Goal: Task Accomplishment & Management: Manage account settings

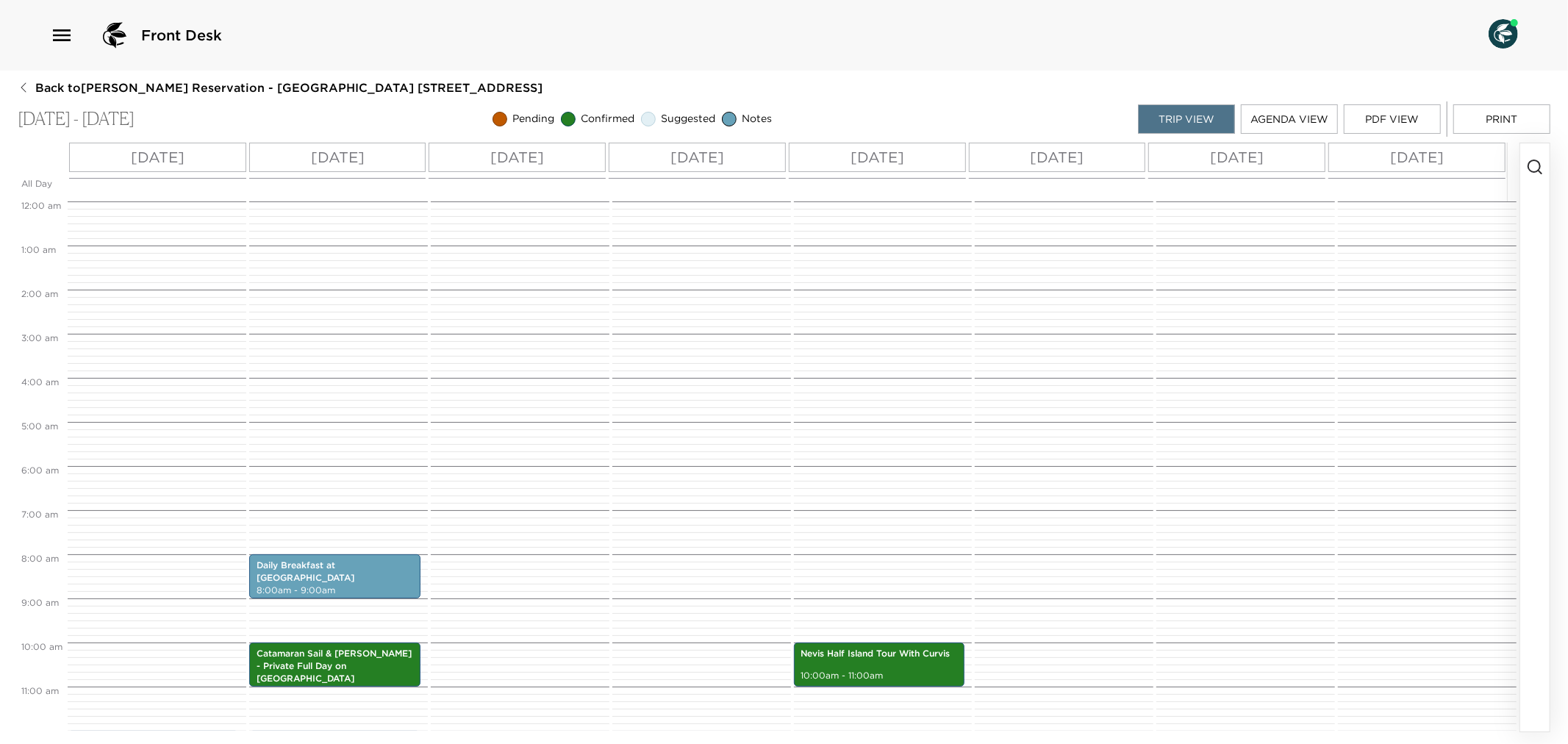
scroll to position [408, 0]
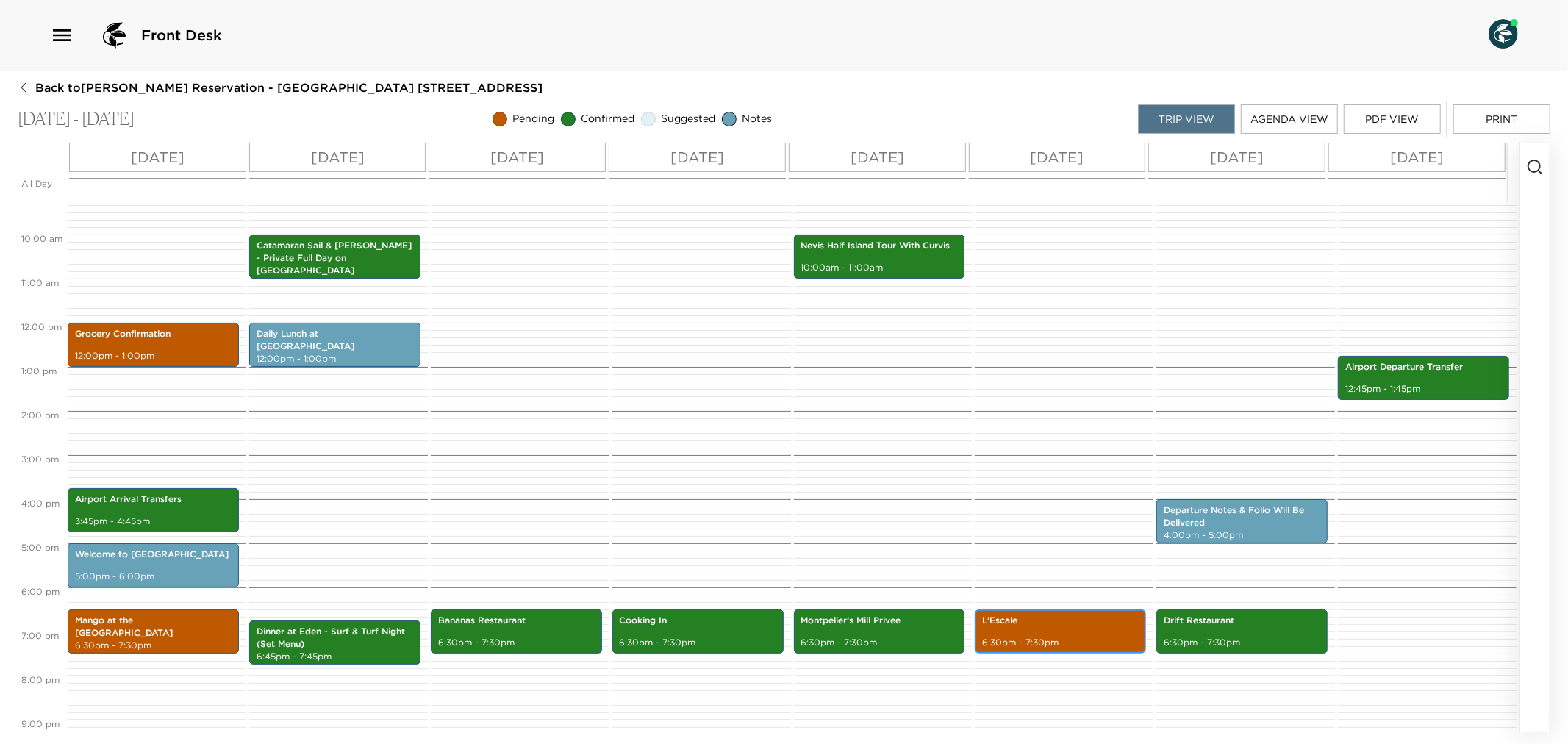
click at [1052, 639] on p "6:30pm - 7:30pm" at bounding box center [1061, 643] width 157 height 13
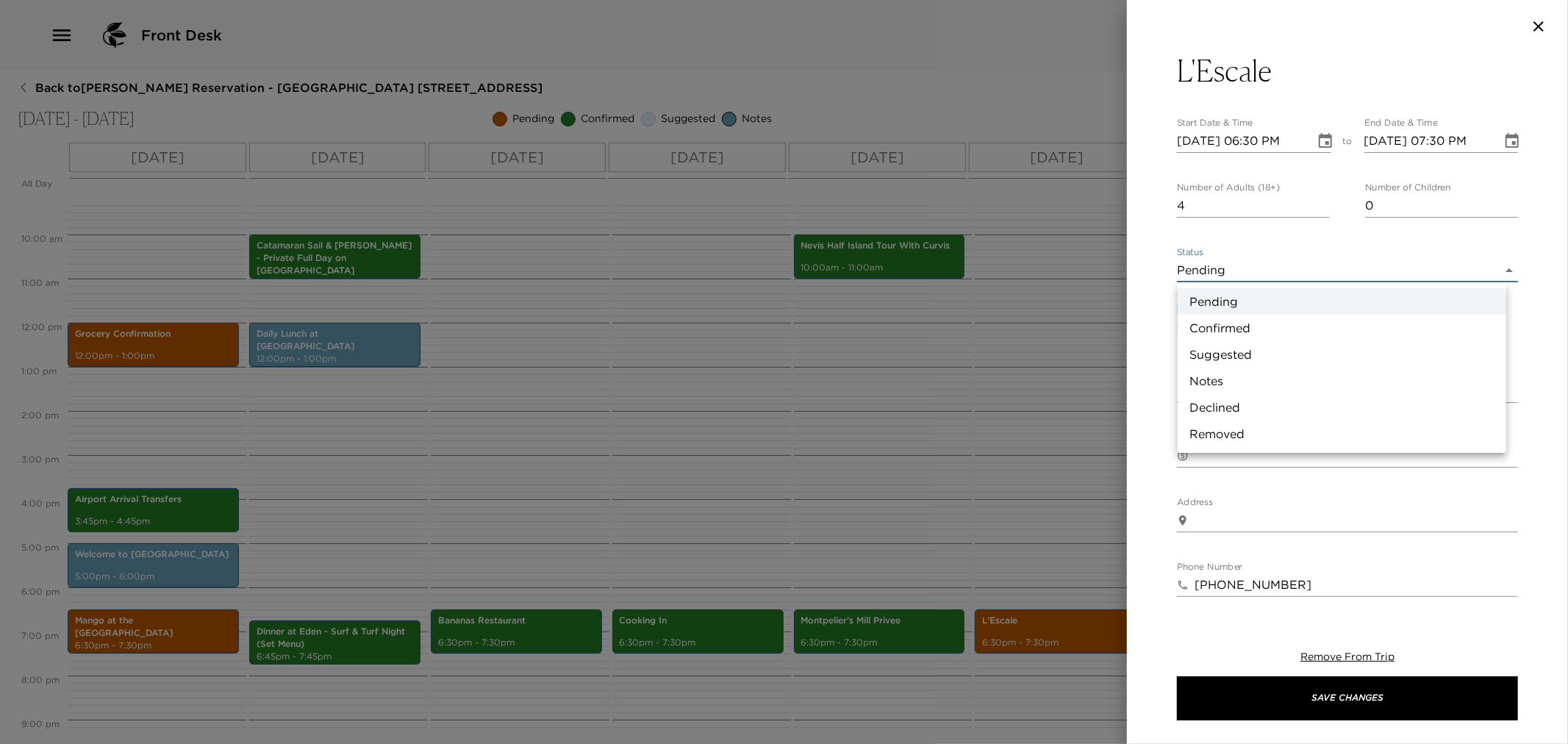
click at [1497, 270] on body "Front Desk Back to William Cioffi Reservation - Beach House 4 Nevis, West Indie…" at bounding box center [784, 372] width 1568 height 744
click at [1271, 325] on li "Confirmed" at bounding box center [1342, 328] width 329 height 26
type input "Confirmed"
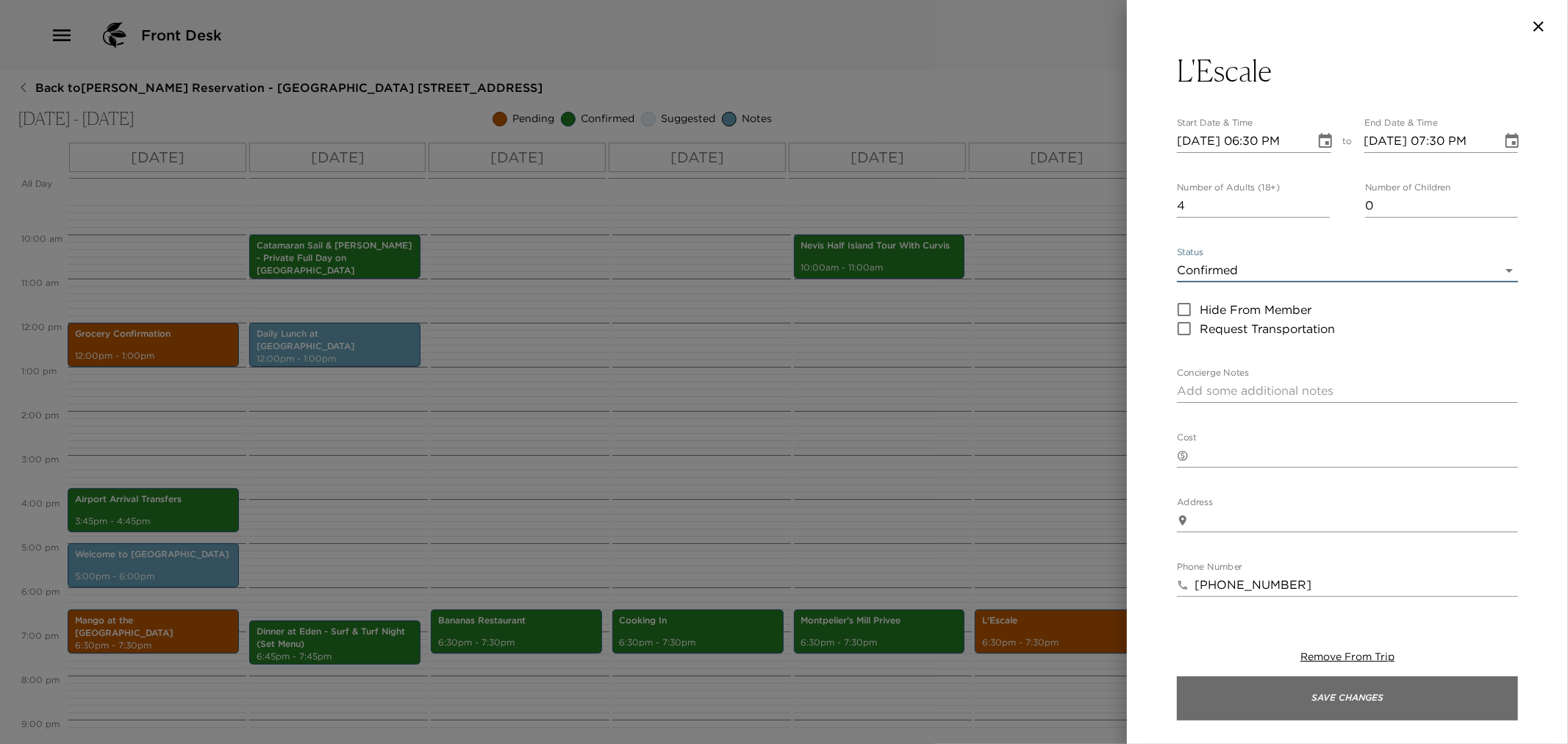
click at [1303, 691] on button "Save Changes" at bounding box center [1348, 699] width 341 height 44
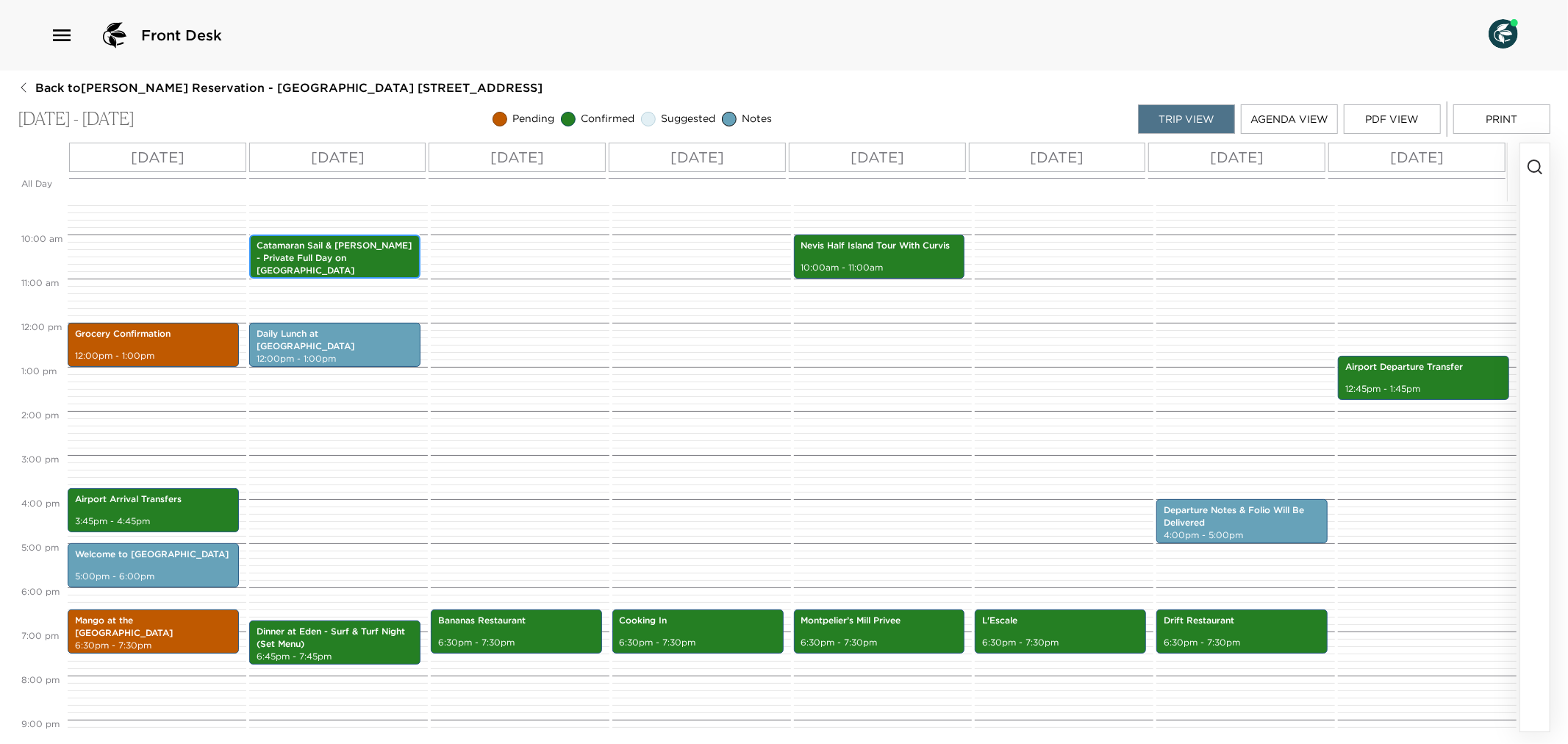
click at [327, 255] on p "Catamaran Sail & Snorkel - Private Full Day on Caona" at bounding box center [335, 258] width 157 height 37
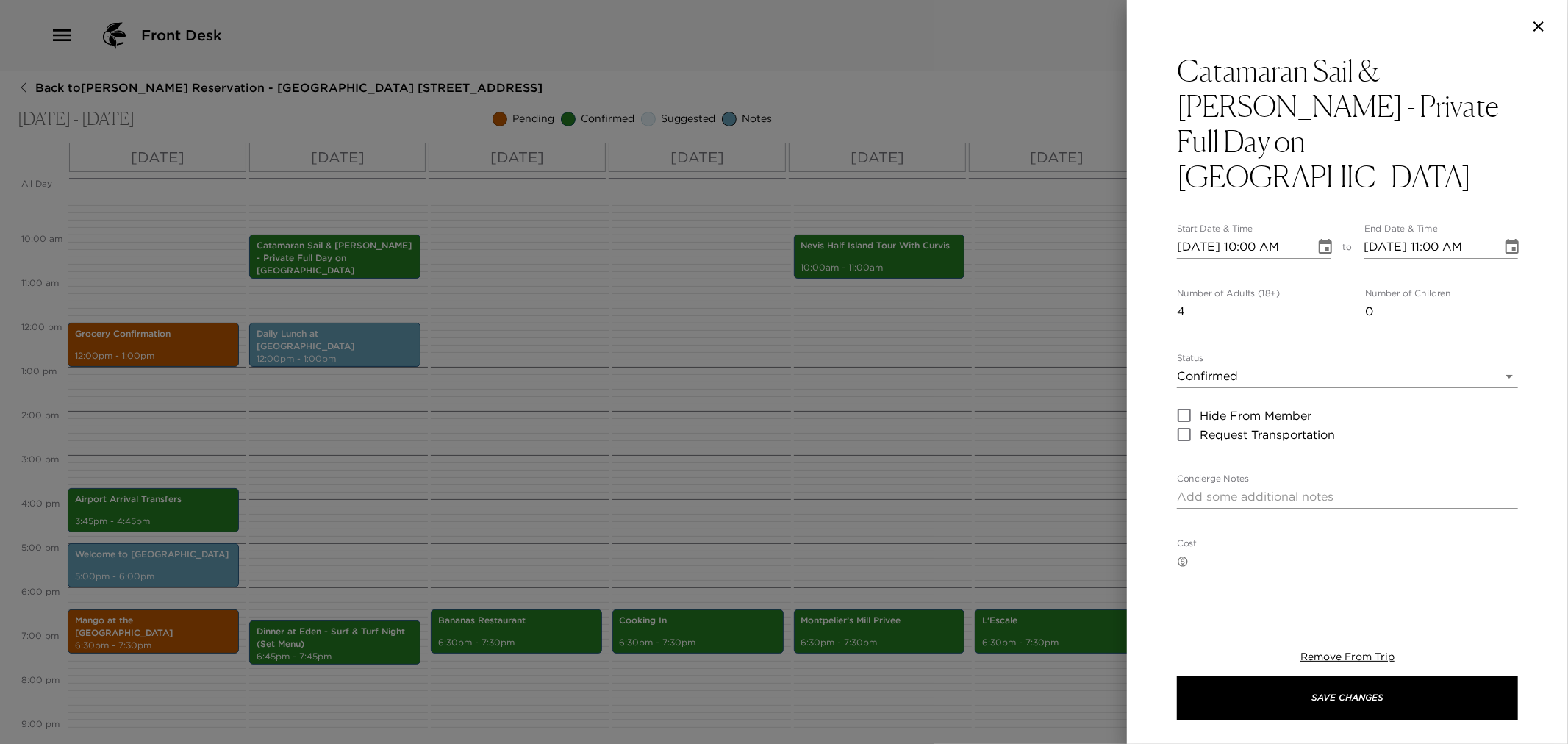
click at [856, 472] on div at bounding box center [784, 372] width 1568 height 744
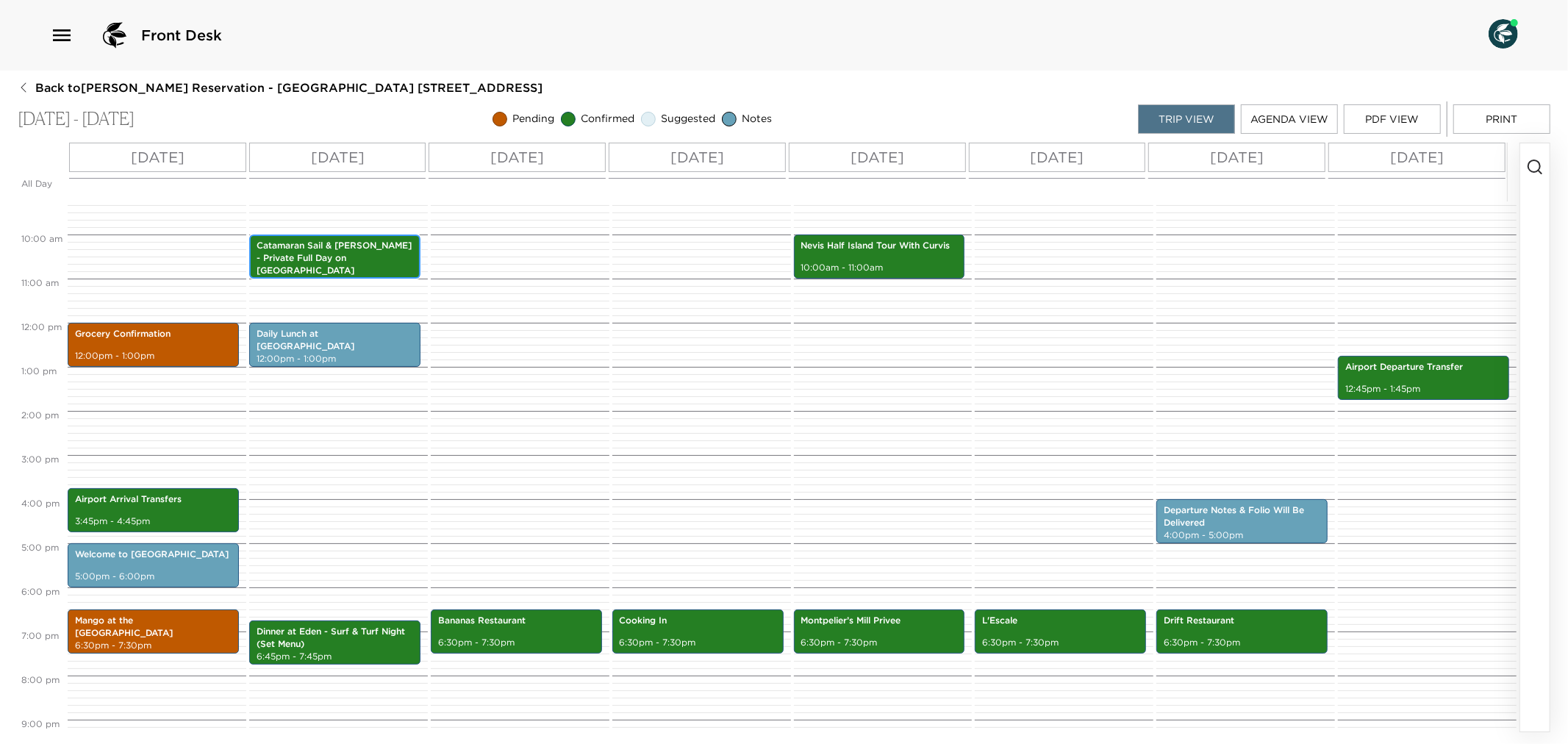
click at [372, 252] on p "Catamaran Sail & Snorkel - Private Full Day on Caona" at bounding box center [335, 258] width 157 height 37
click at [369, 252] on p "Catamaran Sail & Snorkel - Private Full Day on Caona" at bounding box center [335, 258] width 157 height 37
click at [349, 254] on p "Catamaran Sail & Snorkel - Private Full Day on Caona" at bounding box center [335, 258] width 157 height 37
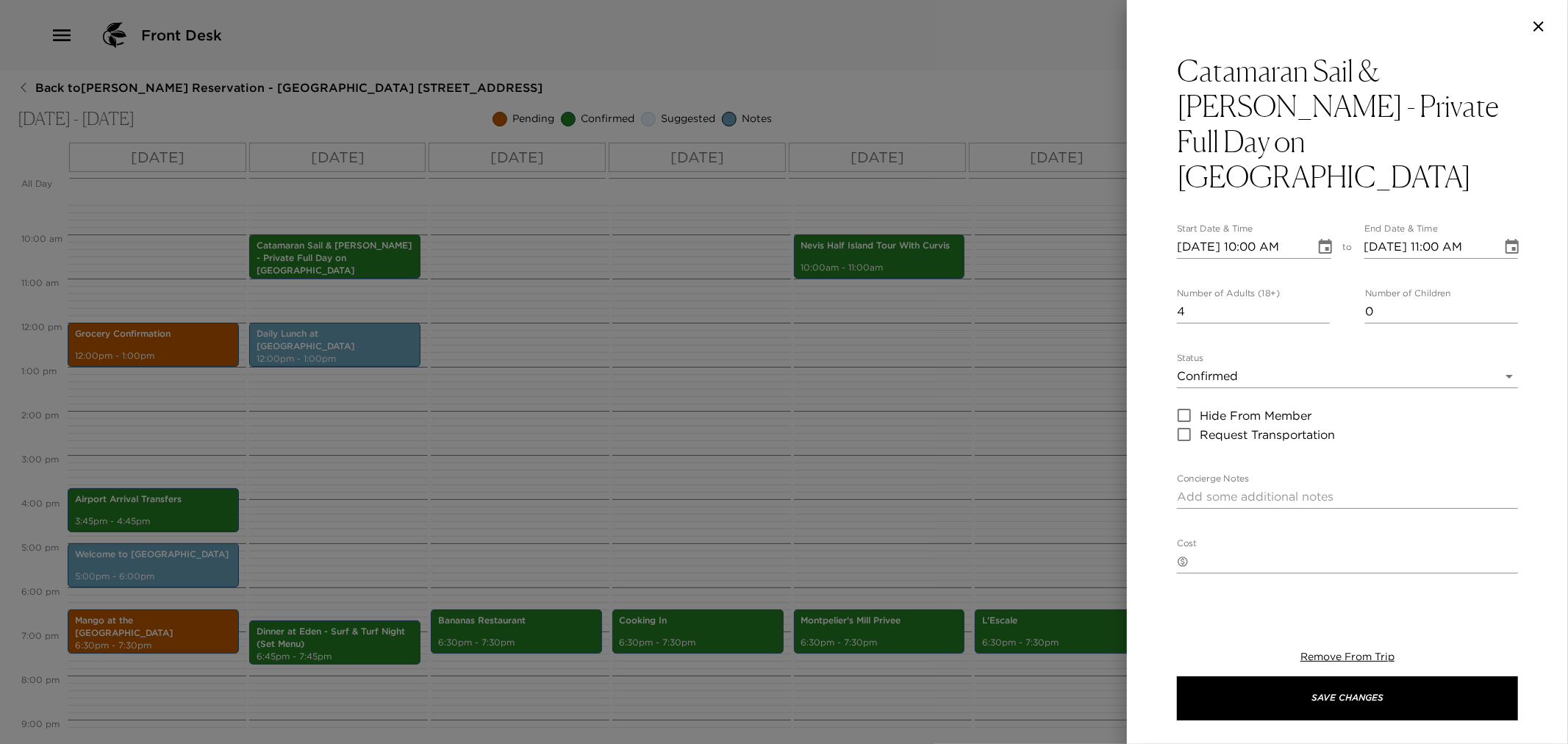
click at [1245, 485] on div "x" at bounding box center [1348, 497] width 341 height 24
paste textarea "Your private full day catamaran sail and snorkel trip for 4 people has been con…"
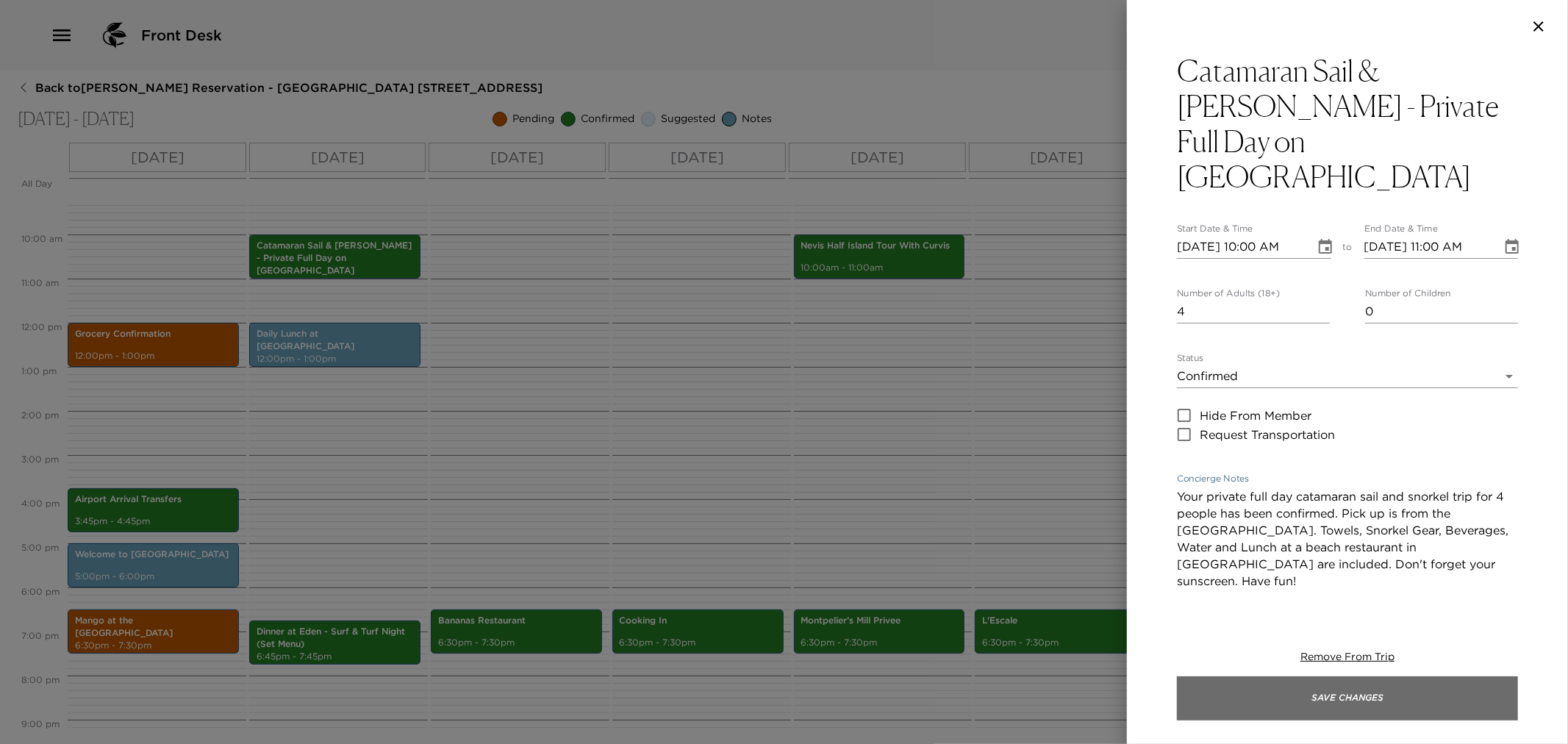
type textarea "Your private full day catamaran sail and snorkel trip for 4 people has been con…"
click at [1284, 701] on button "Save Changes" at bounding box center [1348, 699] width 341 height 44
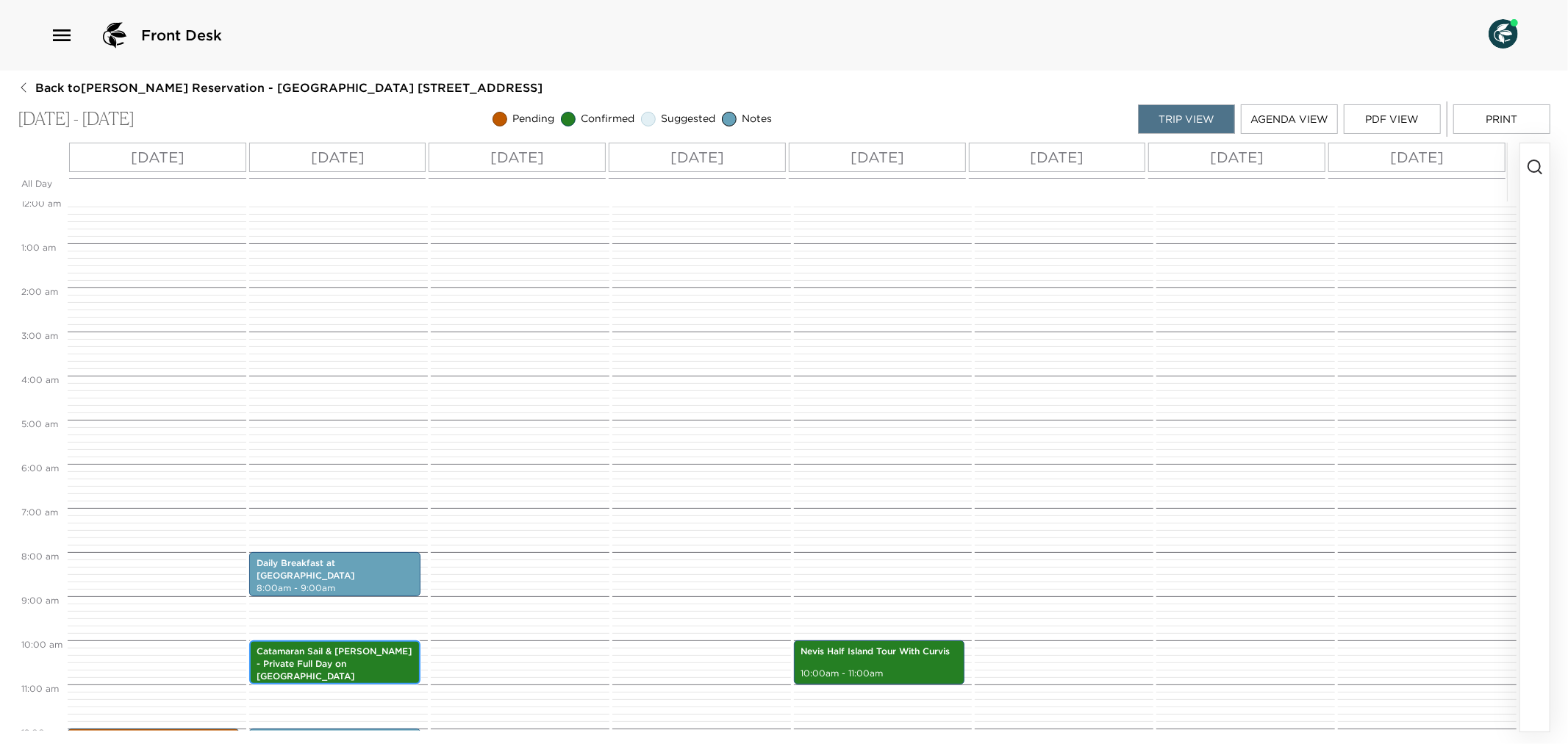
scroll to position [0, 0]
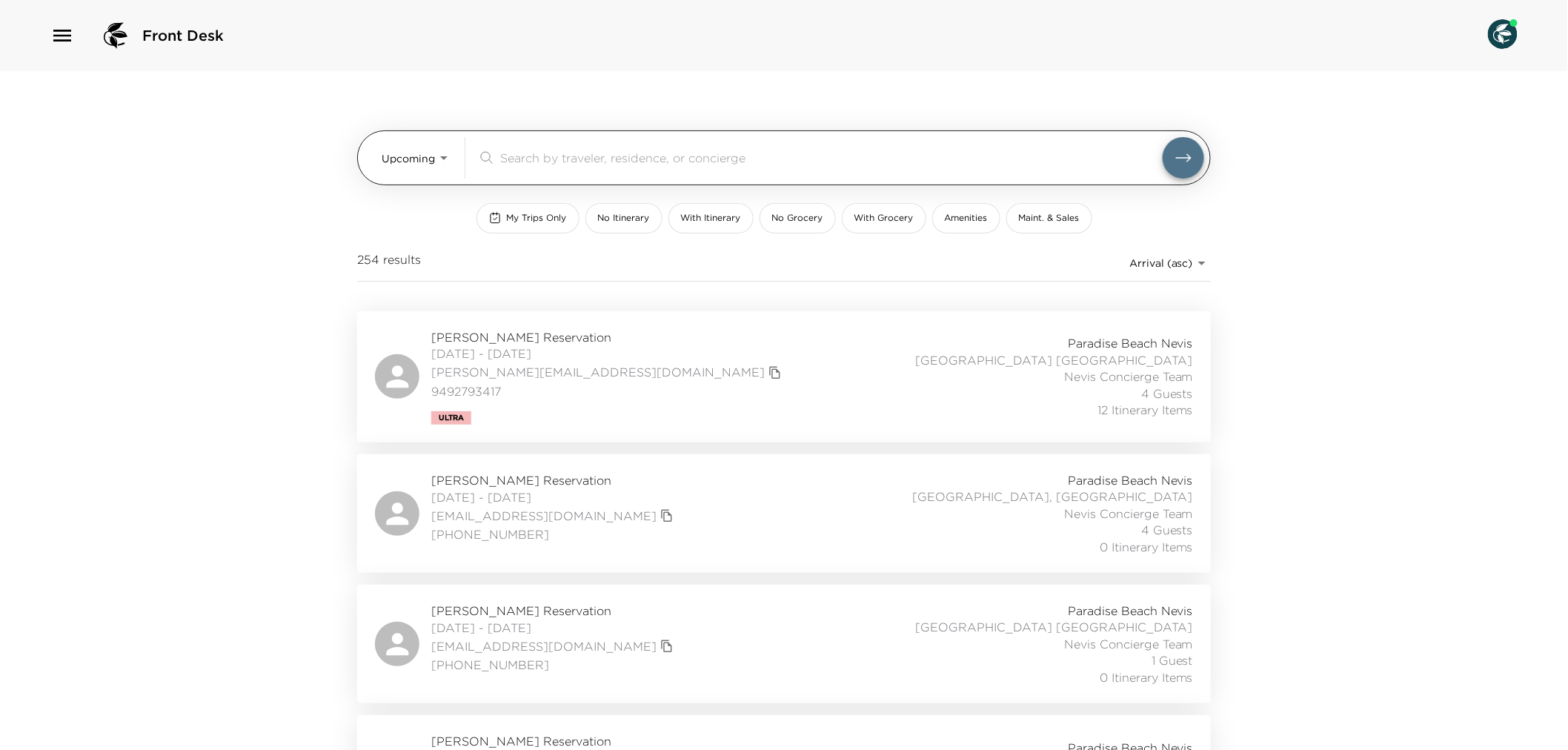
click at [440, 153] on body "Front Desk Upcoming Upcoming ​ My Trips Only No Itinerary With Itinerary No Gro…" at bounding box center [784, 375] width 1568 height 750
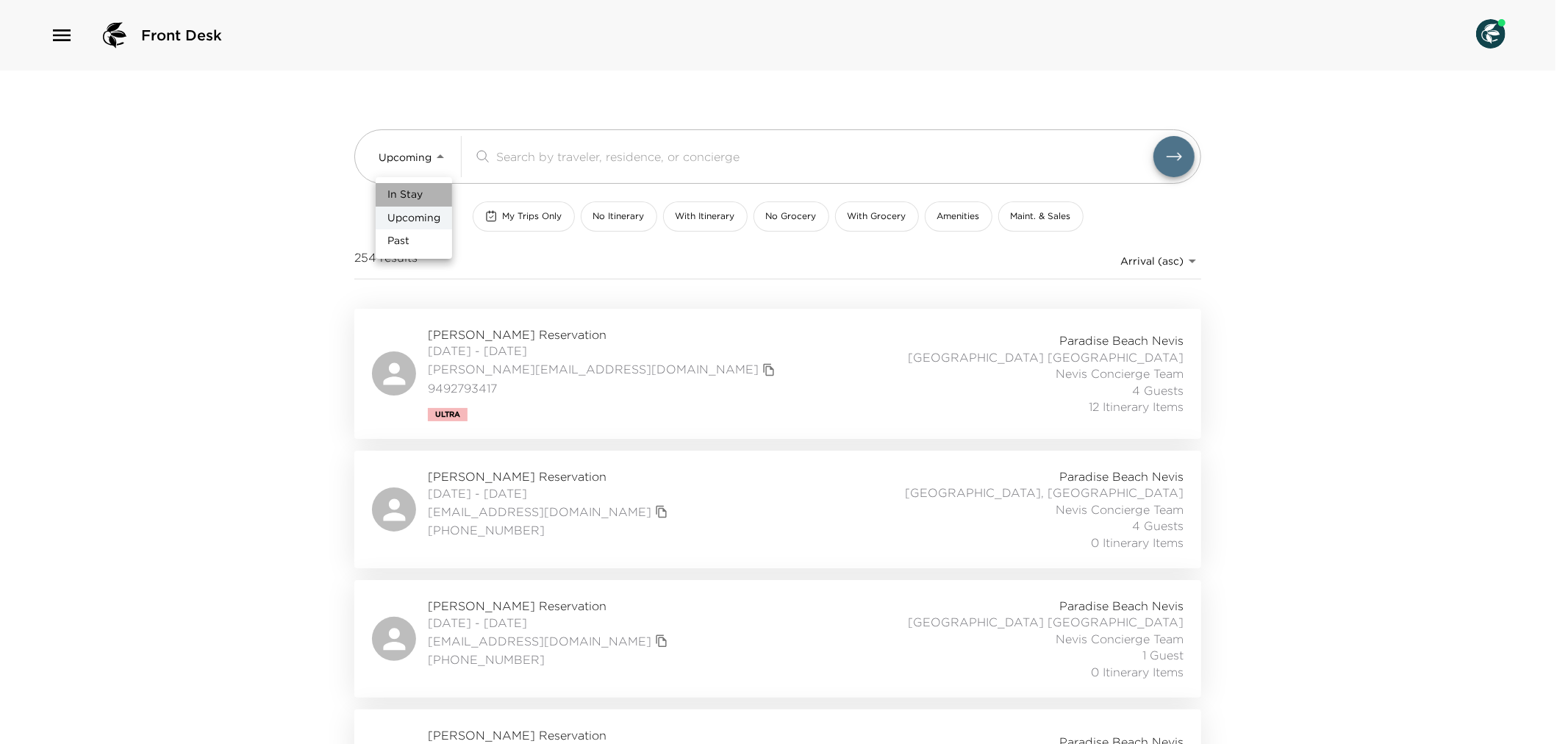
click at [422, 192] on span "In Stay" at bounding box center [404, 194] width 35 height 14
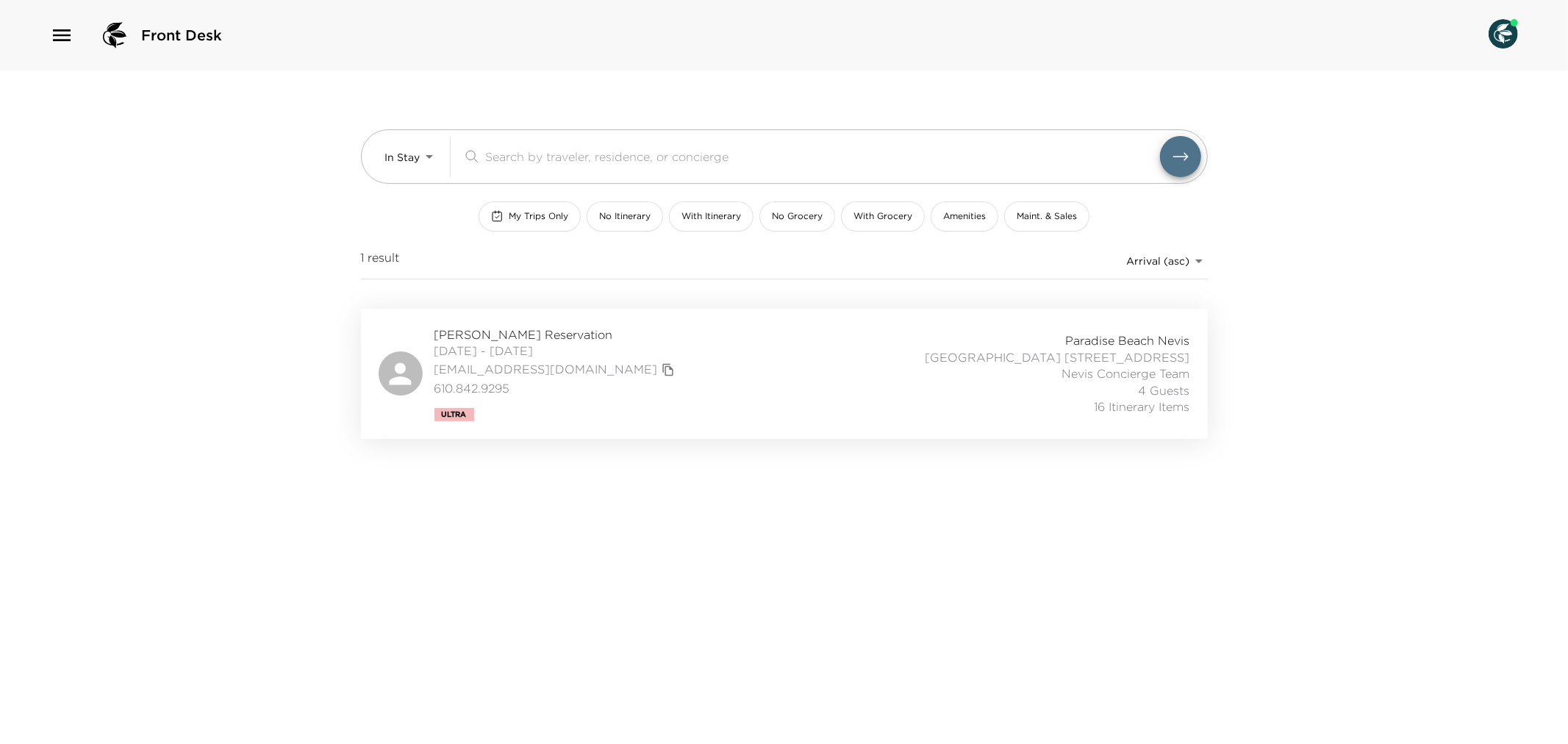
click at [722, 364] on div "[PERSON_NAME] Reservation [DATE] - [DATE] [EMAIL_ADDRESS][DOMAIN_NAME] 610.842.…" at bounding box center [785, 373] width 812 height 94
click at [435, 148] on body "Front Desk In Stay In-Stay ​ My Trips Only No Itinerary With Itinerary No Groce…" at bounding box center [784, 372] width 1568 height 744
click at [436, 217] on span "Upcoming" at bounding box center [412, 218] width 53 height 14
type input "Upcoming"
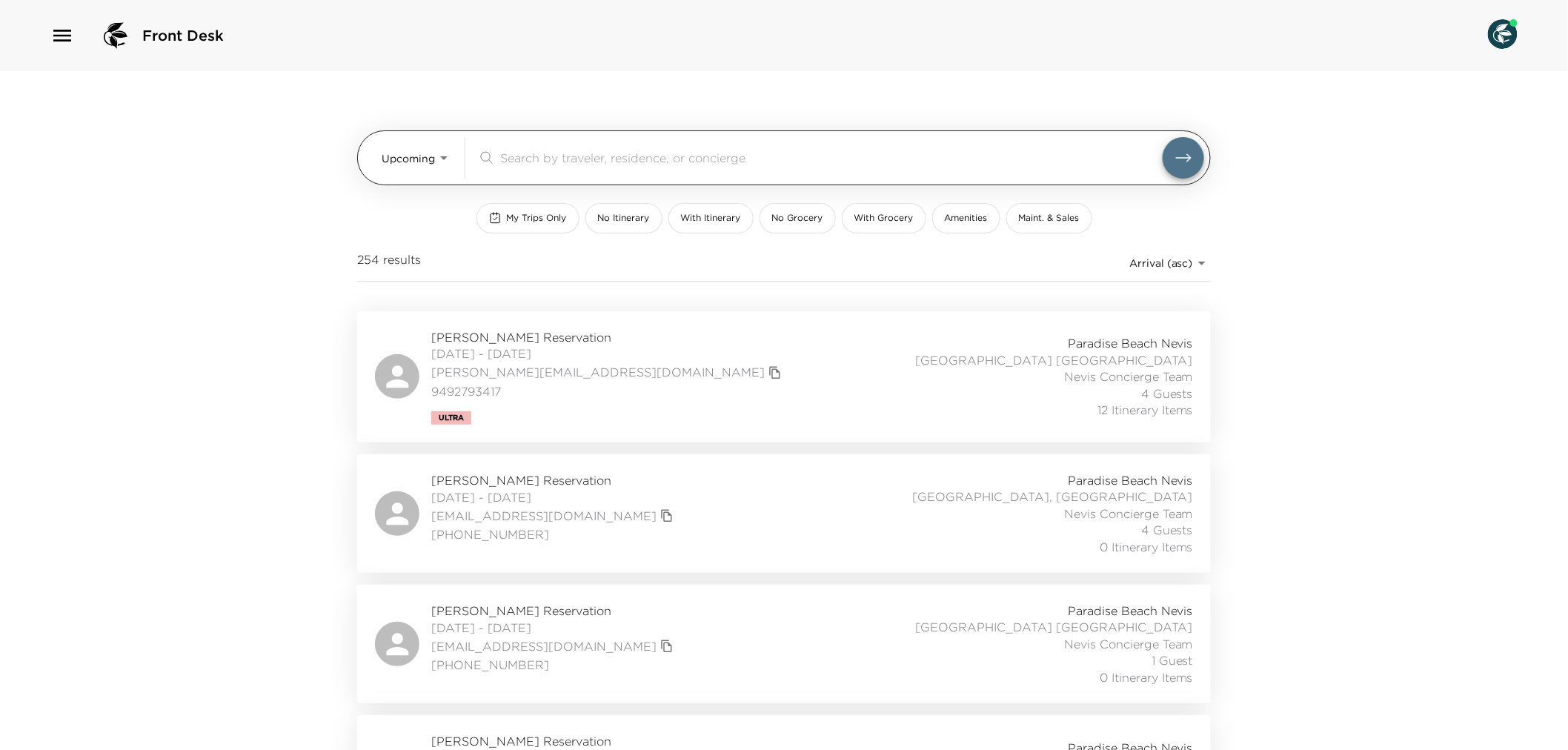
click at [527, 157] on input "search" at bounding box center [831, 158] width 662 height 17
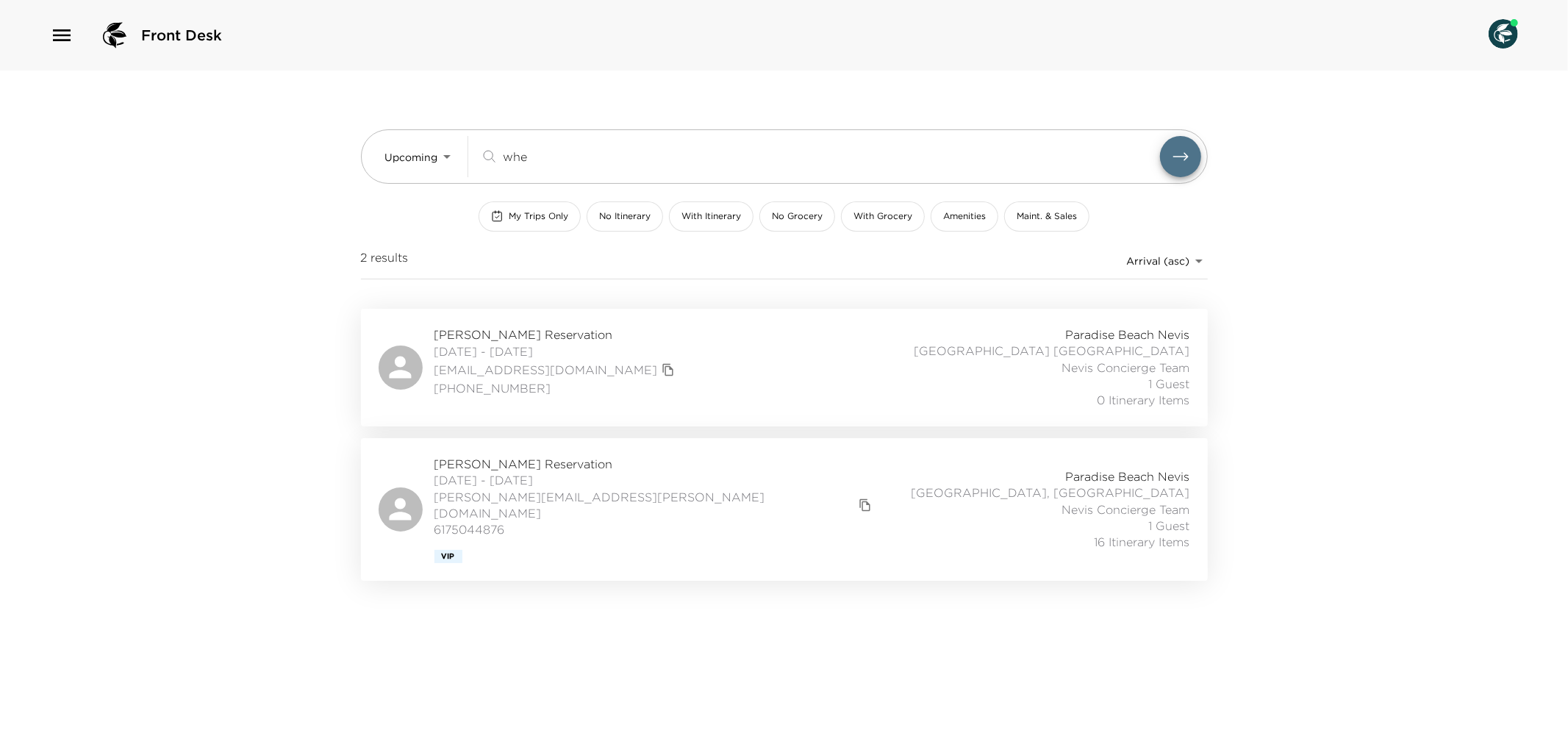
click at [641, 475] on div "[PERSON_NAME] Reservation [DATE] - [DATE] [PERSON_NAME][EMAIL_ADDRESS][PERSON_N…" at bounding box center [785, 510] width 812 height 107
drag, startPoint x: 555, startPoint y: 148, endPoint x: 489, endPoint y: 151, distance: 66.1
click at [489, 149] on div "whe ​" at bounding box center [820, 157] width 680 height 18
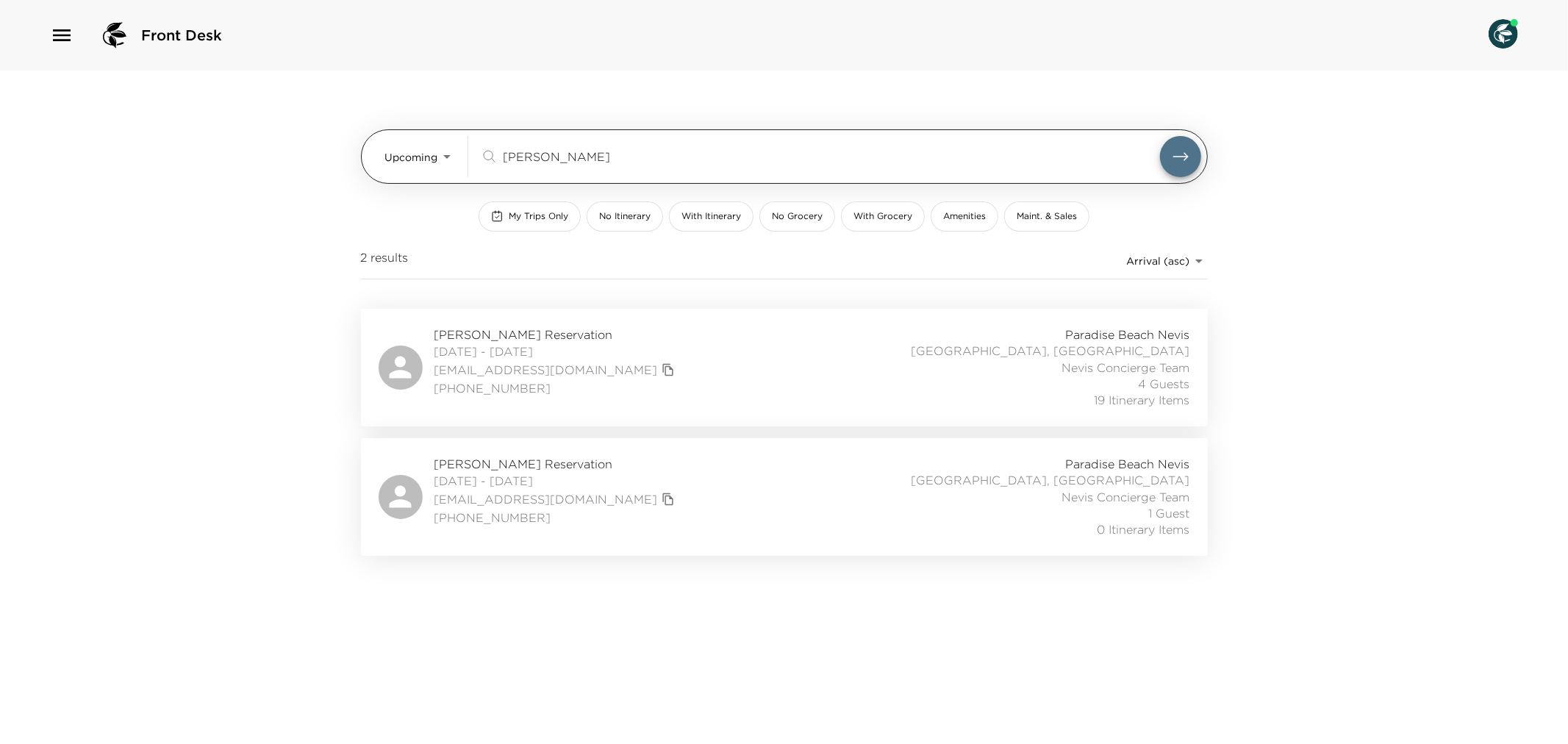
type input "[PERSON_NAME]"
click at [1160, 136] on button "submit" at bounding box center [1181, 157] width 41 height 41
click at [690, 343] on div "Carla Kuhn Reservation 11/04/2025 - 11/08/2025 clkuhn@aol.com 216-973-1598 Para…" at bounding box center [785, 367] width 812 height 83
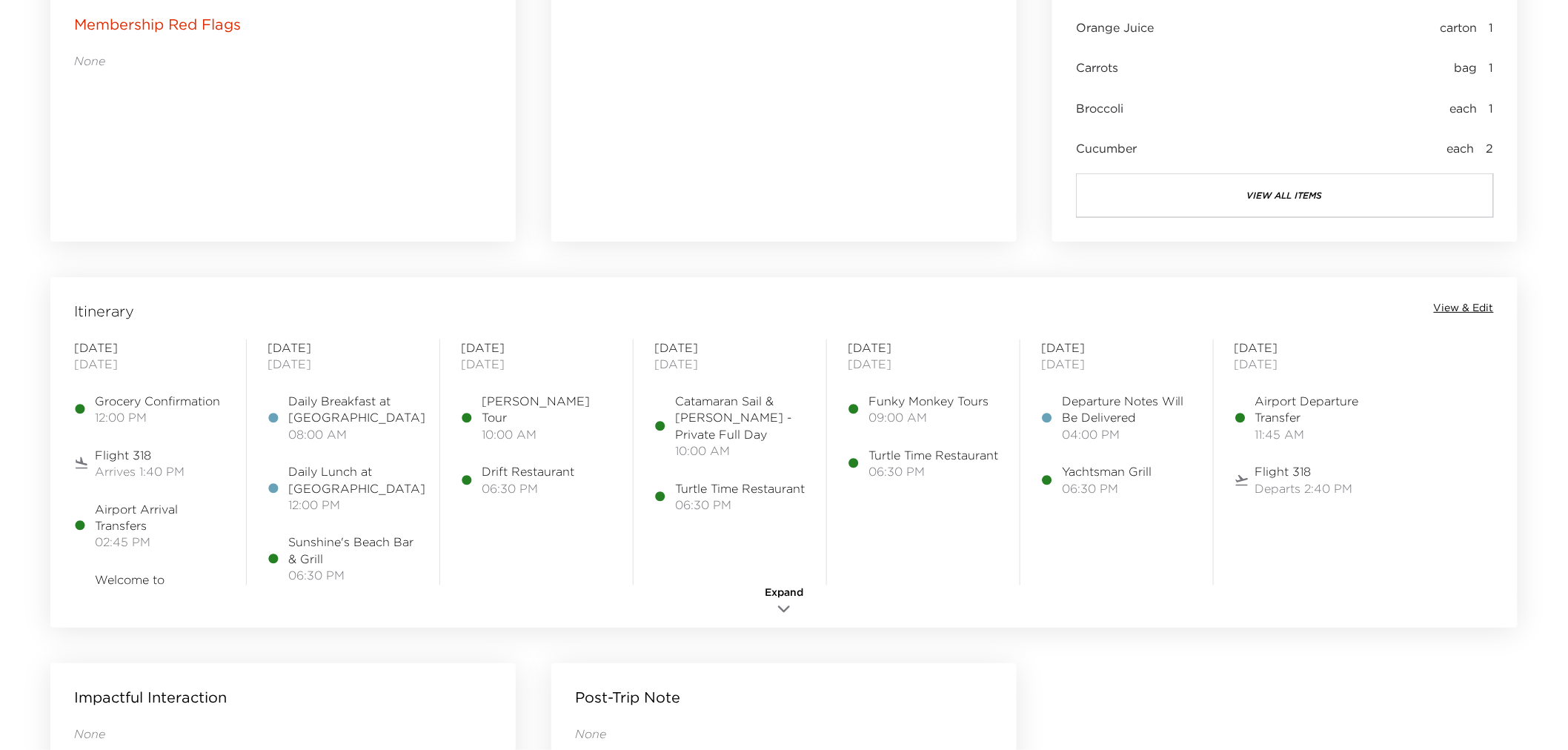
scroll to position [988, 0]
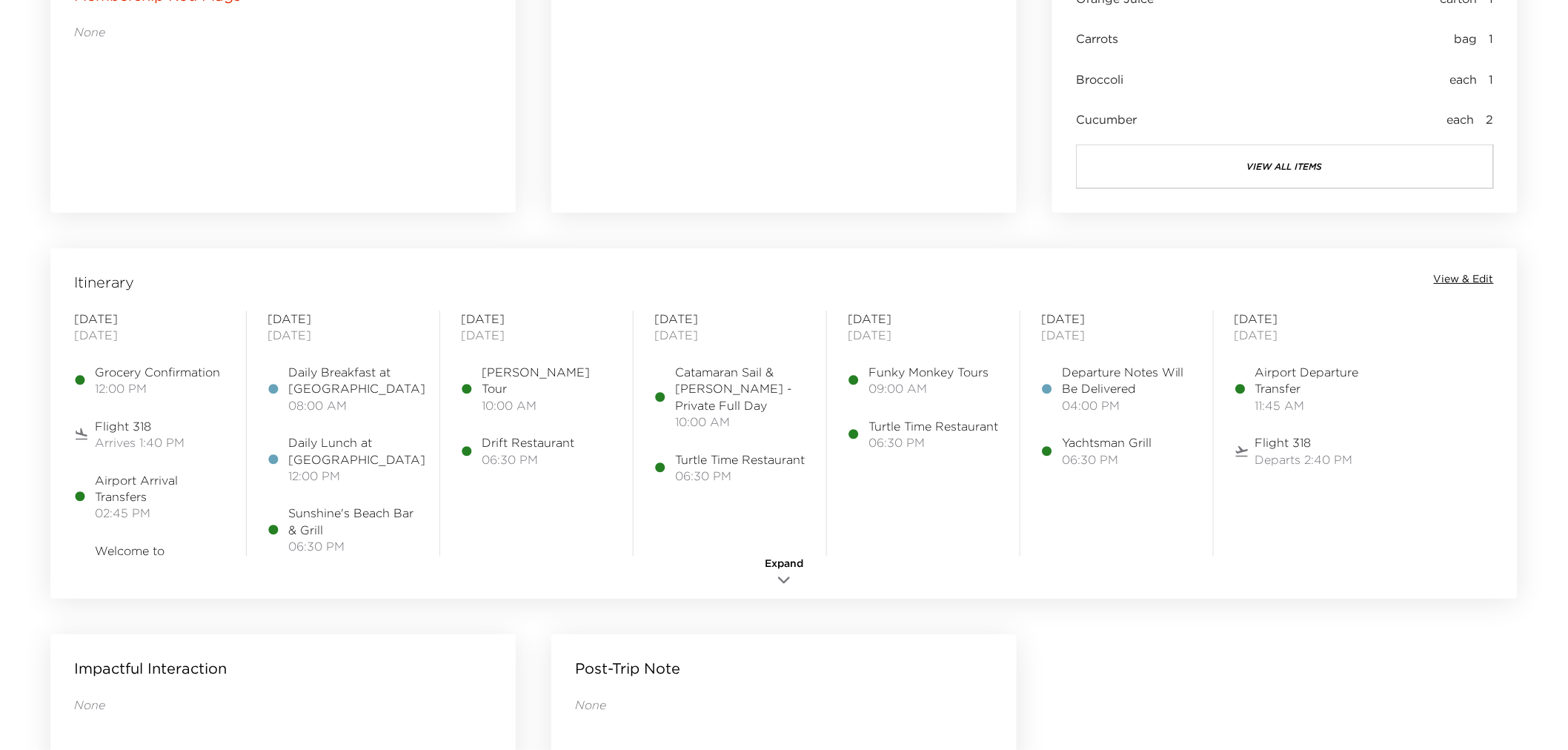
click at [1465, 282] on span "View & Edit" at bounding box center [1463, 279] width 60 height 15
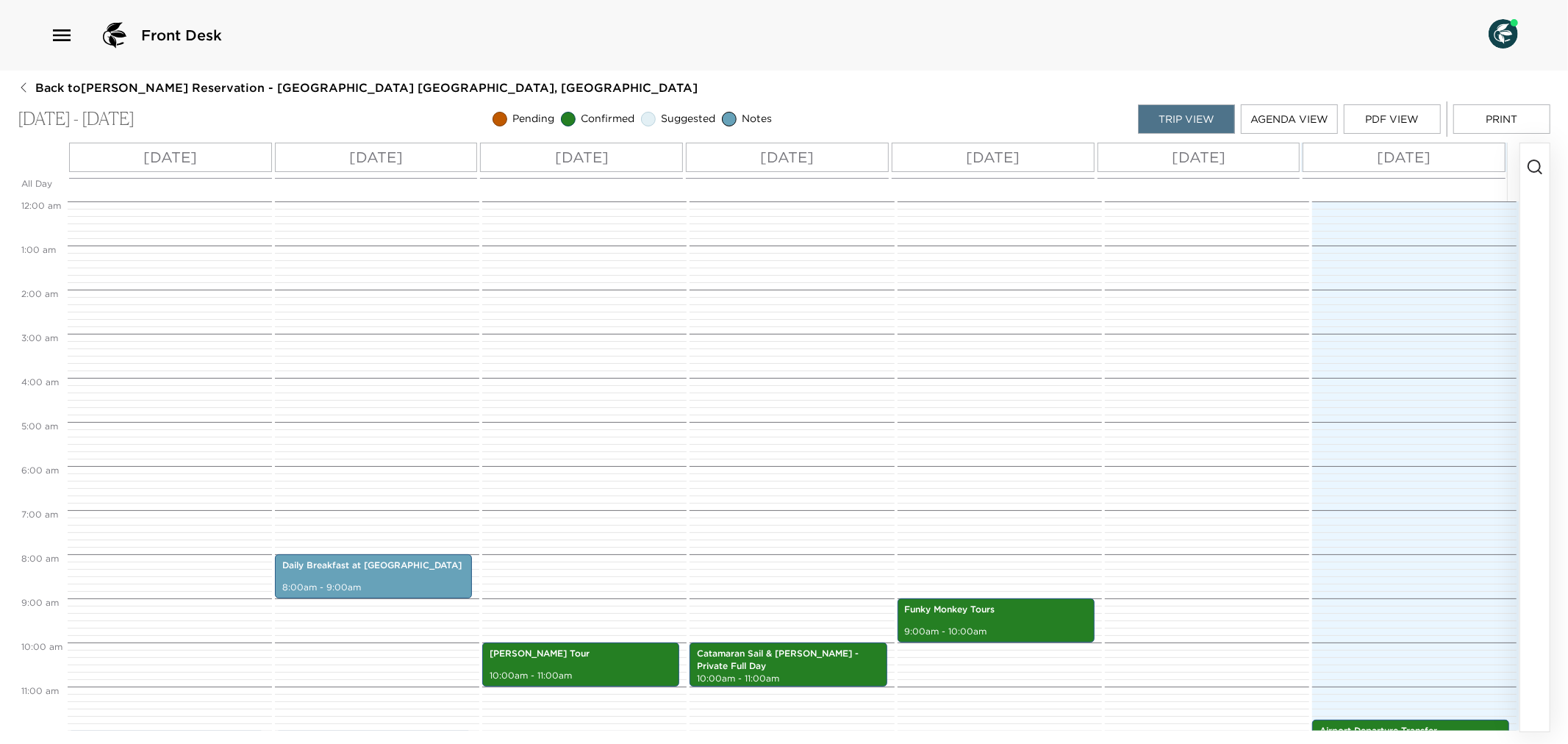
scroll to position [353, 0]
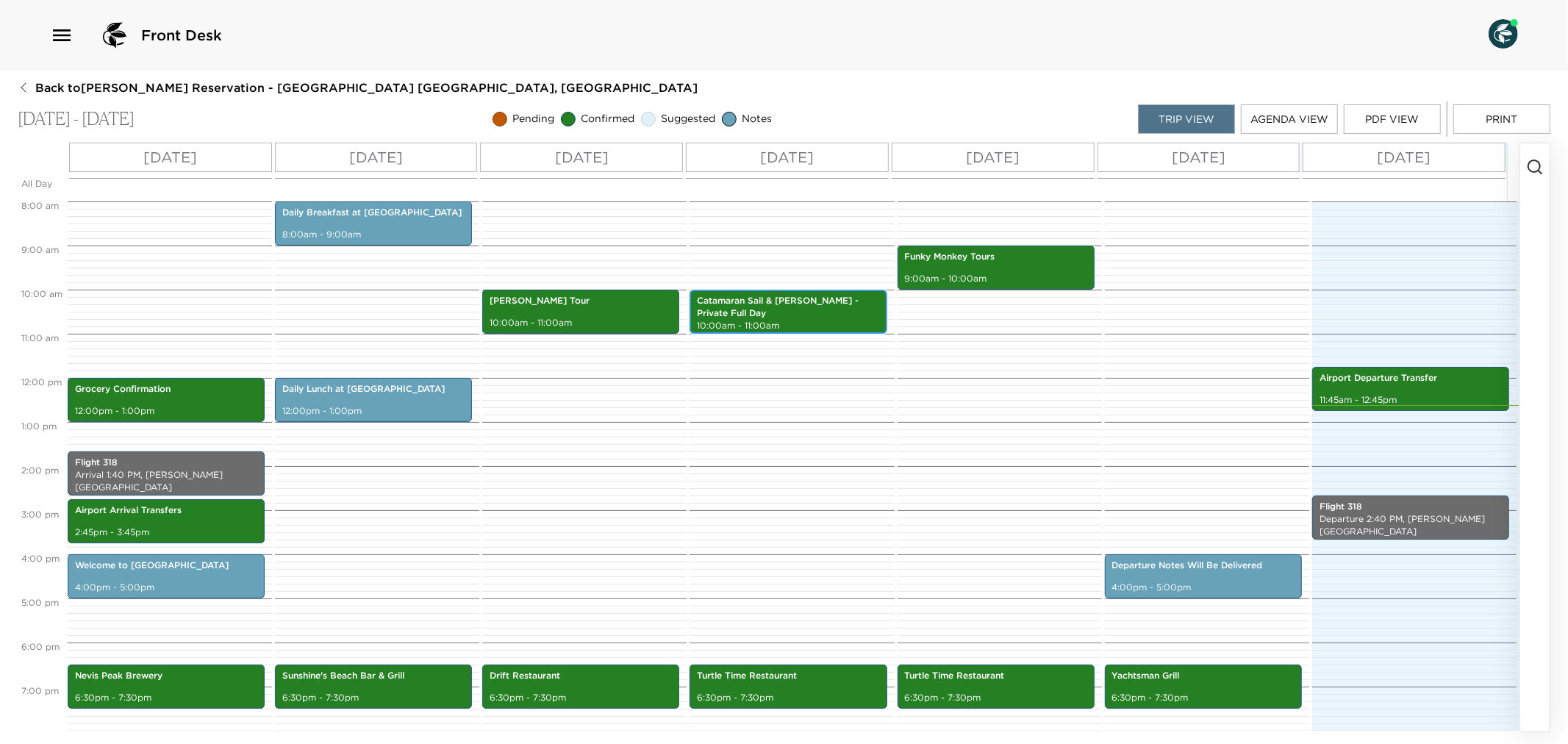
click at [737, 310] on p "Catamaran Sail & Snorkel -Private Full Day" at bounding box center [788, 306] width 182 height 25
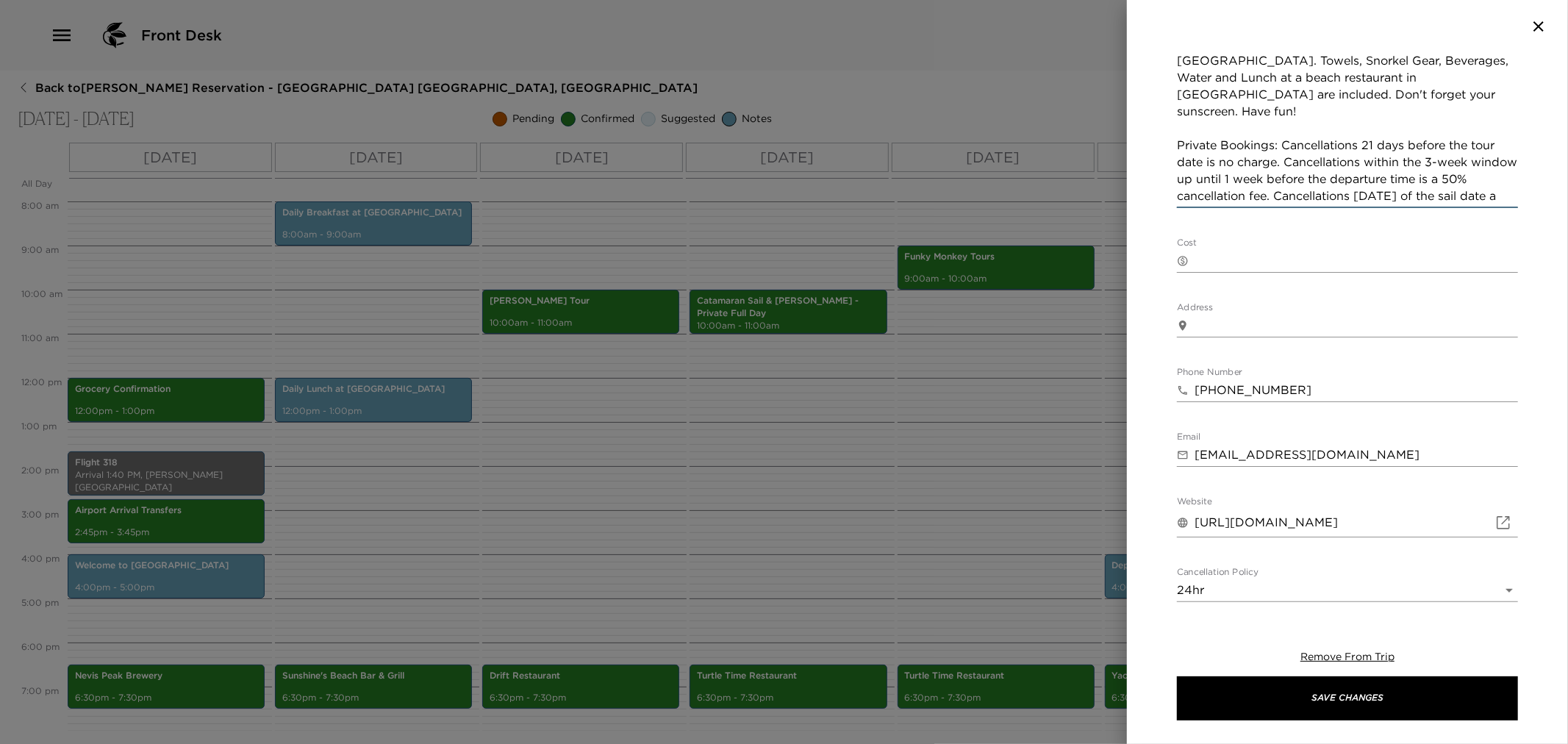
scroll to position [527, 0]
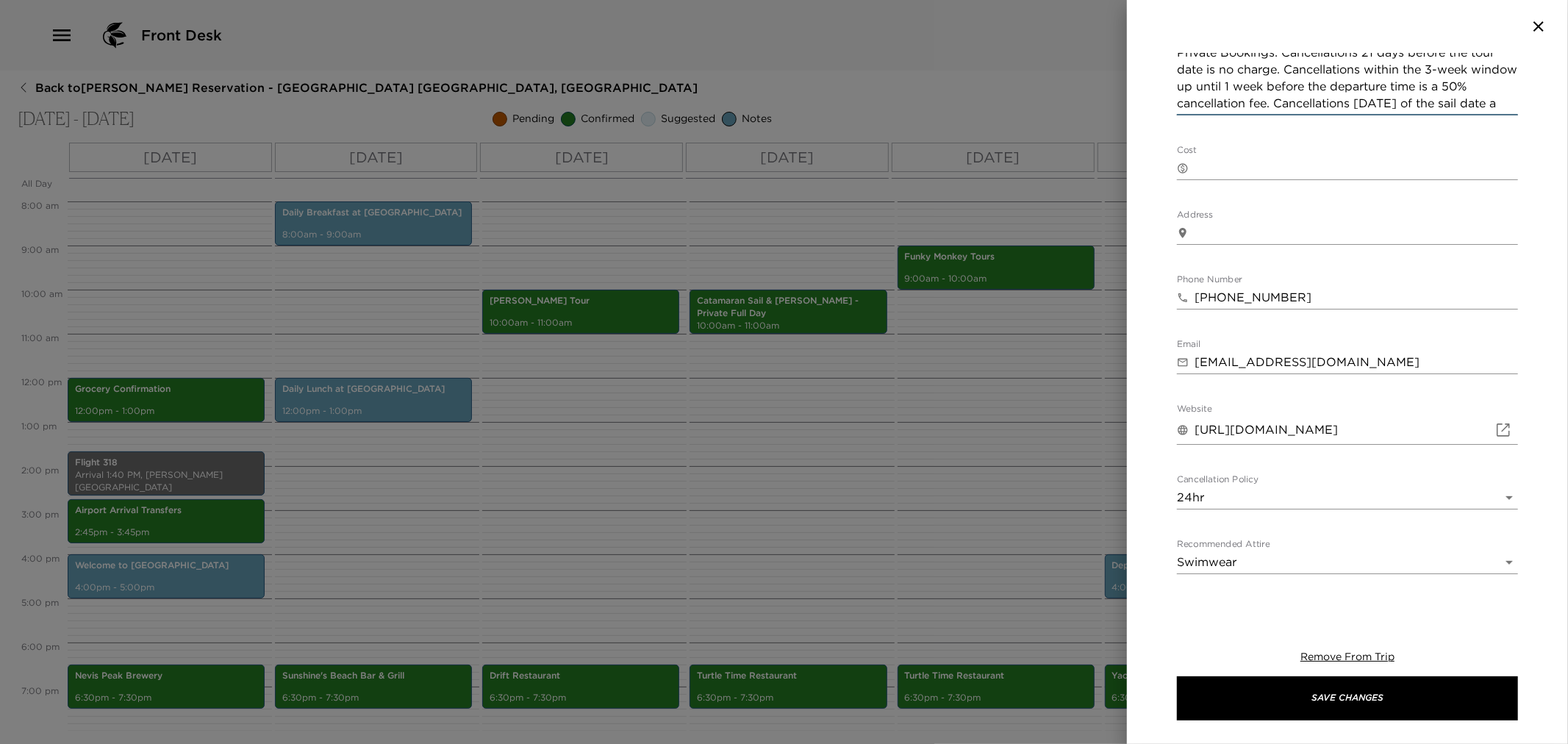
drag, startPoint x: 1177, startPoint y: 427, endPoint x: 1466, endPoint y: 510, distance: 300.7
click at [1466, 510] on div "Catamaran Sail & Snorkel -Private Full Day Start Date & Time 09/30/2025 10:00 A…" at bounding box center [1348, 83] width 341 height 1113
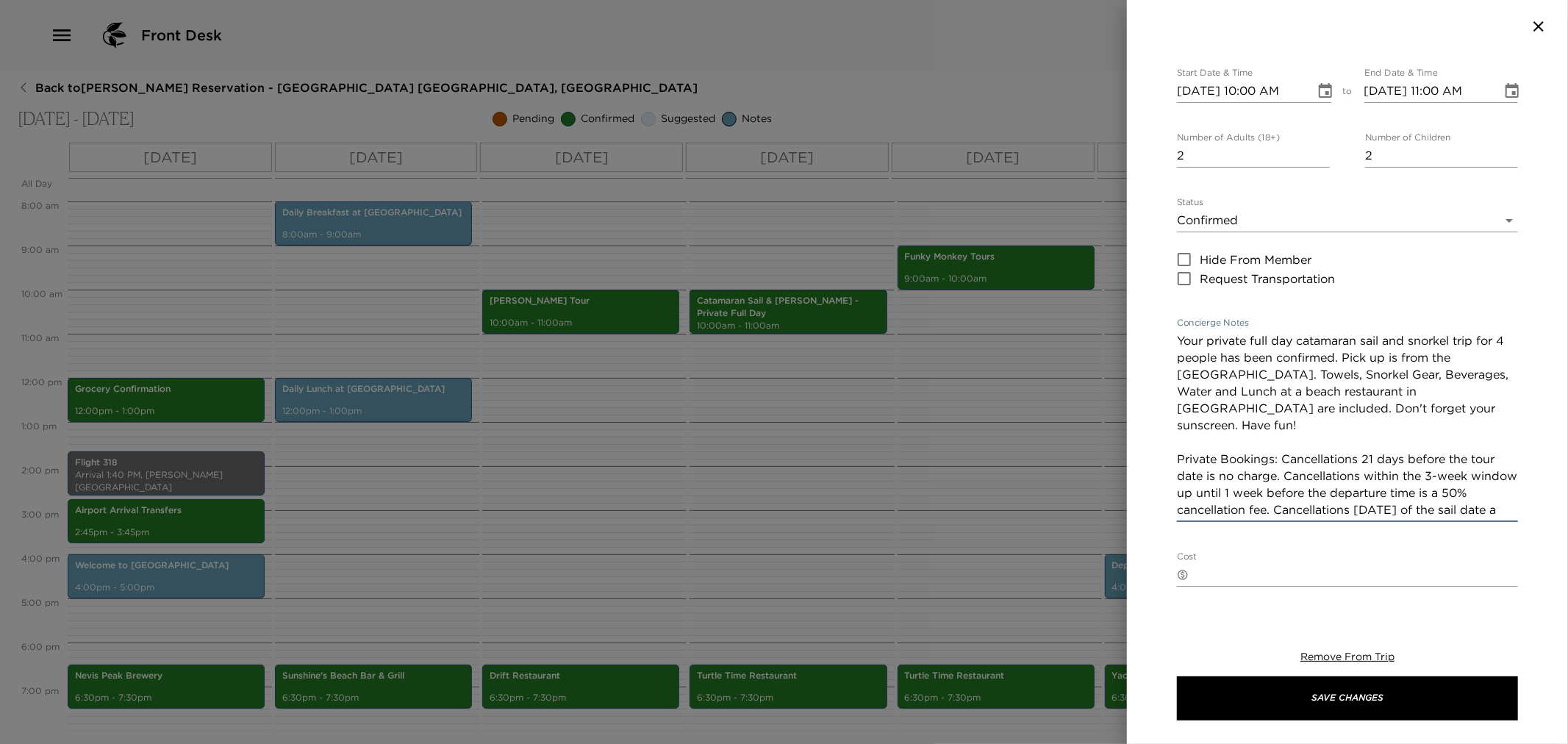
scroll to position [119, 0]
drag, startPoint x: 953, startPoint y: 524, endPoint x: 944, endPoint y: 509, distance: 17.5
click at [951, 520] on div at bounding box center [784, 372] width 1568 height 744
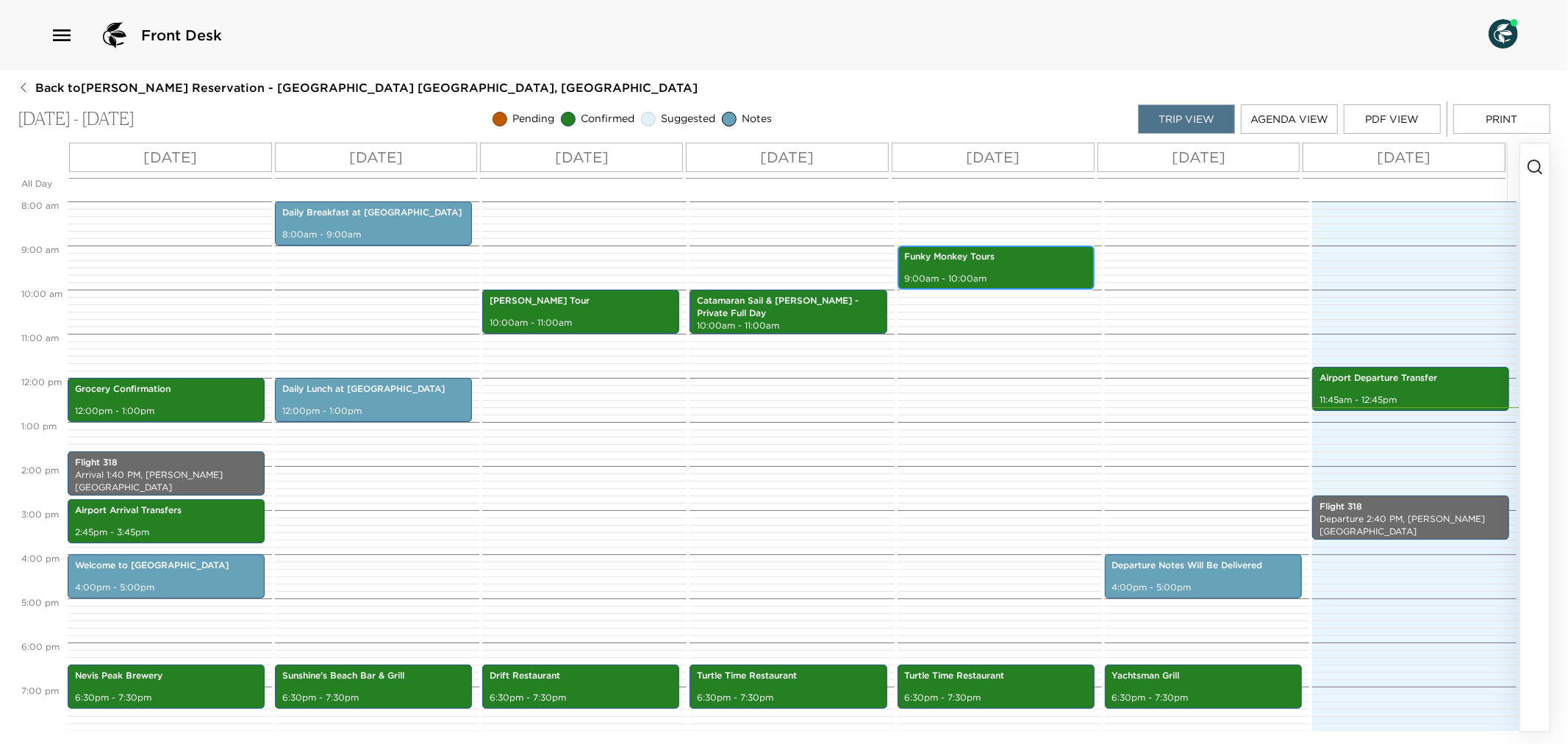
click at [953, 273] on p "9:00am - 10:00am" at bounding box center [996, 278] width 182 height 13
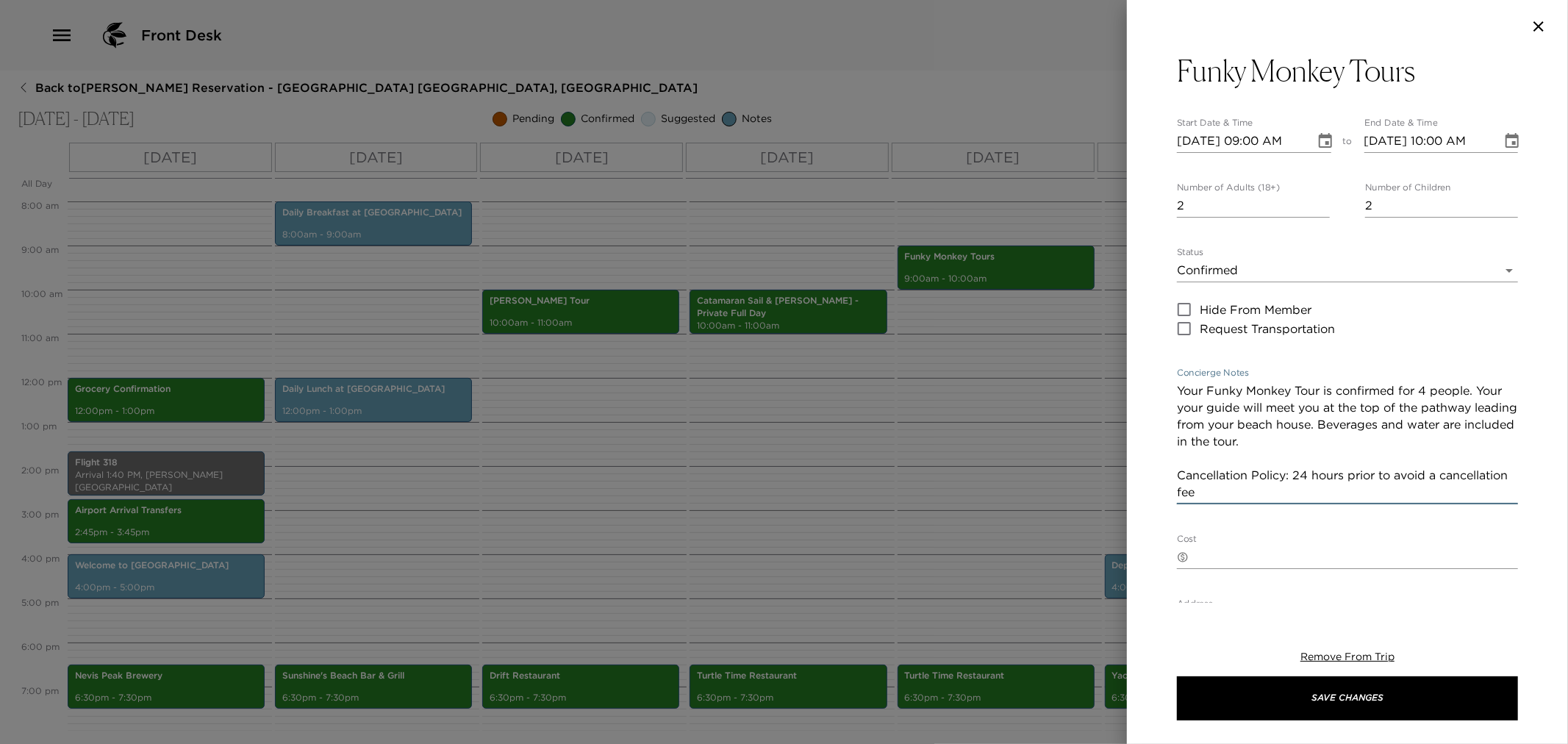
drag, startPoint x: 1179, startPoint y: 387, endPoint x: 1427, endPoint y: 485, distance: 266.7
click at [1431, 504] on div "Your Funky Monkey Tour is confirmed for 4 people. Your your guide will meet you…" at bounding box center [1348, 442] width 341 height 125
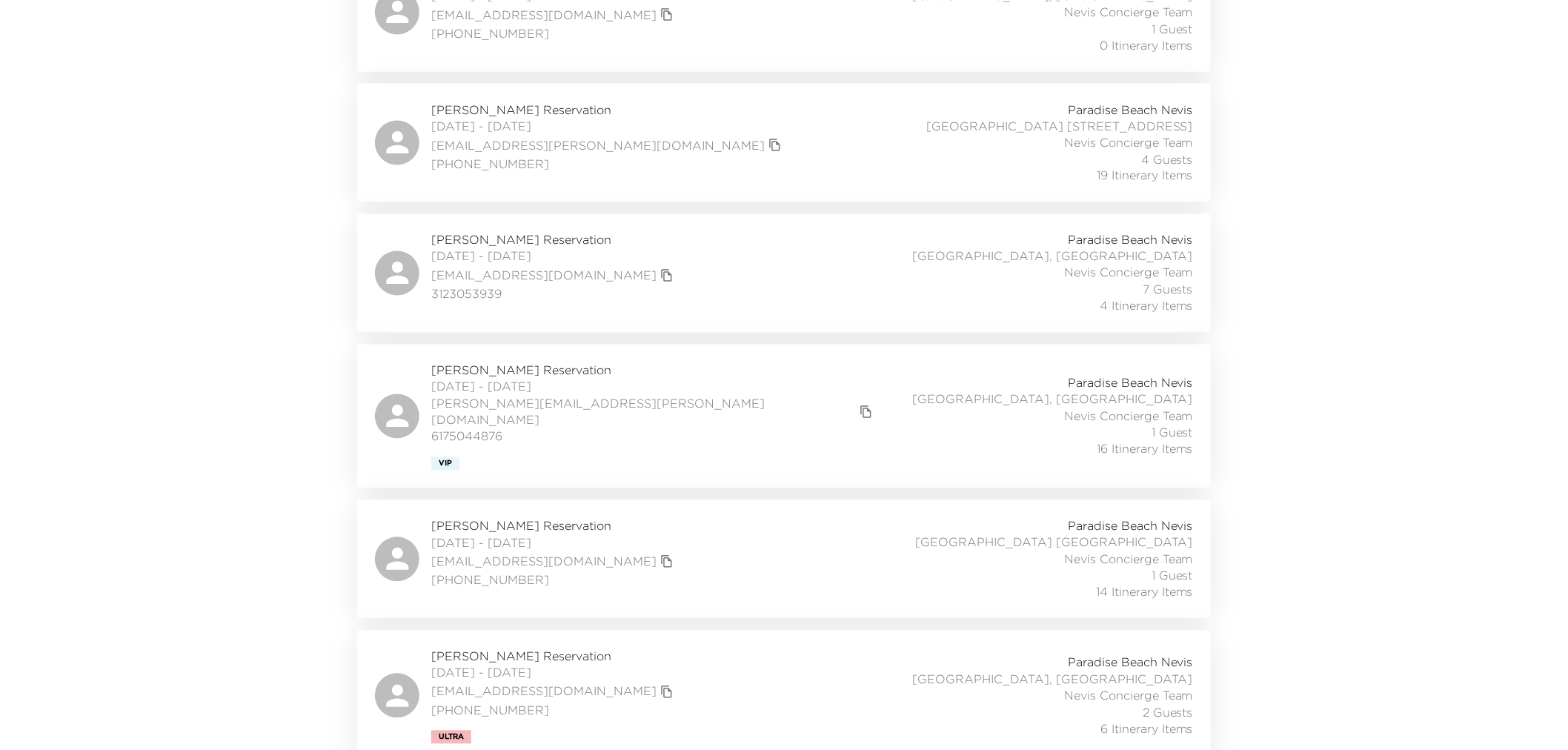
scroll to position [3376, 0]
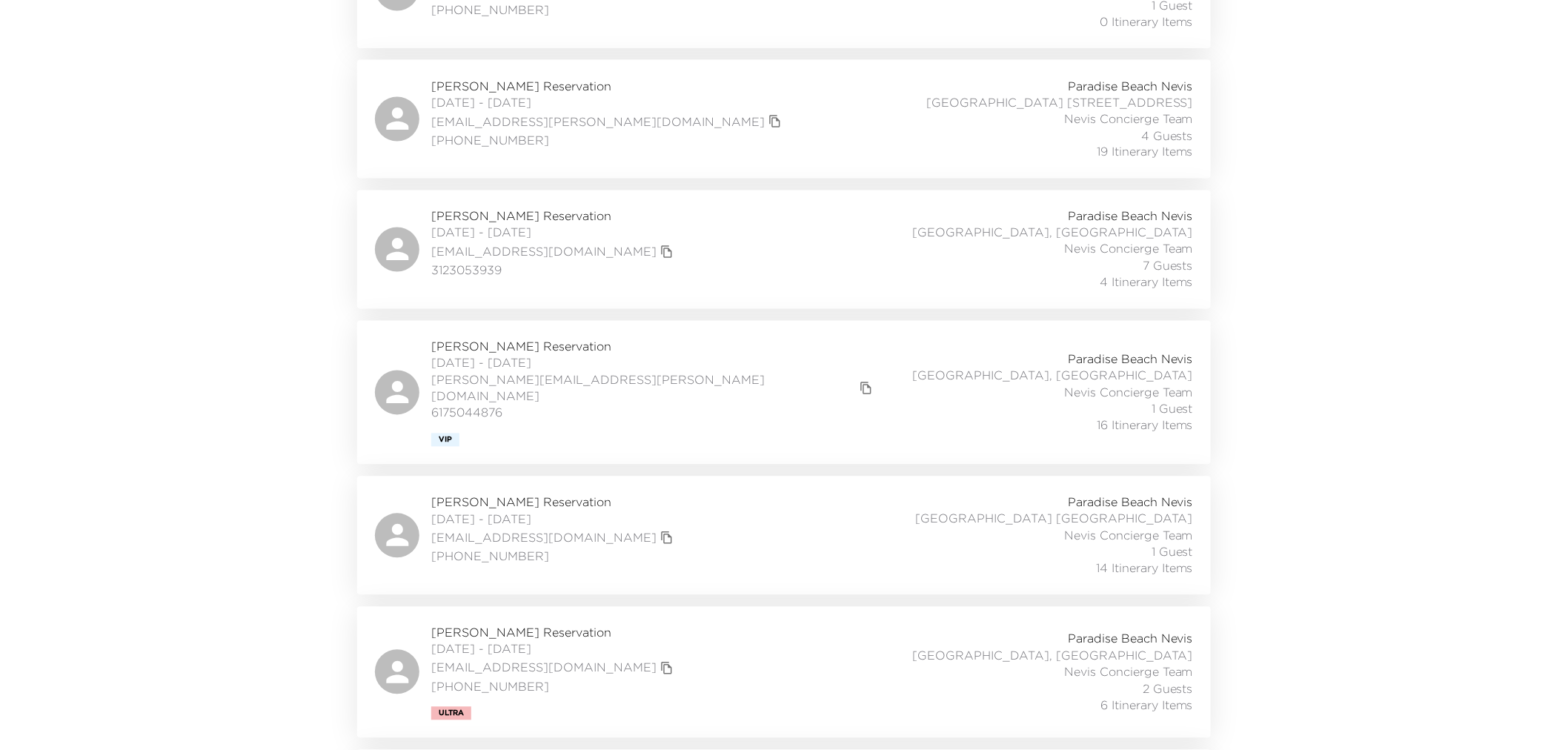
click at [708, 494] on div "Richard Pero Reservation 11/25/2025 - 11/30/2025 rxpero@gmail.com (917) 968-123…" at bounding box center [784, 535] width 818 height 83
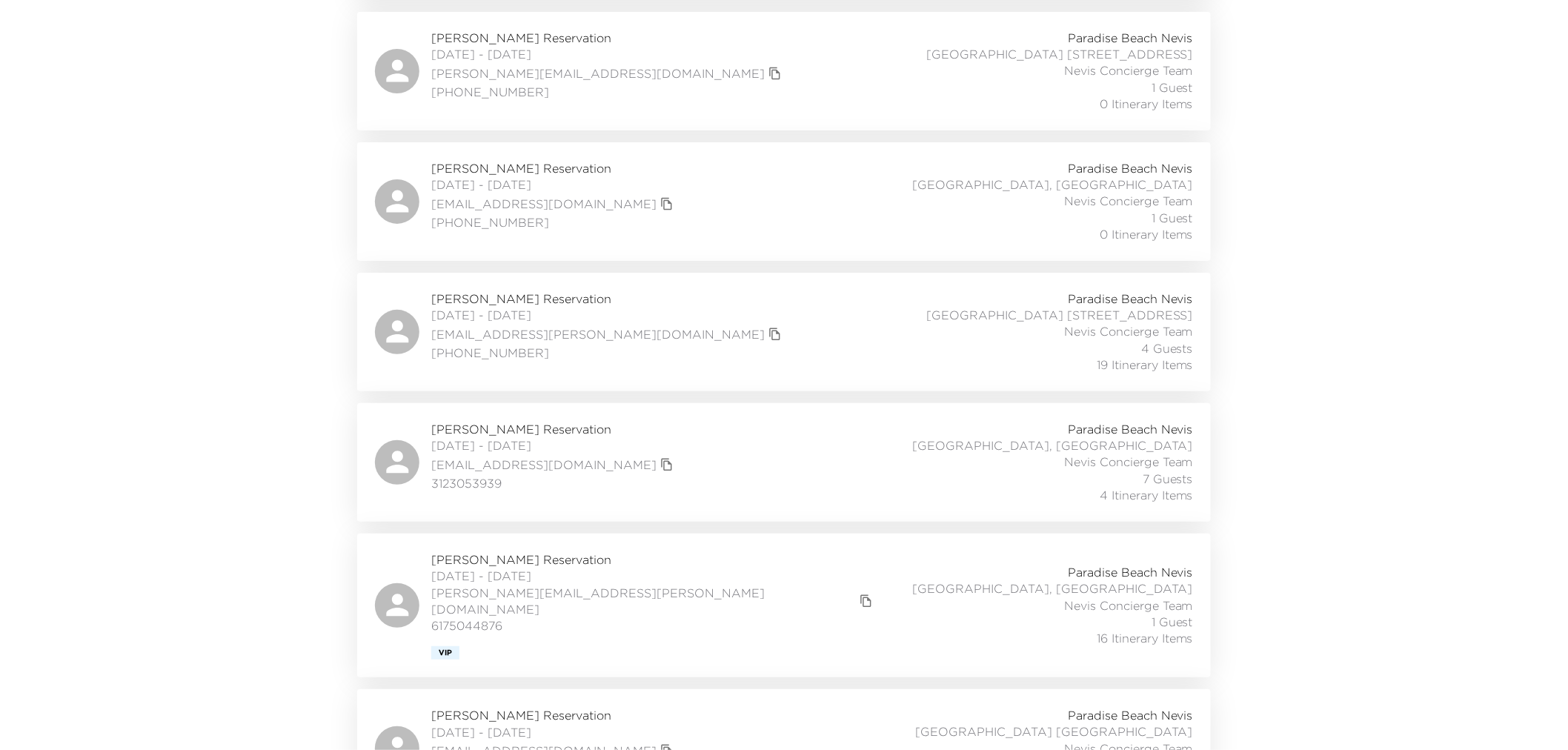
scroll to position [3212, 0]
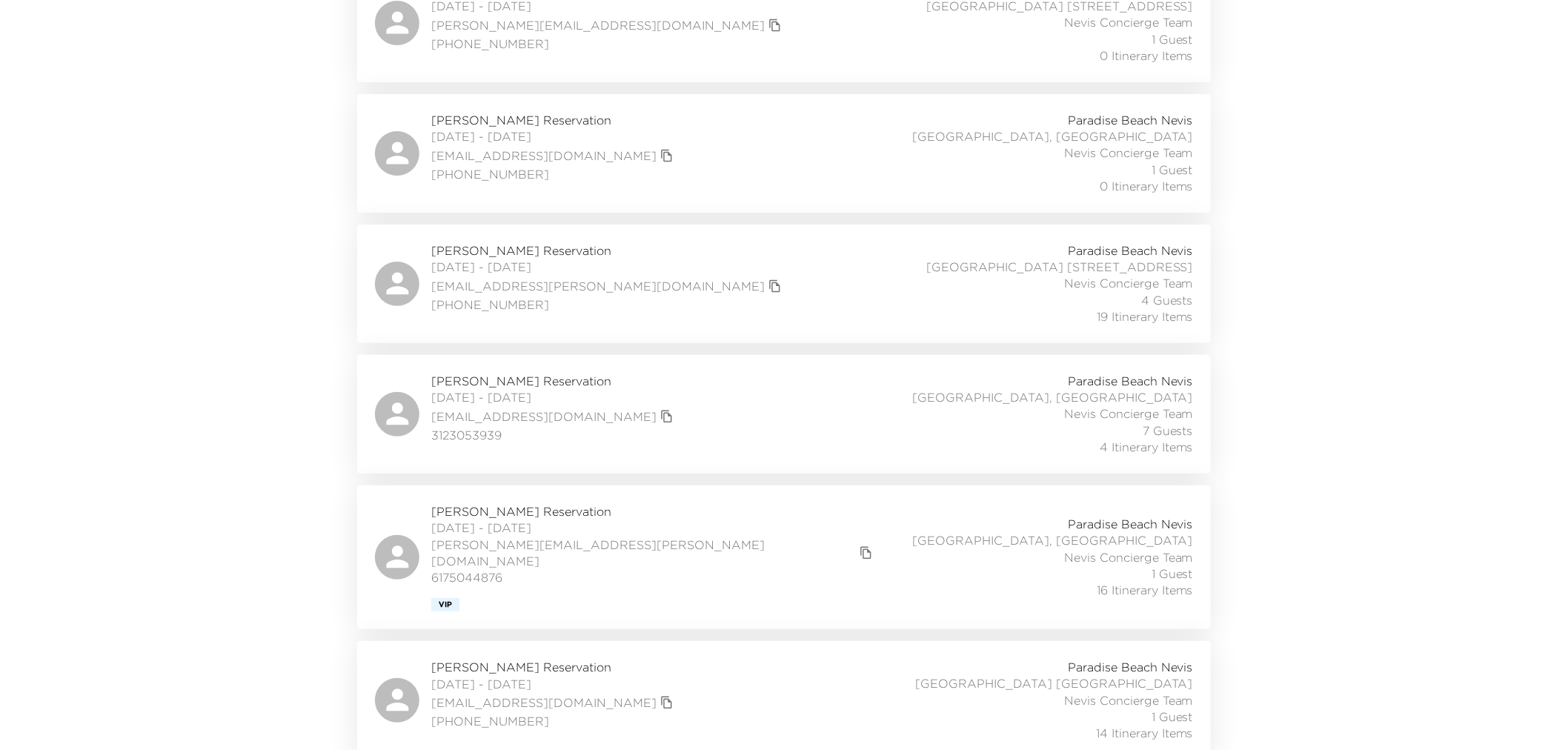
click at [705, 503] on div "[PERSON_NAME] Reservation [DATE] - [DATE] [PERSON_NAME][EMAIL_ADDRESS][PERSON_N…" at bounding box center [784, 557] width 818 height 108
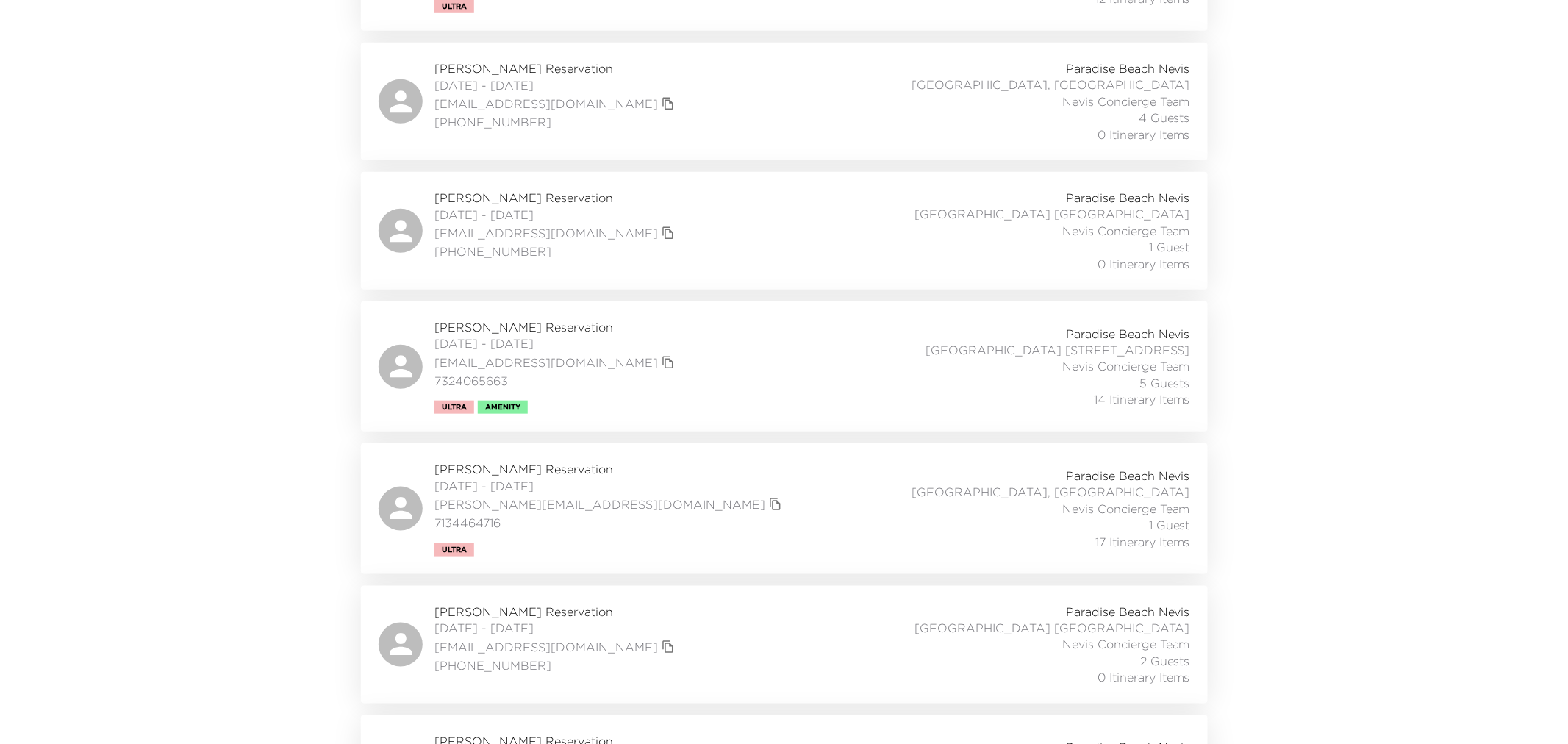
scroll to position [0, 0]
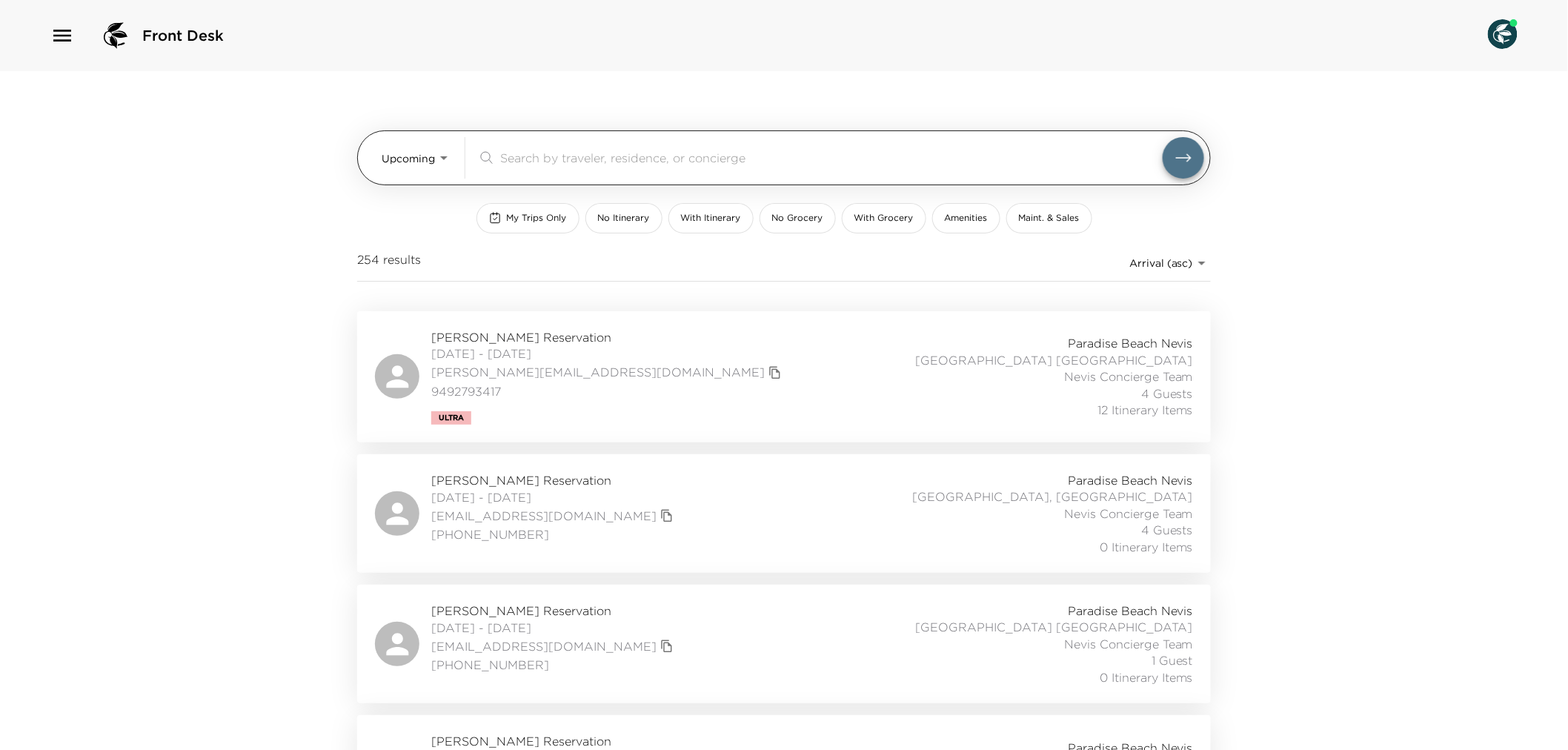
click at [498, 149] on div "​" at bounding box center [819, 158] width 685 height 18
drag, startPoint x: 507, startPoint y: 154, endPoint x: 804, endPoint y: 320, distance: 340.2
click at [508, 154] on input "search" at bounding box center [831, 158] width 662 height 17
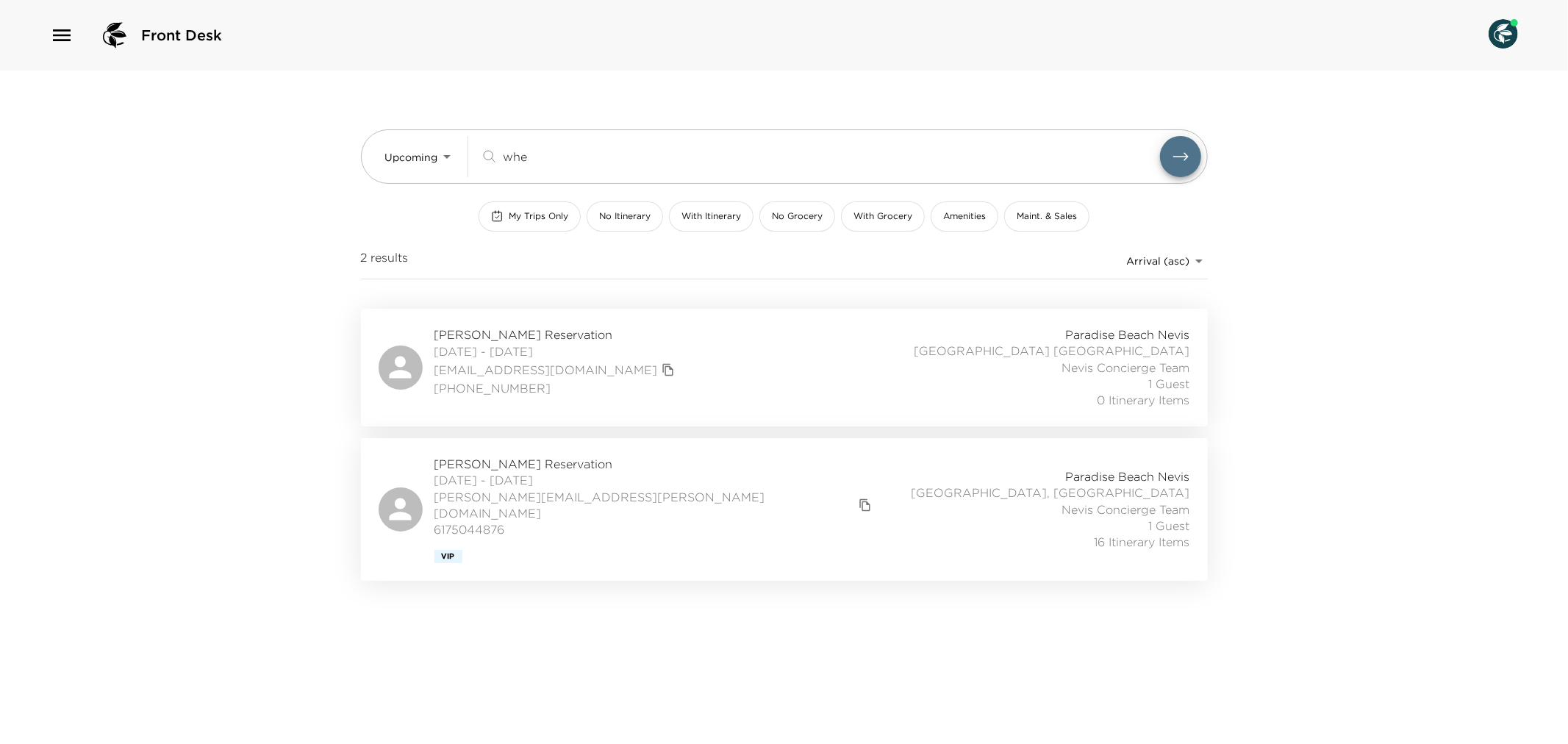
type input "whe"
click at [667, 495] on div "[PERSON_NAME] Reservation [DATE] - [DATE] [PERSON_NAME][EMAIL_ADDRESS][PERSON_N…" at bounding box center [785, 510] width 812 height 107
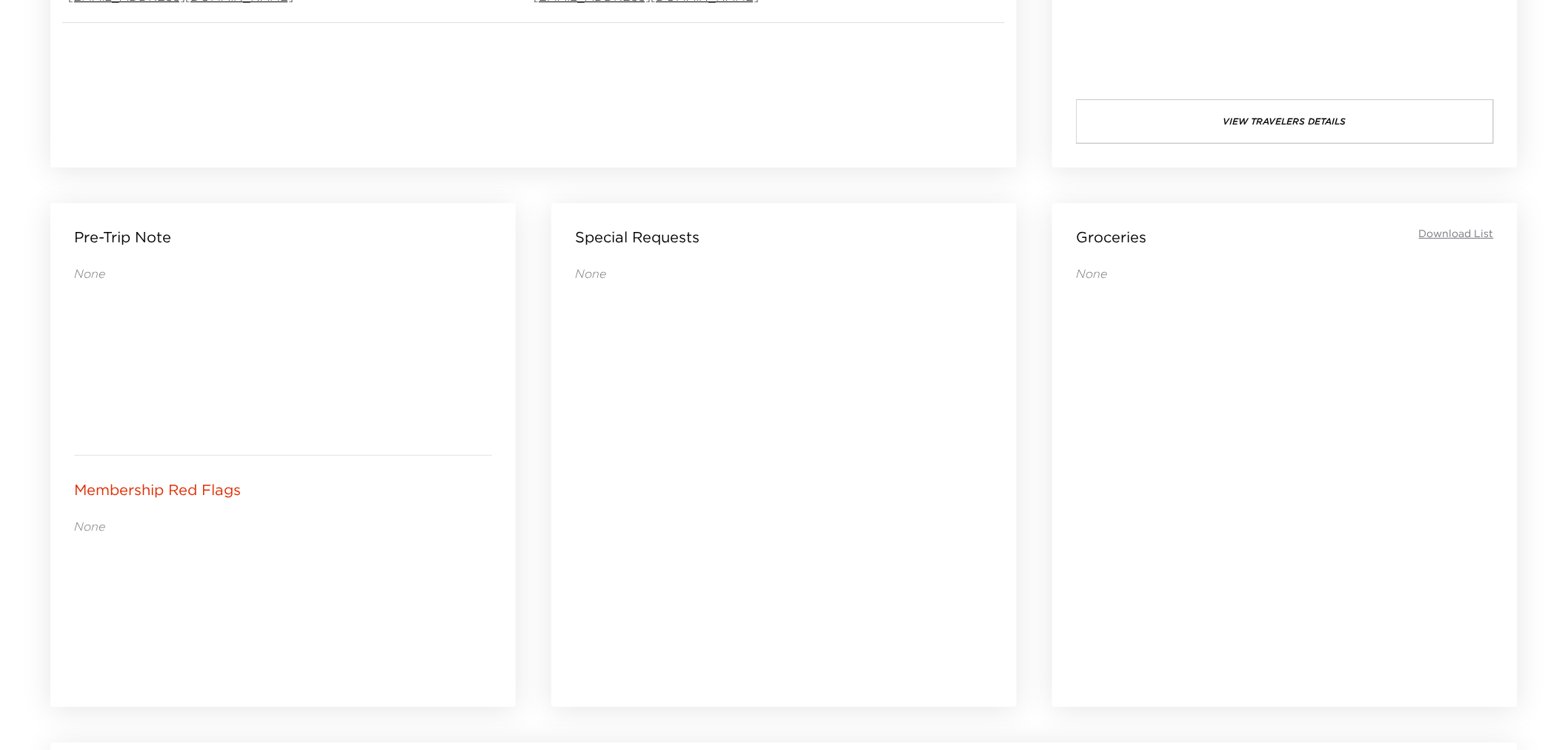
scroll to position [988, 0]
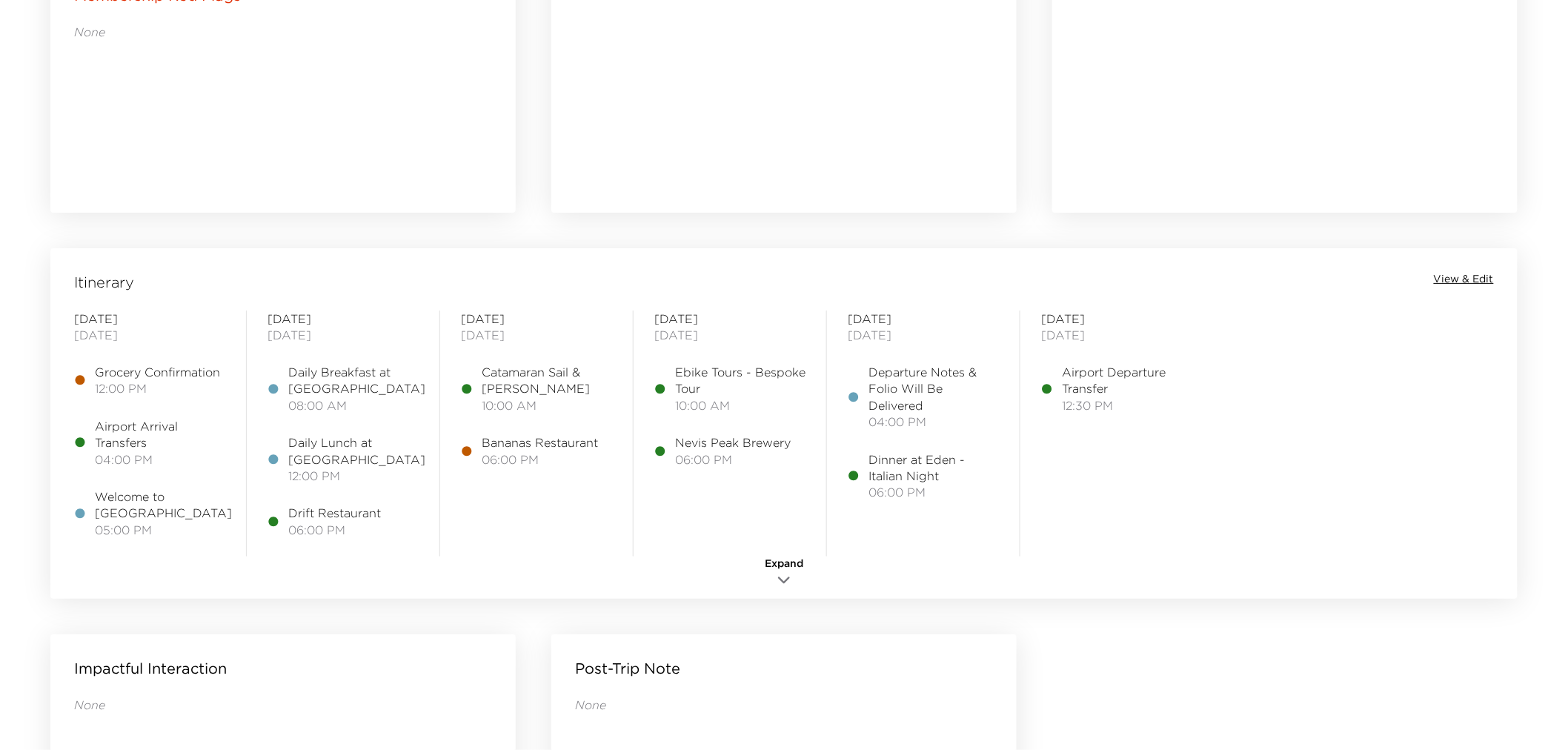
click at [1448, 278] on span "View & Edit" at bounding box center [1463, 279] width 60 height 15
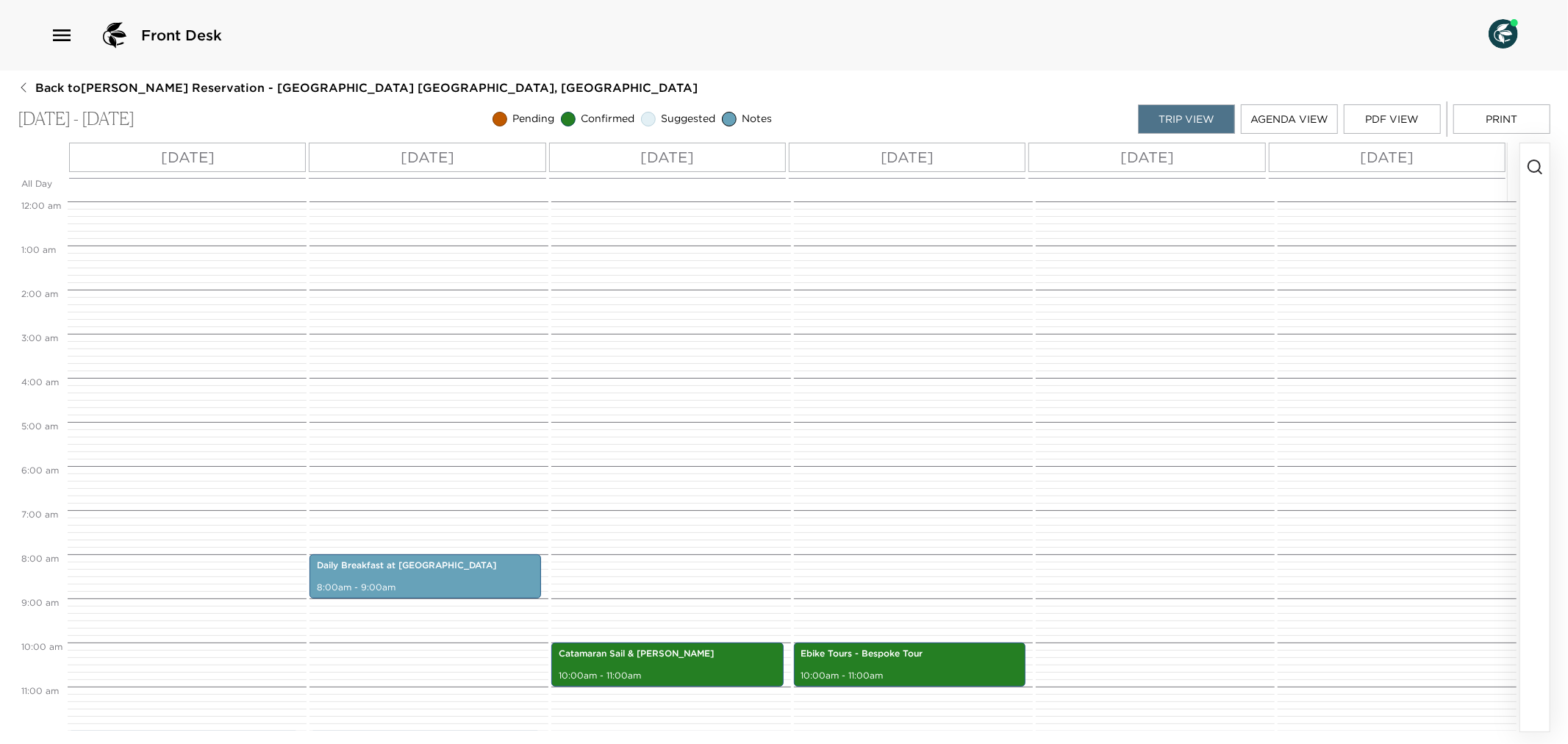
scroll to position [353, 0]
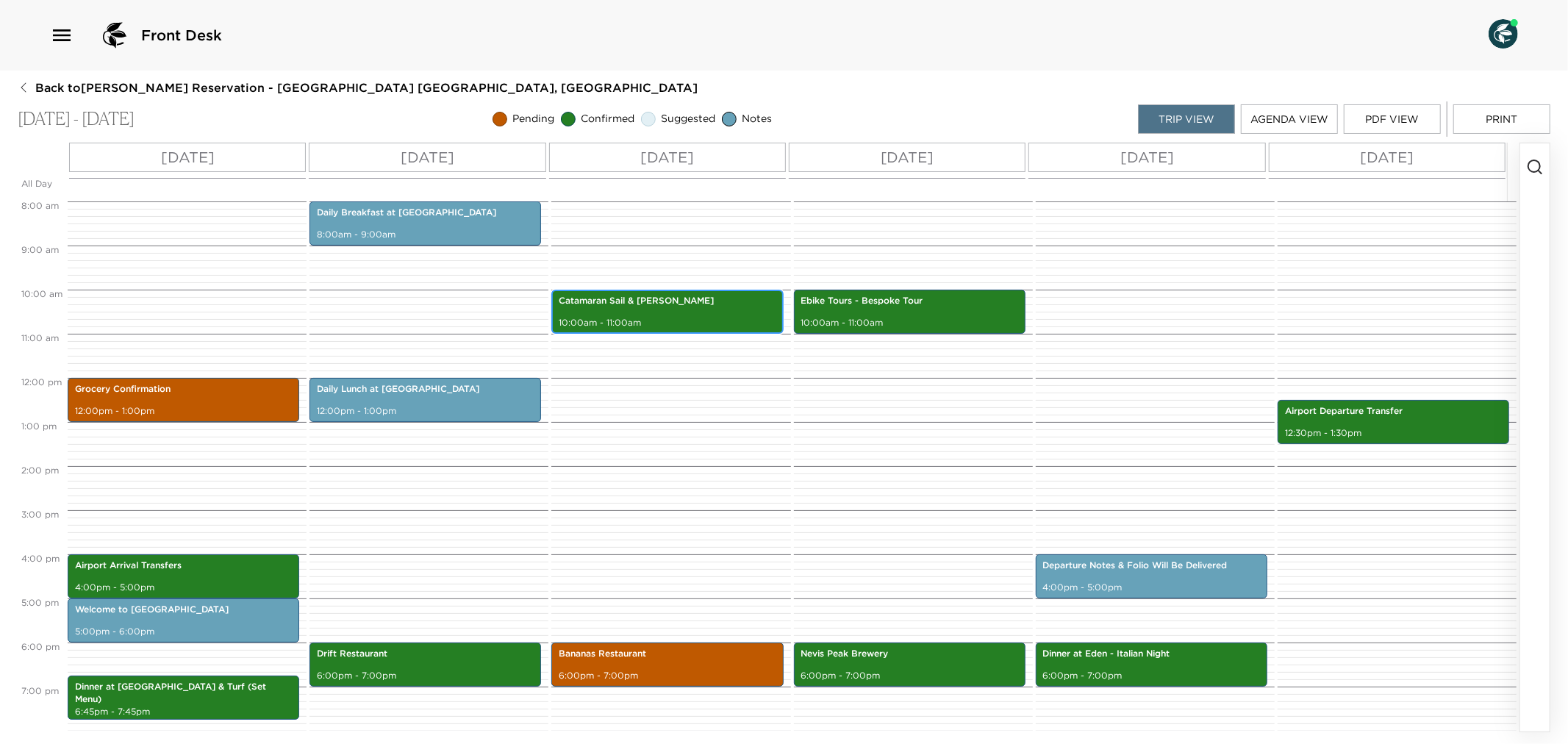
click at [628, 317] on p "10:00am - 11:00am" at bounding box center [667, 323] width 217 height 13
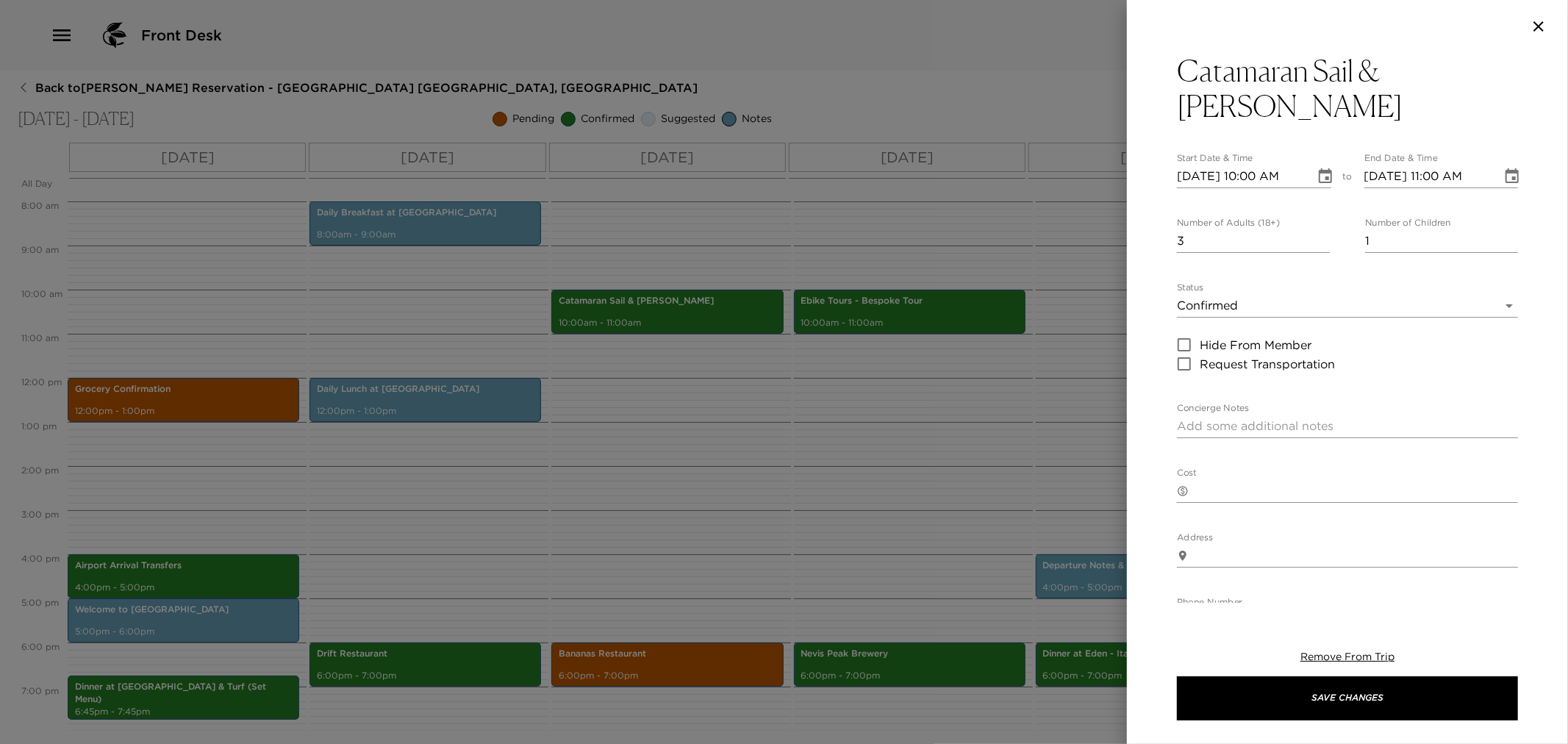
click at [1219, 415] on div "x" at bounding box center [1348, 426] width 341 height 24
paste textarea "Your private full day catamaran sail and snorkel trip for 4 people has been con…"
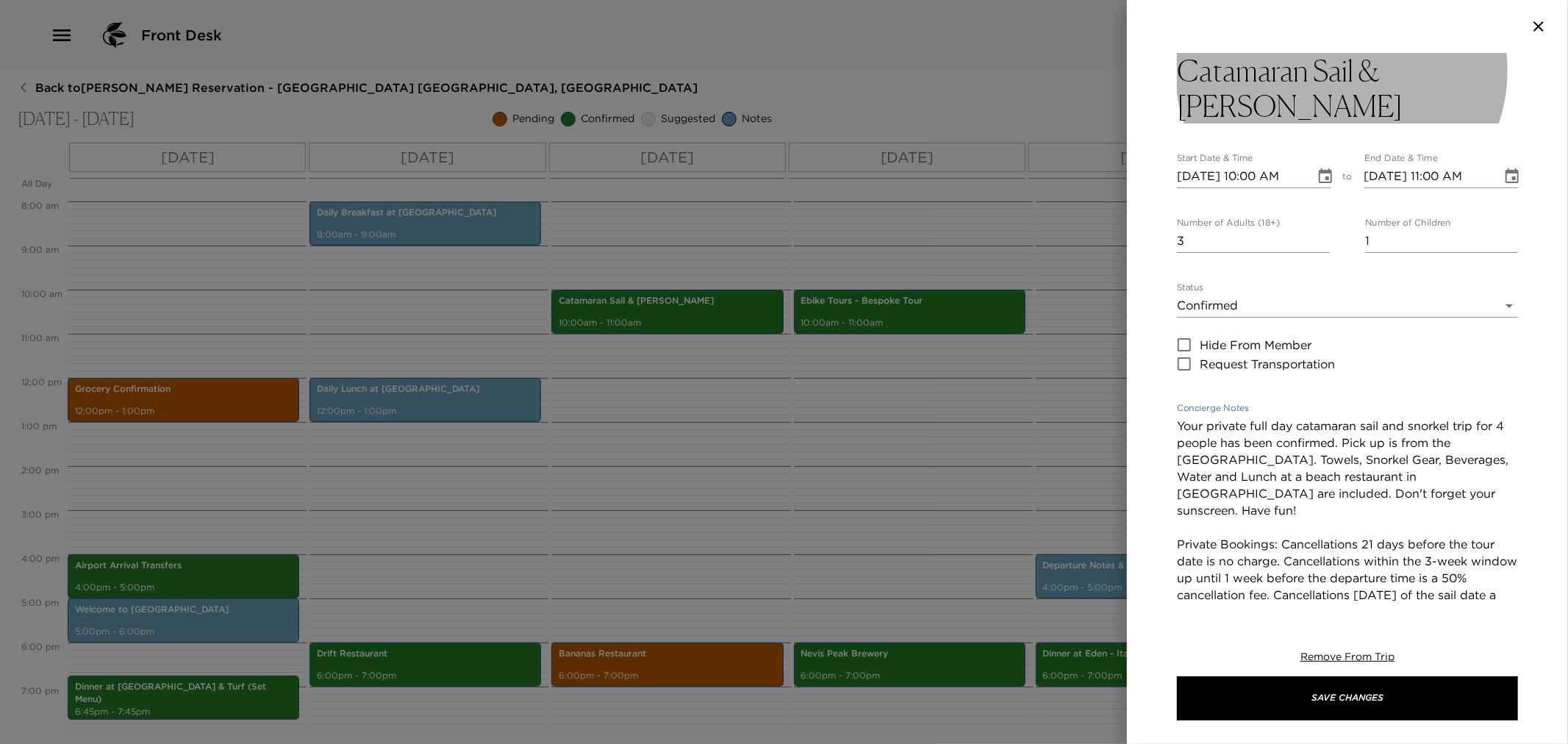
type textarea "Your private full day catamaran sail and snorkel trip for 4 people has been con…"
click at [1184, 64] on h3 "Catamaran Sail & Snorkel" at bounding box center [1348, 88] width 341 height 71
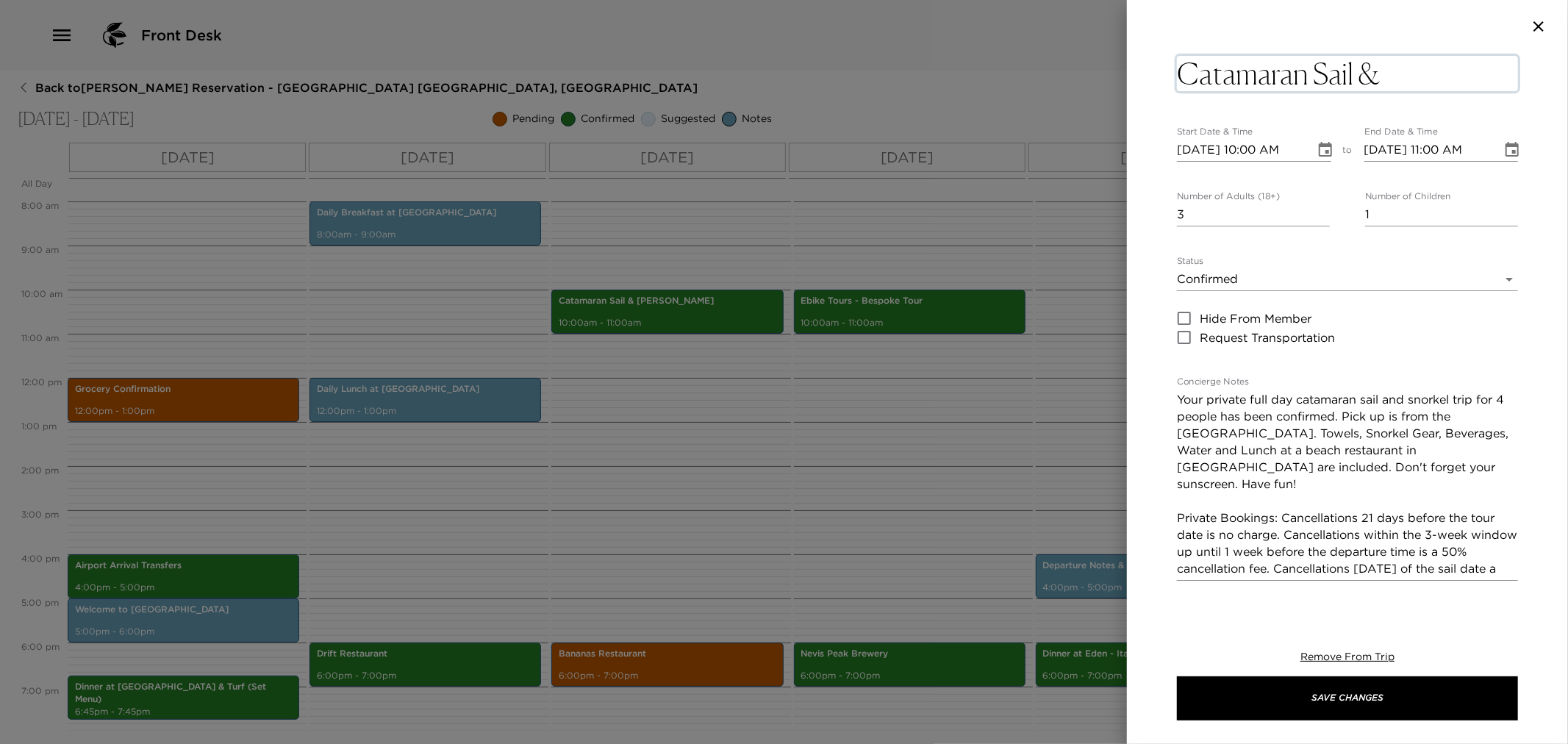
click at [1480, 77] on textarea "Catamaran Sail & Snorkel" at bounding box center [1348, 73] width 341 height 35
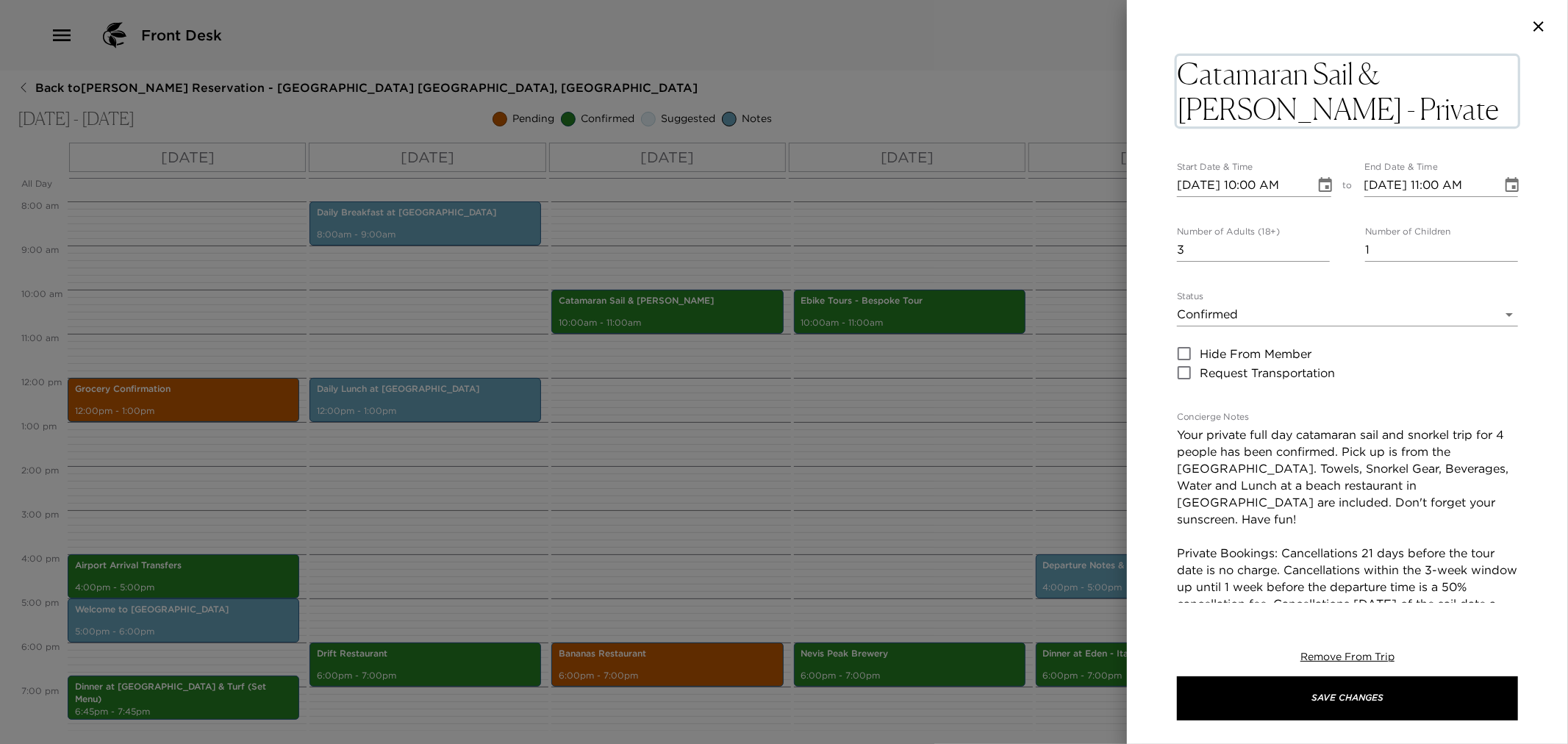
type textarea "Catamaran Sail & Snorkel - Private Full Day"
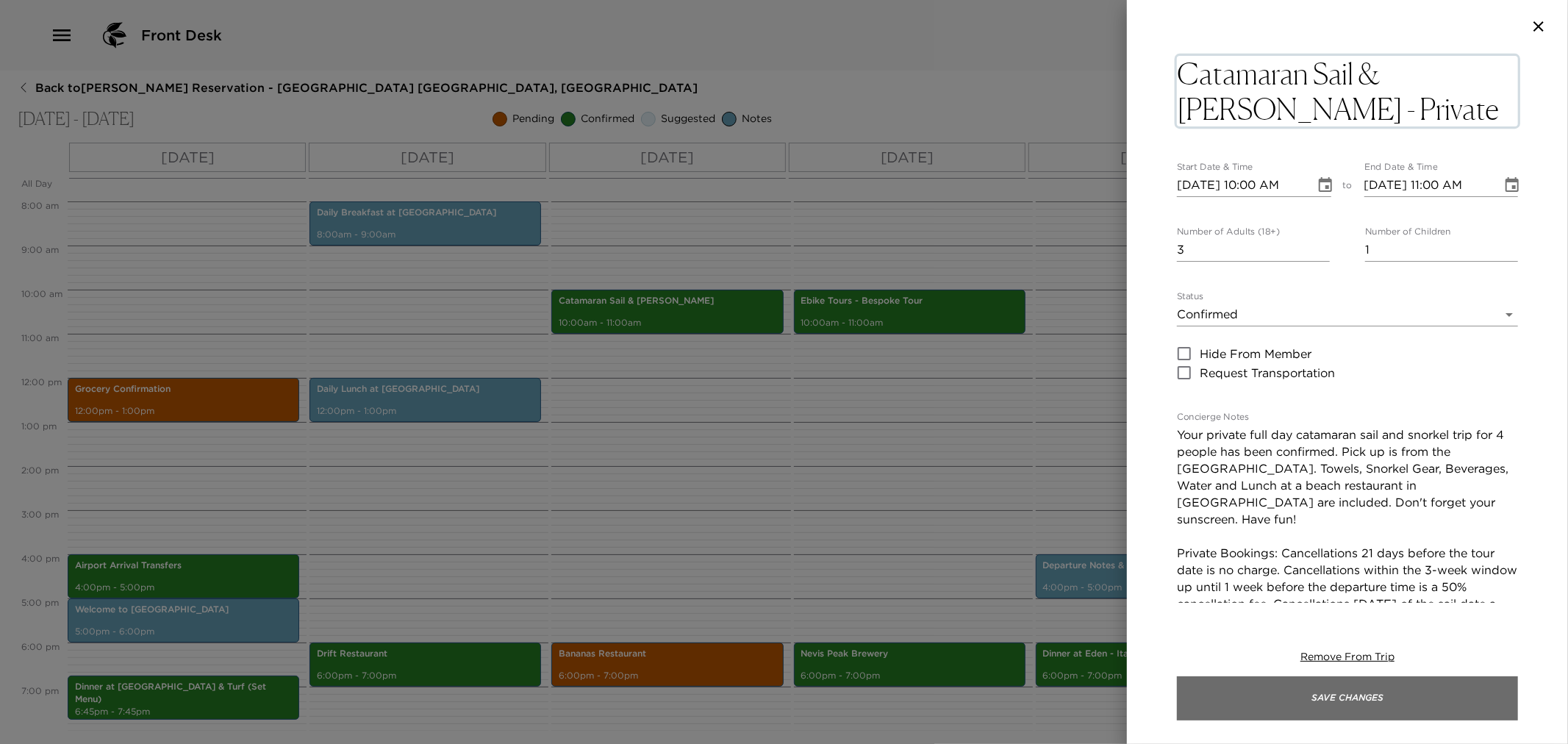
click at [1281, 688] on button "Save Changes" at bounding box center [1348, 699] width 341 height 44
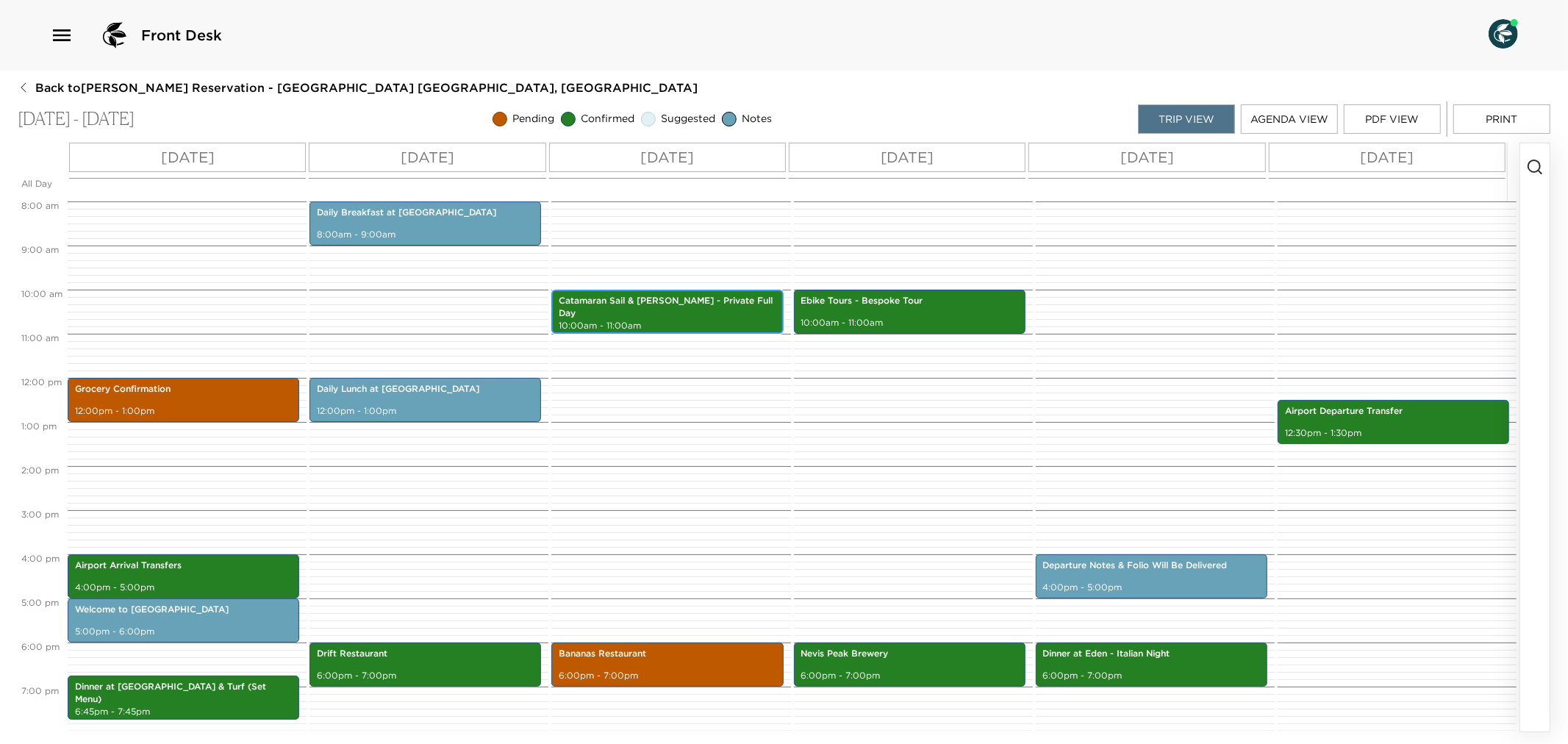
click at [650, 312] on div "Catamaran Sail & Snorkel - Private Full Day 10:00am - 11:00am" at bounding box center [667, 312] width 223 height 40
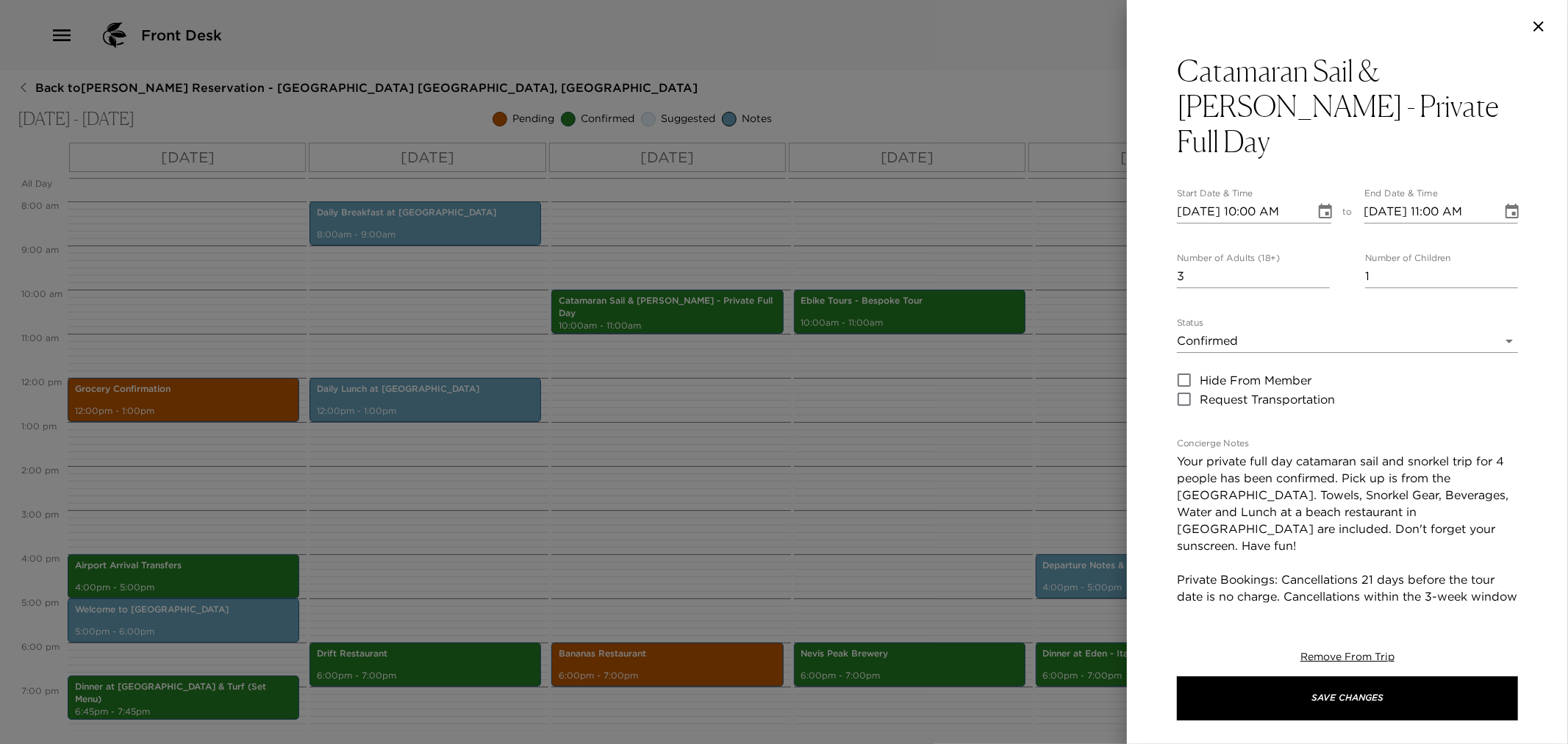
click at [1438, 109] on h3 "Catamaran Sail & Snorkel - Private Full Day" at bounding box center [1348, 106] width 341 height 106
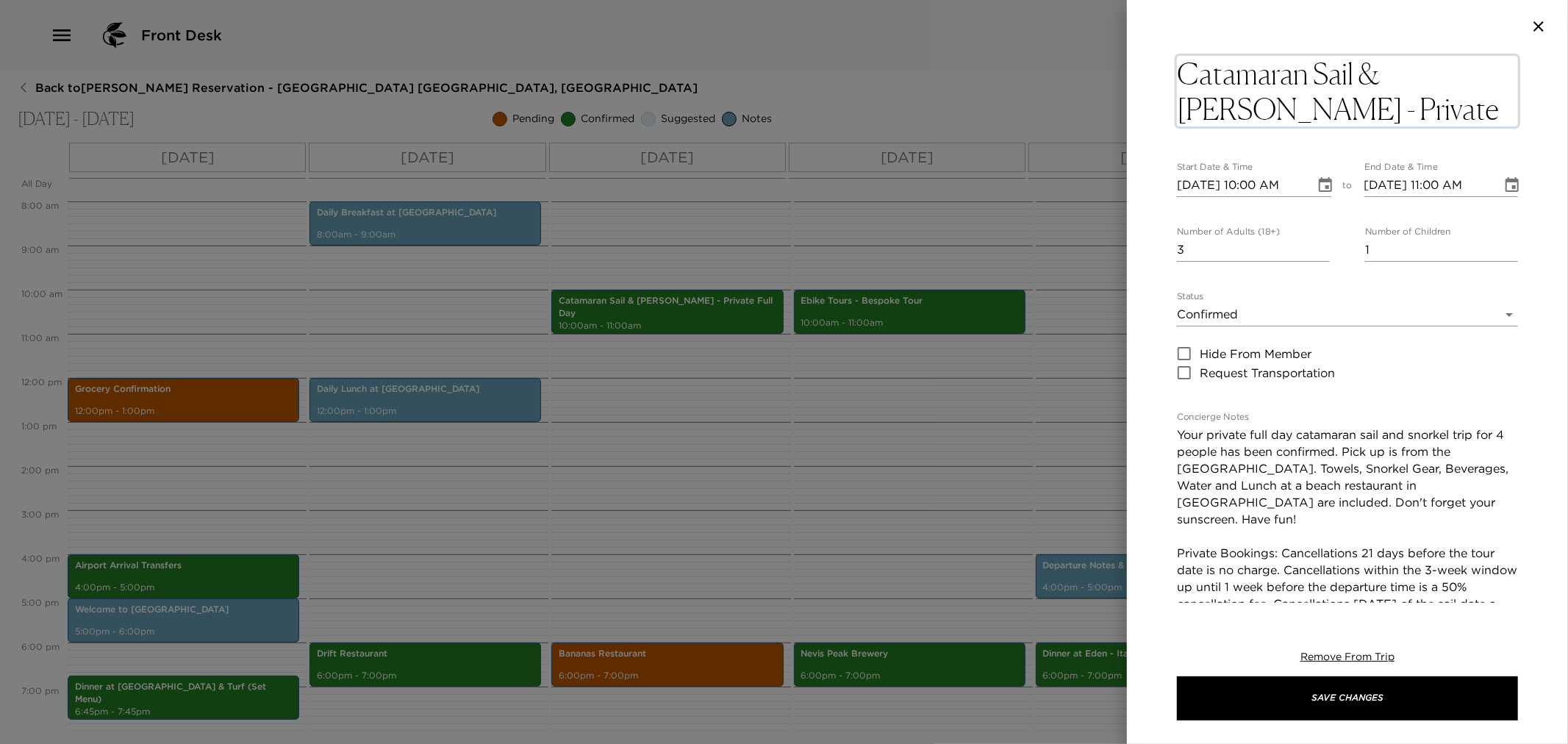
click at [1390, 111] on textarea "Catamaran Sail & Snorkel - Private Full Day" at bounding box center [1348, 91] width 341 height 71
type textarea "Catamaran Sail & Snorkel - Private Full Day On Caona"
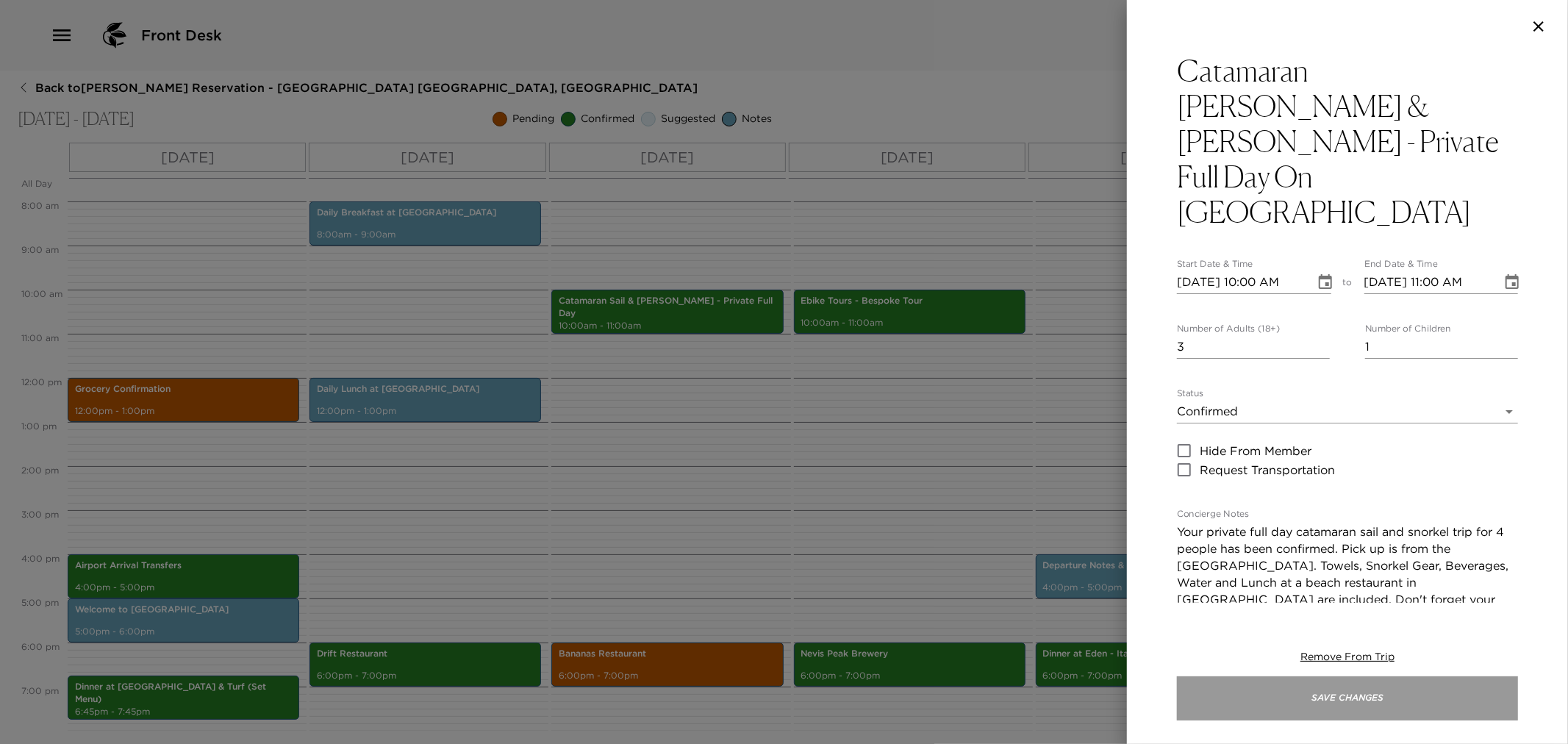
click at [1434, 711] on button "Save Changes" at bounding box center [1348, 699] width 341 height 44
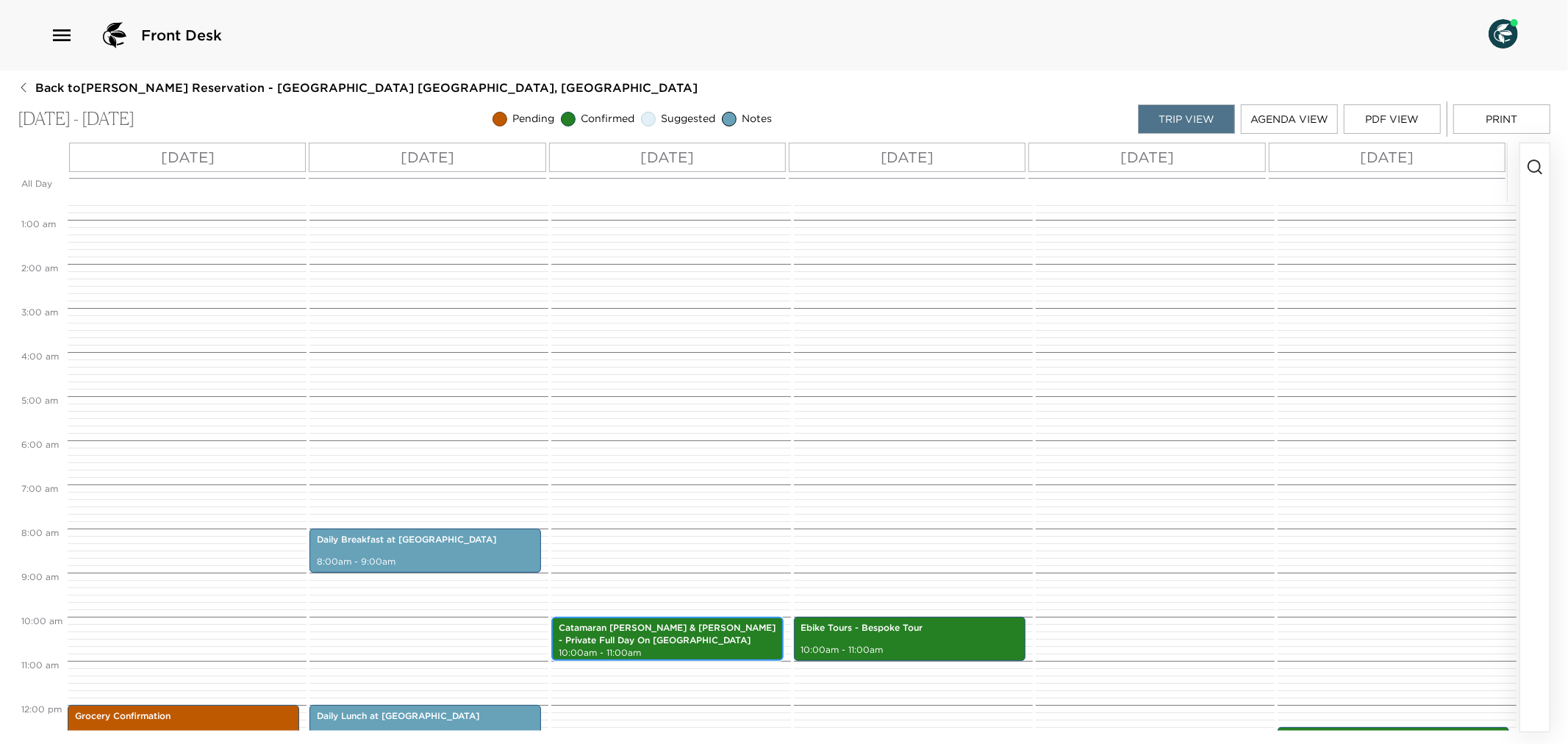
scroll to position [0, 0]
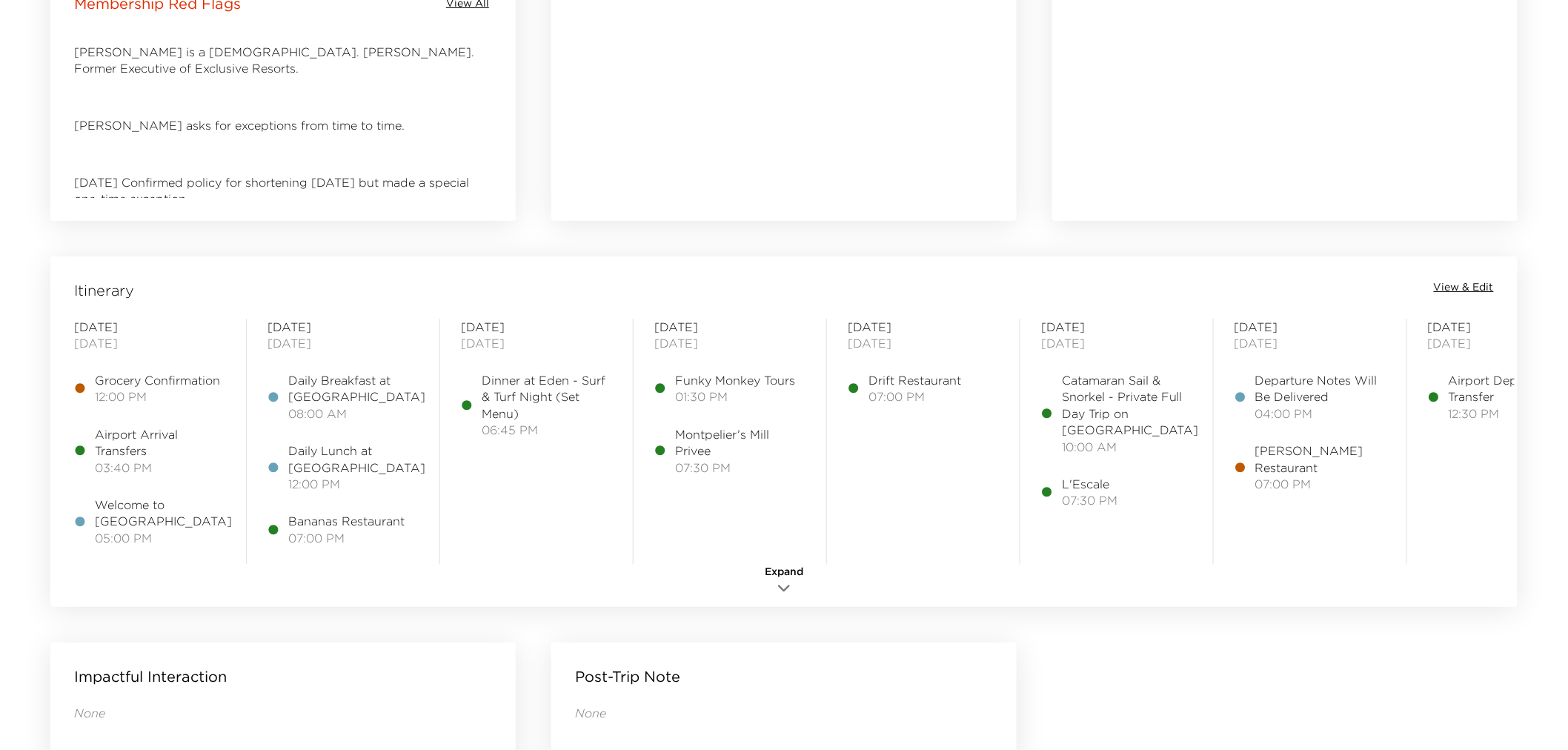
scroll to position [988, 0]
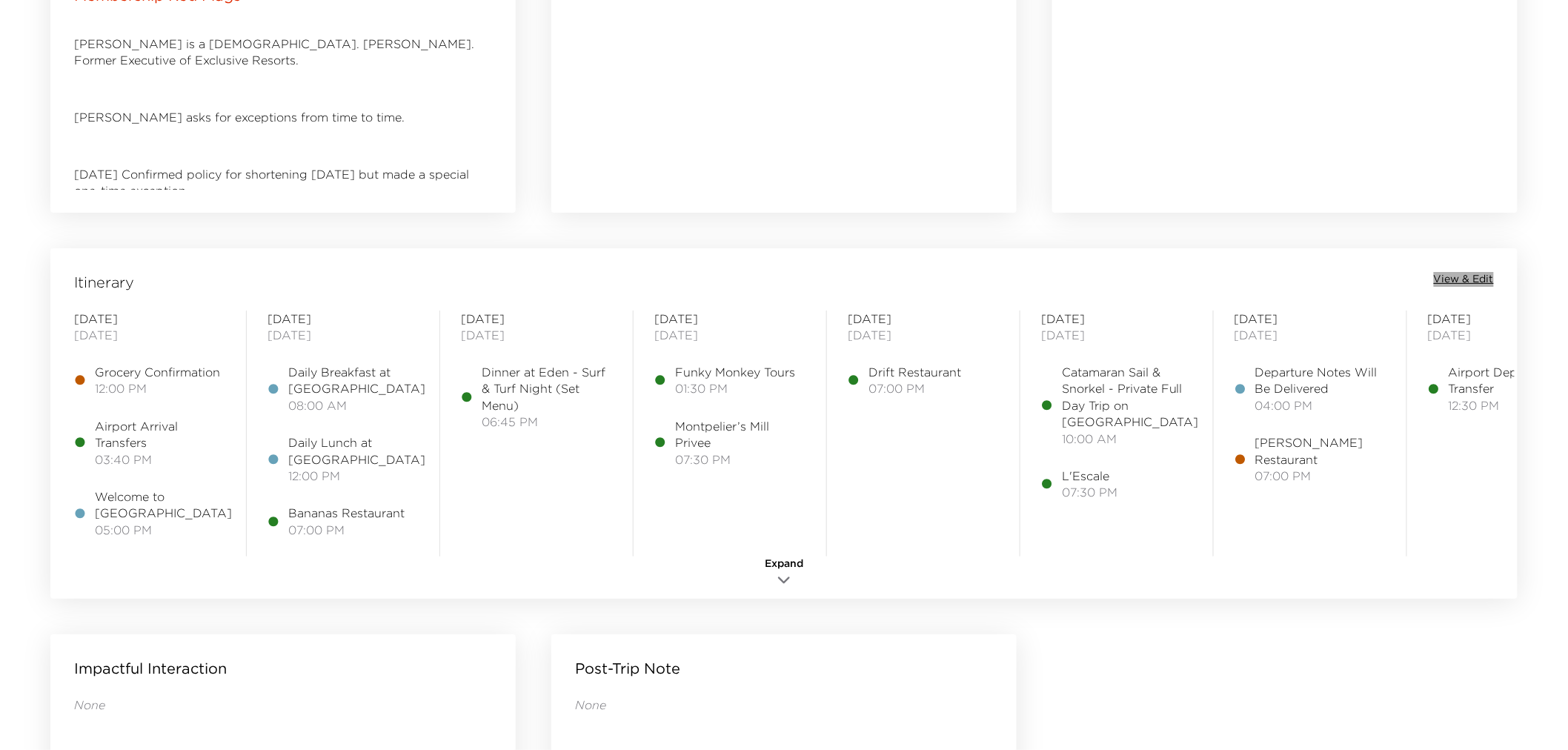
click at [1468, 273] on span "View & Edit" at bounding box center [1463, 279] width 60 height 15
click at [1452, 284] on span "View & Edit" at bounding box center [1463, 279] width 60 height 15
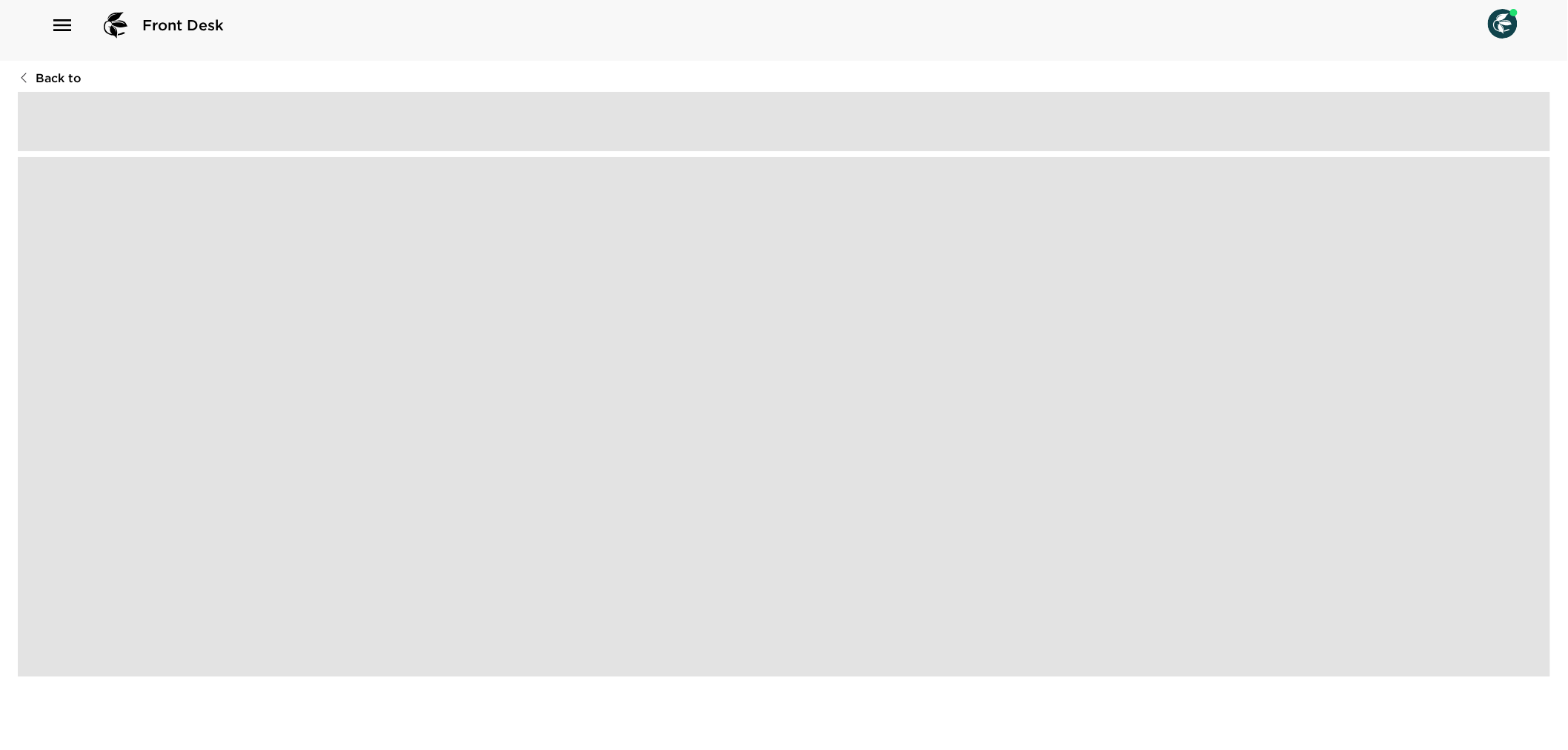
scroll to position [10, 0]
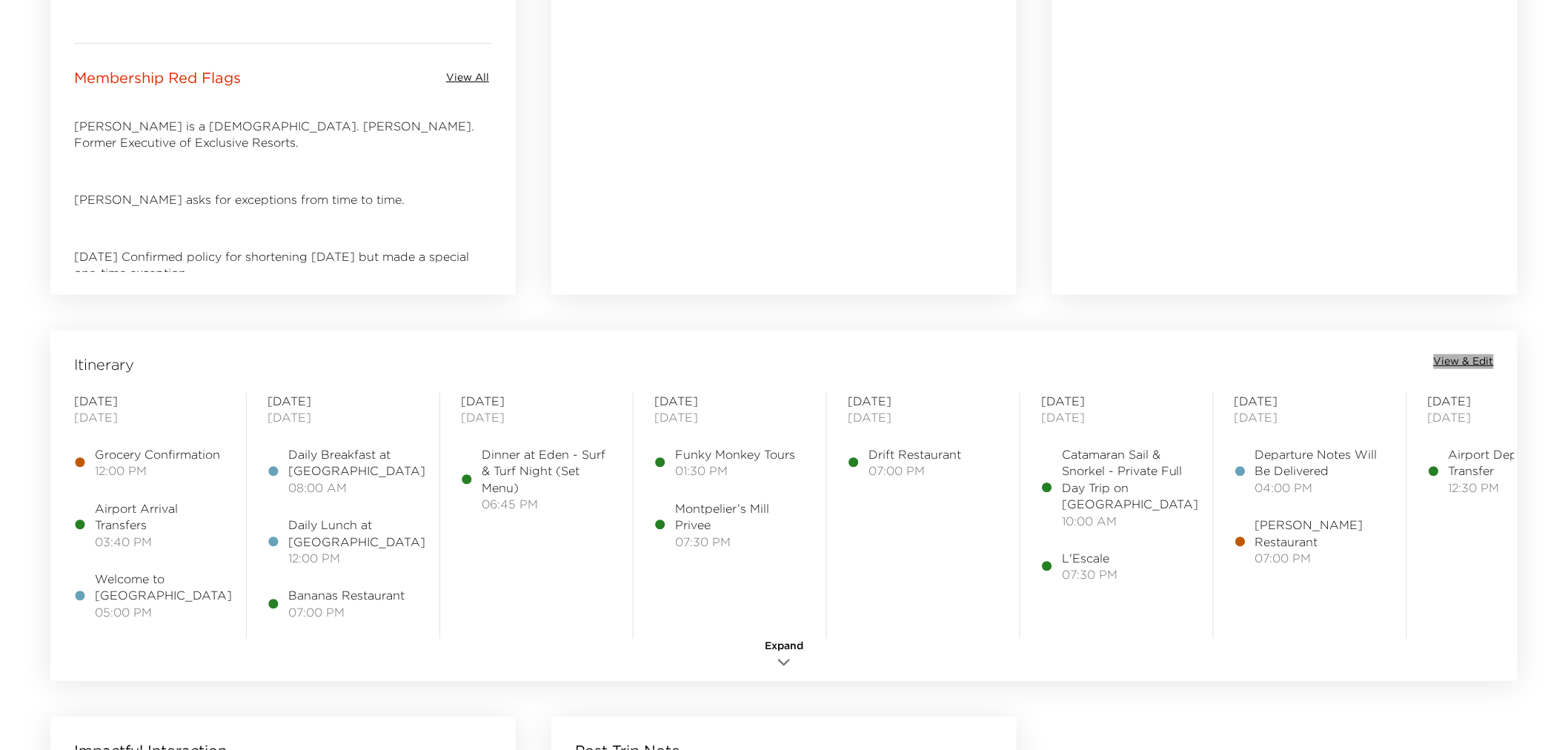
click at [1460, 362] on span "View & Edit" at bounding box center [1463, 361] width 60 height 15
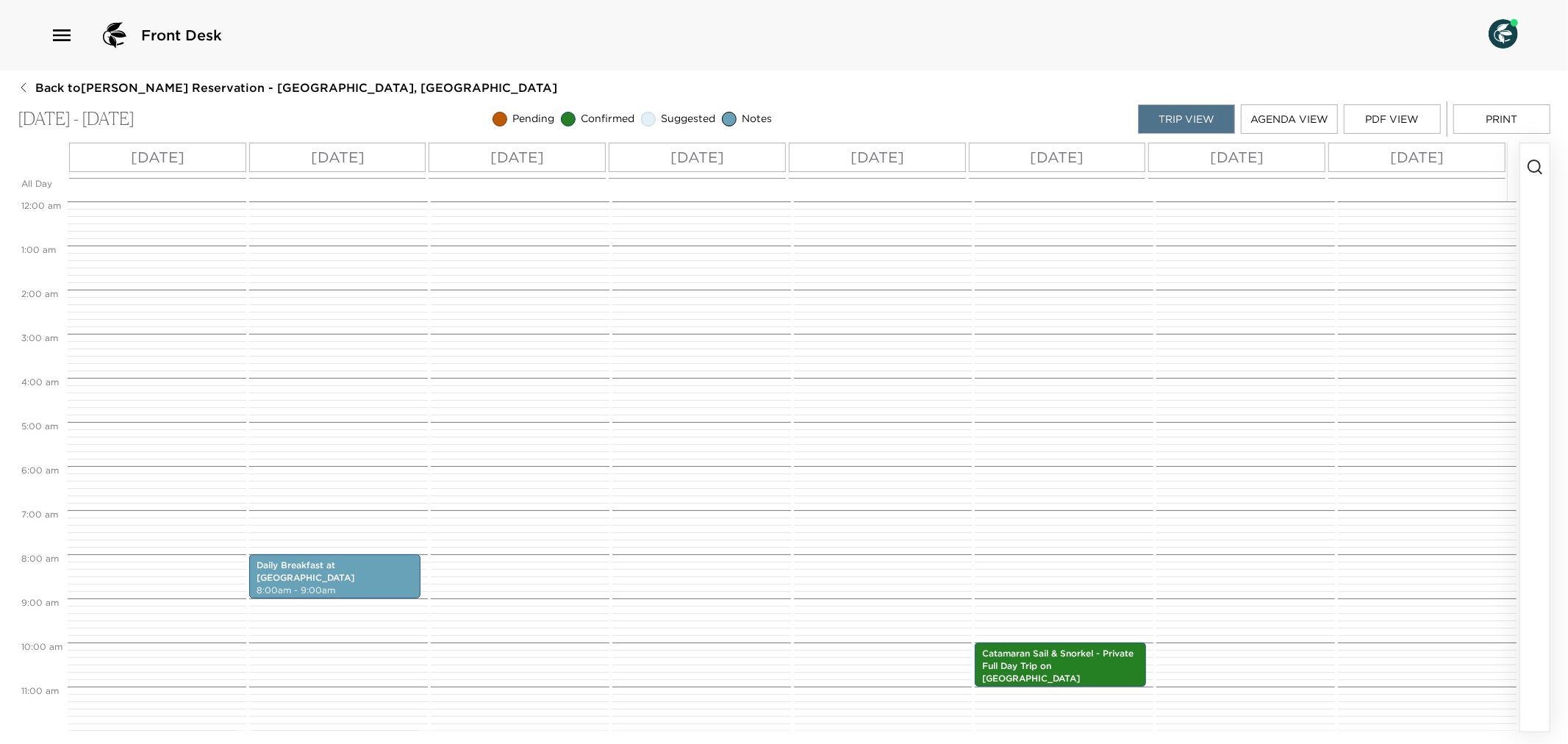
scroll to position [353, 0]
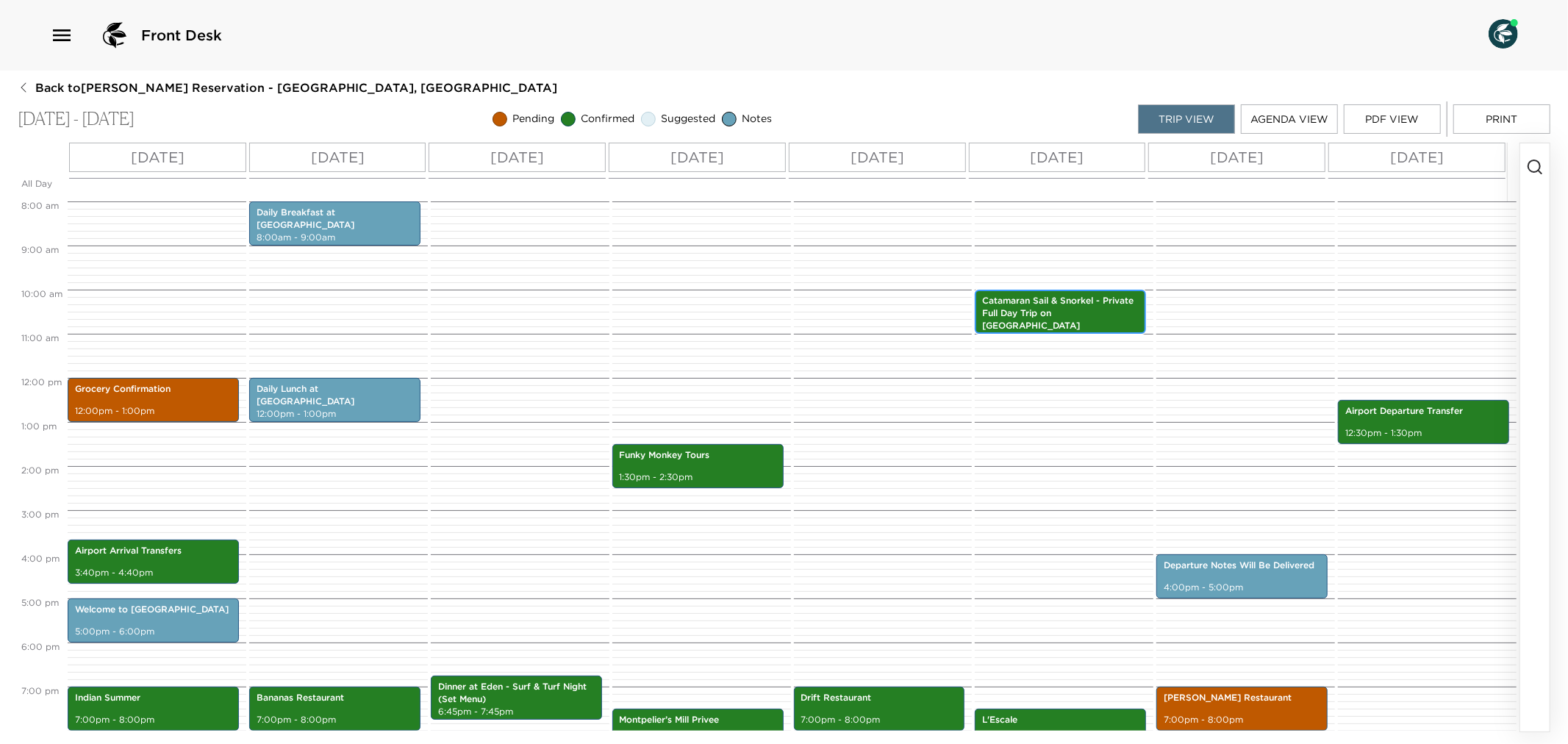
click at [1064, 311] on p "Catamaran Sail & Snorkel - Private Full Day Trip on Eagle Catamaran" at bounding box center [1061, 312] width 157 height 37
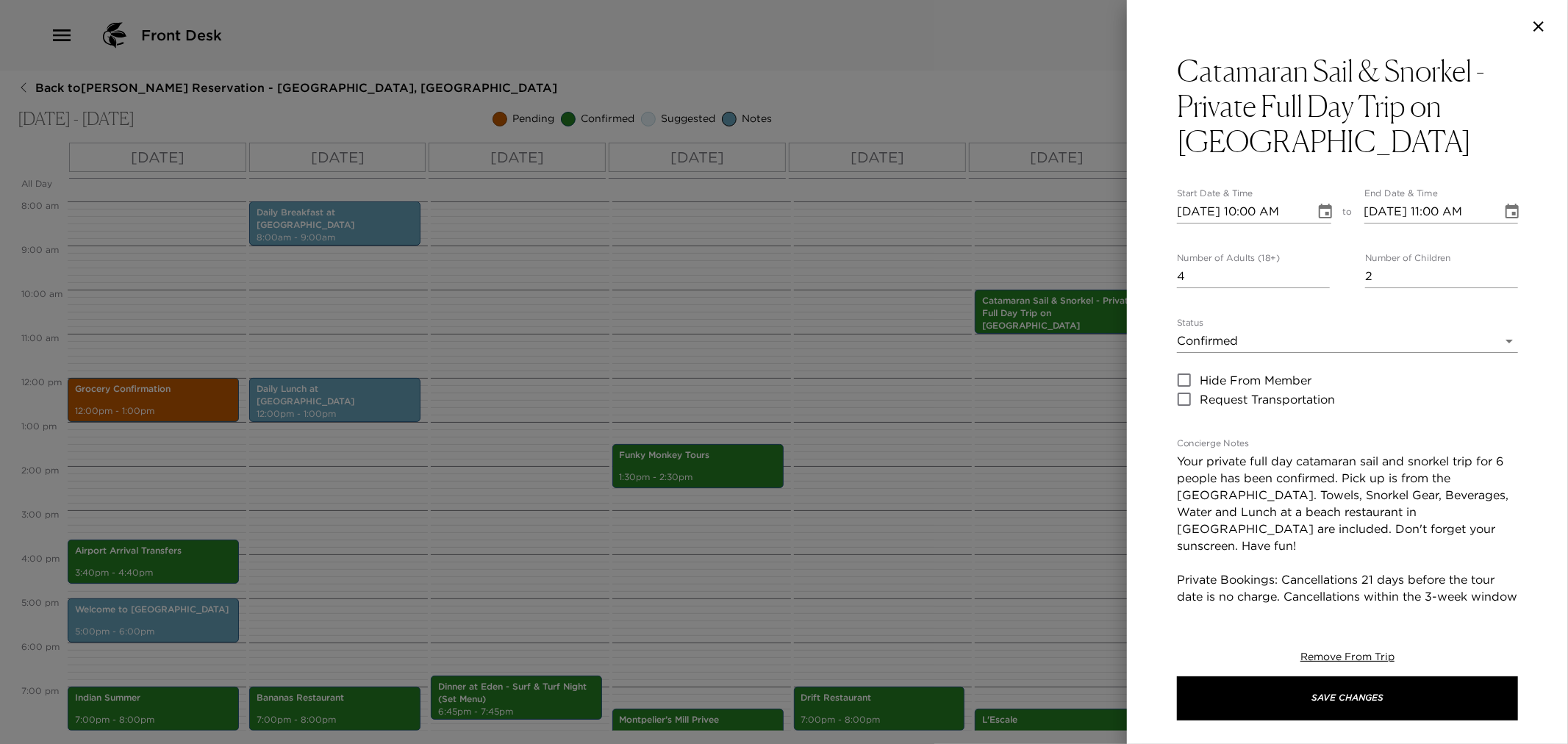
click at [1012, 526] on div at bounding box center [784, 372] width 1568 height 744
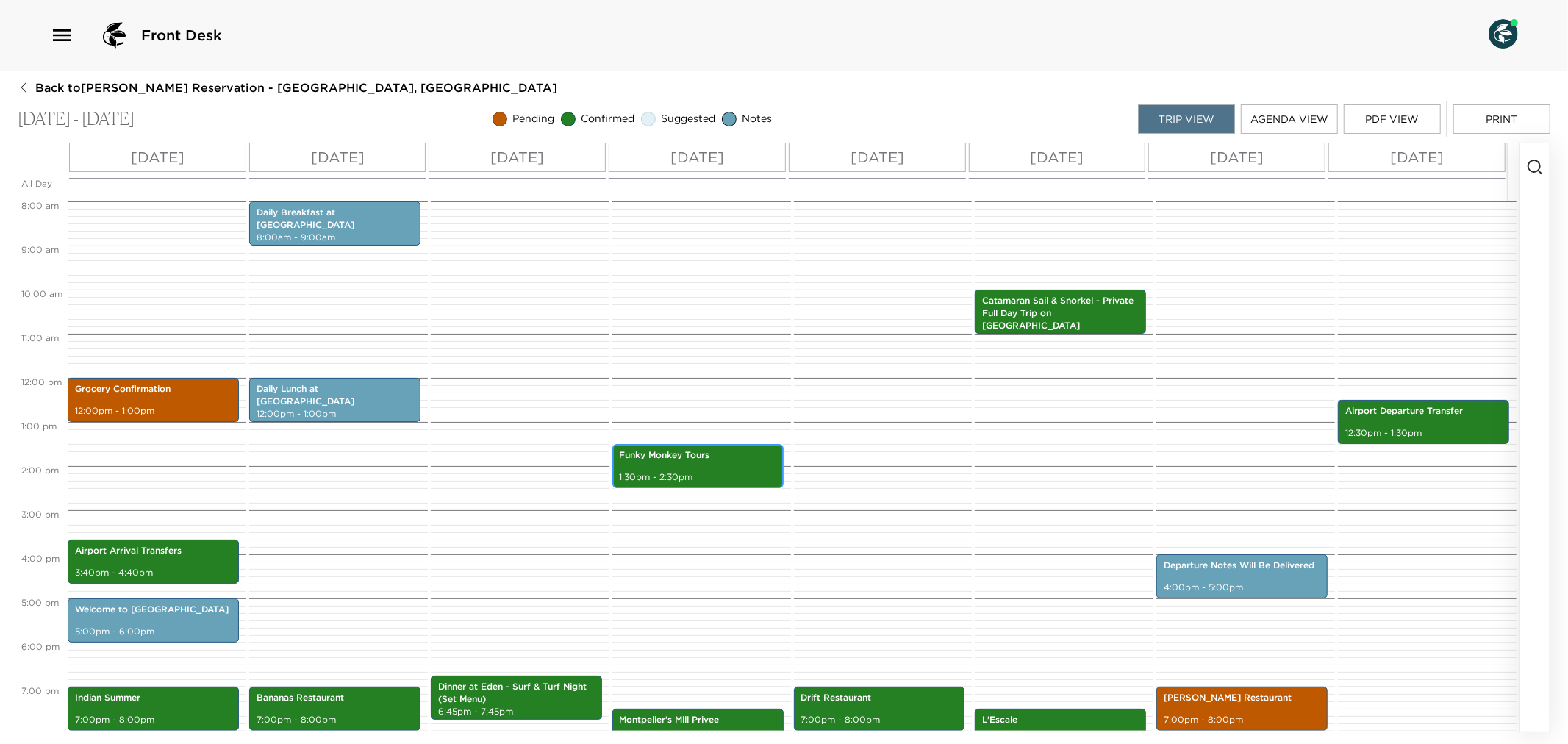
click at [729, 469] on div "Funky Monkey Tours 1:30pm - 2:30pm" at bounding box center [698, 466] width 163 height 40
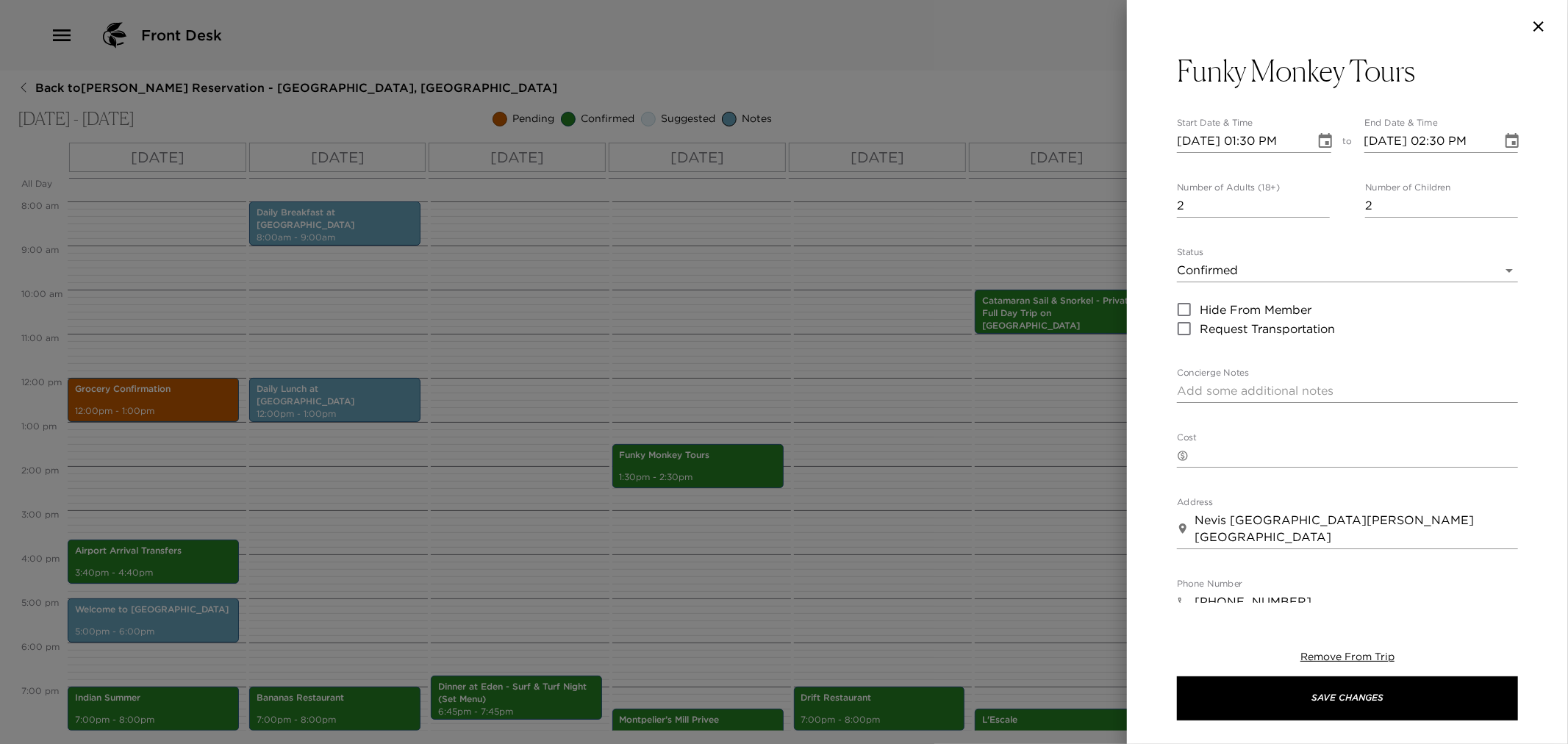
click at [762, 343] on div at bounding box center [784, 372] width 1568 height 744
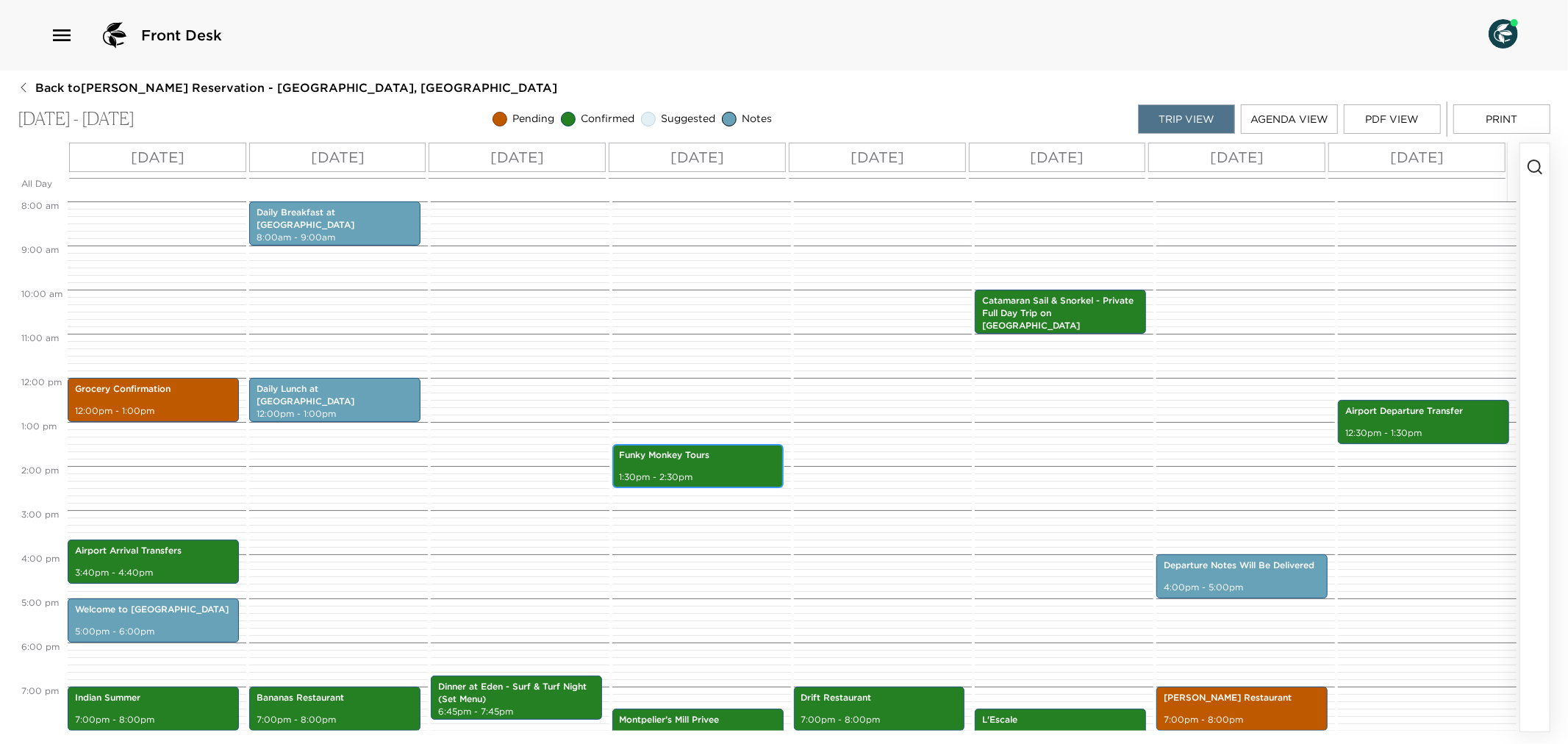
click at [672, 472] on p "1:30pm - 2:30pm" at bounding box center [698, 478] width 157 height 13
click at [667, 468] on div "Funky Monkey Tours 1:30pm - 2:30pm" at bounding box center [698, 466] width 163 height 40
click at [710, 486] on div "Funky Monkey Tours 1:30pm - 2:30pm" at bounding box center [698, 466] width 163 height 40
click at [710, 485] on div "Funky Monkey Tours 1:30pm - 2:30pm" at bounding box center [698, 466] width 163 height 40
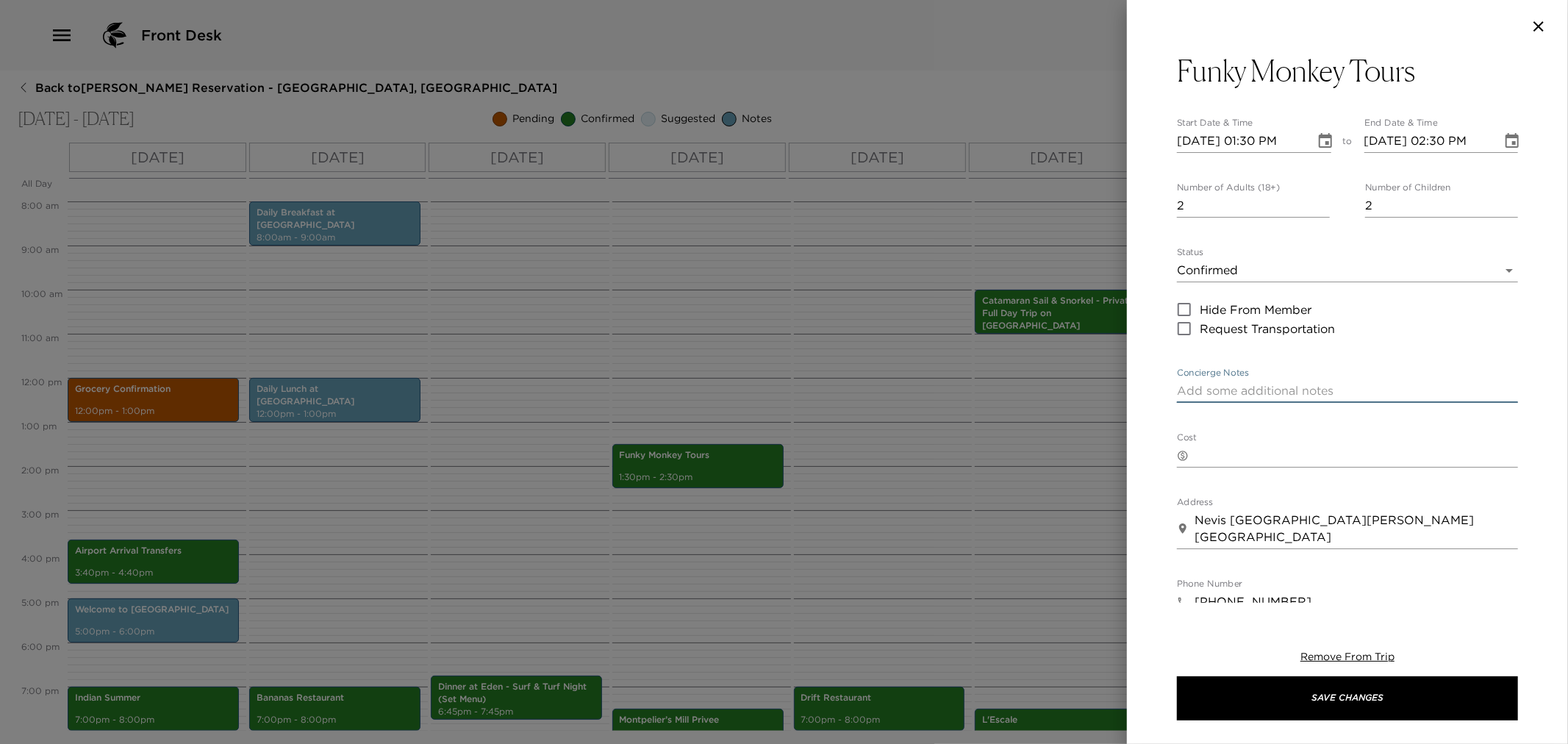
click at [1221, 392] on textarea "Concierge Notes" at bounding box center [1348, 391] width 341 height 17
paste textarea "Your Funky Monkey Tour is confirmed for 4 people. Your your guide will meet you…"
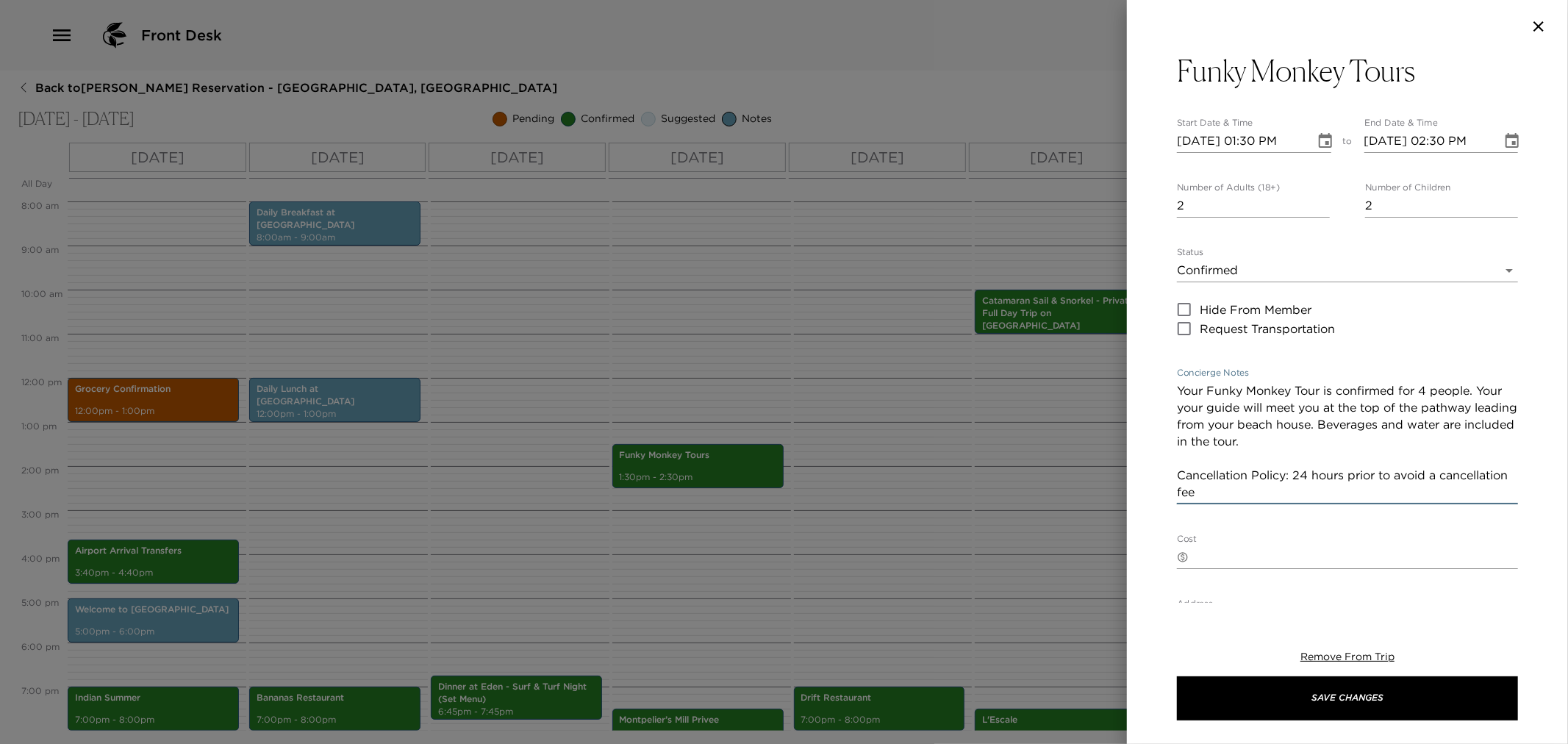
drag, startPoint x: 1206, startPoint y: 413, endPoint x: 1243, endPoint y: 471, distance: 68.8
click at [1206, 413] on textarea "Your Funky Monkey Tour is confirmed for 4 people. Your your guide will meet you…" at bounding box center [1348, 441] width 341 height 118
drag, startPoint x: 1309, startPoint y: 409, endPoint x: 1316, endPoint y: 423, distance: 15.7
click at [1316, 423] on textarea "Your Funky Monkey Tour is confirmed for 4 people. Your guide will meet you at t…" at bounding box center [1348, 441] width 341 height 118
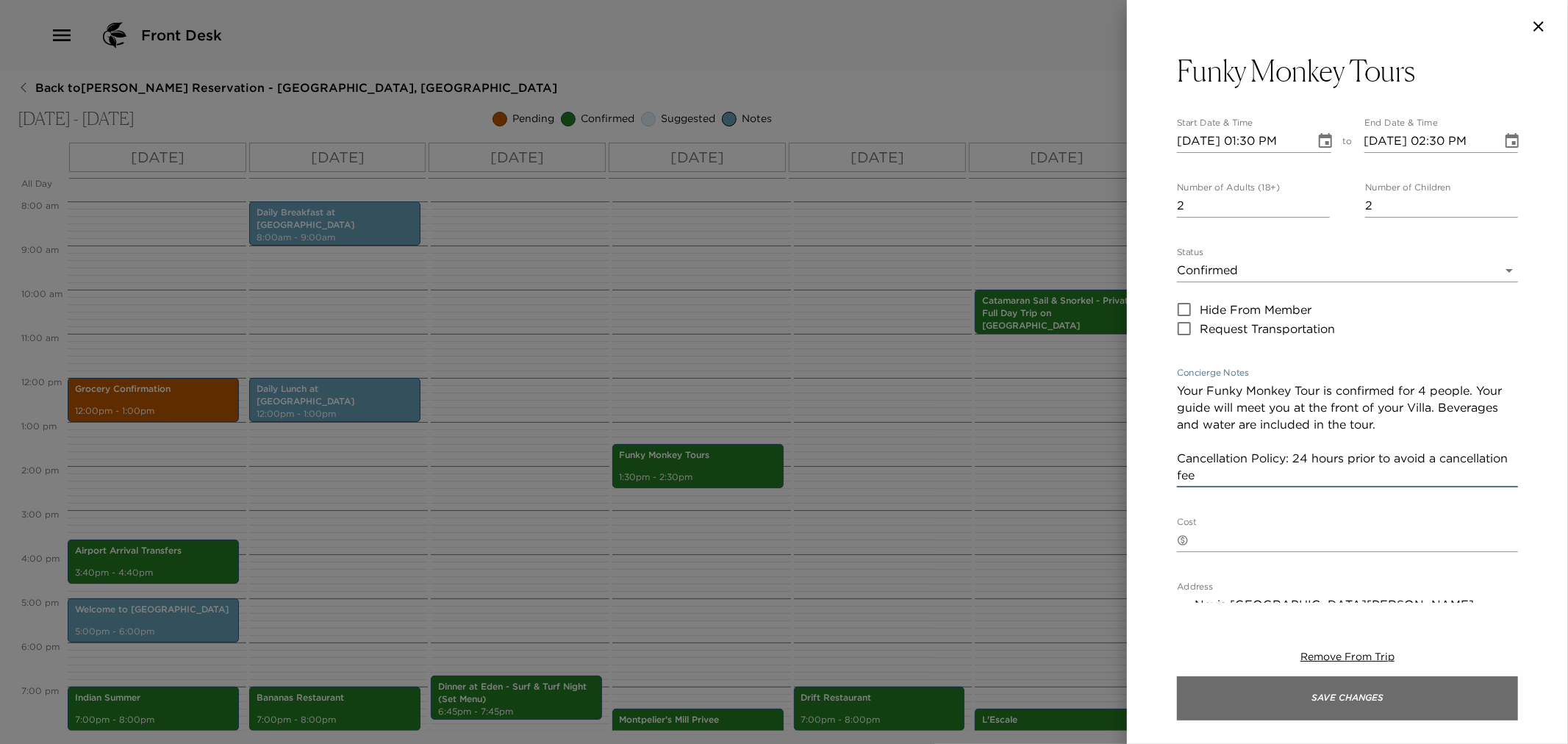
type textarea "Your Funky Monkey Tour is confirmed for 4 people. Your guide will meet you at t…"
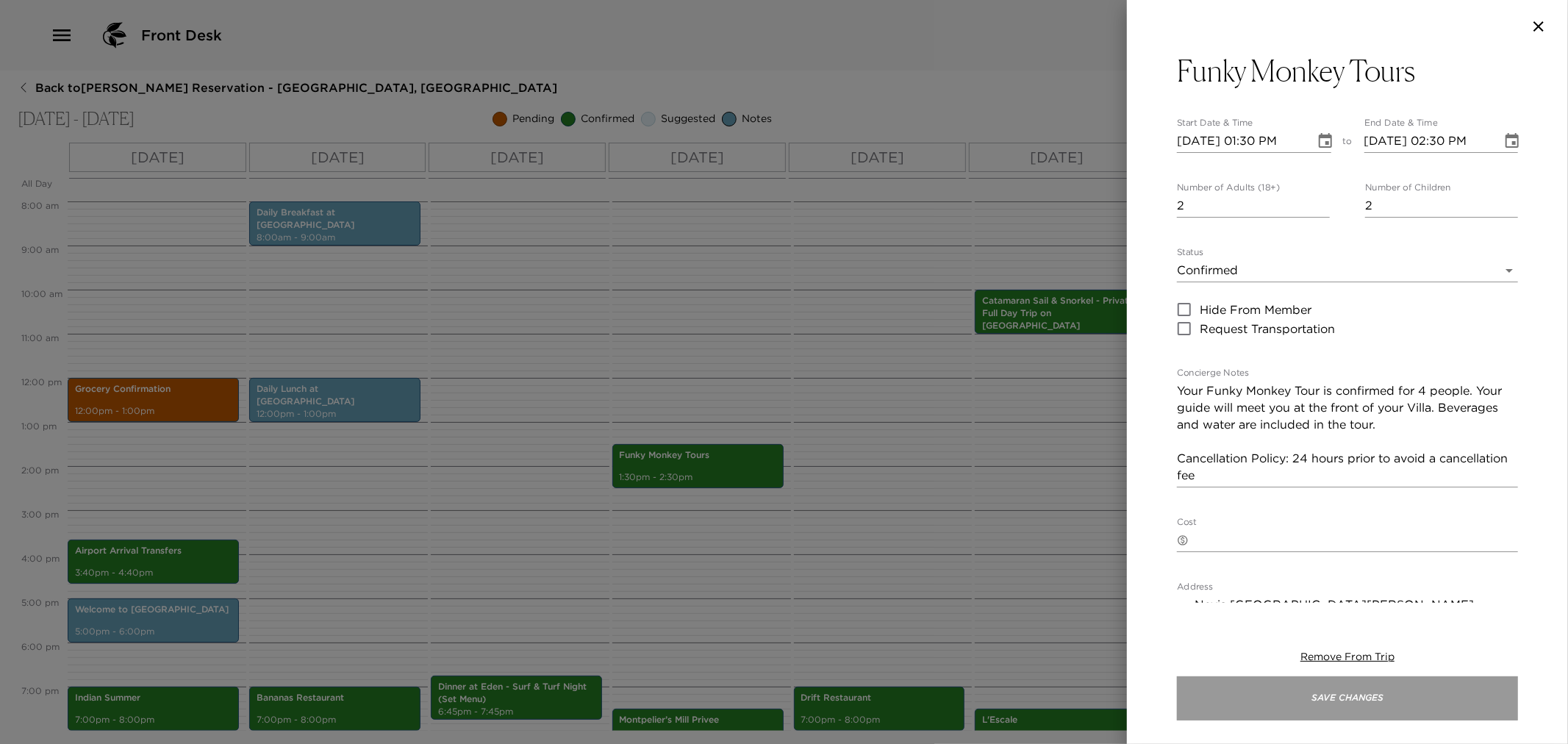
click at [1262, 697] on button "Save Changes" at bounding box center [1348, 699] width 341 height 44
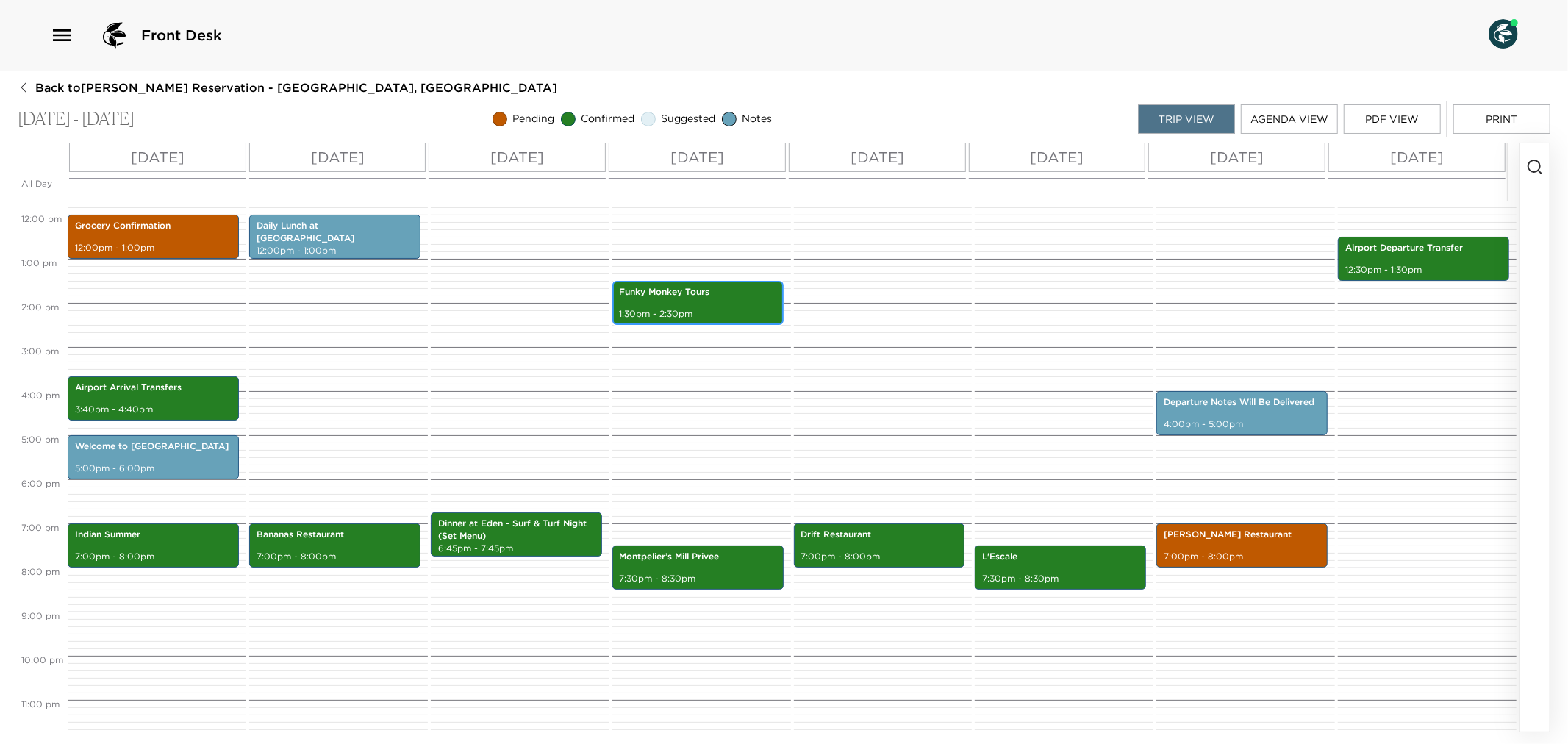
scroll to position [271, 0]
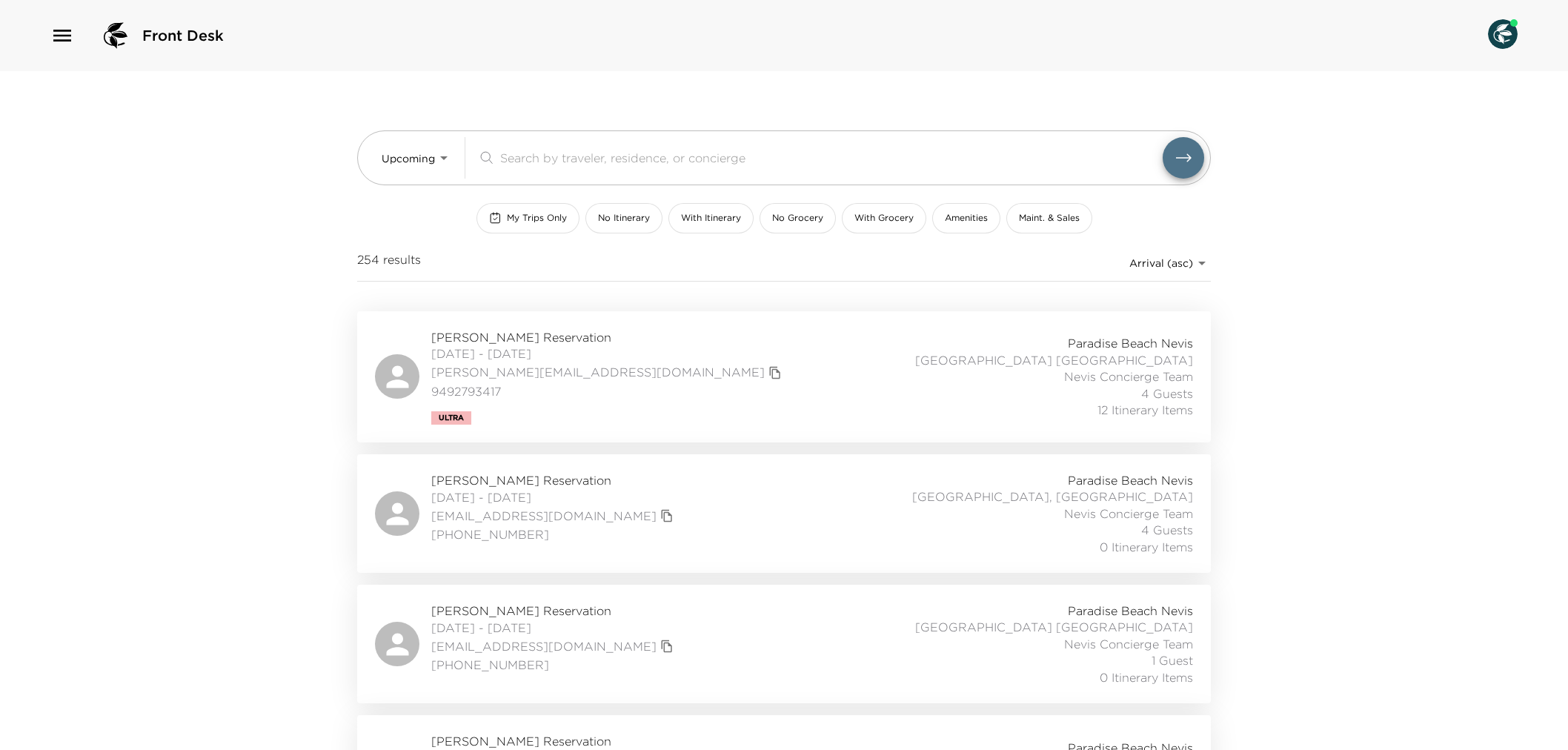
scroll to position [658, 0]
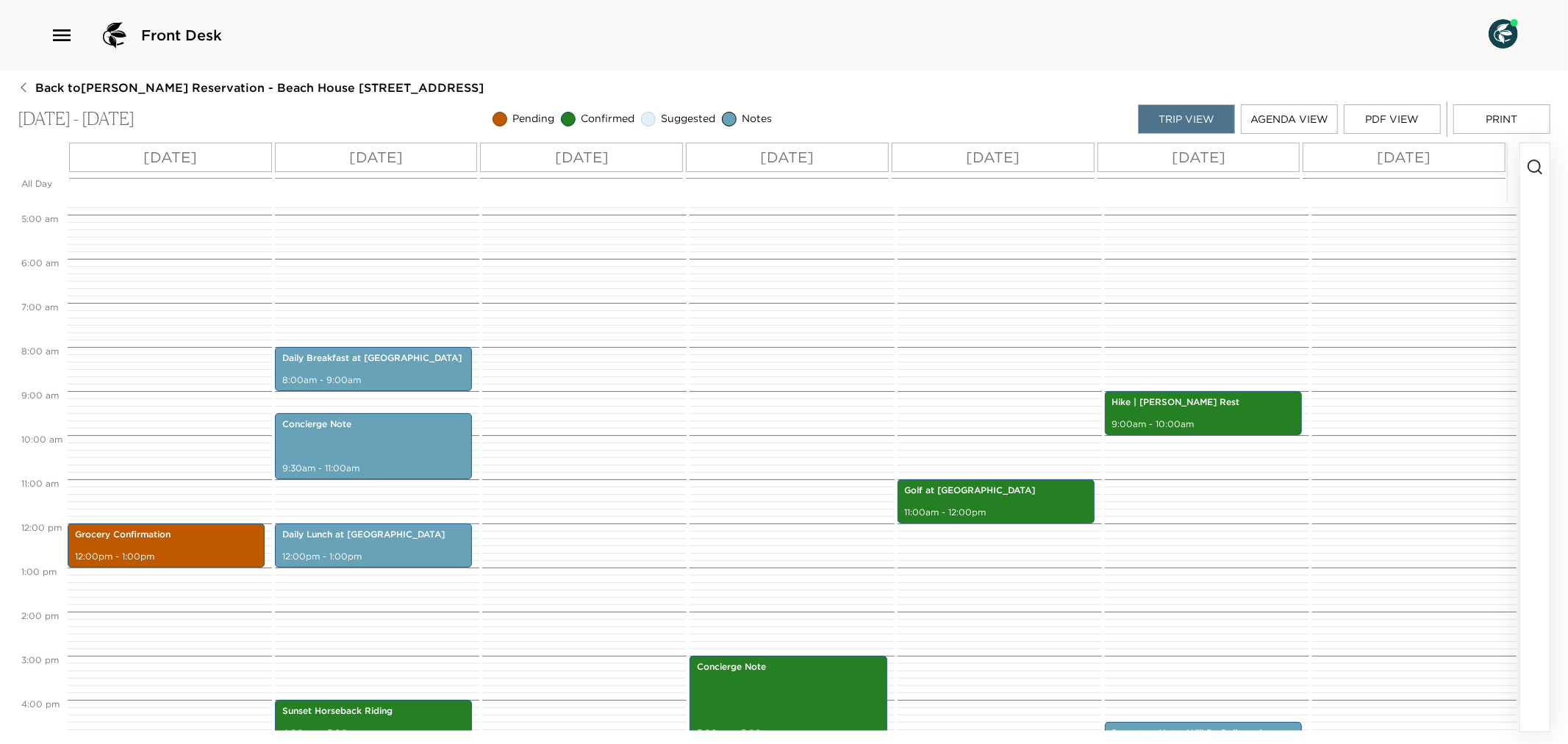
scroll to position [189, 0]
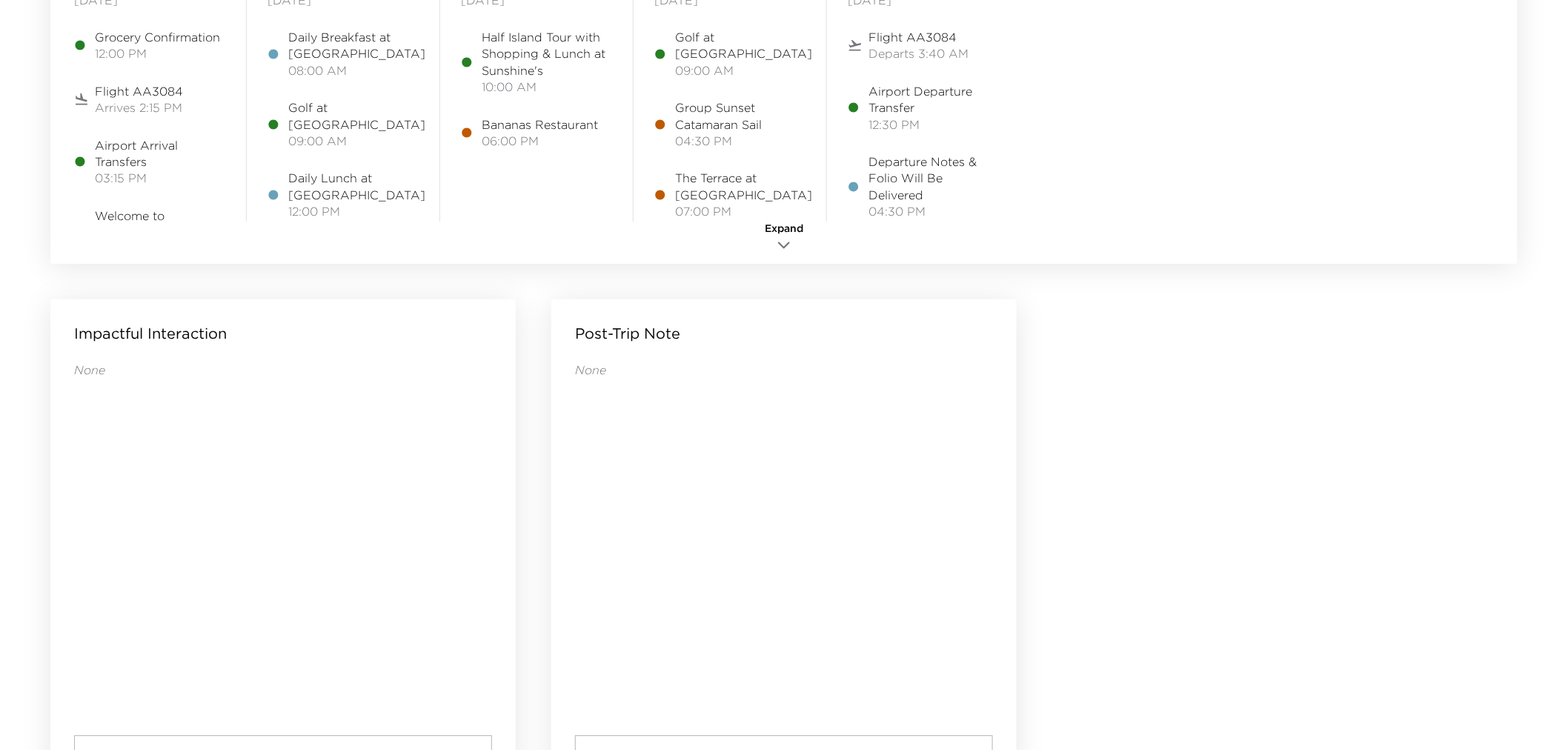
scroll to position [1228, 0]
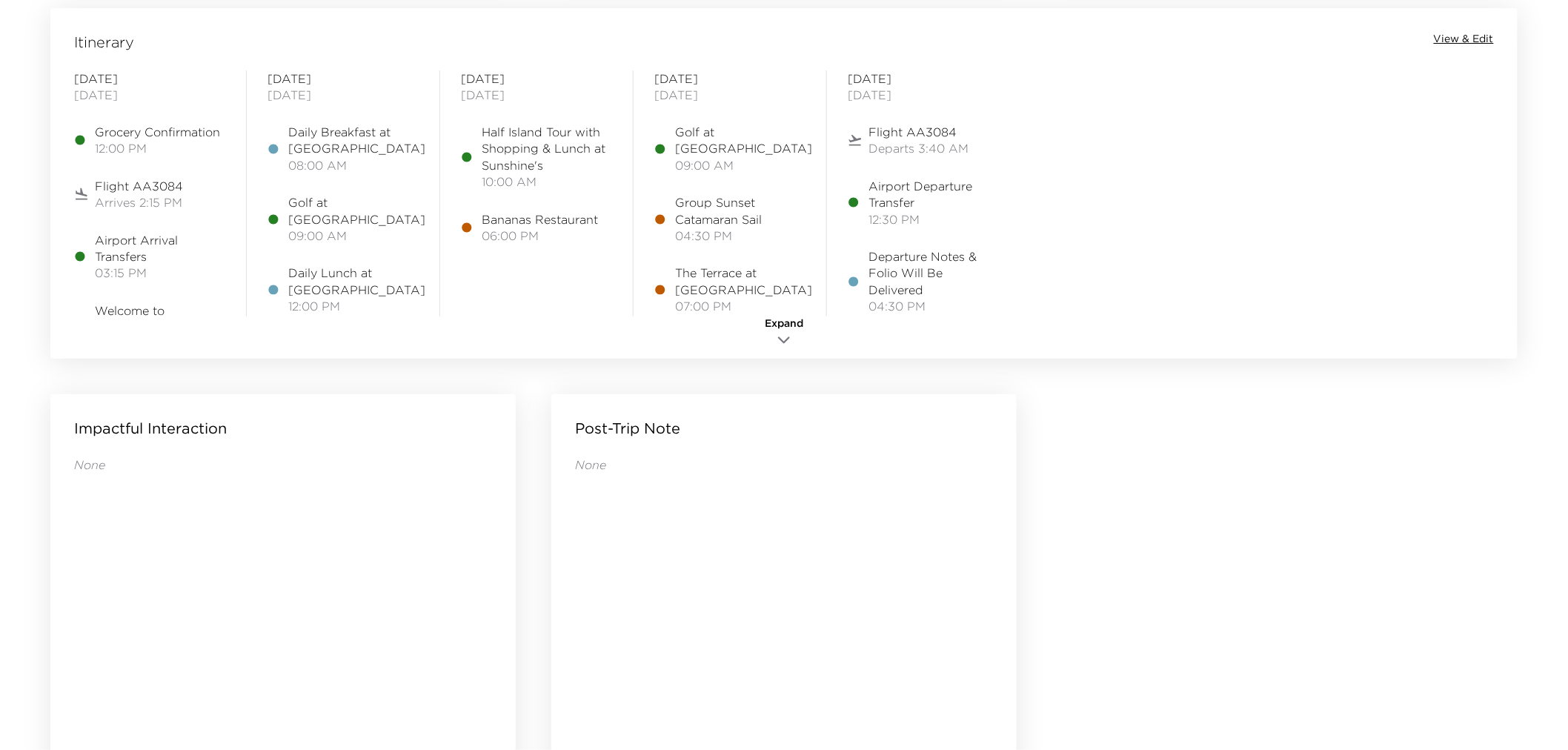
click at [1469, 28] on div "Itinerary View & Edit [DATE] Grocery Confirmation 12:00 PM Flight AA3084 Arrive…" at bounding box center [784, 184] width 1467 height 351
click at [1469, 34] on span "View & Edit" at bounding box center [1463, 39] width 60 height 15
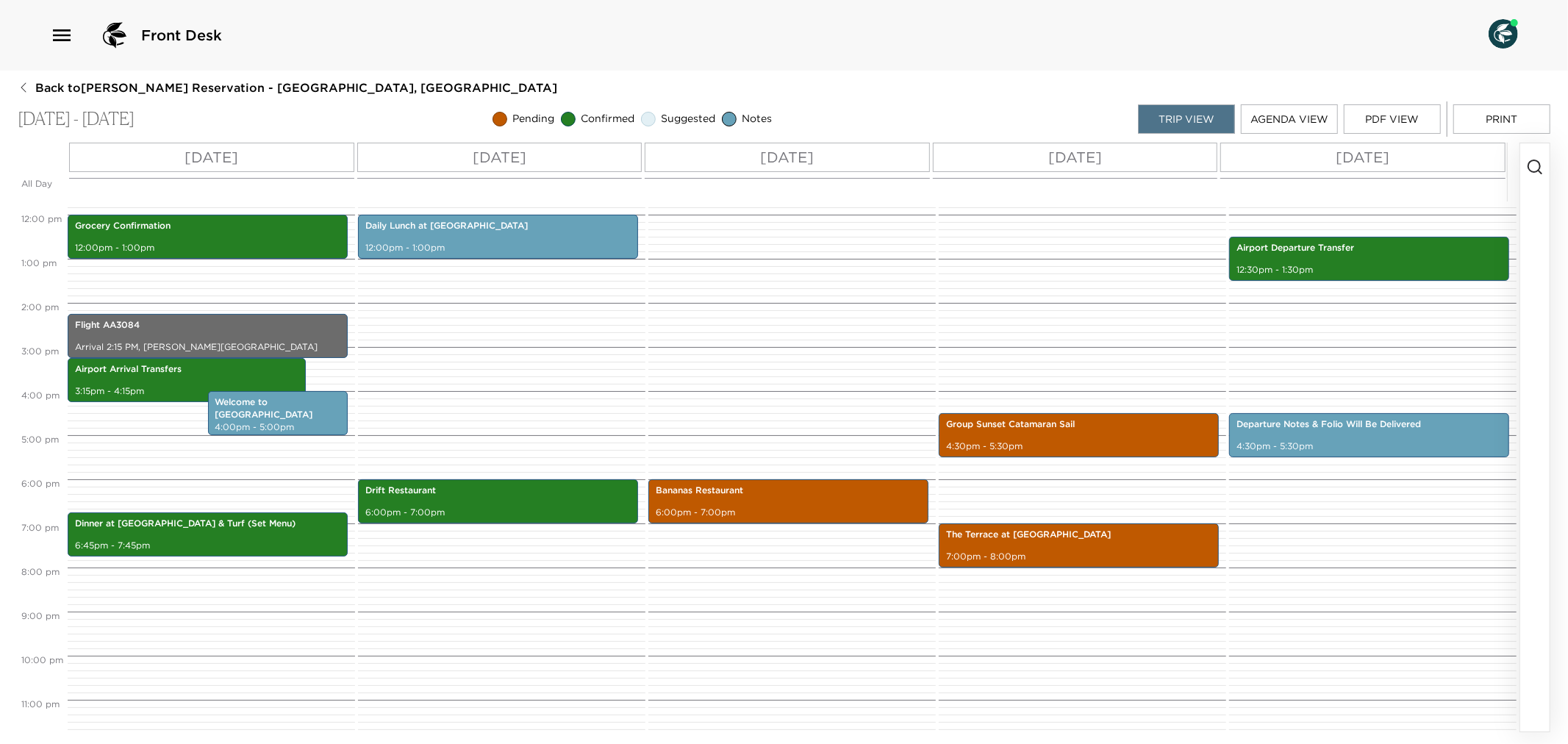
scroll to position [529, 0]
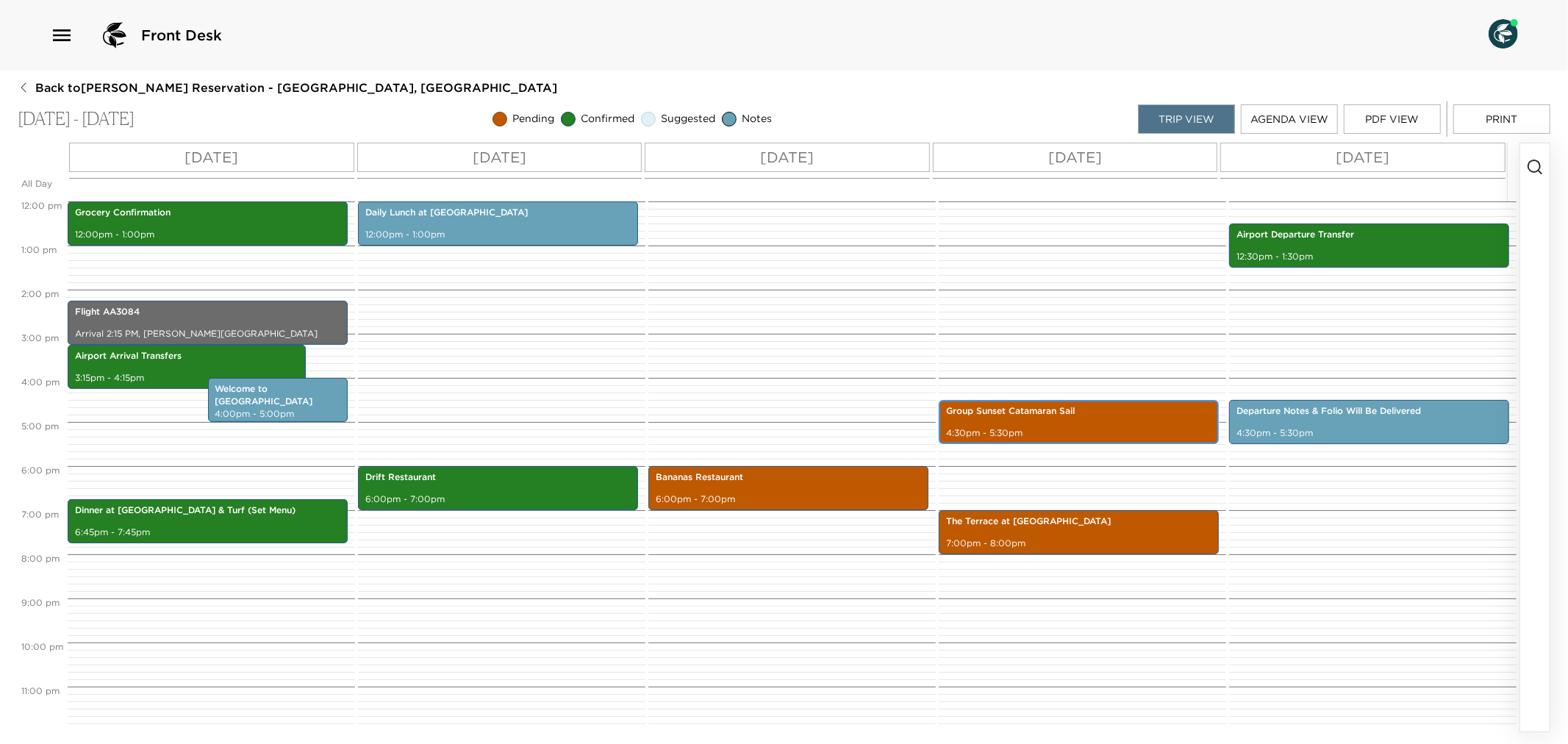
click at [1064, 419] on div "Group Sunset Catamaran Sail 4:30pm - 5:30pm" at bounding box center [1079, 421] width 272 height 40
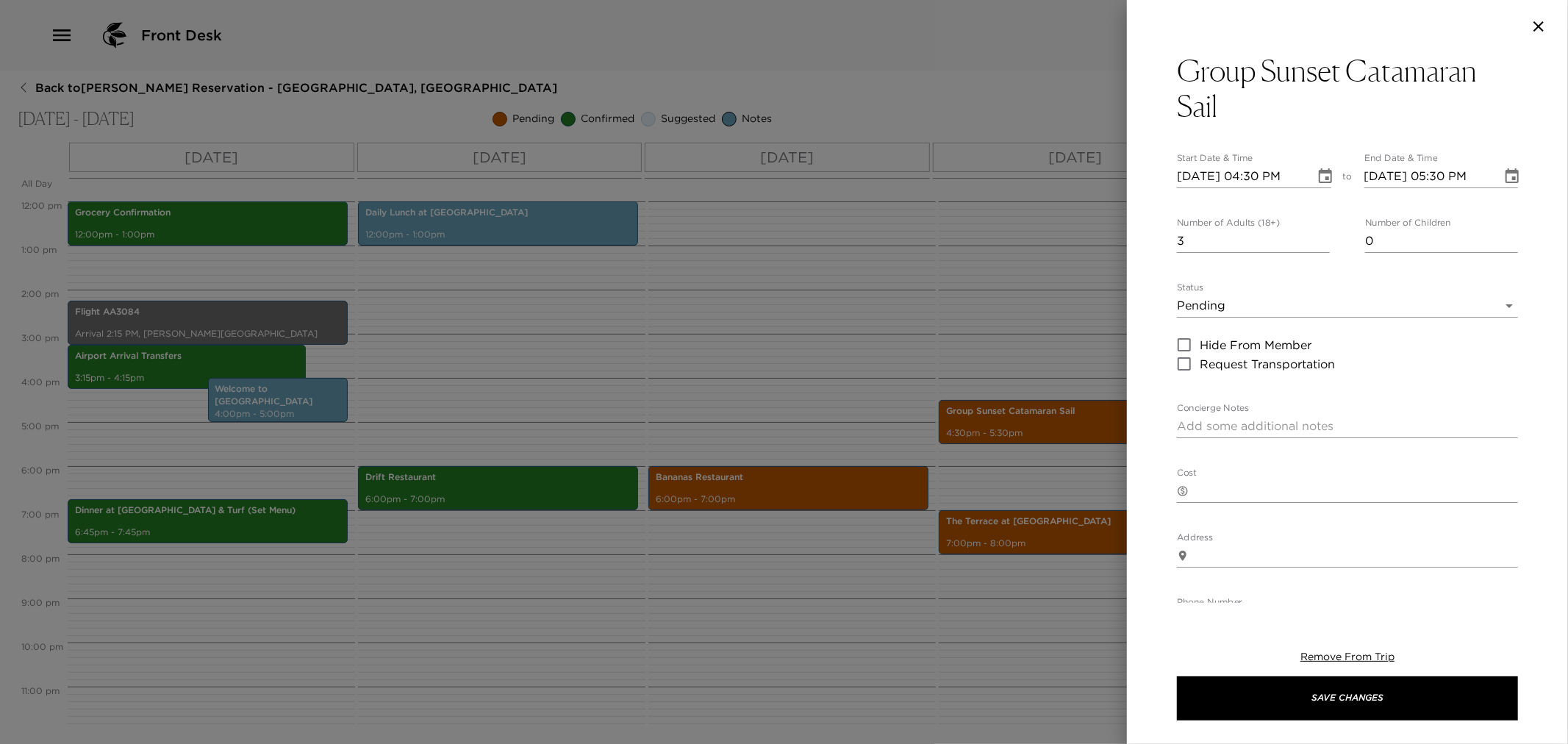
click at [768, 316] on div at bounding box center [784, 372] width 1568 height 744
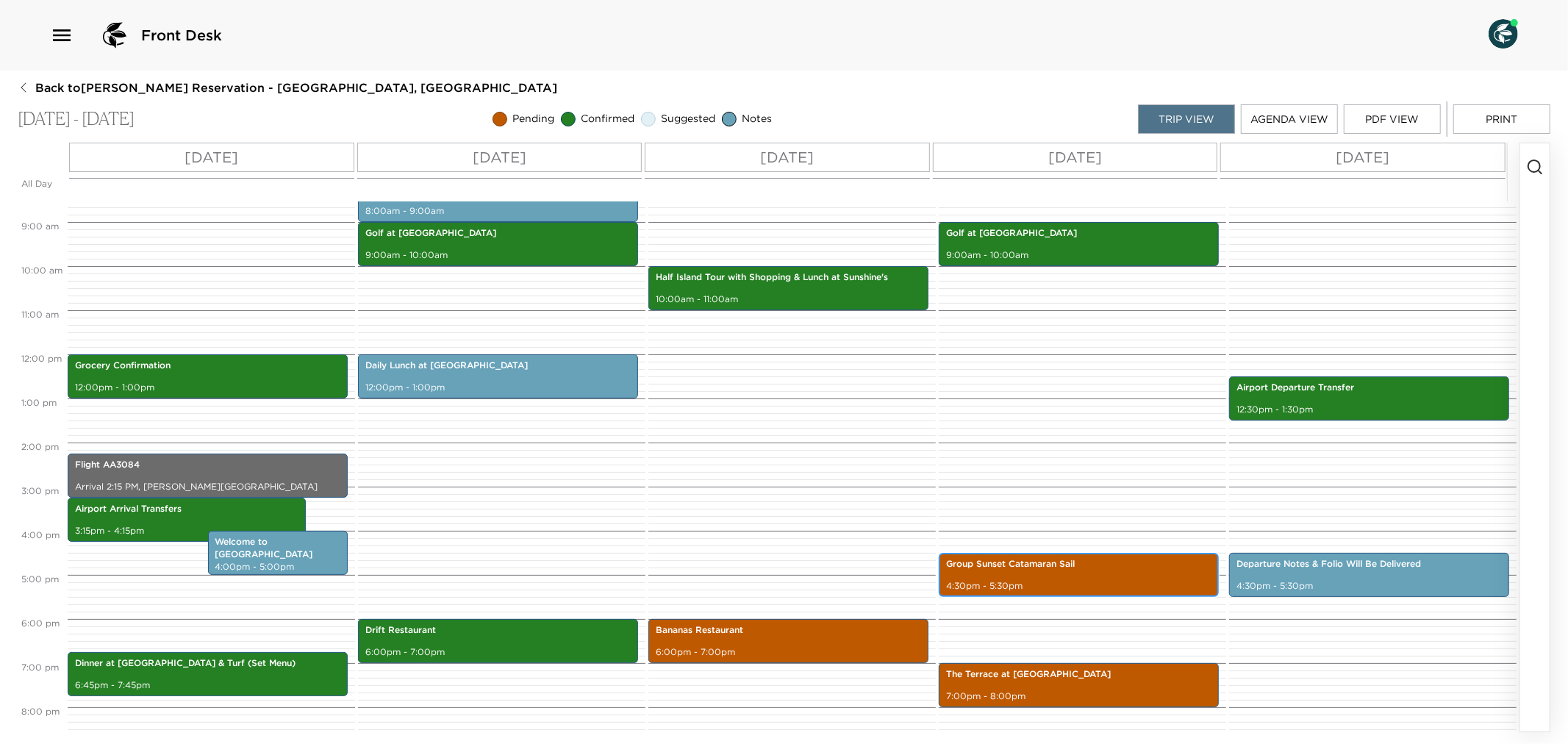
scroll to position [447, 0]
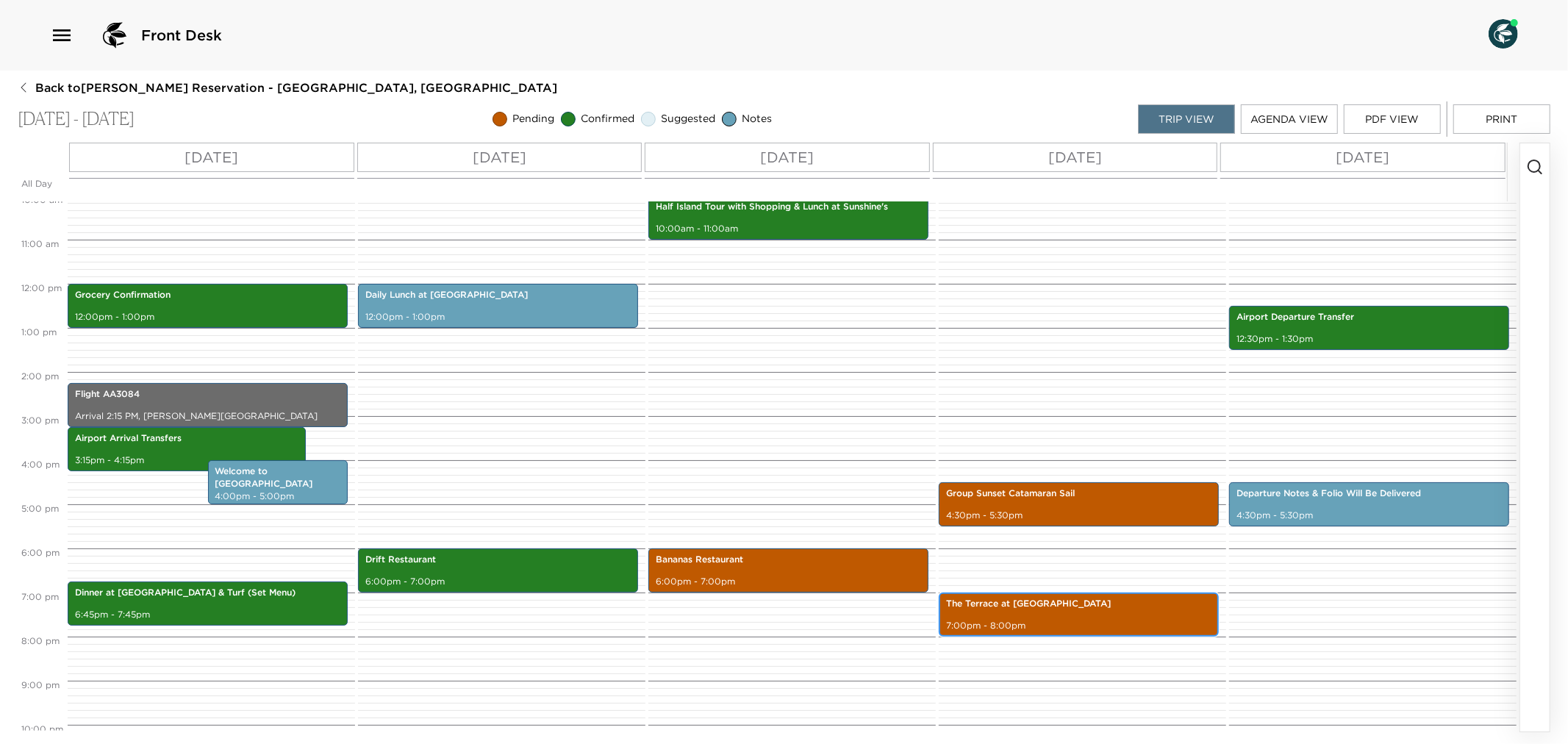
click at [1028, 618] on div "The Terrace at Montpelier 7:00pm - 8:00pm" at bounding box center [1079, 615] width 272 height 40
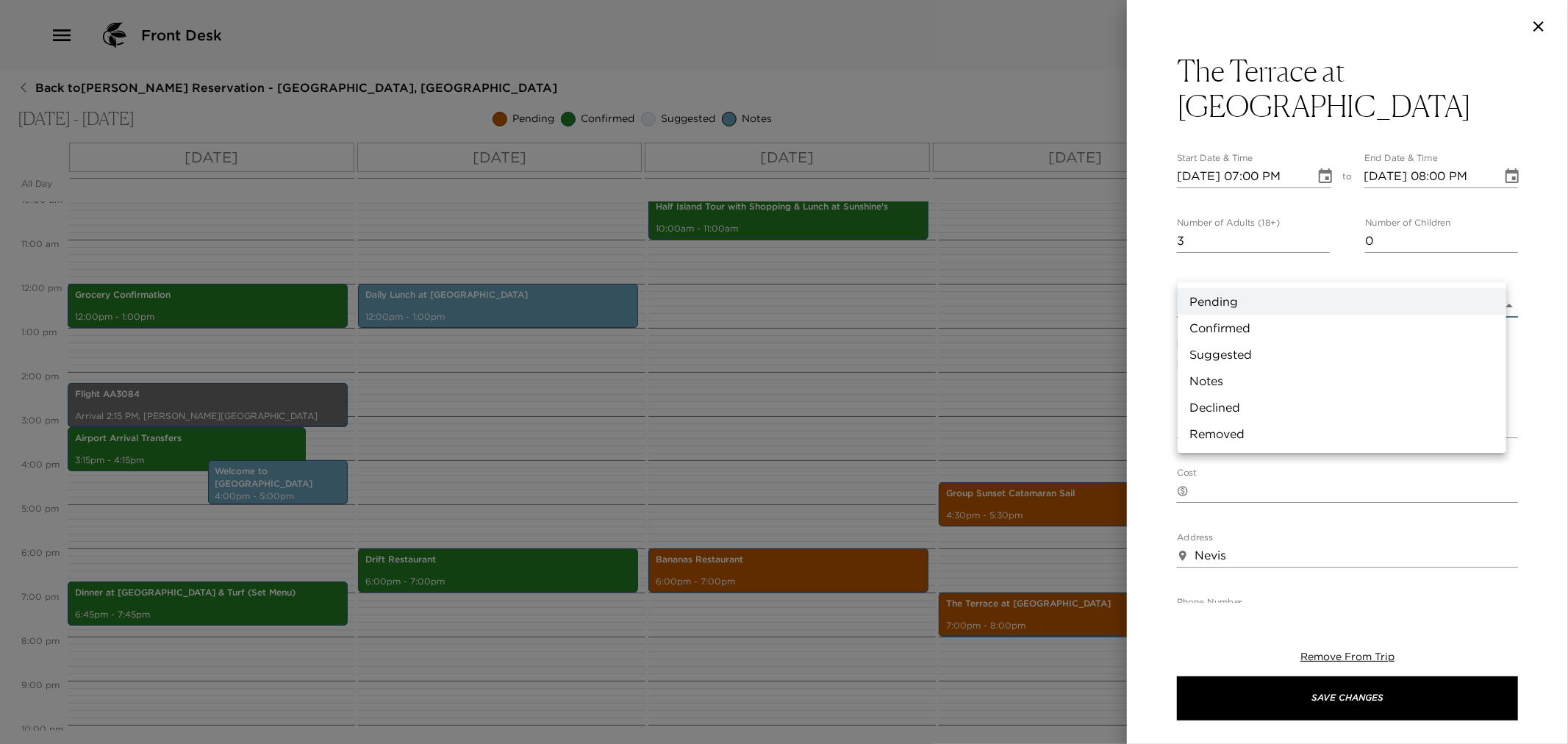
click at [1497, 275] on body "Front Desk Back to Carla Kuhn Reservation - Villa 3 Nevis, West Indies Nov 04 -…" at bounding box center [784, 372] width 1568 height 744
click at [1243, 321] on li "Confirmed" at bounding box center [1342, 328] width 329 height 26
type input "Confirmed"
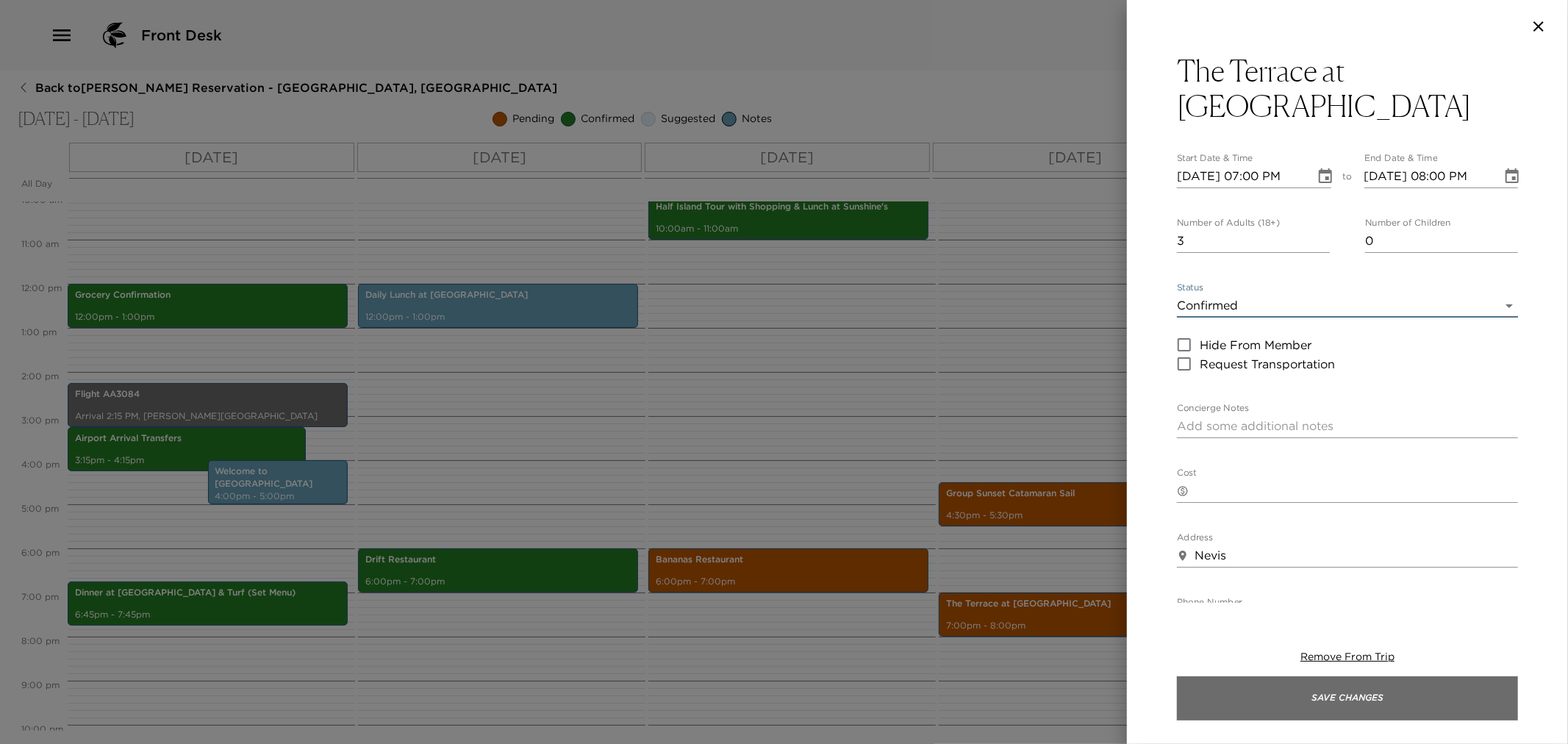
click at [1248, 688] on button "Save Changes" at bounding box center [1348, 699] width 341 height 44
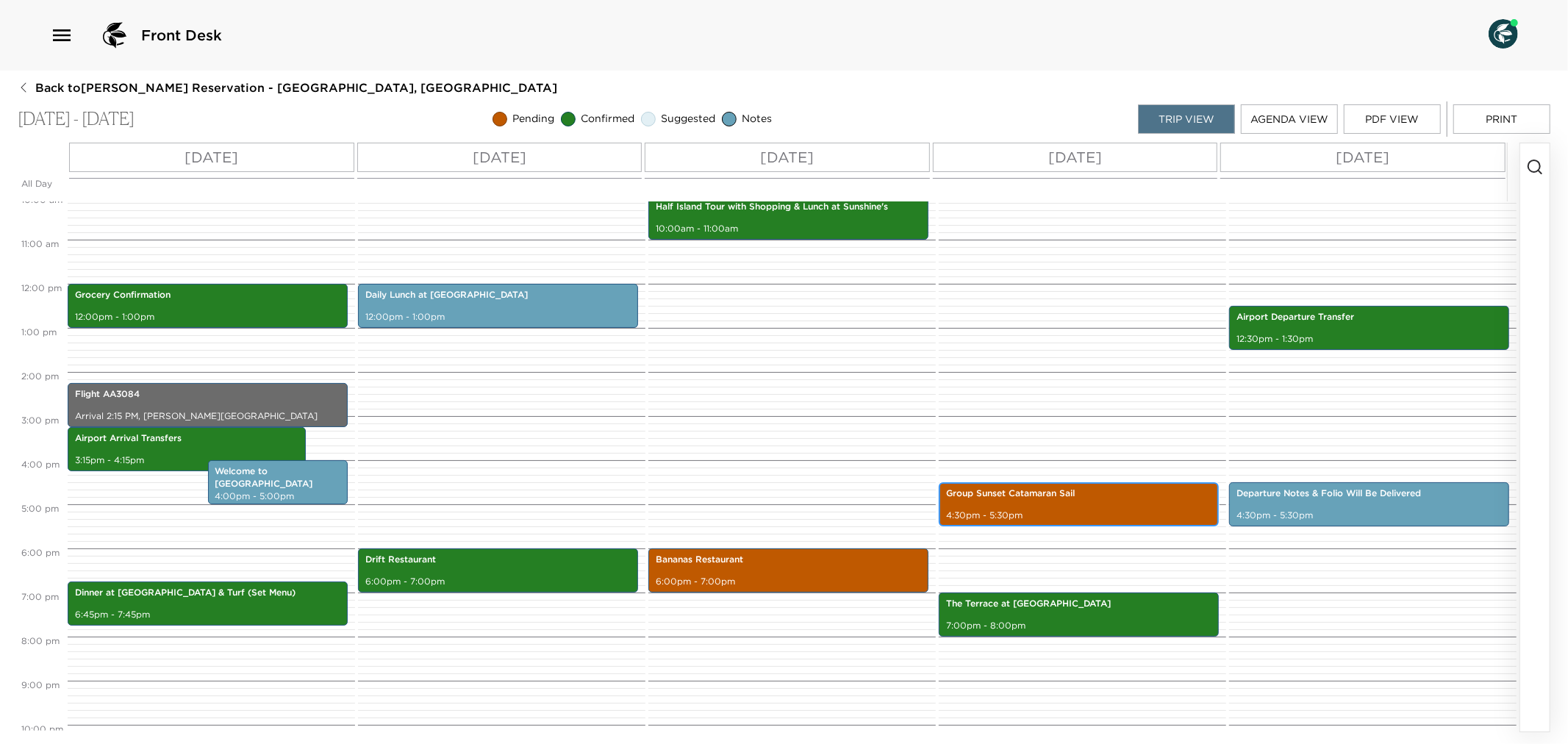
click at [1035, 506] on div "Group Sunset Catamaran Sail 4:30pm - 5:30pm" at bounding box center [1079, 504] width 272 height 40
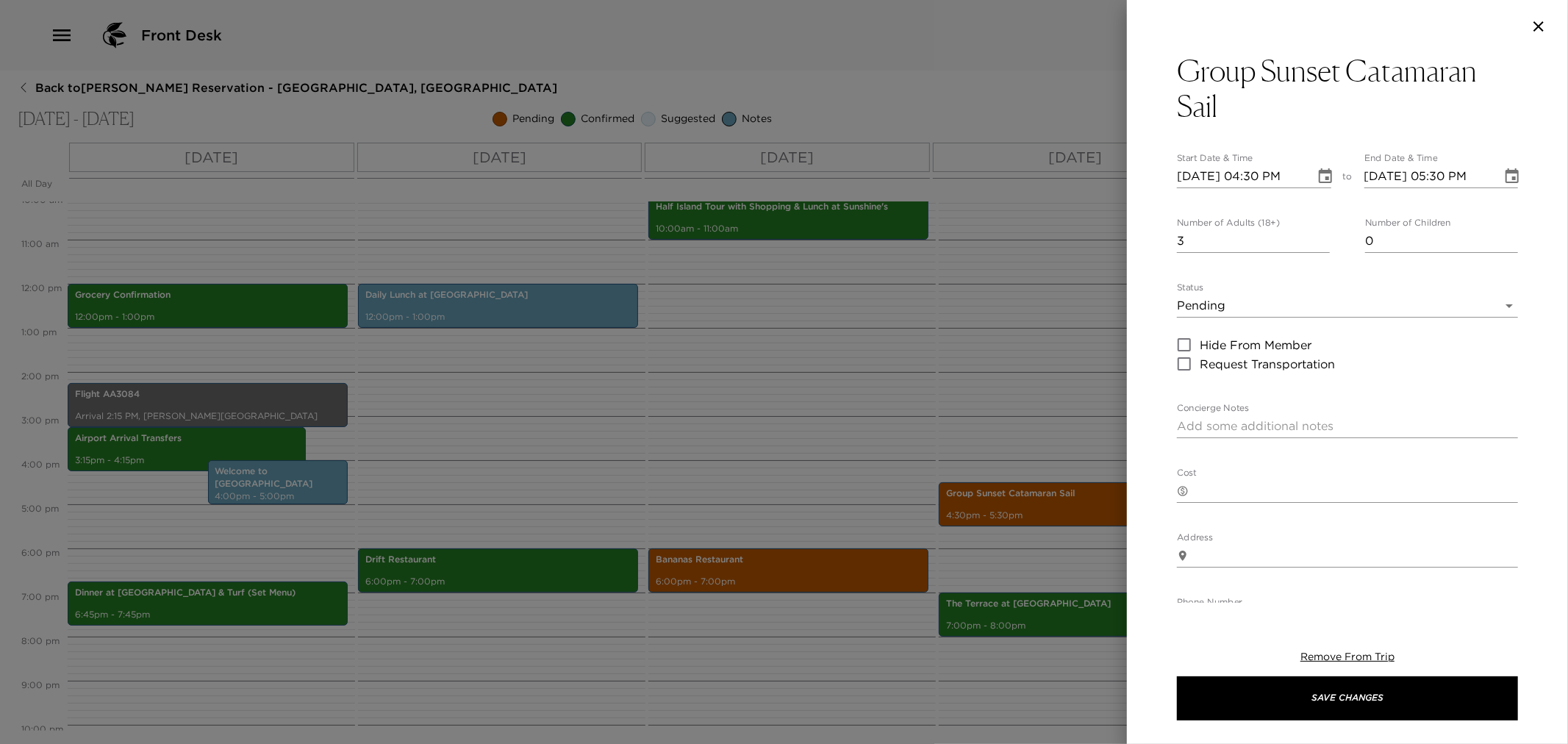
click at [1033, 362] on div at bounding box center [784, 372] width 1568 height 744
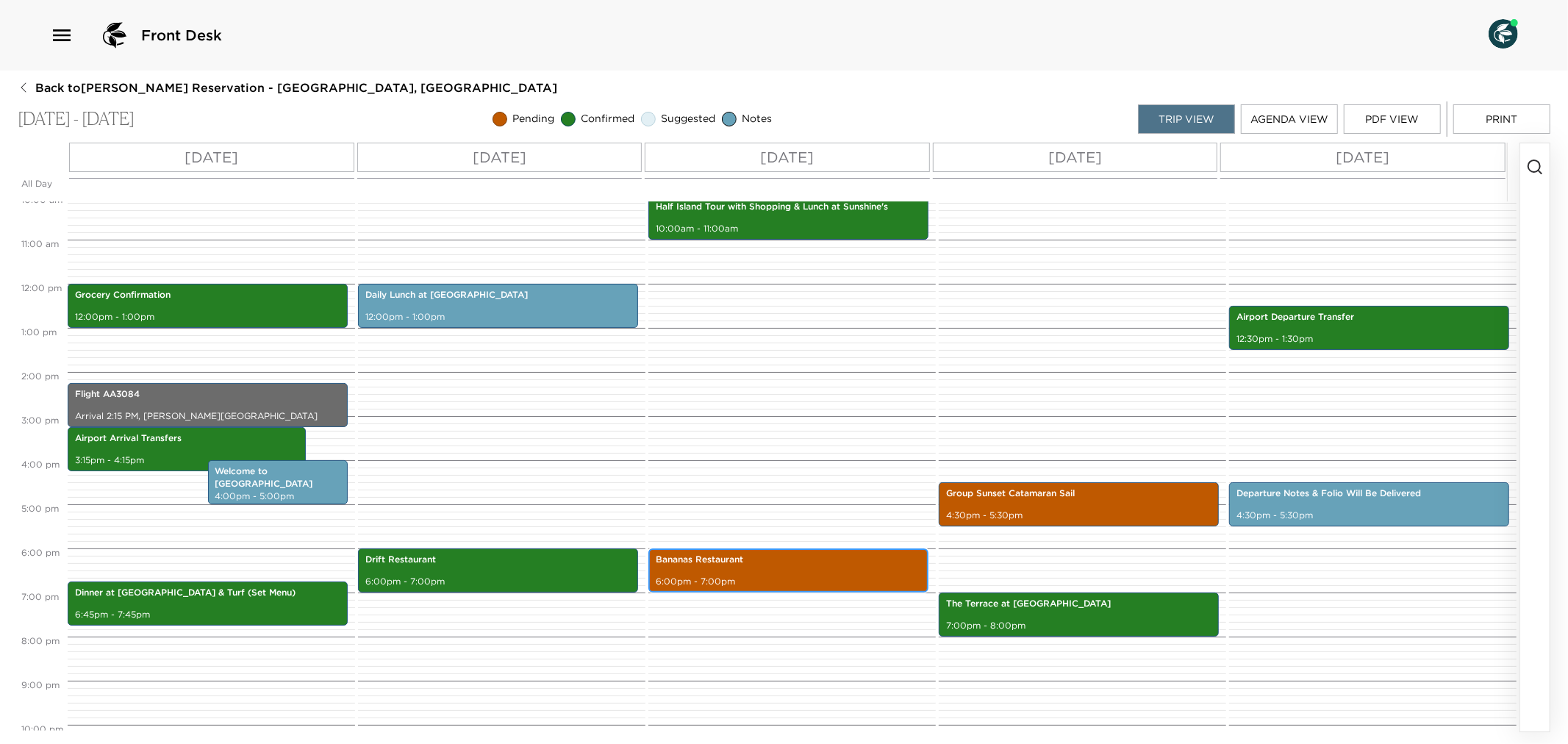
click at [753, 564] on p "Bananas Restaurant" at bounding box center [788, 559] width 266 height 13
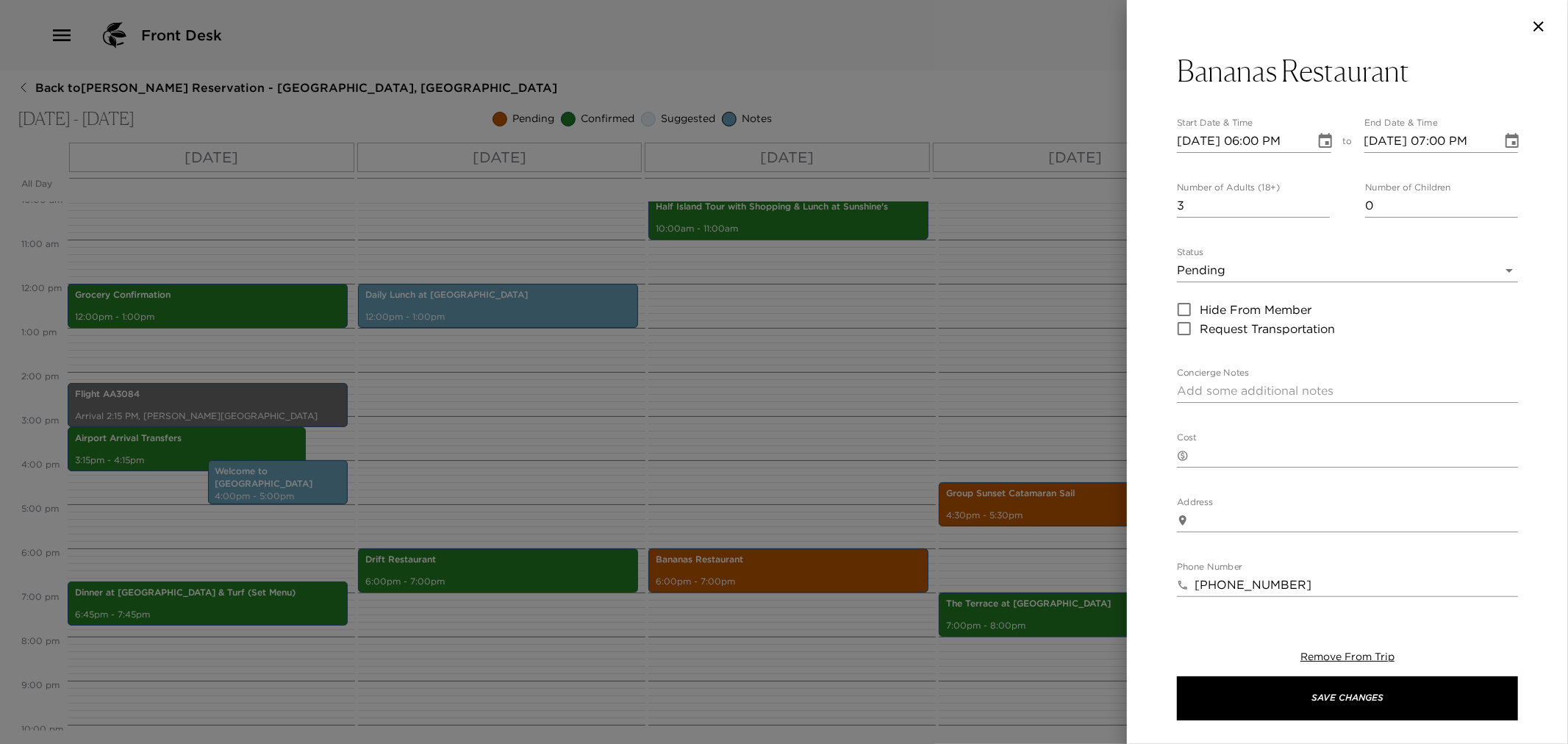
click at [1496, 269] on body "Front Desk Back to Carla Kuhn Reservation - Villa 3 Nevis, West Indies Nov 04 -…" at bounding box center [784, 372] width 1568 height 744
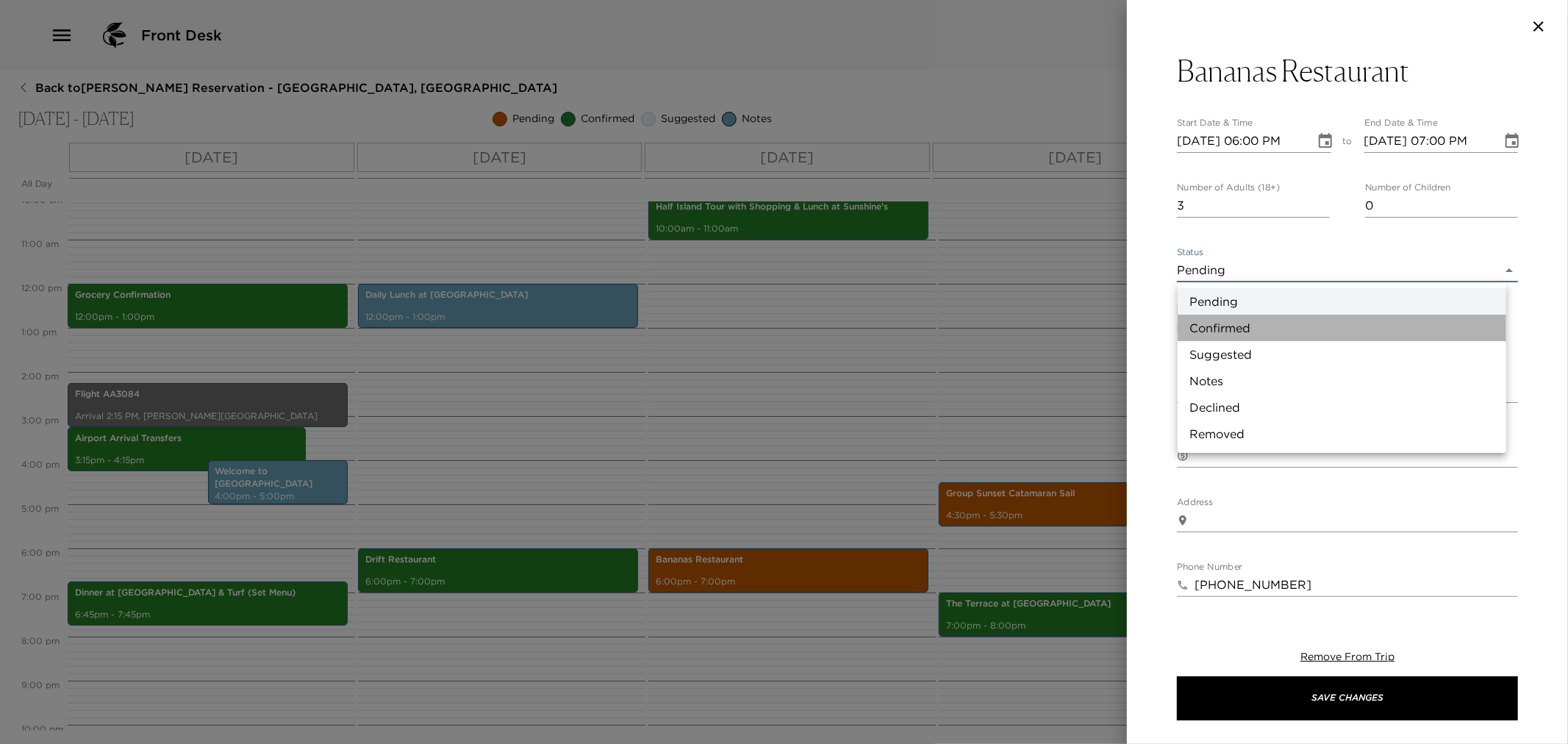
click at [1290, 329] on li "Confirmed" at bounding box center [1342, 328] width 329 height 26
type input "Confirmed"
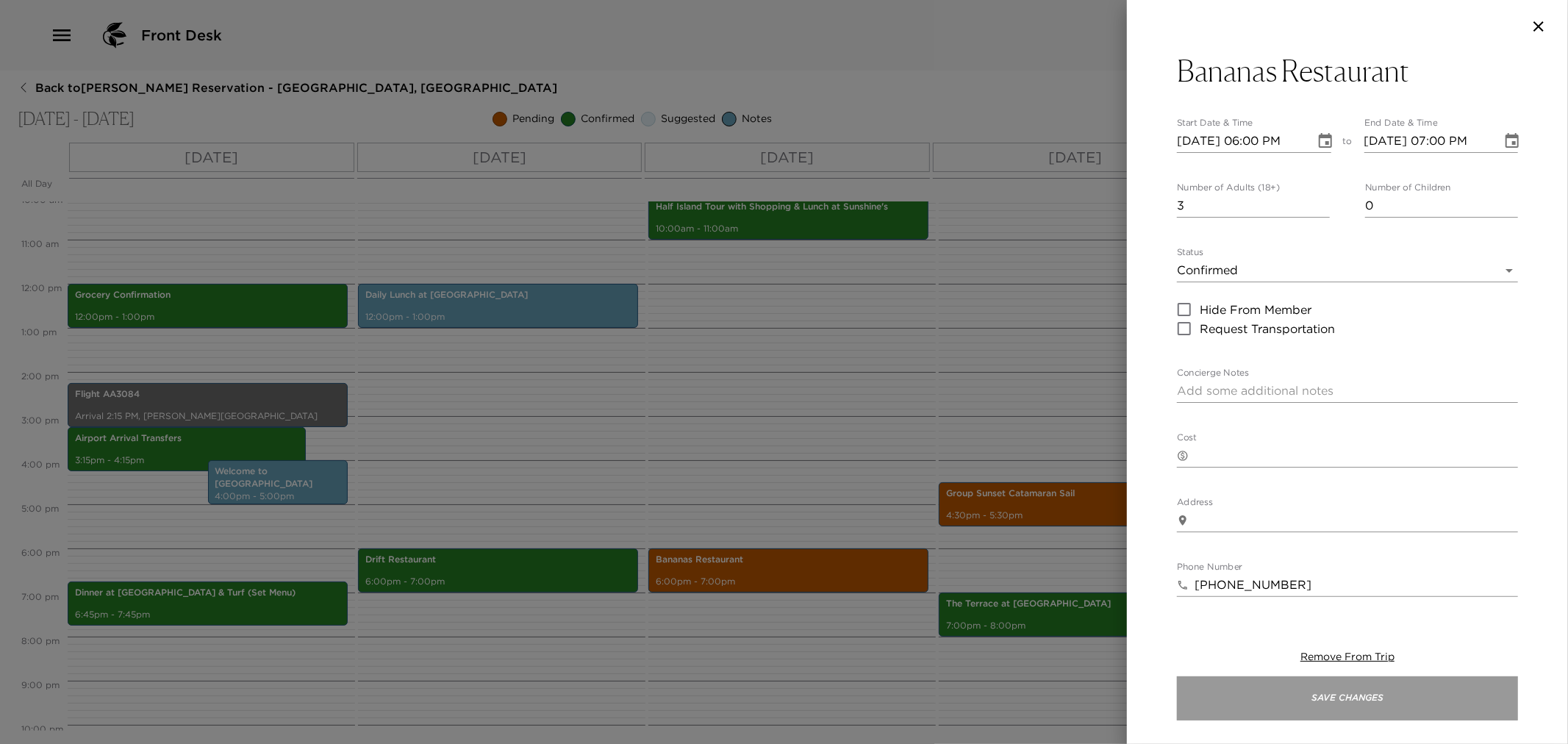
click at [1300, 699] on button "Save Changes" at bounding box center [1348, 699] width 341 height 44
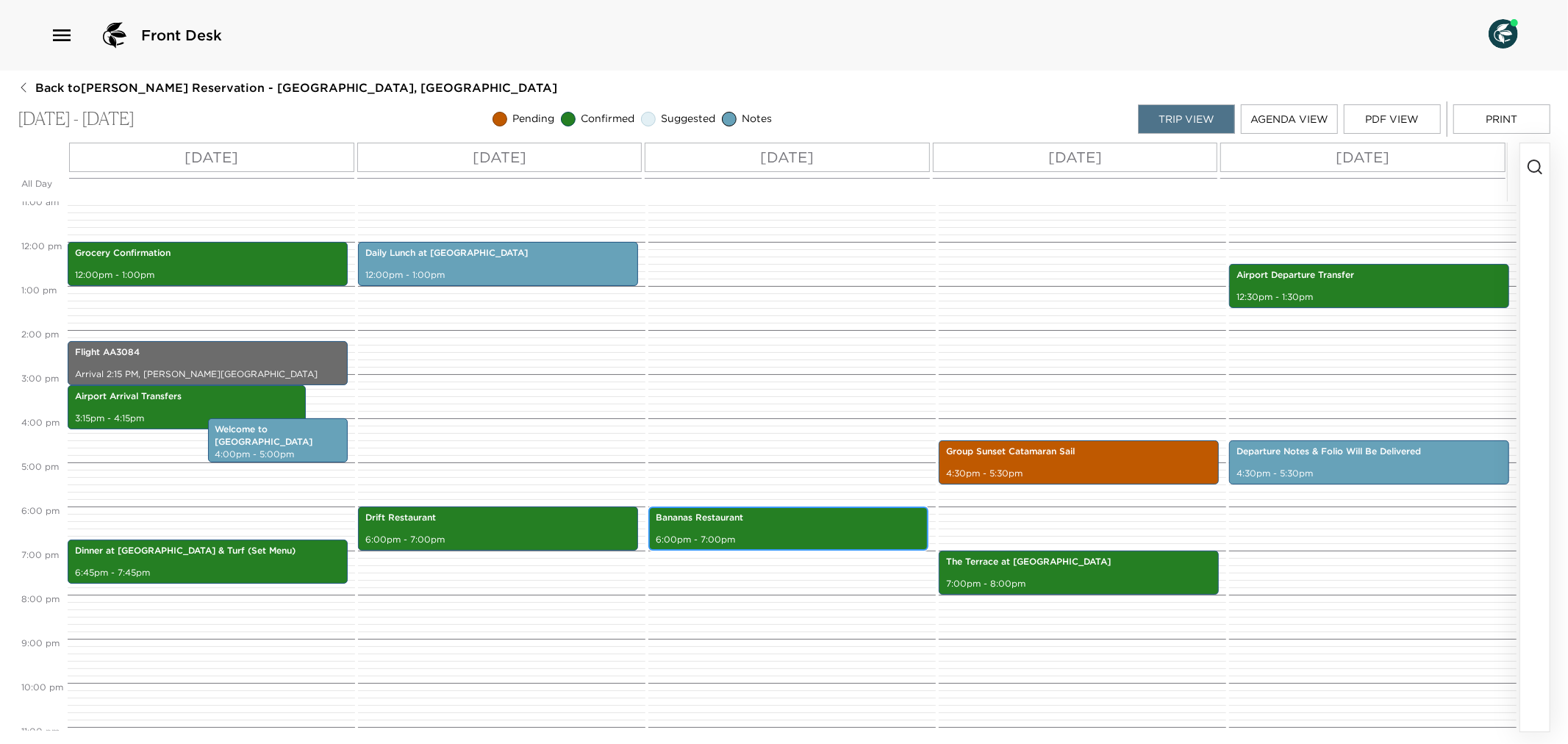
scroll to position [489, 0]
click at [1054, 461] on div "Group Sunset Catamaran Sail 4:30pm - 5:30pm" at bounding box center [1079, 461] width 272 height 40
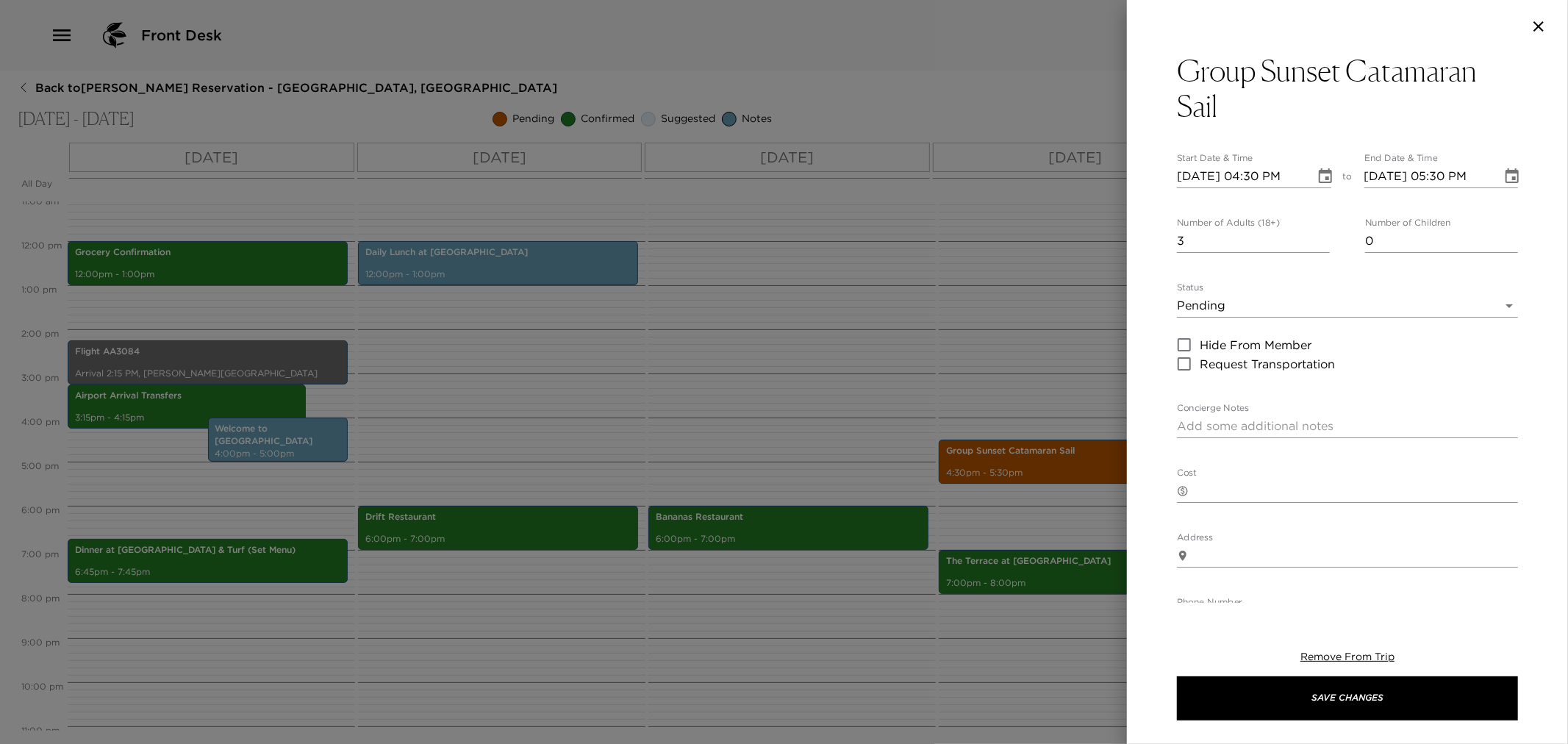
click at [986, 363] on div at bounding box center [784, 372] width 1568 height 744
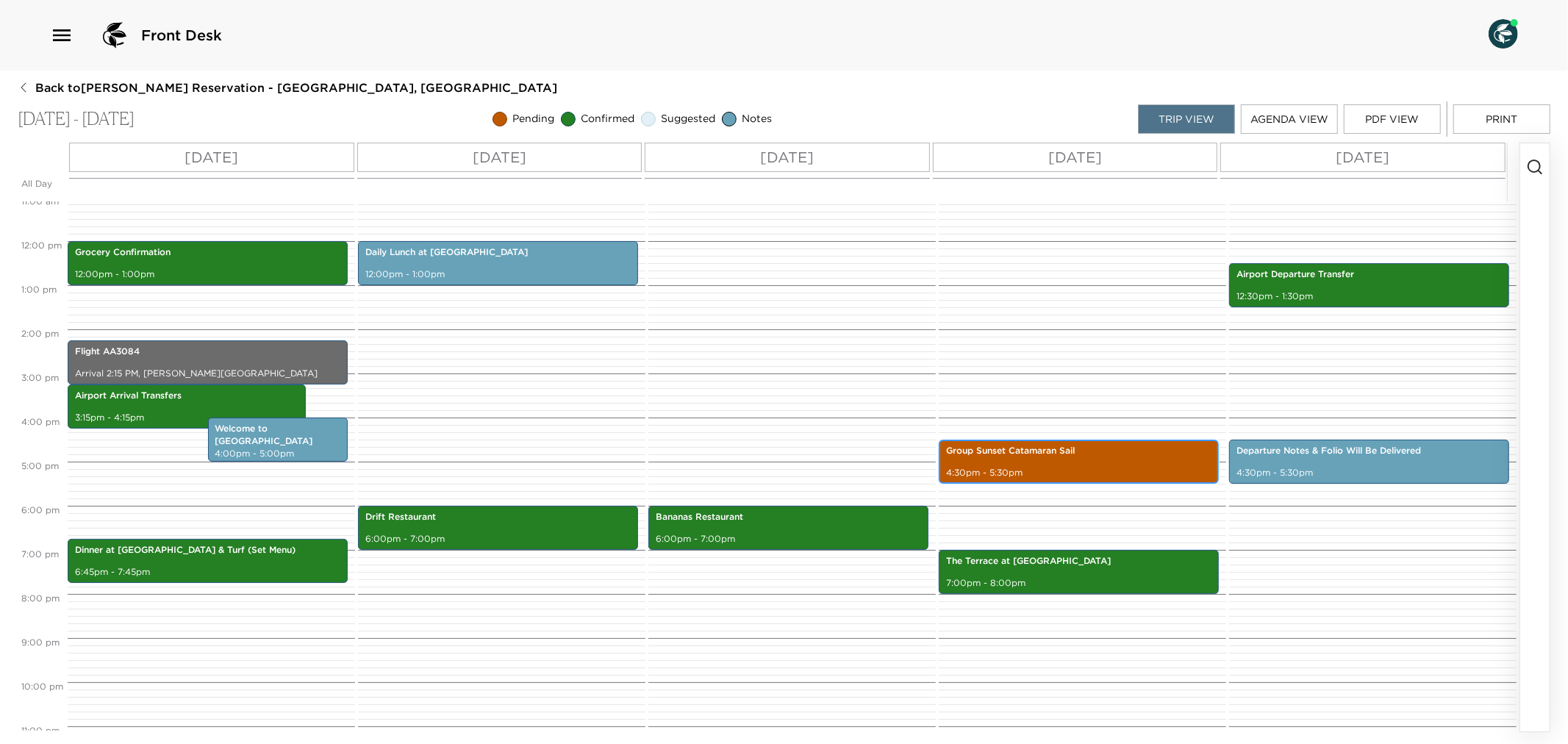
click at [1033, 460] on div "Group Sunset Catamaran Sail 4:30pm - 5:30pm" at bounding box center [1079, 461] width 272 height 40
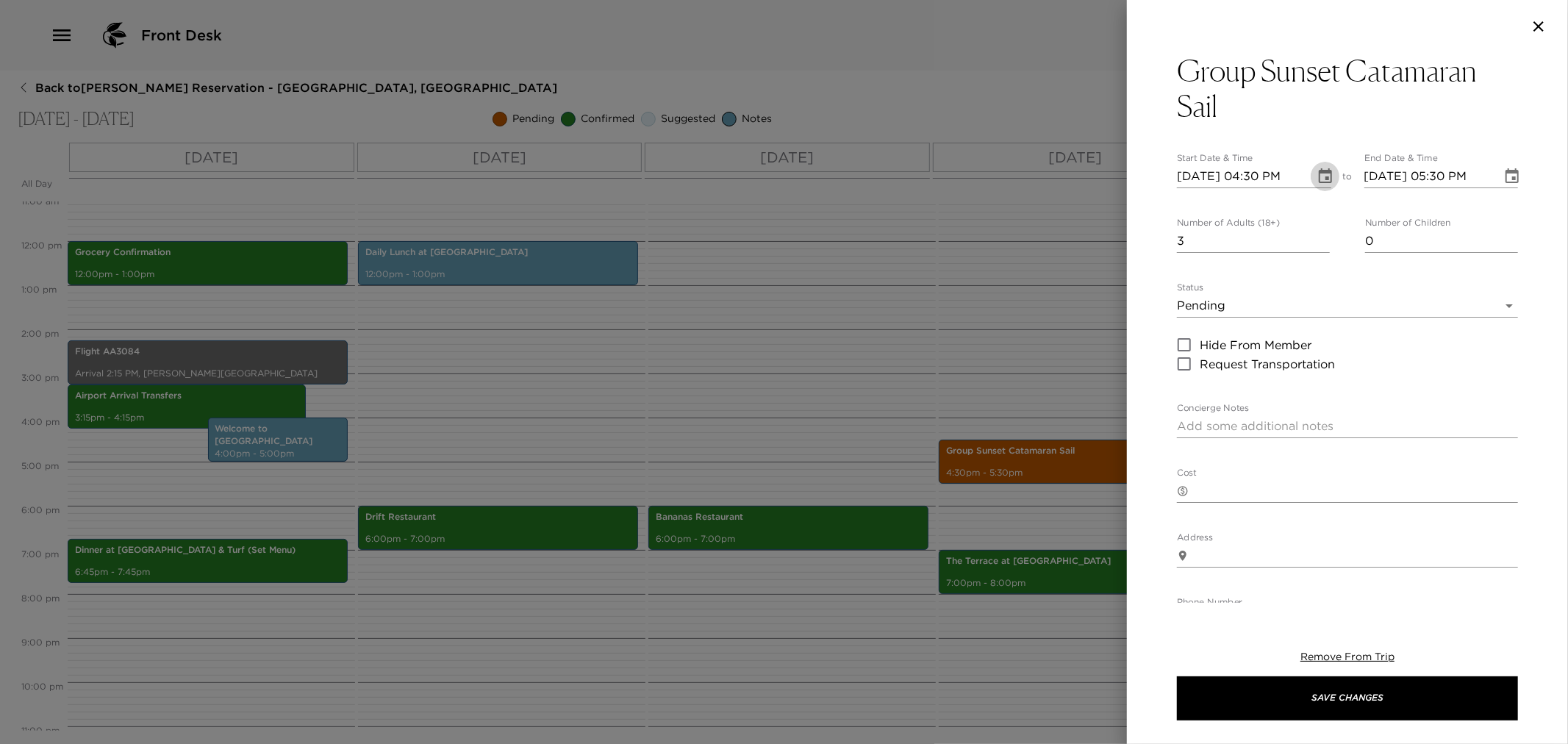
click at [1318, 174] on icon "Choose date, selected date is Nov 7, 2025" at bounding box center [1325, 176] width 18 height 18
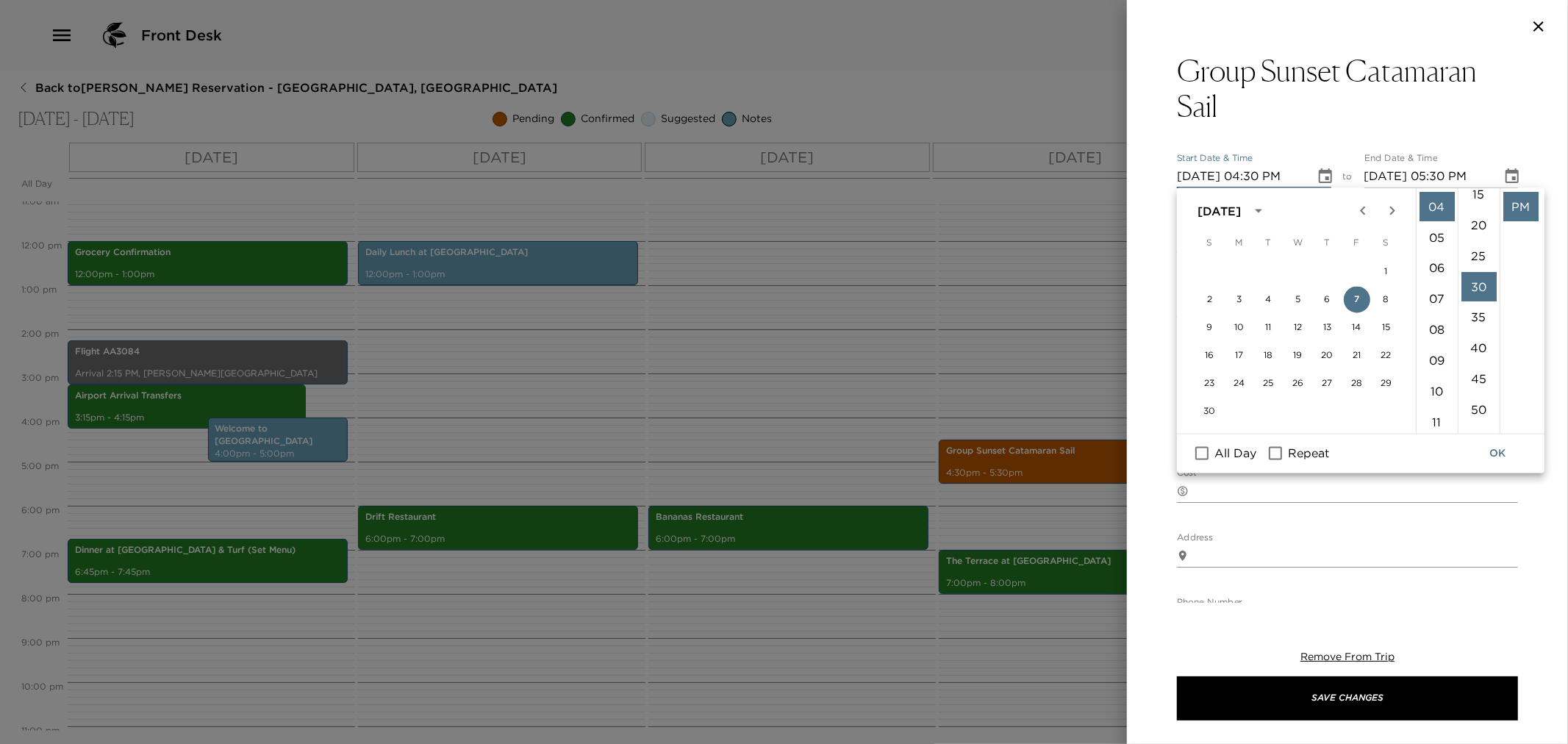
scroll to position [104, 0]
drag, startPoint x: 1446, startPoint y: 375, endPoint x: 1456, endPoint y: 381, distance: 11.7
click at [1435, 289] on li "03" at bounding box center [1437, 298] width 35 height 30
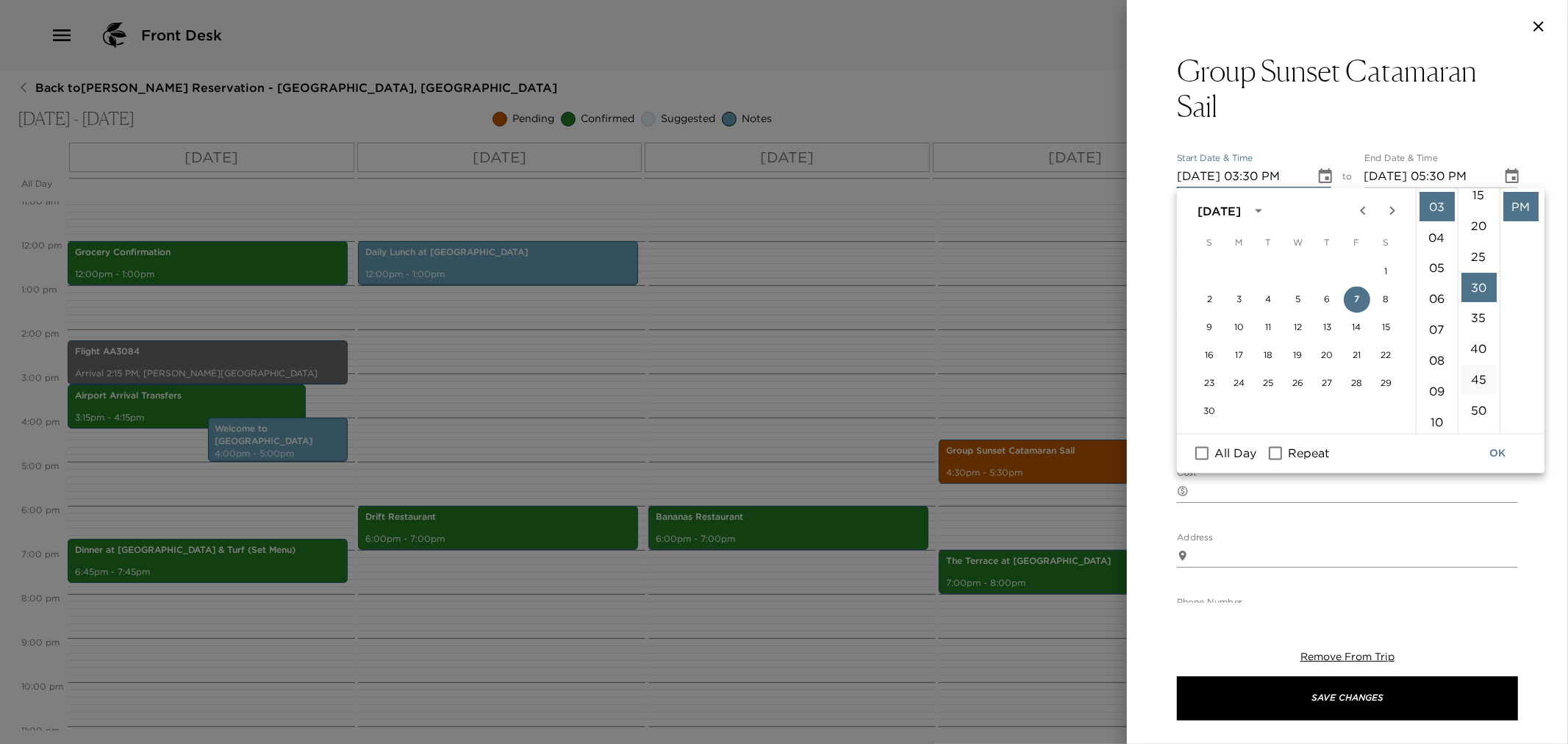
click at [1481, 374] on li "45" at bounding box center [1479, 380] width 35 height 30
type input "11/07/2025 03:45 PM"
click at [1508, 447] on button "OK" at bounding box center [1497, 454] width 47 height 27
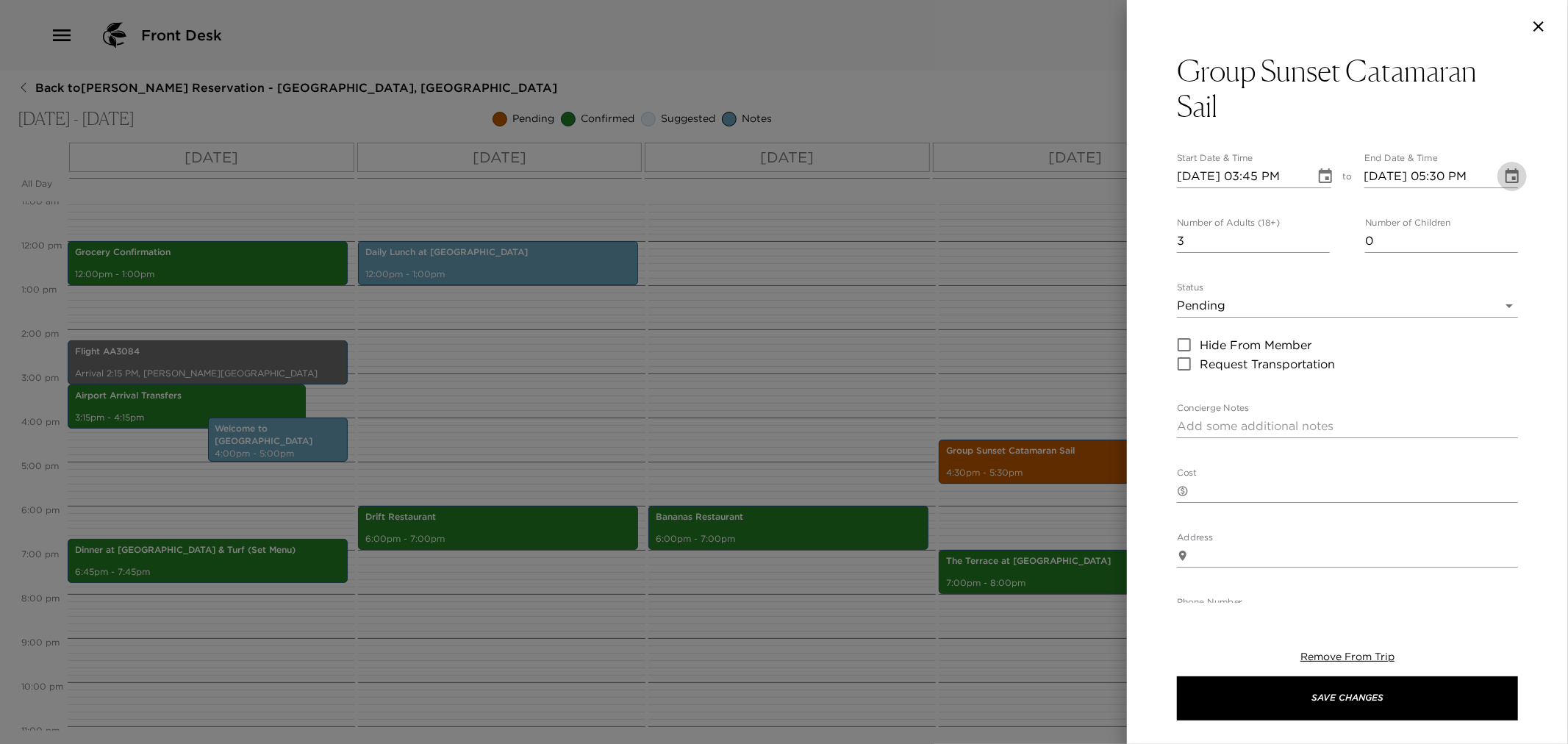
click at [1508, 176] on icon "Choose date, selected date is Nov 7, 2025" at bounding box center [1512, 176] width 18 height 18
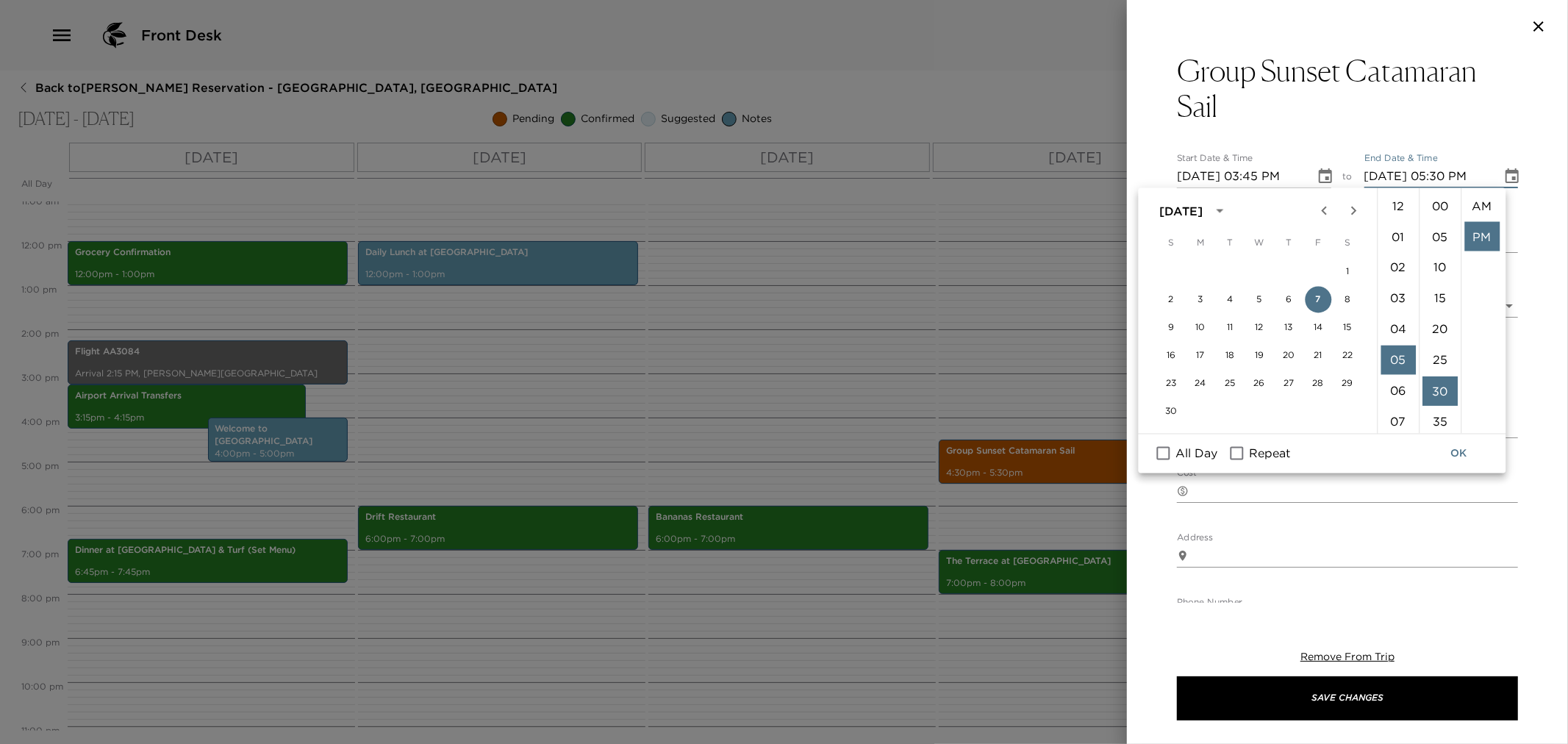
scroll to position [30, 0]
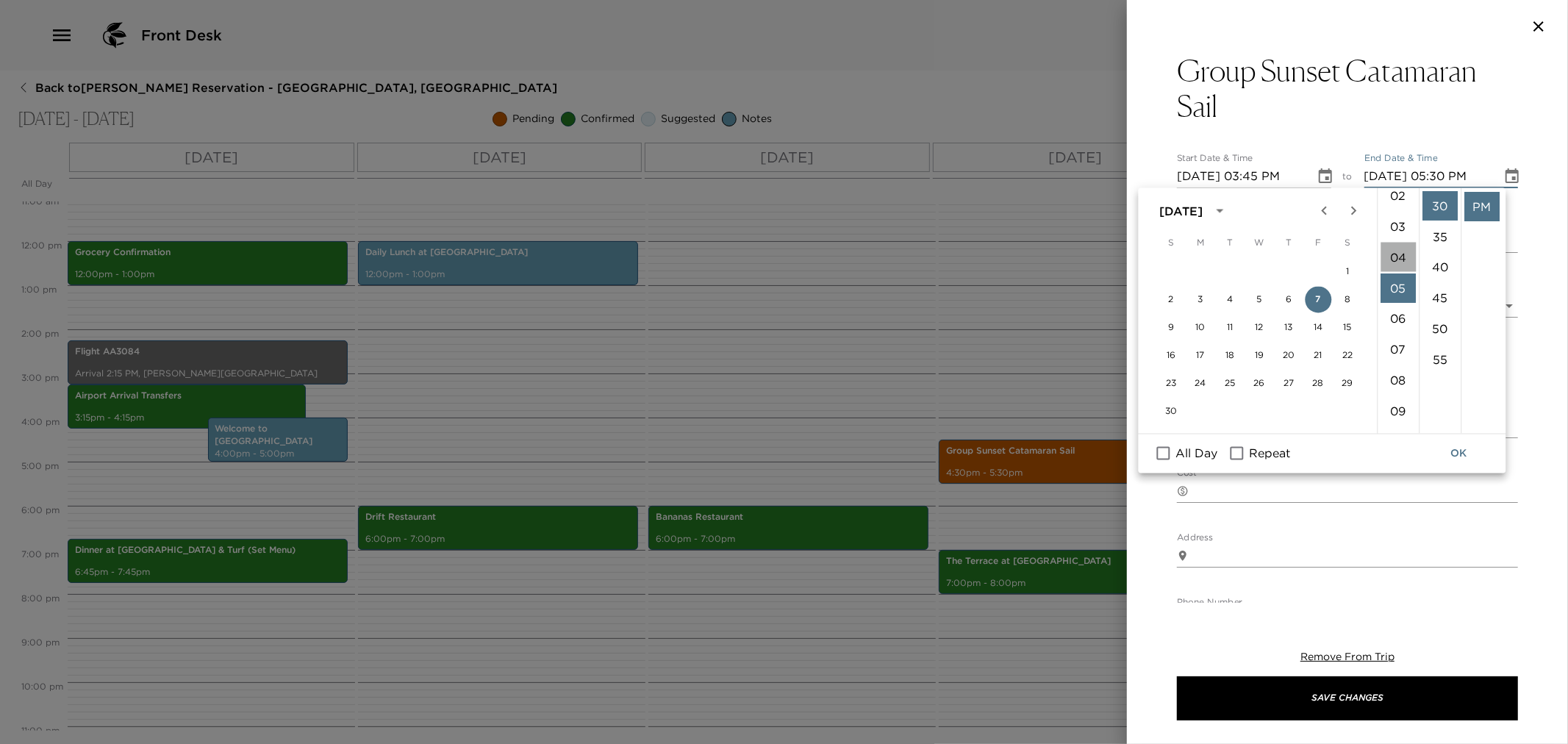
click at [1392, 255] on li "04" at bounding box center [1398, 257] width 35 height 30
click at [1439, 294] on li "45" at bounding box center [1439, 298] width 35 height 30
type input "11/07/2025 04:45 PM"
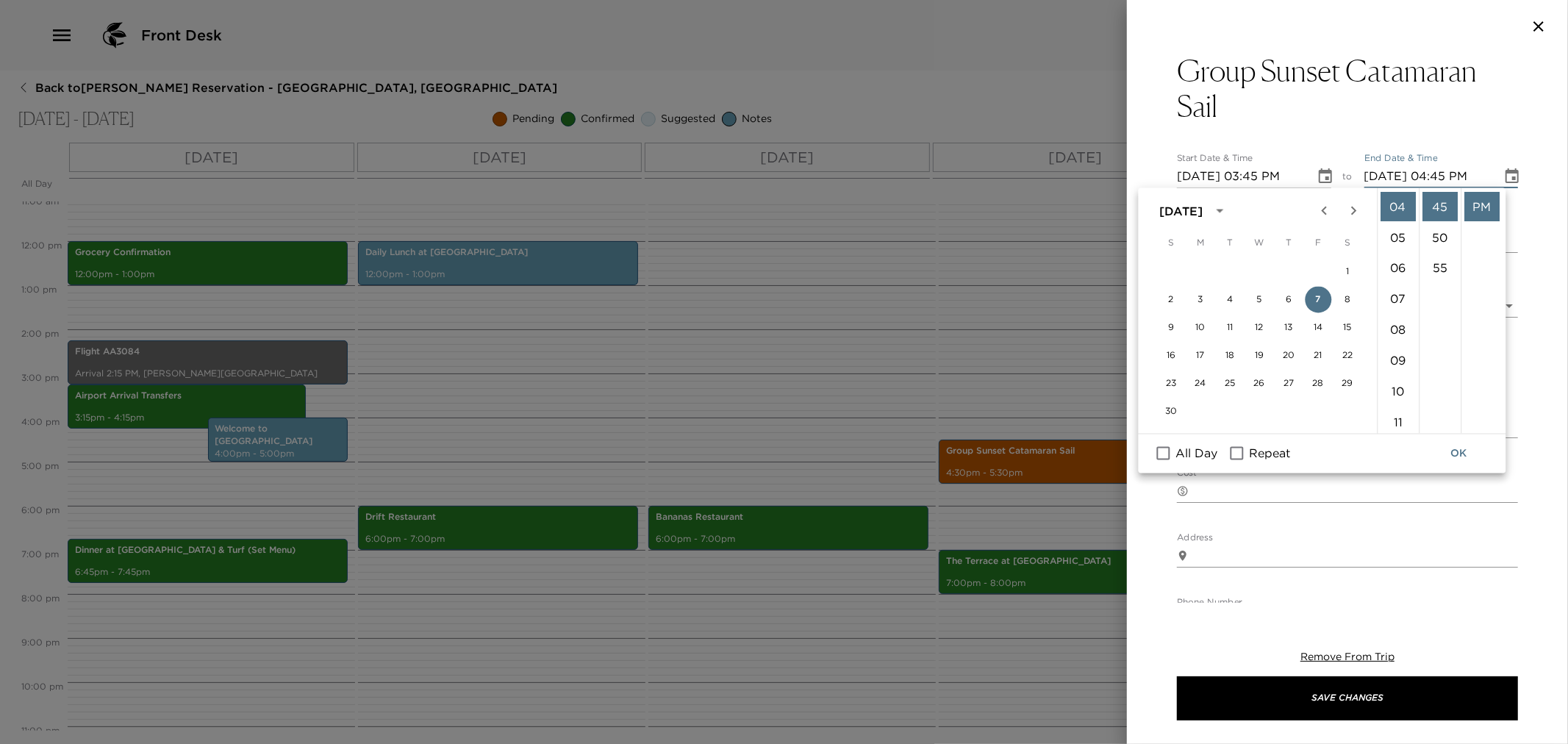
drag, startPoint x: 1466, startPoint y: 451, endPoint x: 1457, endPoint y: 456, distance: 10.3
click at [1460, 454] on button "OK" at bounding box center [1459, 454] width 47 height 27
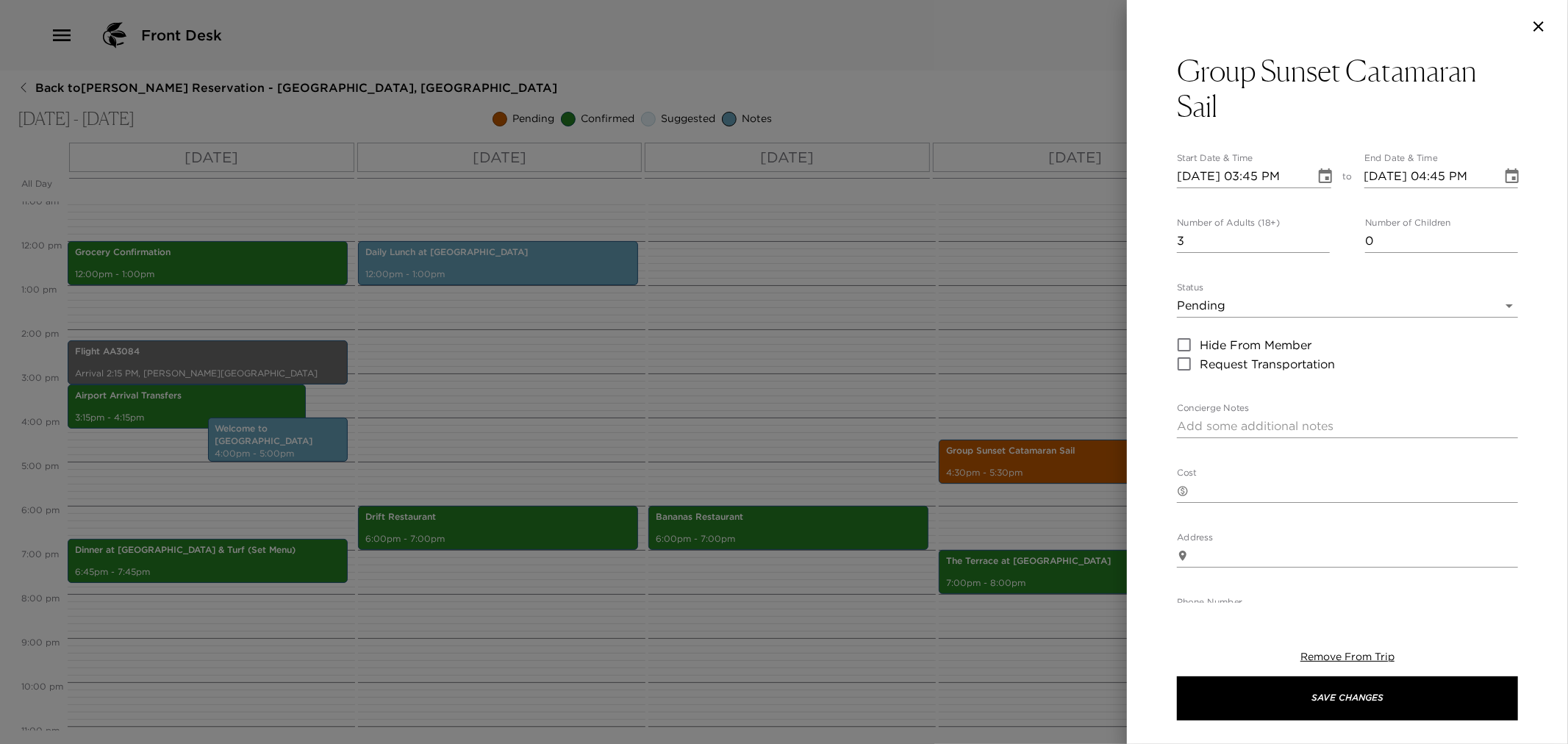
drag, startPoint x: 1354, startPoint y: 692, endPoint x: 1255, endPoint y: 672, distance: 101.0
click at [1348, 689] on button "Save Changes" at bounding box center [1348, 699] width 341 height 44
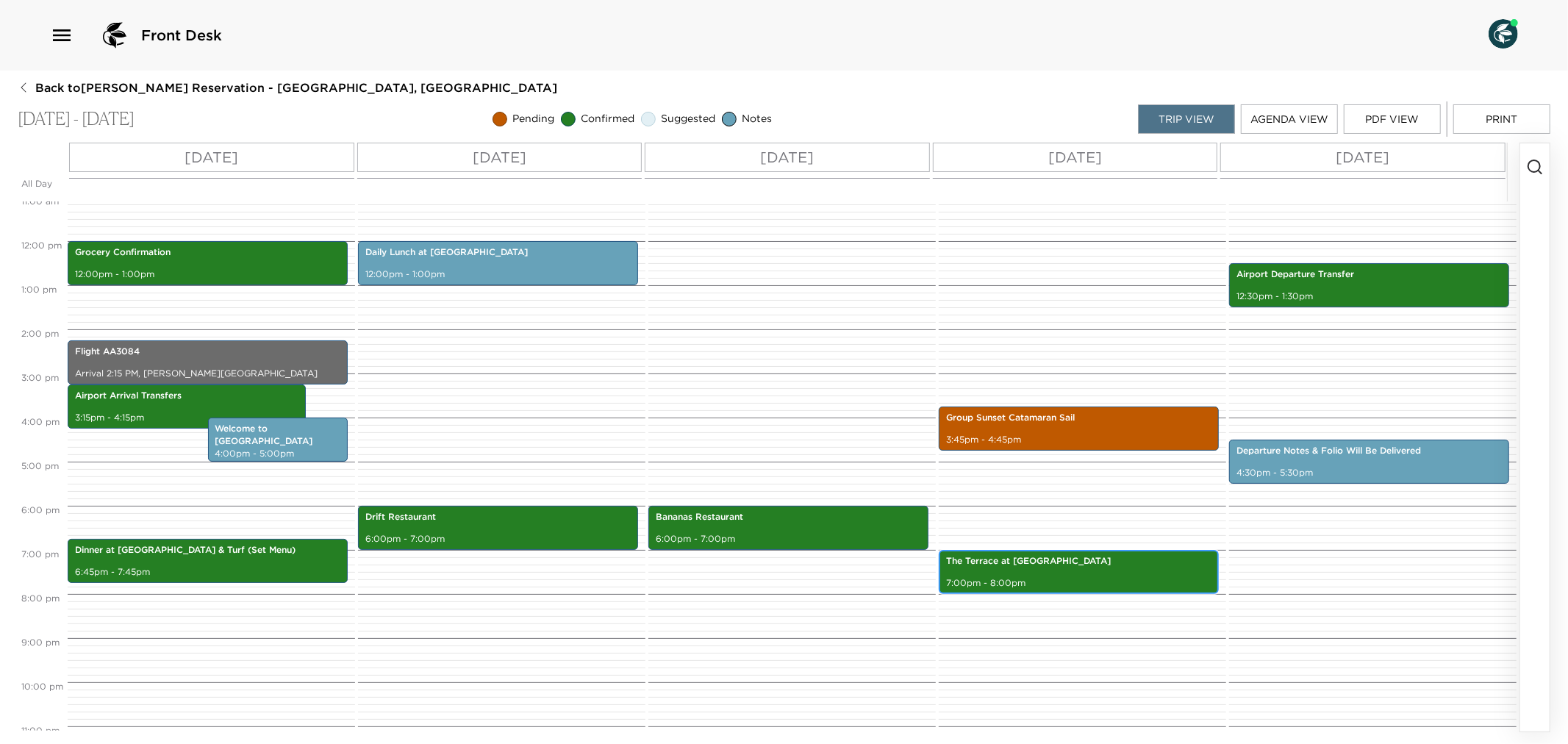
click at [1119, 575] on div "The Terrace at Montpelier 7:00pm - 8:00pm" at bounding box center [1079, 572] width 272 height 40
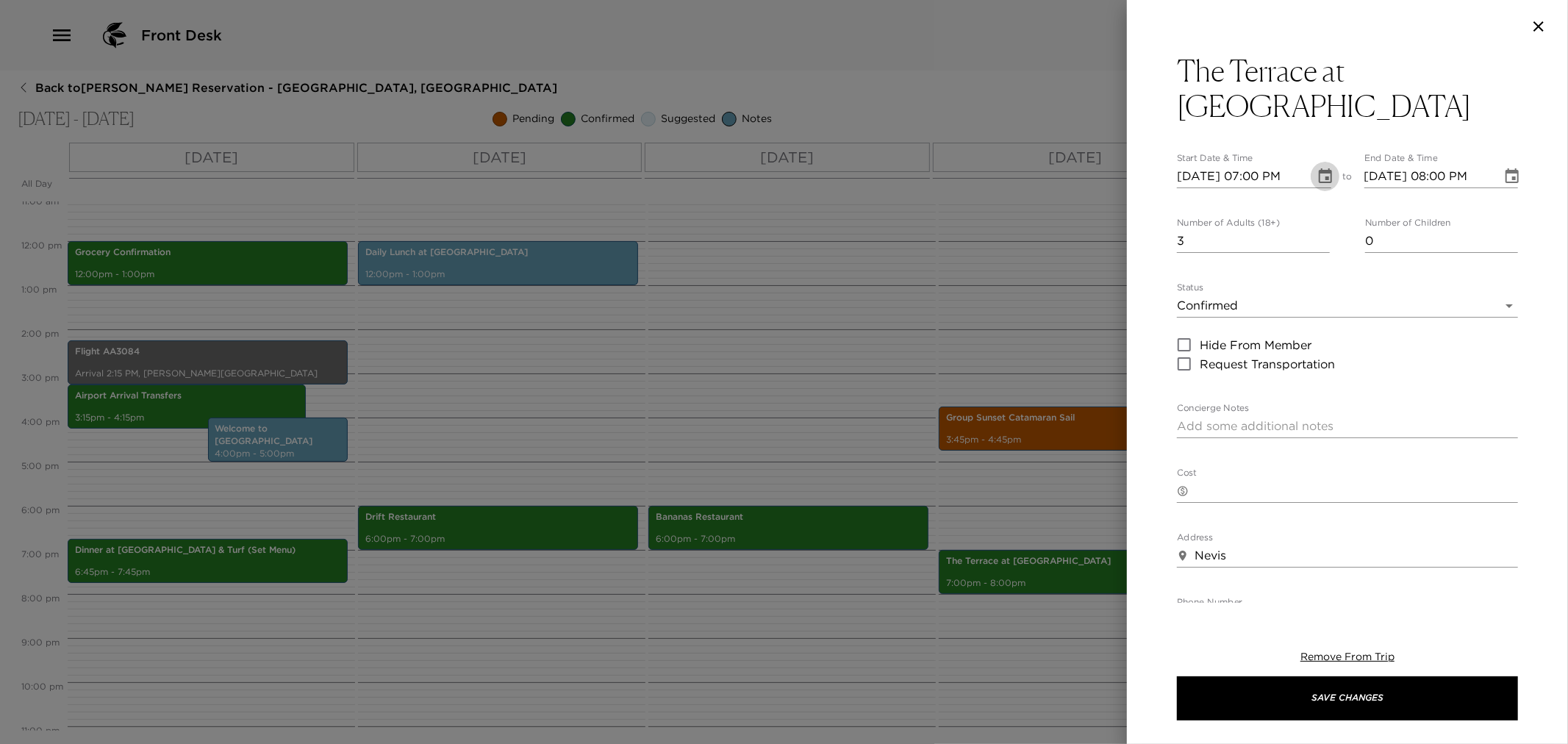
click at [1320, 168] on icon "Choose date, selected date is Nov 7, 2025" at bounding box center [1325, 176] width 18 height 18
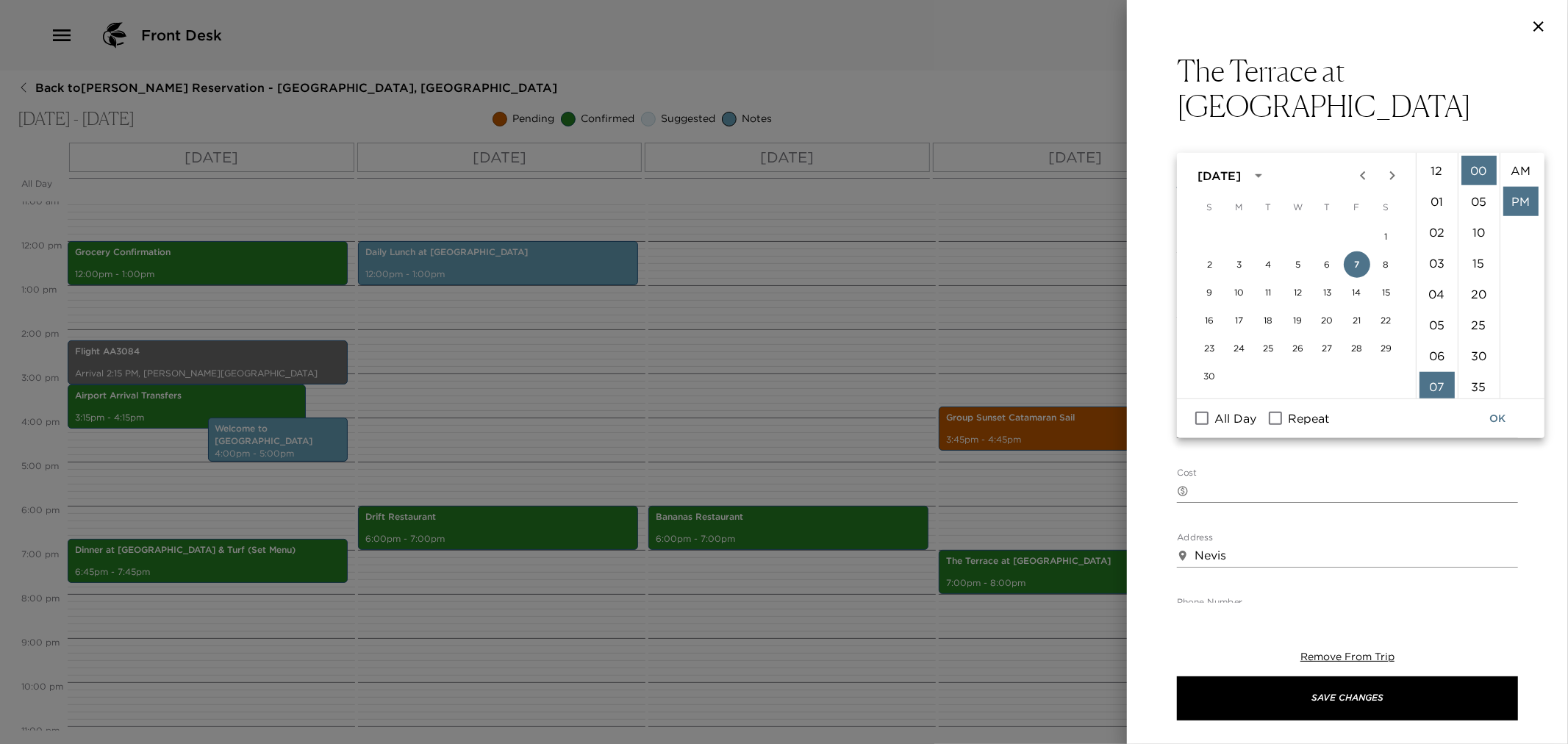
scroll to position [30, 0]
click at [1443, 214] on li "06" at bounding box center [1437, 221] width 35 height 30
click at [1483, 348] on li "30" at bounding box center [1479, 356] width 35 height 30
type input "11/07/2025 06:30 PM"
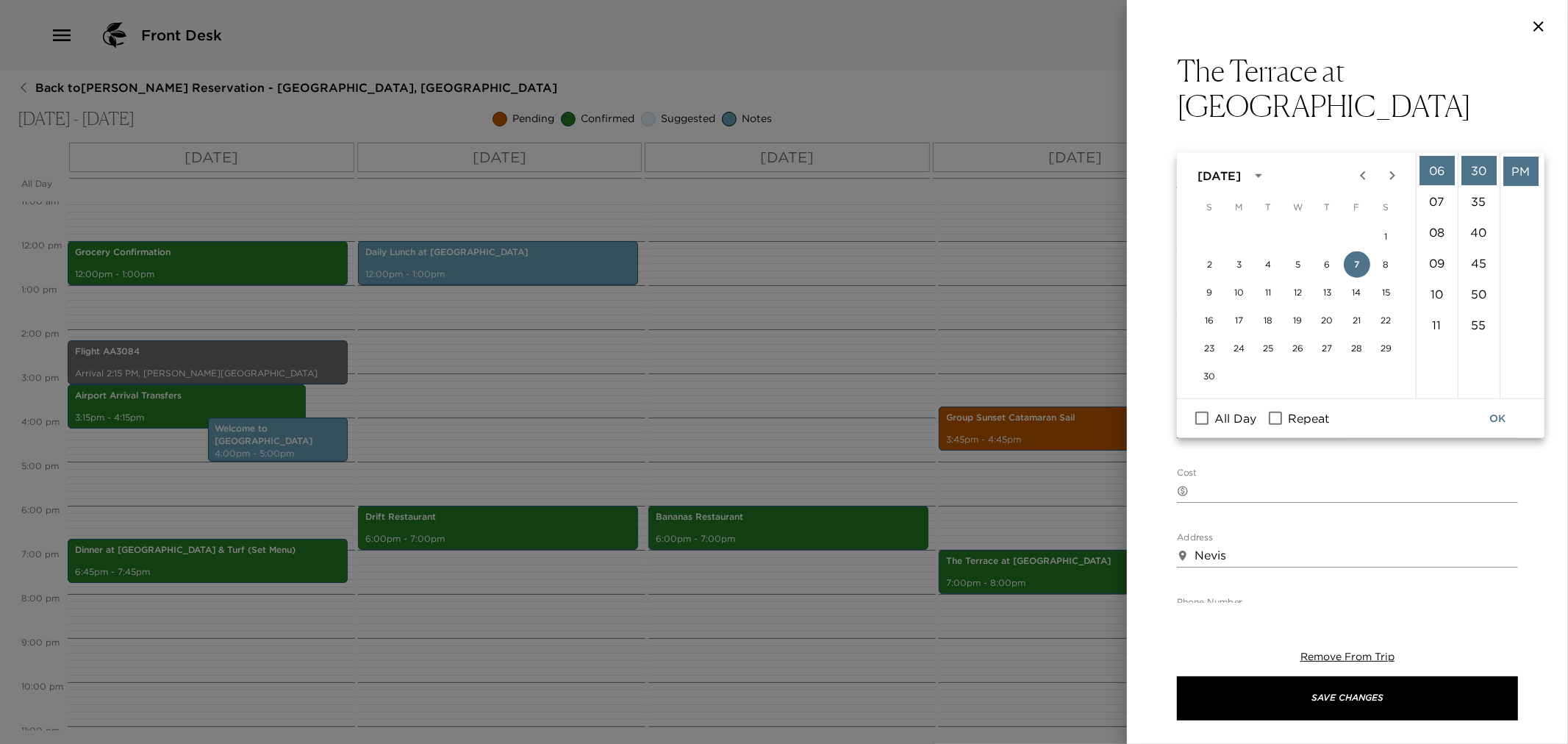
click at [1498, 414] on button "OK" at bounding box center [1497, 419] width 47 height 27
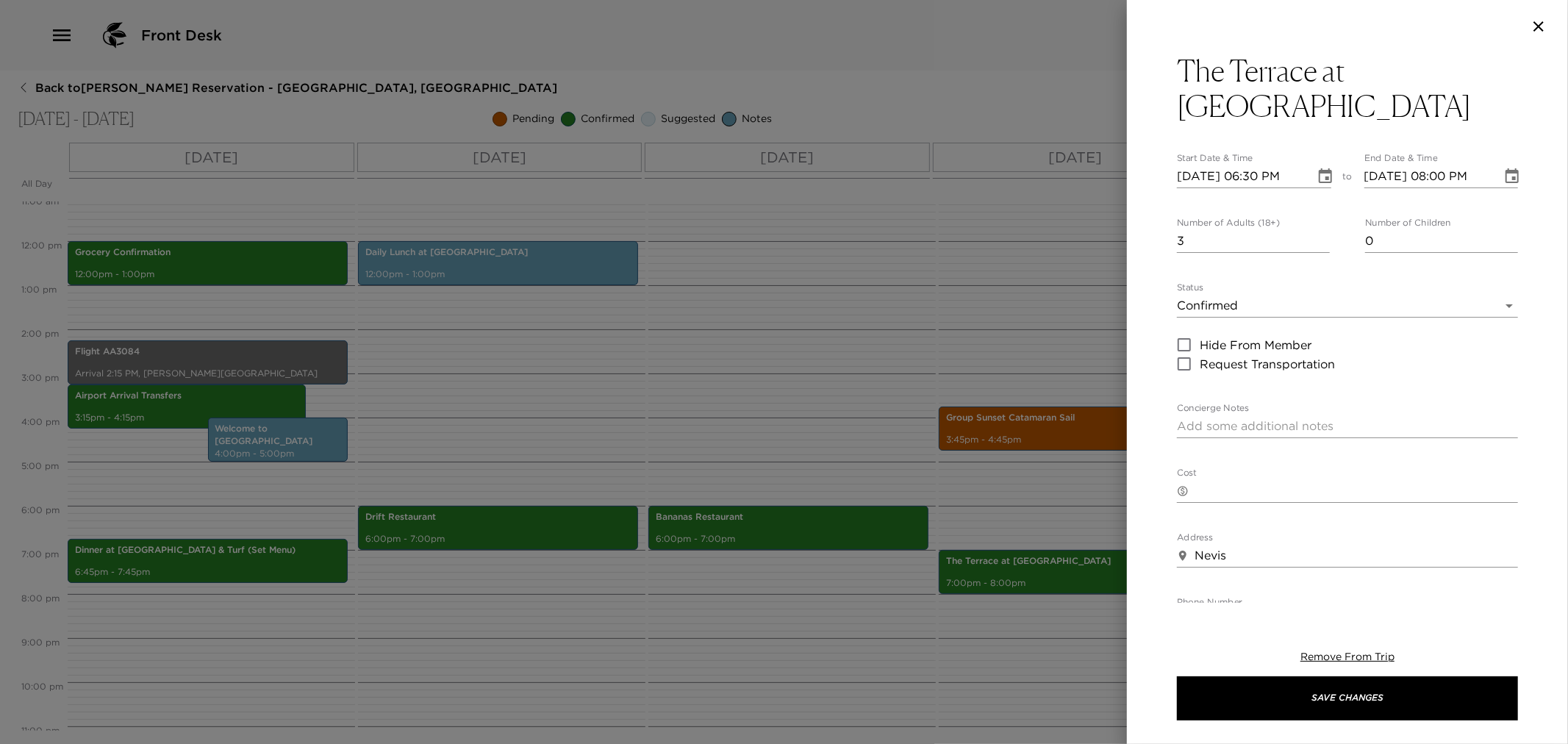
click at [1503, 168] on icon "Choose date, selected date is Nov 7, 2025" at bounding box center [1512, 176] width 18 height 18
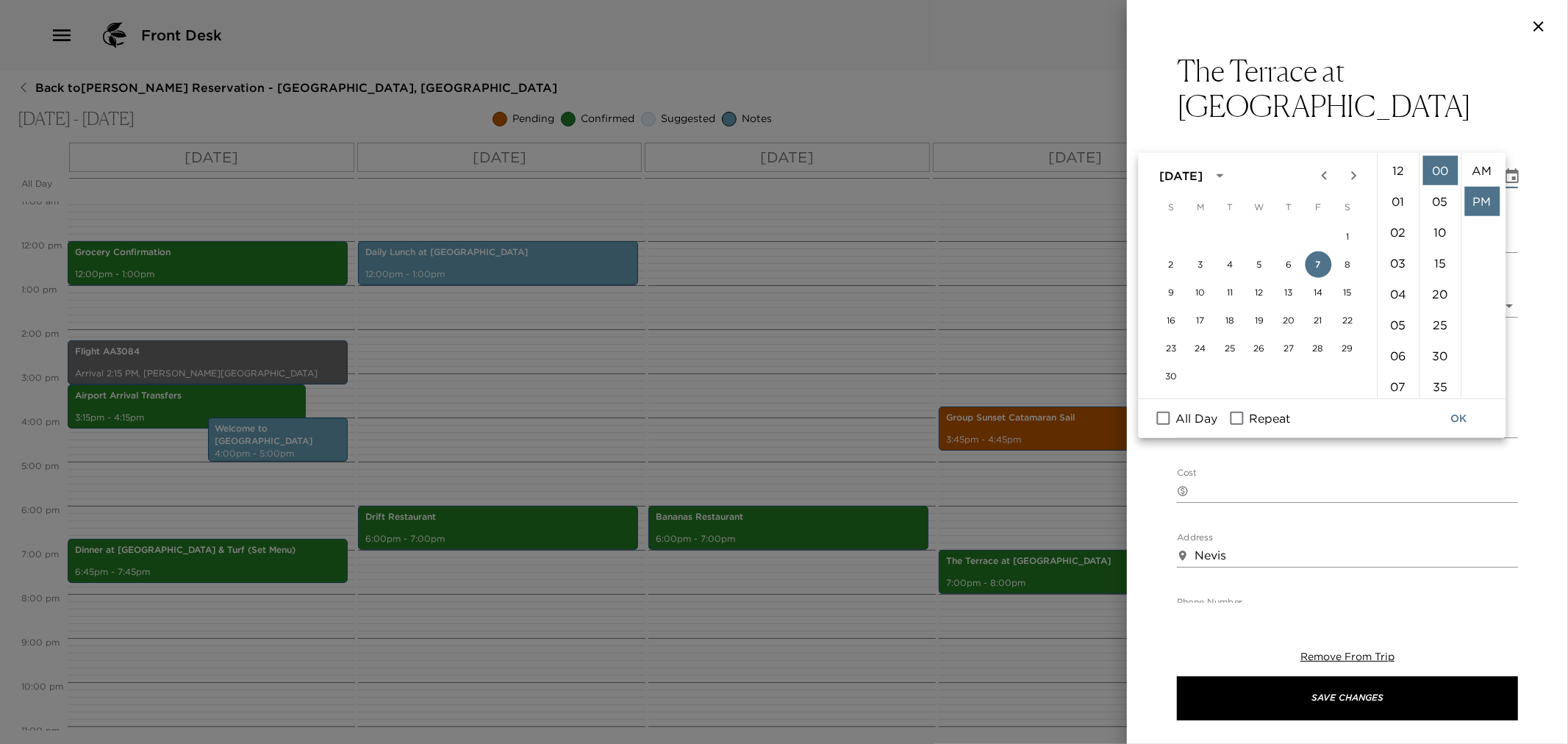
scroll to position [30, 0]
click at [1395, 218] on li "07" at bounding box center [1398, 222] width 35 height 30
click at [1430, 350] on li "30" at bounding box center [1439, 356] width 35 height 30
type input "11/07/2025 07:30 PM"
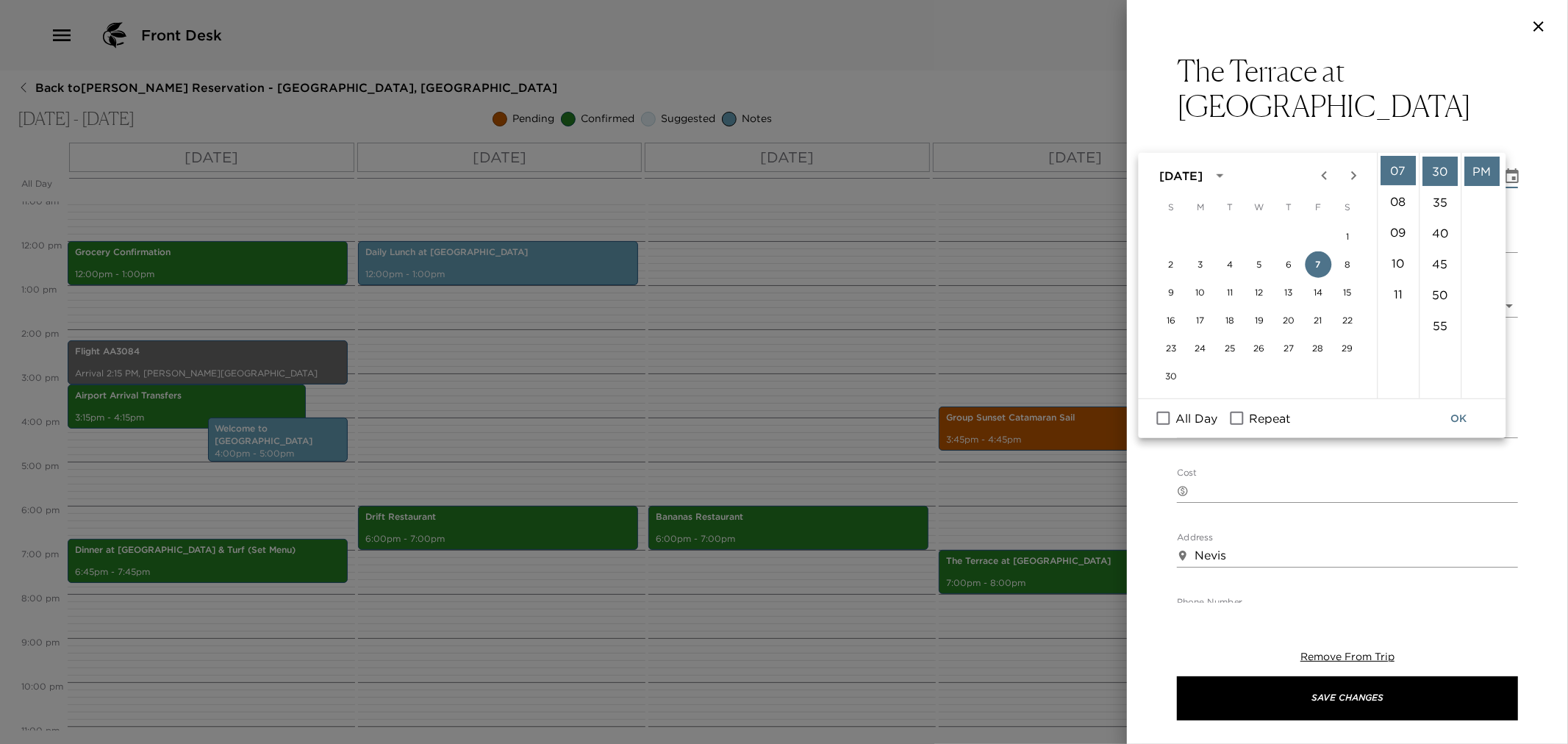
scroll to position [186, 0]
click at [1462, 424] on button "OK" at bounding box center [1459, 419] width 47 height 27
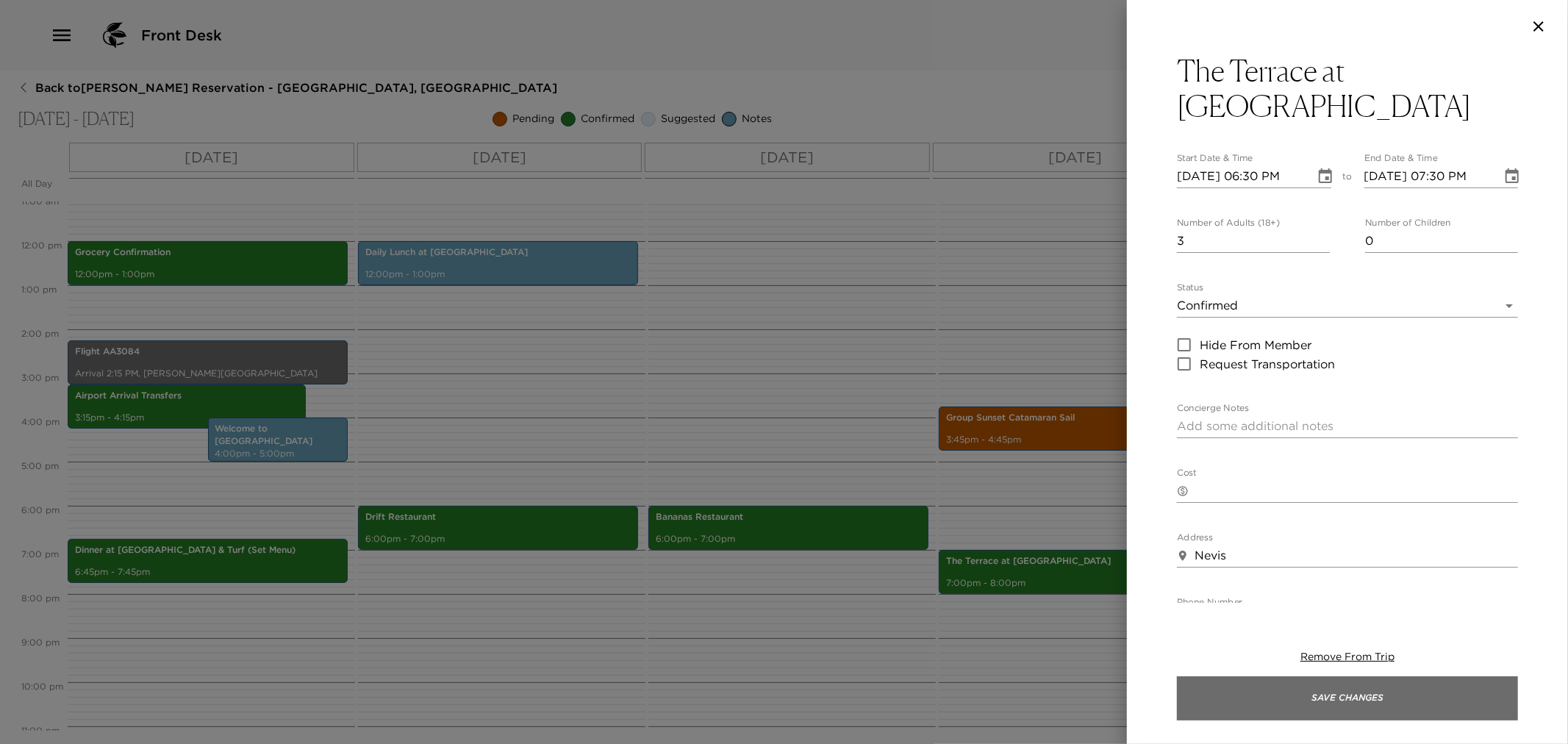
click at [1363, 707] on button "Save Changes" at bounding box center [1348, 699] width 341 height 44
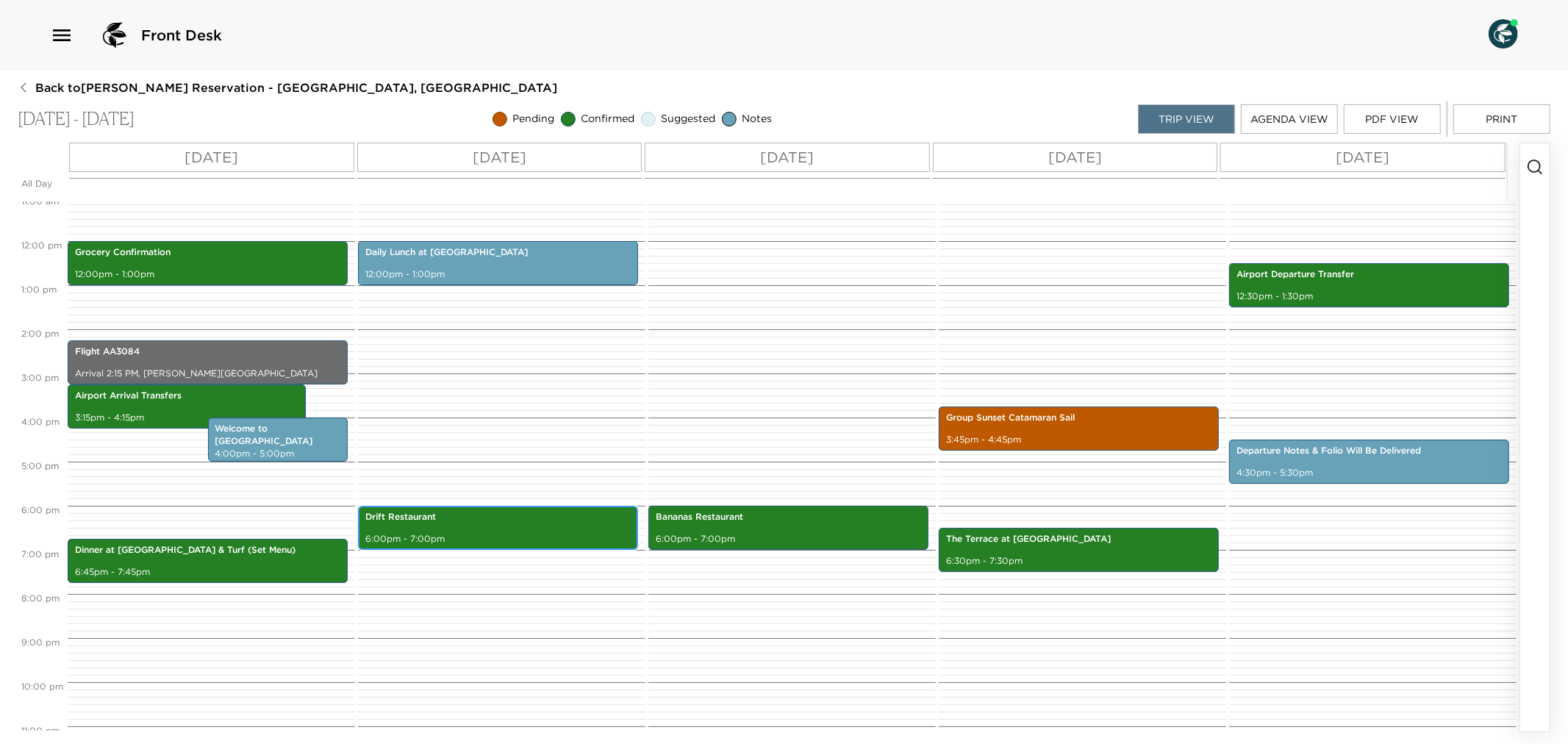
click at [493, 528] on div "Drift Restaurant 6:00pm - 7:00pm" at bounding box center [498, 528] width 272 height 40
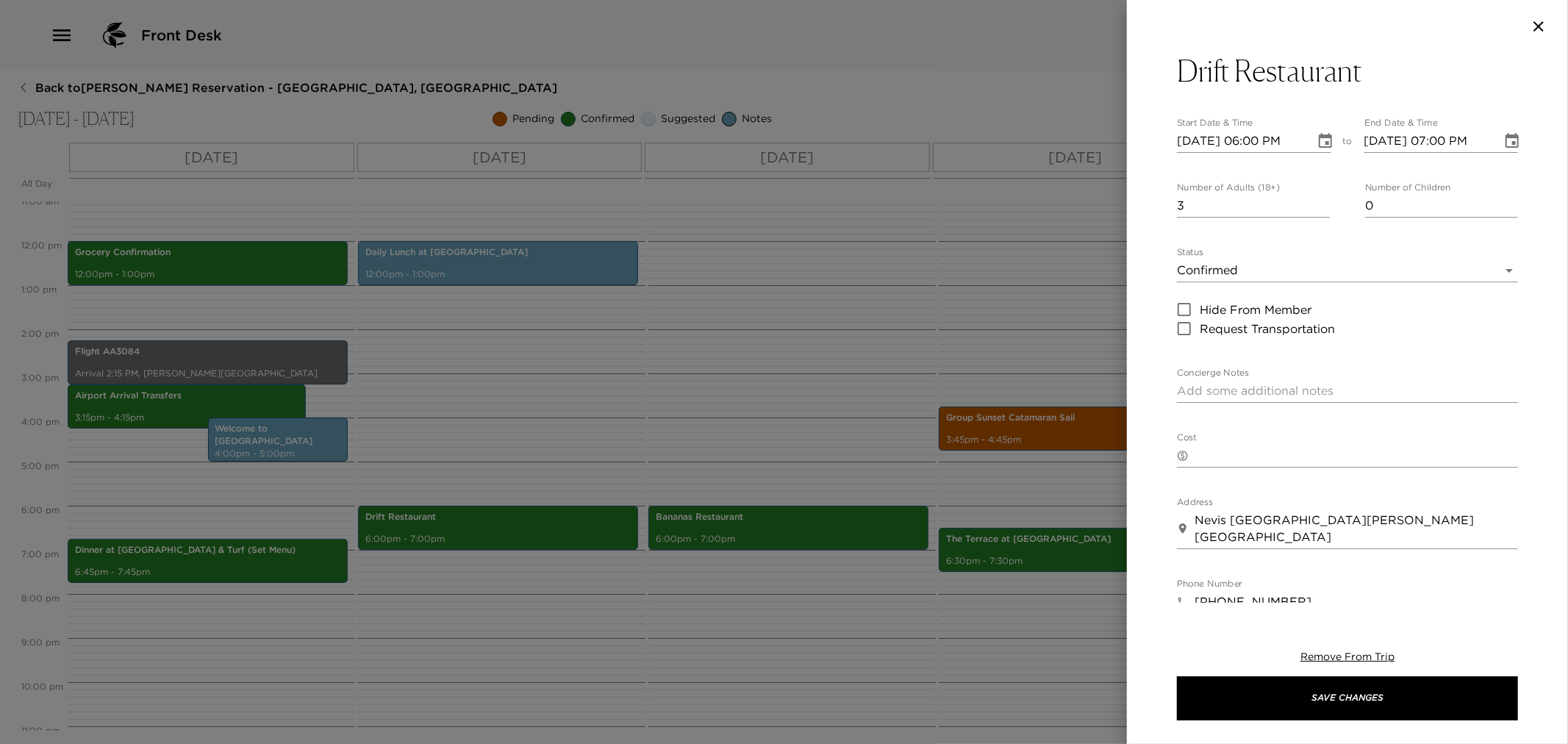
click at [700, 414] on div at bounding box center [784, 372] width 1568 height 744
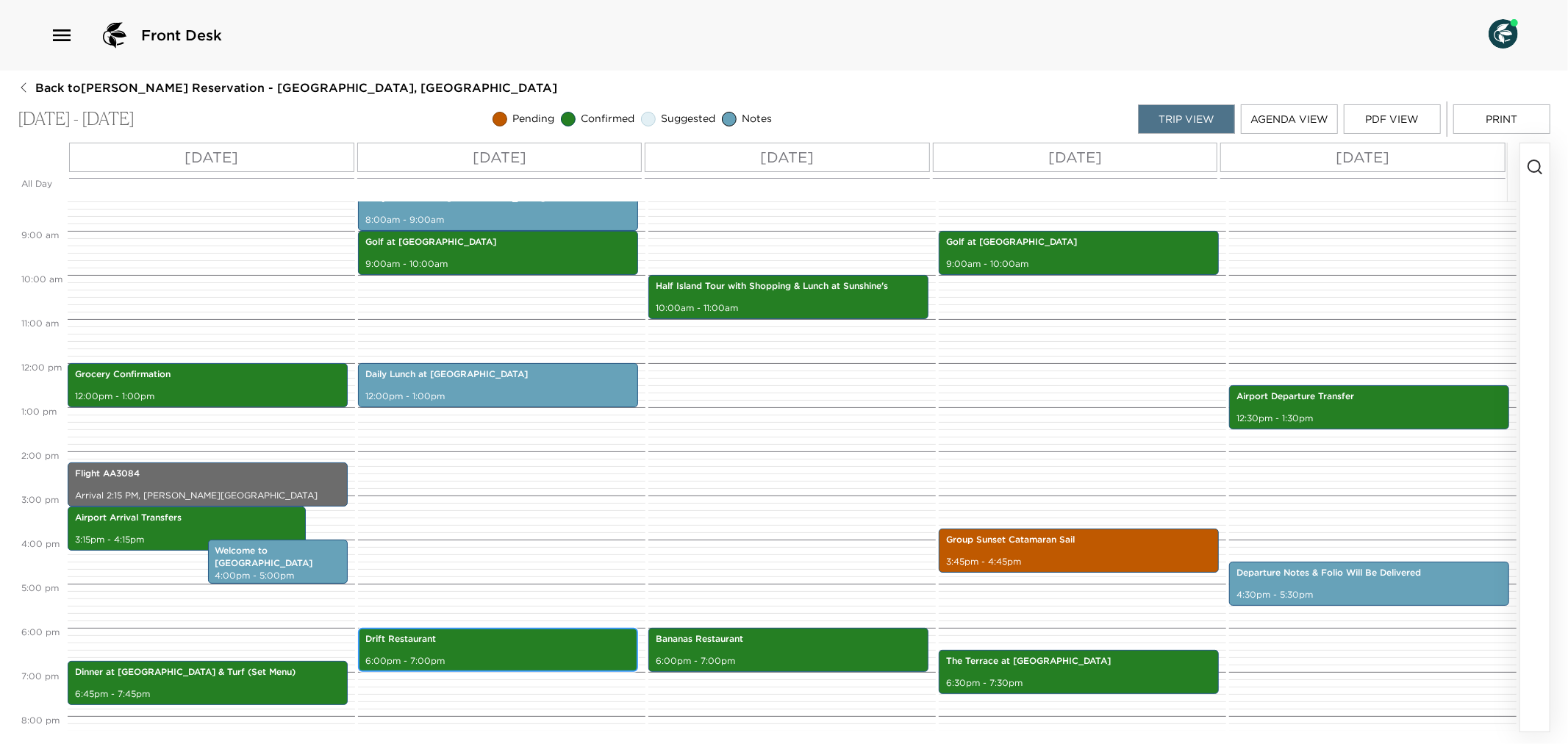
scroll to position [408, 0]
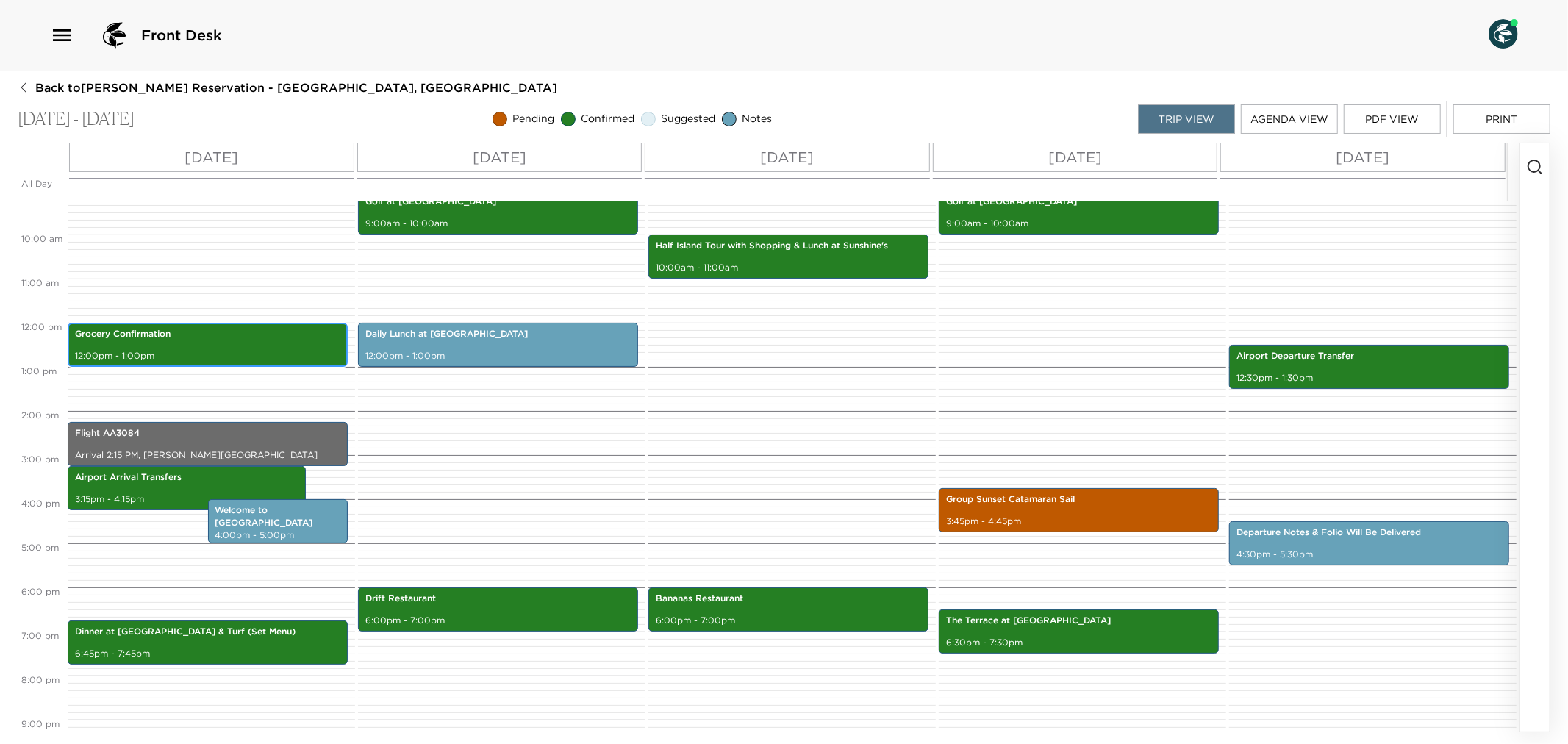
click at [182, 343] on div "Grocery Confirmation 12:00pm - 1:00pm" at bounding box center [208, 345] width 272 height 40
click at [181, 343] on div "Grocery Confirmation 12:00pm - 1:00pm" at bounding box center [208, 345] width 272 height 40
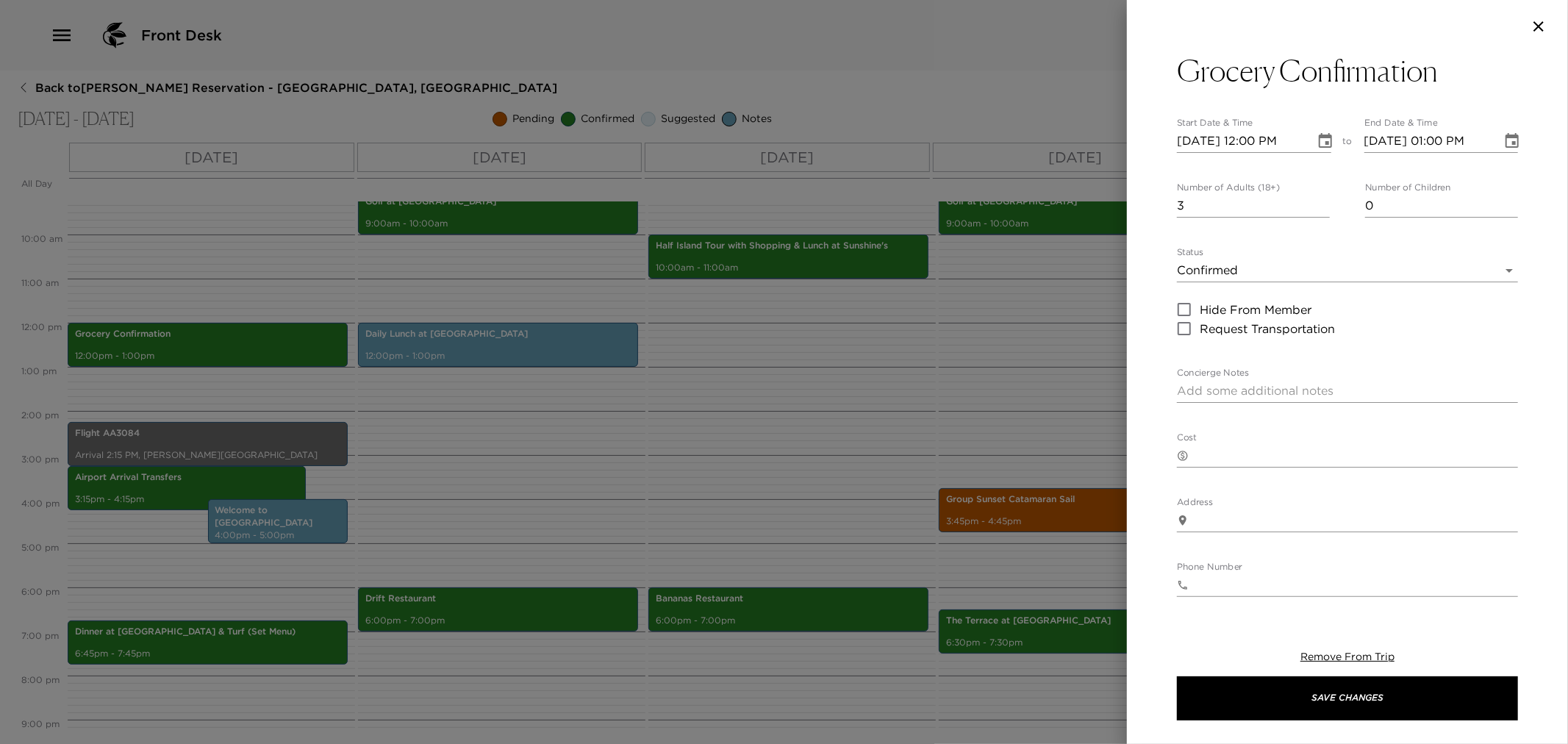
drag, startPoint x: 540, startPoint y: 398, endPoint x: 532, endPoint y: 392, distance: 10.0
click at [540, 397] on div at bounding box center [784, 372] width 1568 height 744
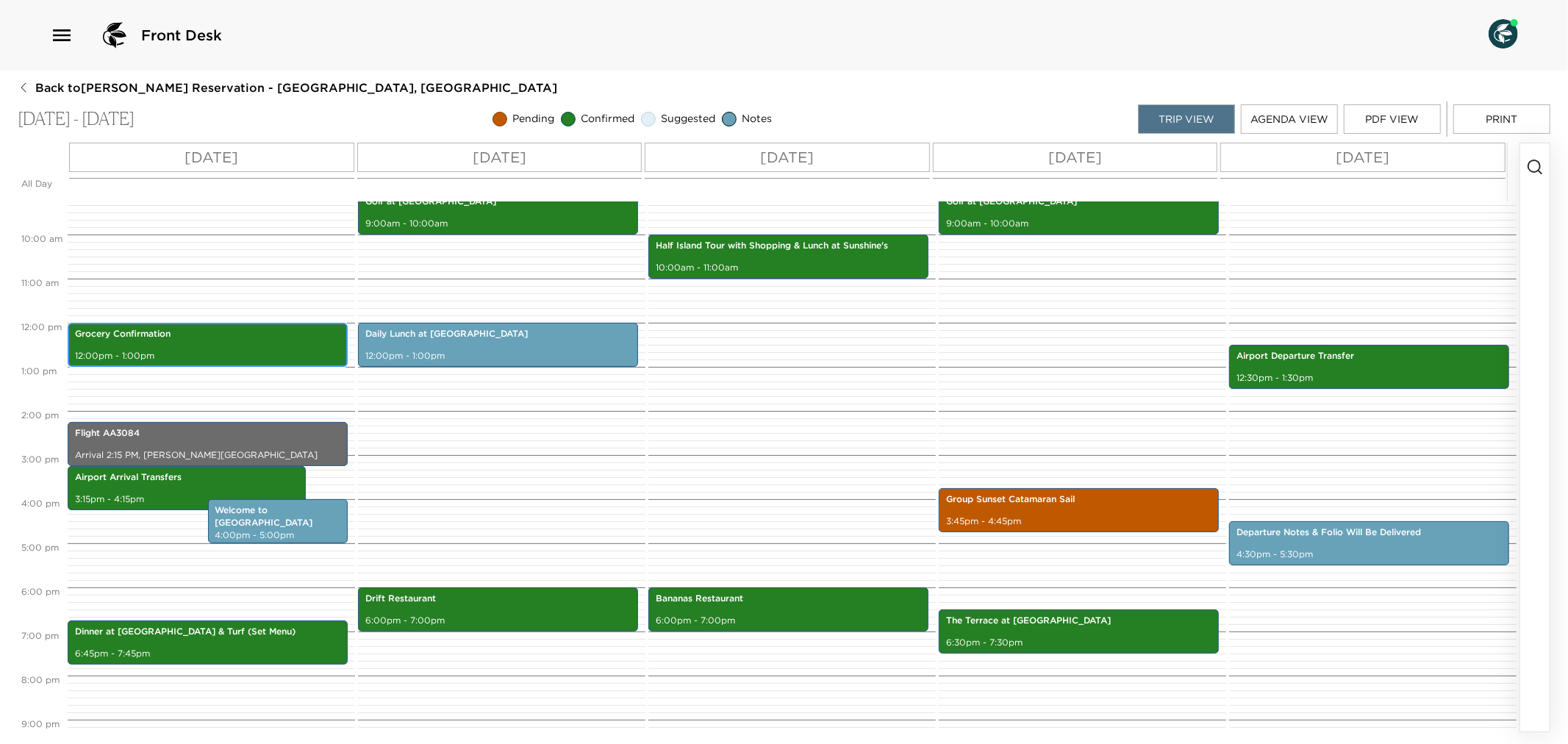
click at [210, 331] on p "Grocery Confirmation" at bounding box center [208, 334] width 266 height 13
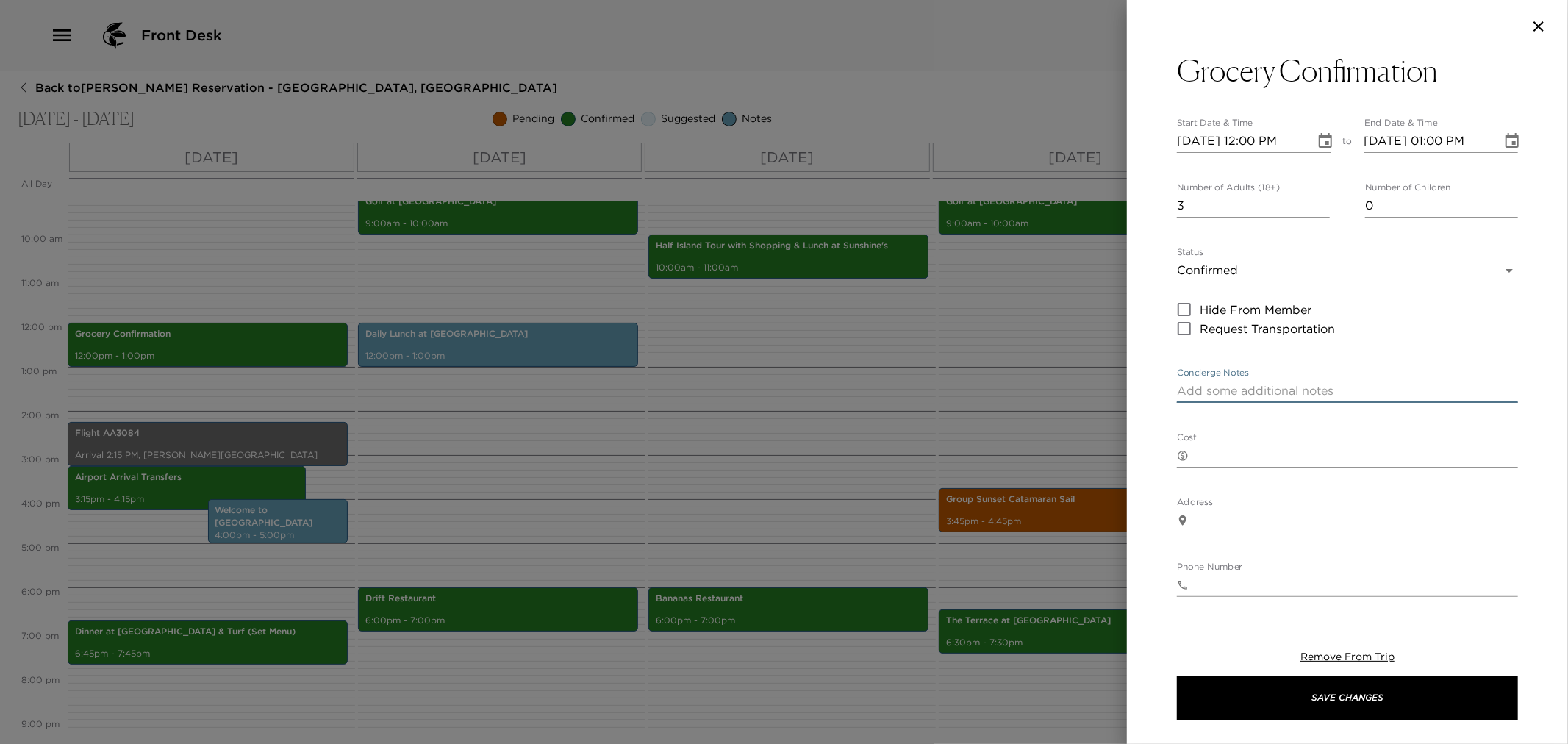
click at [1238, 395] on textarea "Concierge Notes" at bounding box center [1348, 391] width 341 height 17
paste textarea "I am in receipt of your grocery request and your groceries will be stocked in y…"
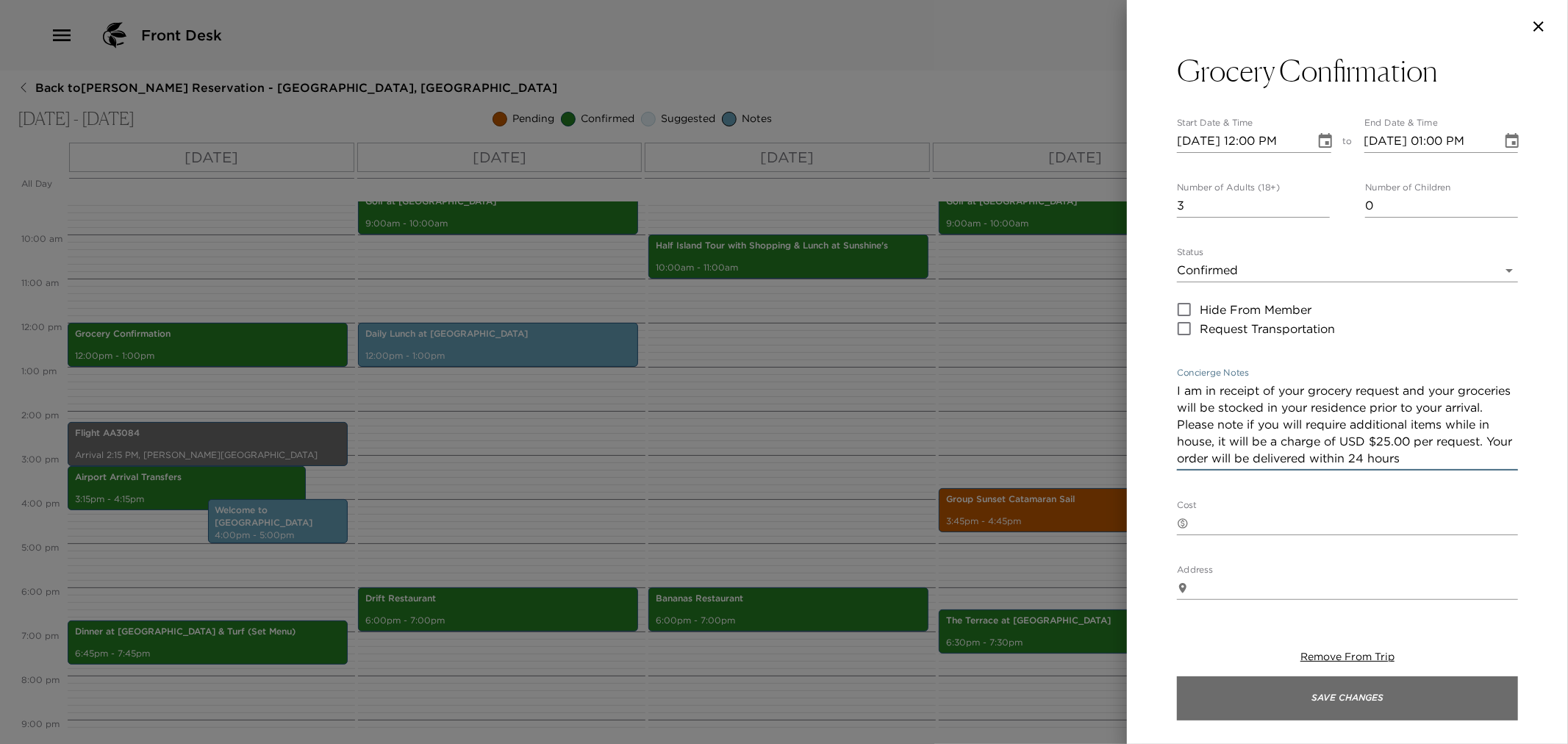
type textarea "I am in receipt of your grocery request and your groceries will be stocked in y…"
drag, startPoint x: 1368, startPoint y: 695, endPoint x: 1186, endPoint y: 692, distance: 182.0
click at [1357, 699] on button "Save Changes" at bounding box center [1348, 699] width 341 height 44
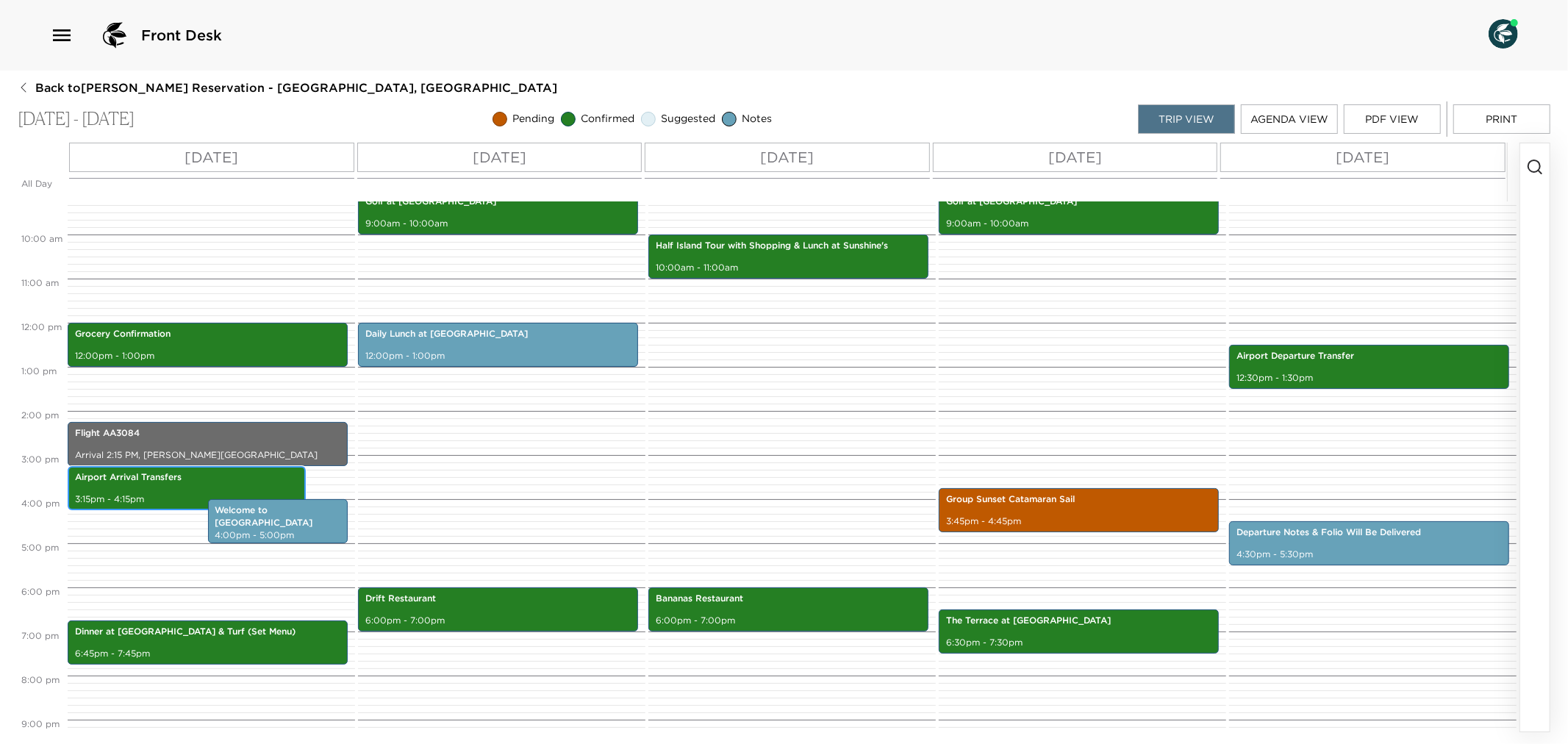
click at [157, 481] on p "Airport Arrival Transfers" at bounding box center [186, 478] width 224 height 13
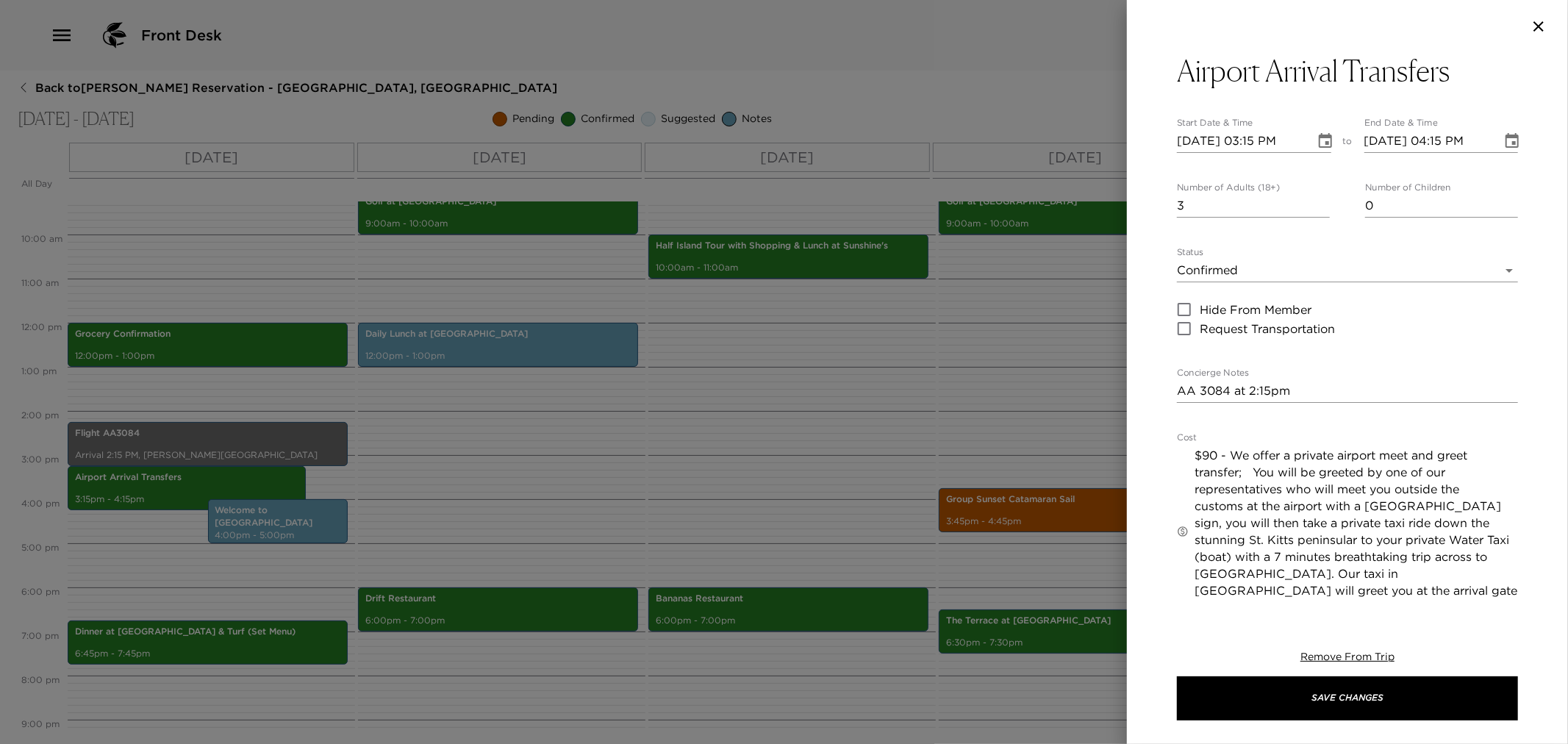
click at [555, 447] on div at bounding box center [784, 372] width 1568 height 744
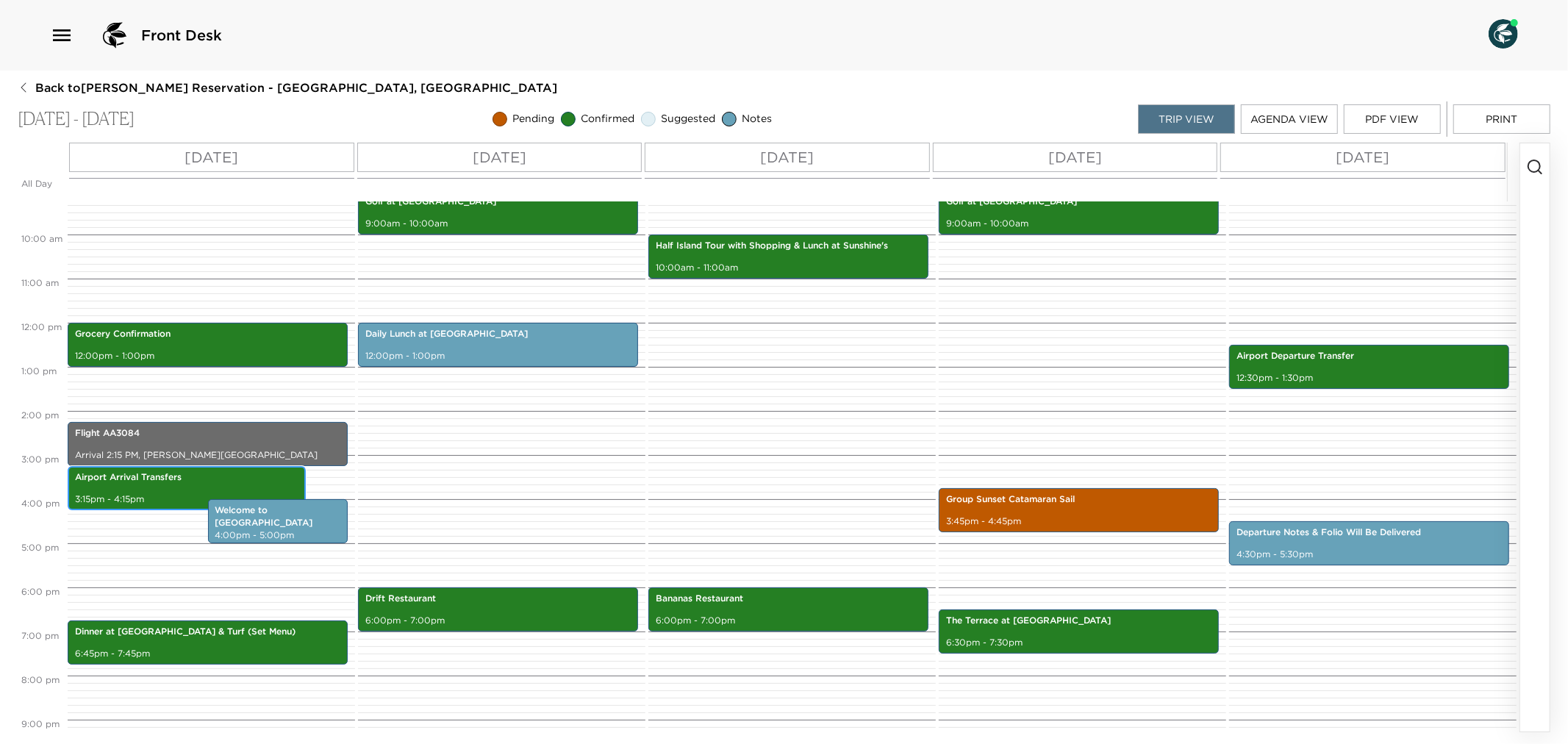
click at [192, 481] on p "Airport Arrival Transfers" at bounding box center [186, 478] width 224 height 13
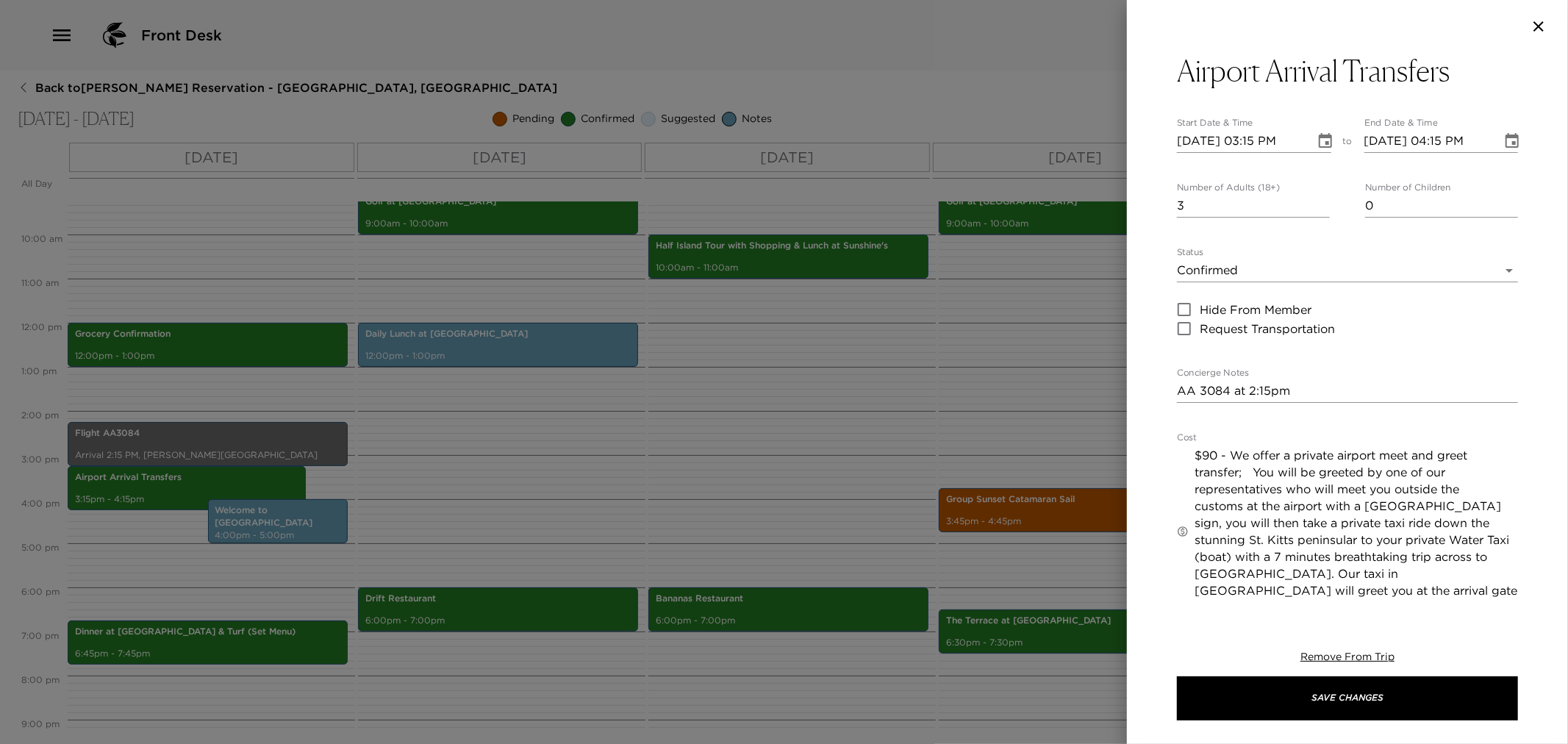
click at [1180, 394] on textarea "AA 3084 at 2:15pm" at bounding box center [1348, 391] width 341 height 17
paste textarea "You are scheduled to arrive via American Airlines flight #318 at 1:40pm at the …"
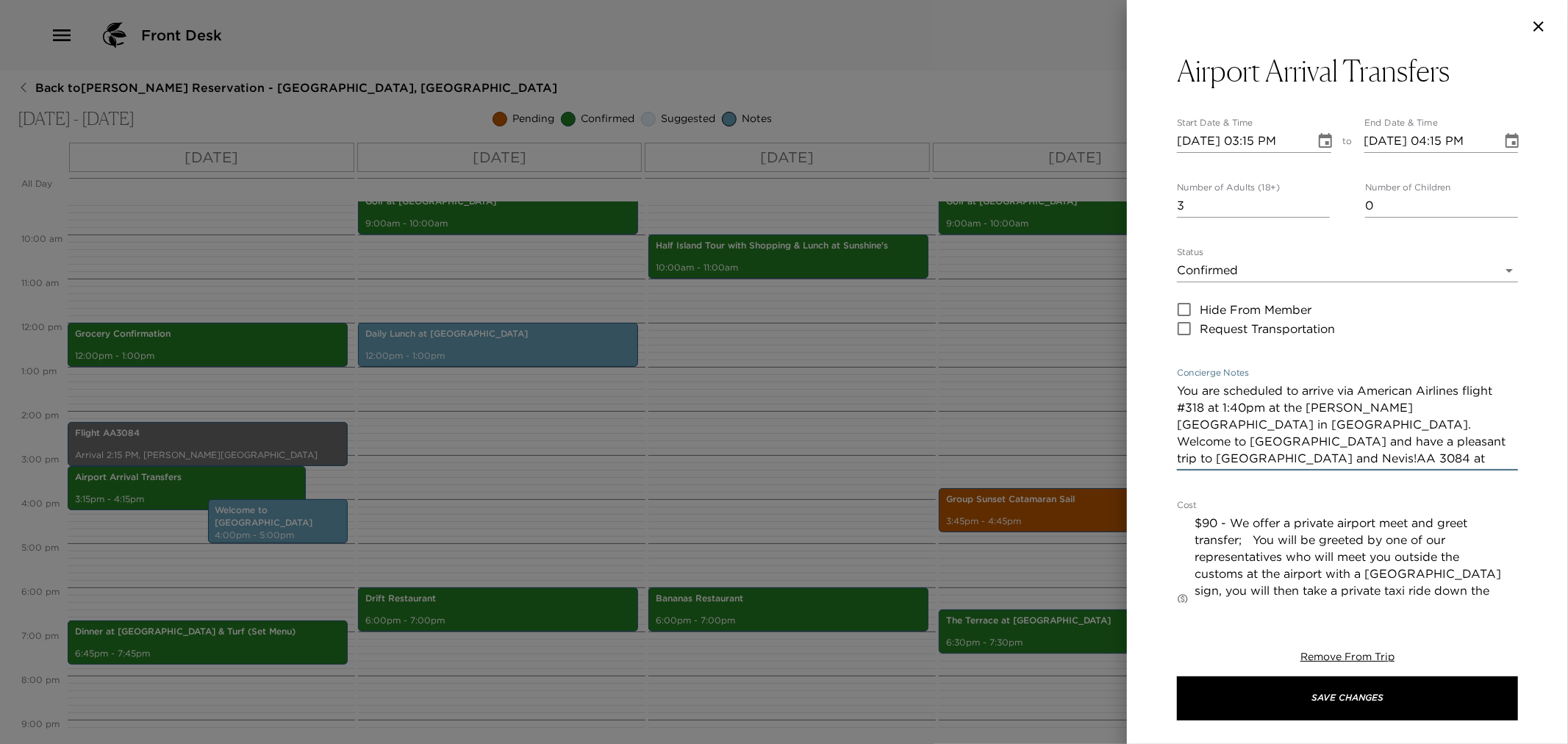
click at [1203, 408] on textarea "You are scheduled to arrive via American Airlines flight #318 at 1:40pm at the …" at bounding box center [1348, 424] width 341 height 84
click at [1239, 409] on textarea "You are scheduled to arrive via American Airlines flight #3084 at 1:40pm at the…" at bounding box center [1348, 424] width 341 height 84
click at [1260, 415] on textarea "You are scheduled to arrive via American Airlines flight #3084 at 2:40pm at the…" at bounding box center [1348, 424] width 341 height 84
drag, startPoint x: 1464, startPoint y: 444, endPoint x: 1474, endPoint y: 464, distance: 22.4
click at [1474, 464] on textarea "You are scheduled to arrive via American Airlines flight #3084 at 2:15pm at the…" at bounding box center [1348, 424] width 341 height 84
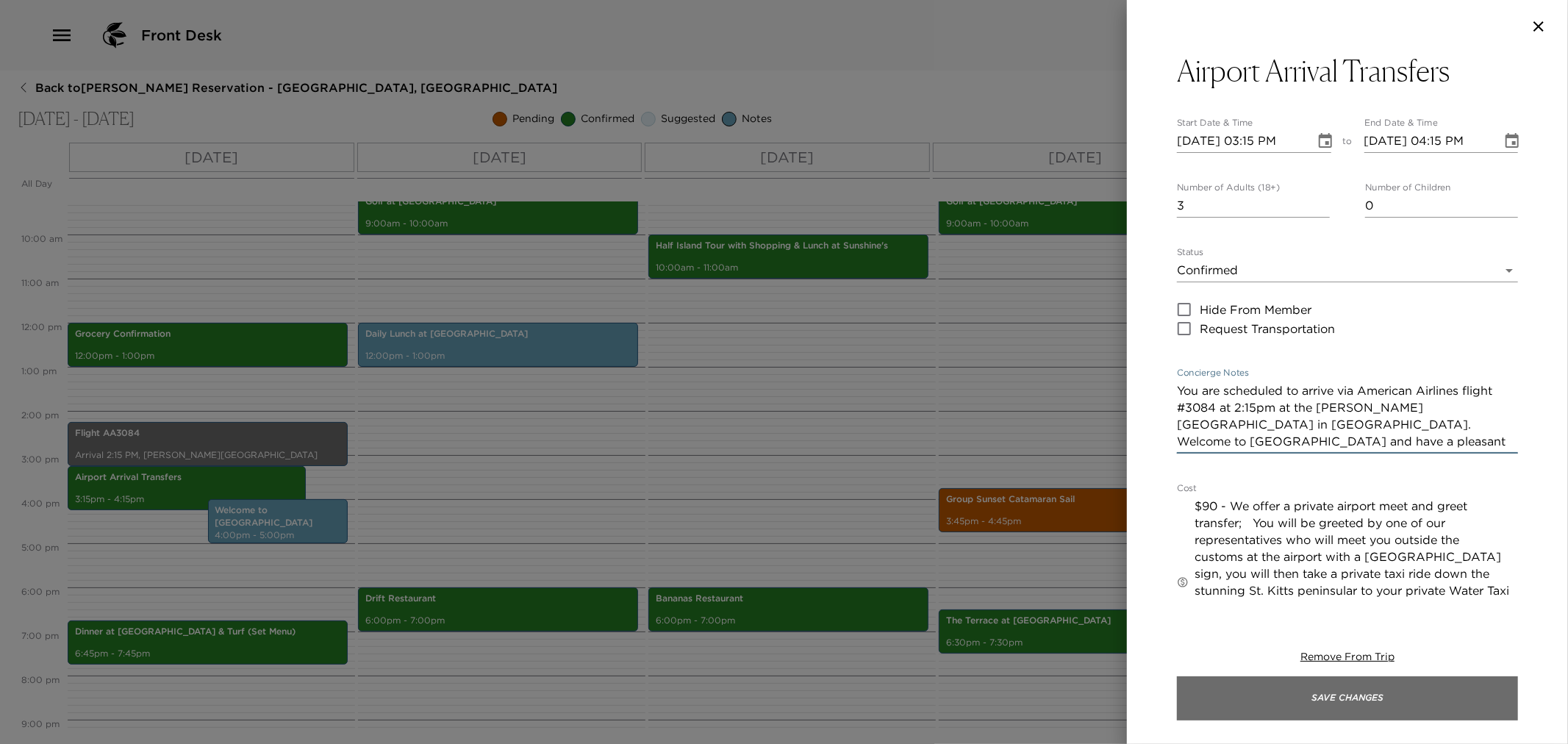
type textarea "You are scheduled to arrive via American Airlines flight #3084 at 2:15pm at the…"
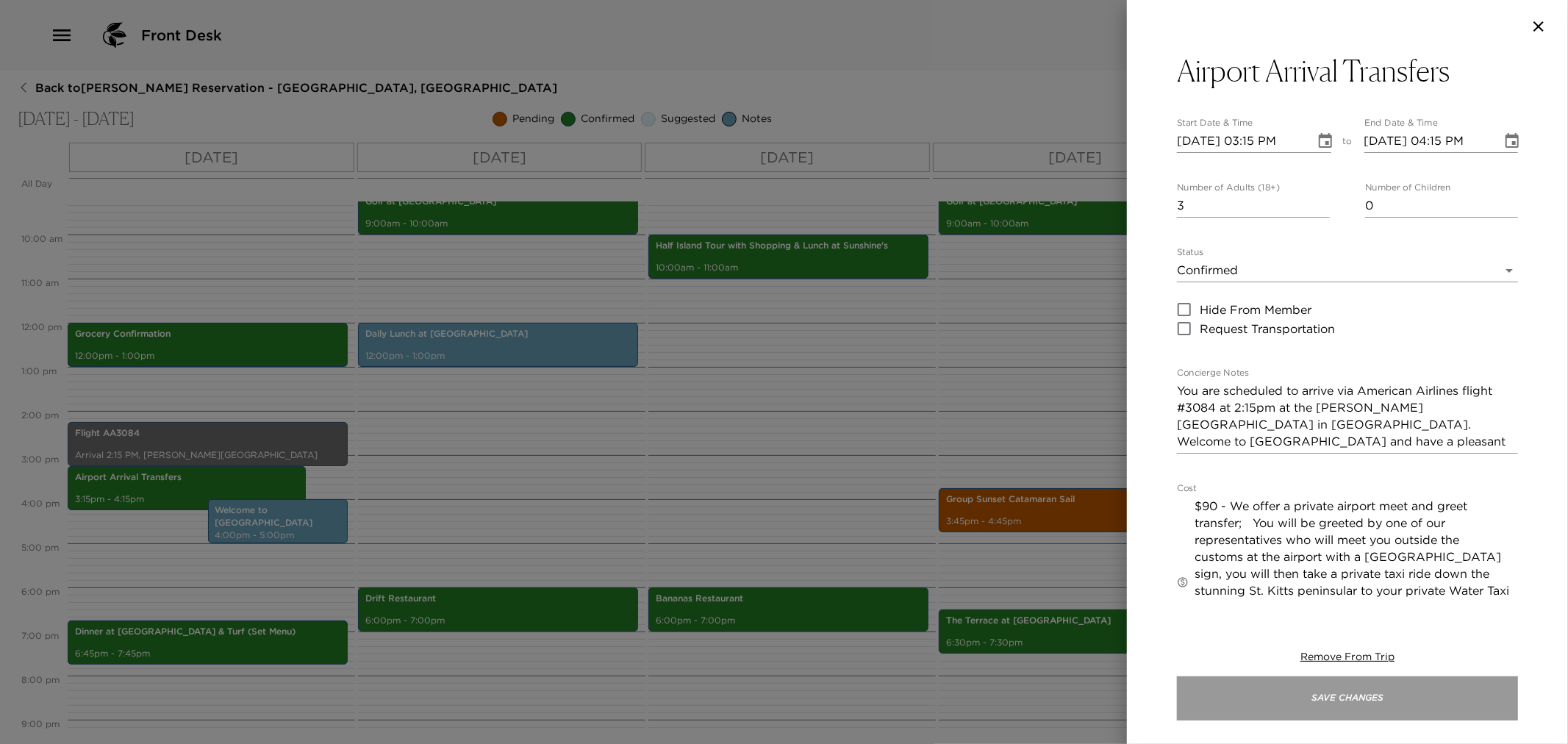
click at [1247, 702] on button "Save Changes" at bounding box center [1348, 699] width 341 height 44
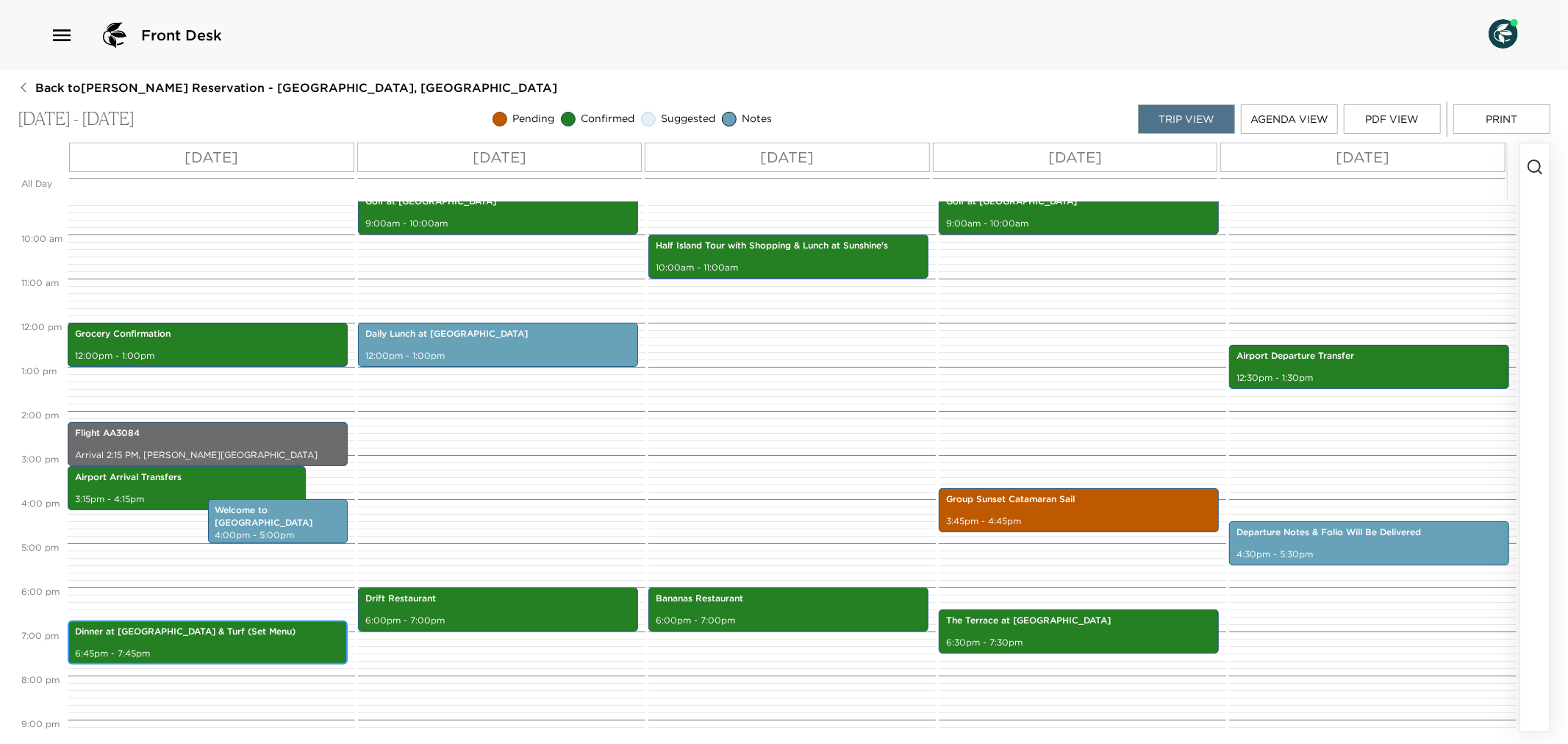
click at [168, 642] on div "Dinner at Eden - Surf & Turf (Set Menu) 6:45pm - 7:45pm" at bounding box center [208, 643] width 272 height 40
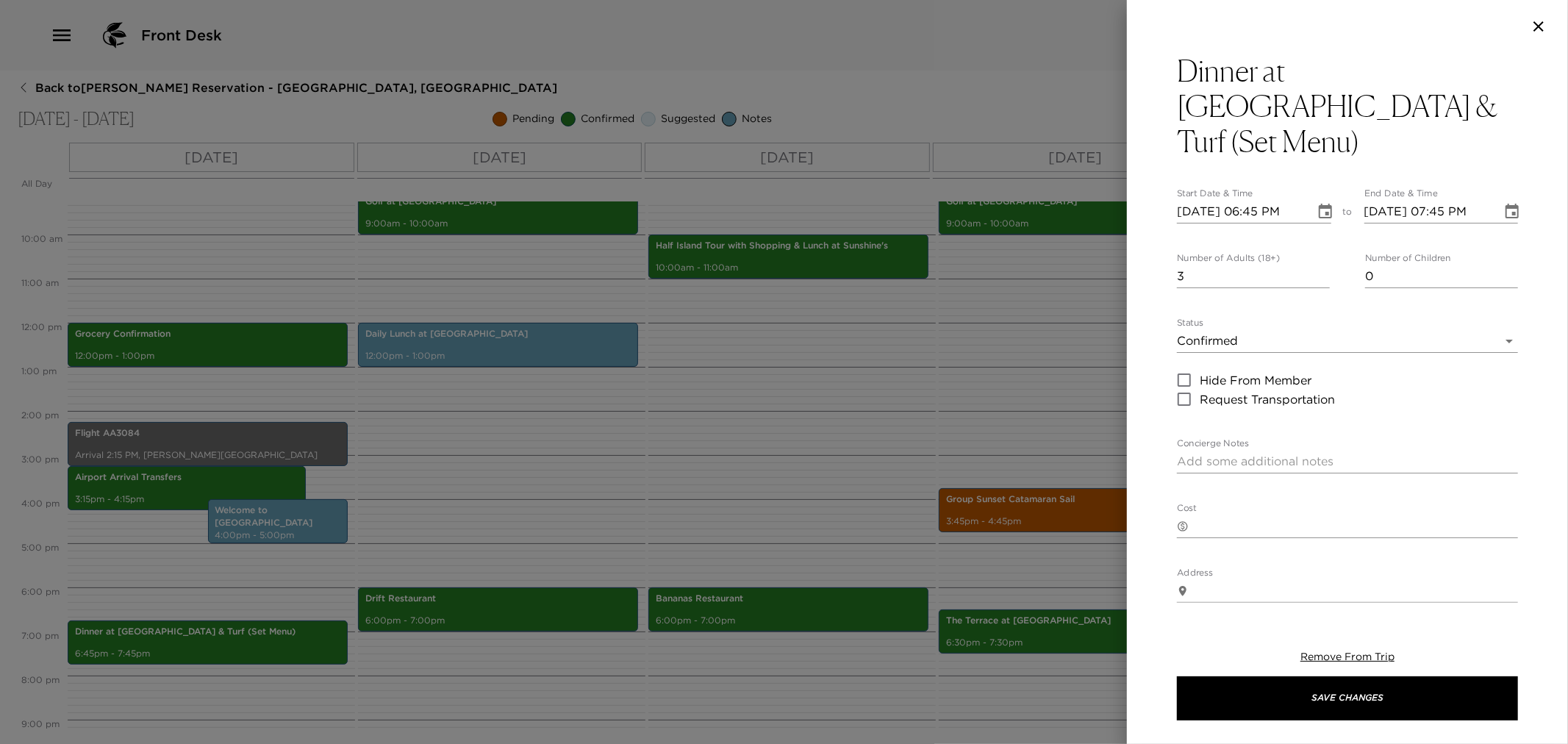
click at [1187, 453] on textarea "Concierge Notes" at bounding box center [1348, 461] width 341 height 17
paste textarea "Join us for Surf & Turf dinner at Eden this evening with a one seating time at …"
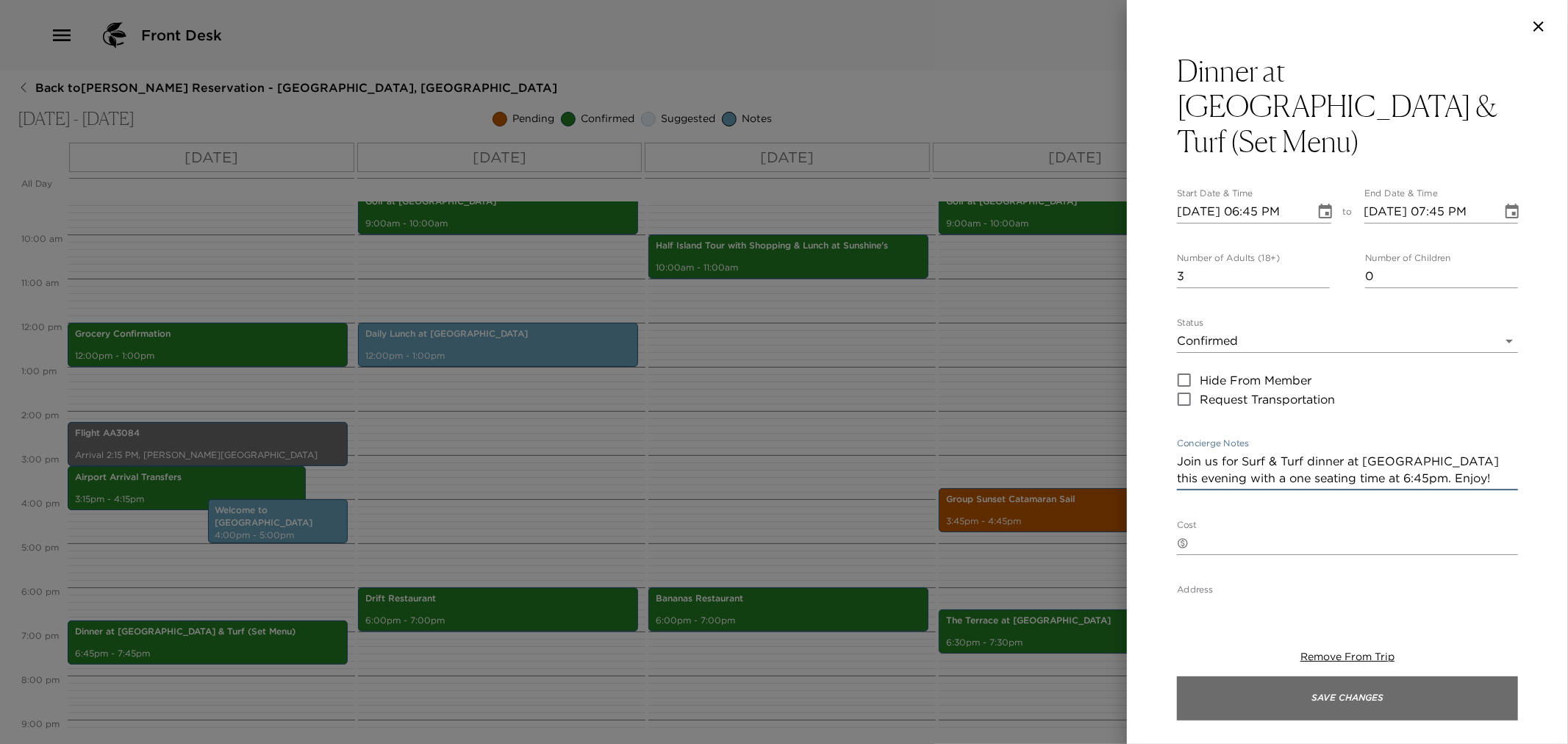
type textarea "Join us for Surf & Turf dinner at Eden this evening with a one seating time at …"
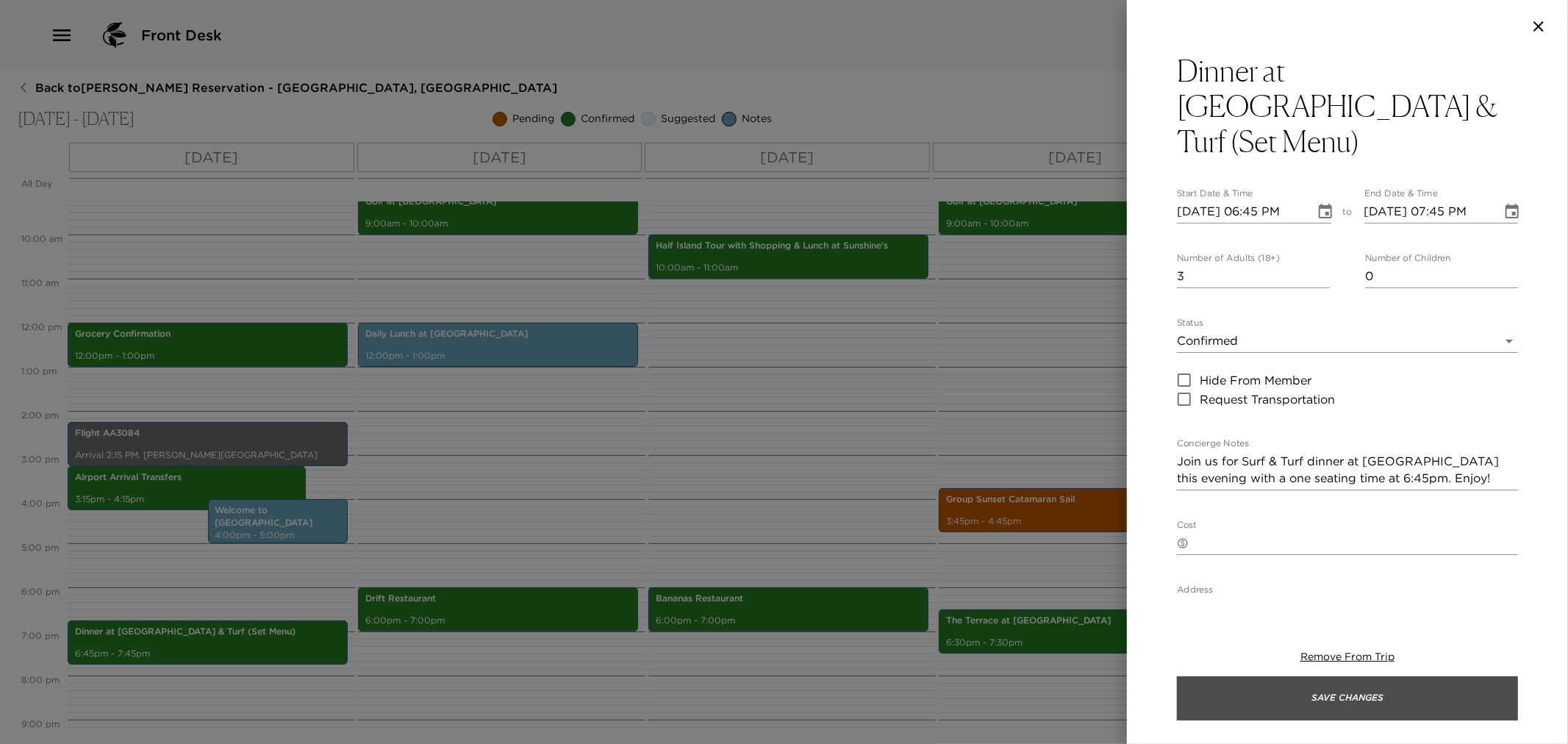
drag, startPoint x: 1246, startPoint y: 702, endPoint x: 861, endPoint y: 697, distance: 385.0
click at [1246, 701] on button "Save Changes" at bounding box center [1348, 699] width 341 height 44
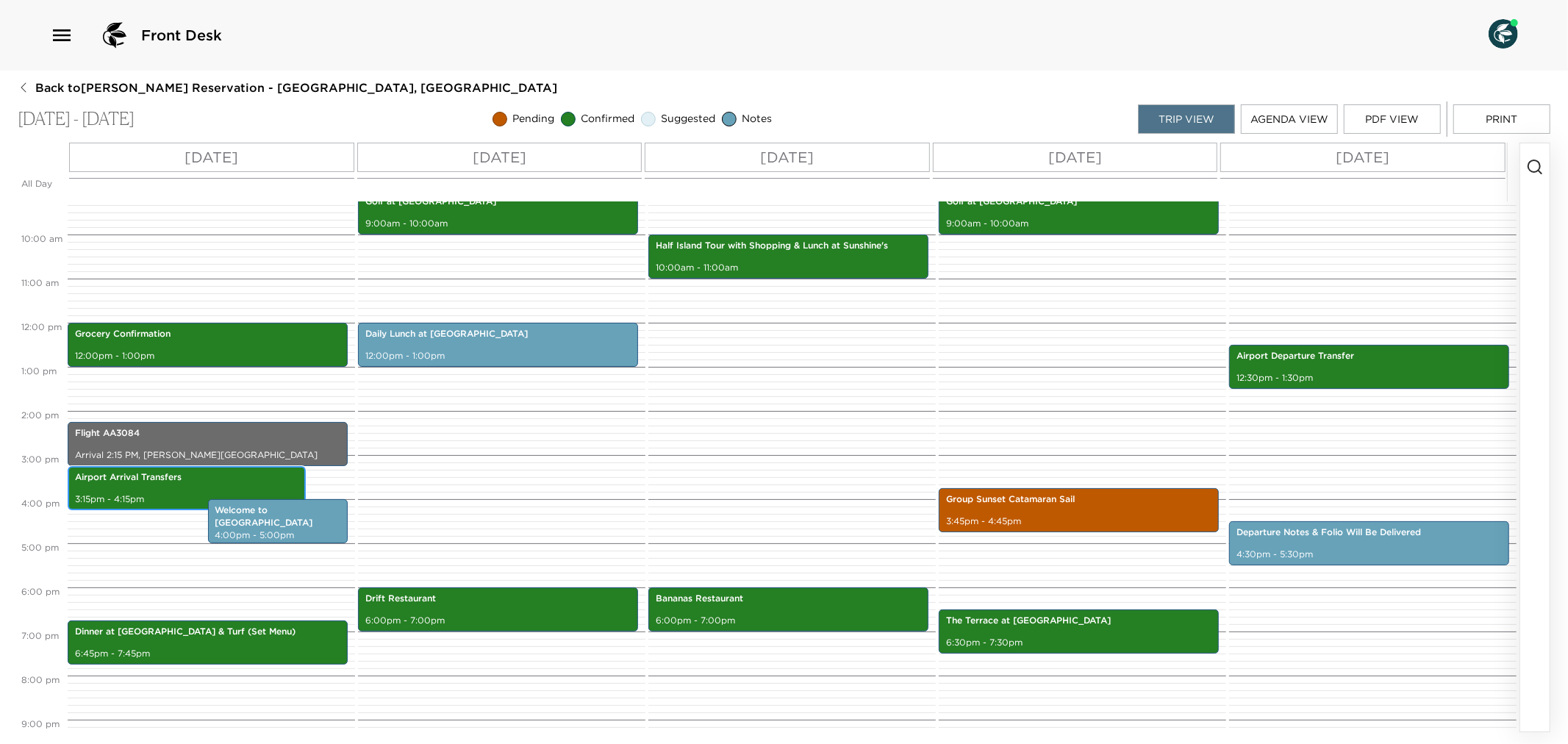
click at [132, 495] on p "3:15pm - 4:15pm" at bounding box center [186, 500] width 224 height 13
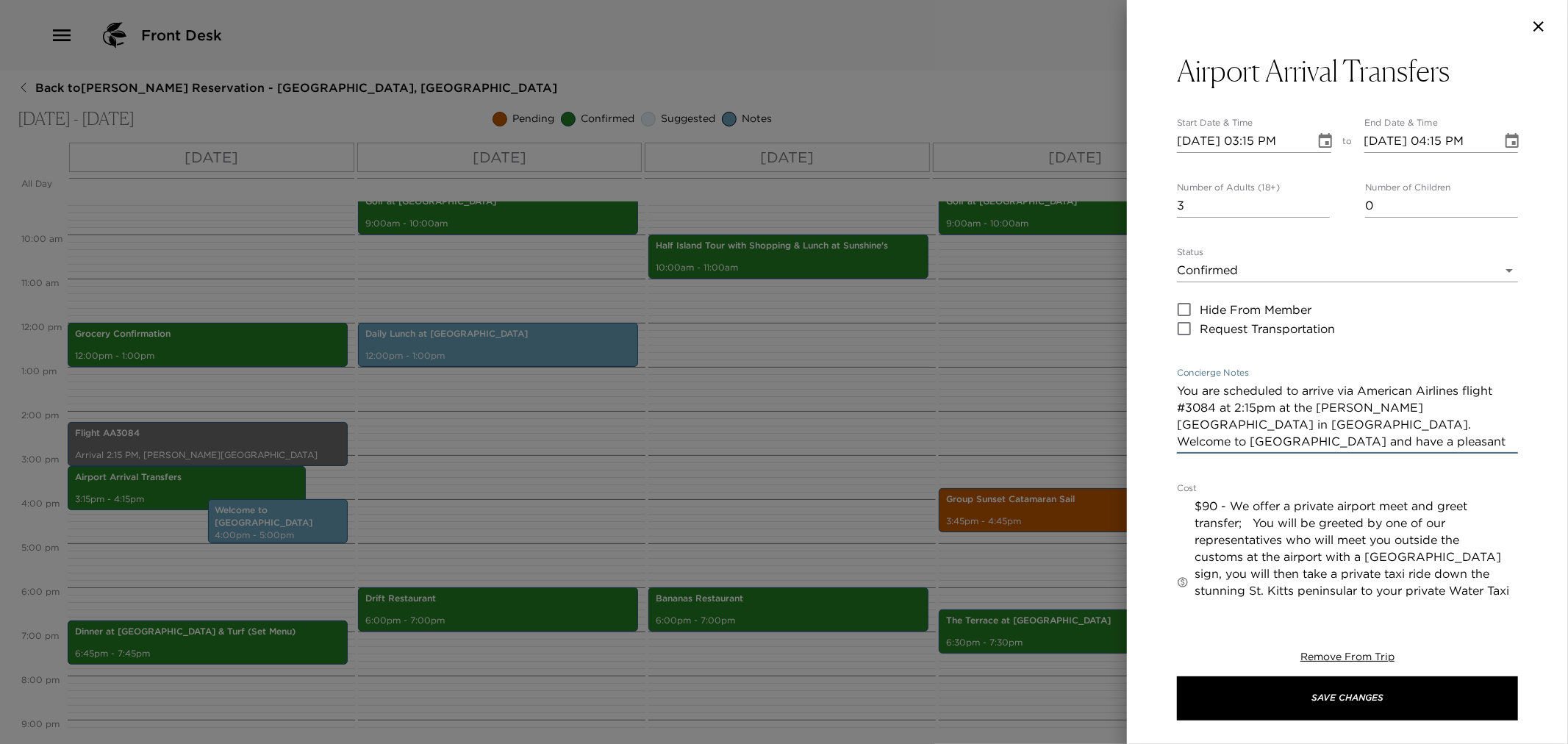
drag, startPoint x: 1178, startPoint y: 386, endPoint x: 1522, endPoint y: 446, distance: 349.2
click at [1522, 446] on div "Airport Arrival Transfers Start Date & Time 11/04/2025 03:15 PM to End Date & T…" at bounding box center [1348, 328] width 441 height 550
click at [694, 449] on div at bounding box center [784, 372] width 1568 height 744
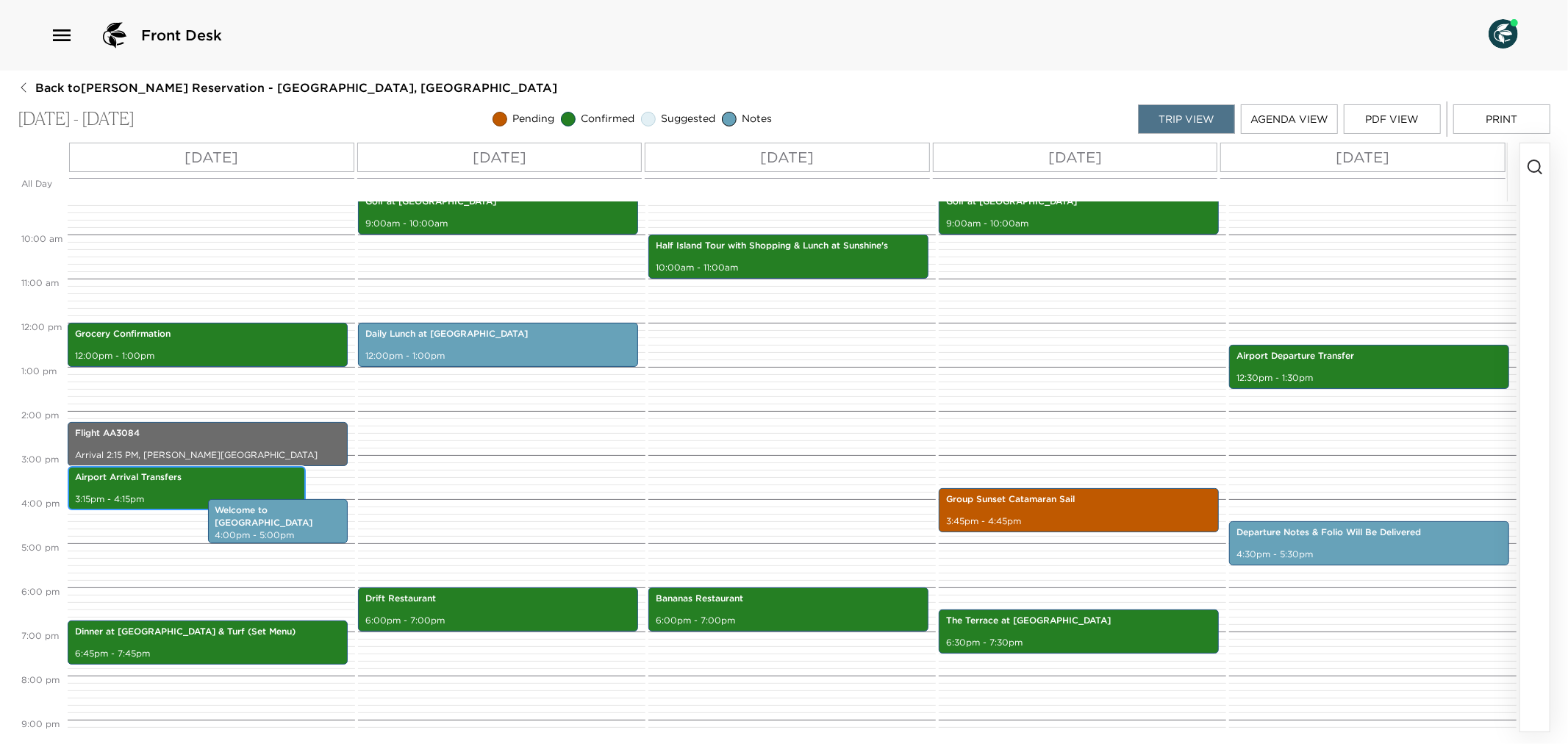
click at [116, 490] on div "Airport Arrival Transfers 3:15pm - 4:15pm" at bounding box center [186, 488] width 229 height 40
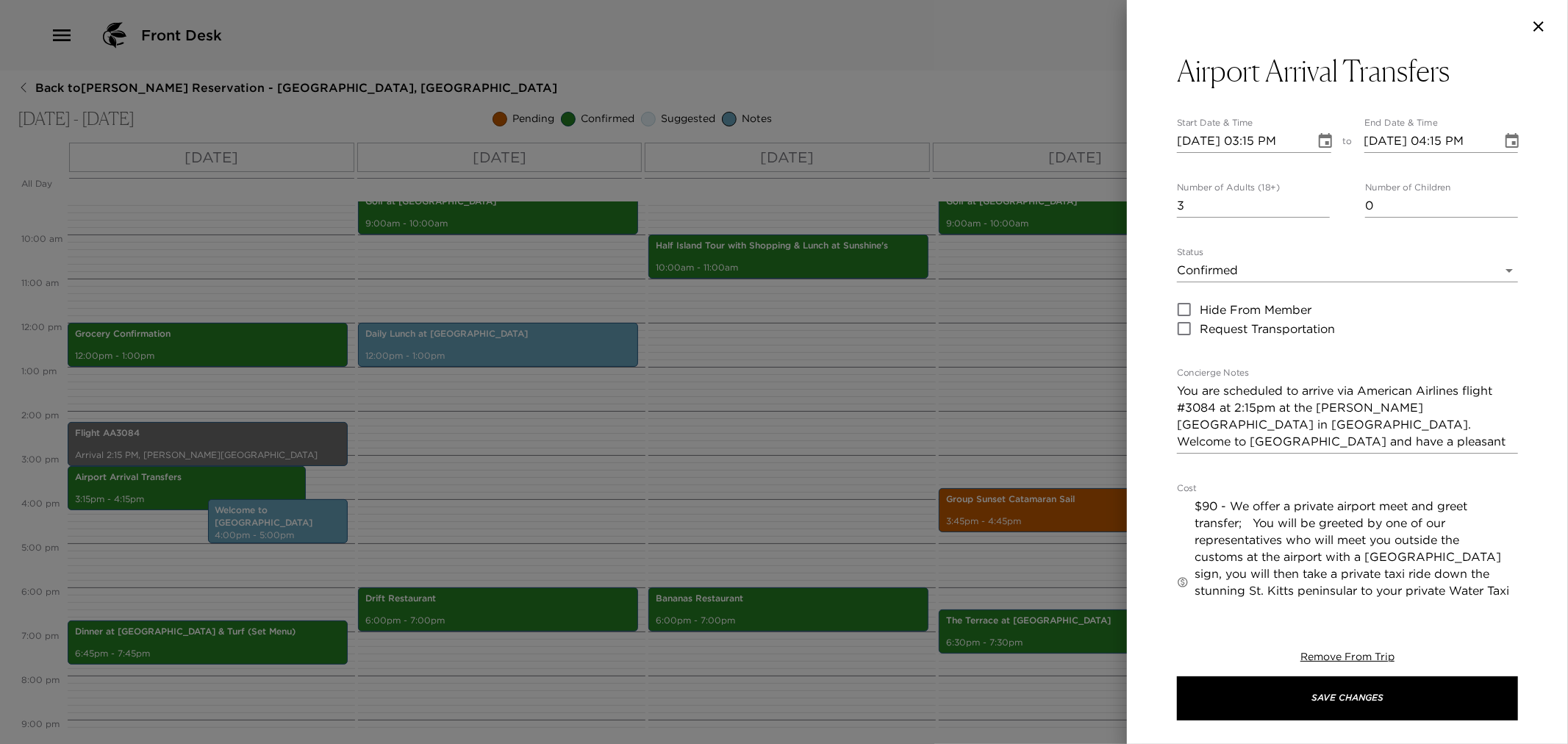
click at [713, 481] on div at bounding box center [784, 372] width 1568 height 744
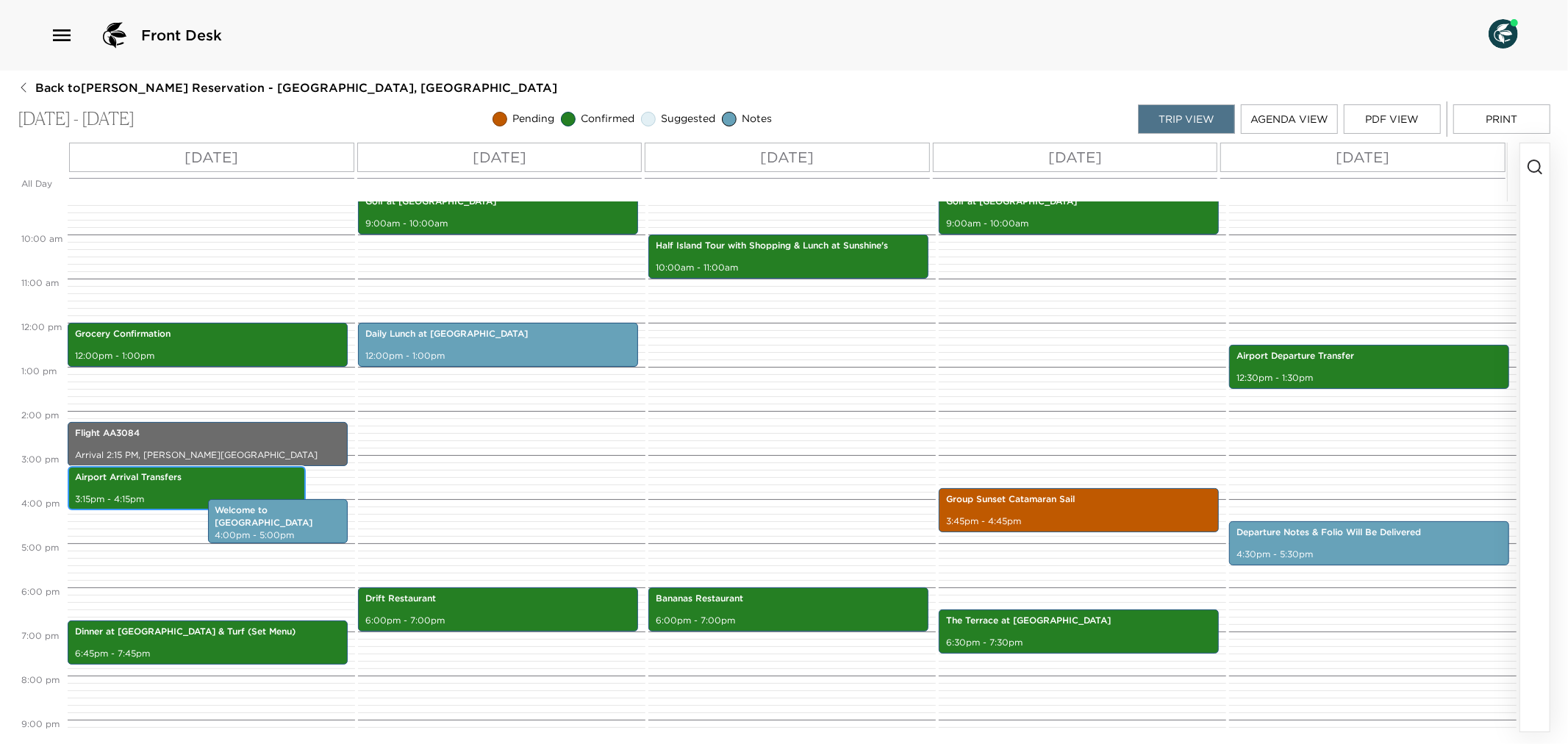
click at [181, 483] on div "Airport Arrival Transfers 3:15pm - 4:15pm" at bounding box center [186, 488] width 229 height 40
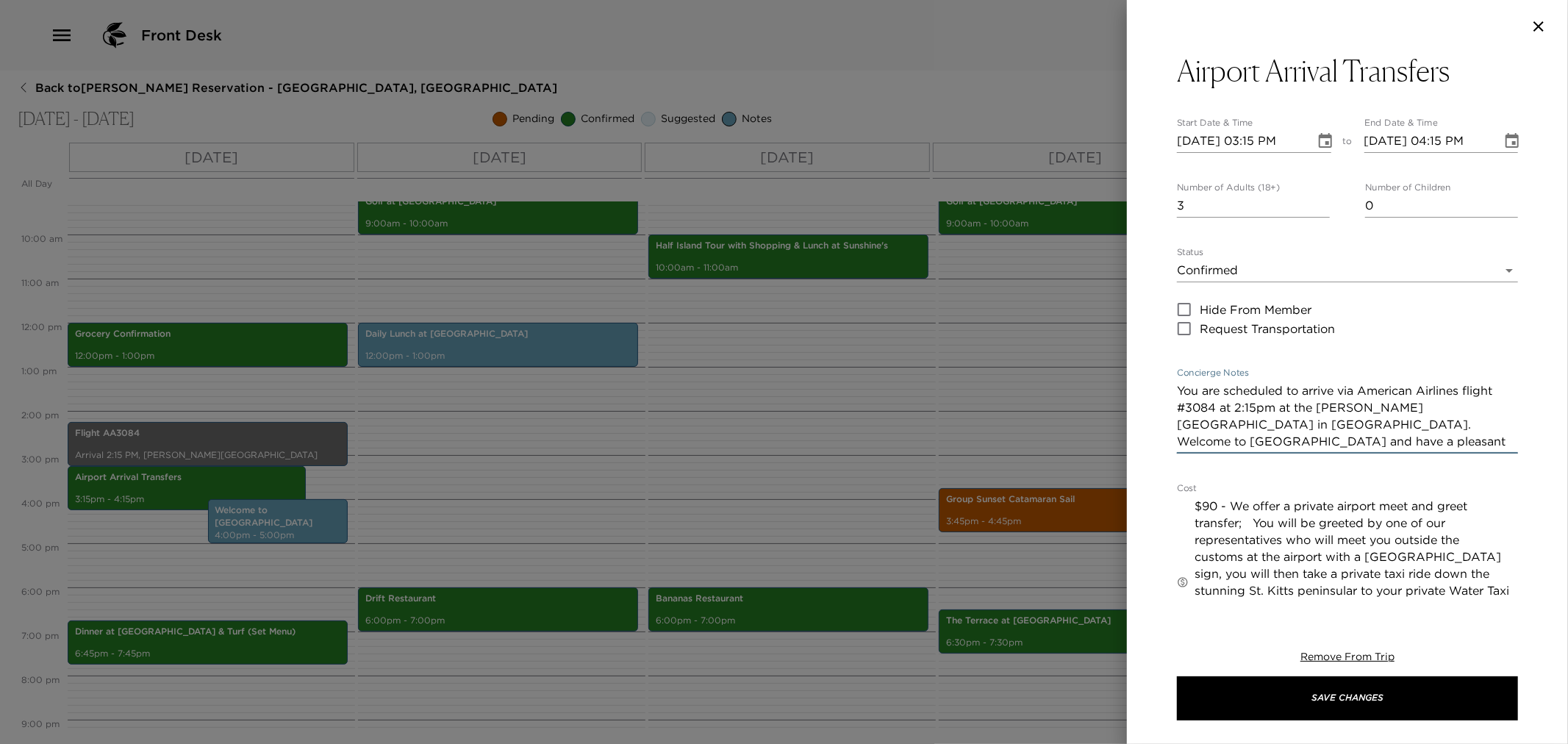
drag, startPoint x: 1179, startPoint y: 388, endPoint x: 1485, endPoint y: 450, distance: 312.2
click at [1485, 450] on div "You are scheduled to arrive via American Airlines flight #3084 at 2:15pm at the…" at bounding box center [1348, 416] width 341 height 74
click at [810, 434] on div at bounding box center [784, 372] width 1568 height 744
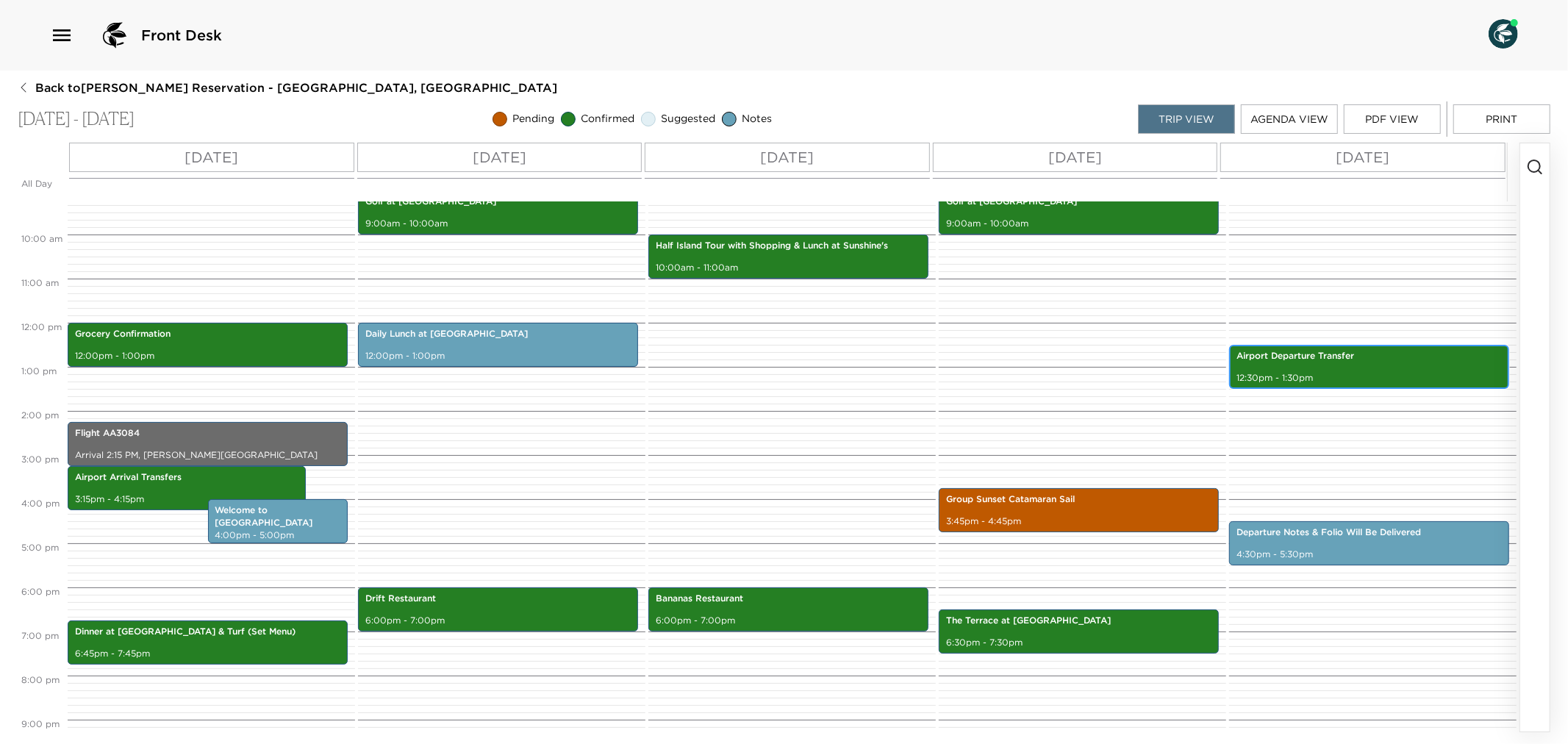
click at [1341, 363] on div "Airport Departure Transfer 12:30pm - 1:30pm" at bounding box center [1369, 367] width 272 height 40
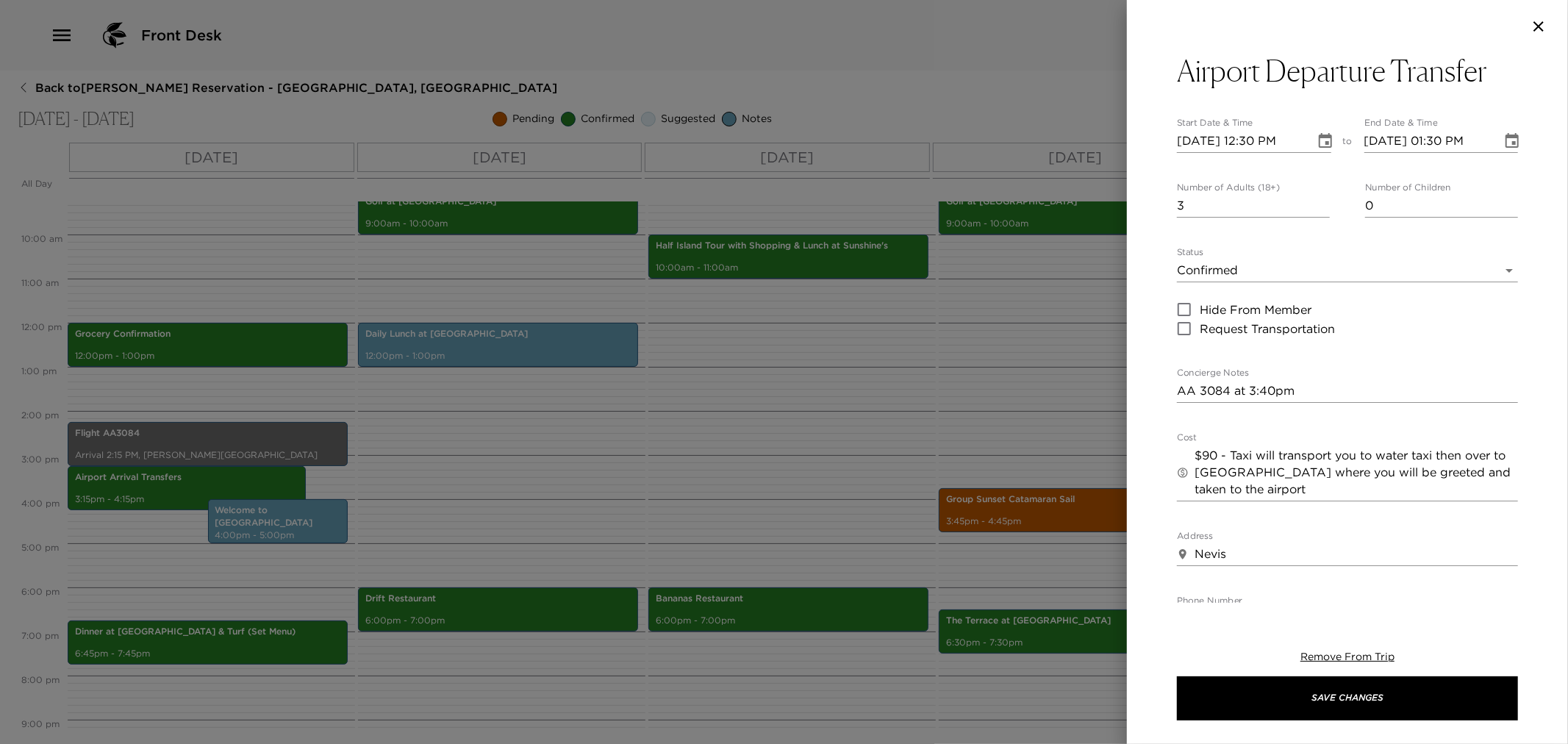
click at [988, 424] on div at bounding box center [784, 372] width 1568 height 744
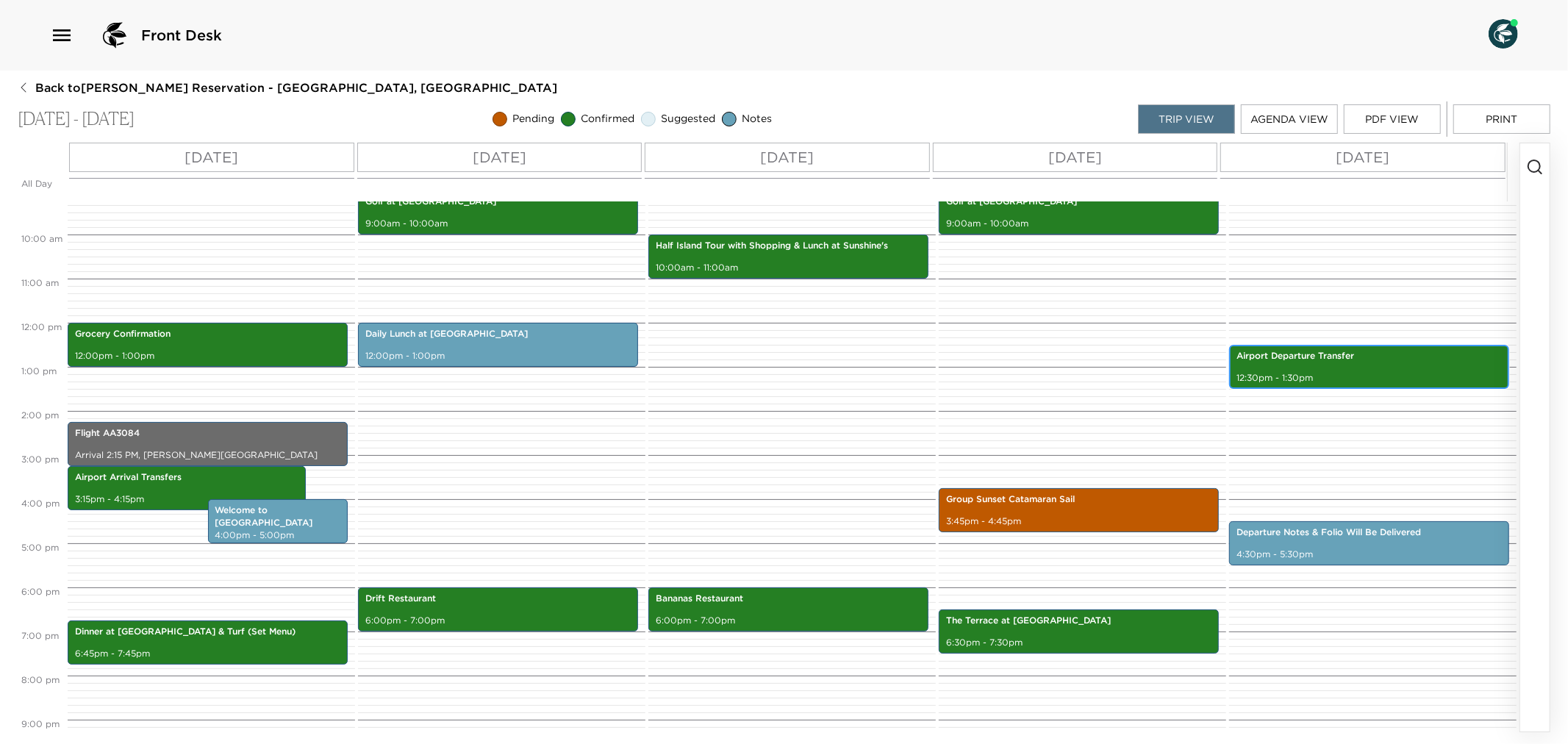
click at [1319, 369] on div "Airport Departure Transfer 12:30pm - 1:30pm" at bounding box center [1369, 367] width 272 height 40
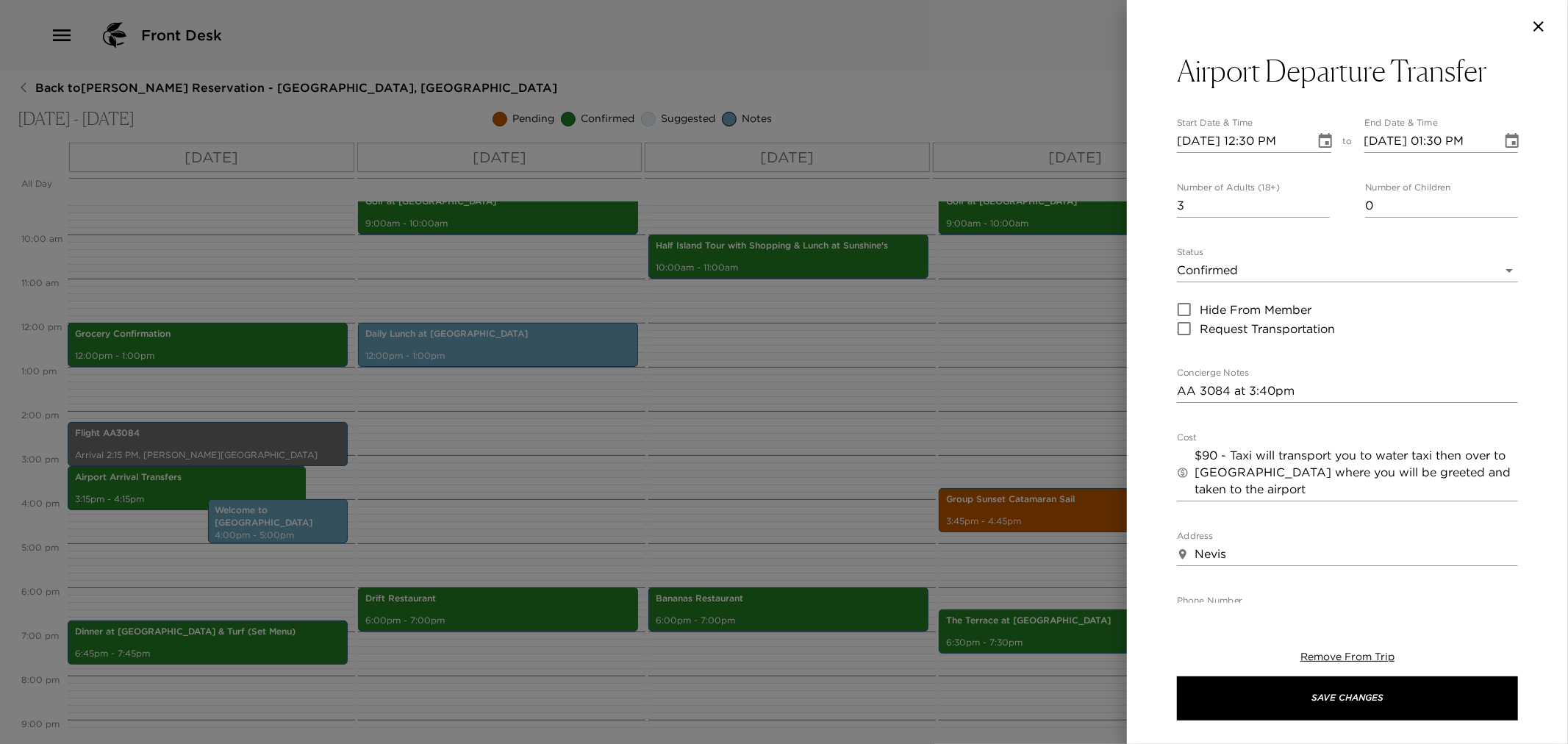
click at [1176, 397] on div "Airport Departure Transfer Start Date & Time 11/08/2025 12:30 PM to End Date & …" at bounding box center [1348, 328] width 441 height 550
click at [1177, 393] on textarea "AA 3084 at 3:40pm" at bounding box center [1348, 391] width 341 height 17
paste textarea "You are scheduled to depart American Airlines flight #318 at 2:40pm from the [P…"
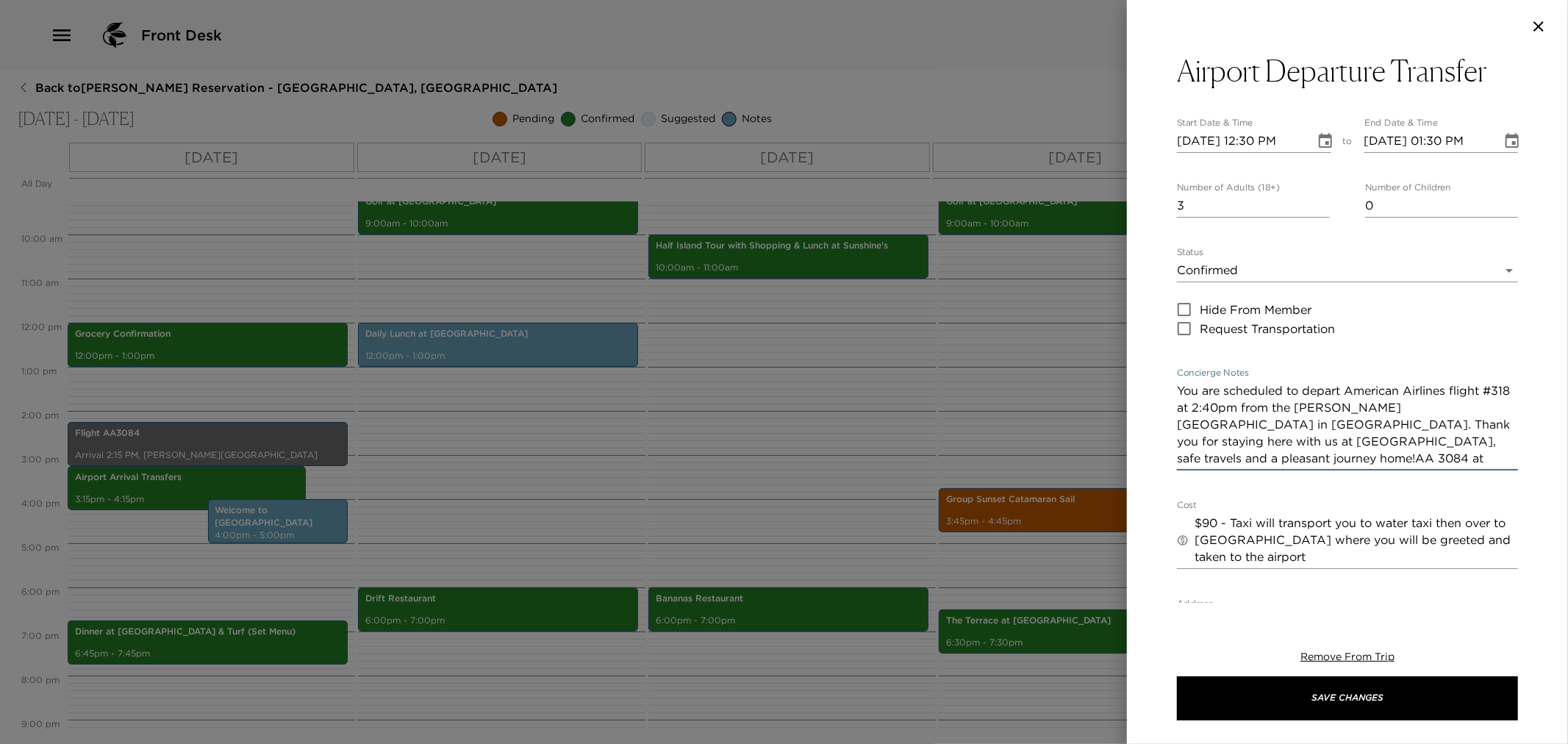
click at [1200, 413] on textarea "You are scheduled to depart American Airlines flight #318 at 2:40pm from the Ro…" at bounding box center [1348, 424] width 341 height 84
click at [1213, 408] on textarea "You are scheduled to depart American Airlines flight #3080 at 2:40pm from the R…" at bounding box center [1348, 424] width 341 height 84
click at [1244, 406] on textarea "You are scheduled to depart American Airlines flight #3084 at 2:40pm from the R…" at bounding box center [1348, 424] width 341 height 84
drag, startPoint x: 1313, startPoint y: 461, endPoint x: 1498, endPoint y: 461, distance: 185.0
click at [1498, 461] on textarea "You are scheduled to depart American Airlines flight #3084 at 3:40pm from the R…" at bounding box center [1348, 424] width 341 height 84
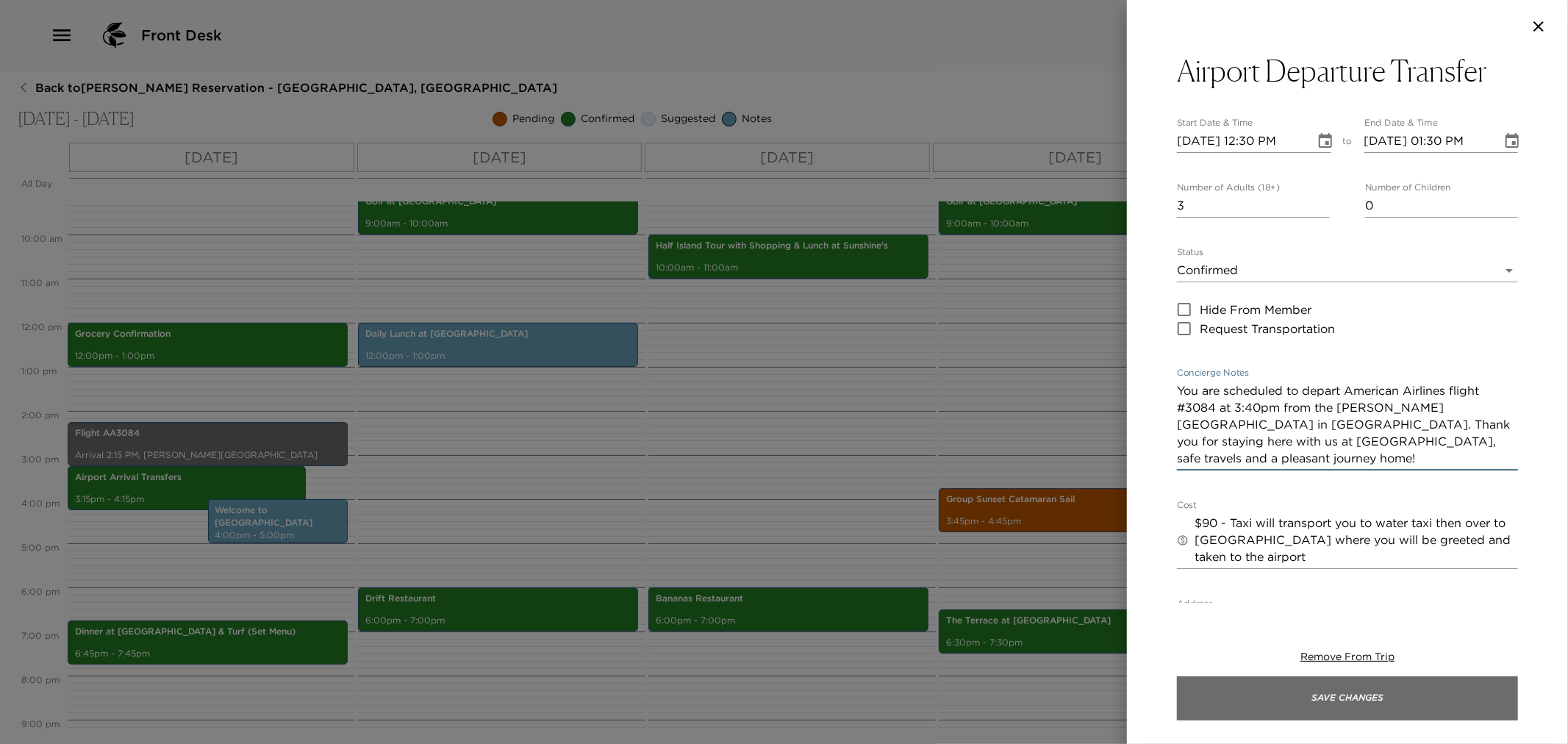
type textarea "You are scheduled to depart American Airlines flight #3084 at 3:40pm from the R…"
click at [1363, 697] on button "Save Changes" at bounding box center [1348, 699] width 341 height 44
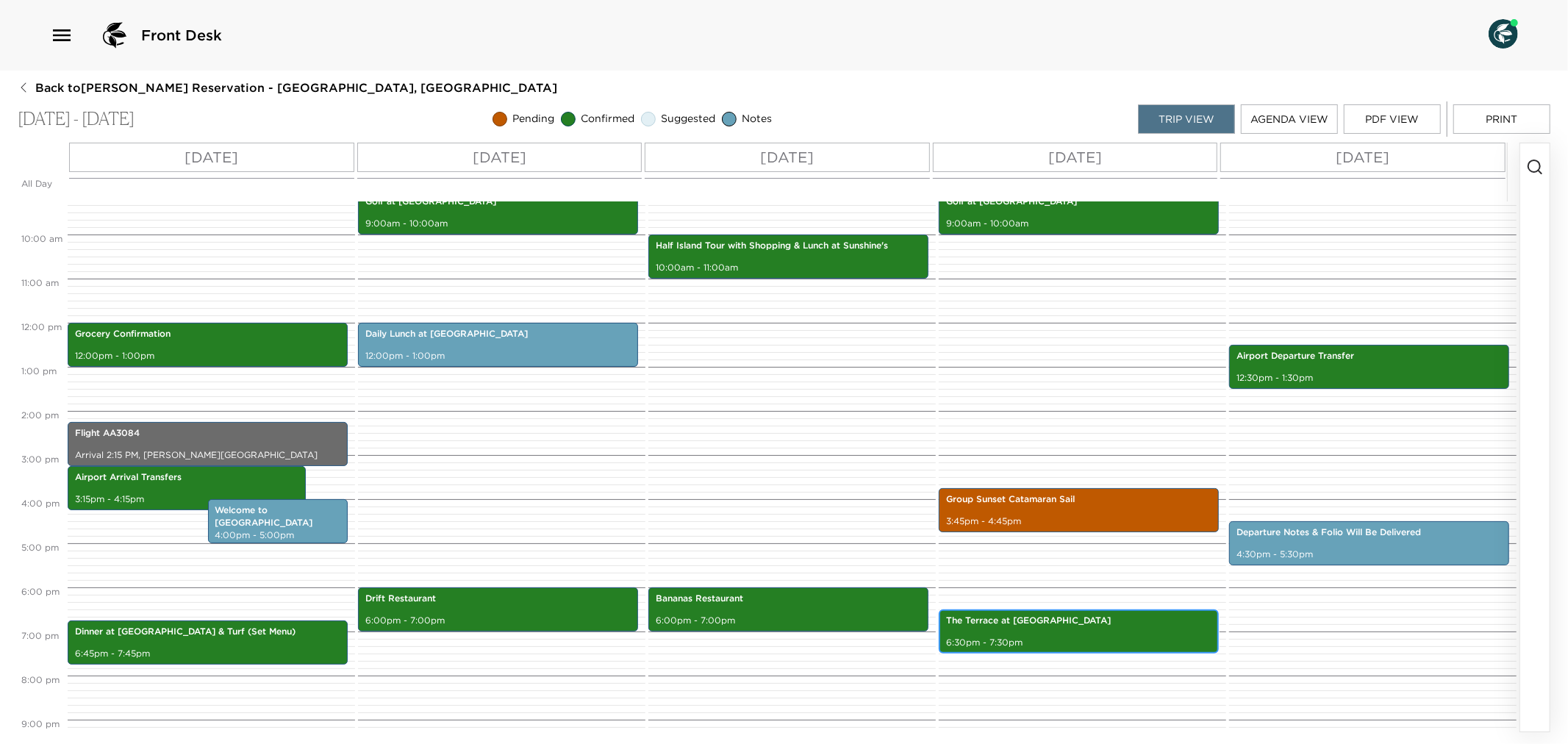
click at [999, 634] on div "The Terrace at Montpelier 6:30pm - 7:30pm" at bounding box center [1079, 632] width 272 height 40
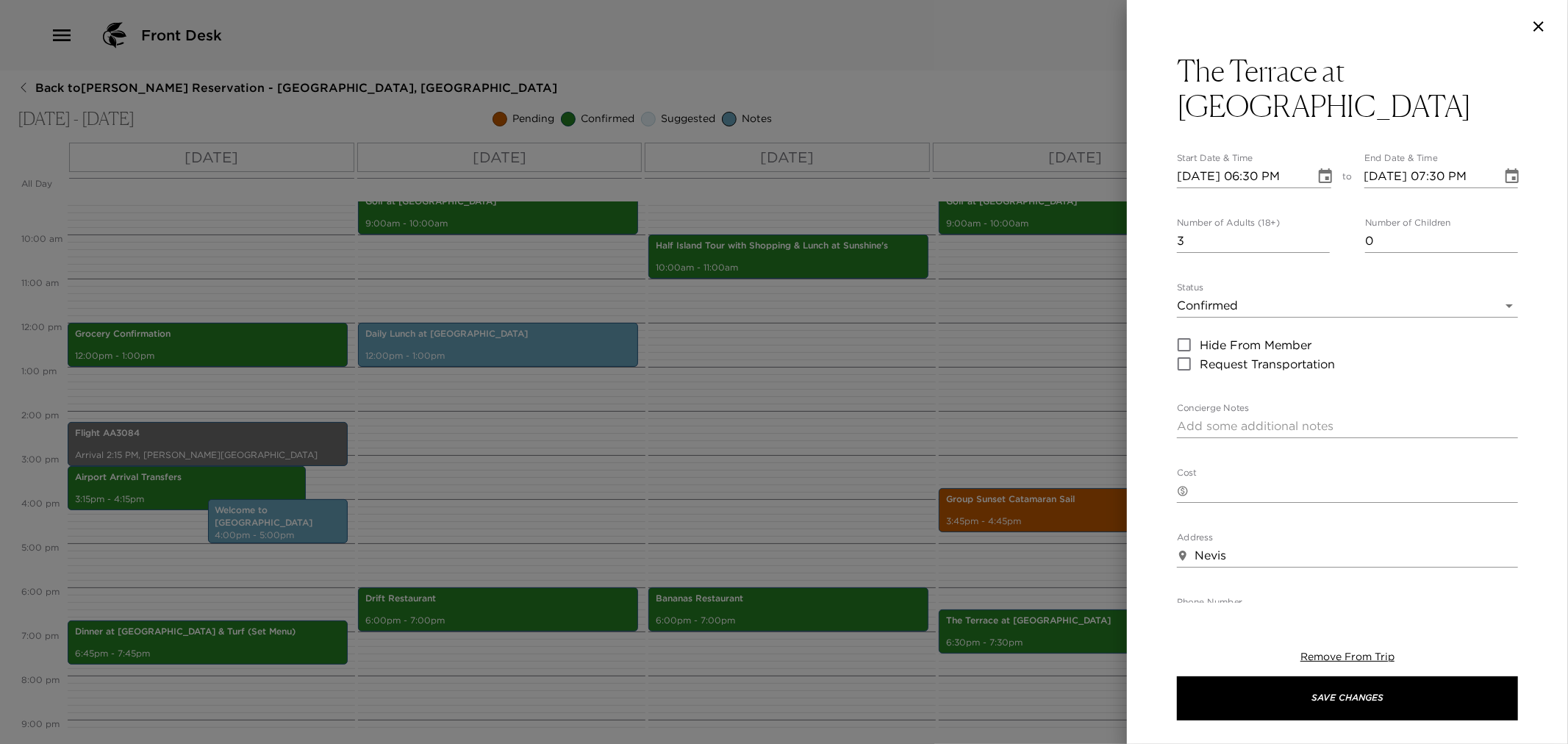
click at [743, 472] on div at bounding box center [784, 372] width 1568 height 744
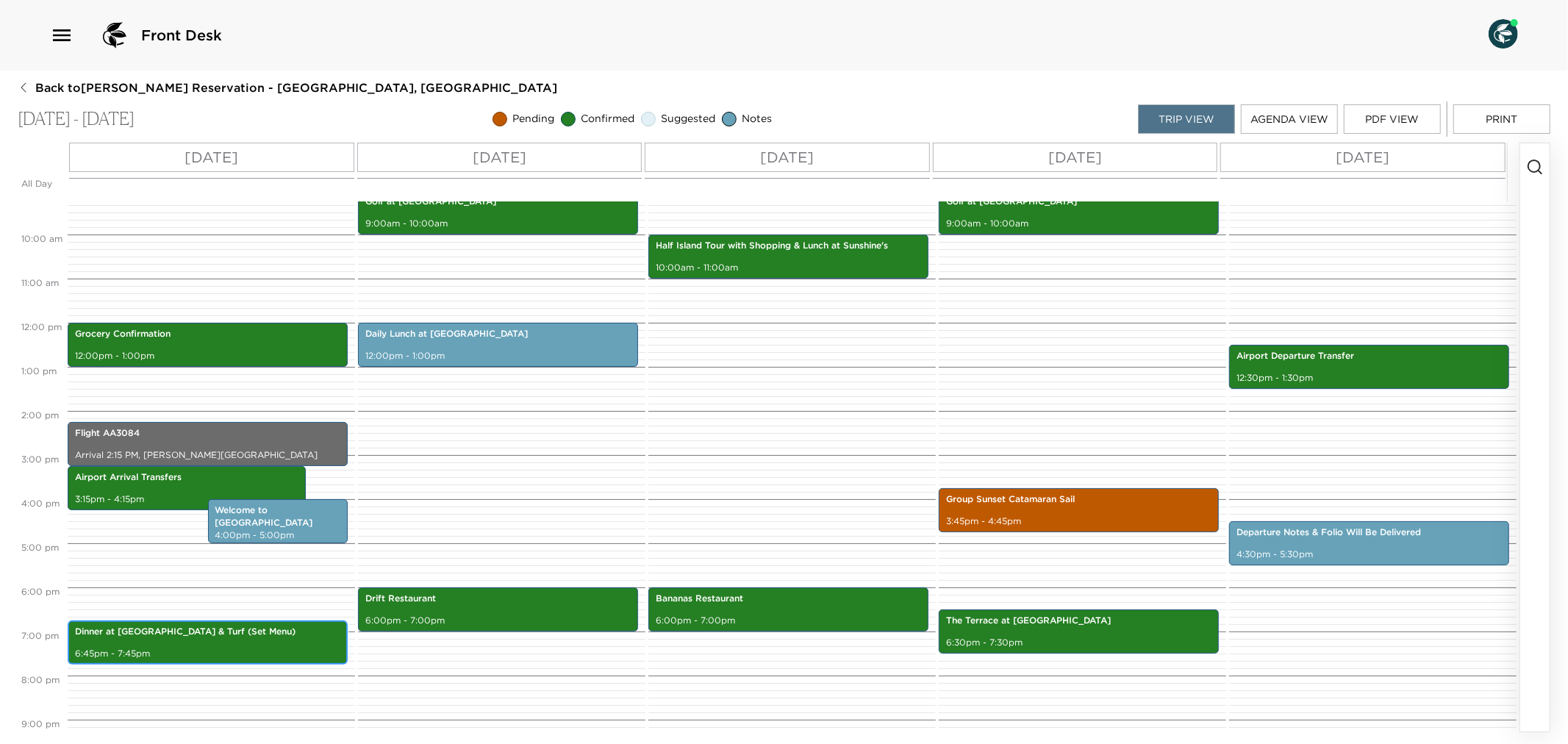
click at [206, 635] on p "Dinner at [GEOGRAPHIC_DATA] & Turf (Set Menu)" at bounding box center [208, 632] width 266 height 13
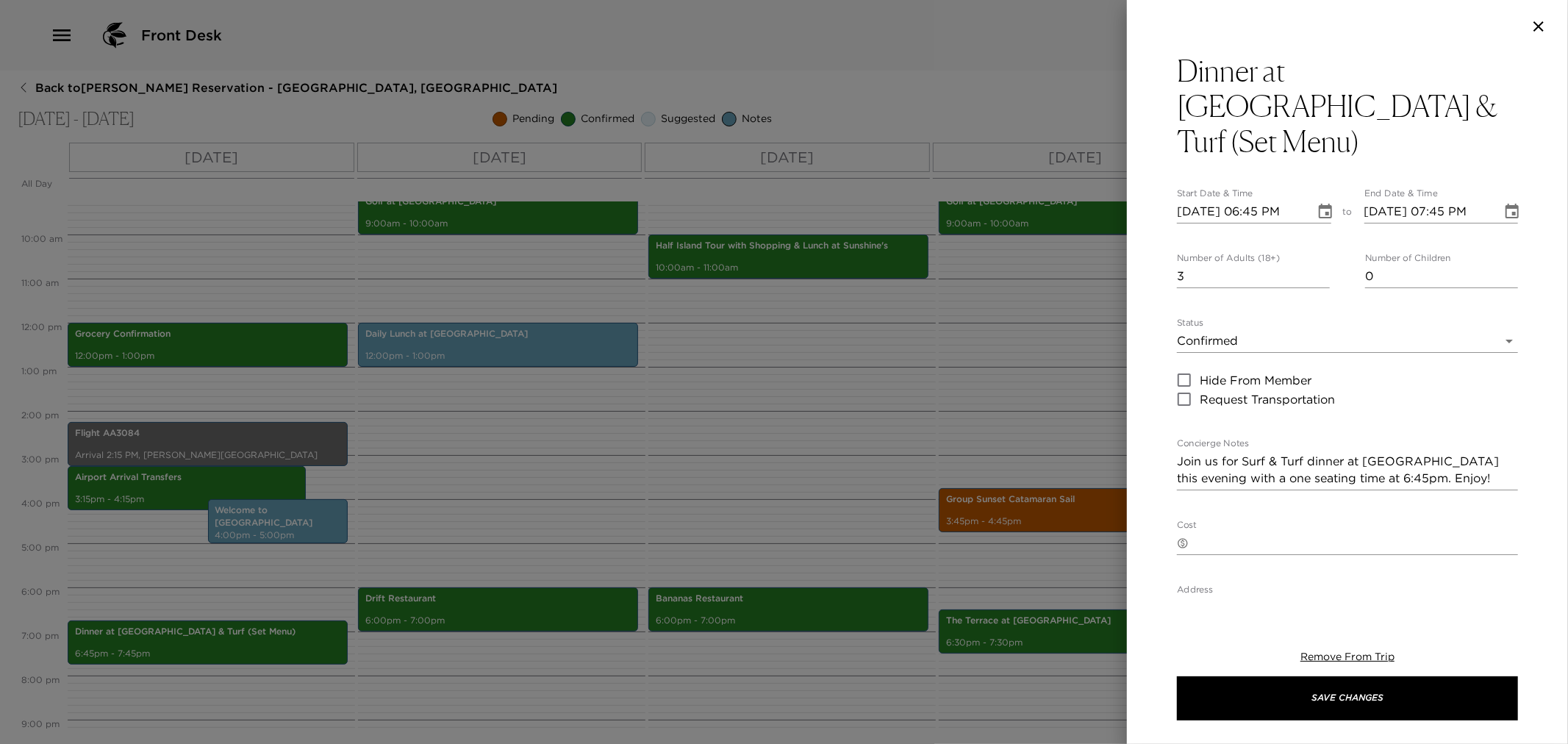
click at [498, 510] on div at bounding box center [784, 372] width 1568 height 744
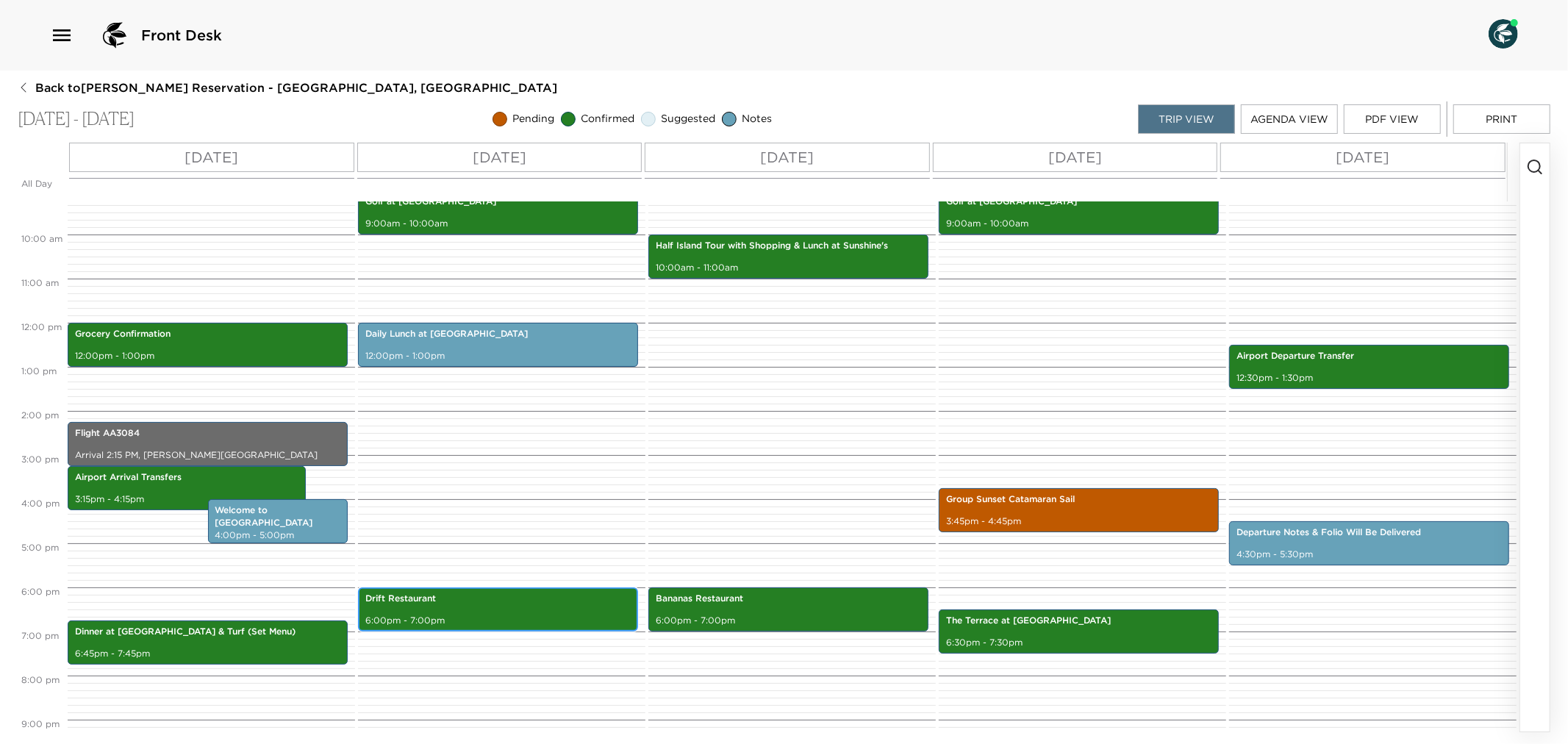
click at [444, 615] on p "6:00pm - 7:00pm" at bounding box center [498, 621] width 266 height 13
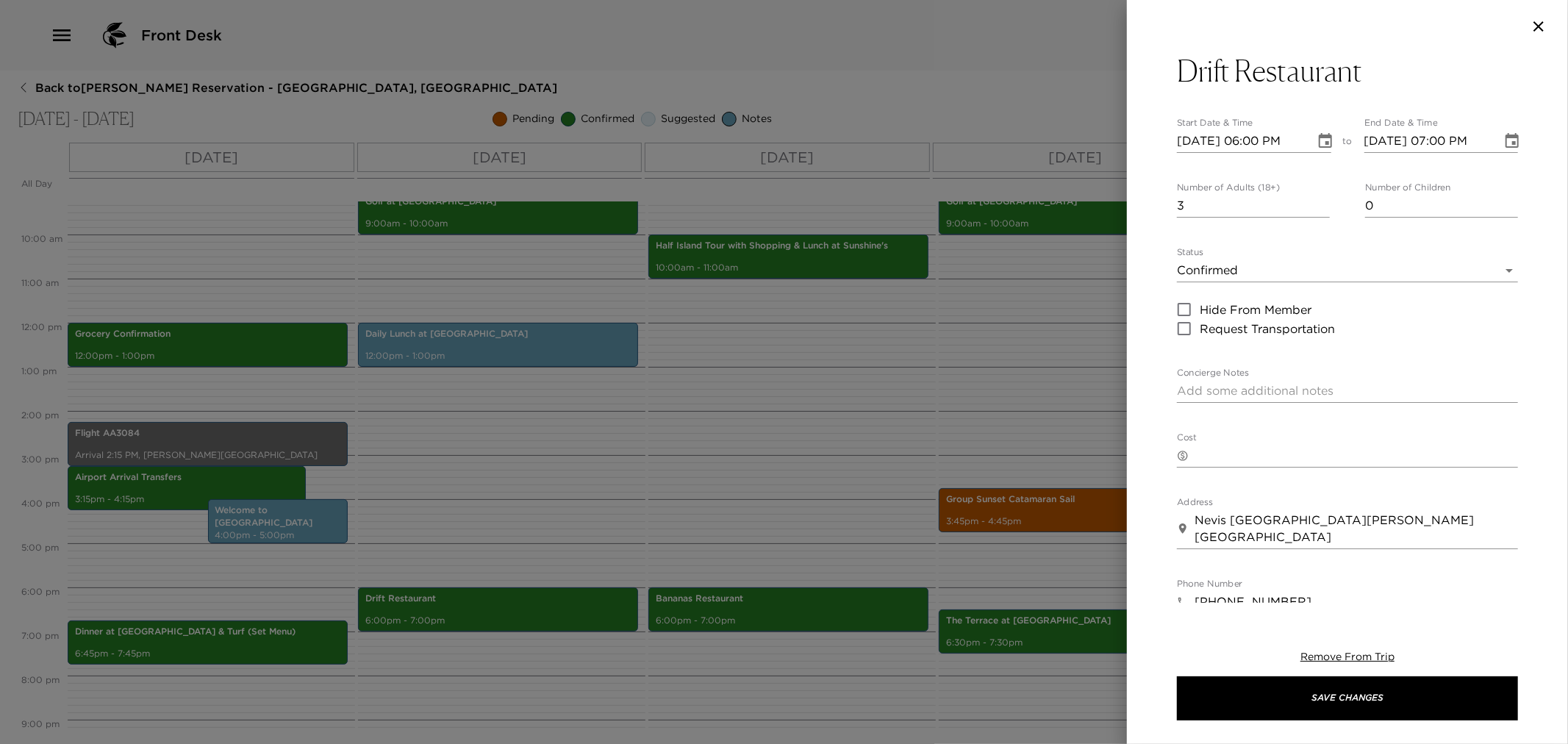
click at [1255, 392] on textarea "Concierge Notes" at bounding box center [1348, 391] width 341 height 17
paste textarea "Your dinner reservation for 6 people has been confirmed. Your taxi will pick yo…"
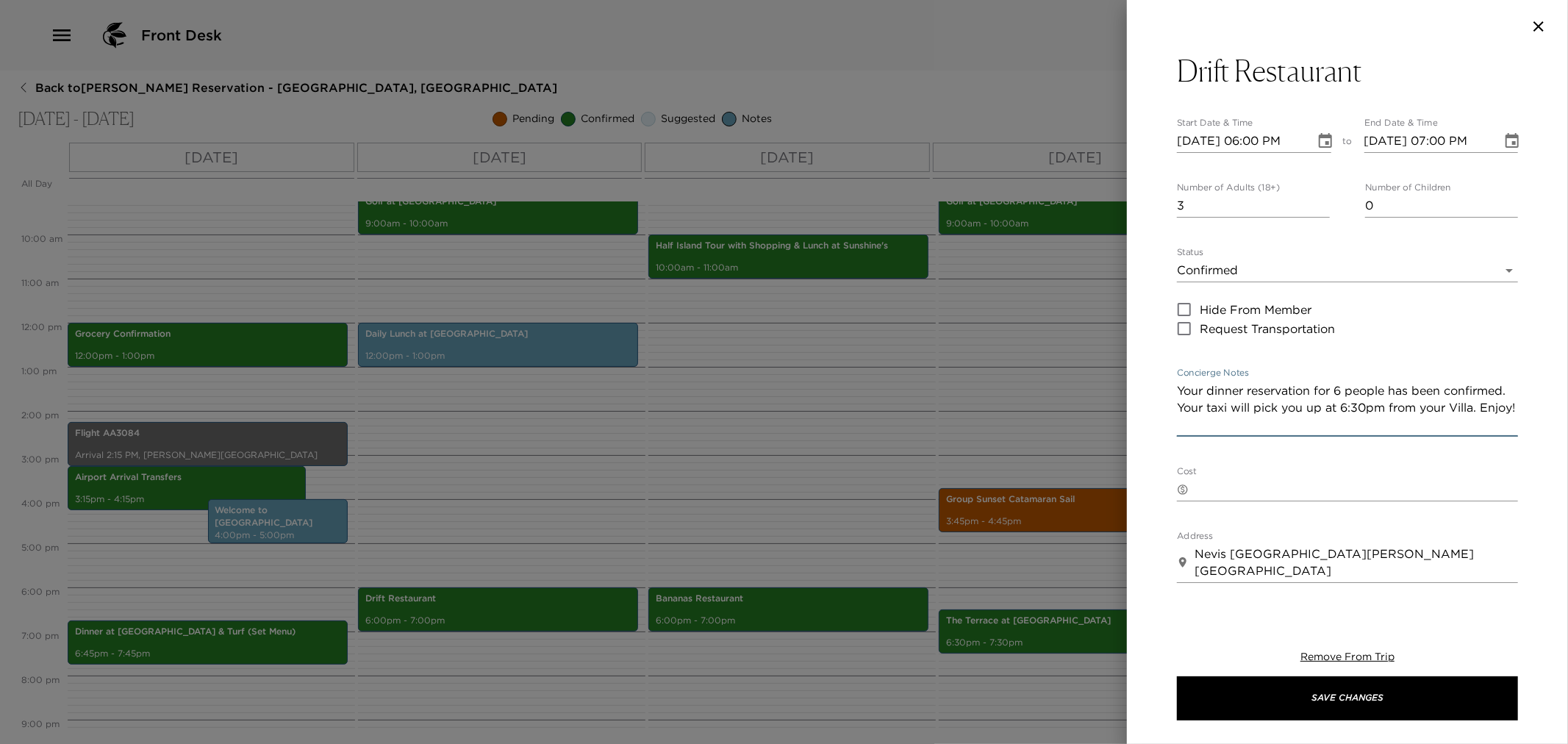
click at [1341, 390] on textarea "Your dinner reservation for 6 people has been confirmed. Your taxi will pick yo…" at bounding box center [1348, 408] width 341 height 51
click at [1416, 407] on textarea "Your dinner reservation for 3 people has been confirmed. Your taxi will pick yo…" at bounding box center [1348, 408] width 341 height 51
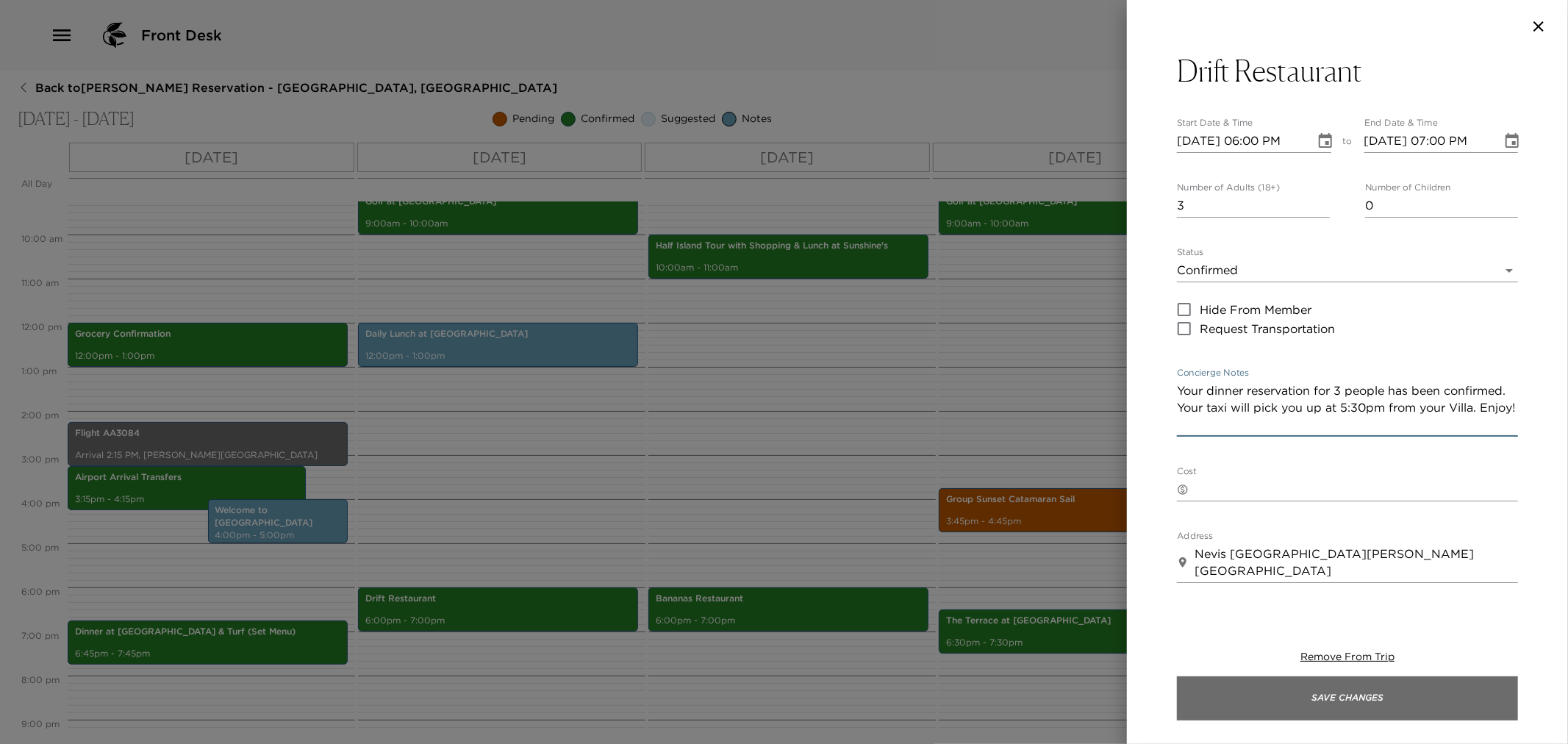
type textarea "Your dinner reservation for 3 people has been confirmed. Your taxi will pick yo…"
click at [1270, 693] on button "Save Changes" at bounding box center [1348, 699] width 341 height 44
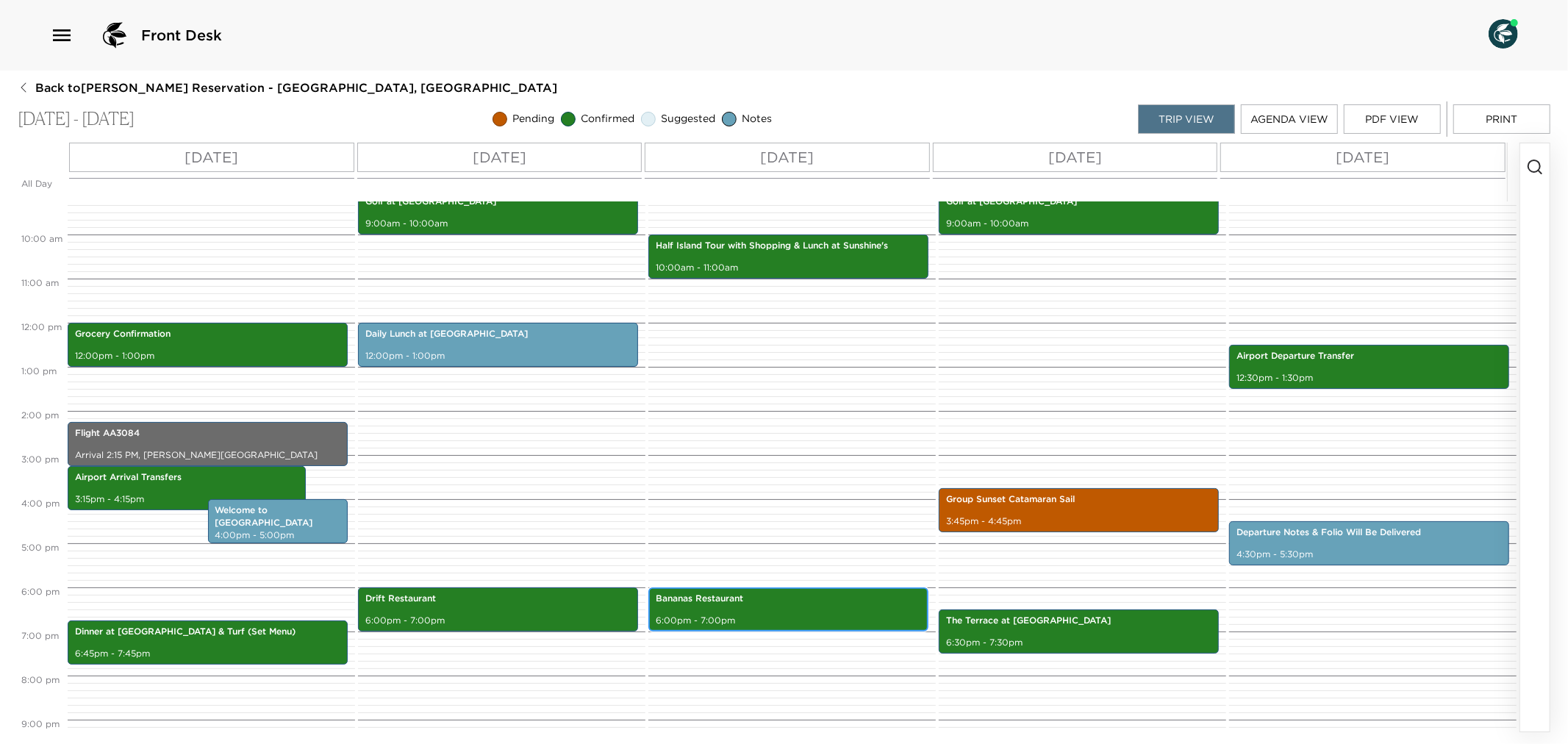
click at [743, 596] on p "Bananas Restaurant" at bounding box center [788, 598] width 266 height 13
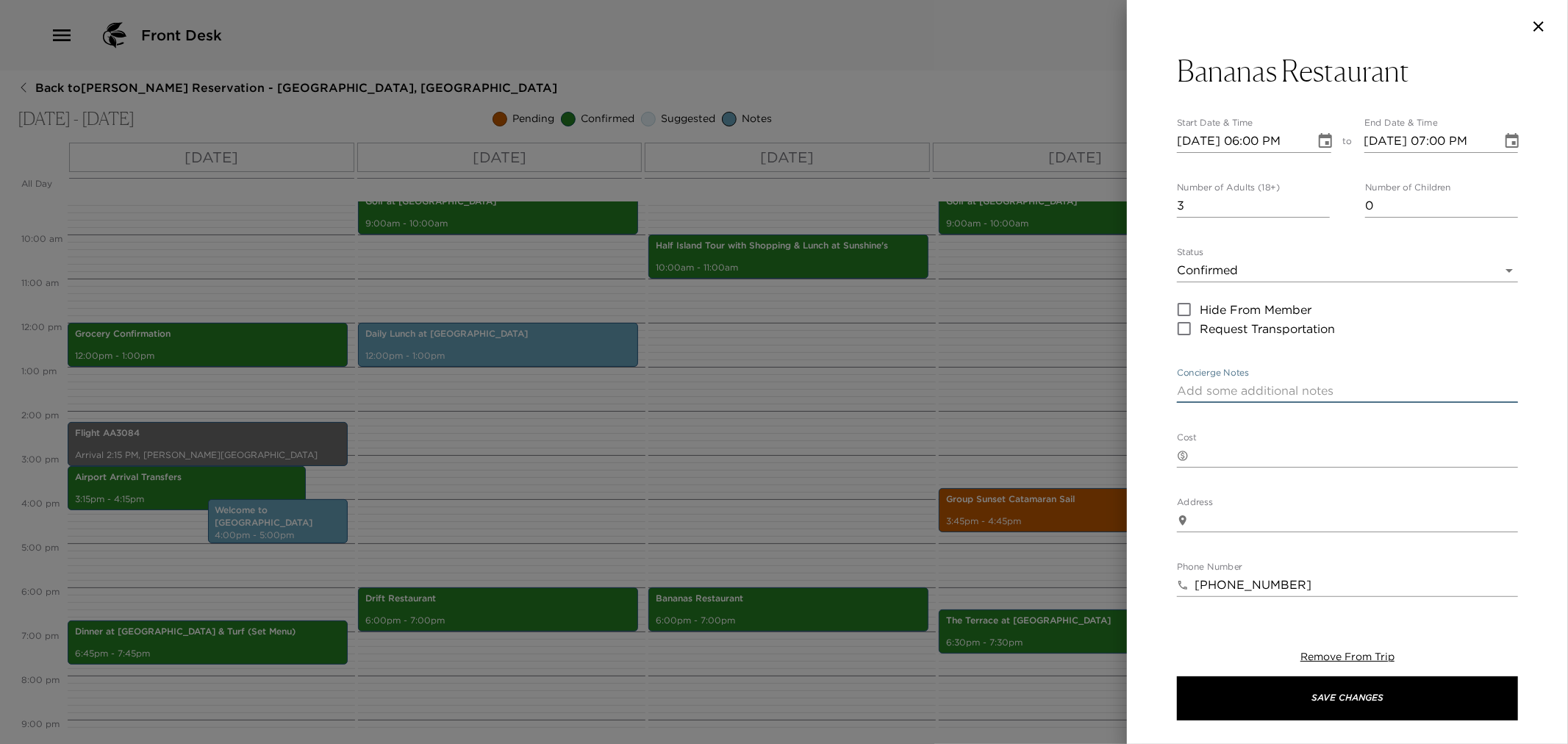
click at [1266, 391] on textarea "Concierge Notes" at bounding box center [1348, 391] width 341 height 17
paste textarea "Your dinner reservation for 6 people has been confirmed. Your taxi will pick yo…"
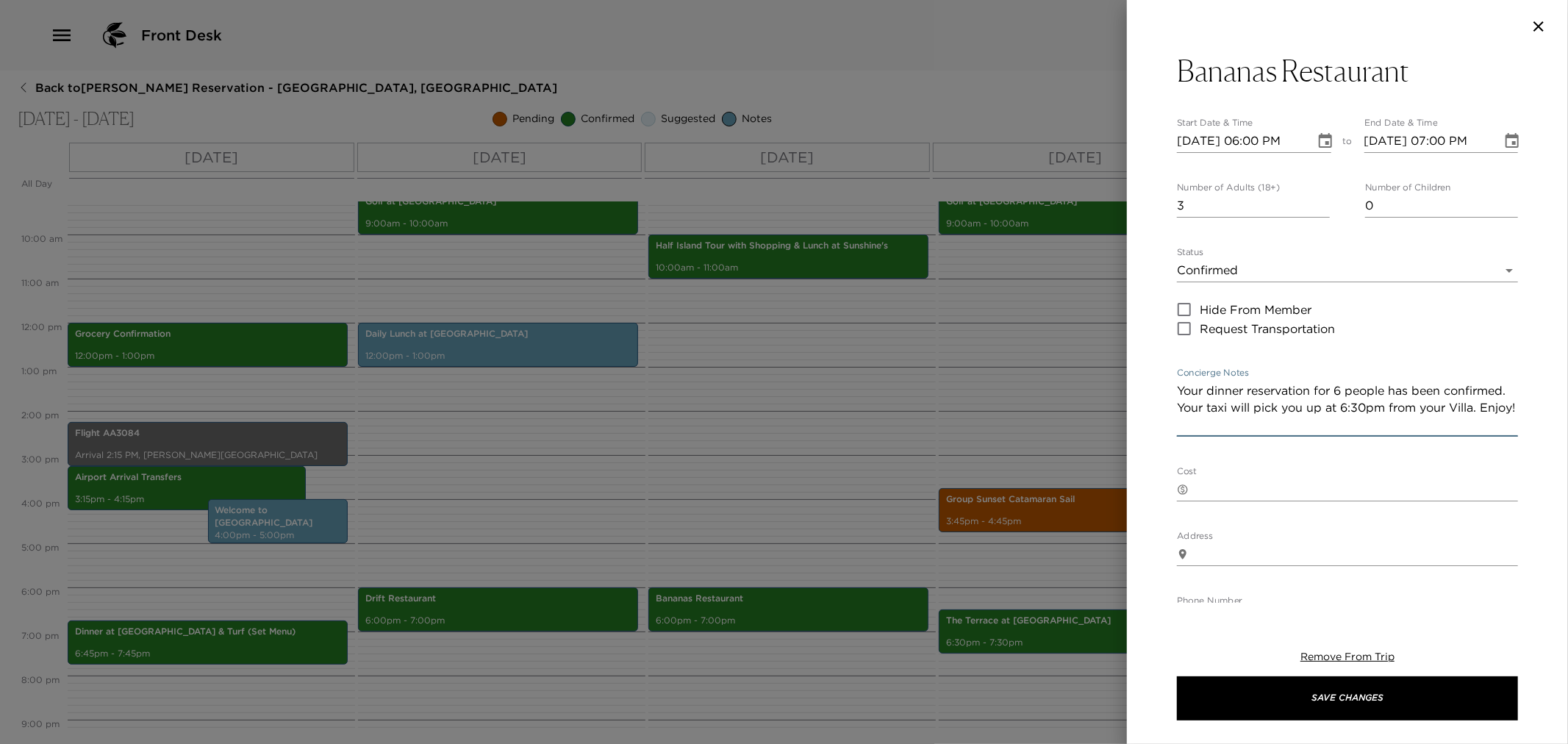
drag, startPoint x: 1412, startPoint y: 409, endPoint x: 1408, endPoint y: 432, distance: 23.3
click at [1415, 412] on textarea "Your dinner reservation for 6 people has been confirmed. Your taxi will pick yo…" at bounding box center [1348, 408] width 341 height 51
click at [1347, 390] on textarea "Your dinner reservation for 6 people has been confirmed. Your taxi will pick yo…" at bounding box center [1348, 408] width 341 height 51
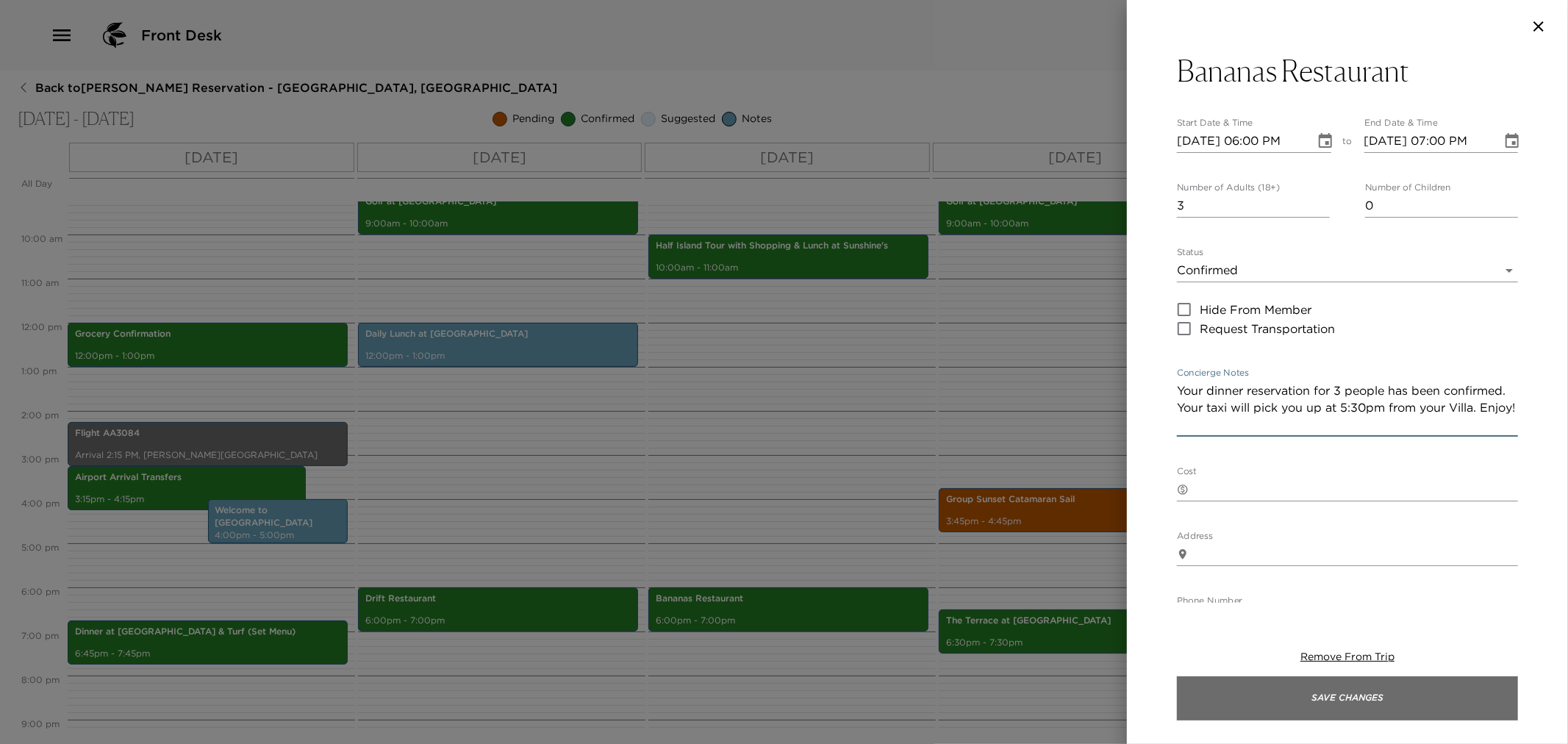
type textarea "Your dinner reservation for 3 people has been confirmed. Your taxi will pick yo…"
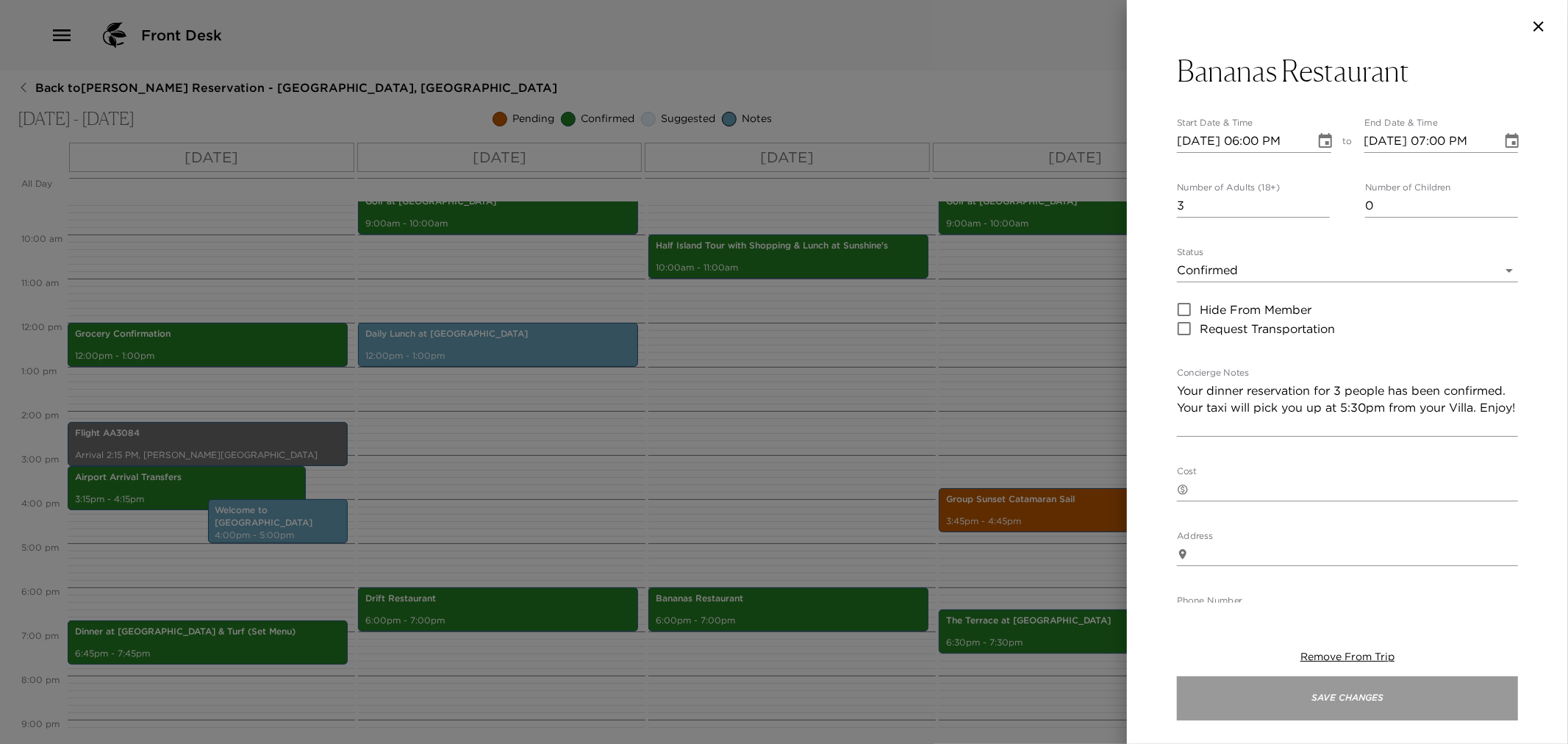
drag, startPoint x: 1311, startPoint y: 700, endPoint x: 1216, endPoint y: 701, distance: 95.0
click at [1309, 701] on button "Save Changes" at bounding box center [1348, 699] width 341 height 44
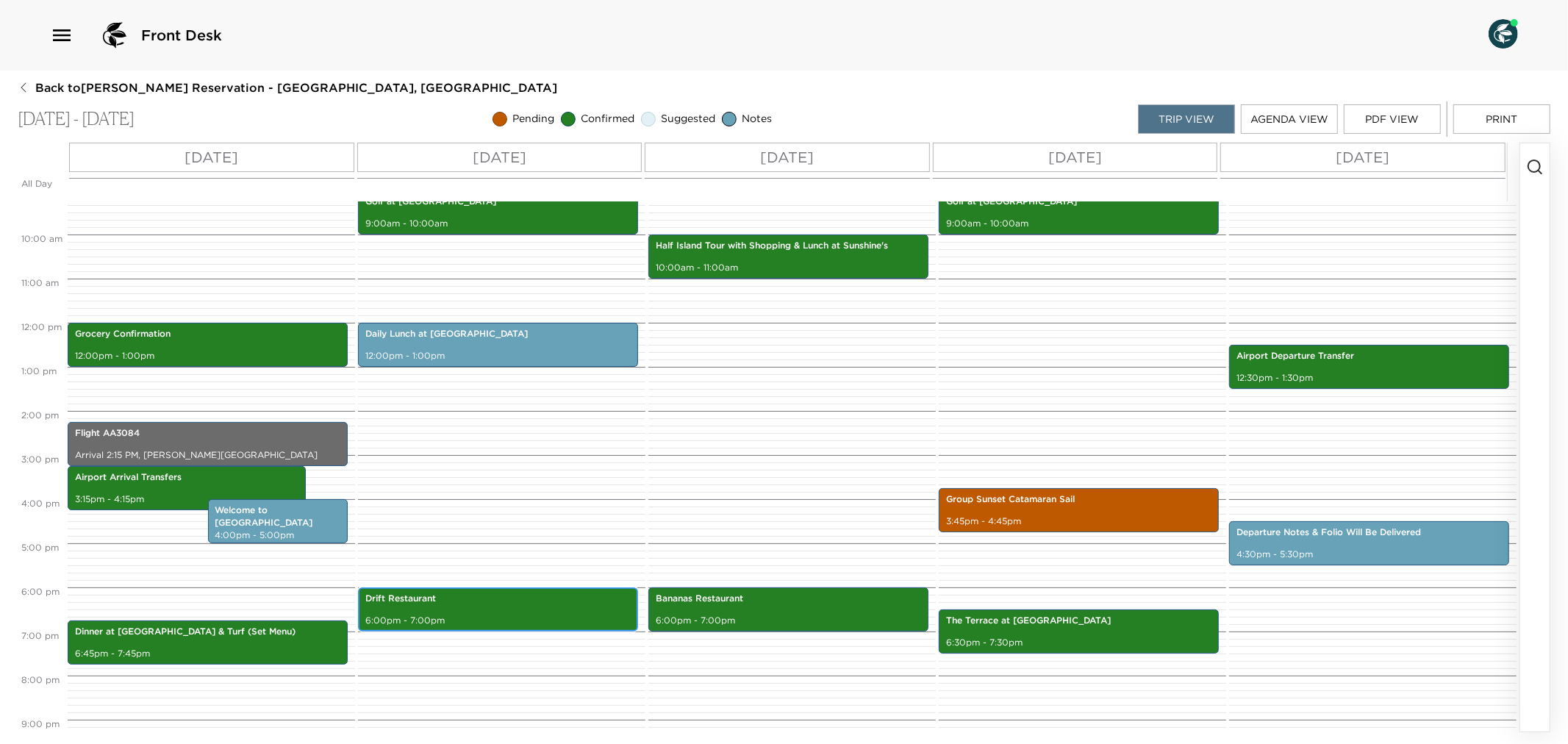
click at [472, 612] on div "Drift Restaurant 6:00pm - 7:00pm" at bounding box center [498, 610] width 272 height 40
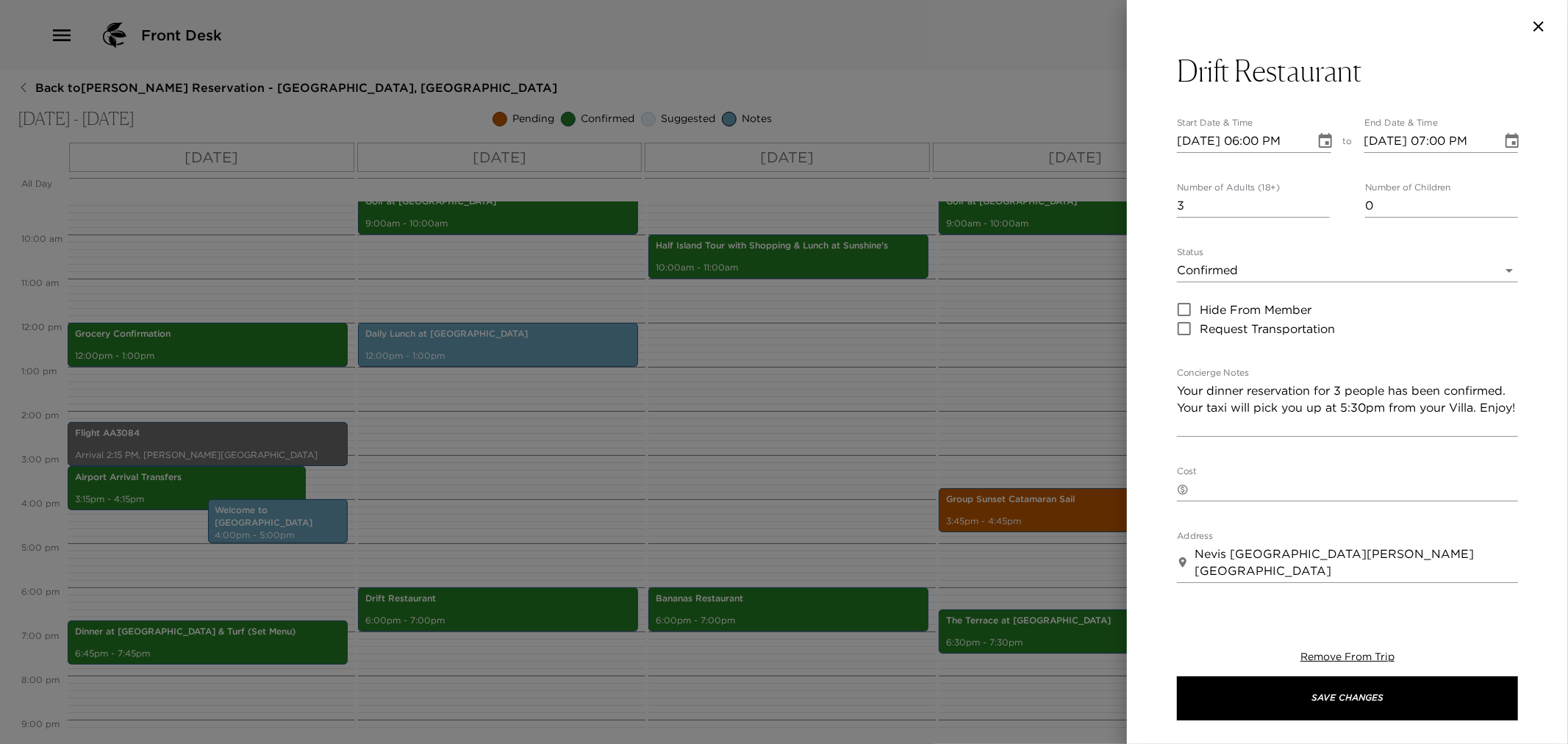
drag, startPoint x: 483, startPoint y: 520, endPoint x: 718, endPoint y: 547, distance: 236.5
click at [483, 519] on div at bounding box center [784, 372] width 1568 height 744
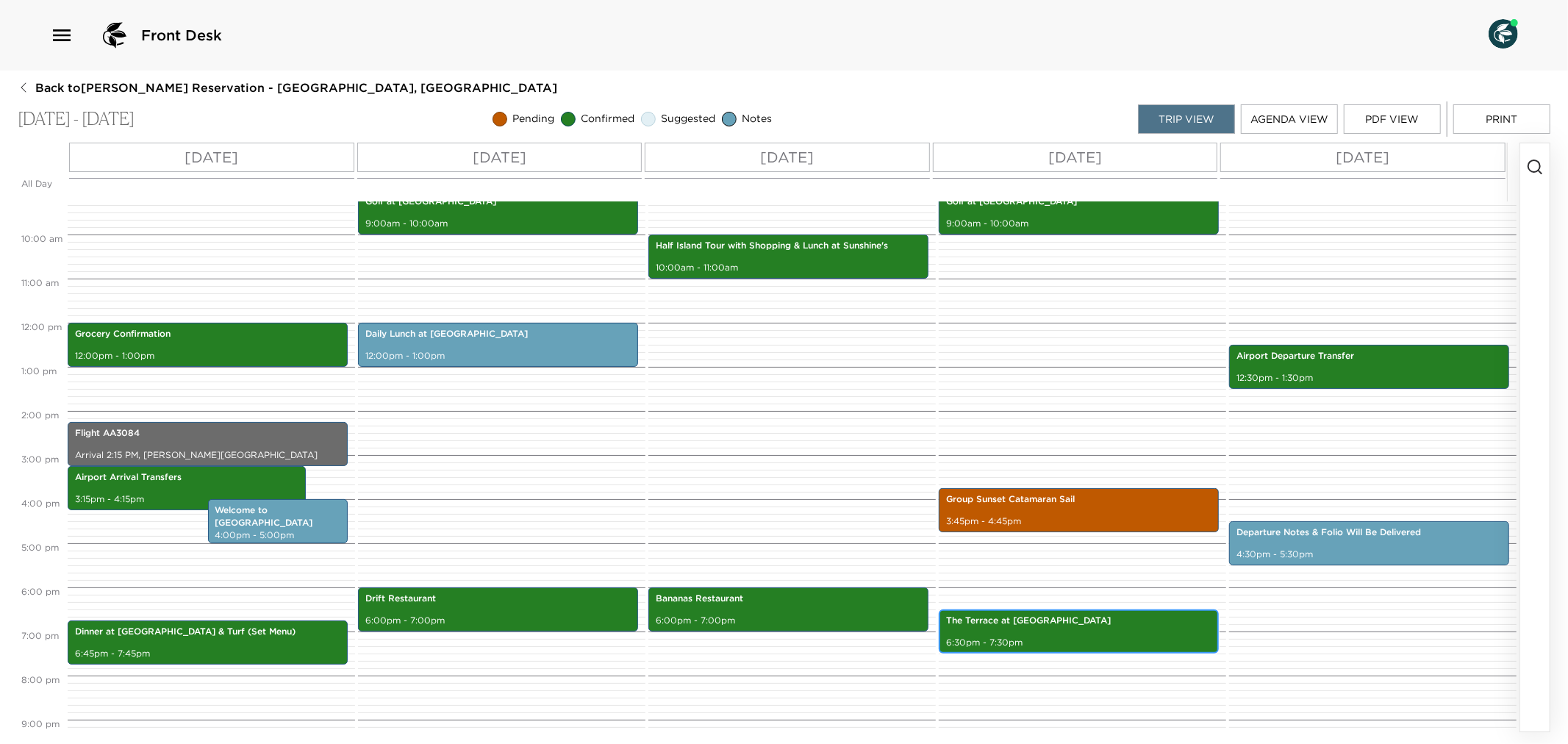
click at [1051, 638] on p "6:30pm - 7:30pm" at bounding box center [1079, 643] width 266 height 13
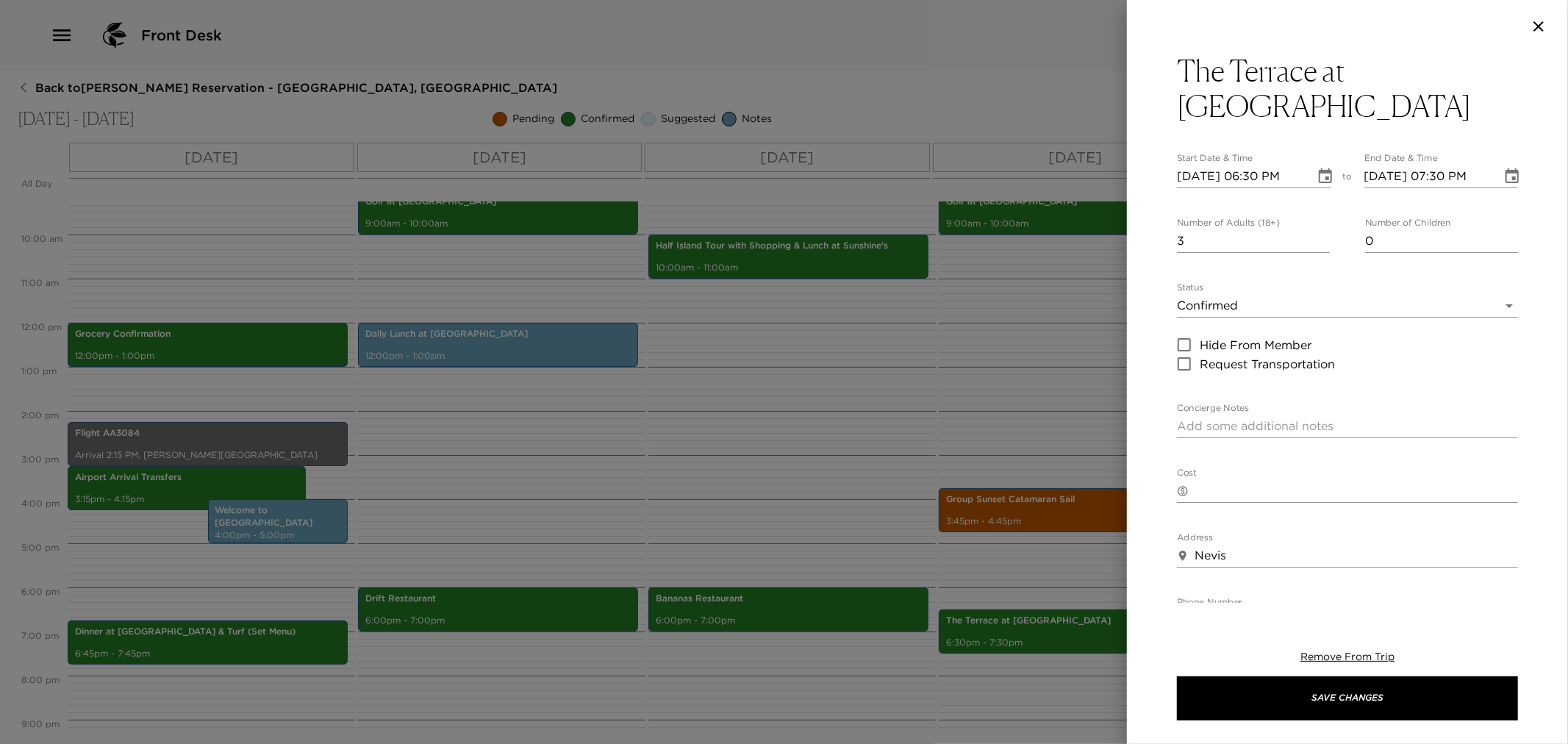
click at [1193, 418] on textarea "Concierge Notes" at bounding box center [1348, 426] width 341 height 17
paste textarea "Your dinner reservation for 6 people has been confirmed. Your taxi will pick yo…"
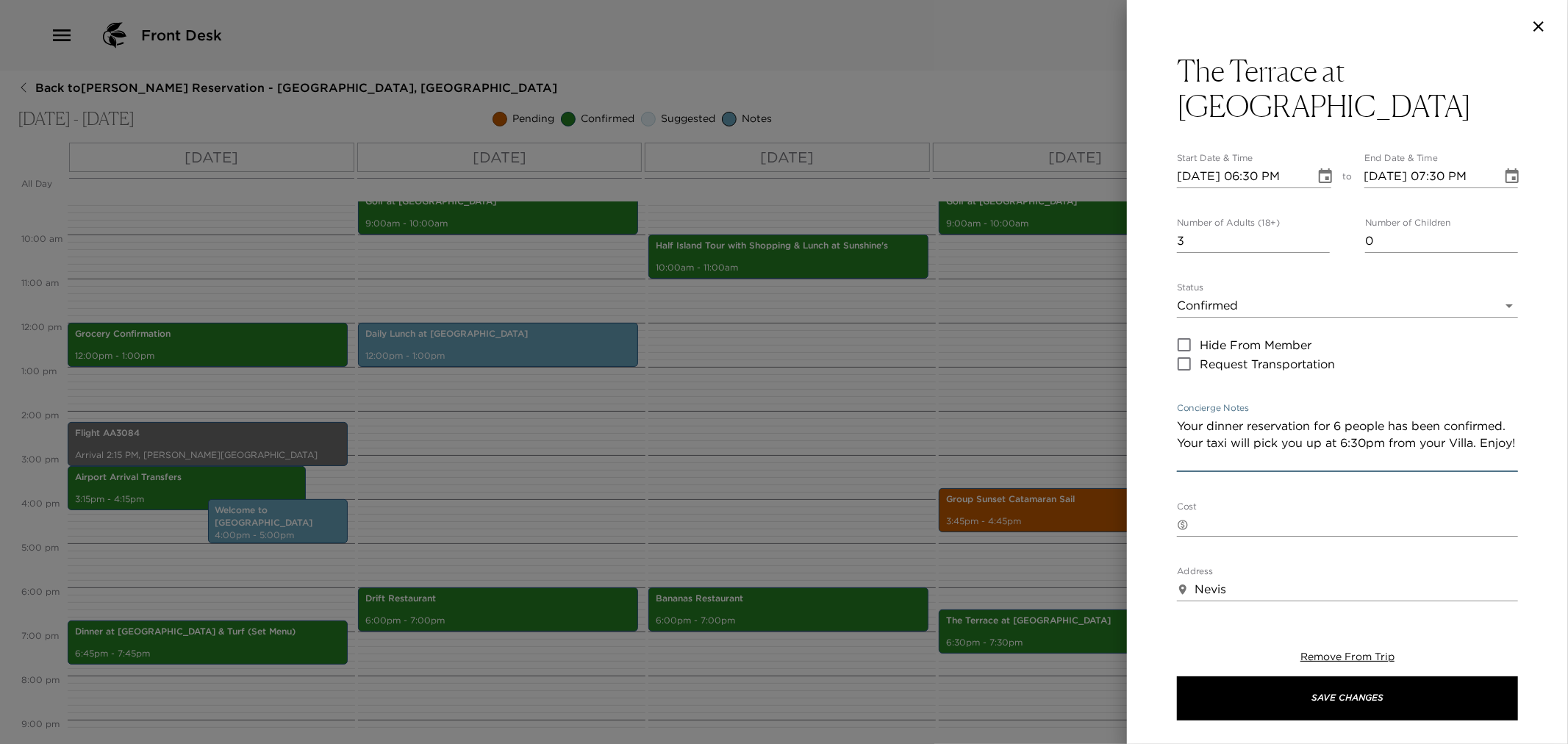
click at [1343, 418] on textarea "Your dinner reservation for 6 people has been confirmed. Your taxi will pick yo…" at bounding box center [1348, 444] width 341 height 51
click at [1427, 418] on textarea "Your dinner reservation for 3 people has been confirmed. Your taxi will pick yo…" at bounding box center [1348, 444] width 341 height 51
click at [1232, 425] on textarea "Your dinner reservation for 3 people has been confirmed. Your taxi will pick yo…" at bounding box center [1348, 444] width 341 height 51
drag, startPoint x: 1457, startPoint y: 410, endPoint x: 1196, endPoint y: 421, distance: 261.2
click at [1196, 421] on textarea "Your dinner reservation for 3 people has been confirmed. Your taxi will pick yo…" at bounding box center [1348, 444] width 341 height 51
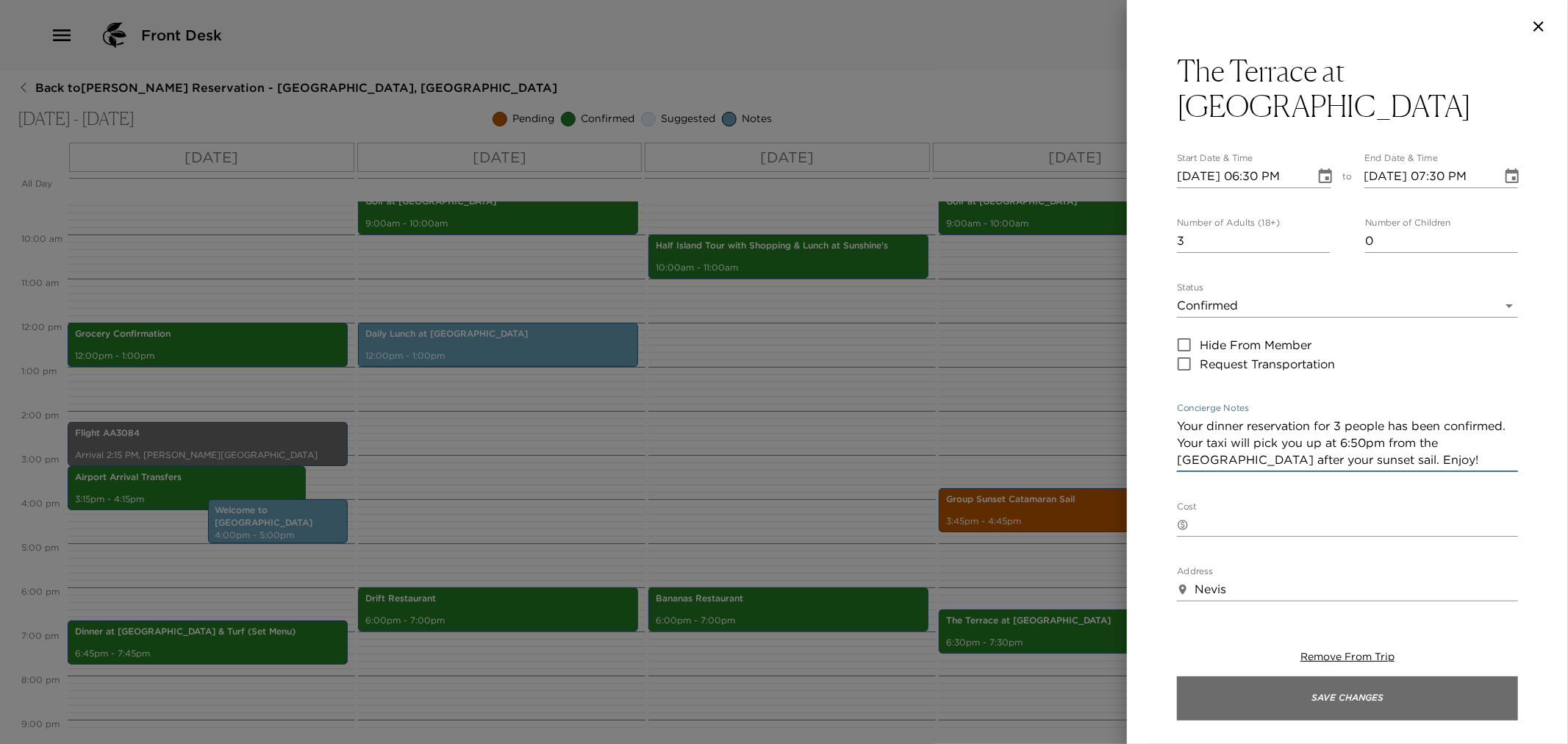
type textarea "Your dinner reservation for 3 people has been confirmed. Your taxi will pick yo…"
click at [1285, 699] on button "Save Changes" at bounding box center [1348, 699] width 341 height 44
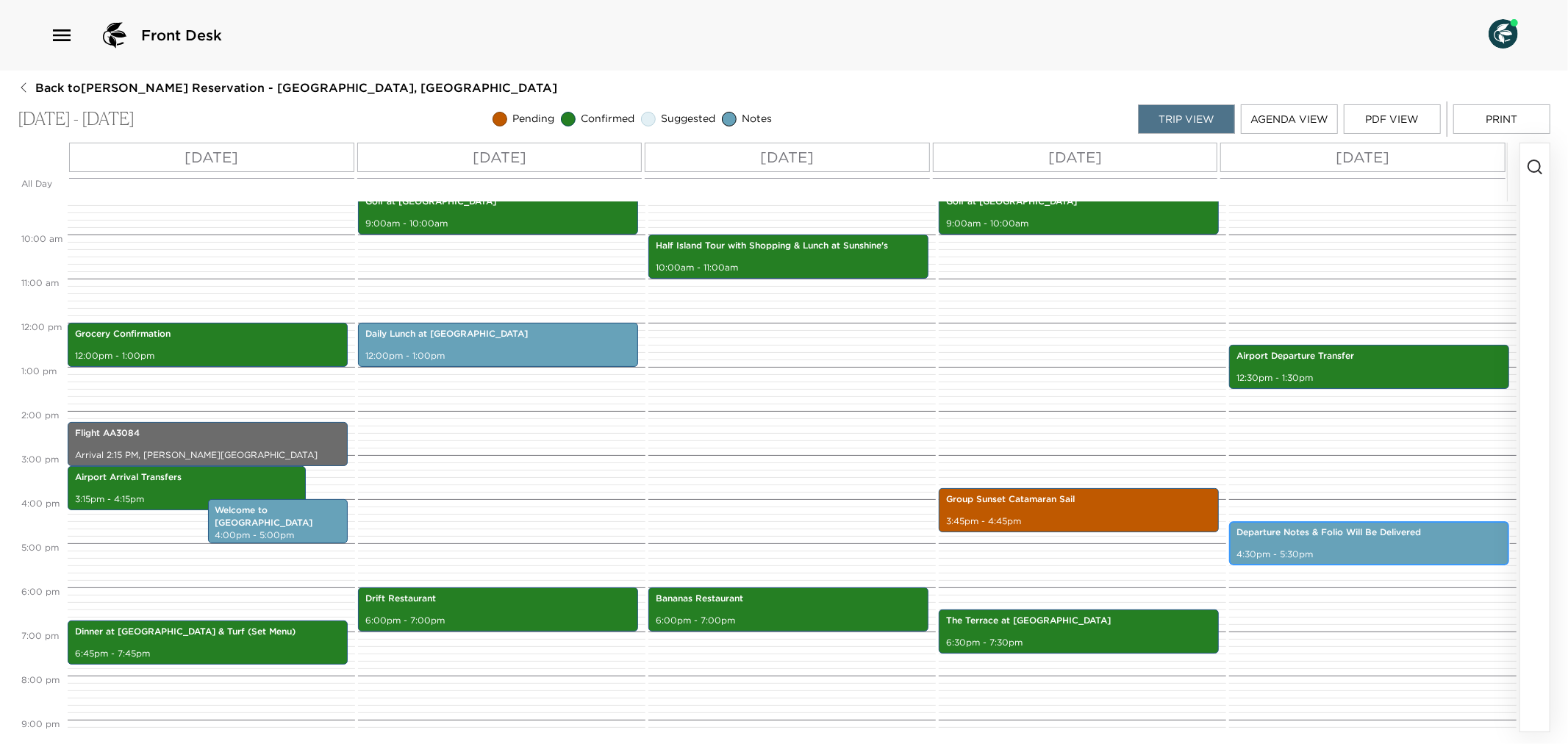
click at [1365, 552] on p "4:30pm - 5:30pm" at bounding box center [1370, 554] width 266 height 13
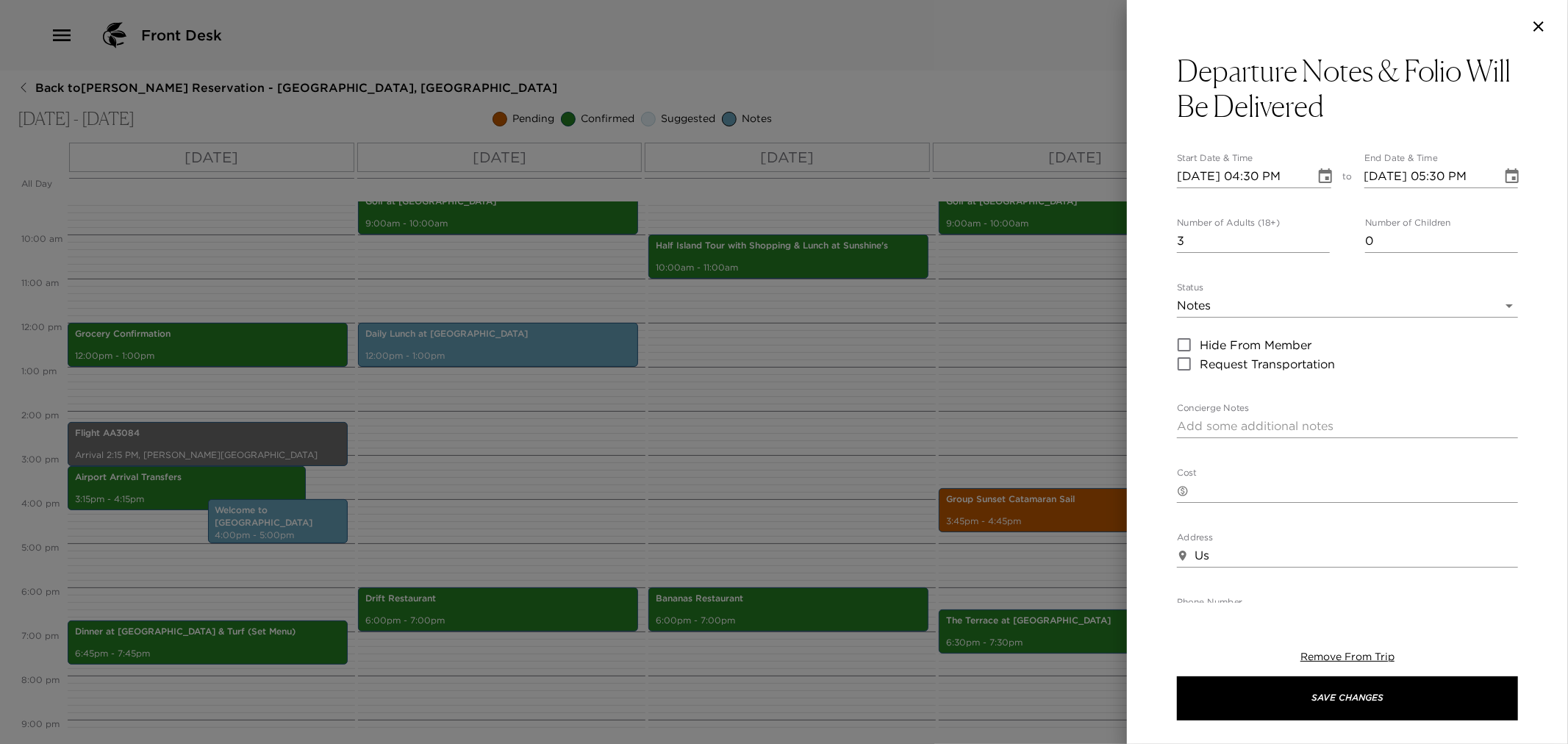
drag, startPoint x: 811, startPoint y: 445, endPoint x: 816, endPoint y: 383, distance: 62.2
click at [812, 442] on div at bounding box center [784, 372] width 1568 height 744
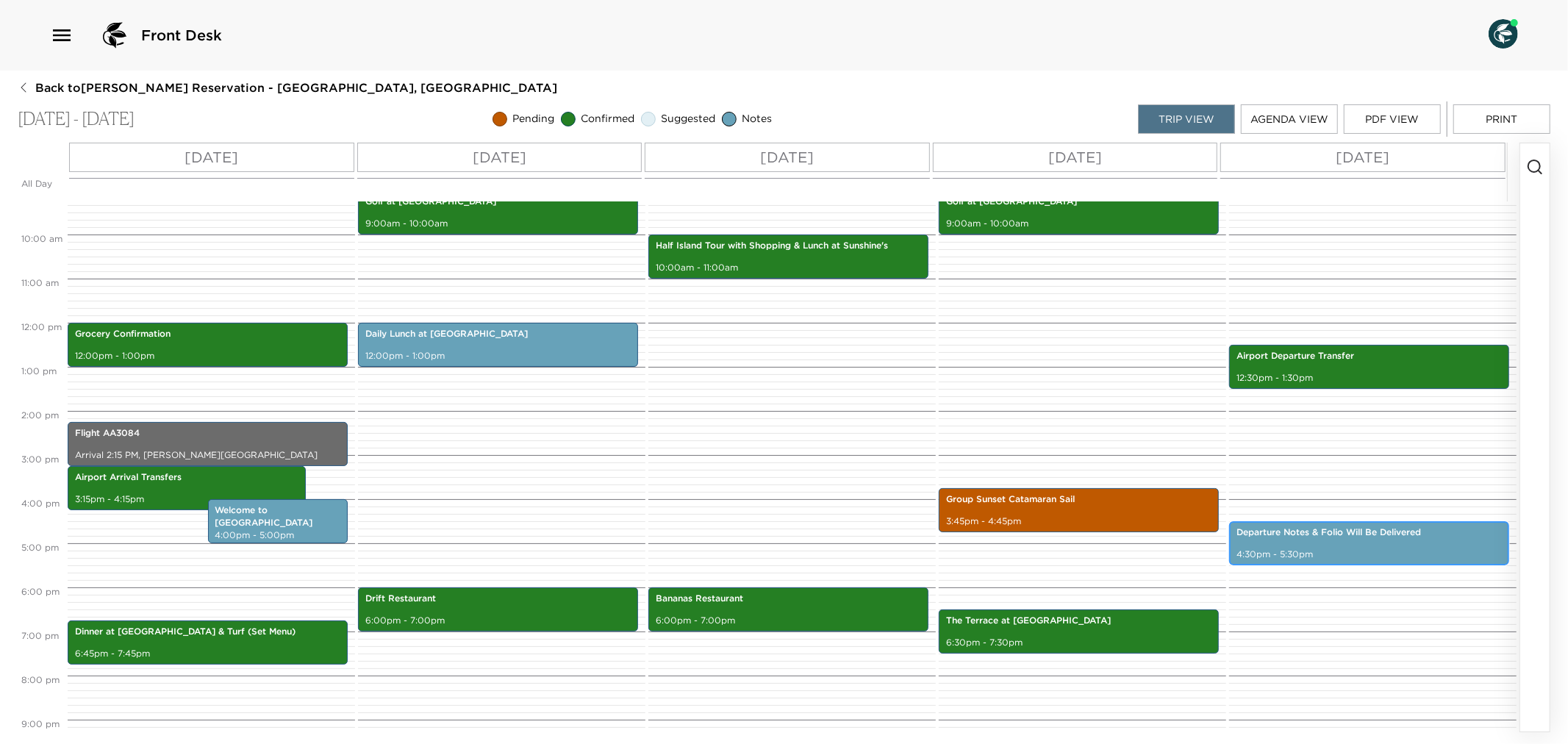
click at [1327, 541] on div "Departure Notes & Folio Will Be Delivered 4:30pm - 5:30pm" at bounding box center [1369, 543] width 272 height 40
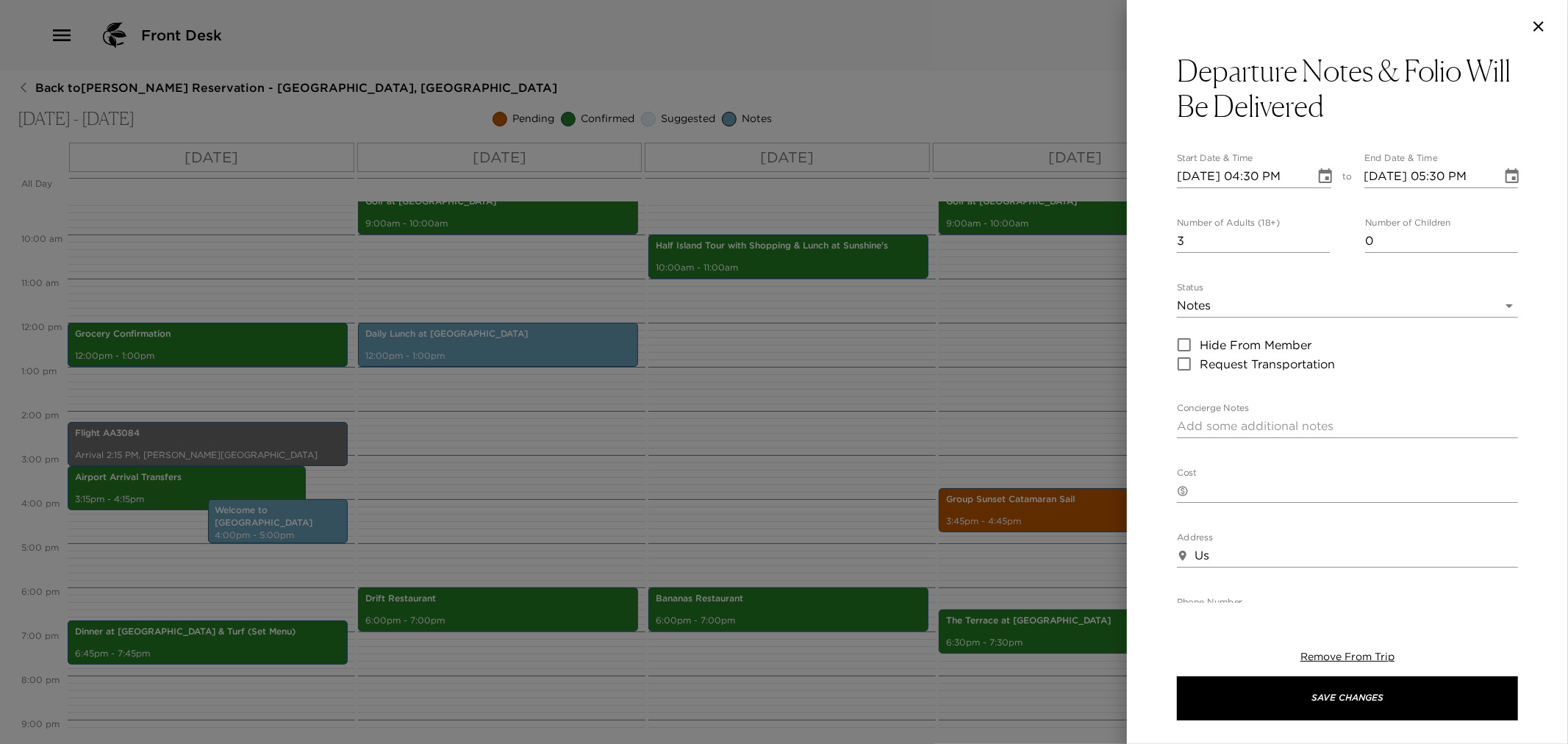
click at [1206, 423] on textarea "Concierge Notes" at bounding box center [1348, 426] width 341 height 17
paste textarea "In preparation for your departure, we will deliver your departure details and f…"
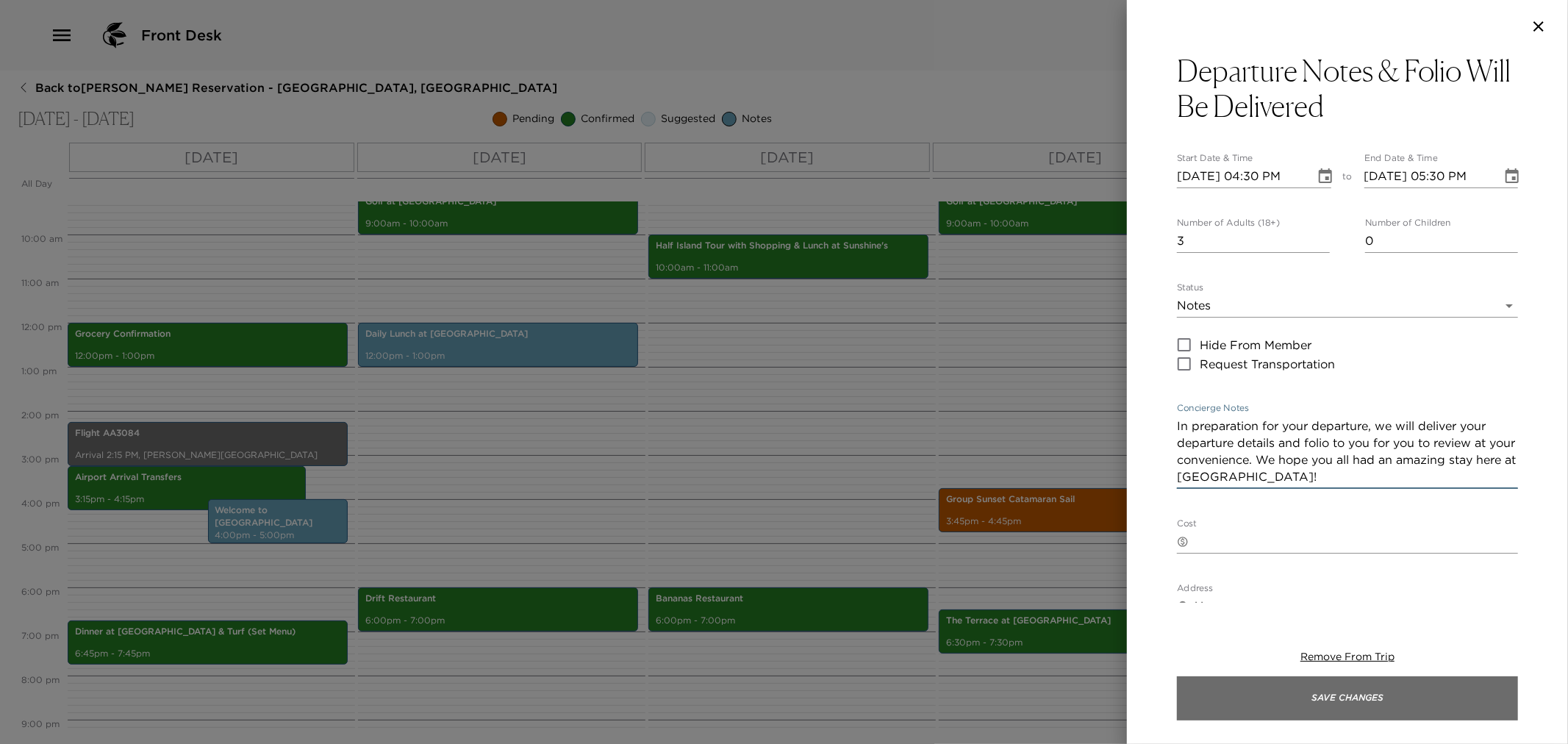
type textarea "In preparation for your departure, we will deliver your departure details and f…"
click at [1305, 690] on button "Save Changes" at bounding box center [1348, 699] width 341 height 44
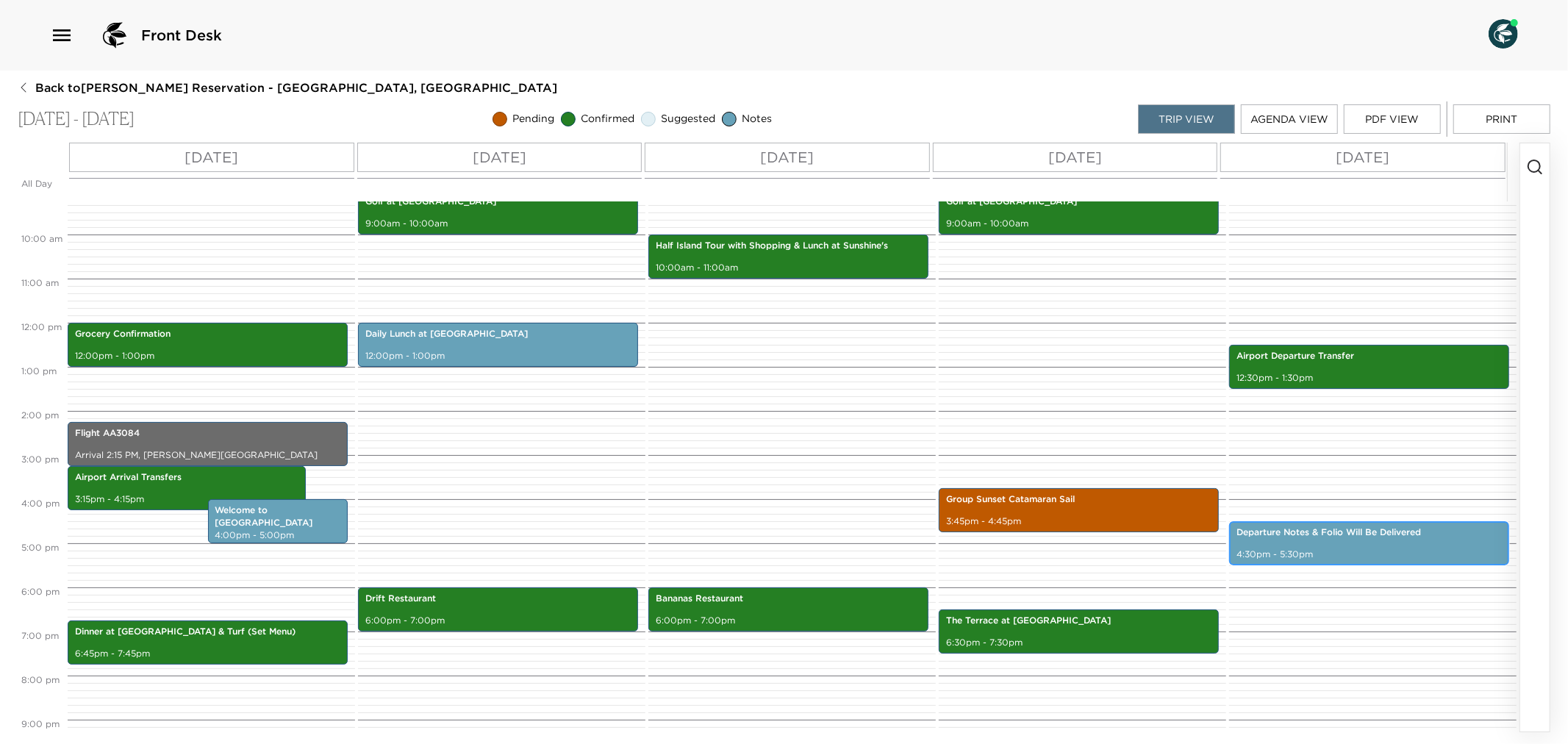
scroll to position [326, 0]
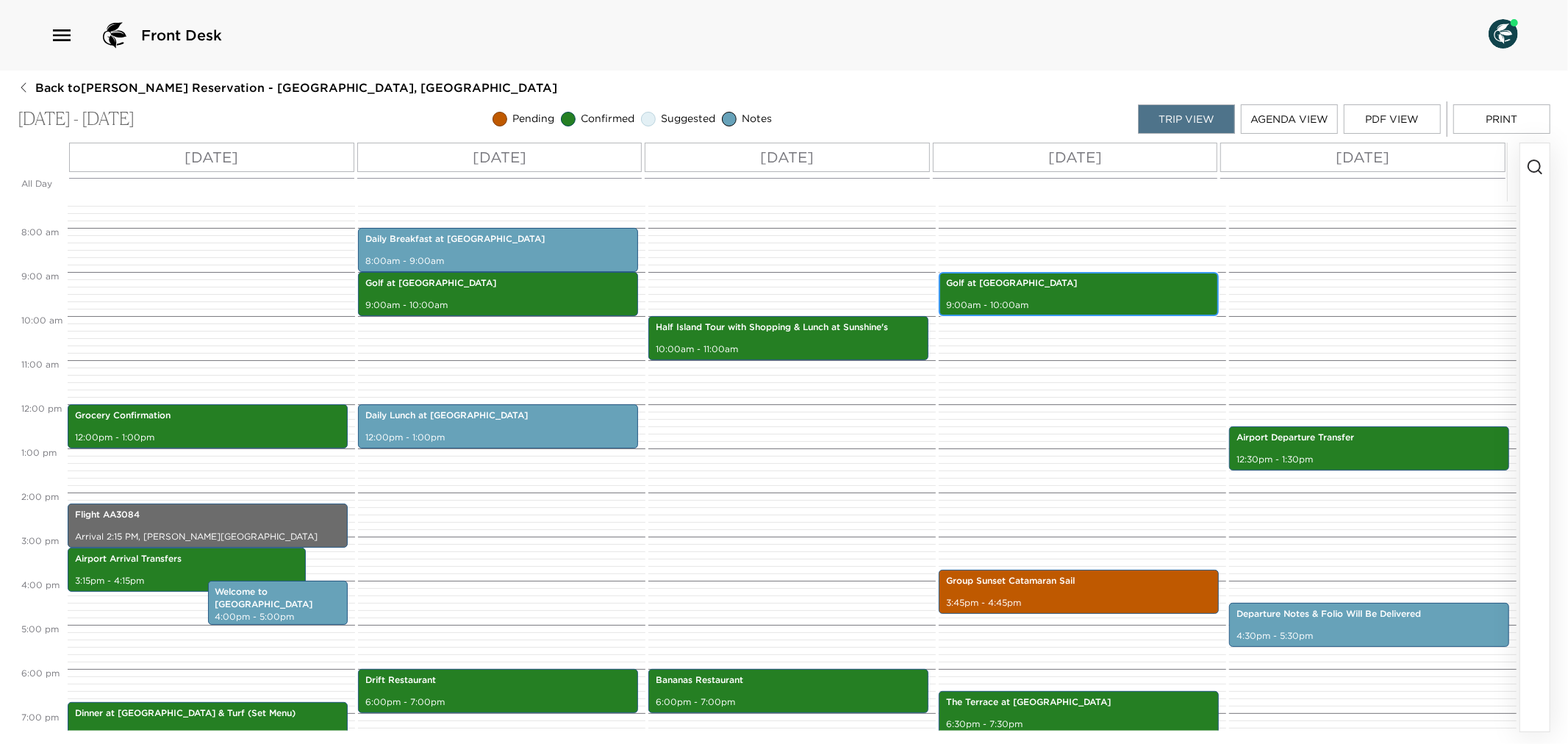
click at [1113, 301] on p "9:00am - 10:00am" at bounding box center [1079, 306] width 266 height 13
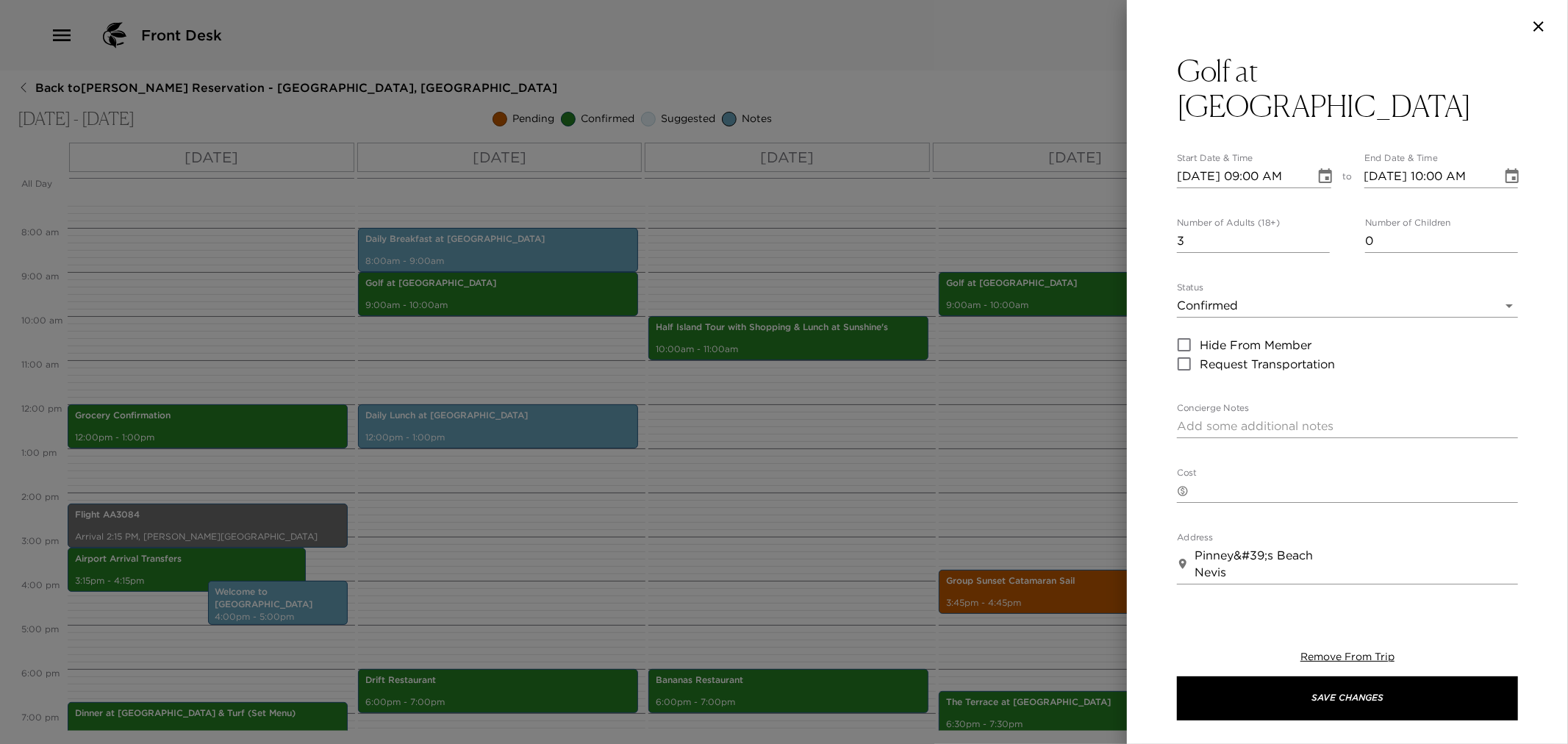
click at [961, 441] on div at bounding box center [784, 372] width 1568 height 744
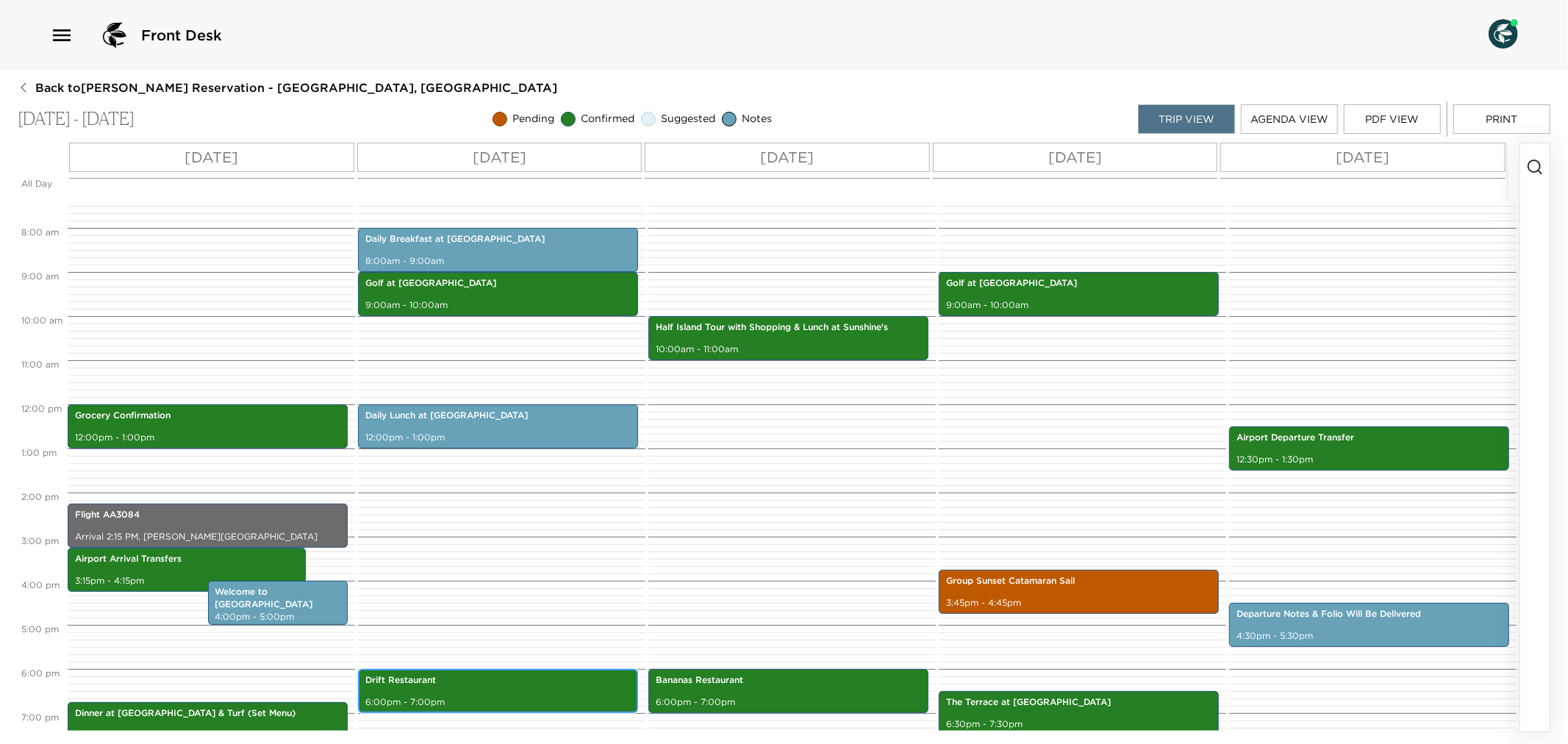
click at [519, 690] on div "Drift Restaurant 6:00pm - 7:00pm" at bounding box center [498, 691] width 272 height 40
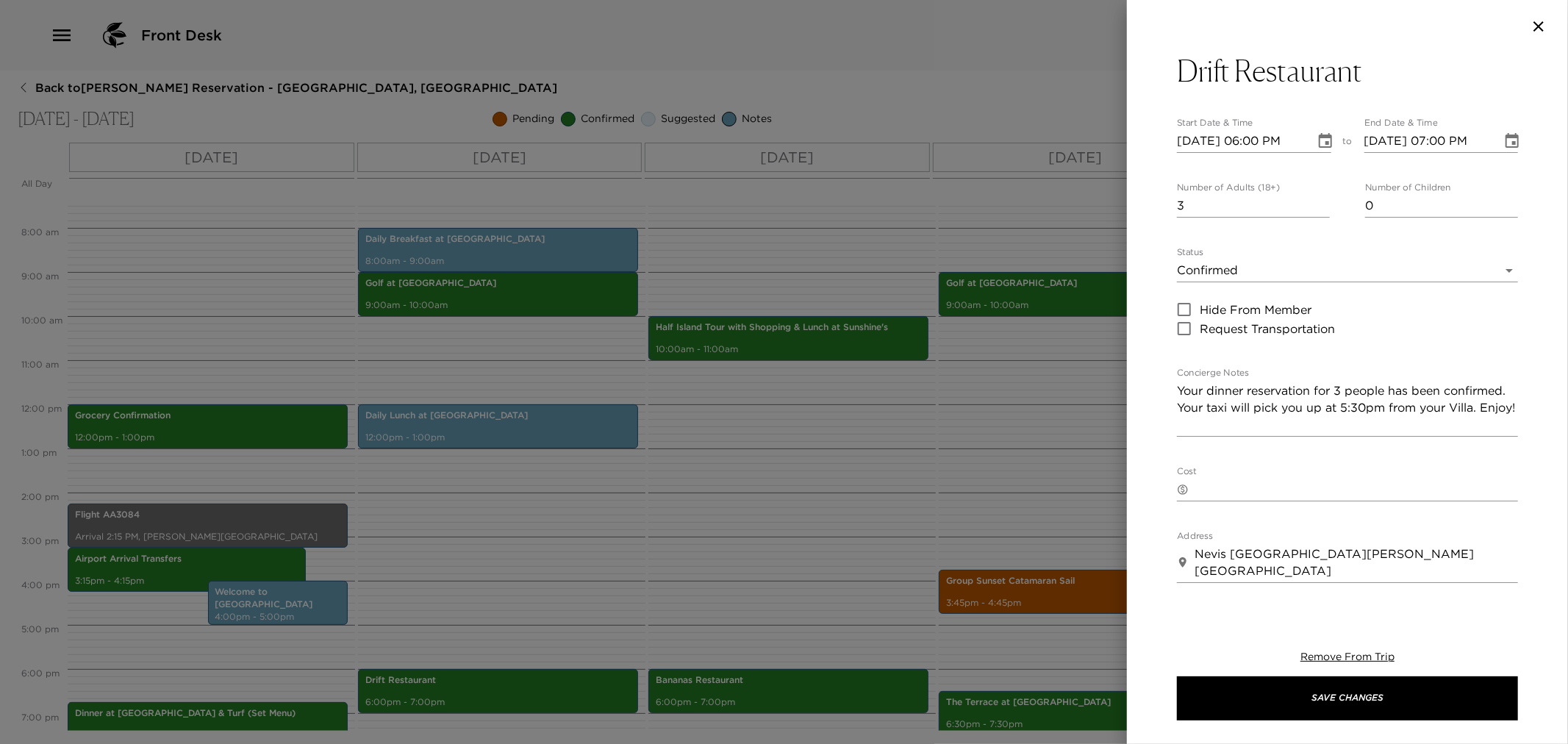
drag, startPoint x: 918, startPoint y: 501, endPoint x: 885, endPoint y: 450, distance: 60.7
click at [918, 498] on div at bounding box center [784, 372] width 1568 height 744
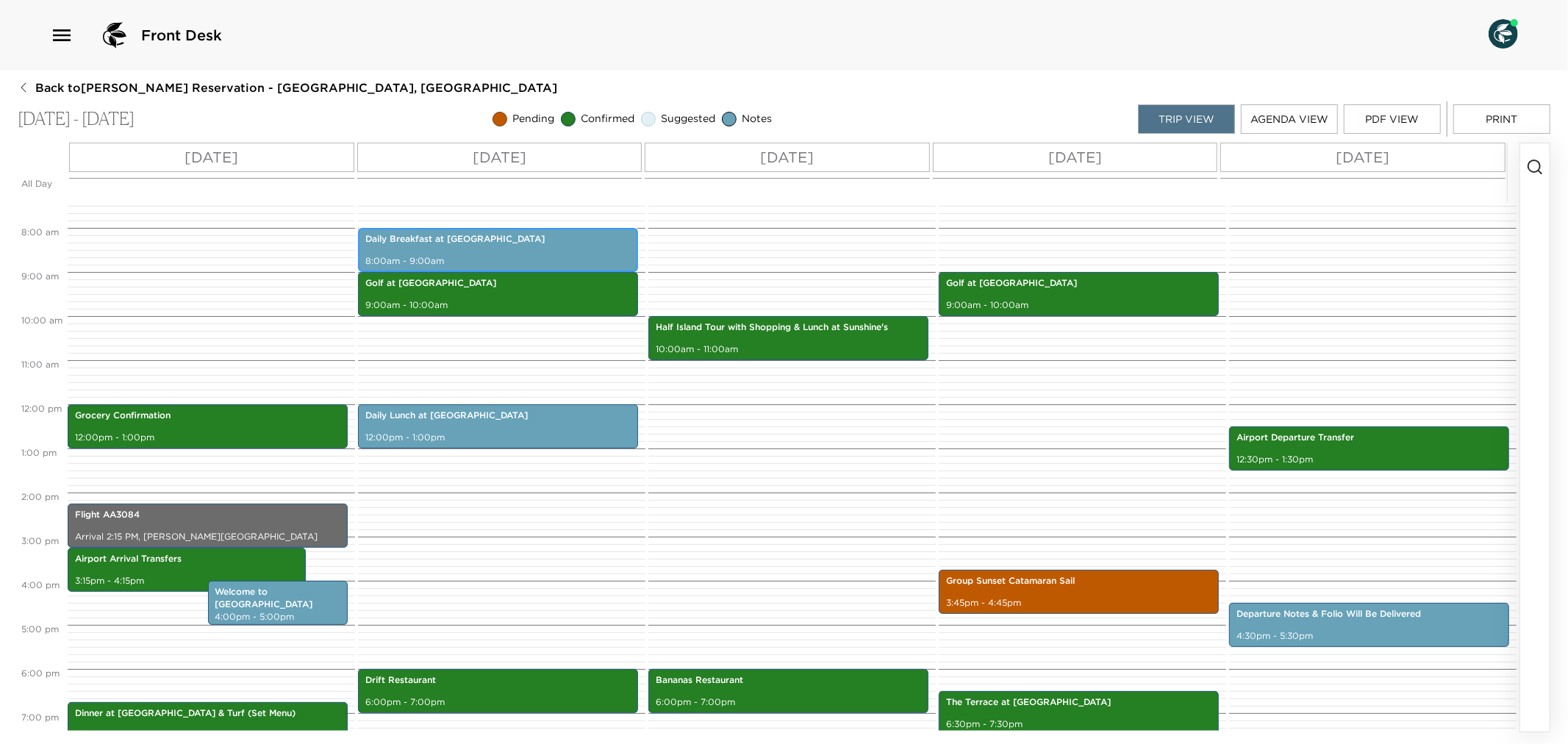
click at [519, 250] on div "Daily Breakfast at Eden 8:00am - 9:00am" at bounding box center [498, 249] width 272 height 40
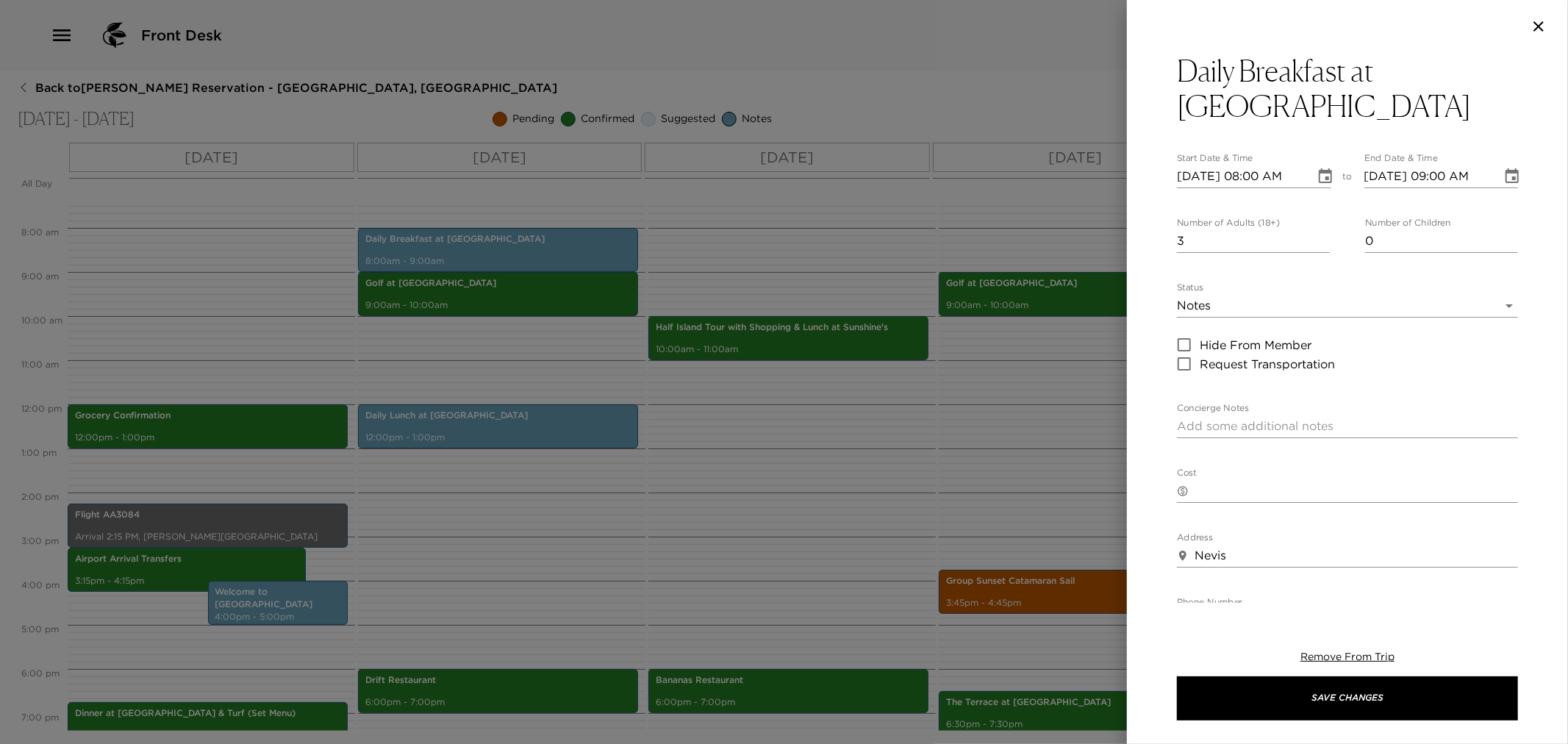
click at [1214, 418] on textarea "Concierge Notes" at bounding box center [1348, 426] width 341 height 17
paste textarea "Breakfast is served from 8:00 AM to 10:00 AM"
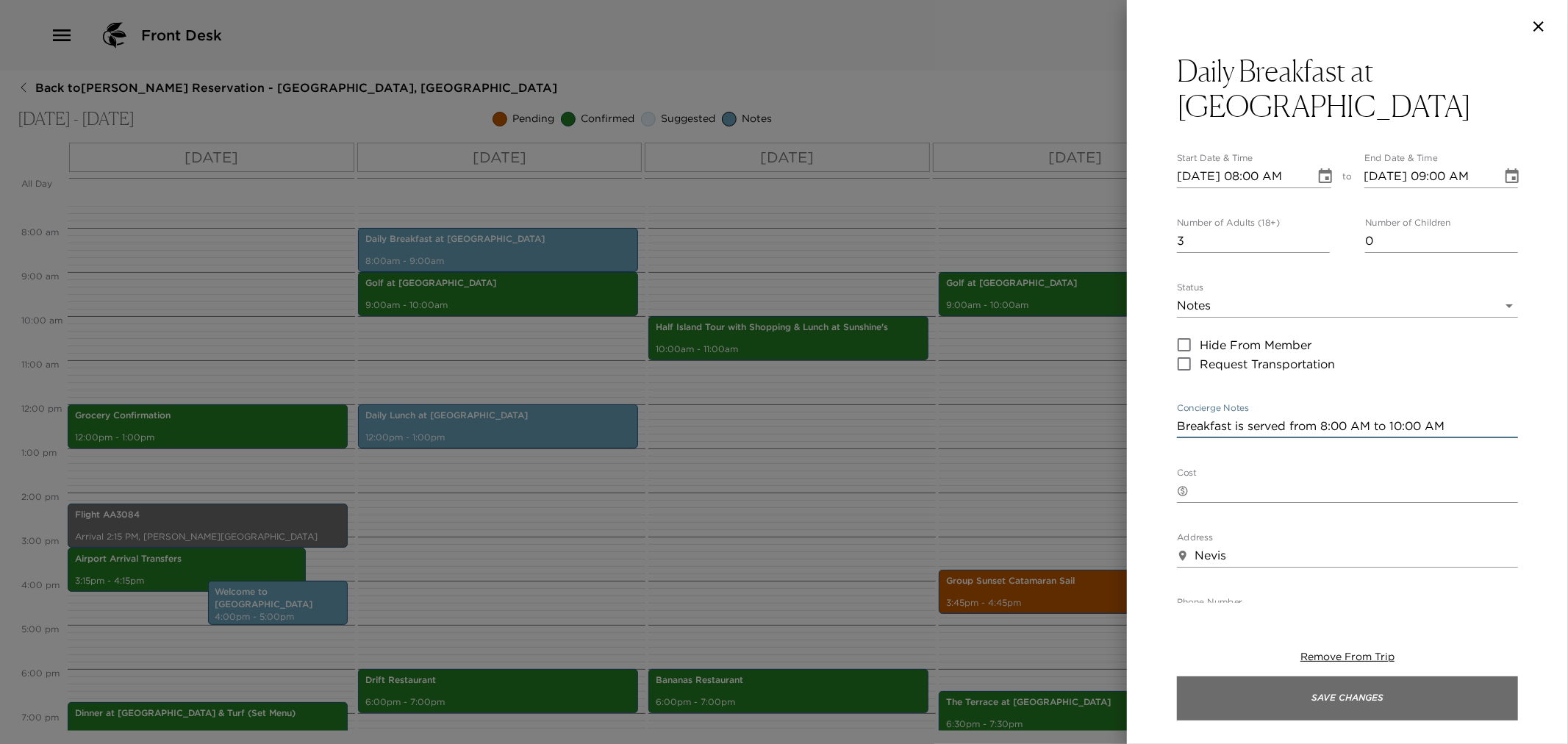
type textarea "Breakfast is served from 8:00 AM to 10:00 AM"
click at [1247, 693] on button "Save Changes" at bounding box center [1348, 699] width 341 height 44
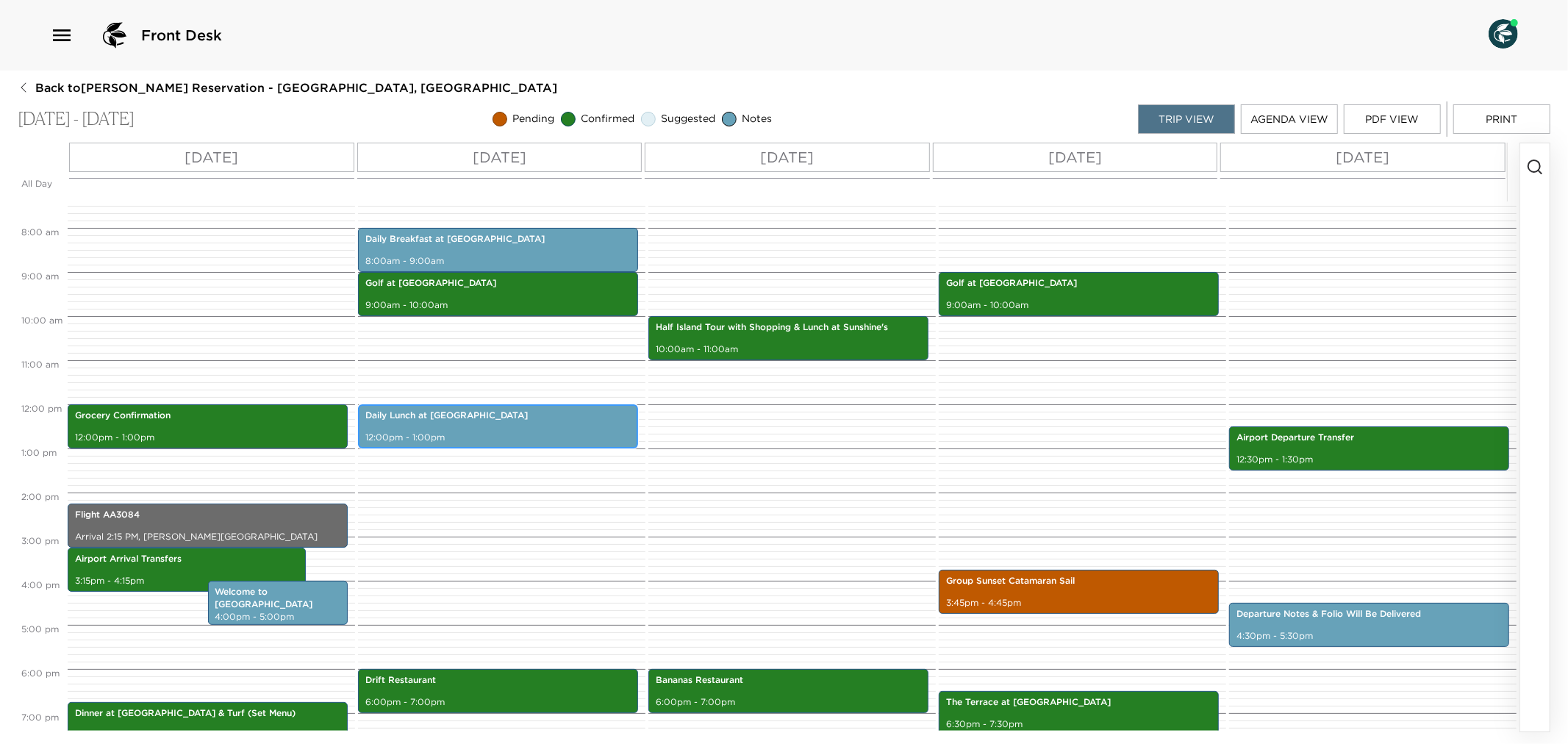
click at [466, 428] on div "Daily Lunch at Eden 12:00pm - 1:00pm" at bounding box center [498, 426] width 272 height 40
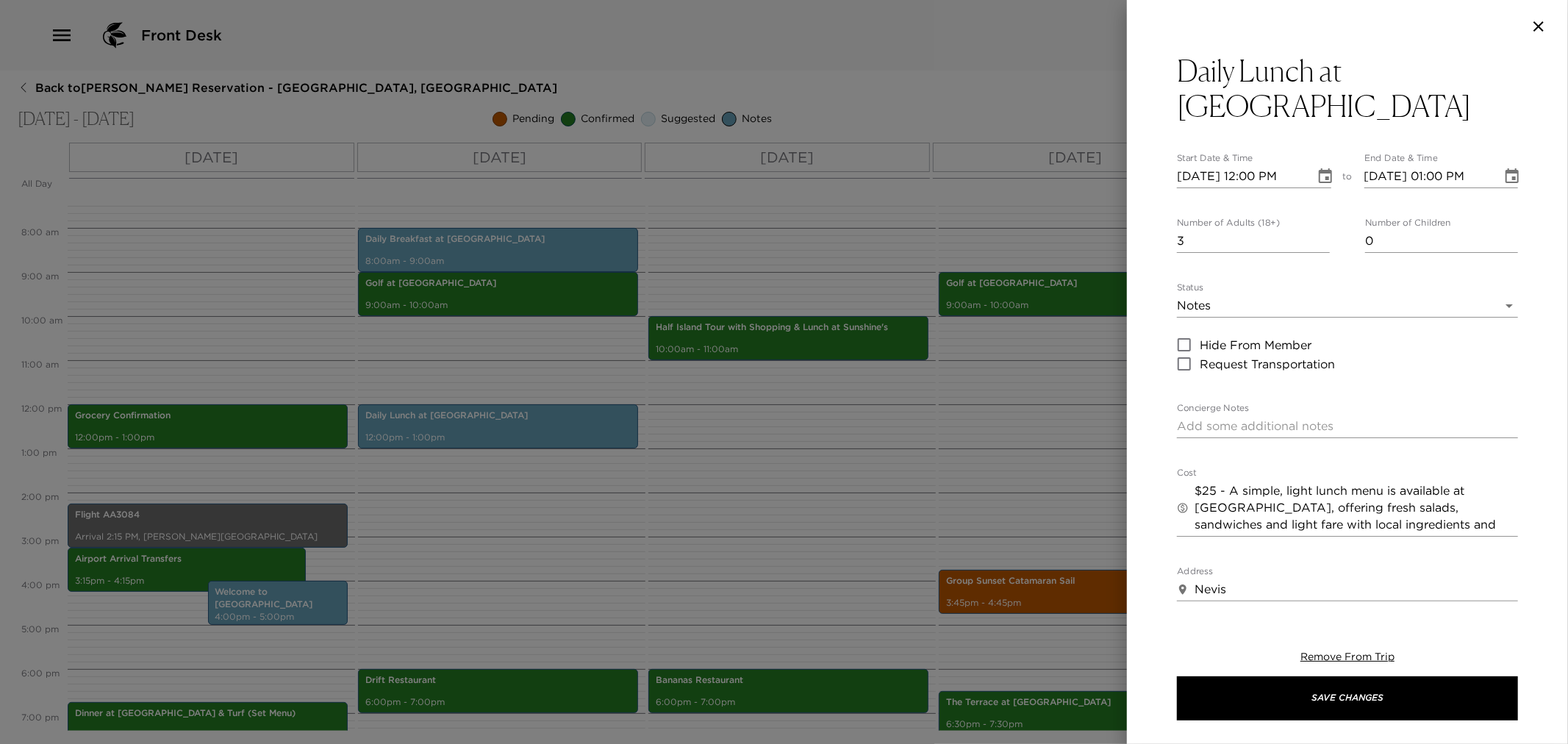
click at [1266, 418] on textarea "Concierge Notes" at bounding box center [1348, 426] width 341 height 17
paste textarea "Lunch is served from 12:00 PM to 3:00 PM"
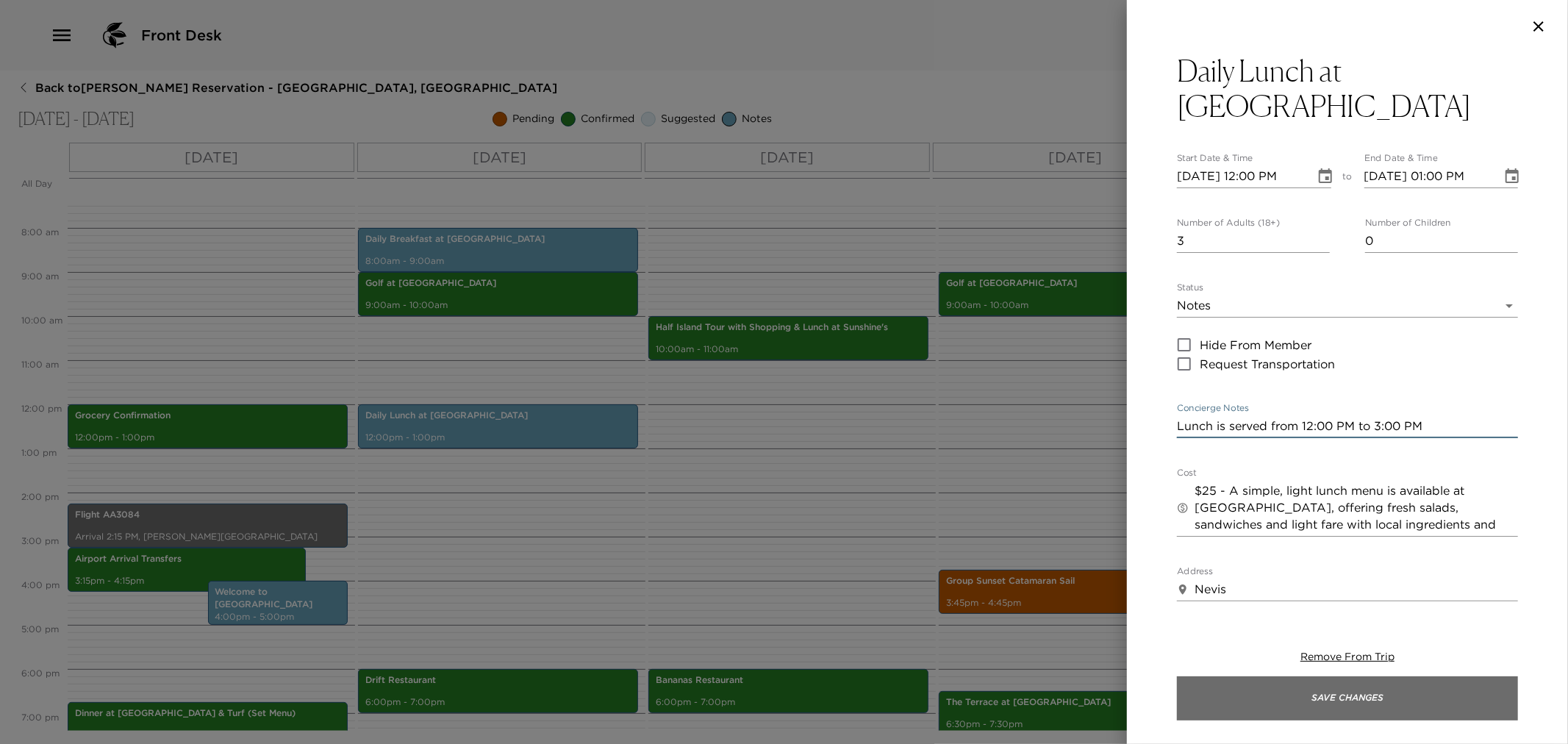
type textarea "Lunch is served from 12:00 PM to 3:00 PM"
click at [1313, 700] on button "Save Changes" at bounding box center [1348, 699] width 341 height 44
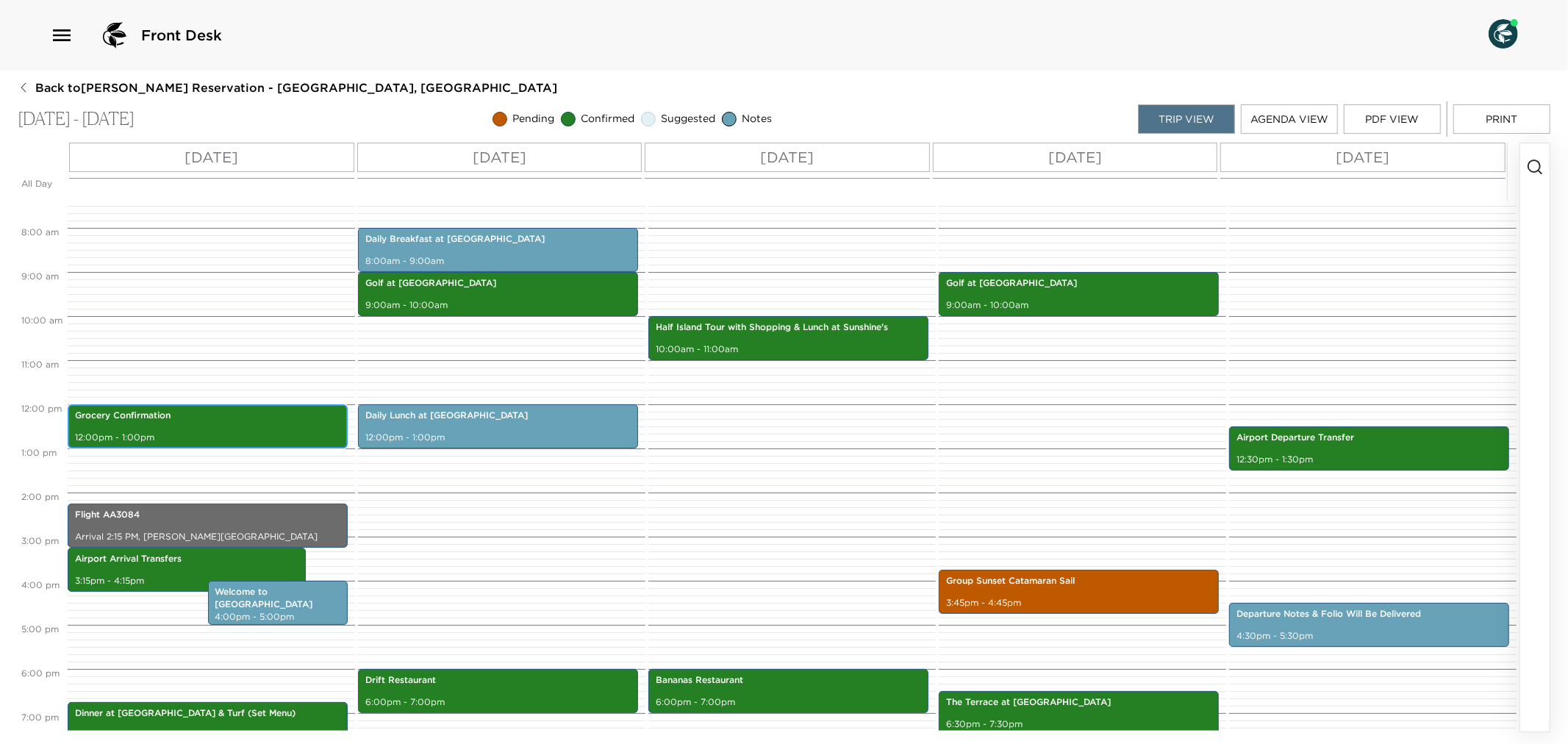
click at [185, 443] on p "12:00pm - 1:00pm" at bounding box center [208, 438] width 266 height 13
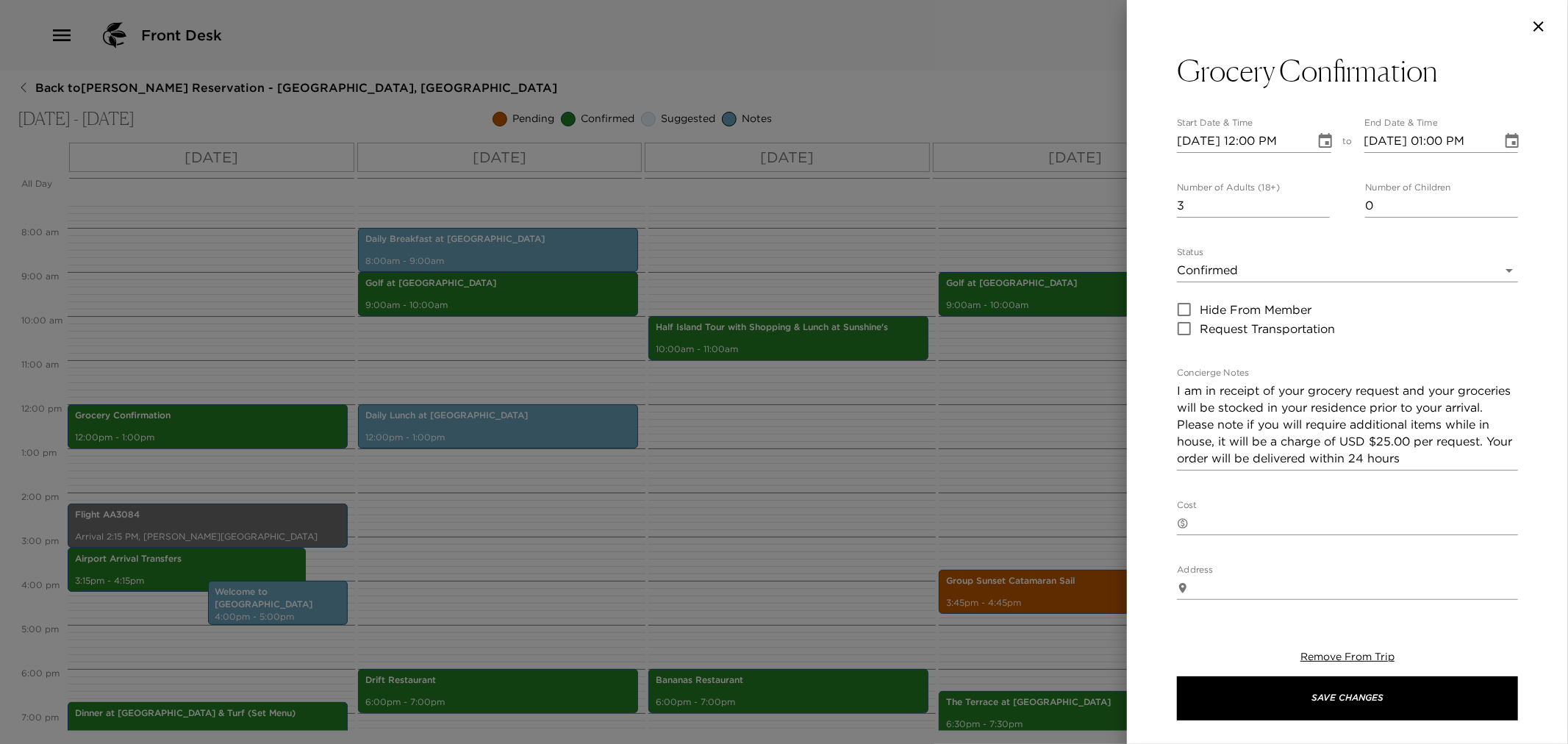
click at [791, 585] on div at bounding box center [784, 372] width 1568 height 744
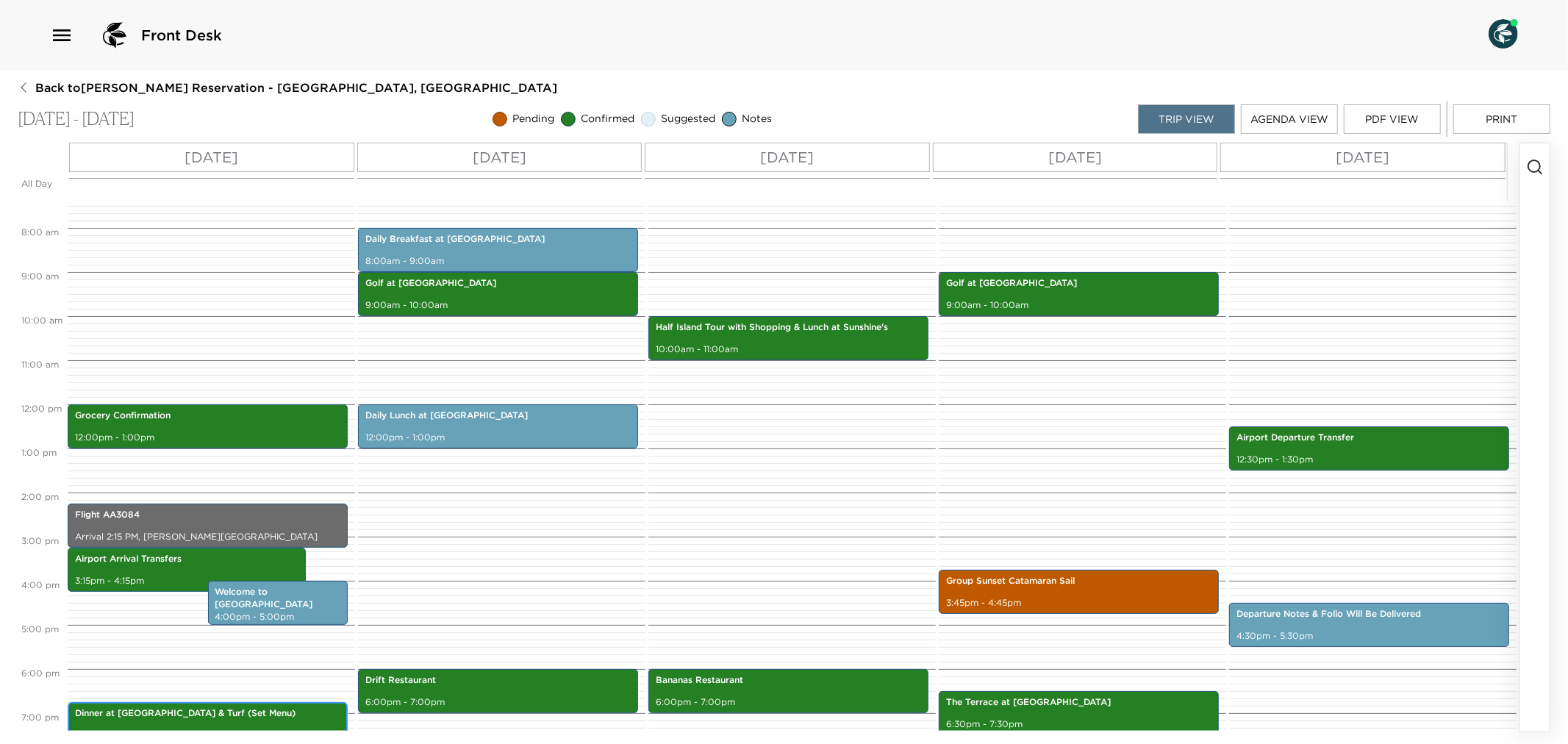
click at [132, 714] on p "Dinner at Eden - Surf & Turf (Set Menu)" at bounding box center [208, 713] width 266 height 13
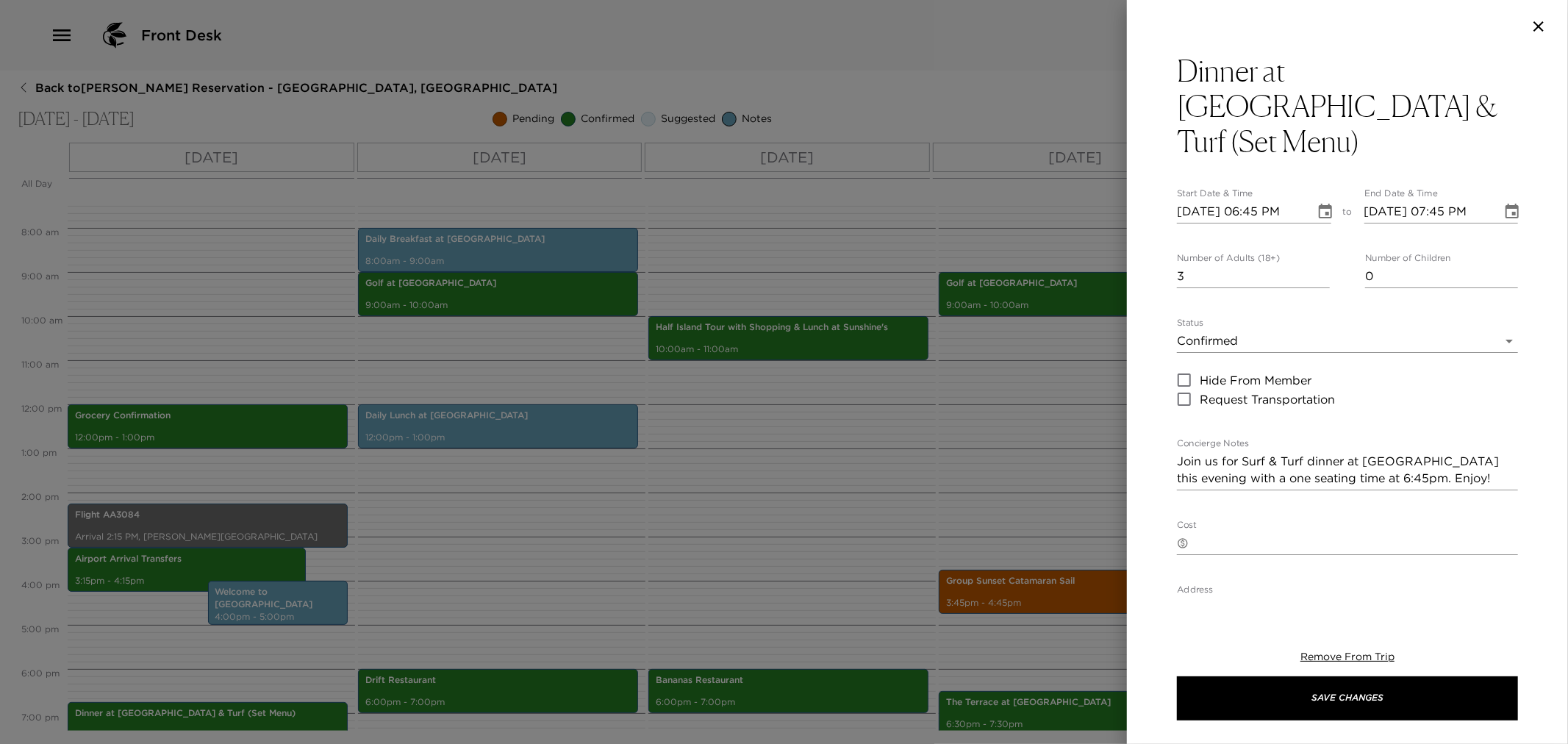
click at [765, 553] on div at bounding box center [784, 372] width 1568 height 744
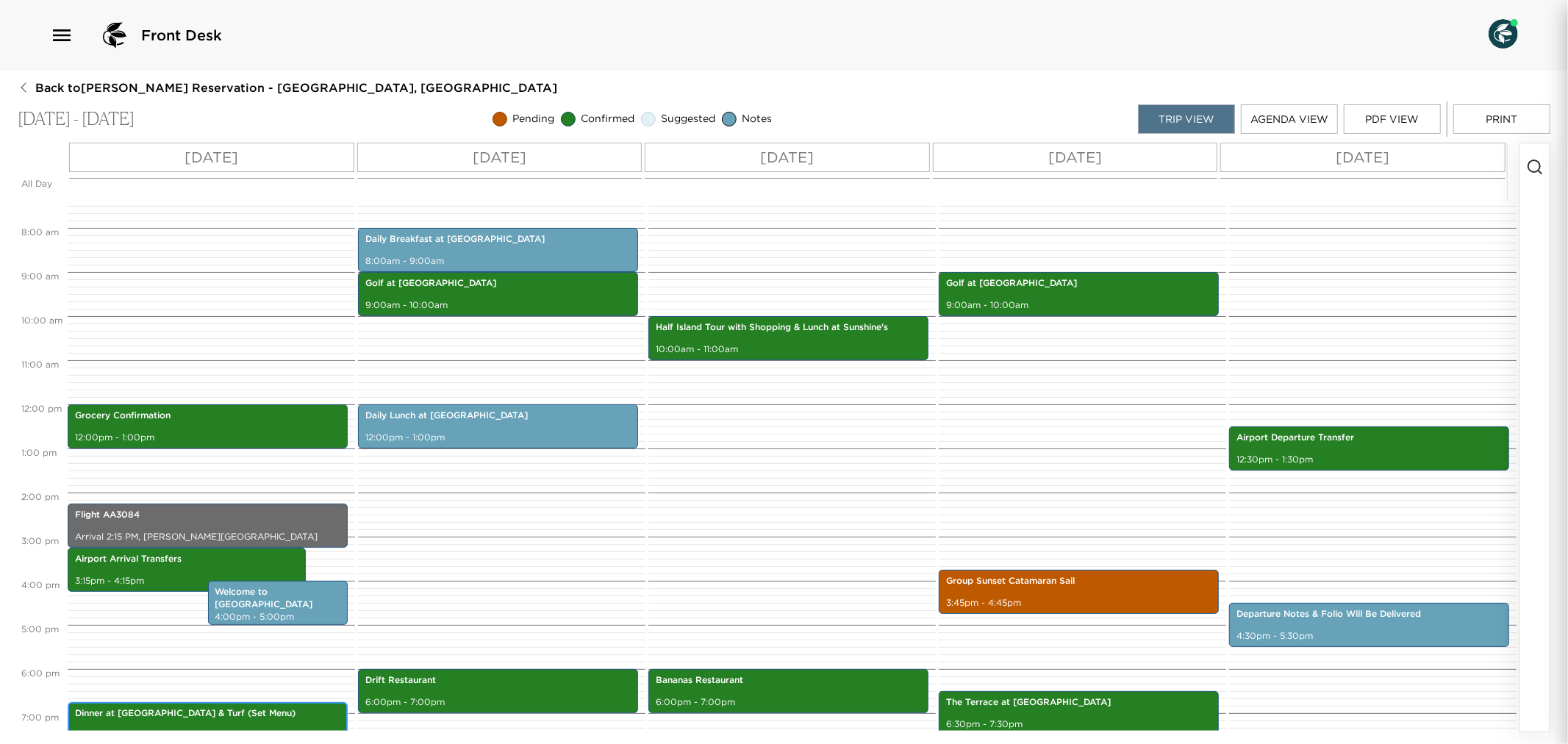
scroll to position [341, 0]
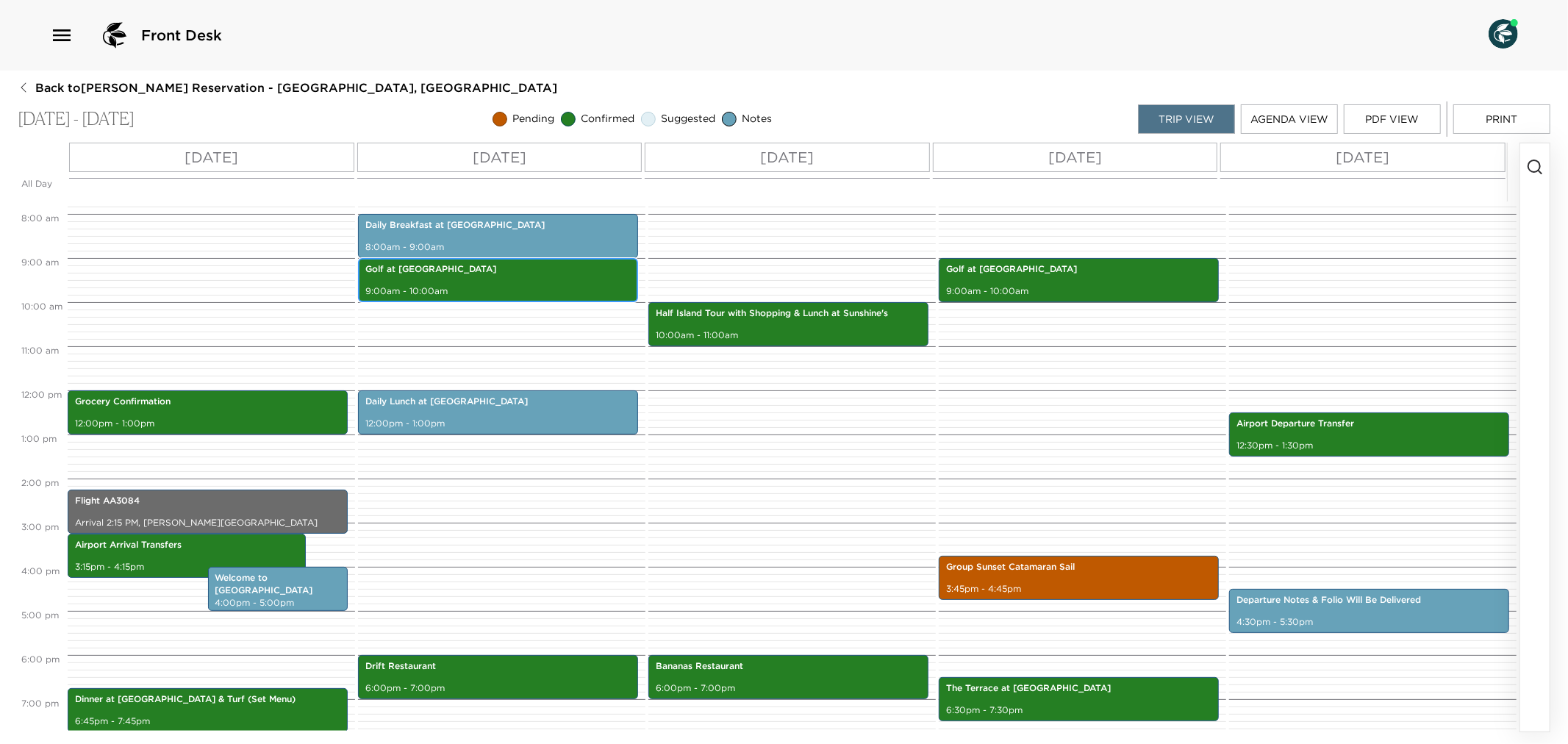
click at [583, 289] on p "9:00am - 10:00am" at bounding box center [498, 291] width 266 height 13
click at [556, 285] on p "9:00am - 10:00am" at bounding box center [498, 291] width 266 height 13
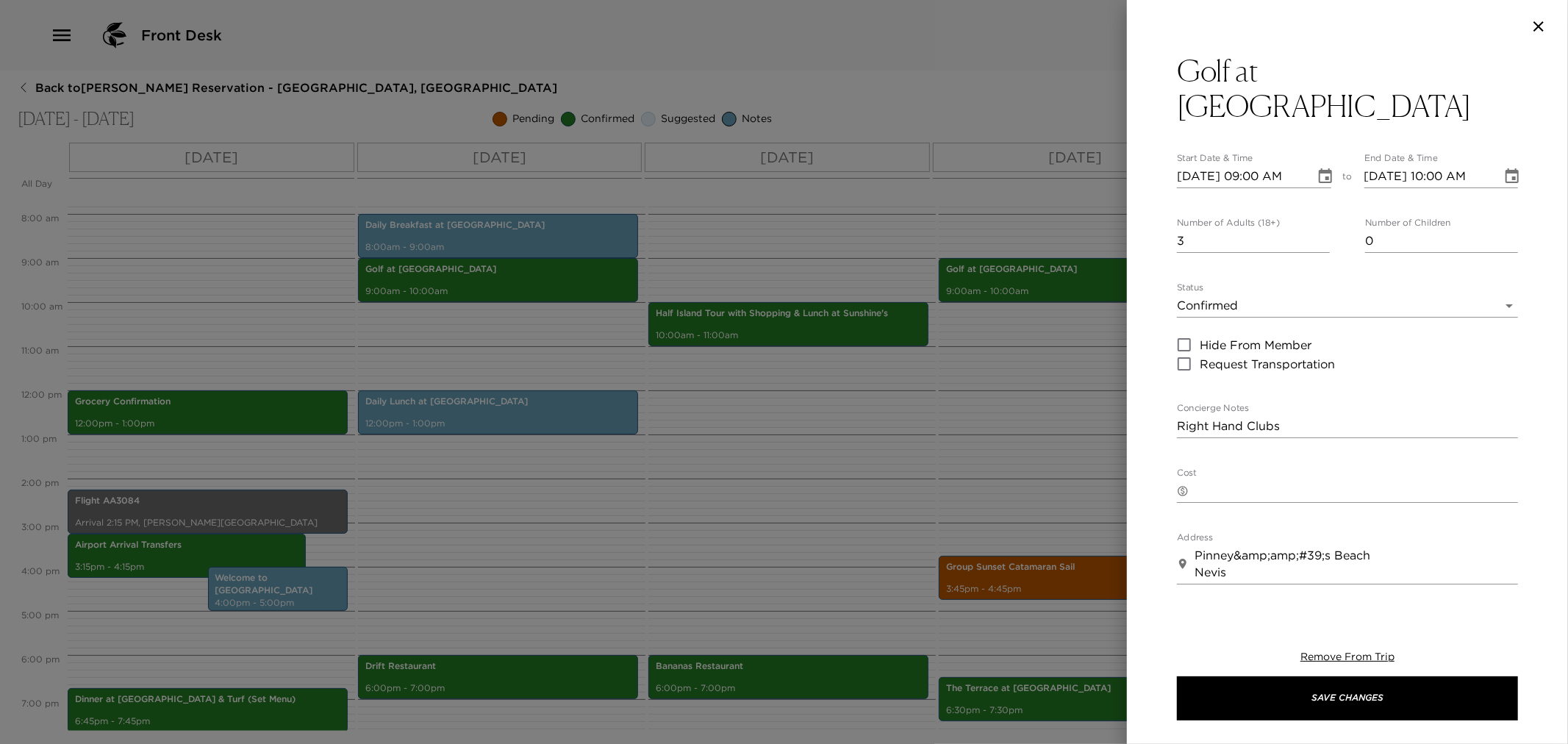
click at [1177, 418] on textarea "Right Hand Clubs" at bounding box center [1348, 426] width 341 height 17
click at [1422, 418] on textarea "Golf is confirmed or 3 persons and right Hand Clubs" at bounding box center [1348, 426] width 341 height 17
click at [1454, 418] on textarea "Golf is confirmed or 3 persons and right hand Clubs" at bounding box center [1348, 426] width 341 height 17
click at [1493, 418] on textarea "Golf is confirmed or 3 persons and right hand clubs" at bounding box center [1348, 426] width 341 height 17
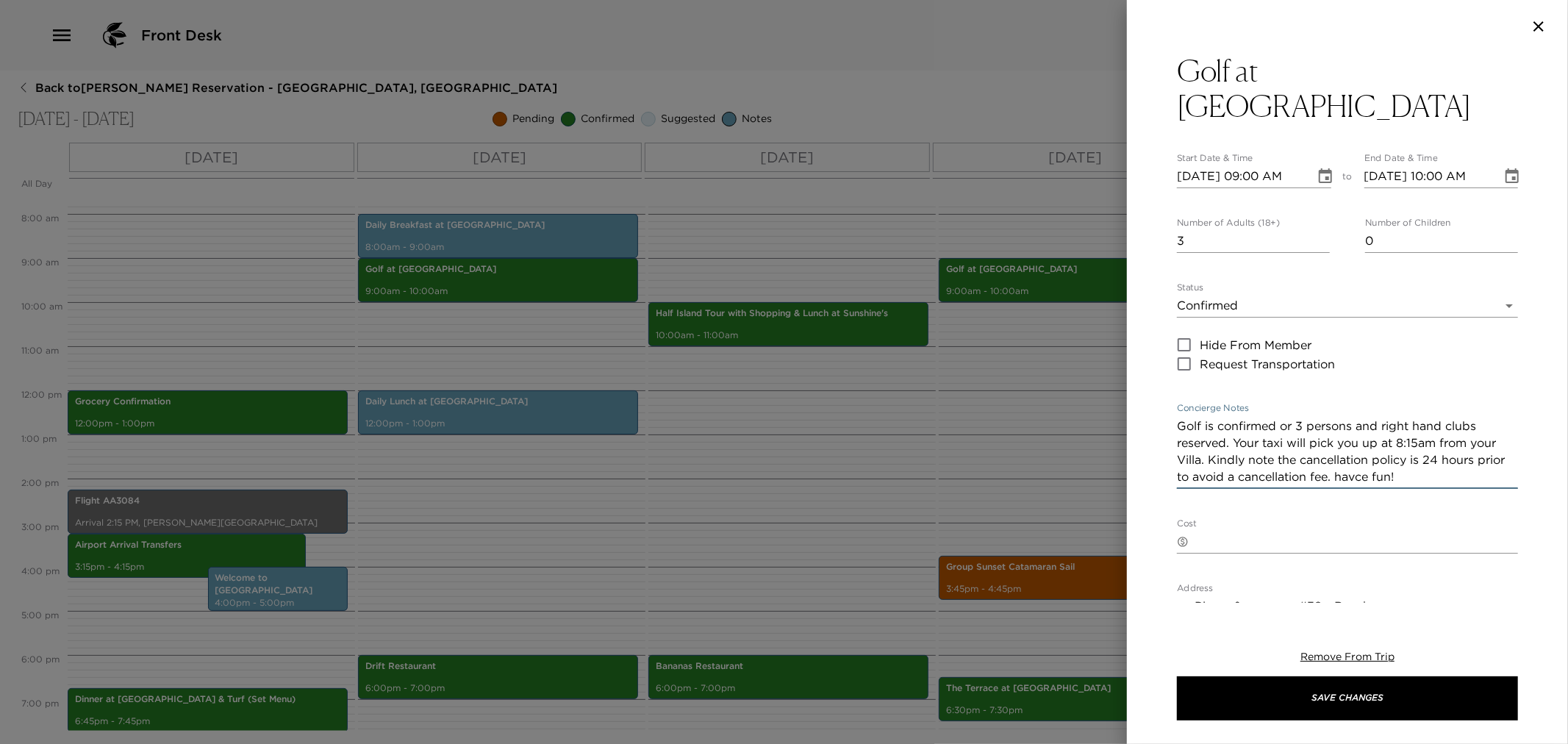
click at [1395, 438] on textarea "Golf is confirmed or 3 persons and right hand clubs reserved. Your taxi will pi…" at bounding box center [1348, 451] width 341 height 67
click at [1376, 442] on textarea "Golf is confirmed or 3 persons and right hand clubs reserved. Your taxi will pi…" at bounding box center [1348, 451] width 341 height 67
drag, startPoint x: 1178, startPoint y: 391, endPoint x: 1434, endPoint y: 452, distance: 263.2
click at [1434, 452] on div "Golf is confirmed or 3 persons and right hand clubs reserved. Your taxi will pi…" at bounding box center [1348, 451] width 341 height 74
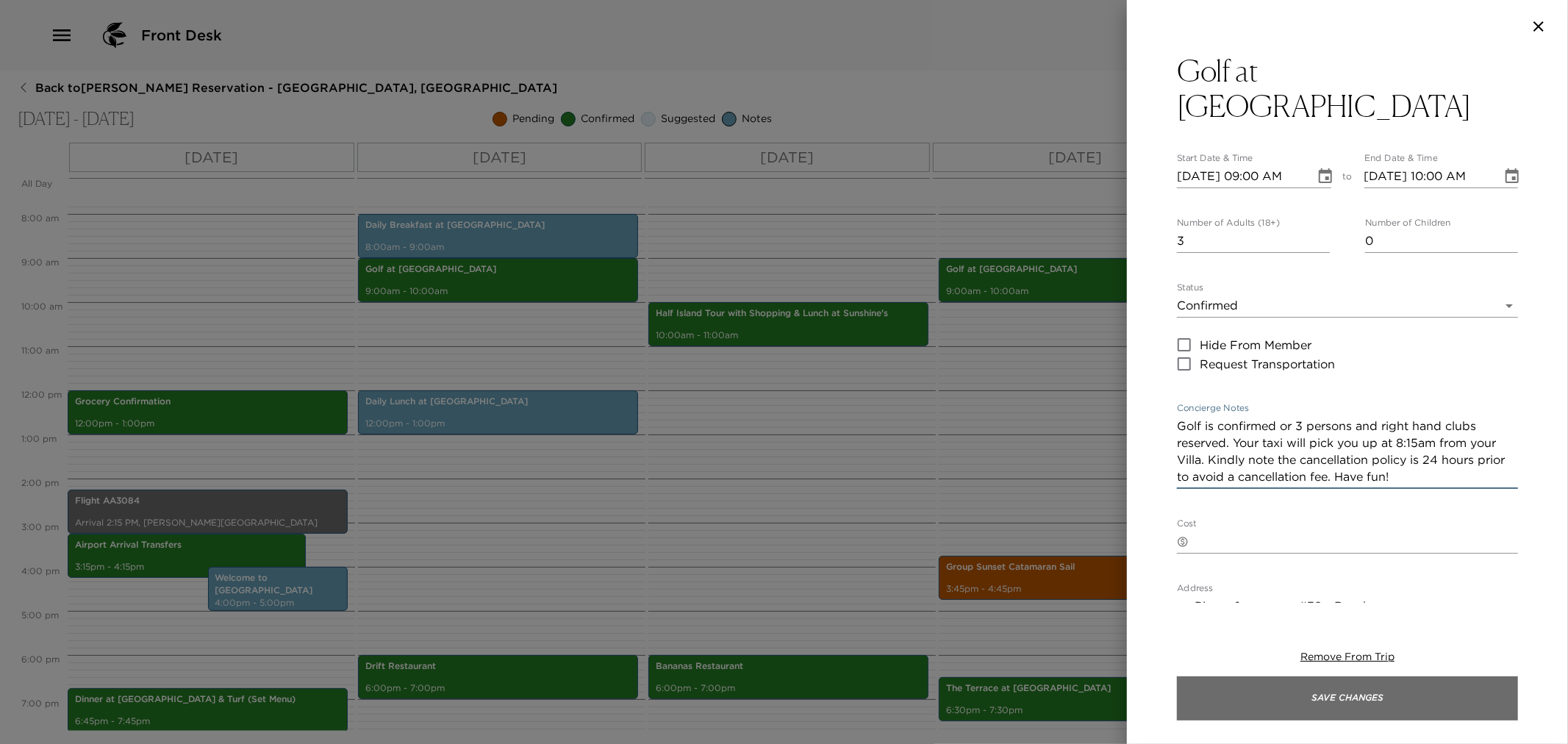
type textarea "Golf is confirmed or 3 persons and right hand clubs reserved. Your taxi will pi…"
click at [1358, 697] on button "Save Changes" at bounding box center [1348, 699] width 341 height 44
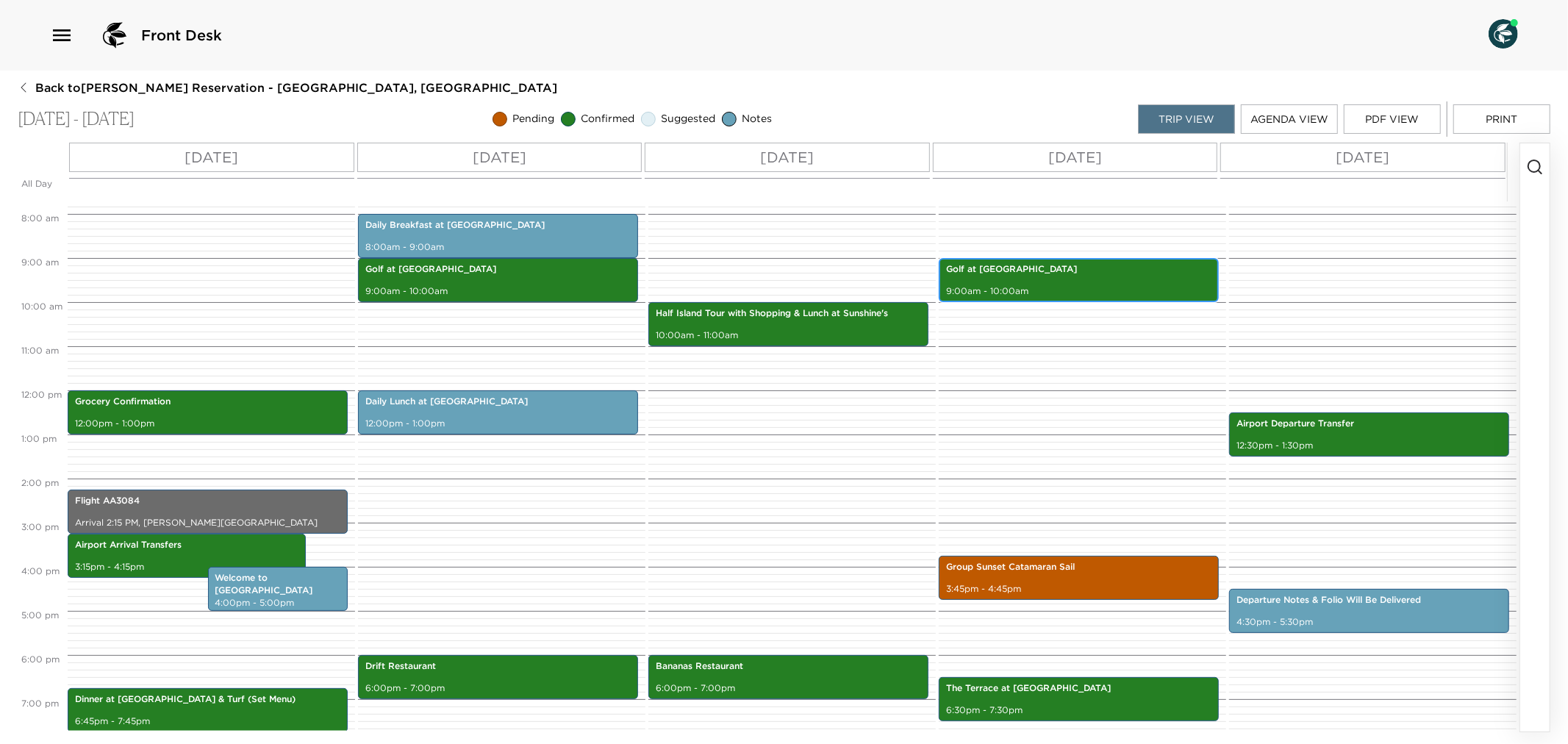
click at [1044, 281] on div "Golf at Four Seasons 9:00am - 10:00am" at bounding box center [1079, 280] width 272 height 40
click at [1125, 292] on p "9:00am - 10:00am" at bounding box center [1079, 291] width 266 height 13
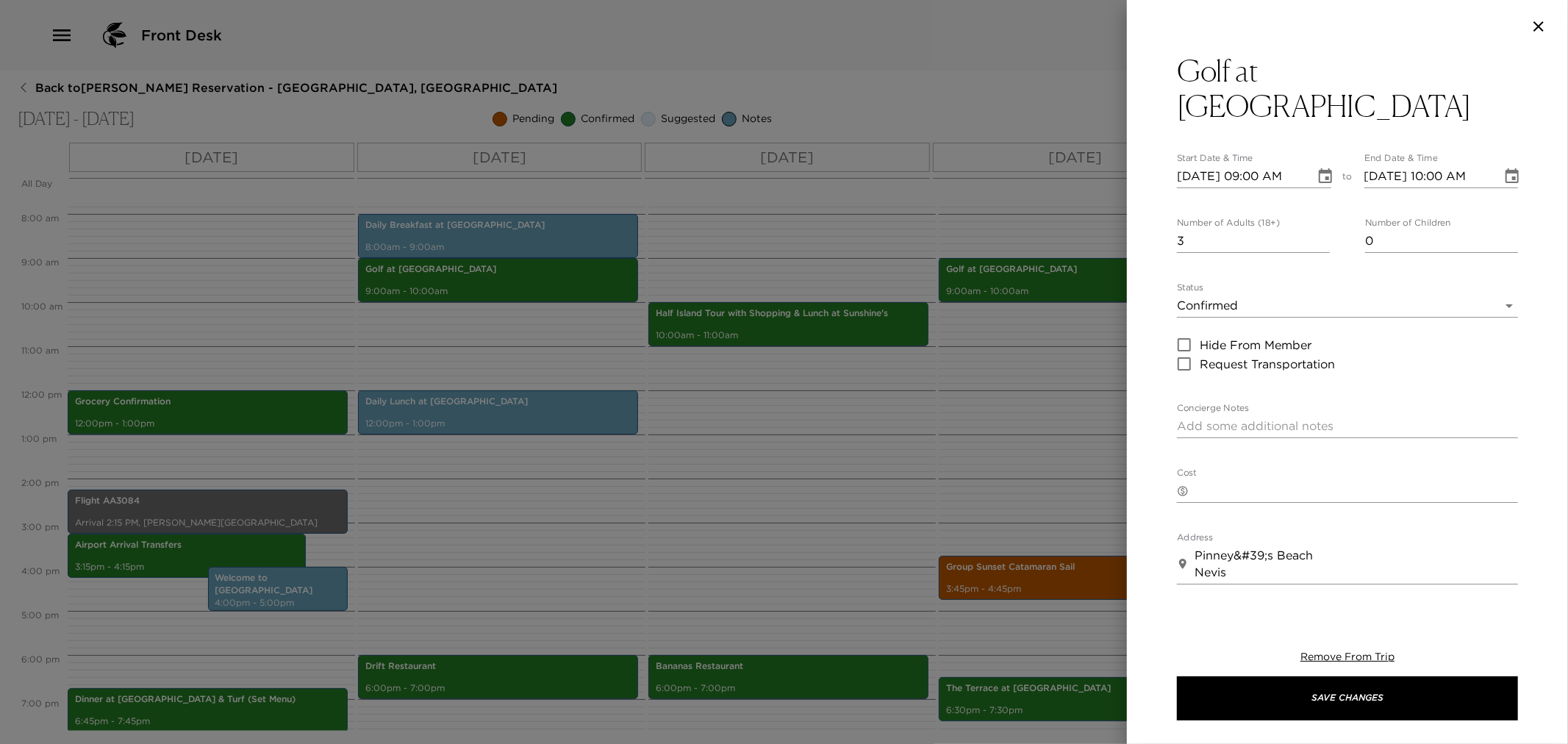
click at [1196, 418] on textarea "Concierge Notes" at bounding box center [1348, 426] width 341 height 17
paste textarea "Golf is confirmed or 3 persons and right hand clubs reserved. Your taxi will pi…"
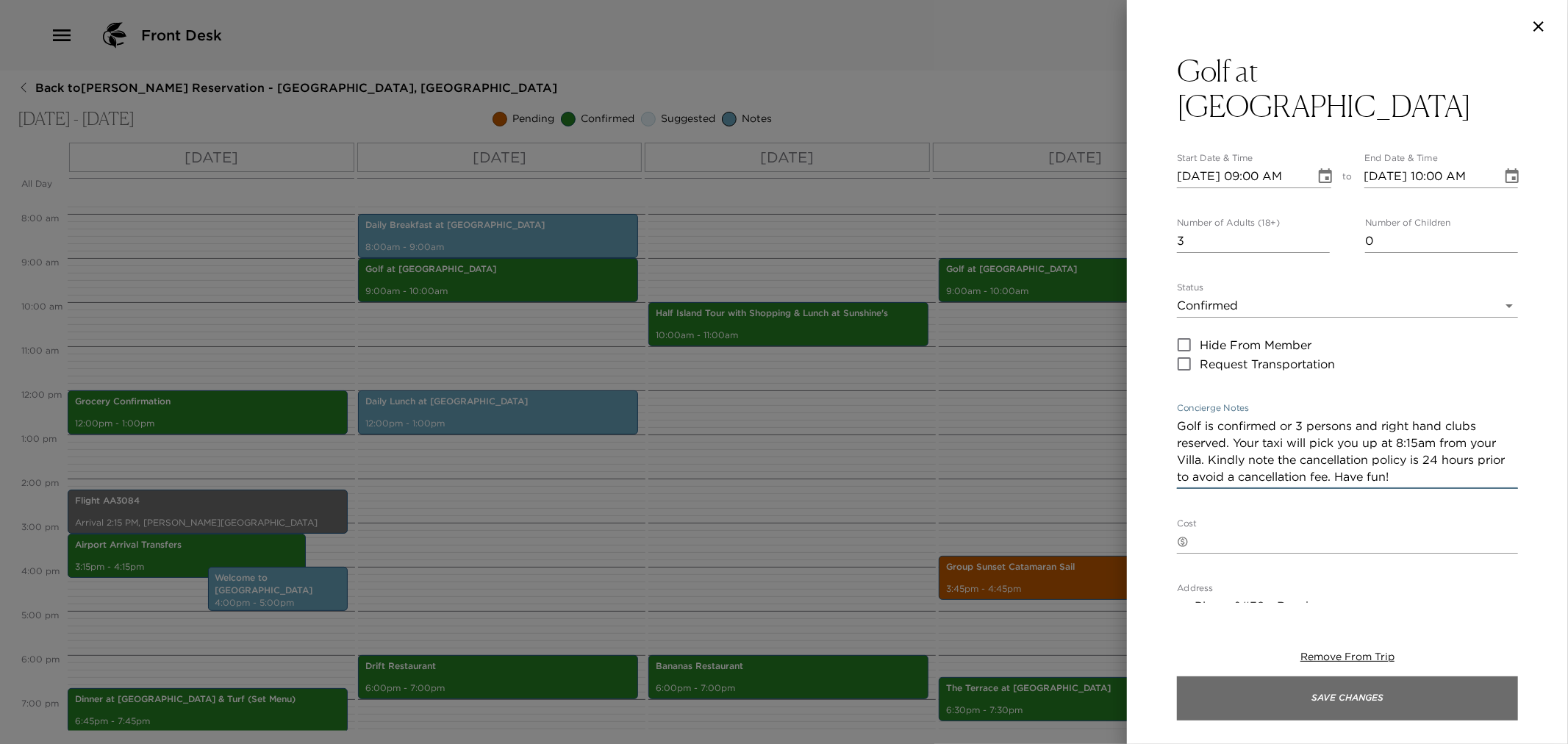
type textarea "Golf is confirmed or 3 persons and right hand clubs reserved. Your taxi will pi…"
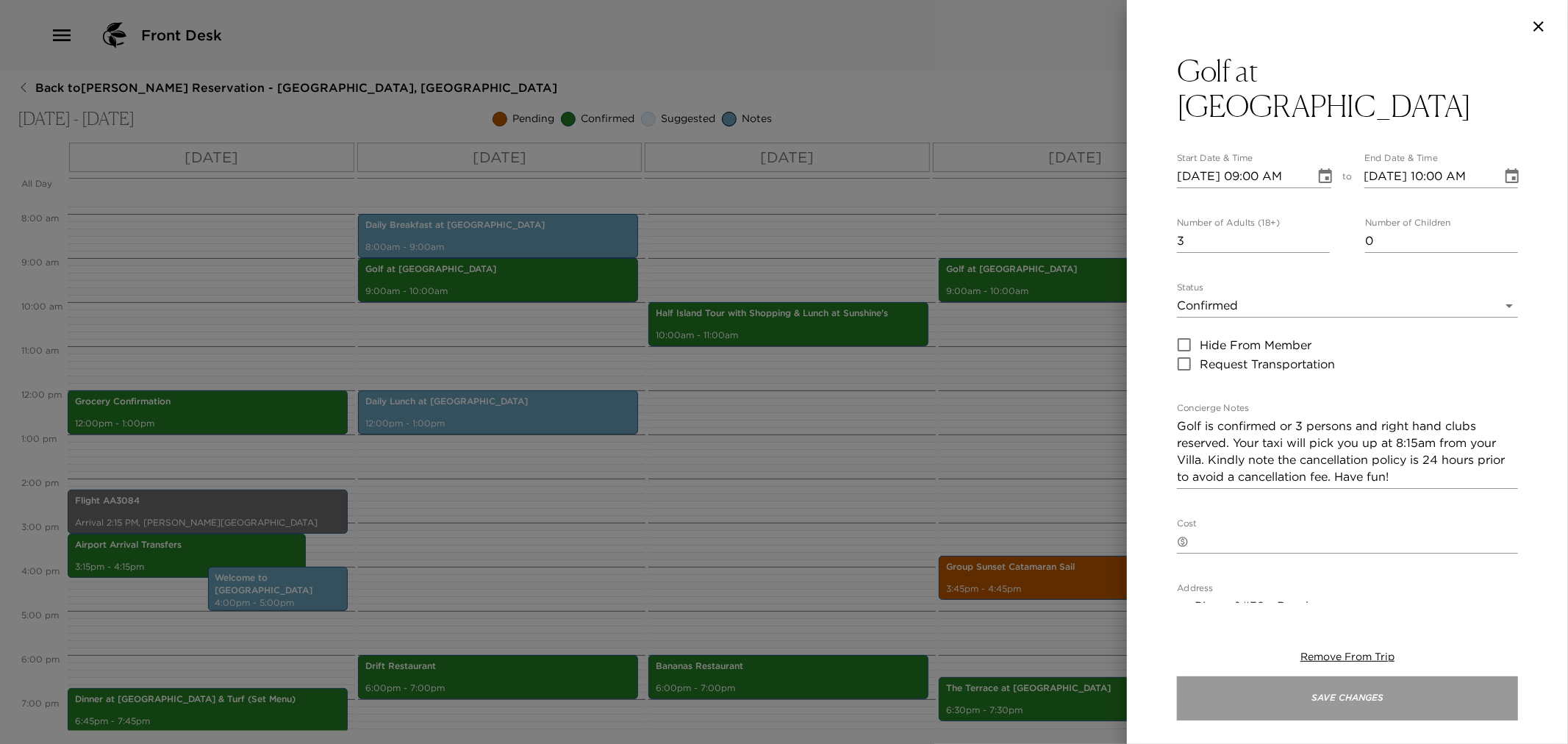
click at [1327, 708] on button "Save Changes" at bounding box center [1348, 699] width 341 height 44
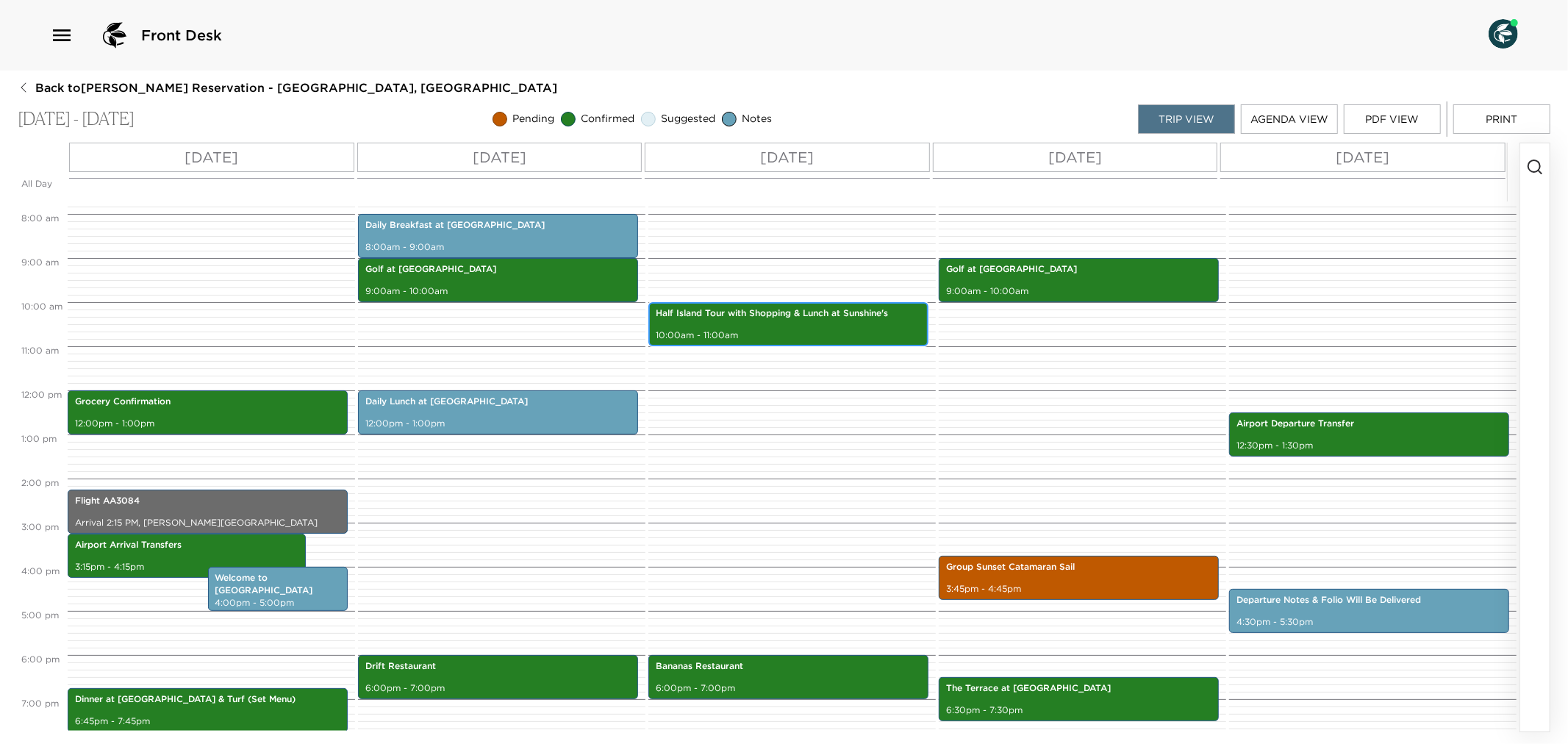
click at [796, 339] on p "10:00am - 11:00am" at bounding box center [788, 335] width 266 height 13
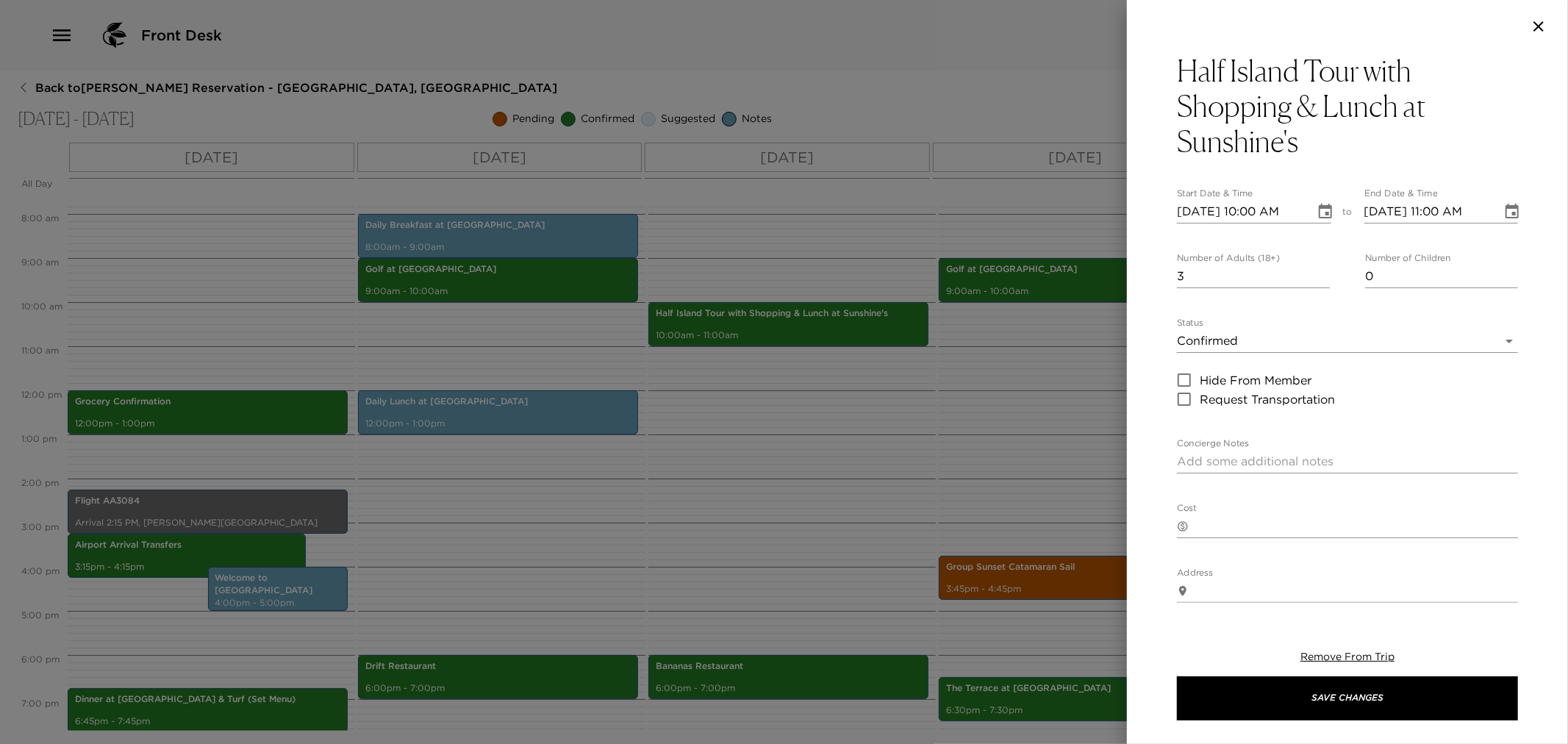
click at [861, 436] on div at bounding box center [784, 372] width 1568 height 744
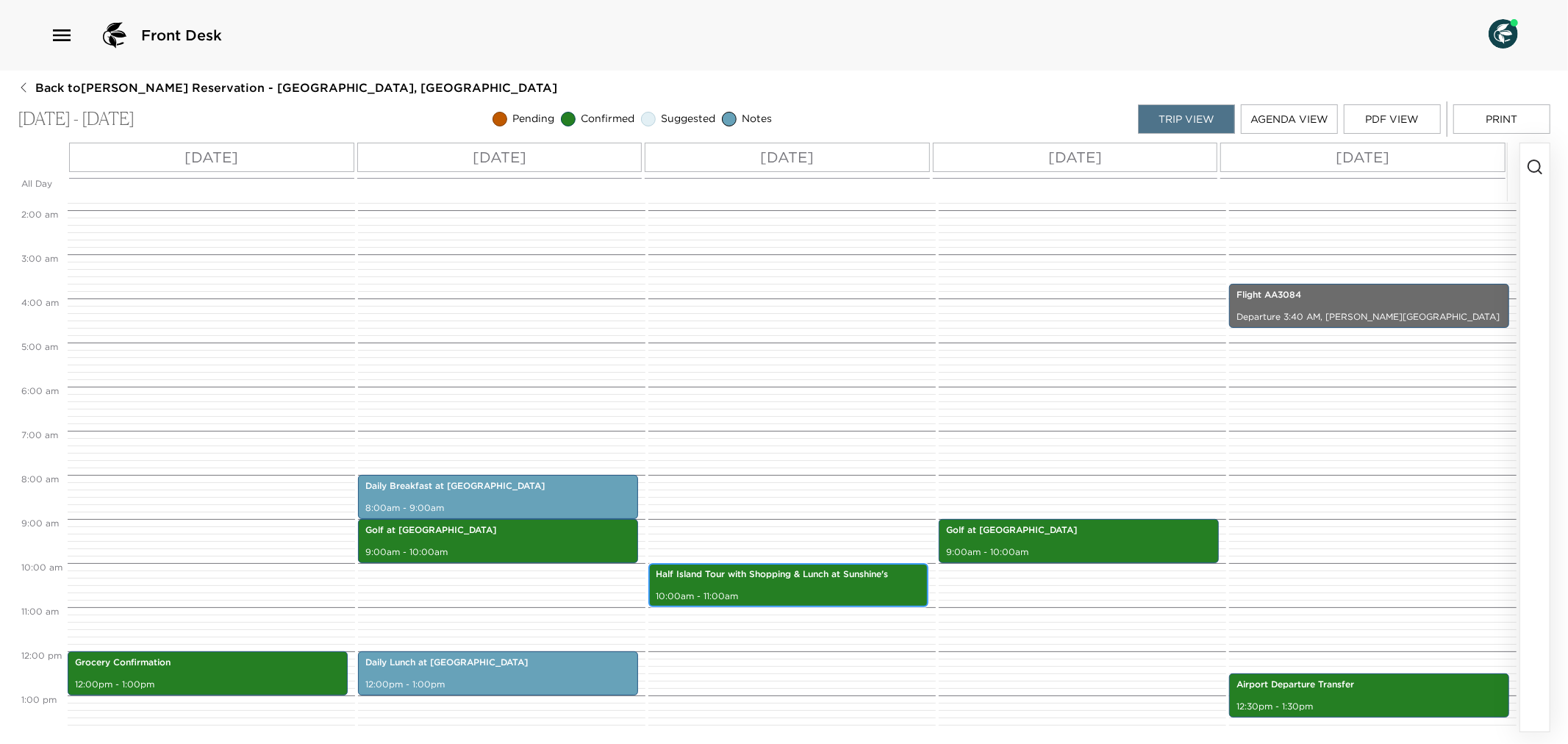
scroll to position [326, 0]
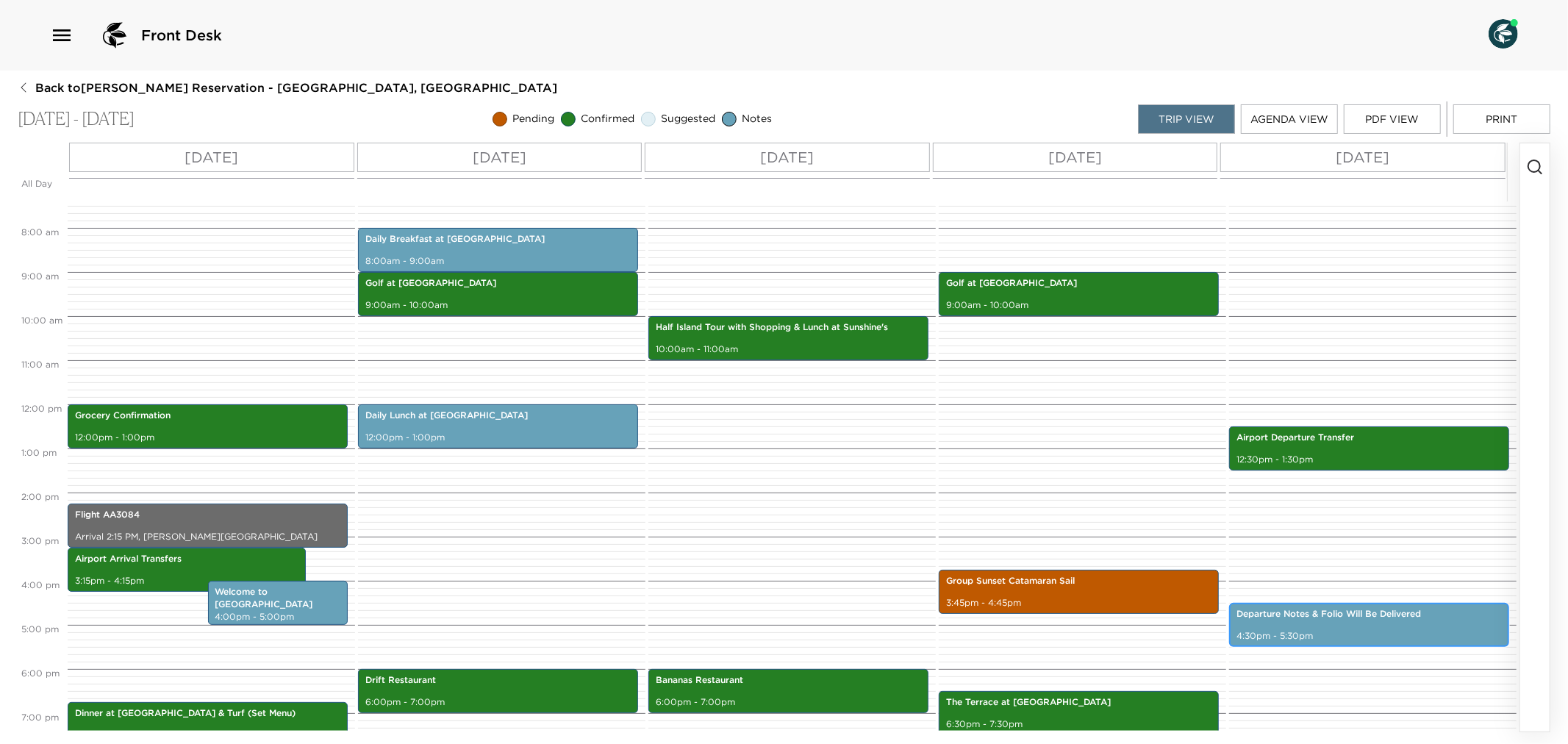
click at [1321, 621] on div "Departure Notes & Folio Will Be Delivered 4:30pm - 5:30pm" at bounding box center [1369, 625] width 272 height 40
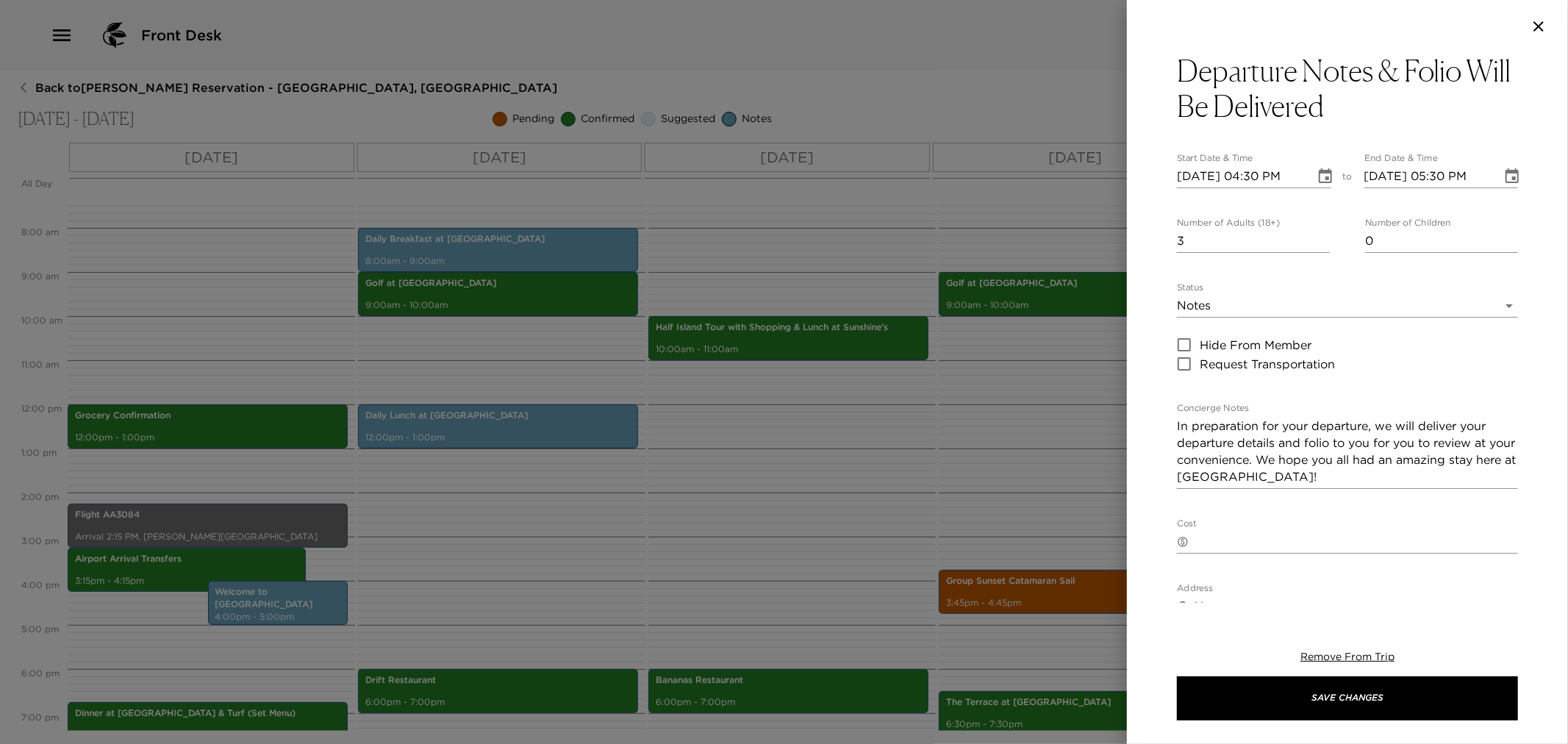
drag, startPoint x: 814, startPoint y: 499, endPoint x: 947, endPoint y: 499, distance: 133.0
click at [819, 496] on div at bounding box center [784, 372] width 1568 height 744
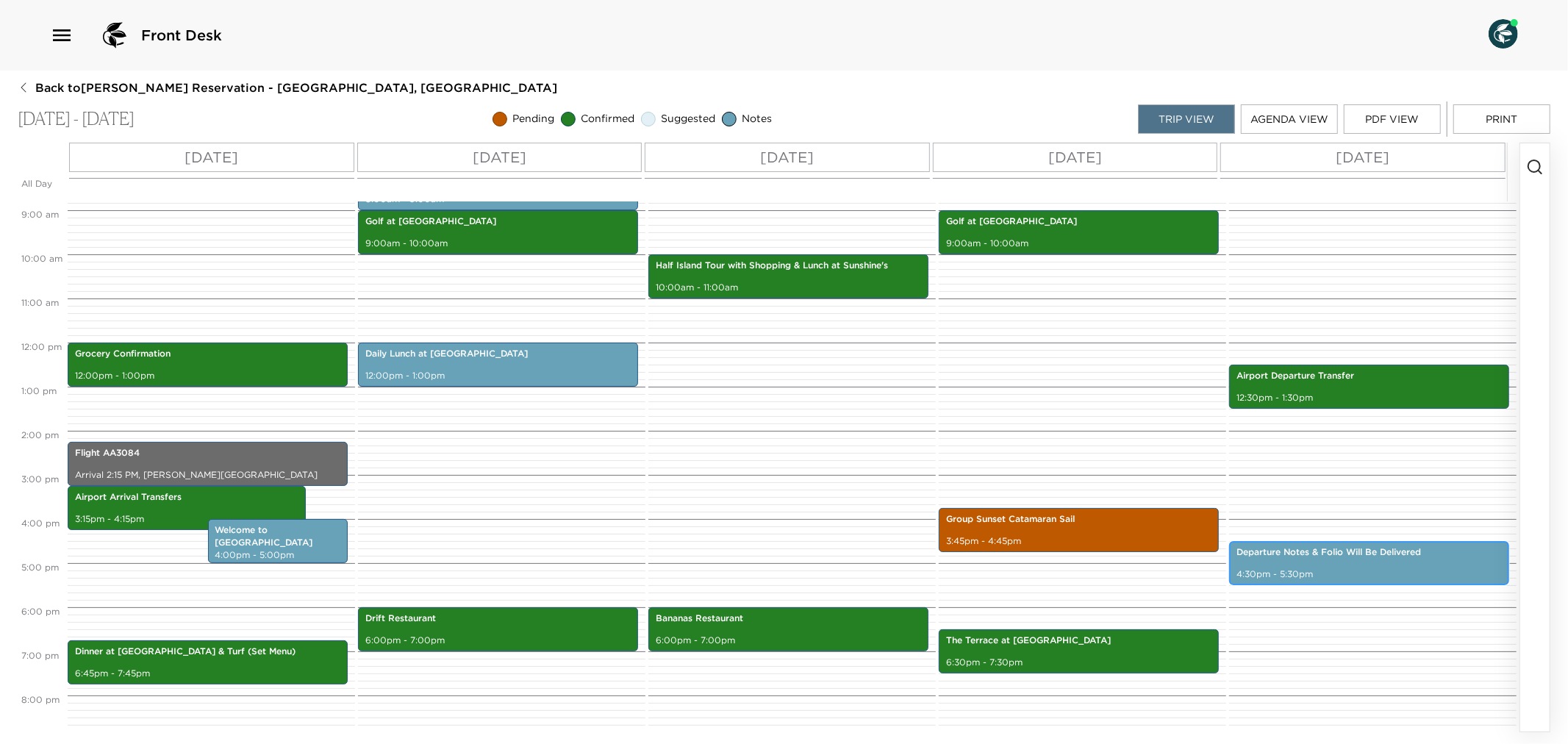
scroll to position [365, 0]
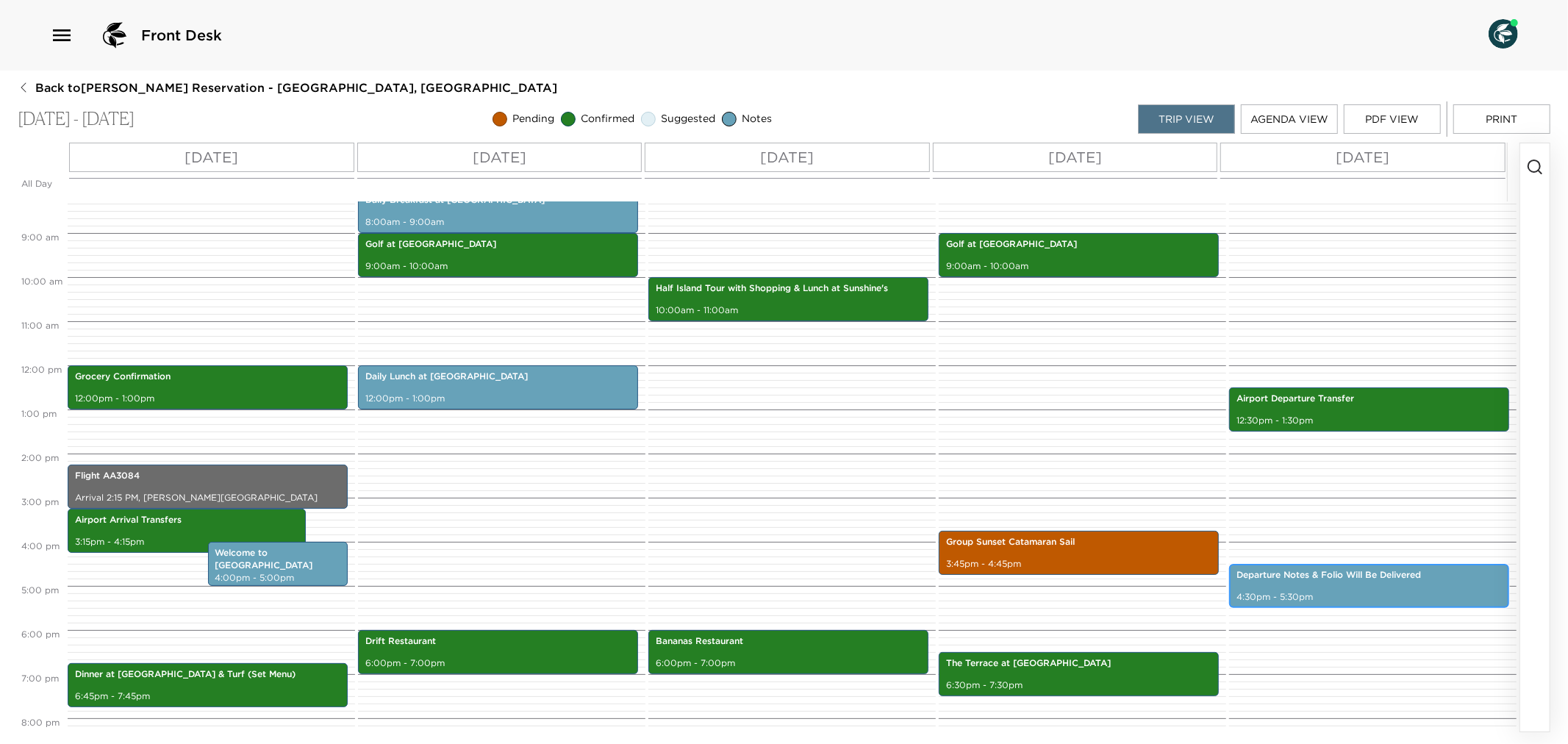
click at [1313, 581] on div "Departure Notes & Folio Will Be Delivered 4:30pm - 5:30pm" at bounding box center [1369, 586] width 272 height 40
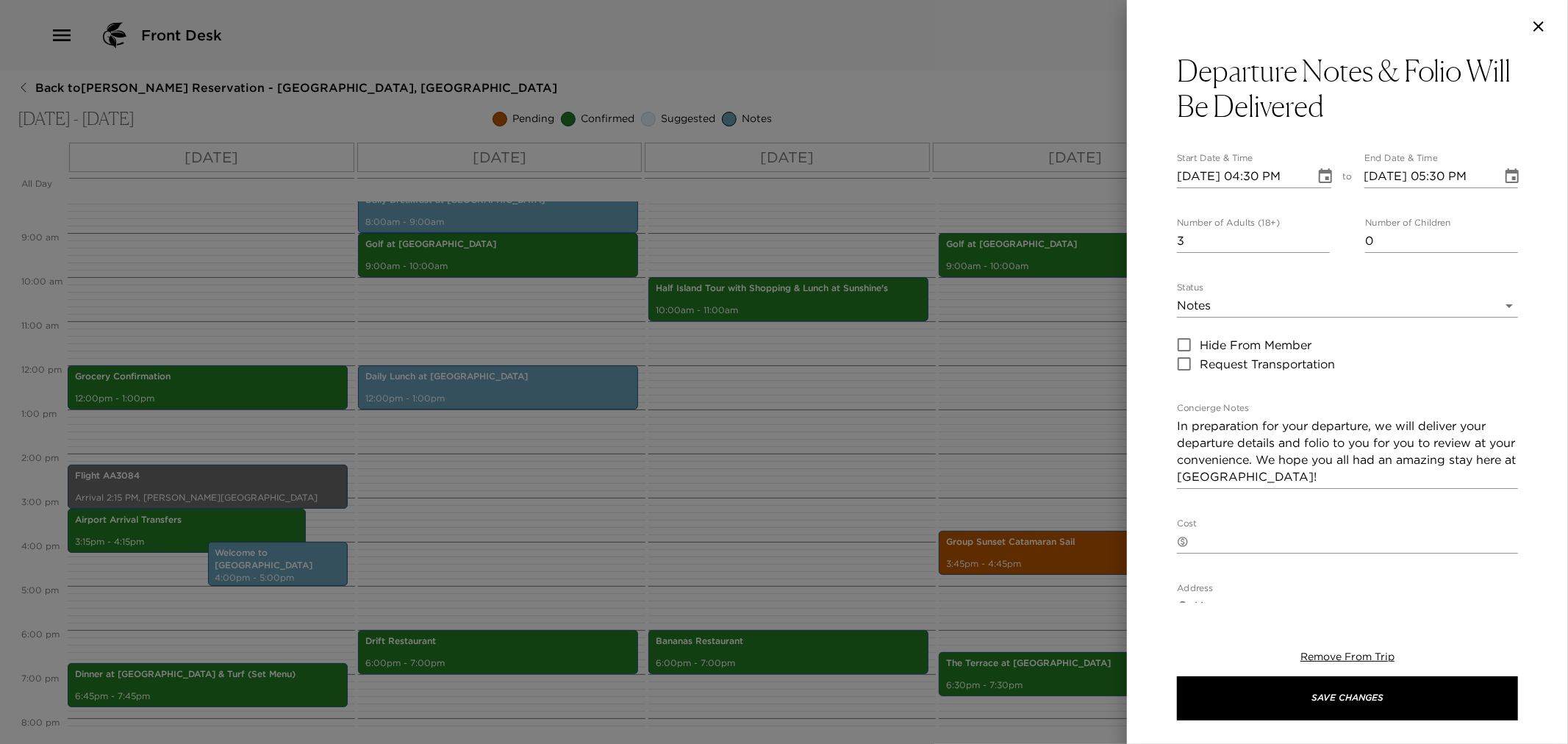
click at [1319, 181] on icon "Choose date, selected date is Nov 8, 2025" at bounding box center [1326, 175] width 14 height 14
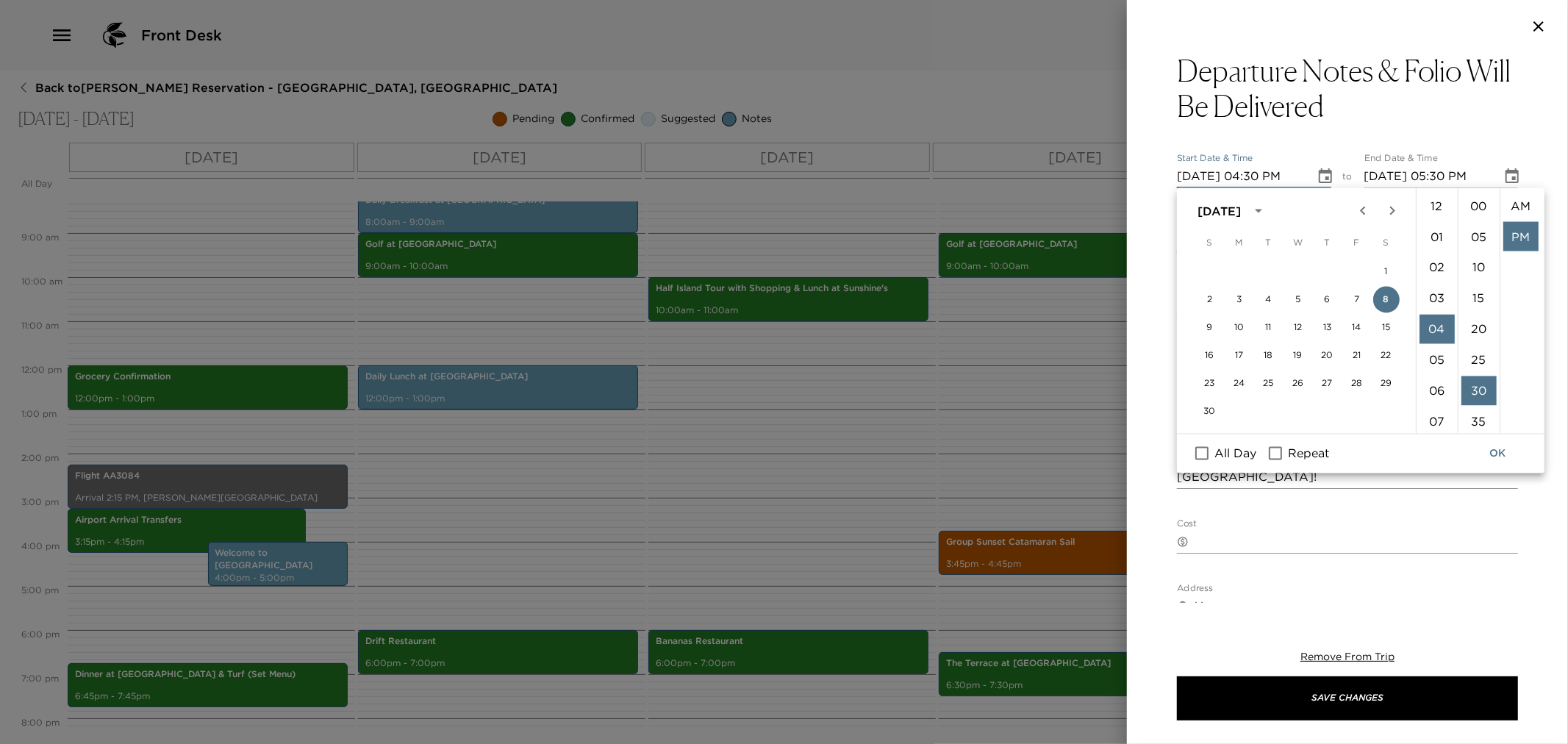
scroll to position [30, 0]
drag, startPoint x: 1355, startPoint y: 298, endPoint x: 1480, endPoint y: 302, distance: 125.1
click at [1356, 298] on button "7" at bounding box center [1357, 300] width 26 height 26
type input "11/07/2025 04:30 PM"
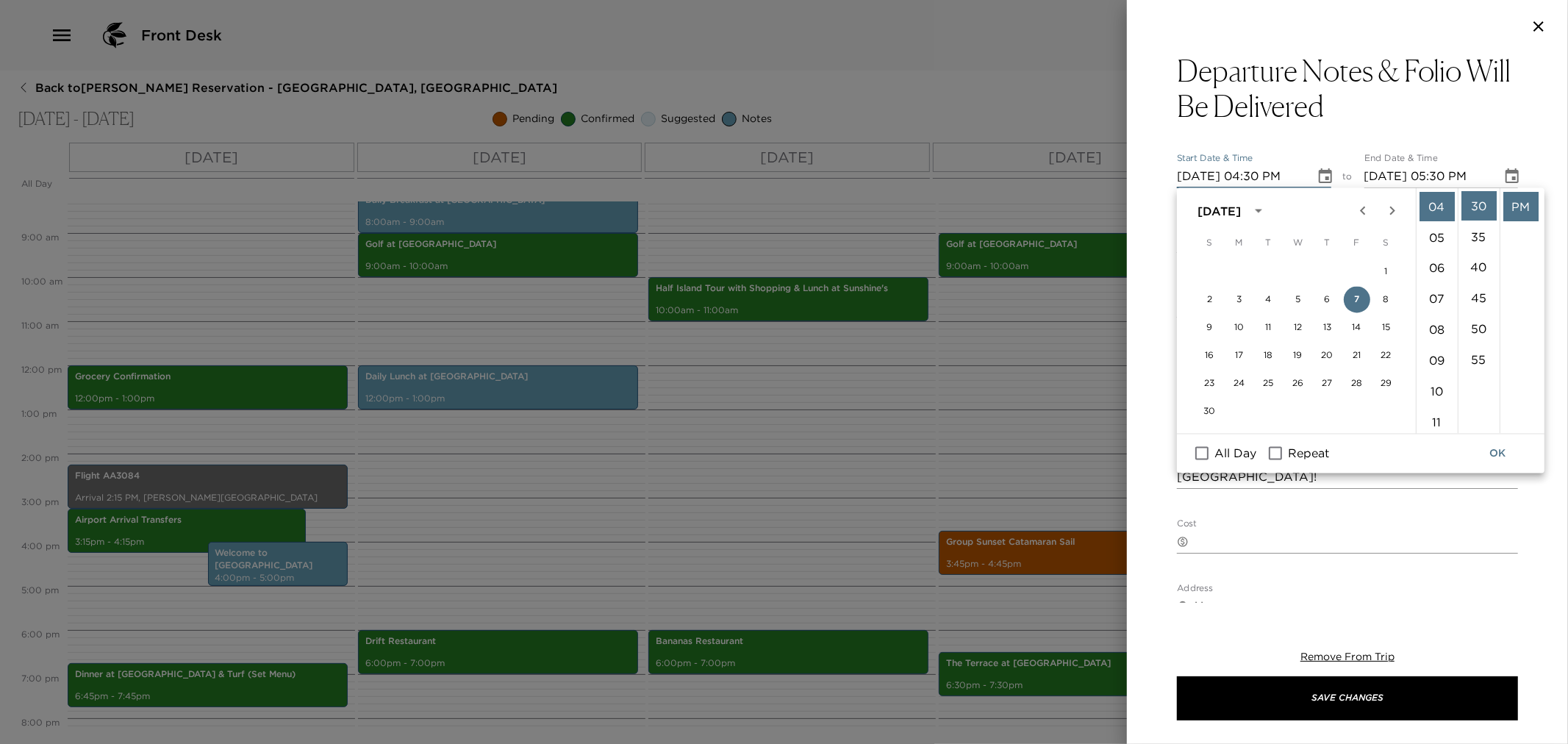
click at [1498, 453] on button "OK" at bounding box center [1497, 454] width 47 height 27
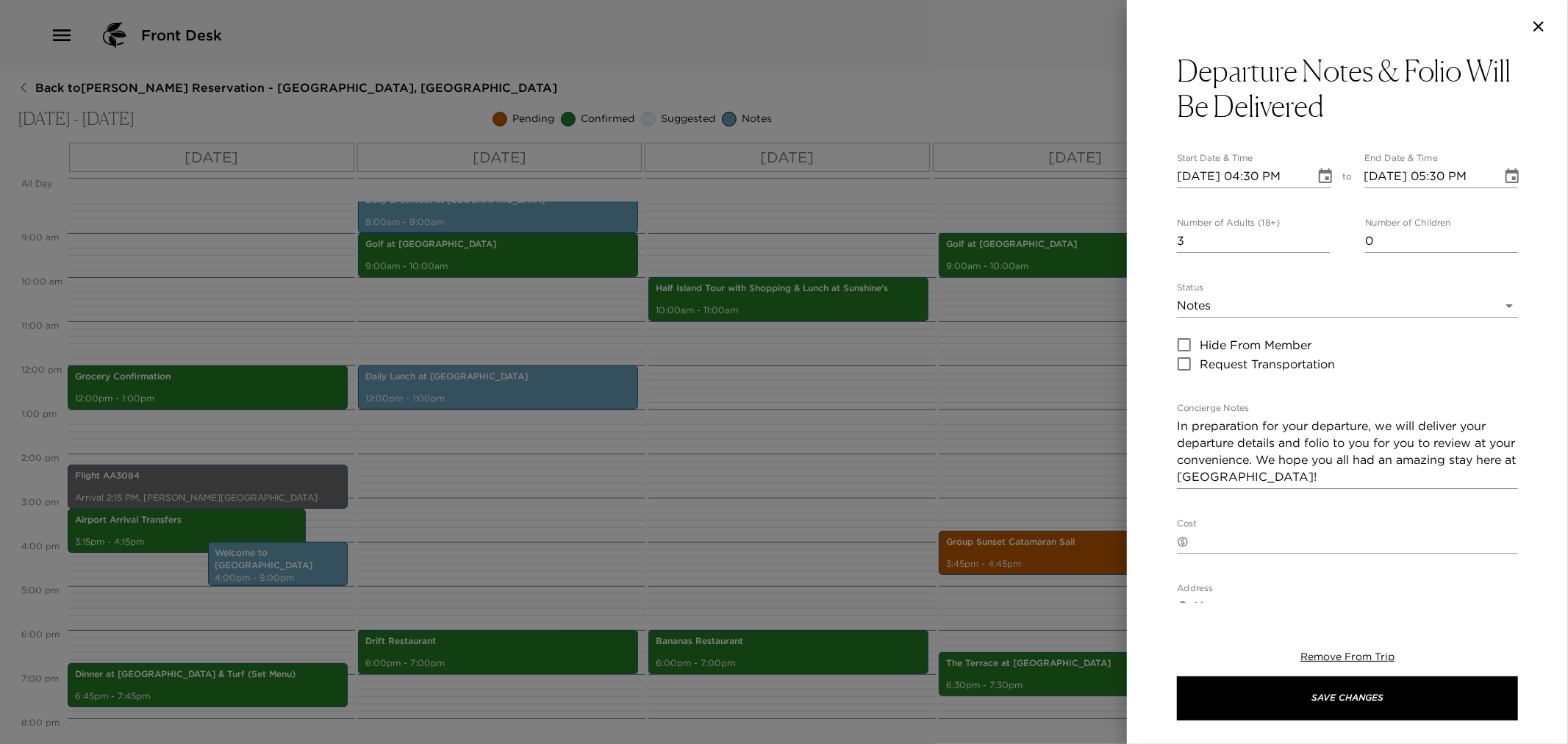
click at [1506, 170] on icon "Choose date, selected date is Nov 8, 2025" at bounding box center [1513, 175] width 14 height 14
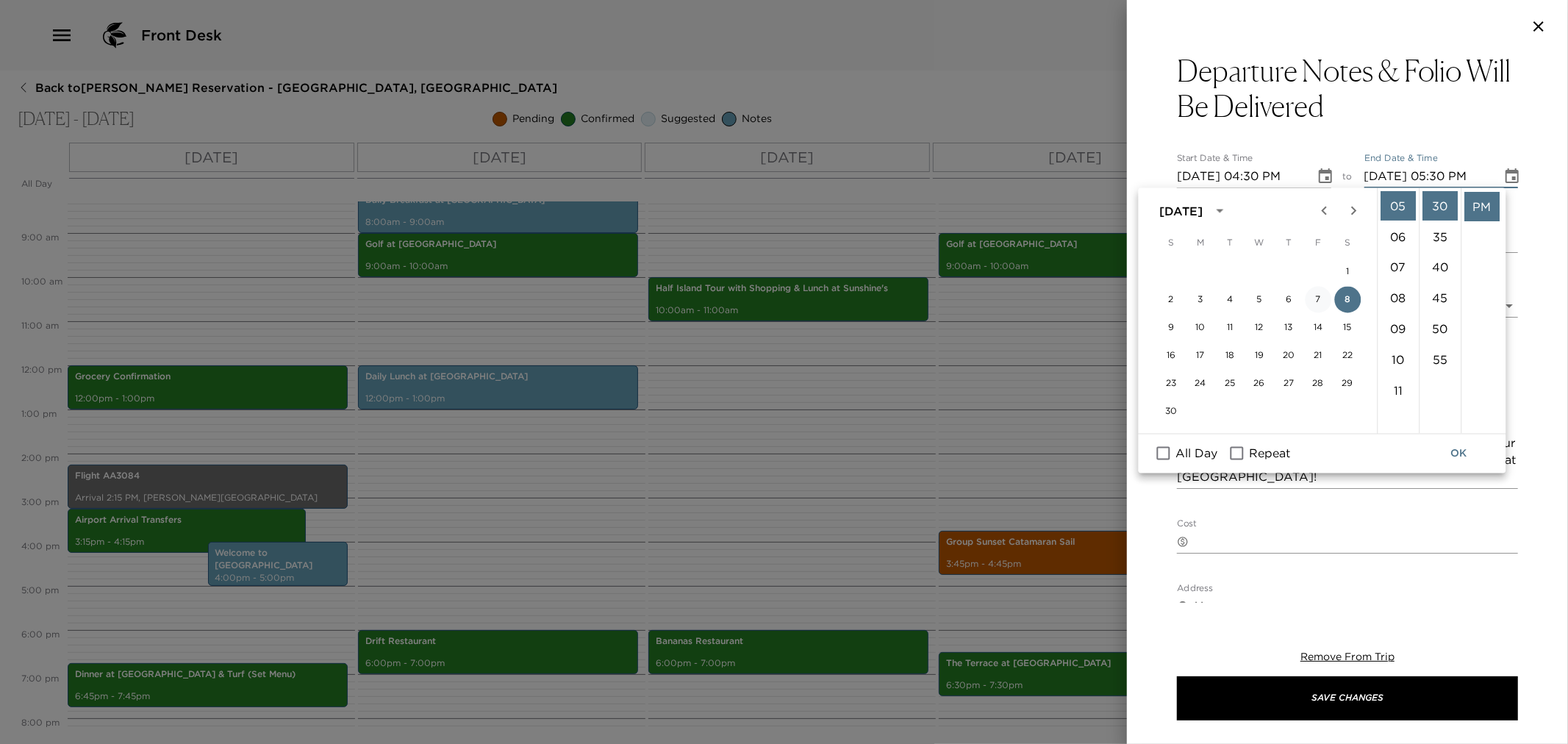
drag, startPoint x: 1313, startPoint y: 295, endPoint x: 1327, endPoint y: 317, distance: 26.1
click at [1314, 295] on button "7" at bounding box center [1318, 300] width 26 height 26
type input "11/07/2025 05:30 PM"
click at [1460, 449] on button "OK" at bounding box center [1459, 454] width 47 height 27
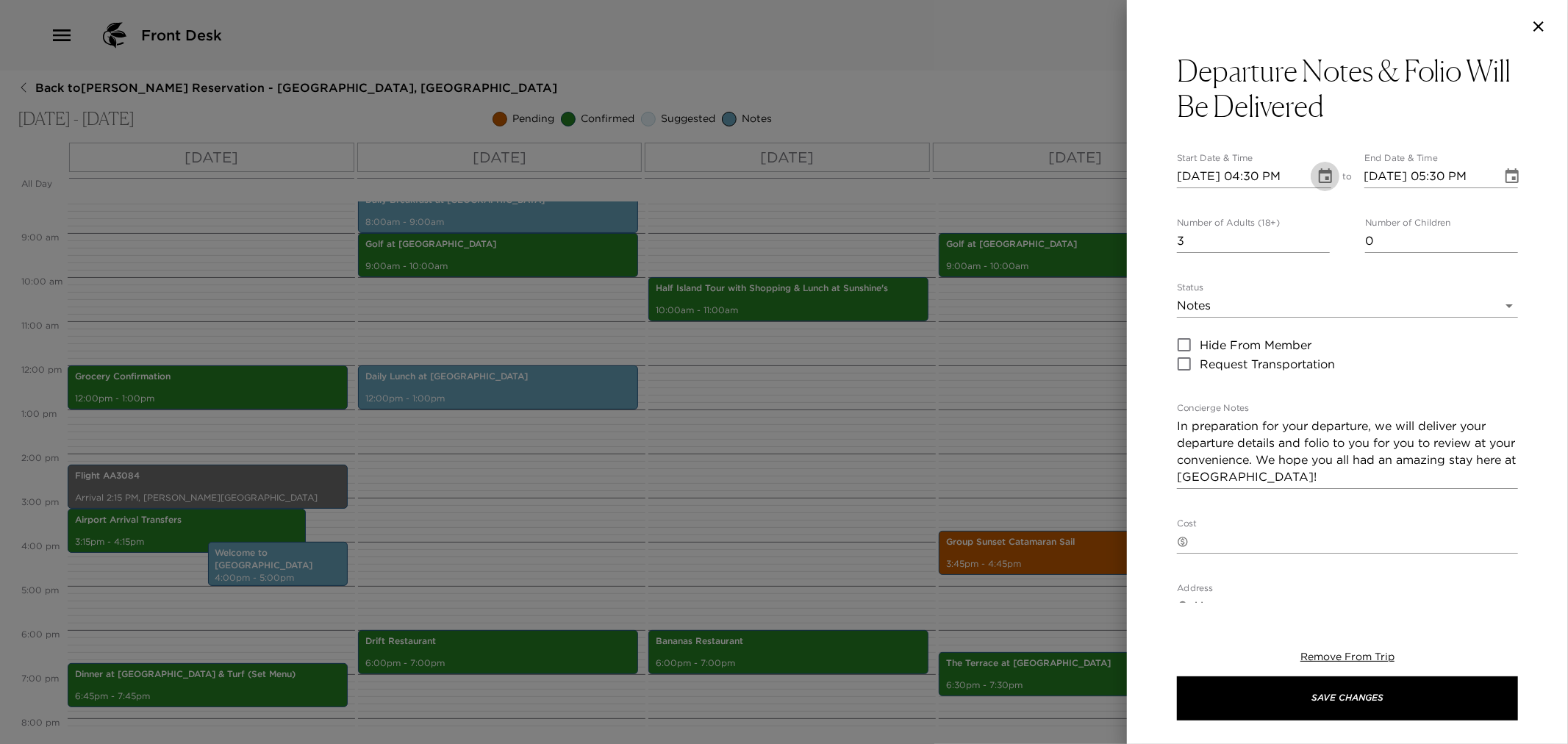
click at [1311, 175] on button "Choose date, selected date is Nov 7, 2025" at bounding box center [1325, 176] width 30 height 30
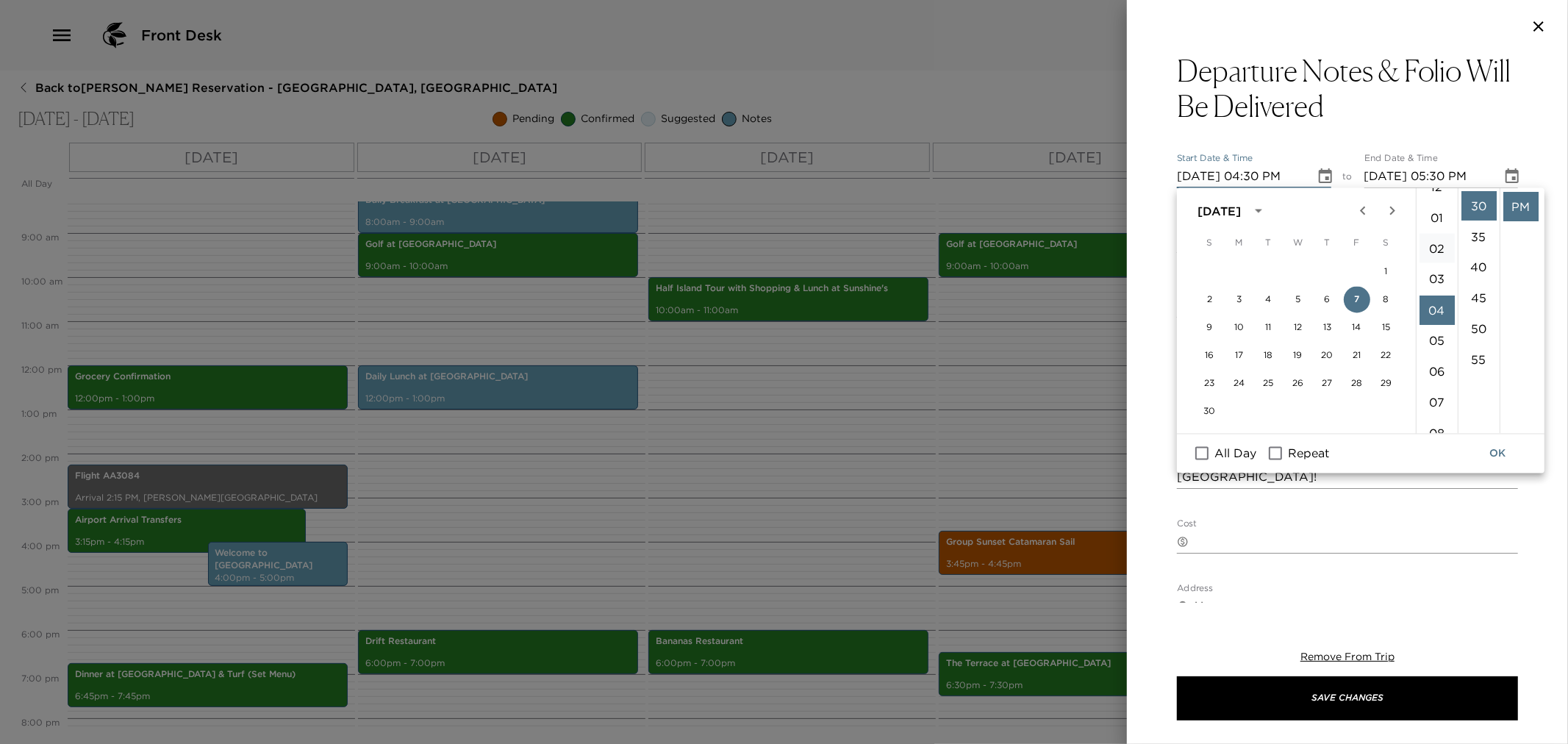
scroll to position [0, 0]
click at [1443, 298] on li "03" at bounding box center [1437, 298] width 35 height 30
type input "11/07/2025 03:30 PM"
click at [1479, 207] on li "30" at bounding box center [1479, 206] width 35 height 30
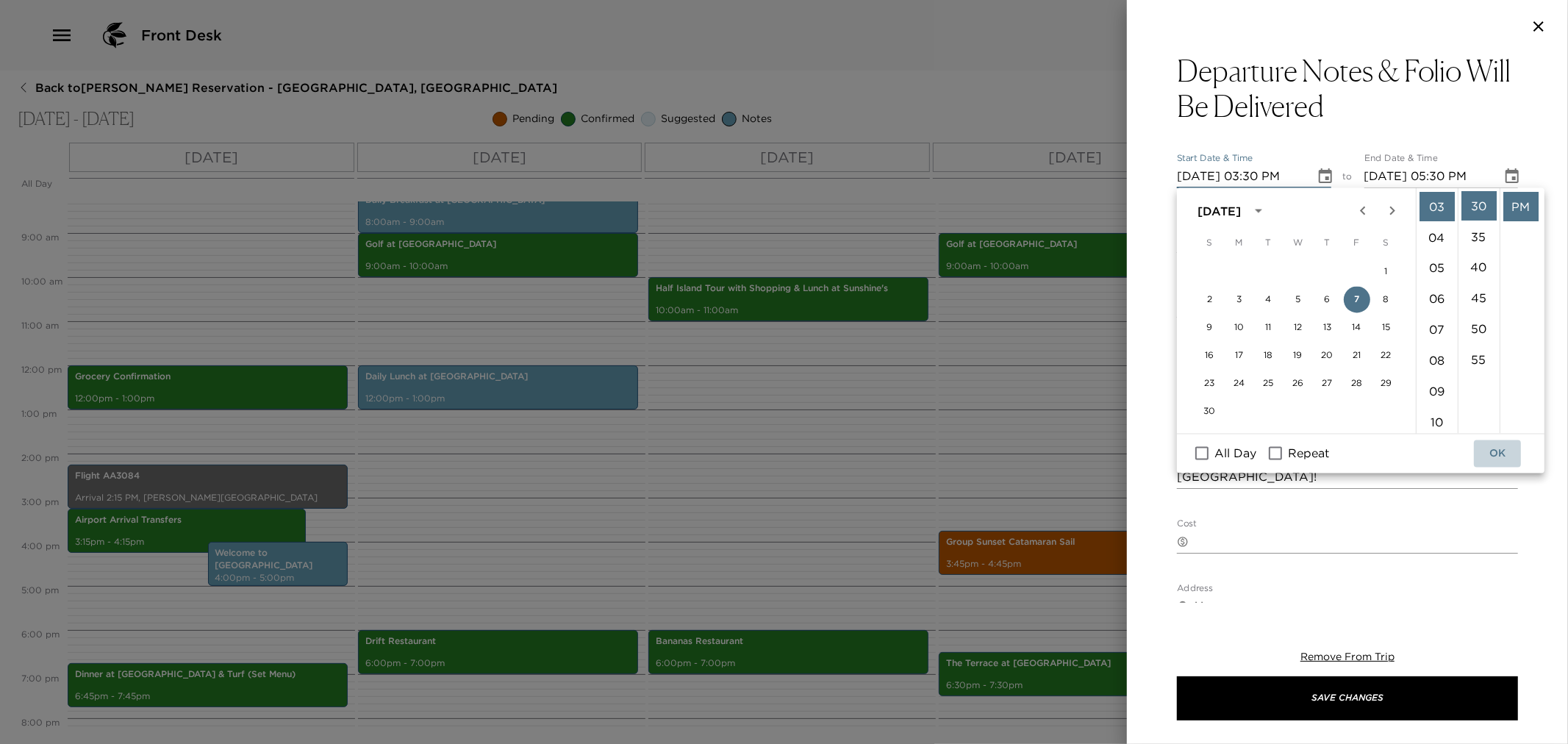
click at [1500, 449] on button "OK" at bounding box center [1497, 454] width 47 height 27
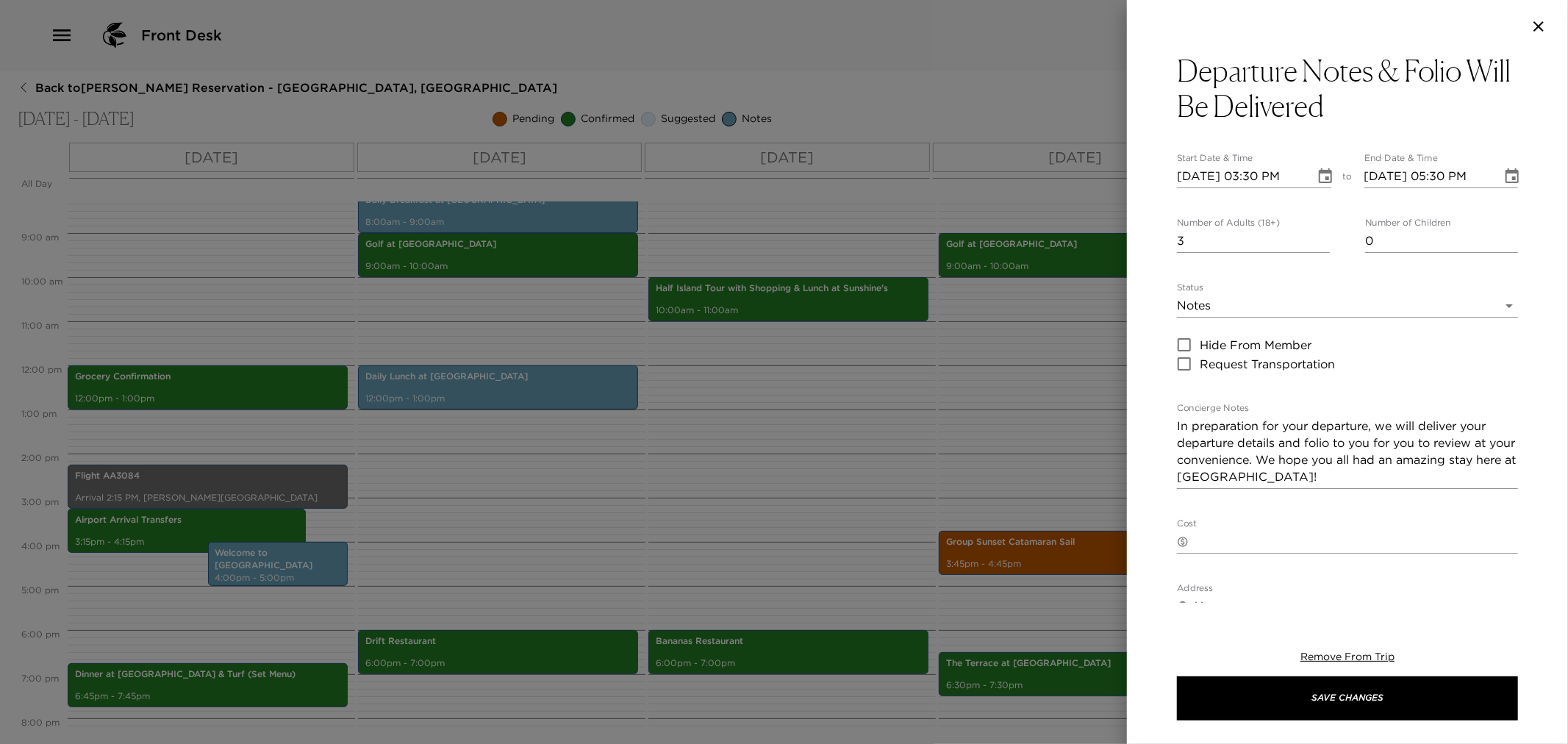
click at [1503, 180] on icon "Choose date, selected date is Nov 7, 2025" at bounding box center [1512, 176] width 18 height 18
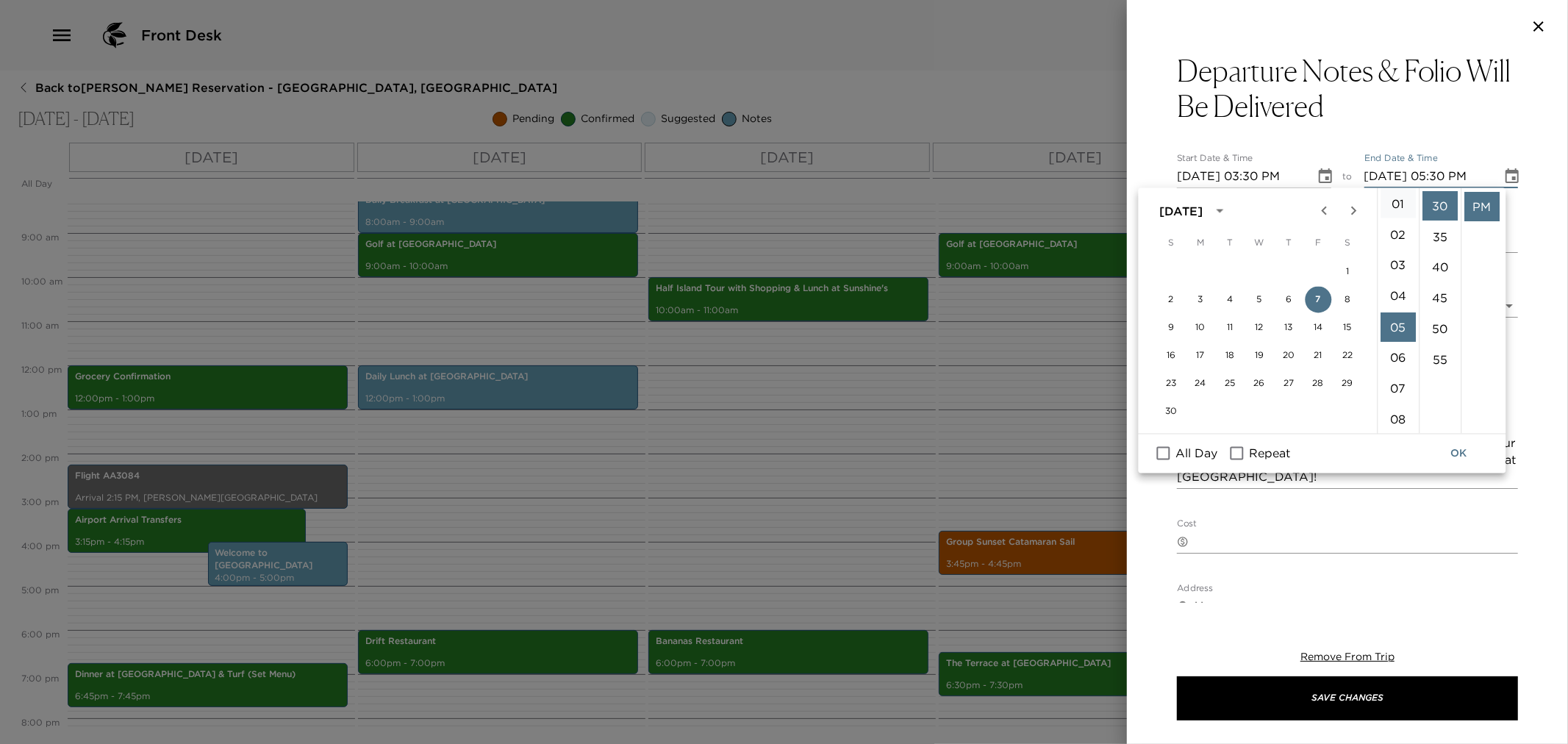
scroll to position [0, 0]
click at [1397, 326] on li "04" at bounding box center [1398, 329] width 35 height 30
type input "11/07/2025 04:30 PM"
click at [1465, 452] on button "OK" at bounding box center [1459, 454] width 47 height 27
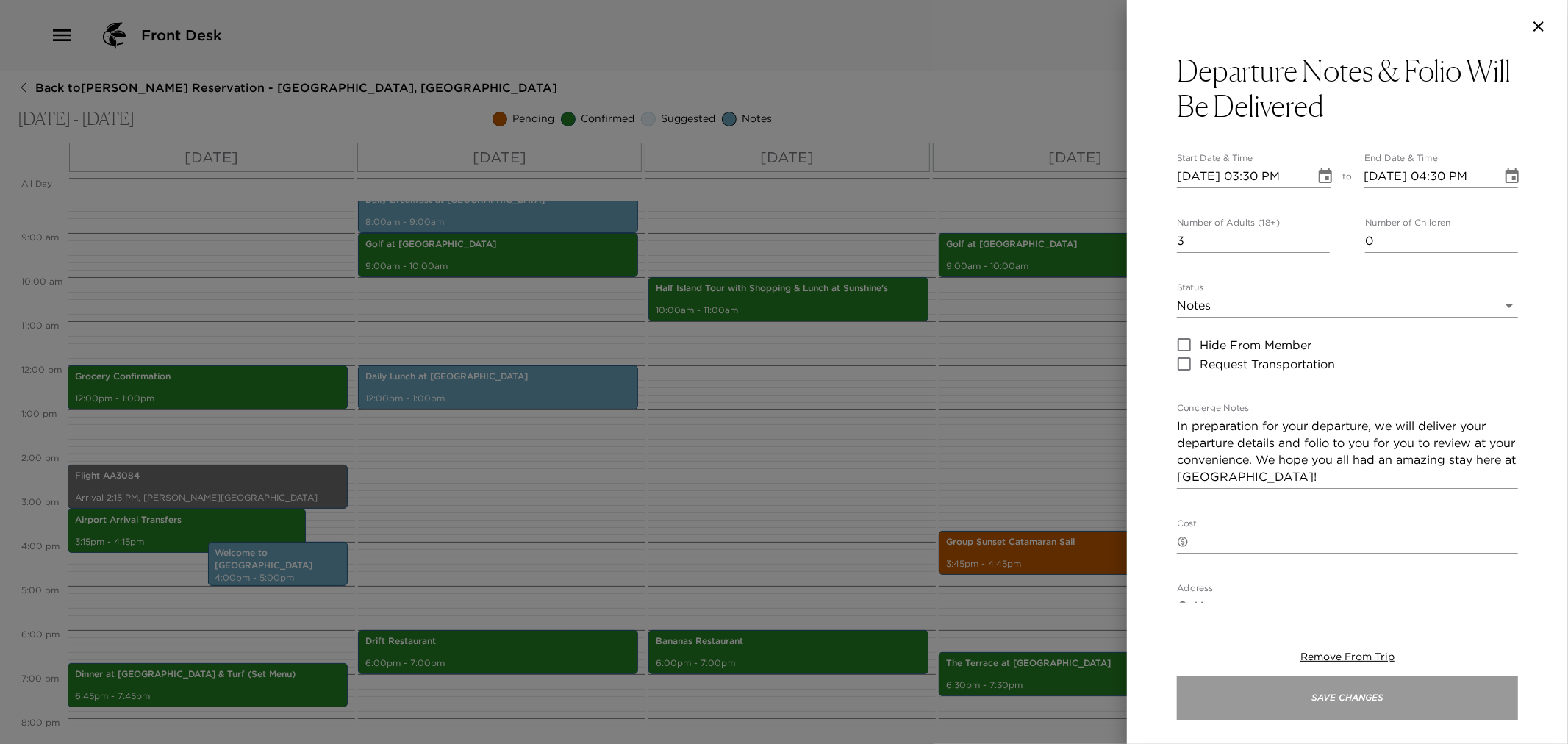
click at [1298, 686] on button "Save Changes" at bounding box center [1348, 699] width 341 height 44
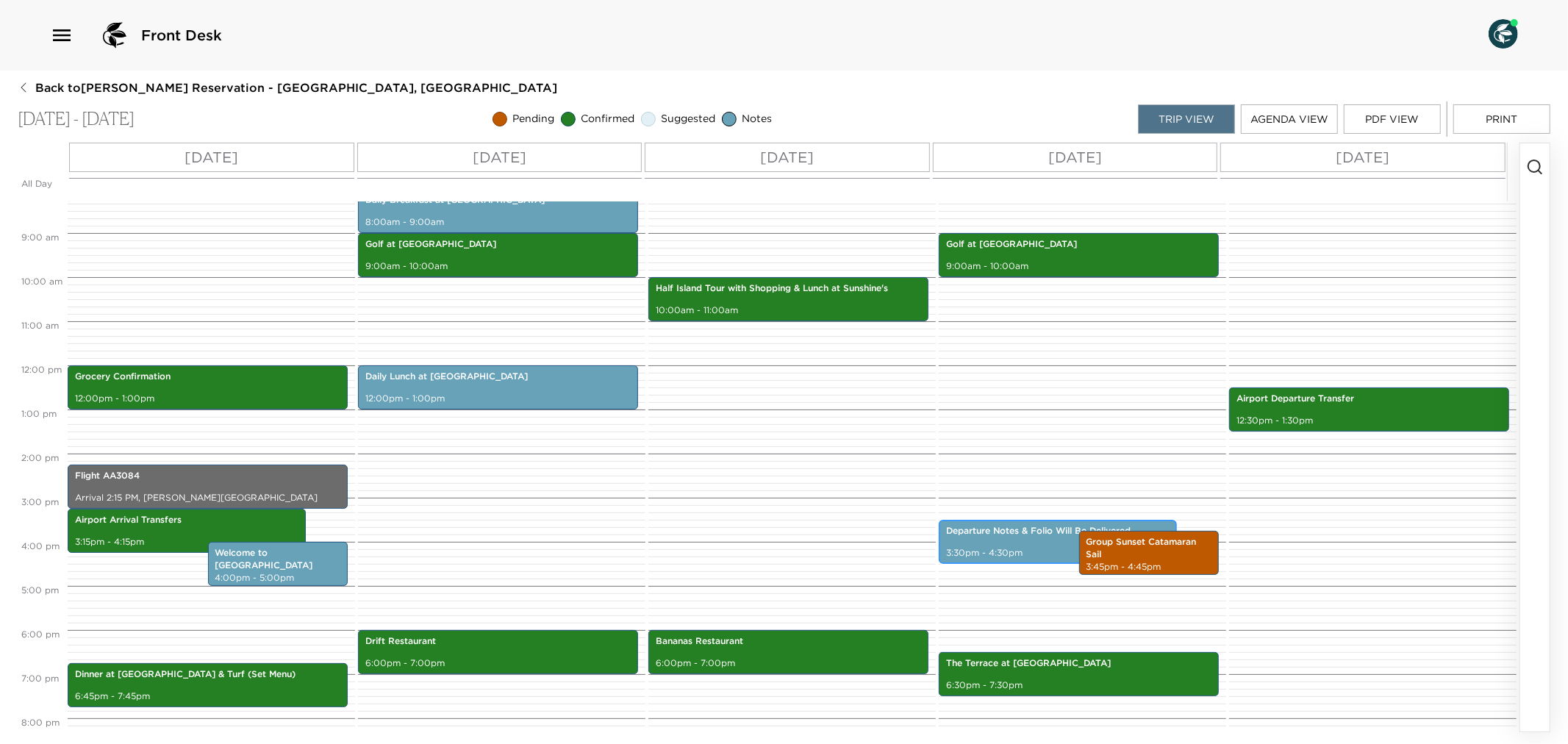
click at [1009, 544] on div "Departure Notes & Folio Will Be Delivered 3:30pm - 4:30pm" at bounding box center [1057, 541] width 229 height 40
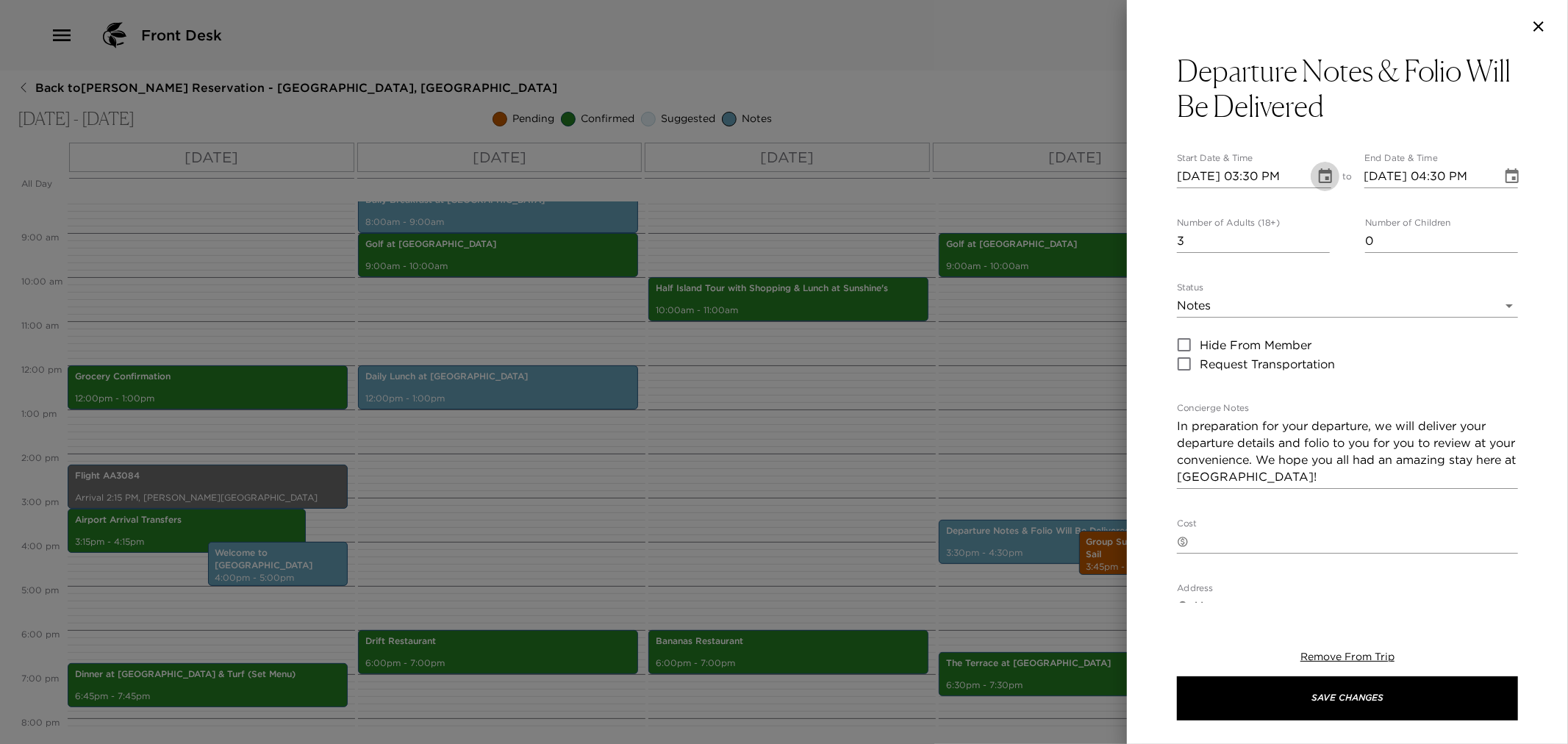
click at [1319, 177] on icon "Choose date, selected date is Nov 7, 2025" at bounding box center [1326, 175] width 14 height 14
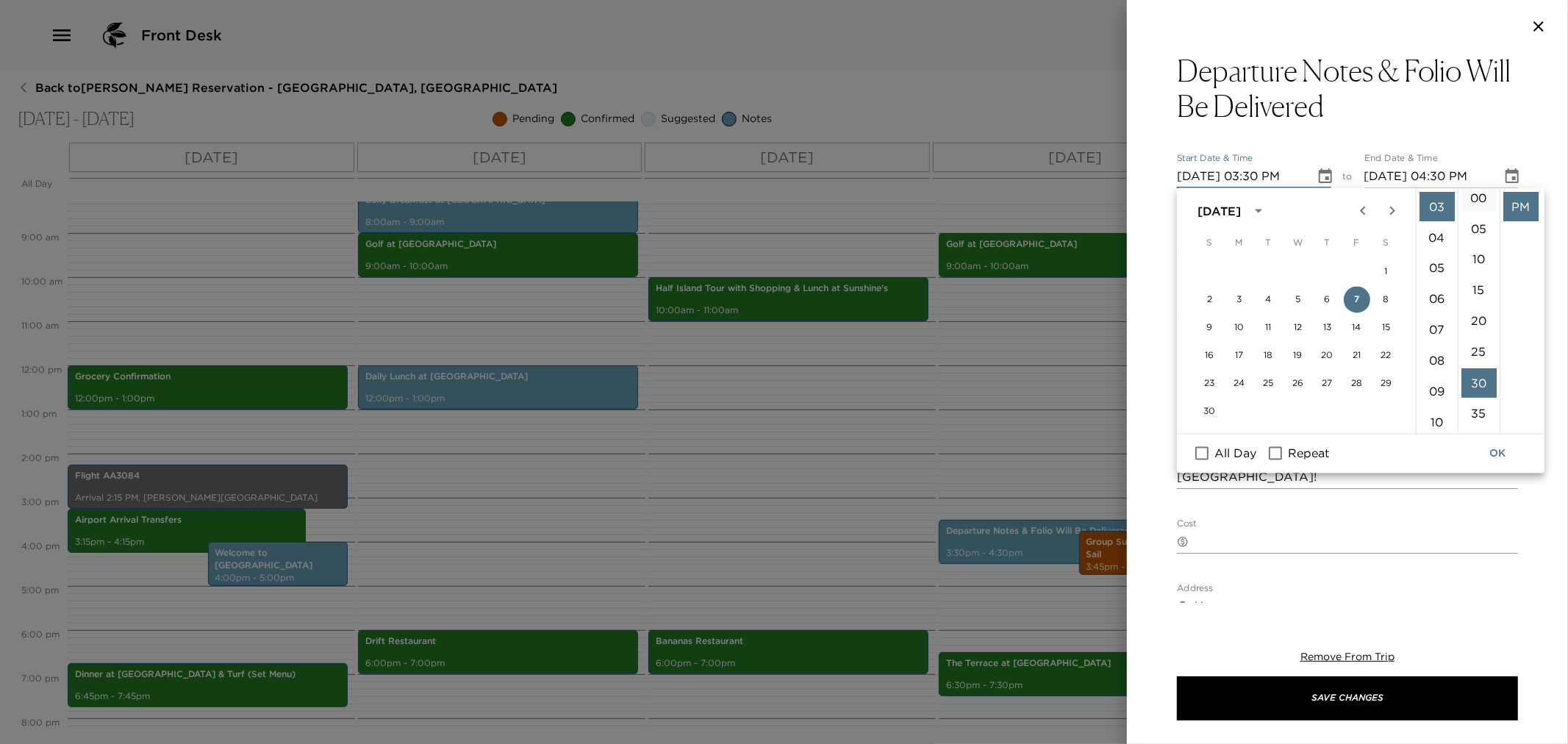
scroll to position [0, 0]
click at [1481, 209] on li "00" at bounding box center [1479, 206] width 35 height 30
type input "11/07/2025 03:00 PM"
click at [1490, 450] on button "OK" at bounding box center [1497, 454] width 47 height 27
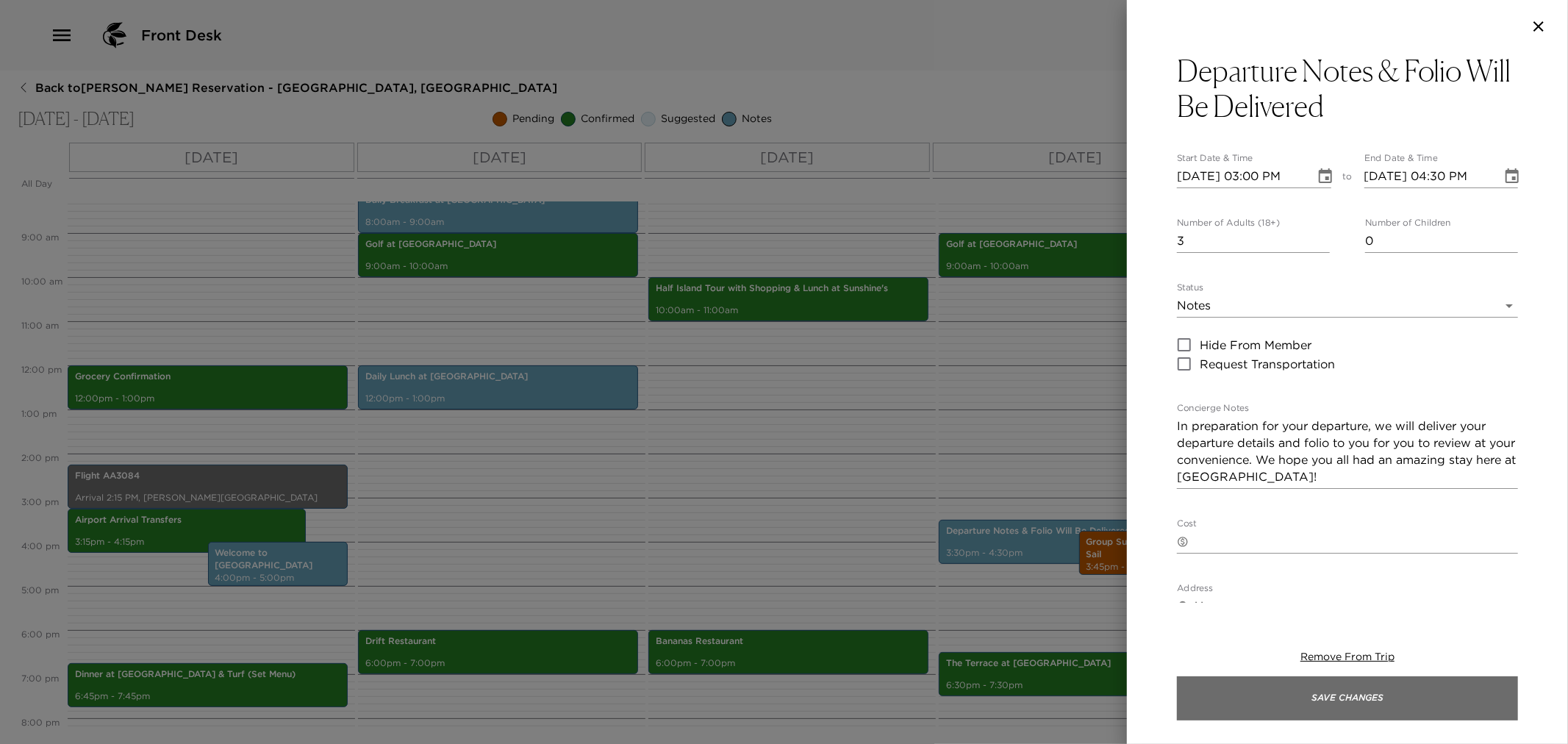
click at [1319, 702] on button "Save Changes" at bounding box center [1348, 699] width 341 height 44
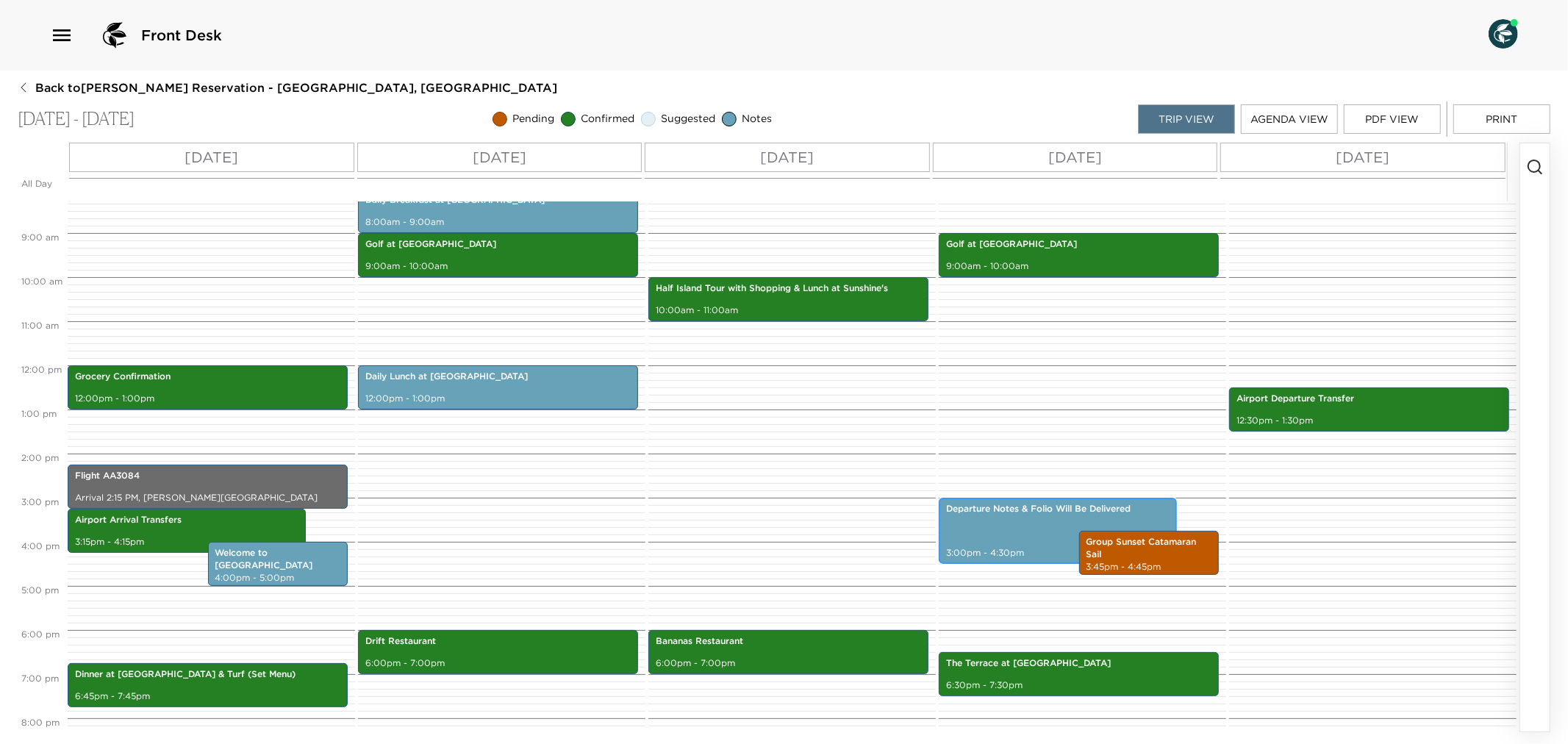
click at [1057, 515] on p "Departure Notes & Folio Will Be Delivered" at bounding box center [1058, 509] width 224 height 13
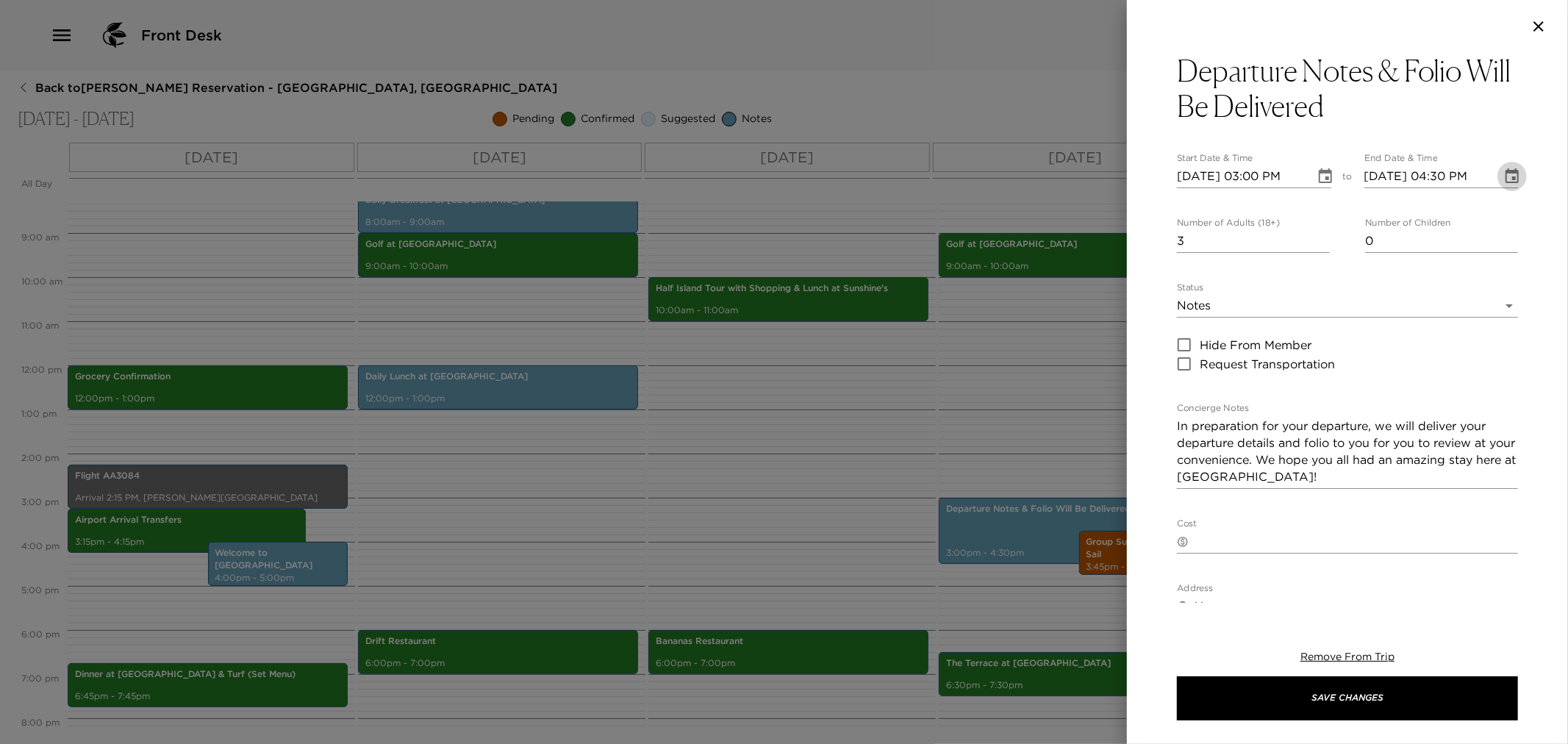
click at [1503, 177] on icon "Choose date, selected date is Nov 7, 2025" at bounding box center [1512, 176] width 18 height 18
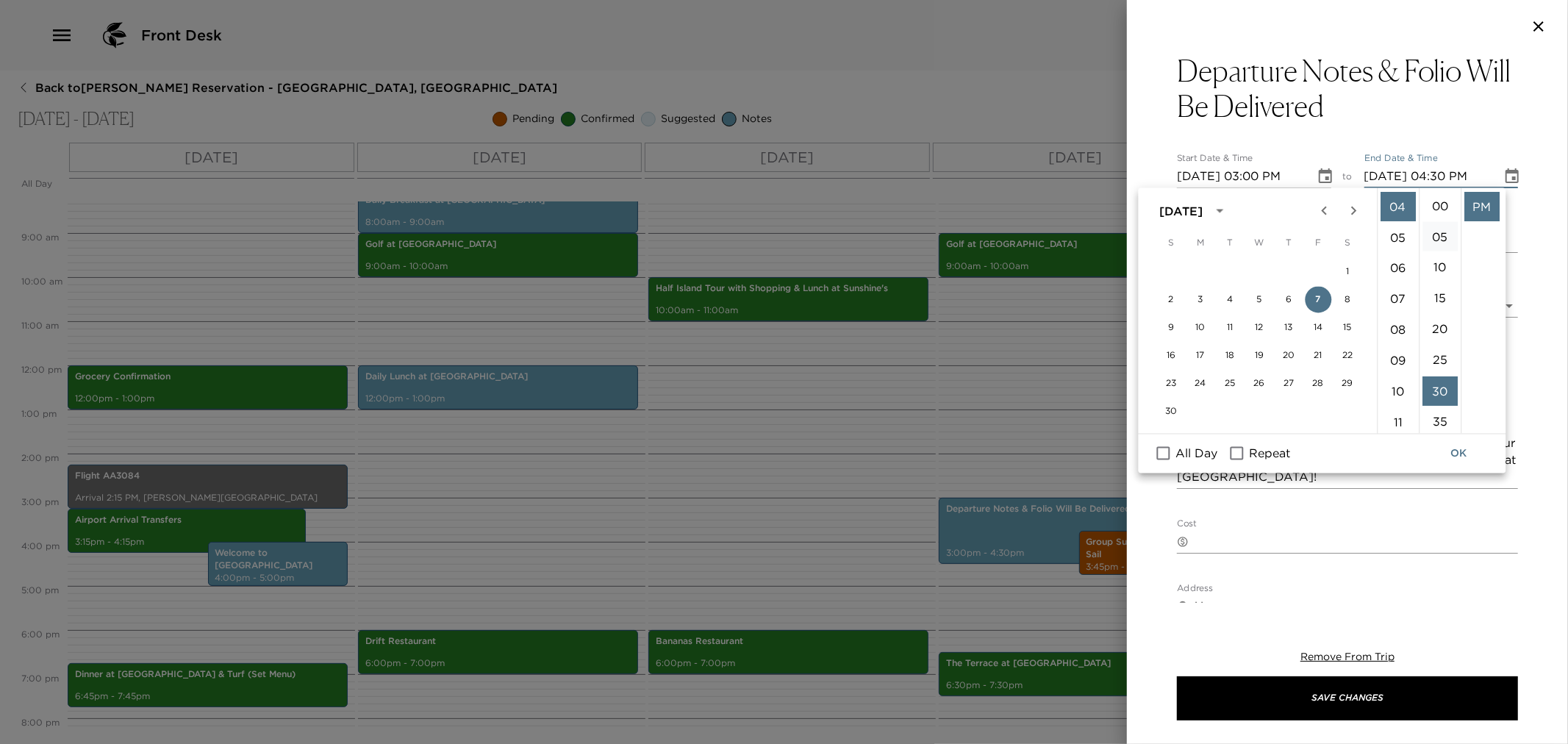
click at [1444, 202] on li "00" at bounding box center [1439, 206] width 35 height 30
type input "11/07/2025 04:00 PM"
click at [1464, 452] on button "OK" at bounding box center [1459, 454] width 47 height 27
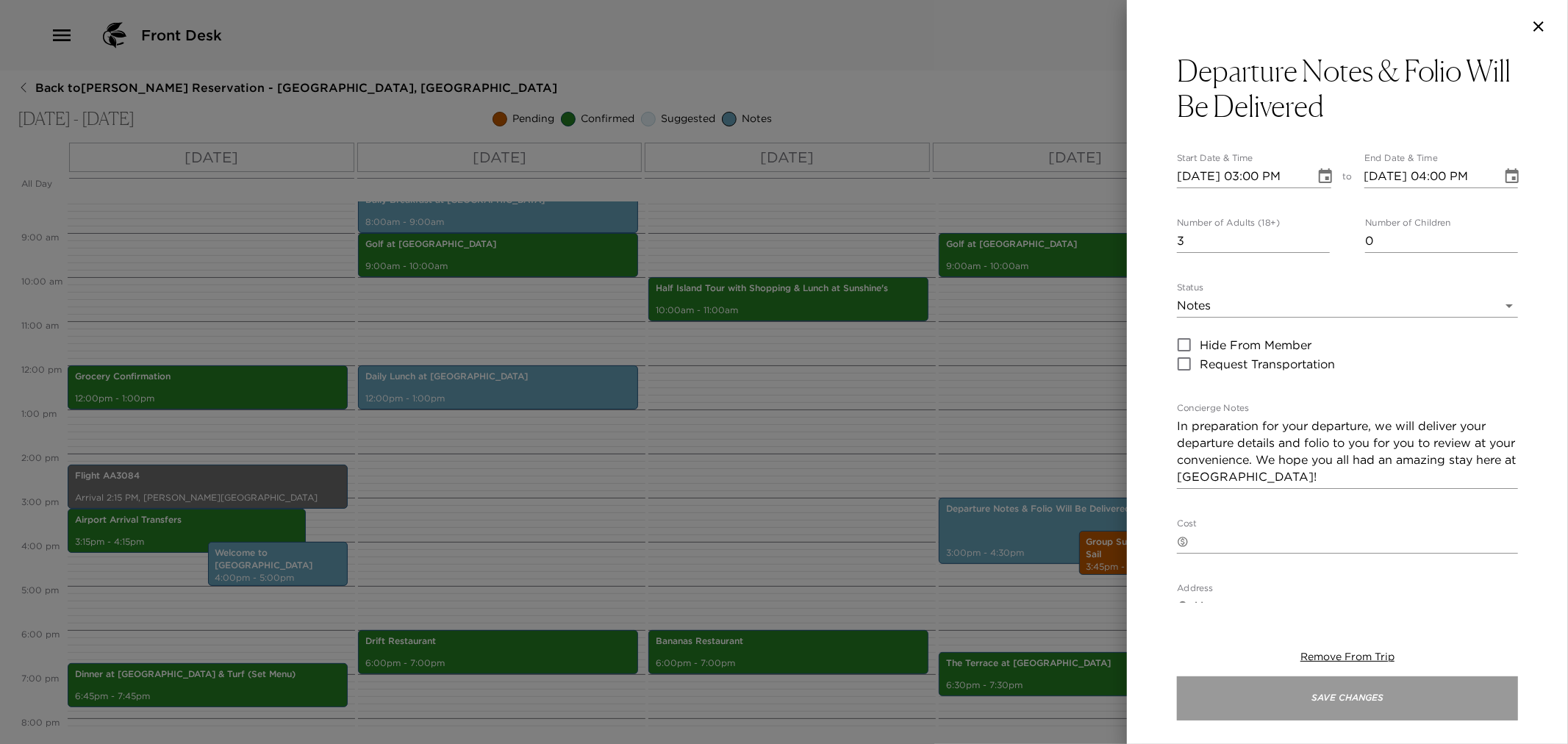
click at [1340, 688] on button "Save Changes" at bounding box center [1348, 699] width 341 height 44
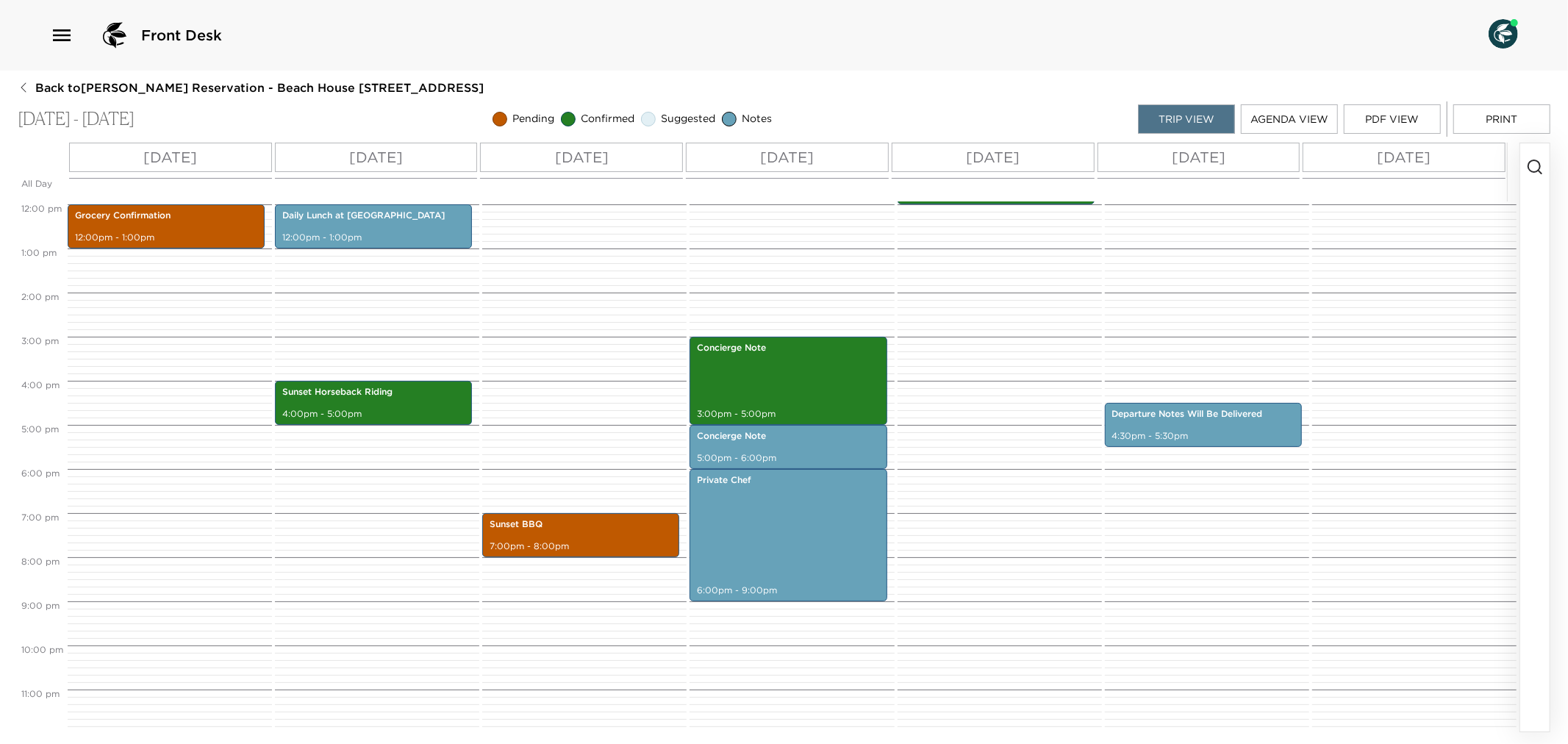
scroll to position [529, 0]
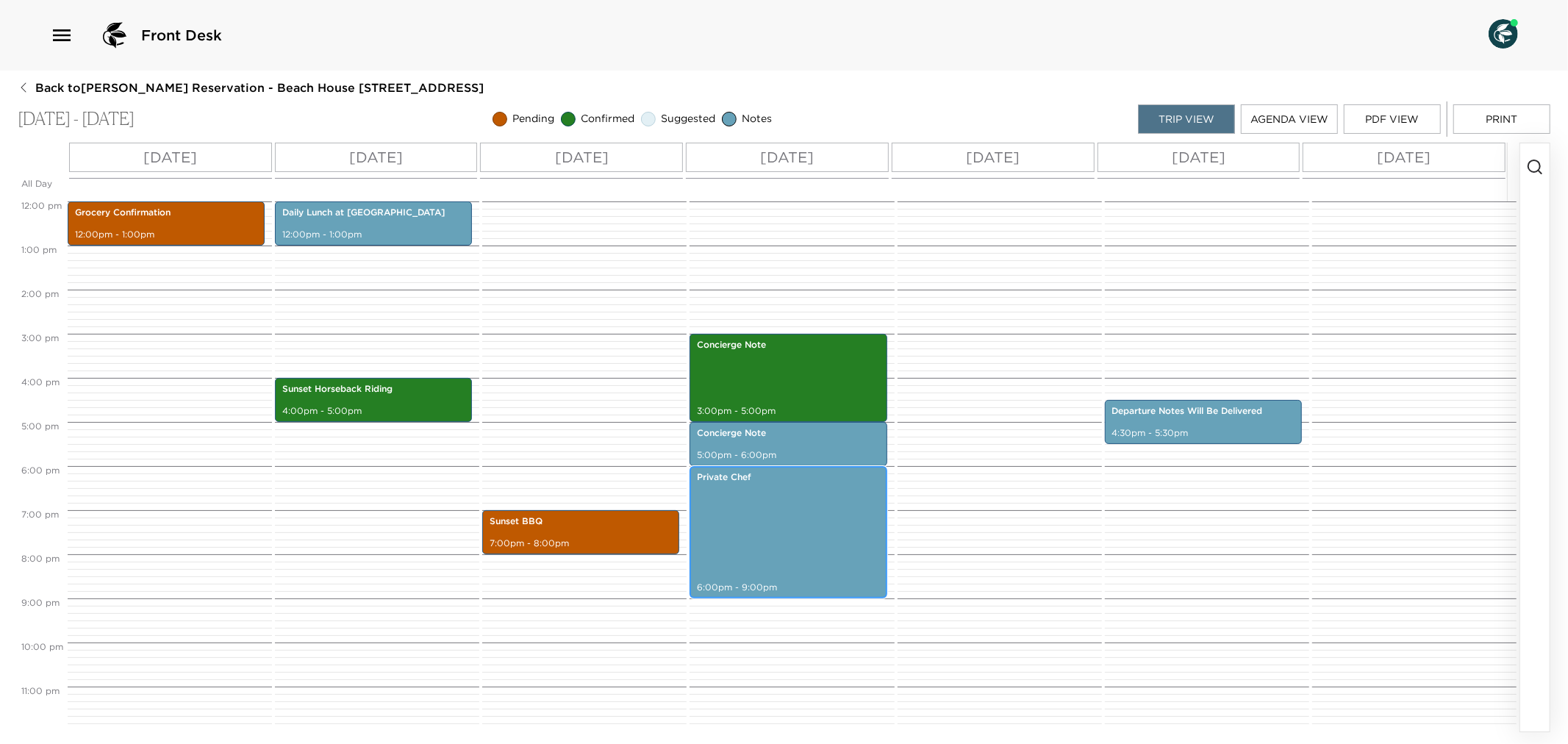
click at [772, 525] on div "Private Chef 6:00pm - 9:00pm" at bounding box center [787, 532] width 188 height 128
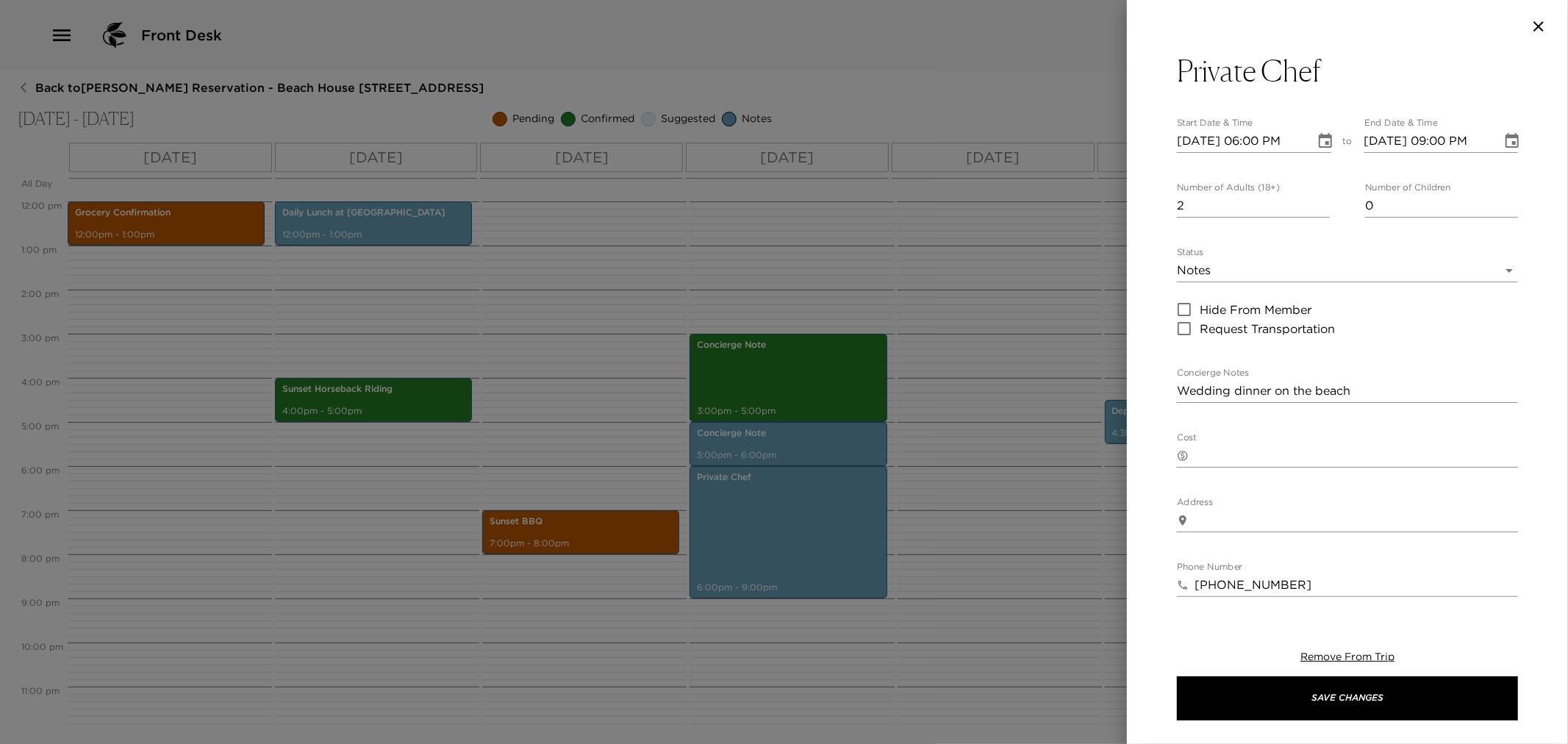
click at [1091, 575] on div at bounding box center [784, 372] width 1568 height 744
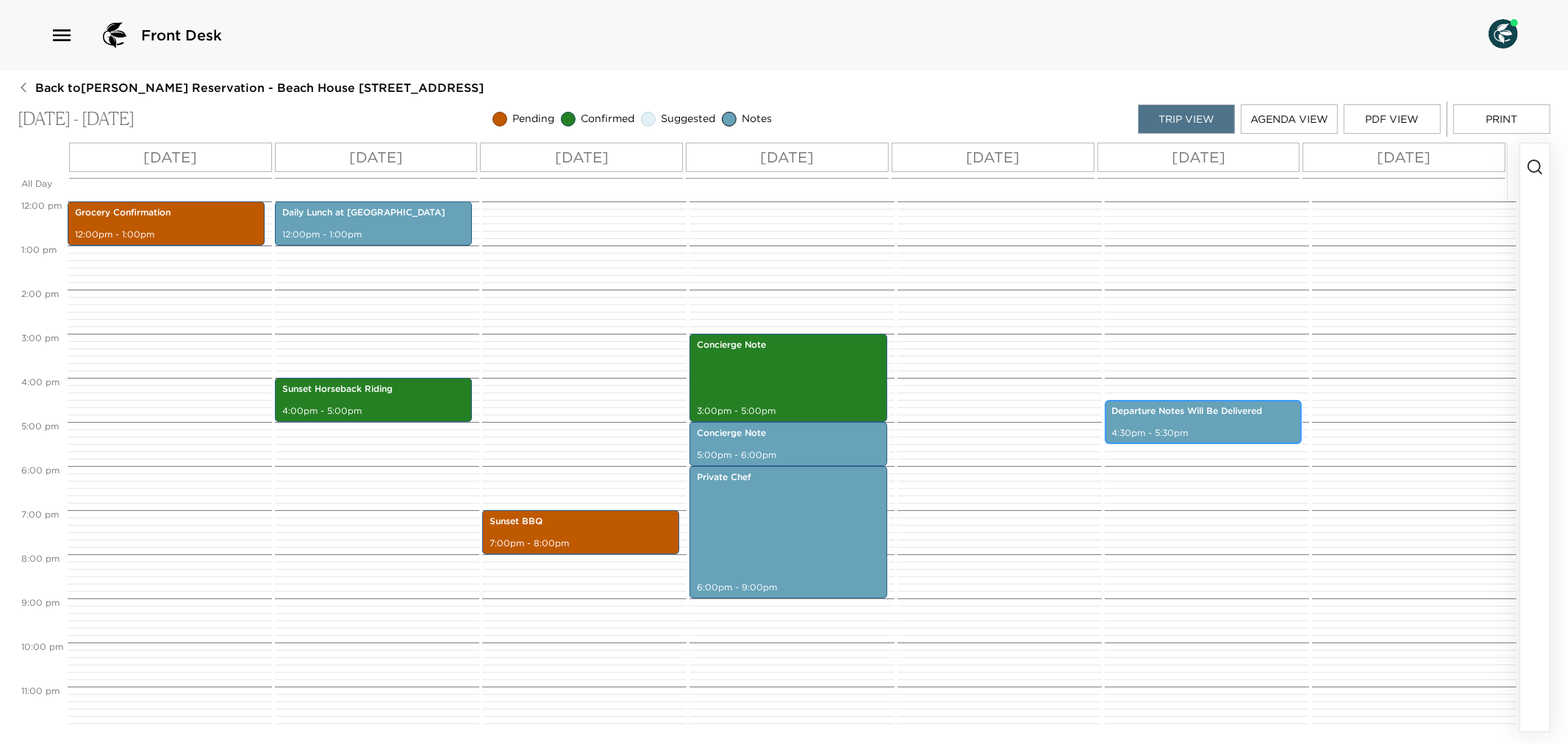
click at [1193, 410] on p "Departure Notes Will Be Delivered" at bounding box center [1204, 411] width 182 height 13
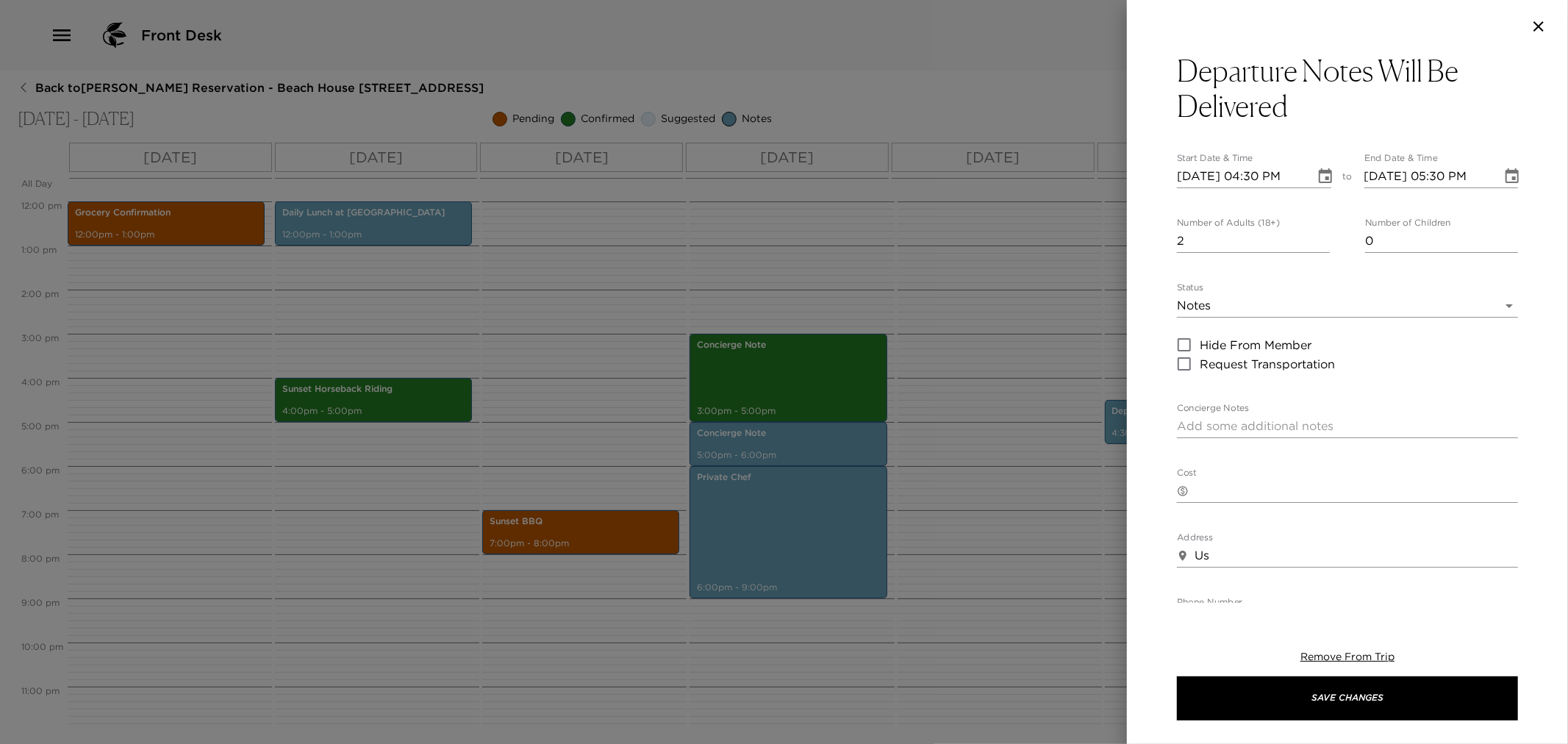
click at [1075, 541] on div at bounding box center [784, 372] width 1568 height 744
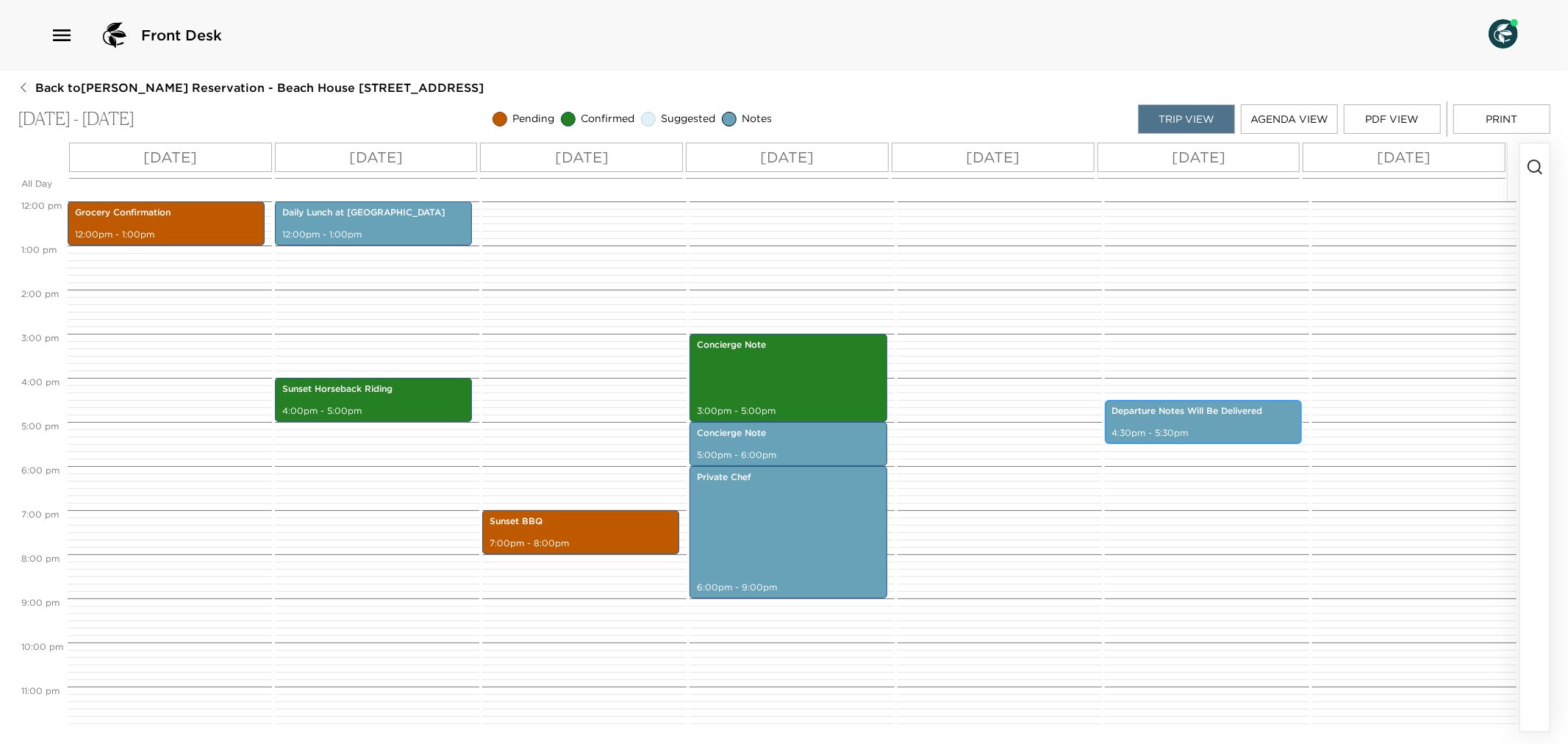
click at [1224, 429] on p "4:30pm - 5:30pm" at bounding box center [1204, 433] width 182 height 13
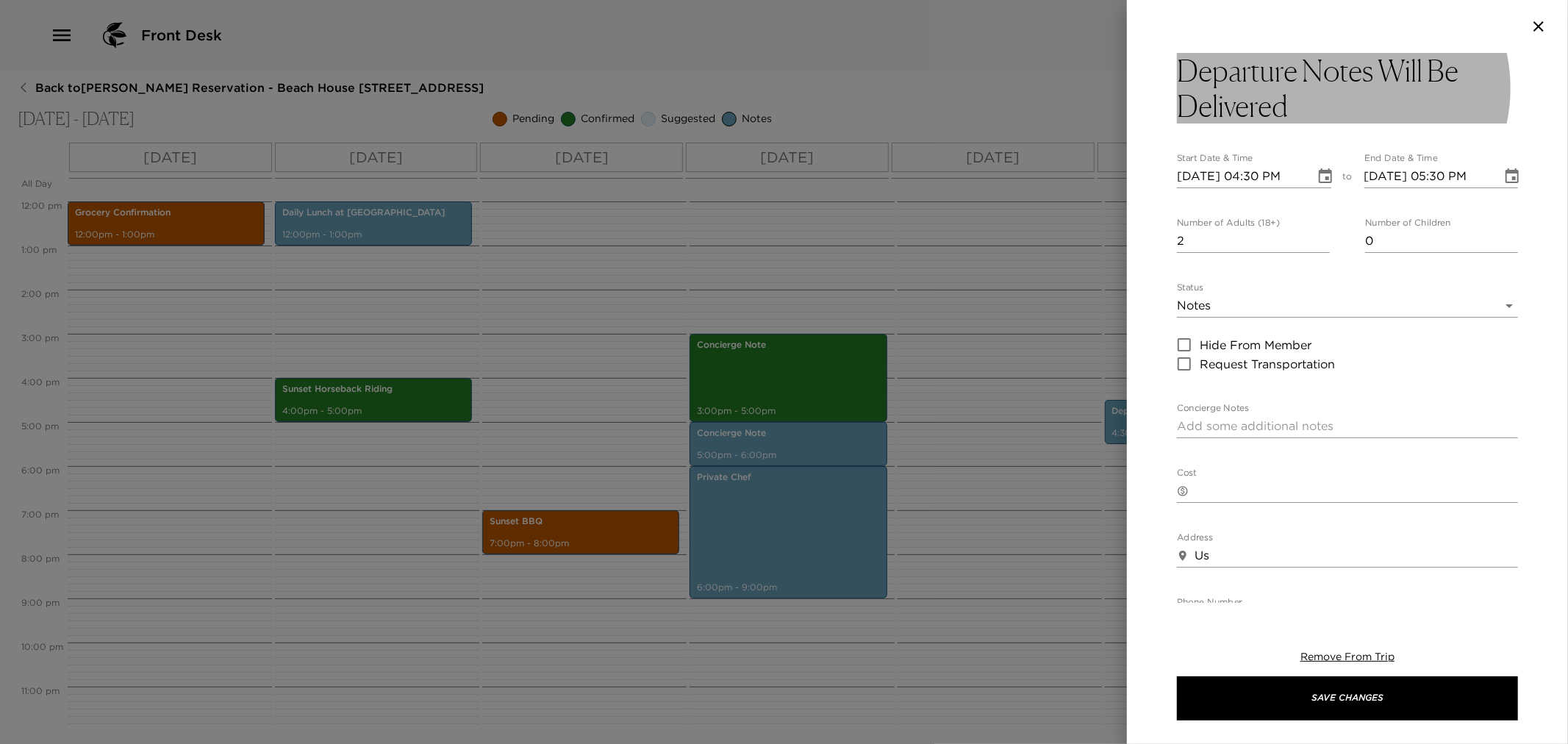
click at [1377, 100] on h3 "Departure Notes Will Be Delivered" at bounding box center [1348, 88] width 341 height 71
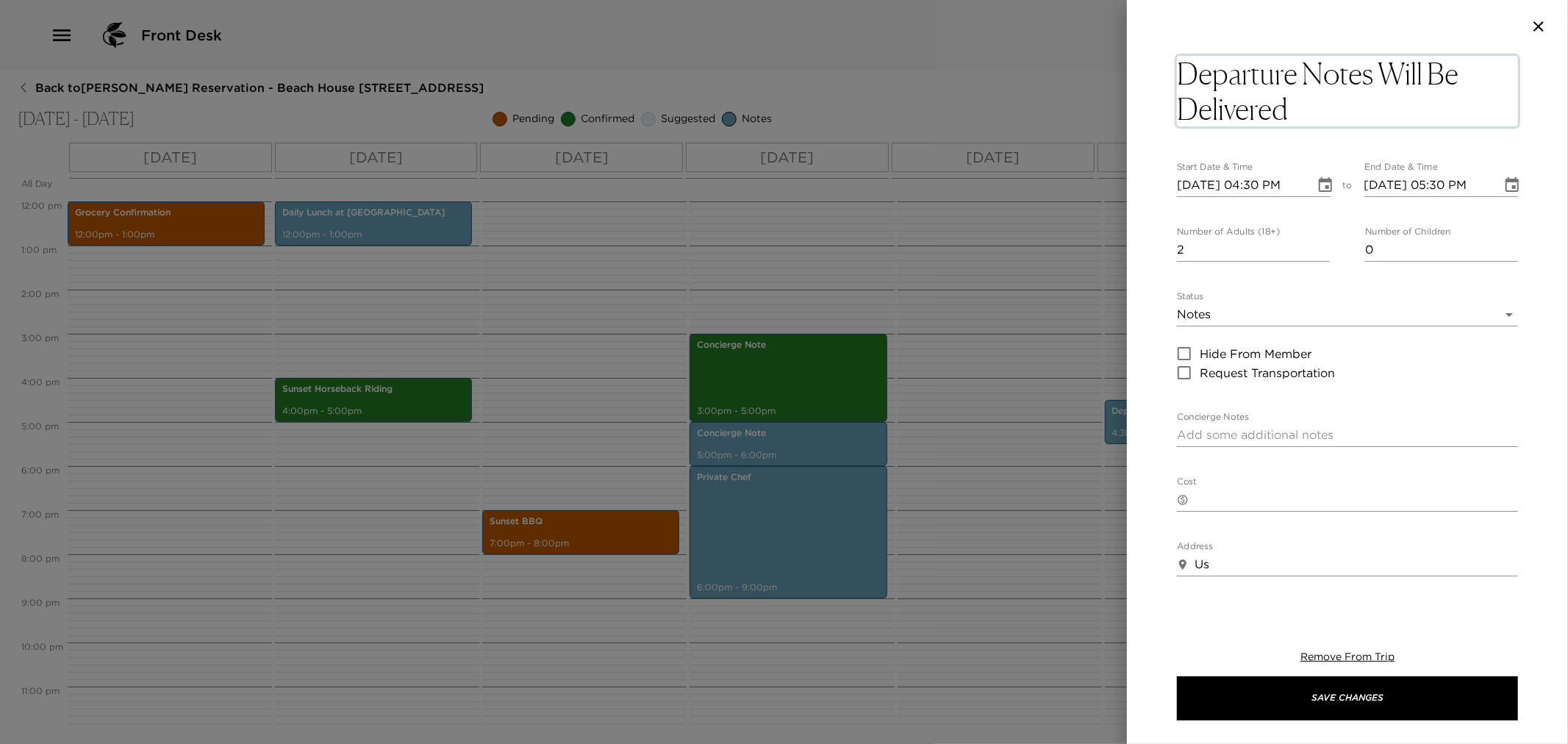
click at [1378, 74] on textarea "Departure Notes Will Be Delivered" at bounding box center [1348, 91] width 341 height 71
type textarea "Departure Notes & Folio Will Be Delivered"
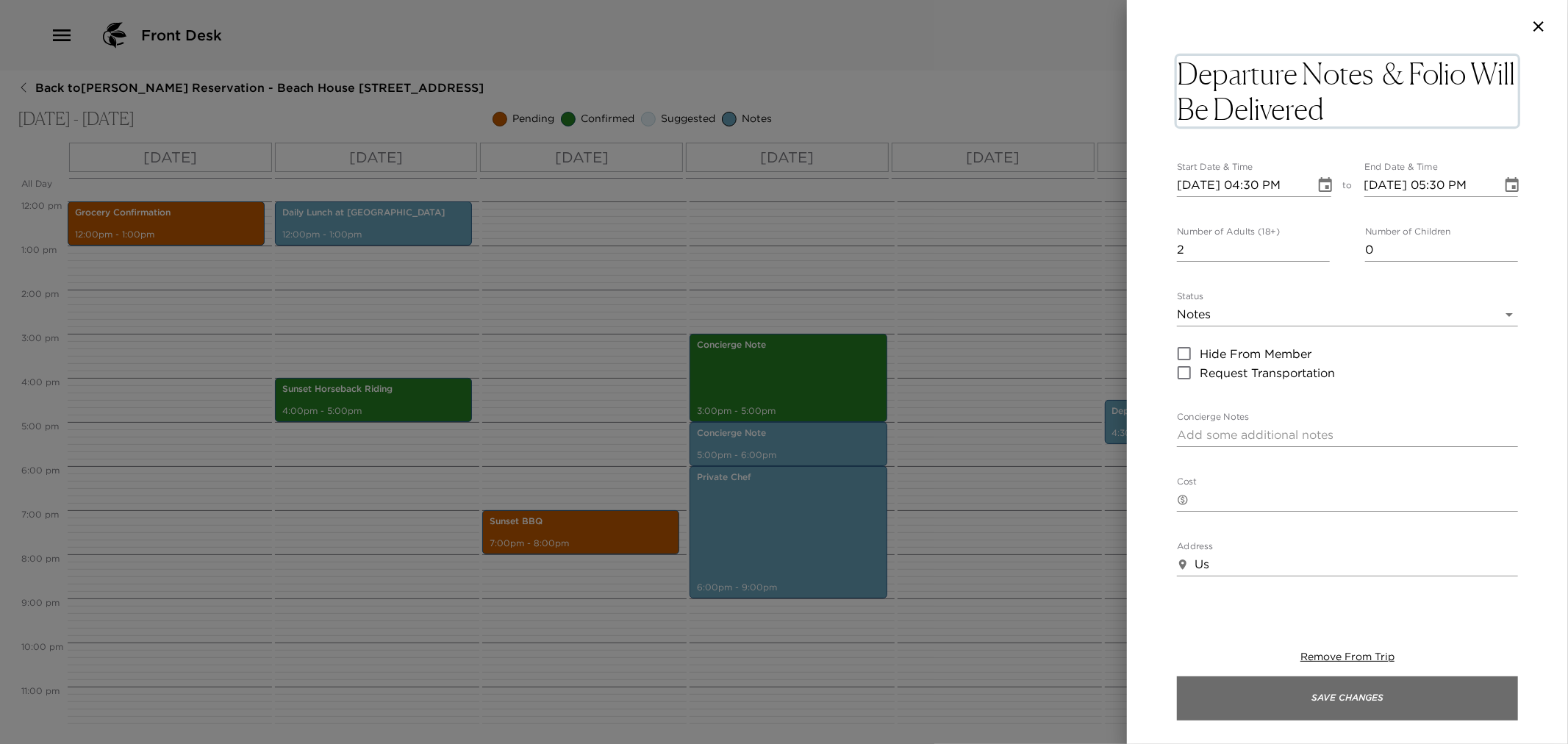
click at [1372, 689] on button "Save Changes" at bounding box center [1348, 699] width 341 height 44
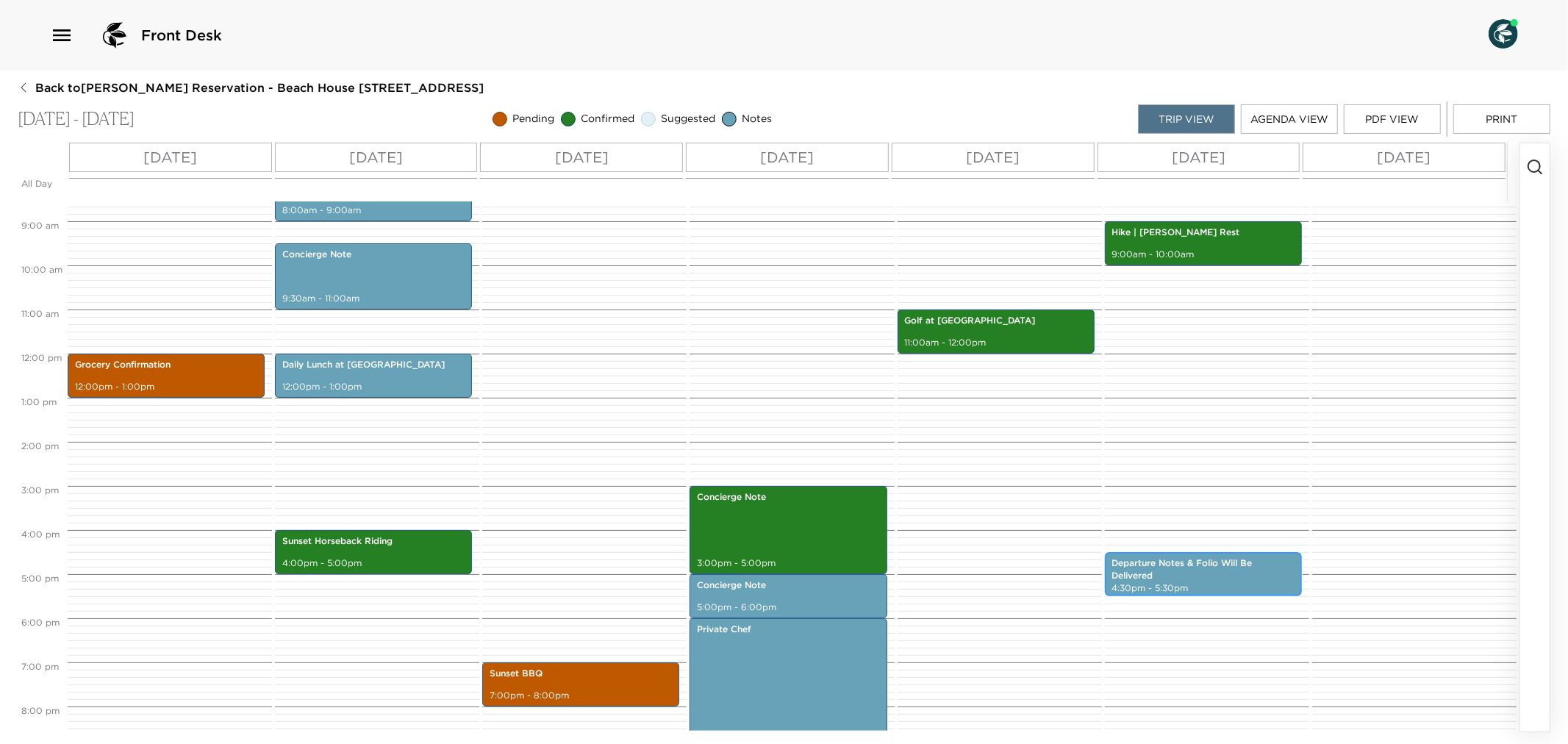
scroll to position [365, 0]
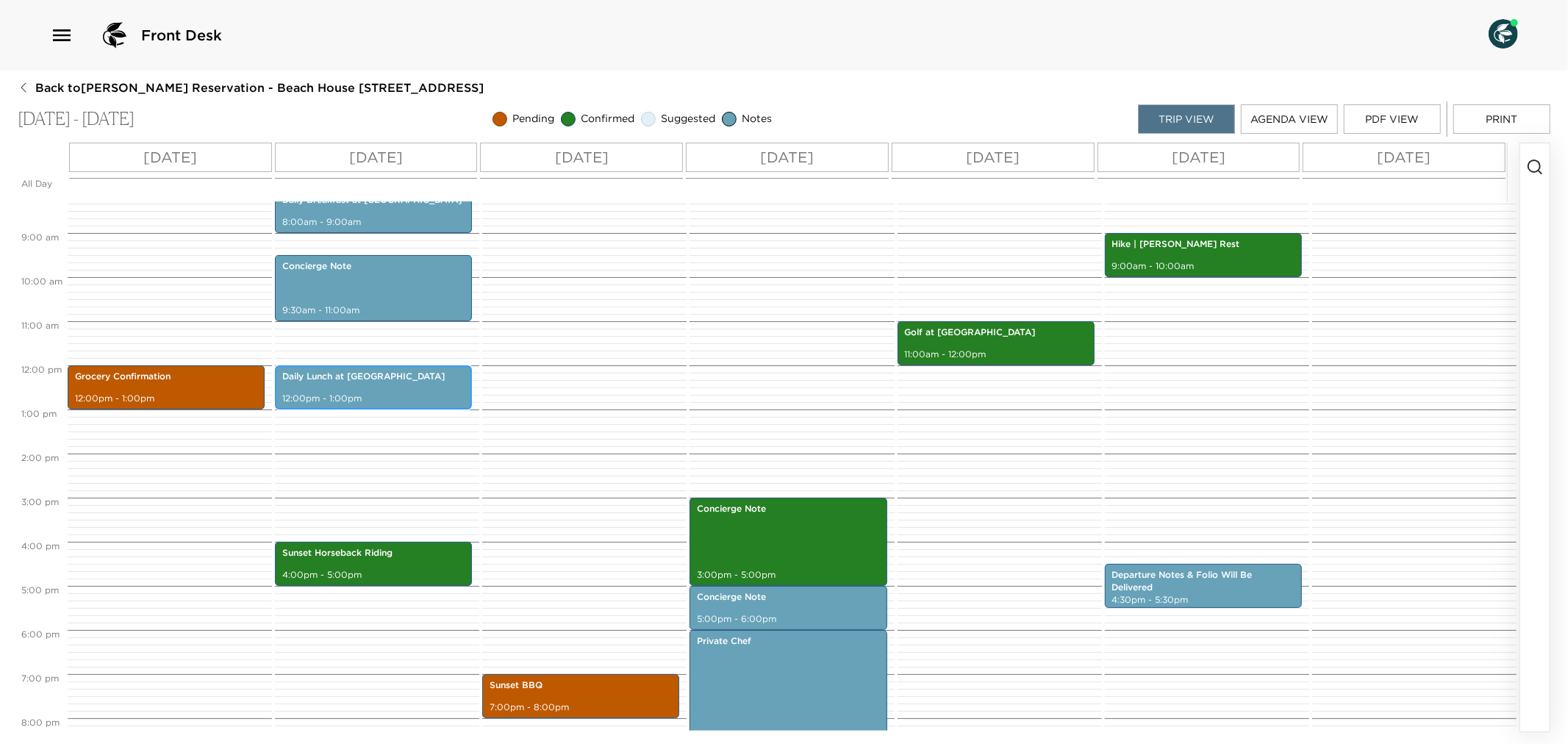
click at [404, 386] on div "Daily Lunch at Eden 12:00pm - 1:00pm" at bounding box center [373, 387] width 188 height 40
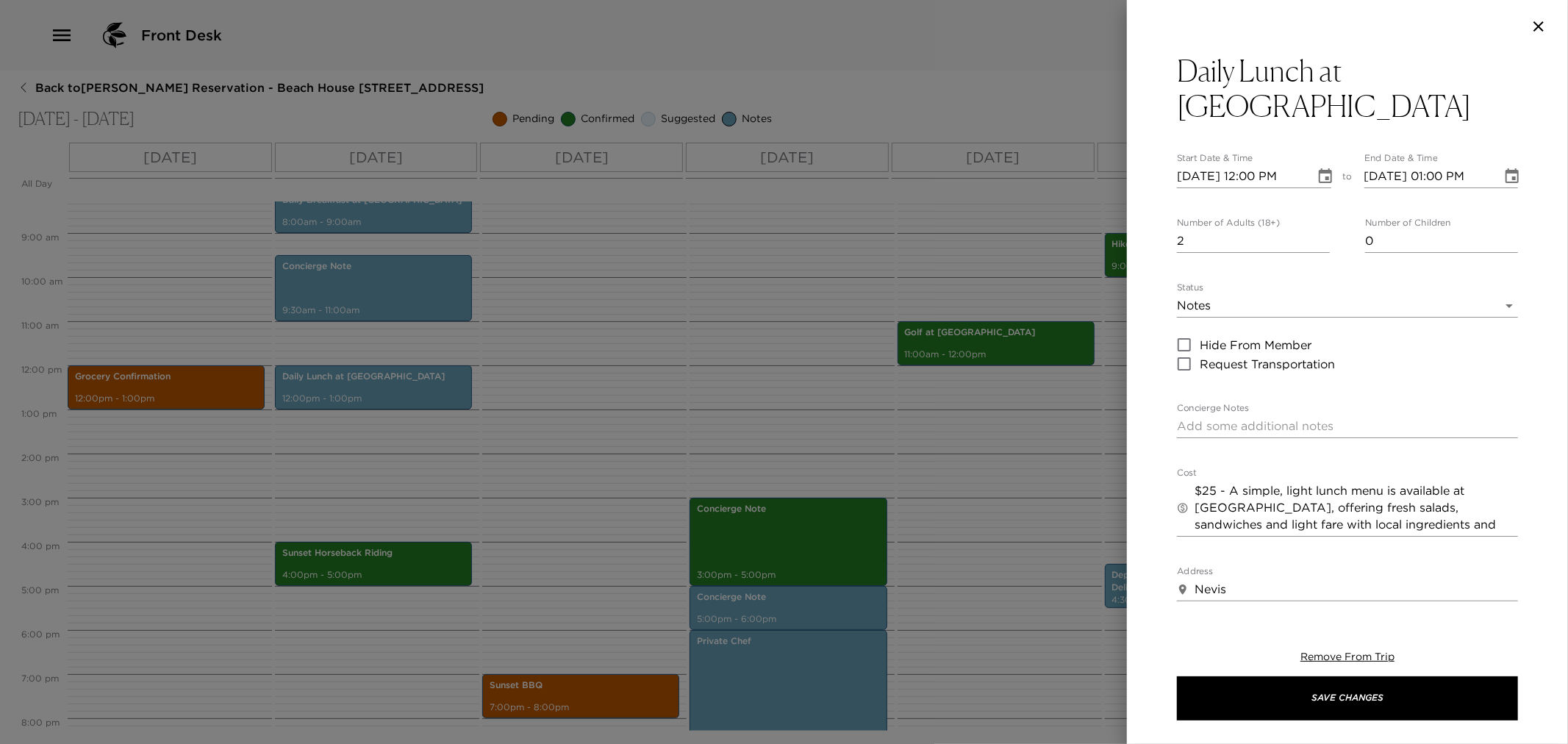
click at [576, 325] on div at bounding box center [784, 372] width 1568 height 744
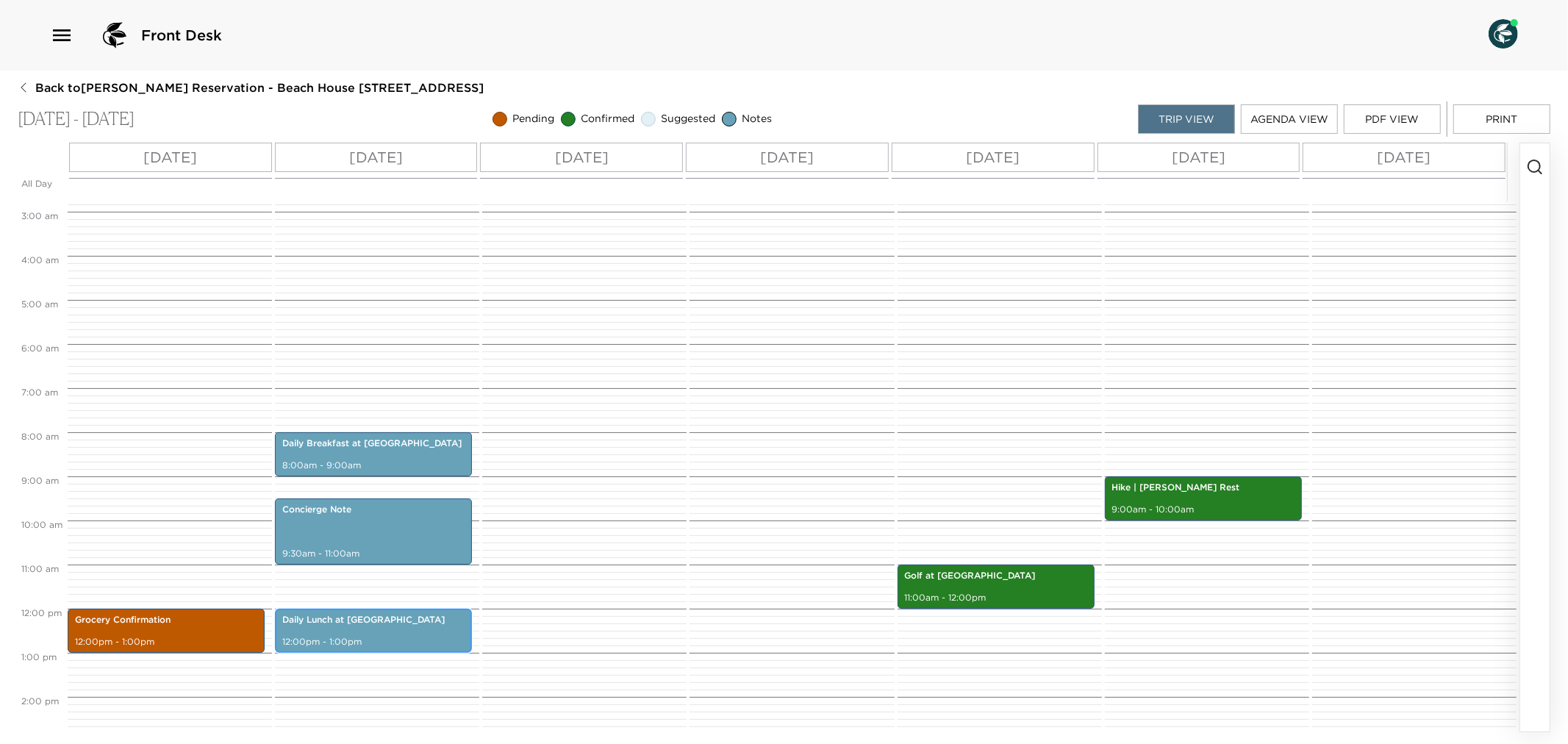
scroll to position [121, 0]
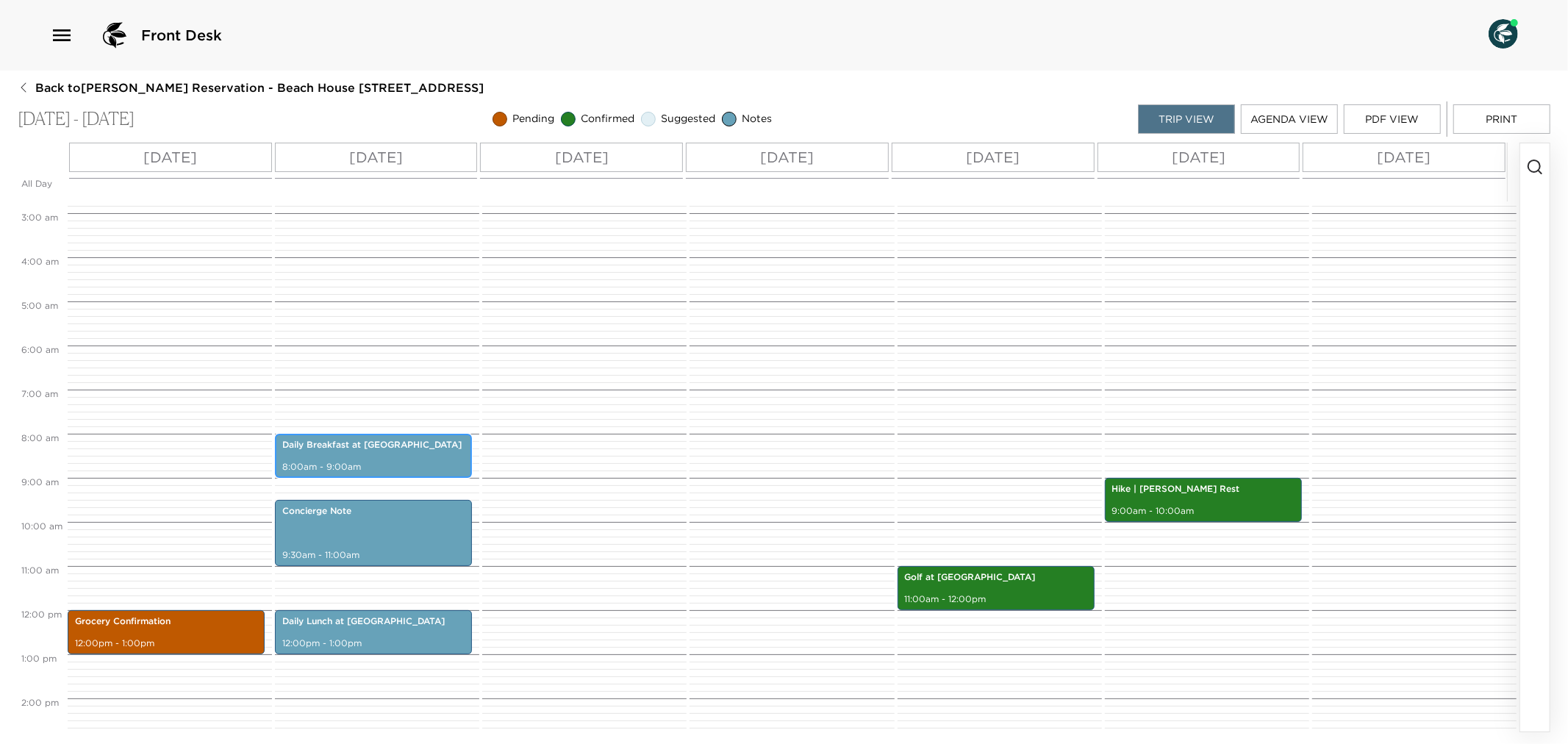
click at [340, 455] on div "Daily Breakfast at Eden 8:00am - 9:00am" at bounding box center [373, 455] width 188 height 40
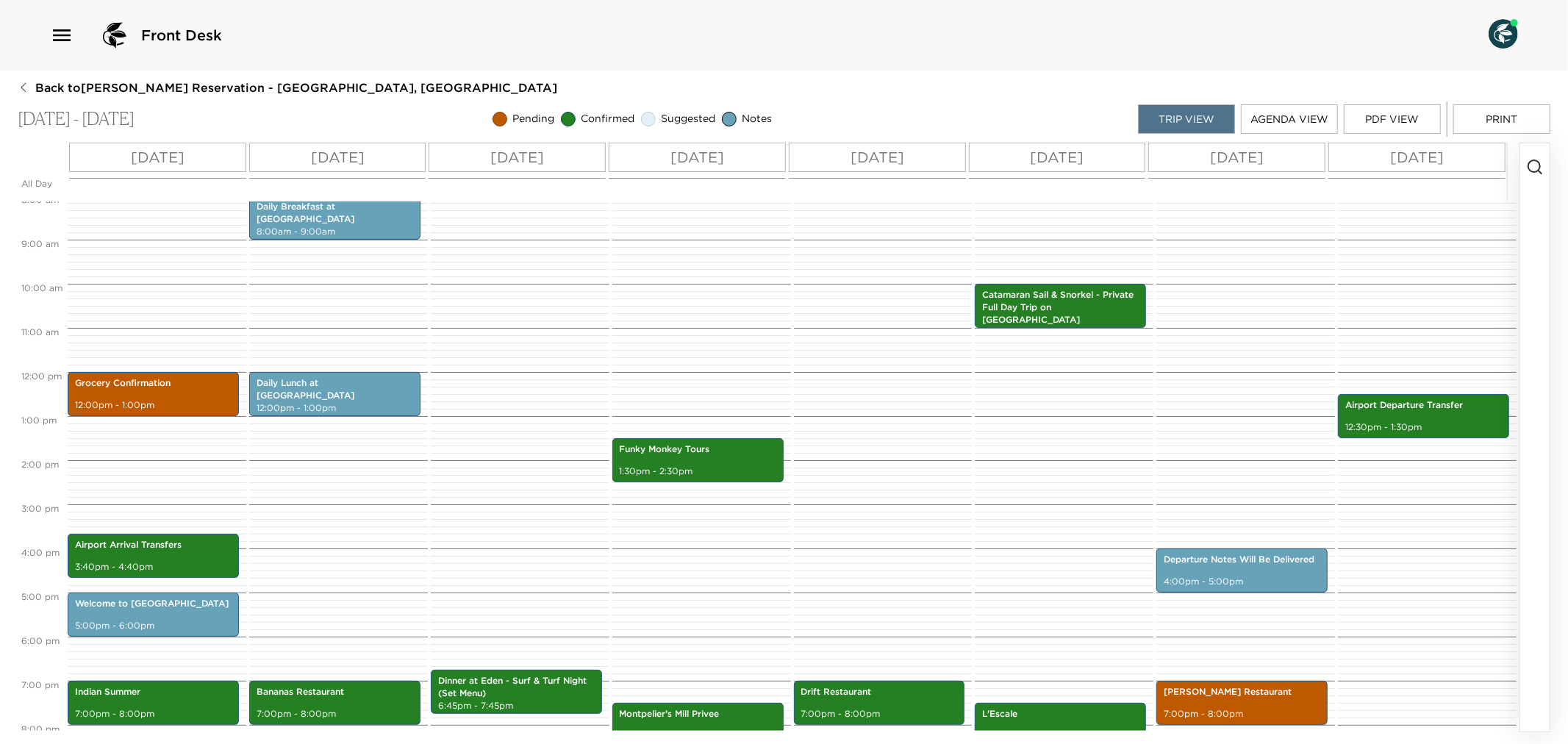
scroll to position [353, 0]
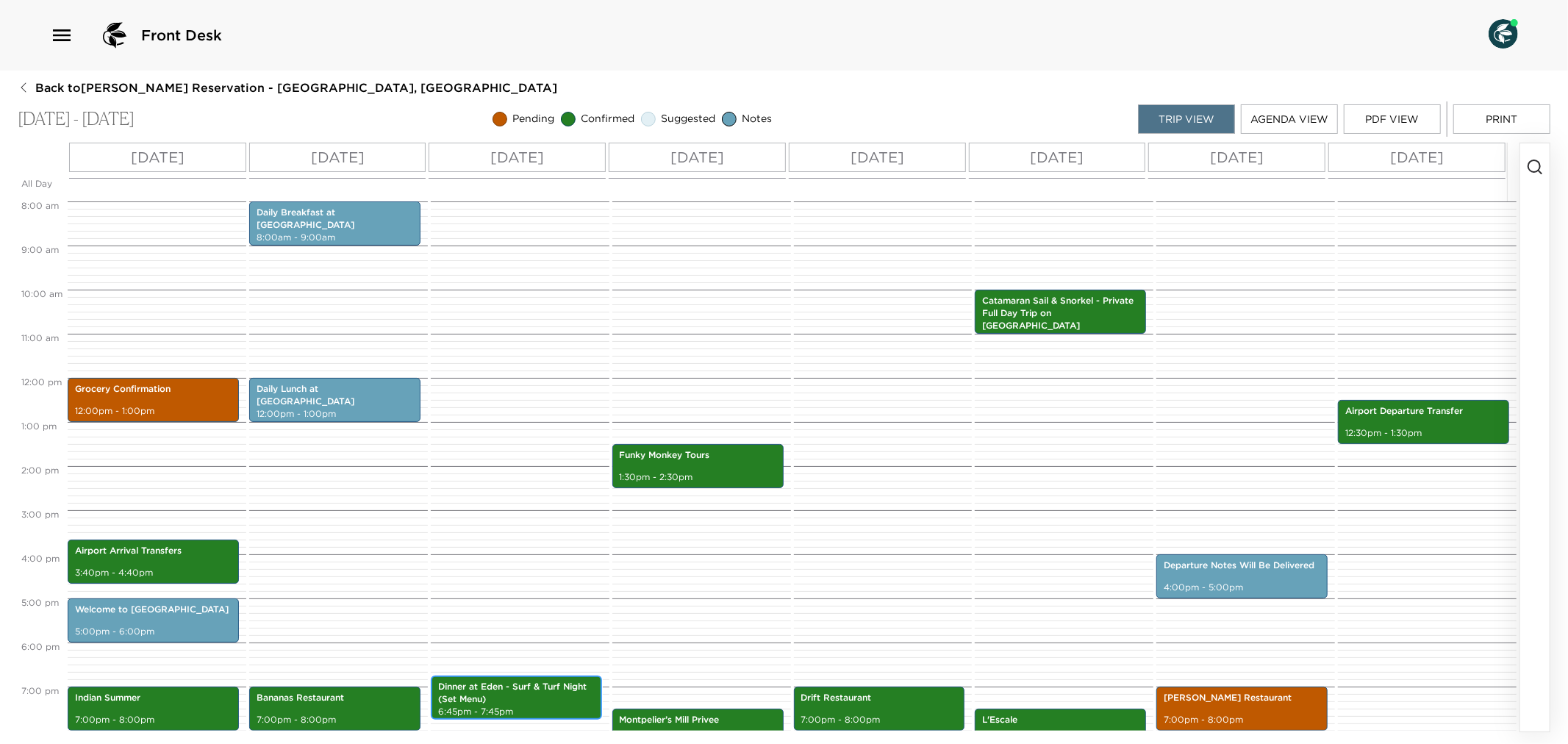
click at [498, 689] on p "Dinner at Eden - Surf & Turf Night (Set Menu)" at bounding box center [517, 693] width 157 height 25
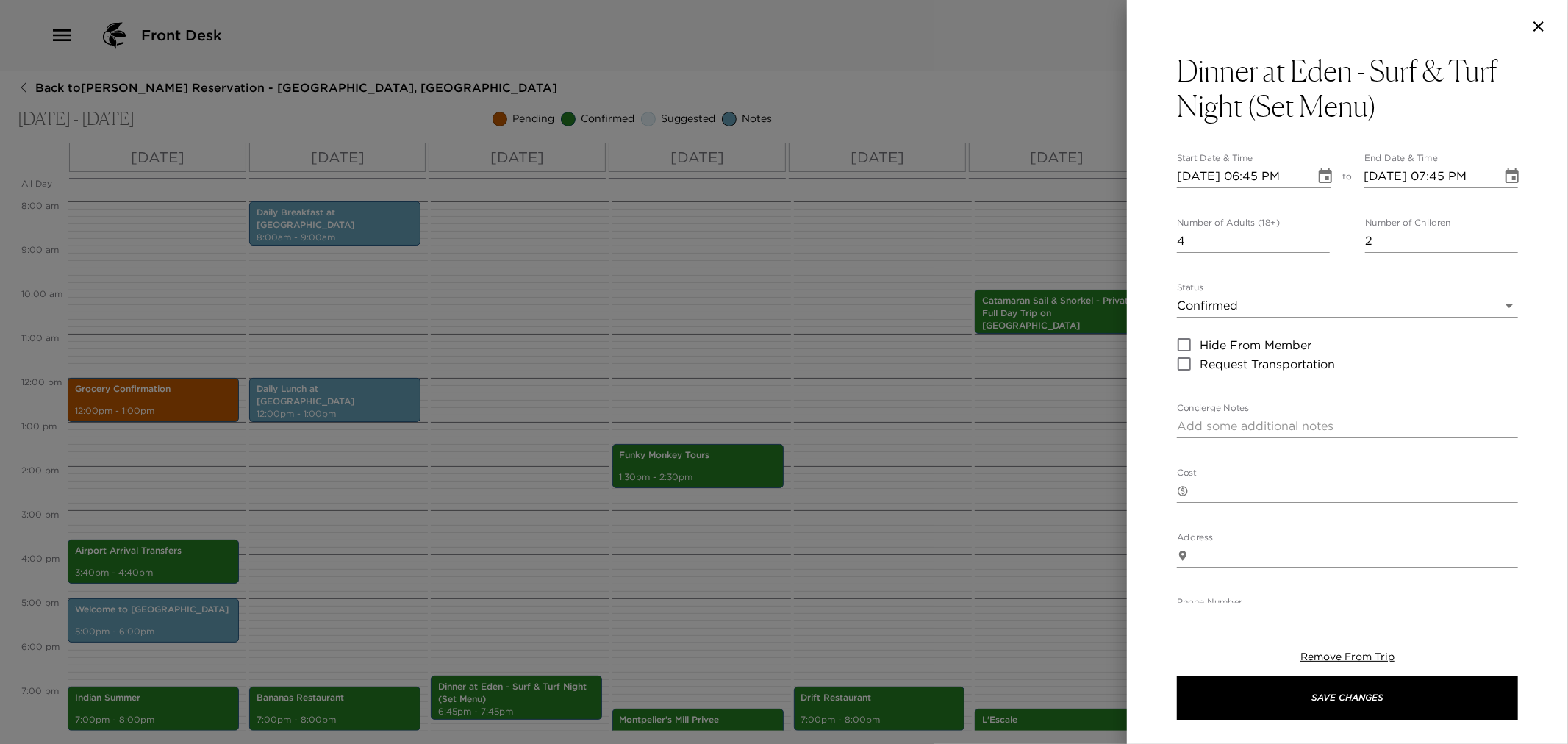
click at [813, 554] on div at bounding box center [784, 372] width 1568 height 744
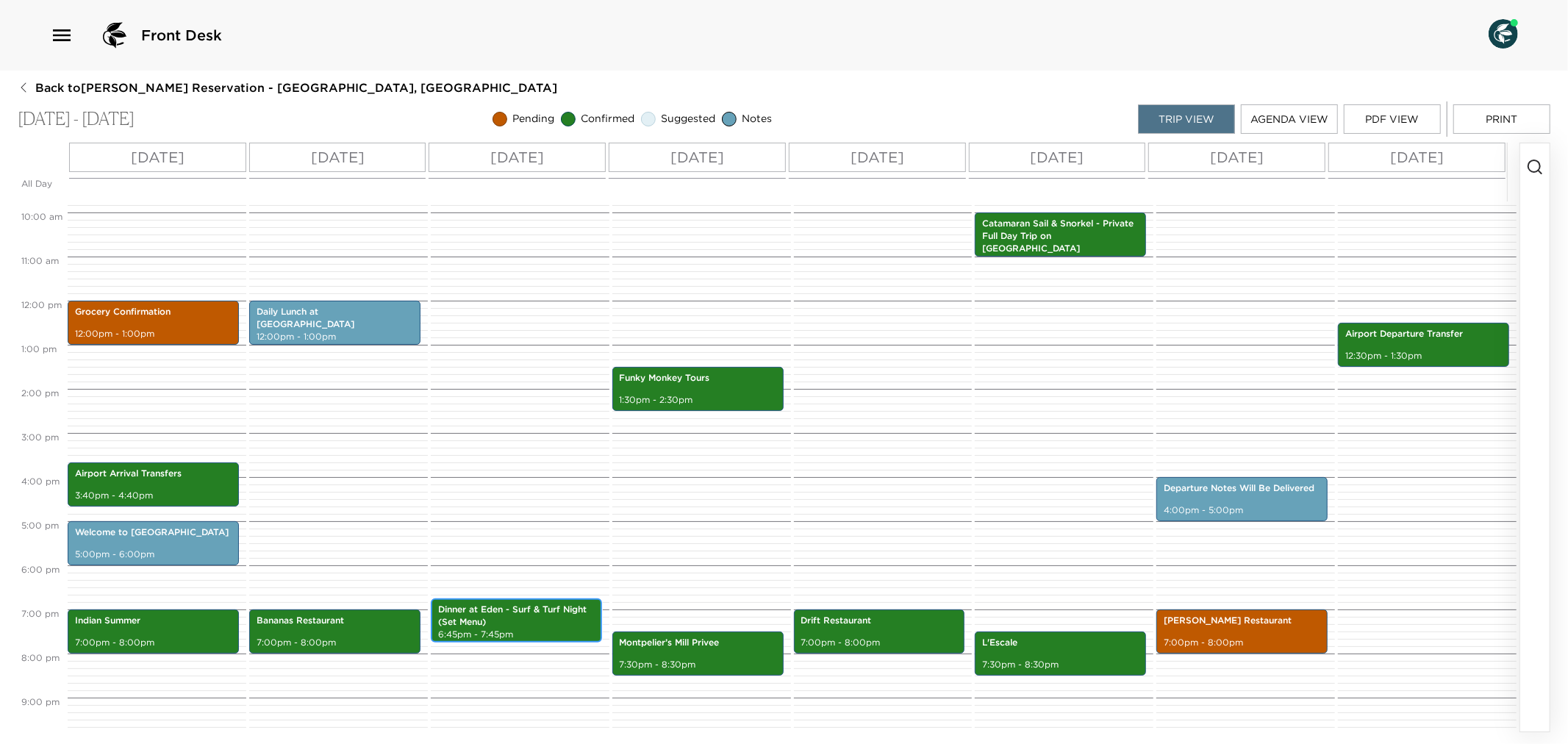
scroll to position [516, 0]
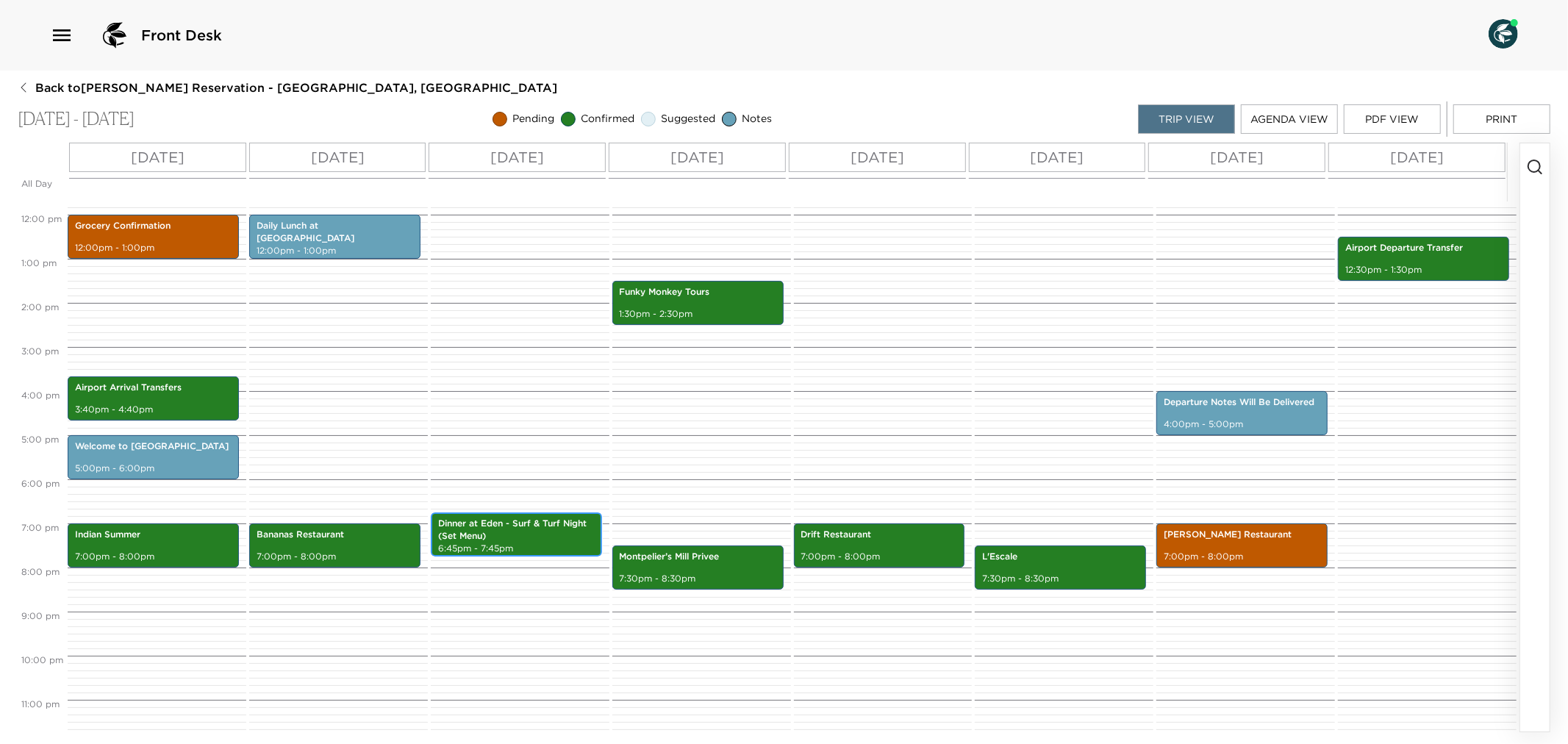
click at [532, 540] on p "Dinner at Eden - Surf & Turf Night (Set Menu)" at bounding box center [517, 529] width 157 height 25
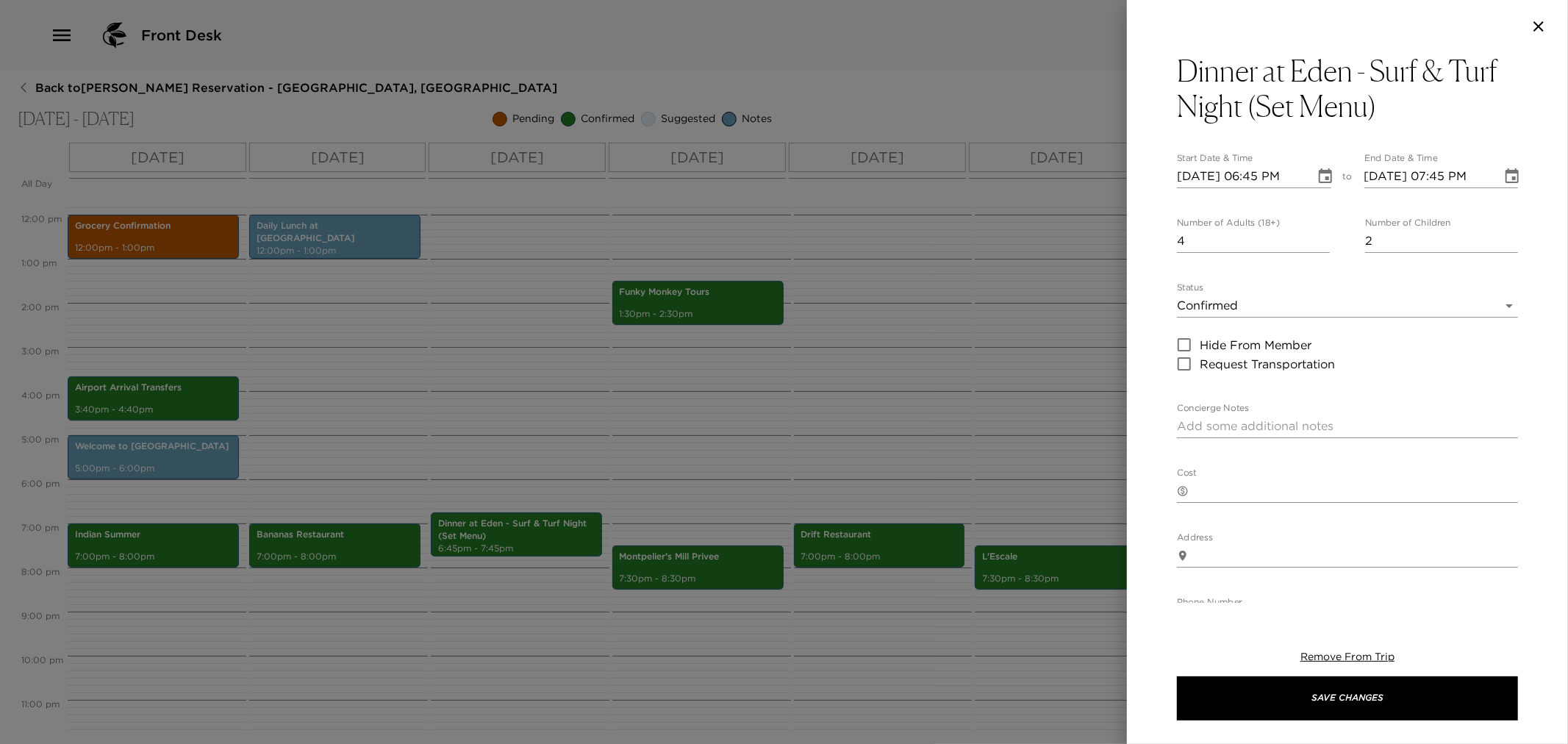
click at [1273, 430] on textarea "Concierge Notes" at bounding box center [1348, 426] width 341 height 17
paste textarea "Join us for Surf & Turf dinner at [GEOGRAPHIC_DATA] this evening with a one sea…"
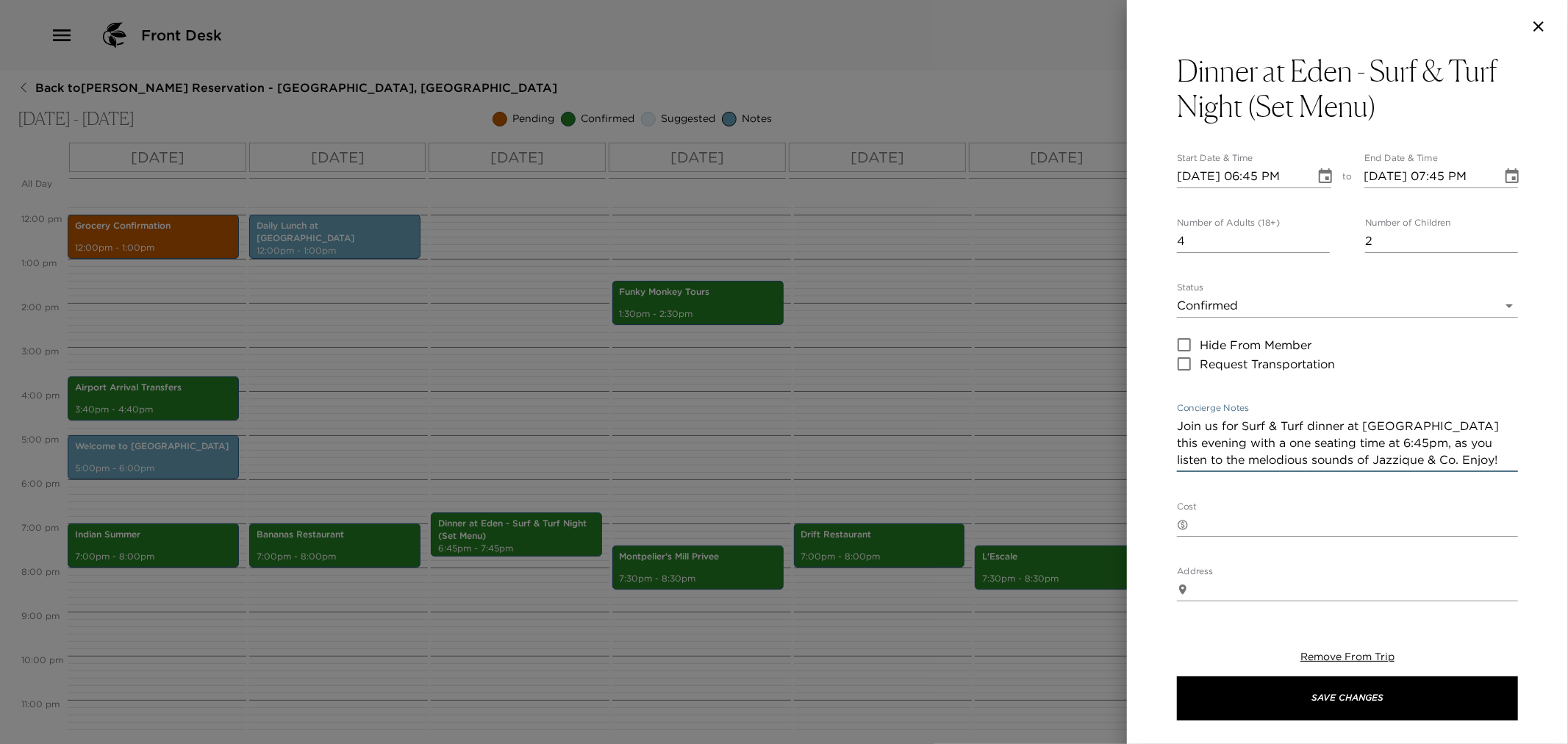
click at [1335, 445] on textarea "Join us for Surf & Turf dinner at [GEOGRAPHIC_DATA] this evening with a one sea…" at bounding box center [1348, 444] width 341 height 51
click at [1178, 426] on textarea "Join us for Surf & Turf dinner at [GEOGRAPHIC_DATA] this evening with a one sea…" at bounding box center [1348, 435] width 341 height 34
drag, startPoint x: 1177, startPoint y: 421, endPoint x: 1423, endPoint y: 450, distance: 247.7
click at [1423, 450] on textarea "Join us for Surf & Turf dinner at [GEOGRAPHIC_DATA] this evening with a one sea…" at bounding box center [1348, 435] width 341 height 34
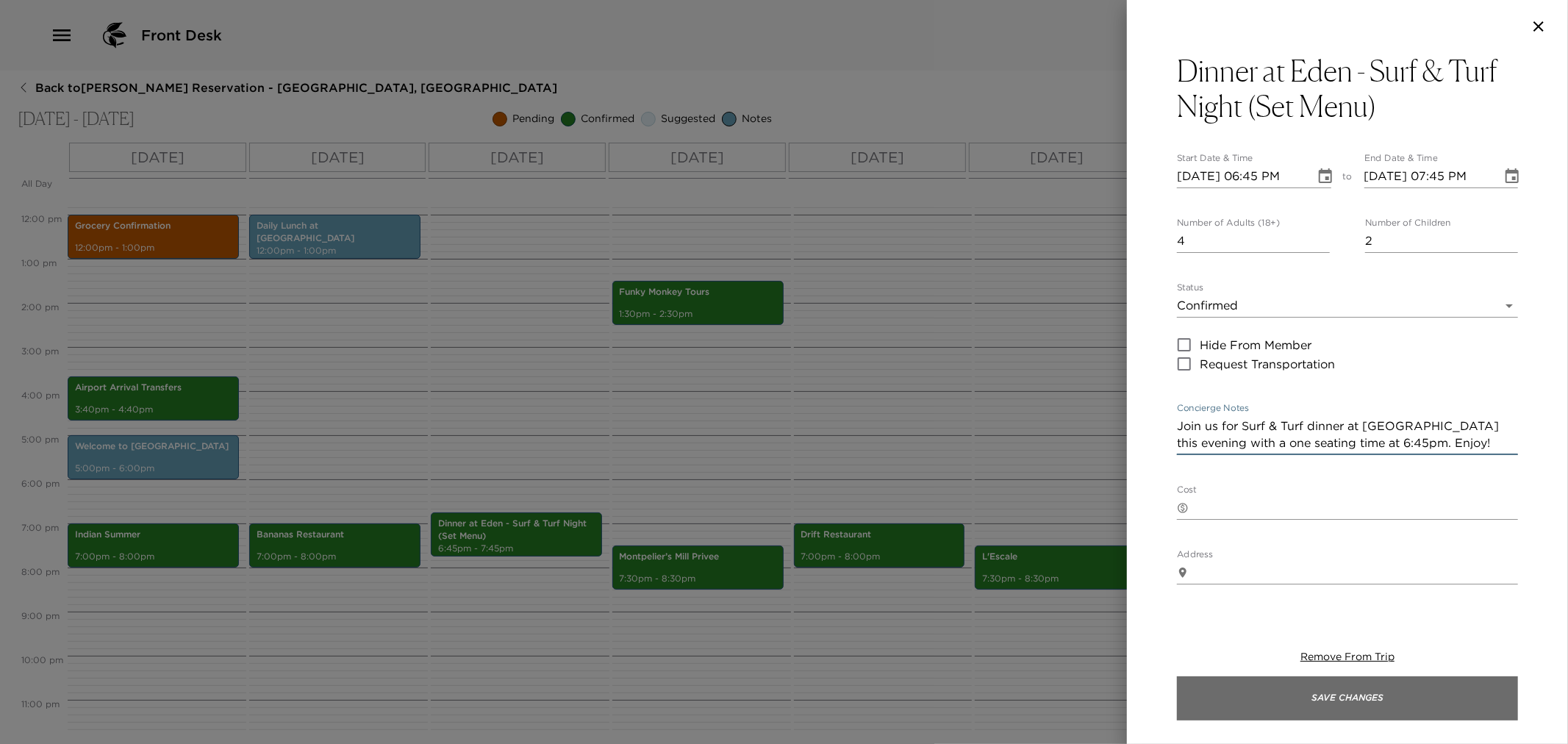
type textarea "Join us for Surf & Turf dinner at Eden this evening with a one seating time at …"
click at [1265, 709] on button "Save Changes" at bounding box center [1348, 699] width 341 height 44
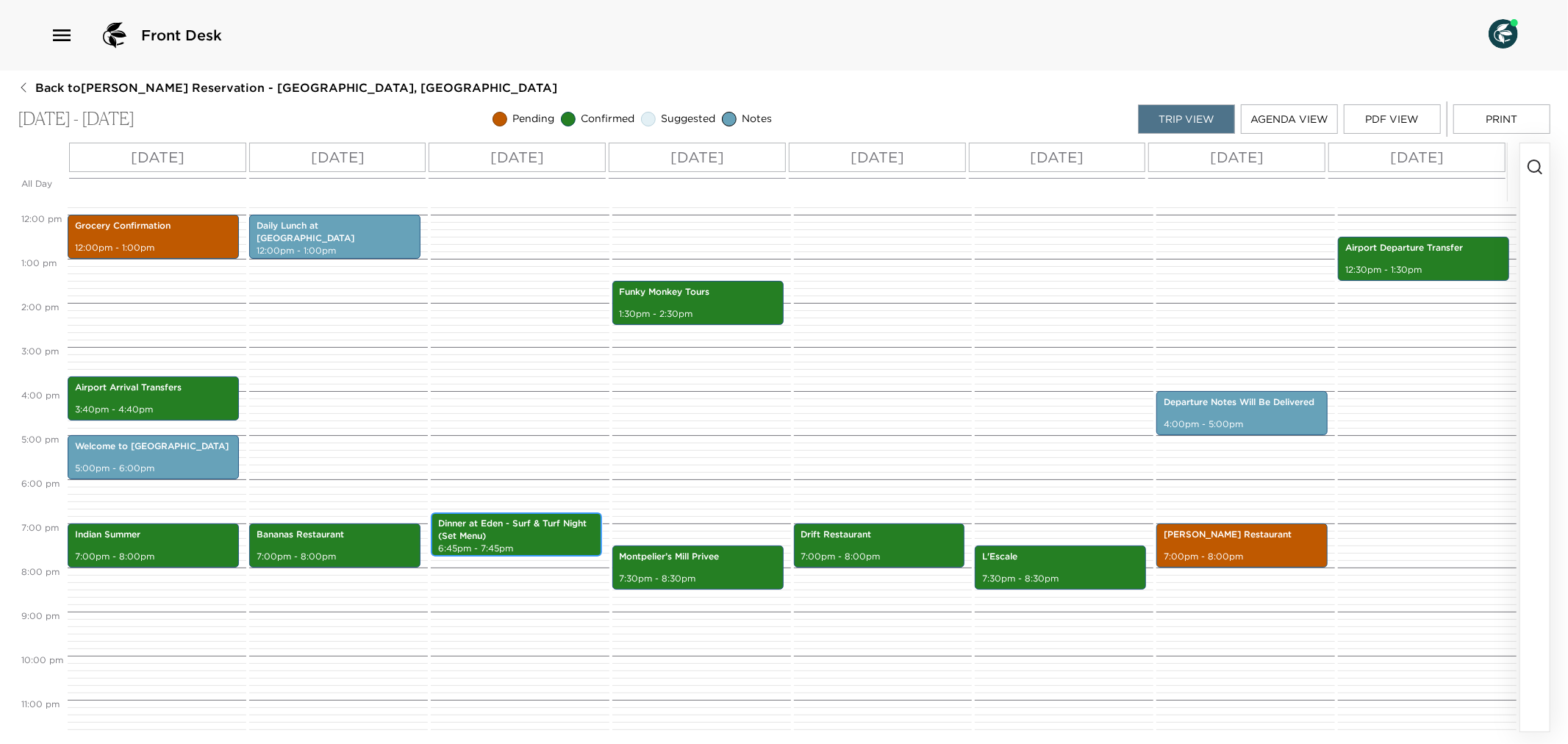
click at [522, 534] on p "Dinner at Eden - Surf & Turf Night (Set Menu)" at bounding box center [517, 529] width 157 height 25
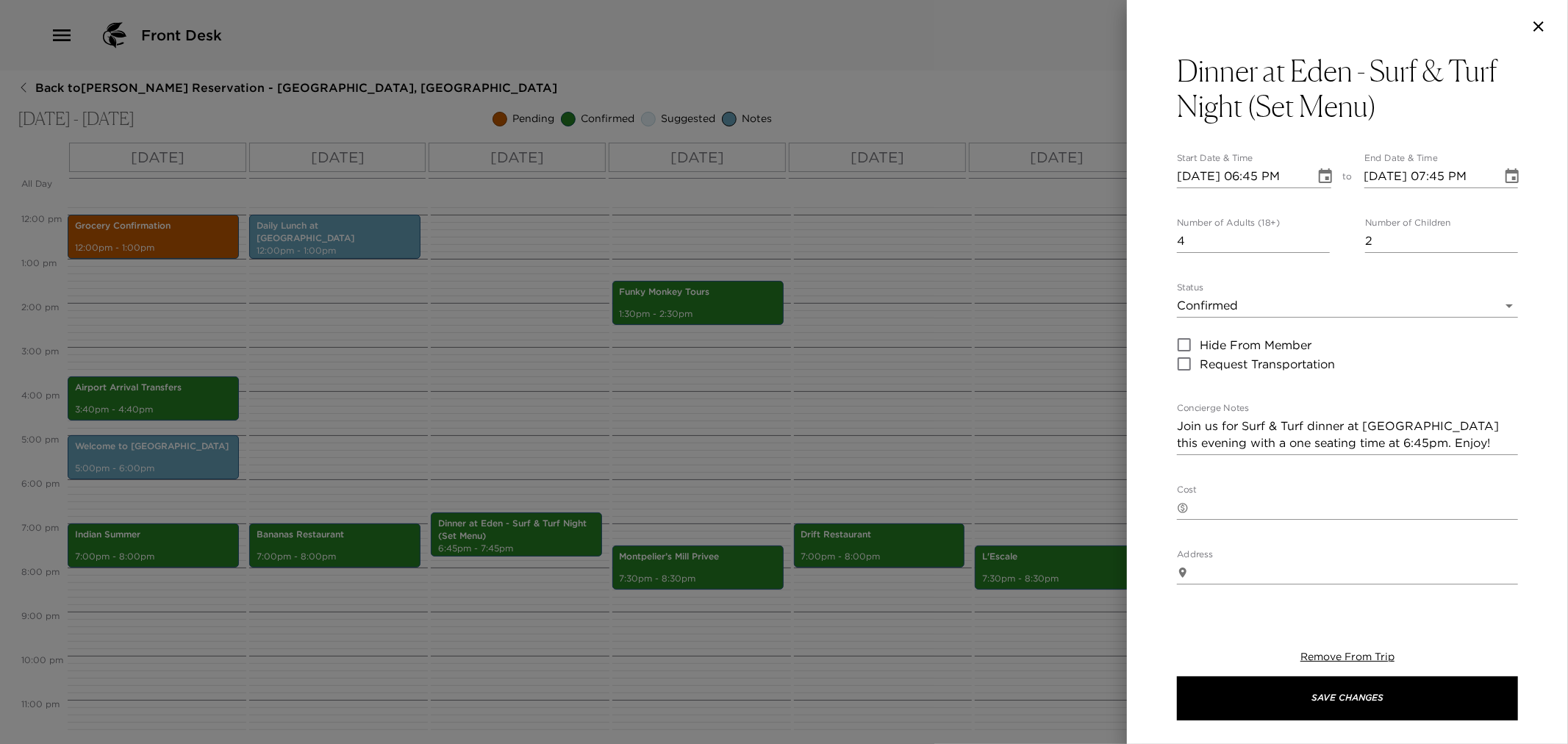
click at [633, 474] on div at bounding box center [784, 372] width 1568 height 744
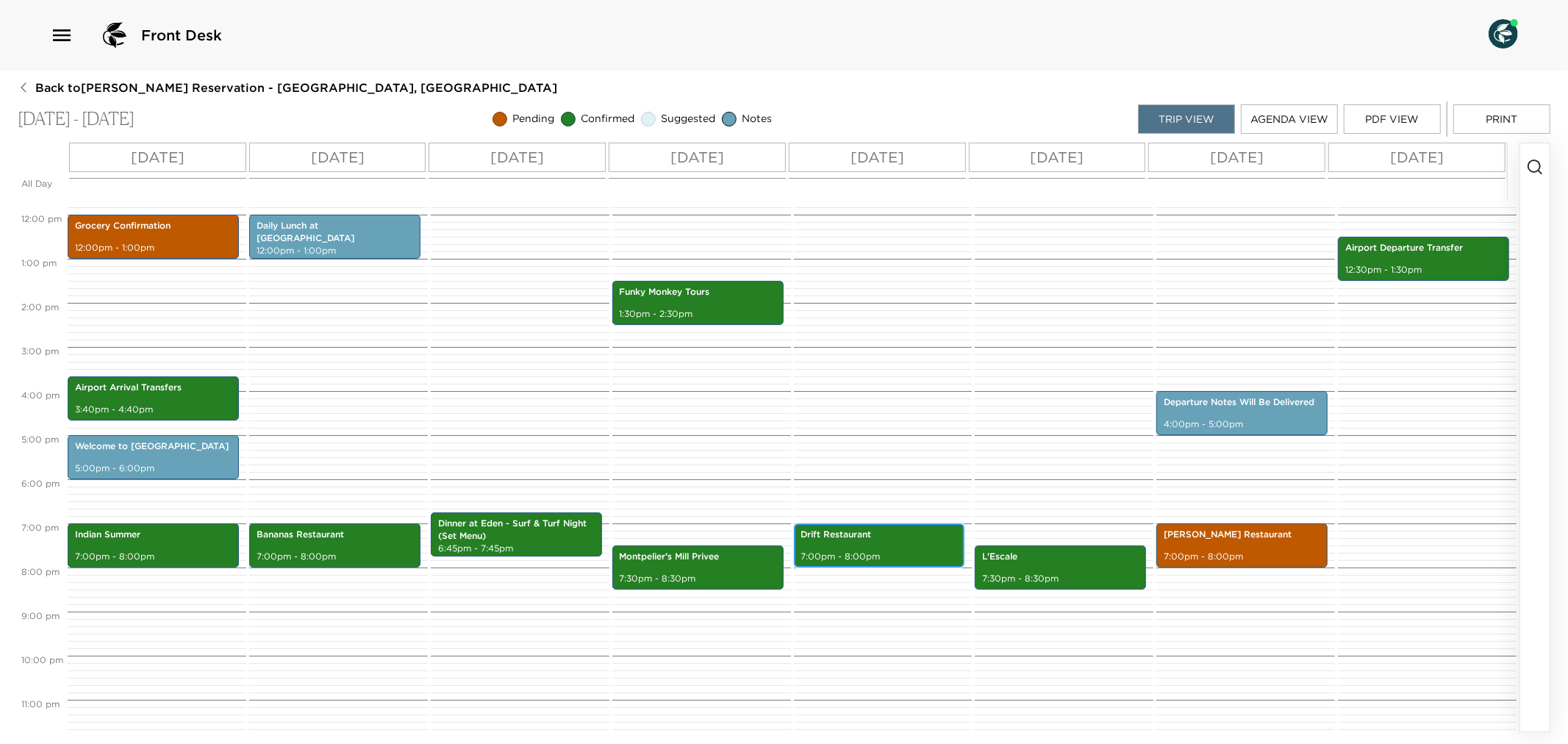
click at [854, 544] on div "Drift Restaurant 7:00pm - 8:00pm" at bounding box center [879, 546] width 163 height 40
click at [853, 544] on div "Drift Restaurant 7:00pm - 8:00pm" at bounding box center [879, 546] width 163 height 40
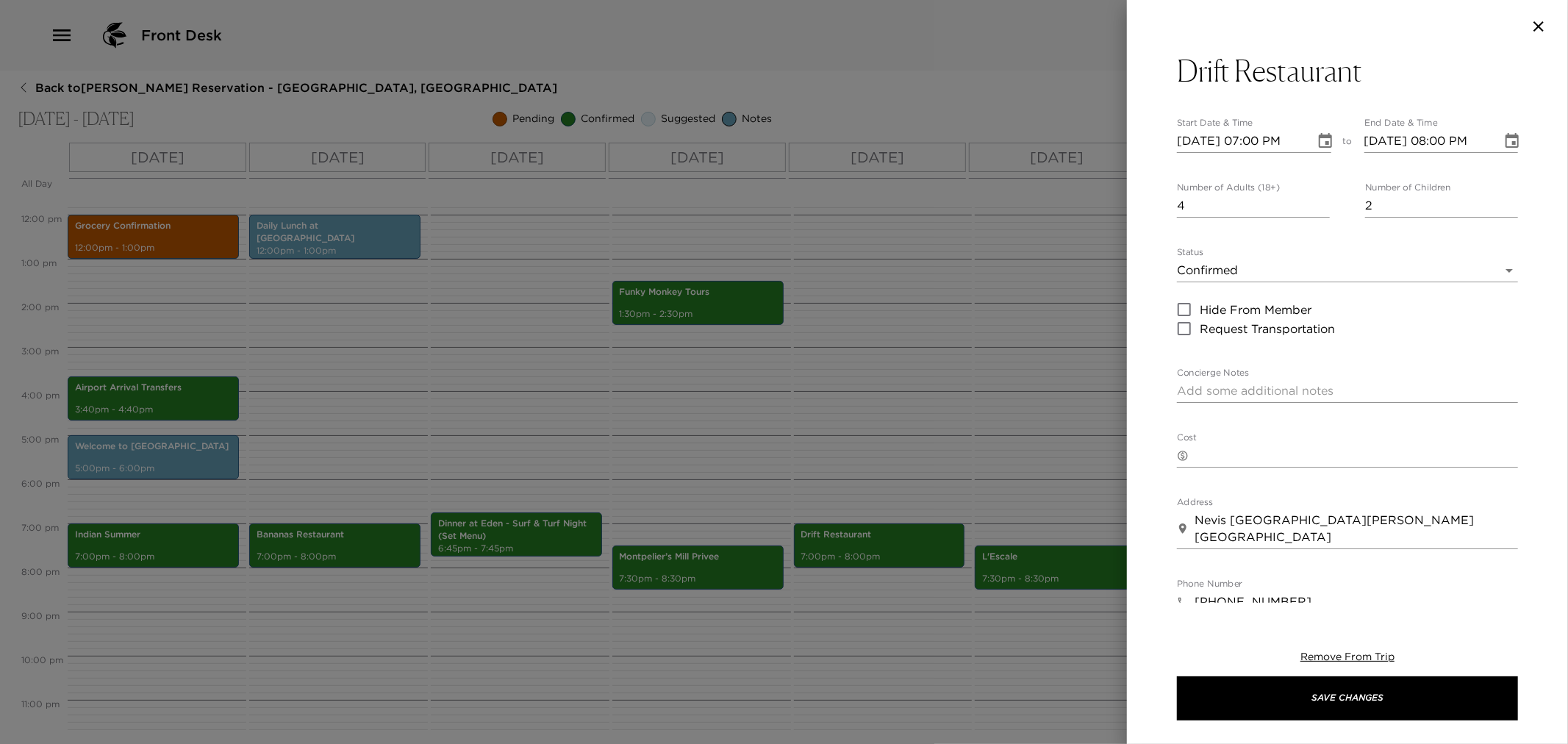
click at [893, 413] on div at bounding box center [784, 372] width 1568 height 744
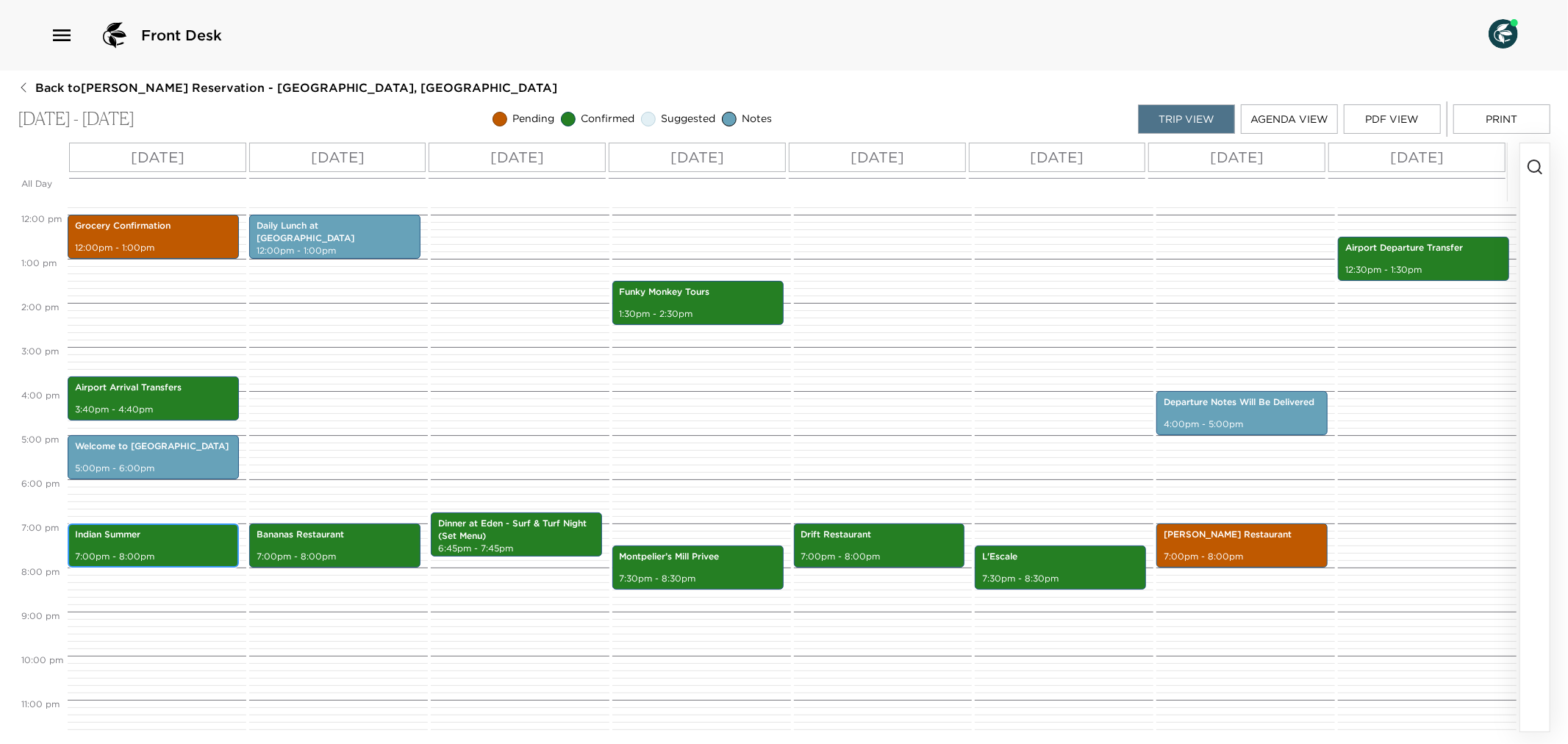
click at [118, 547] on div "Indian Summer 7:00pm - 8:00pm" at bounding box center [153, 546] width 163 height 40
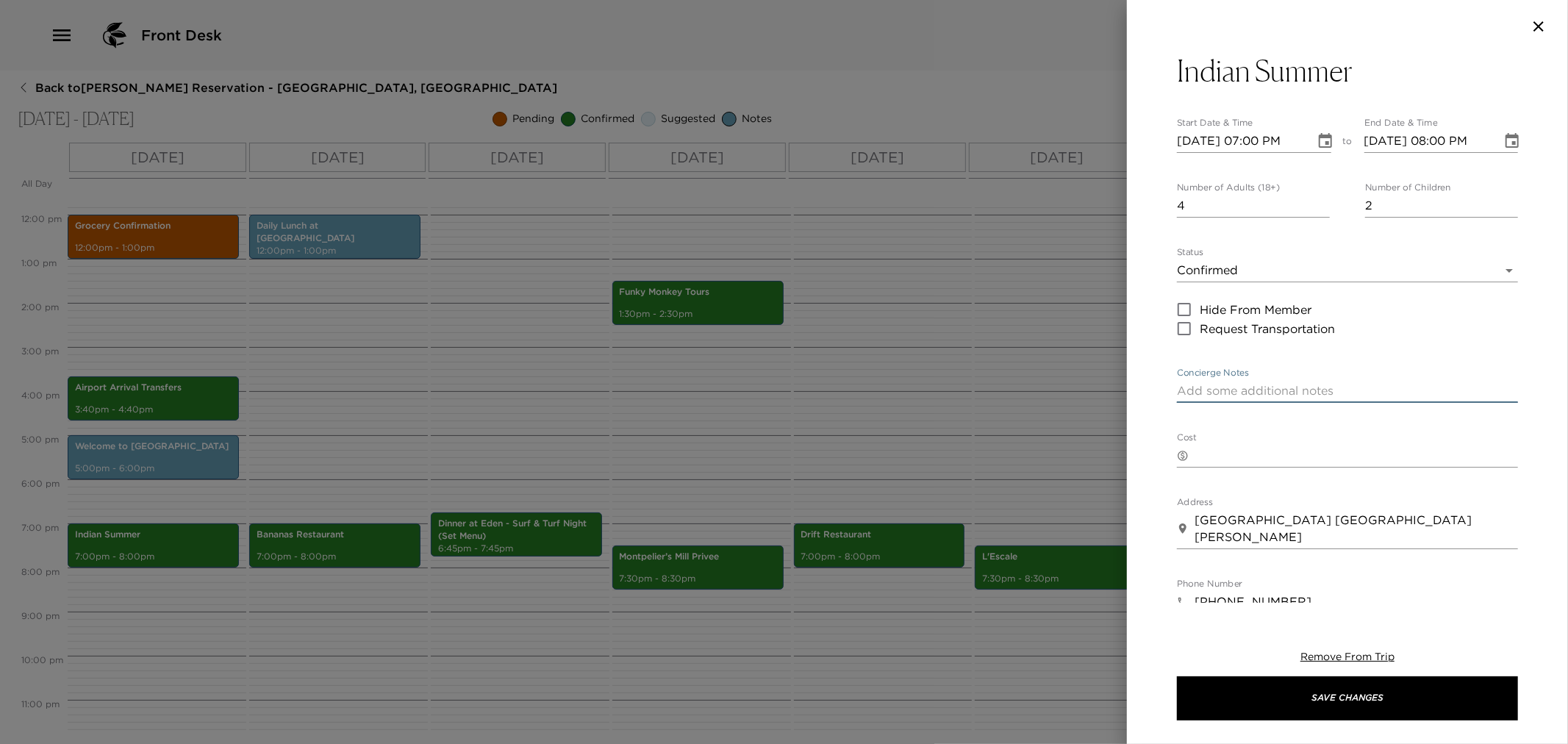
click at [1358, 386] on textarea "Concierge Notes" at bounding box center [1348, 391] width 341 height 17
paste textarea "Your dinner reservation for 2 people has been confirmed. Your taxi will pick yo…"
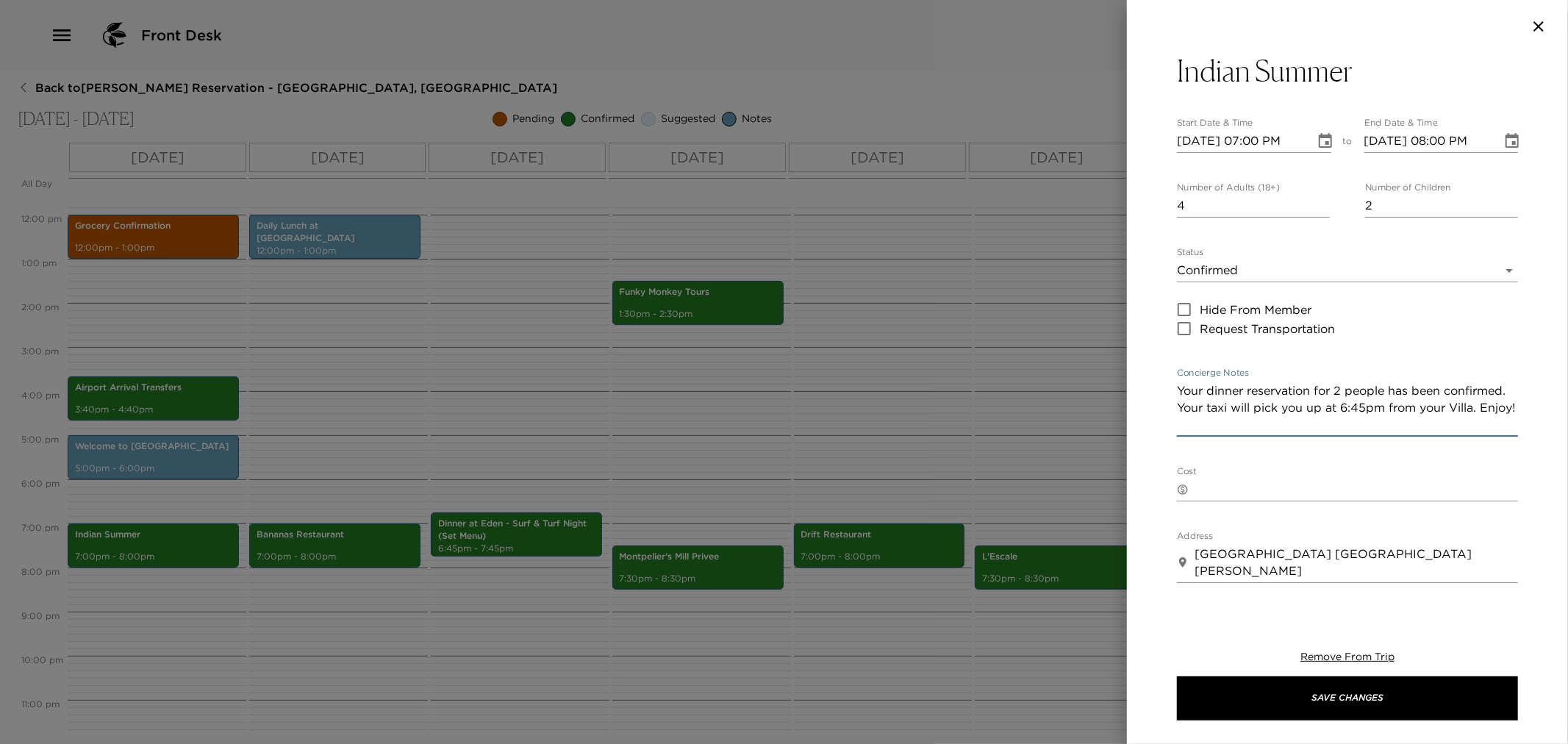
click at [1341, 395] on textarea "Your dinner reservation for 2 people has been confirmed. Your taxi will pick yo…" at bounding box center [1348, 408] width 341 height 51
drag, startPoint x: 1179, startPoint y: 386, endPoint x: 1353, endPoint y: 436, distance: 181.0
click at [1353, 436] on div "Your dinner reservation for 6 people has been confirmed. Your taxi will pick yo…" at bounding box center [1348, 408] width 341 height 57
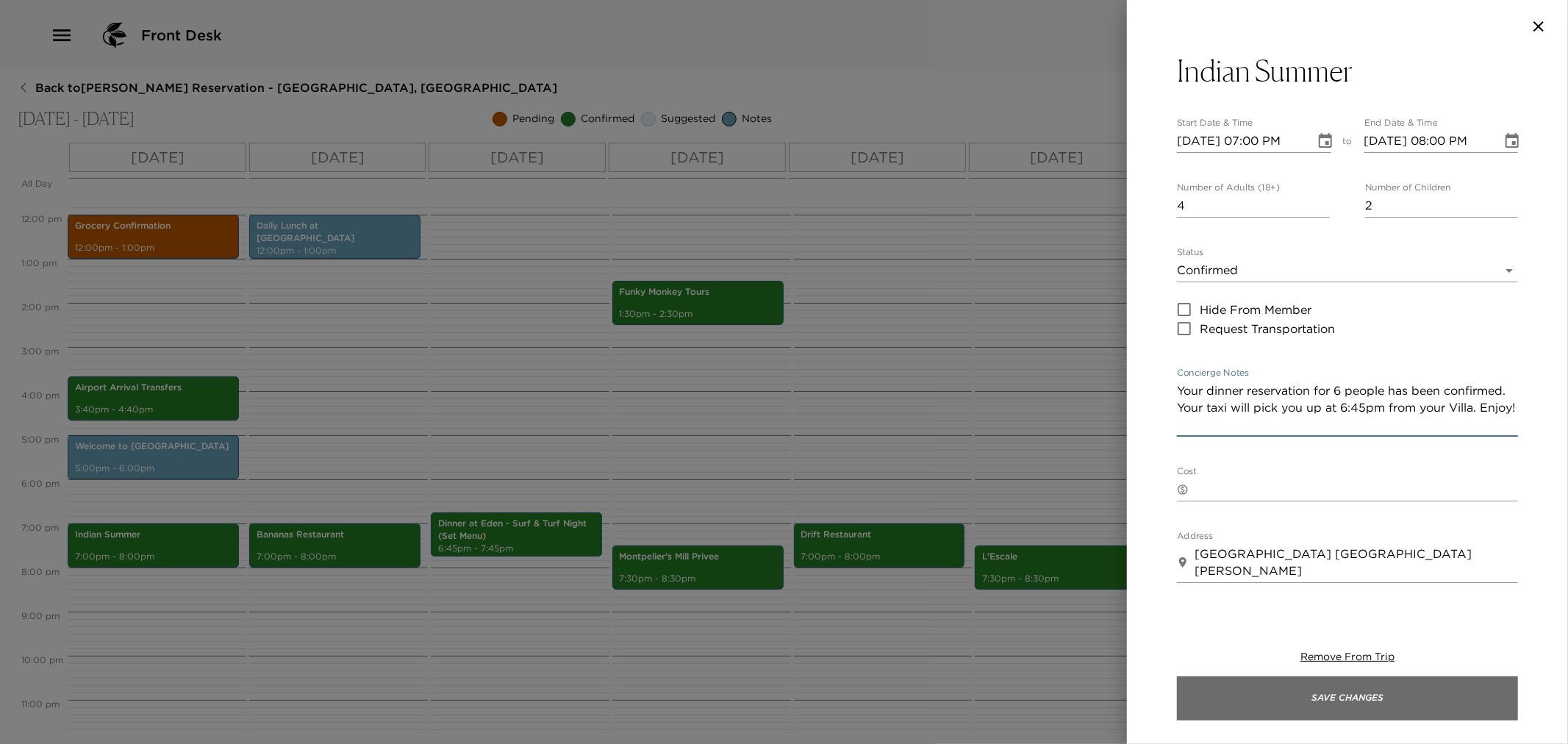
type textarea "Your dinner reservation for 6 people has been confirmed. Your taxi will pick yo…"
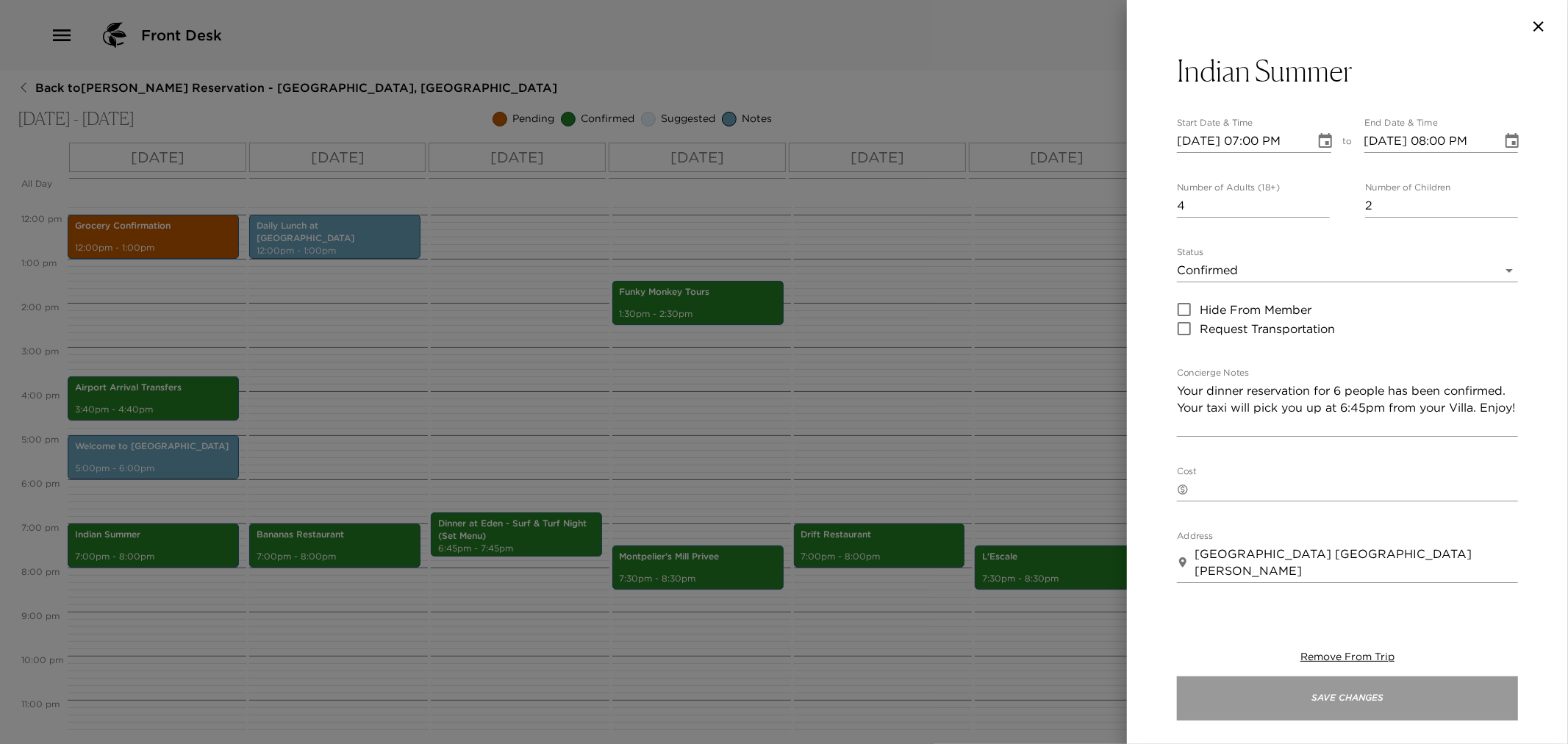
click at [1232, 700] on button "Save Changes" at bounding box center [1348, 699] width 341 height 44
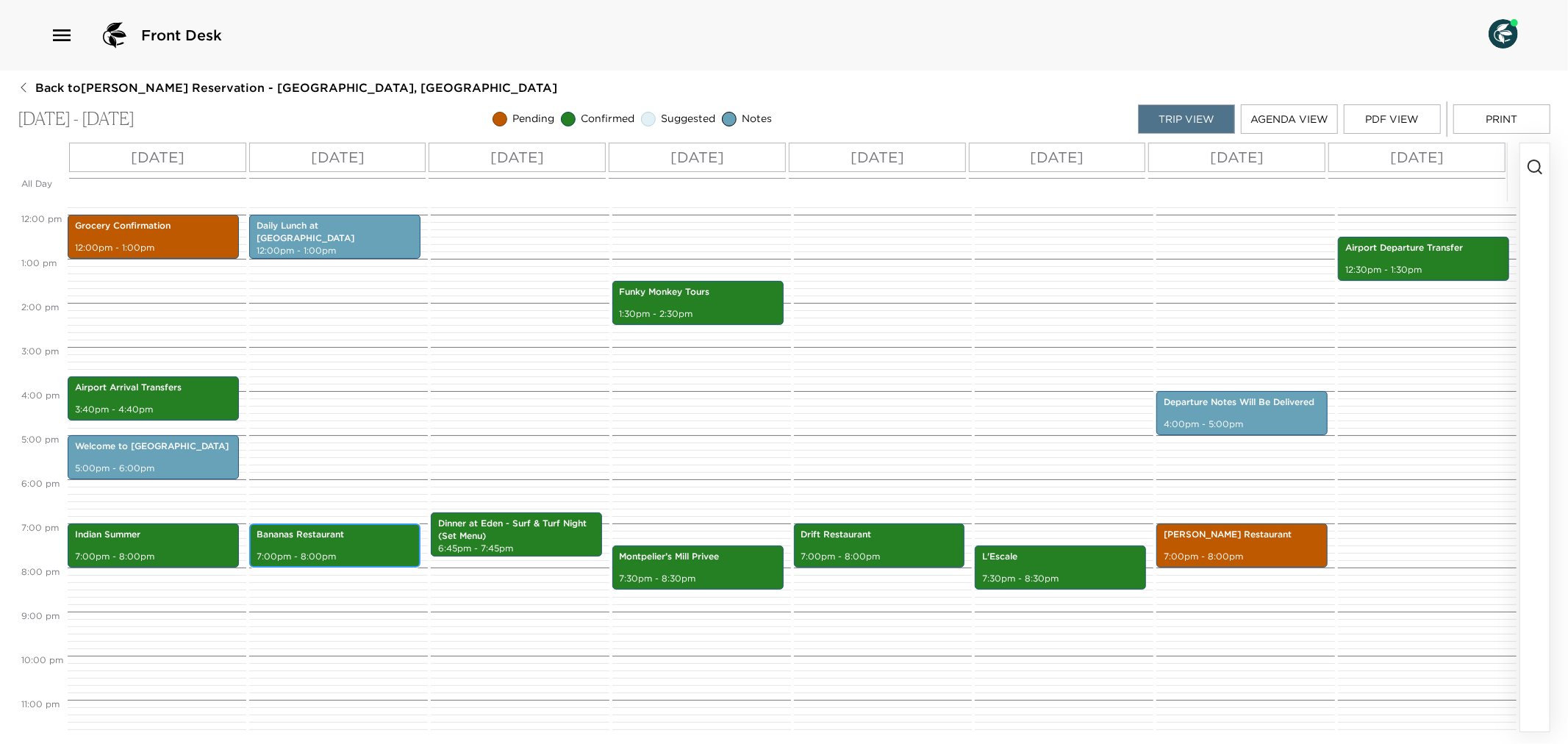
click at [363, 542] on div "Bananas Restaurant 7:00pm - 8:00pm" at bounding box center [335, 546] width 163 height 40
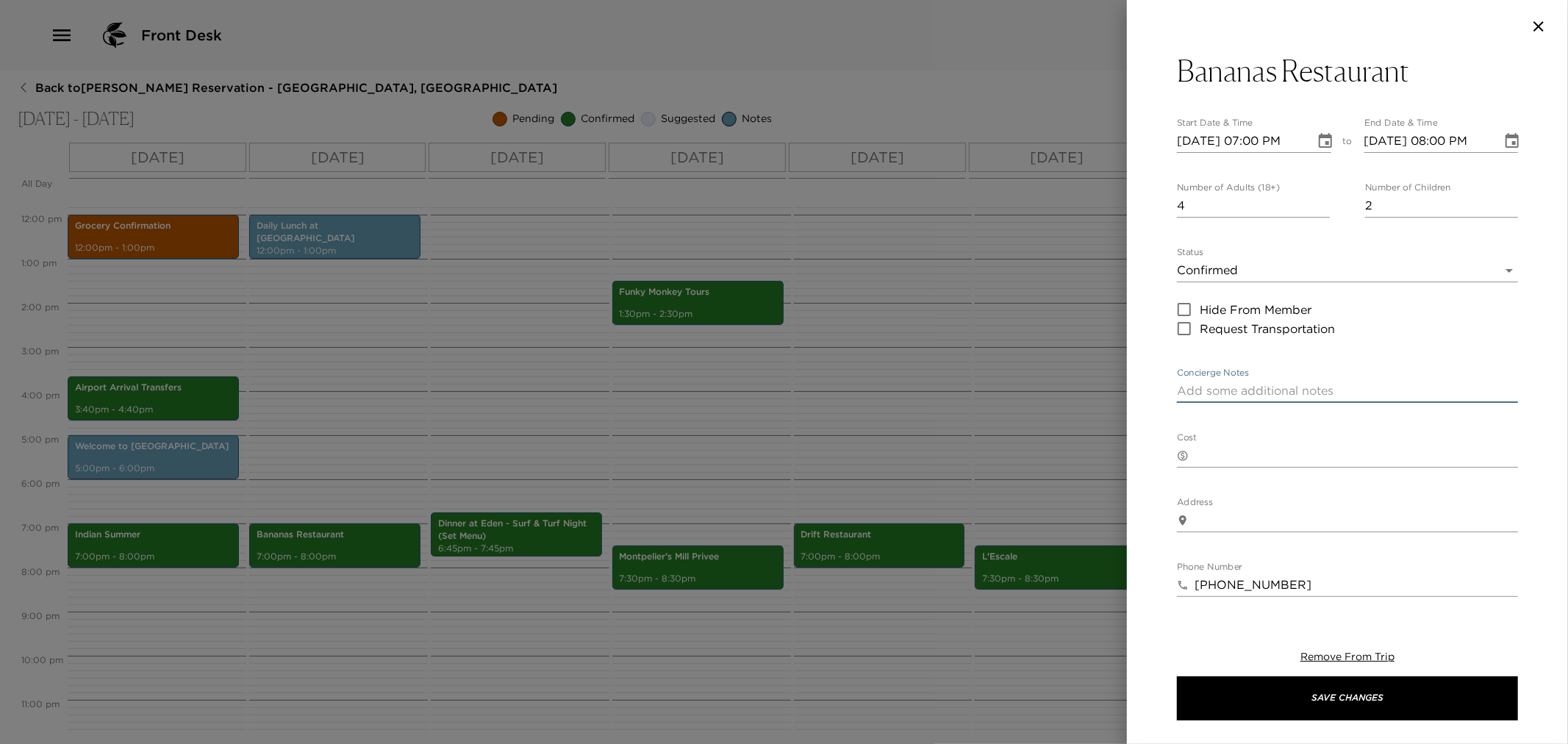
click at [1289, 388] on textarea "Concierge Notes" at bounding box center [1348, 391] width 341 height 17
paste textarea "Your dinner reservation for 6 people has been confirmed. Your taxi will pick yo…"
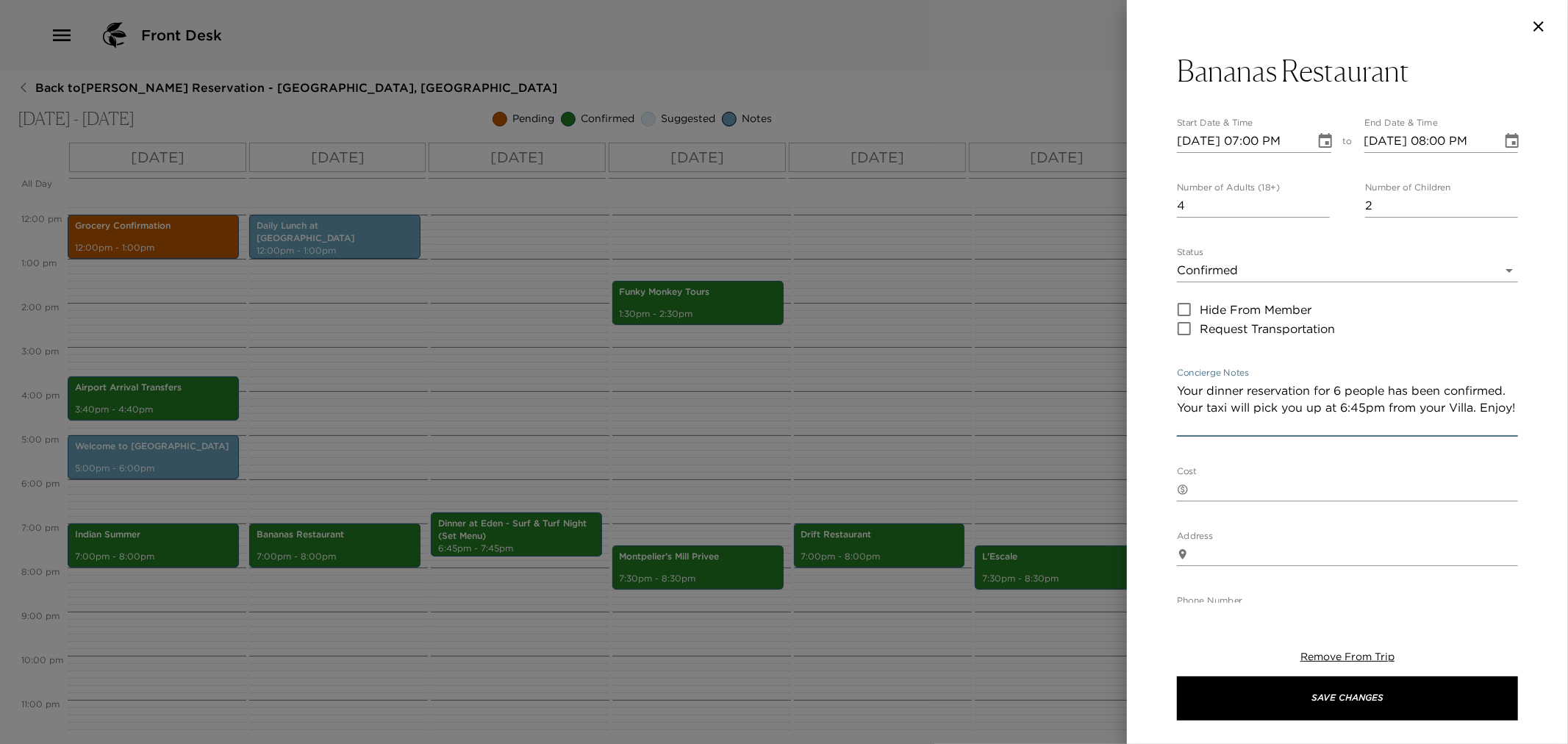
click at [1431, 407] on textarea "Your dinner reservation for 6 people has been confirmed. Your taxi will pick yo…" at bounding box center [1348, 408] width 341 height 51
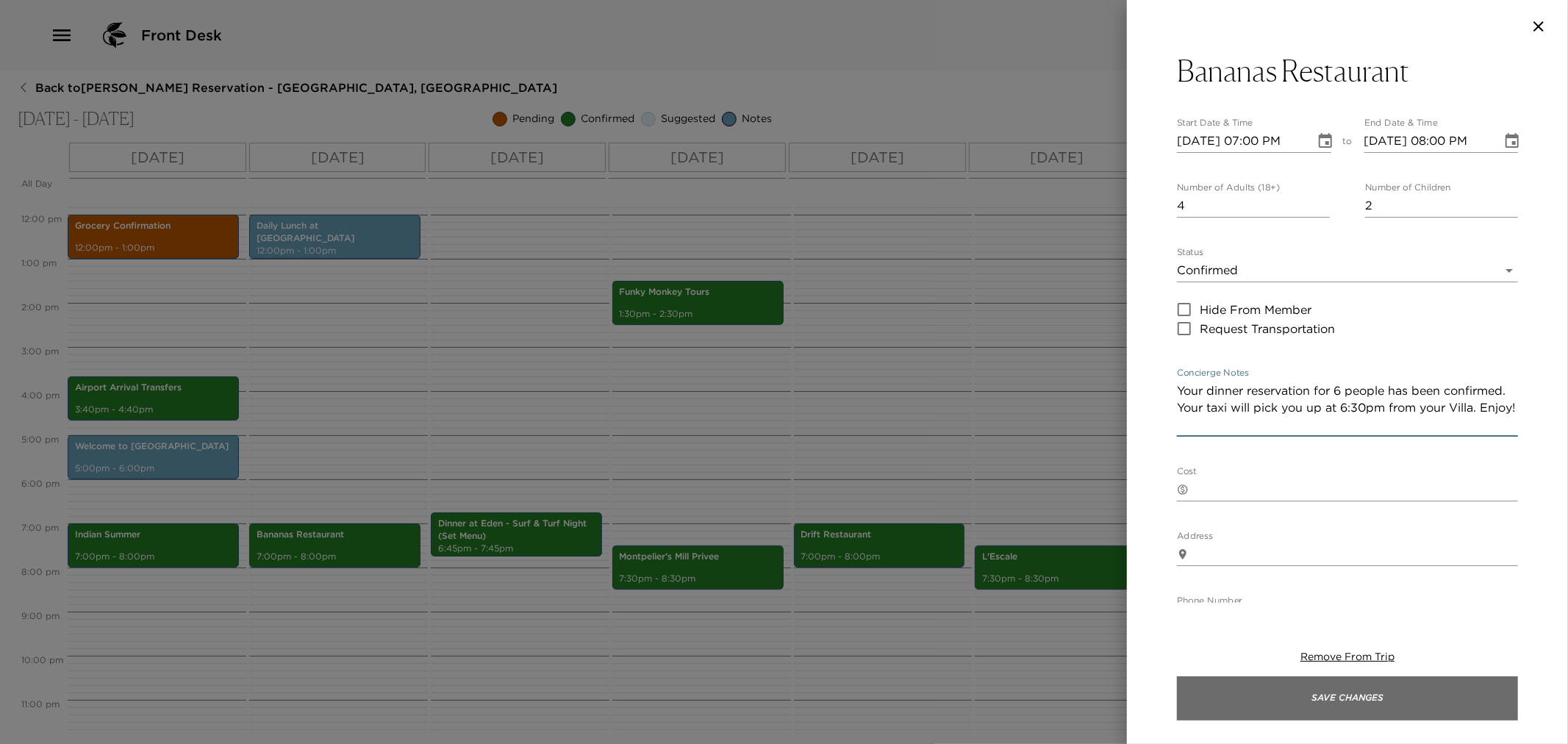
type textarea "Your dinner reservation for 6 people has been confirmed. Your taxi will pick yo…"
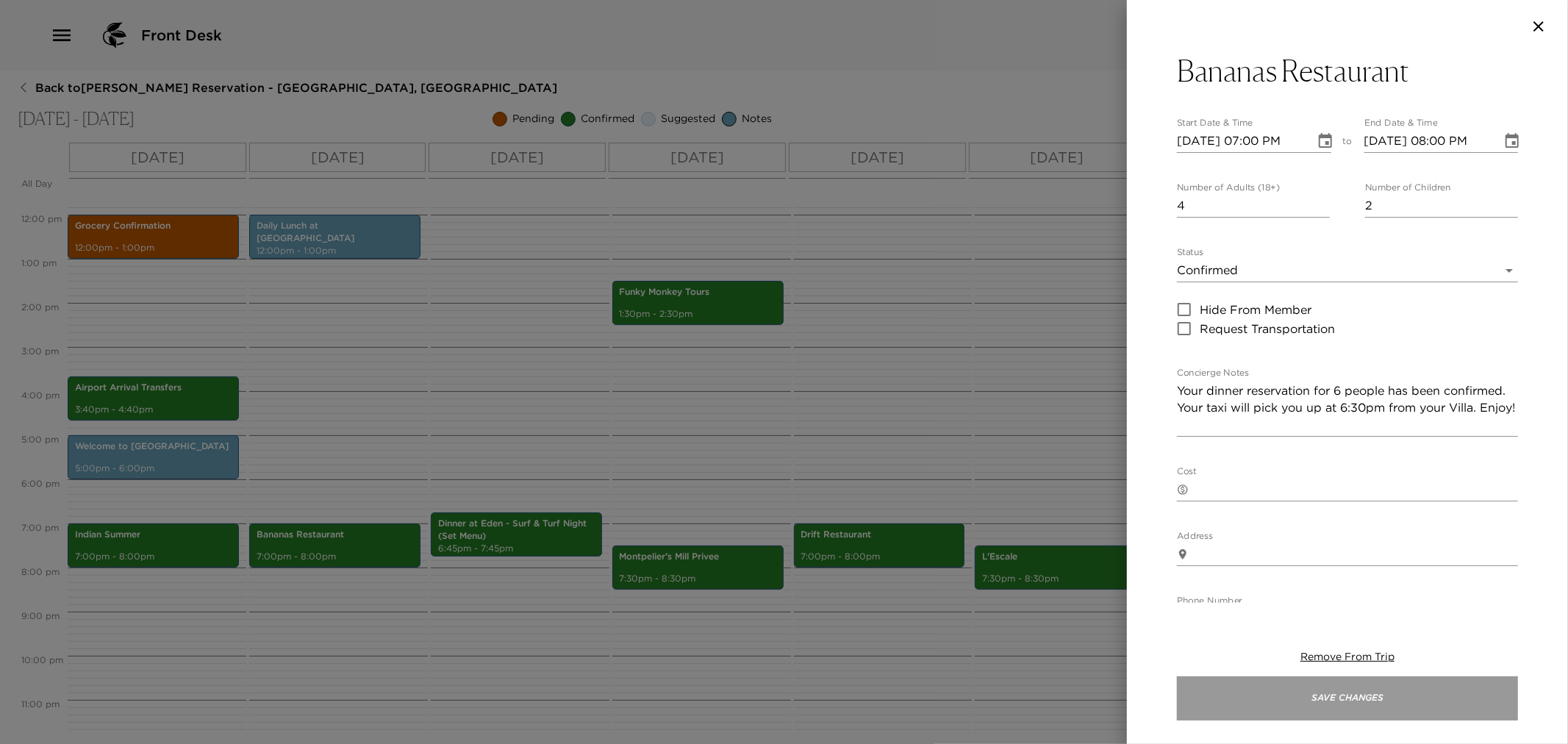
click at [1227, 695] on button "Save Changes" at bounding box center [1348, 699] width 341 height 44
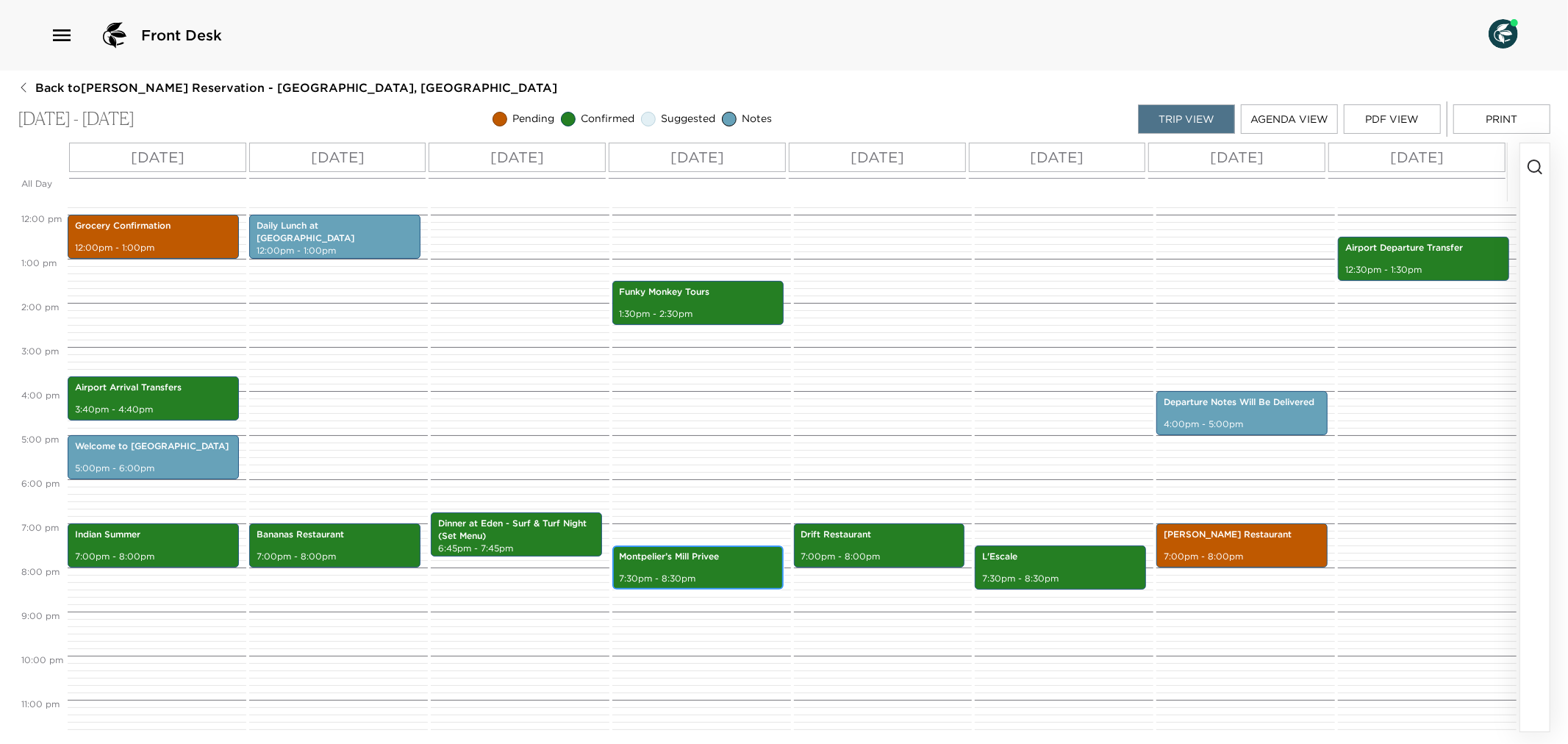
click at [701, 570] on div "Montpelier’s Mill Privee 7:30pm - 8:30pm" at bounding box center [698, 567] width 163 height 40
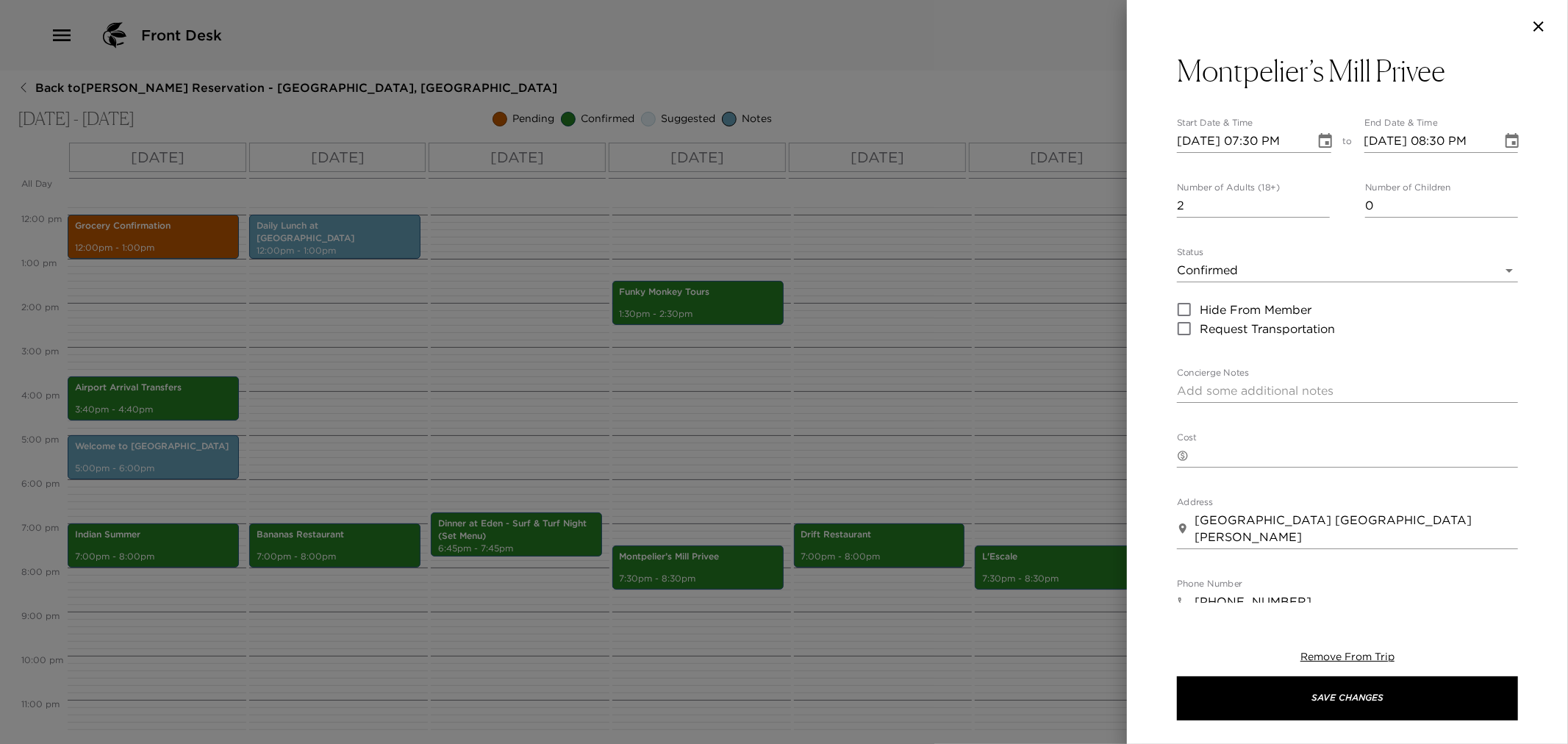
click at [1195, 393] on textarea "Concierge Notes" at bounding box center [1348, 391] width 341 height 17
paste textarea "Your dinner reservation for 6 people has been confirmed. Your taxi will pick yo…"
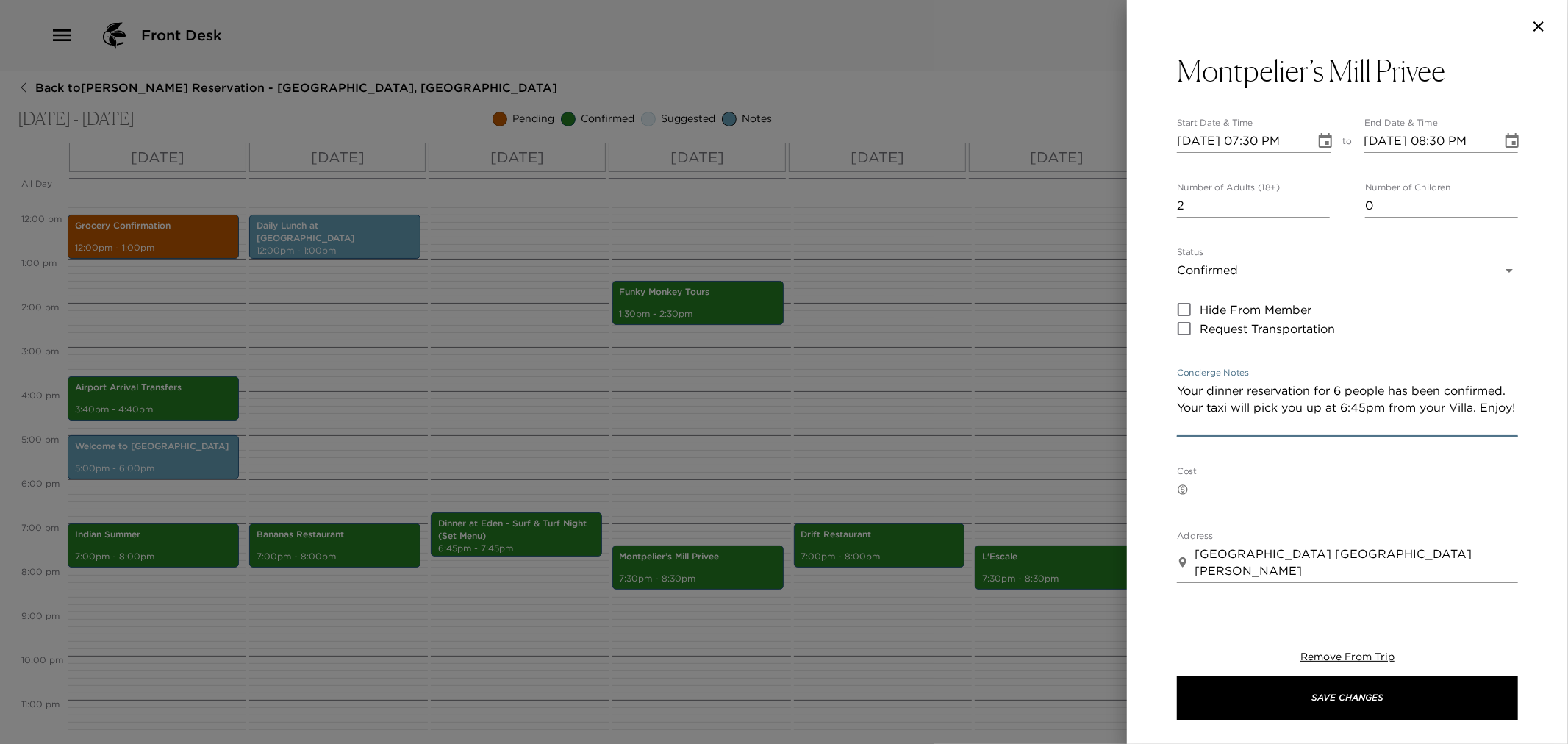
click at [1342, 393] on textarea "Your dinner reservation for 6 people has been confirmed. Your taxi will pick yo…" at bounding box center [1348, 408] width 341 height 51
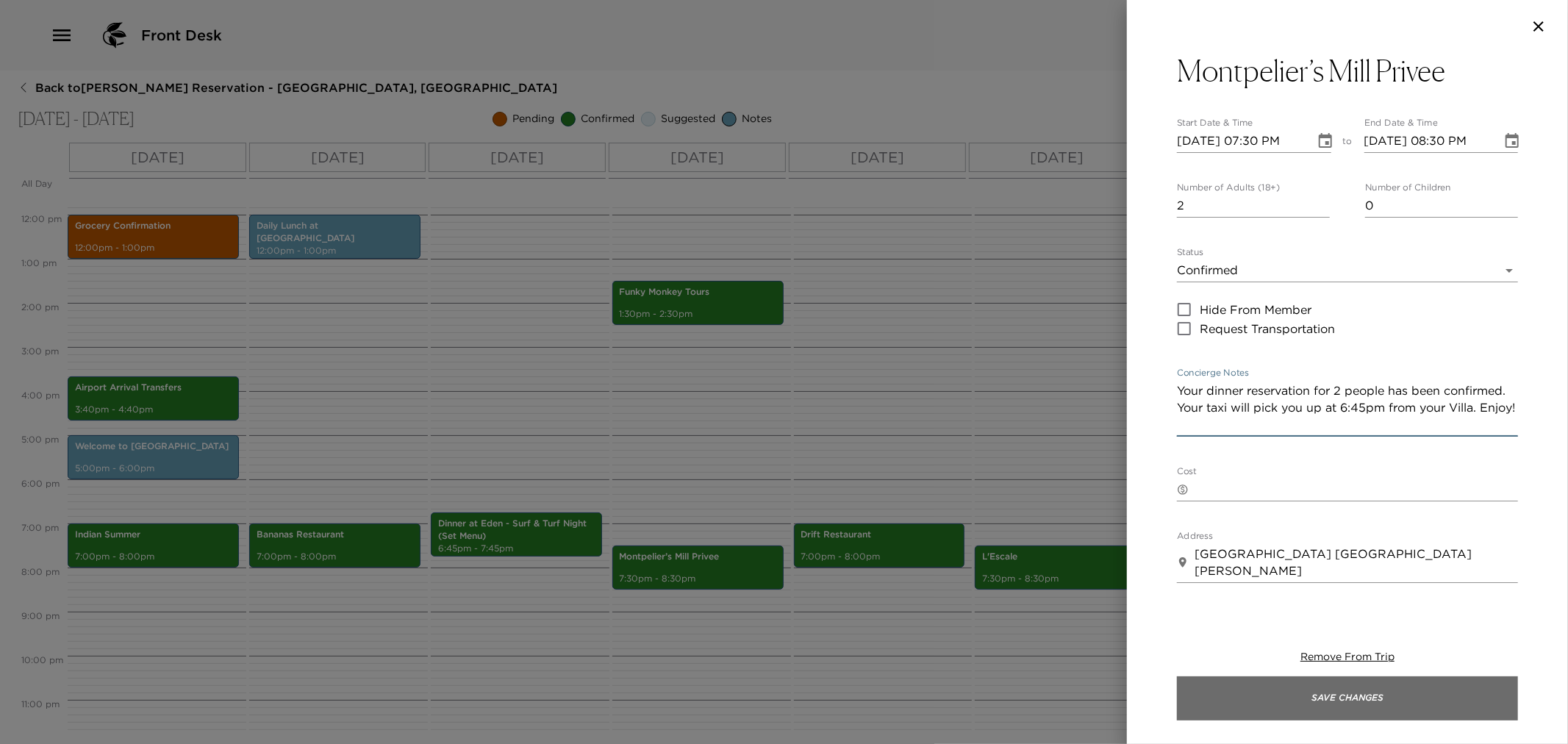
type textarea "Your dinner reservation for 2 people has been confirmed. Your taxi will pick yo…"
click at [1224, 700] on button "Save Changes" at bounding box center [1348, 699] width 341 height 44
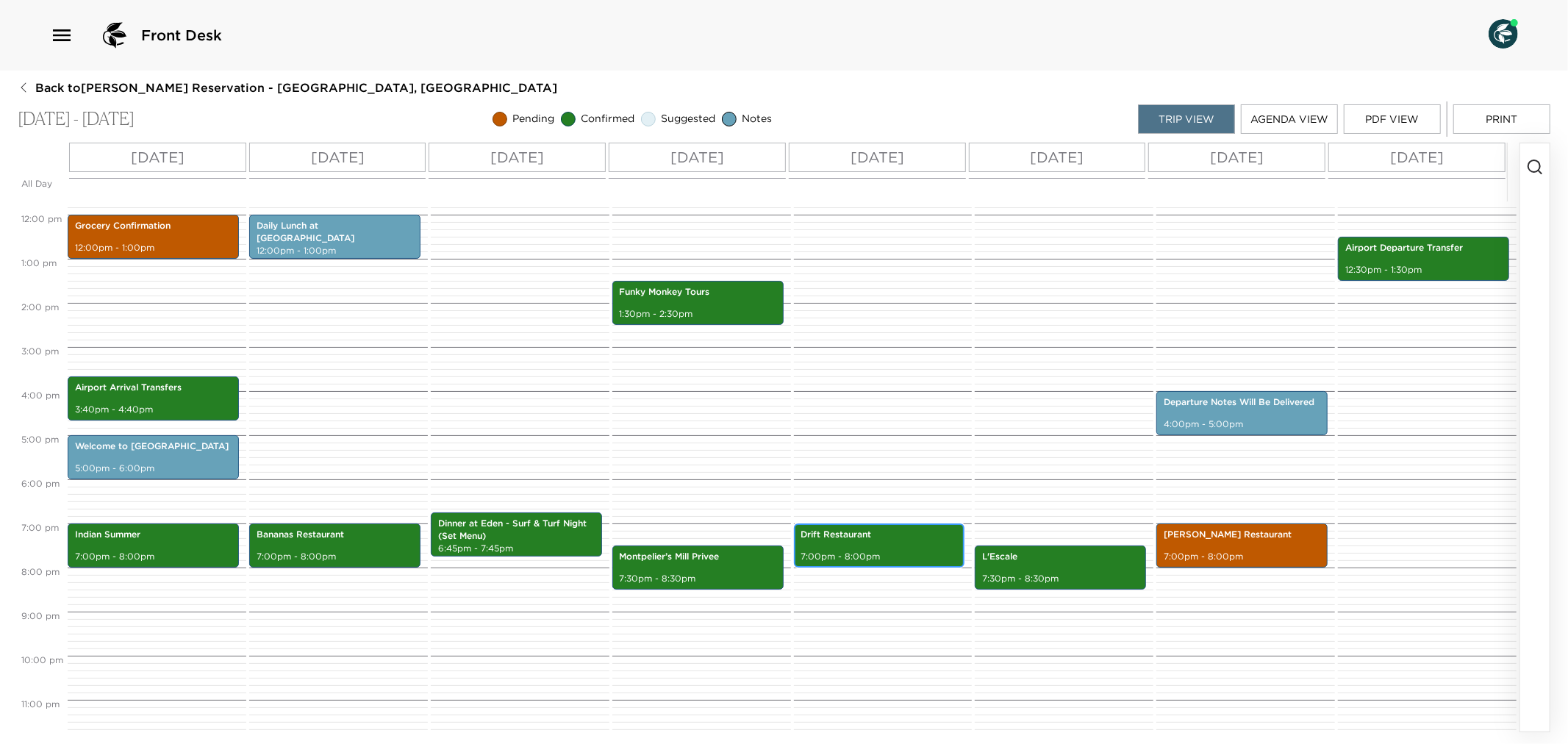
click at [854, 545] on div "Drift Restaurant 7:00pm - 8:00pm" at bounding box center [879, 546] width 163 height 40
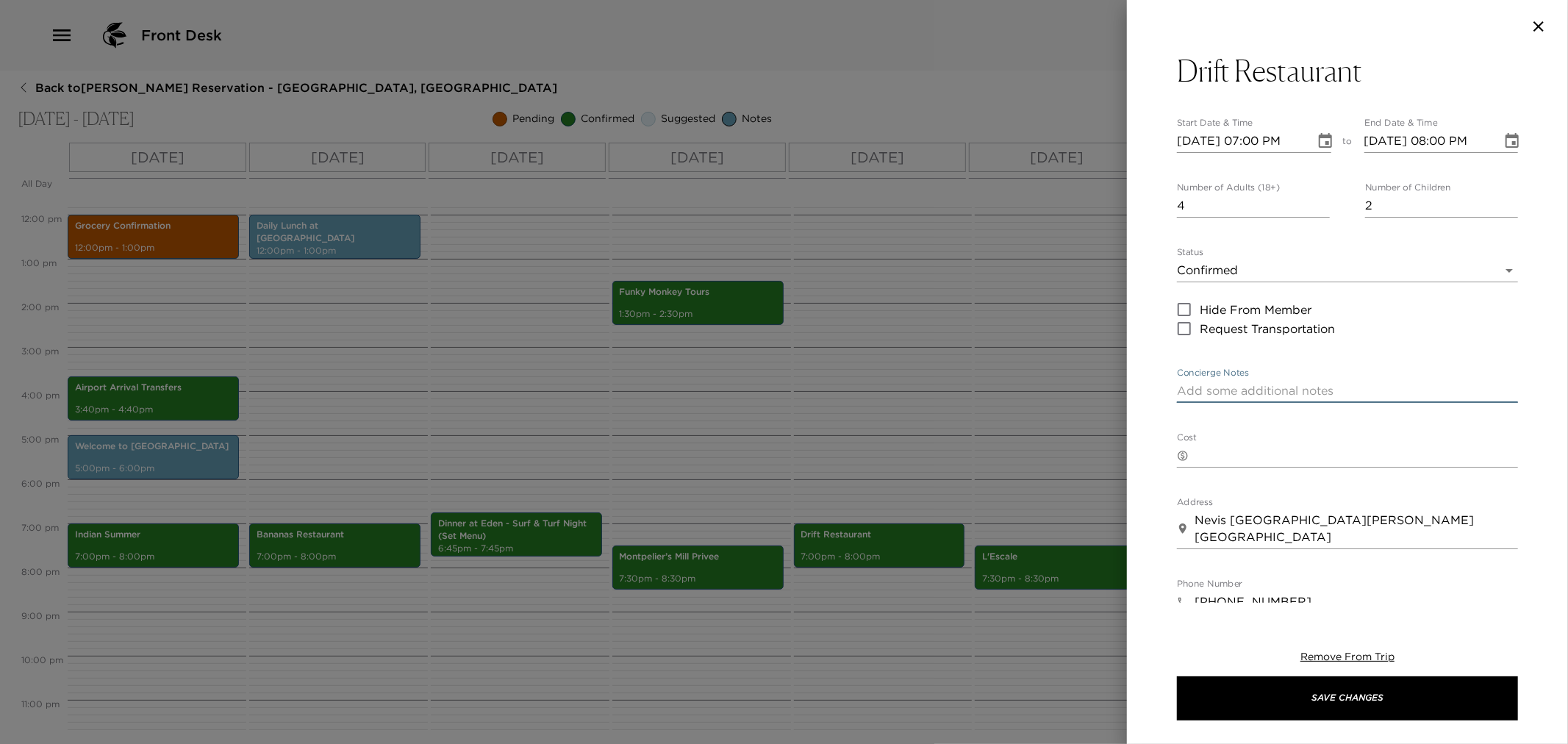
click at [1201, 387] on textarea "Concierge Notes" at bounding box center [1348, 391] width 341 height 17
paste textarea "Your dinner reservation for 6 people has been confirmed. Your taxi will pick yo…"
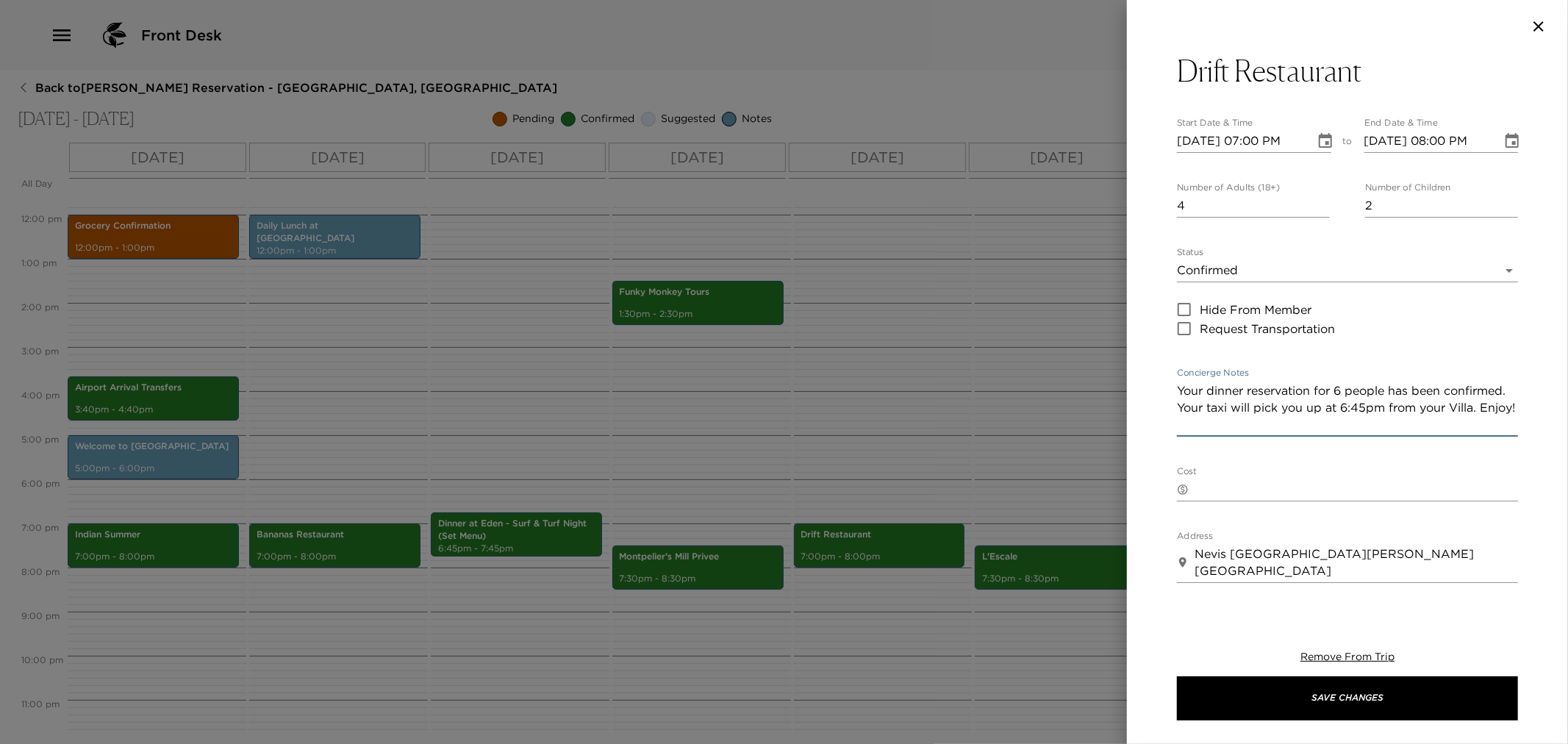
click at [1431, 412] on textarea "Your dinner reservation for 6 people has been confirmed. Your taxi will pick yo…" at bounding box center [1348, 408] width 341 height 51
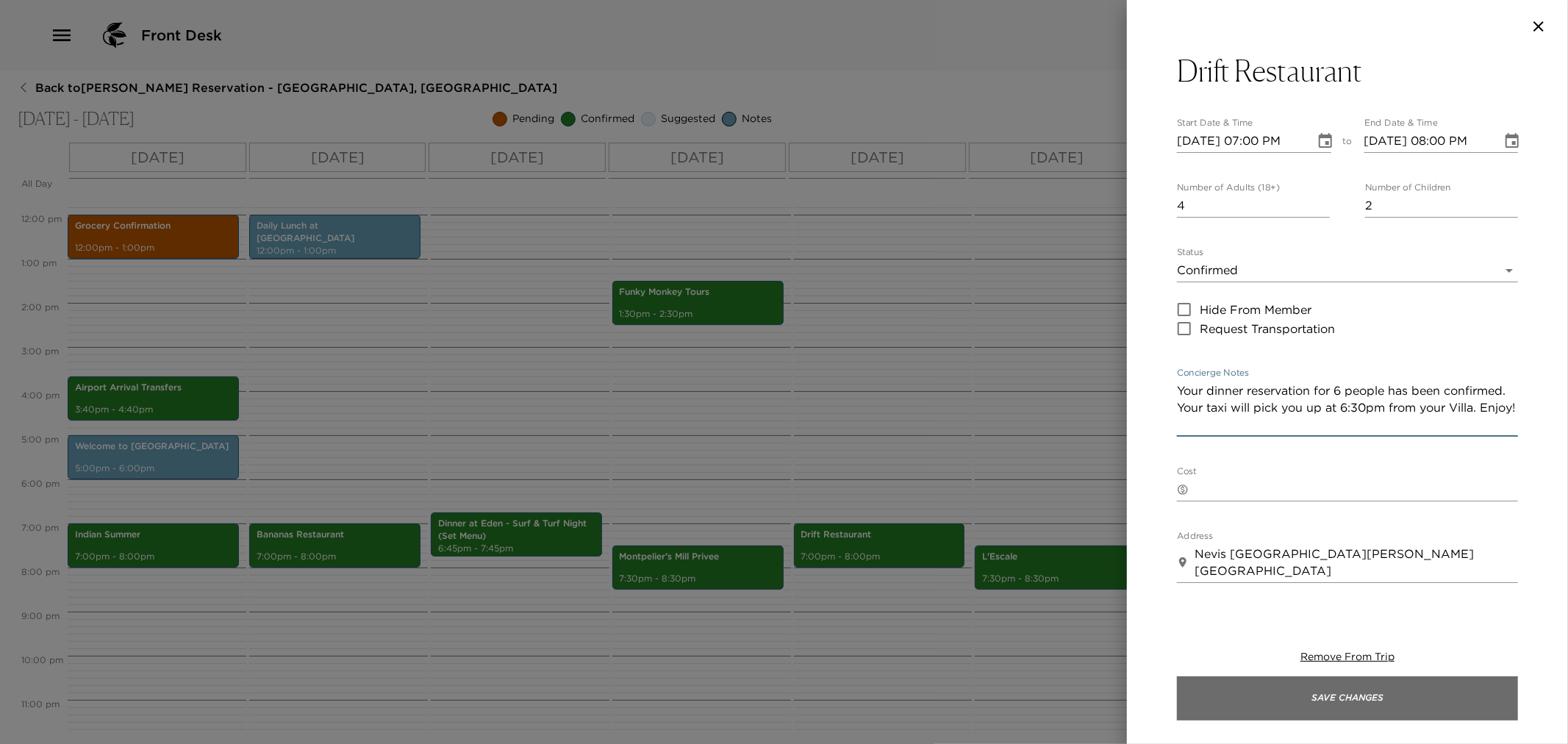
type textarea "Your dinner reservation for 6 people has been confirmed. Your taxi will pick yo…"
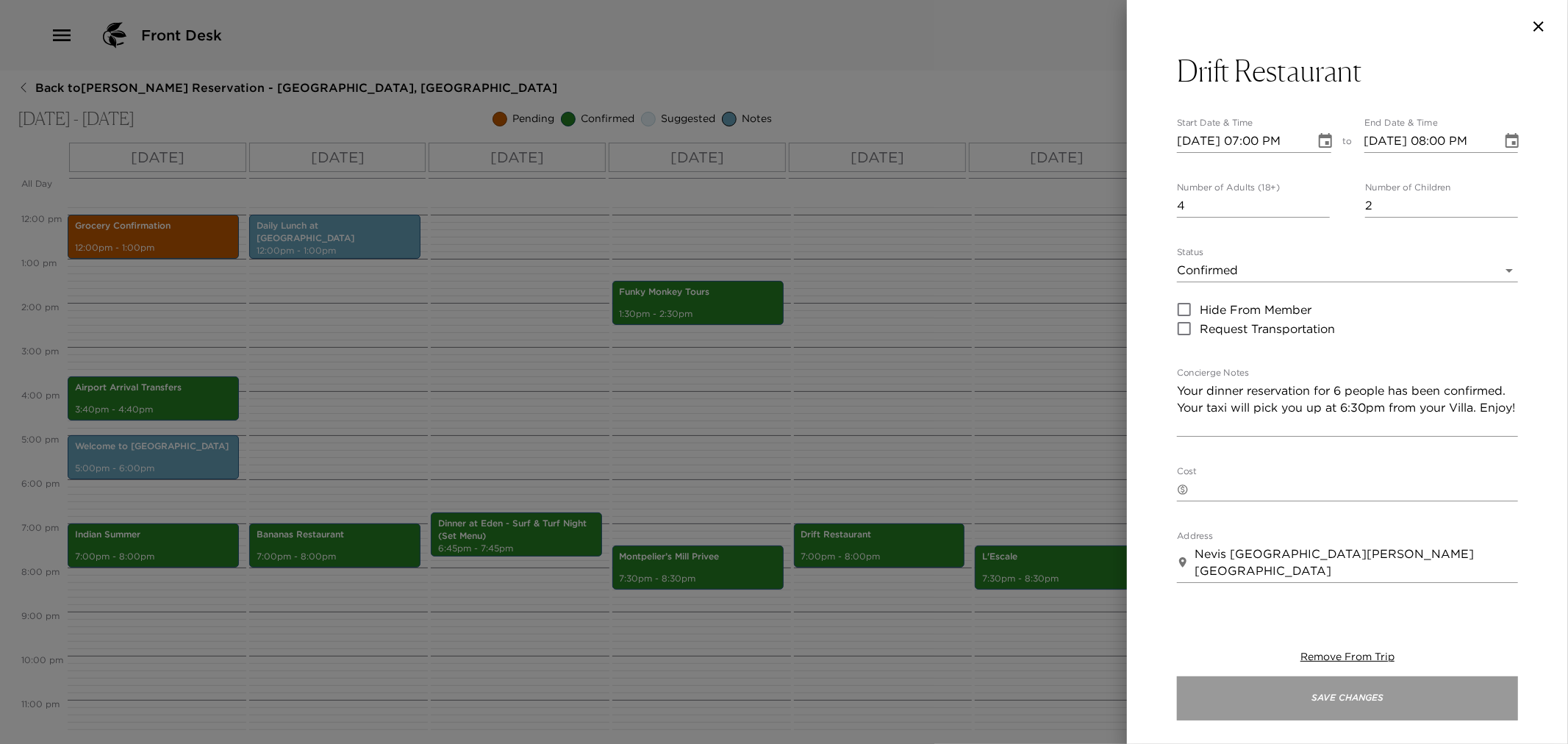
click at [1329, 704] on button "Save Changes" at bounding box center [1348, 699] width 341 height 44
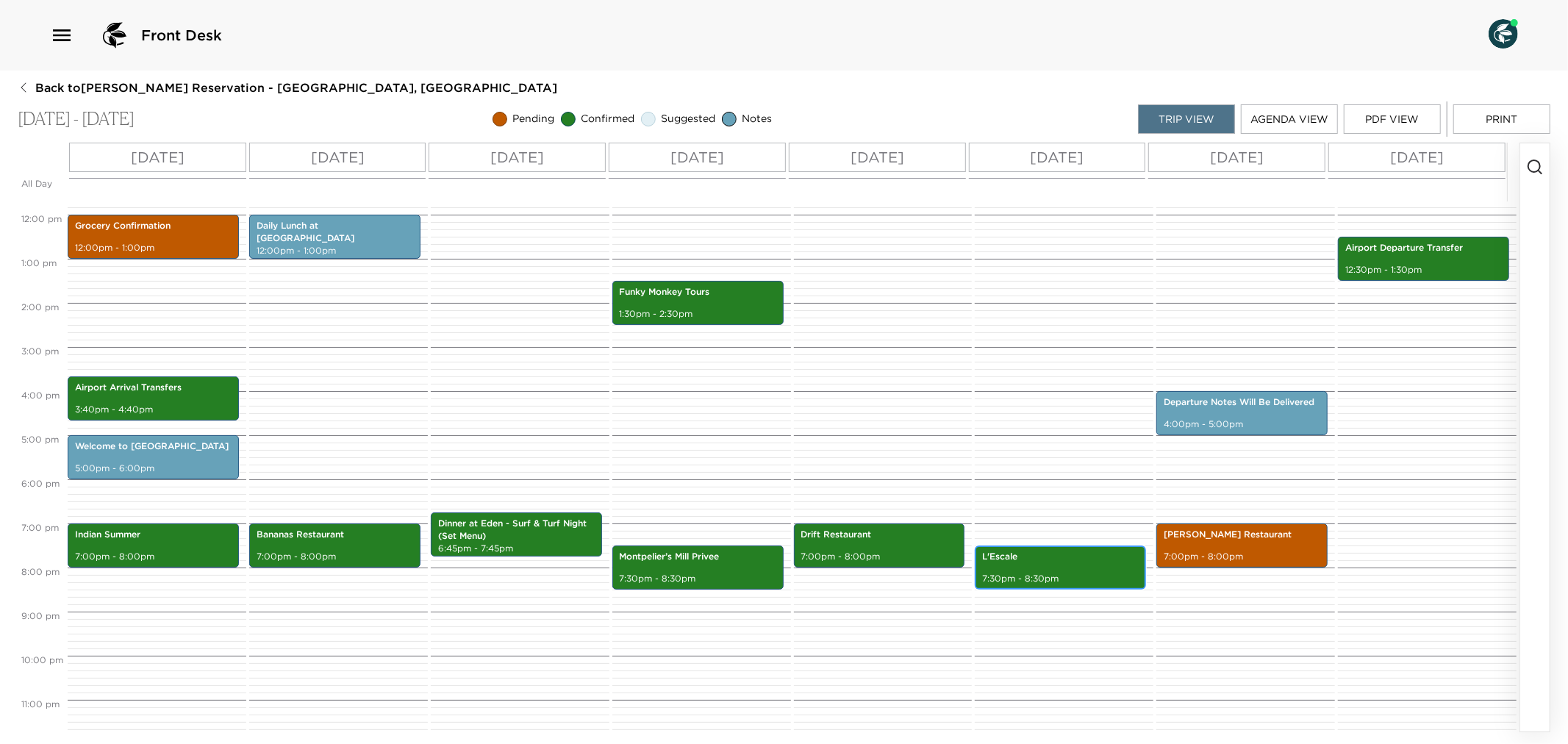
click at [1051, 576] on p "7:30pm - 8:30pm" at bounding box center [1061, 579] width 157 height 13
click at [1053, 563] on p "L'Escale" at bounding box center [1061, 557] width 157 height 13
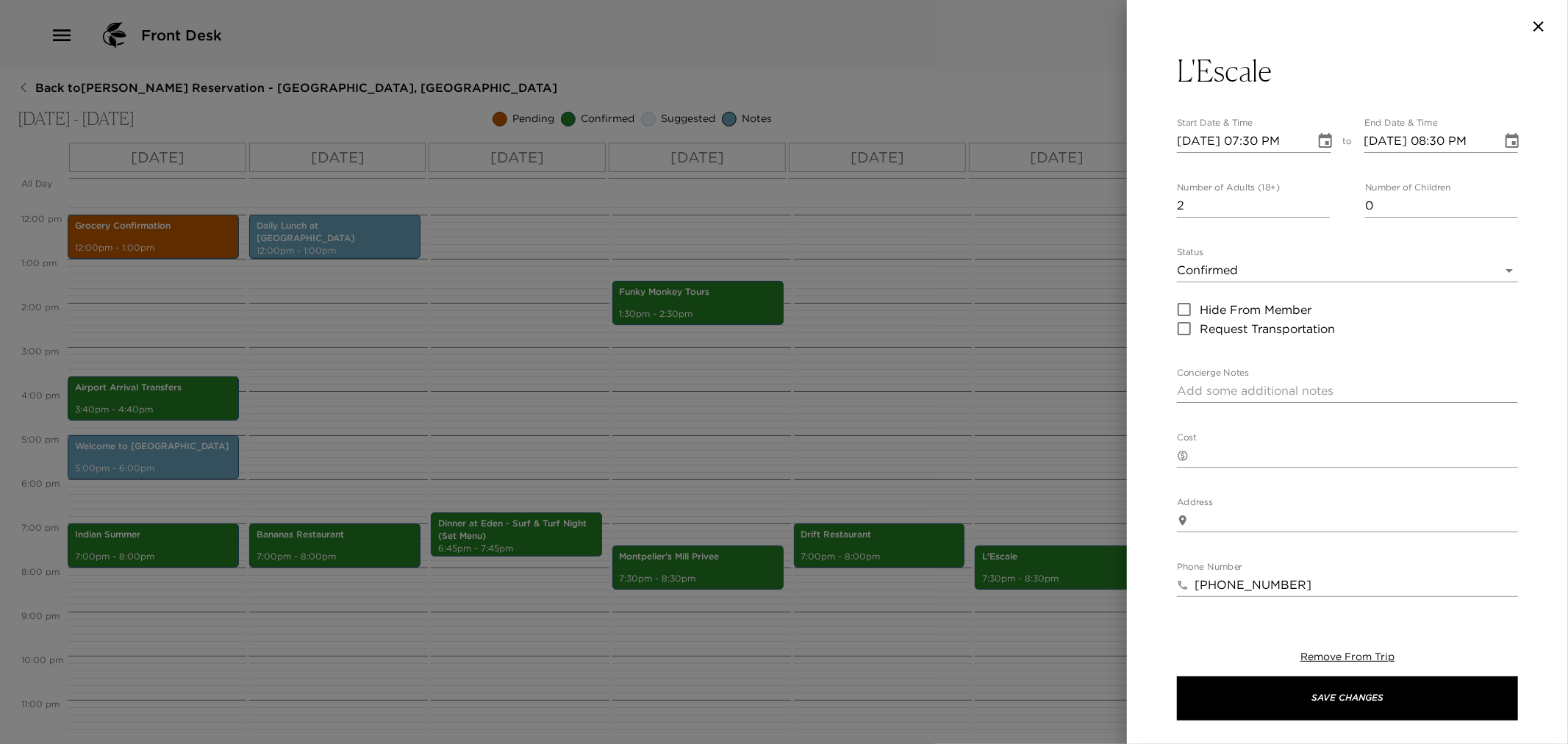
click at [1224, 394] on textarea "Concierge Notes" at bounding box center [1348, 391] width 341 height 17
paste textarea "Your dinner reservation for 6 people has been confirmed. Your taxi will pick yo…"
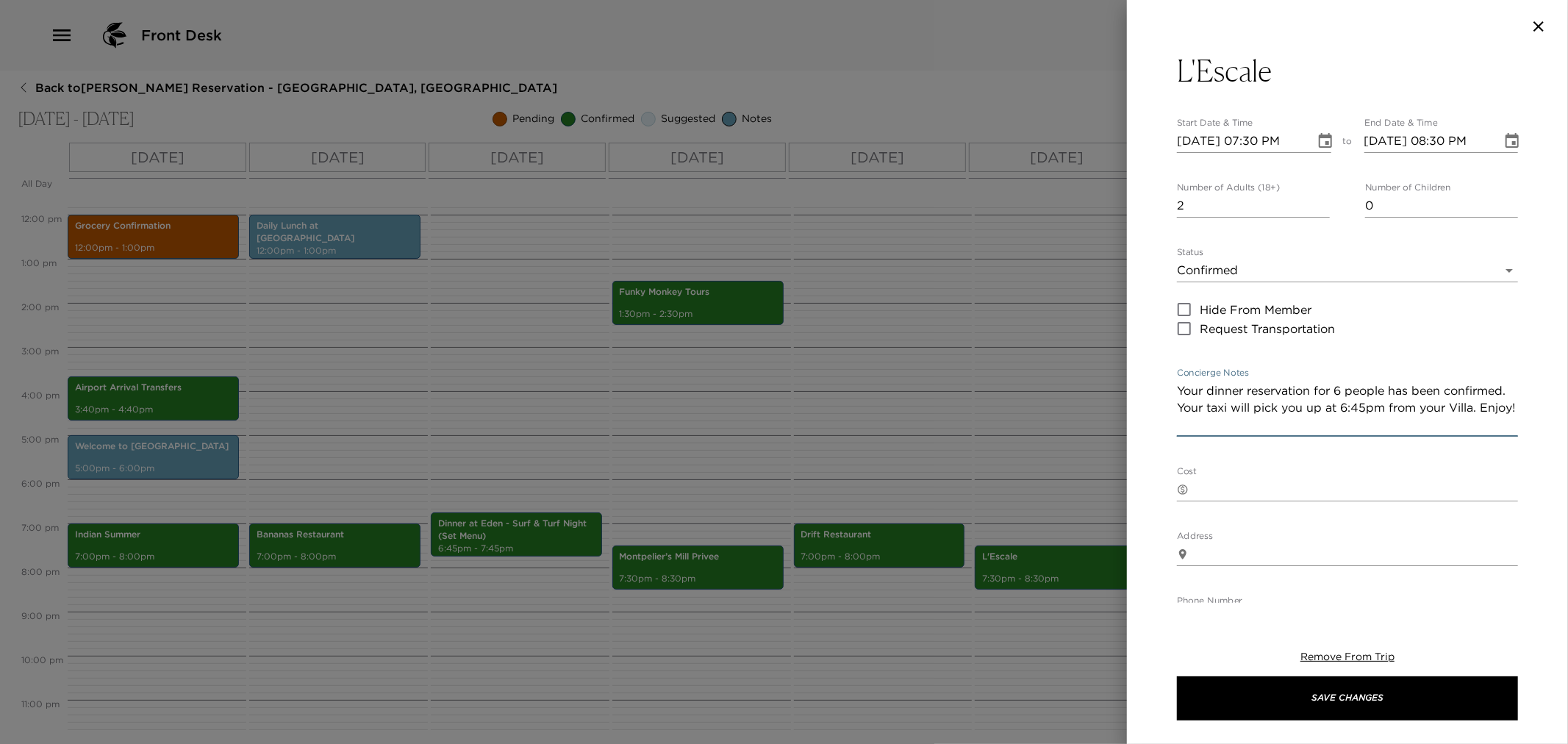
click at [1347, 386] on textarea "Your dinner reservation for 6 people has been confirmed. Your taxi will pick yo…" at bounding box center [1348, 408] width 341 height 51
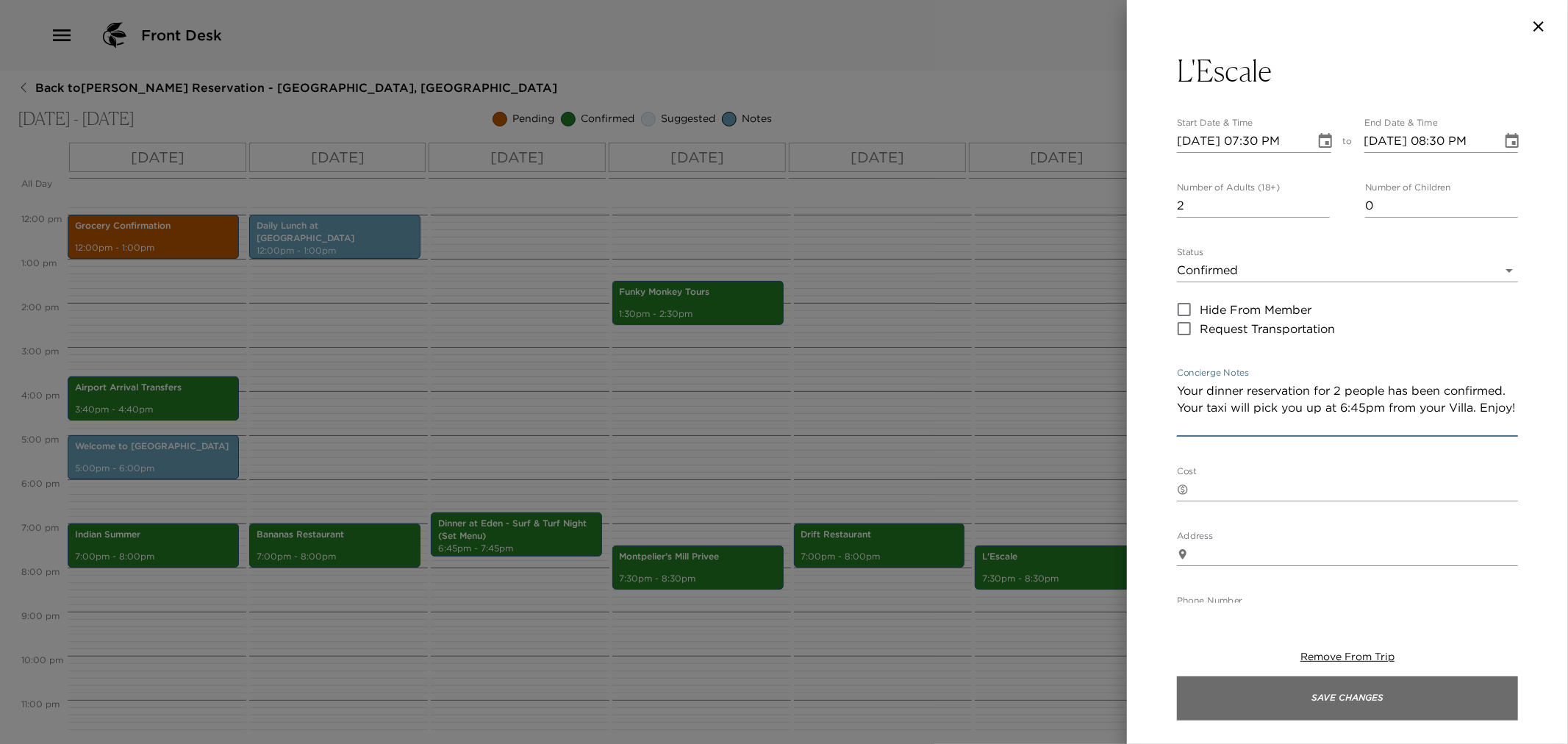
type textarea "Your dinner reservation for 2 people has been confirmed. Your taxi will pick yo…"
click at [1207, 704] on button "Save Changes" at bounding box center [1348, 699] width 341 height 44
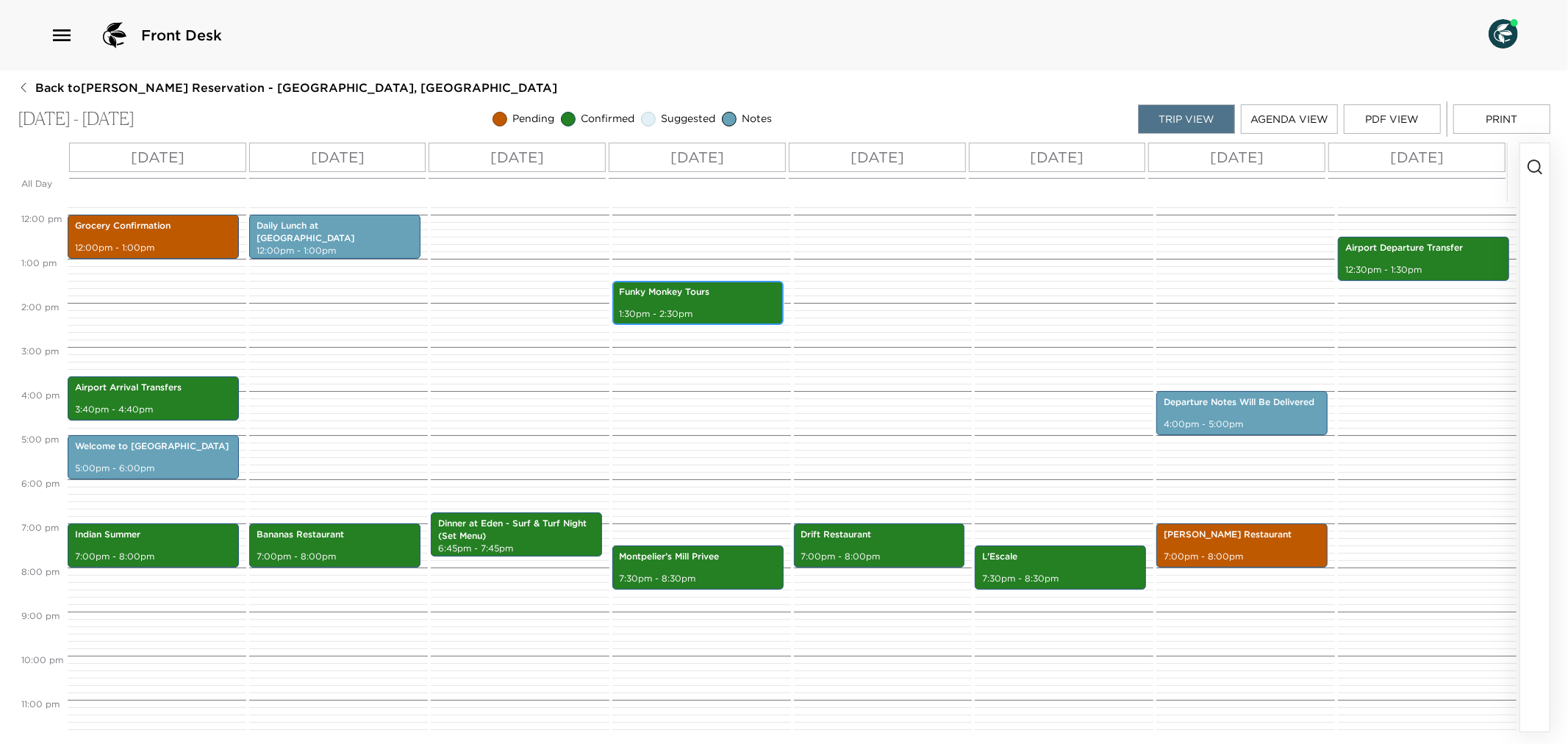
click at [722, 316] on p "1:30pm - 2:30pm" at bounding box center [698, 314] width 157 height 13
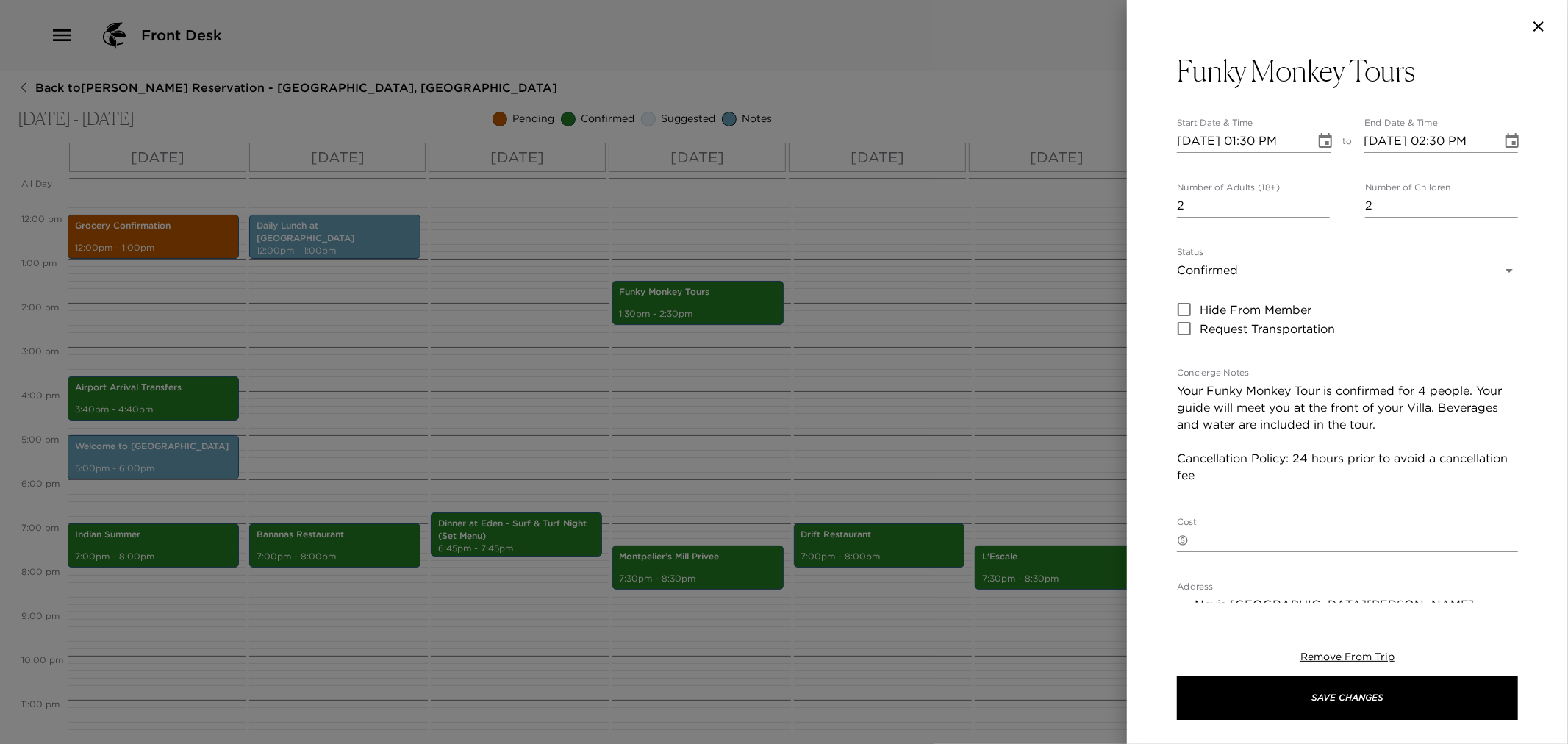
click at [888, 394] on div at bounding box center [784, 372] width 1568 height 744
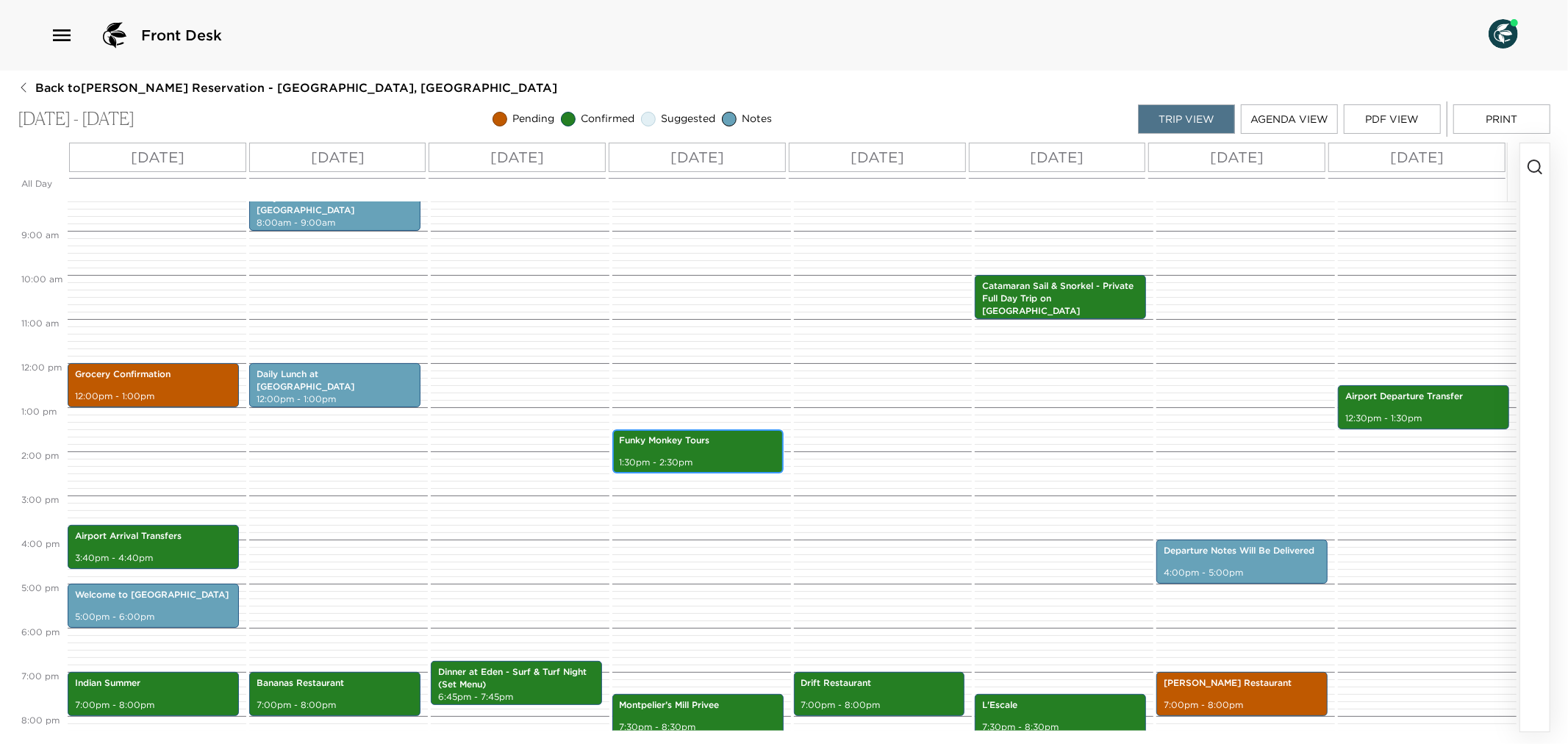
scroll to position [353, 0]
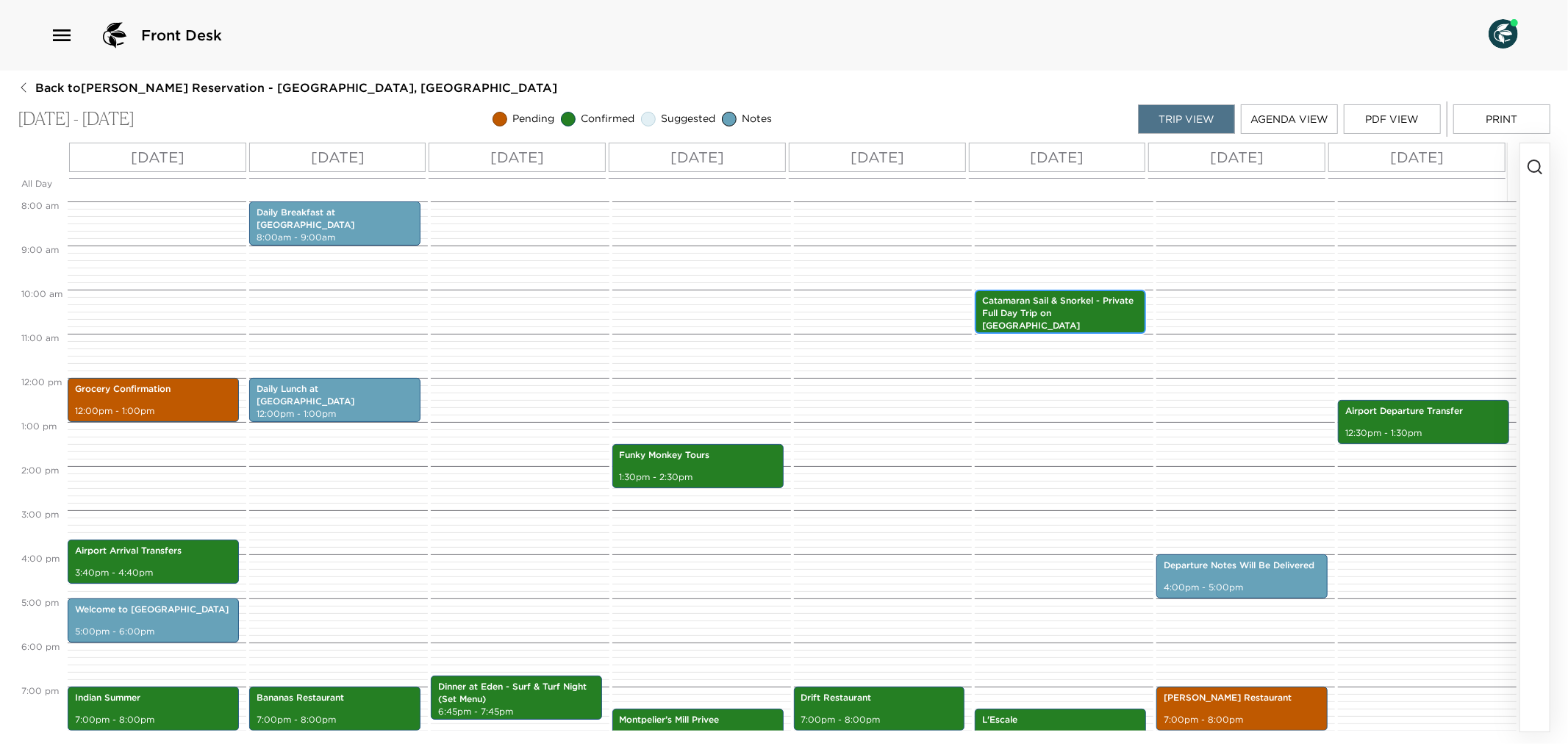
click at [1096, 332] on p "10:00am - 11:00am" at bounding box center [1061, 338] width 157 height 13
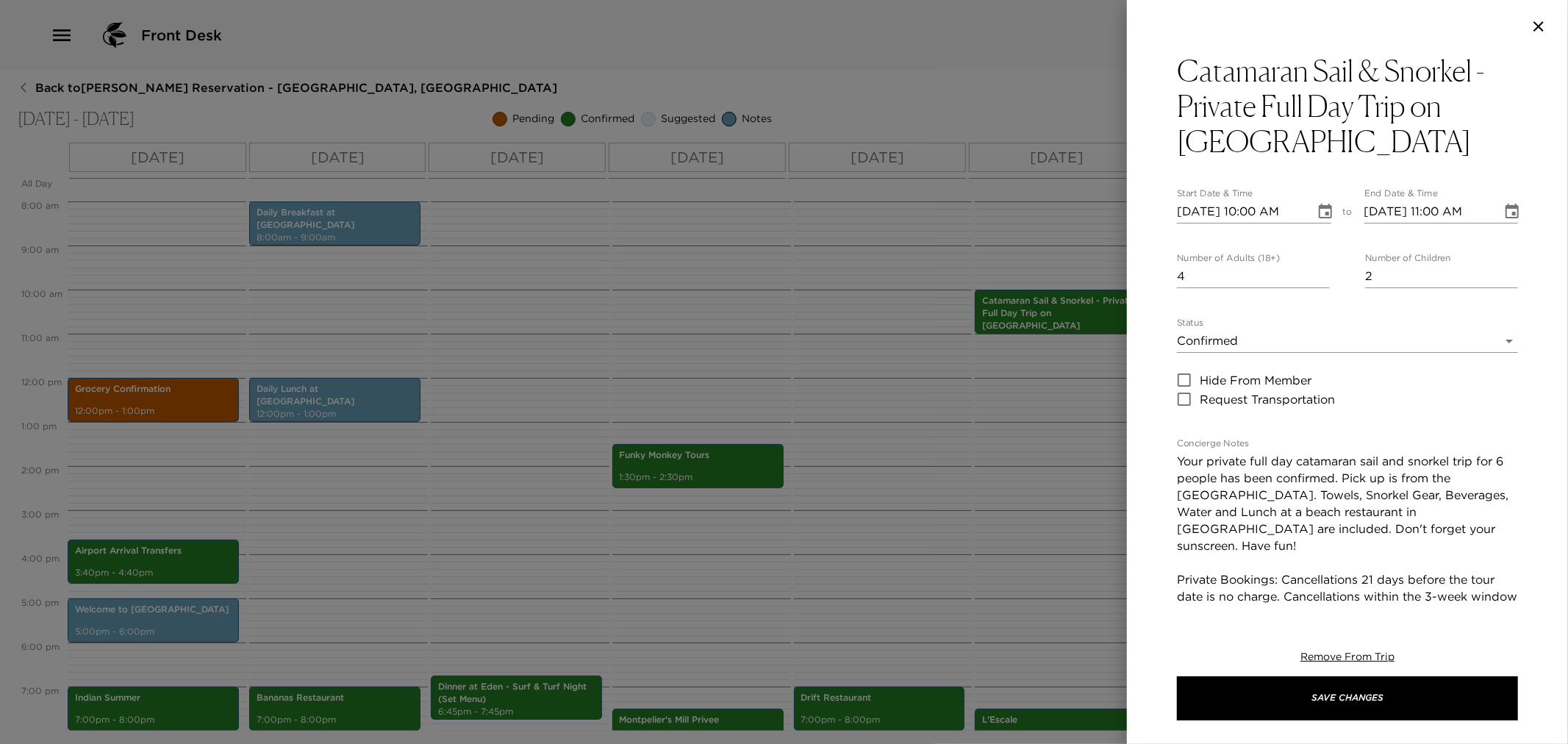
drag, startPoint x: 1033, startPoint y: 416, endPoint x: 1222, endPoint y: 422, distance: 189.1
click at [1029, 415] on div at bounding box center [784, 372] width 1568 height 744
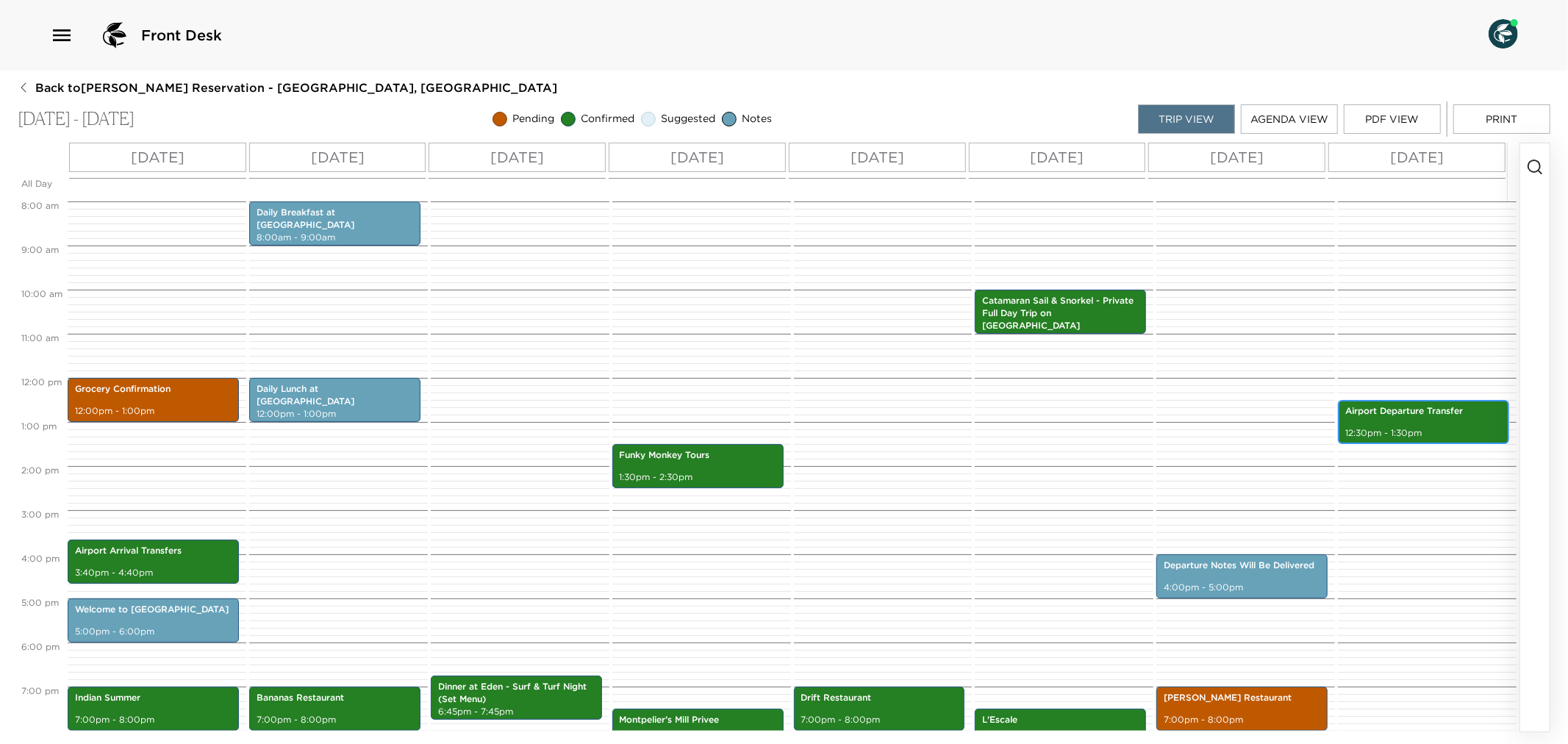
click at [1460, 415] on p "Airport Departure Transfer" at bounding box center [1424, 411] width 157 height 13
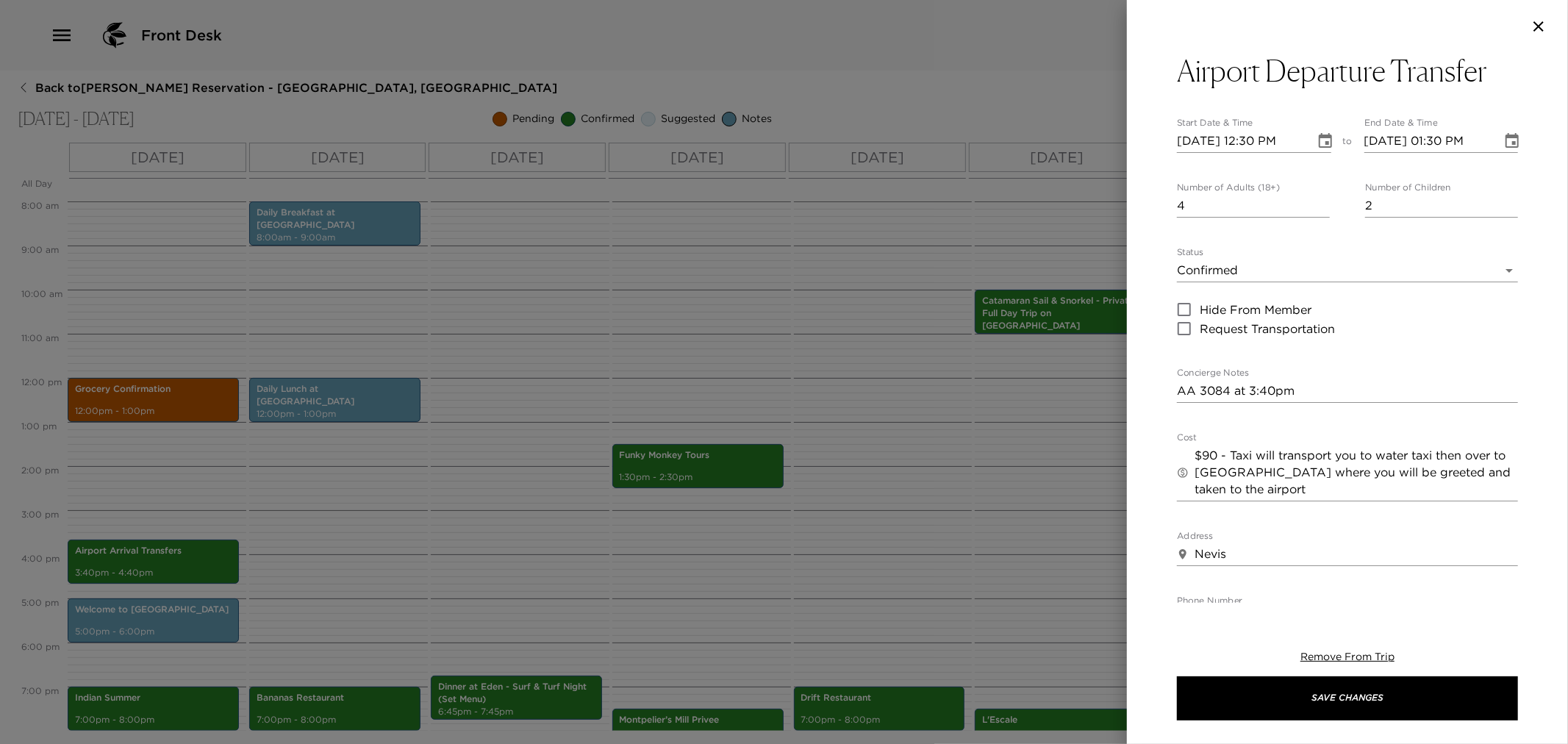
drag, startPoint x: 1033, startPoint y: 472, endPoint x: 990, endPoint y: 460, distance: 44.6
click at [1027, 471] on div at bounding box center [784, 372] width 1568 height 744
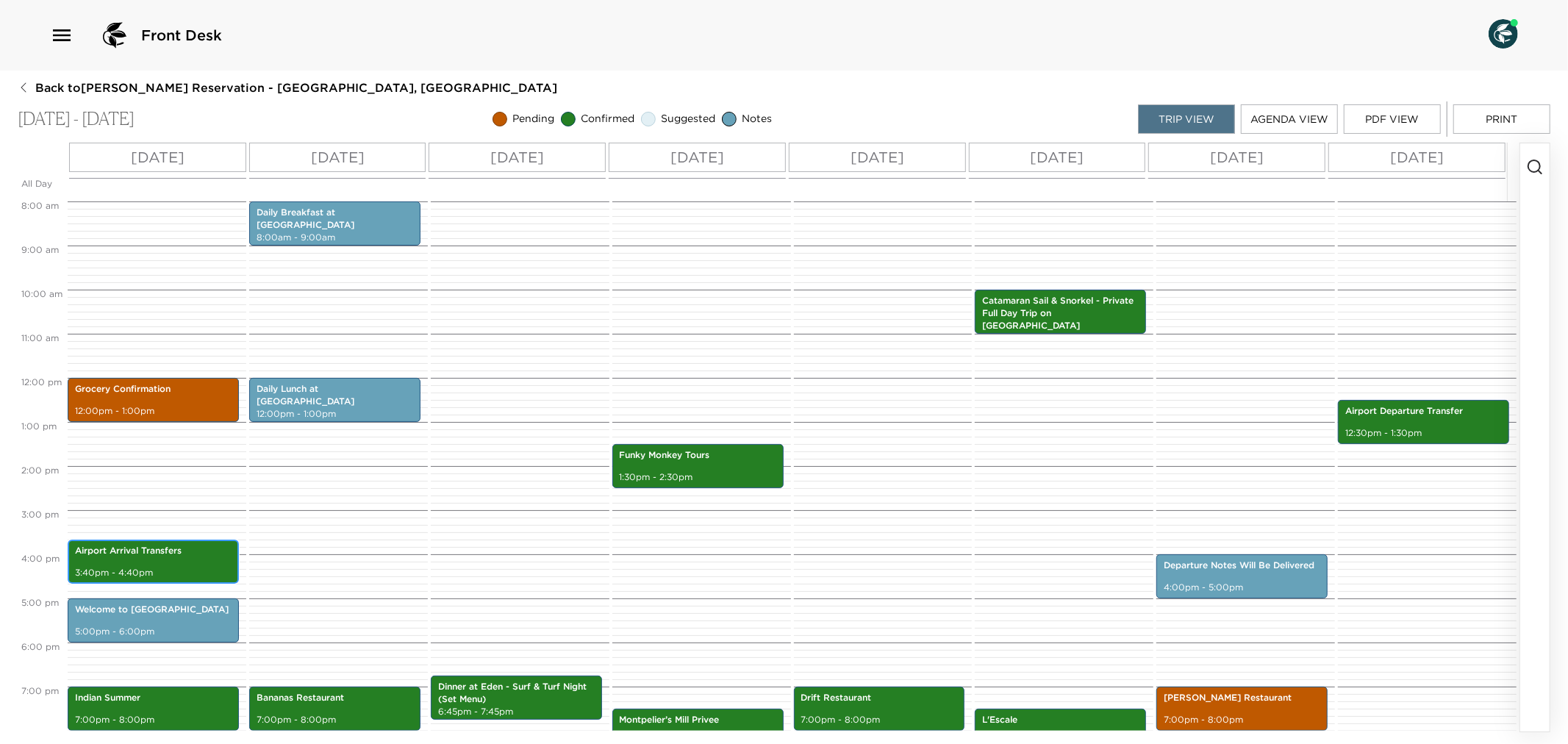
click at [148, 558] on div "Airport Arrival Transfers 3:40pm - 4:40pm" at bounding box center [153, 562] width 163 height 40
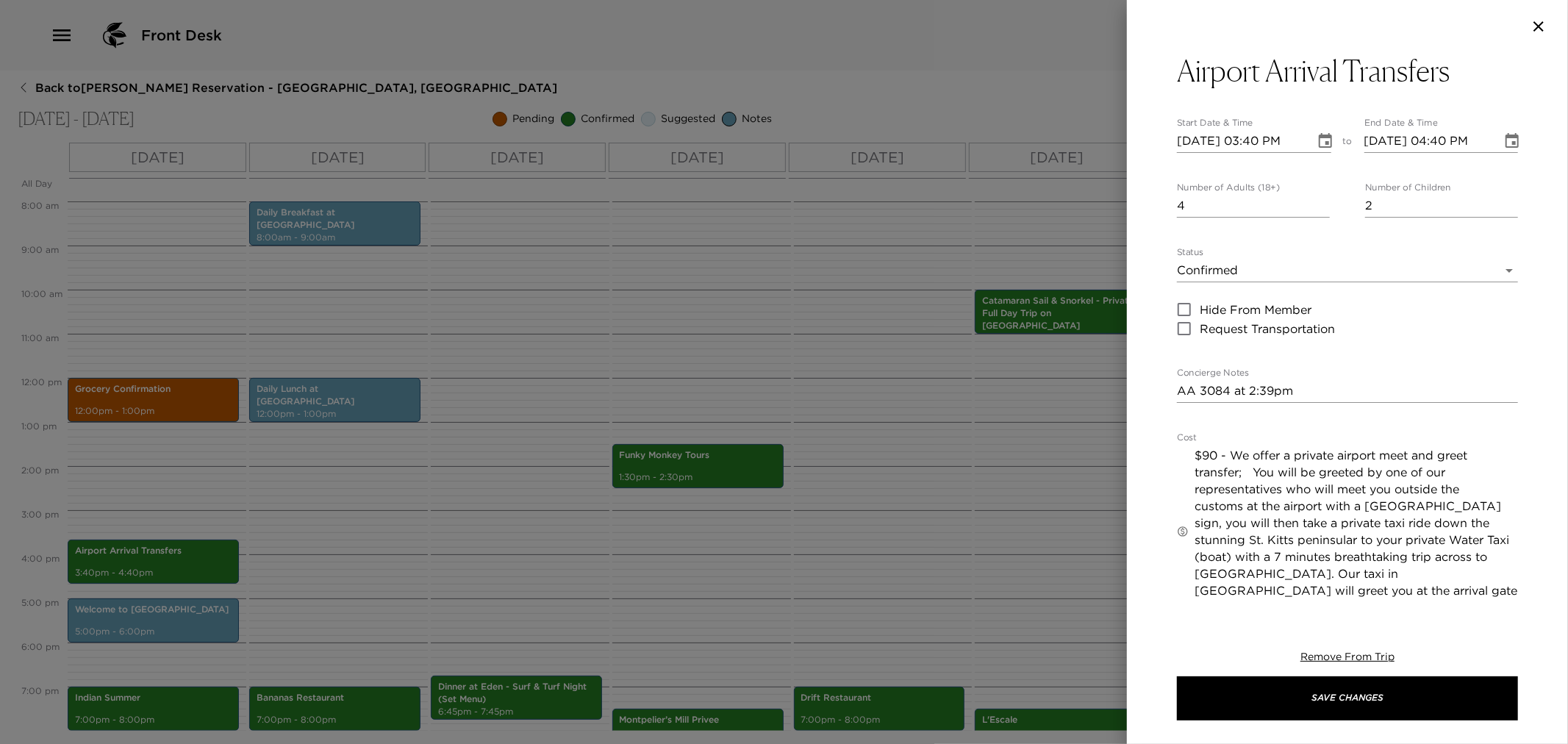
click at [386, 560] on div at bounding box center [784, 372] width 1568 height 744
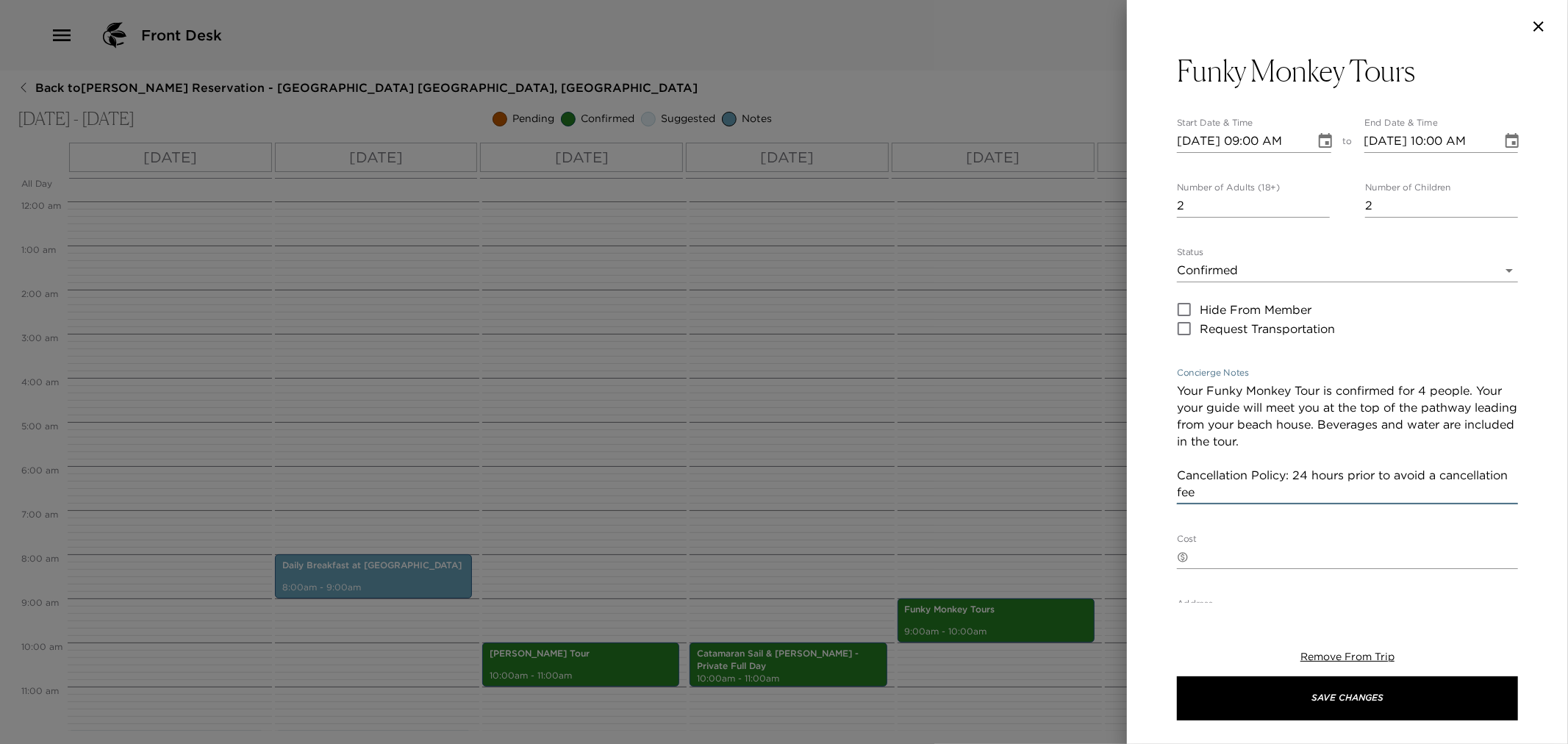
scroll to position [353, 0]
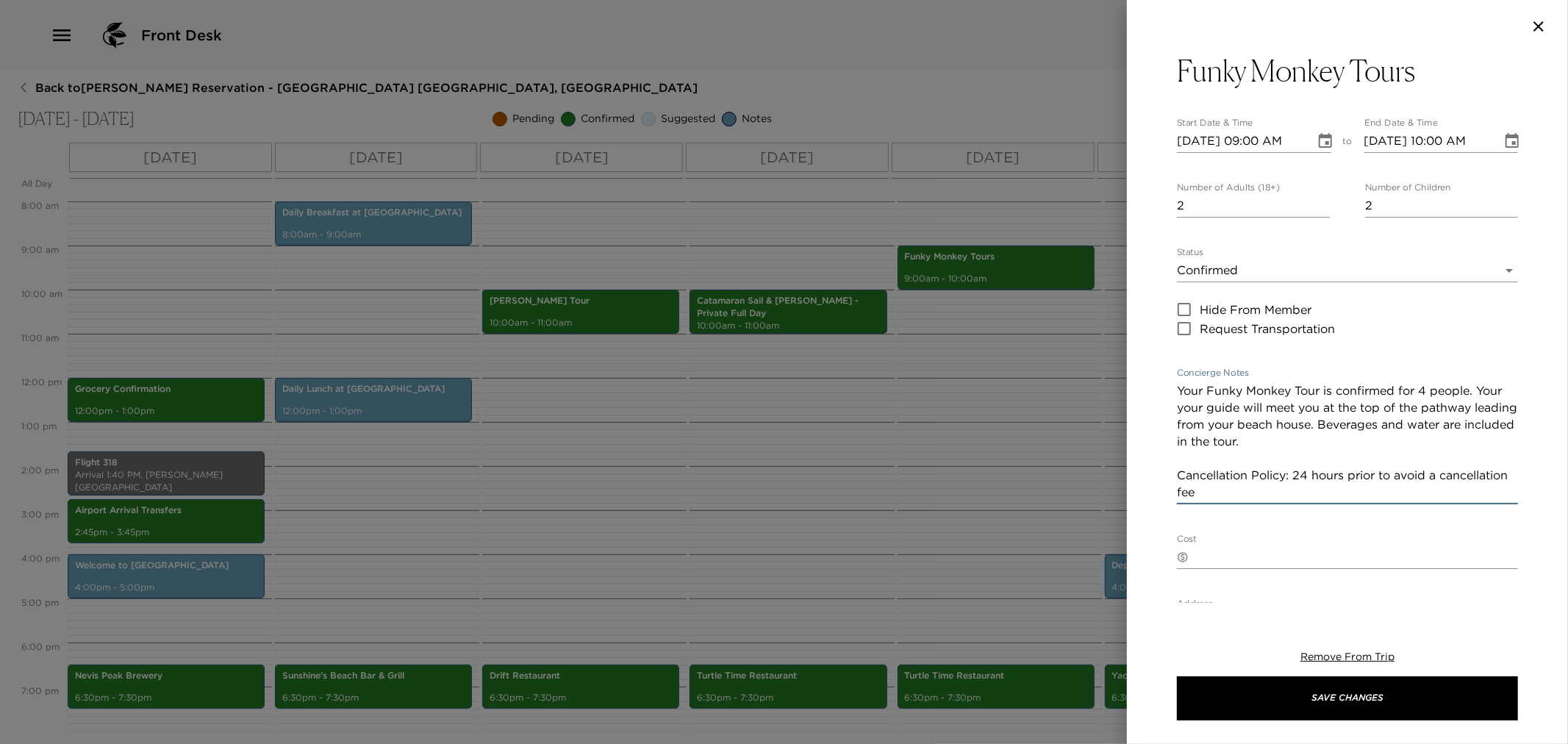
click at [598, 436] on div at bounding box center [784, 372] width 1568 height 744
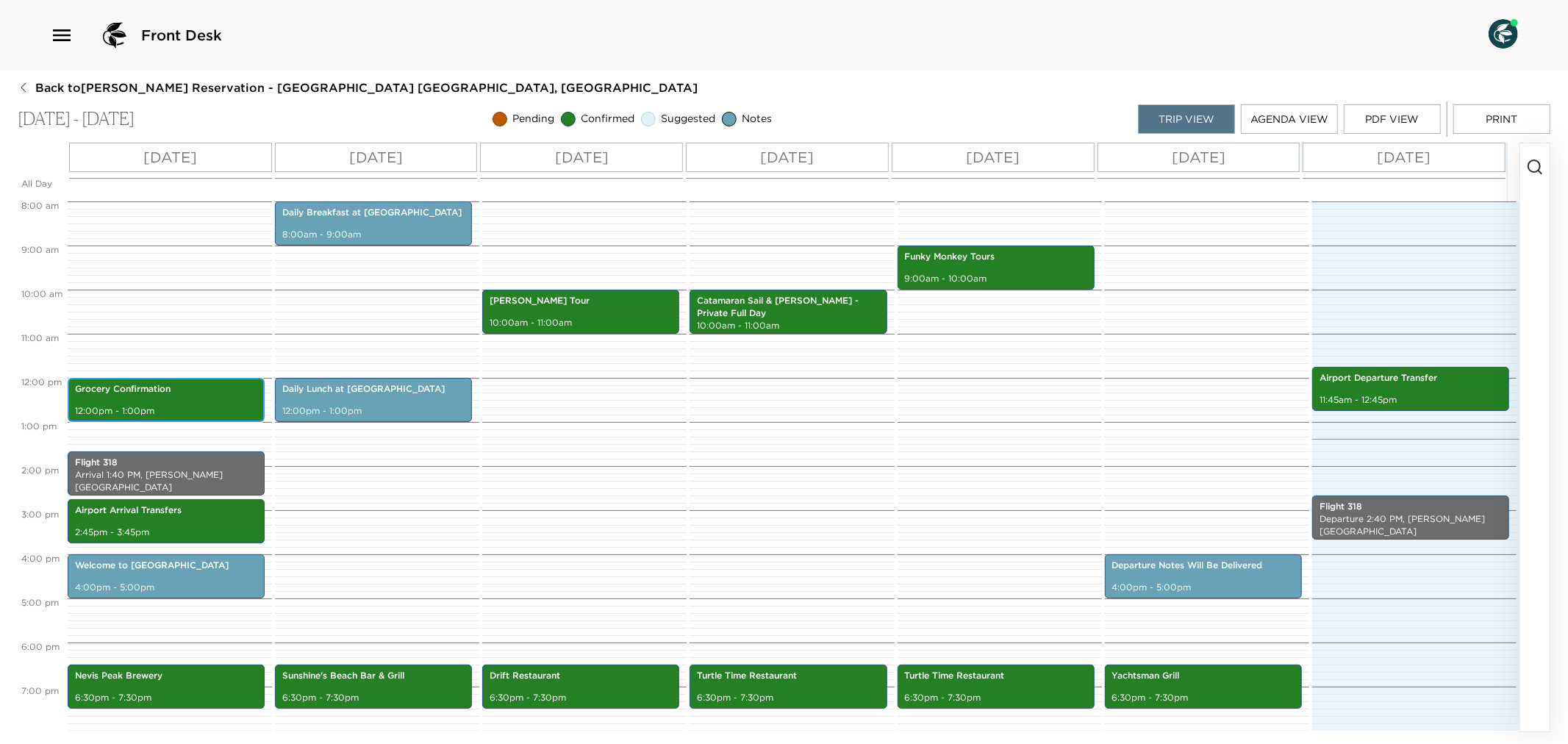
click at [172, 392] on p "Grocery Confirmation" at bounding box center [166, 389] width 182 height 13
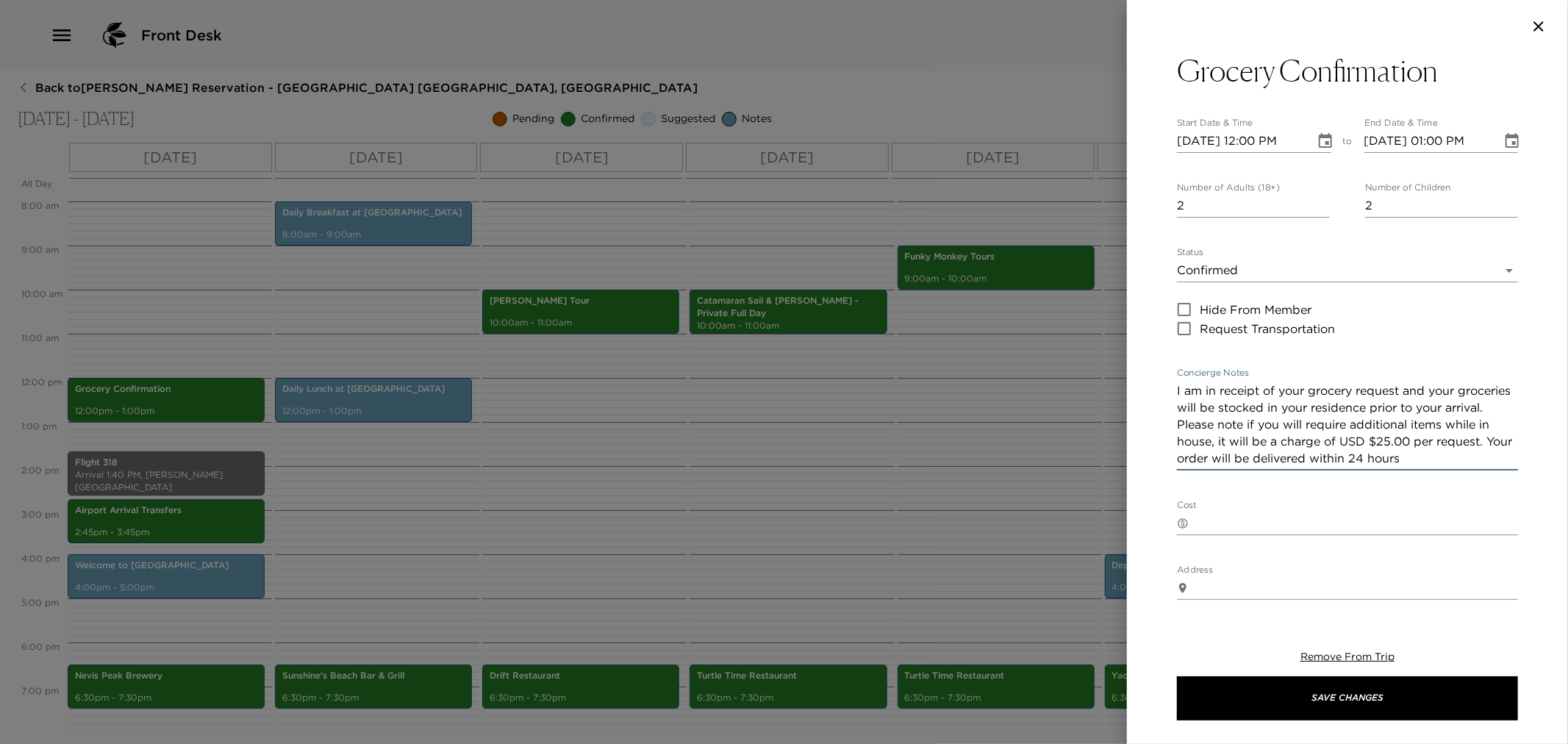
drag, startPoint x: 1177, startPoint y: 392, endPoint x: 1514, endPoint y: 466, distance: 345.0
click at [1514, 466] on div "Grocery Confirmation Start Date & Time [DATE] 12:00 PM to End Date & Time [DATE…" at bounding box center [1348, 328] width 441 height 550
drag, startPoint x: 855, startPoint y: 476, endPoint x: 138, endPoint y: 523, distance: 718.5
click at [850, 472] on div at bounding box center [784, 372] width 1568 height 744
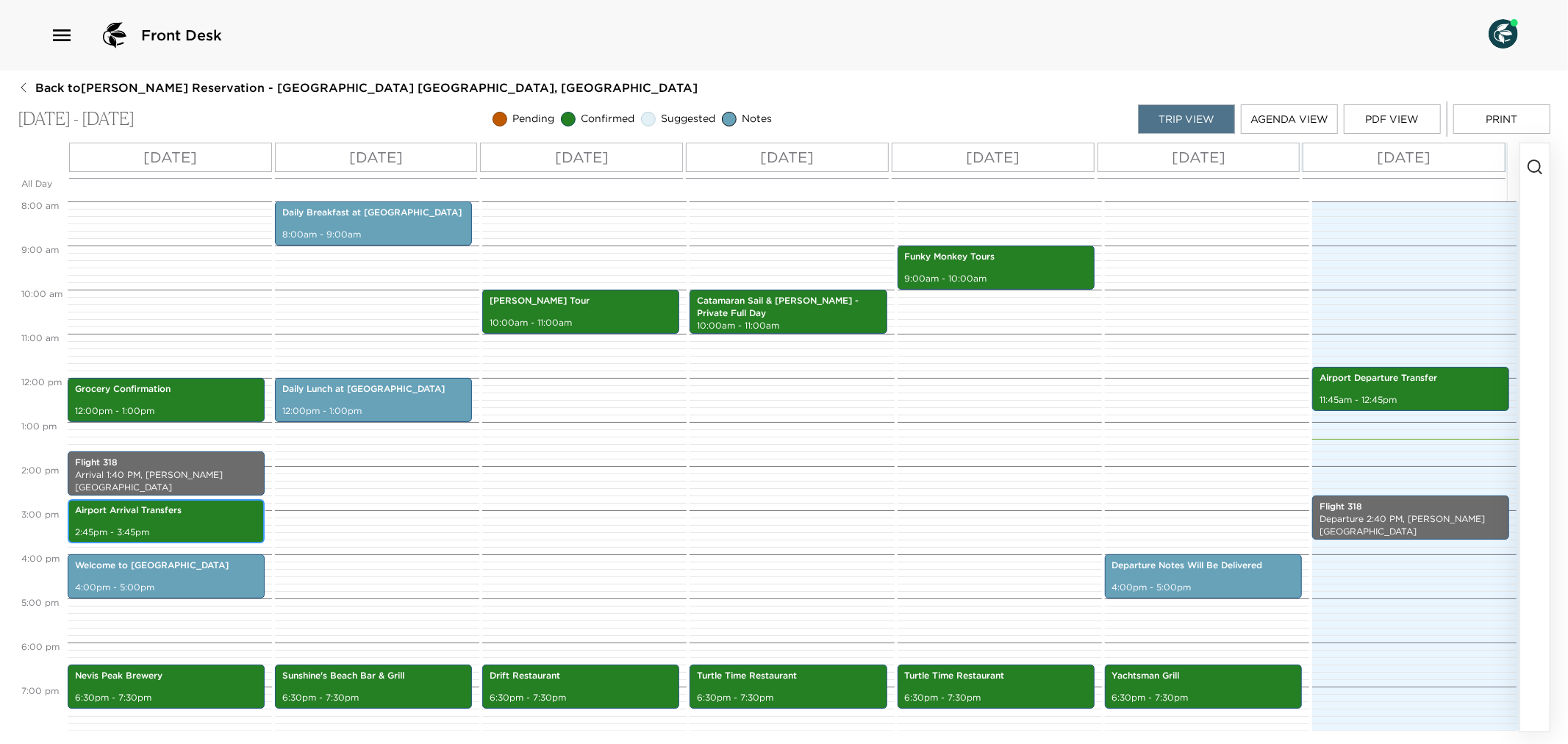
click at [137, 517] on div "Airport Arrival Transfers 2:45pm - 3:45pm" at bounding box center [166, 521] width 188 height 40
click at [138, 519] on div "Airport Arrival Transfers 2:45pm - 3:45pm" at bounding box center [166, 521] width 188 height 40
click at [207, 500] on div "Airport Arrival Transfers 2:45pm - 3:45pm" at bounding box center [165, 521] width 197 height 44
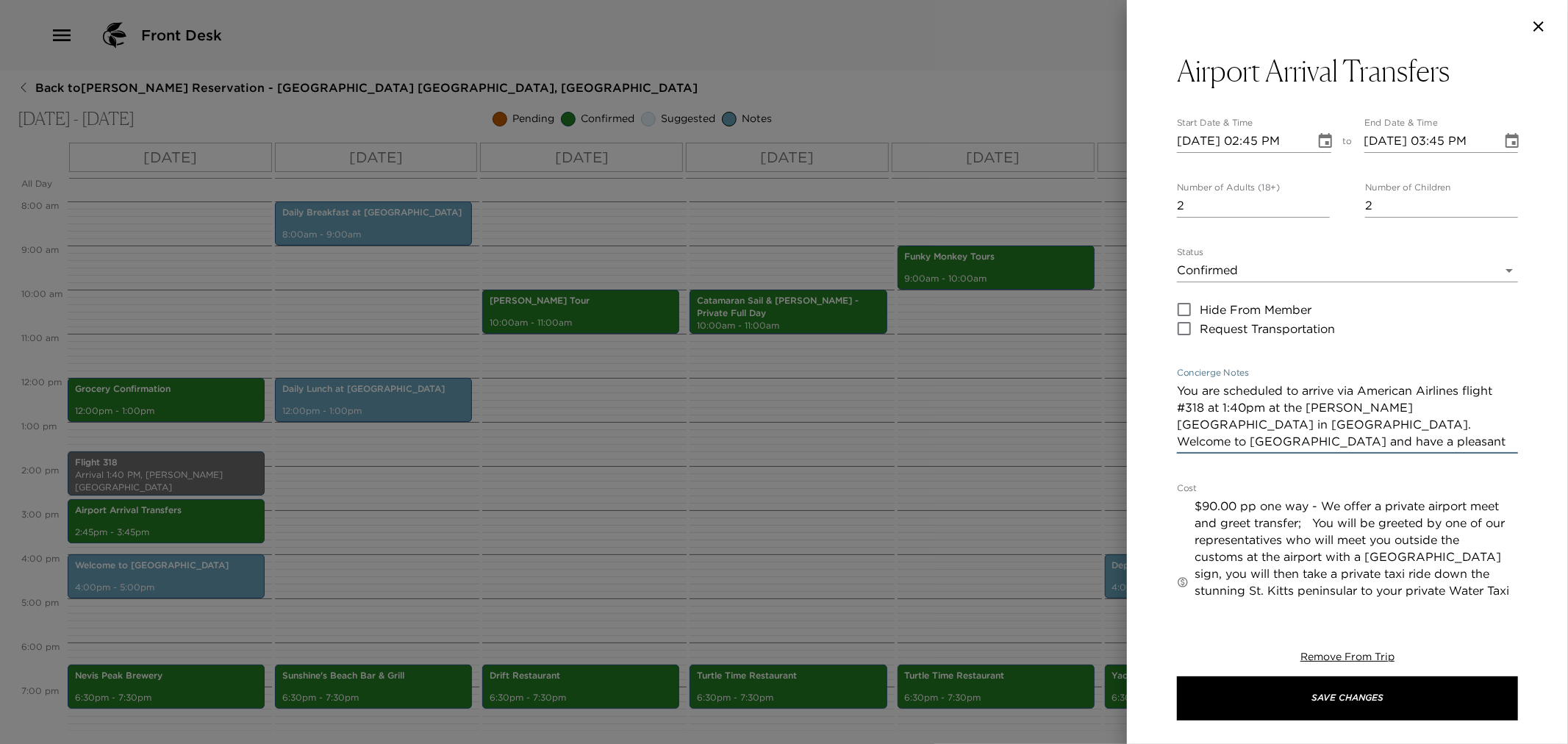
drag, startPoint x: 1179, startPoint y: 388, endPoint x: 1528, endPoint y: 455, distance: 355.4
click at [1528, 455] on div "Airport Arrival Transfers Start Date & Time [DATE] 02:45 PM to End Date & Time …" at bounding box center [1348, 328] width 441 height 550
drag, startPoint x: 560, startPoint y: 502, endPoint x: 569, endPoint y: 388, distance: 114.4
click at [559, 493] on div at bounding box center [784, 372] width 1568 height 744
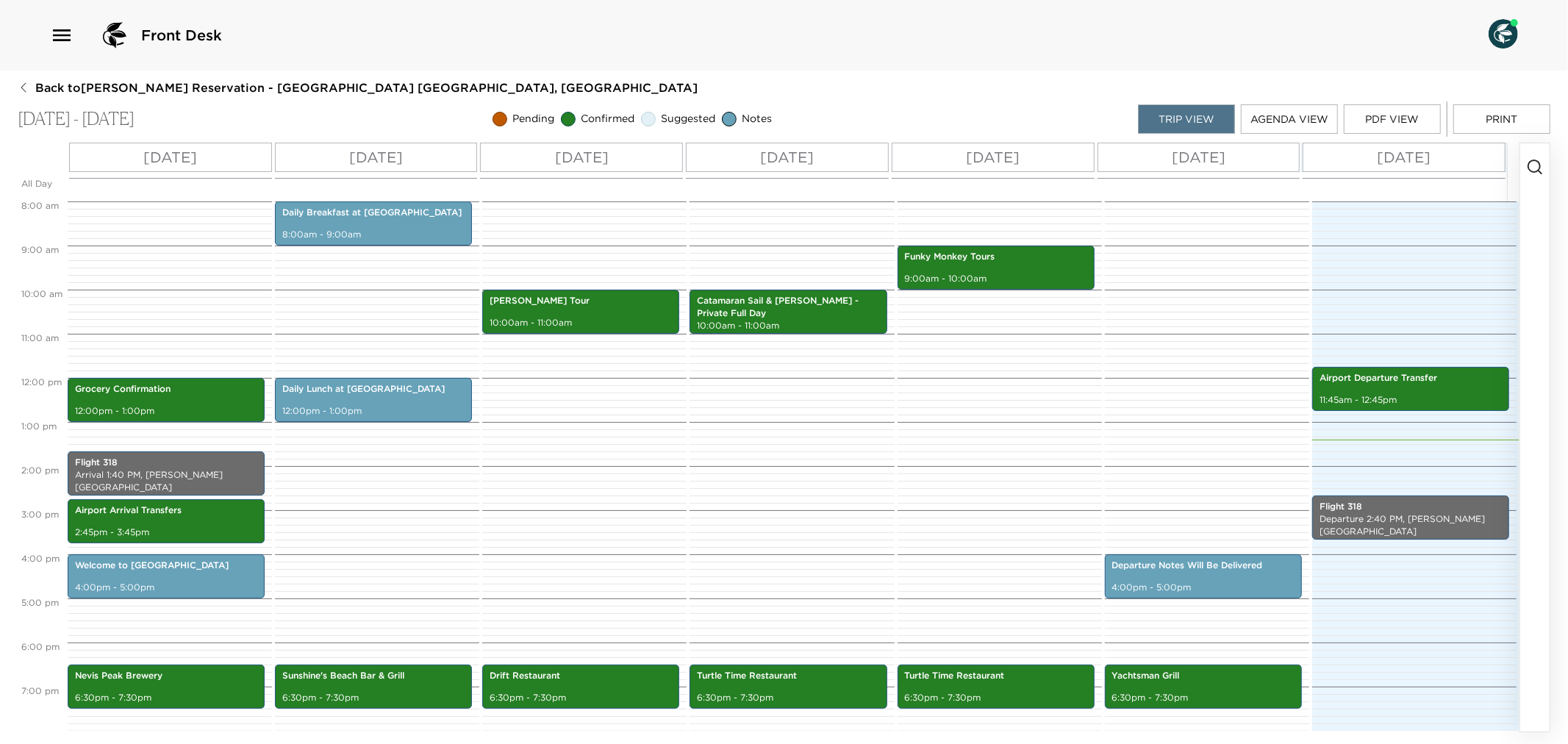
click at [898, 577] on div "Funky Monkey Tours 9:00am - 10:00am Turtle Time Restaurant 6:30pm - 7:30pm" at bounding box center [998, 378] width 200 height 1059
click at [196, 510] on p "Airport Arrival Transfers" at bounding box center [166, 511] width 182 height 13
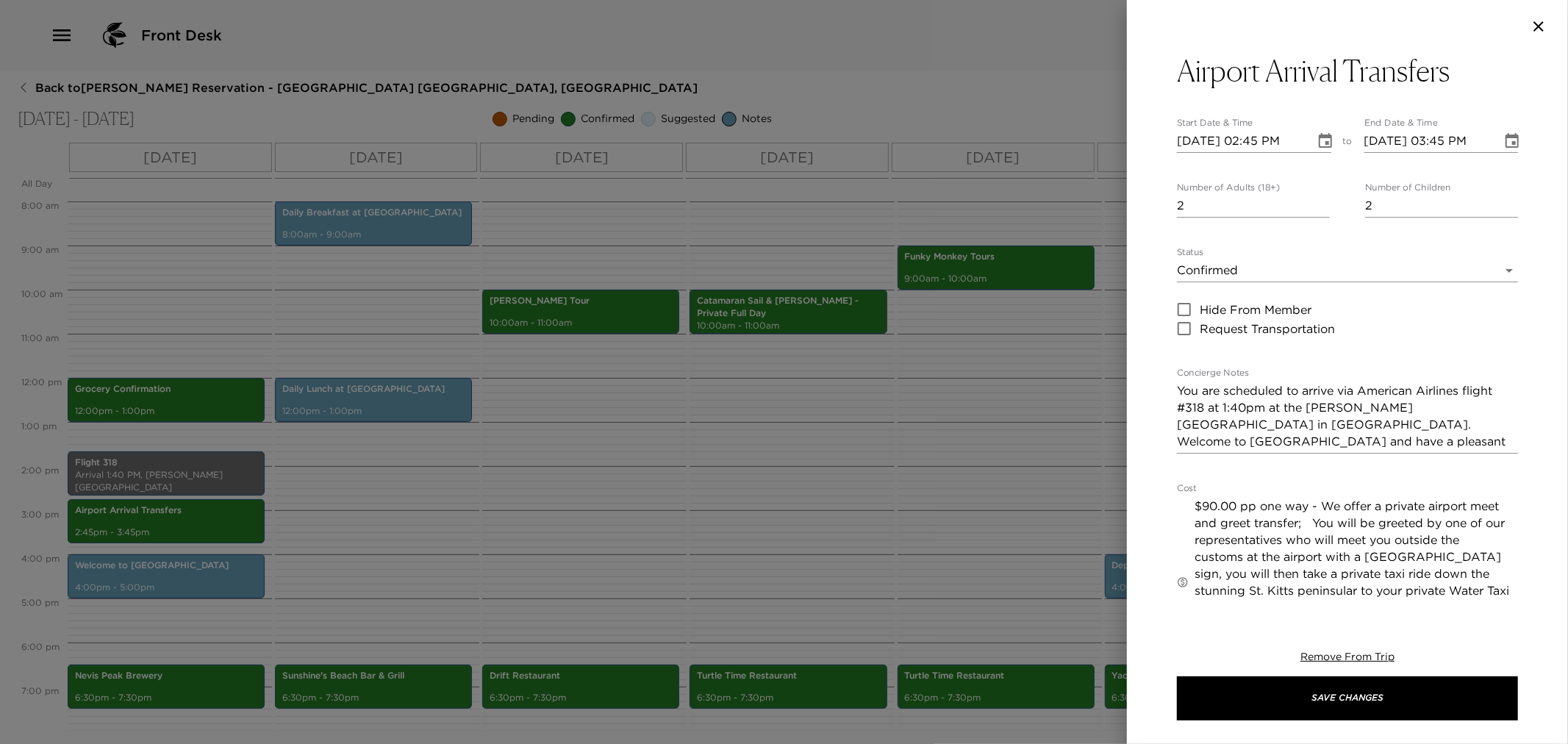
drag, startPoint x: 887, startPoint y: 460, endPoint x: 878, endPoint y: 444, distance: 18.4
click at [884, 456] on div at bounding box center [784, 372] width 1568 height 744
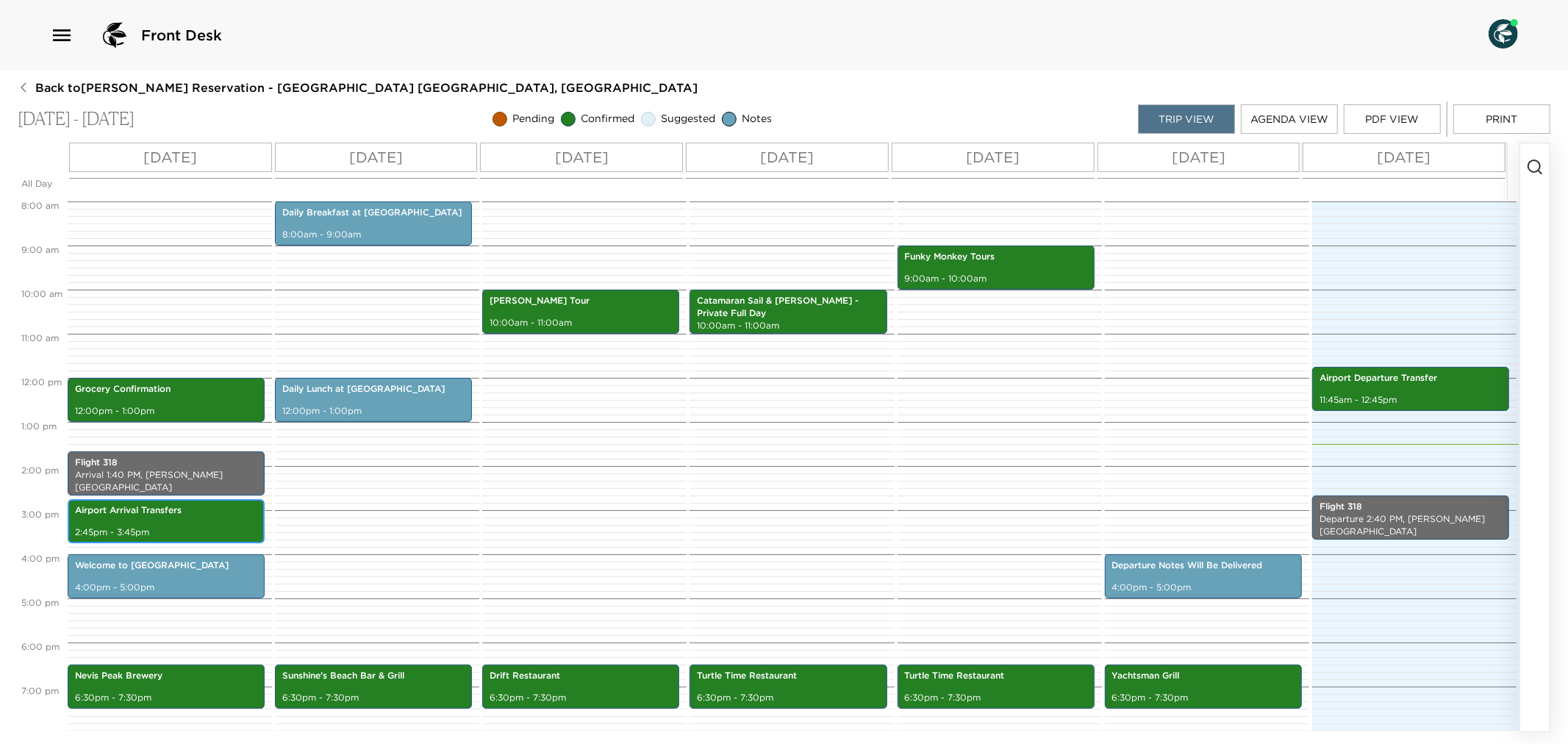
click at [143, 513] on p "Airport Arrival Transfers" at bounding box center [166, 511] width 182 height 13
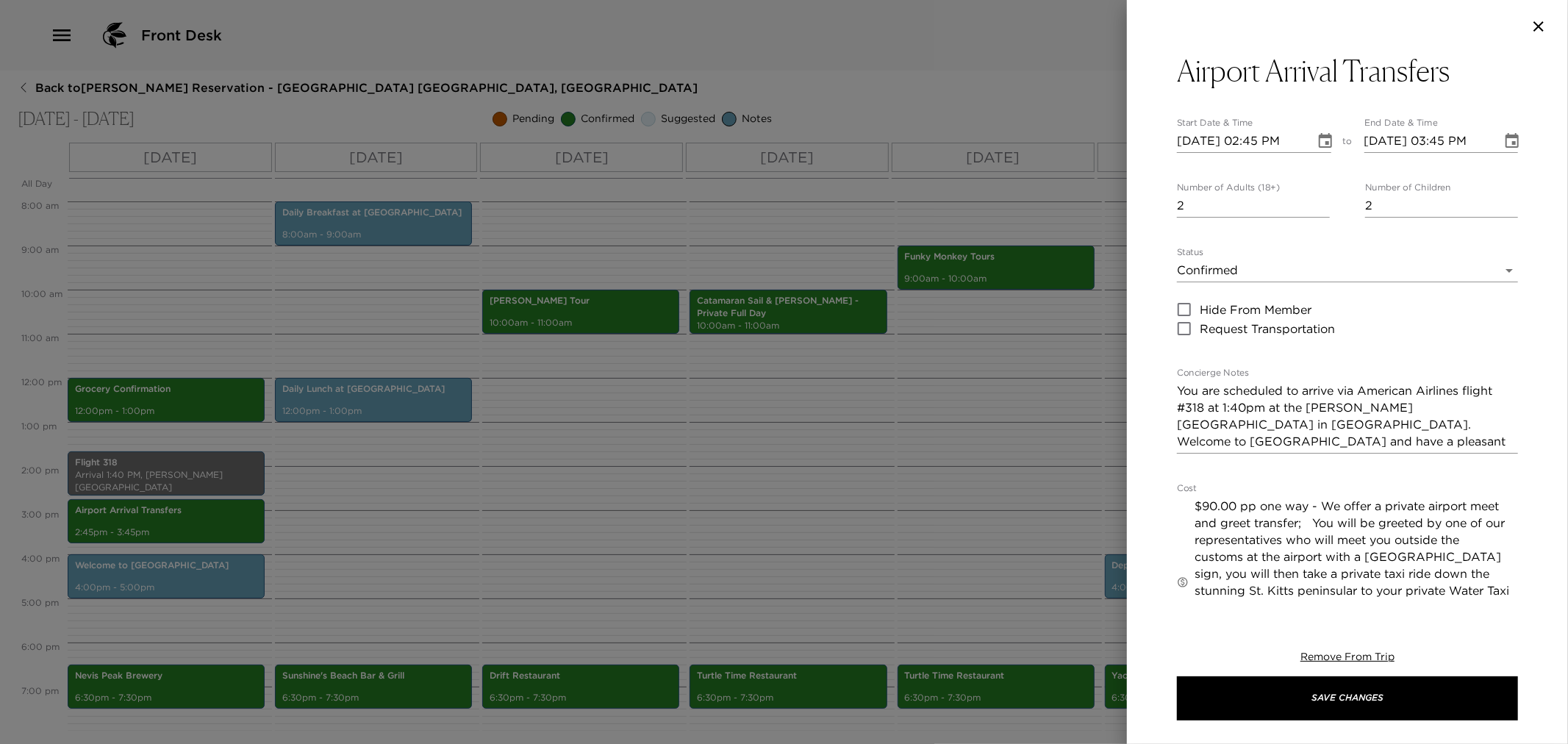
click at [768, 483] on div at bounding box center [784, 372] width 1568 height 744
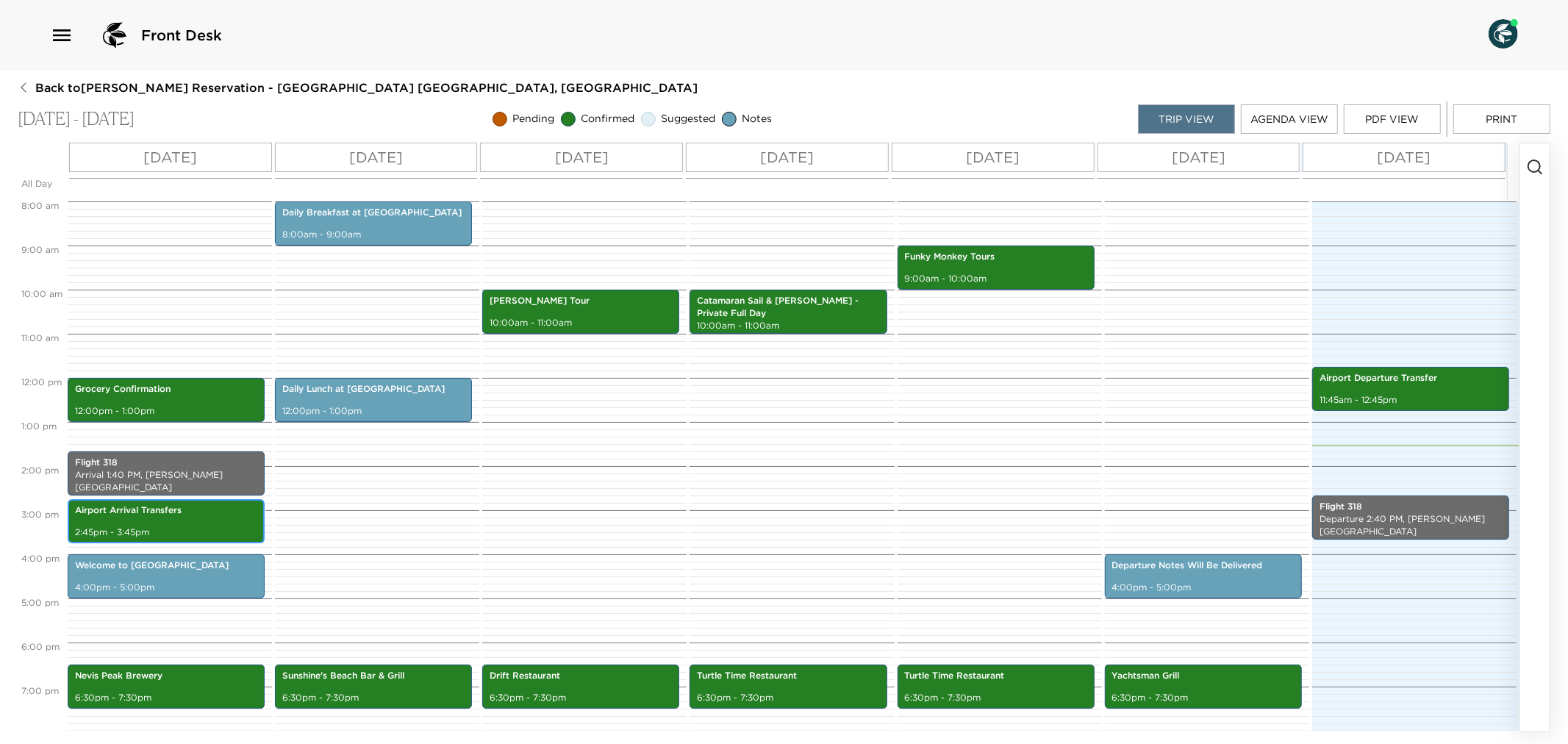
click at [184, 512] on p "Airport Arrival Transfers" at bounding box center [166, 511] width 182 height 13
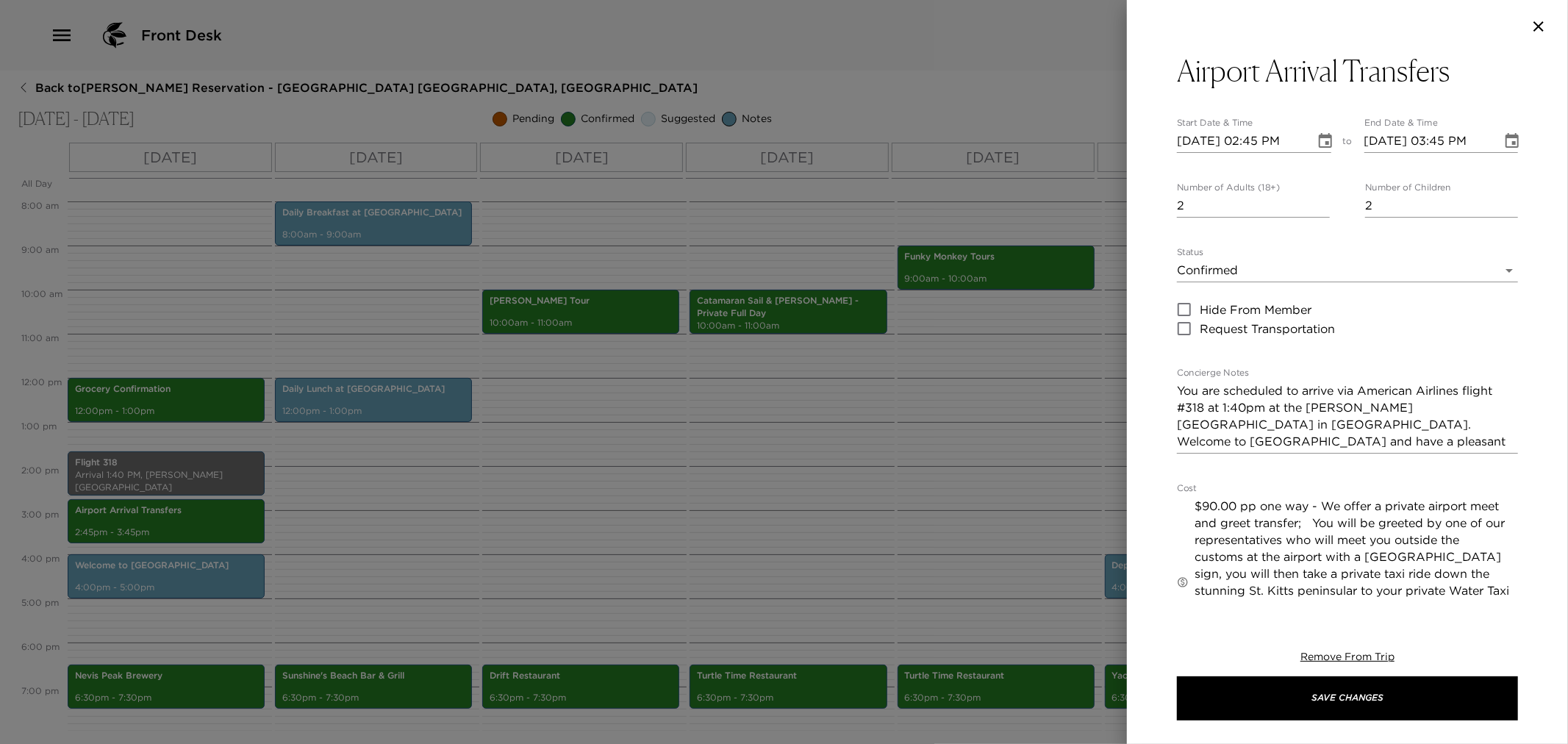
click at [484, 504] on div at bounding box center [784, 372] width 1568 height 744
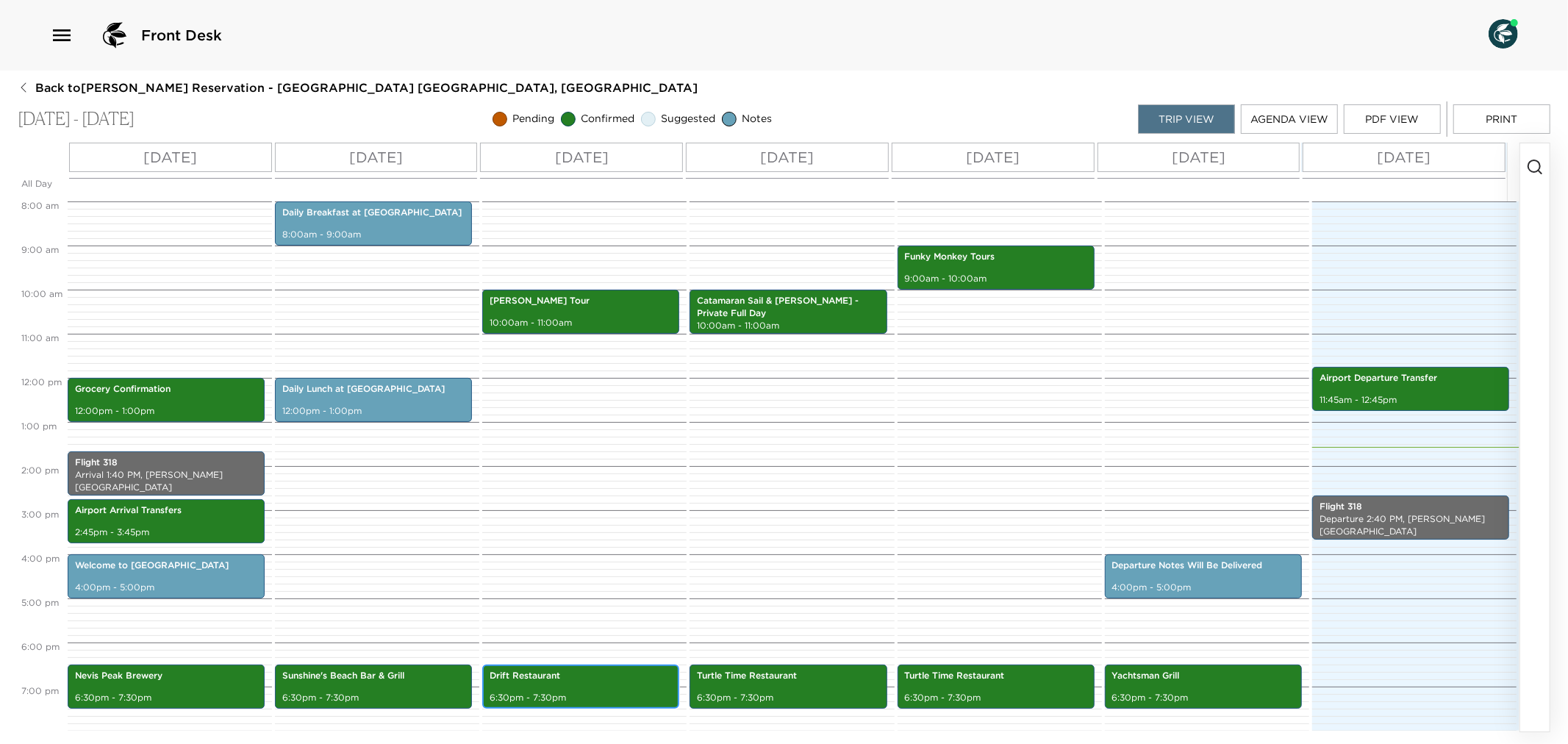
click at [610, 683] on div "Drift Restaurant 6:30pm - 7:30pm" at bounding box center [581, 686] width 188 height 40
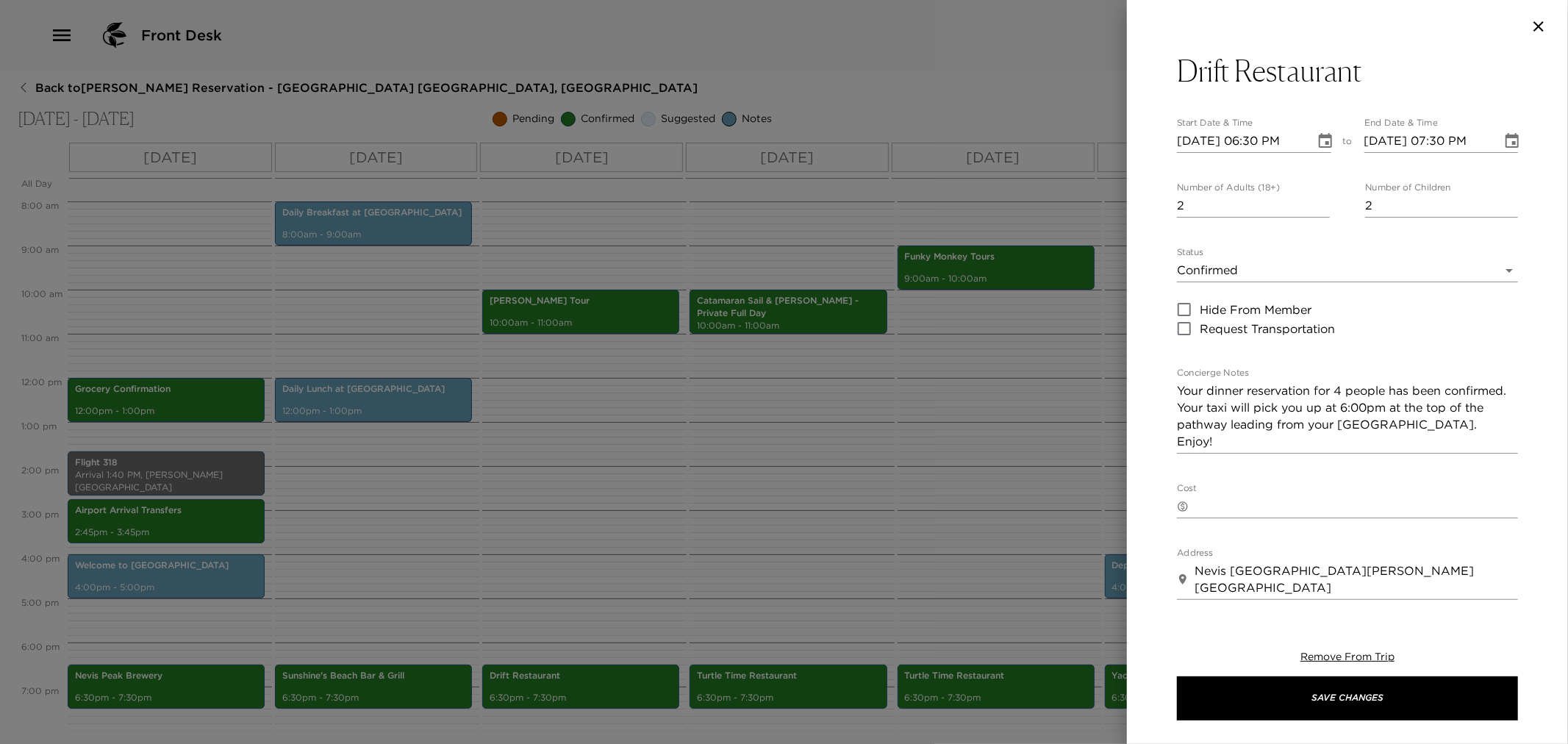
click at [770, 500] on div at bounding box center [784, 372] width 1568 height 744
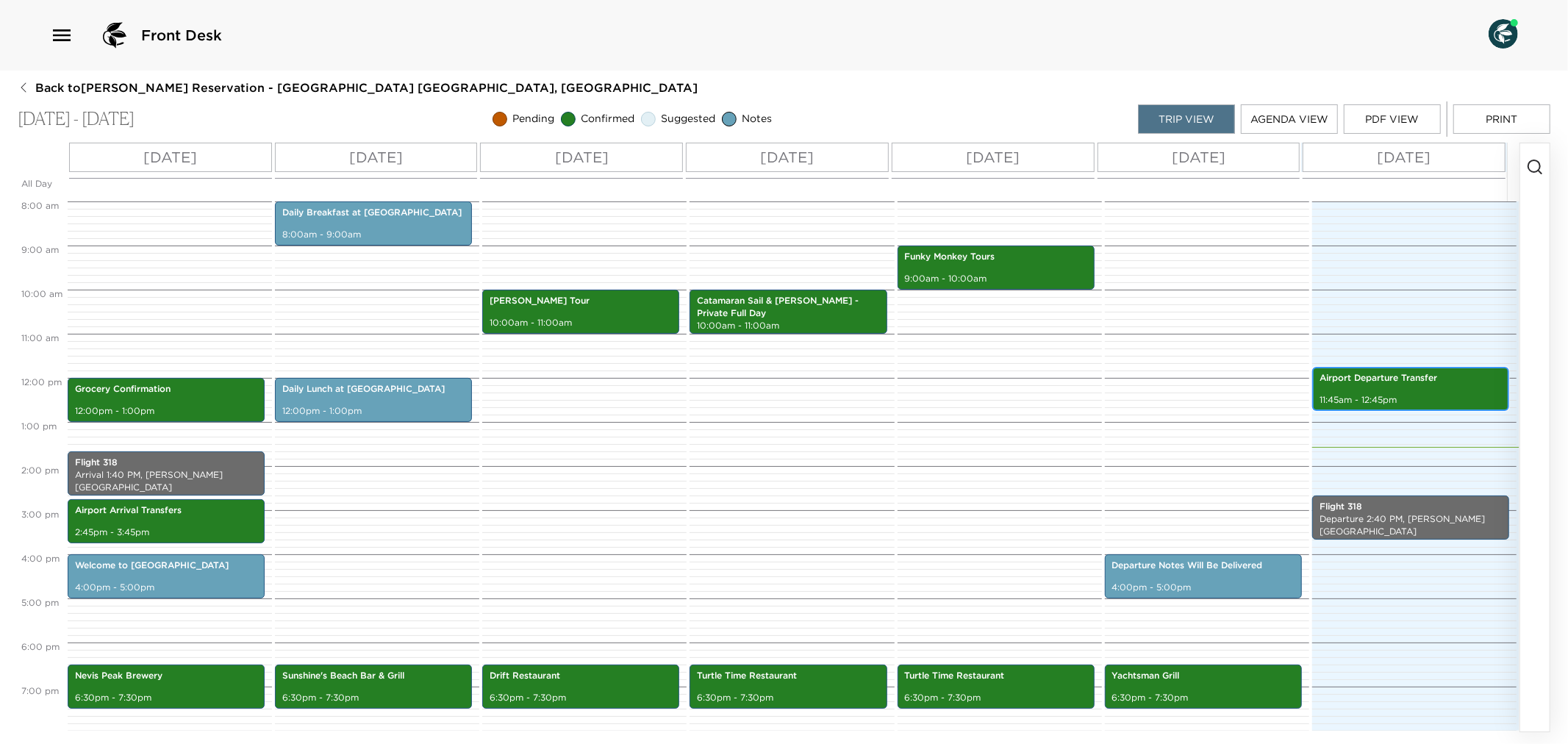
click at [1329, 378] on p "Airport Departure Transfer" at bounding box center [1411, 378] width 182 height 13
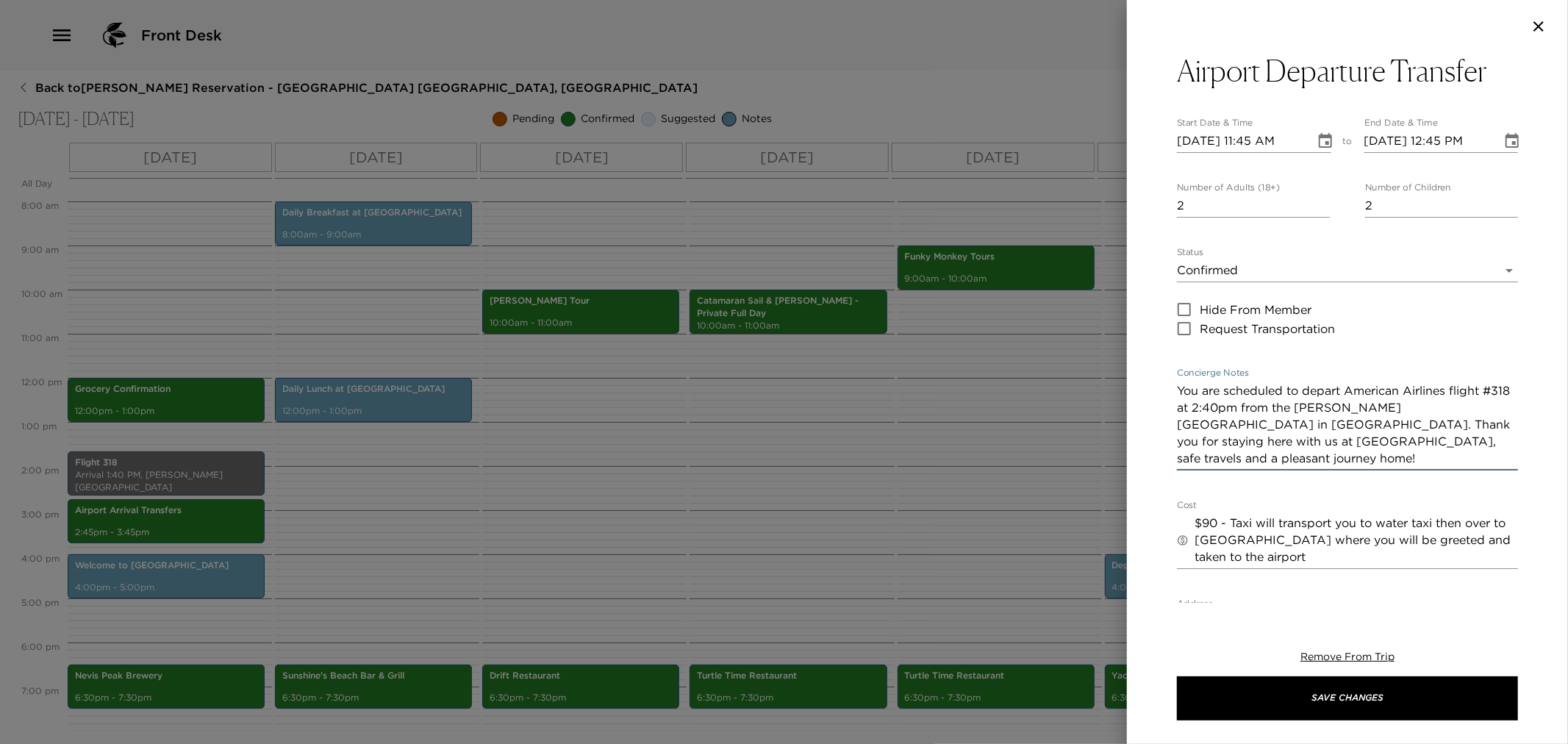
drag, startPoint x: 1179, startPoint y: 386, endPoint x: 1457, endPoint y: 461, distance: 287.9
click at [1457, 461] on textarea "You are scheduled to depart American Airlines flight #318 at 2:40pm from the [P…" at bounding box center [1348, 424] width 341 height 84
click at [915, 486] on div at bounding box center [784, 372] width 1568 height 744
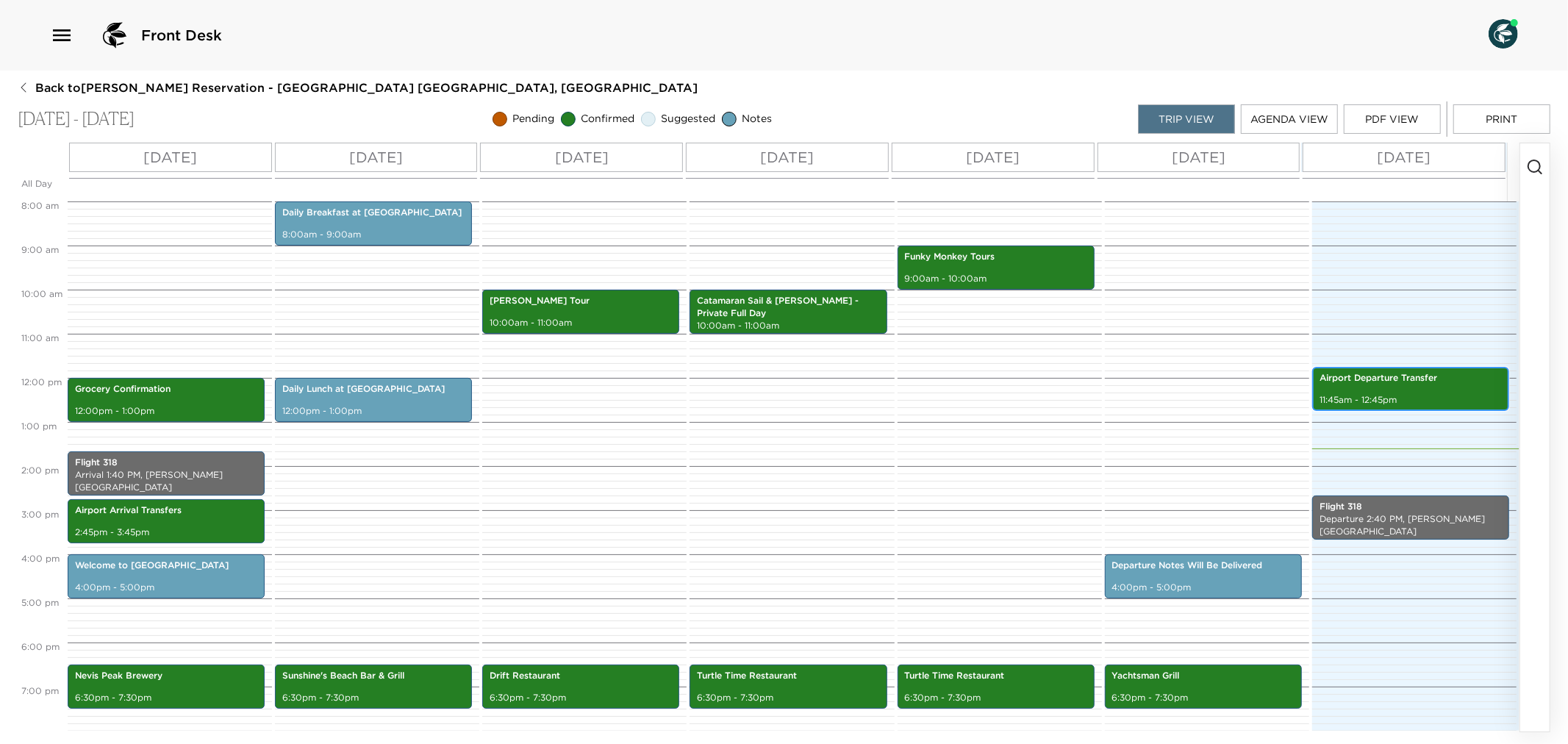
click at [1416, 384] on p "Airport Departure Transfer" at bounding box center [1411, 378] width 182 height 13
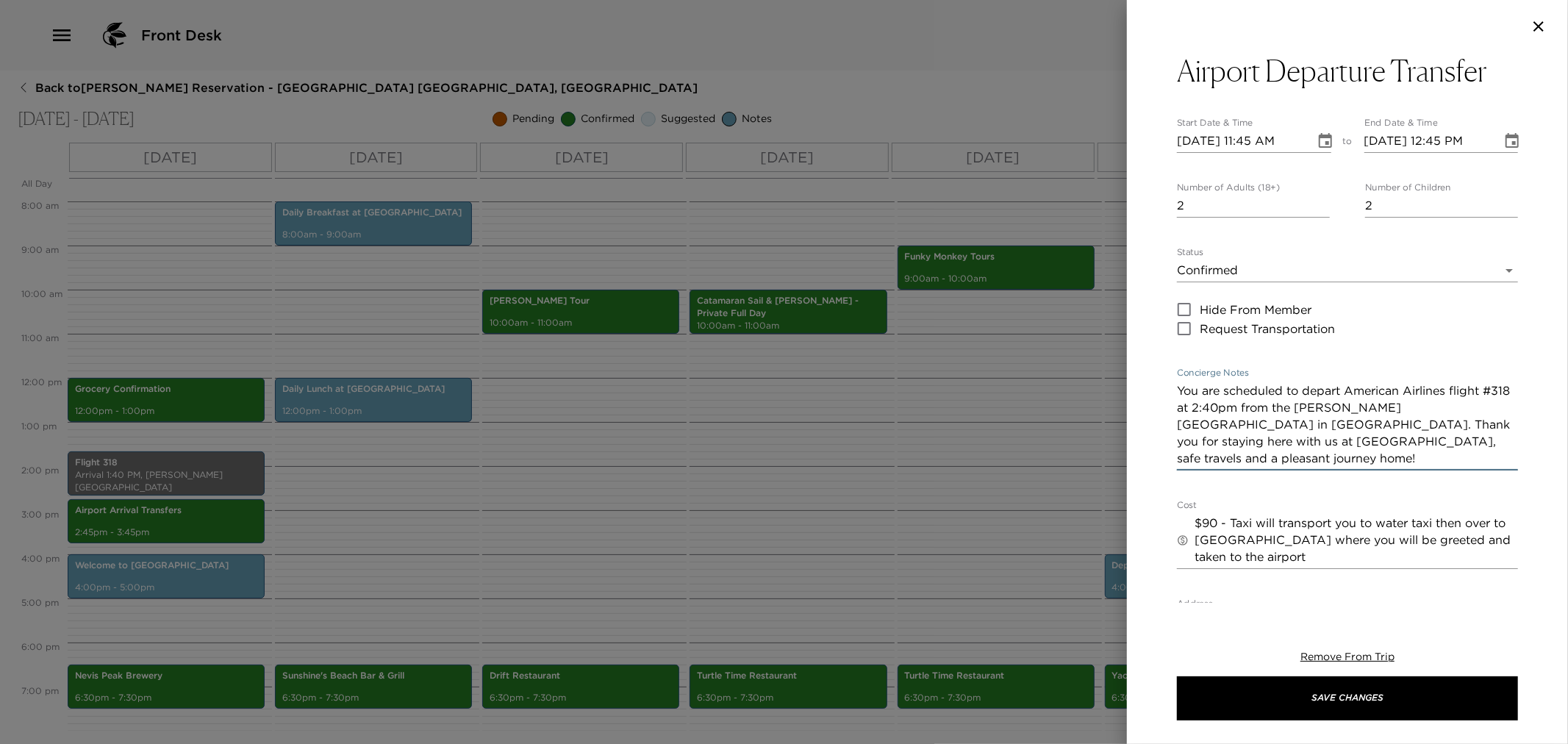
drag, startPoint x: 1177, startPoint y: 390, endPoint x: 1438, endPoint y: 444, distance: 266.5
click at [1445, 475] on div "Airport Departure Transfer Start Date & Time [DATE] 11:45 AM to End Date & Time…" at bounding box center [1348, 537] width 341 height 969
click at [931, 583] on div at bounding box center [784, 372] width 1568 height 744
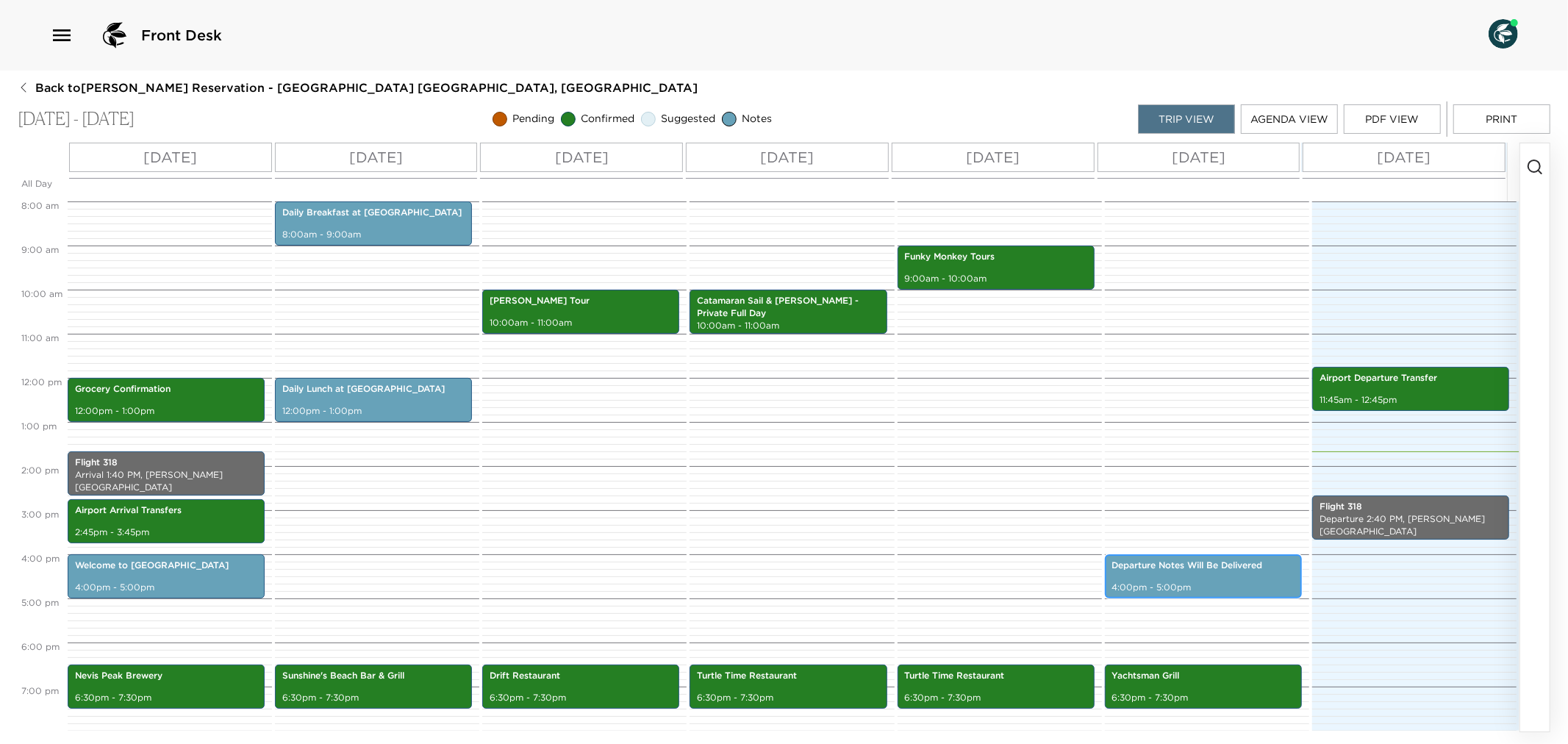
click at [1146, 592] on p "4:00pm - 5:00pm" at bounding box center [1204, 587] width 182 height 13
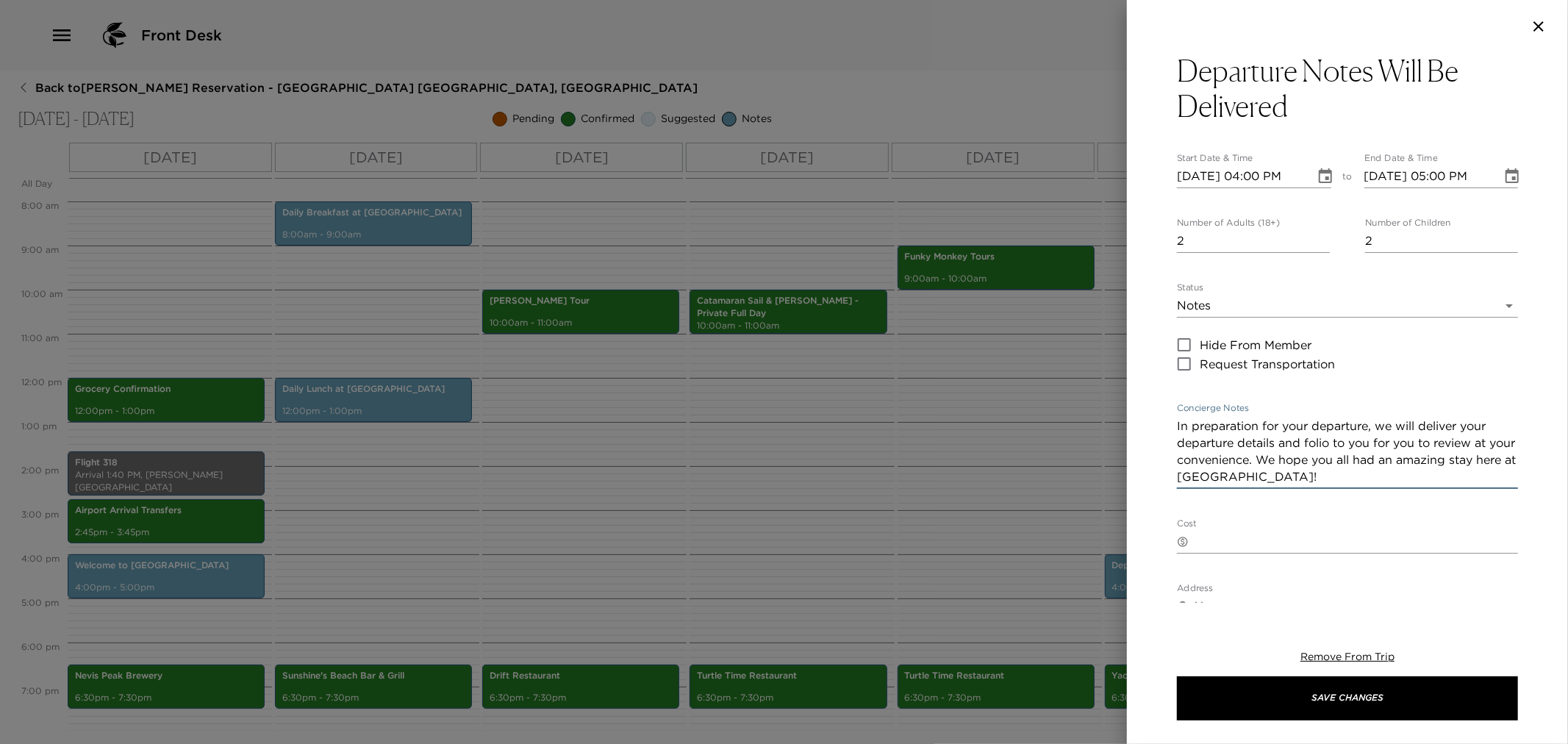
drag, startPoint x: 1179, startPoint y: 427, endPoint x: 1366, endPoint y: 485, distance: 195.8
click at [1366, 485] on div "In preparation for your departure, we will deliver your departure details and f…" at bounding box center [1348, 451] width 341 height 74
drag, startPoint x: 842, startPoint y: 531, endPoint x: 926, endPoint y: 273, distance: 271.3
click at [843, 523] on div at bounding box center [784, 372] width 1568 height 744
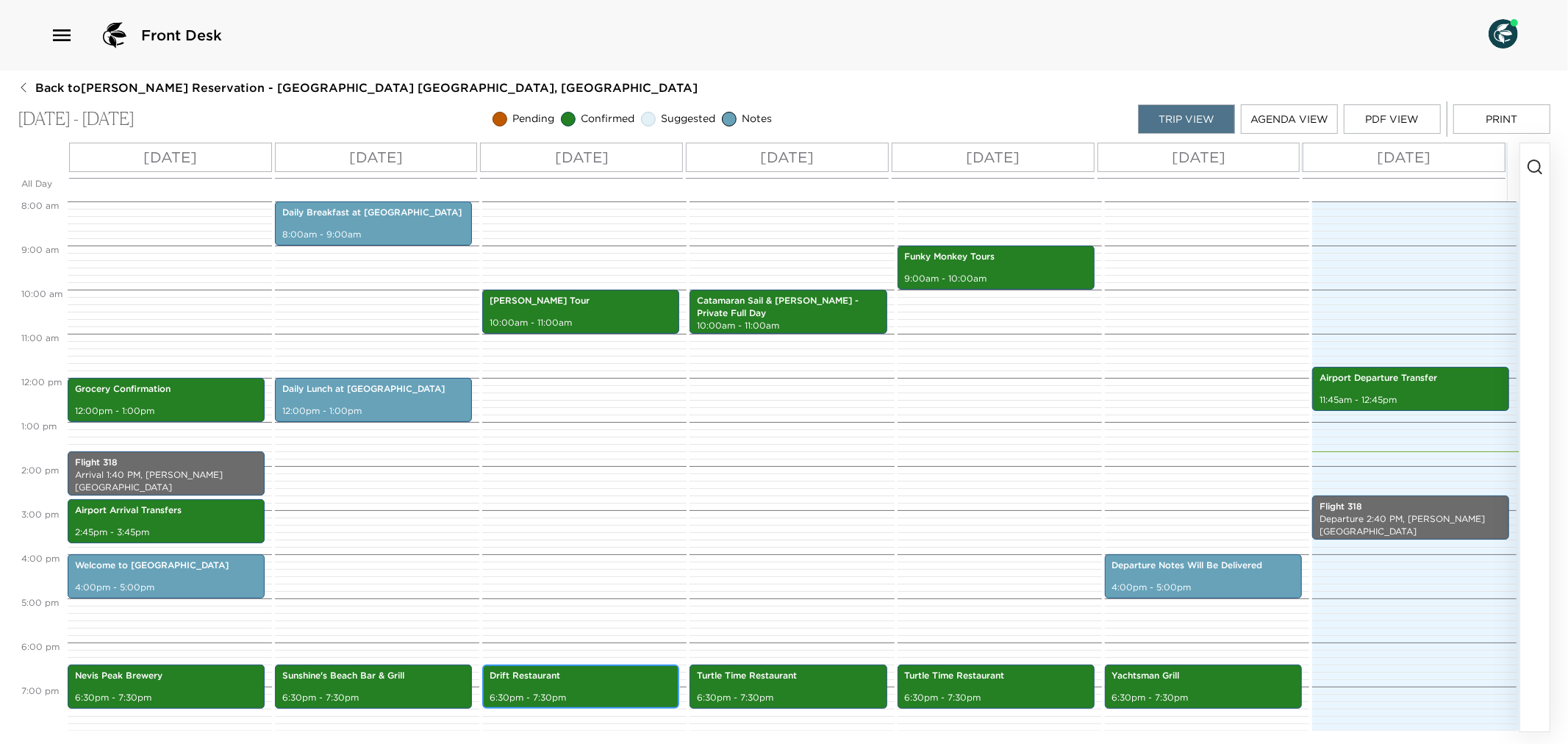
click at [592, 688] on div "Drift Restaurant 6:30pm - 7:30pm" at bounding box center [581, 686] width 188 height 40
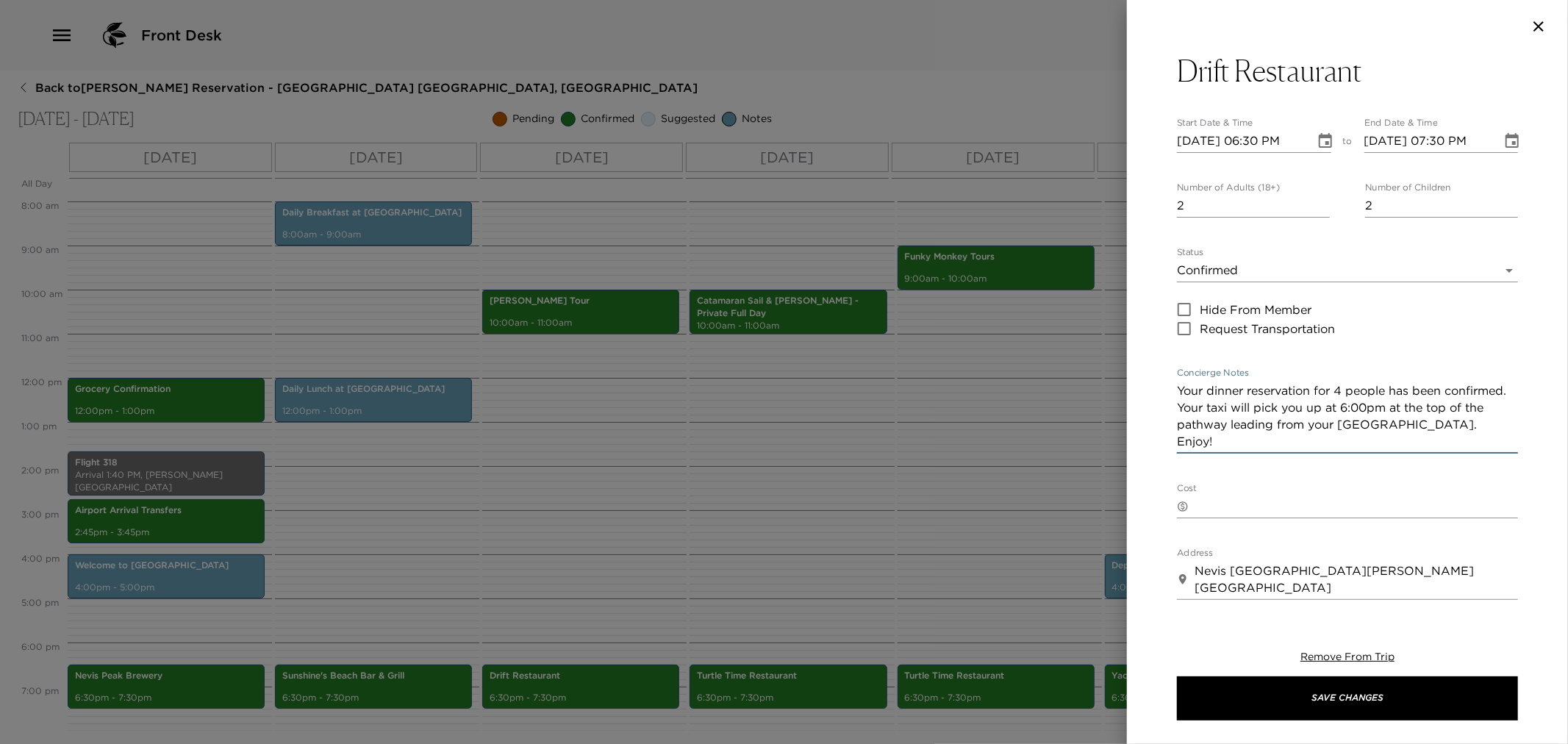
drag, startPoint x: 1179, startPoint y: 391, endPoint x: 1250, endPoint y: 474, distance: 109.2
click at [1250, 474] on div "Drift Restaurant Start Date & Time [DATE] 06:30 PM to End Date & Time [DATE] 07…" at bounding box center [1348, 524] width 341 height 941
click at [604, 432] on div at bounding box center [784, 372] width 1568 height 744
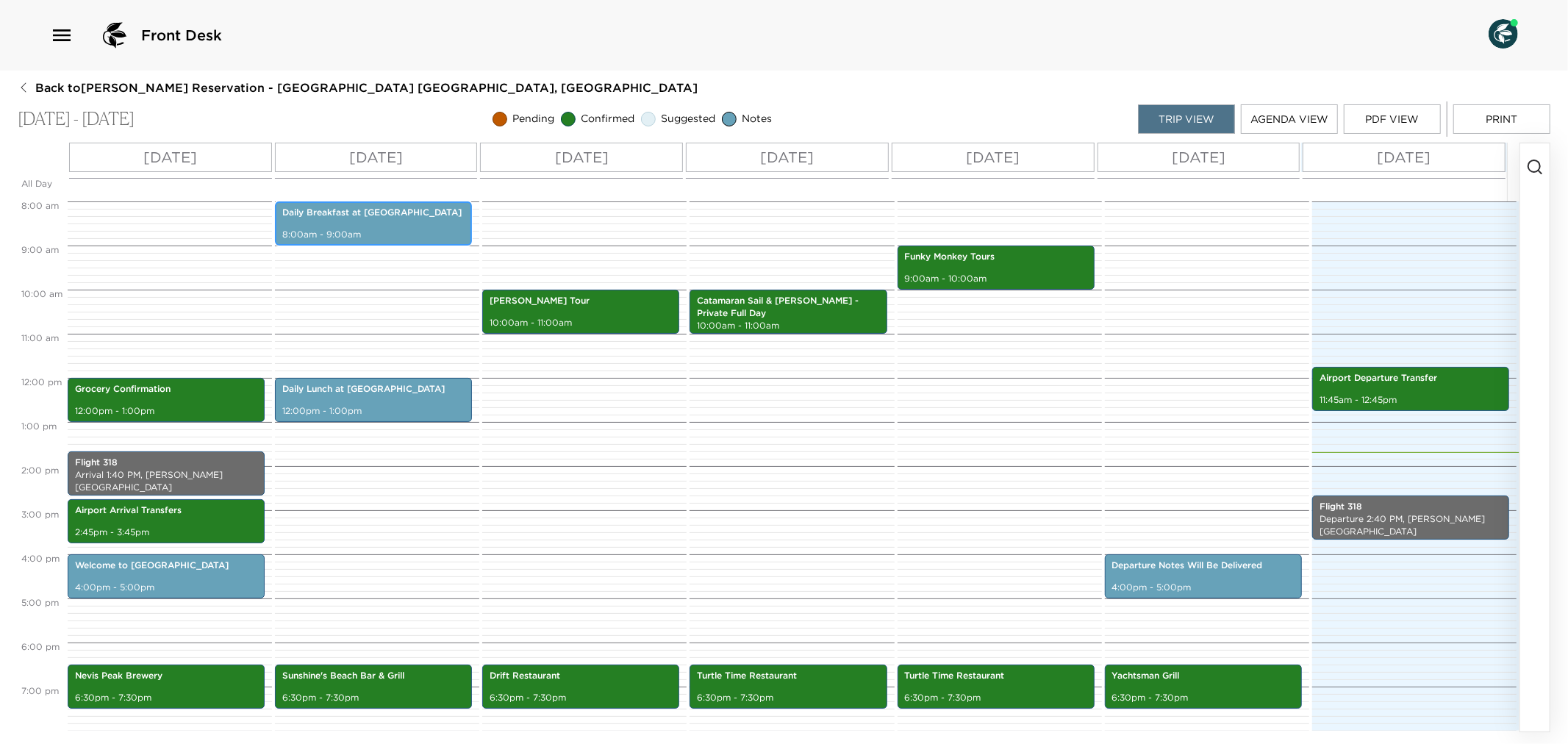
click at [444, 225] on div "Daily Breakfast at [GEOGRAPHIC_DATA] 8:00am - 9:00am" at bounding box center [373, 223] width 188 height 40
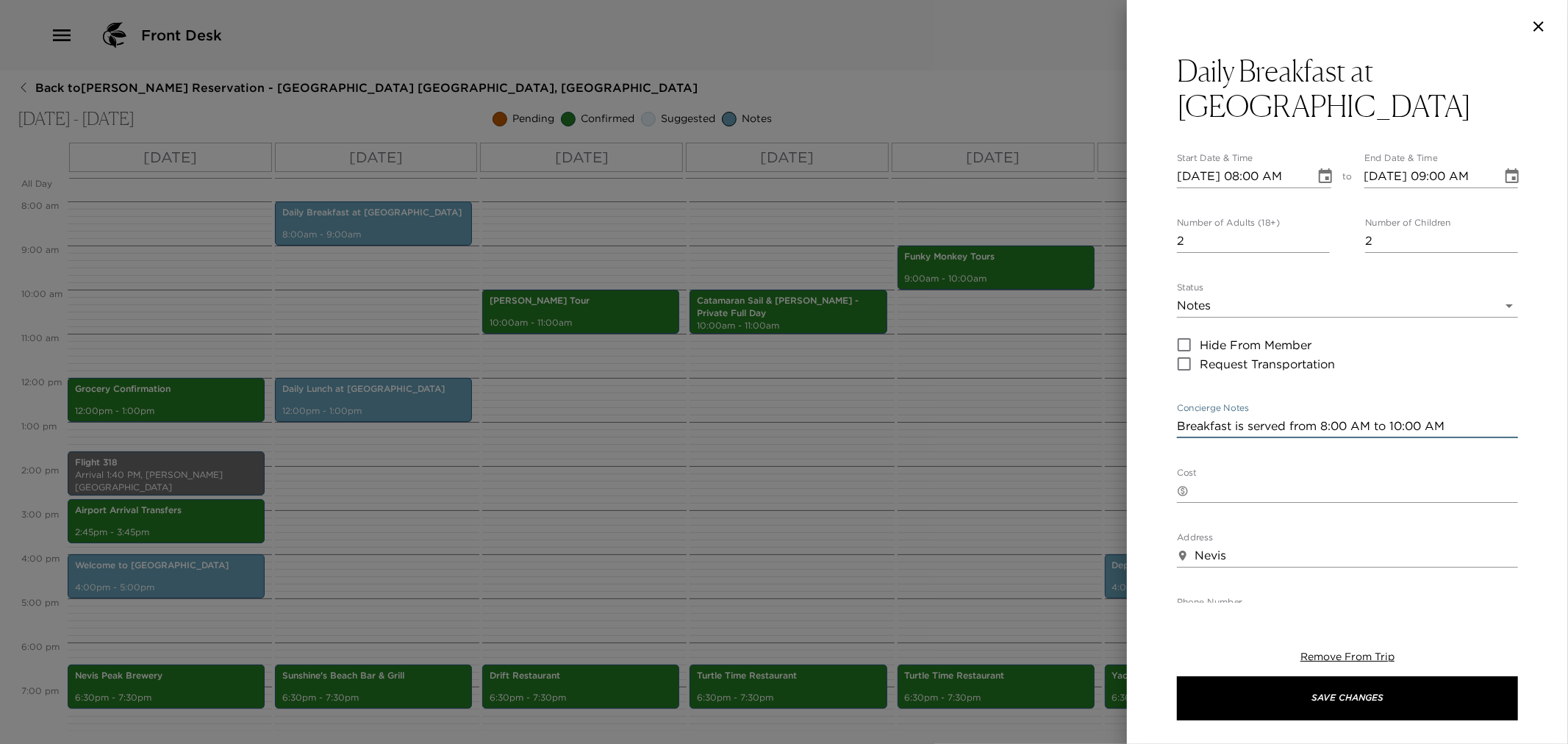
drag, startPoint x: 1180, startPoint y: 387, endPoint x: 1517, endPoint y: 401, distance: 337.3
click at [1517, 401] on div "Daily Breakfast at Eden Start Date & Time [DATE] 08:00 AM to End Date & Time [D…" at bounding box center [1348, 328] width 441 height 550
click at [415, 455] on div at bounding box center [784, 372] width 1568 height 744
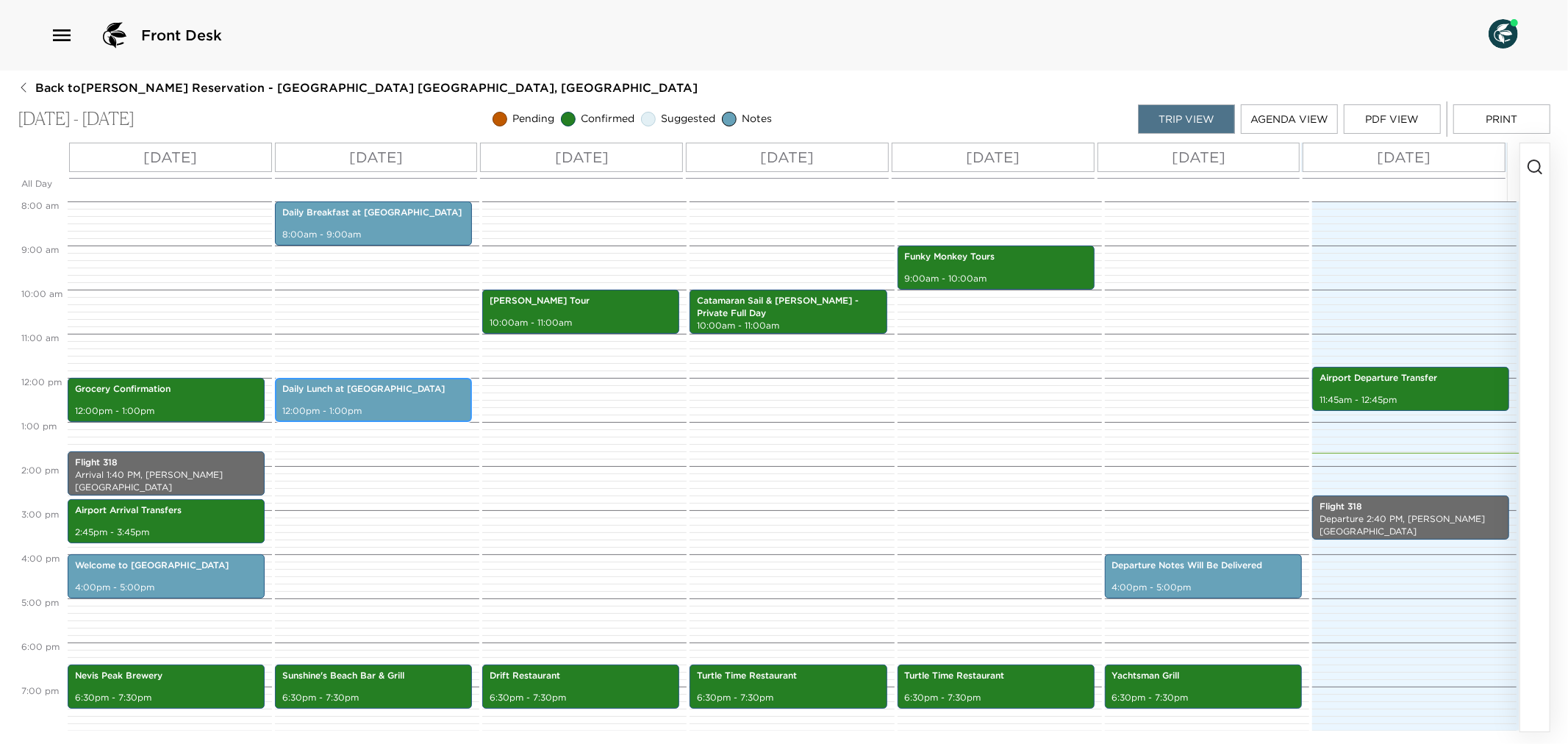
click at [392, 402] on div "Daily Lunch at [GEOGRAPHIC_DATA] 12:00pm - 1:00pm" at bounding box center [373, 400] width 188 height 40
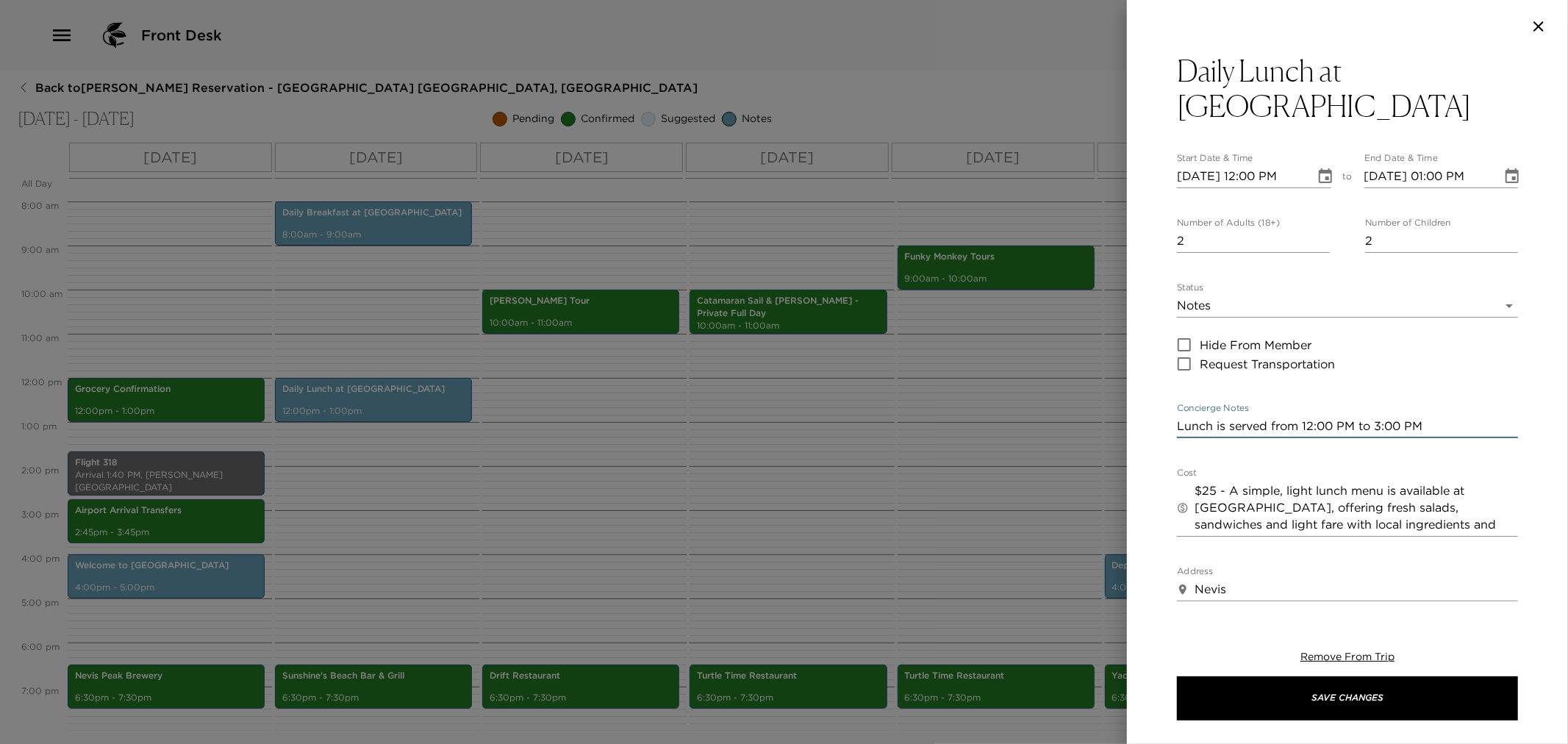
drag, startPoint x: 1177, startPoint y: 388, endPoint x: 1565, endPoint y: 406, distance: 388.4
click at [1565, 406] on div "Daily Lunch at Eden Start Date & Time [DATE] 12:00 PM to End Date & Time [DATE]…" at bounding box center [1348, 328] width 441 height 550
drag, startPoint x: 502, startPoint y: 489, endPoint x: 501, endPoint y: 477, distance: 12.0
click at [502, 485] on div at bounding box center [784, 372] width 1568 height 744
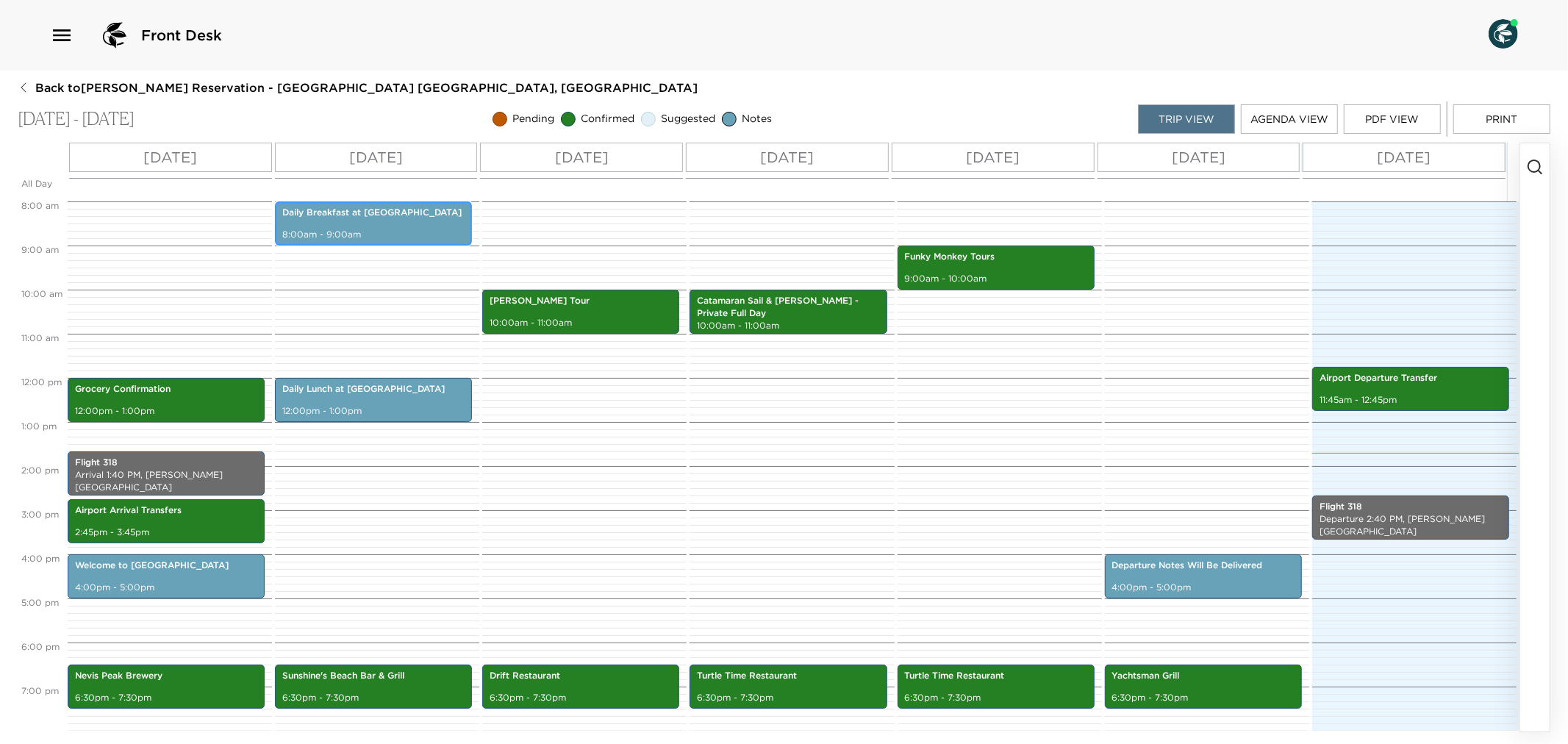
click at [346, 208] on p "Daily Breakfast at [GEOGRAPHIC_DATA]" at bounding box center [374, 213] width 182 height 13
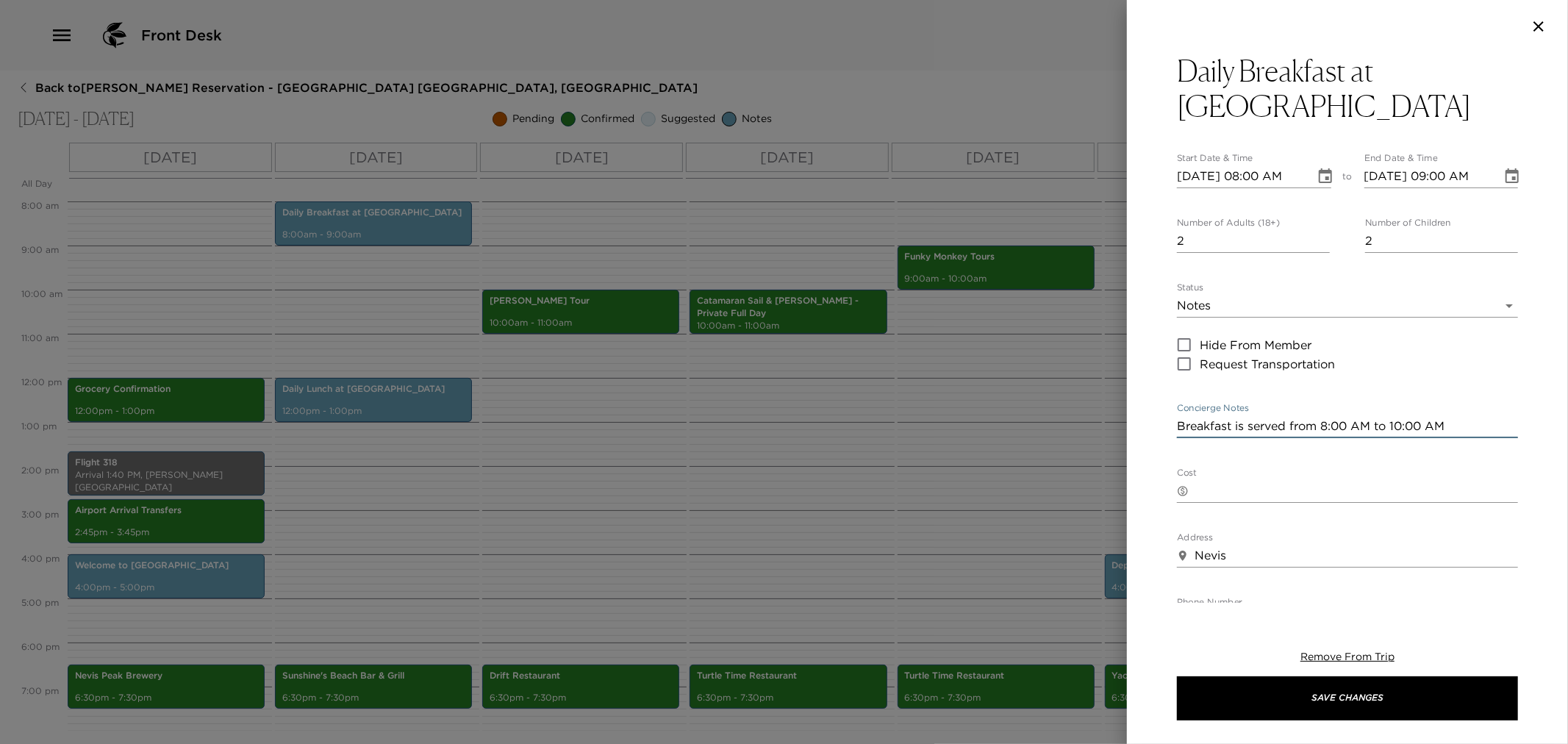
drag, startPoint x: 1179, startPoint y: 388, endPoint x: 1530, endPoint y: 391, distance: 351.0
click at [1532, 391] on div "Daily Breakfast at Eden Start Date & Time [DATE] 08:00 AM to End Date & Time [D…" at bounding box center [1348, 328] width 441 height 550
drag, startPoint x: 877, startPoint y: 459, endPoint x: 893, endPoint y: 451, distance: 17.9
click at [880, 456] on div at bounding box center [784, 372] width 1568 height 744
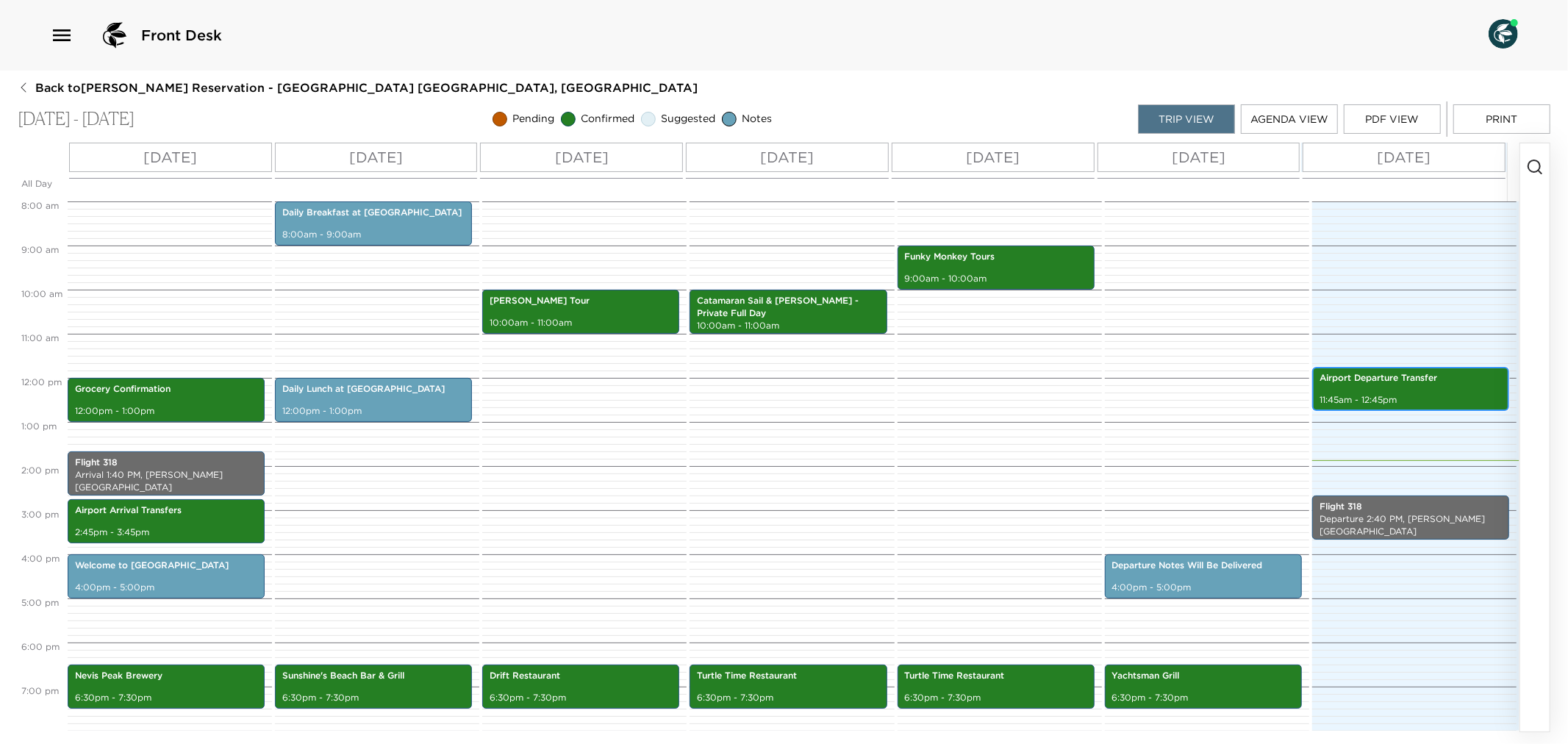
click at [1407, 390] on div "Airport Departure Transfer 11:45am - 12:45pm" at bounding box center [1411, 389] width 188 height 40
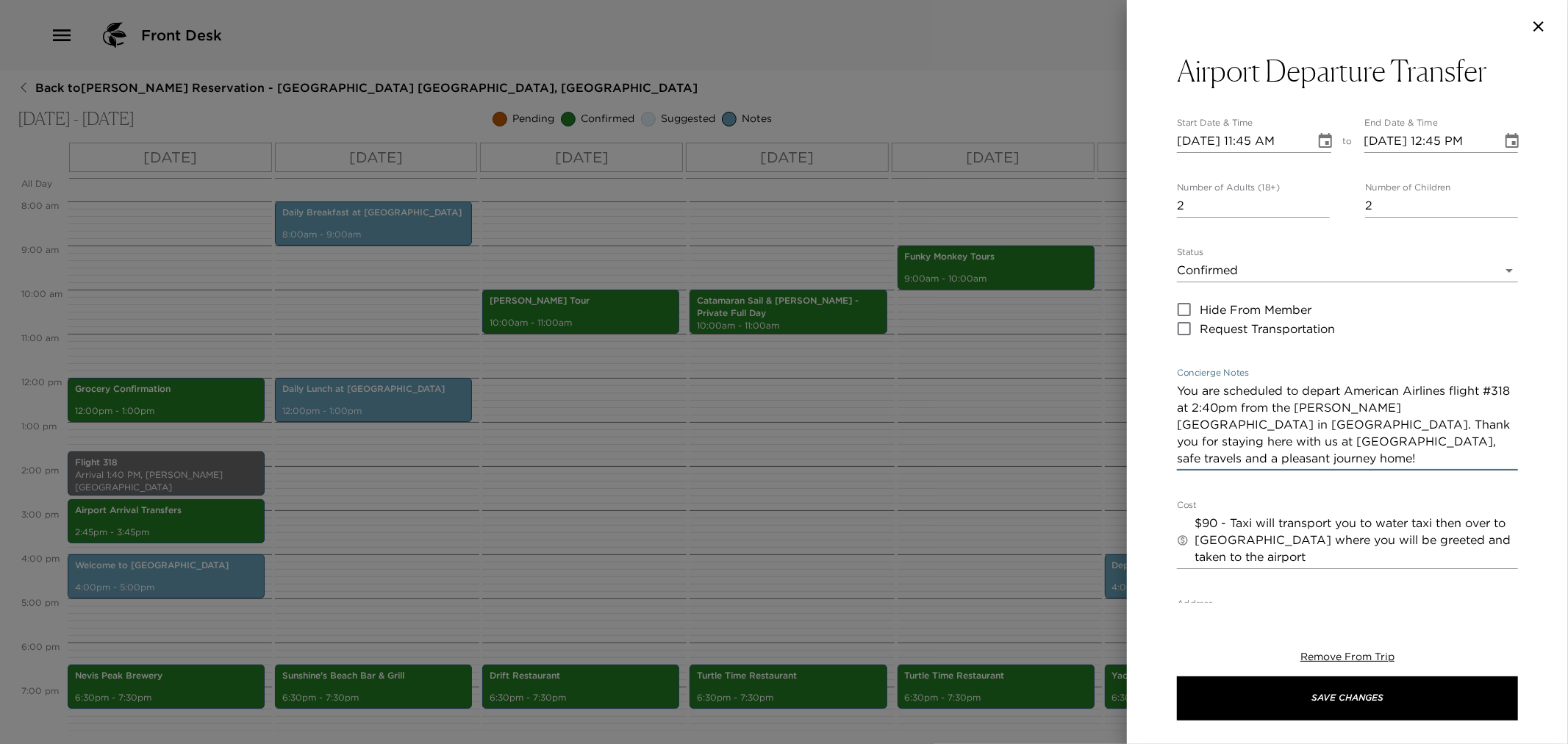
drag, startPoint x: 1177, startPoint y: 391, endPoint x: 1381, endPoint y: 469, distance: 218.4
click at [1381, 469] on div "You are scheduled to depart American Airlines flight #318 at 2:40pm from the [P…" at bounding box center [1348, 425] width 341 height 91
drag, startPoint x: 752, startPoint y: 544, endPoint x: 592, endPoint y: 176, distance: 401.3
click at [747, 539] on div at bounding box center [784, 372] width 1568 height 744
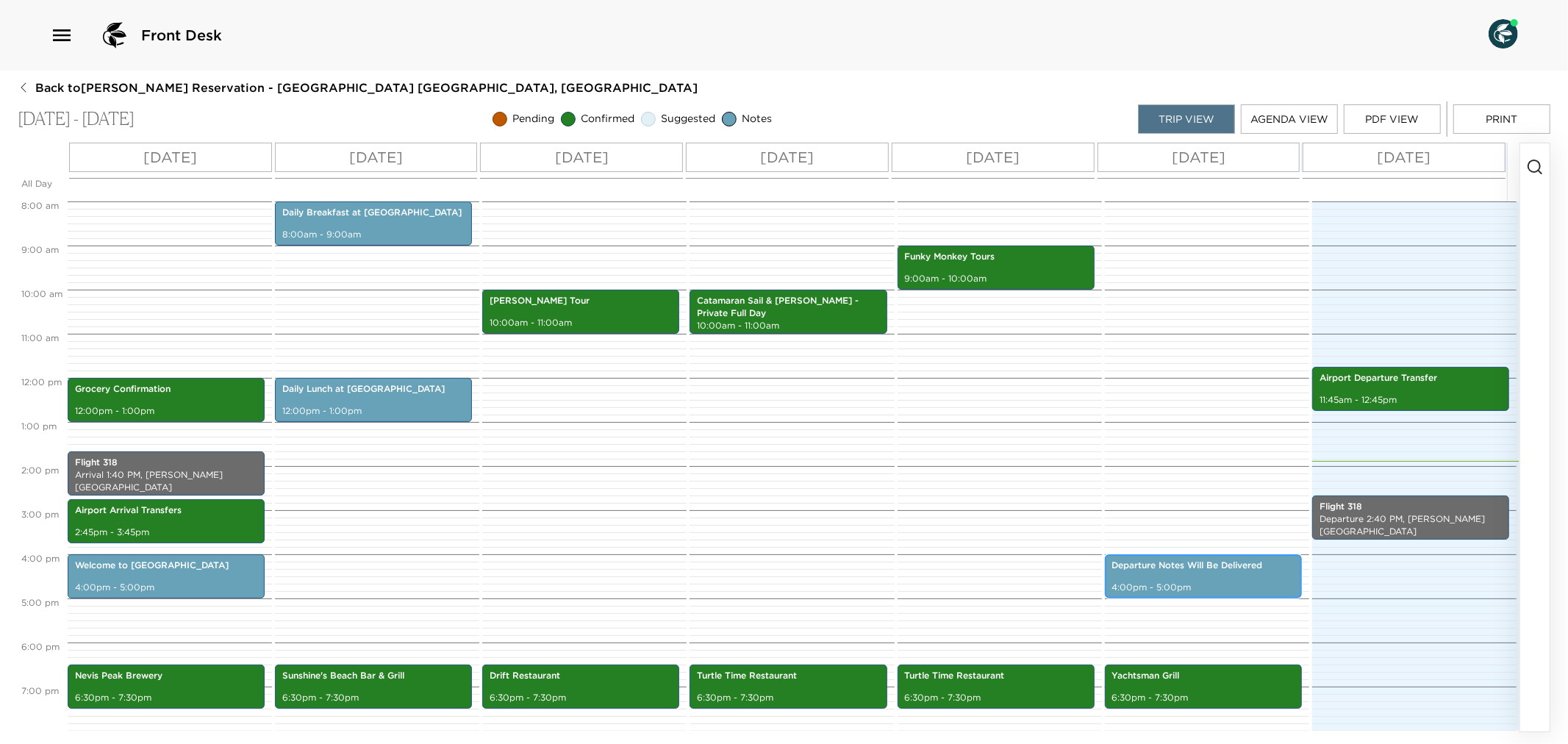
click at [1163, 580] on div "Departure Notes Will Be Delivered 4:00pm - 5:00pm" at bounding box center [1203, 576] width 188 height 40
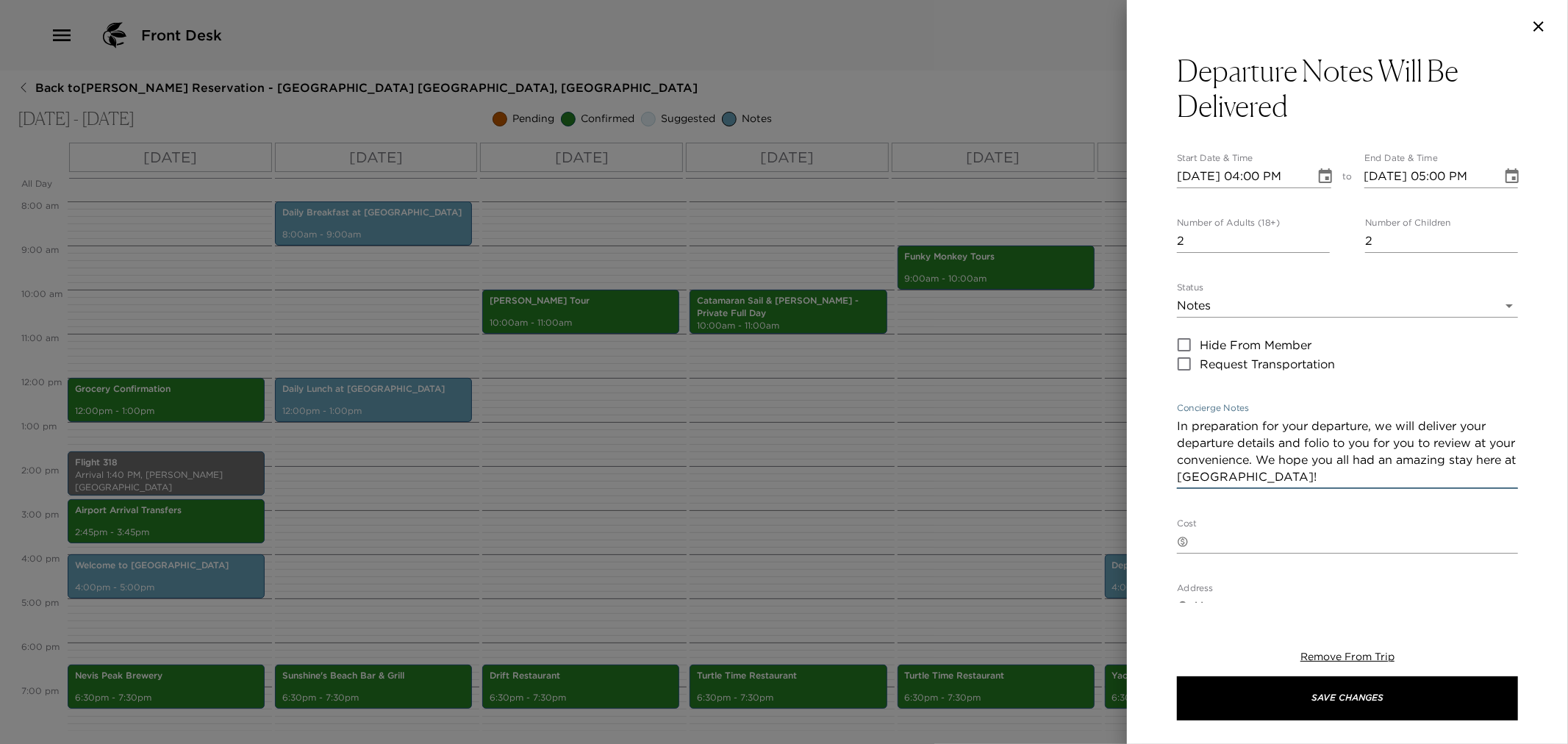
drag, startPoint x: 1179, startPoint y: 426, endPoint x: 1347, endPoint y: 484, distance: 177.7
click at [1347, 484] on textarea "In preparation for your departure, we will deliver your departure details and f…" at bounding box center [1348, 451] width 341 height 67
drag, startPoint x: 915, startPoint y: 463, endPoint x: 718, endPoint y: 429, distance: 199.9
click at [910, 455] on div at bounding box center [784, 372] width 1568 height 744
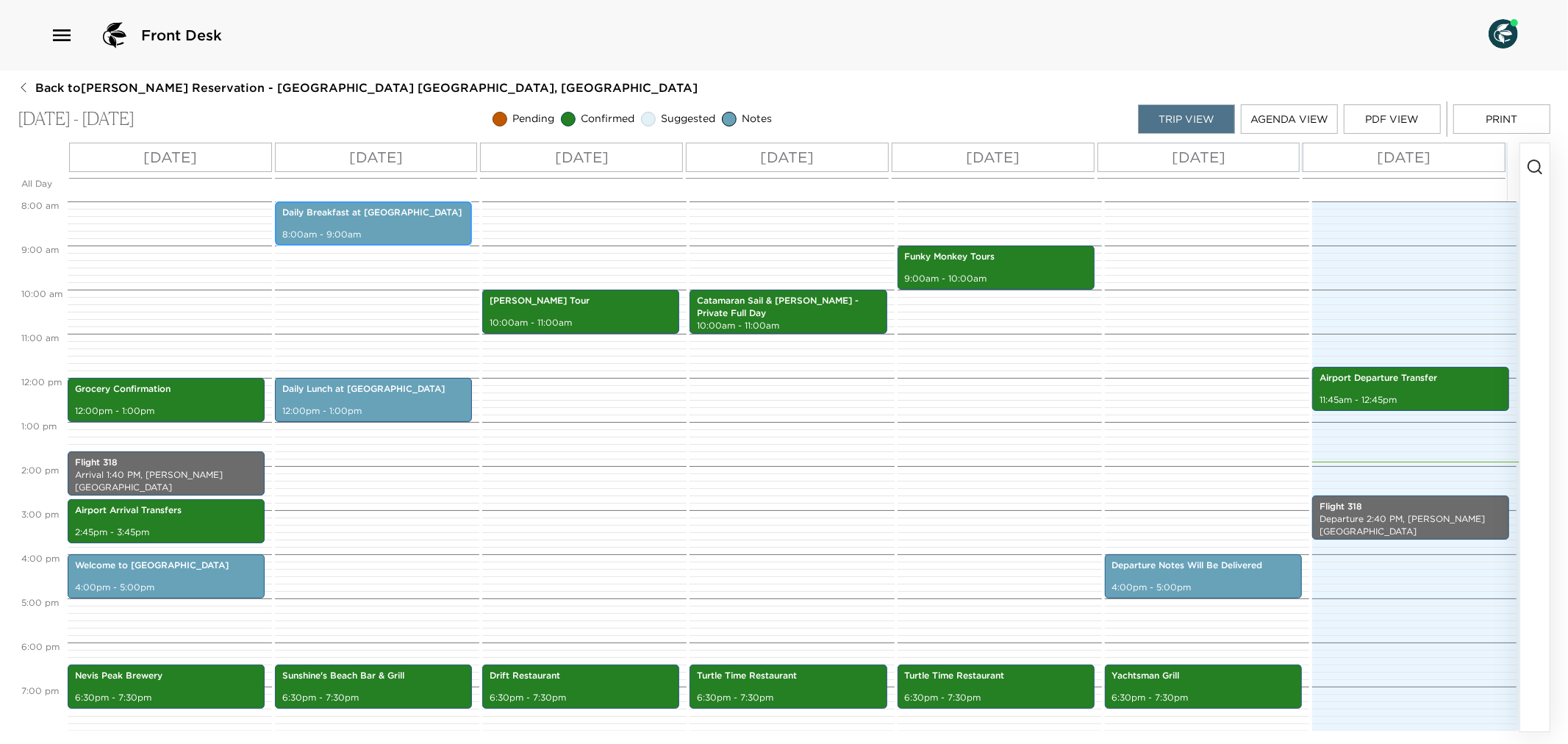
click at [320, 211] on p "Daily Breakfast at [GEOGRAPHIC_DATA]" at bounding box center [374, 213] width 182 height 13
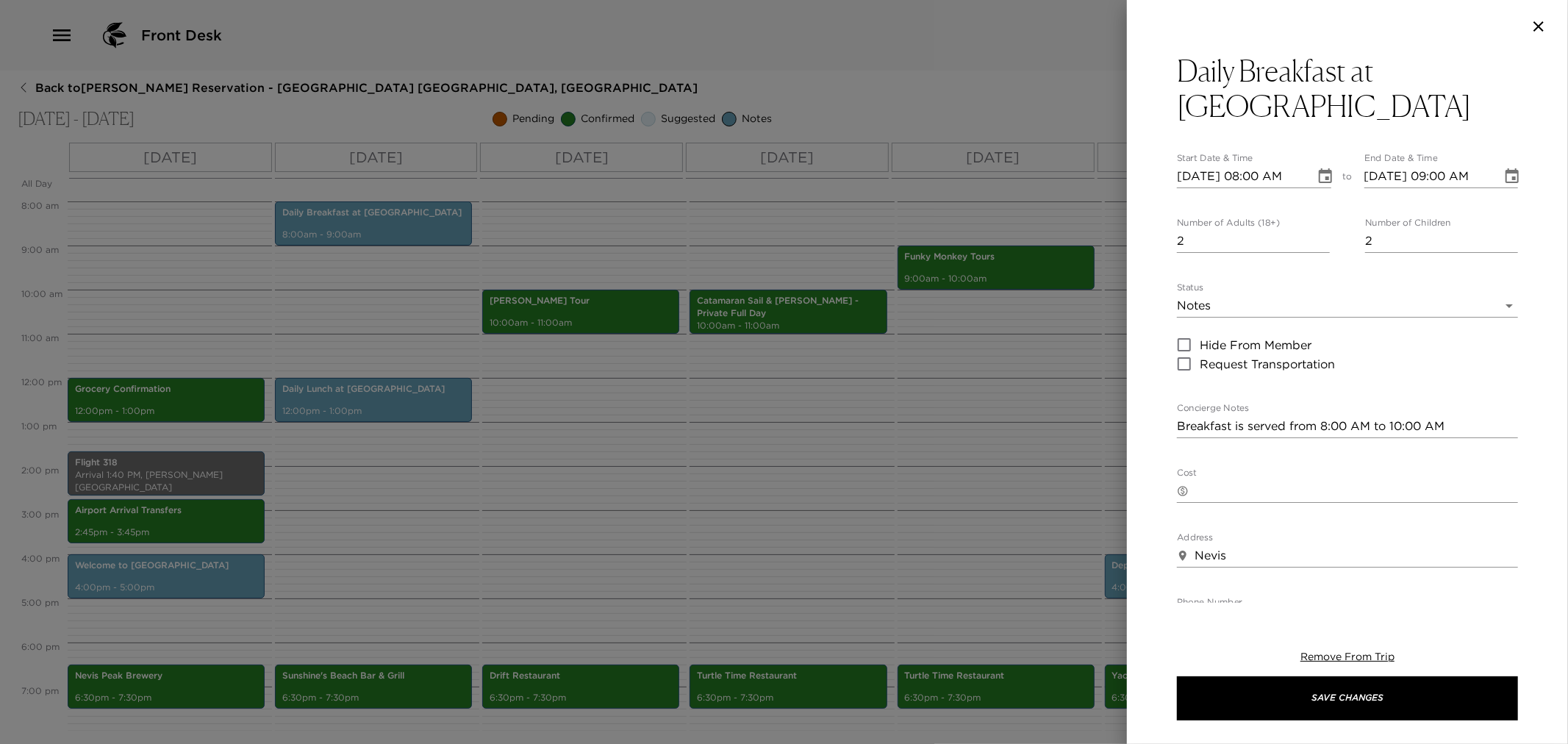
click at [1174, 392] on div "Daily Breakfast at Eden Start Date & Time 09/28/2025 08:00 AM to End Date & Tim…" at bounding box center [1348, 328] width 441 height 550
drag, startPoint x: 1179, startPoint y: 392, endPoint x: 1501, endPoint y: 400, distance: 322.1
click at [1501, 415] on div "Breakfast is served from 8:00 AM to 10:00 AM x" at bounding box center [1348, 426] width 341 height 24
drag, startPoint x: 635, startPoint y: 435, endPoint x: 447, endPoint y: 421, distance: 188.5
click at [635, 434] on div at bounding box center [784, 372] width 1568 height 744
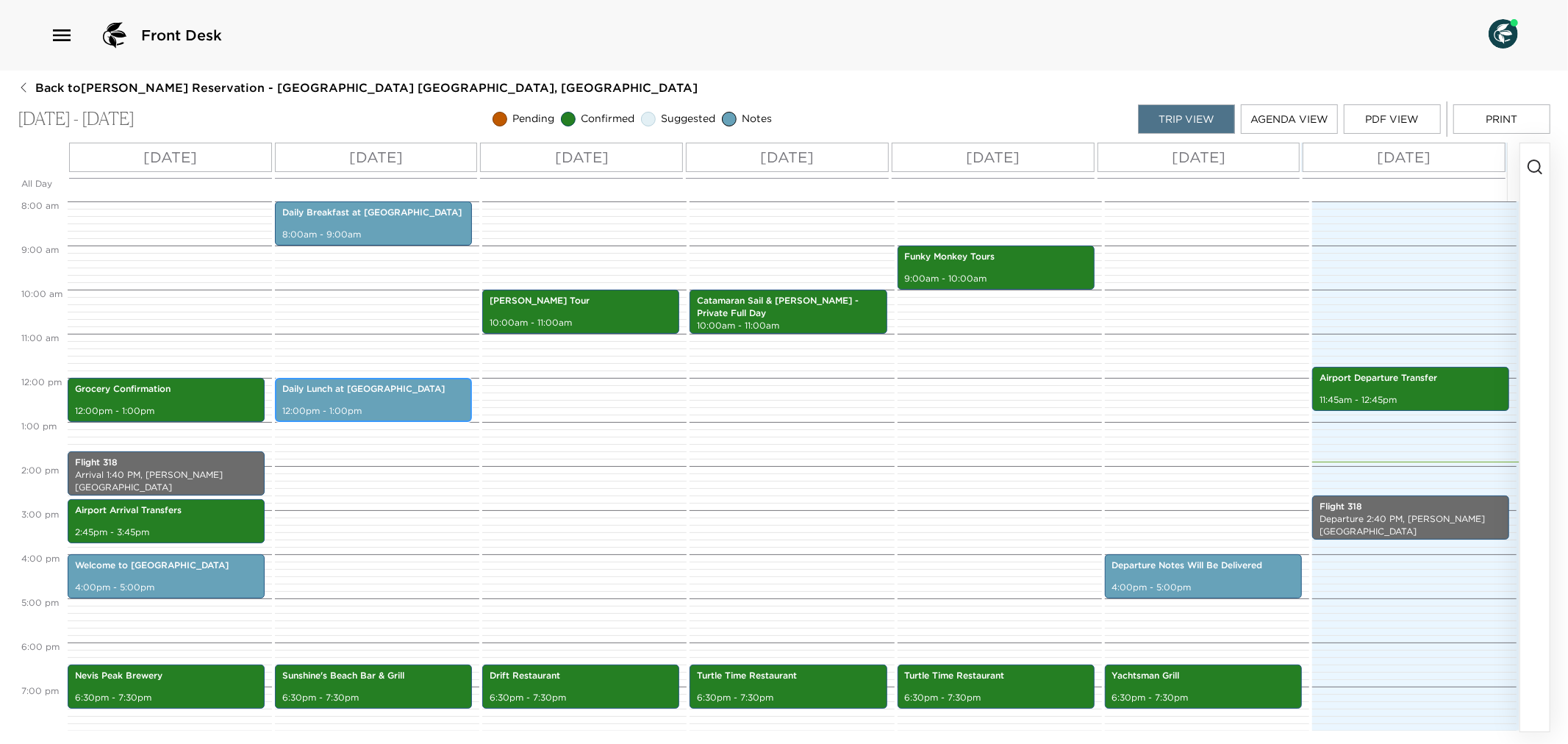
click at [375, 402] on div "Daily Lunch at [GEOGRAPHIC_DATA] 12:00pm - 1:00pm" at bounding box center [373, 400] width 188 height 40
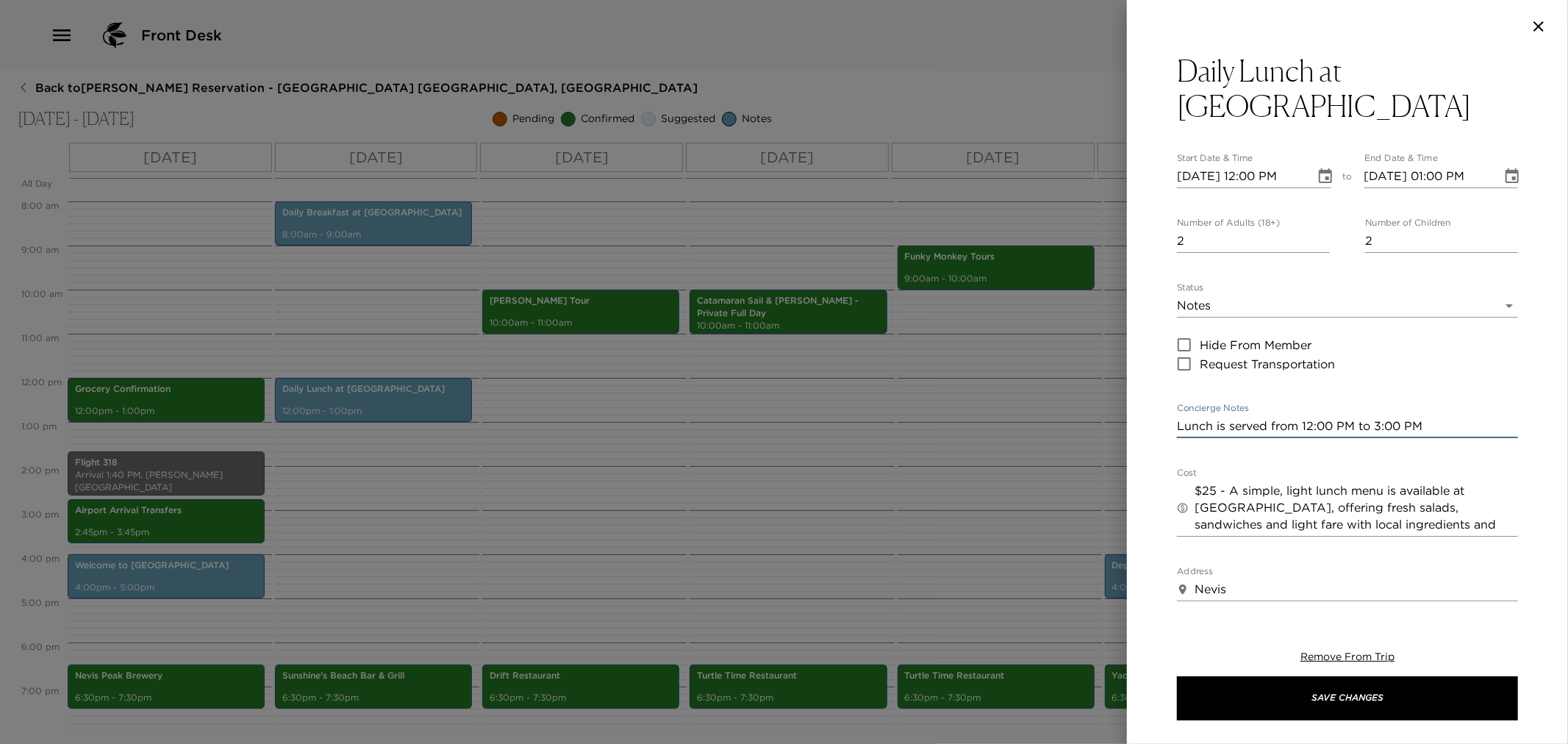
drag, startPoint x: 1179, startPoint y: 392, endPoint x: 1530, endPoint y: 418, distance: 352.0
click at [1530, 418] on div "Daily Lunch at Eden Start Date & Time 09/28/2025 12:00 PM to End Date & Time 09…" at bounding box center [1348, 328] width 441 height 550
click at [798, 464] on div at bounding box center [784, 372] width 1568 height 744
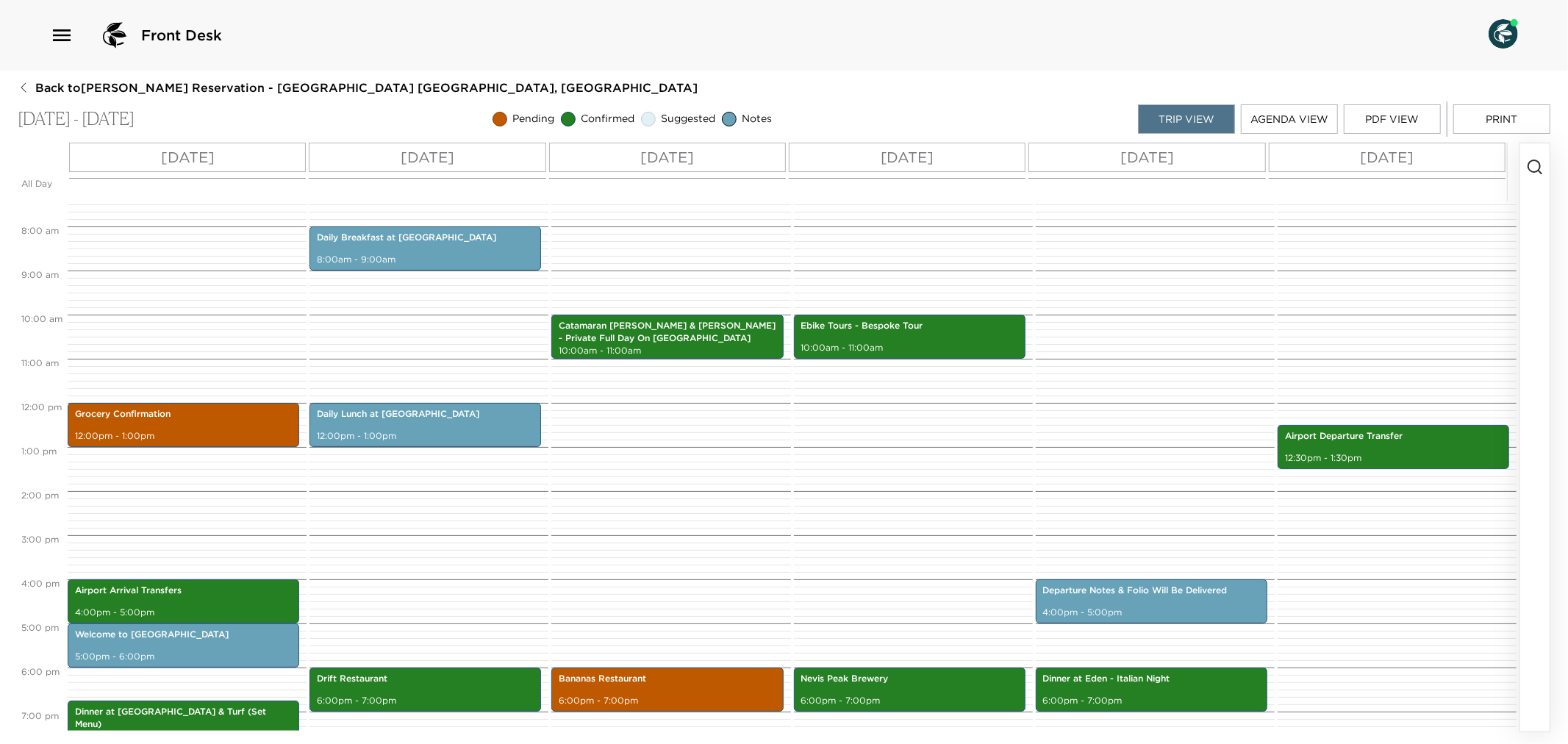
scroll to position [489, 0]
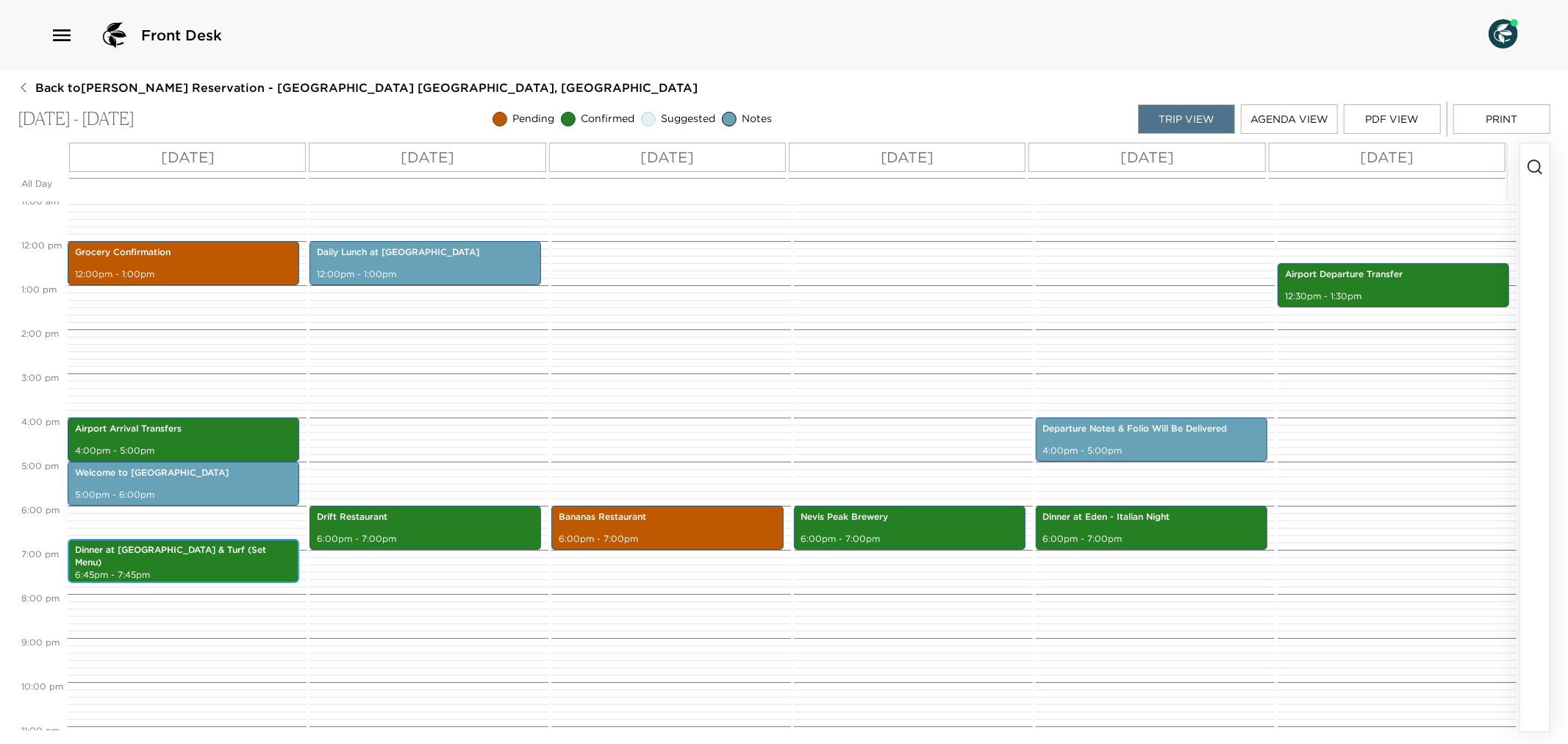
click at [221, 569] on p "6:45pm - 7:45pm" at bounding box center [183, 575] width 217 height 13
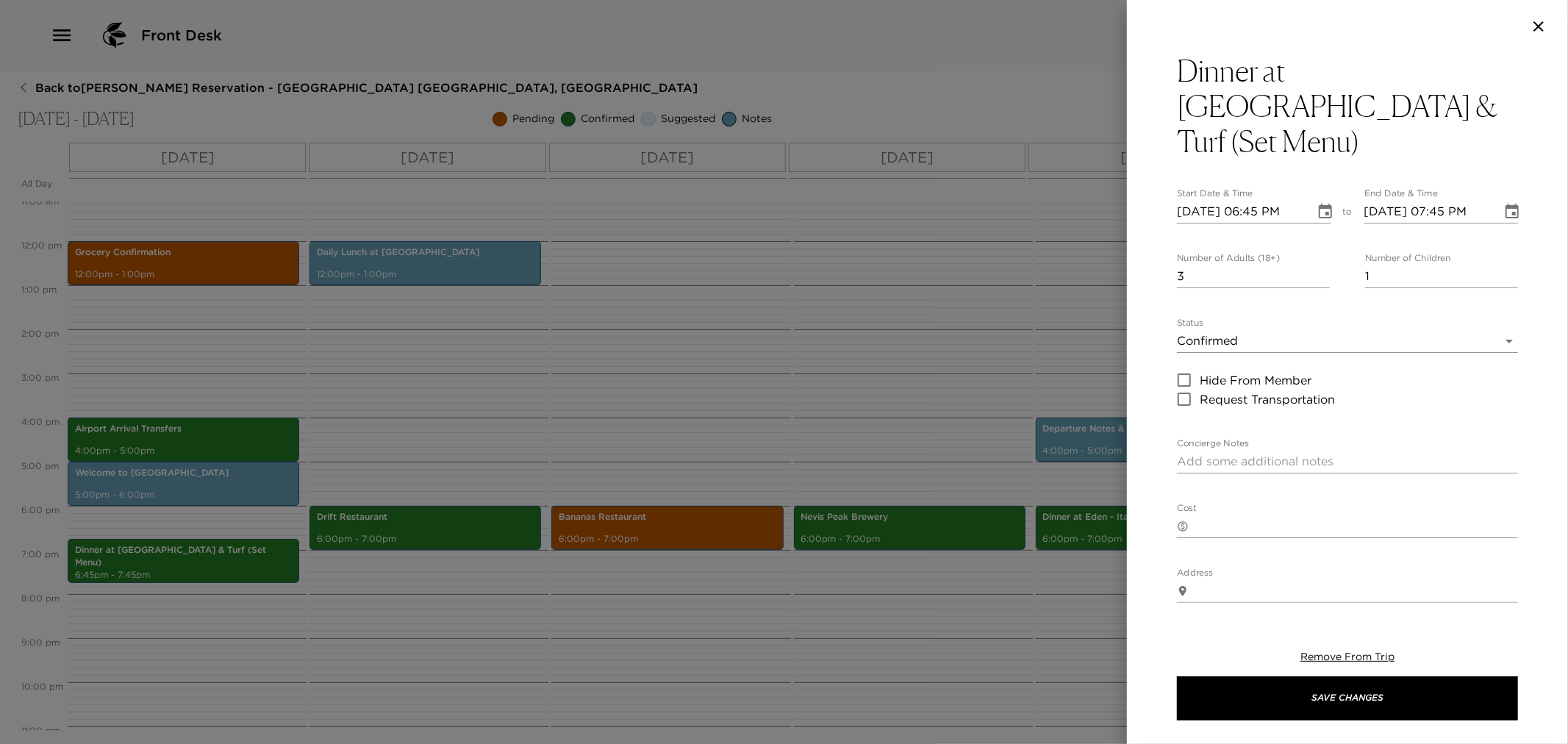
click at [701, 437] on div at bounding box center [784, 372] width 1568 height 744
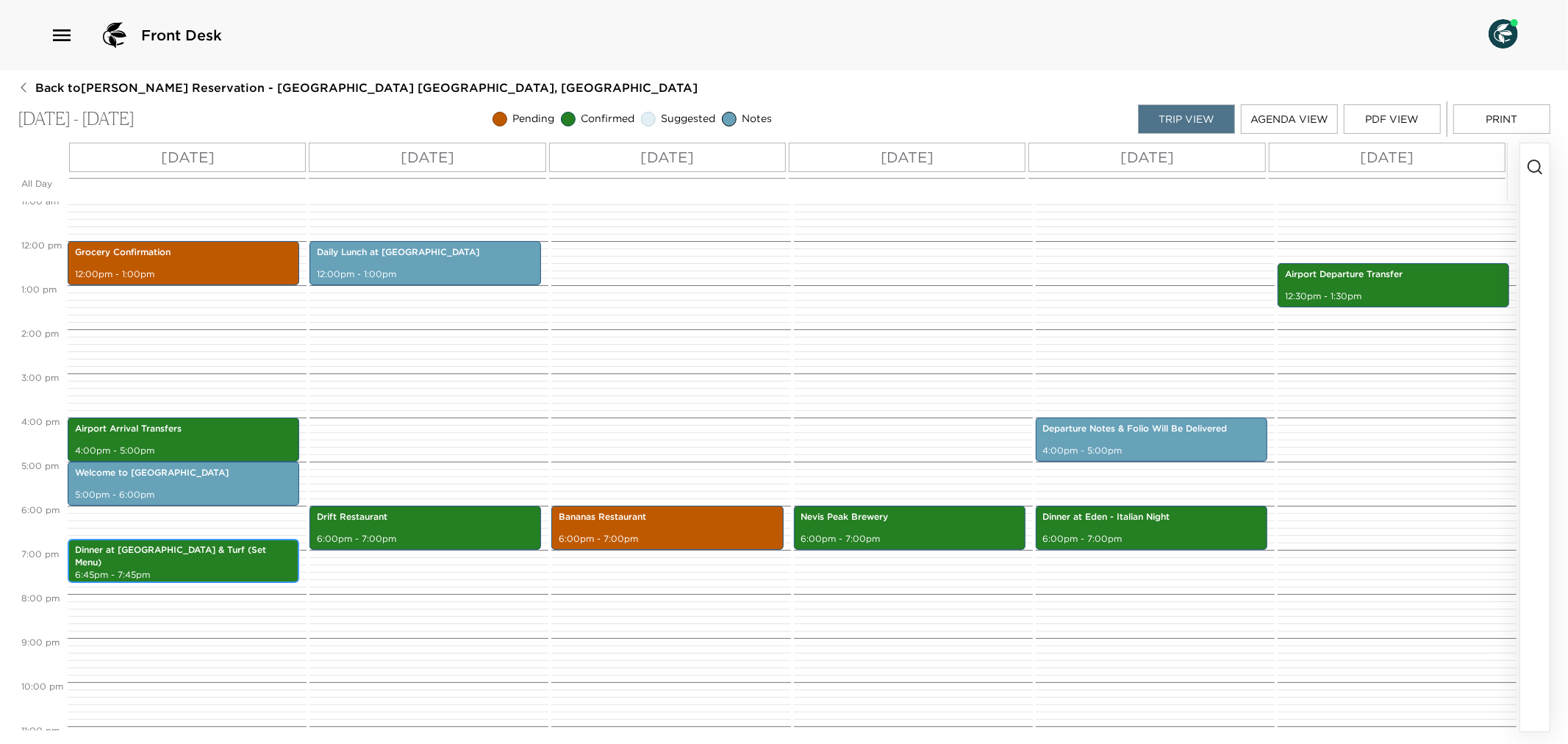
click at [154, 564] on div "Dinner at Eden - Surf & Turf (Set Menu) 6:45pm - 7:45pm" at bounding box center [184, 561] width 223 height 40
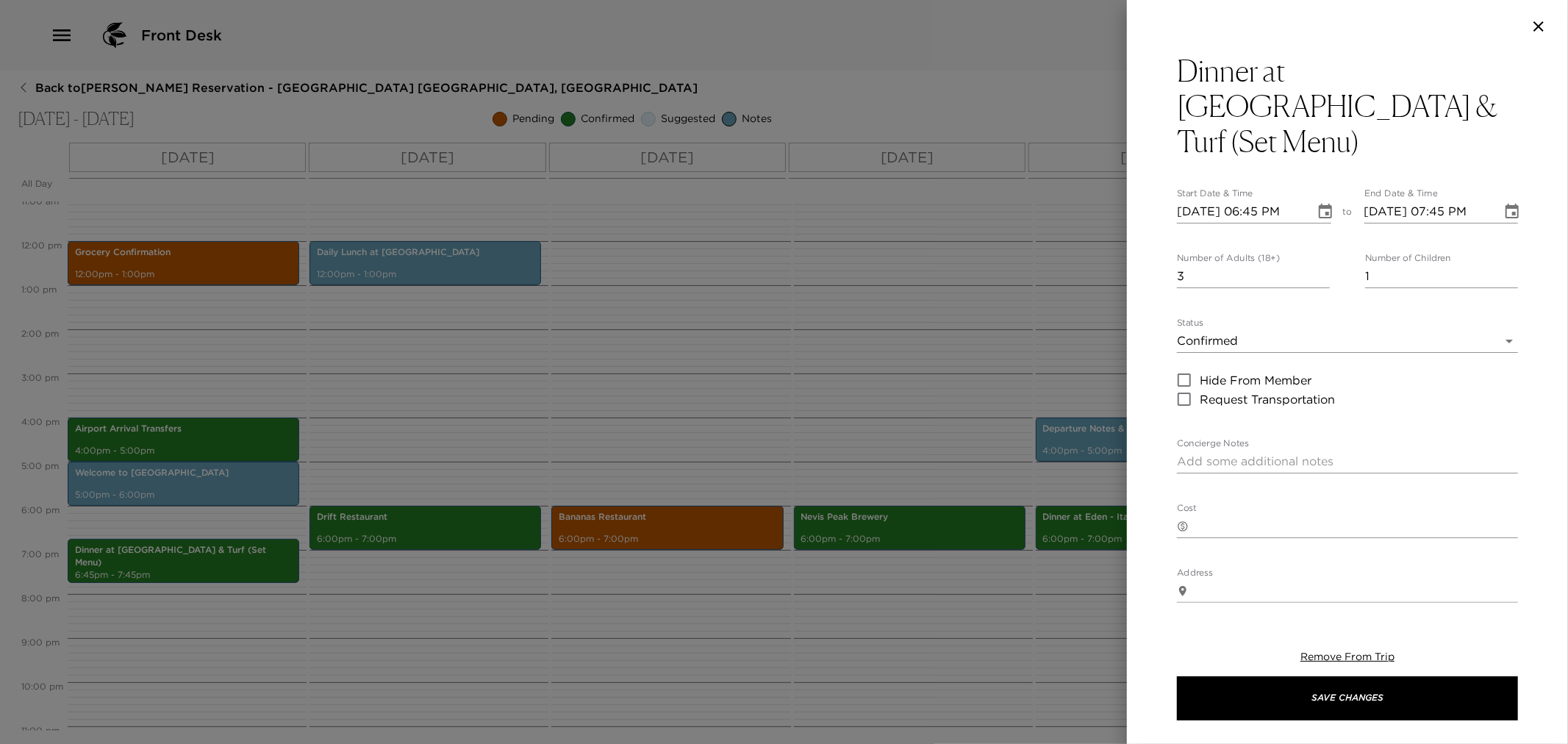
click at [1267, 453] on textarea "Concierge Notes" at bounding box center [1348, 461] width 341 height 17
paste textarea "Join us for Surf & Turf dinner at [GEOGRAPHIC_DATA] this evening with a one sea…"
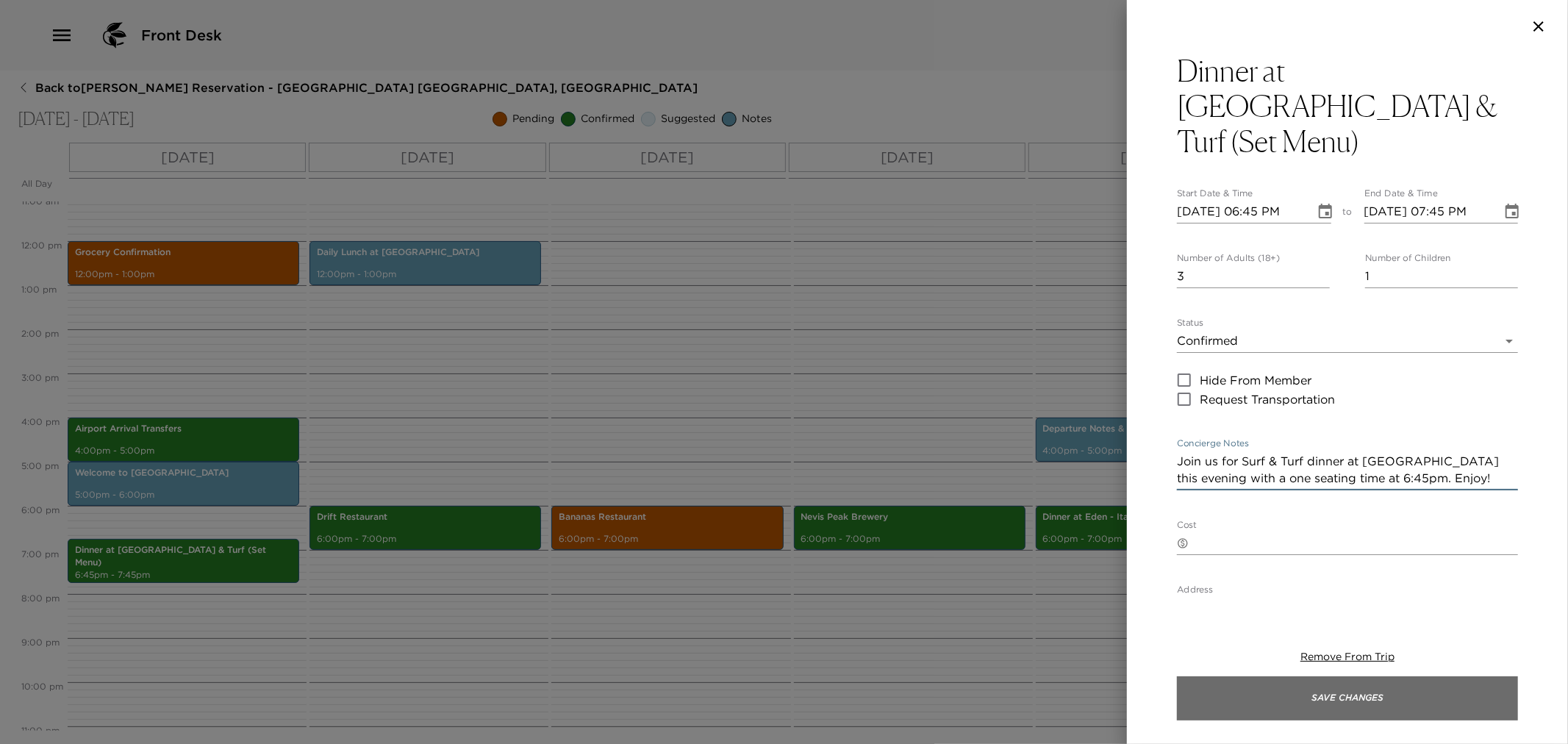
type textarea "Join us for Surf & Turf dinner at [GEOGRAPHIC_DATA] this evening with a one sea…"
click at [1221, 701] on button "Save Changes" at bounding box center [1348, 699] width 341 height 44
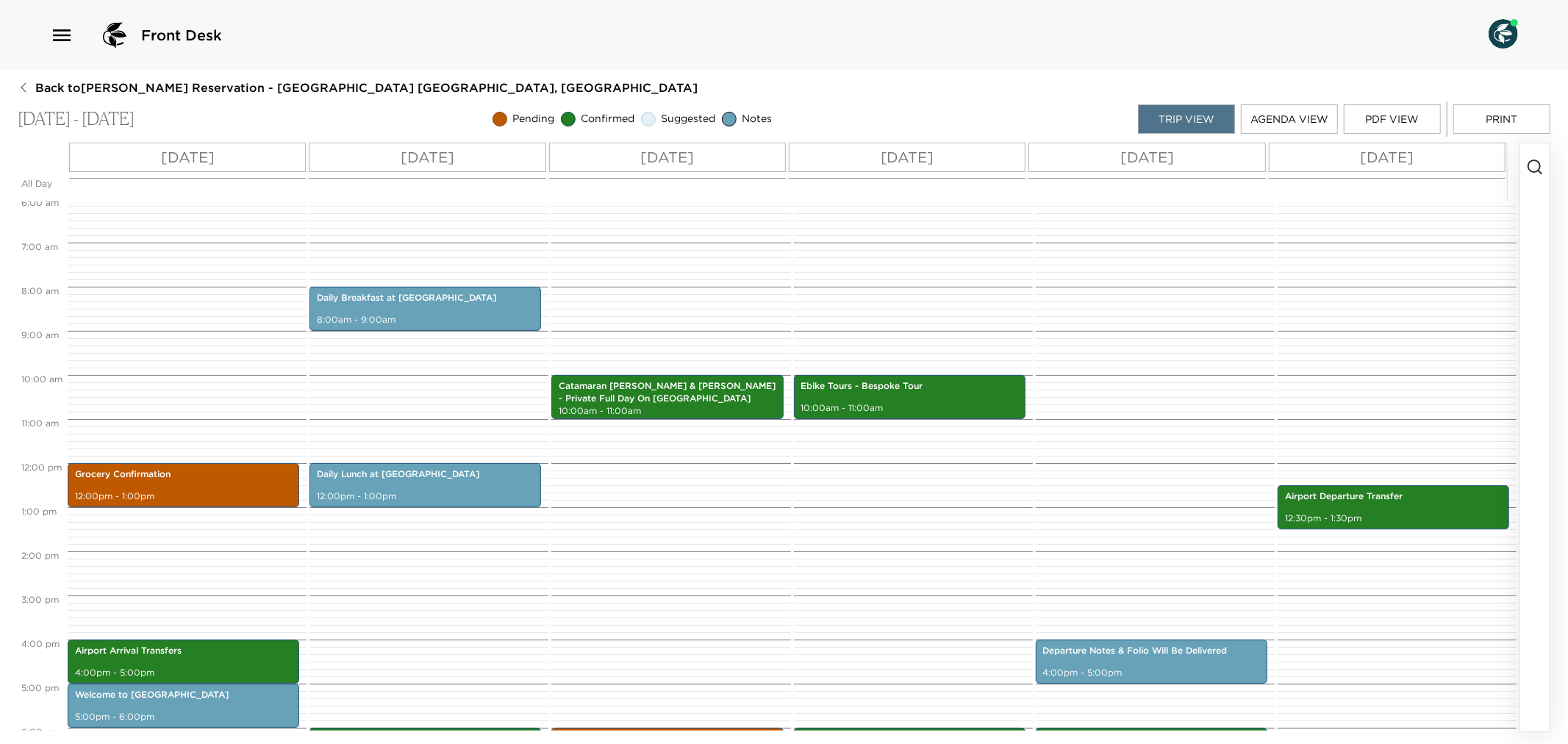
scroll to position [245, 0]
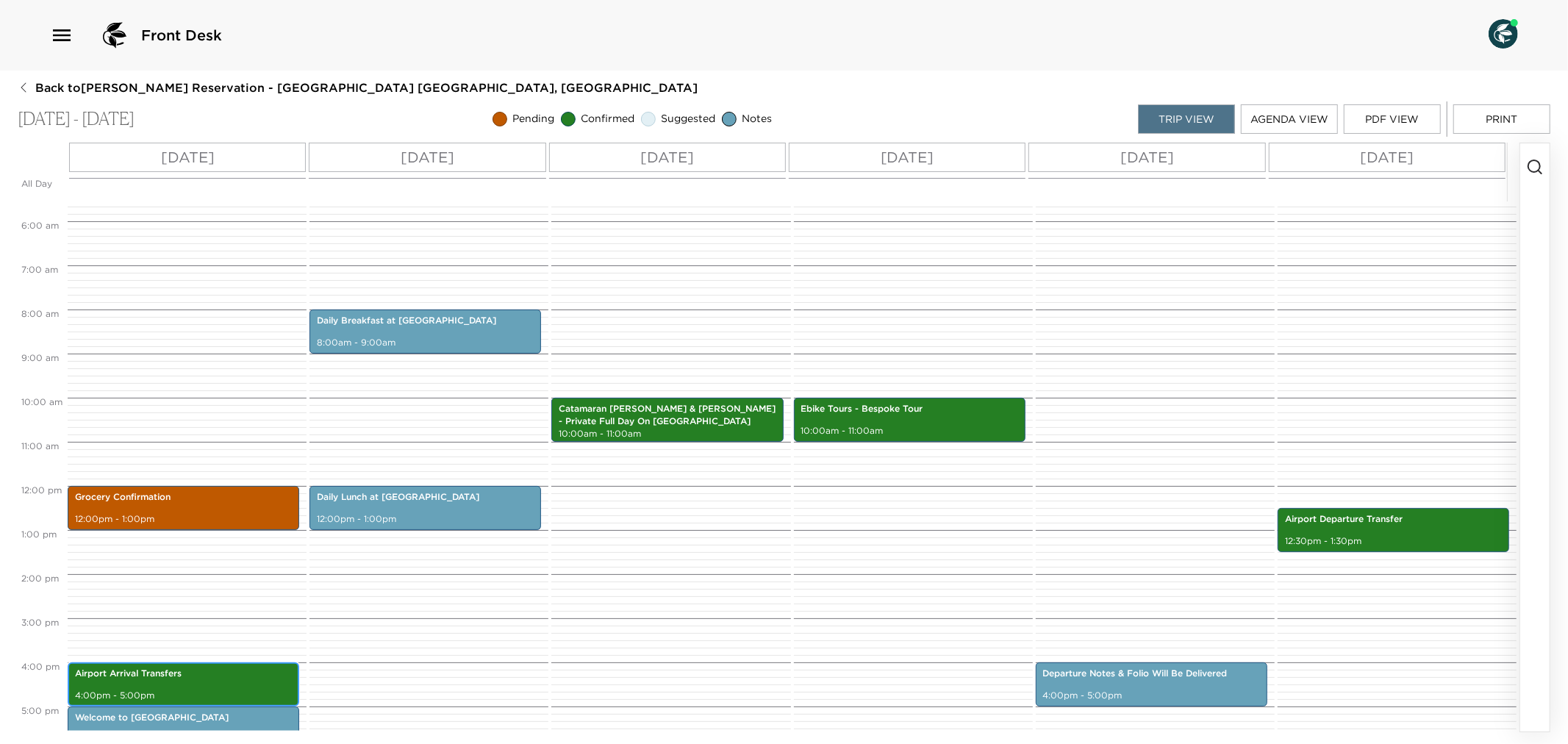
click at [192, 675] on p "Airport Arrival Transfers" at bounding box center [183, 673] width 217 height 13
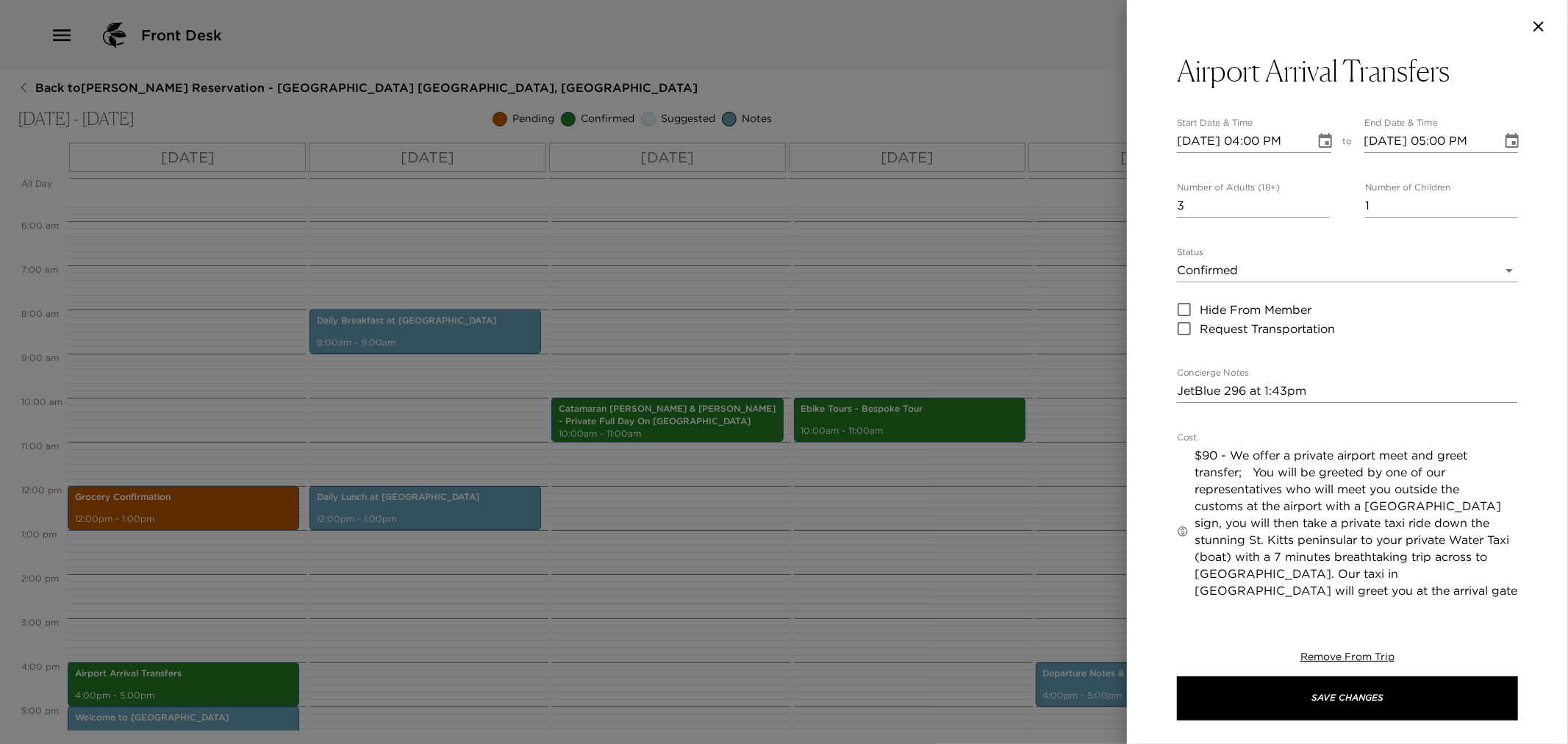
drag, startPoint x: 769, startPoint y: 613, endPoint x: 785, endPoint y: 557, distance: 58.2
click at [769, 608] on div at bounding box center [784, 372] width 1568 height 744
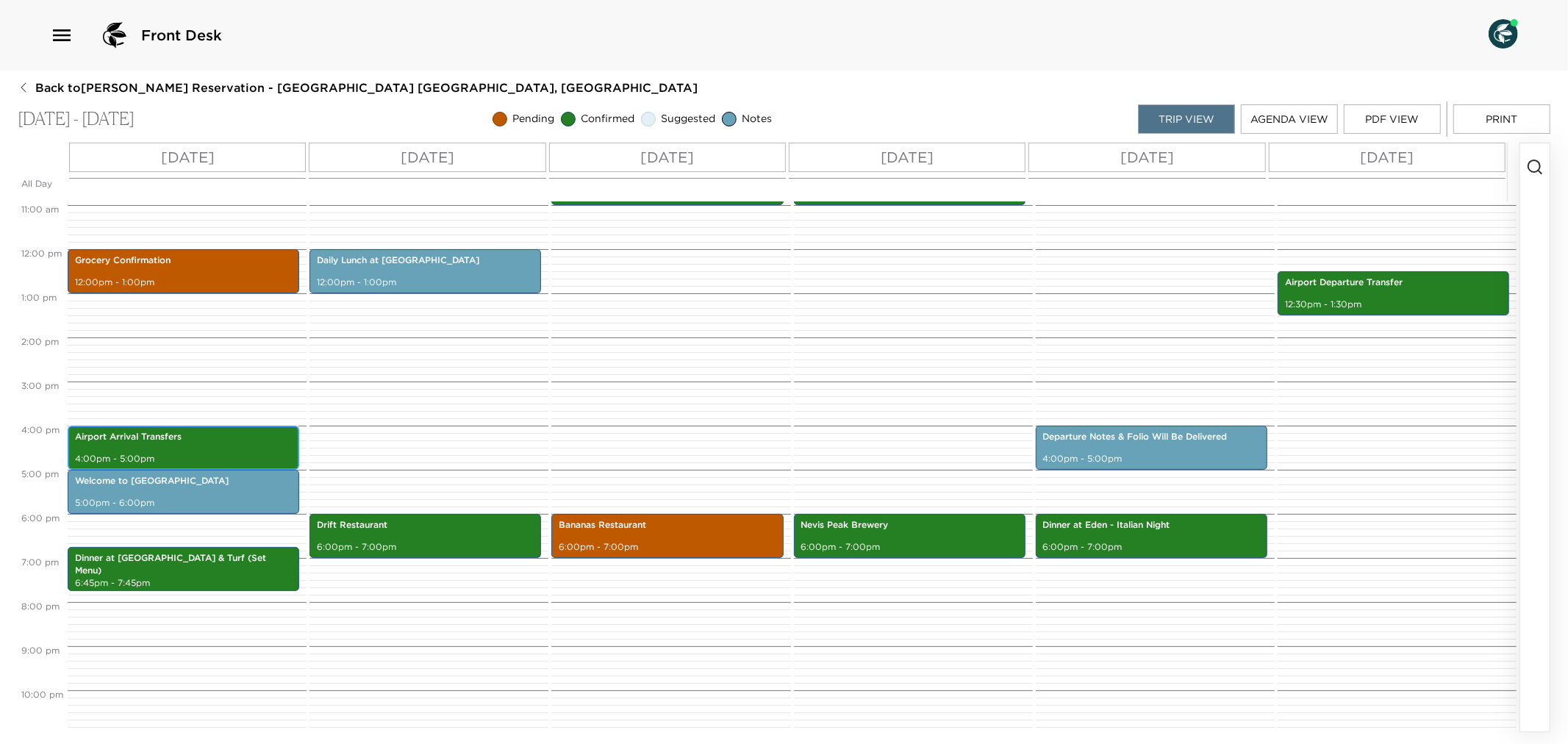
scroll to position [489, 0]
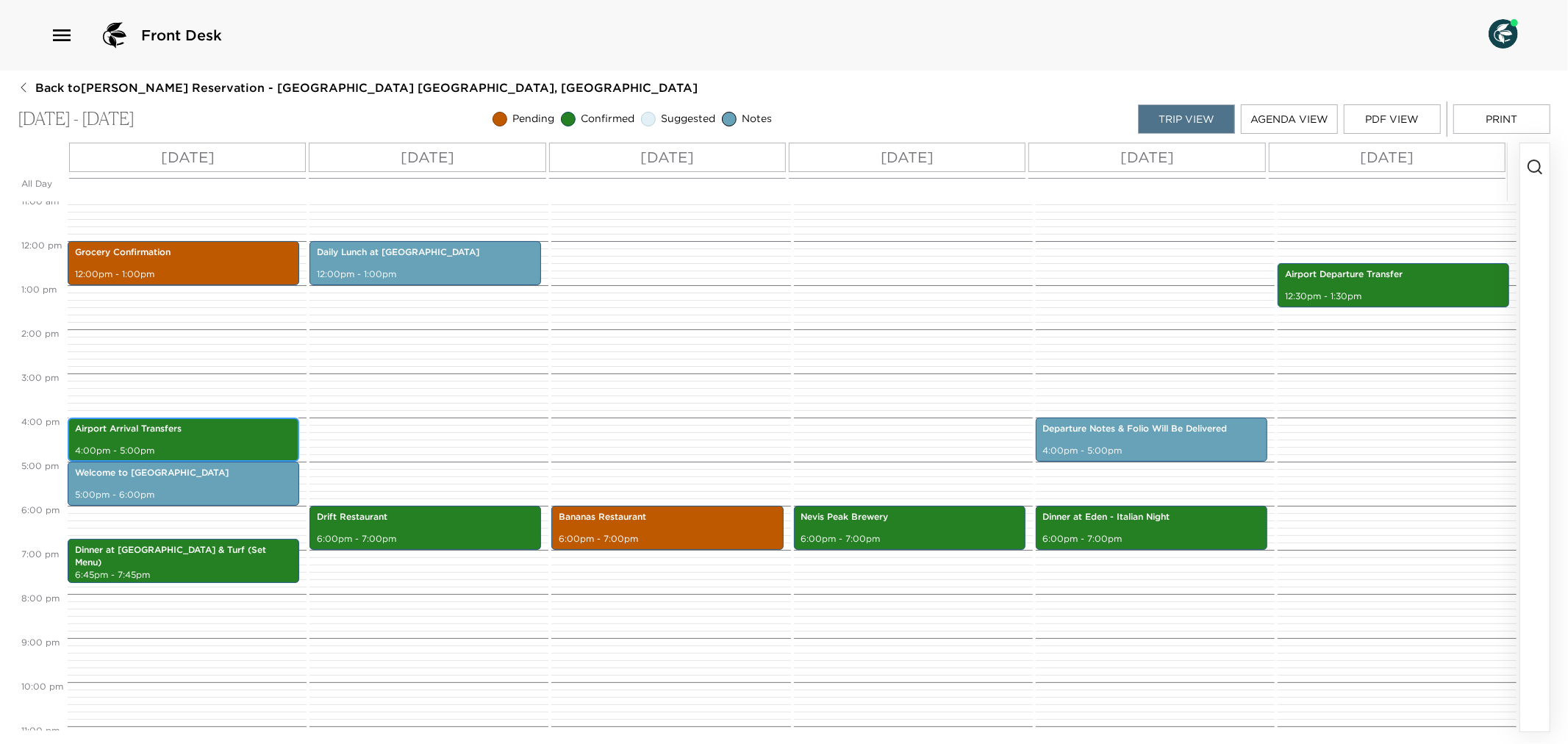
click at [239, 420] on div "Airport Arrival Transfers 4:00pm - 5:00pm" at bounding box center [184, 439] width 223 height 40
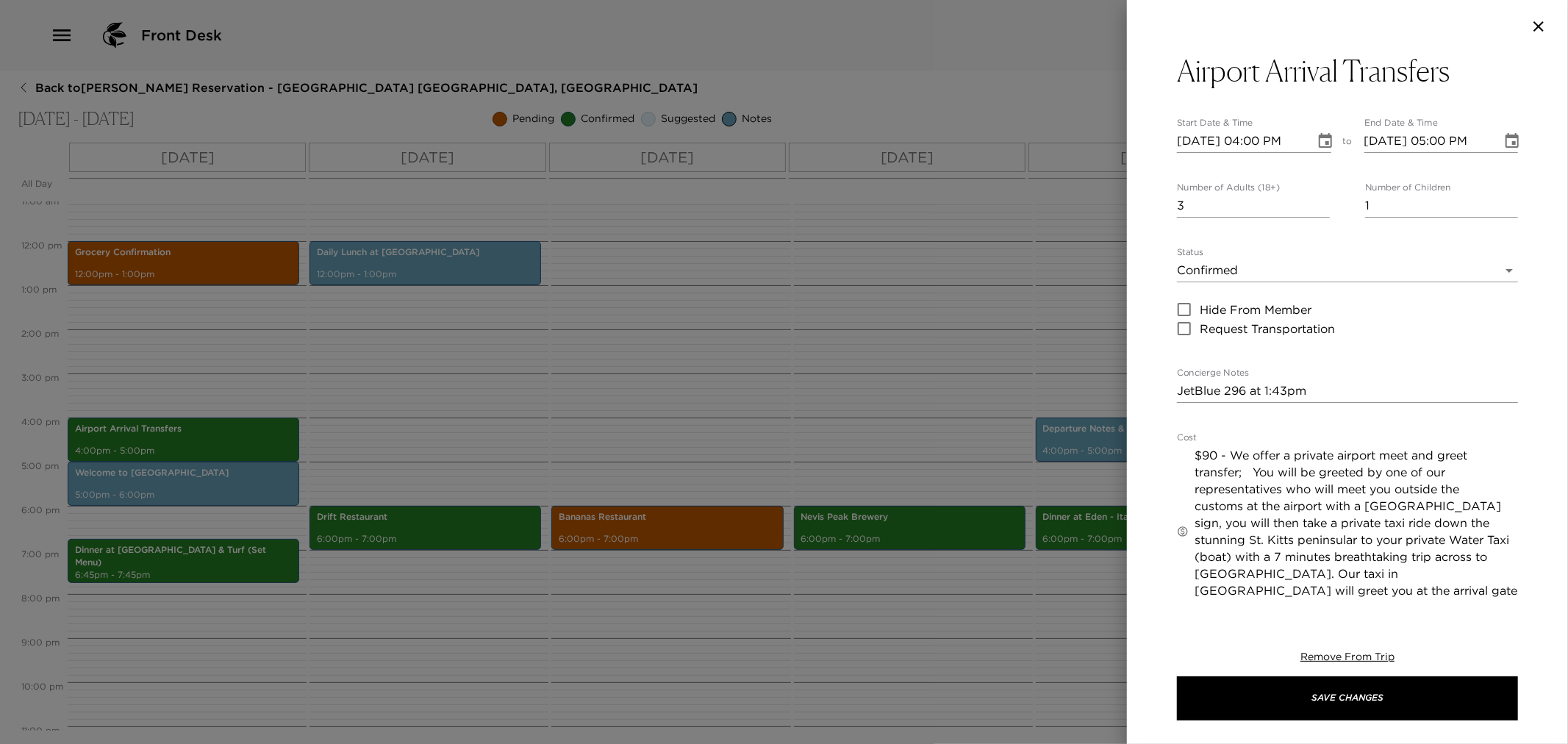
click at [1178, 387] on textarea "JetBlue 296 at 1:43pm" at bounding box center [1348, 391] width 341 height 17
paste textarea "You are scheduled to arrive via American Airlines flight #3084 at 2:15pm at the…"
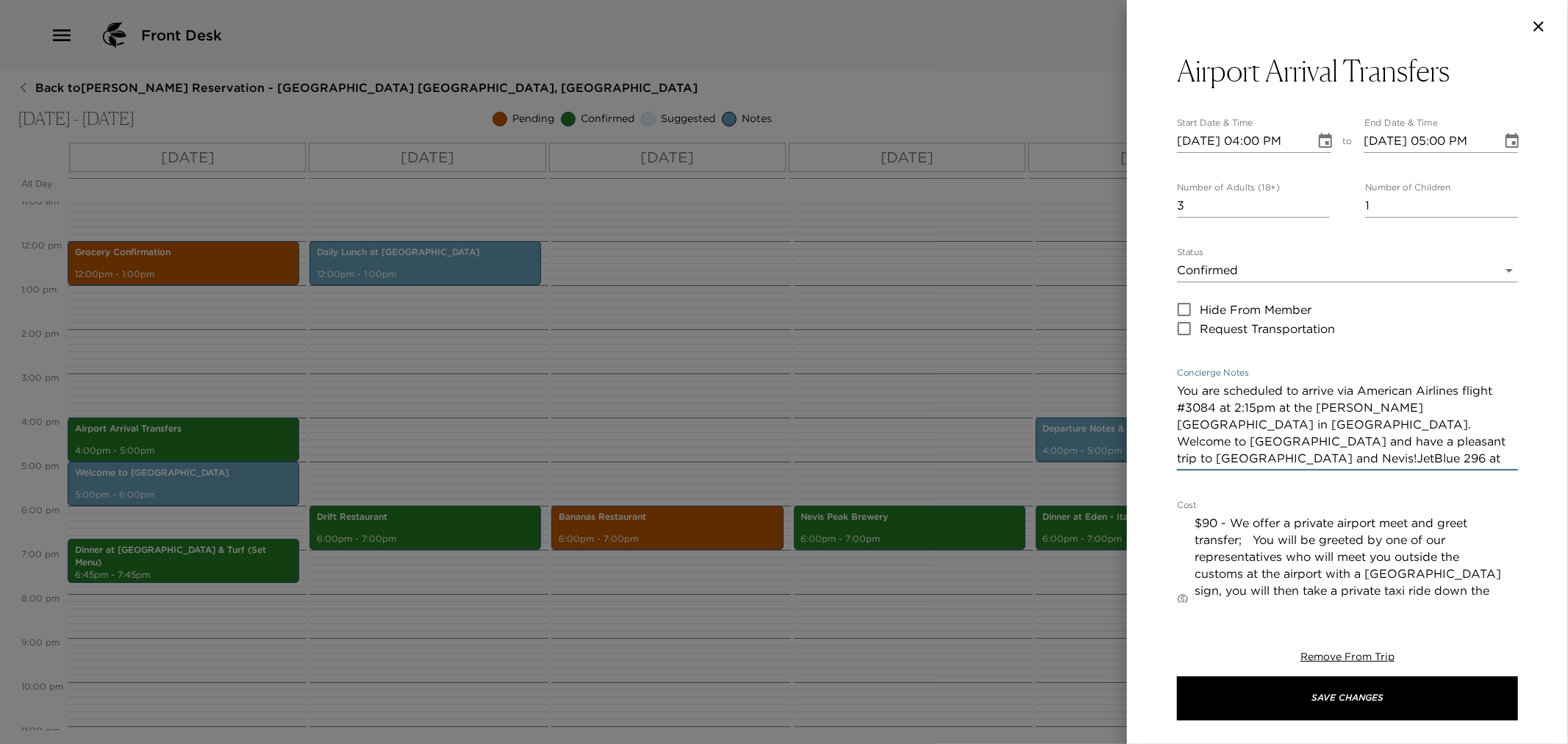
drag, startPoint x: 1363, startPoint y: 391, endPoint x: 1429, endPoint y: 491, distance: 119.8
click at [1465, 392] on textarea "You are scheduled to arrive via American Airlines flight #3084 at 2:15pm at the…" at bounding box center [1348, 424] width 341 height 84
click at [1480, 391] on textarea "You are scheduled to arrive via JetBlue flight #3084 at 2:15pm at the [PERSON_N…" at bounding box center [1348, 424] width 341 height 84
click at [1428, 444] on textarea "You are scheduled to arrive via JetBlue flight #296 at 2:15pm at the [PERSON_NA…" at bounding box center [1348, 424] width 341 height 84
click at [1425, 443] on textarea "You are scheduled to arrive via JetBlue flight #296 at 2:15pm at the [PERSON_NA…" at bounding box center [1348, 424] width 341 height 84
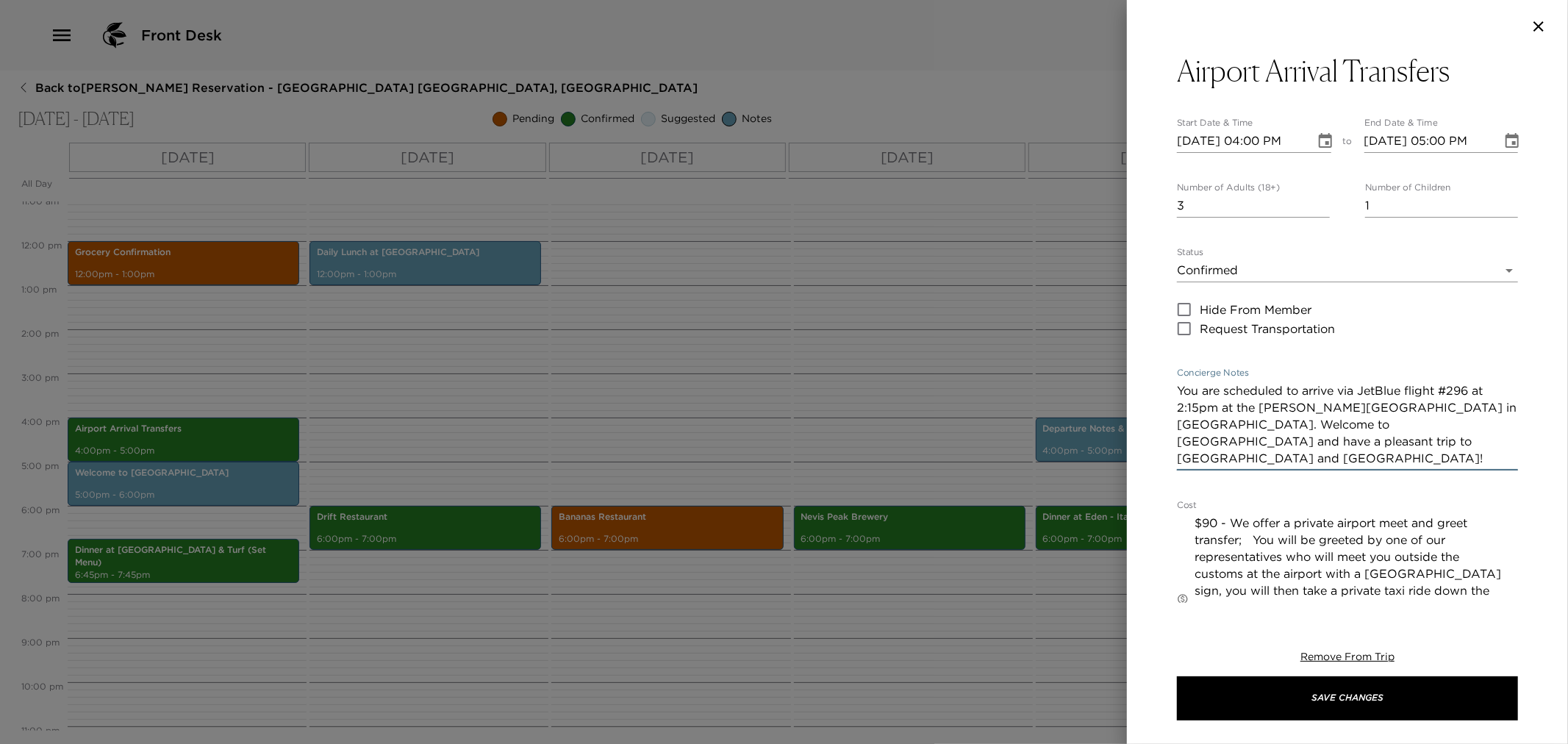
drag, startPoint x: 1430, startPoint y: 437, endPoint x: 1442, endPoint y: 457, distance: 23.3
click at [1442, 457] on textarea "You are scheduled to arrive via JetBlue flight #296 at 2:15pm at the [PERSON_NA…" at bounding box center [1348, 424] width 341 height 84
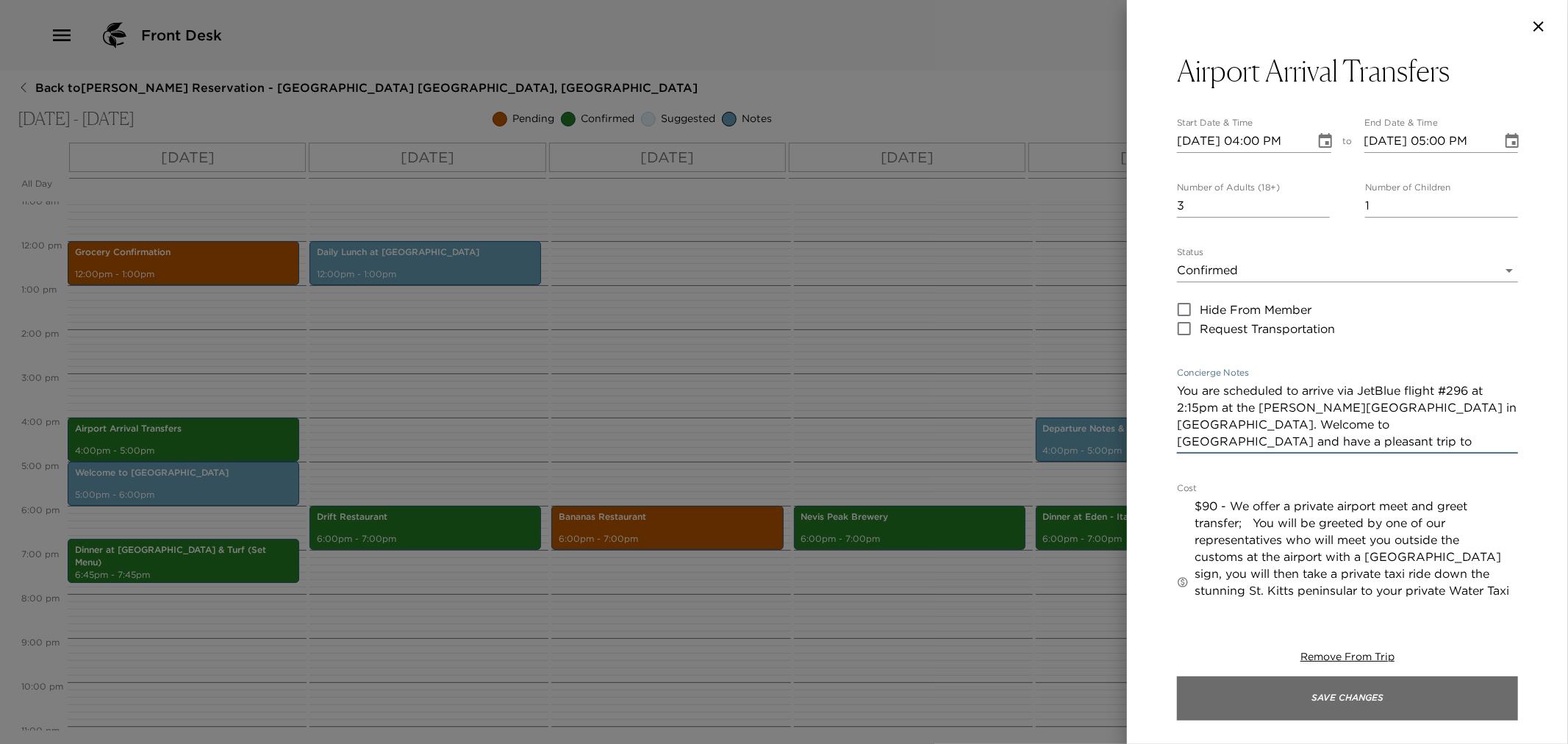
type textarea "You are scheduled to arrive via JetBlue flight #296 at 2:15pm at the [PERSON_NA…"
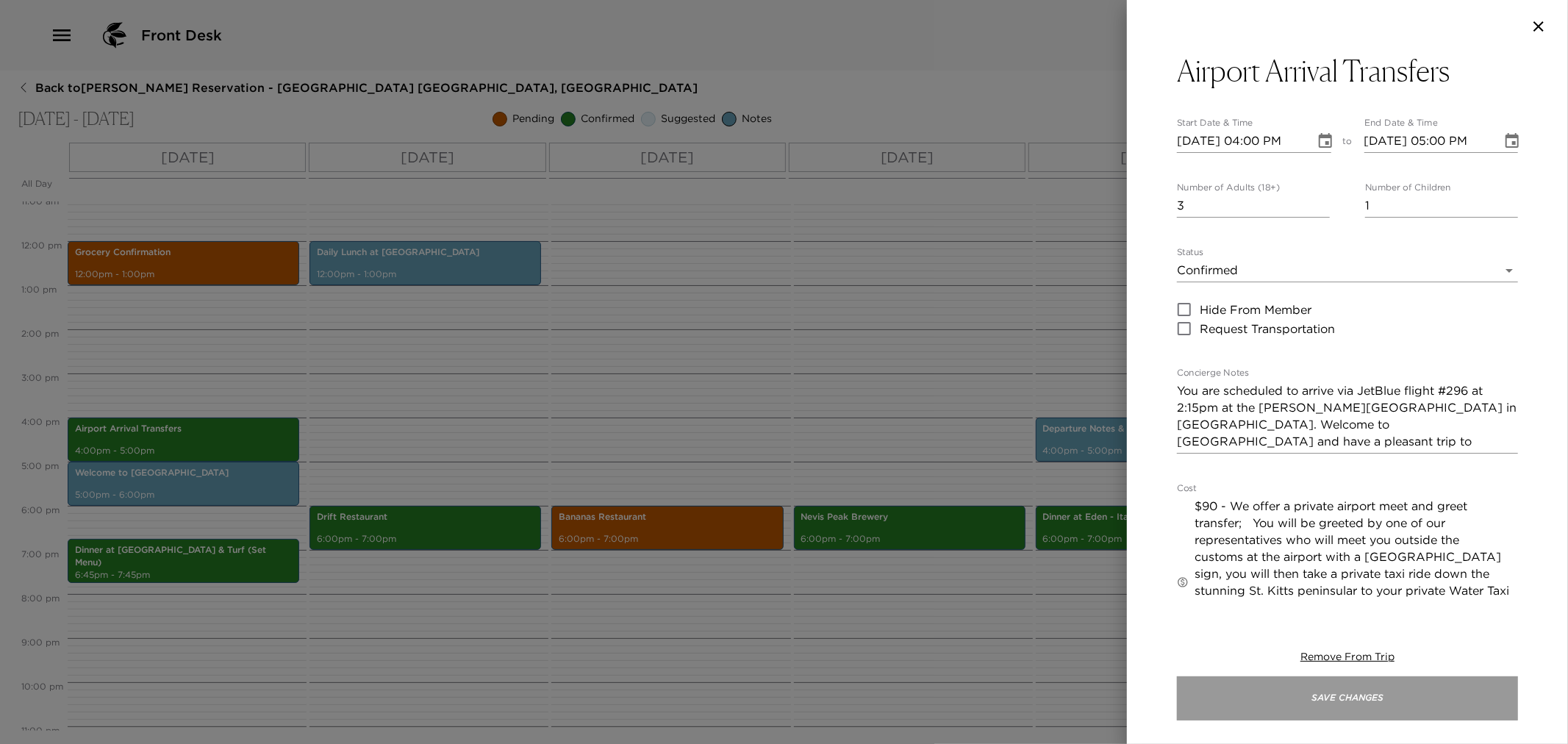
click at [1354, 693] on button "Save Changes" at bounding box center [1348, 699] width 341 height 44
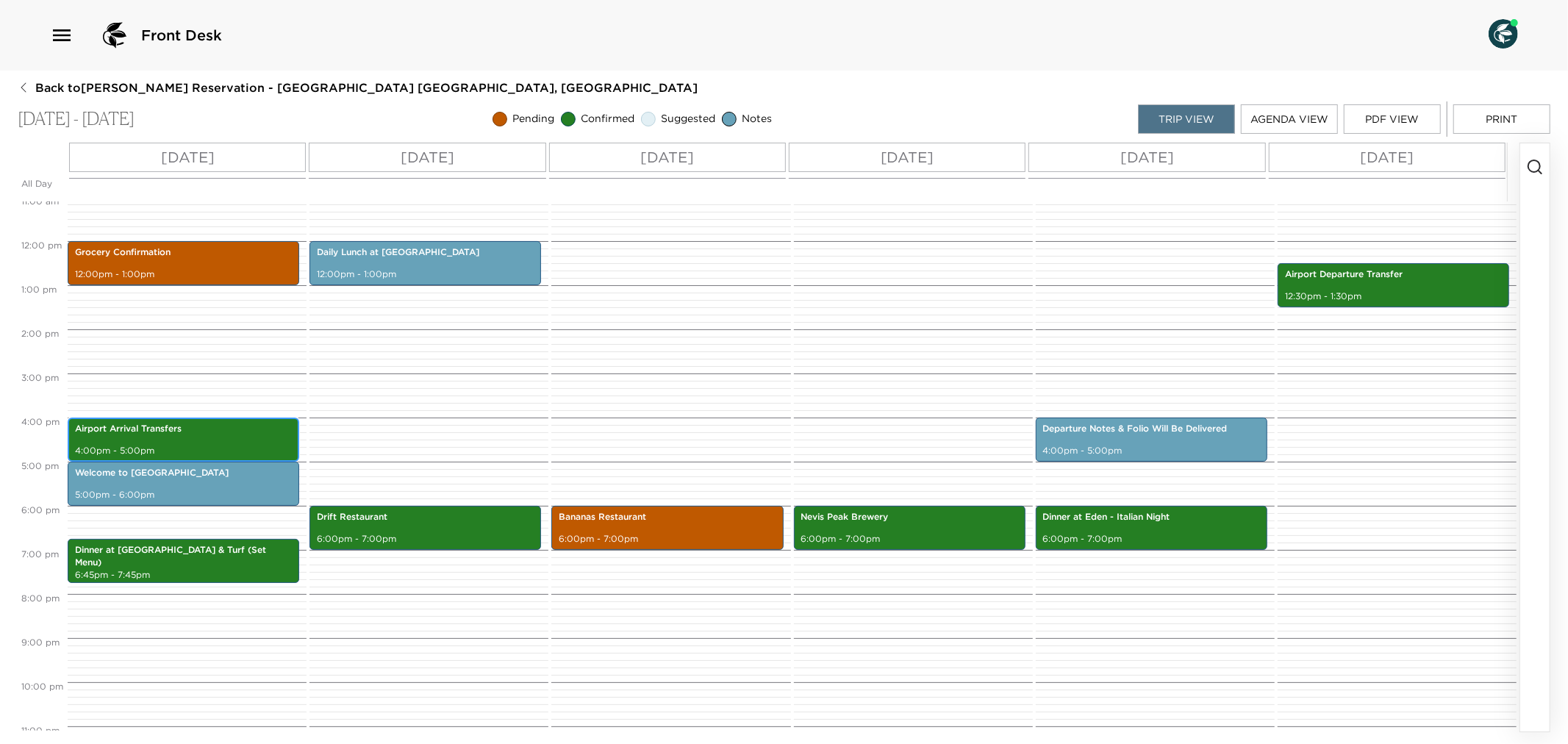
click at [220, 424] on p "Airport Arrival Transfers" at bounding box center [183, 429] width 217 height 13
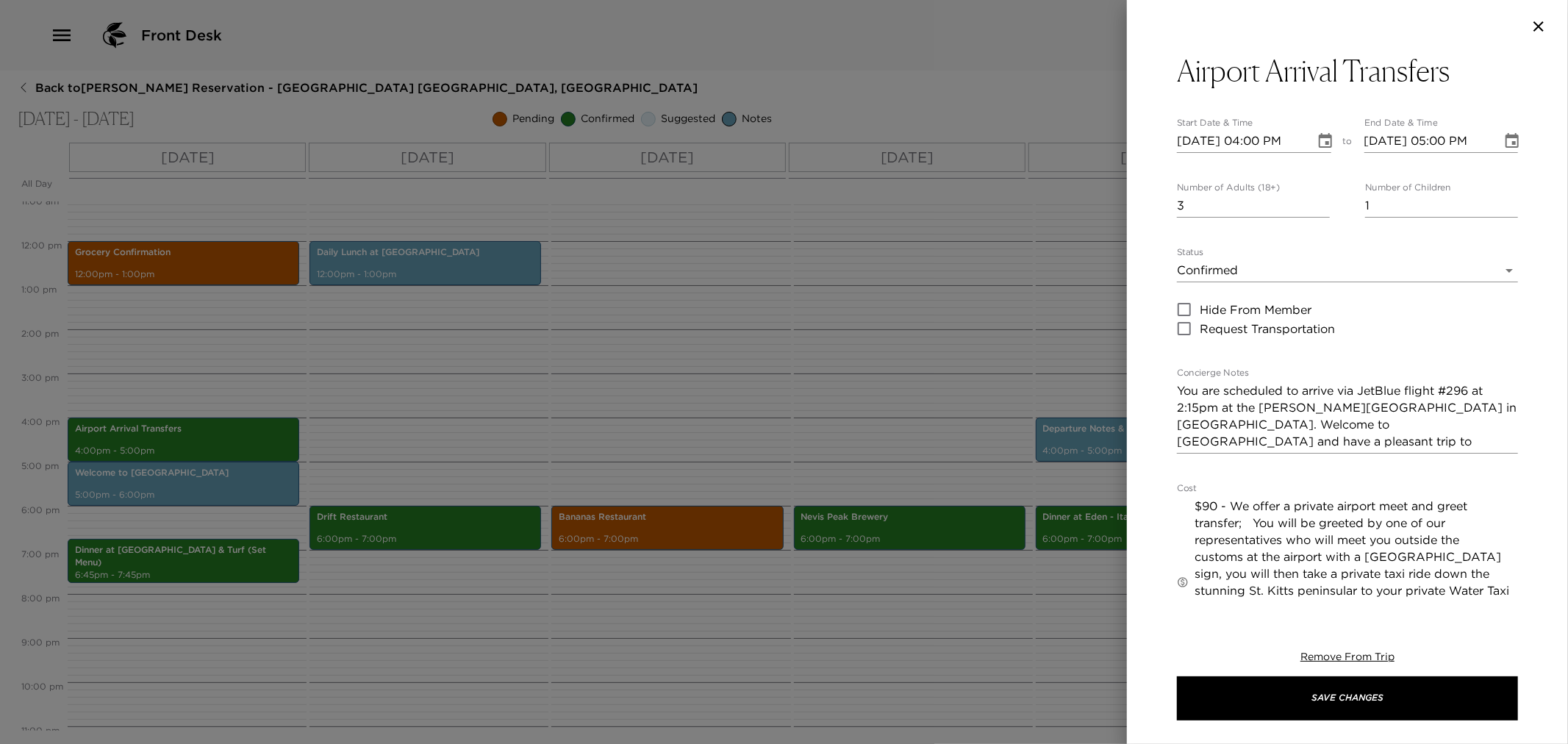
click at [1192, 408] on textarea "You are scheduled to arrive via JetBlue flight #296 at 2:15pm at the Robert L B…" at bounding box center [1348, 415] width 341 height 67
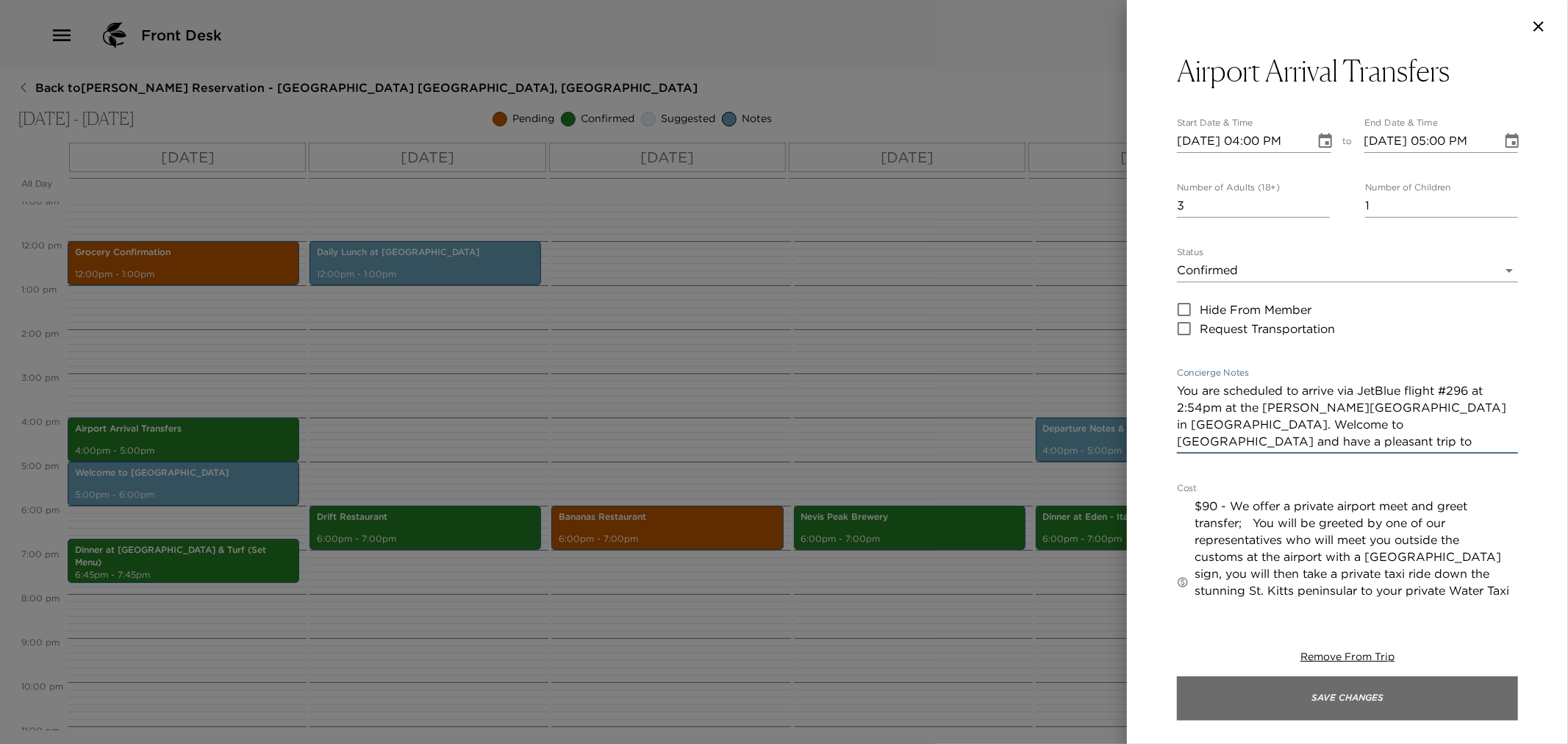
type textarea "You are scheduled to arrive via JetBlue flight #296 at 2:54pm at the Robert L B…"
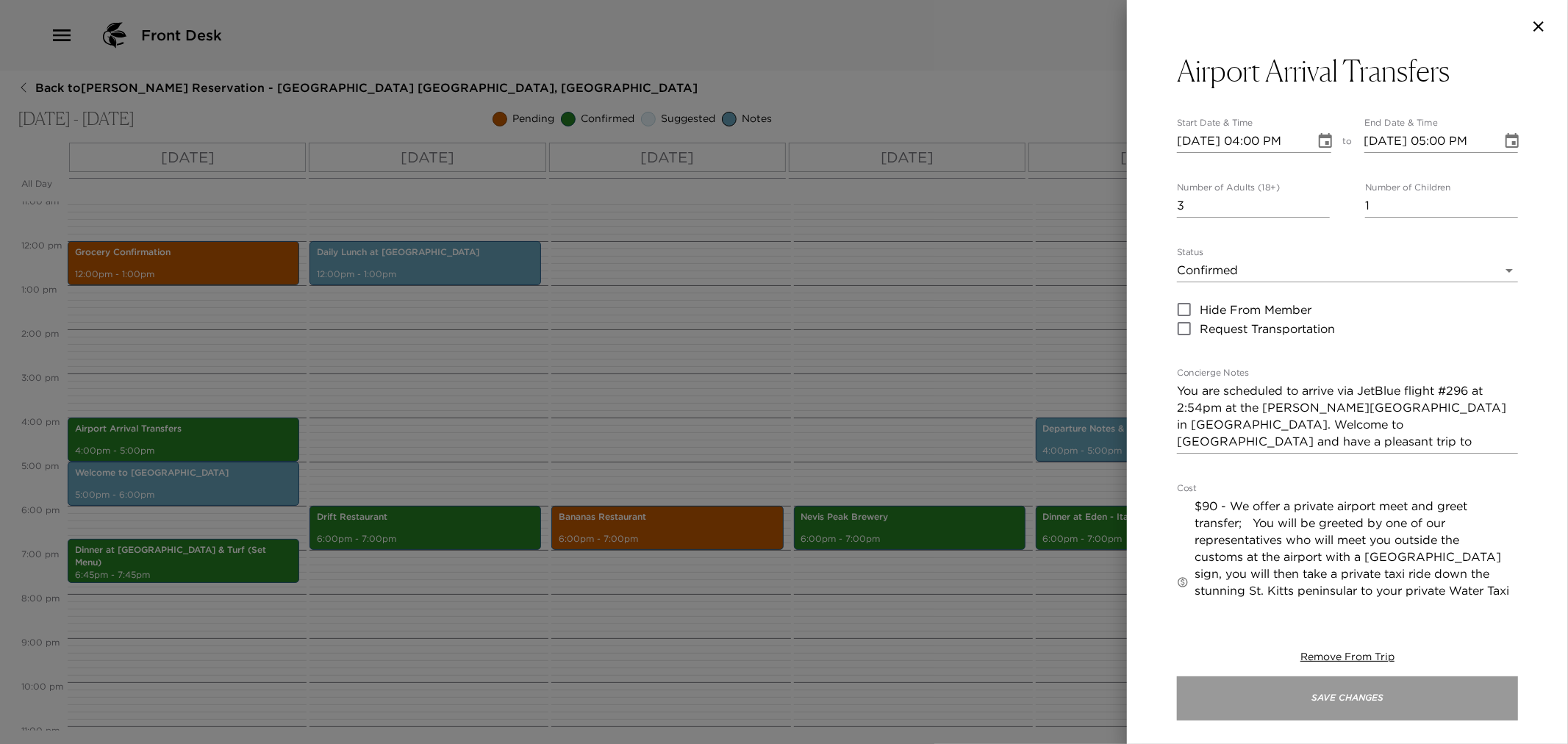
click at [1239, 703] on button "Save Changes" at bounding box center [1348, 699] width 341 height 44
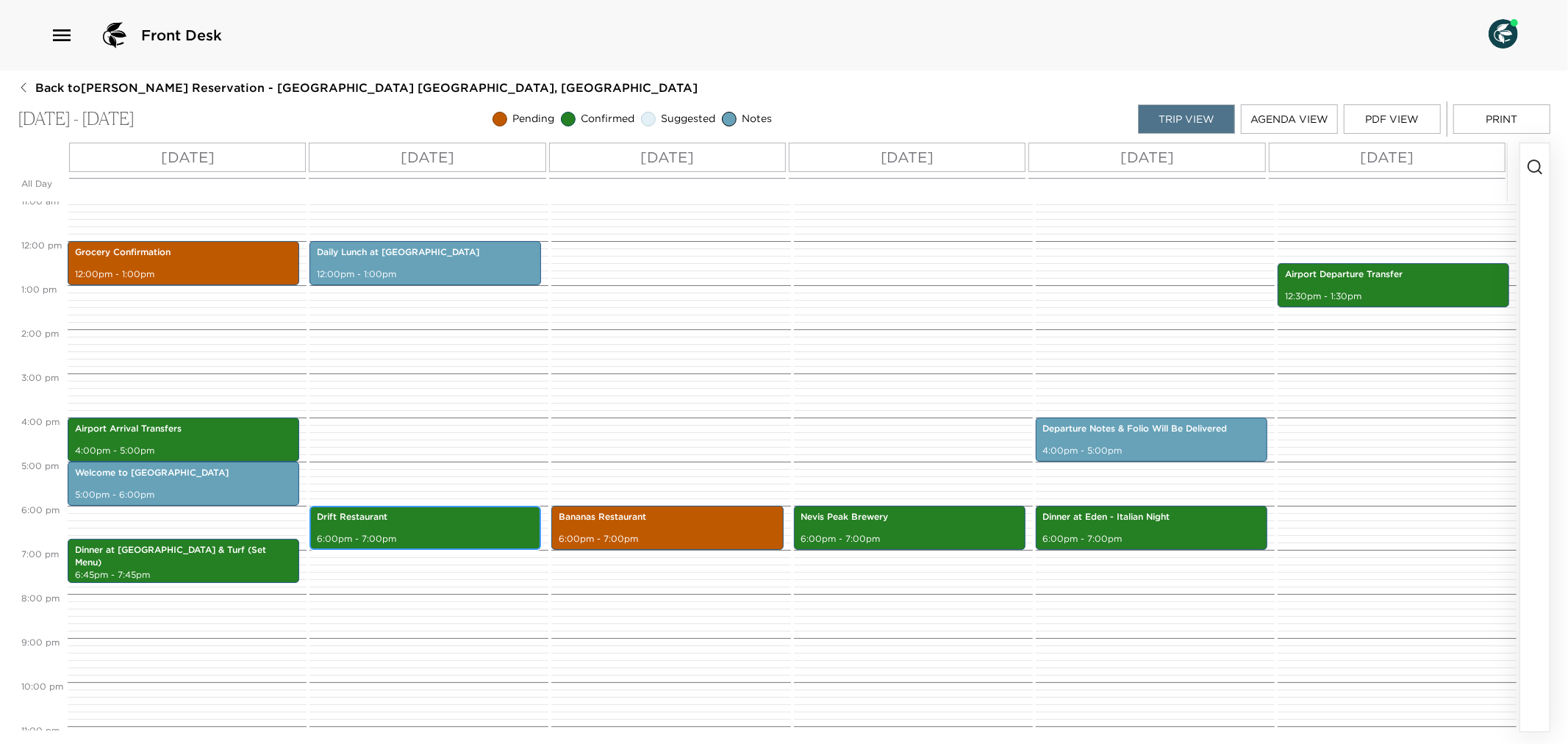
click at [388, 517] on p "Drift Restaurant" at bounding box center [425, 517] width 217 height 13
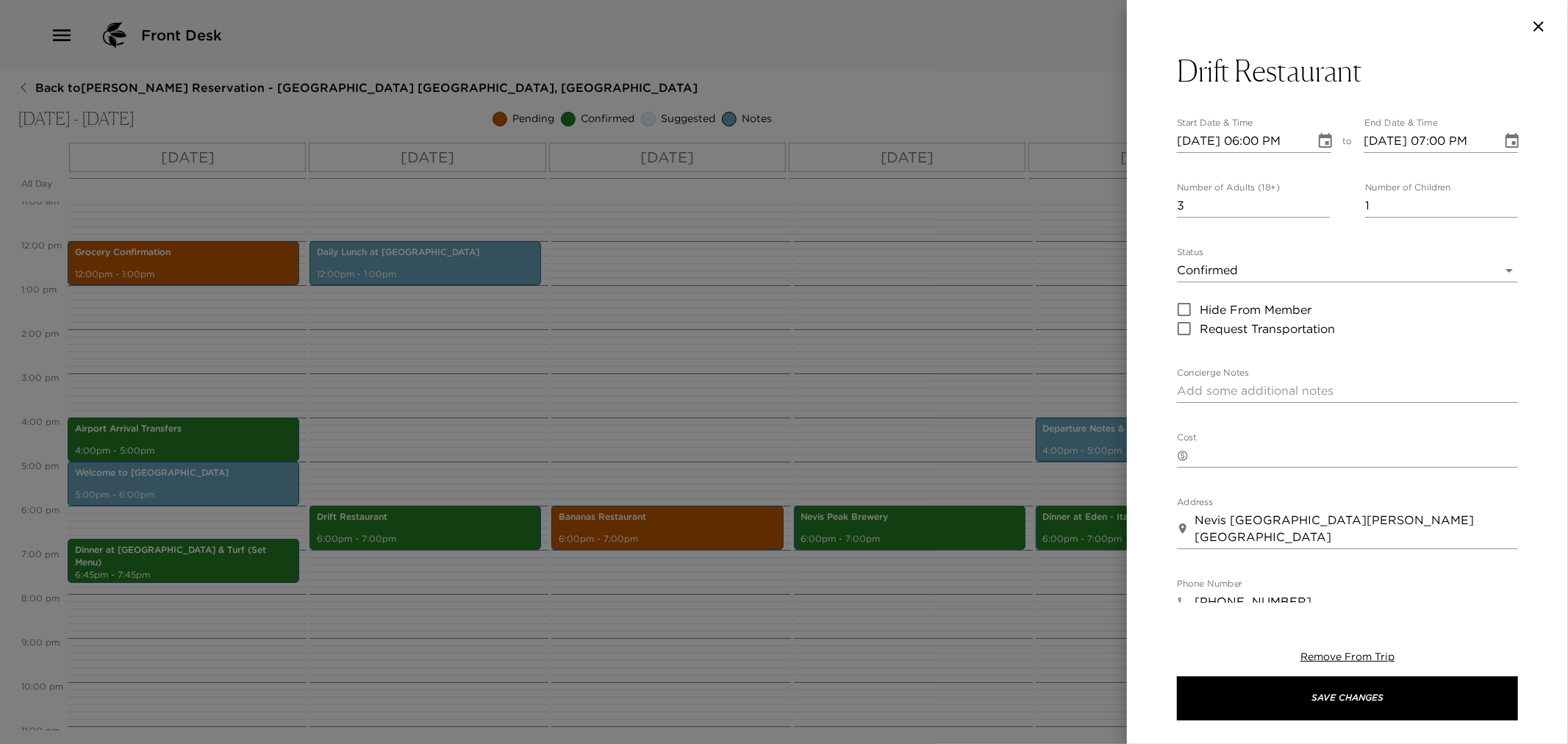
click at [531, 397] on div at bounding box center [784, 372] width 1568 height 744
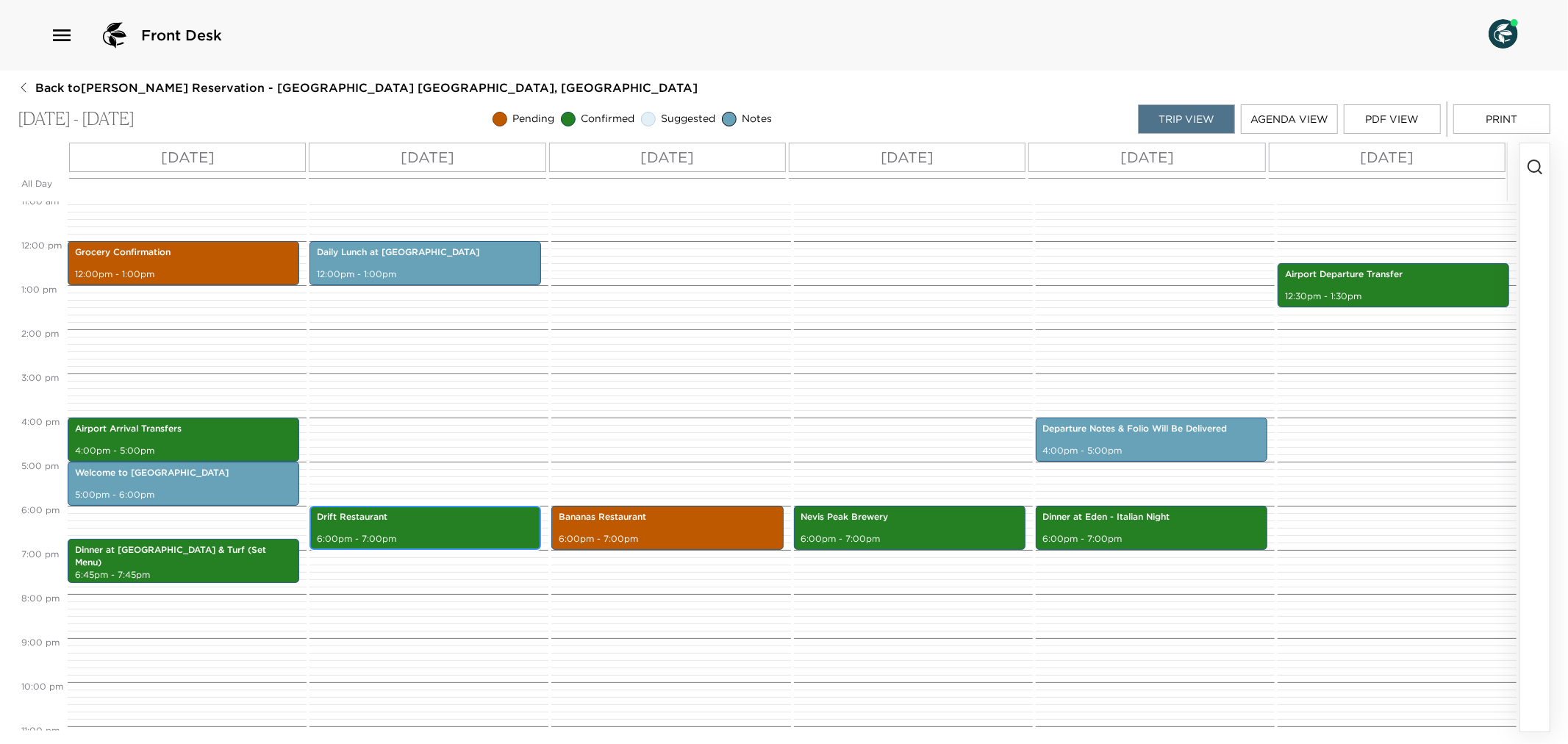
click at [347, 527] on div "Drift Restaurant 6:00pm - 7:00pm" at bounding box center [426, 528] width 223 height 40
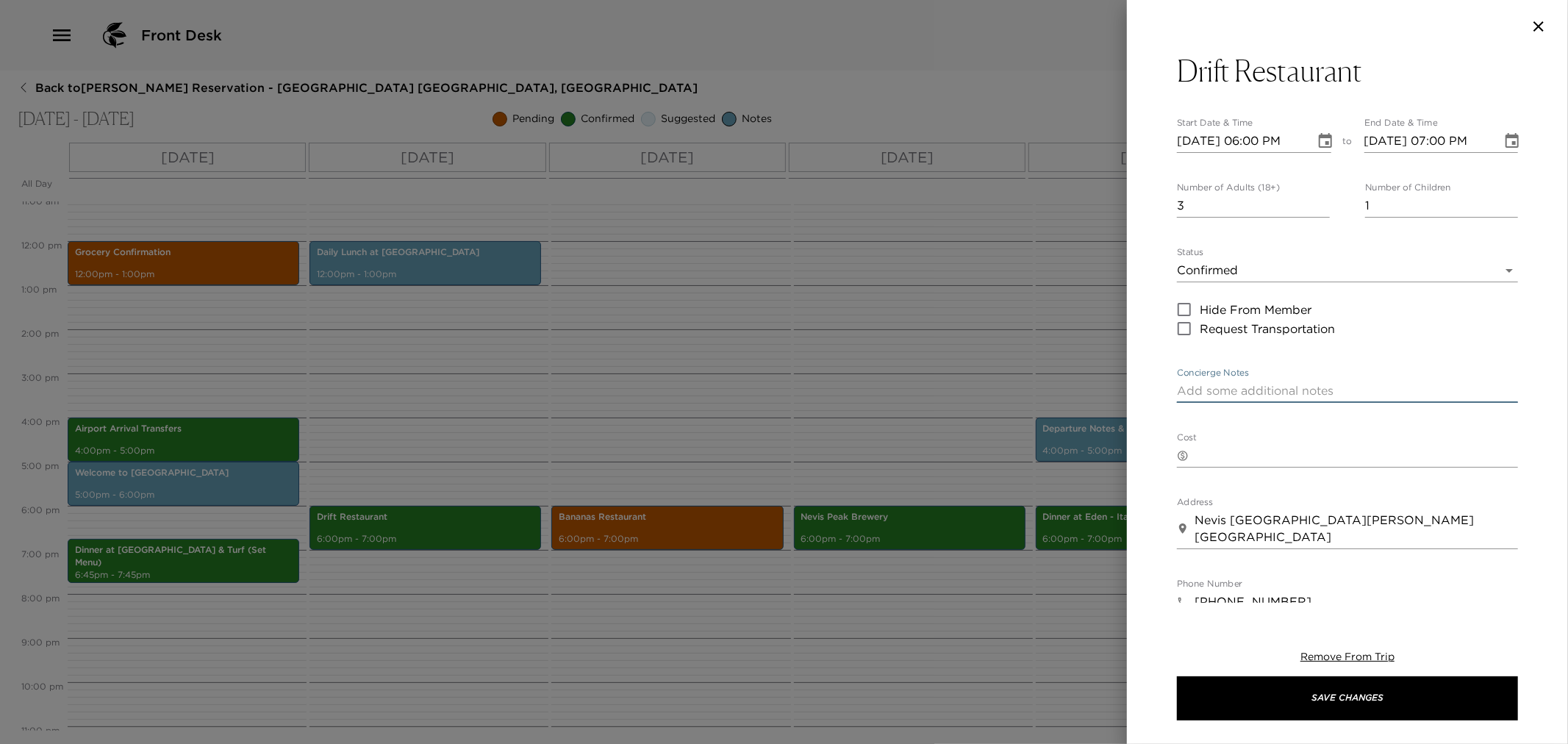
click at [1262, 386] on textarea "Concierge Notes" at bounding box center [1348, 391] width 341 height 17
paste textarea "Your dinner reservation for 6 people has been confirmed. Your taxi will pick yo…"
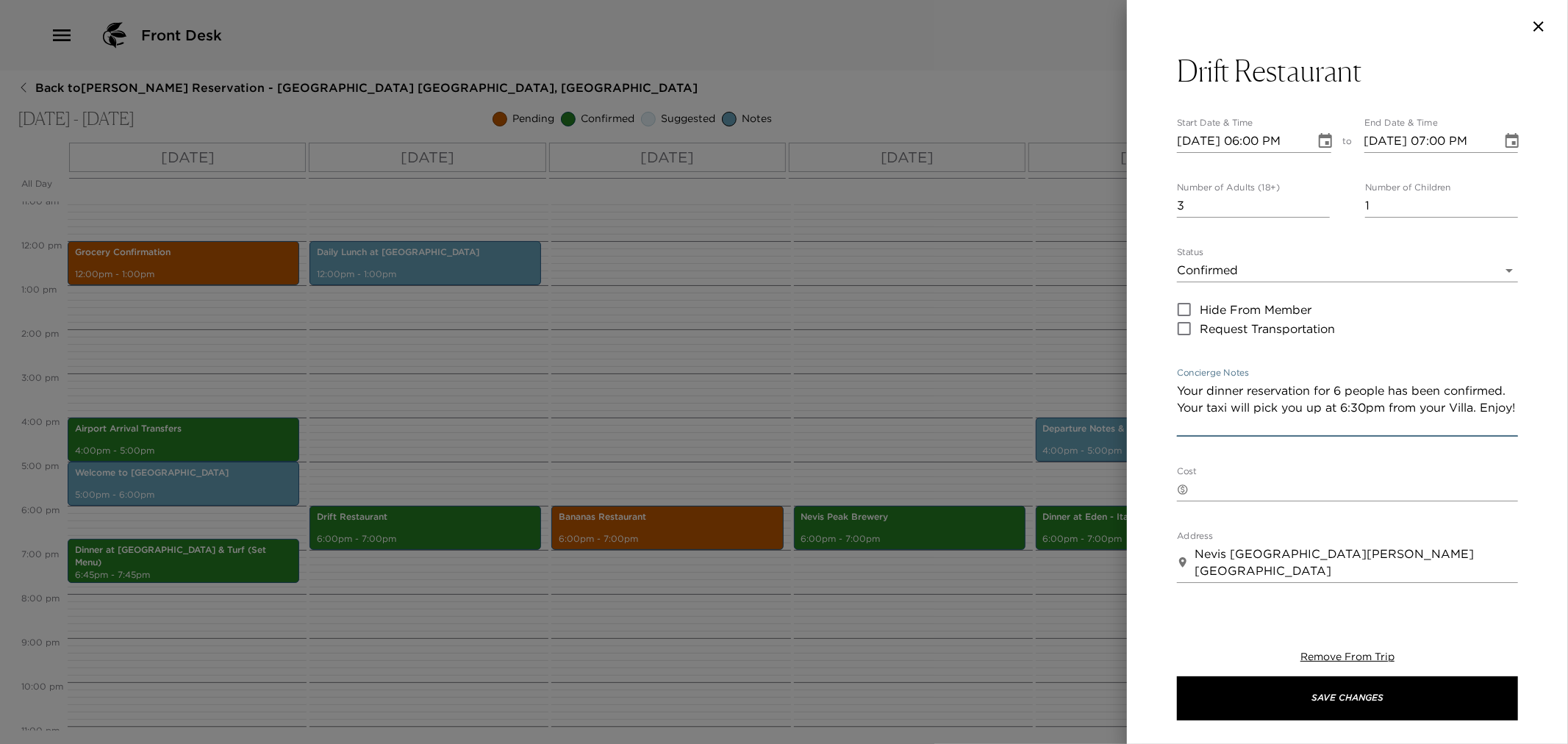
click at [1341, 388] on textarea "Your dinner reservation for 6 people has been confirmed. Your taxi will pick yo…" at bounding box center [1348, 408] width 341 height 51
click at [1339, 398] on textarea "Your dinner reservation for 6 people has been confirmed. Your taxi will pick yo…" at bounding box center [1348, 408] width 341 height 51
click at [1341, 395] on textarea "Your dinner reservation for 6 people has been confirmed. Your taxi will pick yo…" at bounding box center [1348, 408] width 341 height 51
click at [1346, 395] on textarea "Your dinner reservation for 6 people has been confirmed. Your taxi will pick yo…" at bounding box center [1348, 408] width 341 height 51
click at [1415, 408] on textarea "Your dinner reservation for 4 people has been confirmed. Your taxi will pick yo…" at bounding box center [1348, 408] width 341 height 51
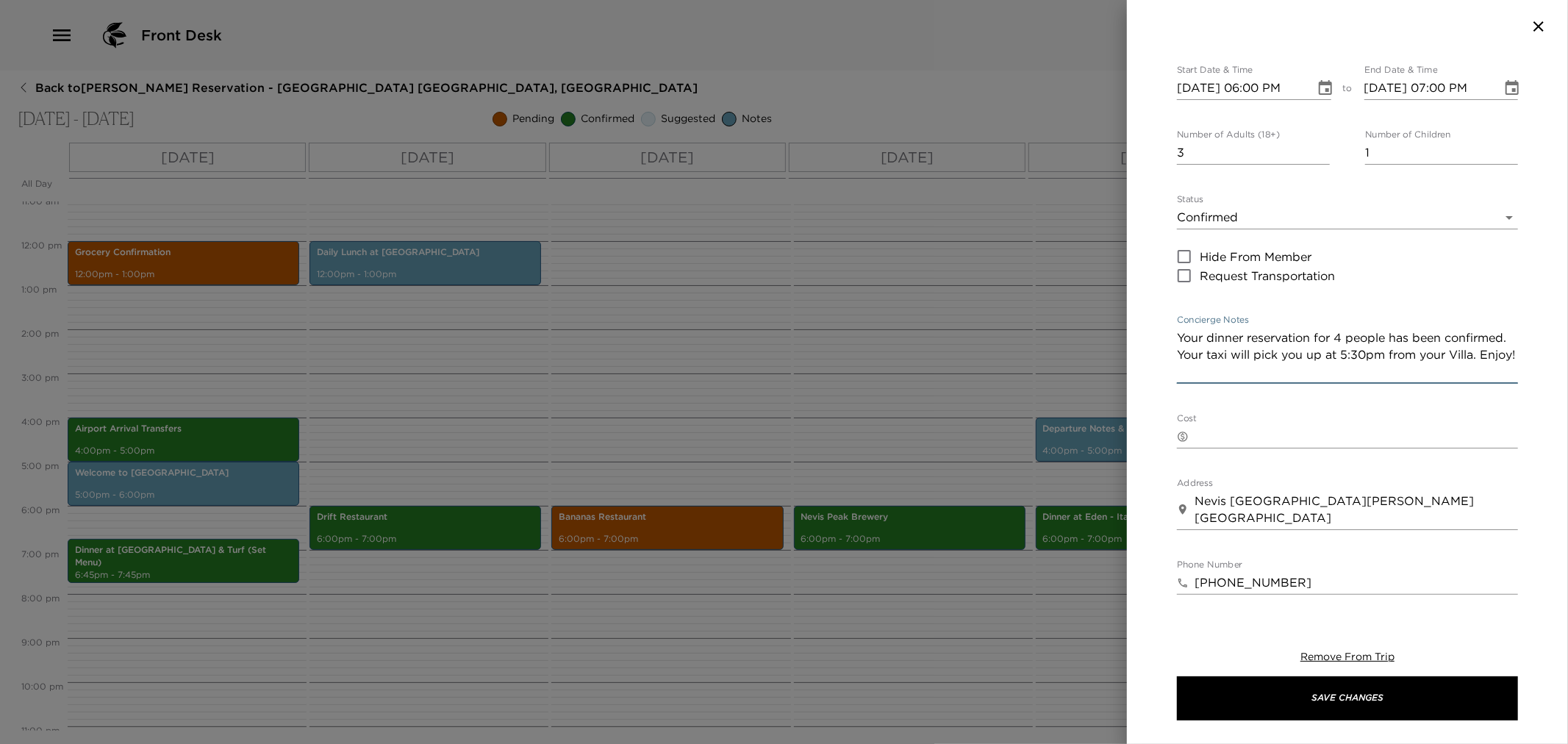
scroll to position [82, 0]
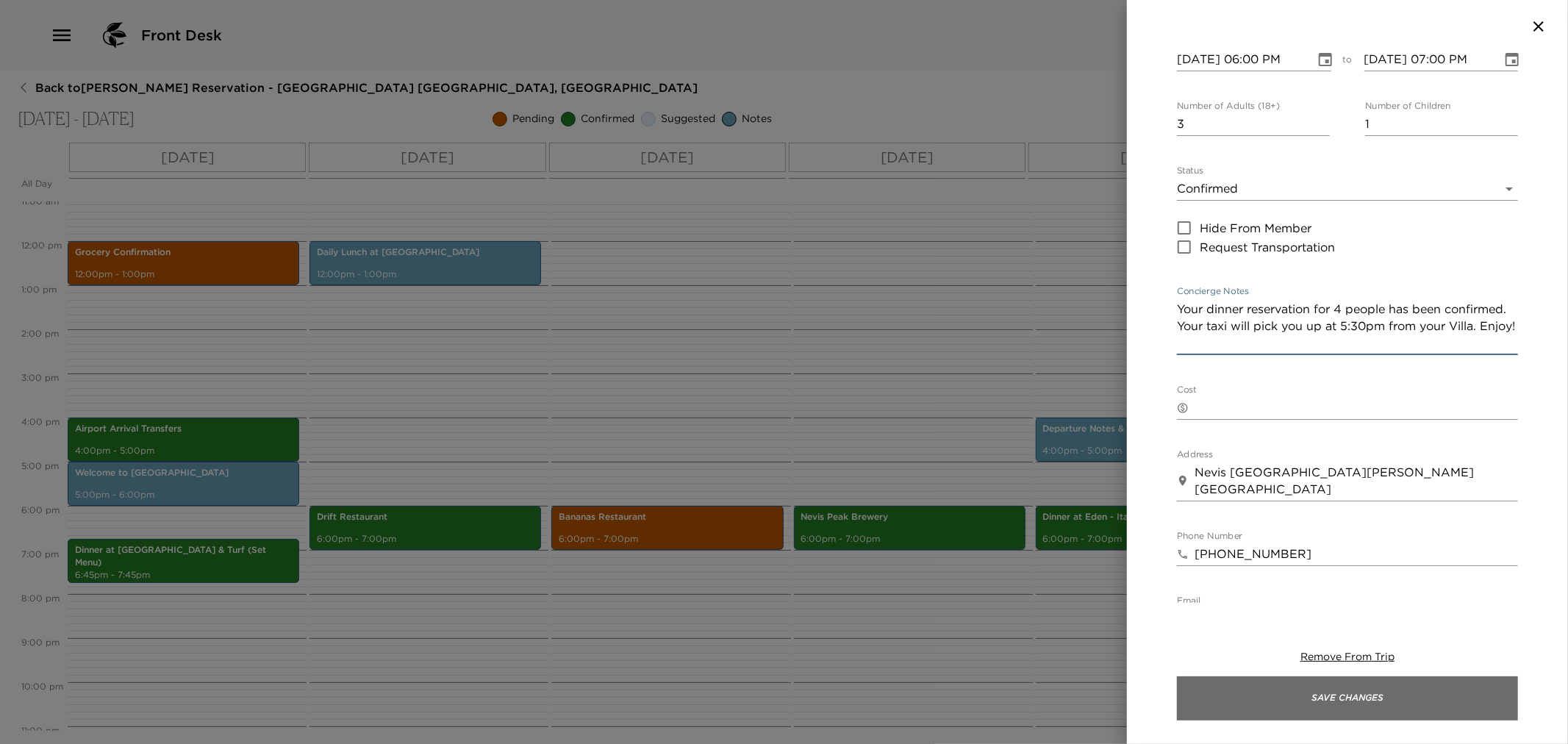
type textarea "Your dinner reservation for 4 people has been confirmed. Your taxi will pick yo…"
click at [1306, 697] on button "Save Changes" at bounding box center [1348, 699] width 341 height 44
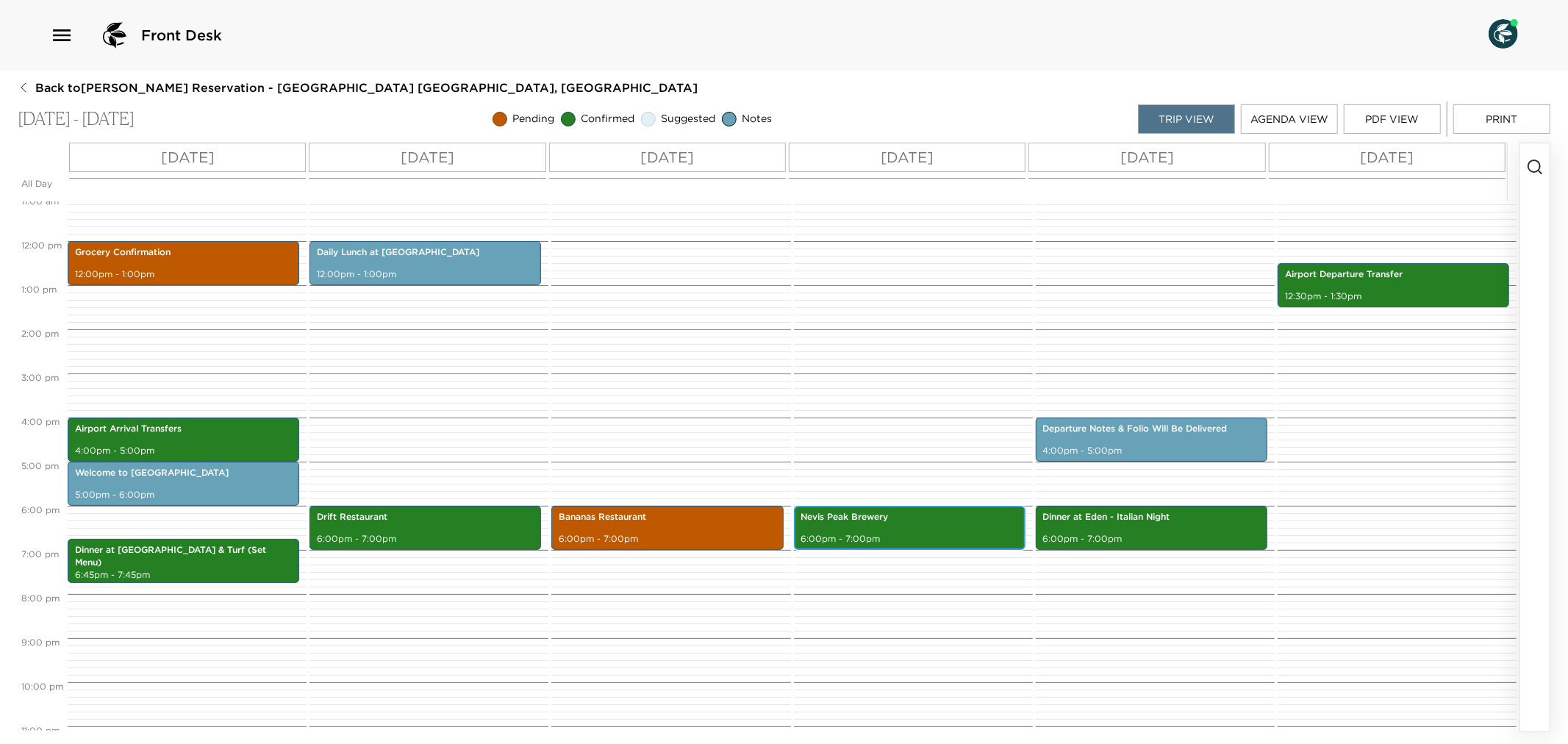
click at [877, 521] on p "Nevis Peak Brewery" at bounding box center [909, 517] width 217 height 13
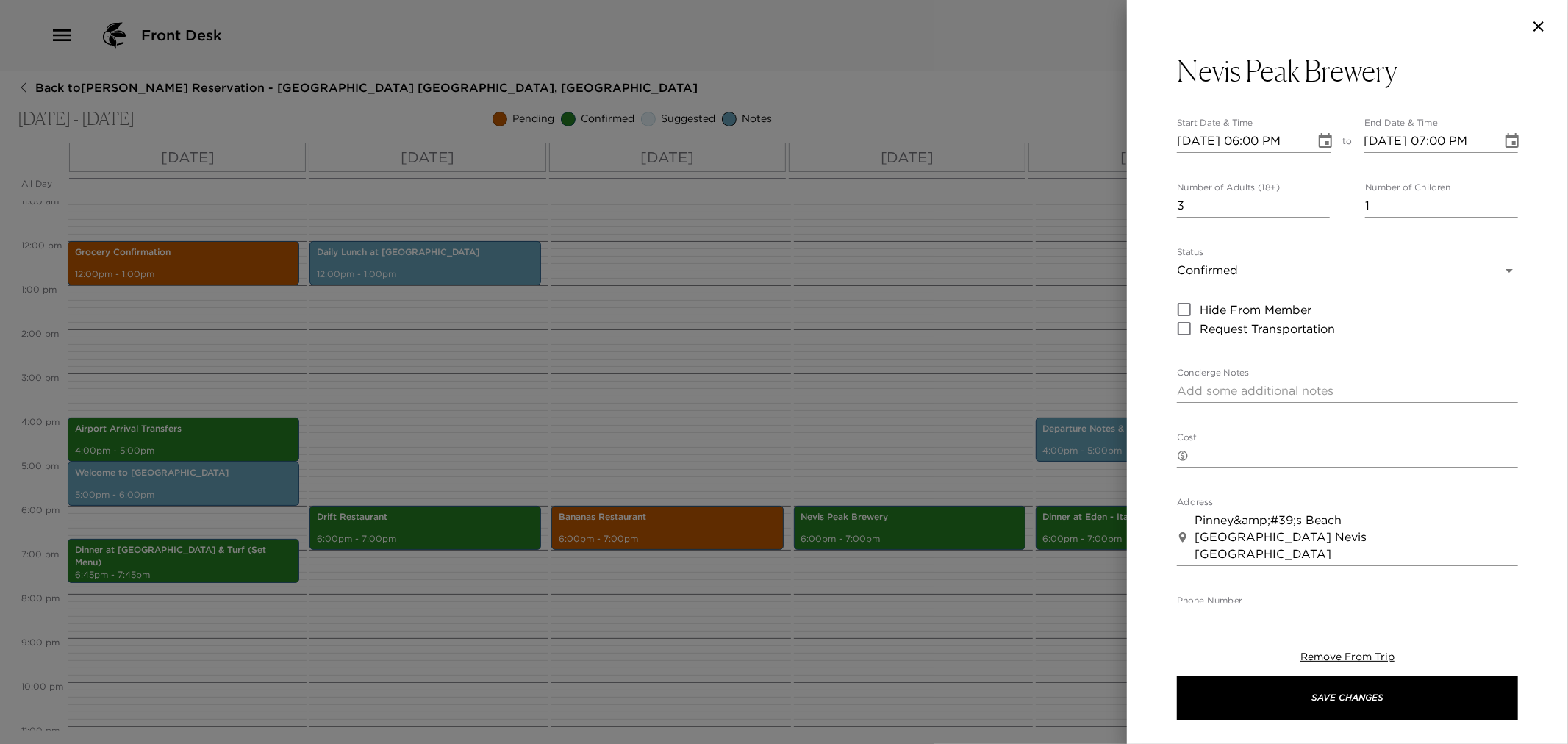
click at [1257, 386] on textarea "Concierge Notes" at bounding box center [1348, 391] width 341 height 17
paste textarea "Your dinner reservation for 6 people has been confirmed. Your taxi will pick yo…"
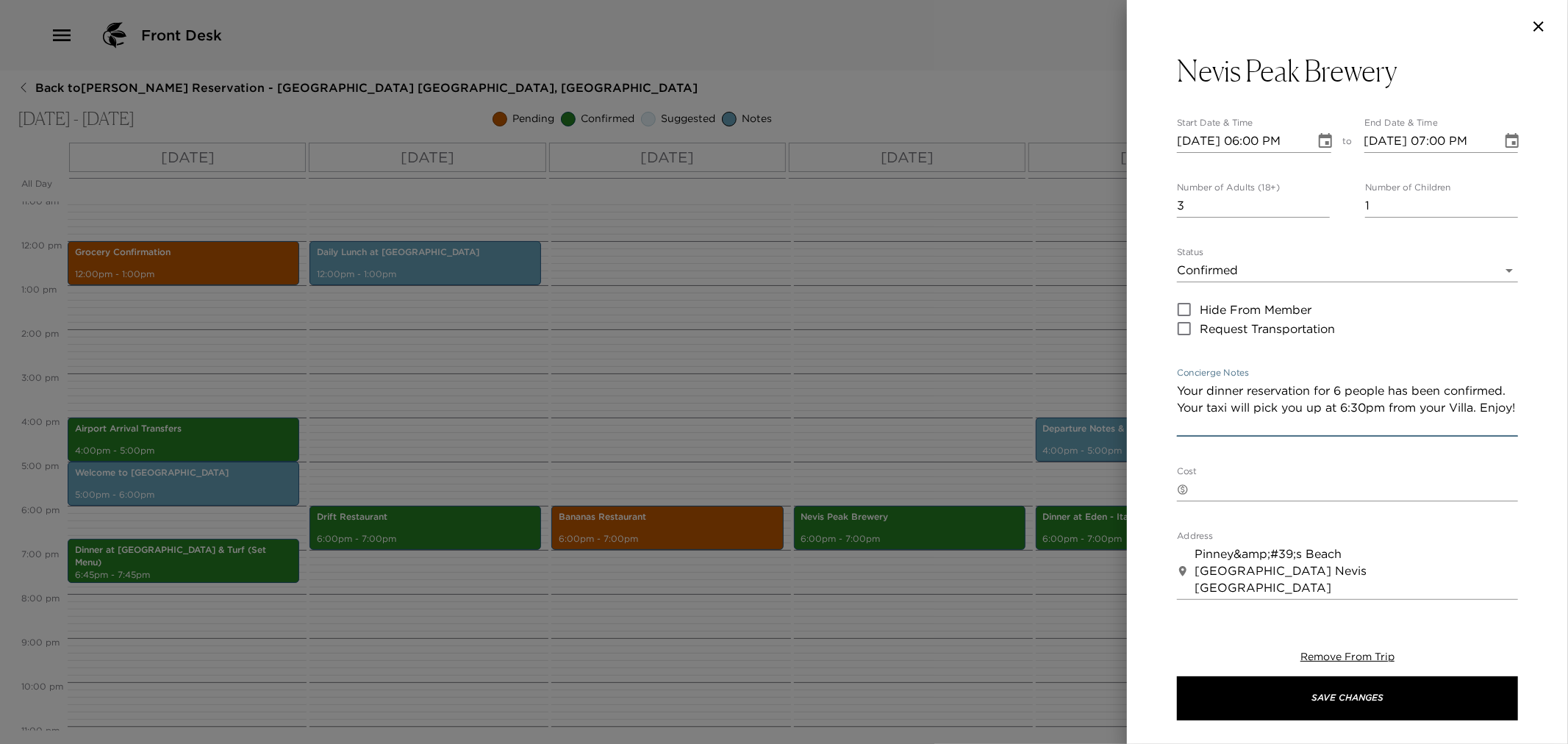
click at [1342, 392] on textarea "Your dinner reservation for 6 people has been confirmed. Your taxi will pick yo…" at bounding box center [1348, 408] width 341 height 51
click at [1414, 409] on textarea "Your dinner reservation for 4 people has been confirmed. Your taxi will pick yo…" at bounding box center [1348, 408] width 341 height 51
click at [1431, 413] on textarea "Your dinner reservation for 4 people has been confirmed. Your taxi will pick yo…" at bounding box center [1348, 408] width 341 height 51
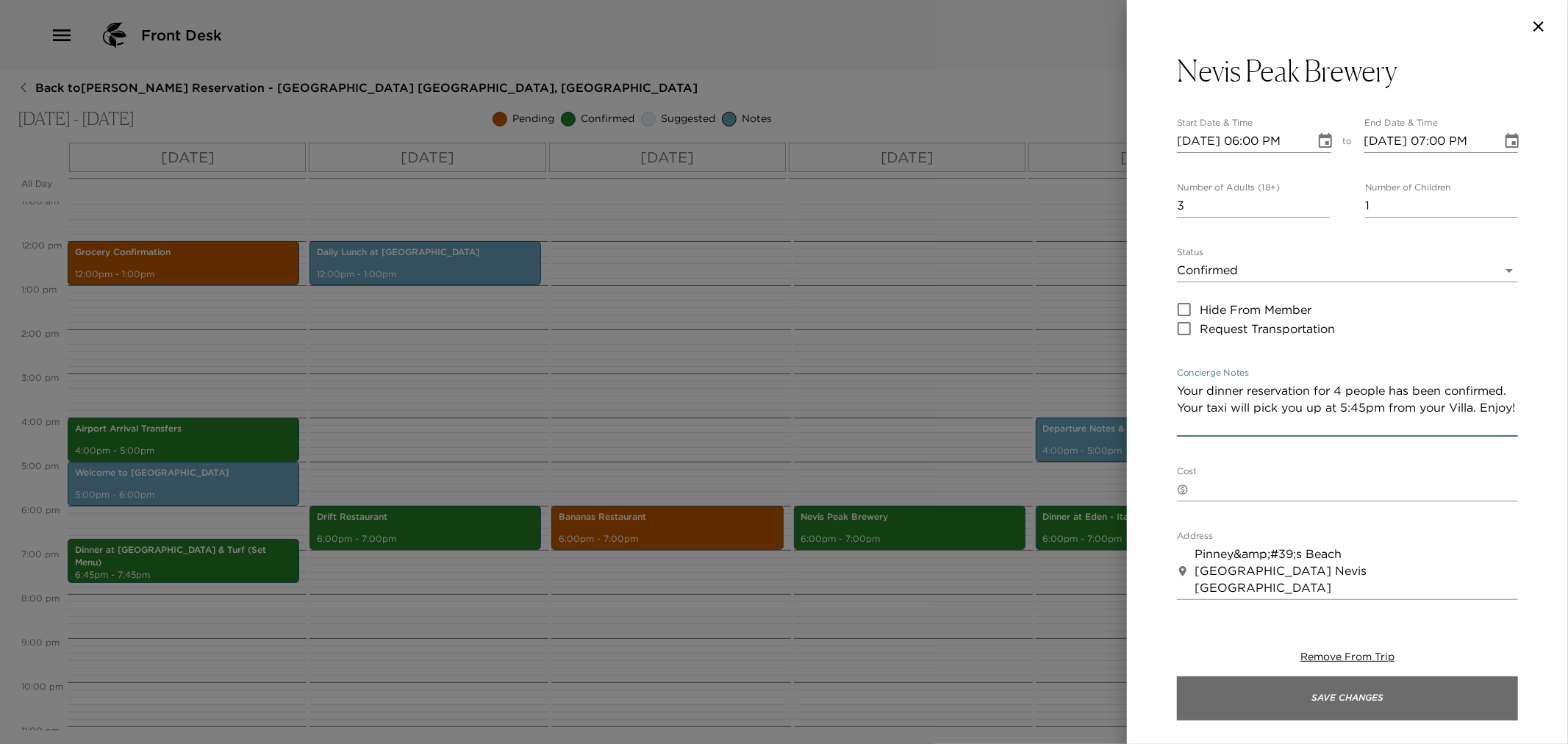
type textarea "Your dinner reservation for 4 people has been confirmed. Your taxi will pick yo…"
drag, startPoint x: 1241, startPoint y: 704, endPoint x: 1237, endPoint y: 696, distance: 8.9
click at [1241, 703] on button "Save Changes" at bounding box center [1348, 699] width 341 height 44
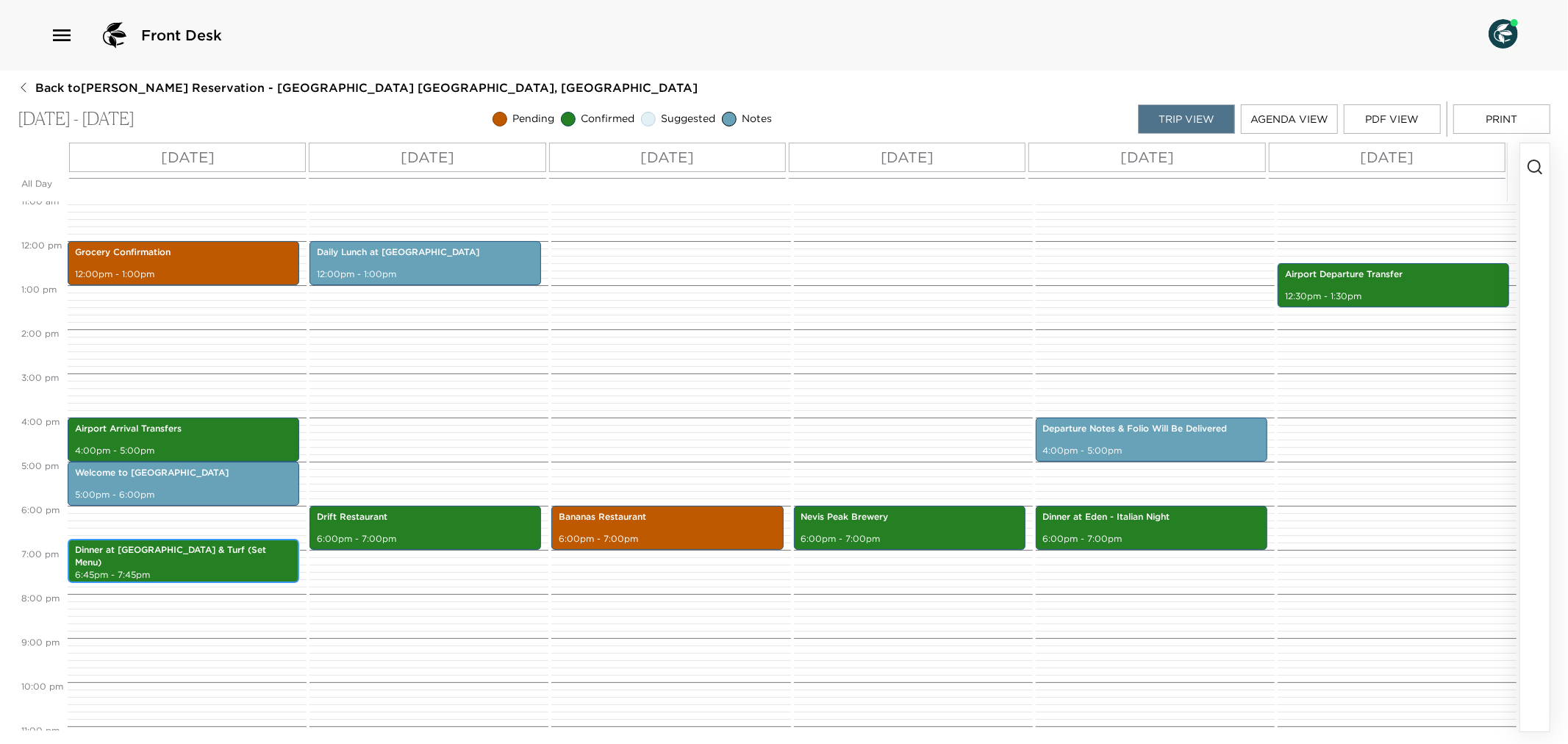
click at [213, 560] on div "Dinner at Eden - Surf & Turf (Set Menu) 6:45pm - 7:45pm" at bounding box center [184, 561] width 223 height 40
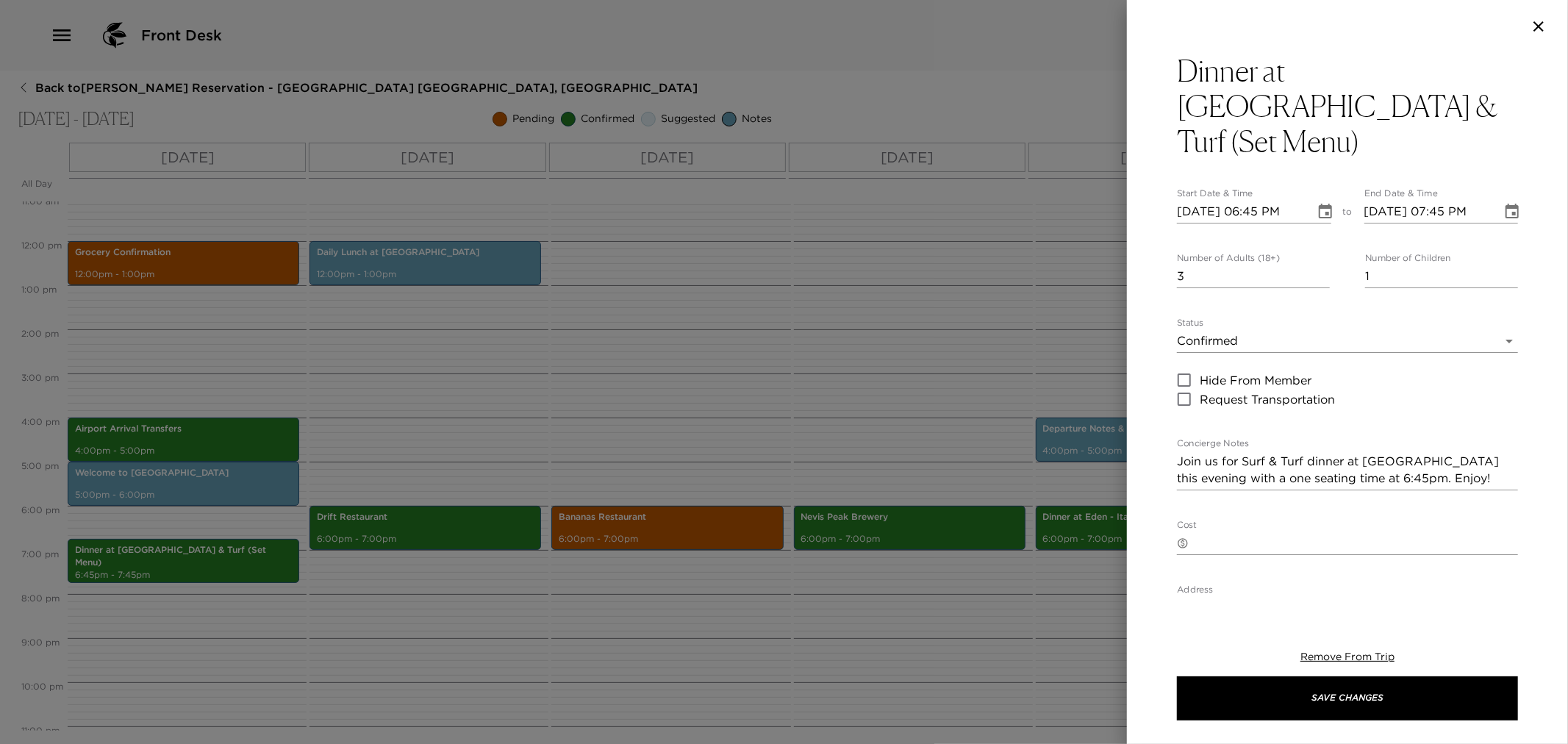
click at [605, 386] on div at bounding box center [784, 372] width 1568 height 744
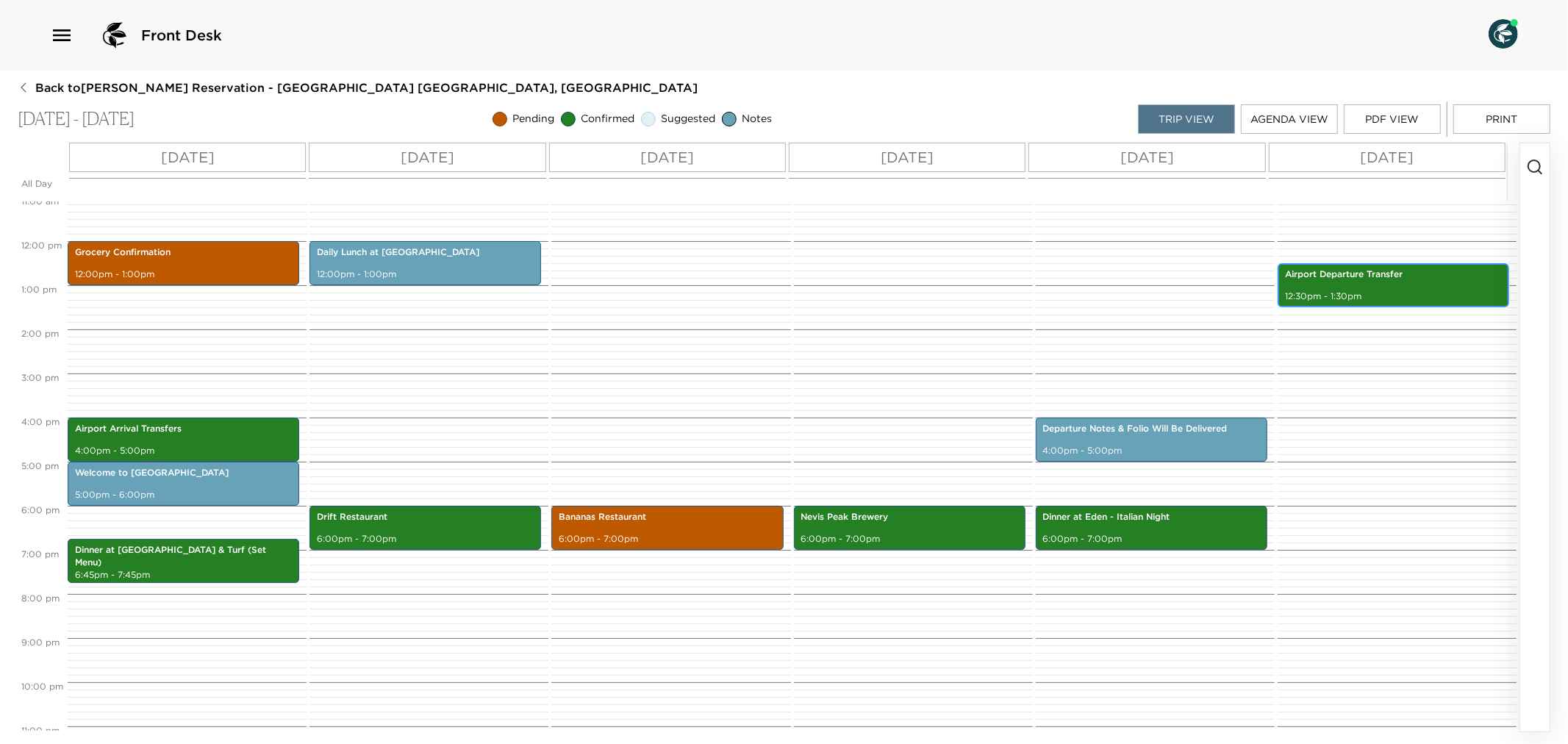
click at [1407, 290] on p "12:30pm - 1:30pm" at bounding box center [1393, 296] width 217 height 13
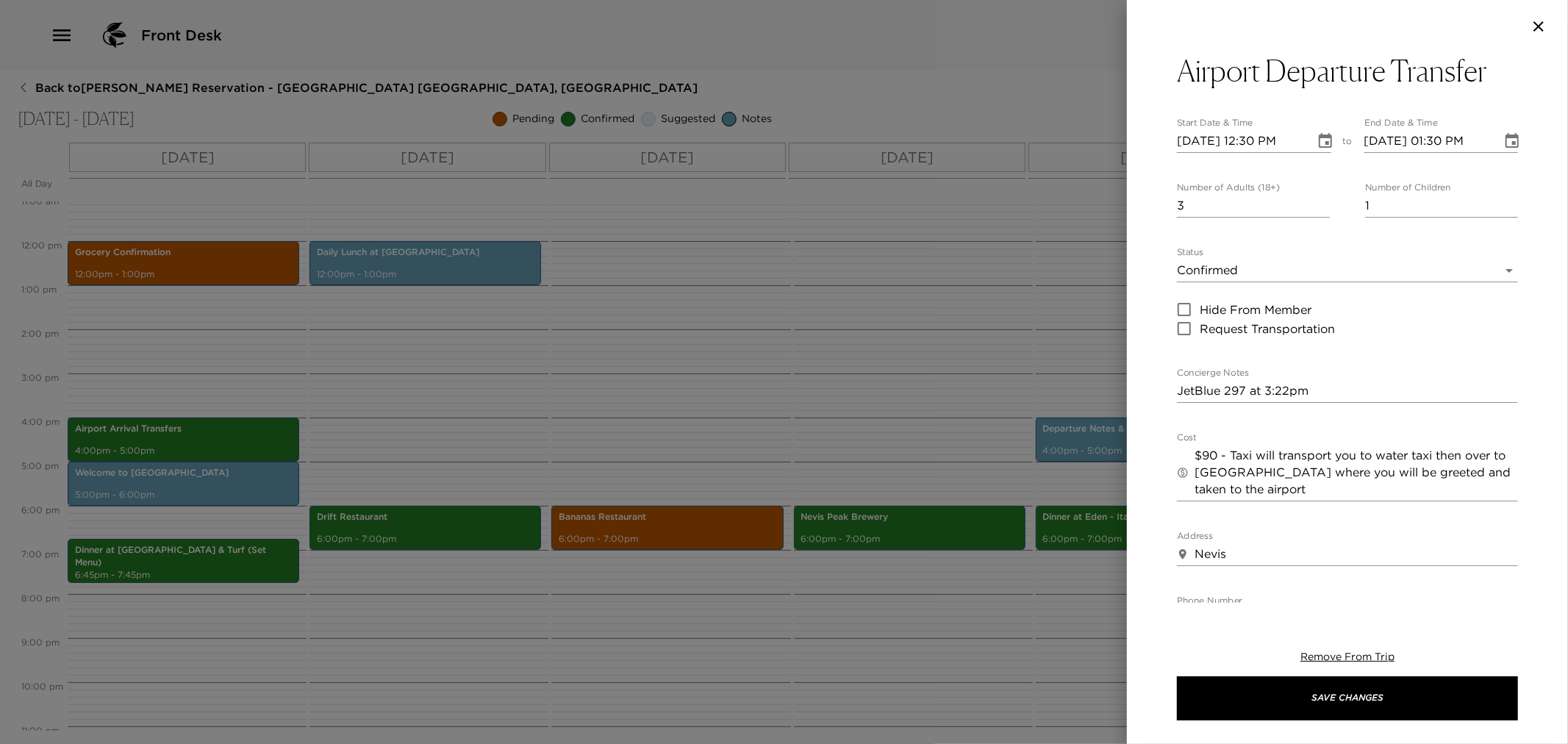
click at [971, 434] on div at bounding box center [784, 372] width 1568 height 744
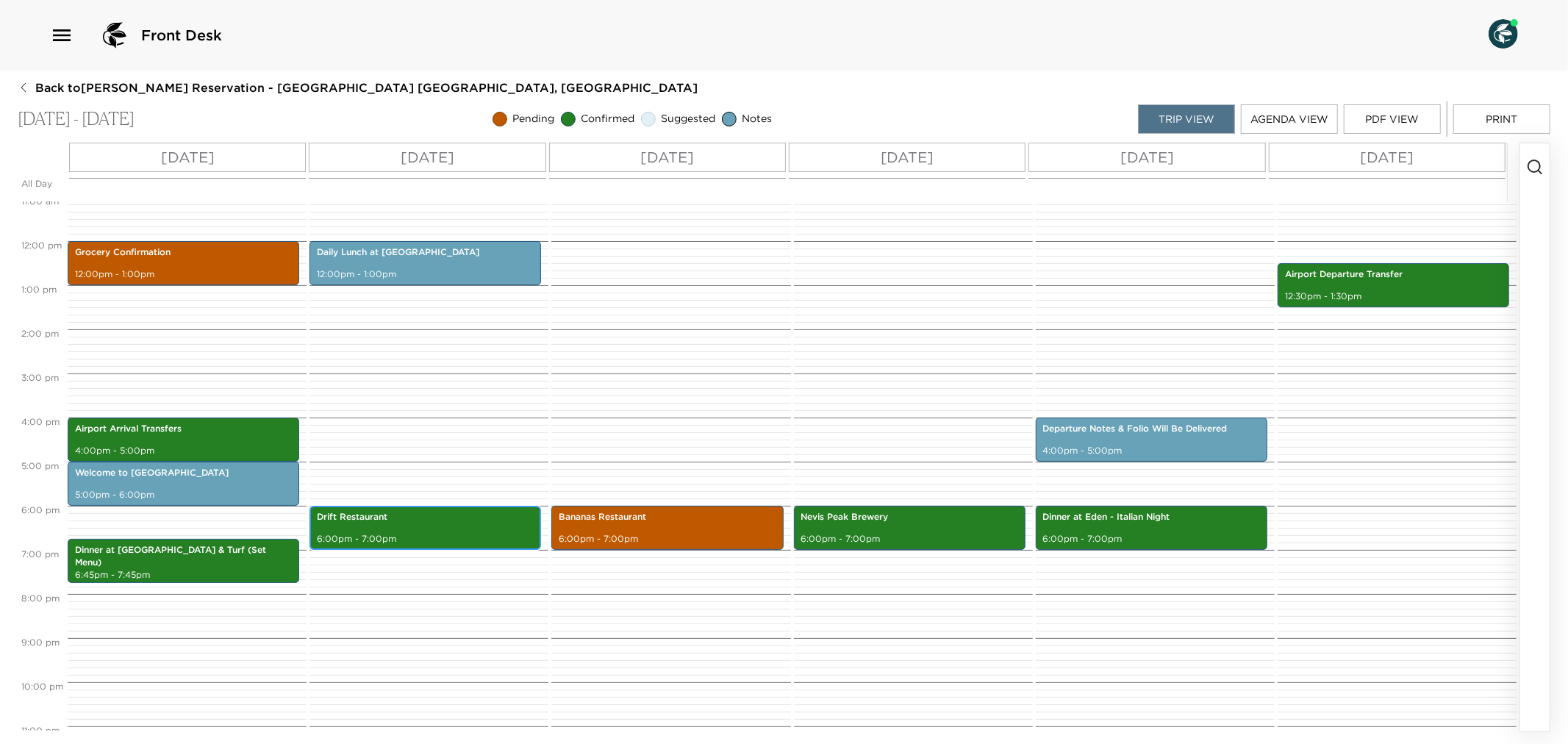
click at [431, 538] on p "6:00pm - 7:00pm" at bounding box center [425, 539] width 217 height 13
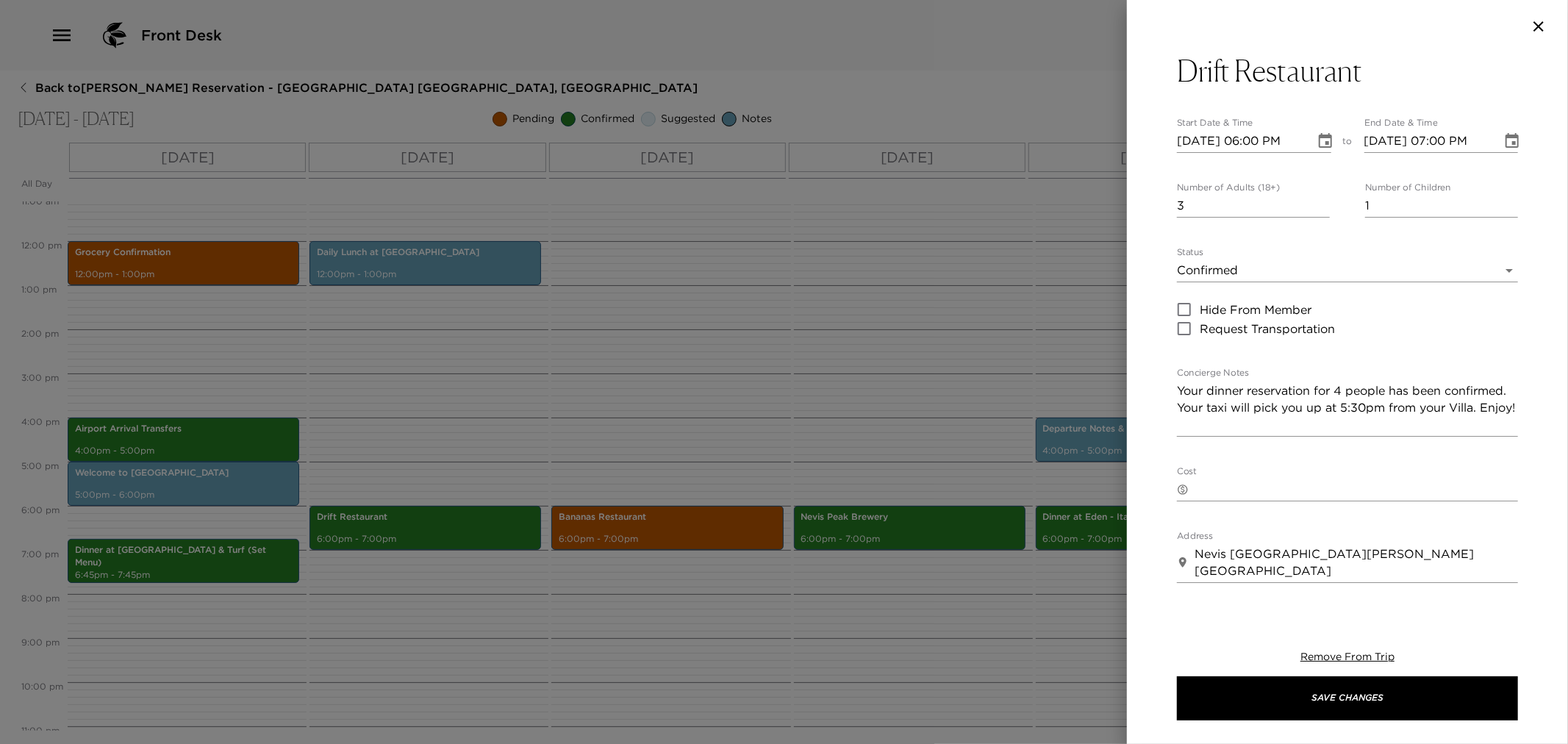
click at [623, 435] on div at bounding box center [784, 372] width 1568 height 744
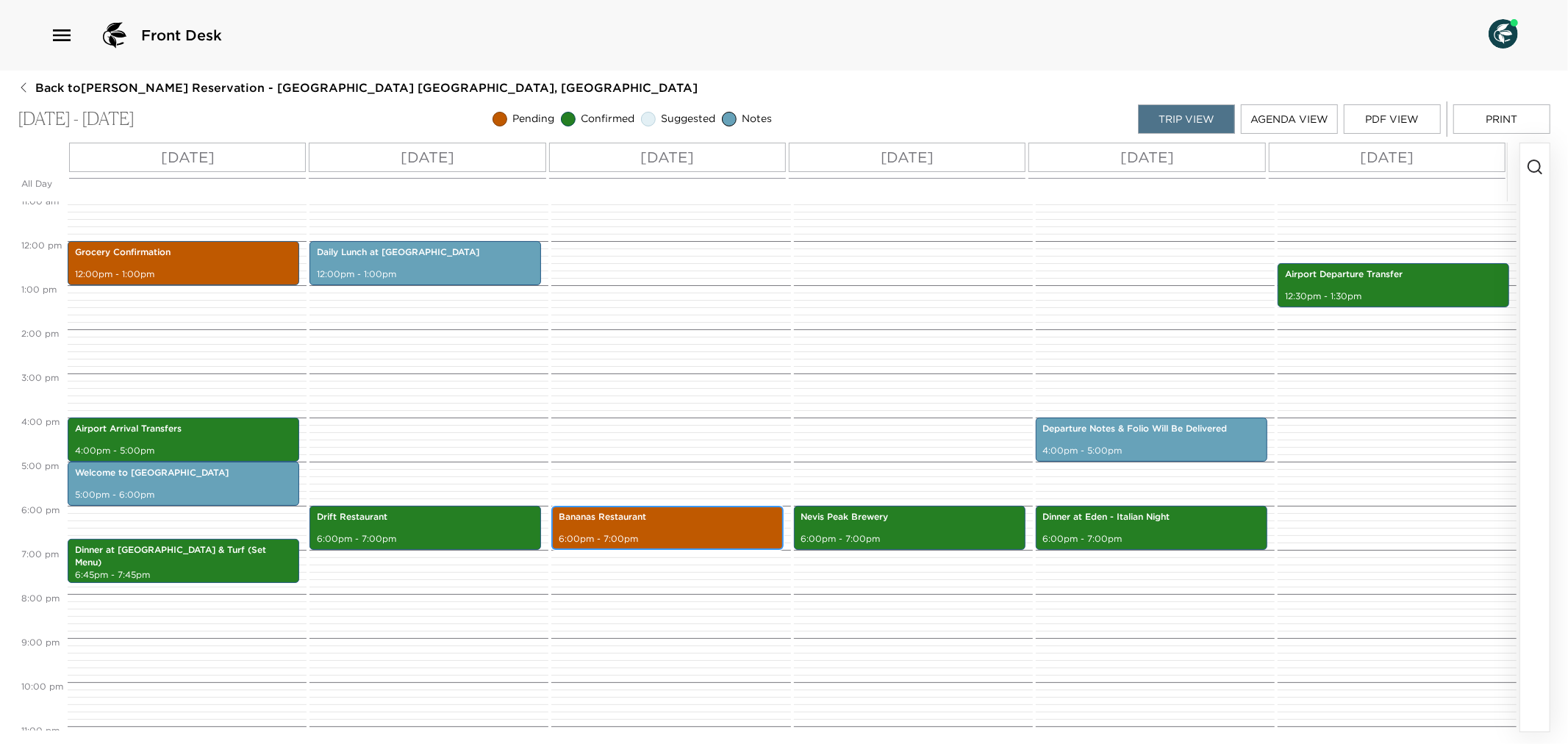
click at [627, 533] on p "6:00pm - 7:00pm" at bounding box center [667, 539] width 217 height 13
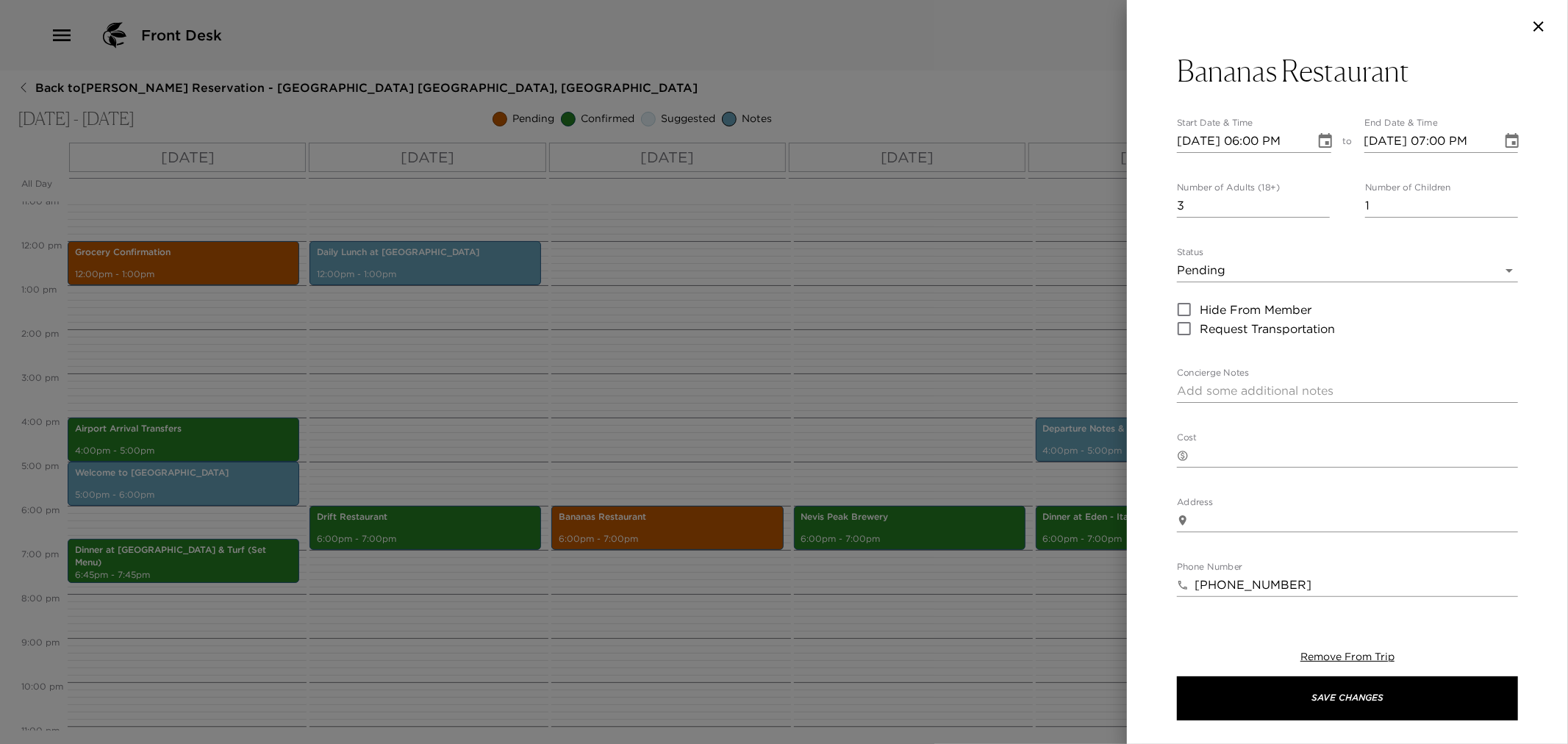
click at [1500, 267] on body "Front Desk Back to Richard Pero Reservation - Beach House 3 Nevis, West Indies …" at bounding box center [784, 372] width 1568 height 744
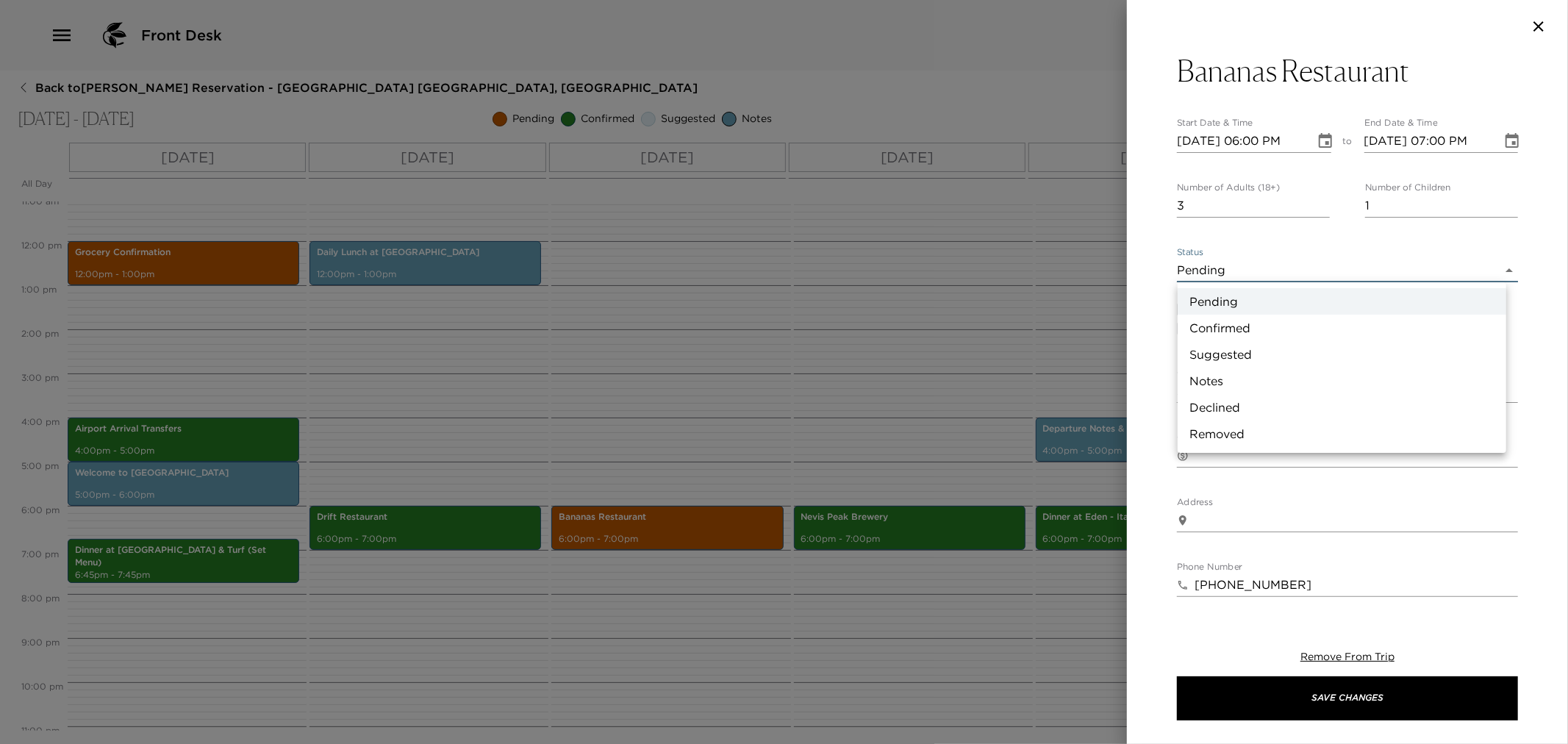
click at [1319, 334] on li "Confirmed" at bounding box center [1342, 328] width 329 height 26
type input "Confirmed"
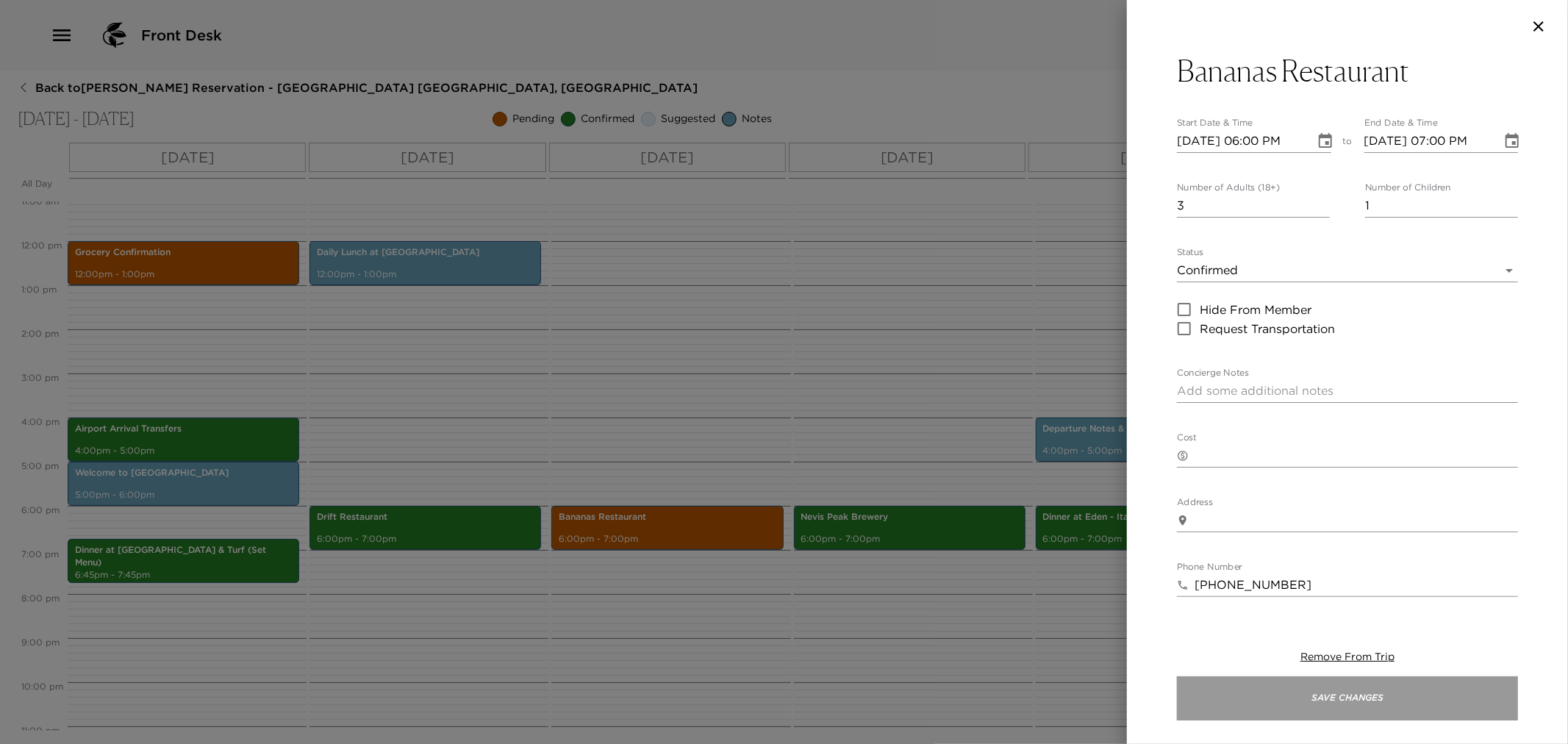
click at [1233, 699] on button "Save Changes" at bounding box center [1348, 699] width 341 height 44
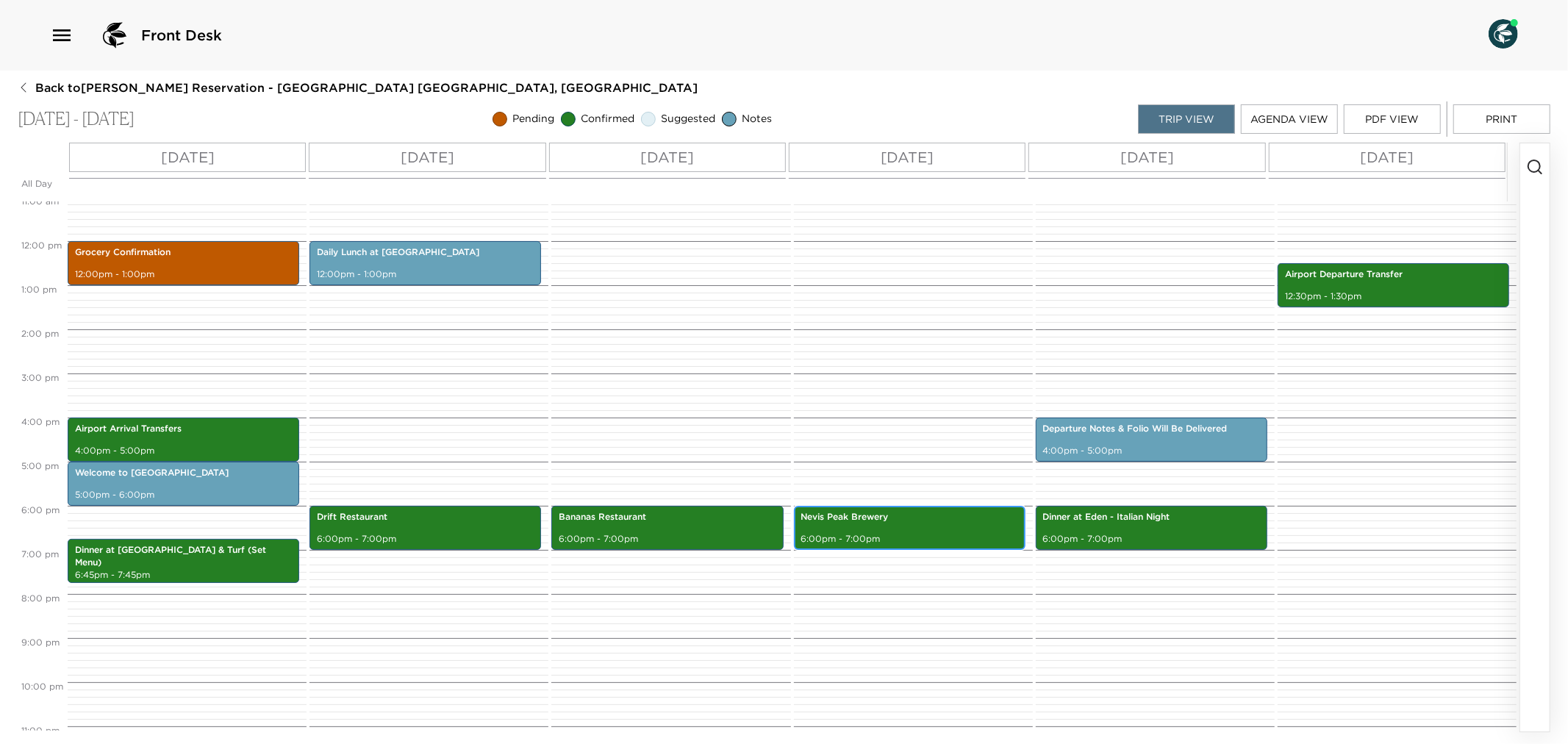
click at [888, 522] on p "Nevis Peak Brewery" at bounding box center [909, 517] width 217 height 13
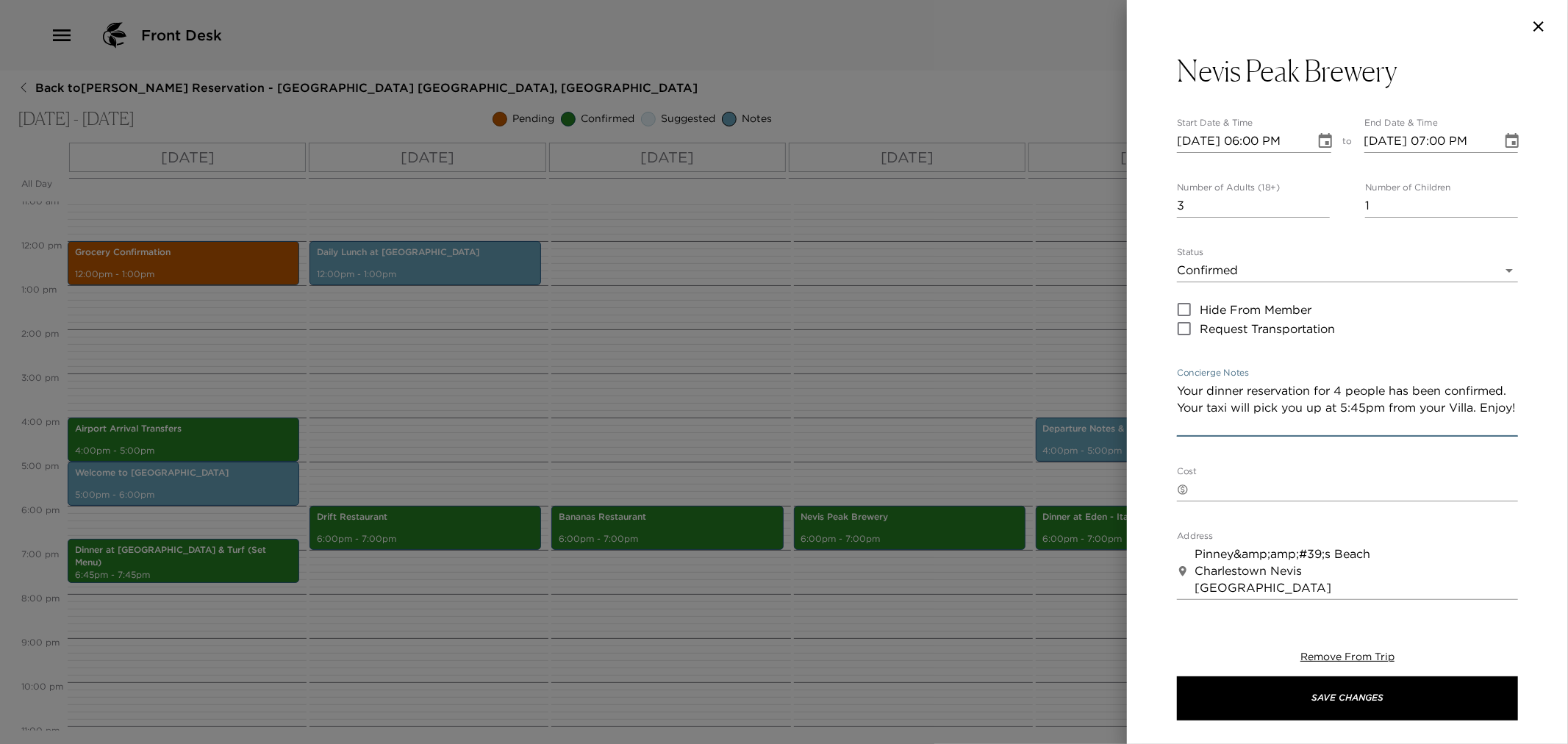
drag, startPoint x: 1178, startPoint y: 387, endPoint x: 1313, endPoint y: 437, distance: 144.0
click at [1313, 438] on div "Nevis Peak Brewery Start Date & Time 11/28/2025 06:00 PM to End Date & Time 11/…" at bounding box center [1348, 520] width 341 height 936
drag, startPoint x: 736, startPoint y: 620, endPoint x: 725, endPoint y: 586, distance: 35.7
click at [733, 615] on div at bounding box center [784, 372] width 1568 height 744
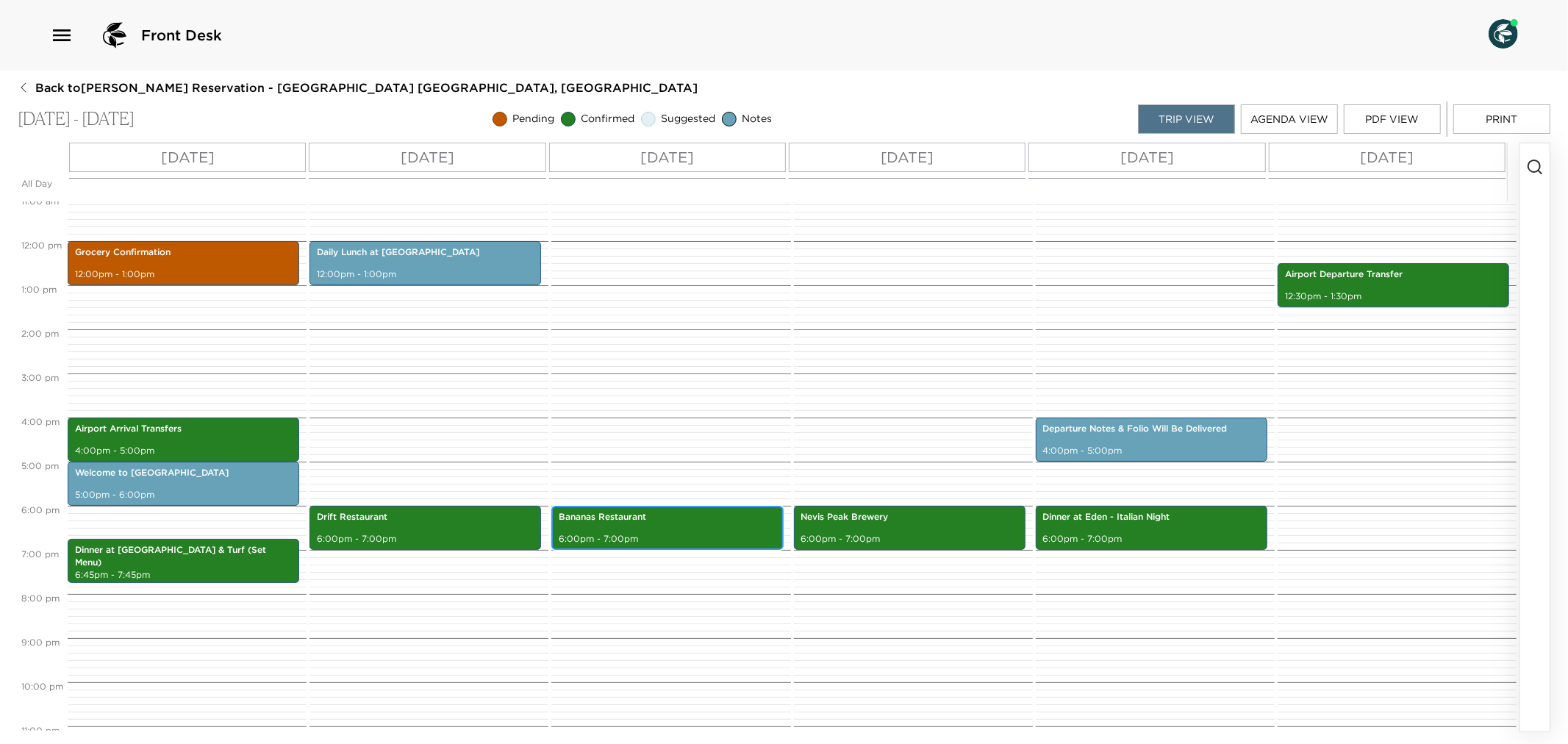
click at [707, 523] on p "Bananas Restaurant" at bounding box center [667, 517] width 217 height 13
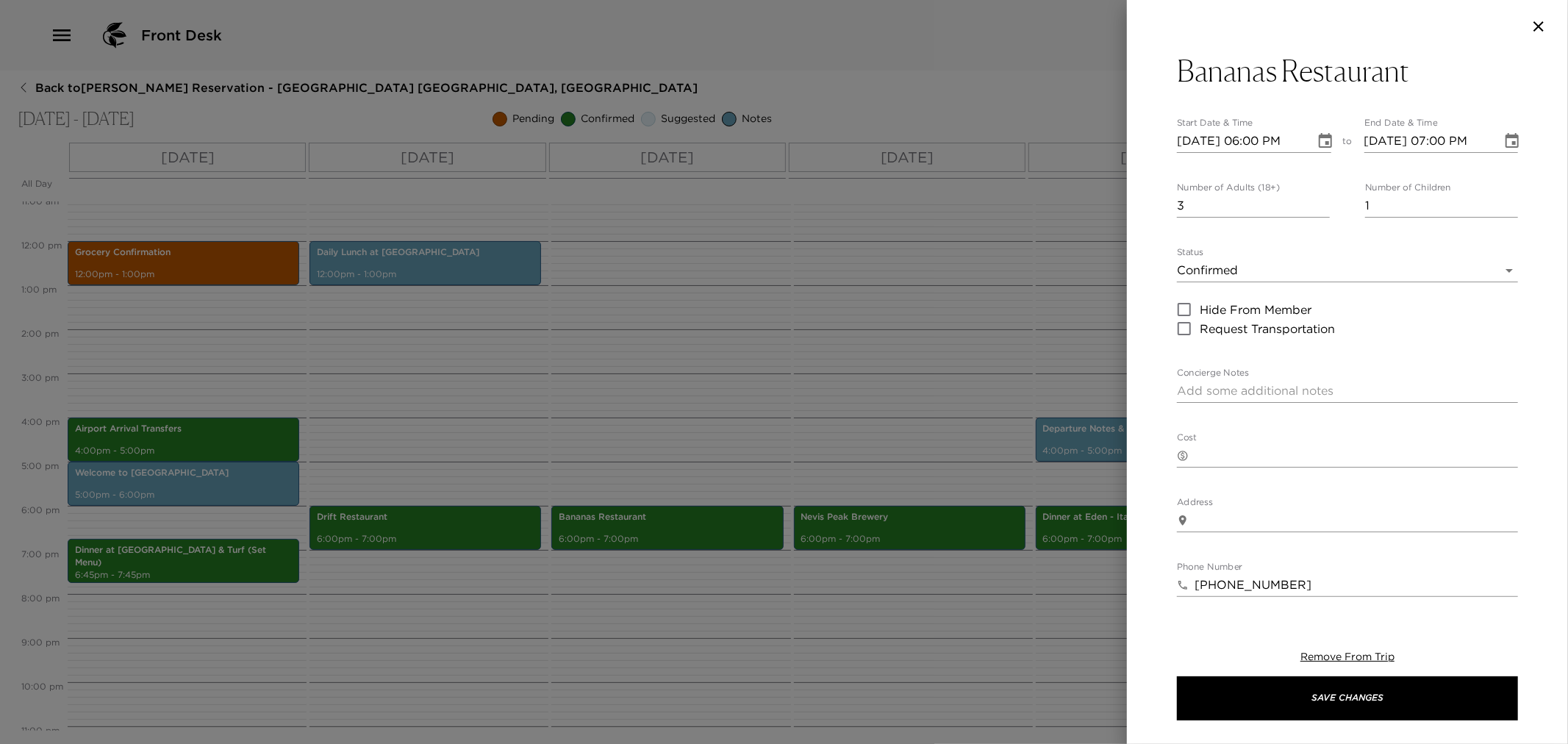
click at [1269, 391] on textarea "Concierge Notes" at bounding box center [1348, 391] width 341 height 17
paste textarea "Your dinner reservation for 4 people has been confirmed. Your taxi will pick yo…"
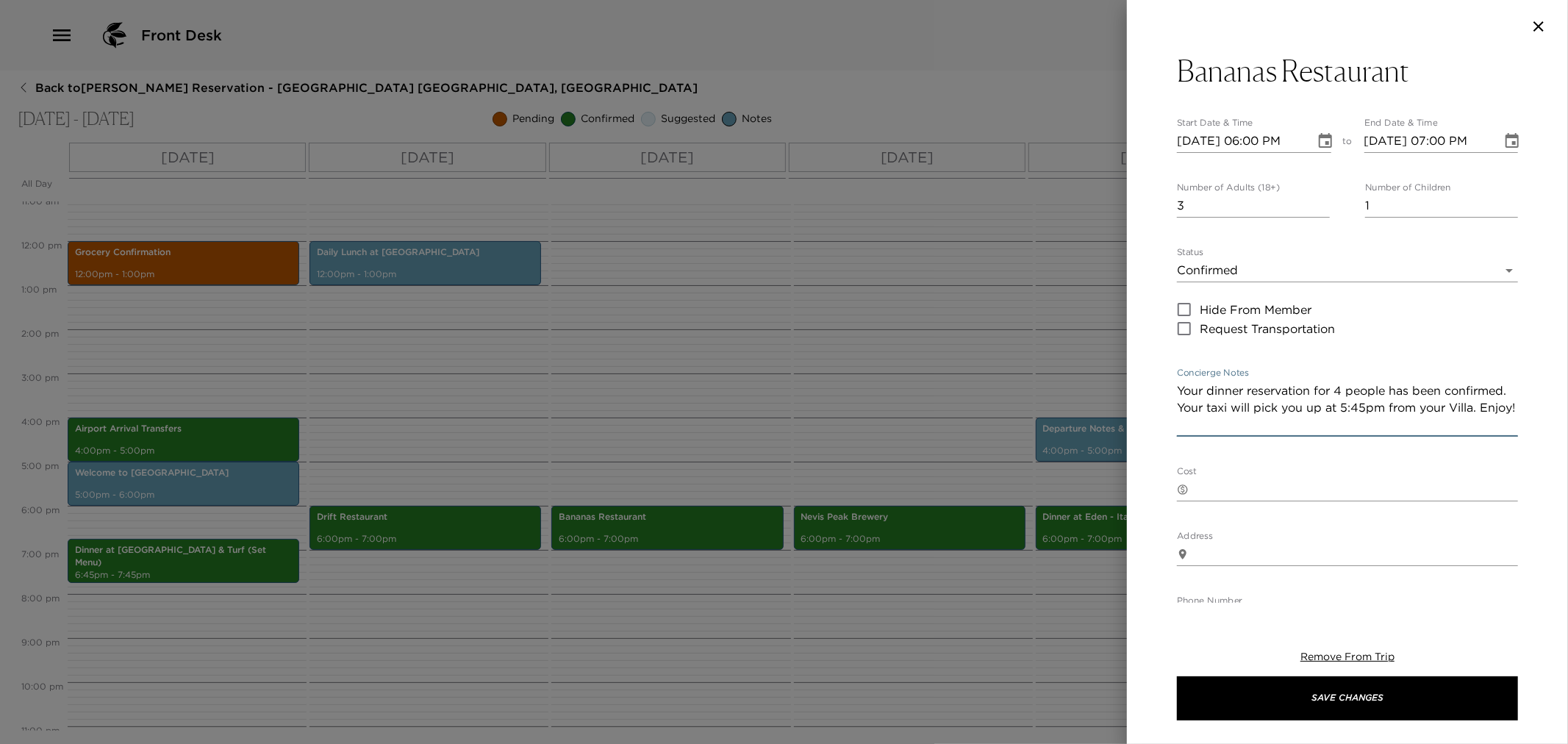
click at [1432, 408] on textarea "Your dinner reservation for 4 people has been confirmed. Your taxi will pick yo…" at bounding box center [1348, 408] width 341 height 51
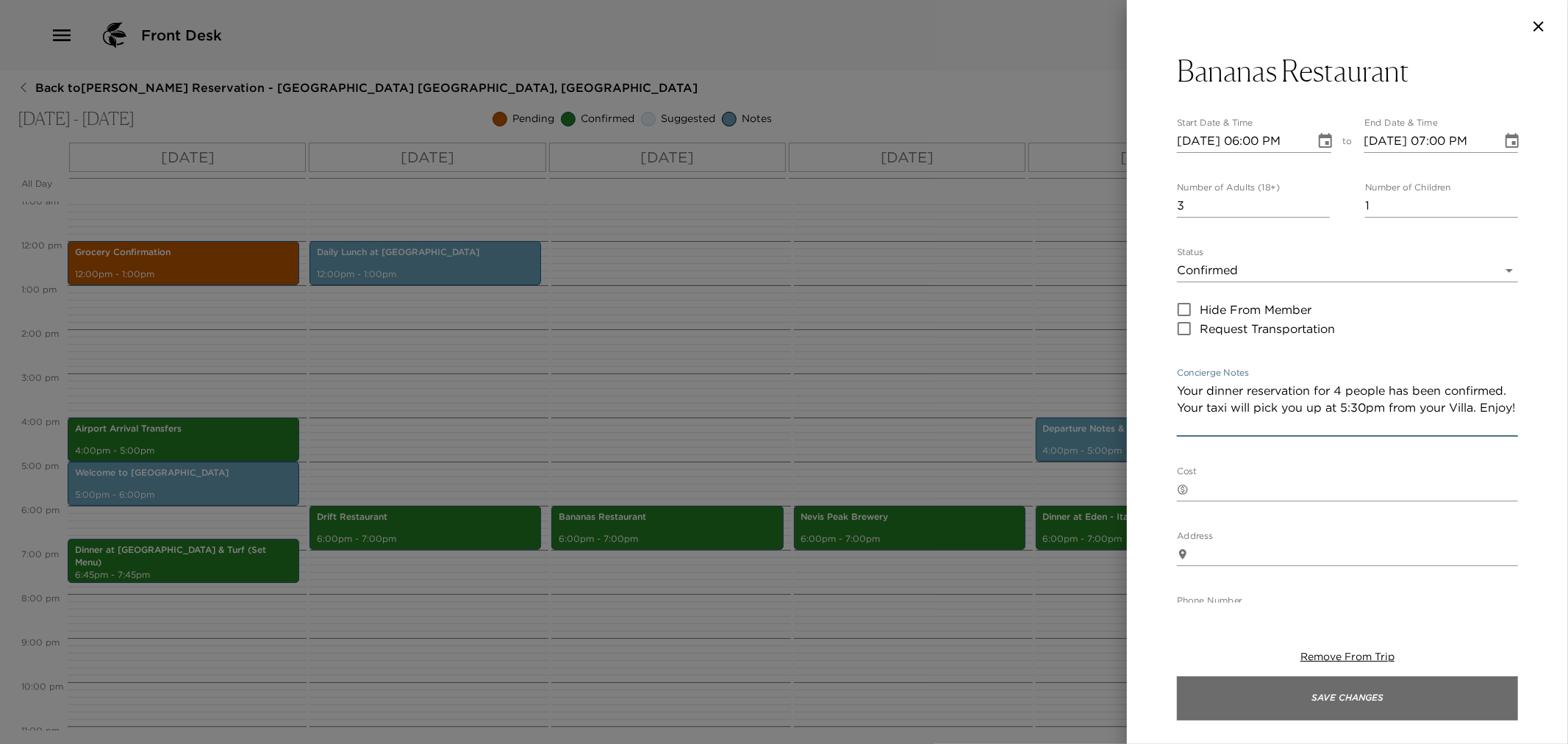
type textarea "Your dinner reservation for 4 people has been confirmed. Your taxi will pick yo…"
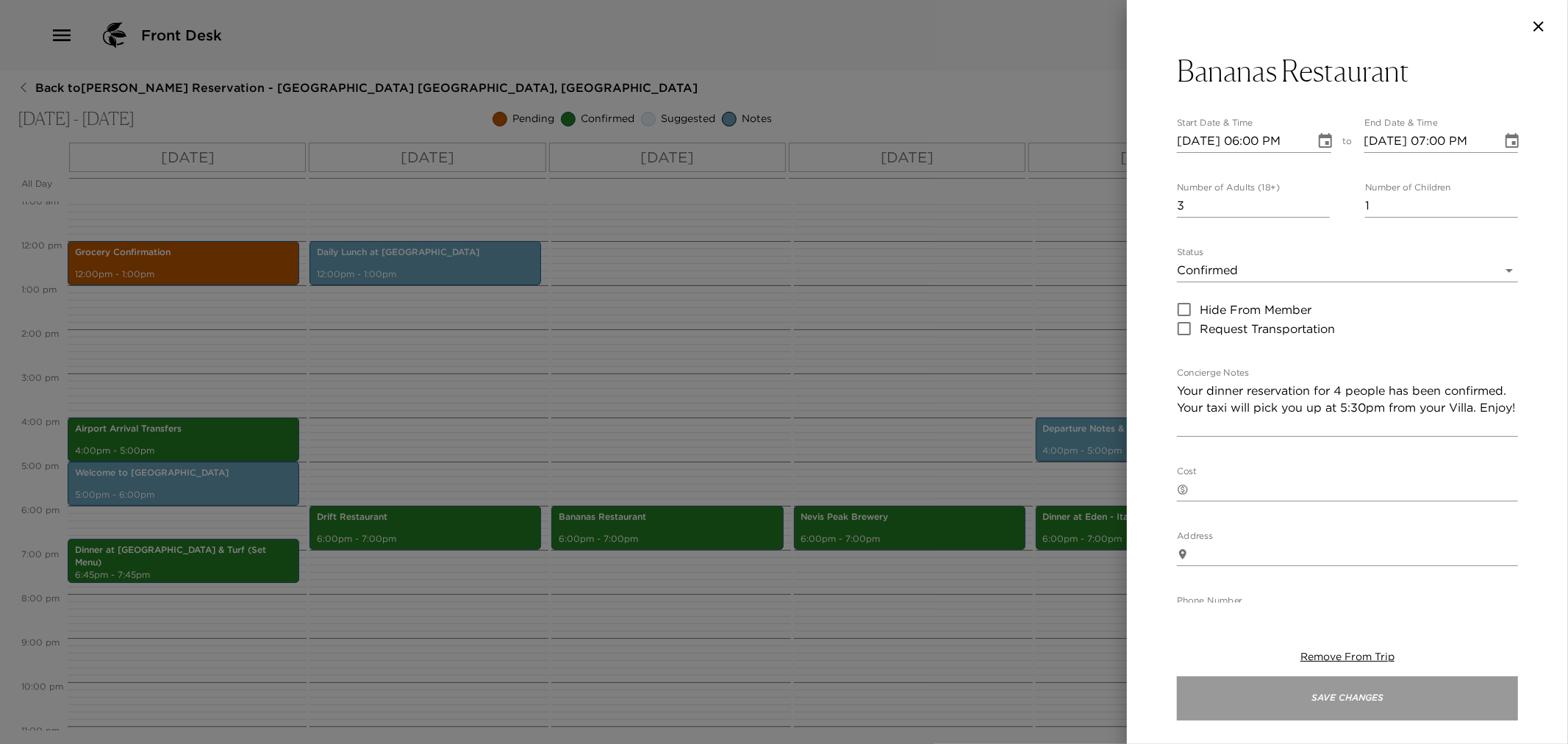
click at [1366, 696] on button "Save Changes" at bounding box center [1348, 699] width 341 height 44
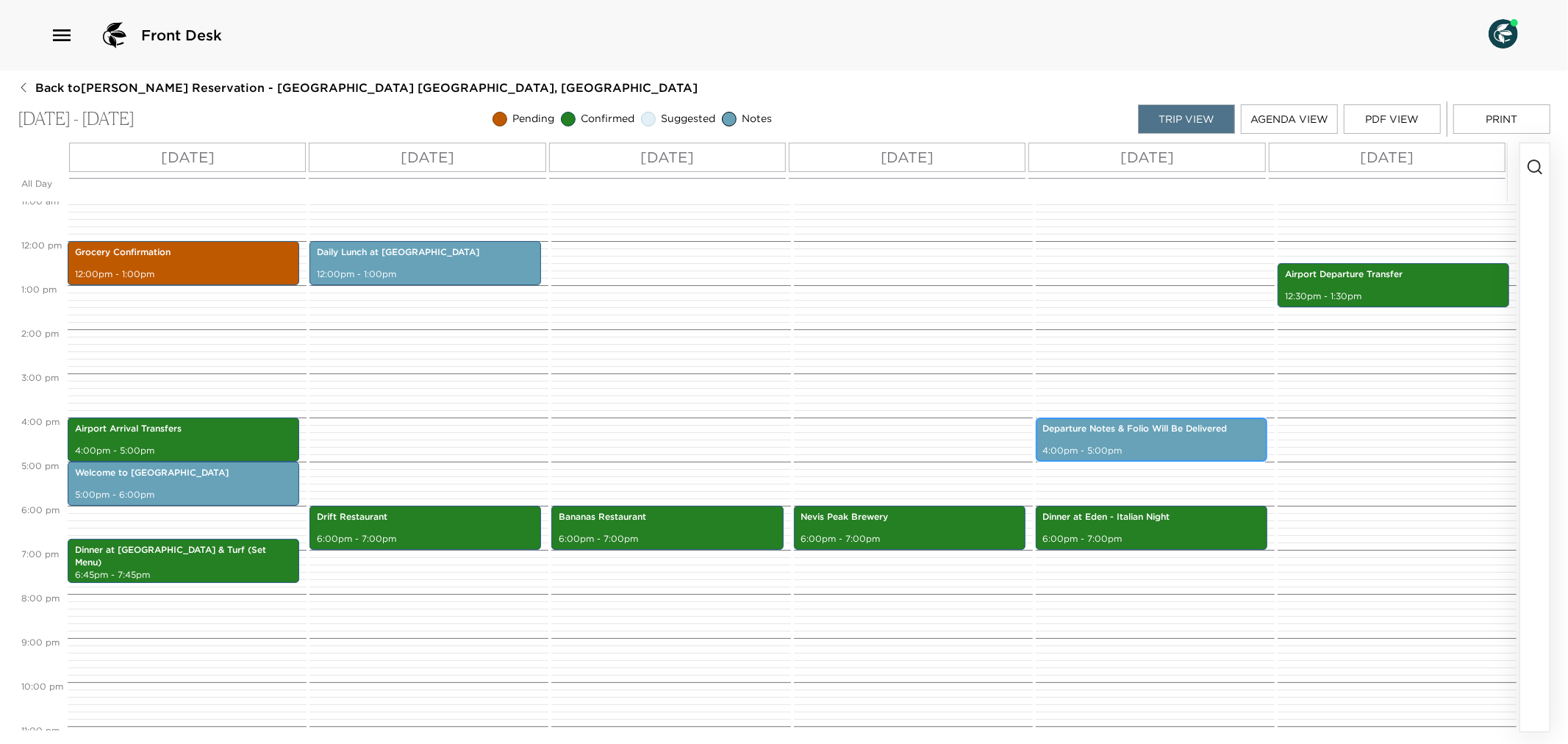
click at [1145, 438] on div "Departure Notes & Folio Will Be Delivered 4:00pm - 5:00pm" at bounding box center [1152, 439] width 223 height 40
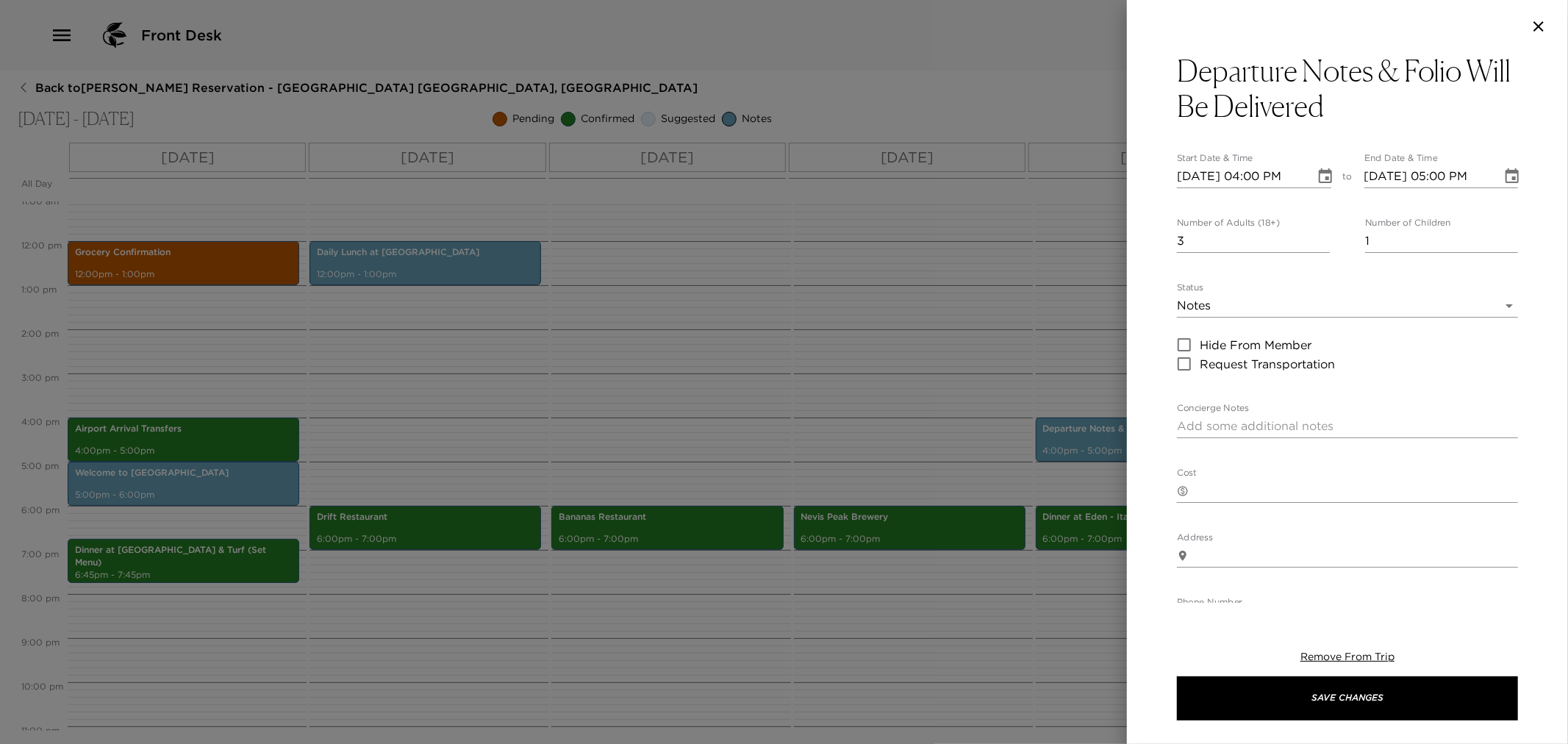
drag, startPoint x: 929, startPoint y: 423, endPoint x: 853, endPoint y: 416, distance: 76.3
click at [926, 422] on div at bounding box center [784, 372] width 1568 height 744
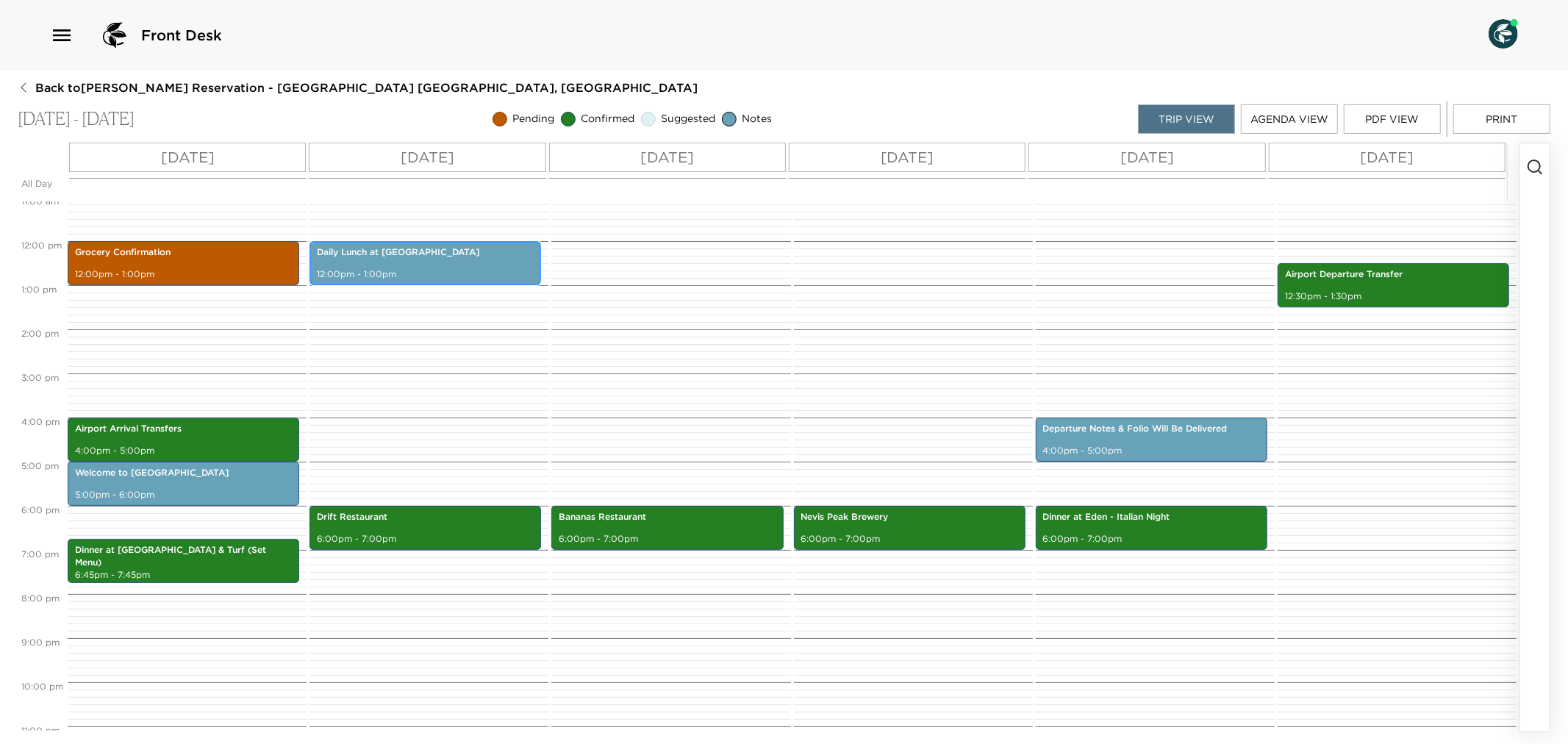
click at [464, 271] on p "12:00pm - 1:00pm" at bounding box center [425, 274] width 217 height 13
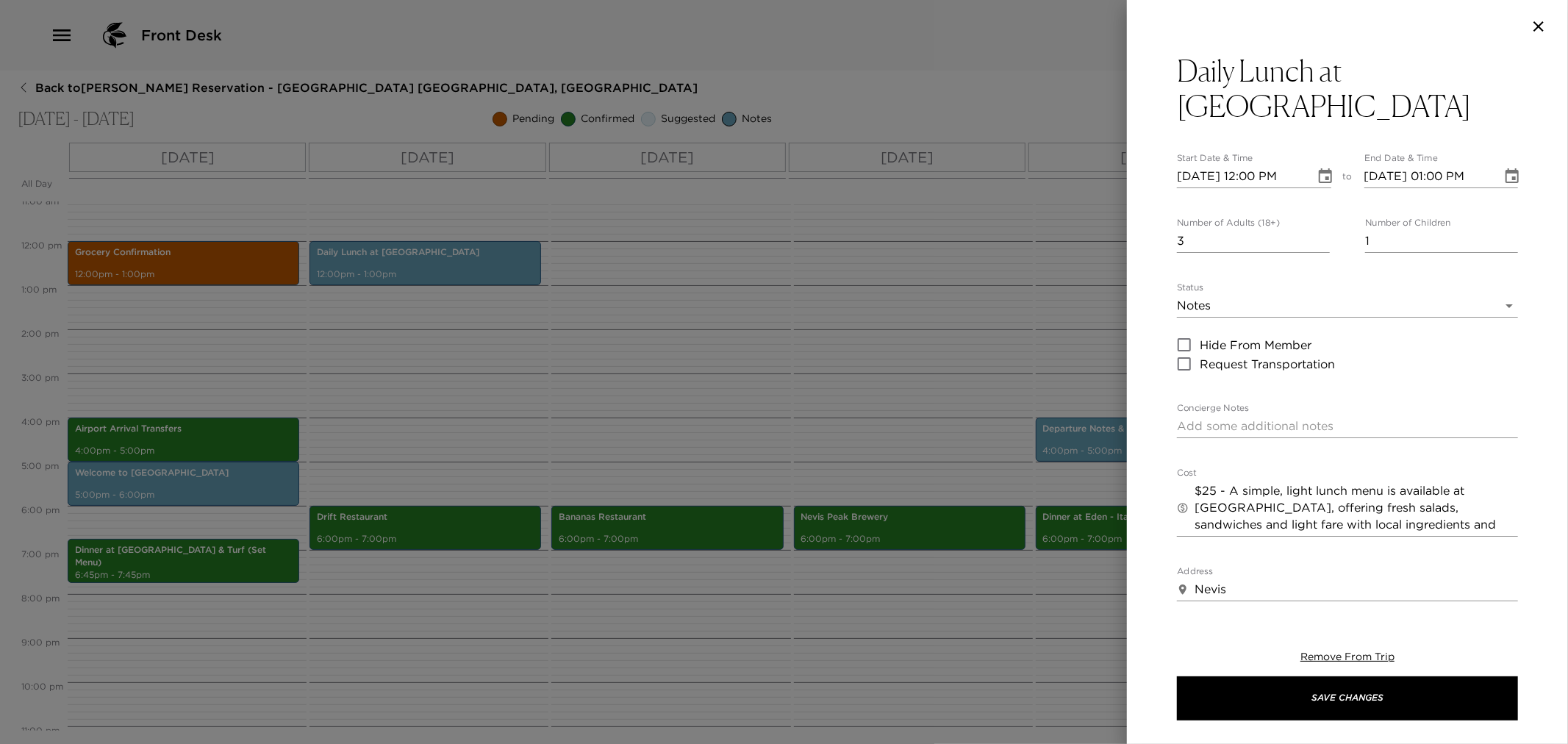
click at [754, 332] on div at bounding box center [784, 372] width 1568 height 744
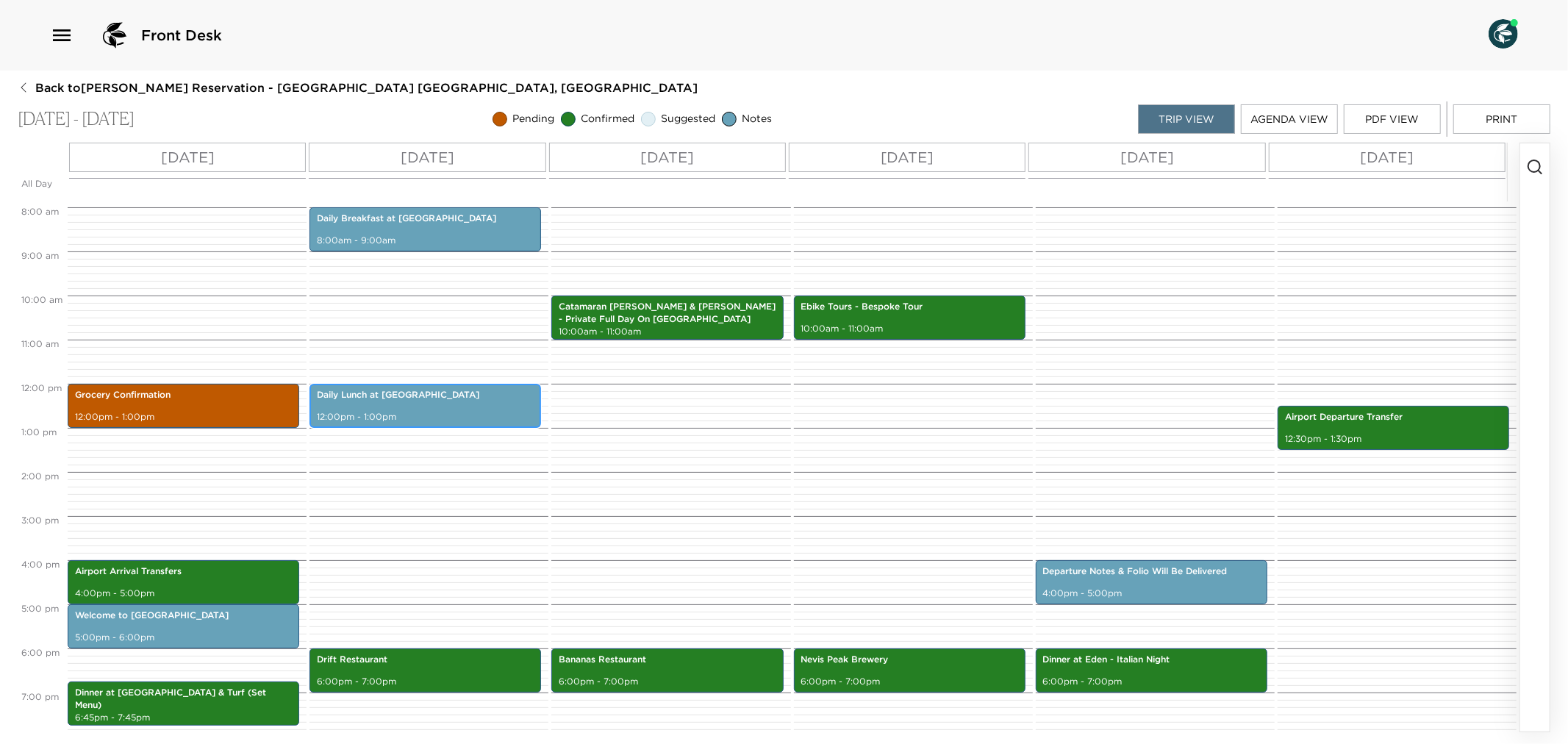
scroll to position [326, 0]
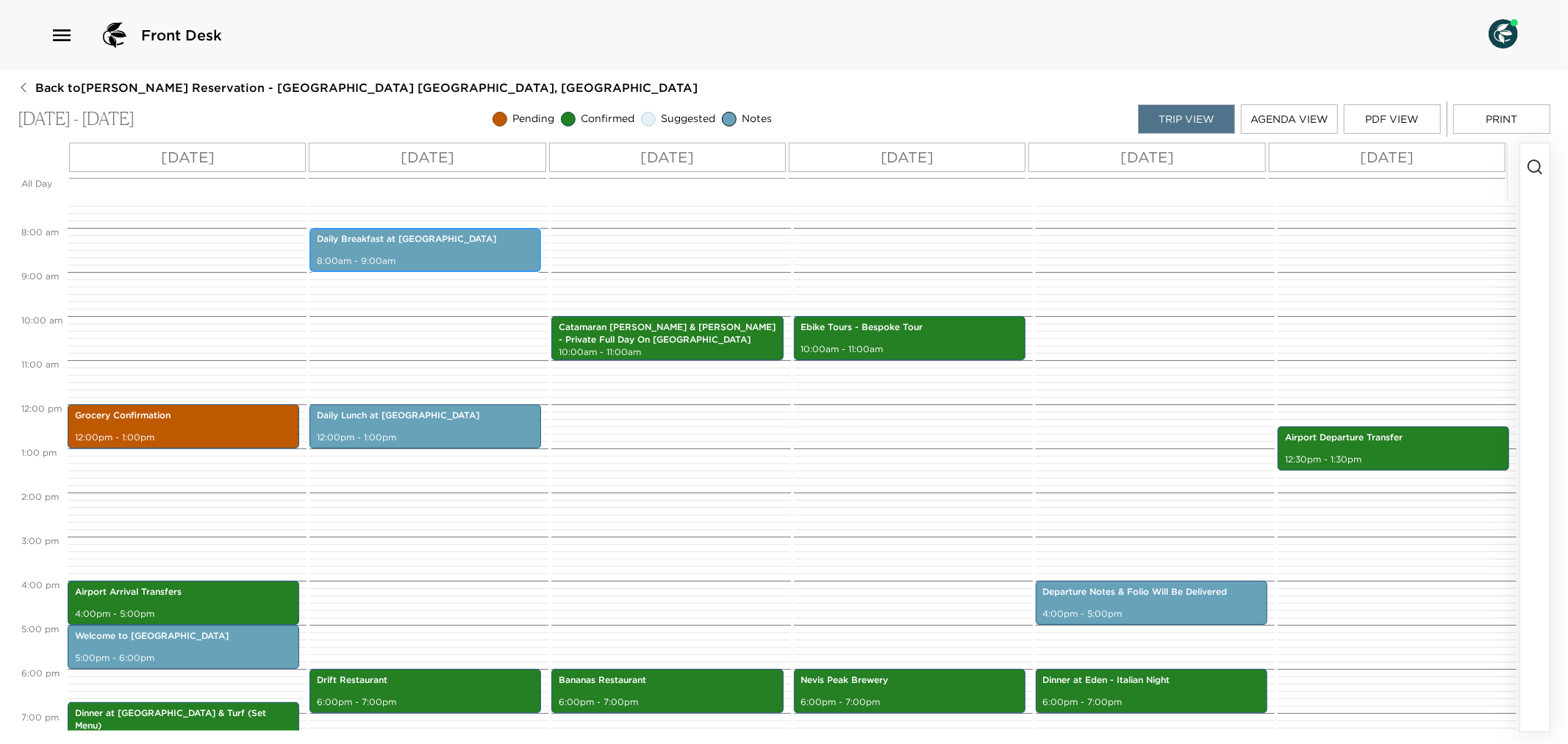
click at [409, 253] on div "Daily Breakfast at [GEOGRAPHIC_DATA] 8:00am - 9:00am" at bounding box center [426, 249] width 223 height 40
click at [669, 338] on p "Catamaran Sail & Snorkel - Private Full Day On Caona" at bounding box center [667, 333] width 217 height 25
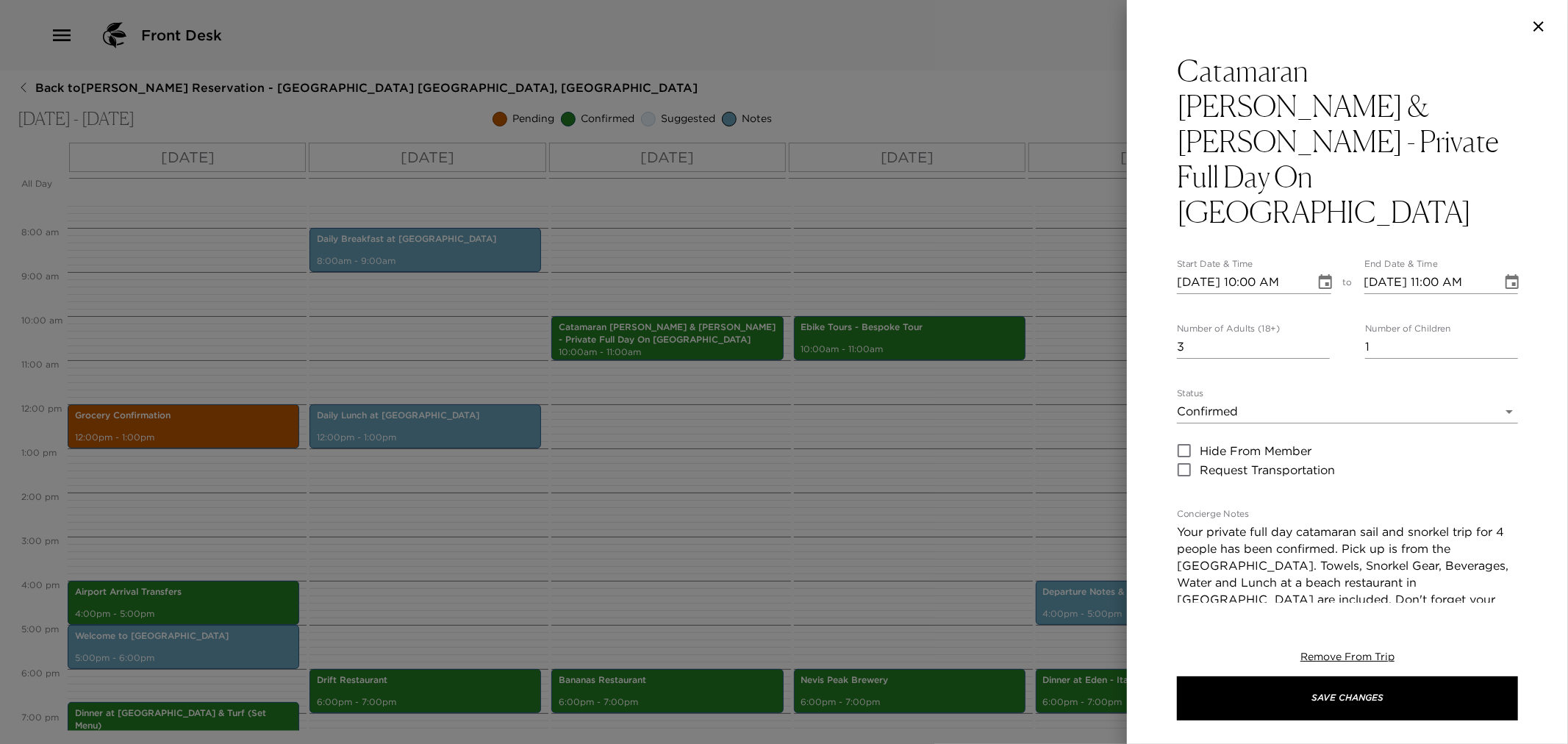
click at [729, 483] on div at bounding box center [784, 372] width 1568 height 744
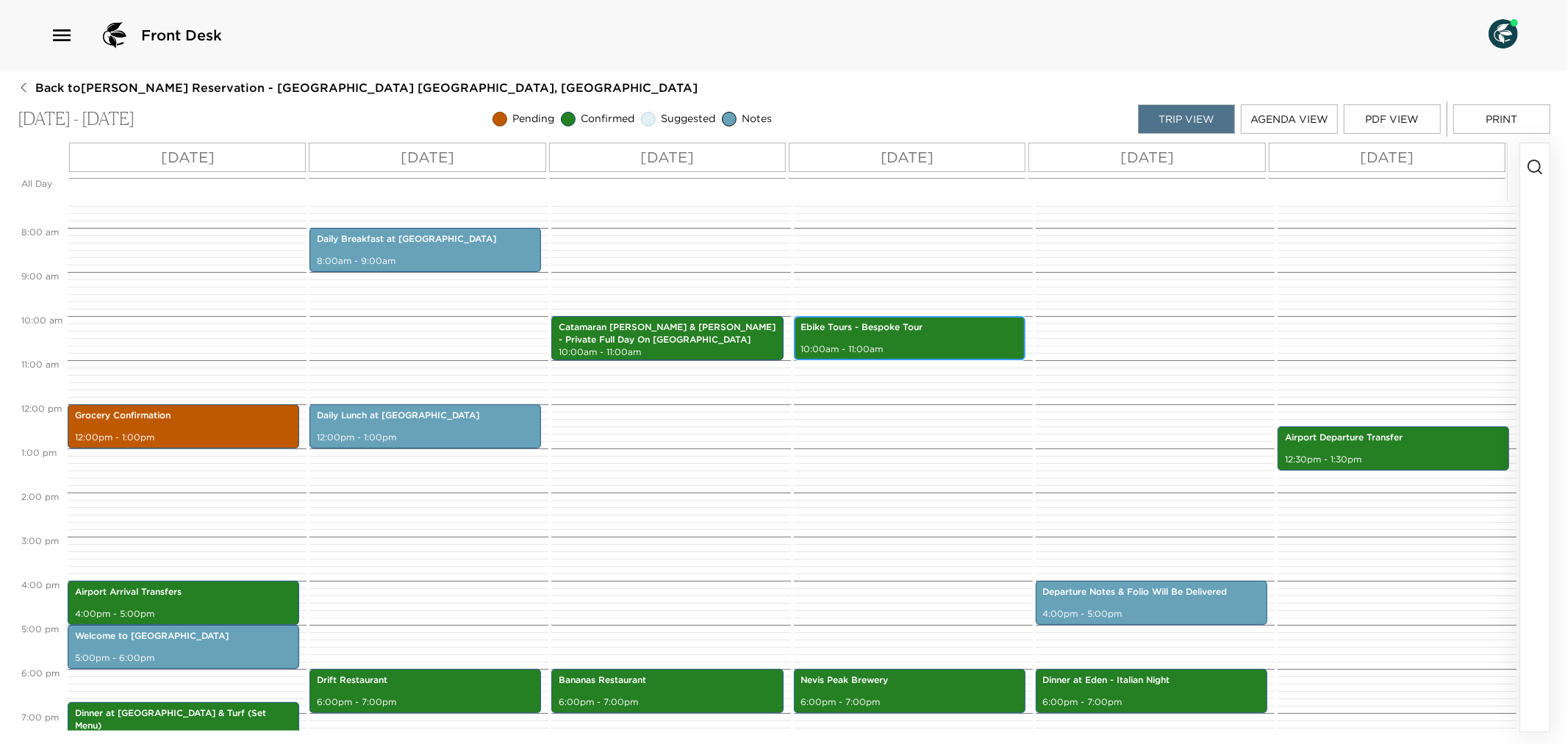
click at [947, 341] on div "Ebike Tours - Bespoke Tour 10:00am - 11:00am" at bounding box center [910, 338] width 223 height 40
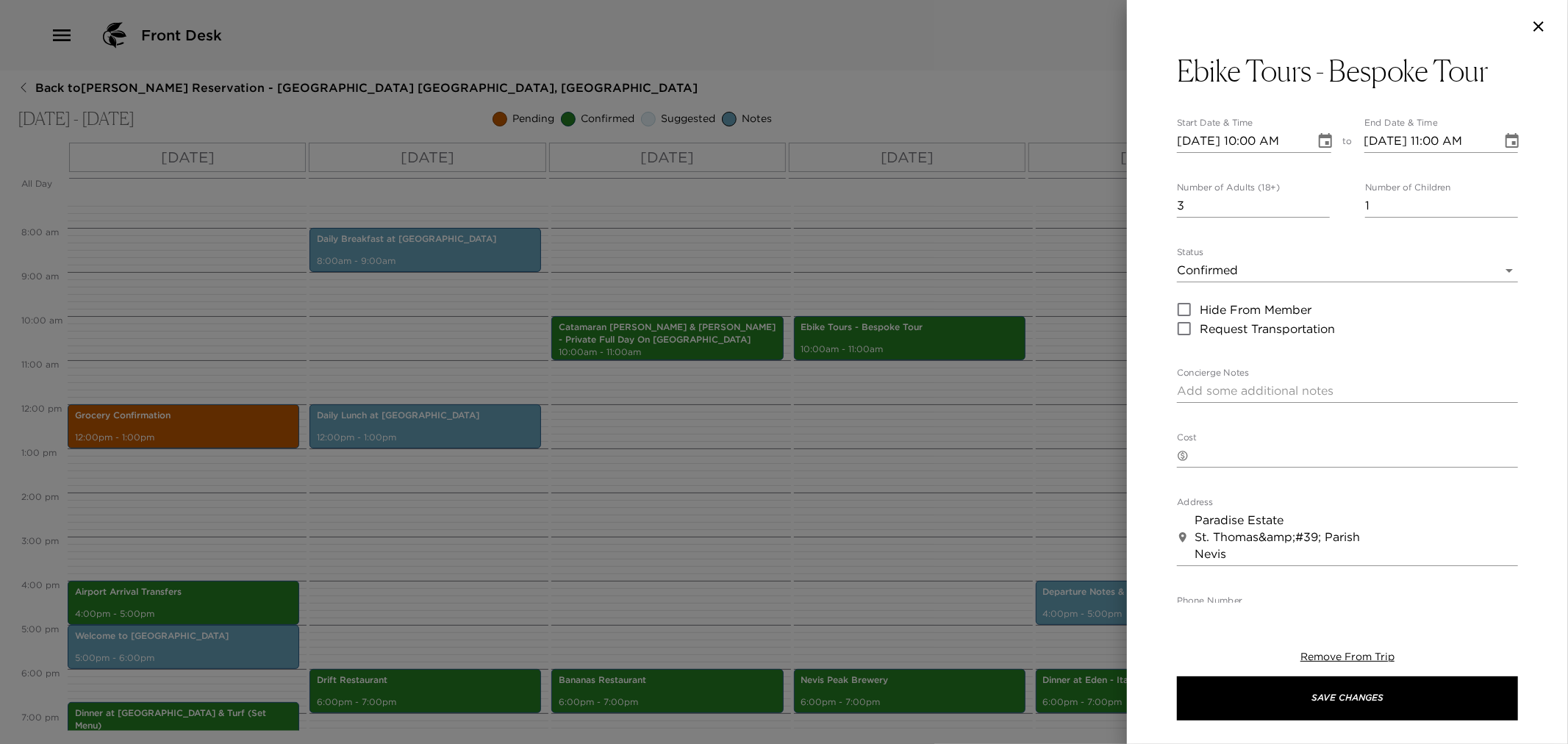
click at [883, 491] on div at bounding box center [784, 372] width 1568 height 744
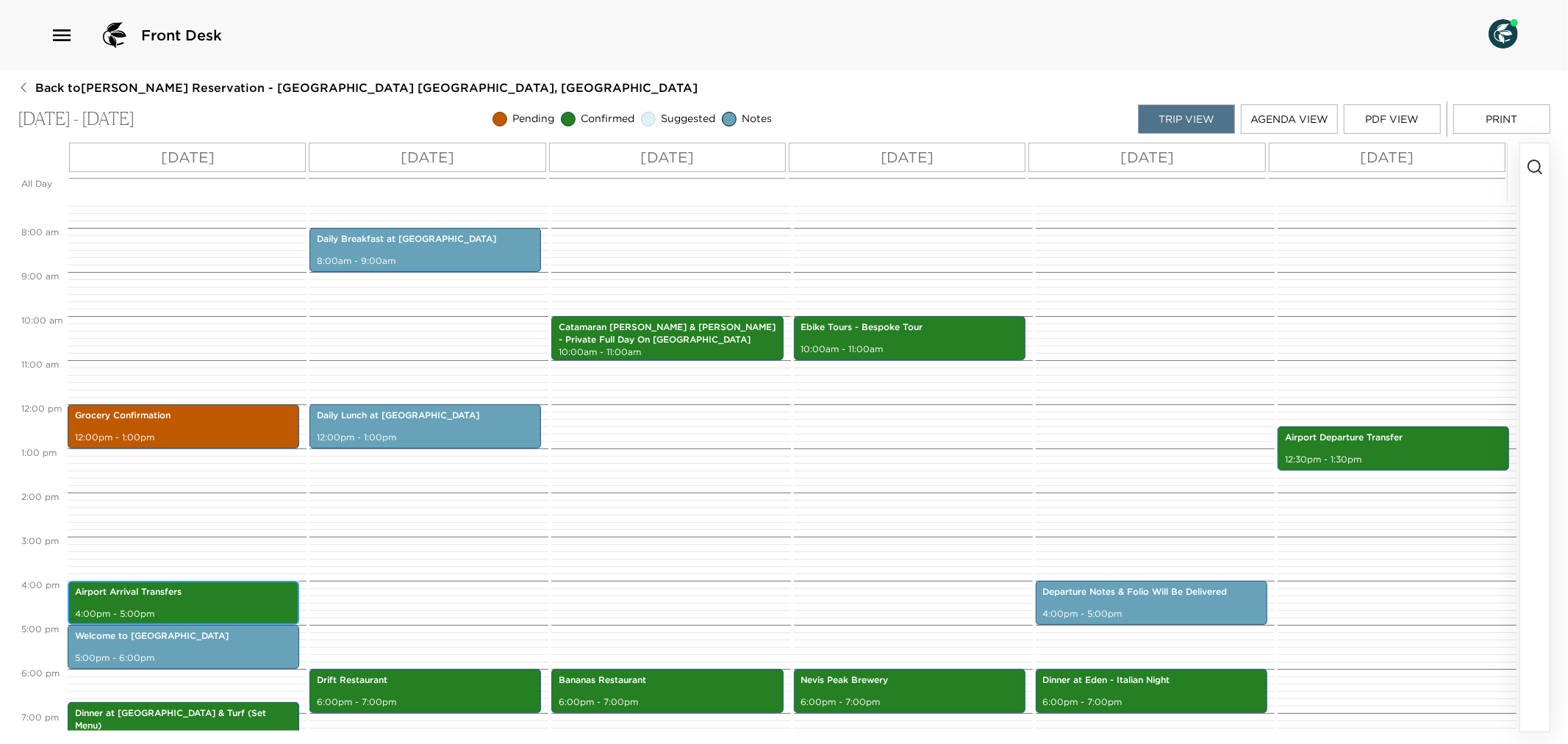
click at [180, 604] on div "Airport Arrival Transfers 4:00pm - 5:00pm" at bounding box center [184, 603] width 223 height 40
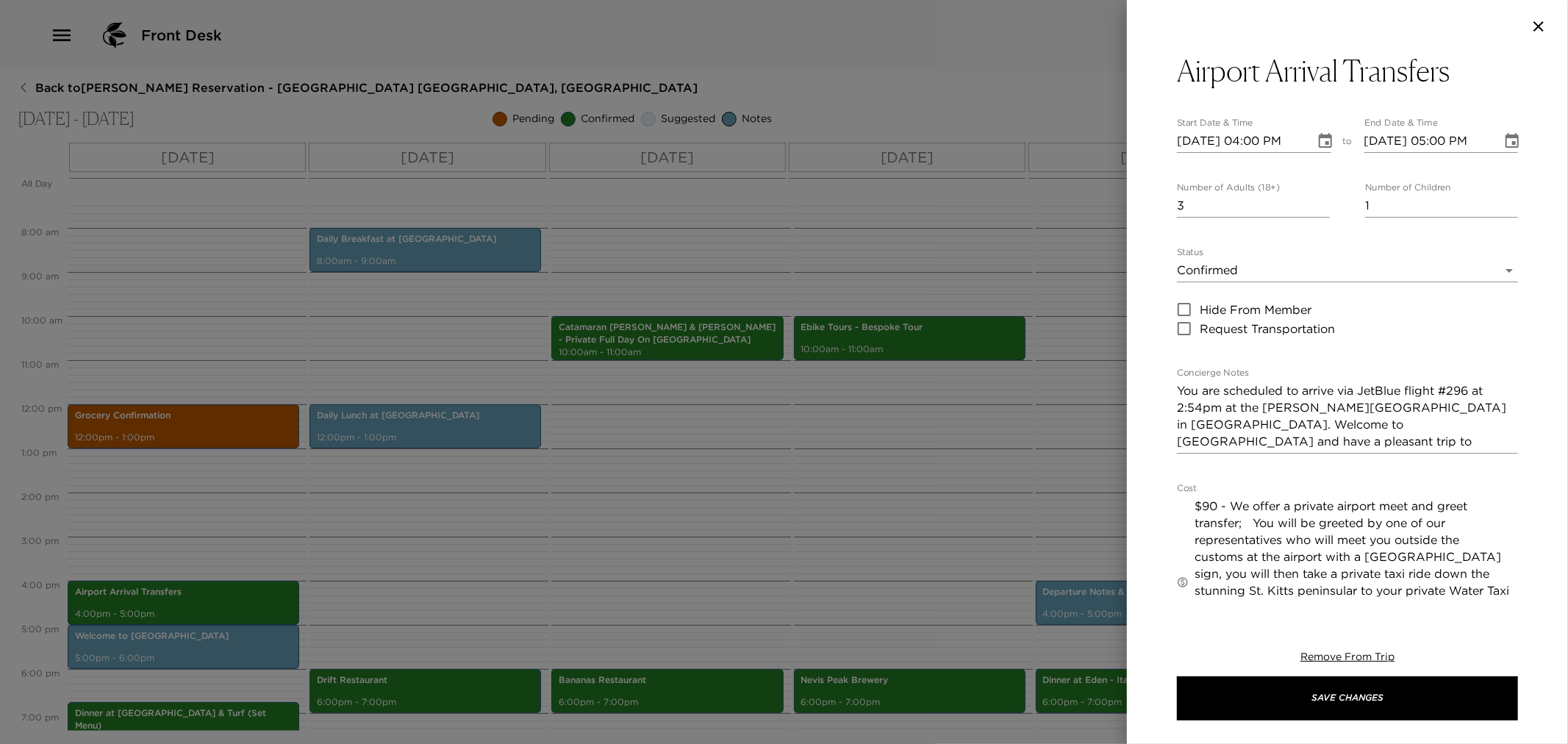
click at [562, 555] on div at bounding box center [784, 372] width 1568 height 744
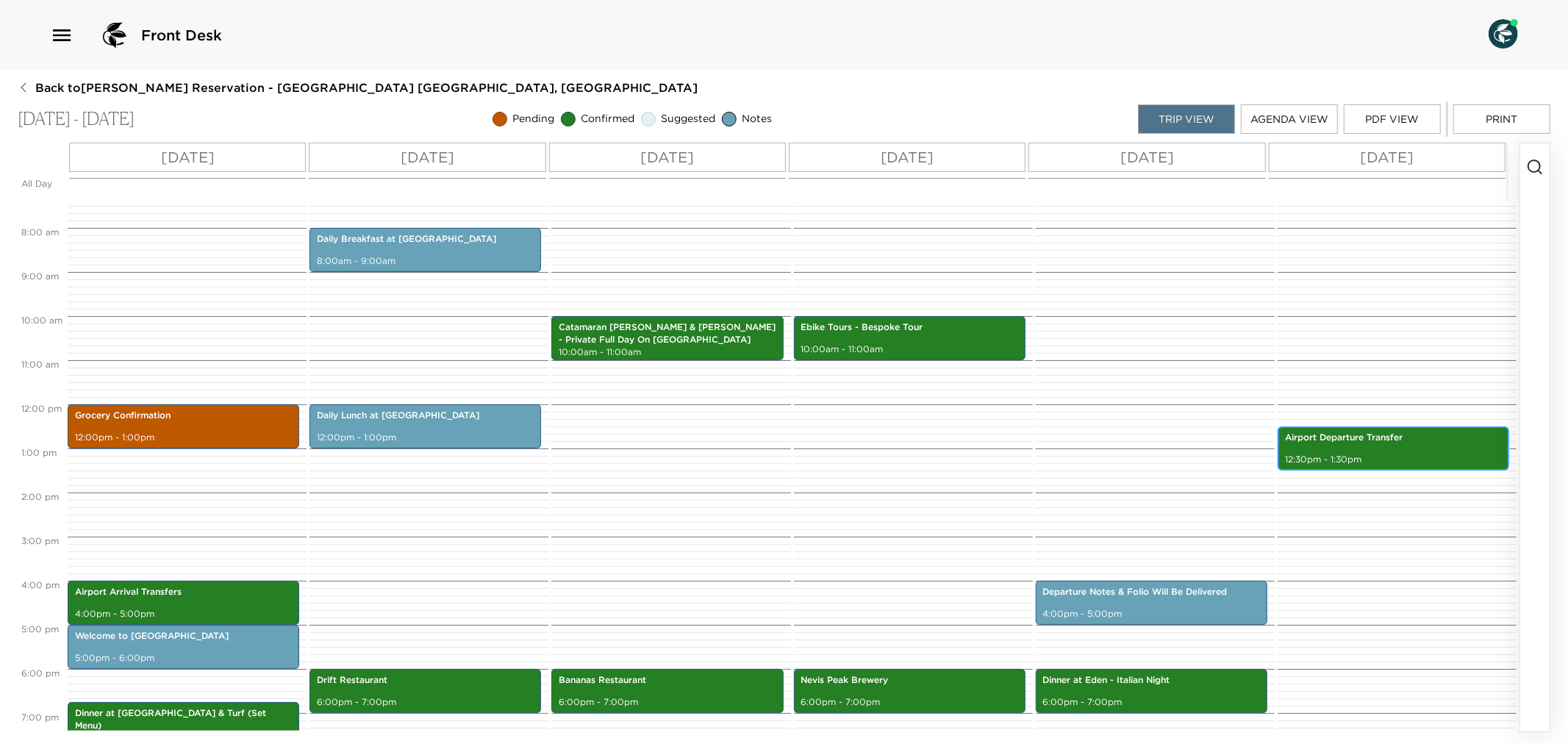
click at [1425, 459] on p "12:30pm - 1:30pm" at bounding box center [1393, 460] width 217 height 13
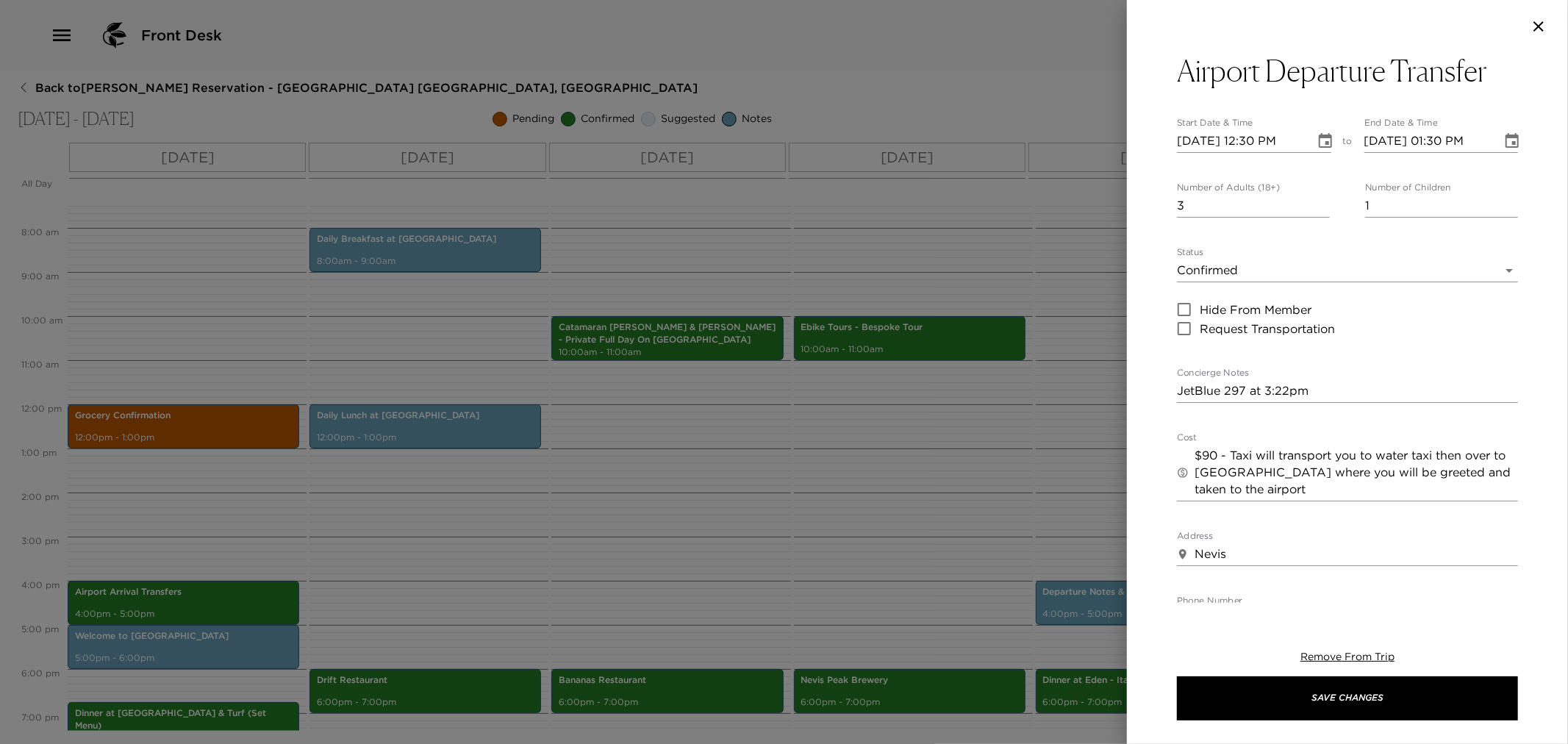
click at [921, 506] on div at bounding box center [784, 372] width 1568 height 744
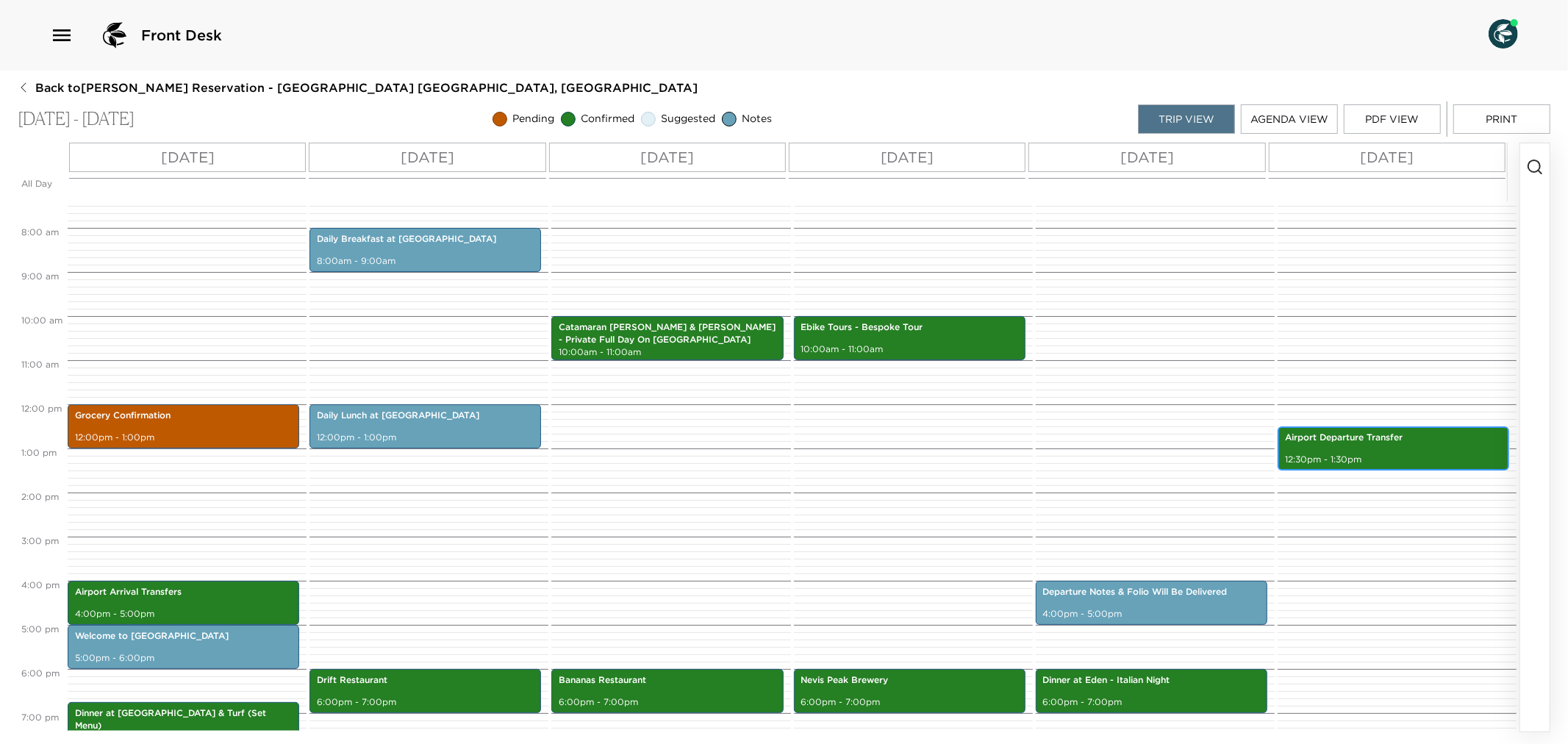
click at [1360, 457] on p "12:30pm - 1:30pm" at bounding box center [1393, 460] width 217 height 13
click at [1400, 443] on p "Airport Departure Transfer" at bounding box center [1393, 438] width 217 height 13
click at [1399, 444] on div "Airport Departure Transfer 12:30pm - 1:30pm" at bounding box center [1393, 449] width 223 height 40
click at [1399, 444] on div "Airport Departure Transfer 12:30pm - 1:30pm" at bounding box center [1393, 449] width 223 height 40
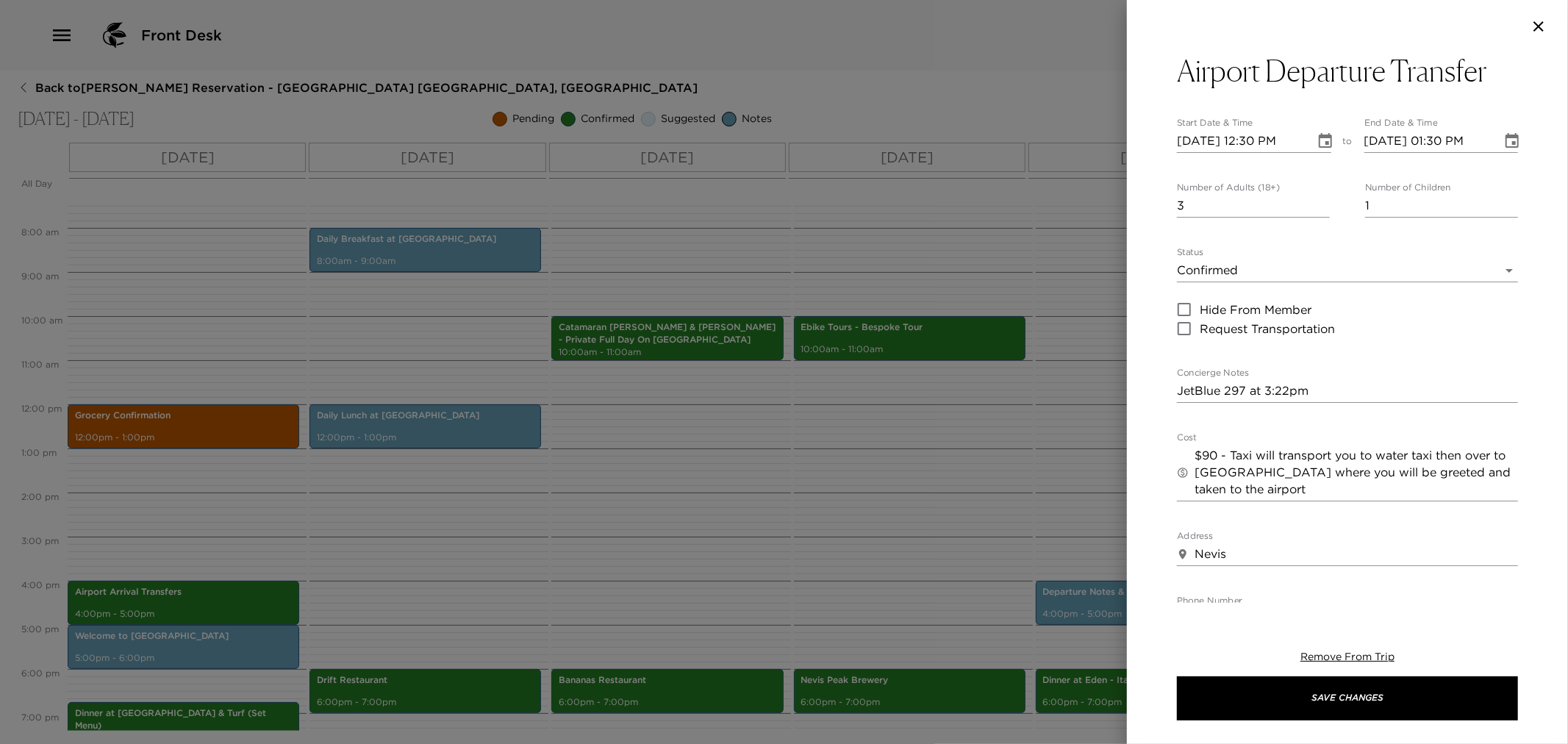
click at [1180, 392] on textarea "JetBlue 297 at 3:22pm" at bounding box center [1348, 391] width 341 height 17
paste textarea "You are scheduled to depart American Airlines flight #318 at 2:40pm from the [P…"
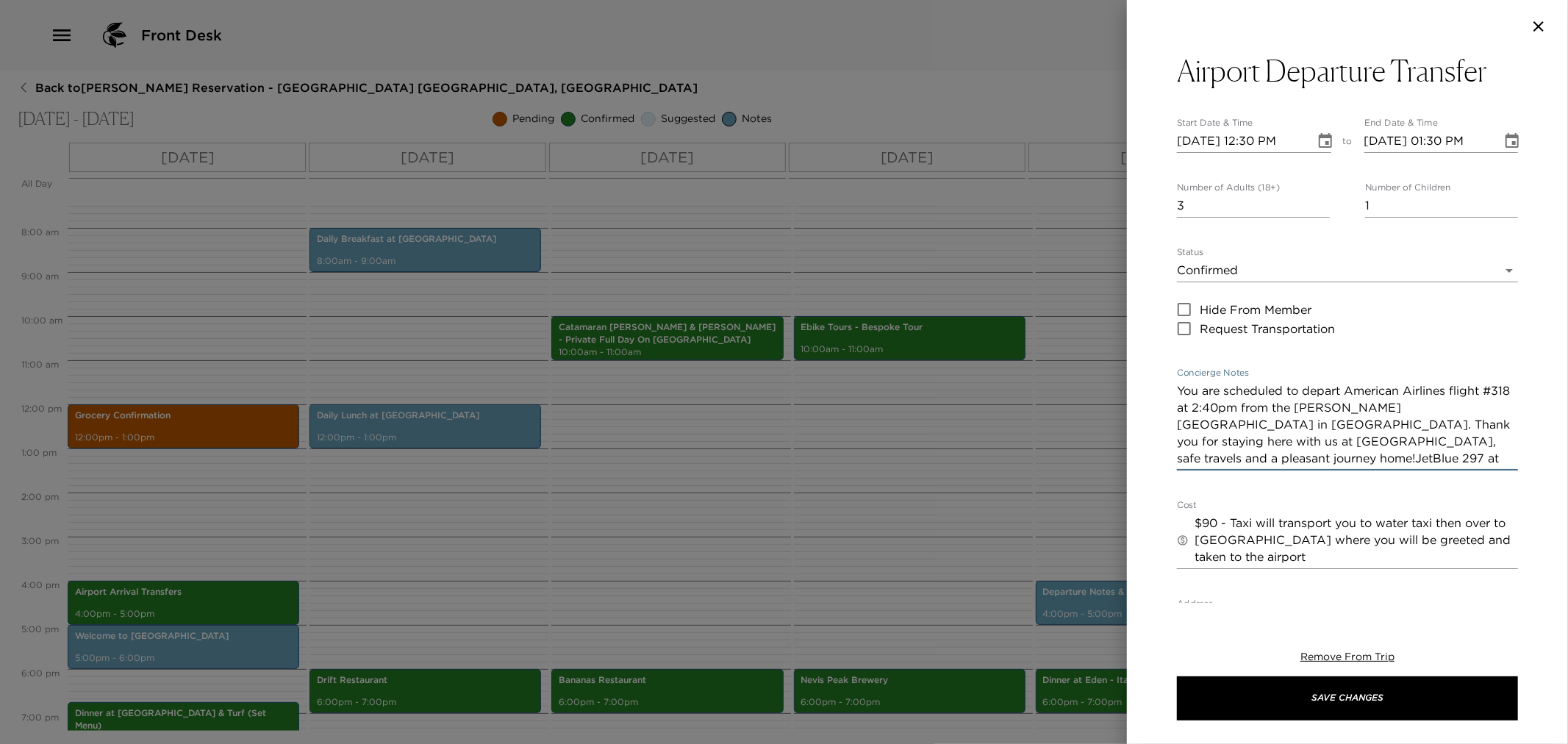
drag, startPoint x: 1347, startPoint y: 392, endPoint x: 1443, endPoint y: 416, distance: 99.0
click at [1447, 391] on textarea "You are scheduled to depart American Airlines flight #318 at 2:40pm from the Ro…" at bounding box center [1348, 424] width 341 height 84
drag, startPoint x: 1438, startPoint y: 388, endPoint x: 1456, endPoint y: 391, distance: 18.2
click at [1456, 391] on textarea "You are scheduled to depart JetBlue flight #318 at 2:40pm from the Robert L. Br…" at bounding box center [1348, 424] width 341 height 84
click at [1184, 409] on textarea "You are scheduled to depart JetBlue flight #297 at 2:40pm from the Robert L. Br…" at bounding box center [1348, 424] width 341 height 84
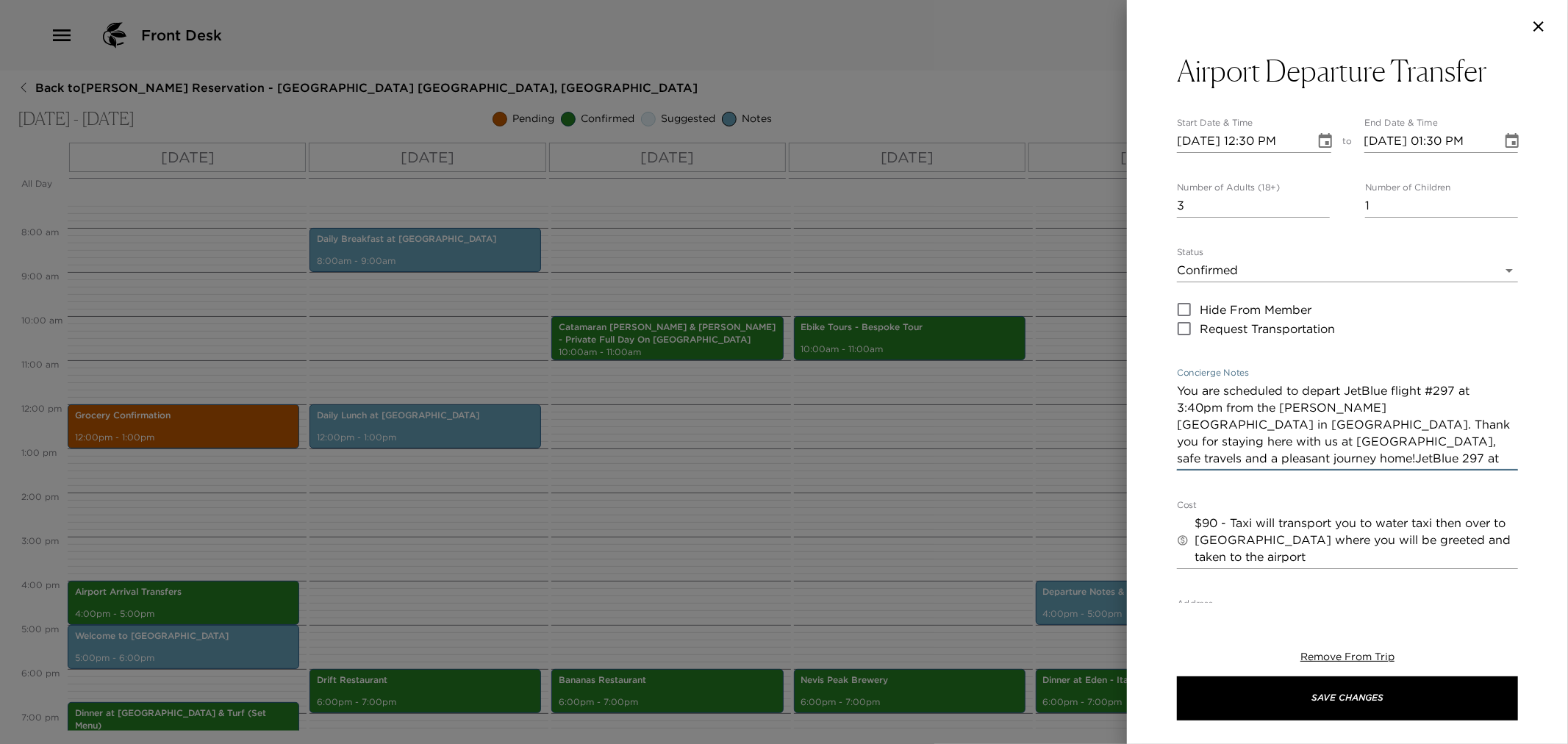
click at [1204, 410] on textarea "You are scheduled to depart JetBlue flight #297 at 3:40pm from the Robert L. Br…" at bounding box center [1348, 424] width 341 height 84
click at [1217, 457] on textarea "You are scheduled to depart JetBlue flight #297 at 3:22pm from the Robert L. Br…" at bounding box center [1348, 424] width 341 height 84
click at [1217, 459] on textarea "You are scheduled to depart JetBlue flight #297 at 3:22pm from the Robert L. Br…" at bounding box center [1348, 424] width 341 height 84
drag, startPoint x: 1216, startPoint y: 458, endPoint x: 1403, endPoint y: 456, distance: 187.0
click at [1403, 456] on textarea "You are scheduled to depart JetBlue flight #297 at 3:22pm from the Robert L. Br…" at bounding box center [1348, 424] width 341 height 84
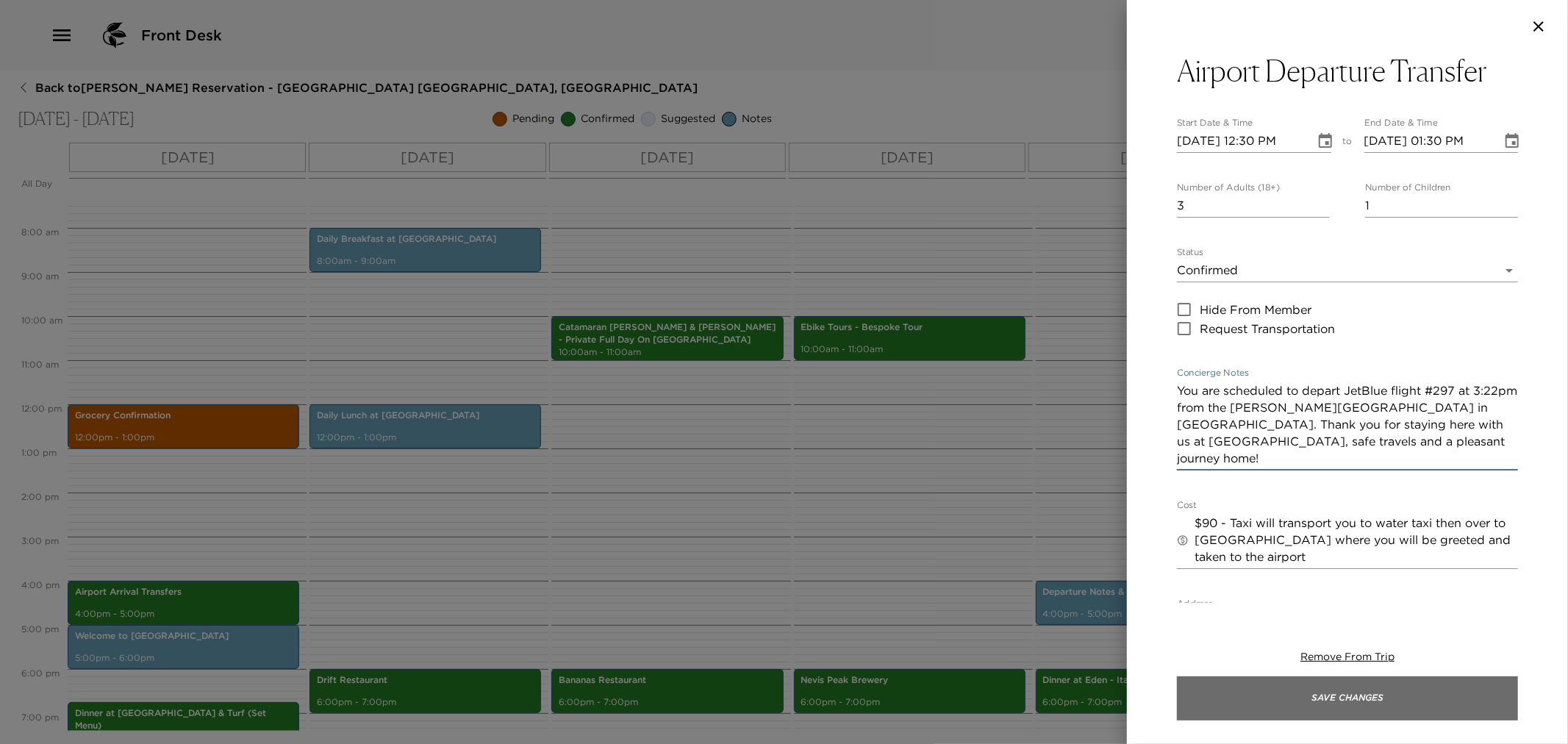
type textarea "You are scheduled to depart JetBlue flight #297 at 3:22pm from the Robert L. Br…"
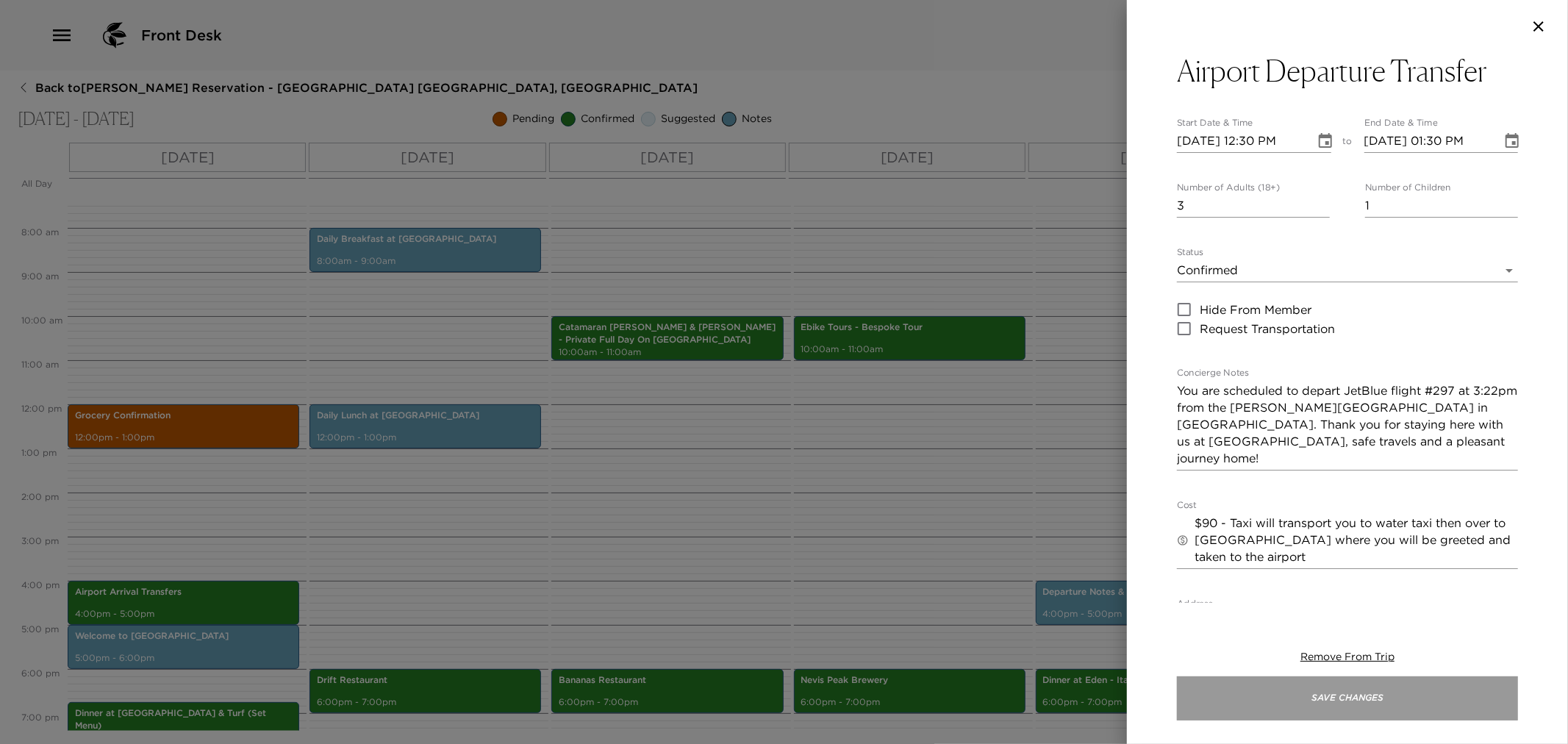
click at [1410, 707] on button "Save Changes" at bounding box center [1348, 699] width 341 height 44
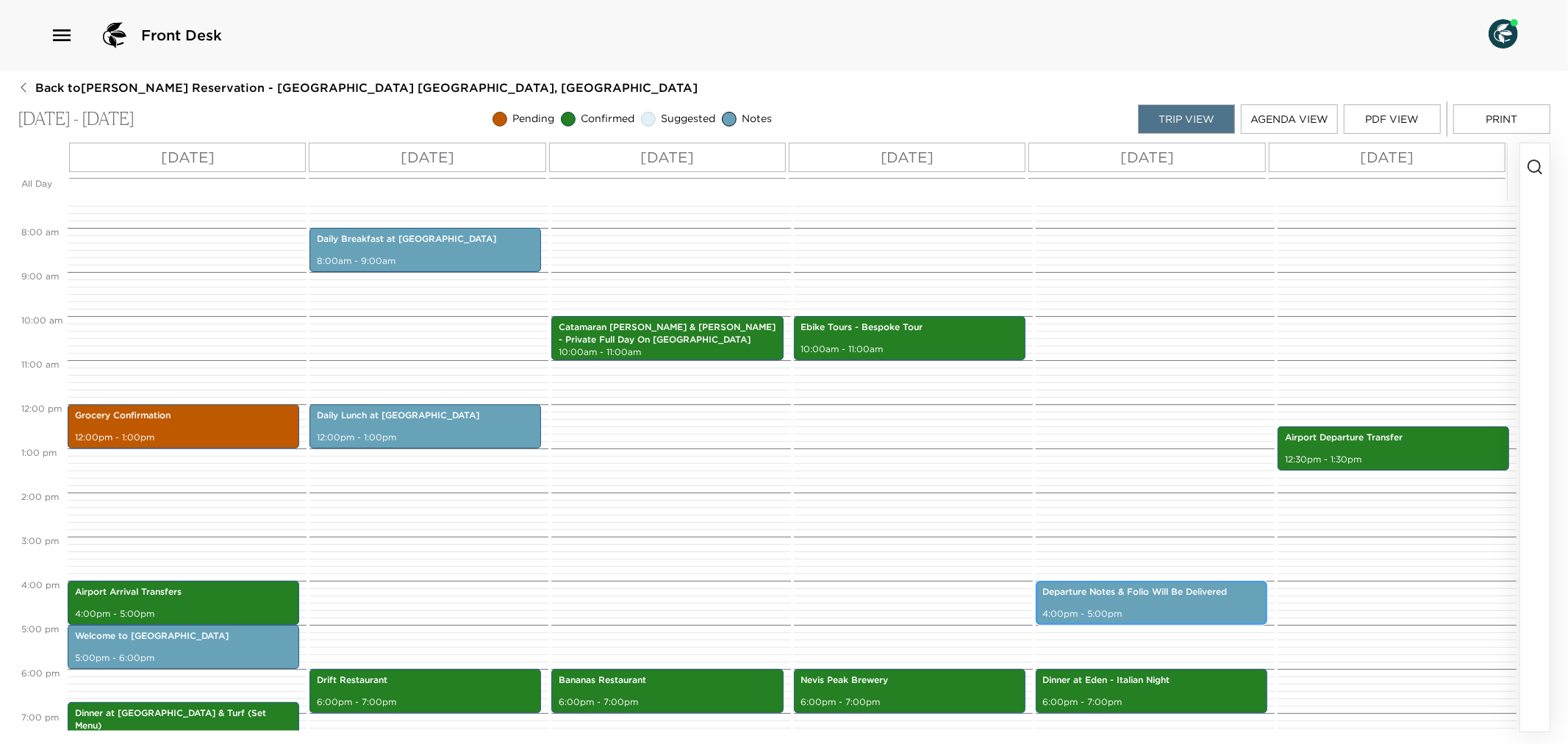
click at [1105, 609] on p "4:00pm - 5:00pm" at bounding box center [1152, 614] width 217 height 13
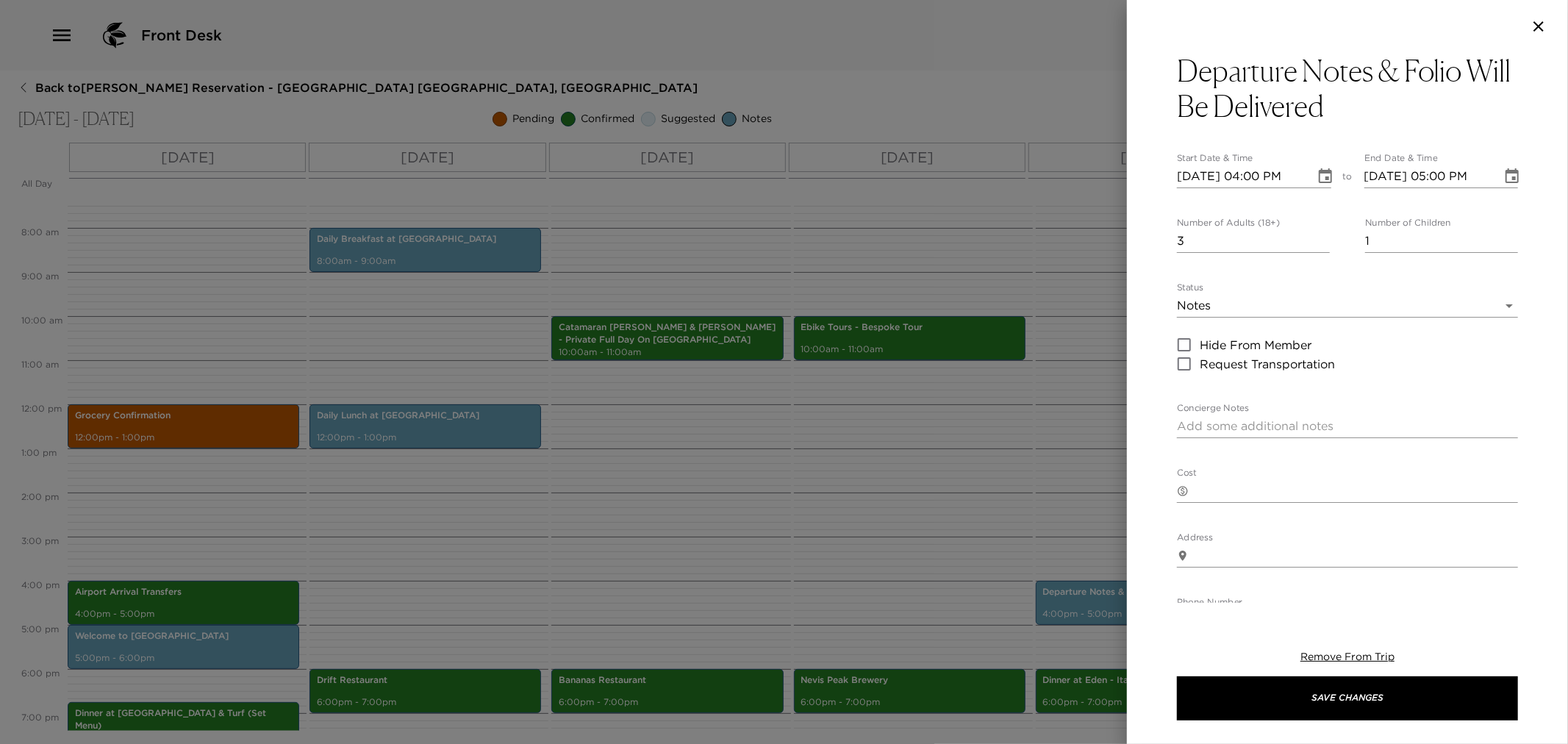
click at [850, 520] on div at bounding box center [784, 372] width 1568 height 744
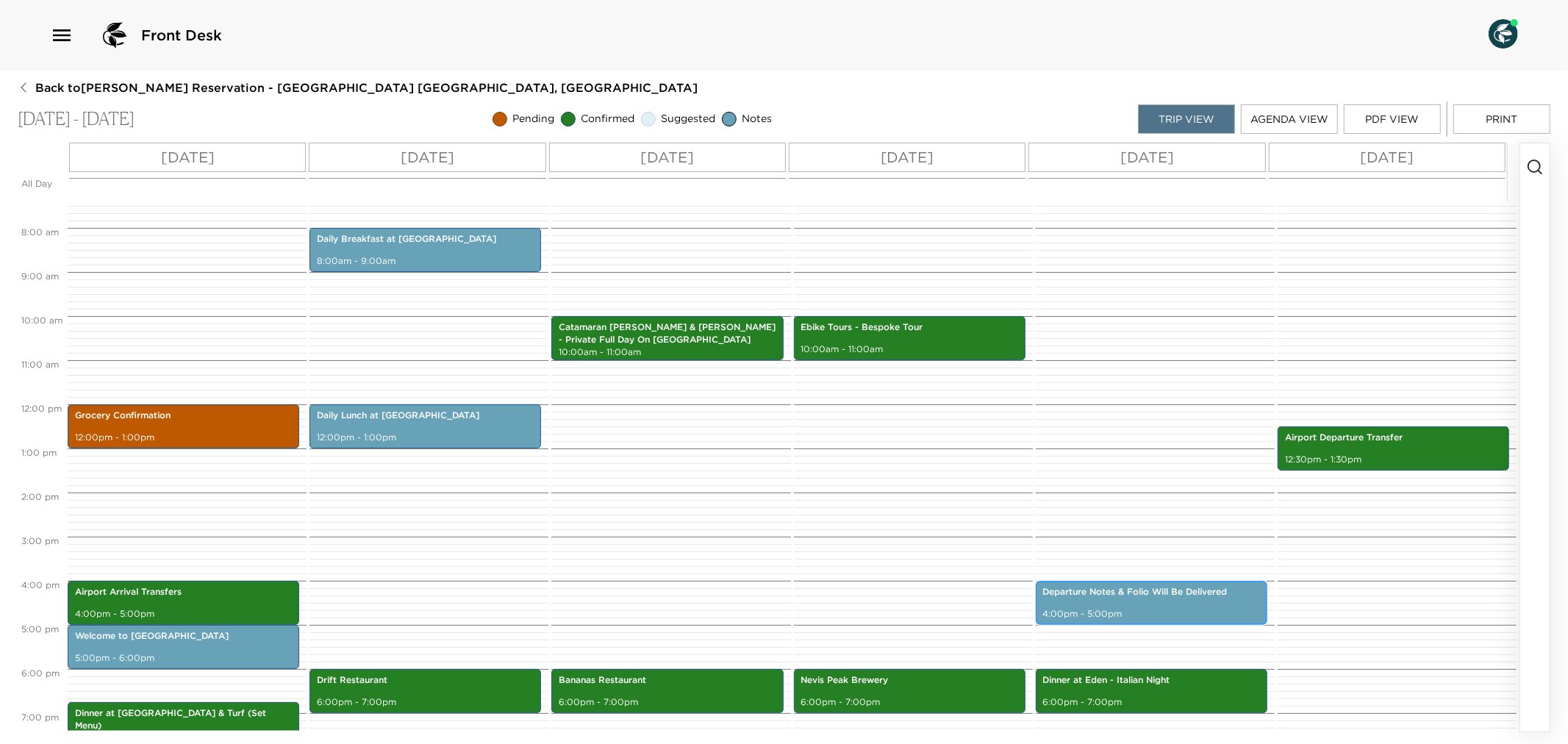
click at [1170, 600] on div "Departure Notes & Folio Will Be Delivered 4:00pm - 5:00pm" at bounding box center [1152, 603] width 223 height 40
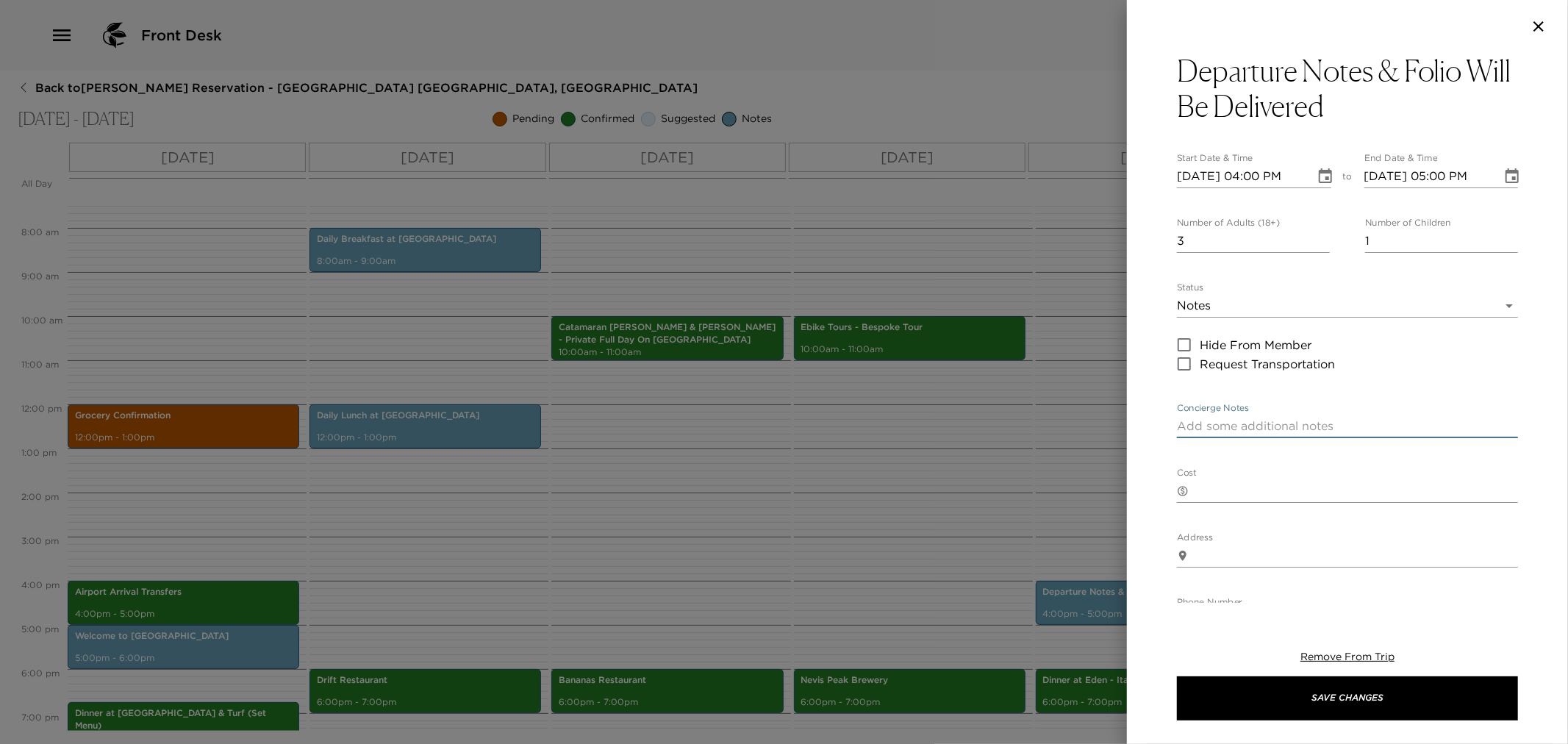
click at [1228, 429] on textarea "Concierge Notes" at bounding box center [1348, 426] width 341 height 17
paste textarea "In preparation for your departure, we will deliver your departure details and f…"
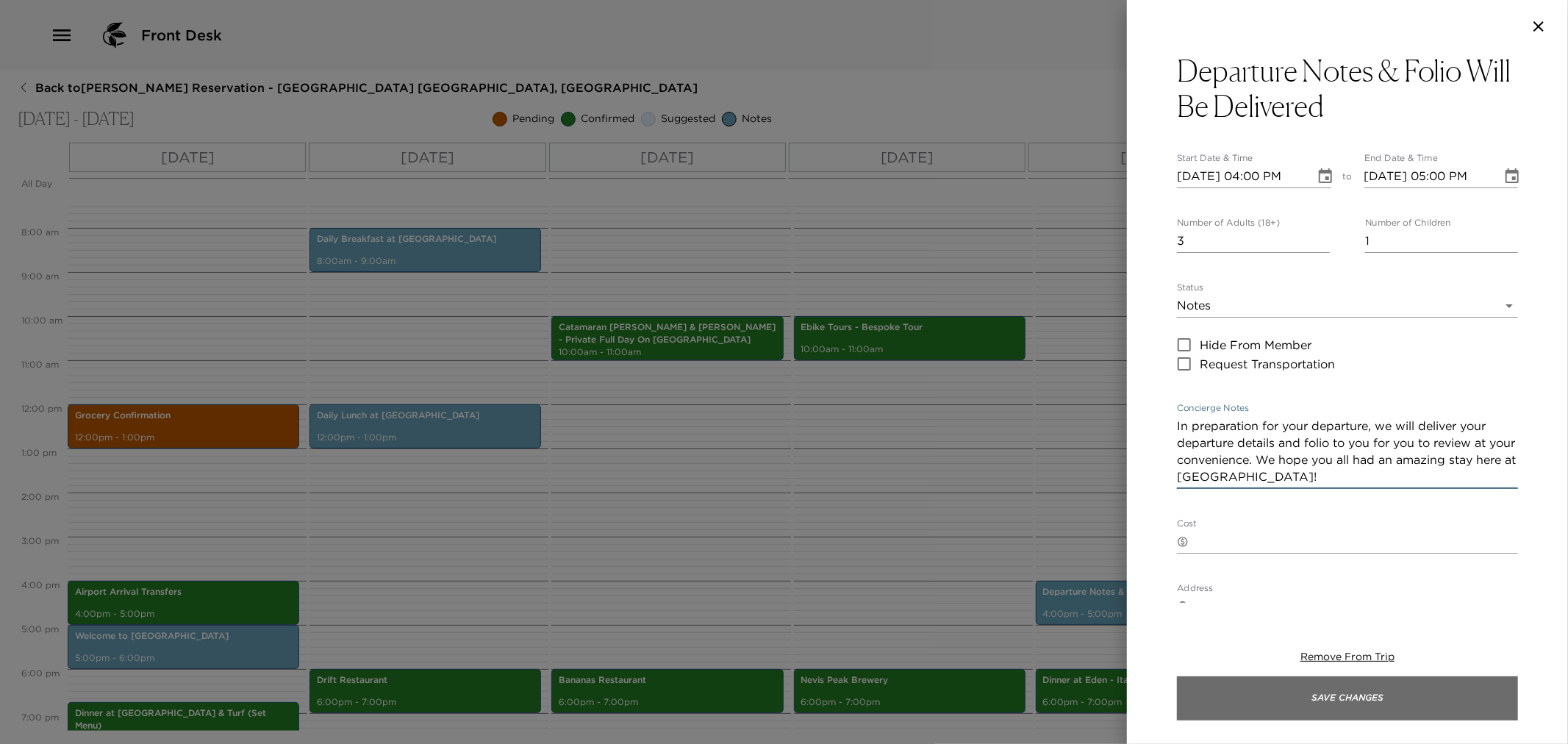
type textarea "In preparation for your departure, we will deliver your departure details and f…"
click at [1302, 701] on button "Save Changes" at bounding box center [1348, 699] width 341 height 44
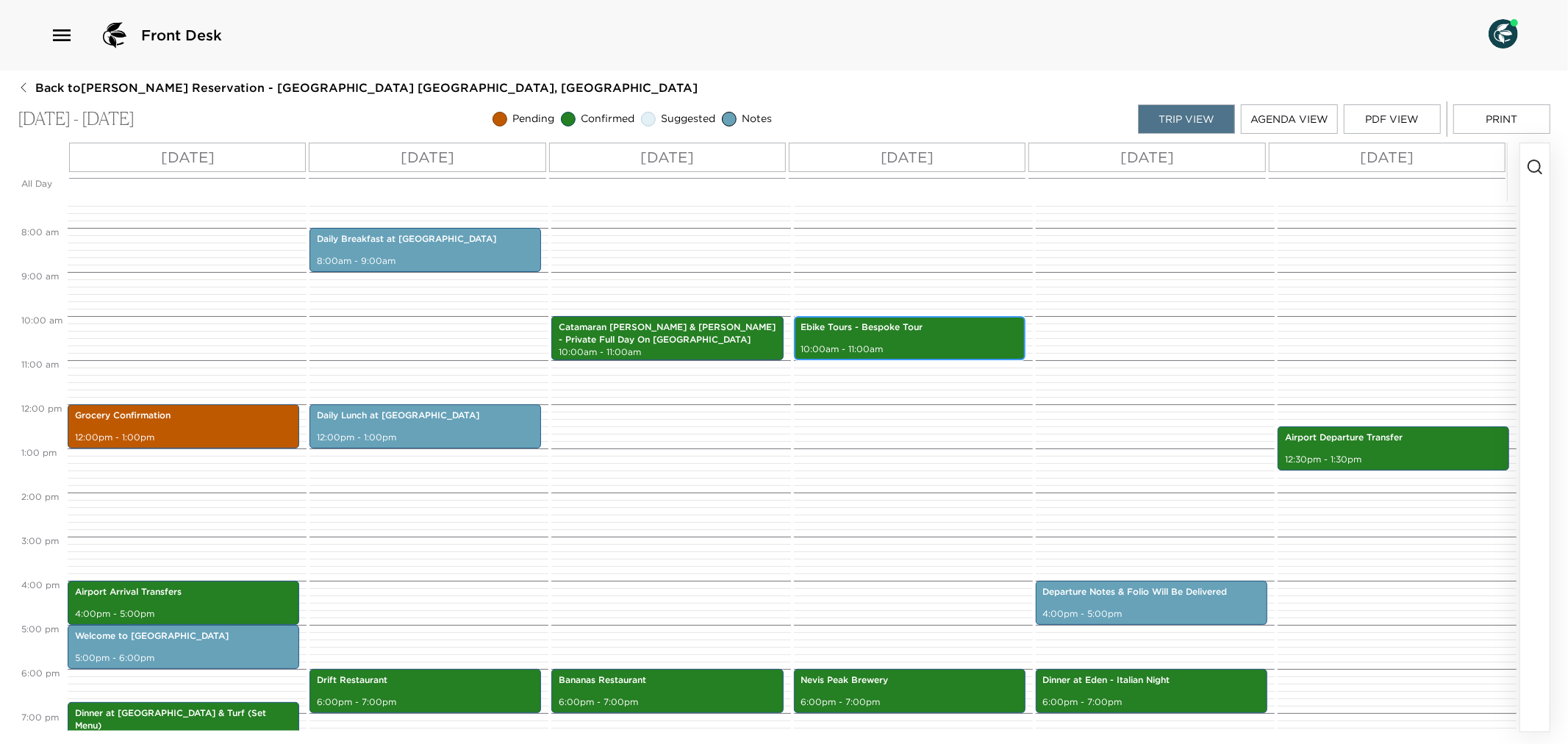
click at [894, 341] on div "Ebike Tours - Bespoke Tour 10:00am - 11:00am" at bounding box center [910, 338] width 223 height 40
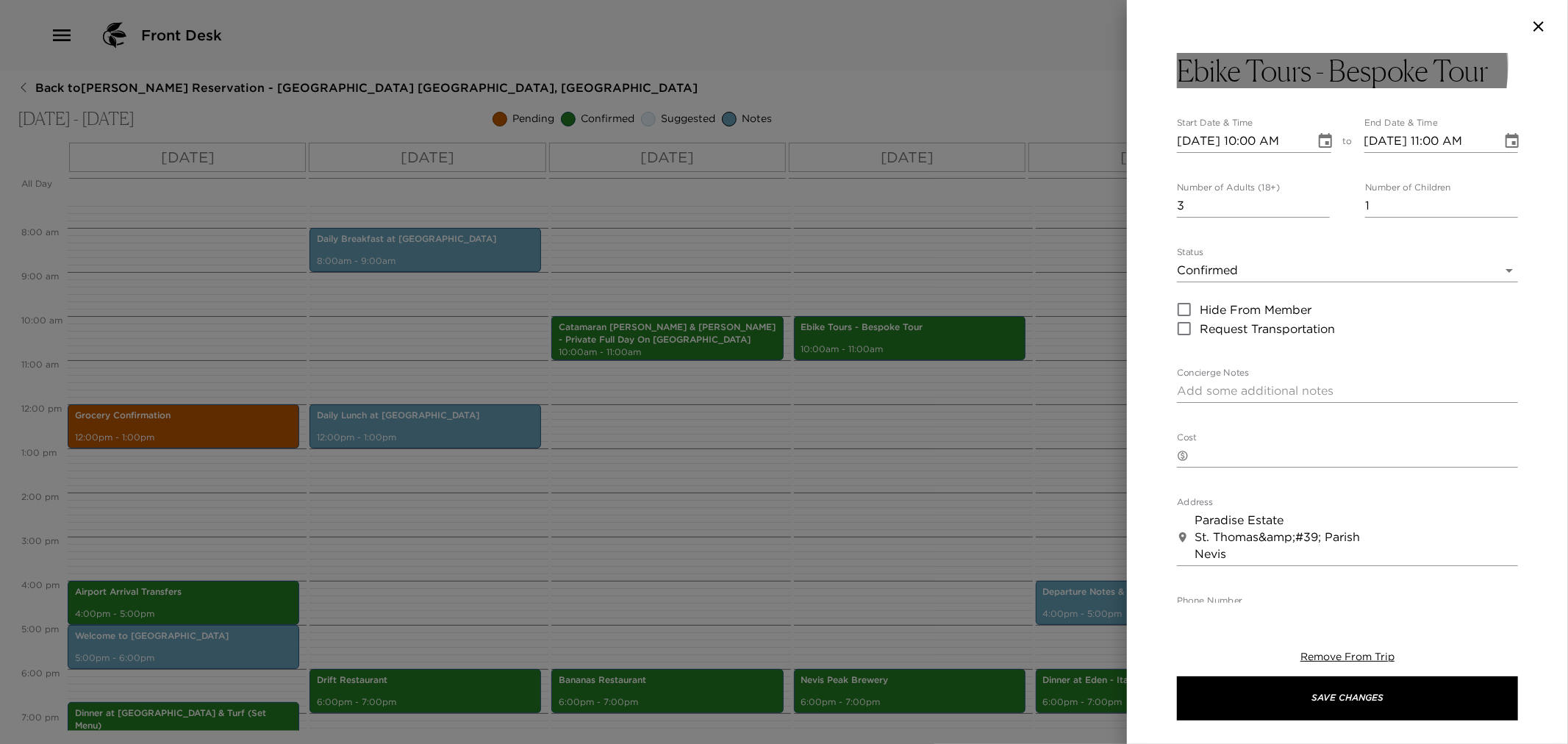
click at [1338, 64] on h3 "Ebike Tours - Bespoke Tour" at bounding box center [1332, 70] width 311 height 35
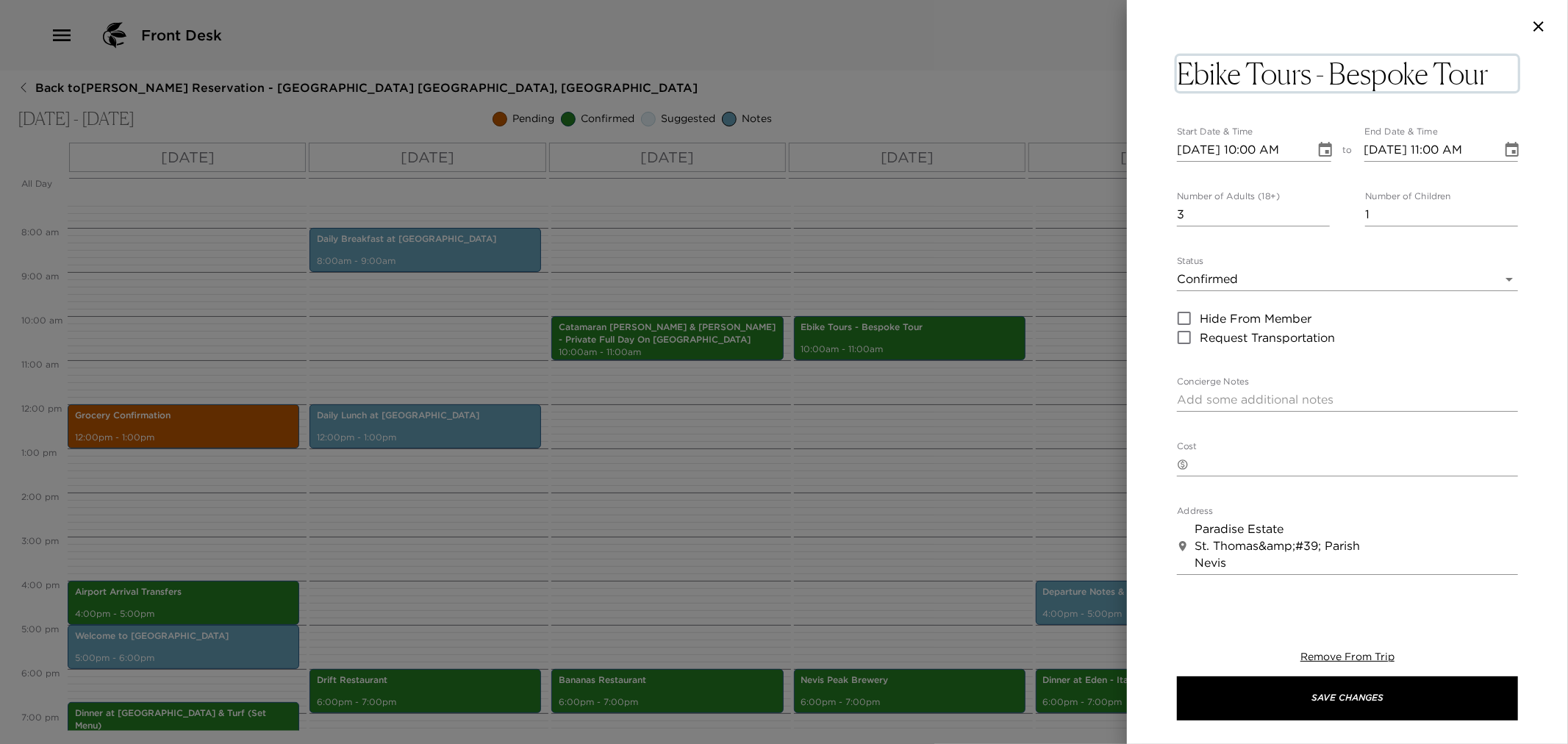
drag, startPoint x: 1333, startPoint y: 68, endPoint x: 1429, endPoint y: 68, distance: 96.0
click at [1429, 68] on textarea "Ebike Tours - Bespoke Tour" at bounding box center [1348, 73] width 341 height 35
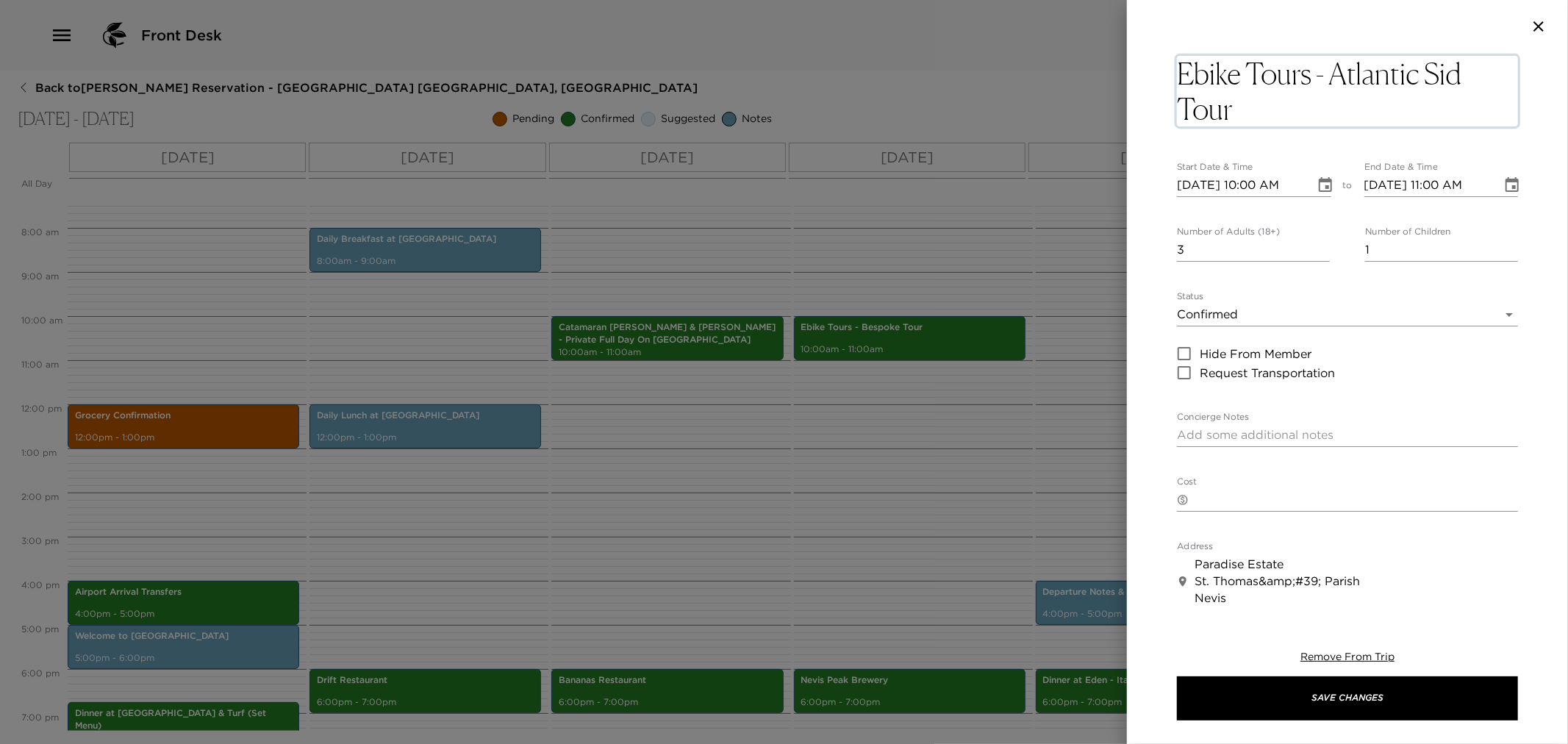
type textarea "Ebike Tours - Atlantic Side Tour"
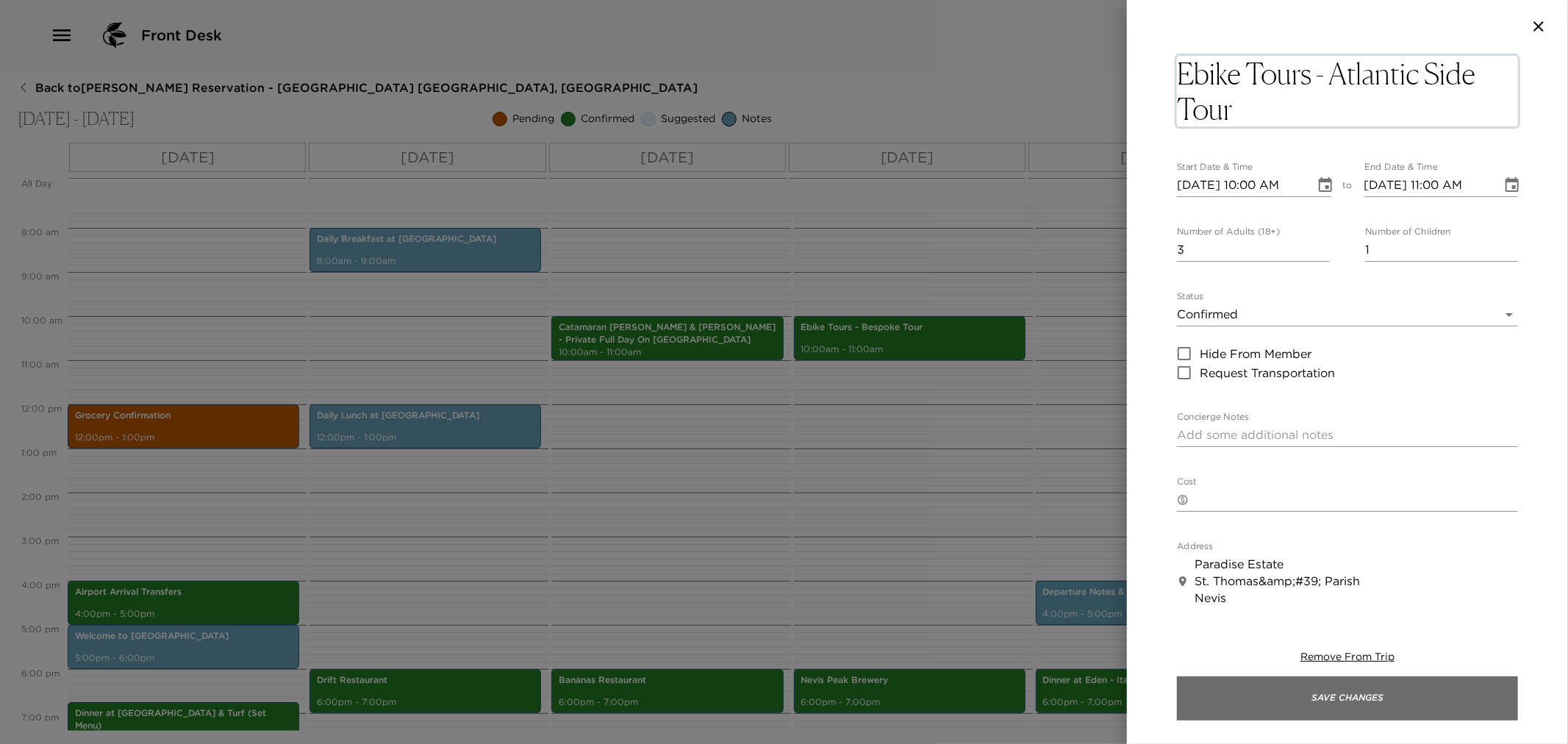
click at [1342, 701] on button "Save Changes" at bounding box center [1348, 699] width 341 height 44
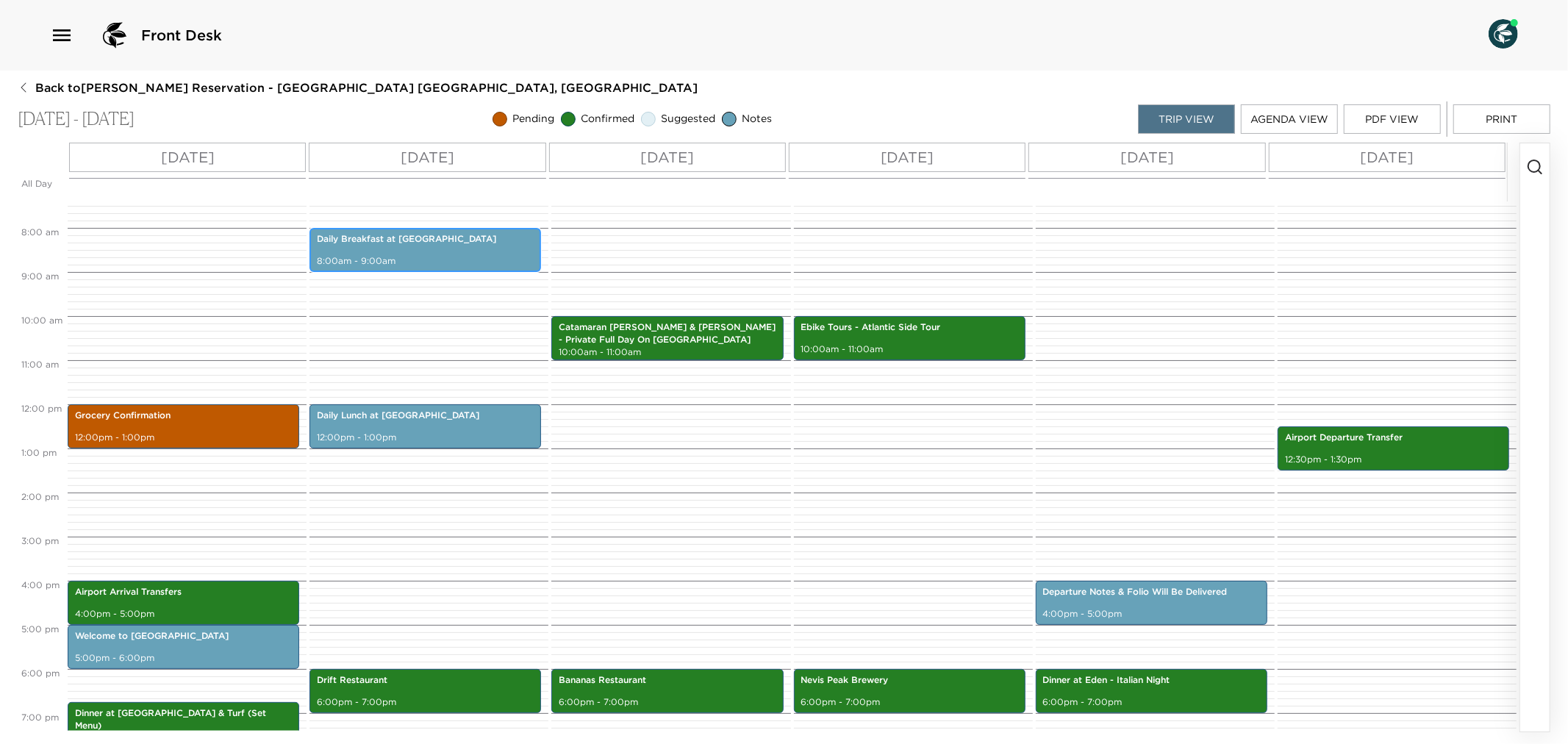
click at [472, 244] on p "Daily Breakfast at [GEOGRAPHIC_DATA]" at bounding box center [425, 239] width 217 height 13
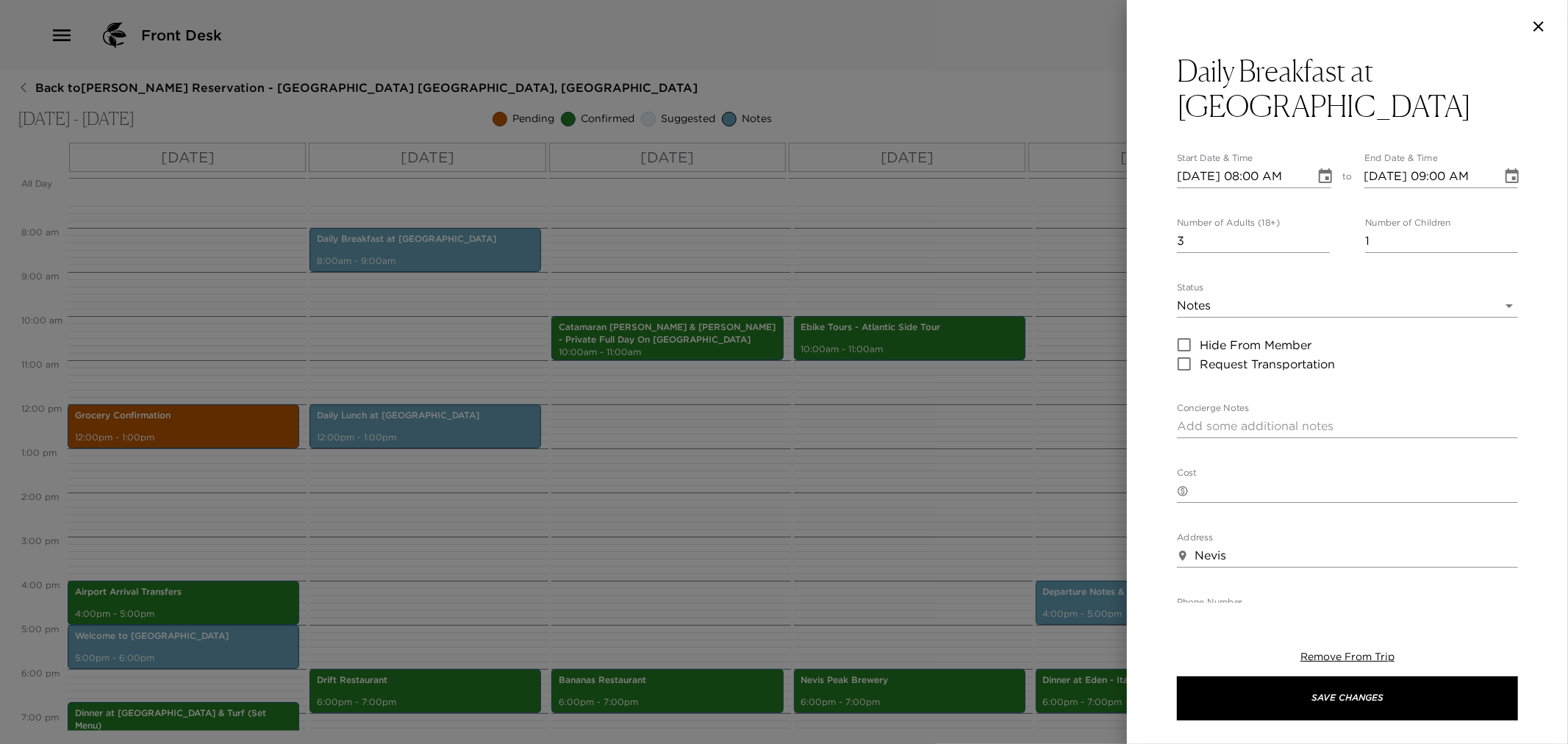
click at [1263, 418] on textarea "Concierge Notes" at bounding box center [1348, 426] width 341 height 17
paste textarea "Breakfast is served from 8:00 AM to 10:00 AM"
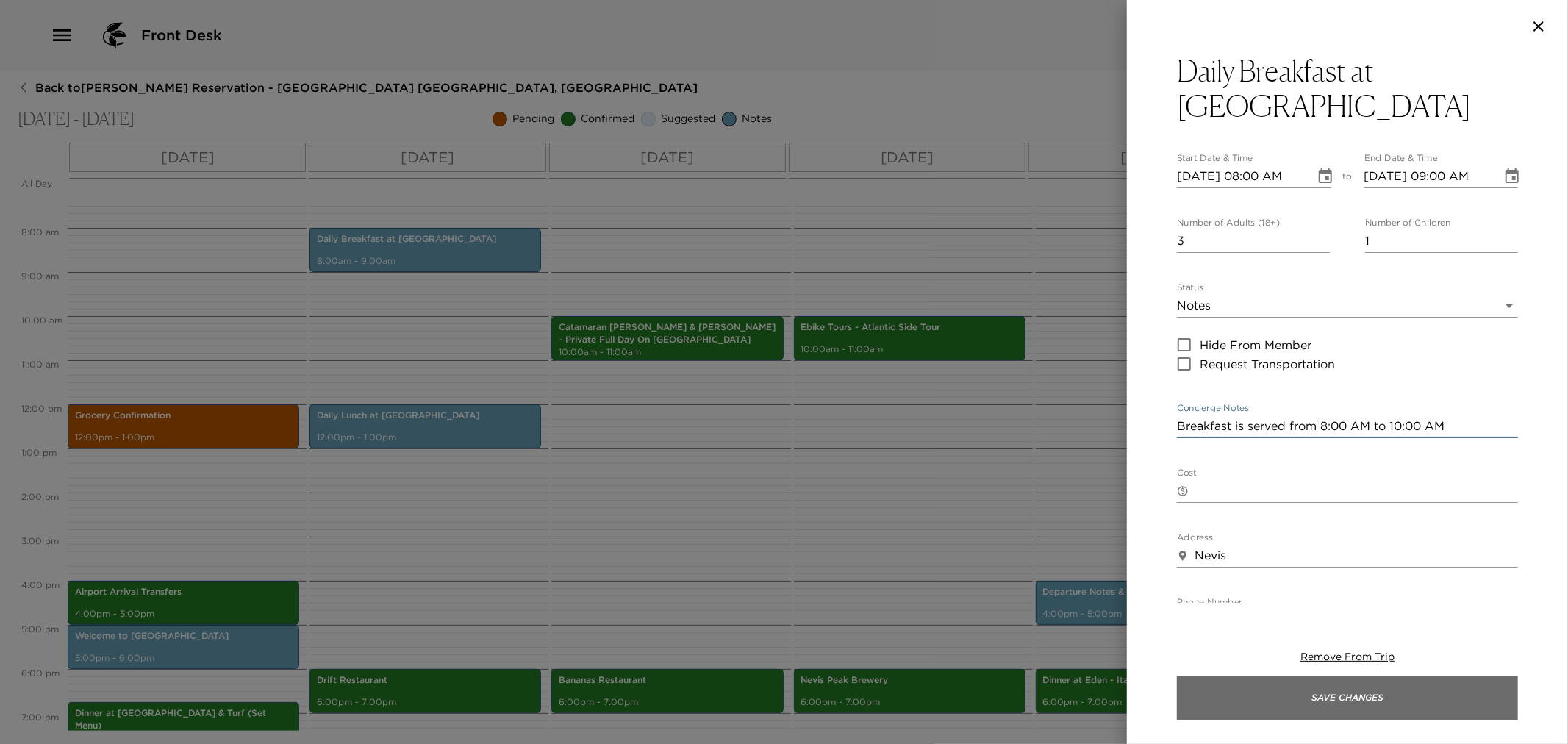
type textarea "Breakfast is served from 8:00 AM to 10:00 AM"
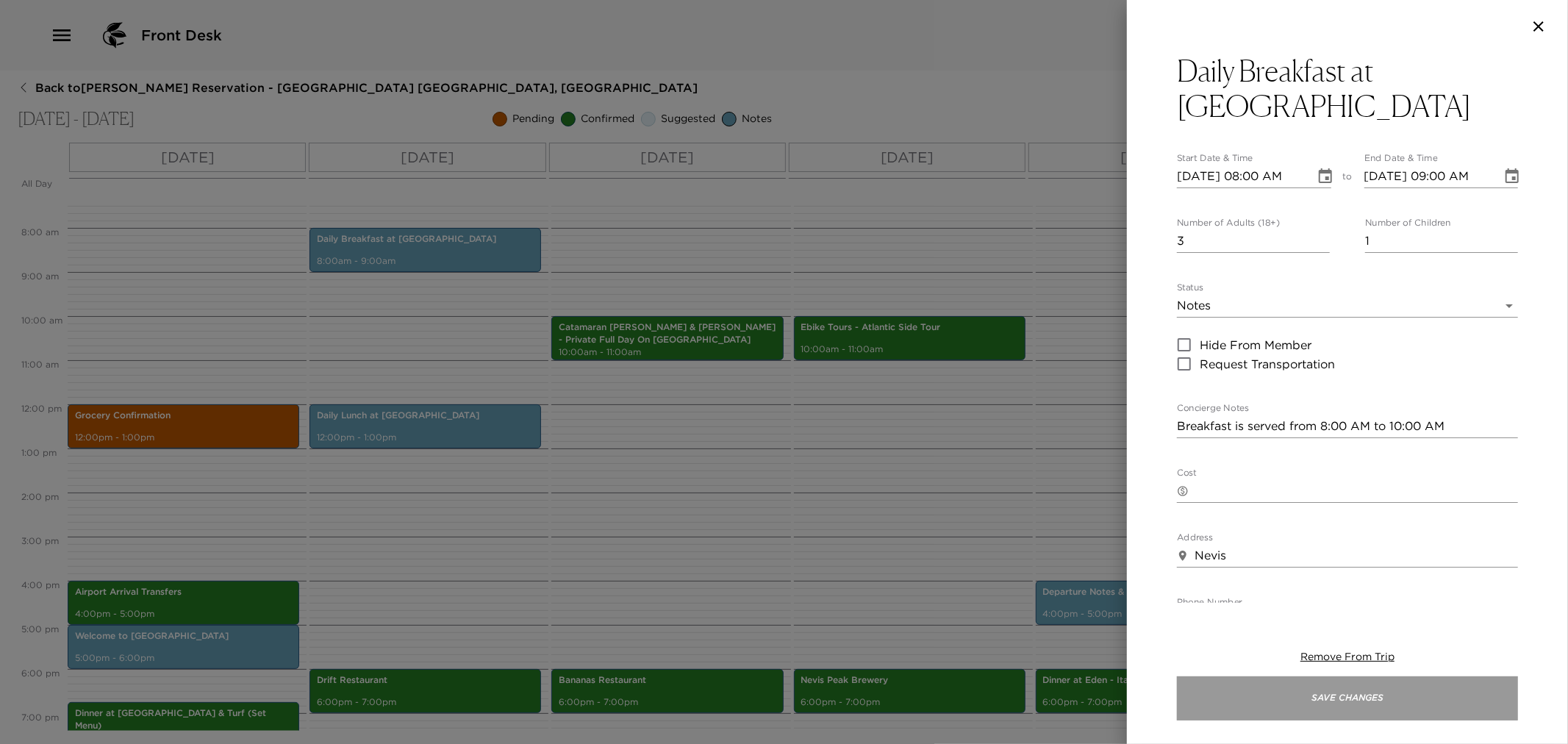
drag, startPoint x: 1419, startPoint y: 708, endPoint x: 1413, endPoint y: 697, distance: 12.5
click at [1416, 706] on button "Save Changes" at bounding box center [1348, 699] width 341 height 44
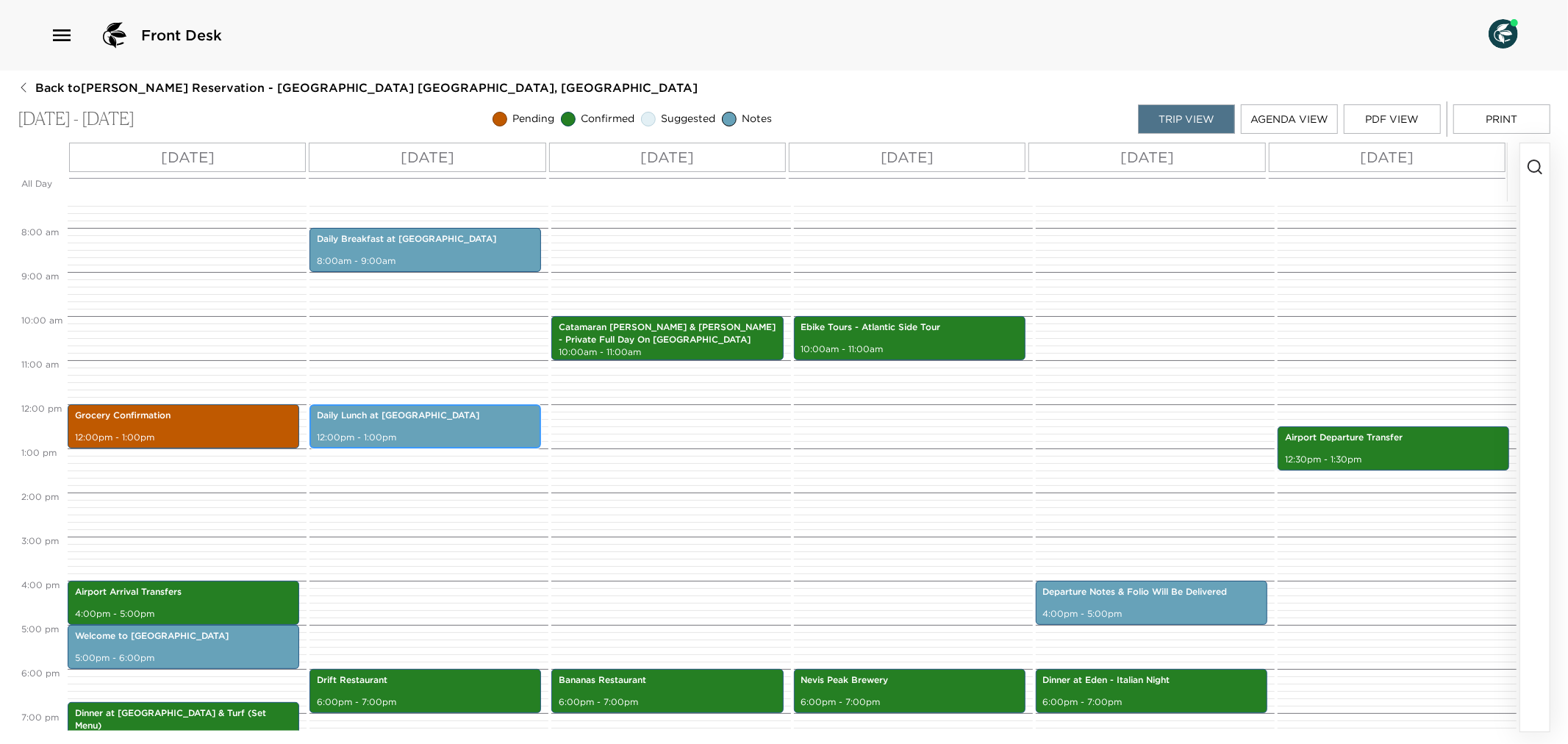
click at [409, 438] on p "12:00pm - 1:00pm" at bounding box center [425, 438] width 217 height 13
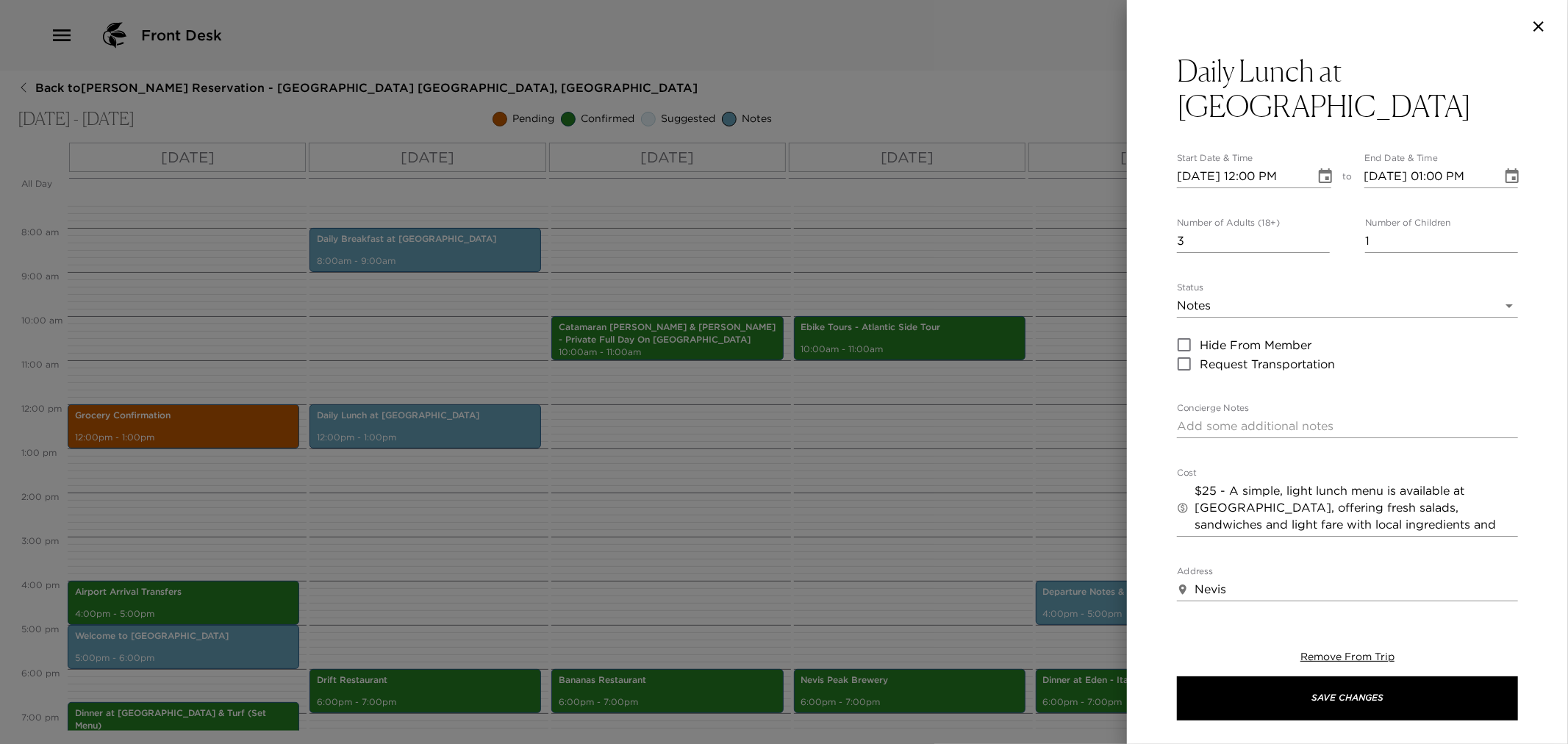
click at [1204, 418] on textarea "Concierge Notes" at bounding box center [1348, 426] width 341 height 17
paste textarea "Lunch is served from 12:00 PM to 3:00 PM"
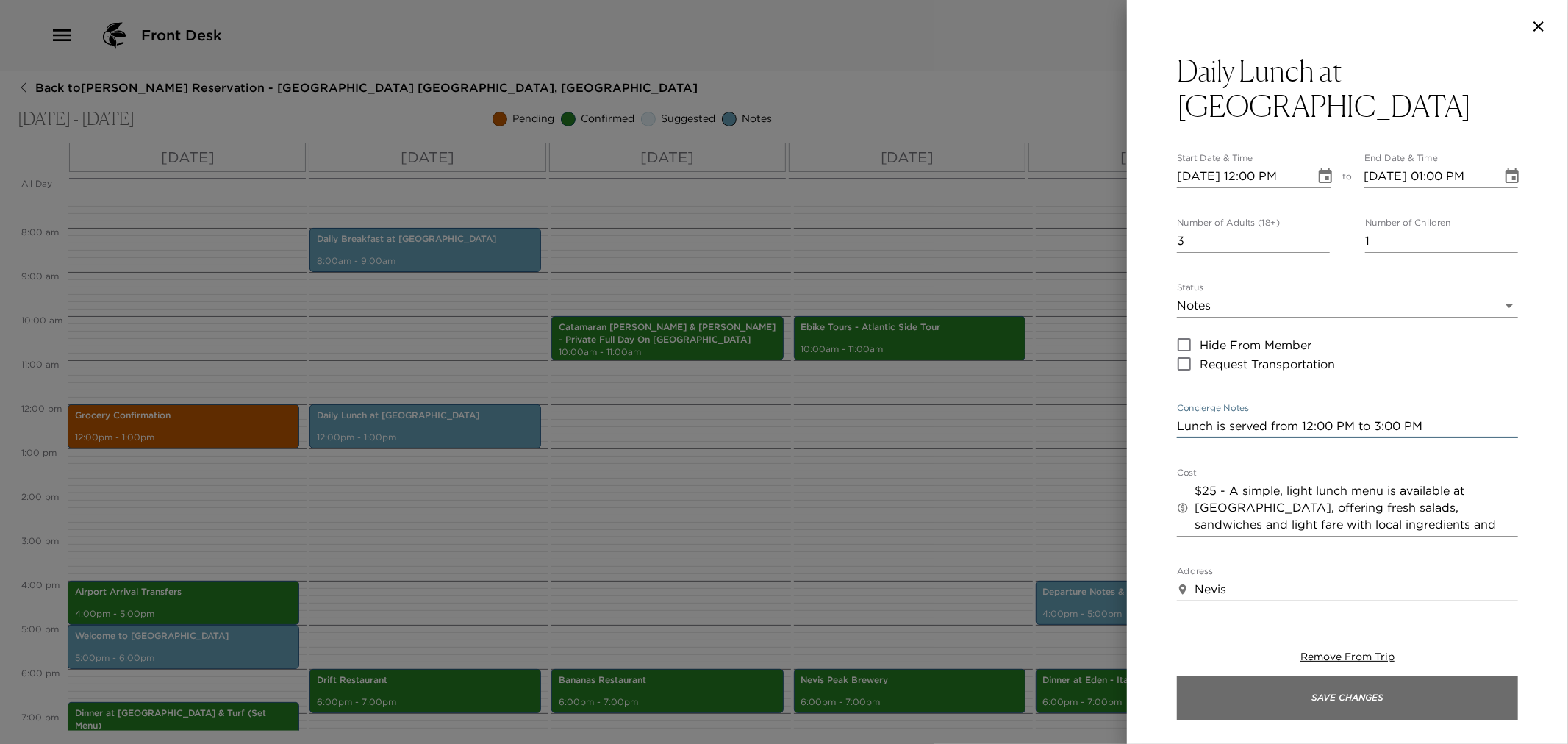
type textarea "Lunch is served from 12:00 PM to 3:00 PM"
click at [1287, 696] on button "Save Changes" at bounding box center [1348, 699] width 341 height 44
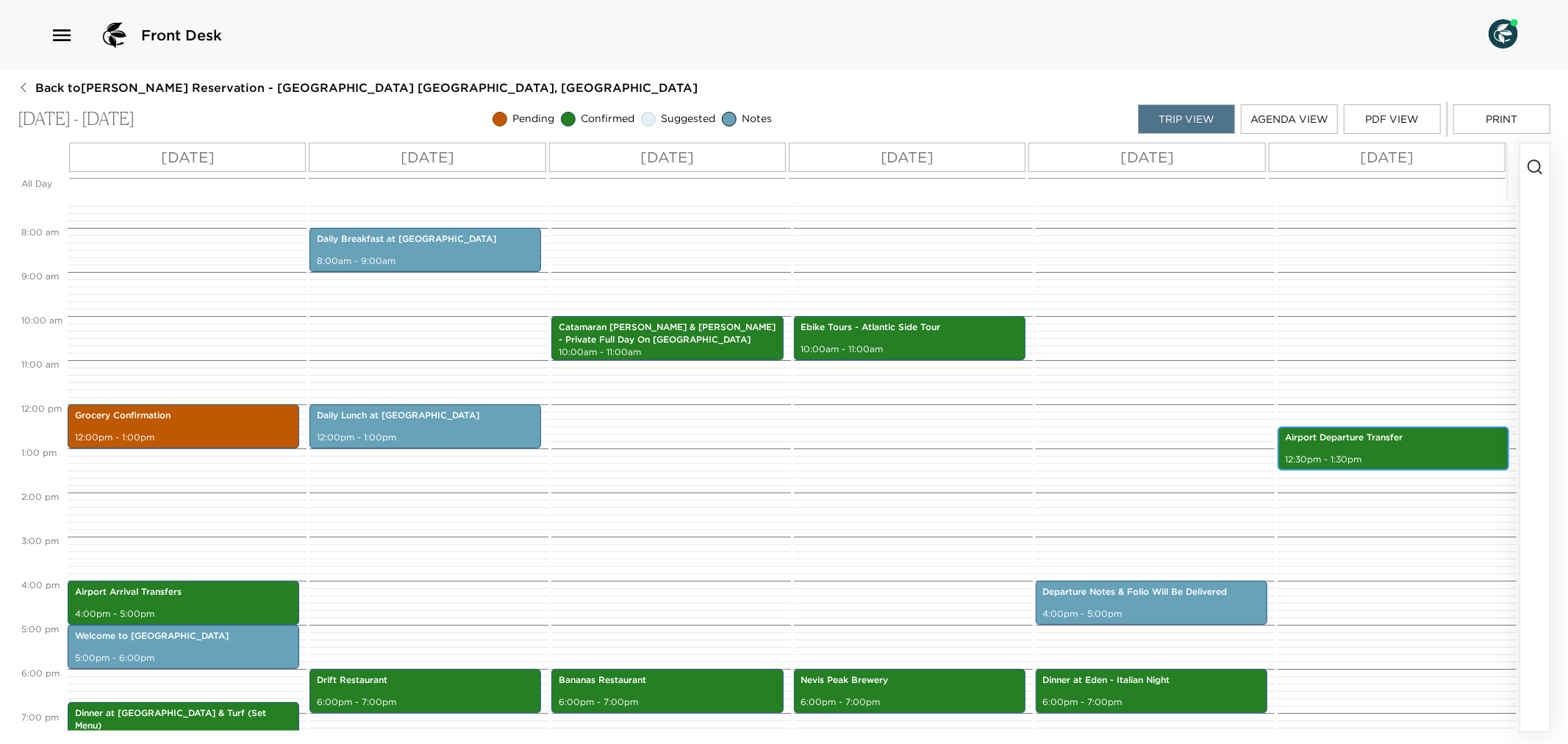
click at [1422, 447] on div "Airport Departure Transfer 12:30pm - 1:30pm" at bounding box center [1393, 449] width 223 height 40
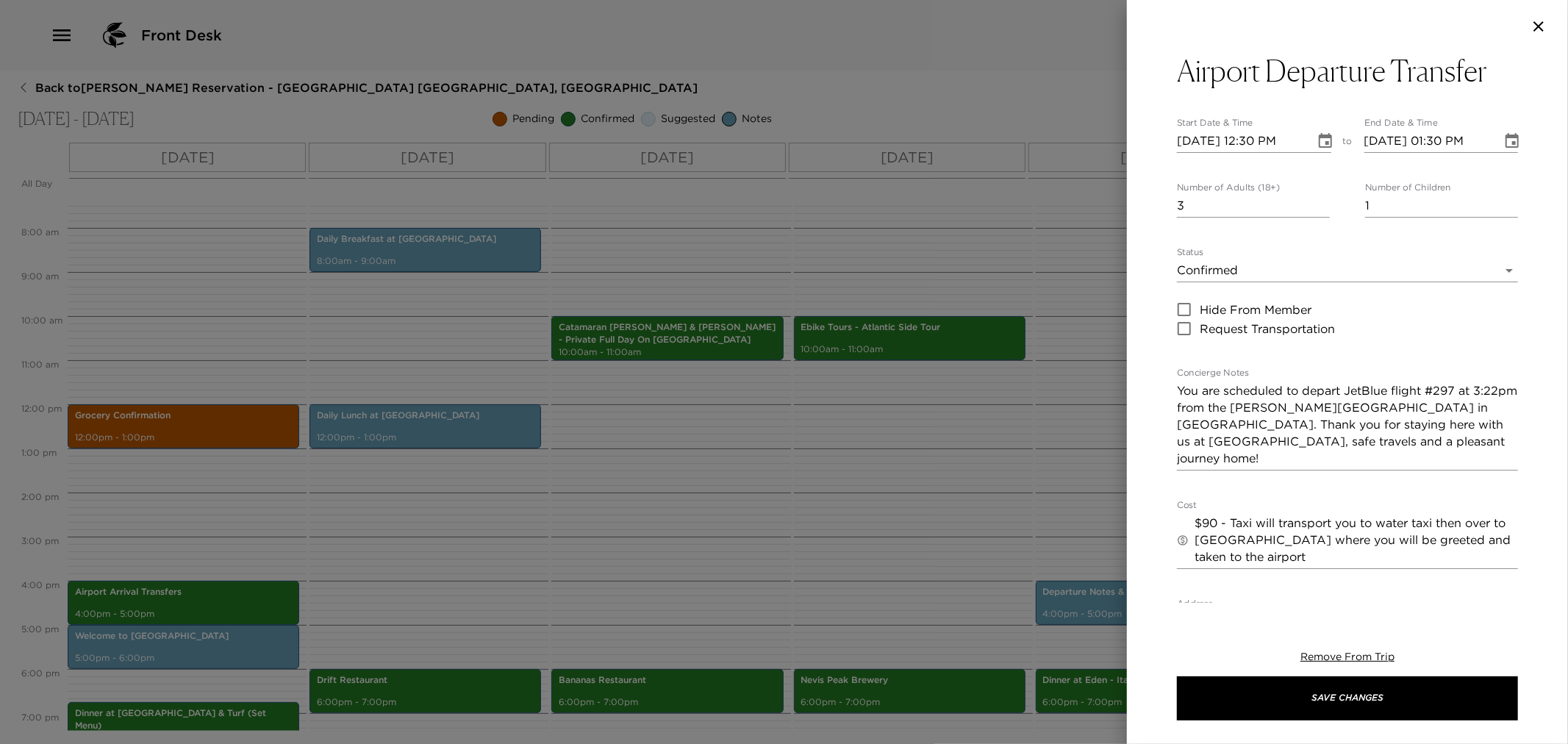
click at [1022, 472] on div at bounding box center [784, 372] width 1568 height 744
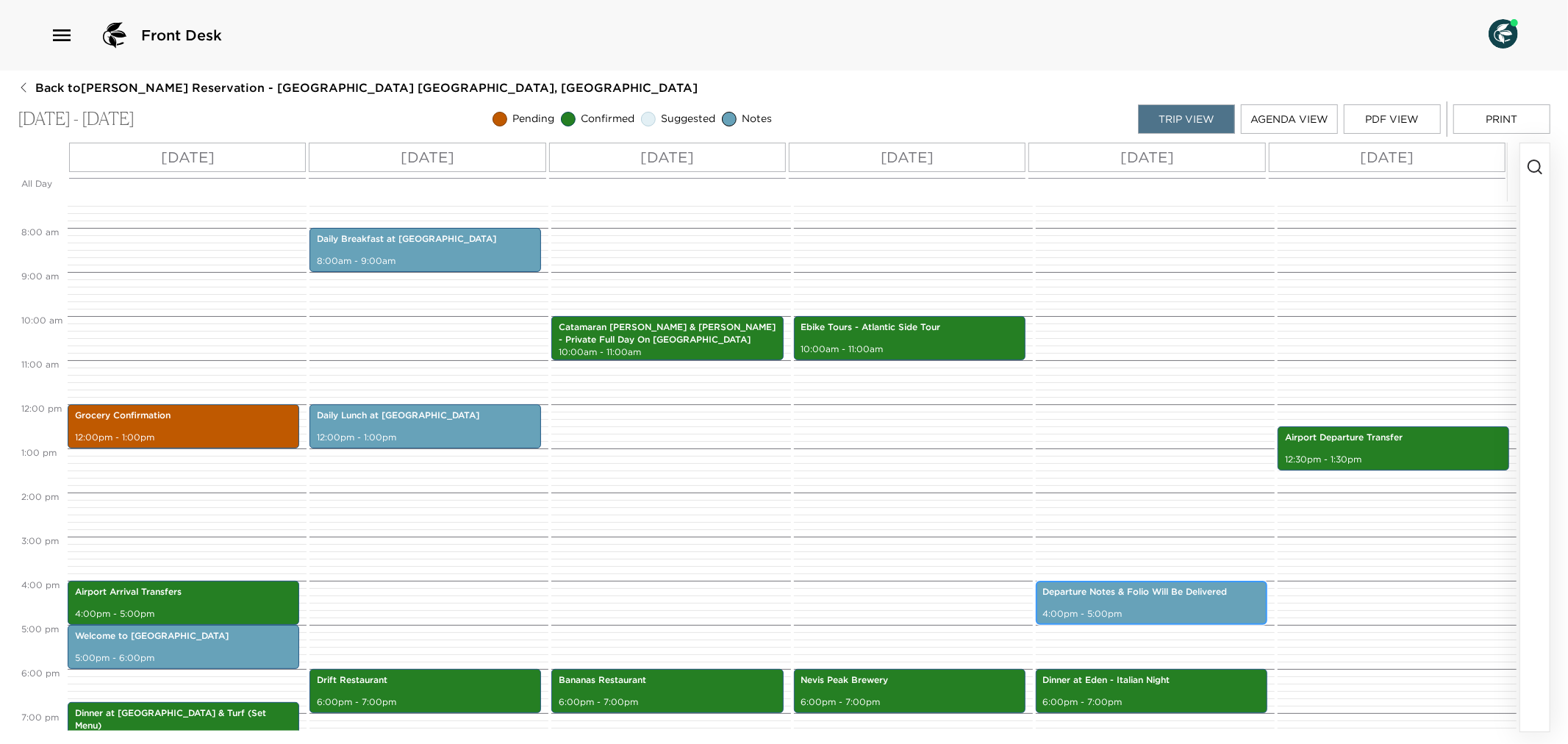
click at [1106, 606] on div "Departure Notes & Folio Will Be Delivered 4:00pm - 5:00pm" at bounding box center [1152, 603] width 223 height 40
click at [1105, 606] on div "Departure Notes & Folio Will Be Delivered 4:00pm - 5:00pm" at bounding box center [1152, 603] width 223 height 40
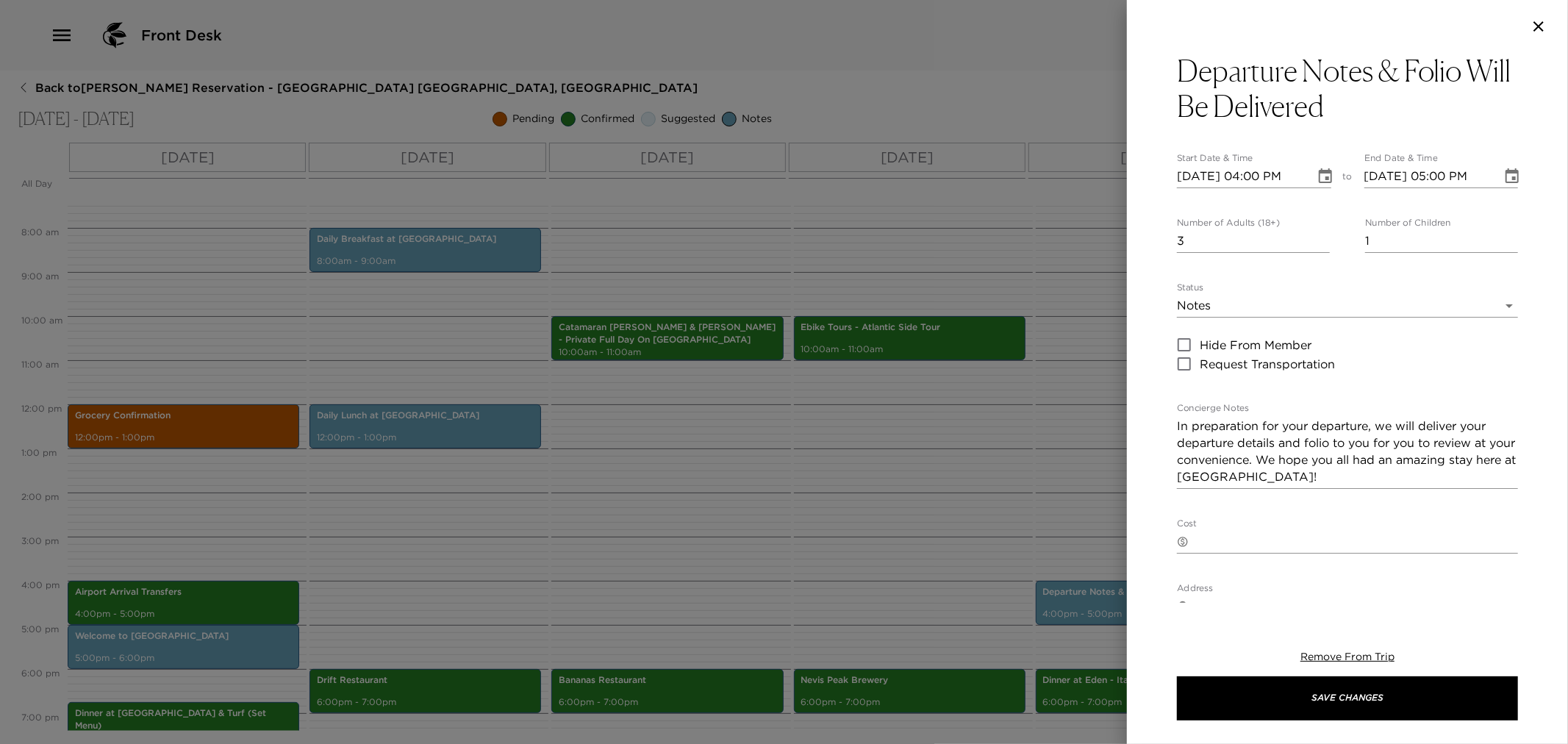
click at [880, 510] on div at bounding box center [784, 372] width 1568 height 744
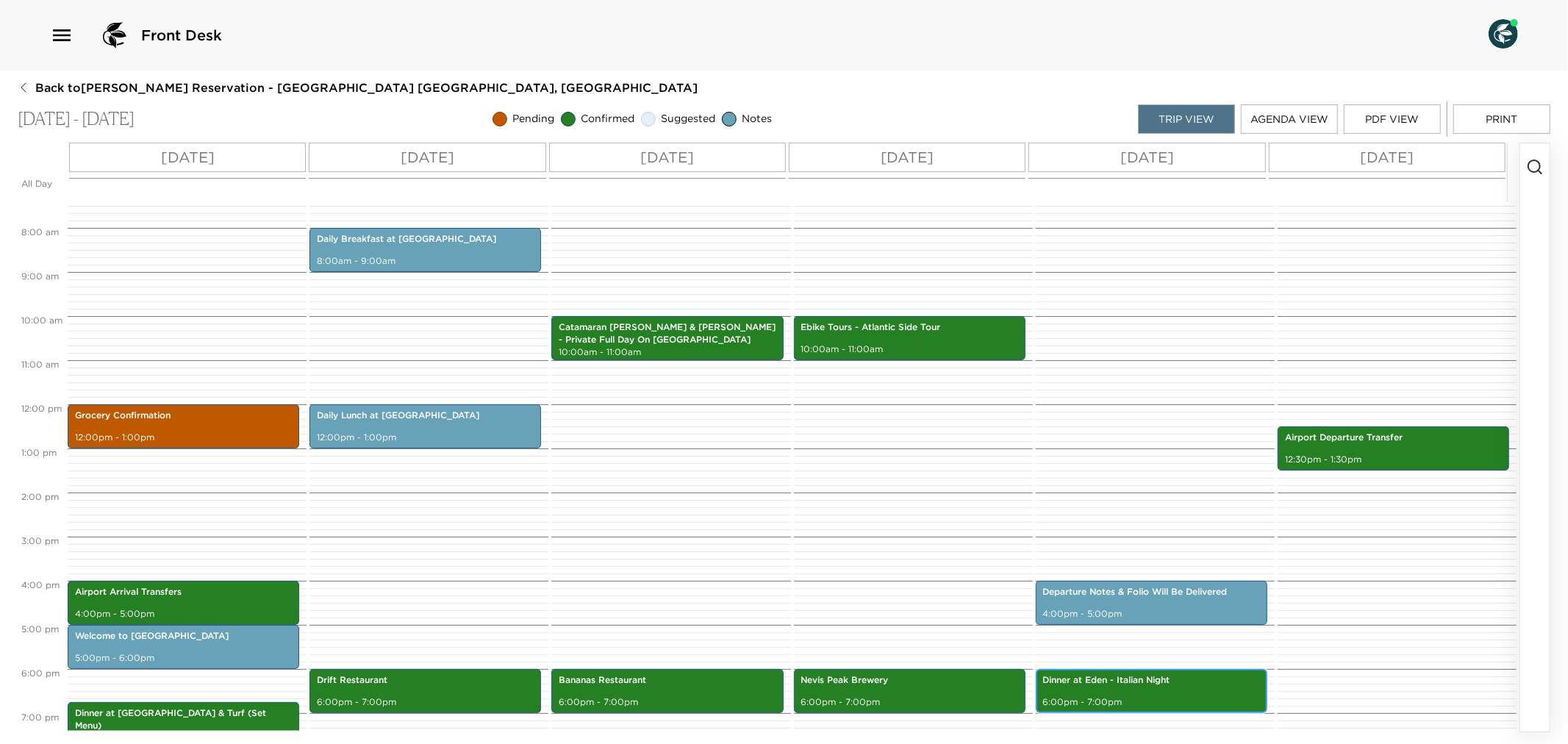
click at [1096, 696] on p "6:00pm - 7:00pm" at bounding box center [1152, 702] width 217 height 13
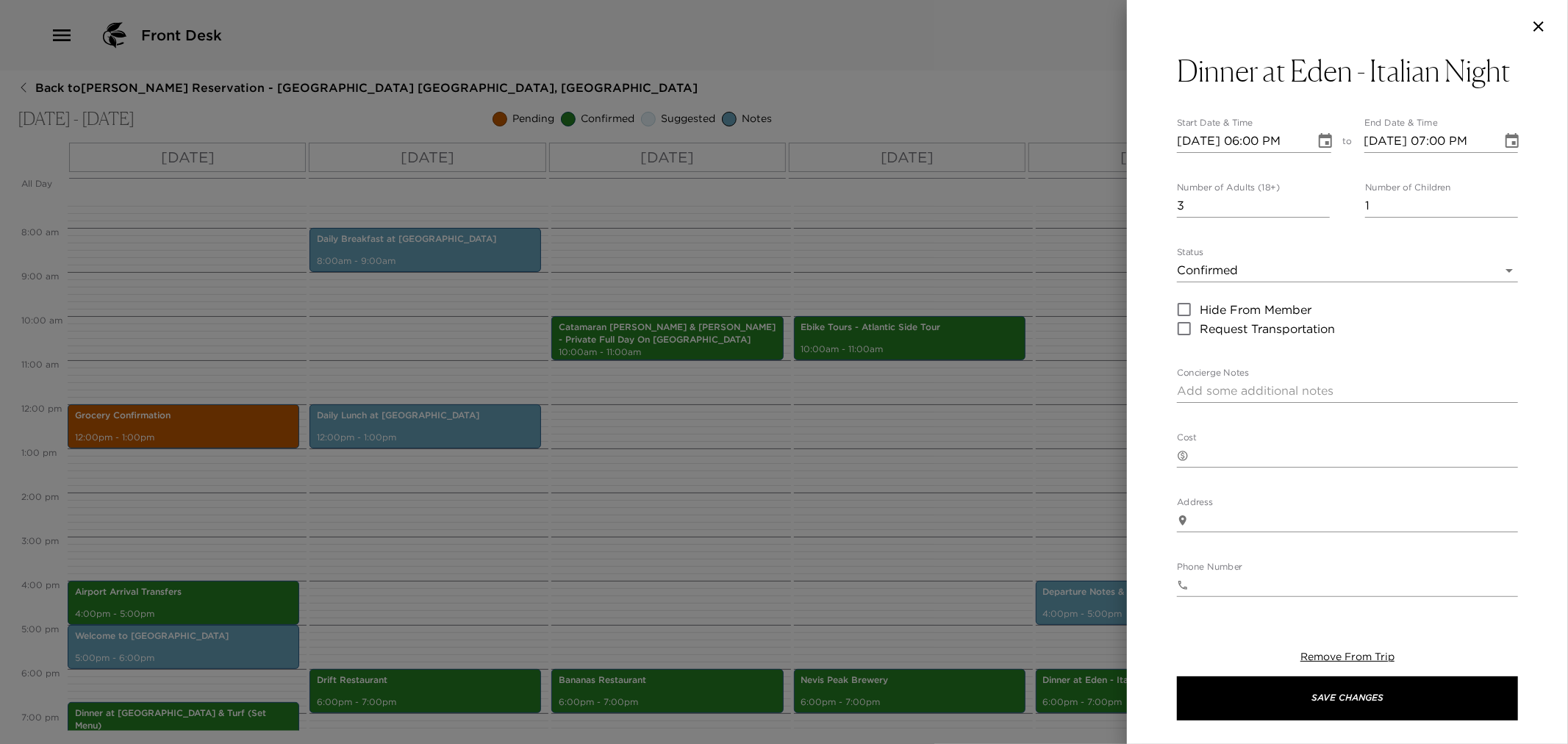
click at [774, 559] on div at bounding box center [784, 372] width 1568 height 744
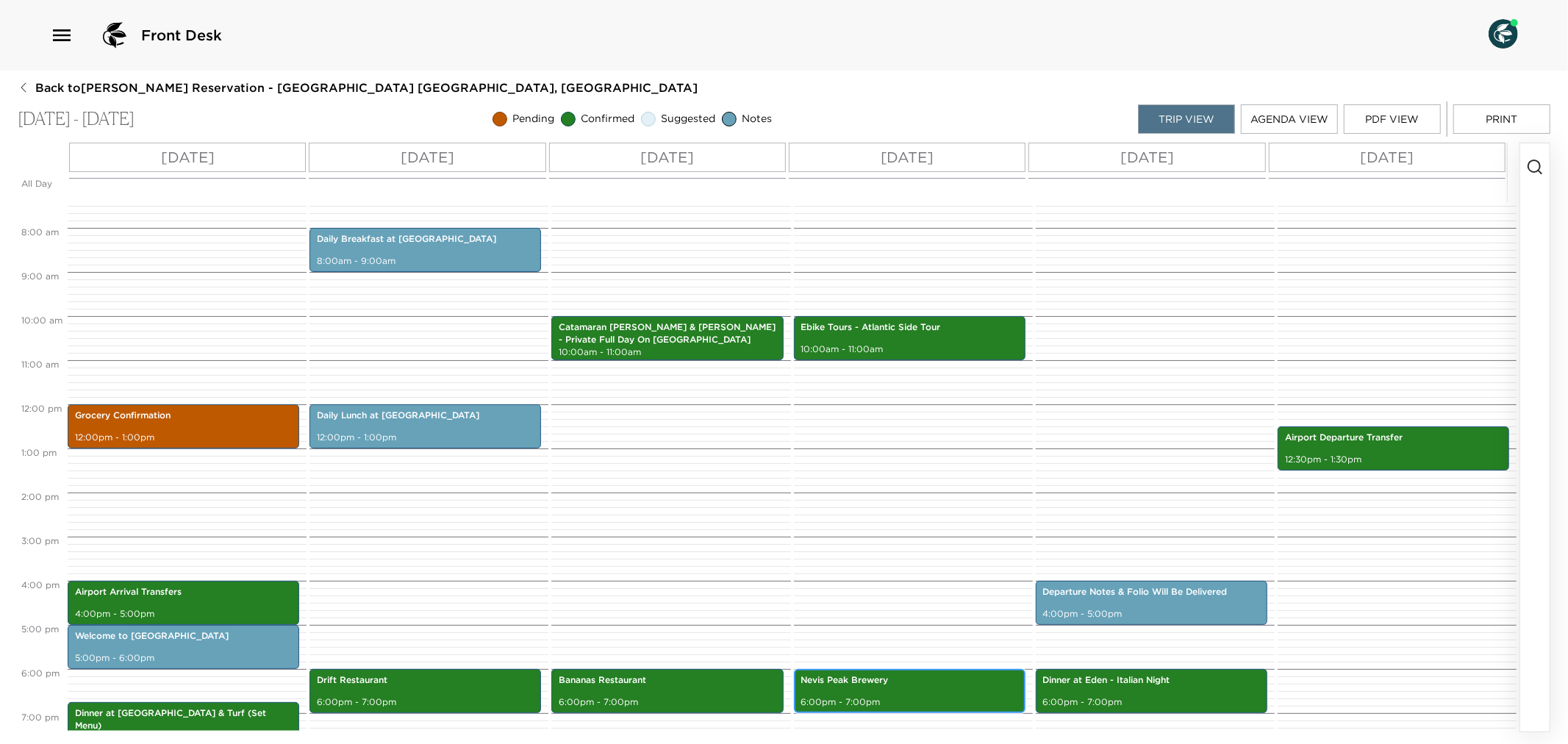
click at [855, 697] on p "6:00pm - 7:00pm" at bounding box center [909, 702] width 217 height 13
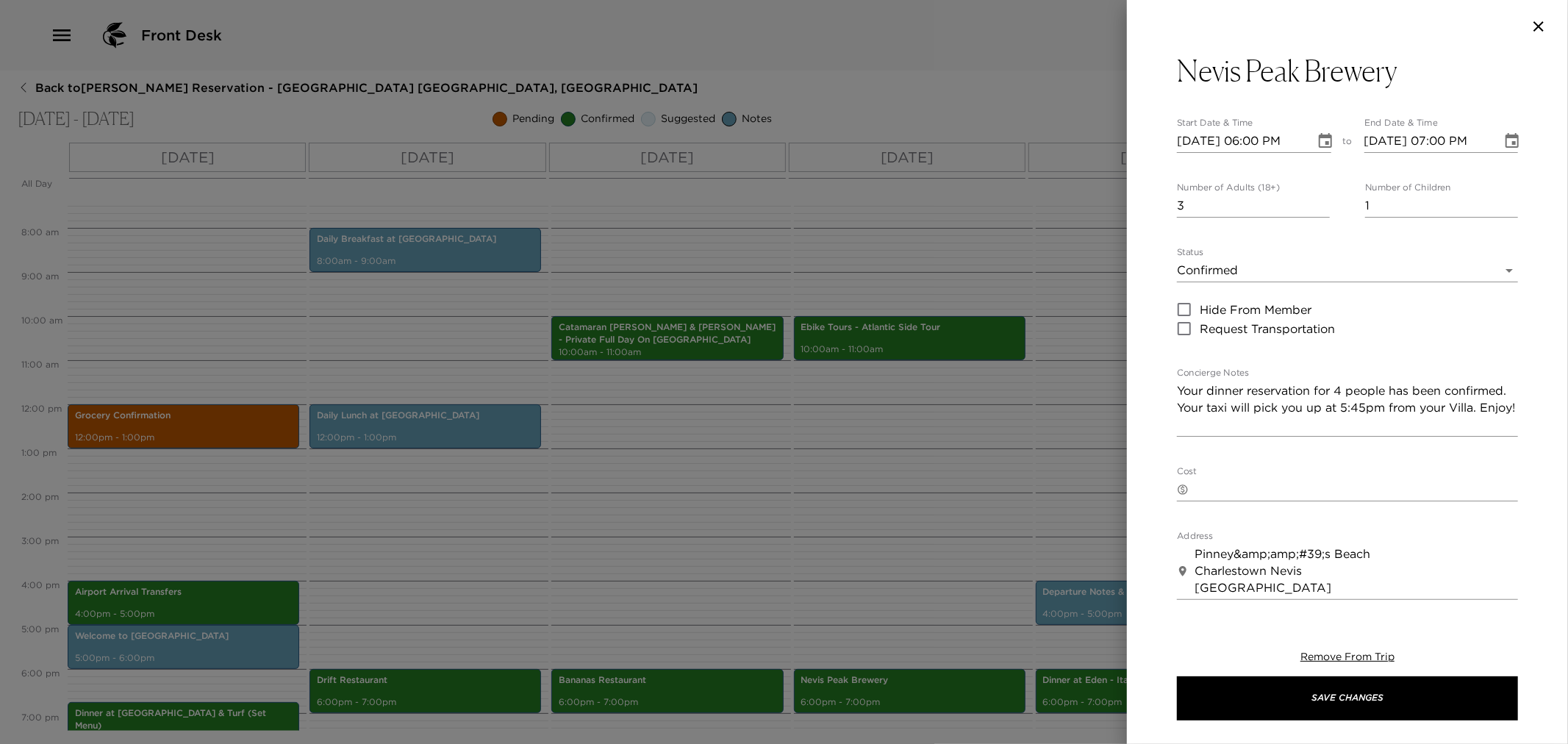
click at [787, 561] on div at bounding box center [784, 372] width 1568 height 744
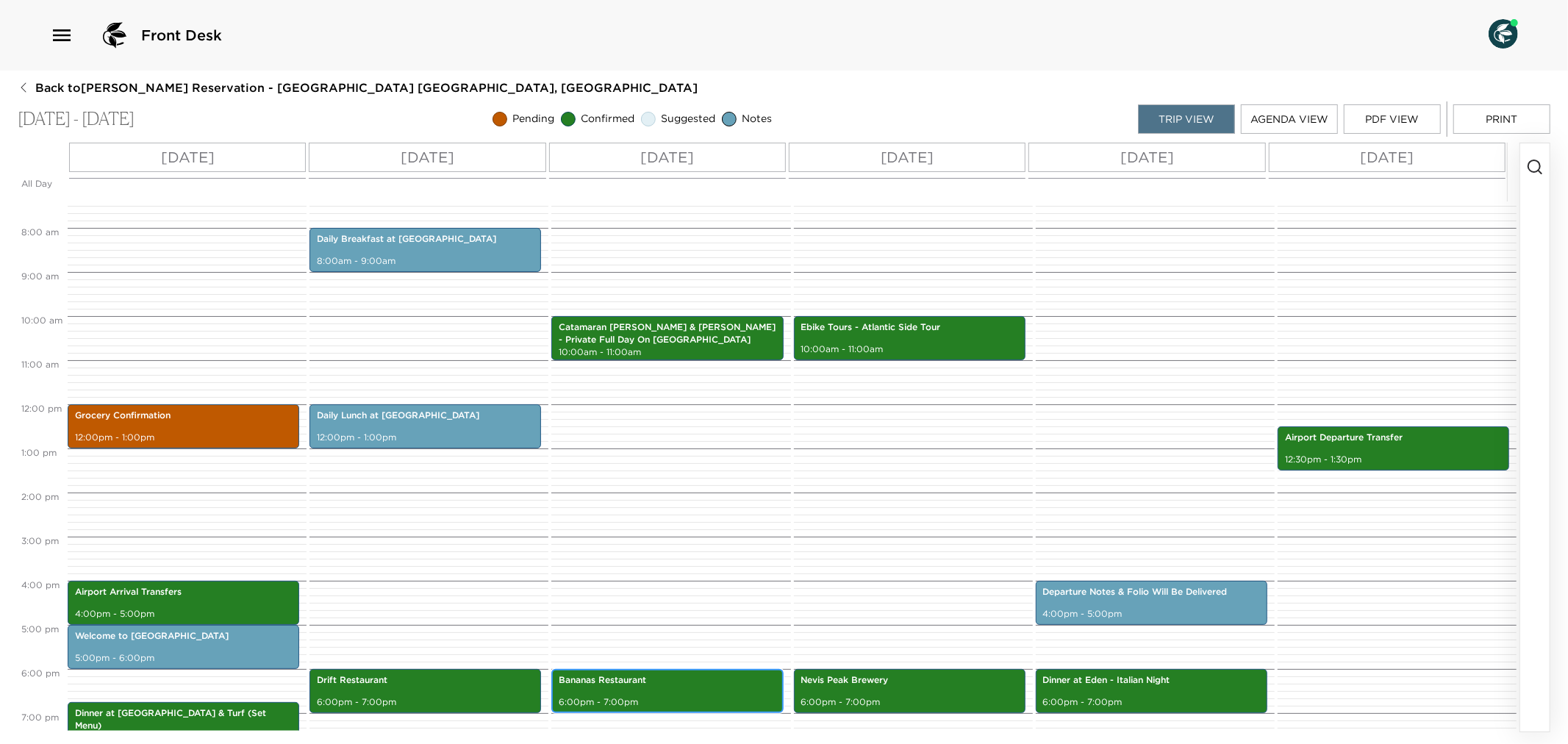
click at [694, 699] on p "6:00pm - 7:00pm" at bounding box center [667, 702] width 217 height 13
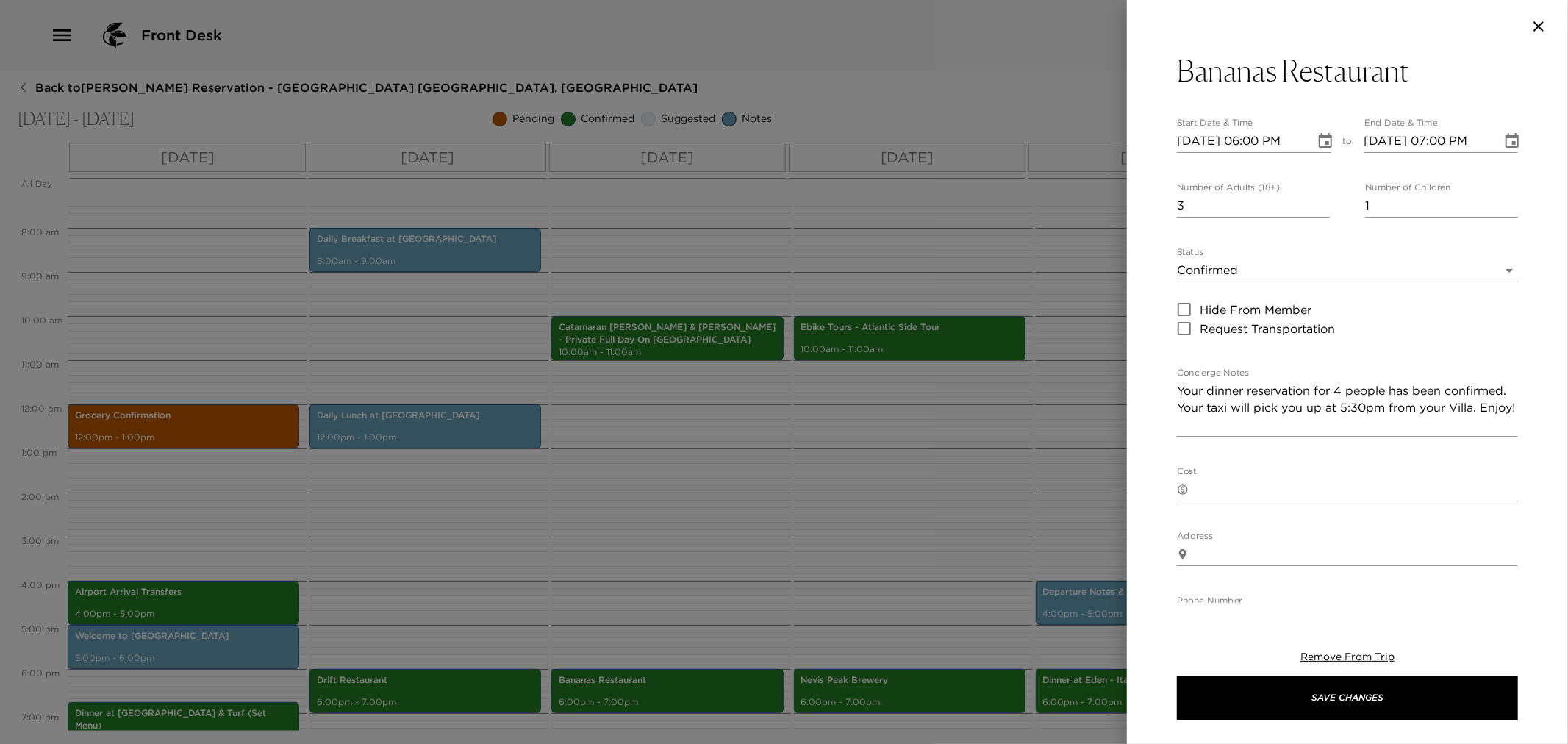
click at [747, 529] on div at bounding box center [784, 372] width 1568 height 744
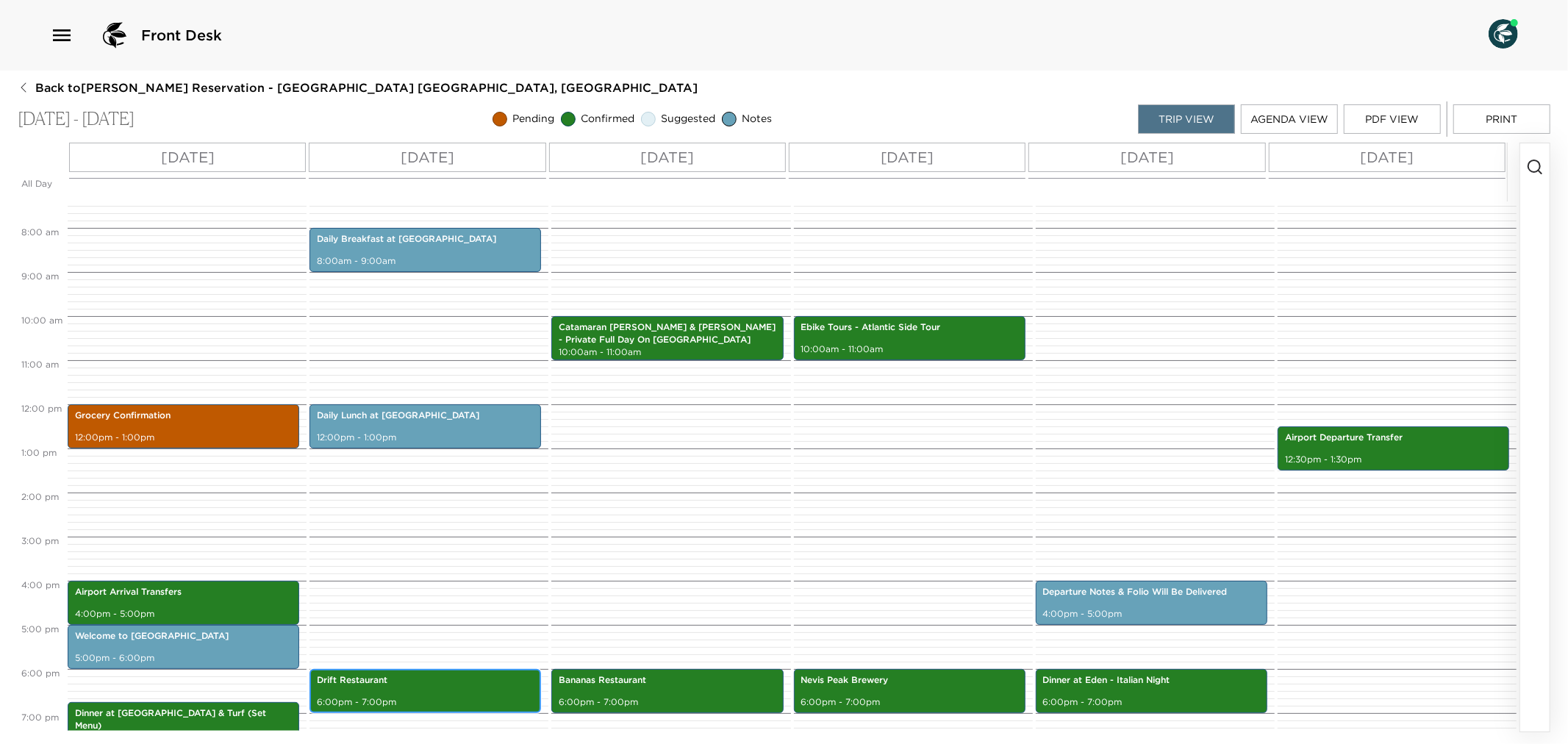
click at [441, 685] on p "Drift Restaurant" at bounding box center [425, 680] width 217 height 13
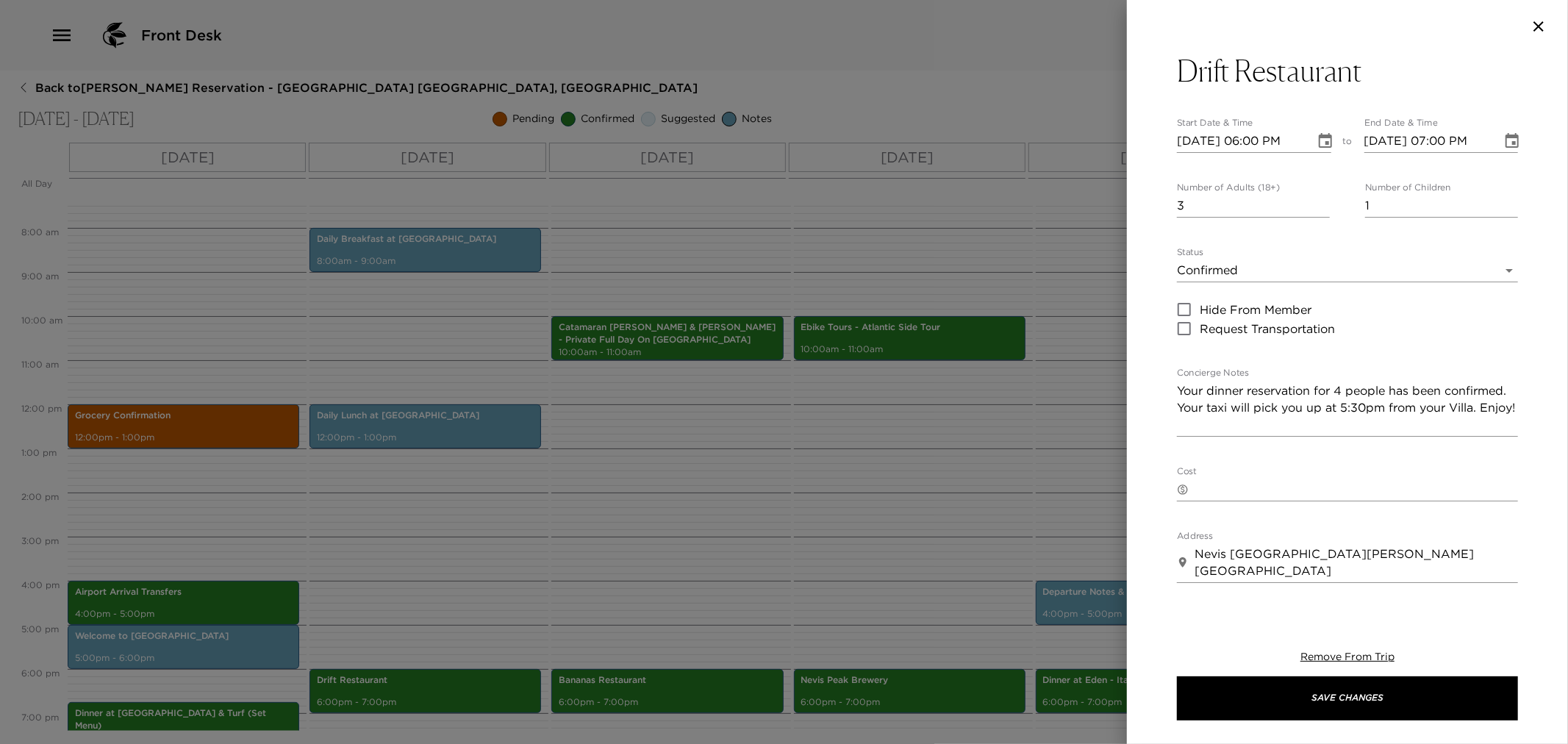
click at [748, 537] on div at bounding box center [784, 372] width 1568 height 744
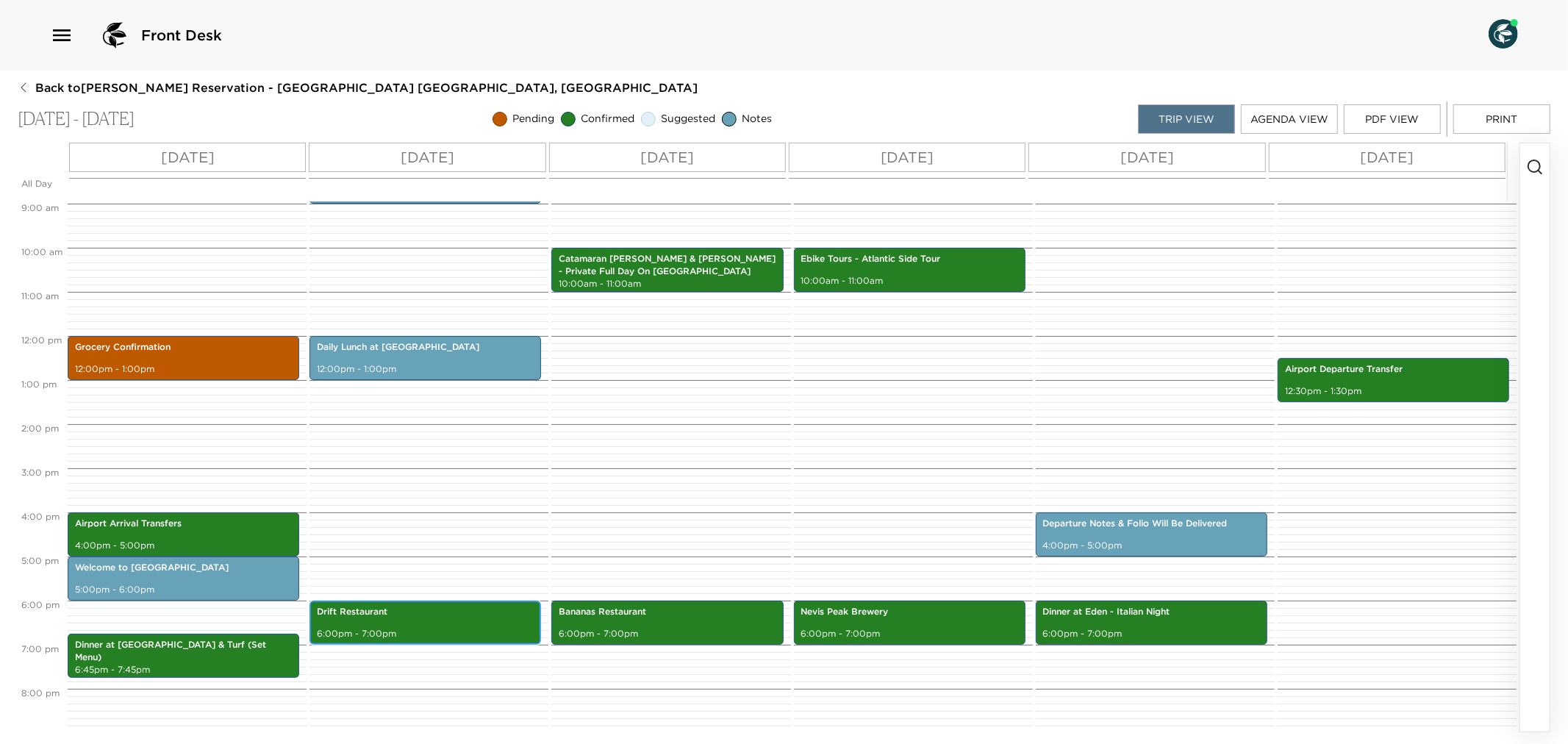
scroll to position [489, 0]
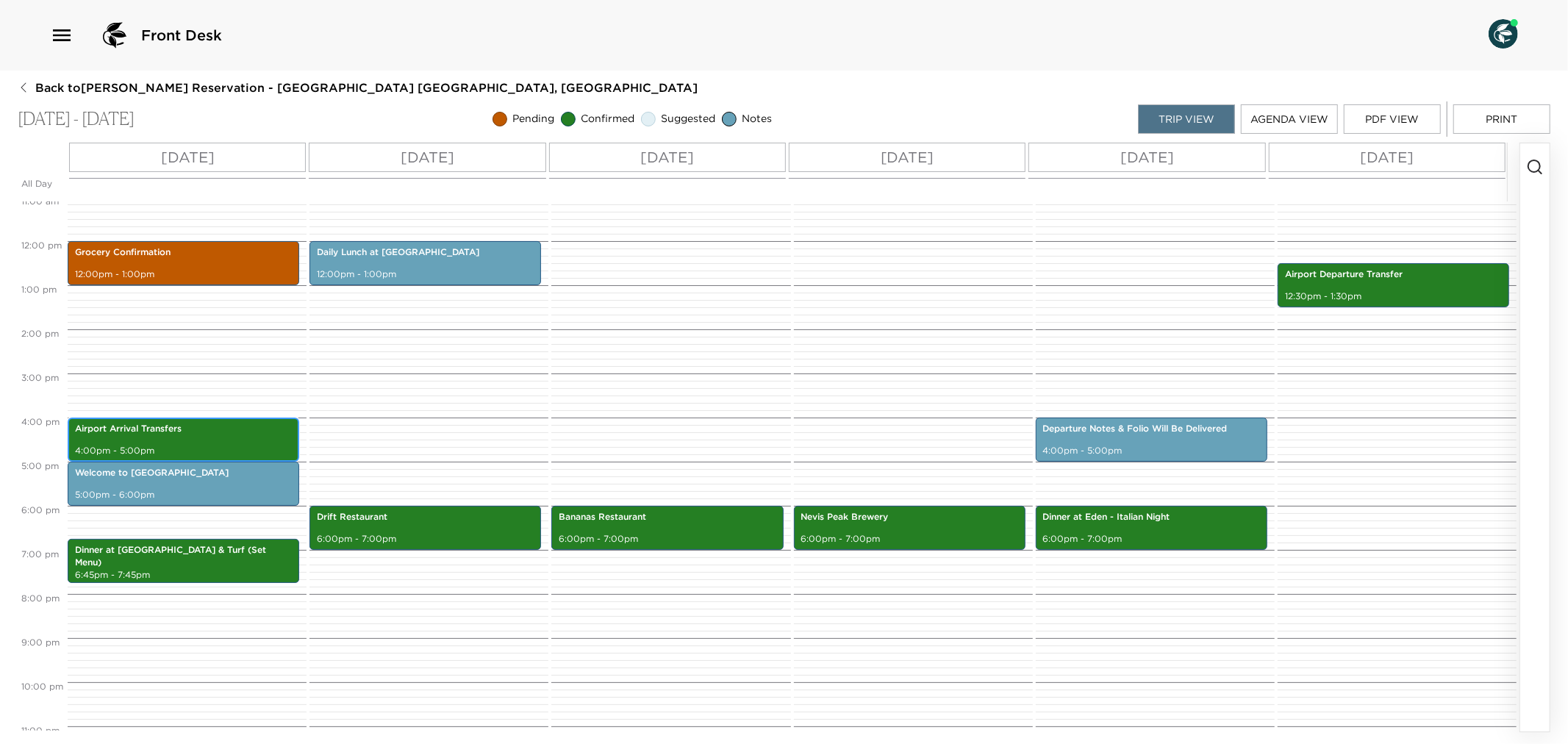
click at [218, 438] on div "Airport Arrival Transfers 4:00pm - 5:00pm" at bounding box center [184, 439] width 223 height 40
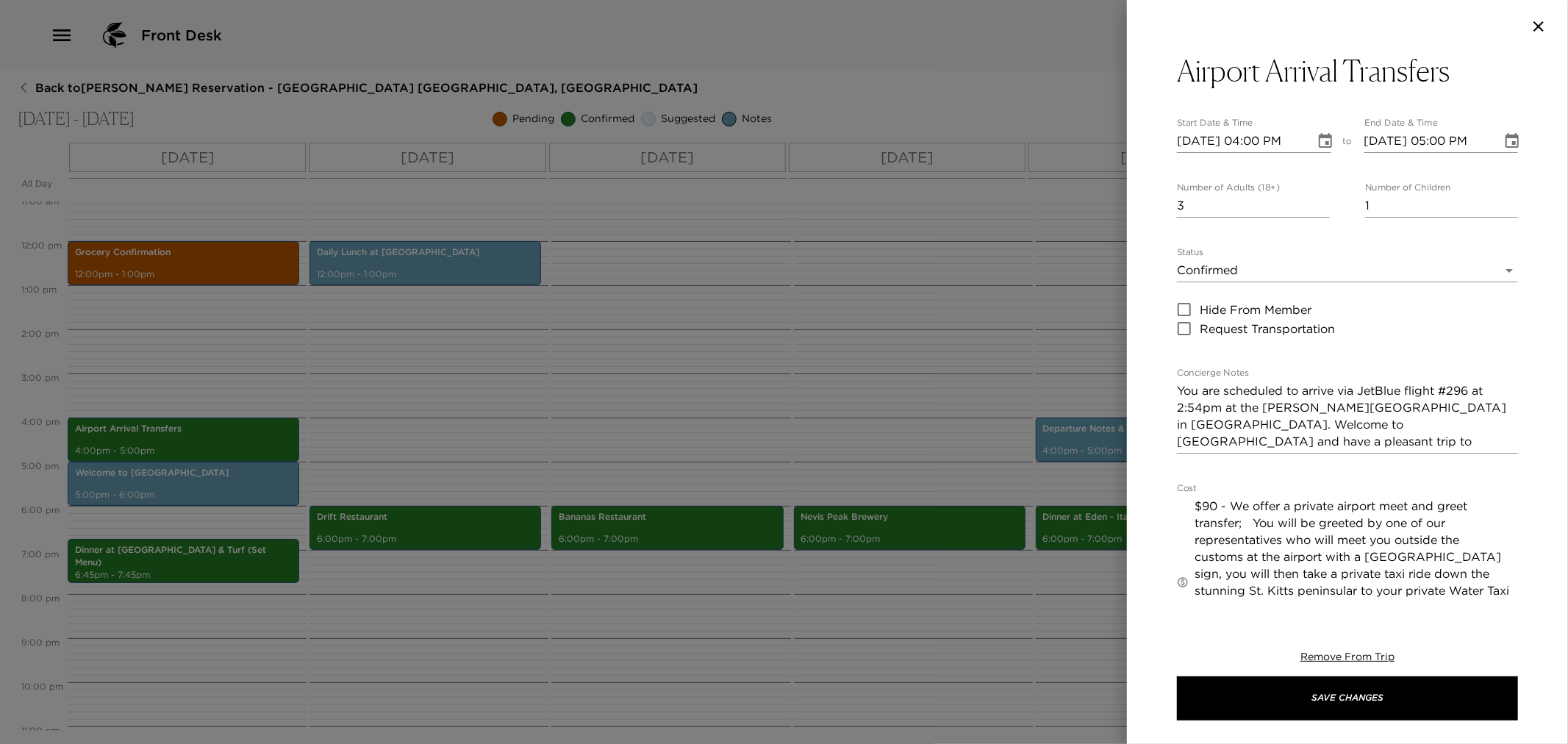
click at [563, 444] on div at bounding box center [784, 372] width 1568 height 744
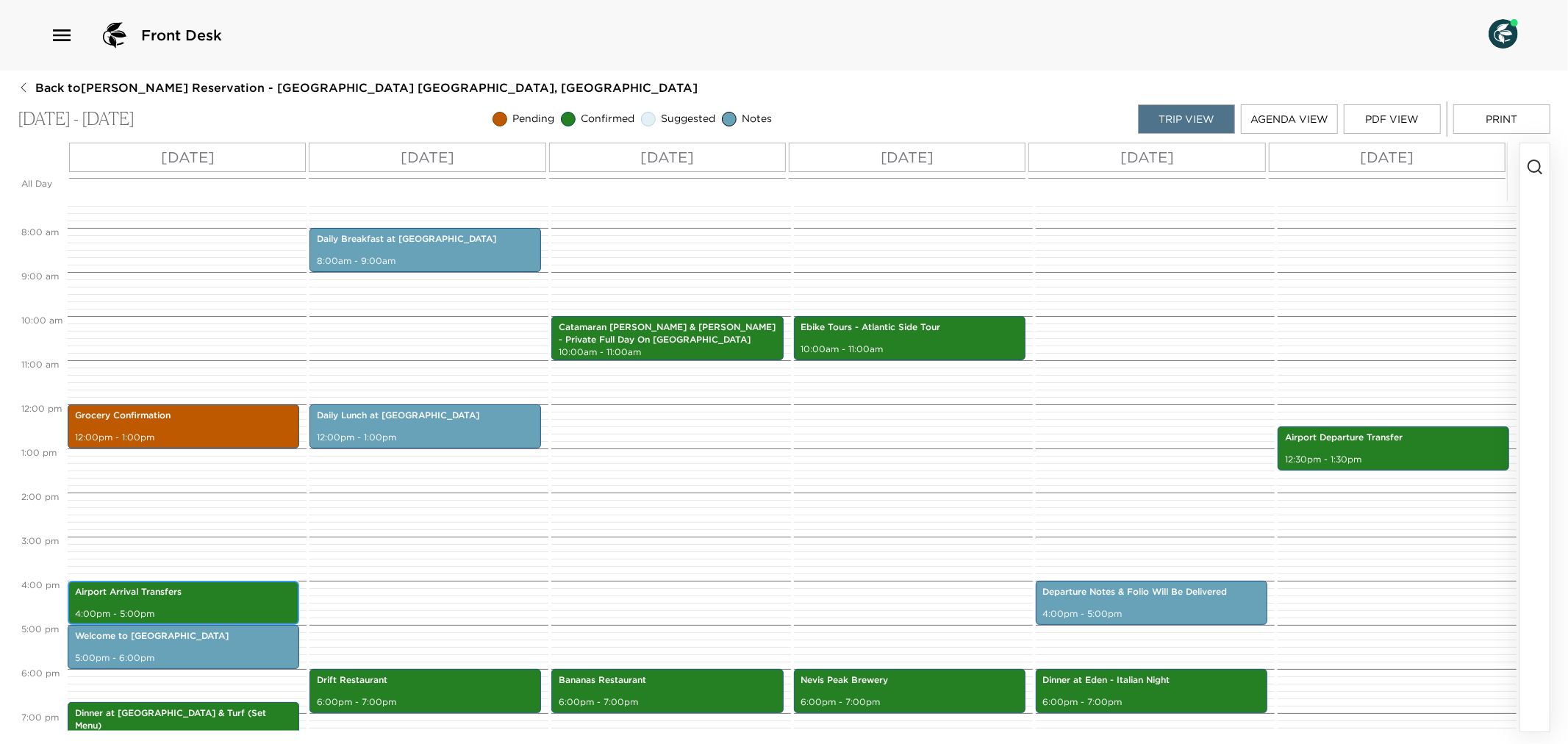
scroll to position [163, 0]
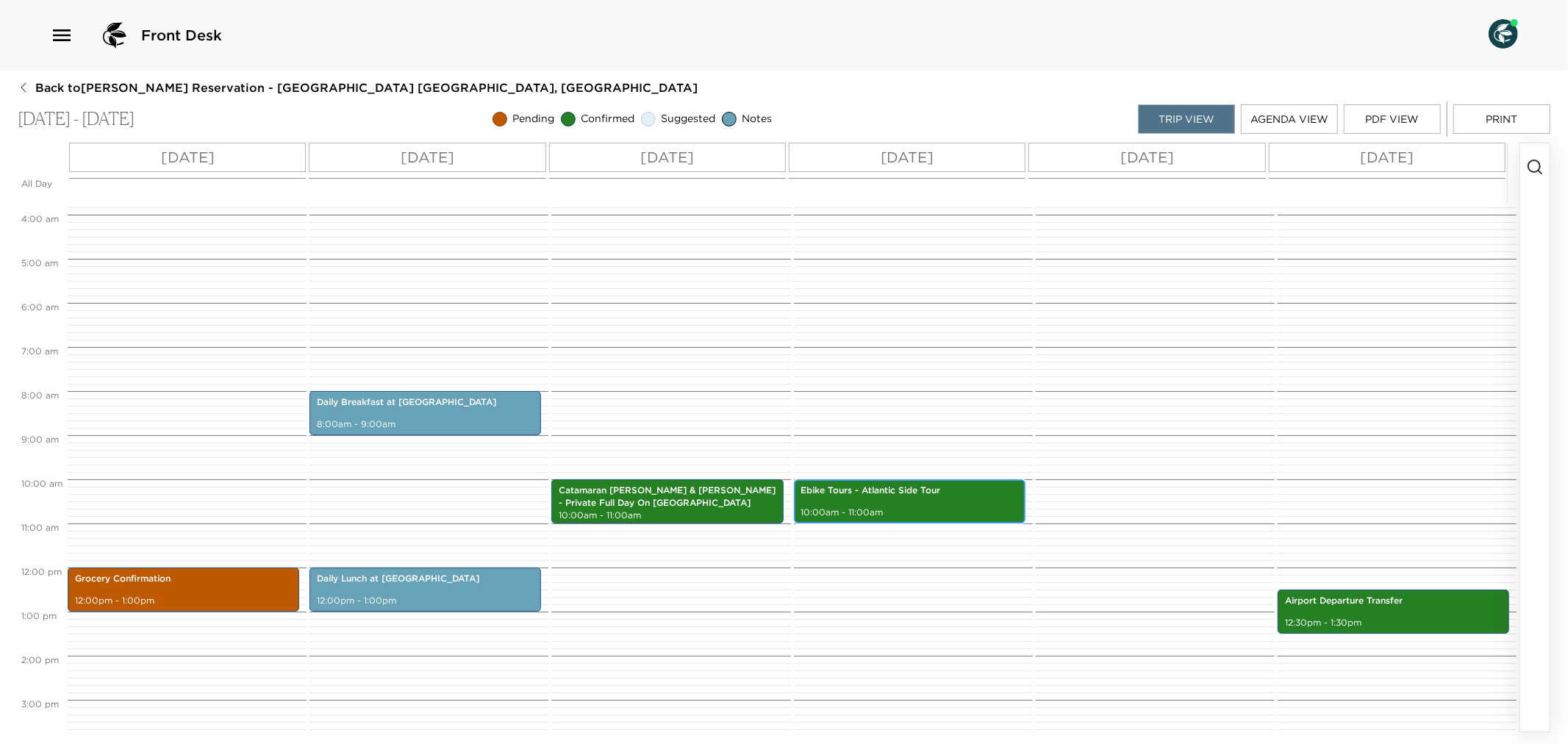
click at [981, 498] on div "Ebike Tours - Atlantic Side Tour 10:00am - 11:00am" at bounding box center [910, 501] width 223 height 40
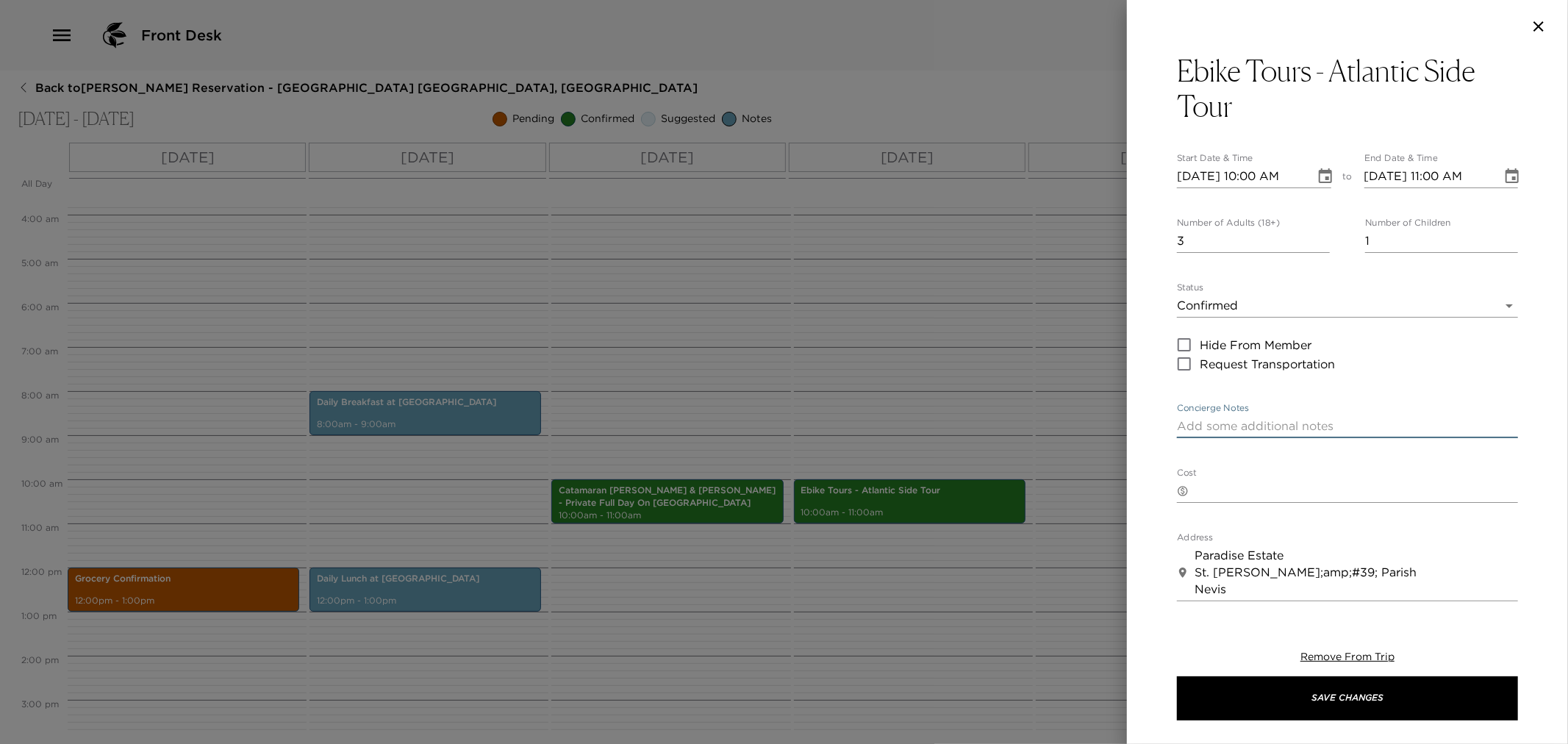
click at [1235, 429] on textarea "Concierge Notes" at bounding box center [1348, 426] width 341 height 17
paste textarea "Your ebike tour for 2 people has been confirmed. Your taxi will pick you up at …"
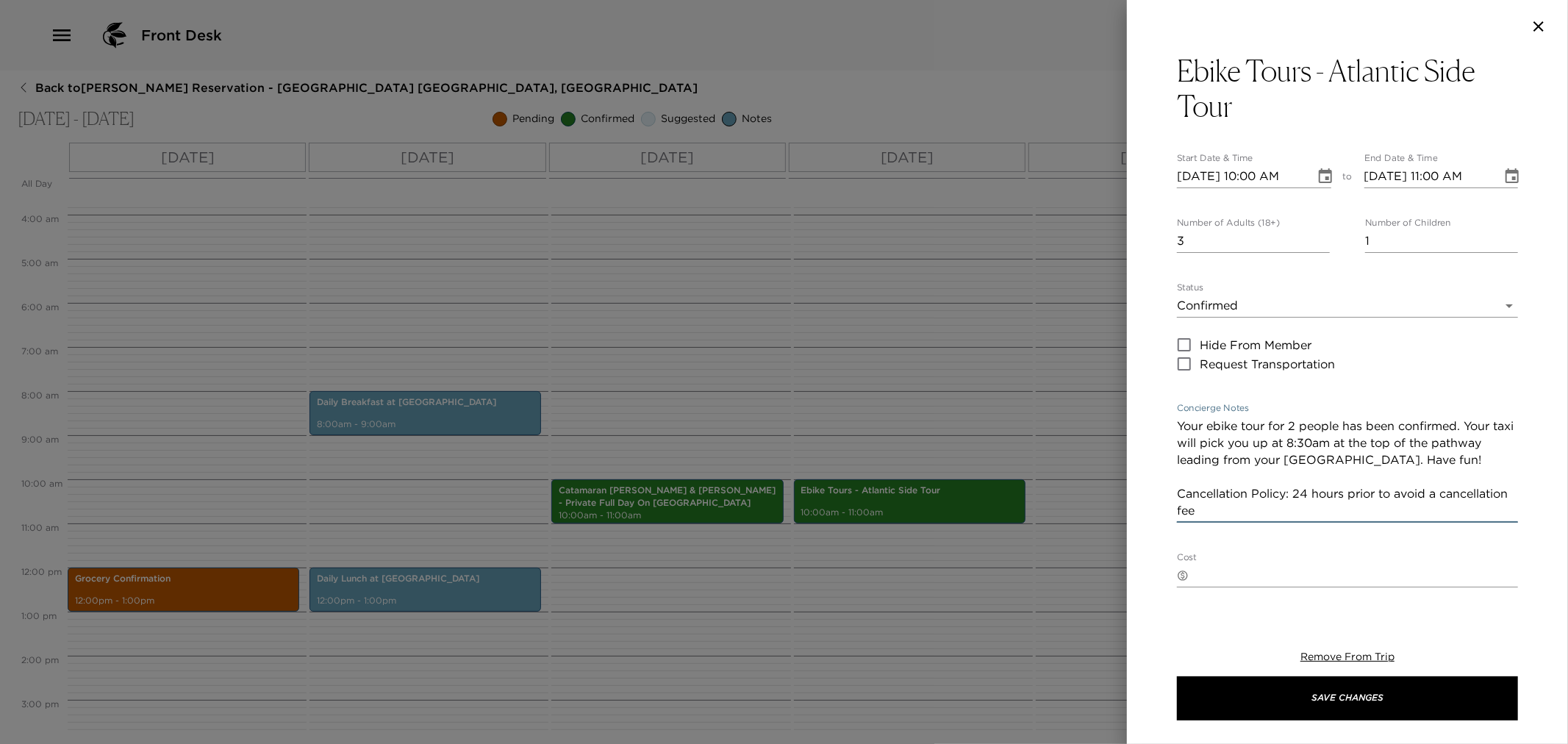
click at [1295, 429] on textarea "Your ebike tour for 2 people has been confirmed. Your taxi will pick you up at …" at bounding box center [1348, 468] width 341 height 101
click at [1316, 449] on textarea "Your ebike tour for 4 people has been confirmed. Your taxi will pick you up at …" at bounding box center [1348, 468] width 341 height 101
click at [1215, 427] on textarea "Your ebike tour for 4 people has been confirmed. Your taxi will pick you up at …" at bounding box center [1348, 468] width 341 height 101
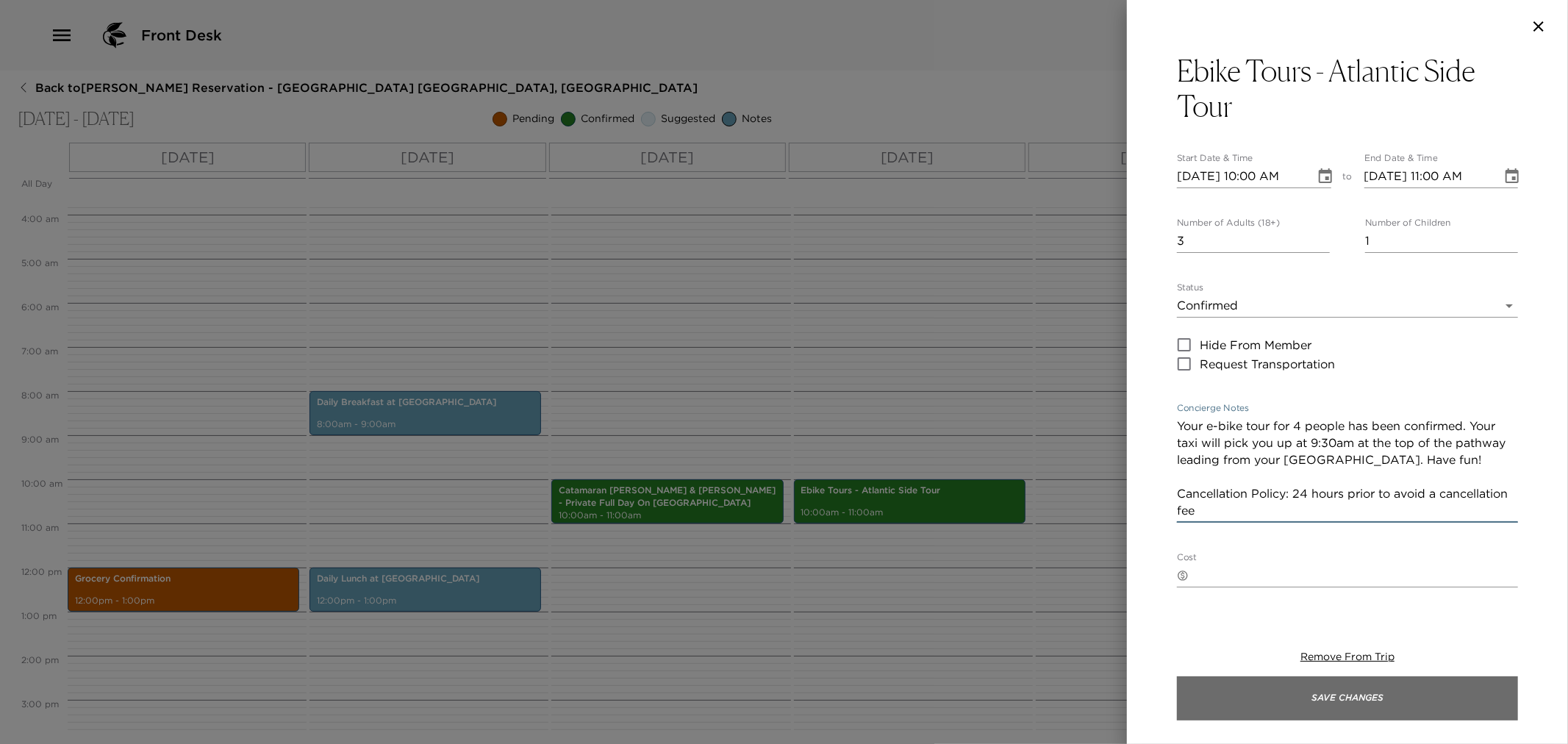
type textarea "Your e-bike tour for 4 people has been confirmed. Your taxi will pick you up at…"
click at [1261, 694] on button "Save Changes" at bounding box center [1348, 699] width 341 height 44
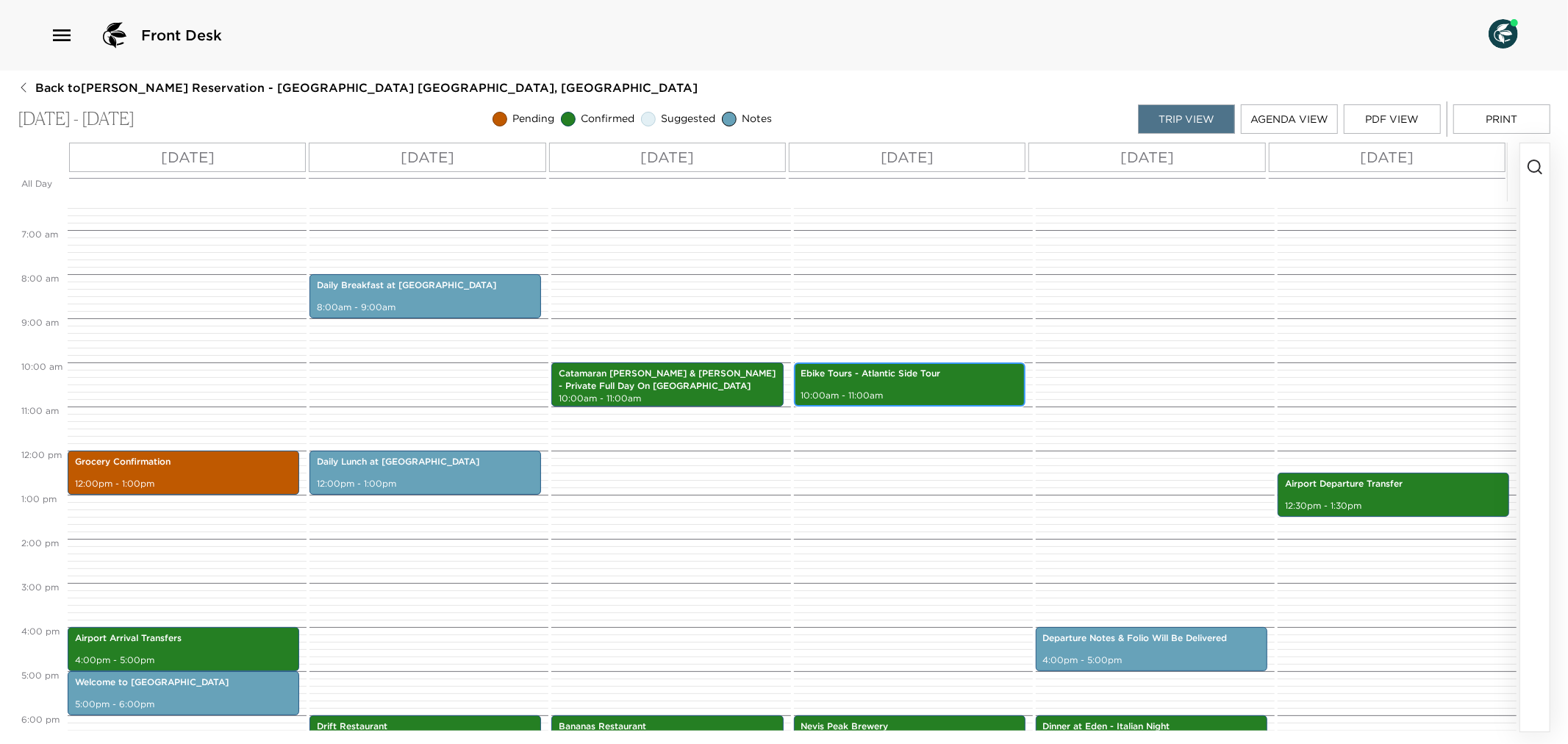
scroll to position [326, 0]
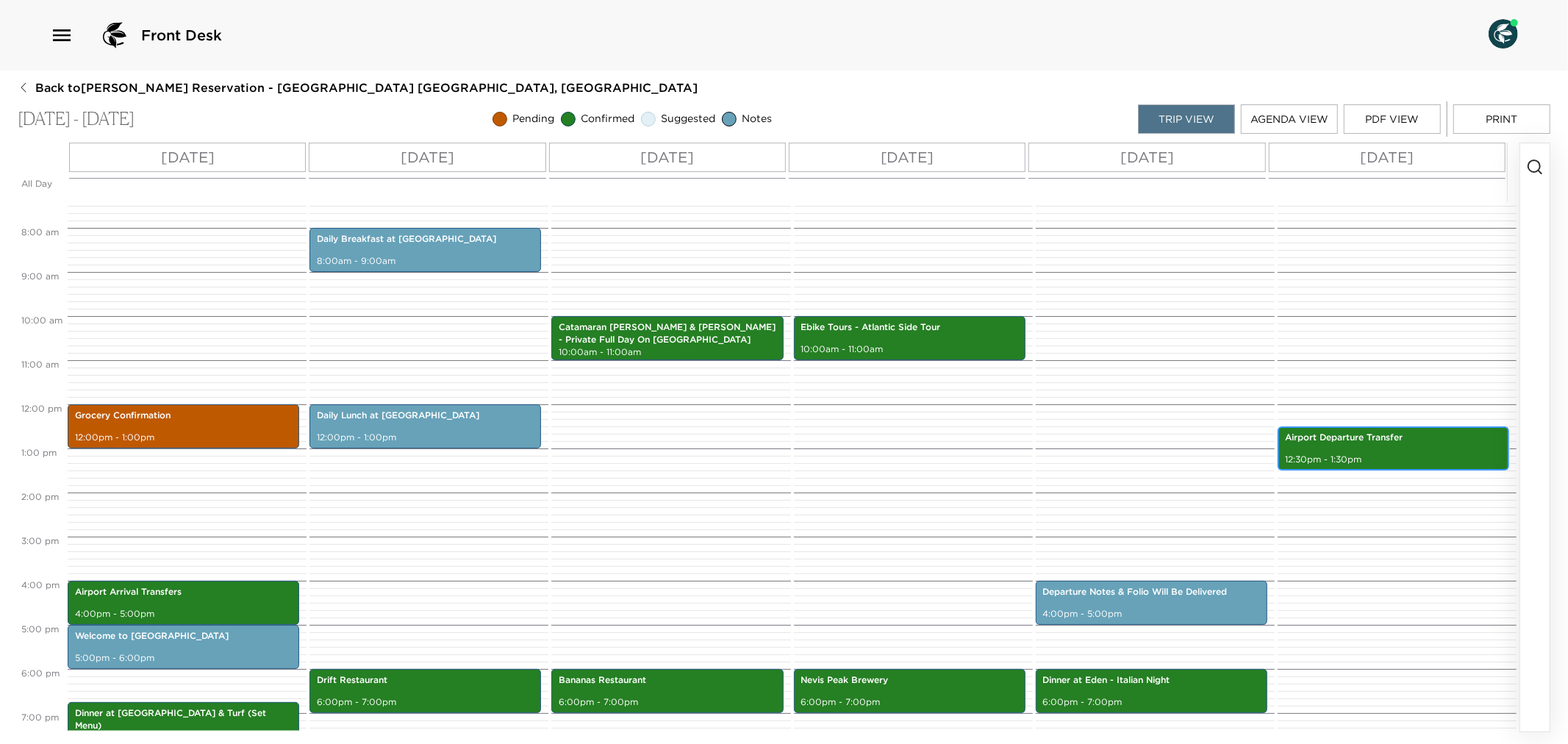
click at [1417, 446] on div "Airport Departure Transfer 12:30pm - 1:30pm" at bounding box center [1393, 449] width 223 height 40
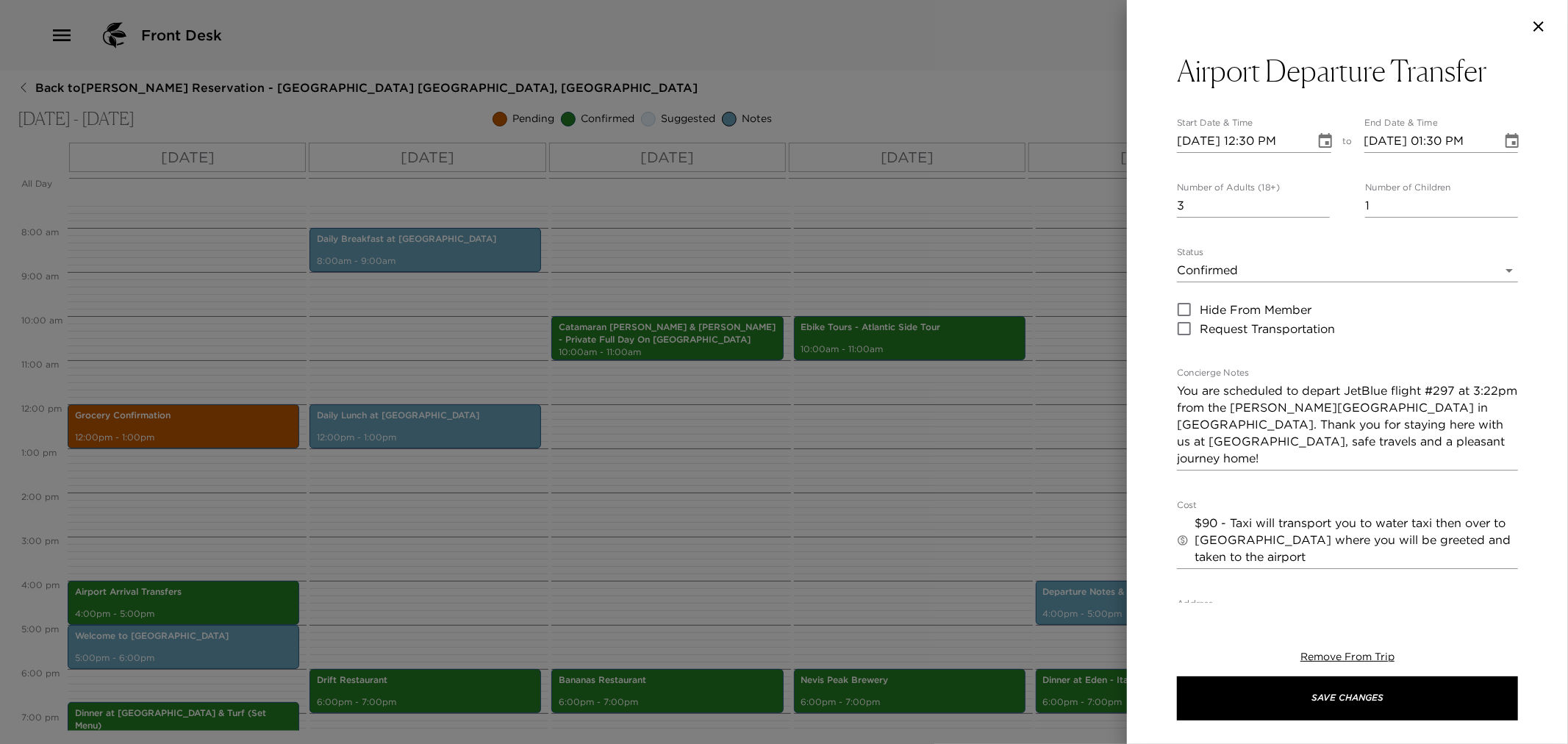
click at [1012, 507] on div at bounding box center [784, 372] width 1568 height 744
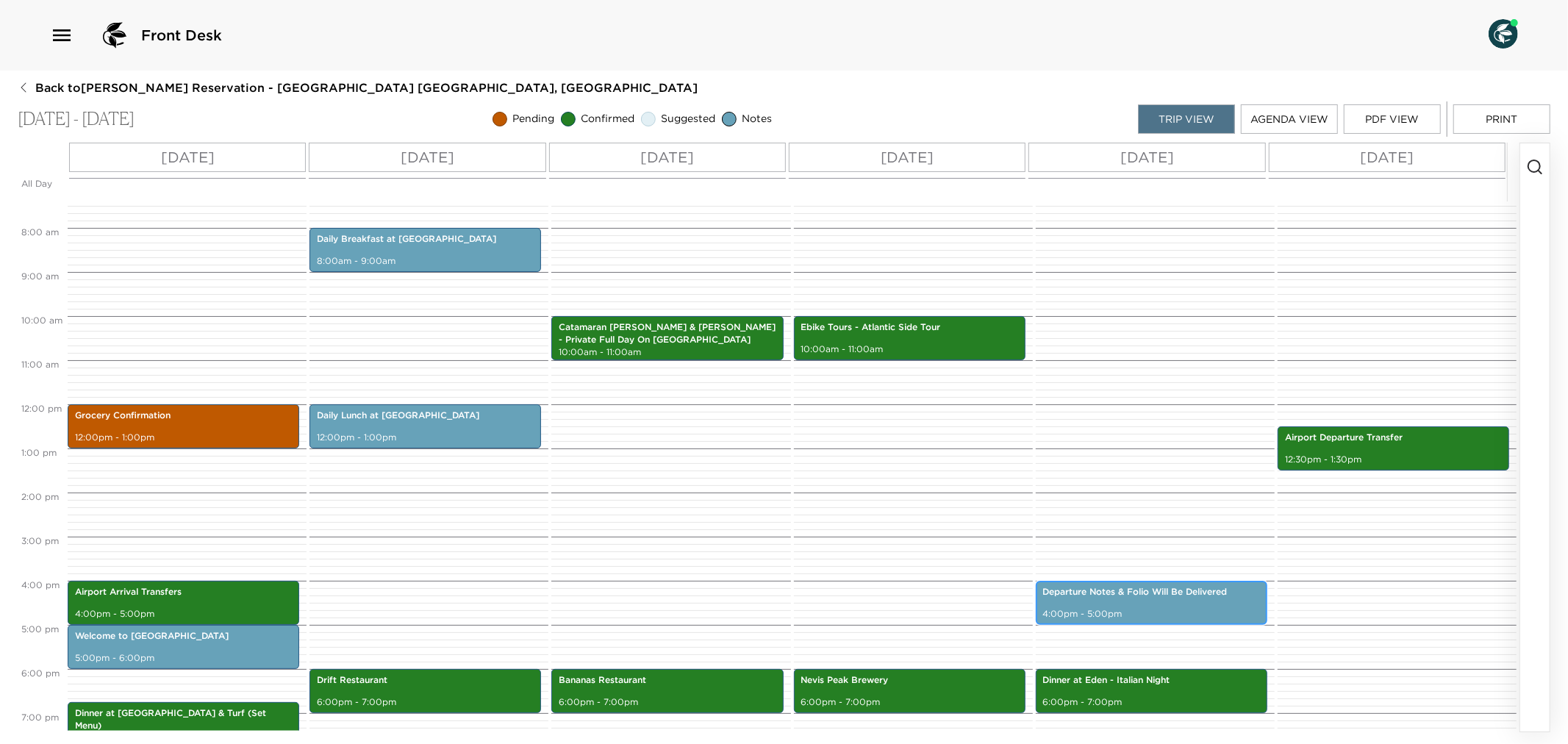
click at [1109, 608] on p "4:00pm - 5:00pm" at bounding box center [1152, 614] width 217 height 13
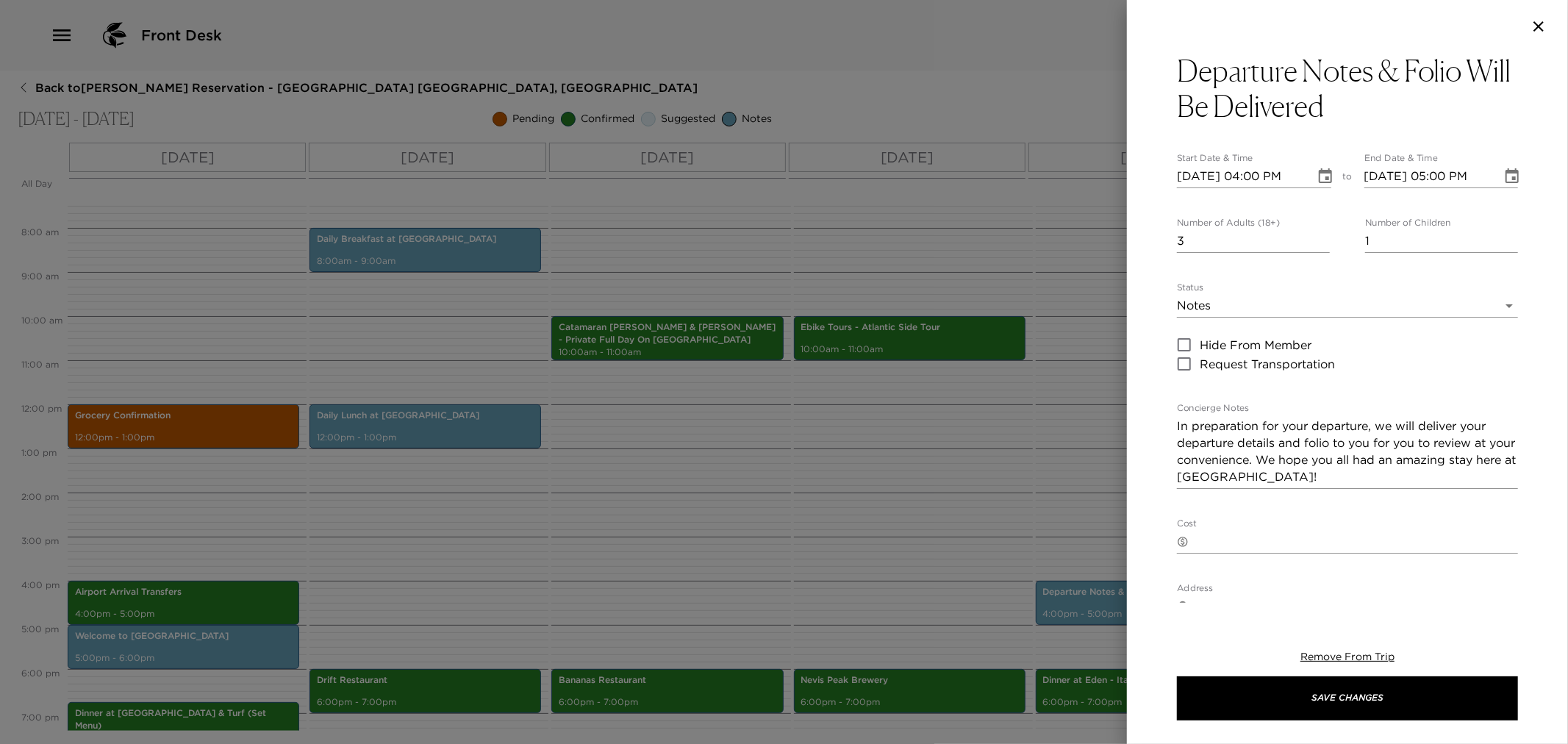
click at [769, 480] on div at bounding box center [784, 372] width 1568 height 744
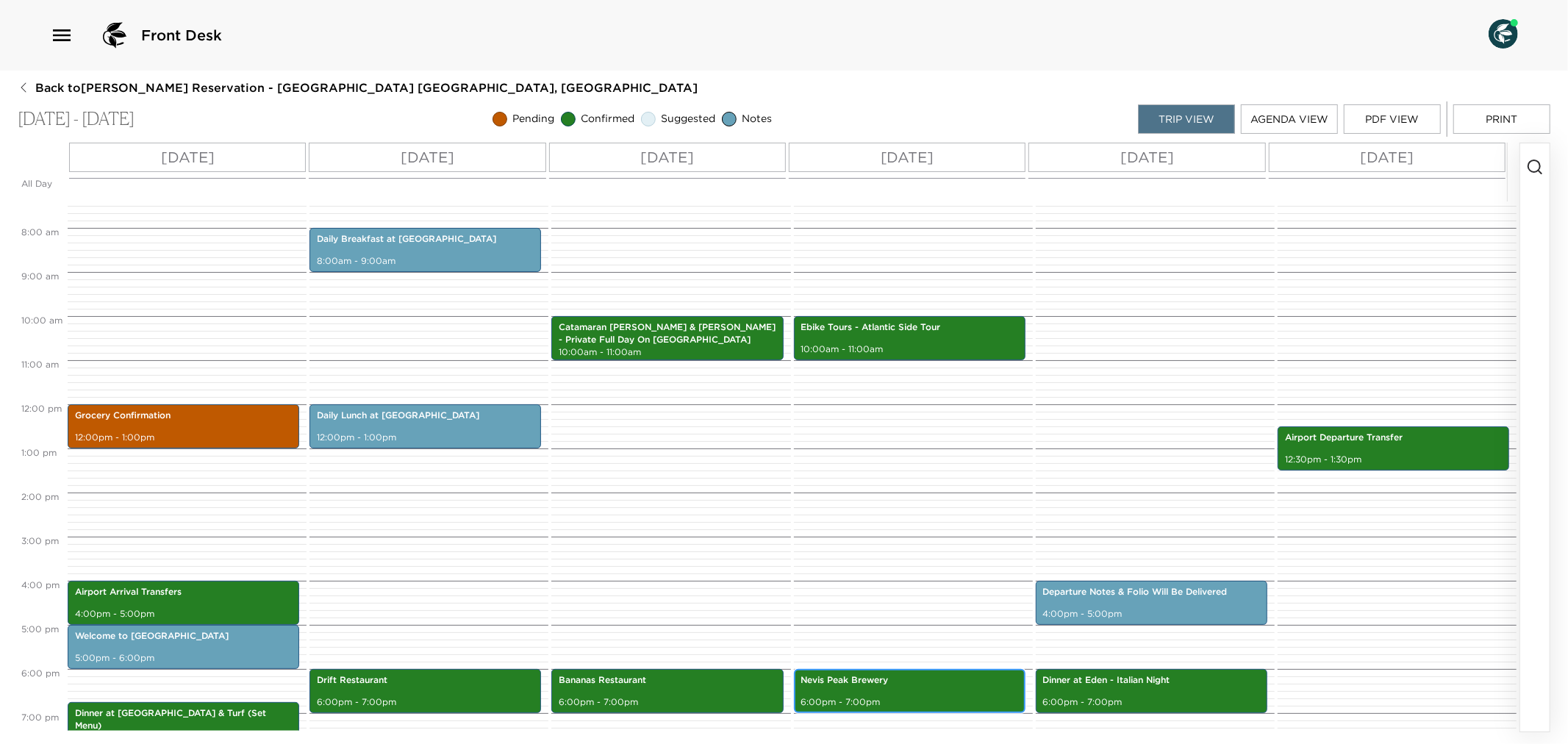
click at [872, 688] on div "Nevis Peak Brewery 6:00pm - 7:00pm" at bounding box center [910, 691] width 223 height 40
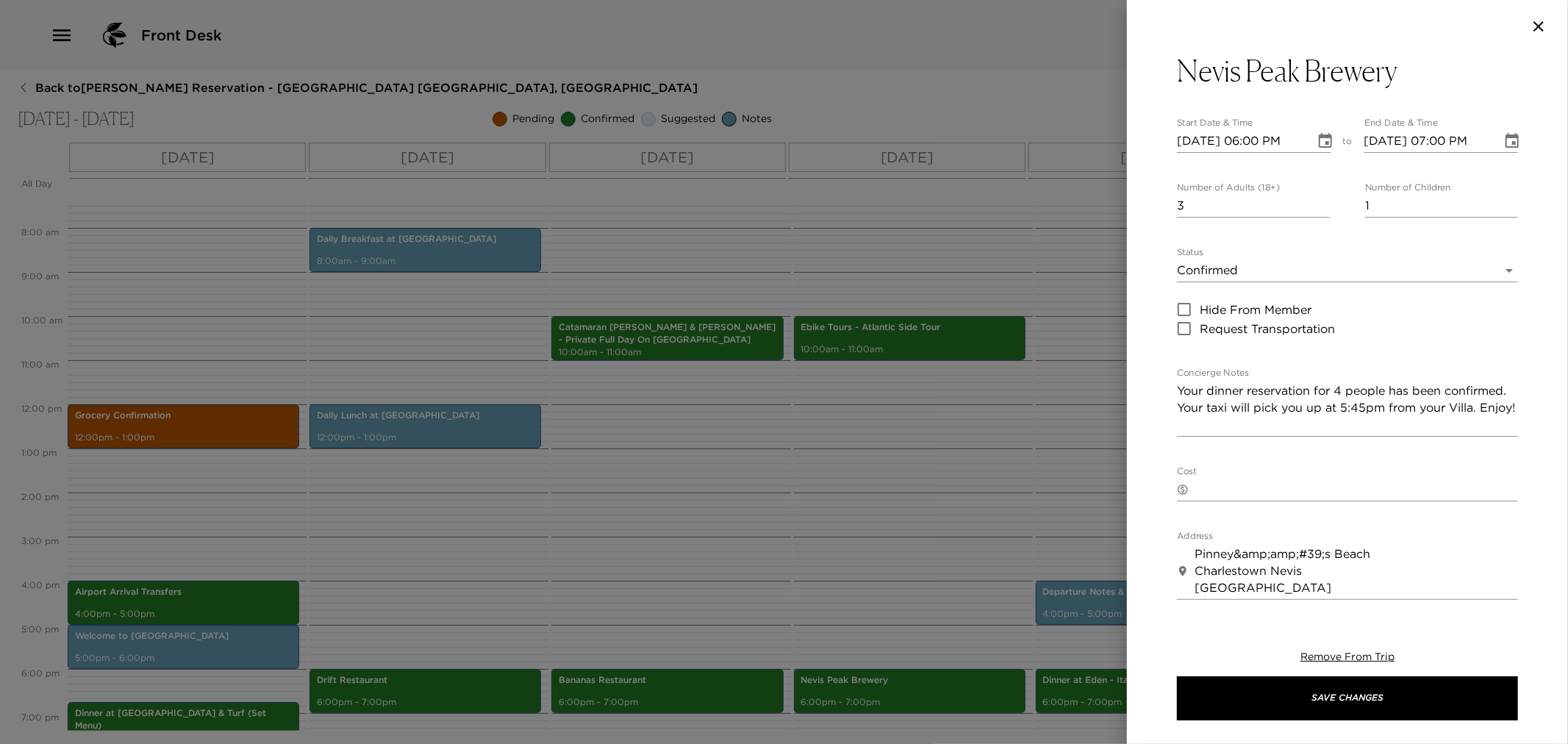
click at [754, 499] on div at bounding box center [784, 372] width 1568 height 744
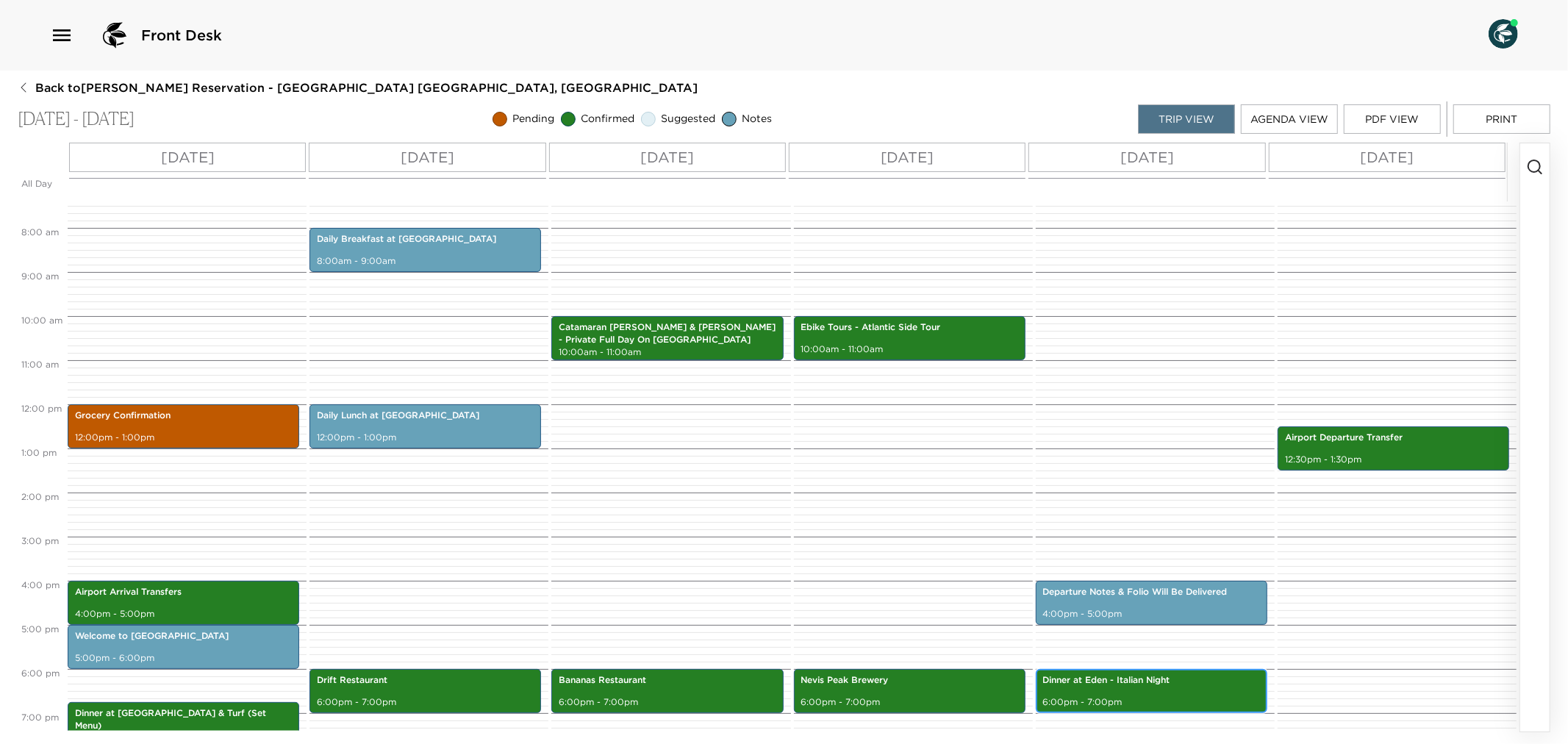
click at [1175, 694] on div "Dinner at Eden - Italian Night 6:00pm - 7:00pm" at bounding box center [1152, 691] width 223 height 40
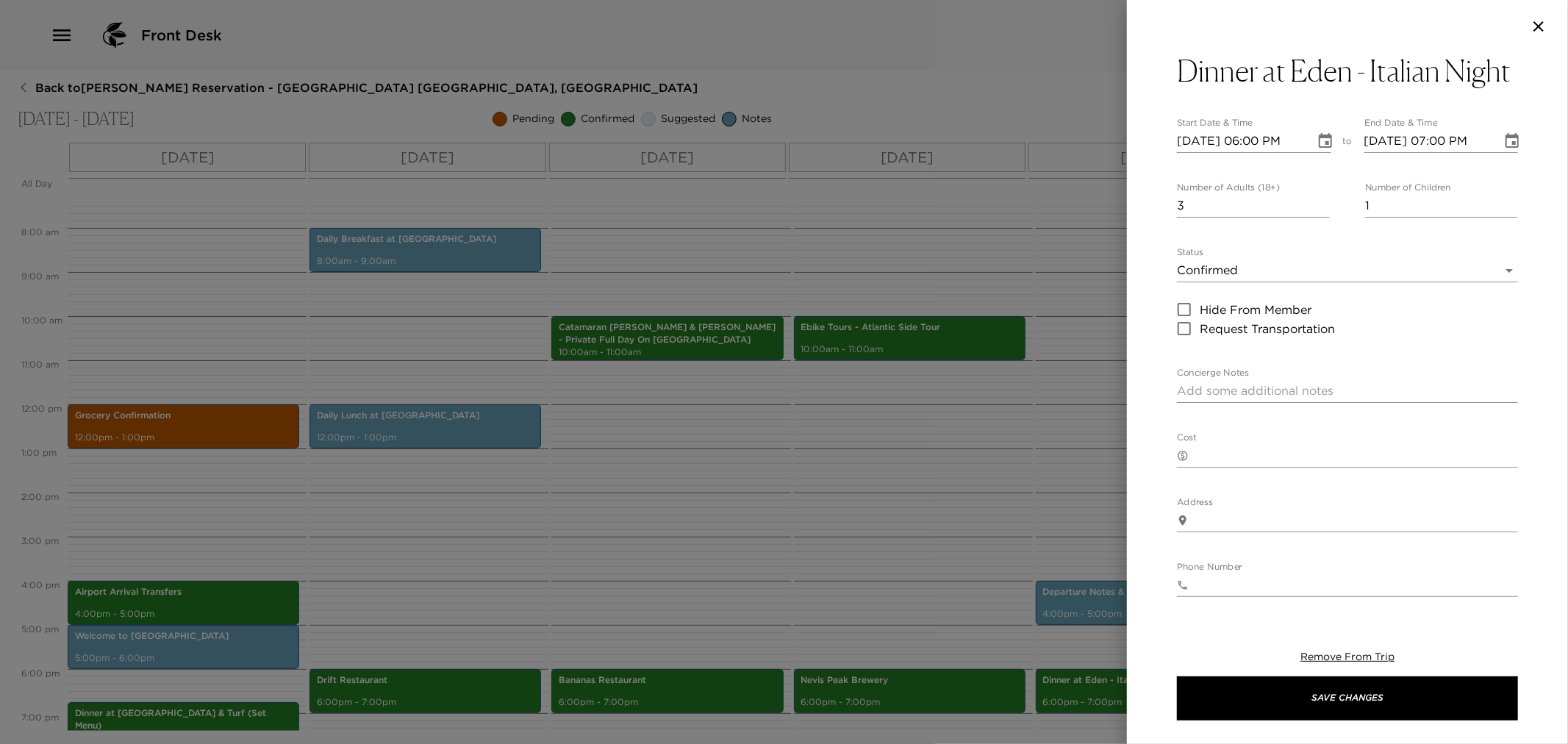
click at [812, 513] on div at bounding box center [784, 372] width 1568 height 744
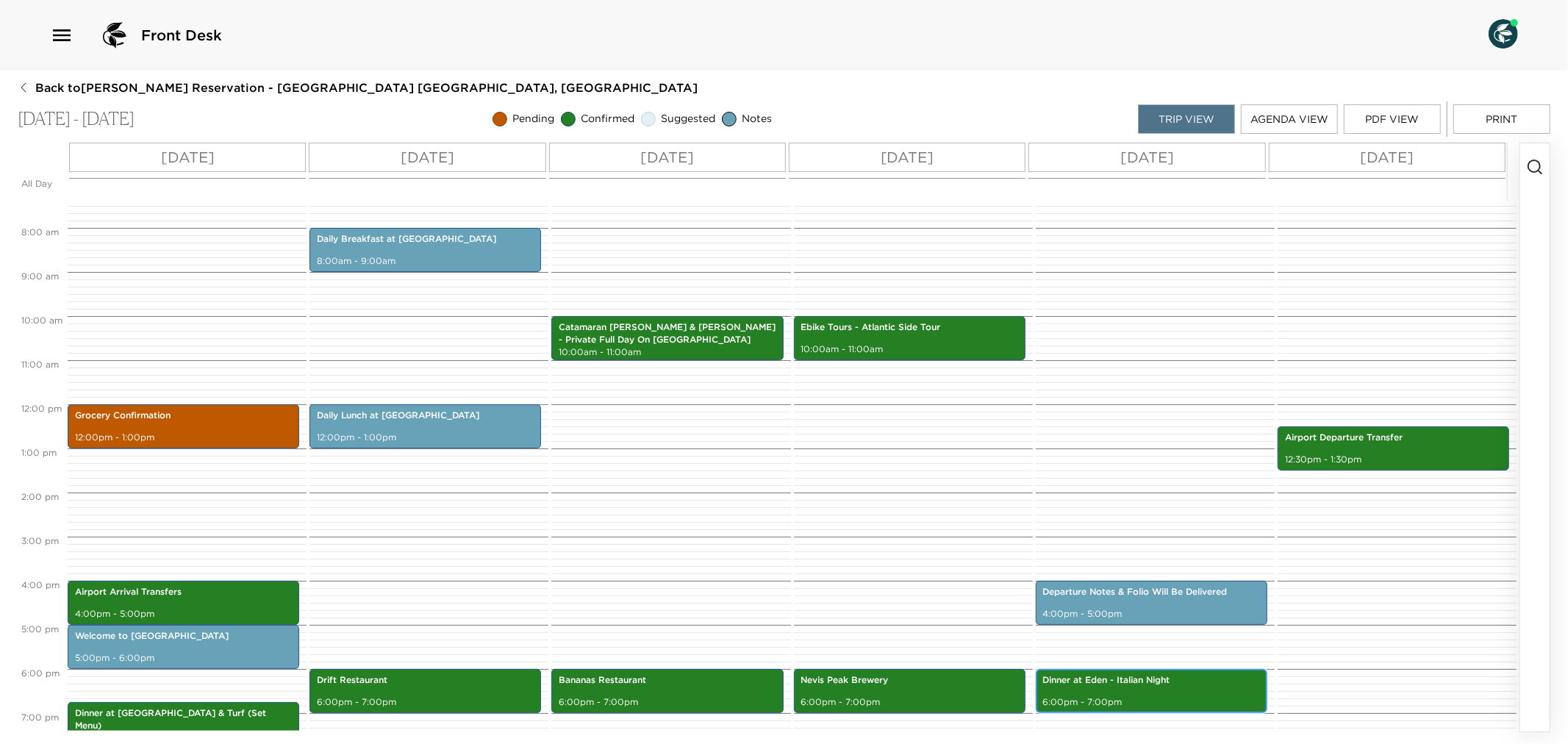
click at [1192, 684] on p "Dinner at Eden - Italian Night" at bounding box center [1152, 680] width 217 height 13
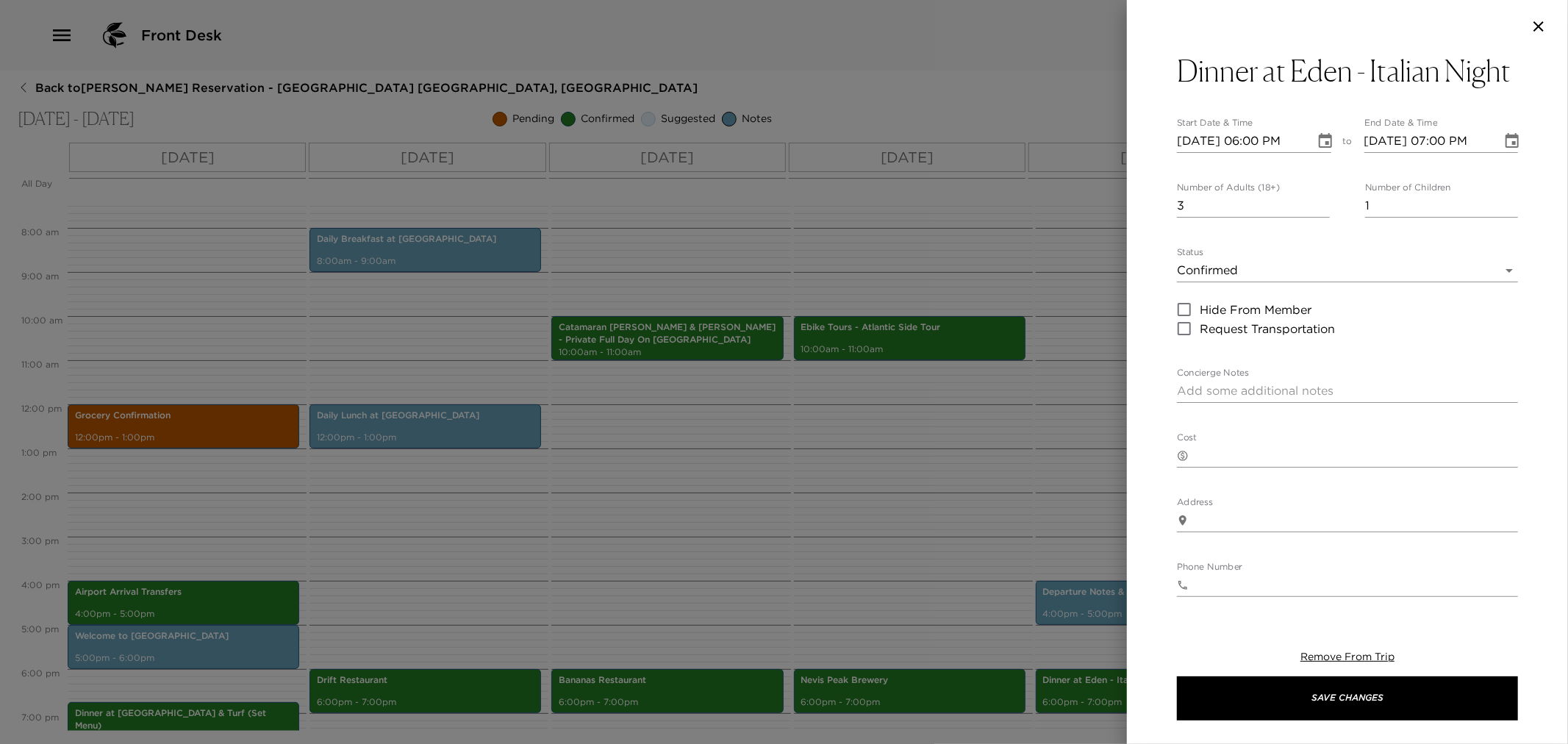
click at [1200, 399] on textarea "Concierge Notes" at bounding box center [1348, 391] width 341 height 17
paste textarea "Join us for dinner at Eden on selected evenings from 6:00pm to 8:30pm. The menu…"
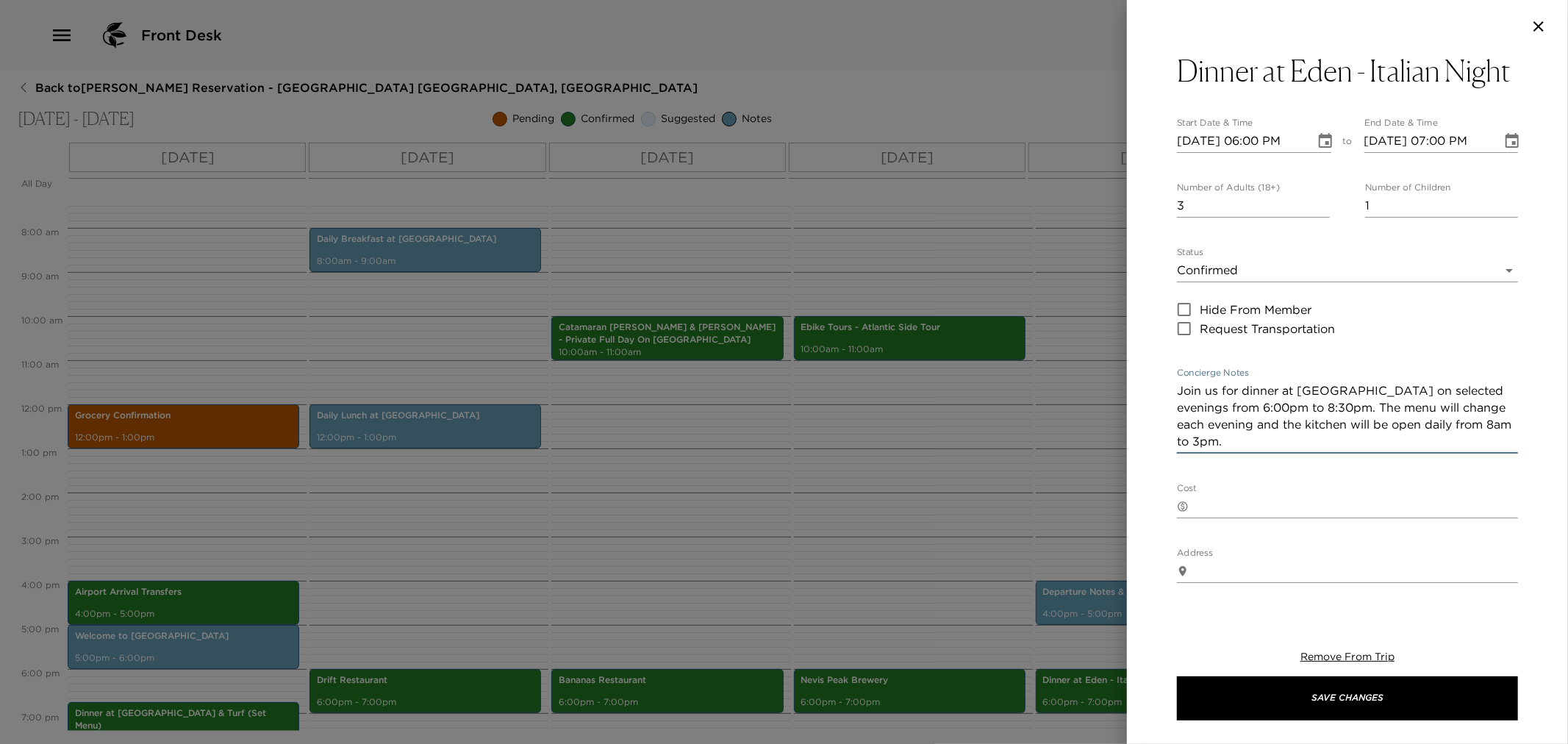
drag, startPoint x: 1331, startPoint y: 426, endPoint x: 1454, endPoint y: 415, distance: 123.5
click at [1456, 415] on div "Join us for dinner at Eden on selected evenings from 6:00pm to 8:30pm. The menu…" at bounding box center [1348, 416] width 341 height 74
click at [1243, 426] on textarea "Join us for dinner at Eden on selected evenings from 6:00pm to 8:30pm. The menu…" at bounding box center [1348, 415] width 341 height 67
click at [1363, 426] on textarea "Join us for Italian Night at Eden on selected evenings from 6:00pm to 8:30pm. T…" at bounding box center [1348, 415] width 341 height 67
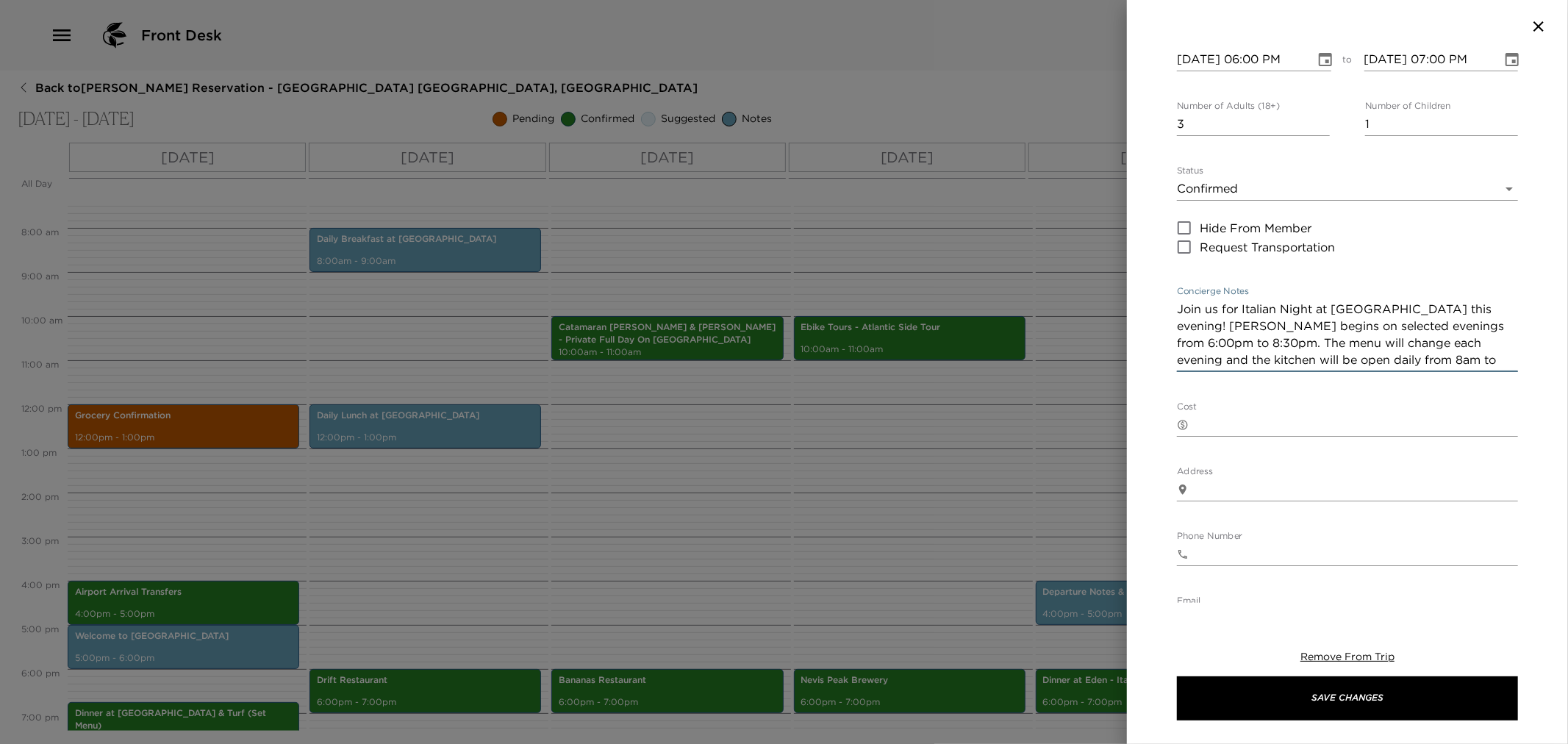
scroll to position [0, 0]
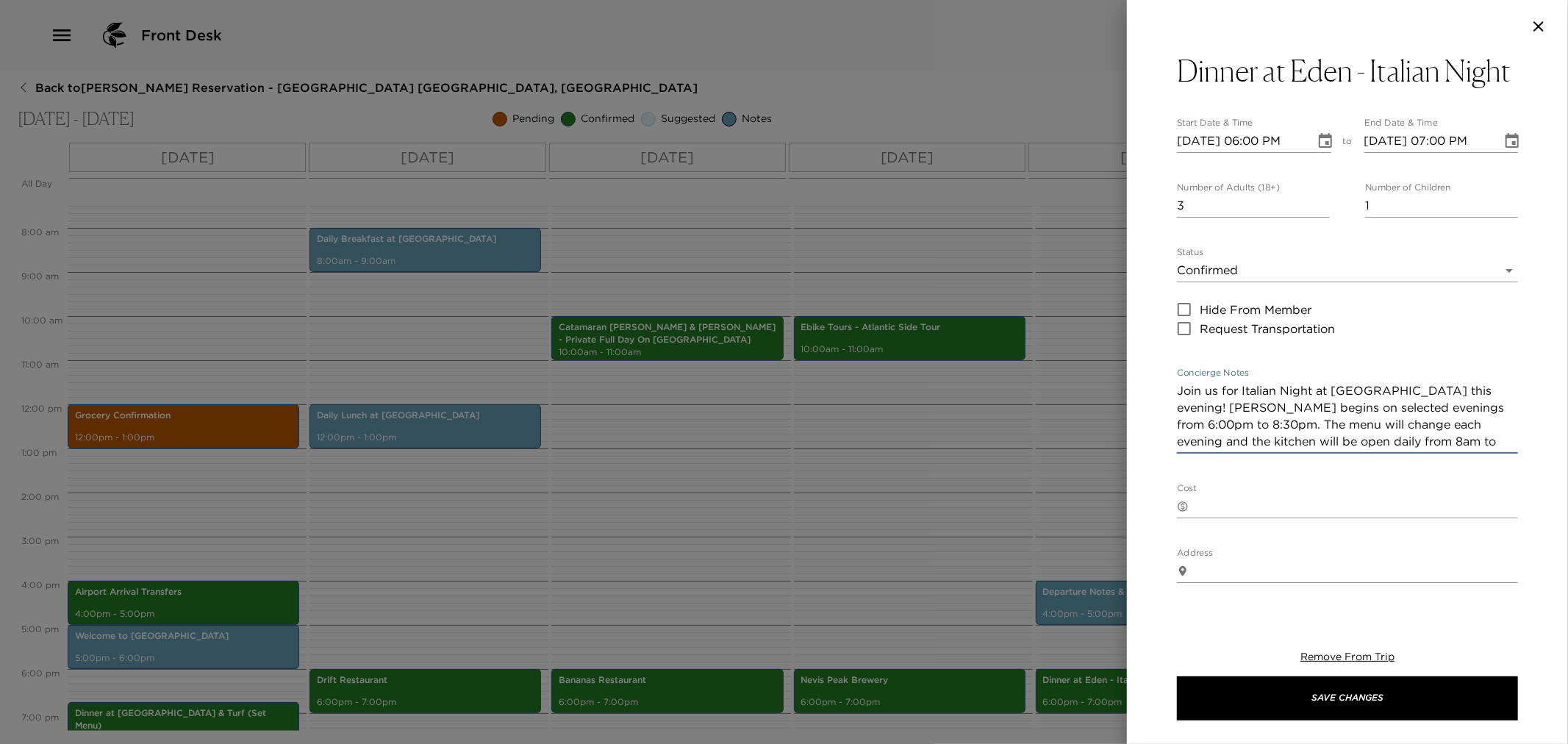
type textarea "Join us for Italian Night at Eden this evening! Dinner begins on selected eveni…"
click at [1542, 25] on icon "button" at bounding box center [1538, 26] width 18 height 18
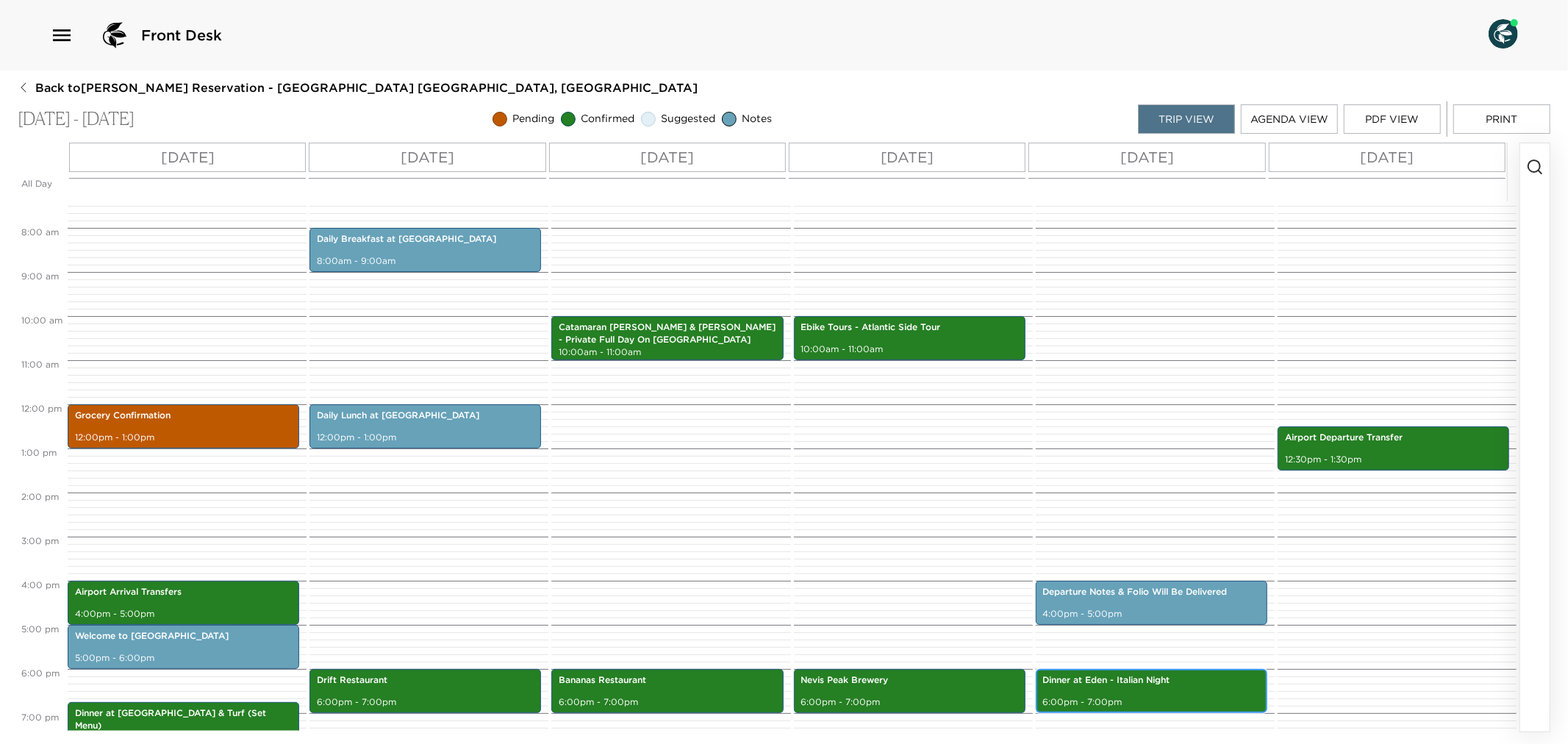
click at [1136, 684] on p "Dinner at Eden - Italian Night" at bounding box center [1152, 680] width 217 height 13
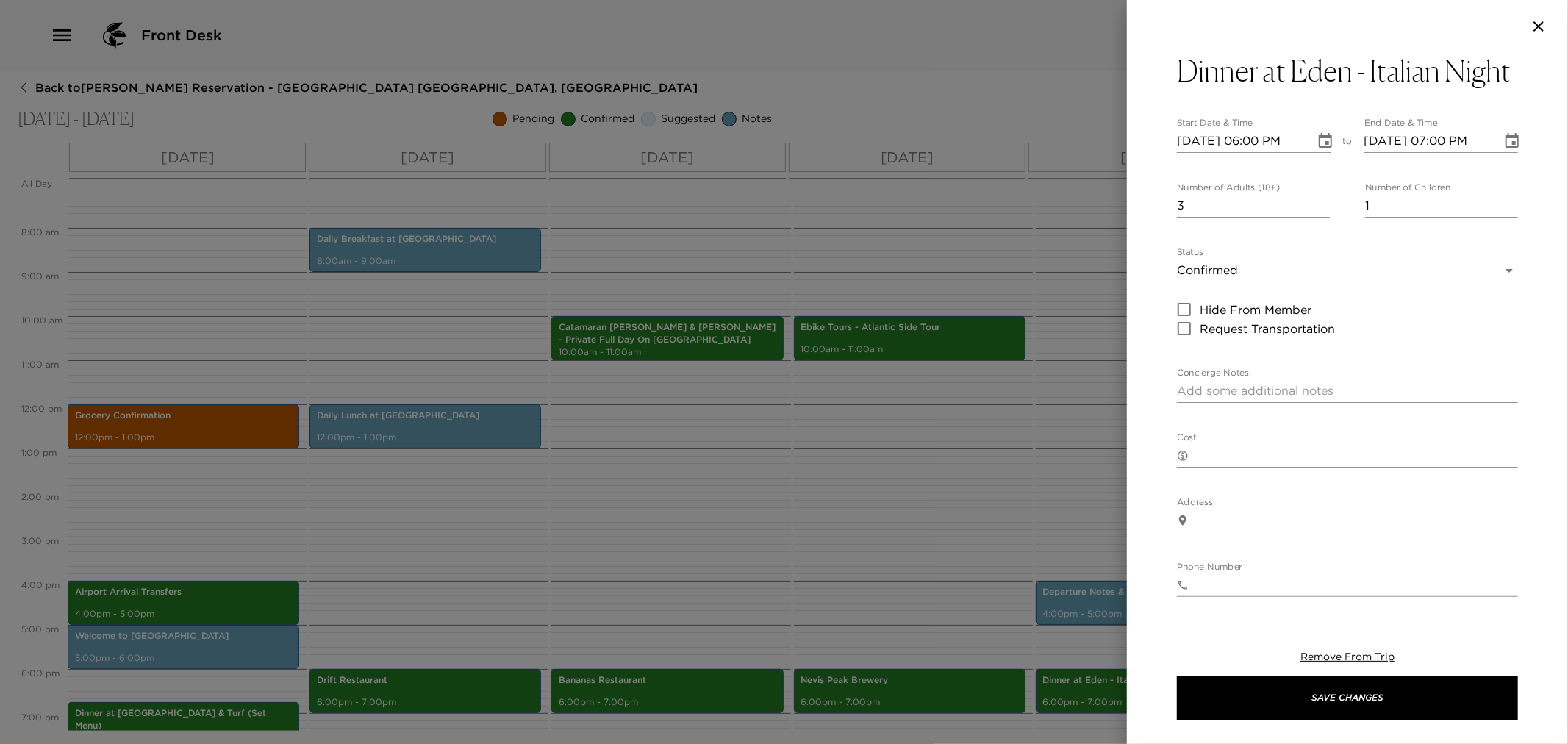
click at [1251, 399] on textarea "Concierge Notes" at bounding box center [1348, 391] width 341 height 17
paste textarea "Join us for dinner at Eden on selected evenings from 6:00pm to 8:30pm. The menu…"
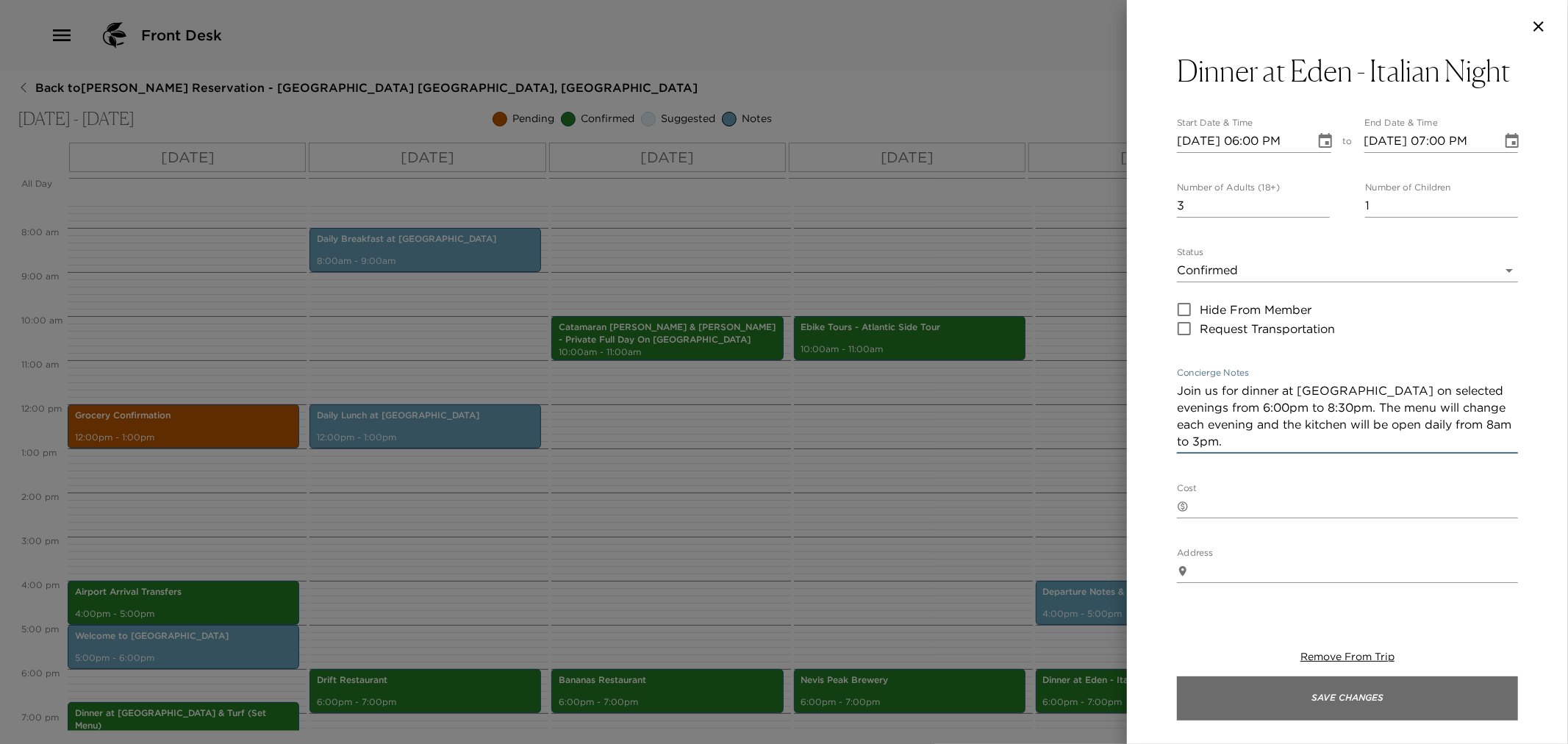
type textarea "Join us for dinner at Eden on selected evenings from 6:00pm to 8:30pm. The menu…"
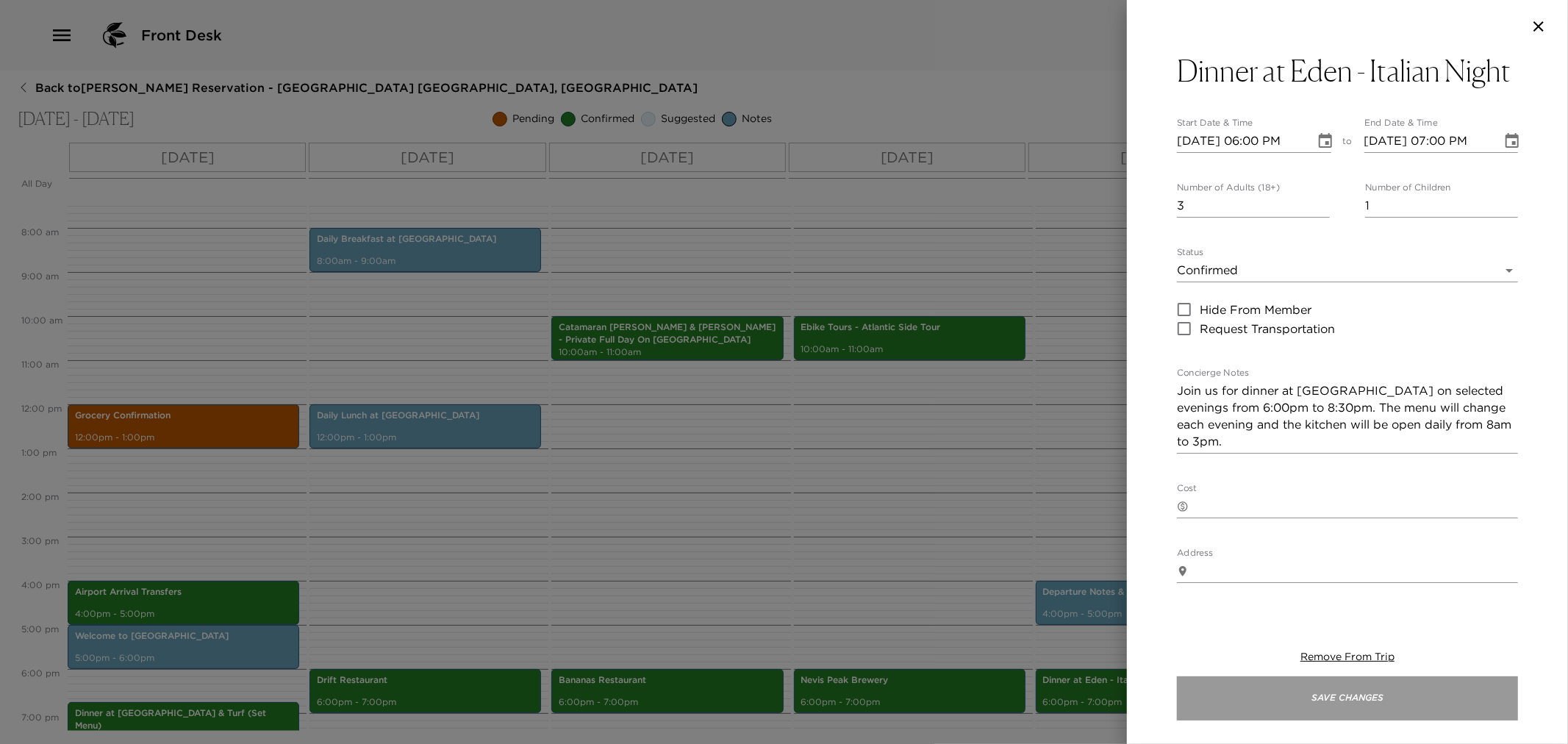
click at [1319, 703] on button "Save Changes" at bounding box center [1348, 699] width 341 height 44
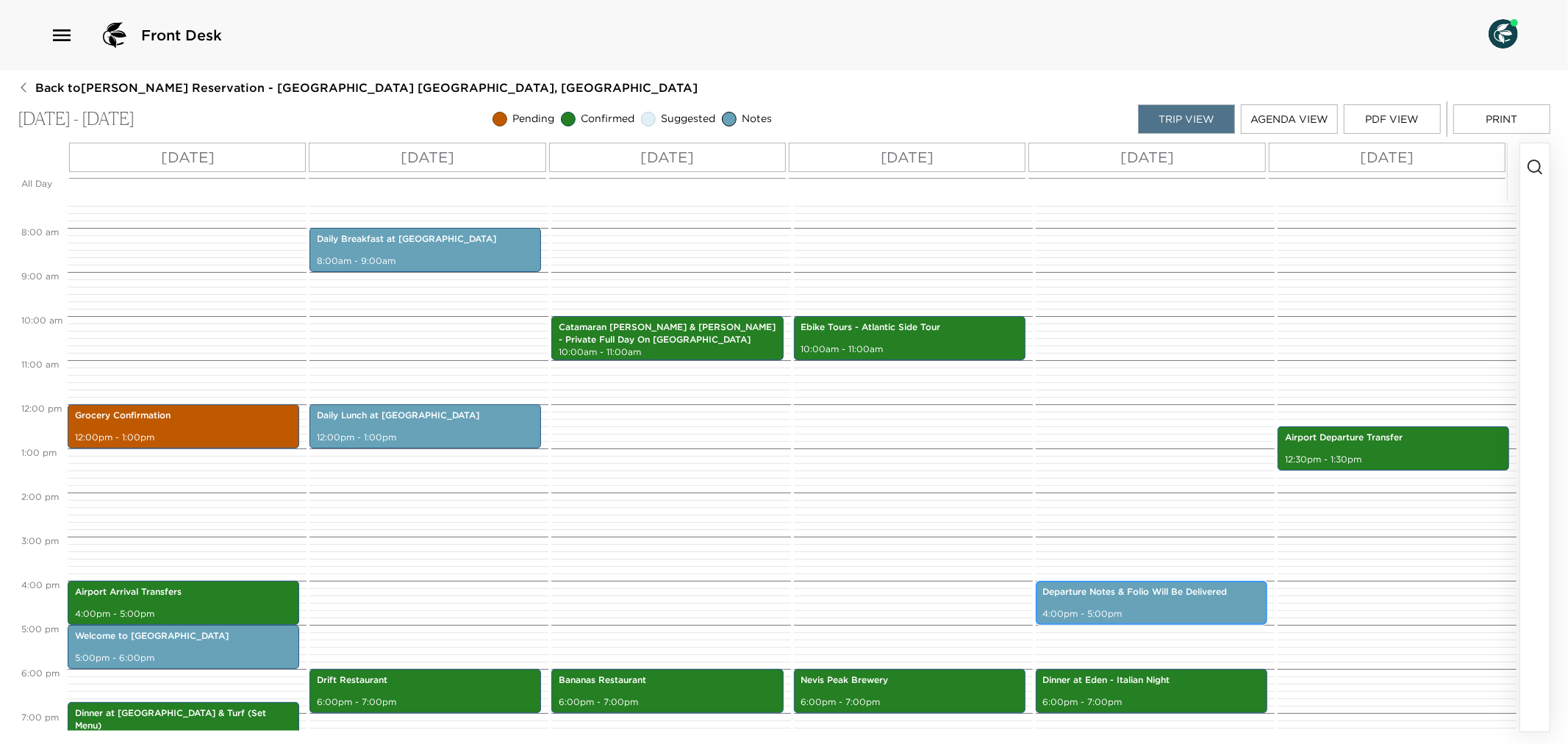
click at [1174, 604] on div "Departure Notes & Folio Will Be Delivered 4:00pm - 5:00pm" at bounding box center [1152, 603] width 223 height 40
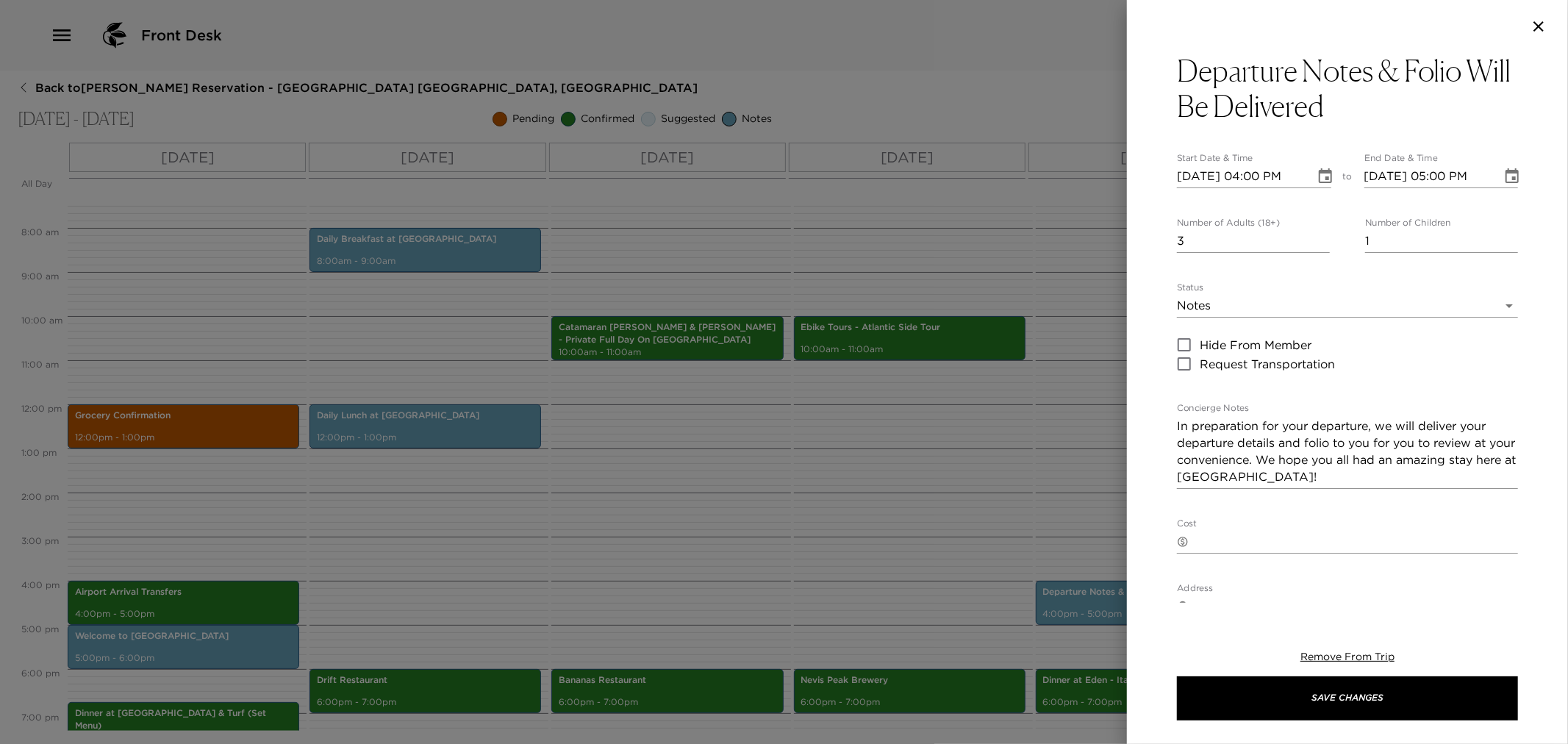
drag, startPoint x: 949, startPoint y: 450, endPoint x: 1216, endPoint y: 434, distance: 267.5
click at [950, 450] on div at bounding box center [784, 372] width 1568 height 744
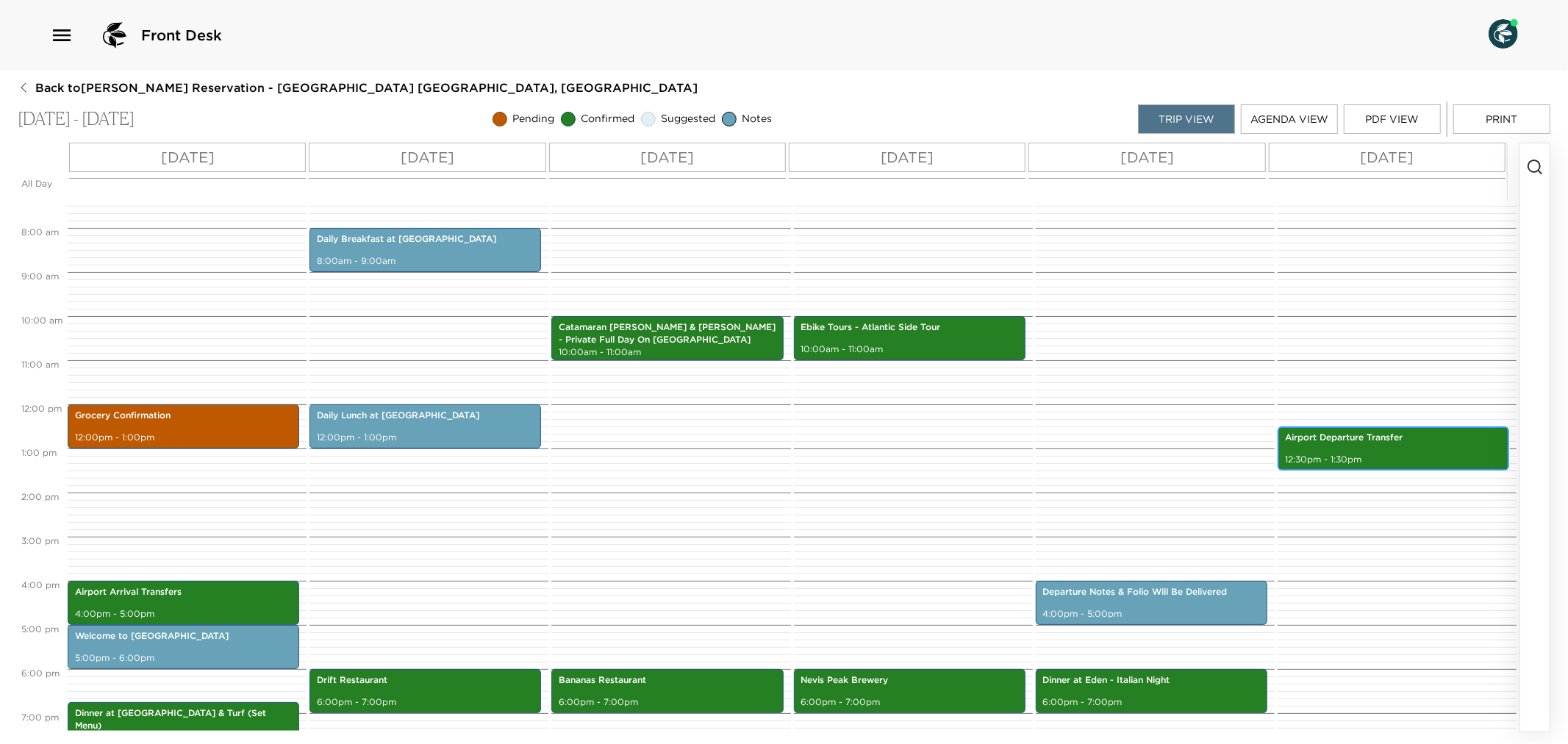
click at [1351, 440] on p "Airport Departure Transfer" at bounding box center [1393, 438] width 217 height 13
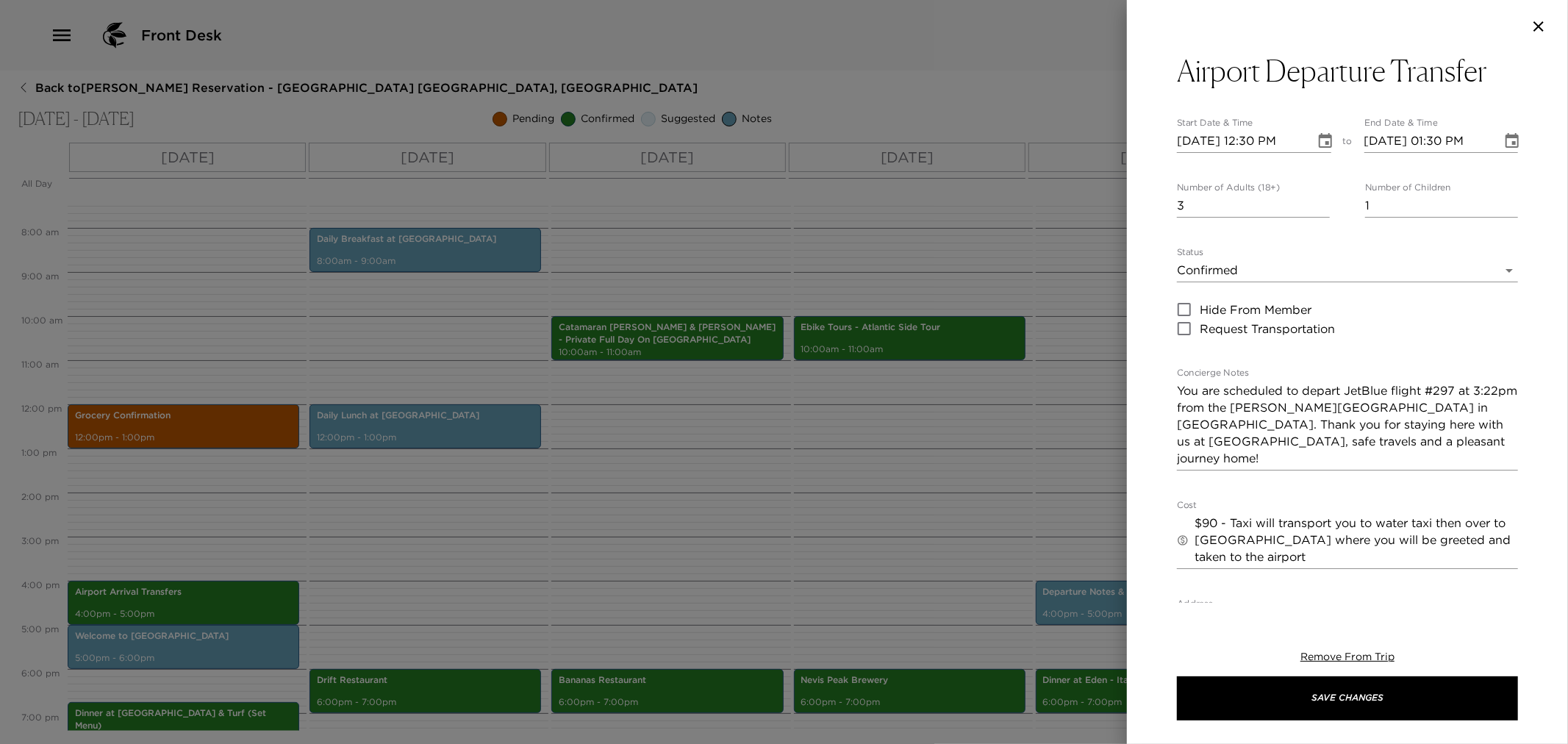
click at [939, 487] on div at bounding box center [784, 372] width 1568 height 744
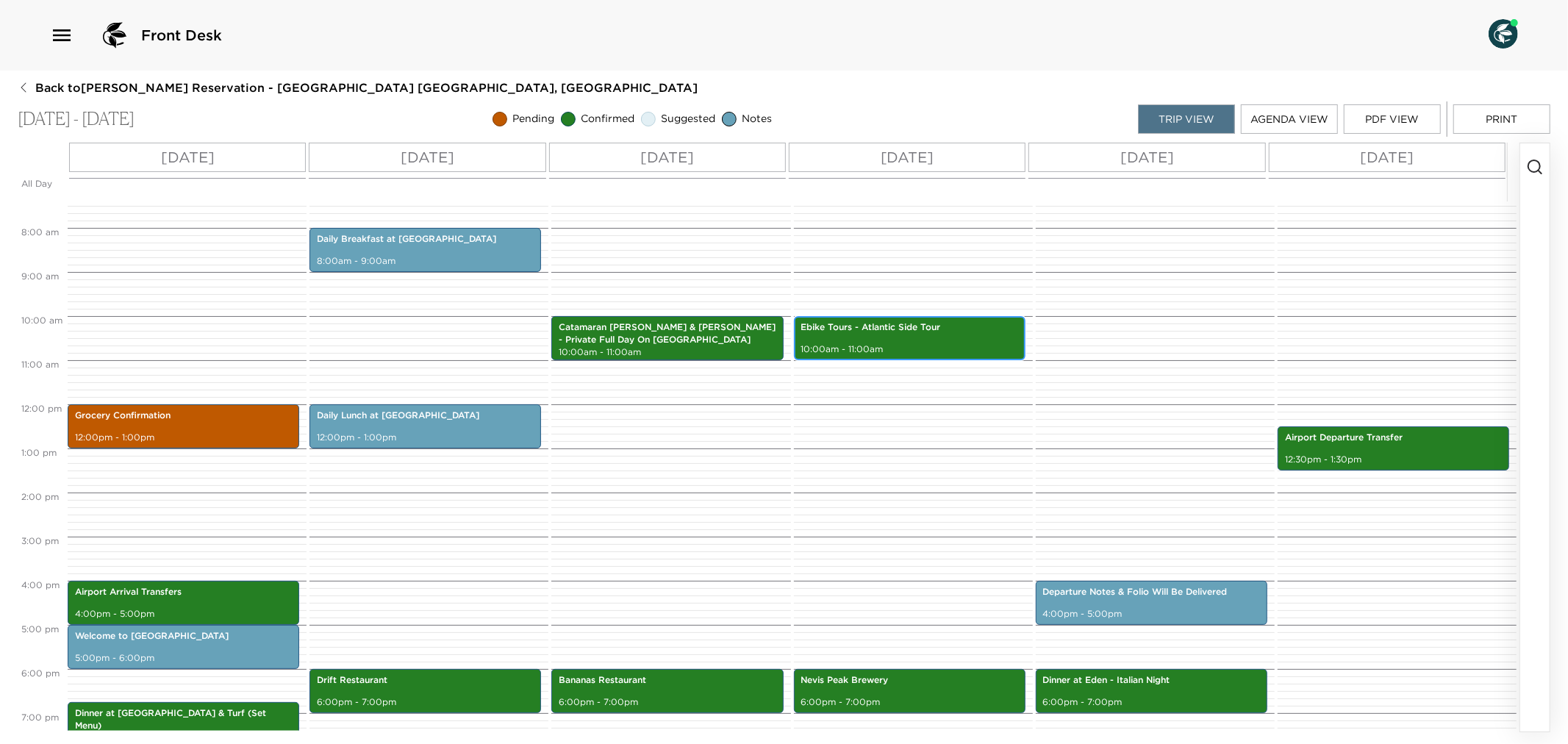
click at [881, 341] on div "Ebike Tours - Atlantic Side Tour 10:00am - 11:00am" at bounding box center [910, 338] width 223 height 40
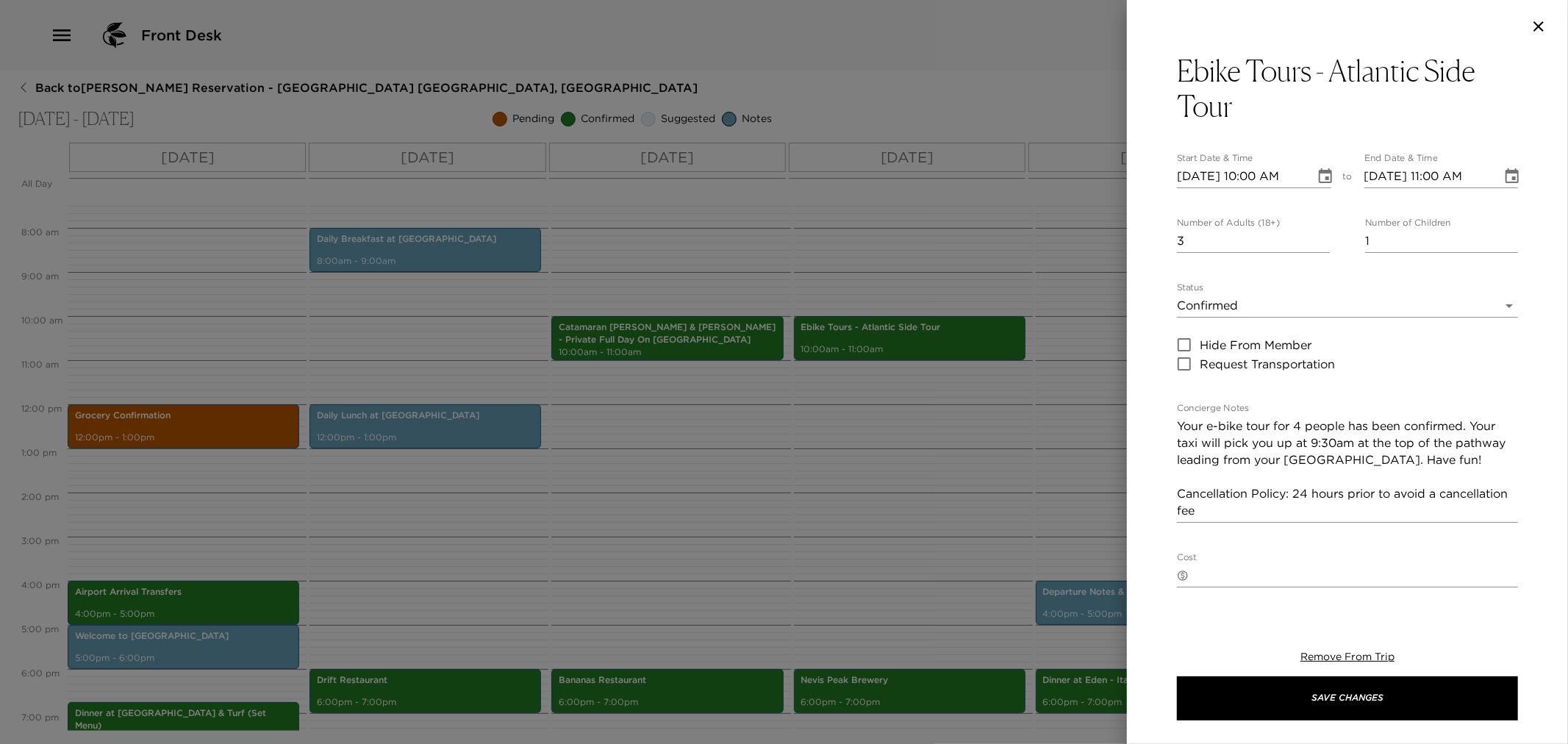
click at [888, 518] on div at bounding box center [784, 372] width 1568 height 744
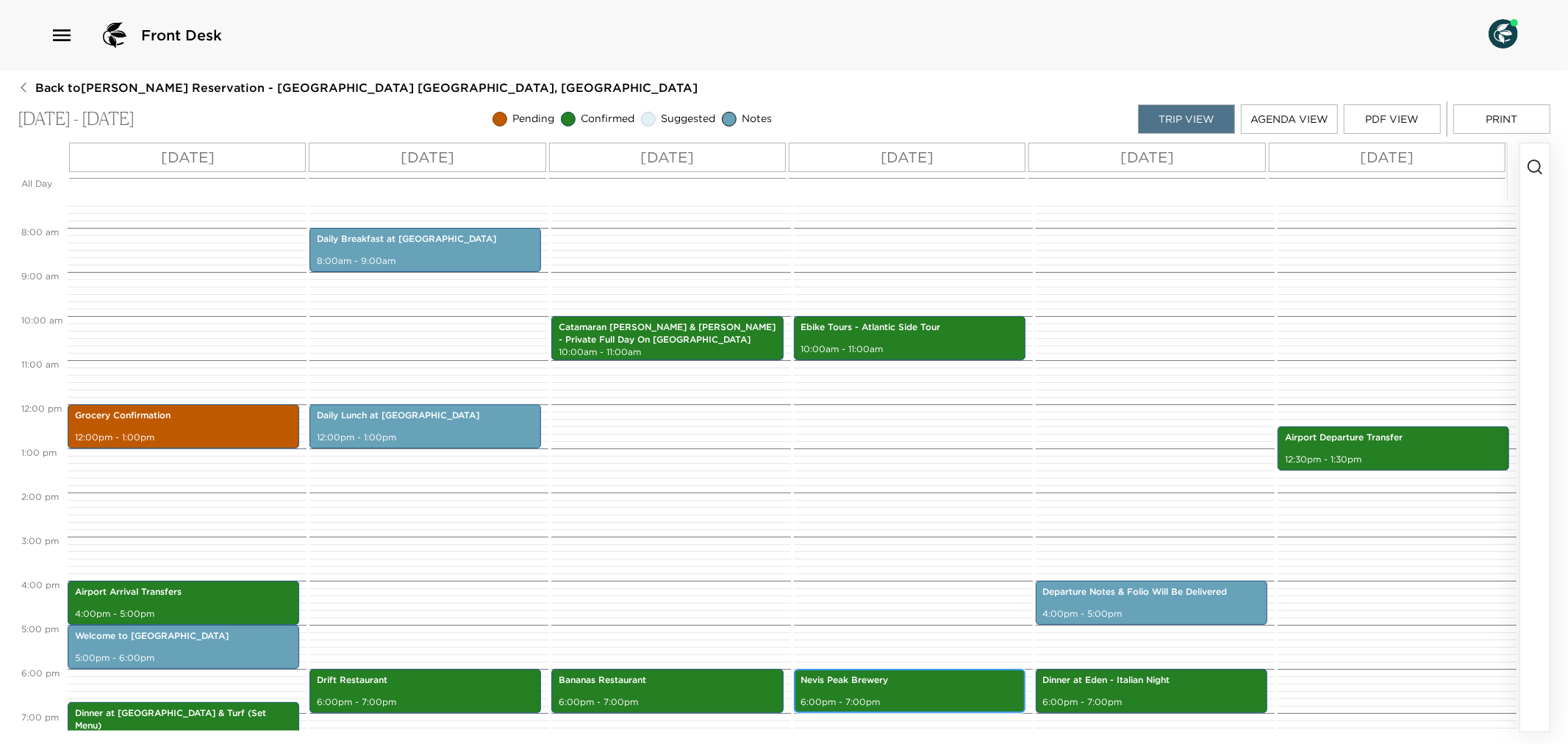
click at [878, 704] on p "6:00pm - 7:00pm" at bounding box center [909, 702] width 217 height 13
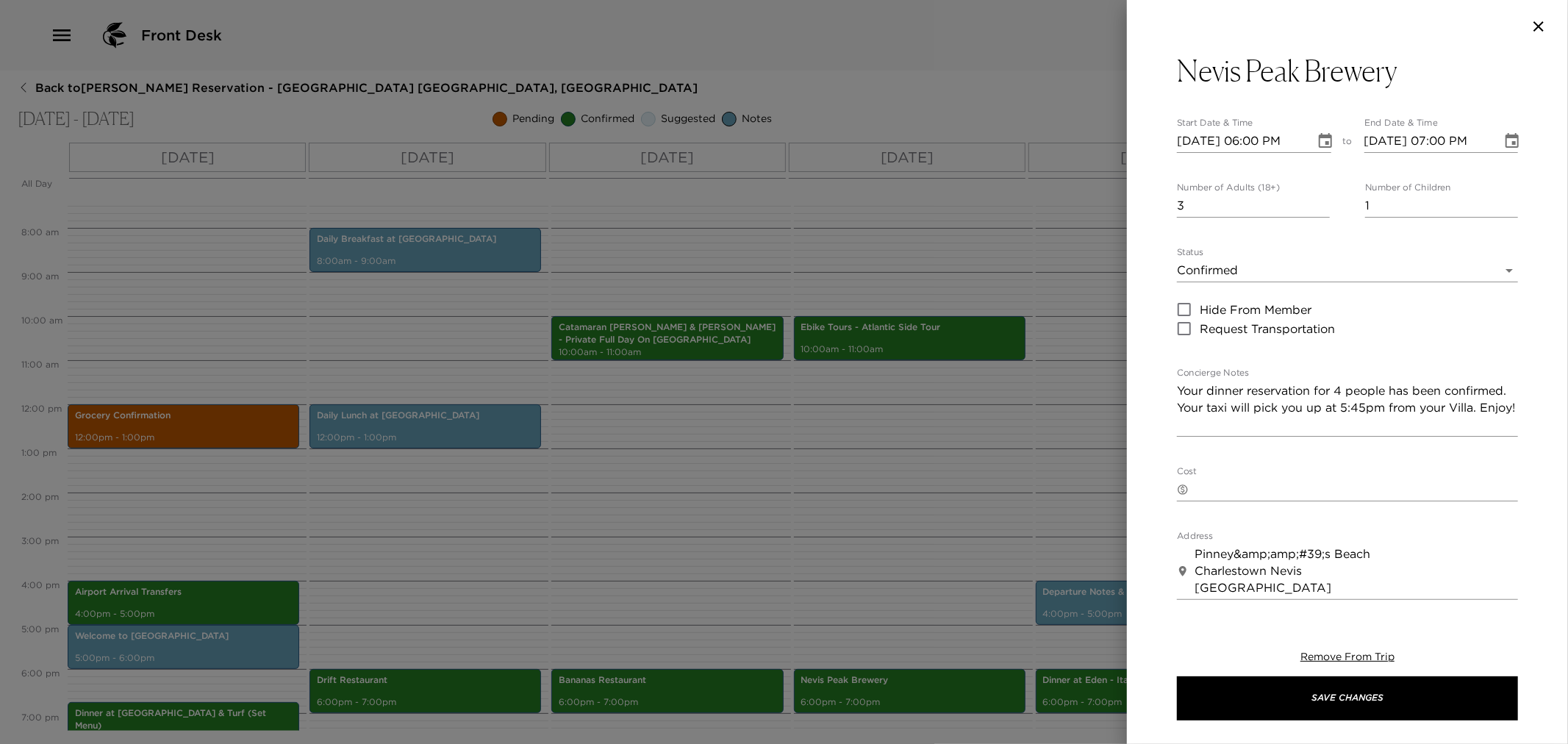
click at [819, 547] on div at bounding box center [784, 372] width 1568 height 744
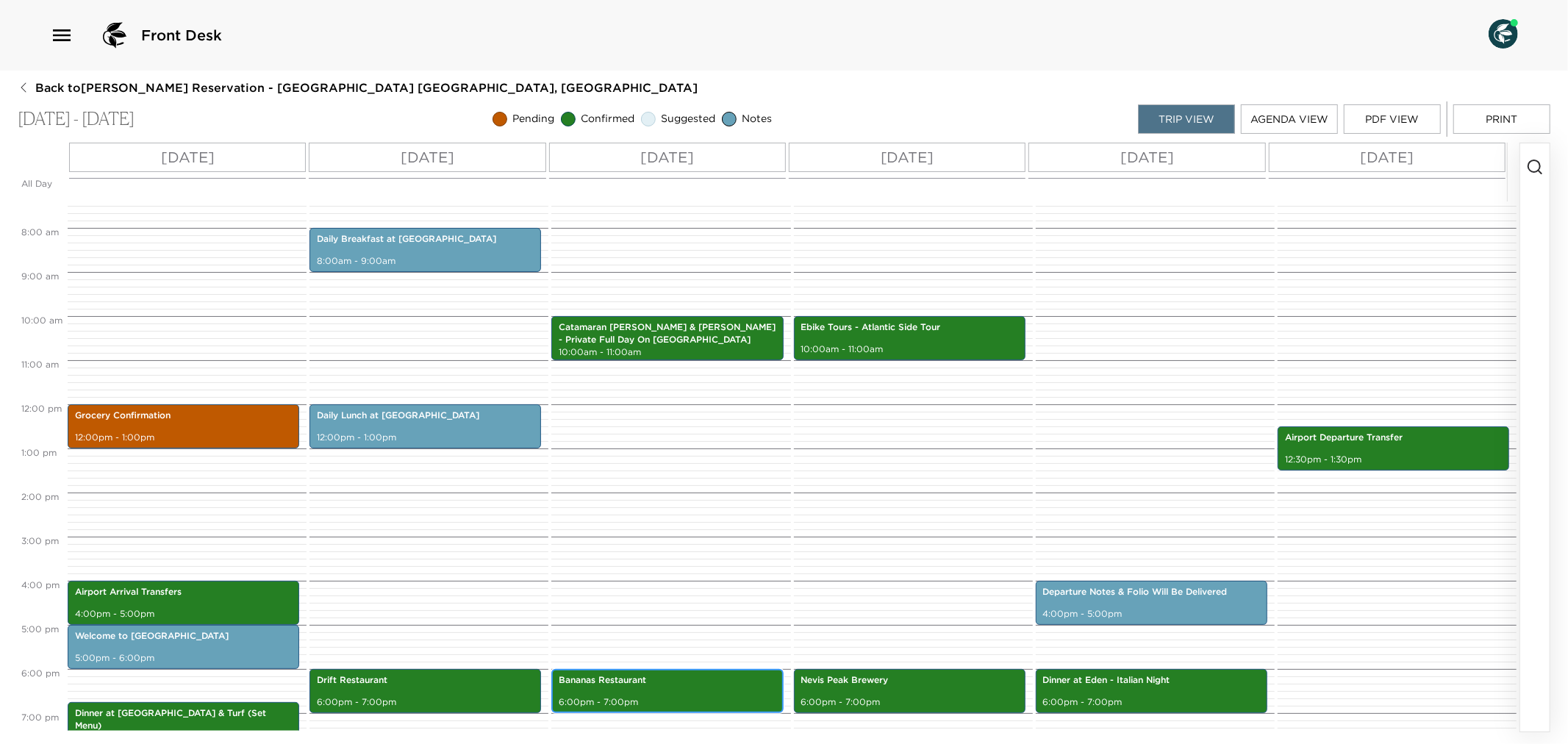
click at [650, 689] on div "Bananas Restaurant 6:00pm - 7:00pm" at bounding box center [667, 691] width 223 height 40
click at [650, 688] on div "Bananas Restaurant 6:00pm - 7:00pm" at bounding box center [667, 691] width 223 height 40
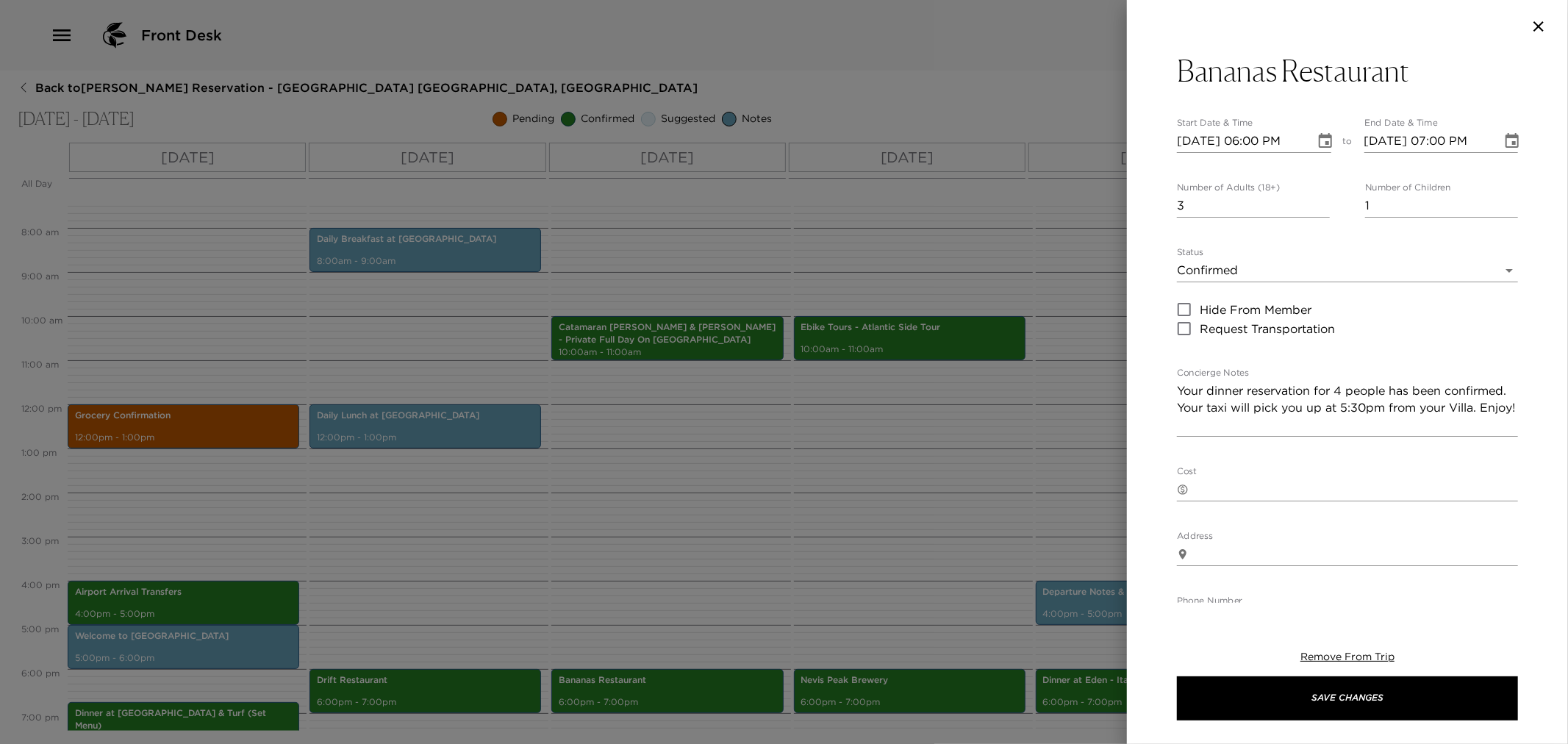
click at [688, 596] on div at bounding box center [784, 372] width 1568 height 744
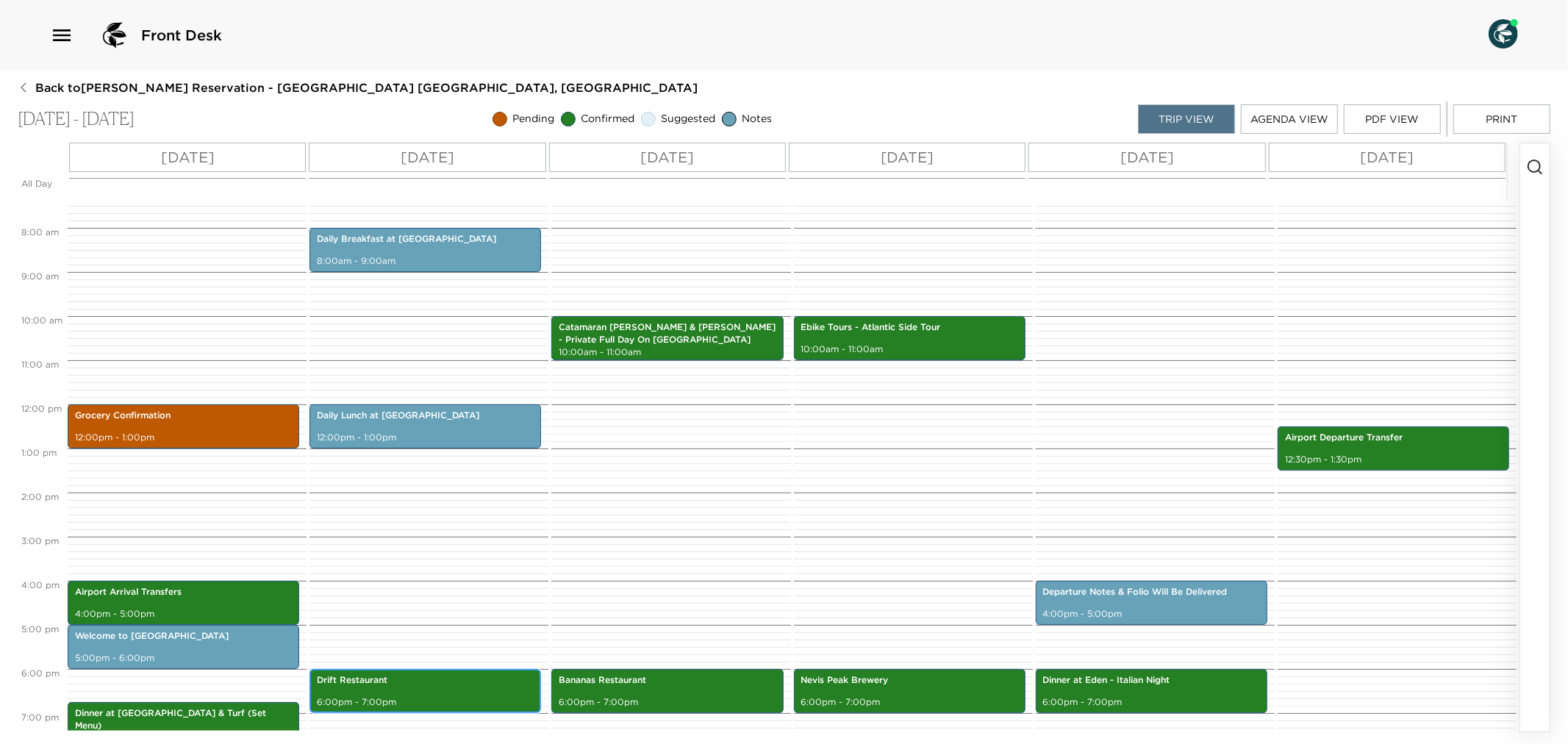
click at [384, 707] on p "6:00pm - 7:00pm" at bounding box center [425, 702] width 217 height 13
click at [384, 707] on p "6:00pm - 7:00pm" at bounding box center [425, 702] width 217 height 13
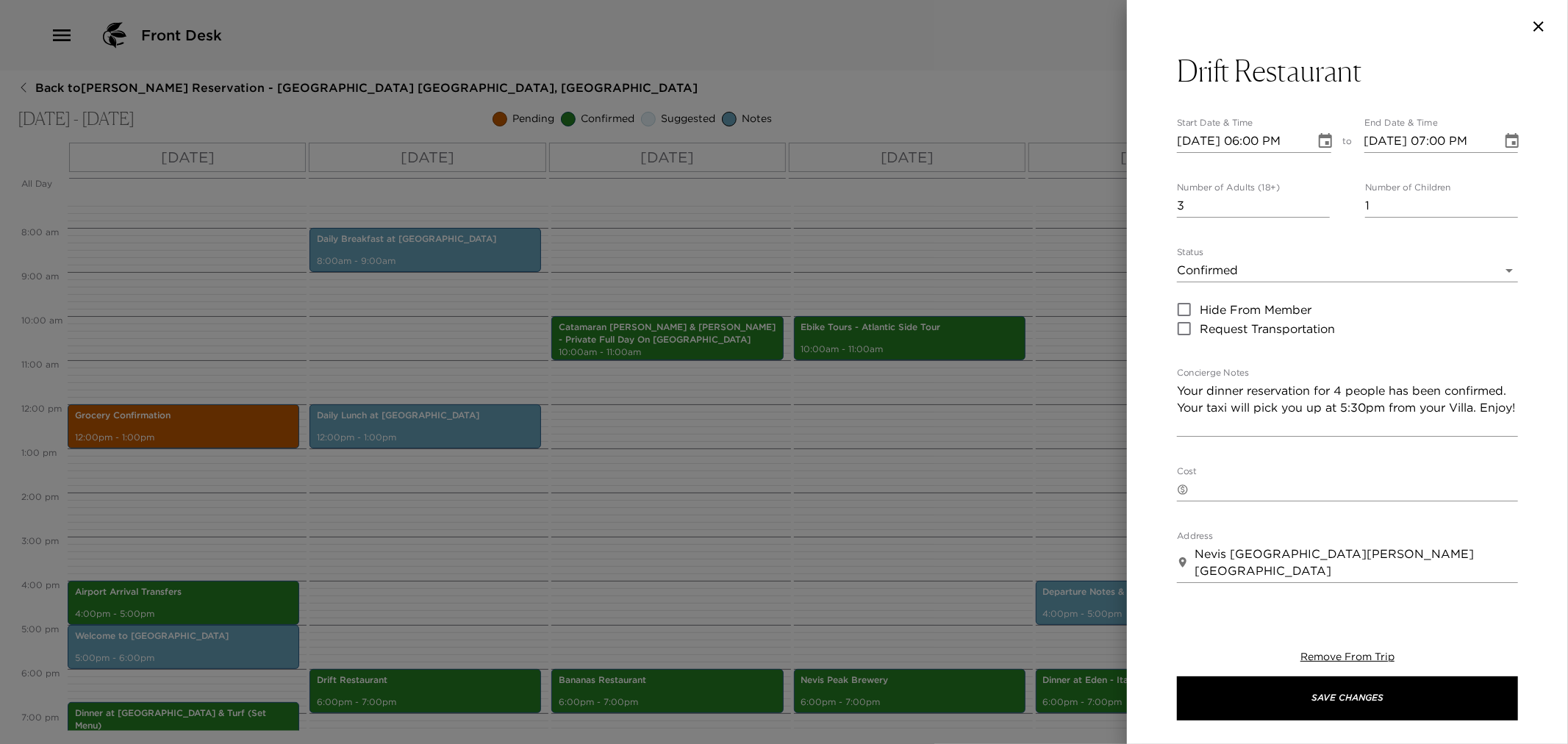
click at [581, 581] on div at bounding box center [784, 372] width 1568 height 744
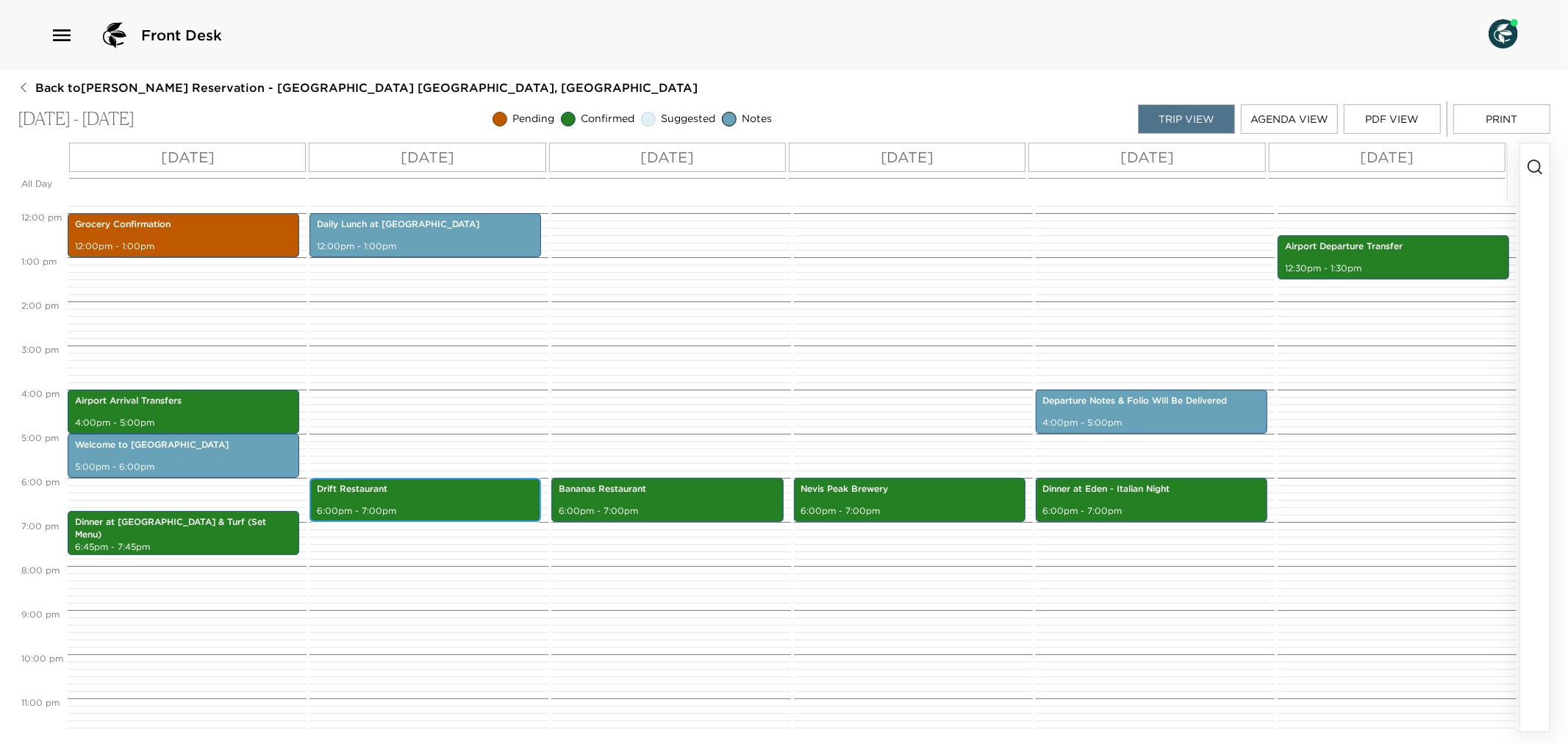
scroll to position [529, 0]
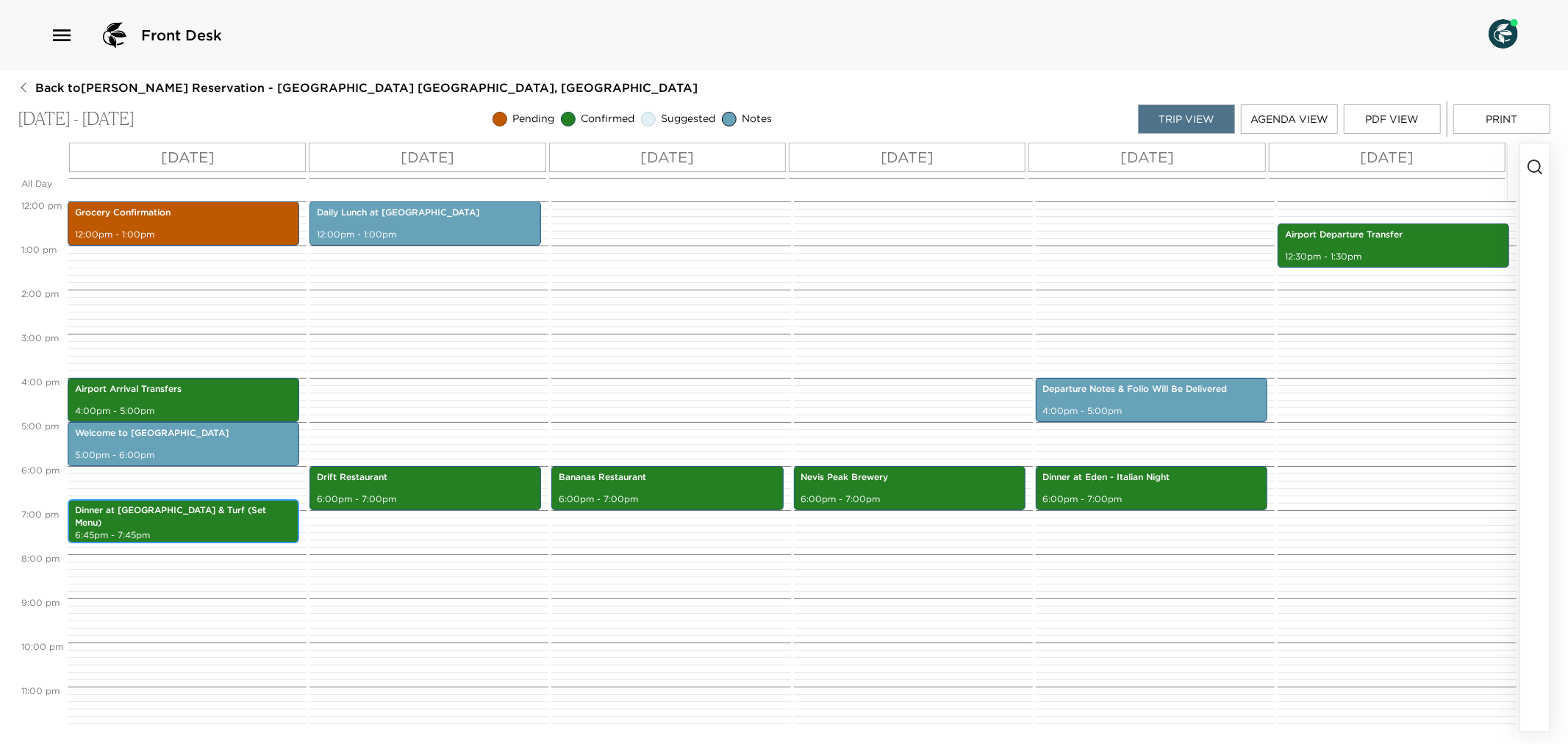
click at [235, 537] on p "6:45pm - 7:45pm" at bounding box center [183, 535] width 217 height 13
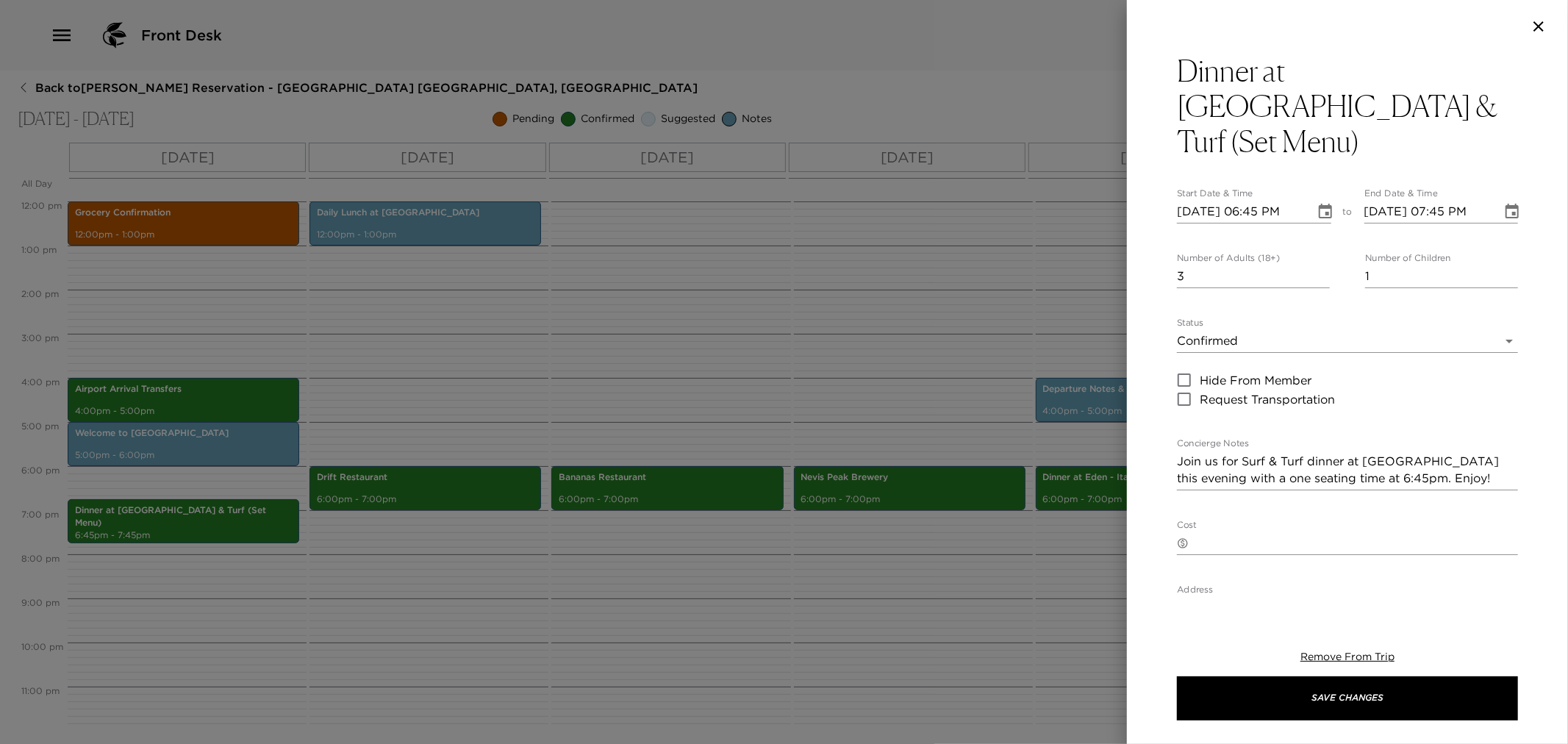
click at [553, 360] on div at bounding box center [784, 372] width 1568 height 744
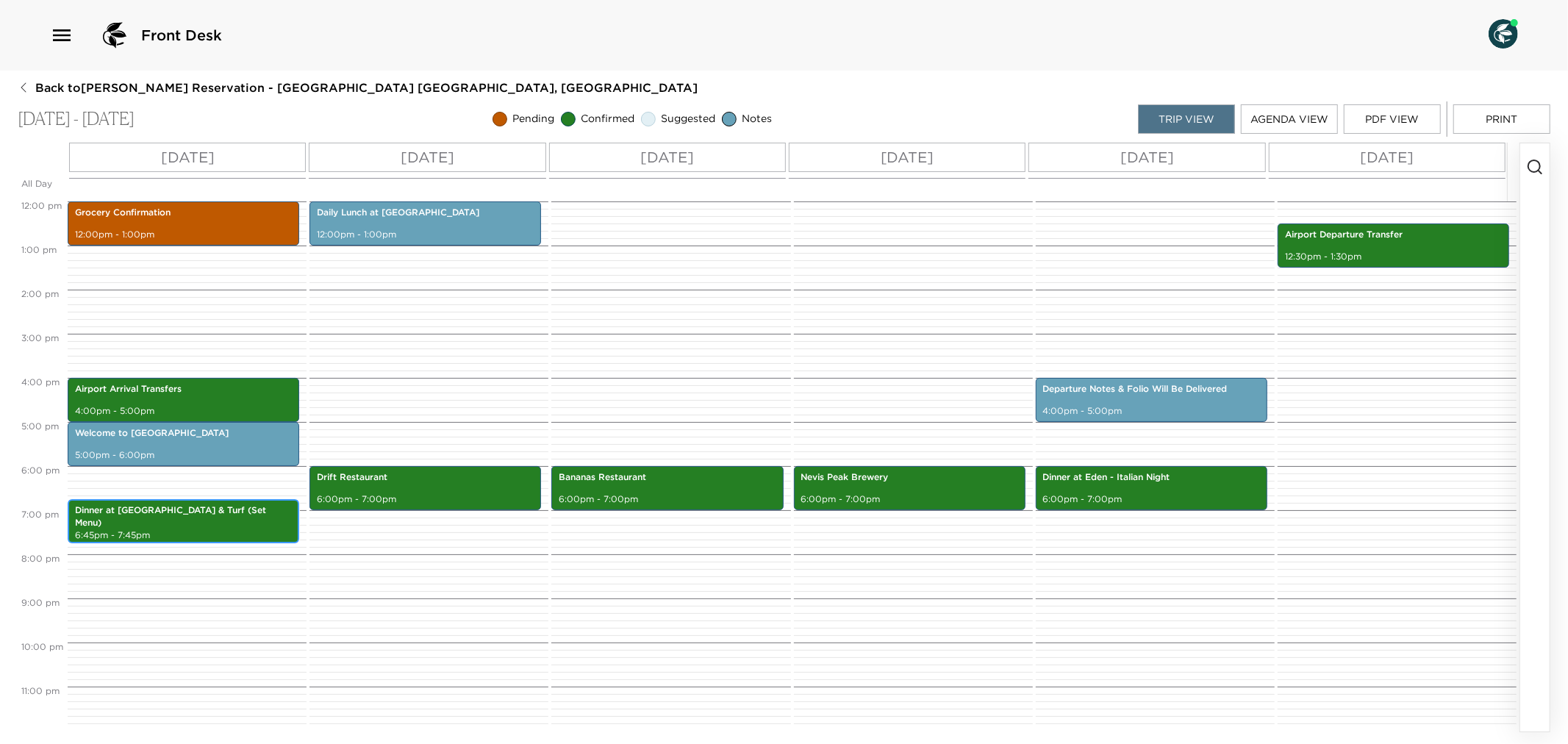
click at [262, 529] on p "6:45pm - 7:45pm" at bounding box center [183, 535] width 217 height 13
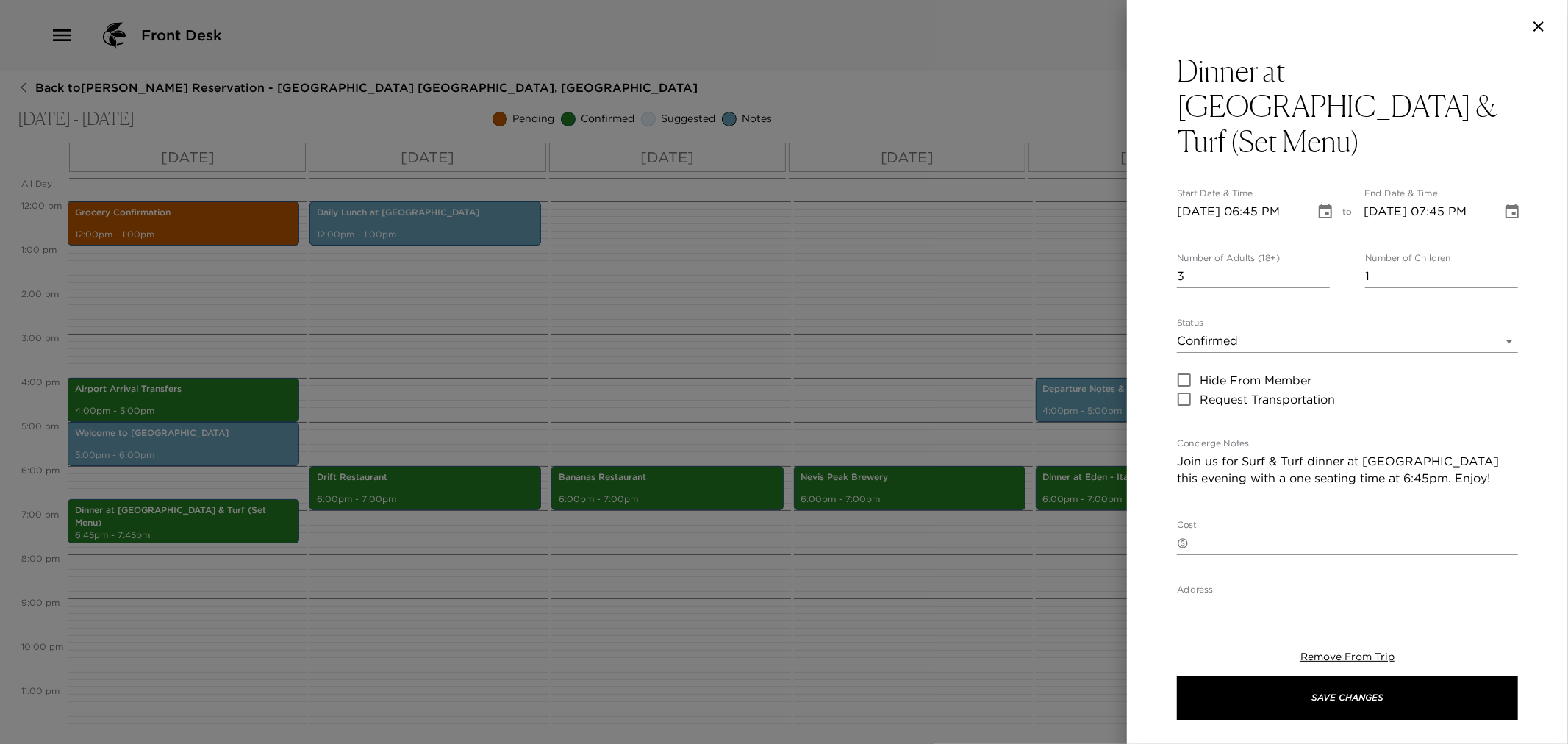
click at [702, 393] on div at bounding box center [784, 372] width 1568 height 744
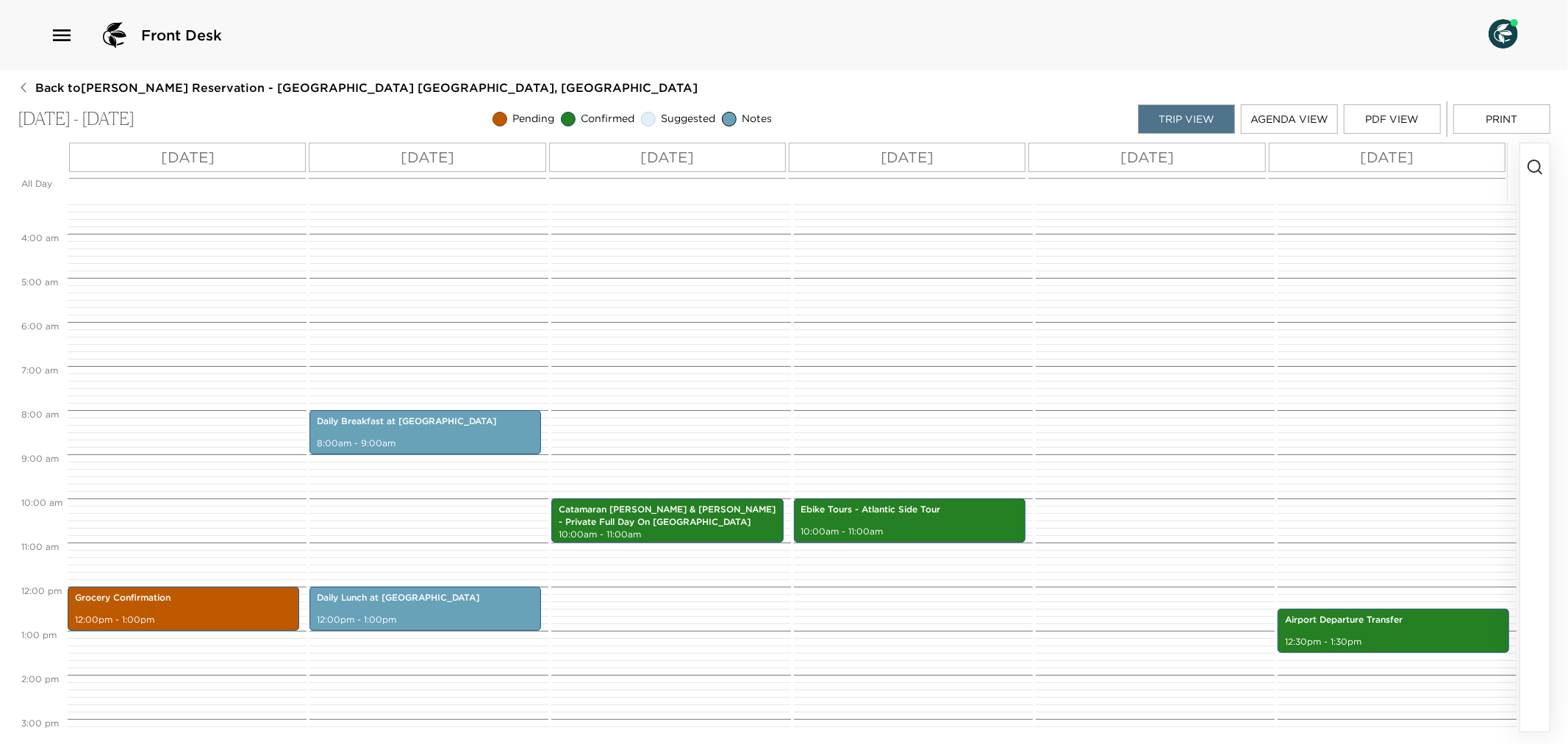
scroll to position [121, 0]
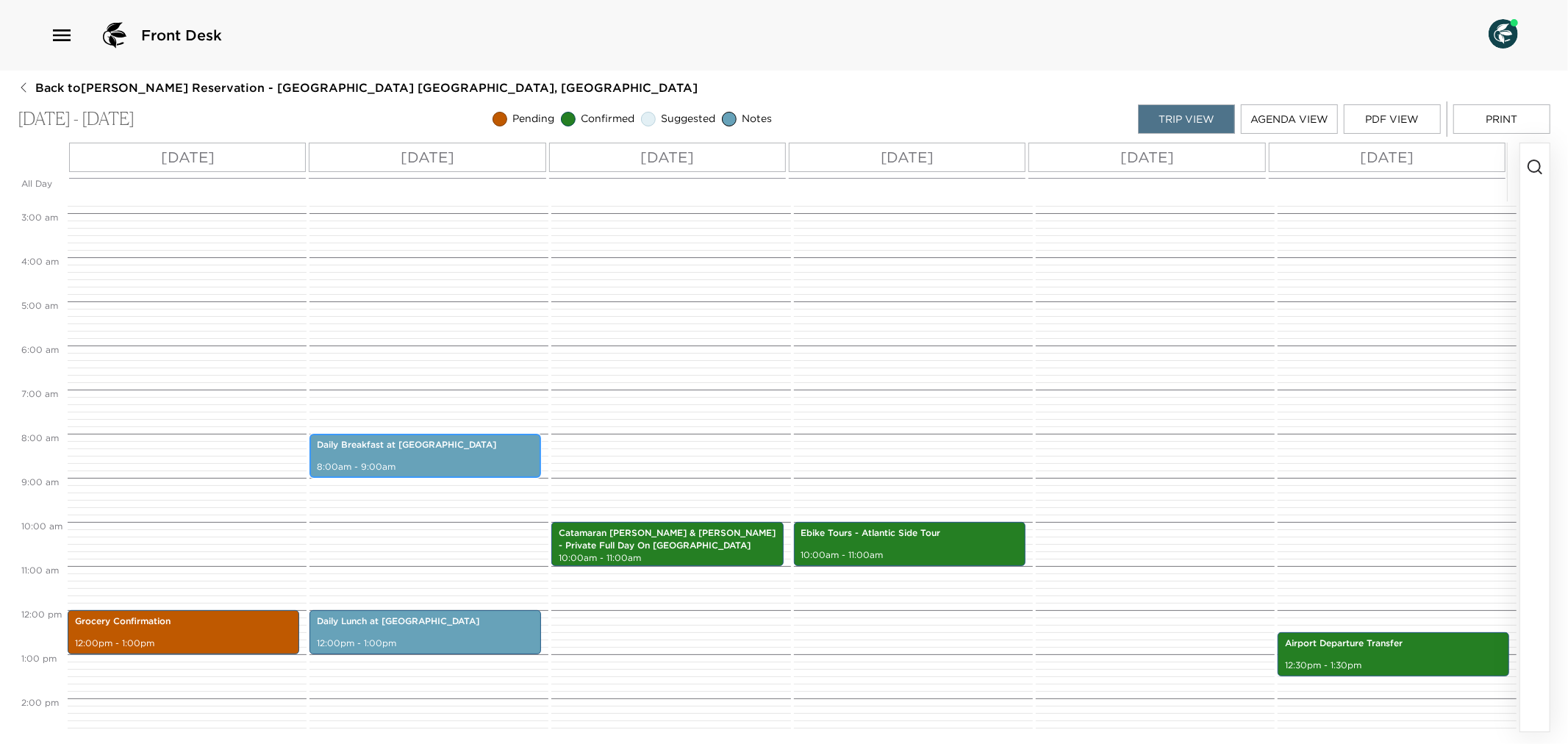
click at [452, 466] on p "8:00am - 9:00am" at bounding box center [425, 467] width 217 height 13
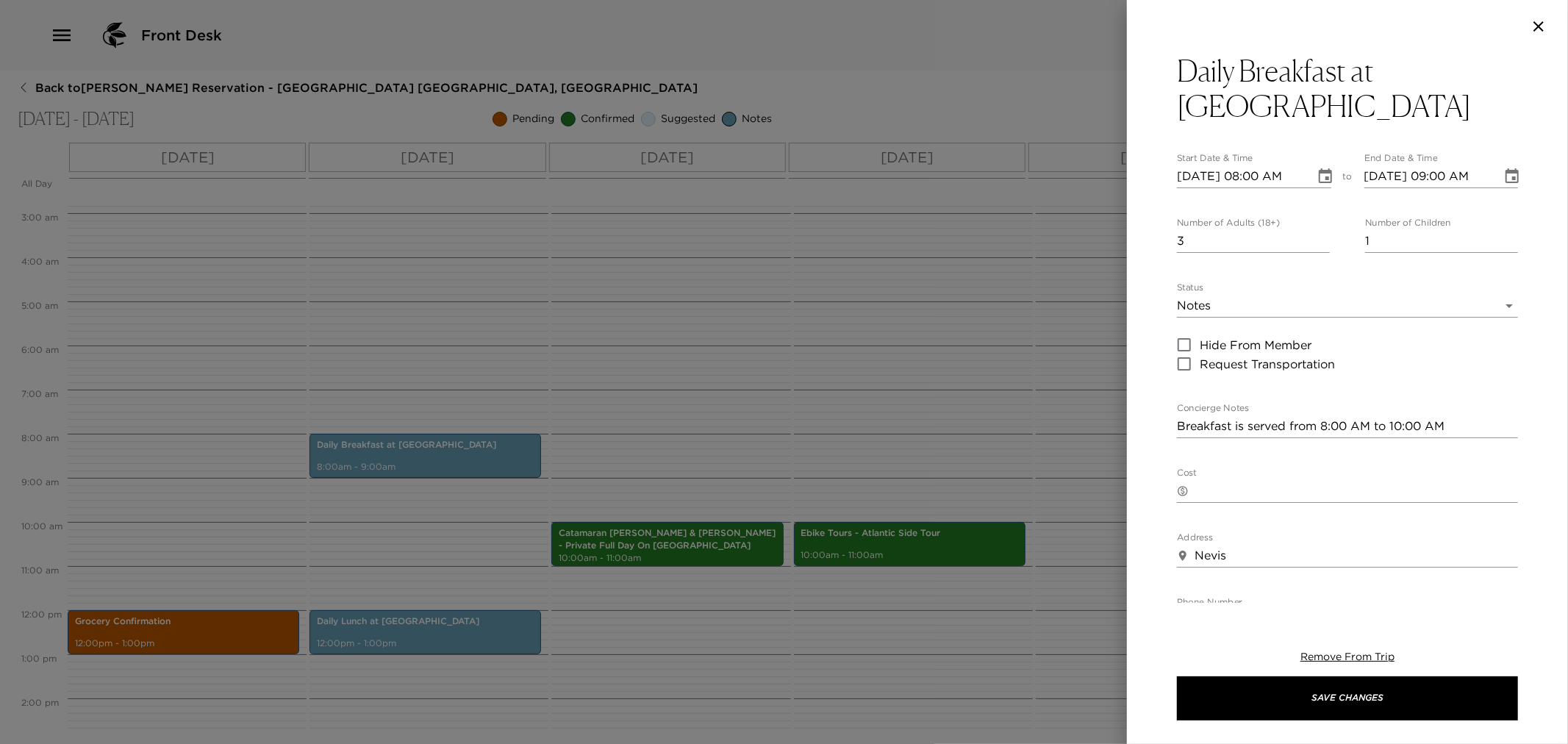
click at [938, 423] on div at bounding box center [784, 372] width 1568 height 744
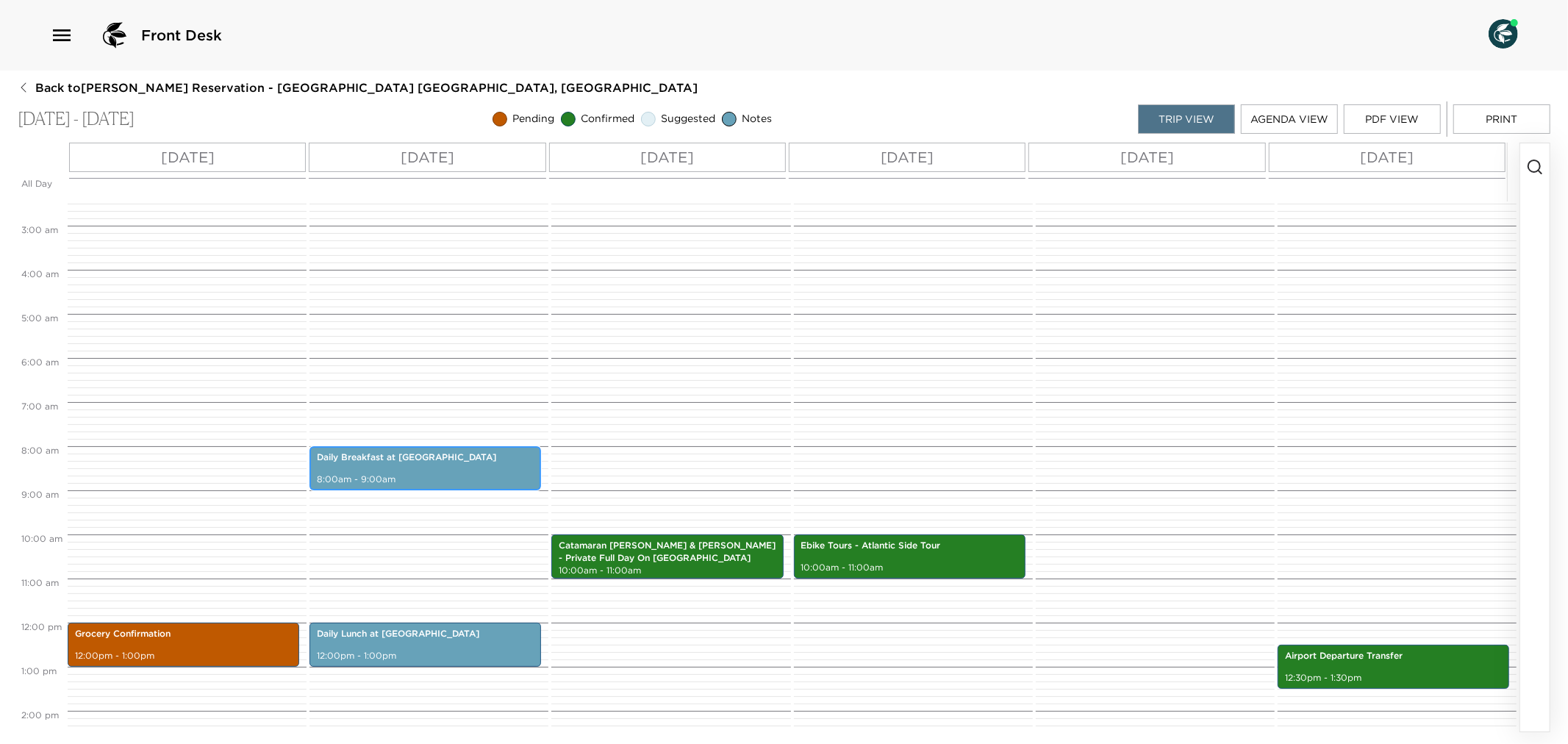
scroll to position [0, 0]
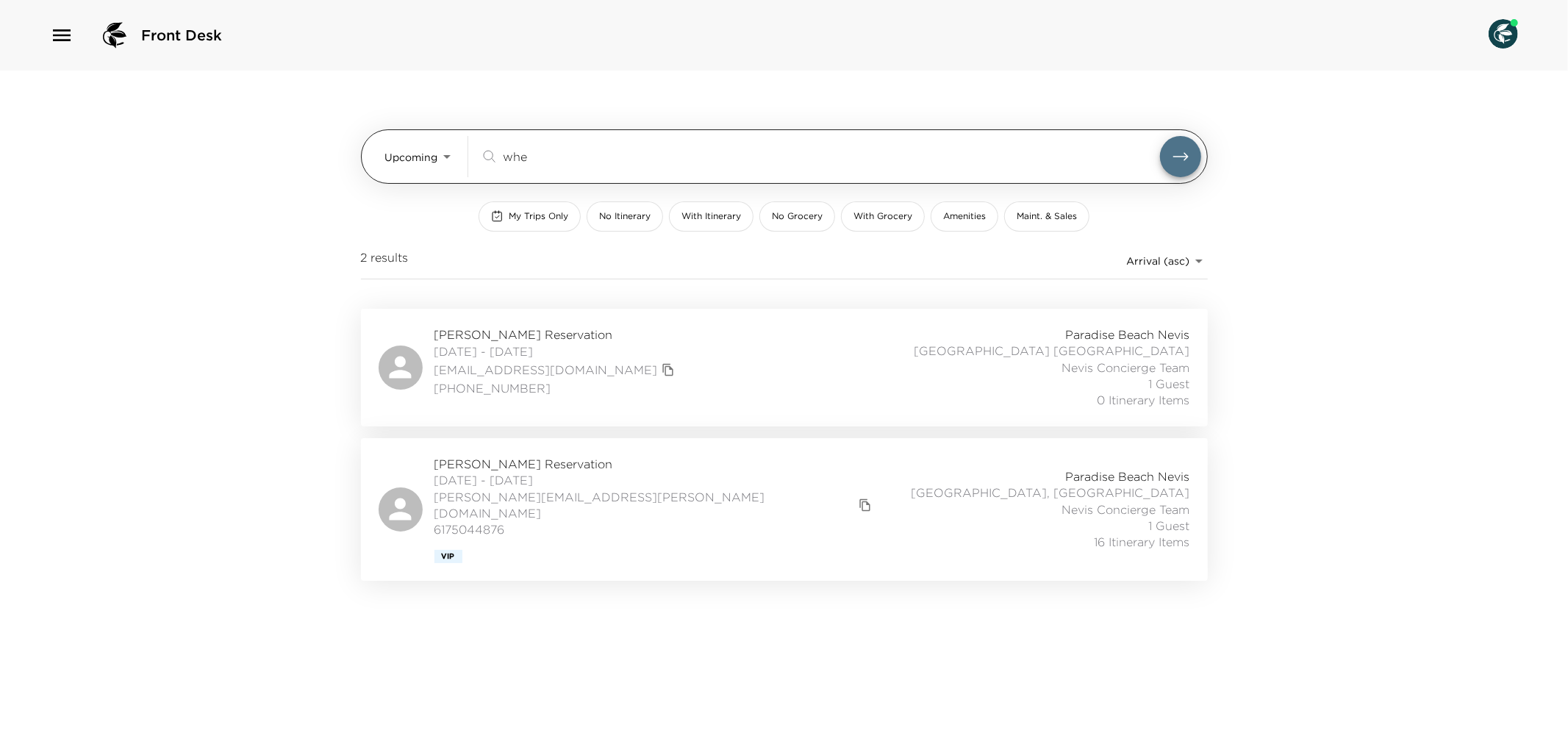
drag, startPoint x: 554, startPoint y: 158, endPoint x: 468, endPoint y: 162, distance: 86.1
click at [468, 162] on div "Upcoming Upcoming whe ​" at bounding box center [793, 157] width 816 height 41
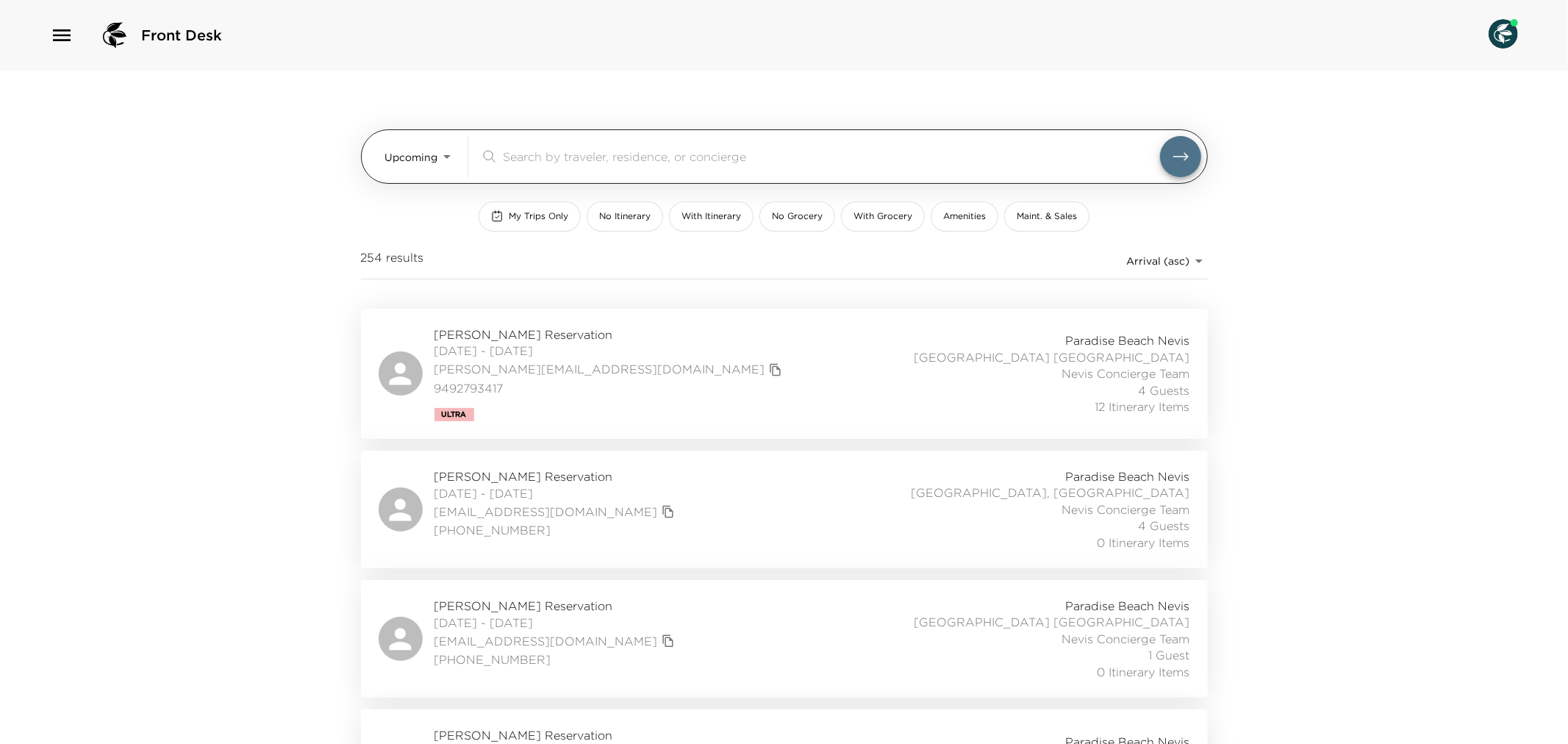
click at [447, 157] on body "Front Desk Upcoming Upcoming ​ My Trips Only No Itinerary With Itinerary No Gro…" at bounding box center [784, 372] width 1568 height 744
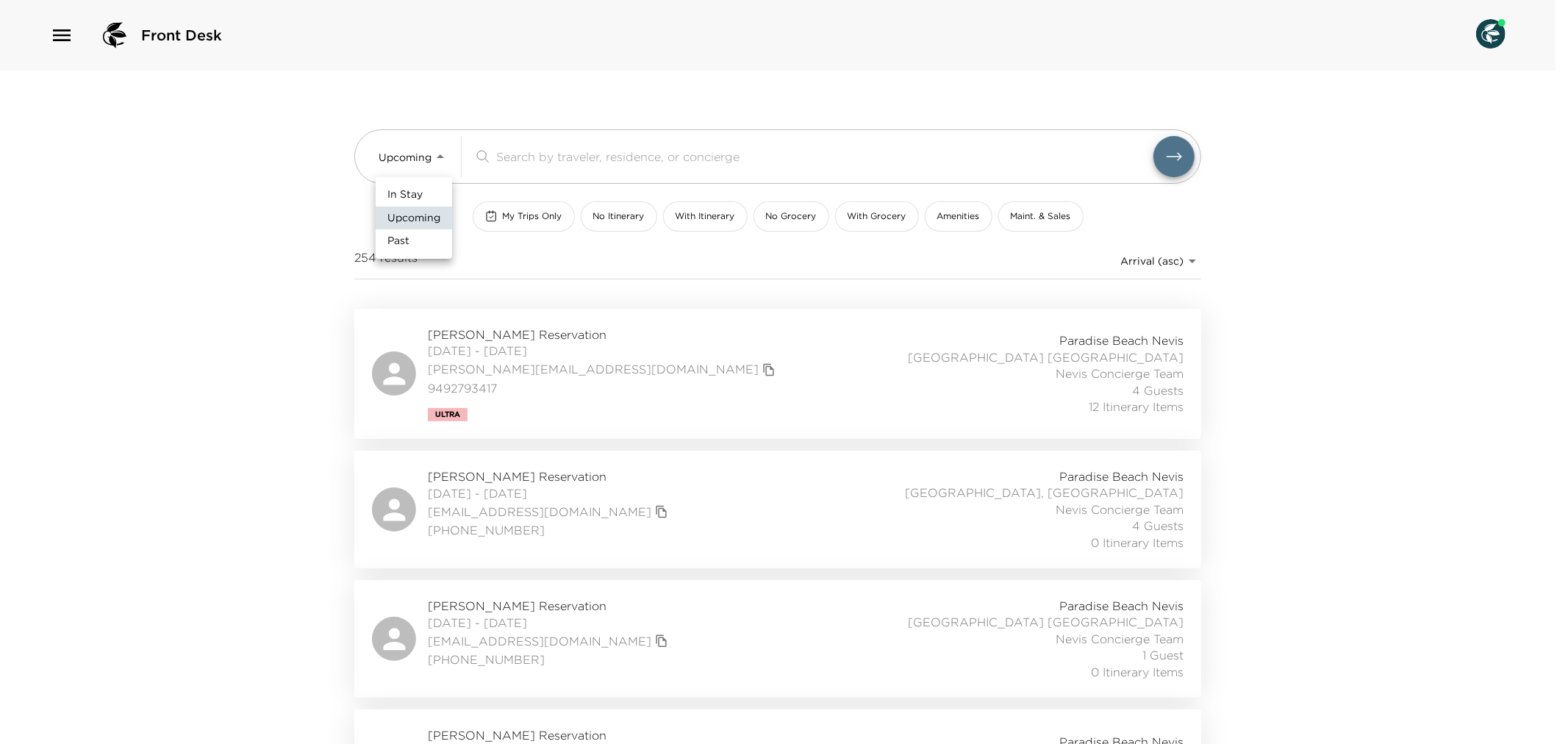
click at [438, 238] on li "Past" at bounding box center [414, 241] width 77 height 24
type input "Past"
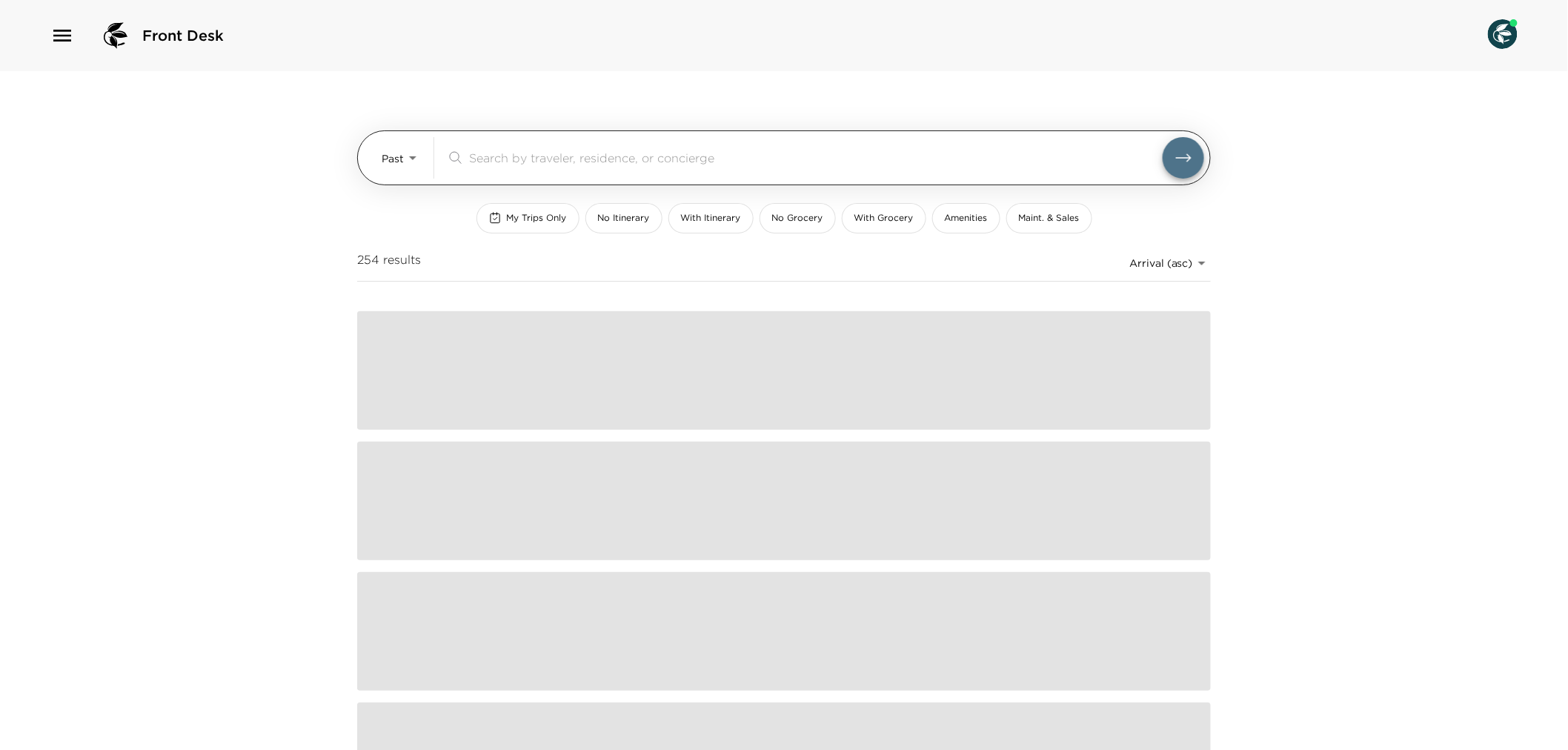
click at [528, 159] on input "search" at bounding box center [816, 158] width 693 height 17
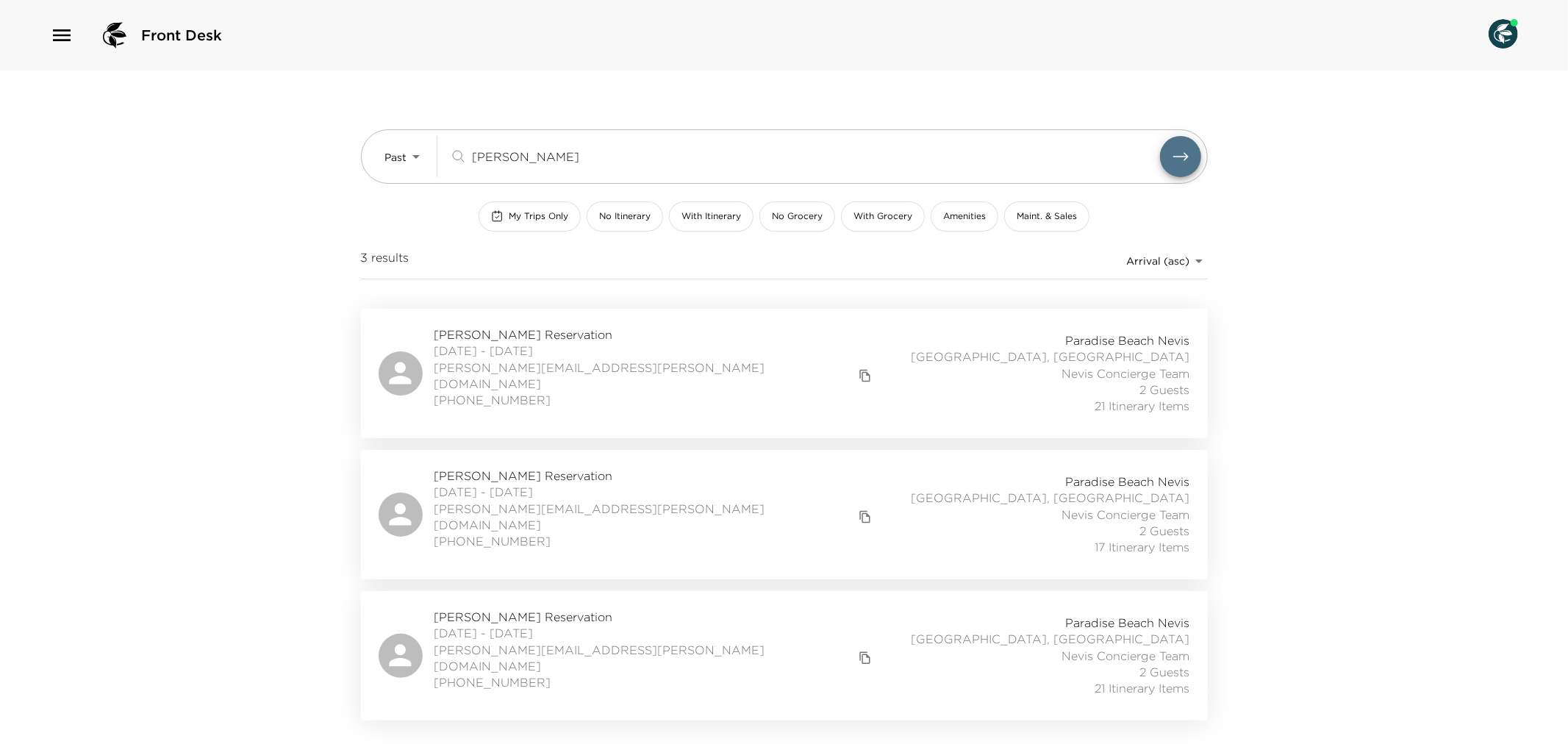
click at [731, 628] on div "[PERSON_NAME] Reservation [DATE] - [DATE] [PERSON_NAME][EMAIL_ADDRESS][PERSON_N…" at bounding box center [785, 655] width 812 height 94
drag, startPoint x: 547, startPoint y: 157, endPoint x: 444, endPoint y: 147, distance: 103.5
click at [444, 136] on div "Past Past [PERSON_NAME] ​" at bounding box center [793, 157] width 816 height 41
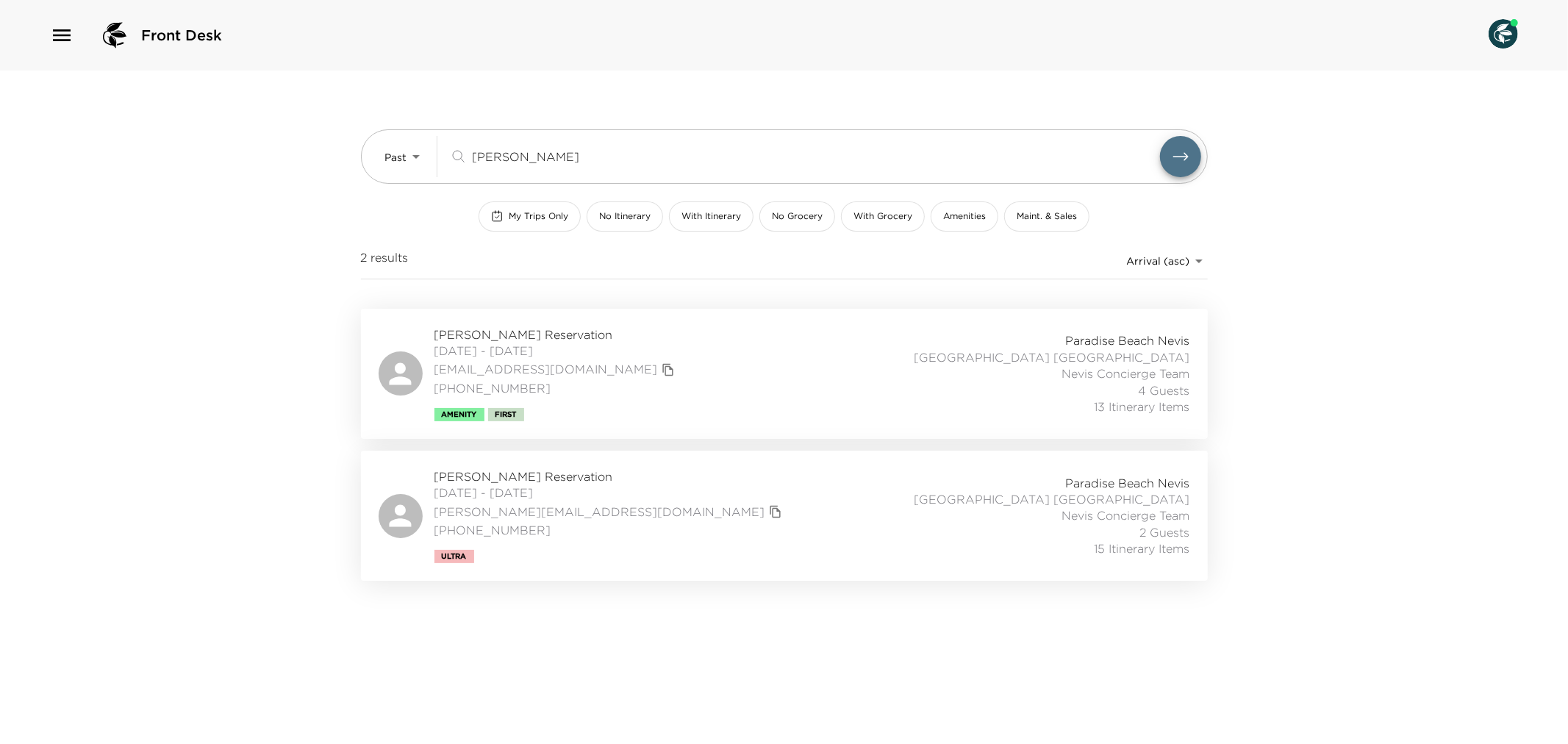
type input "[PERSON_NAME]"
click at [703, 522] on div "[PERSON_NAME] Reservation [DATE] - [DATE] [PERSON_NAME][EMAIL_ADDRESS][DOMAIN_N…" at bounding box center [785, 515] width 812 height 94
drag, startPoint x: 532, startPoint y: 157, endPoint x: 408, endPoint y: 147, distance: 124.4
click at [398, 133] on div "Past Past [PERSON_NAME] ​" at bounding box center [784, 157] width 847 height 54
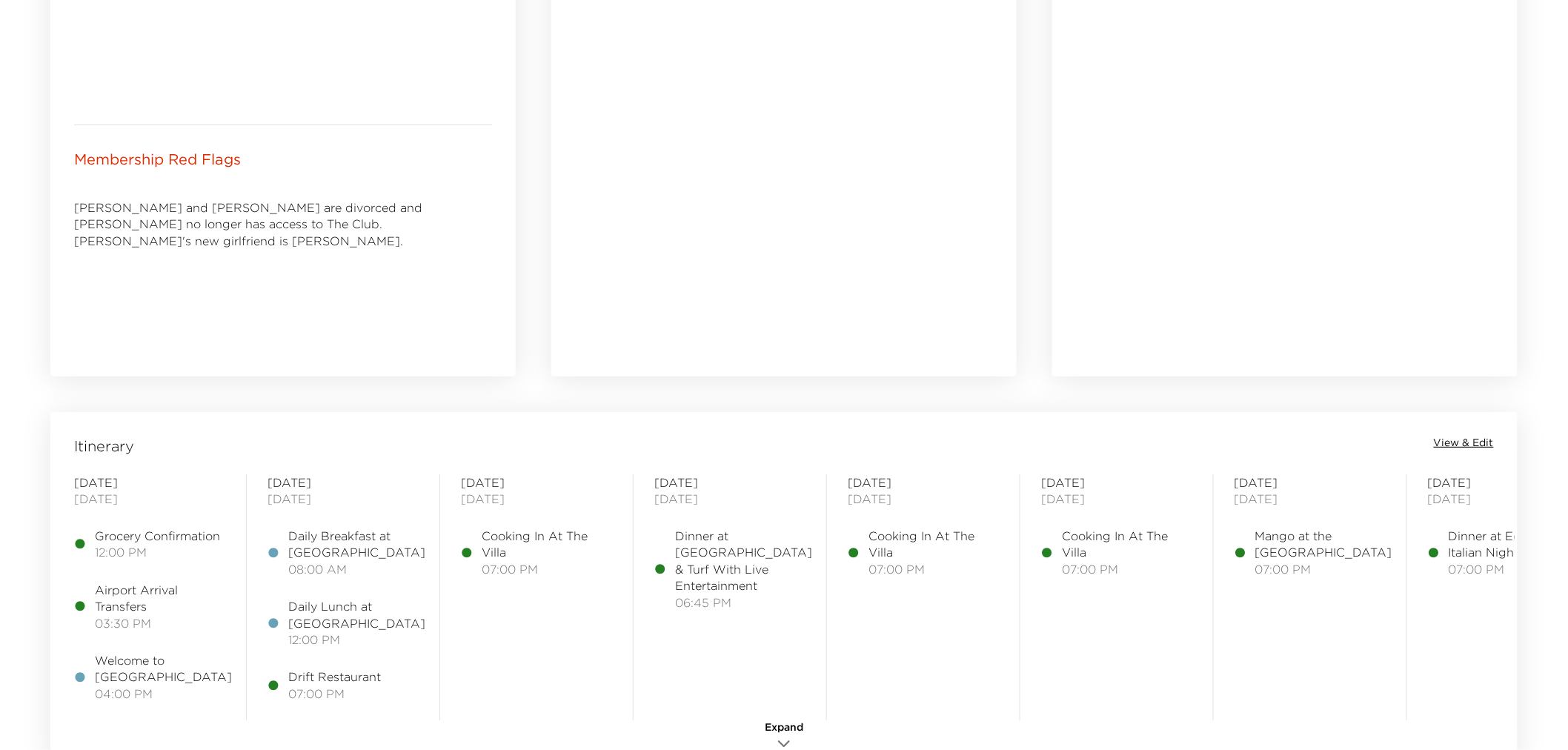
scroll to position [988, 0]
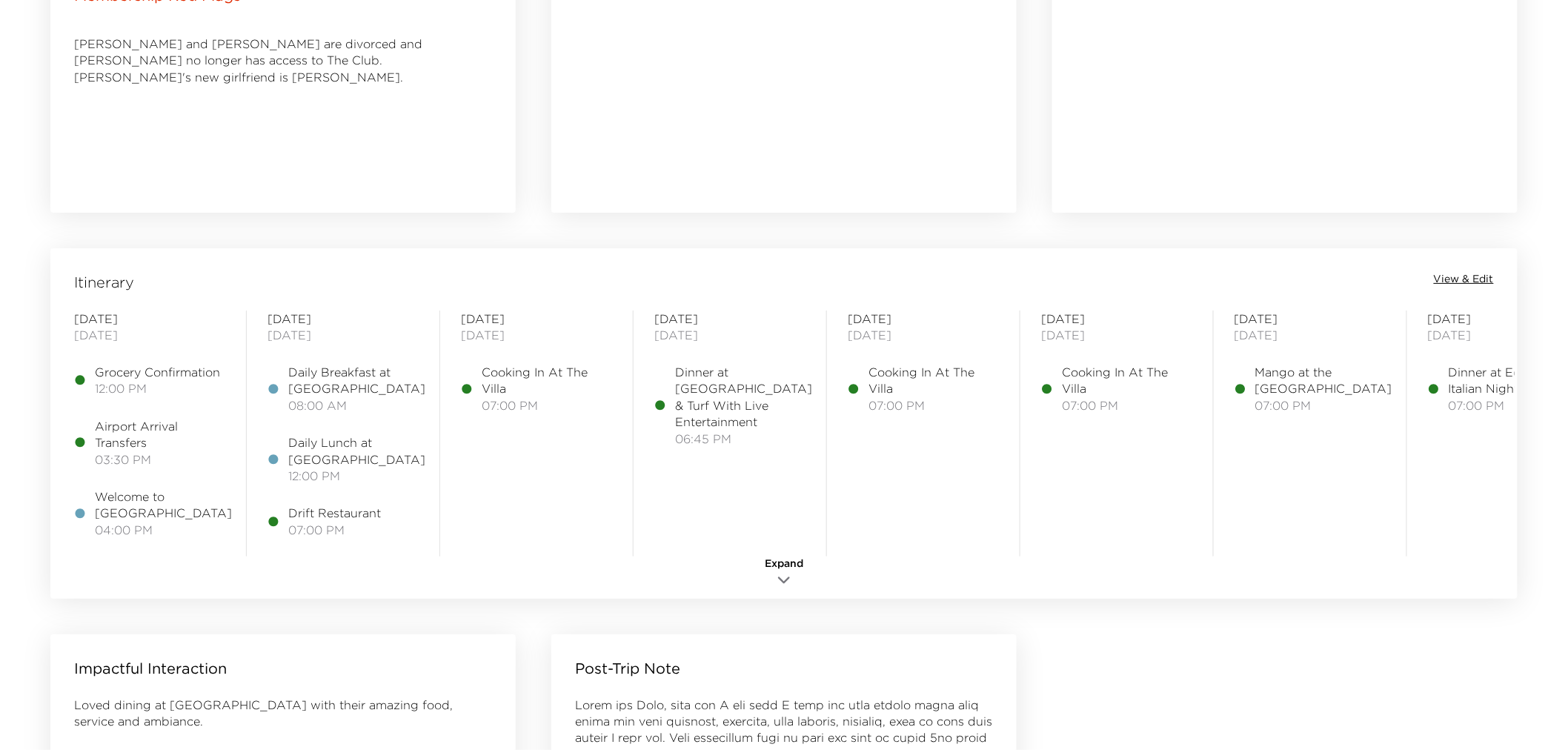
click at [1485, 284] on span "View & Edit" at bounding box center [1463, 279] width 60 height 15
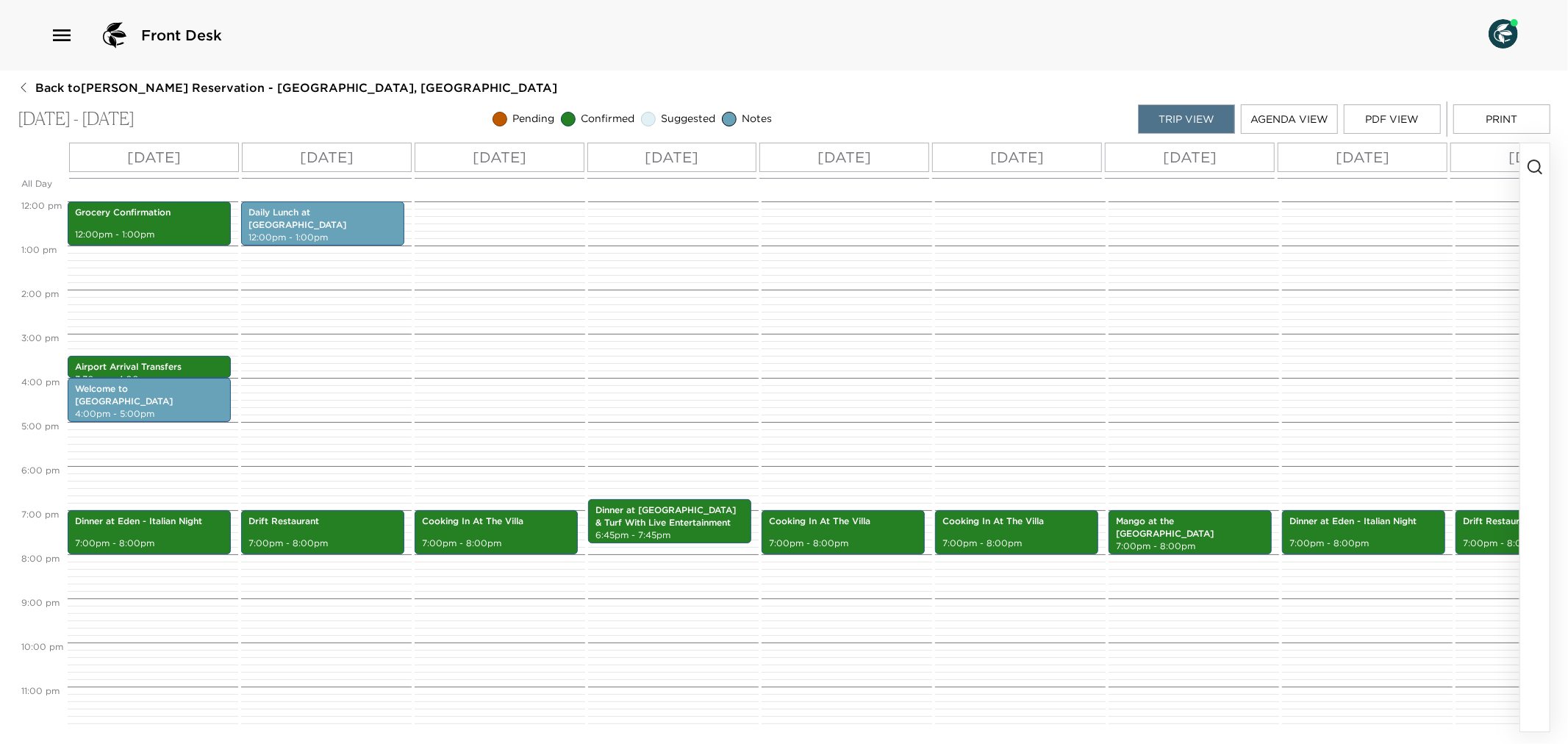
scroll to position [541, 0]
click at [687, 505] on p "Dinner at [GEOGRAPHIC_DATA] & Turf With Live Entertainment" at bounding box center [670, 517] width 148 height 25
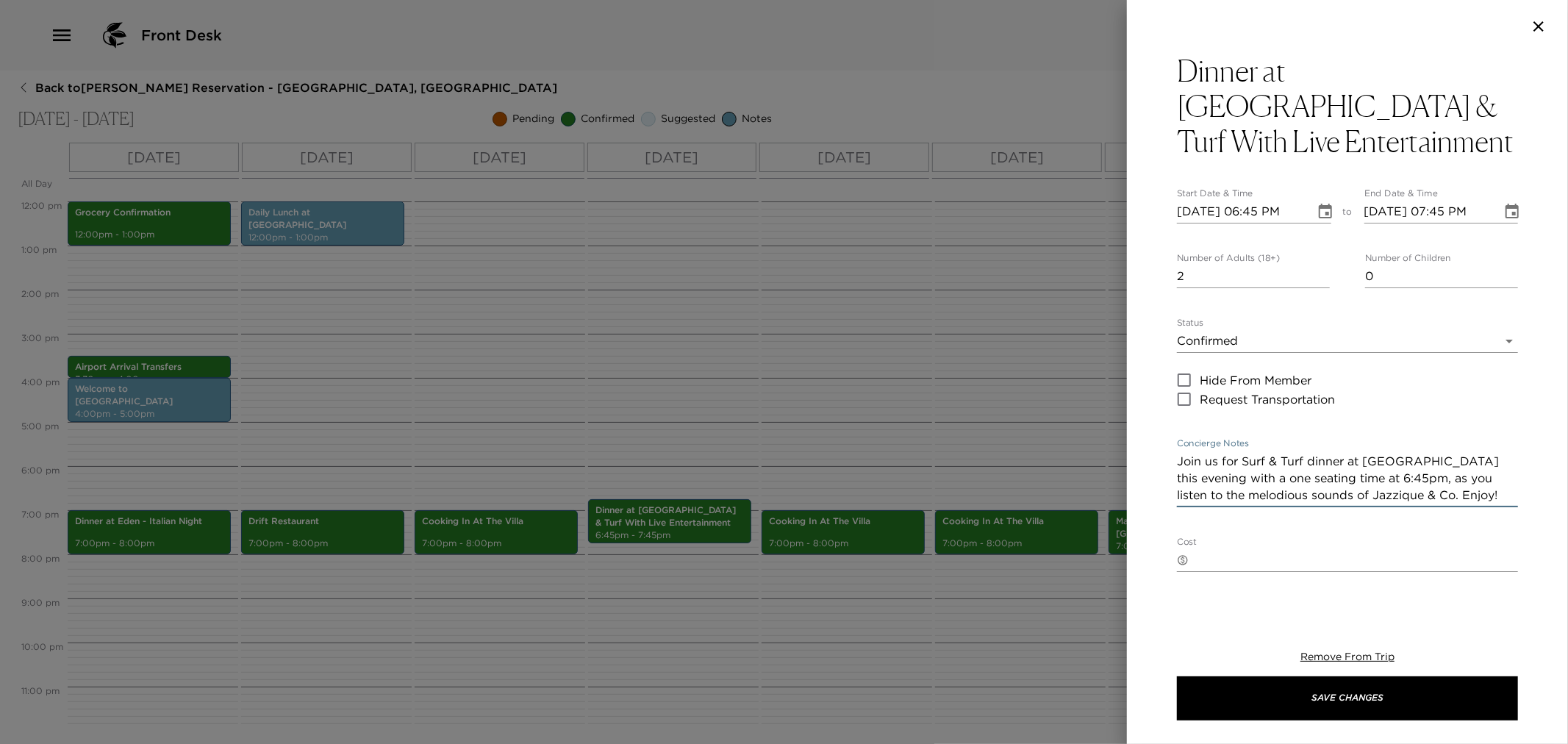
drag, startPoint x: 1179, startPoint y: 424, endPoint x: 1427, endPoint y: 468, distance: 251.9
click at [1520, 490] on div "Dinner at Eden - Surf & Turf With Live Entertainment Start Date & Time [DATE] 0…" at bounding box center [1348, 328] width 441 height 550
drag, startPoint x: 776, startPoint y: 306, endPoint x: 776, endPoint y: 315, distance: 9.0
click at [776, 306] on div at bounding box center [784, 372] width 1568 height 744
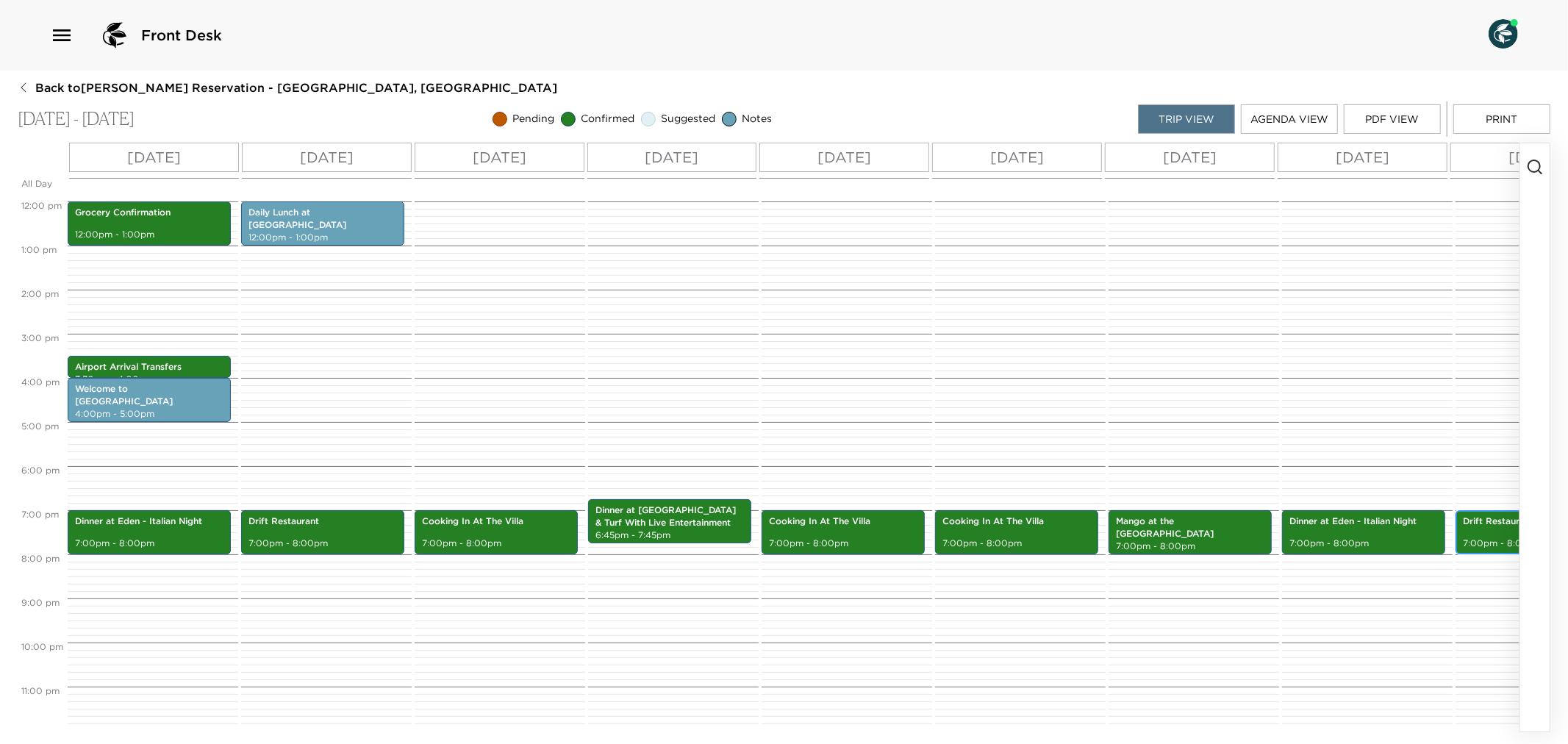
click at [1481, 520] on div "Drift Restaurant 7:00pm - 8:00pm" at bounding box center [1537, 532] width 154 height 40
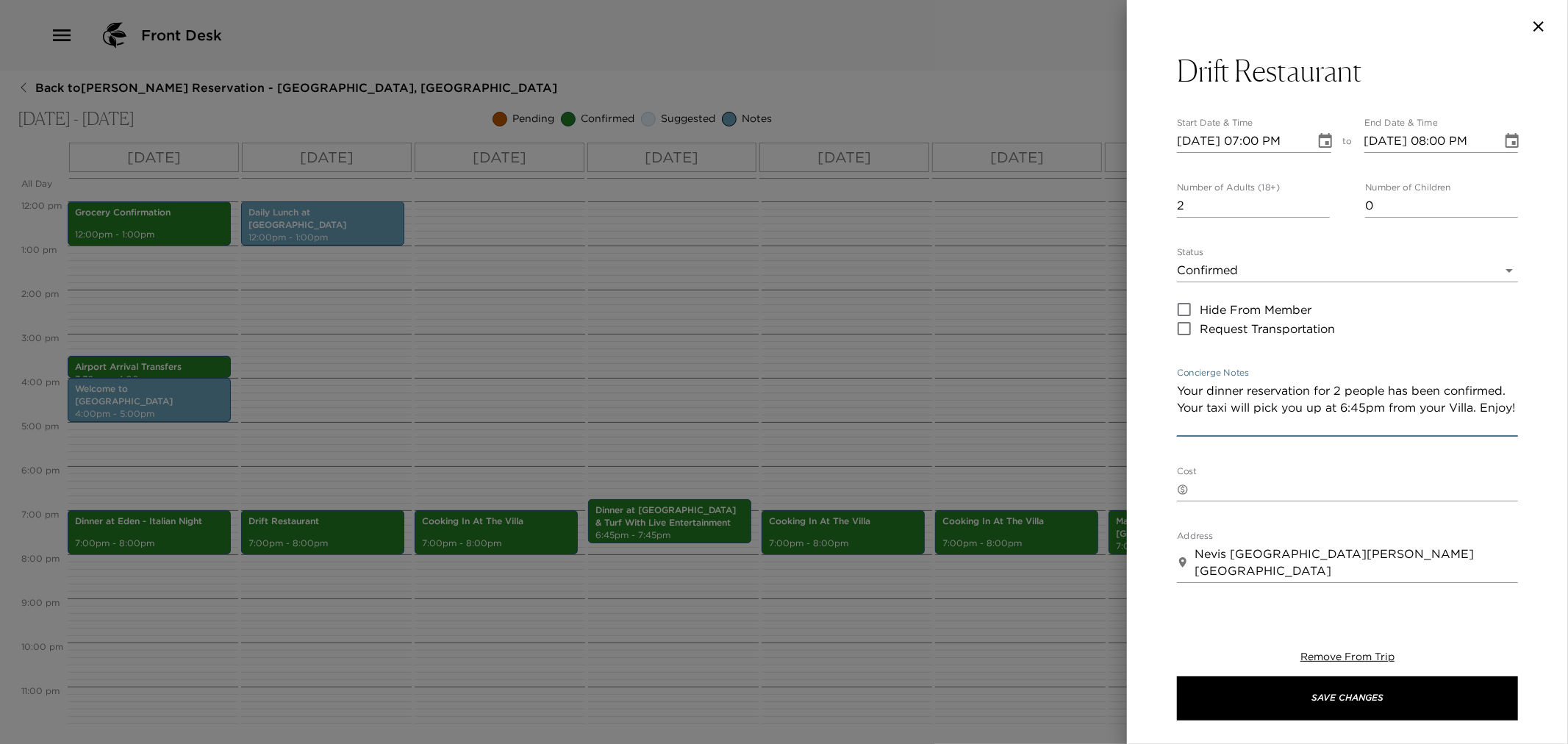
drag, startPoint x: 1180, startPoint y: 392, endPoint x: 1459, endPoint y: 432, distance: 281.9
click at [1459, 432] on div "Your dinner reservation for 2 people has been confirmed. Your taxi will pick yo…" at bounding box center [1348, 408] width 341 height 57
click at [924, 326] on div at bounding box center [784, 372] width 1568 height 744
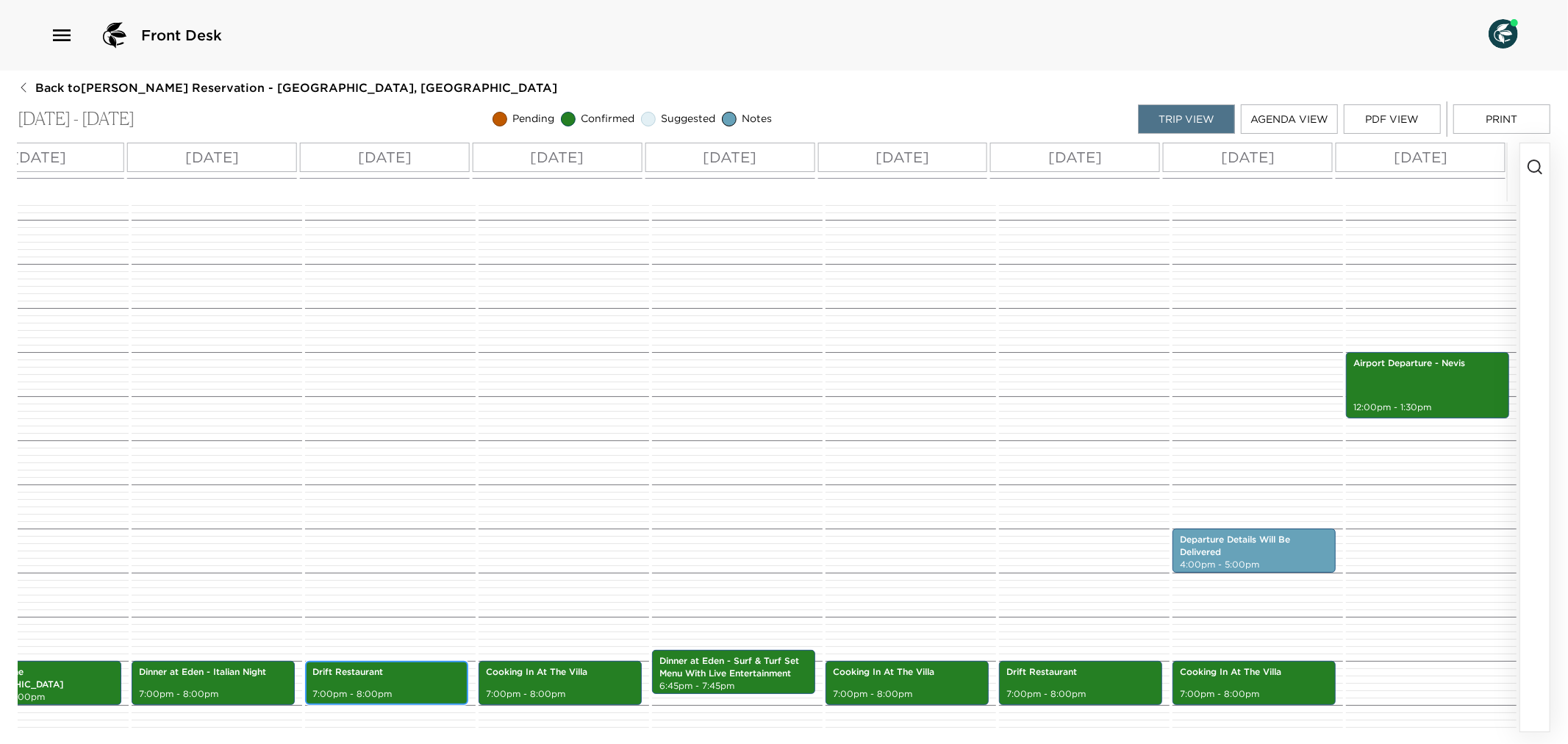
scroll to position [378, 0]
click at [1425, 398] on div "Airport Departure - Nevis 12:00pm - 1:30pm" at bounding box center [1428, 386] width 154 height 62
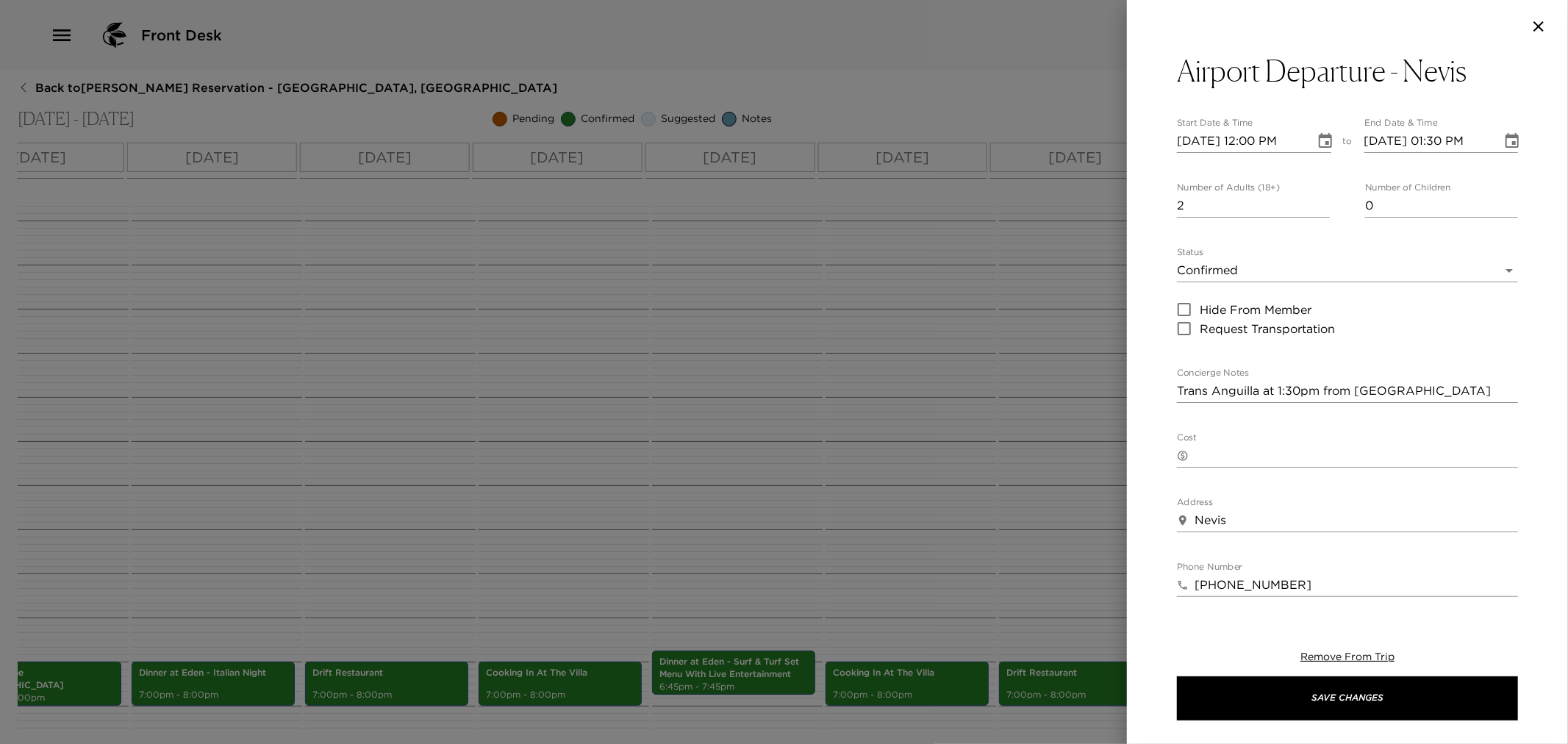
click at [905, 422] on div at bounding box center [784, 372] width 1568 height 744
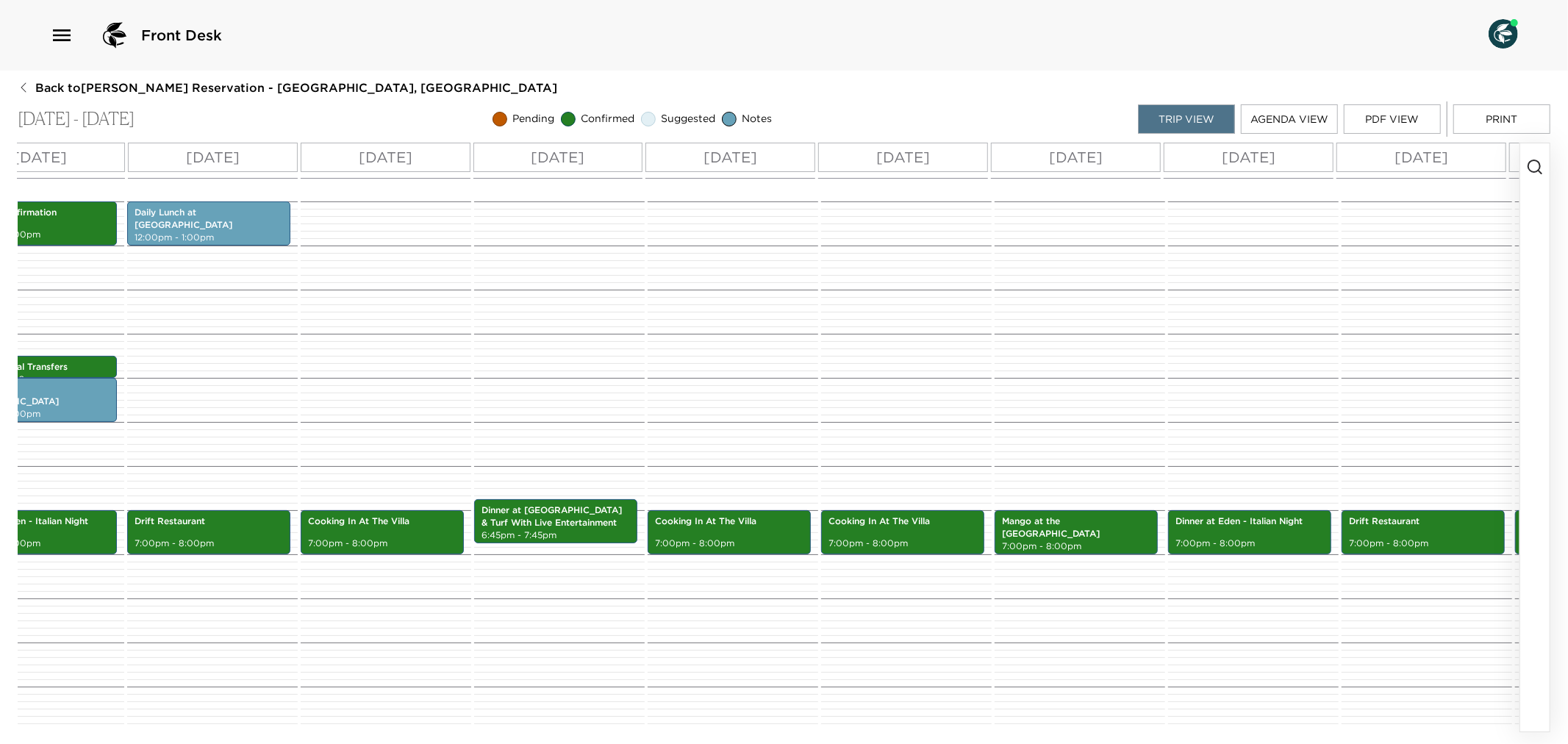
scroll to position [0, 0]
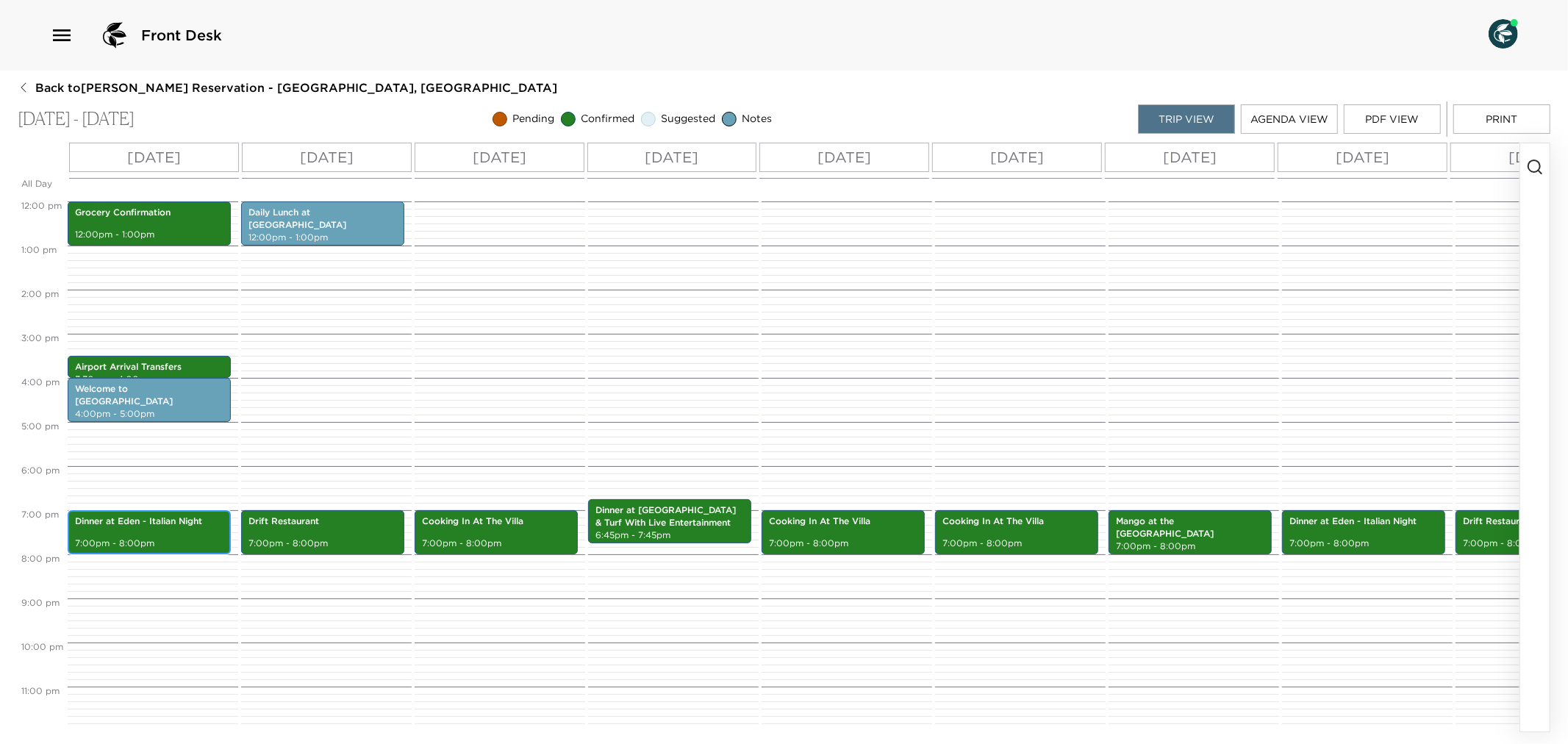
click at [185, 519] on div "Dinner at Eden - Italian Night 7:00pm - 8:00pm" at bounding box center [149, 532] width 154 height 40
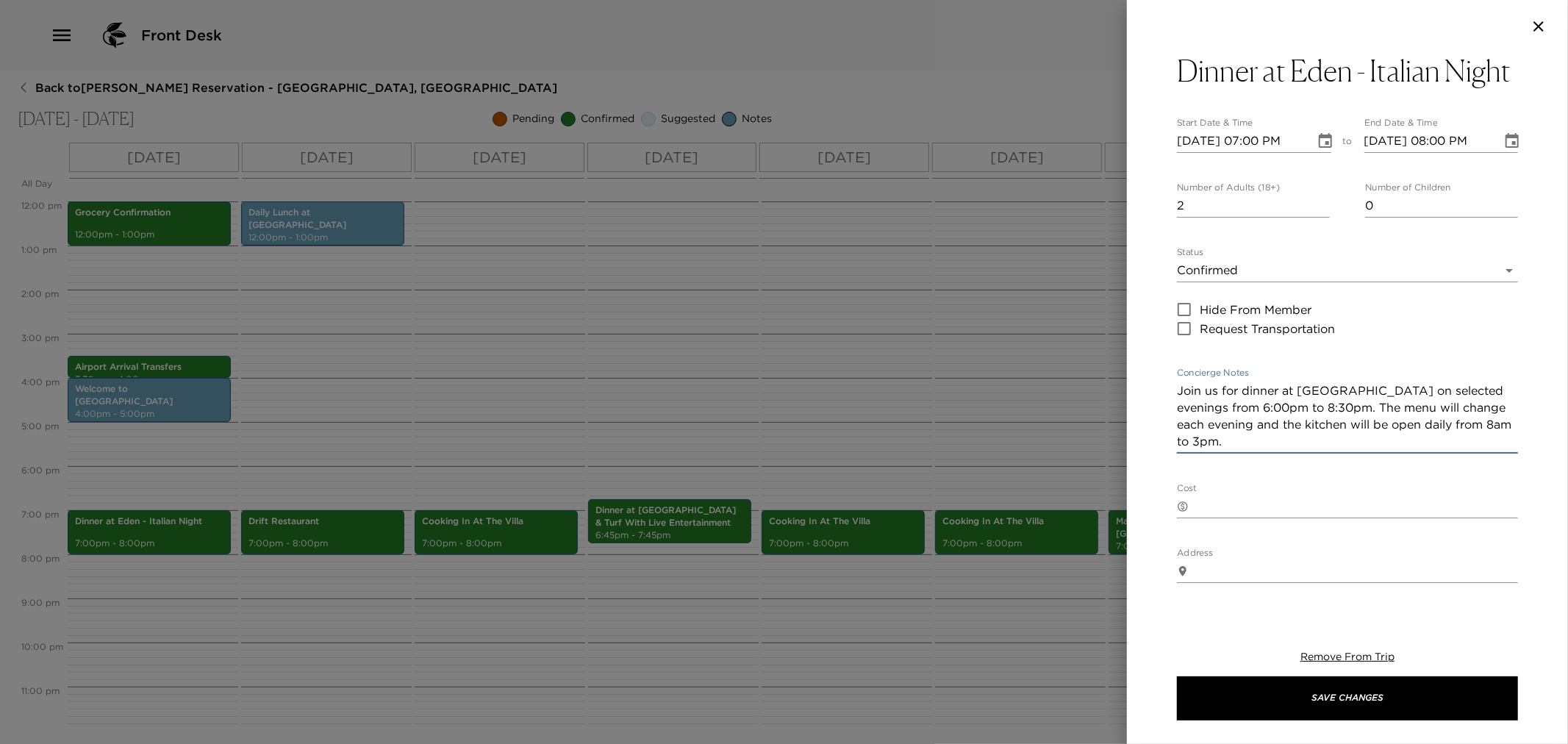
drag, startPoint x: 1179, startPoint y: 425, endPoint x: 1239, endPoint y: 486, distance: 85.6
click at [1239, 454] on div "Join us for dinner at Eden on selected evenings from 6:00pm to 8:30pm. The menu…" at bounding box center [1348, 416] width 341 height 74
click at [713, 259] on div at bounding box center [784, 372] width 1568 height 744
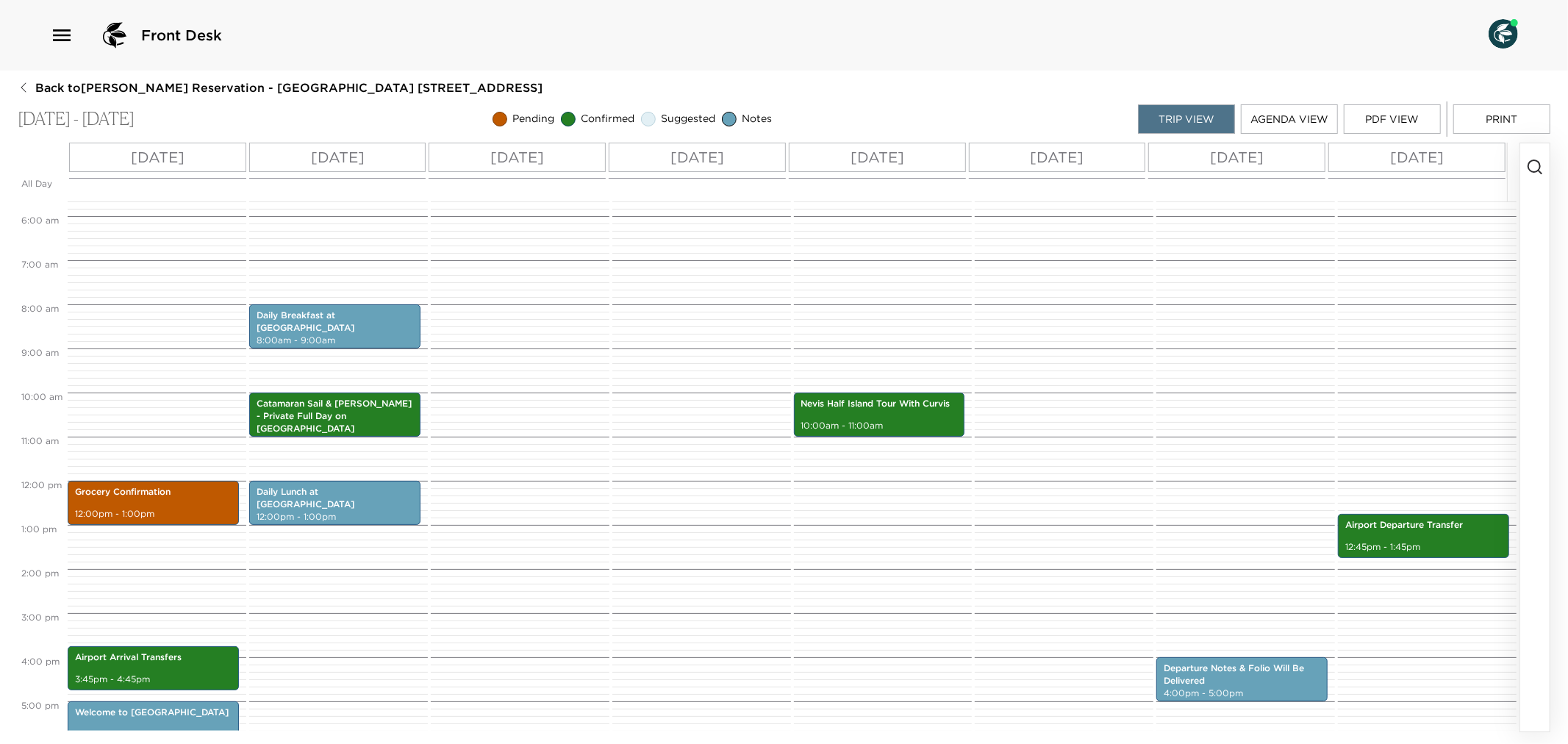
scroll to position [408, 0]
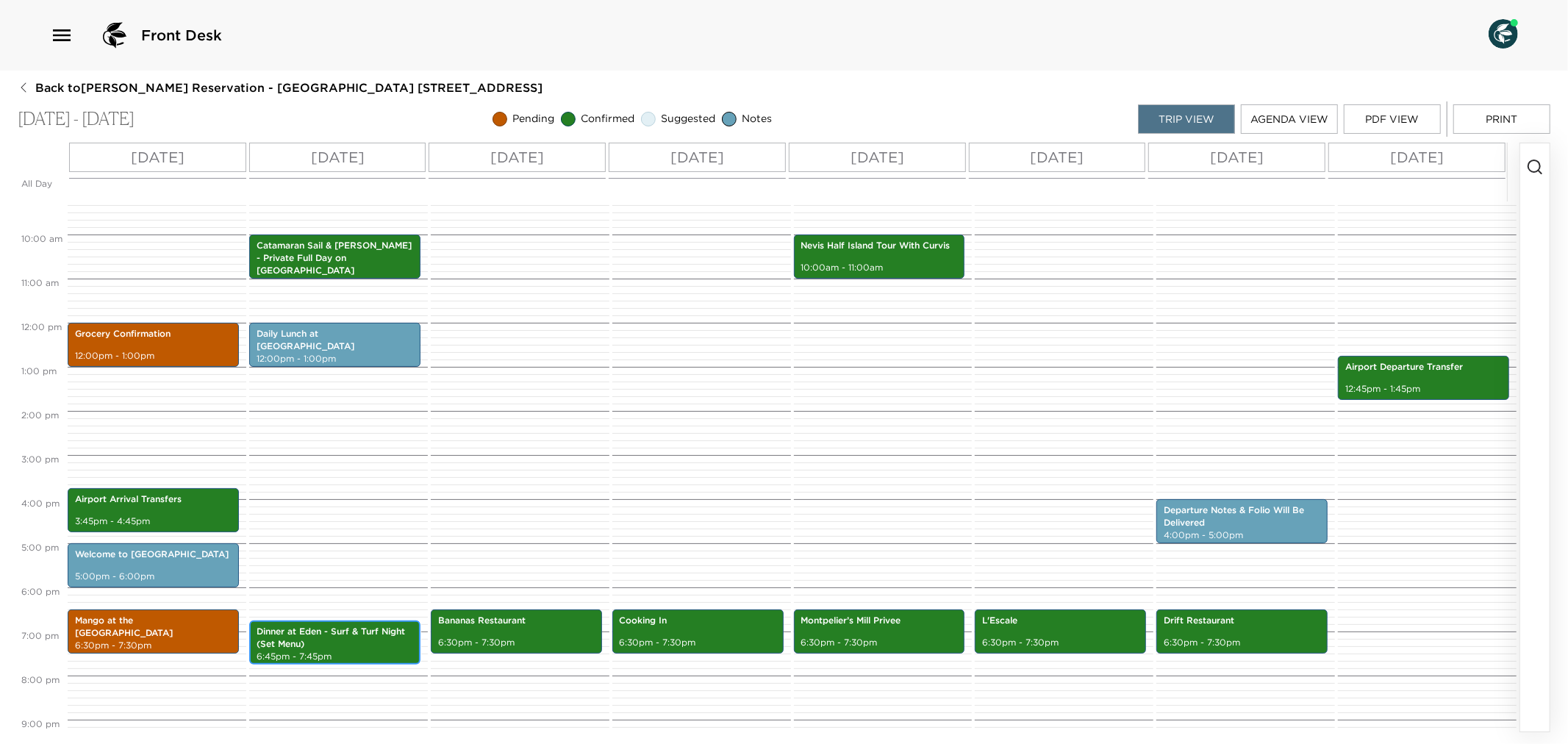
click at [376, 648] on p "Dinner at Eden - Surf & Turf Night (Set Menu)" at bounding box center [335, 638] width 157 height 25
click at [375, 645] on p "Dinner at Eden - Surf & Turf Night (Set Menu)" at bounding box center [335, 638] width 157 height 25
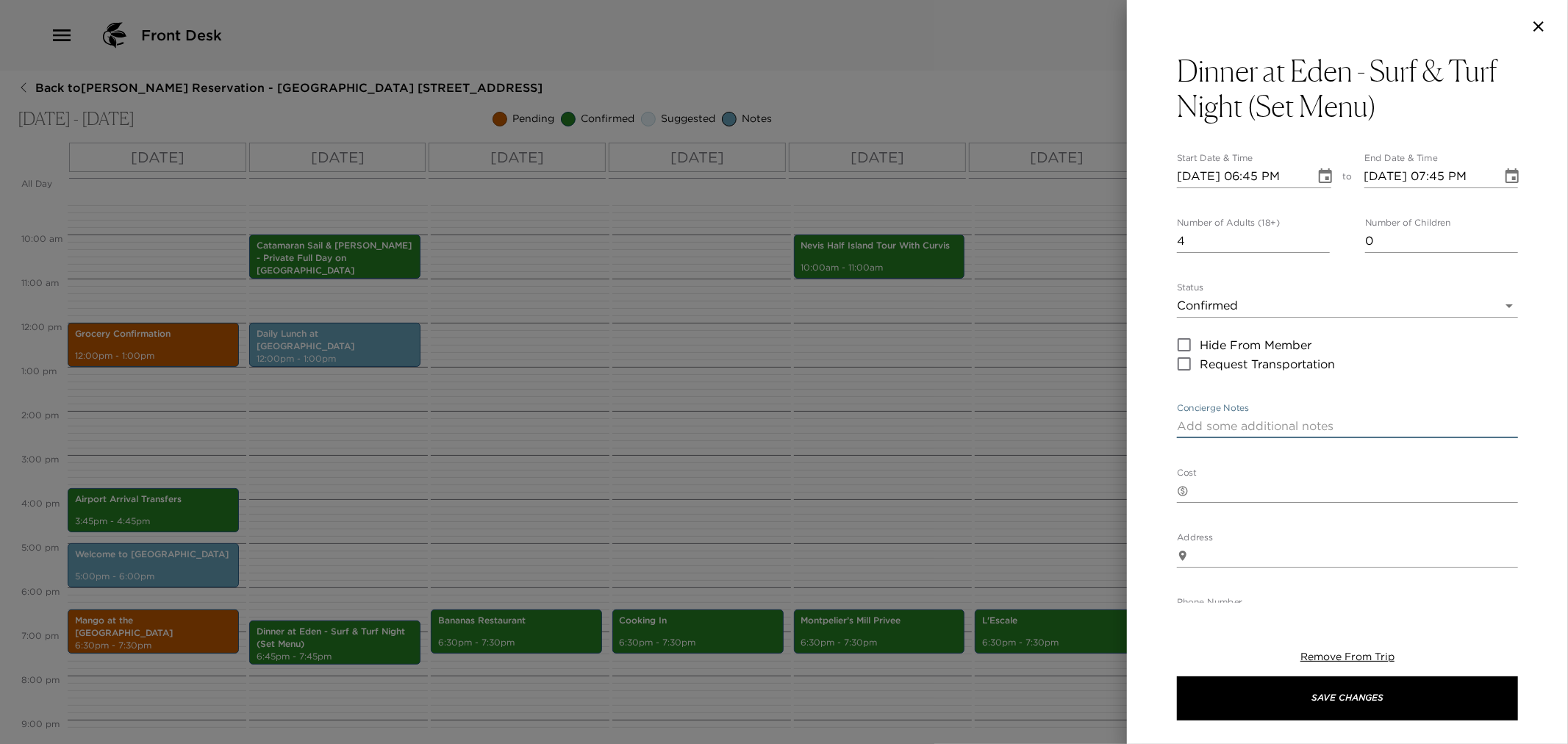
click at [1211, 429] on textarea "Concierge Notes" at bounding box center [1348, 426] width 341 height 17
paste textarea "Join us for Surf & Turf dinner at [GEOGRAPHIC_DATA] this evening with a one sea…"
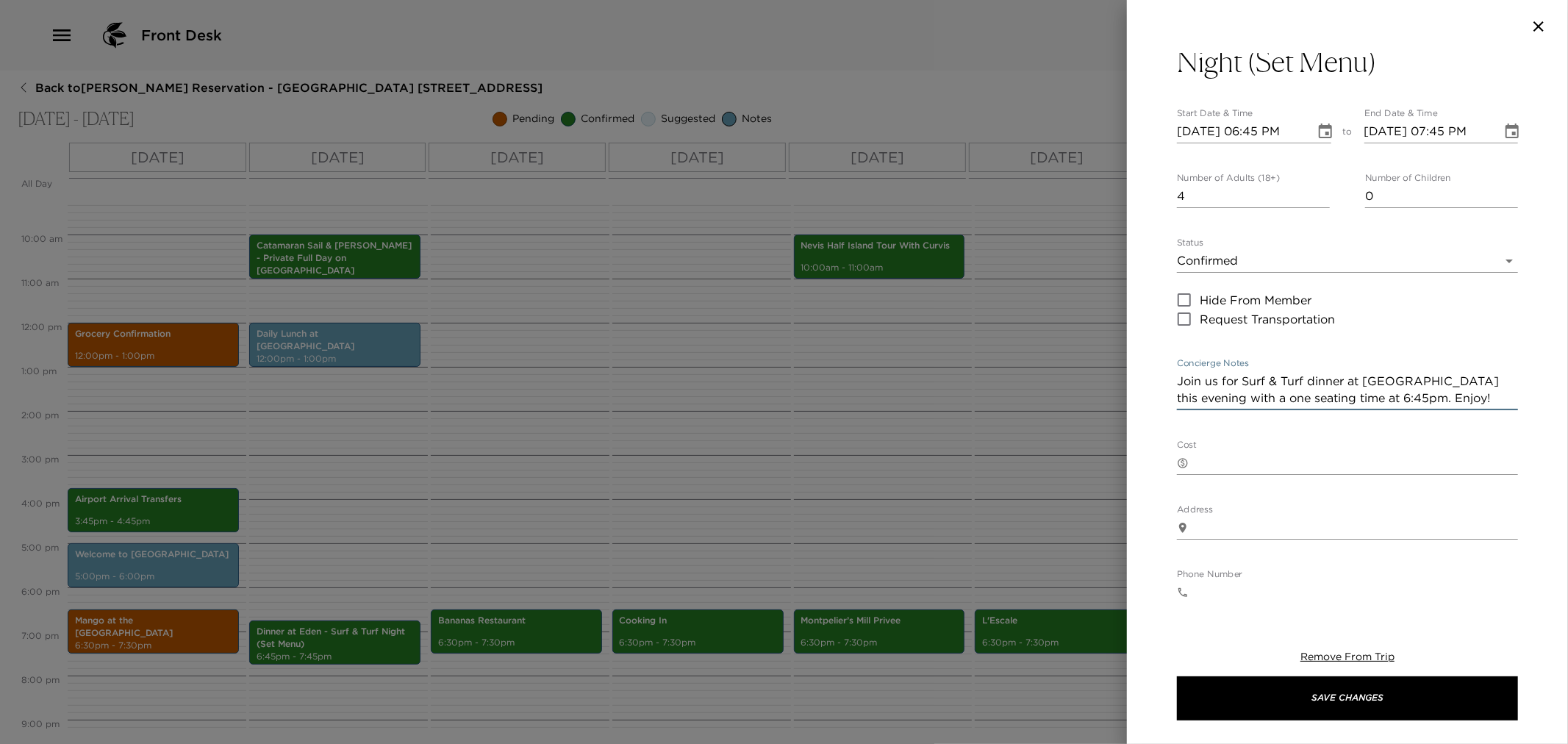
scroll to position [82, 0]
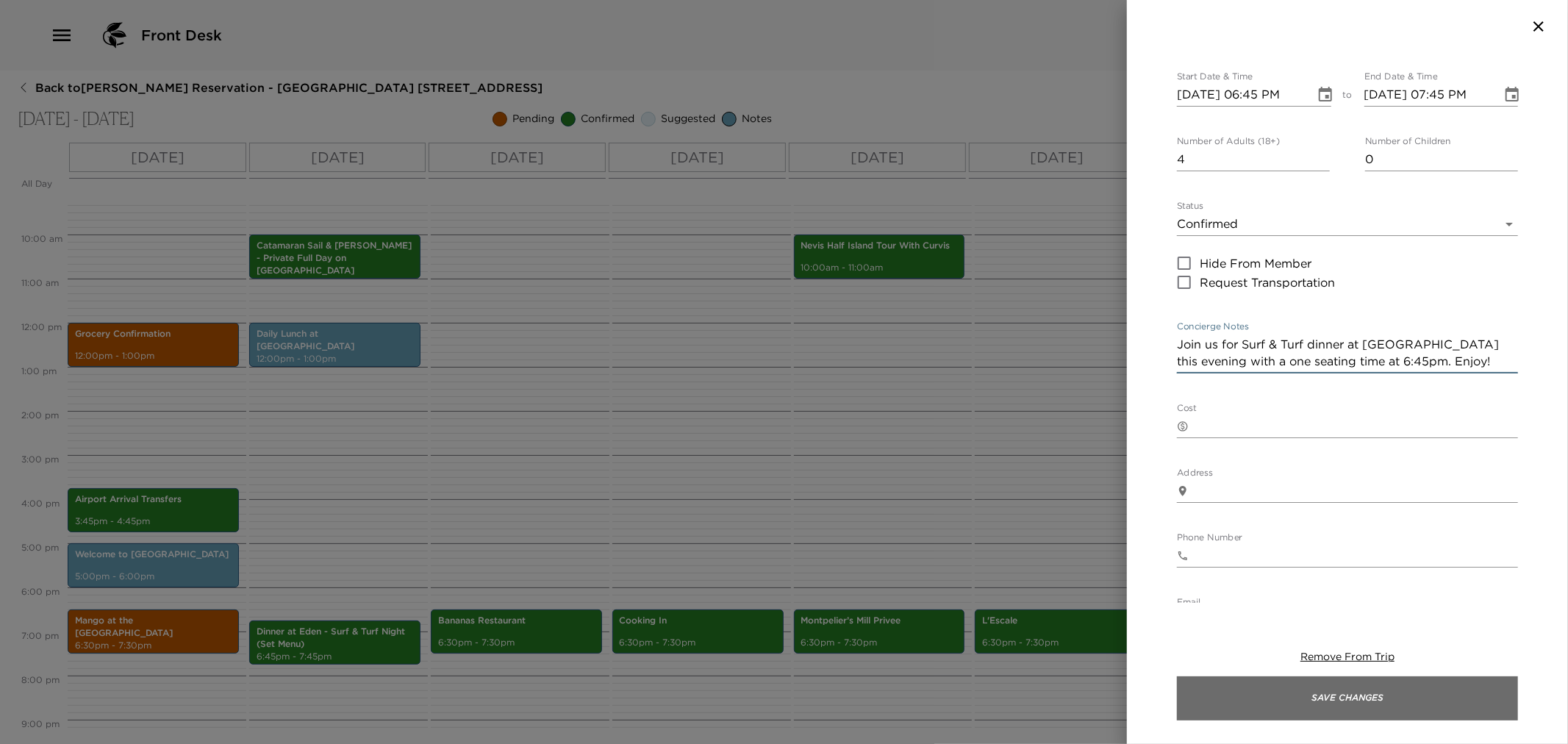
type textarea "Join us for Surf & Turf dinner at [GEOGRAPHIC_DATA] this evening with a one sea…"
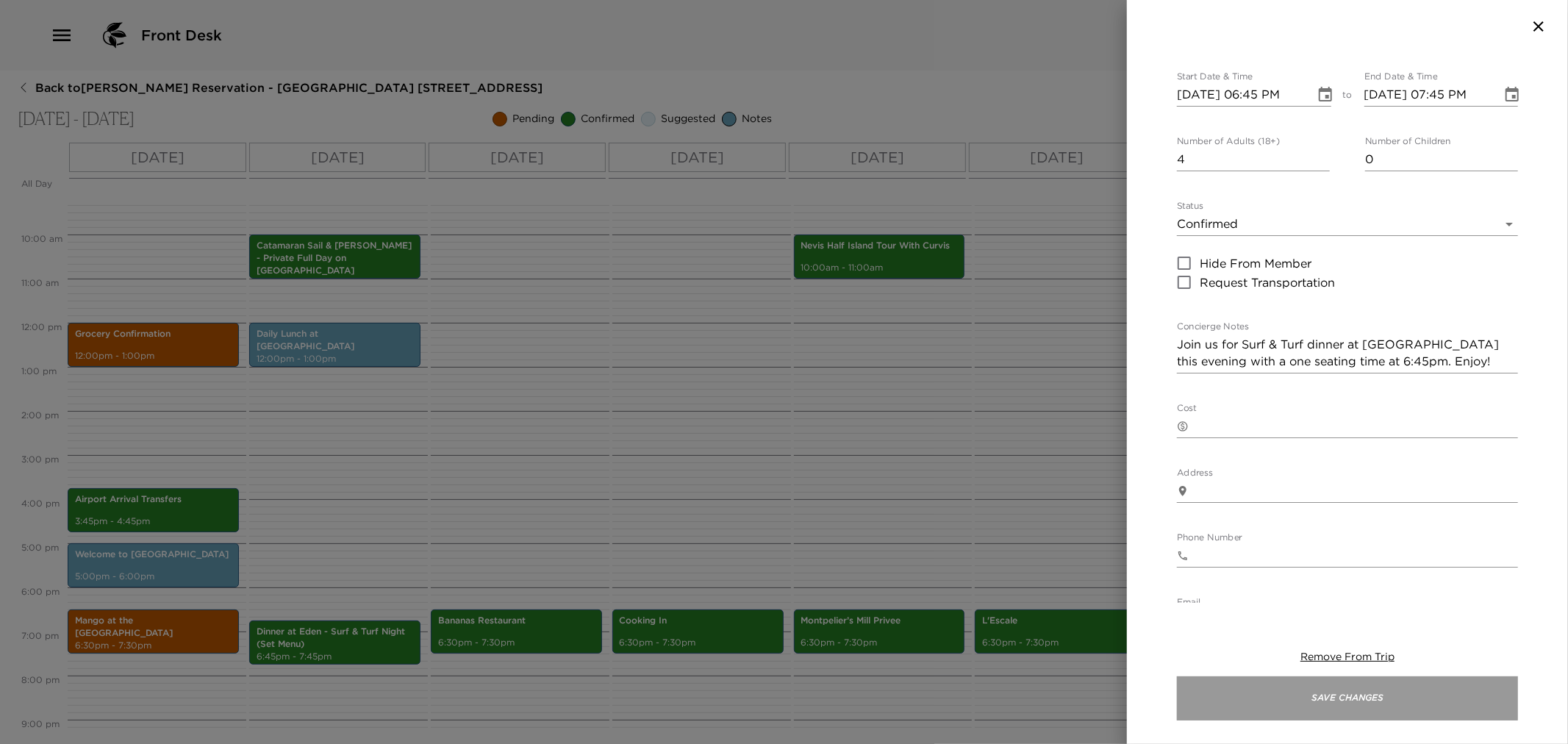
click at [1259, 712] on button "Save Changes" at bounding box center [1348, 699] width 341 height 44
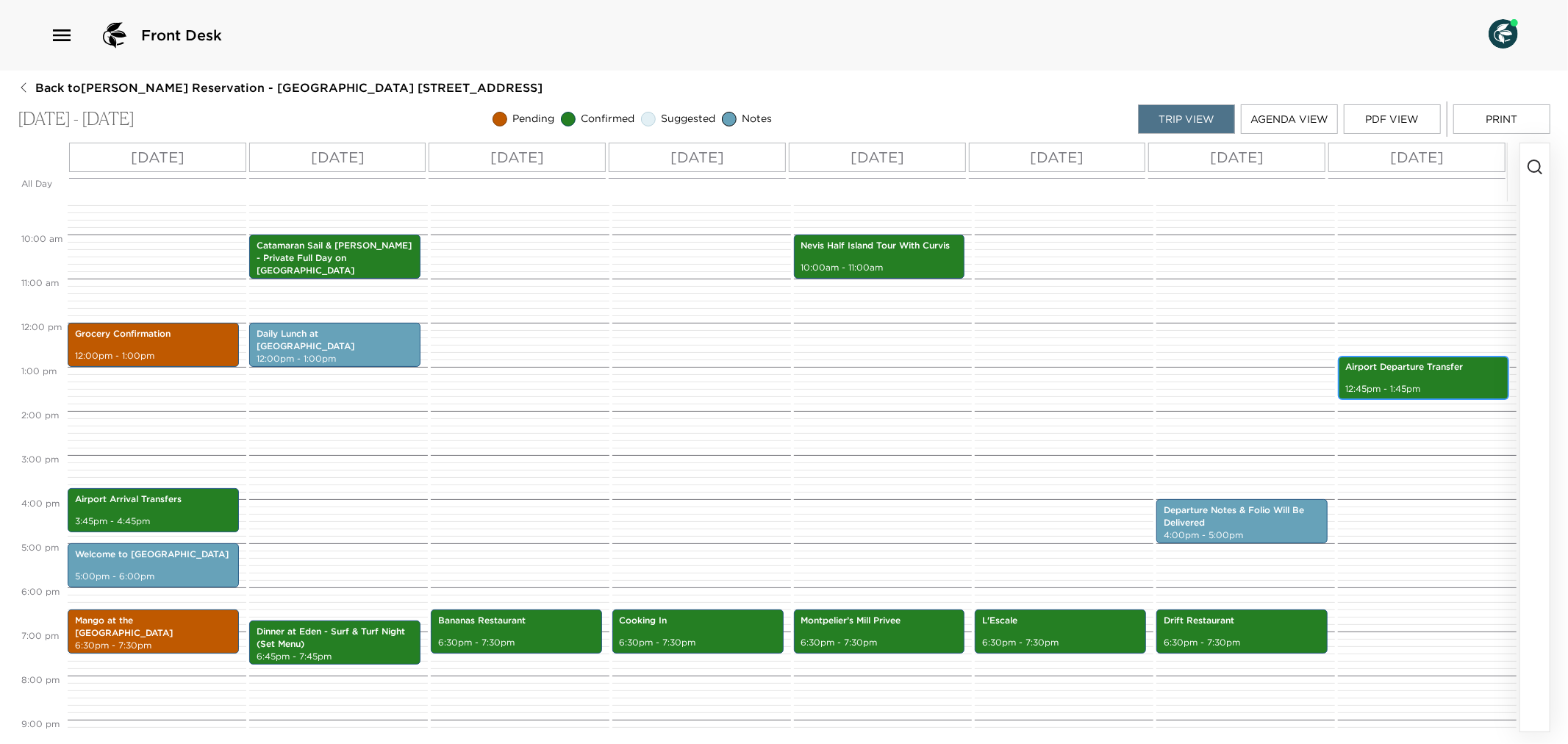
click at [1393, 379] on div "Airport Departure Transfer 12:45pm - 1:45pm" at bounding box center [1423, 378] width 163 height 40
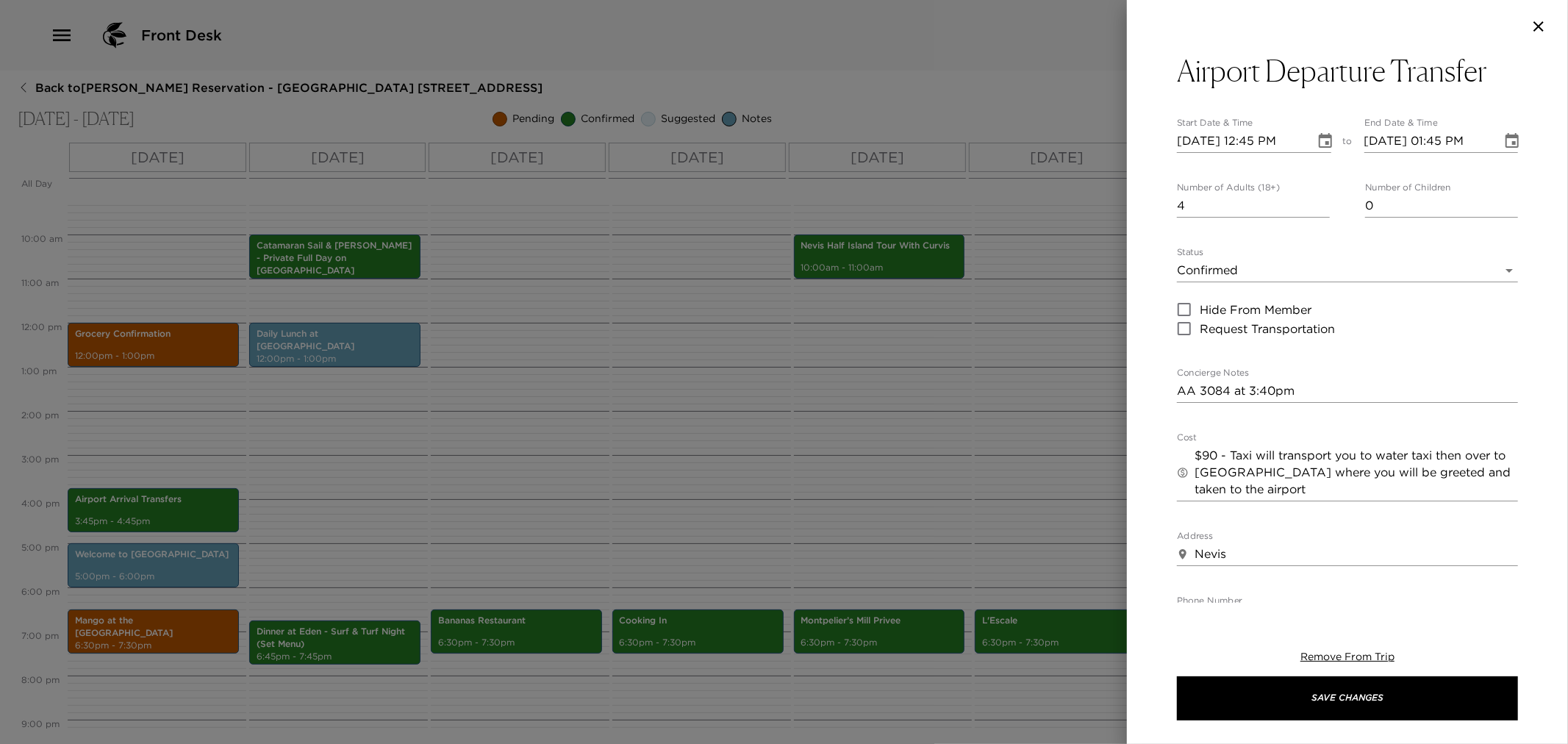
click at [1181, 392] on textarea "AA 3084 at 3:40pm" at bounding box center [1348, 391] width 341 height 17
paste textarea "You are scheduled to depart American Airlines flight #318 at 2:40pm from the [P…"
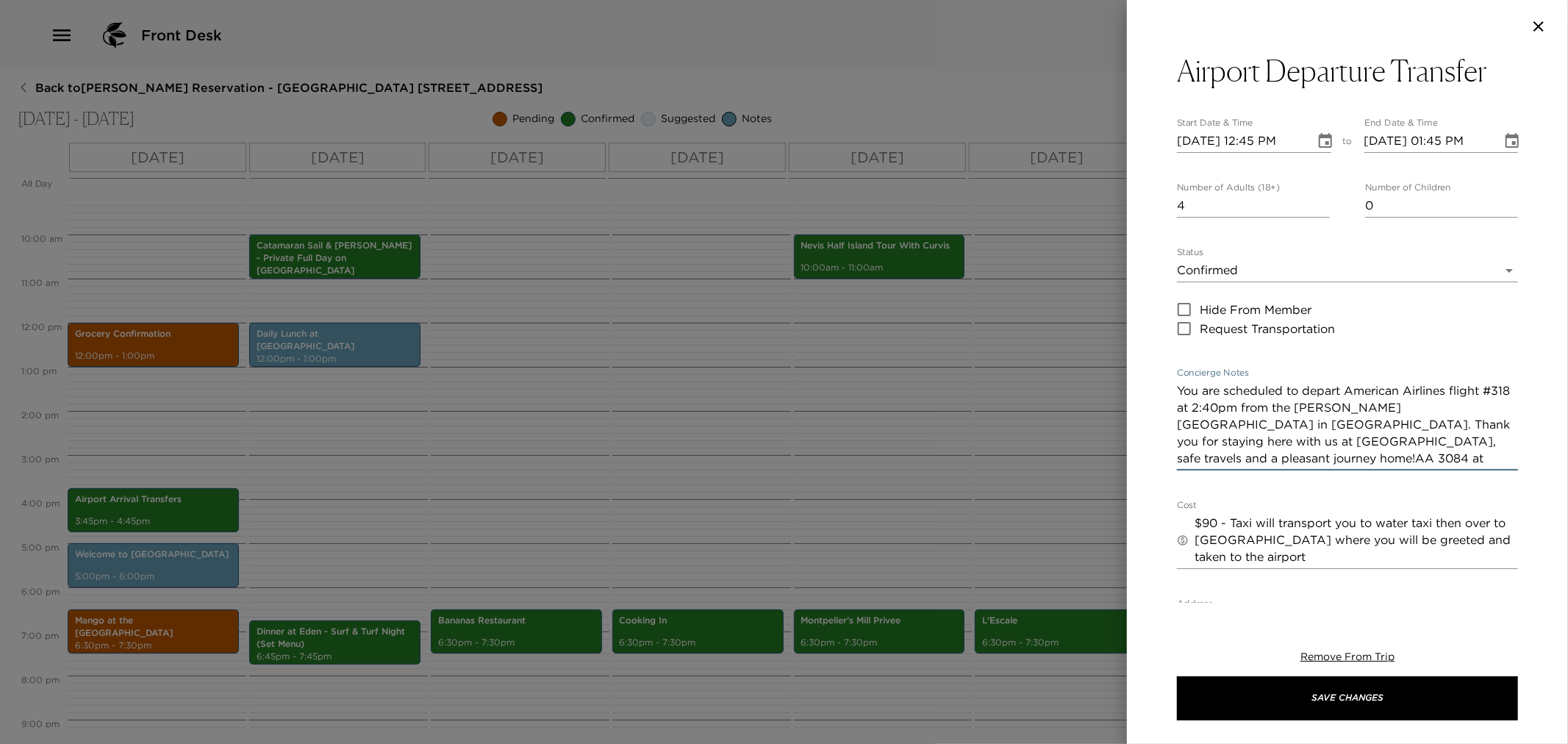
click at [1201, 410] on textarea "You are scheduled to depart American Airlines flight #318 at 2:40pm from the [P…" at bounding box center [1348, 424] width 341 height 84
click at [1239, 409] on textarea "You are scheduled to depart American Airlines flight #3084 at 2:40pm from the […" at bounding box center [1348, 424] width 341 height 84
drag, startPoint x: 1317, startPoint y: 461, endPoint x: 1472, endPoint y: 466, distance: 155.1
click at [1472, 466] on div "You are scheduled to depart American Airlines flight #3084 at 3:40pm from the […" at bounding box center [1348, 425] width 341 height 91
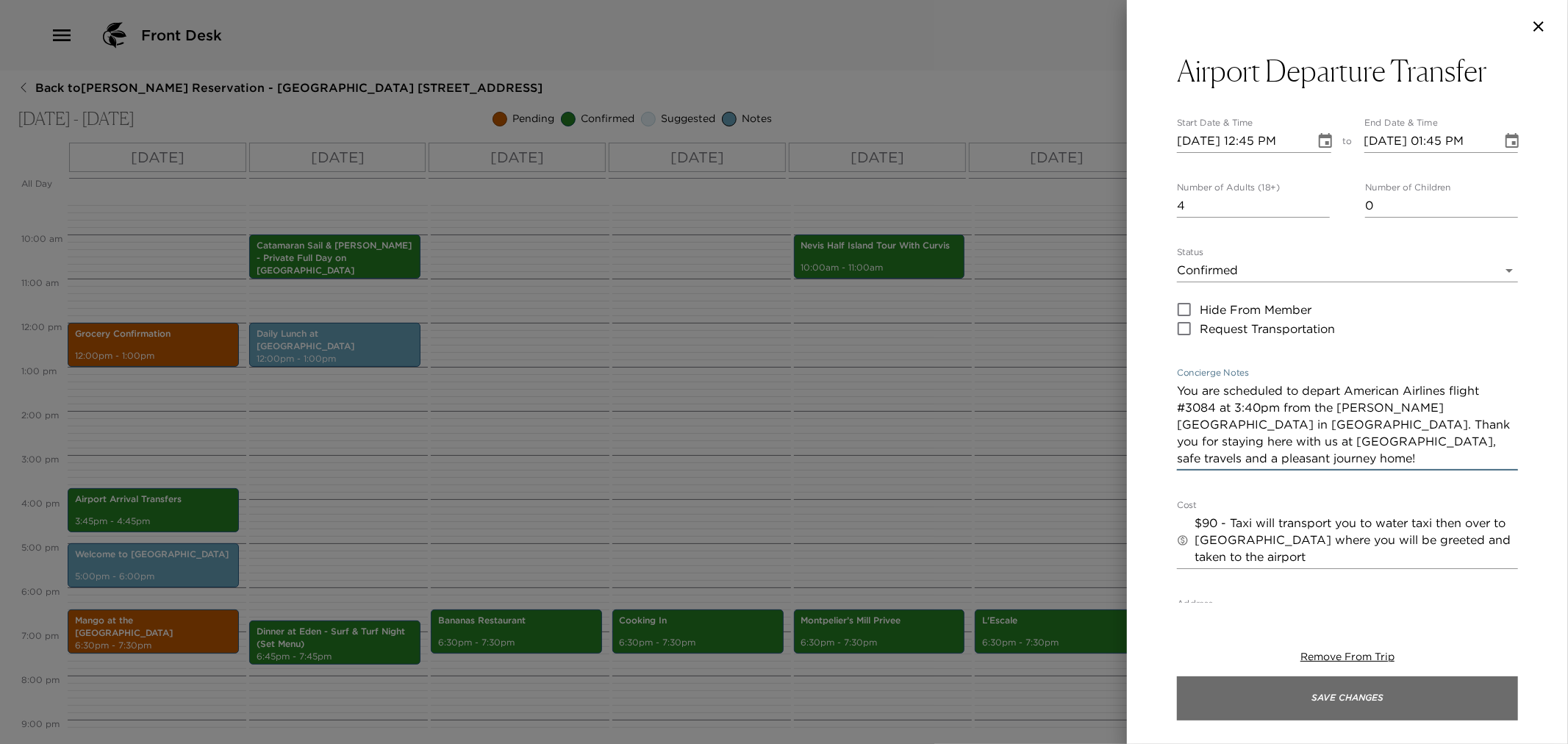
type textarea "You are scheduled to depart American Airlines flight #3084 at 3:40pm from the […"
click at [1248, 699] on button "Save Changes" at bounding box center [1348, 699] width 341 height 44
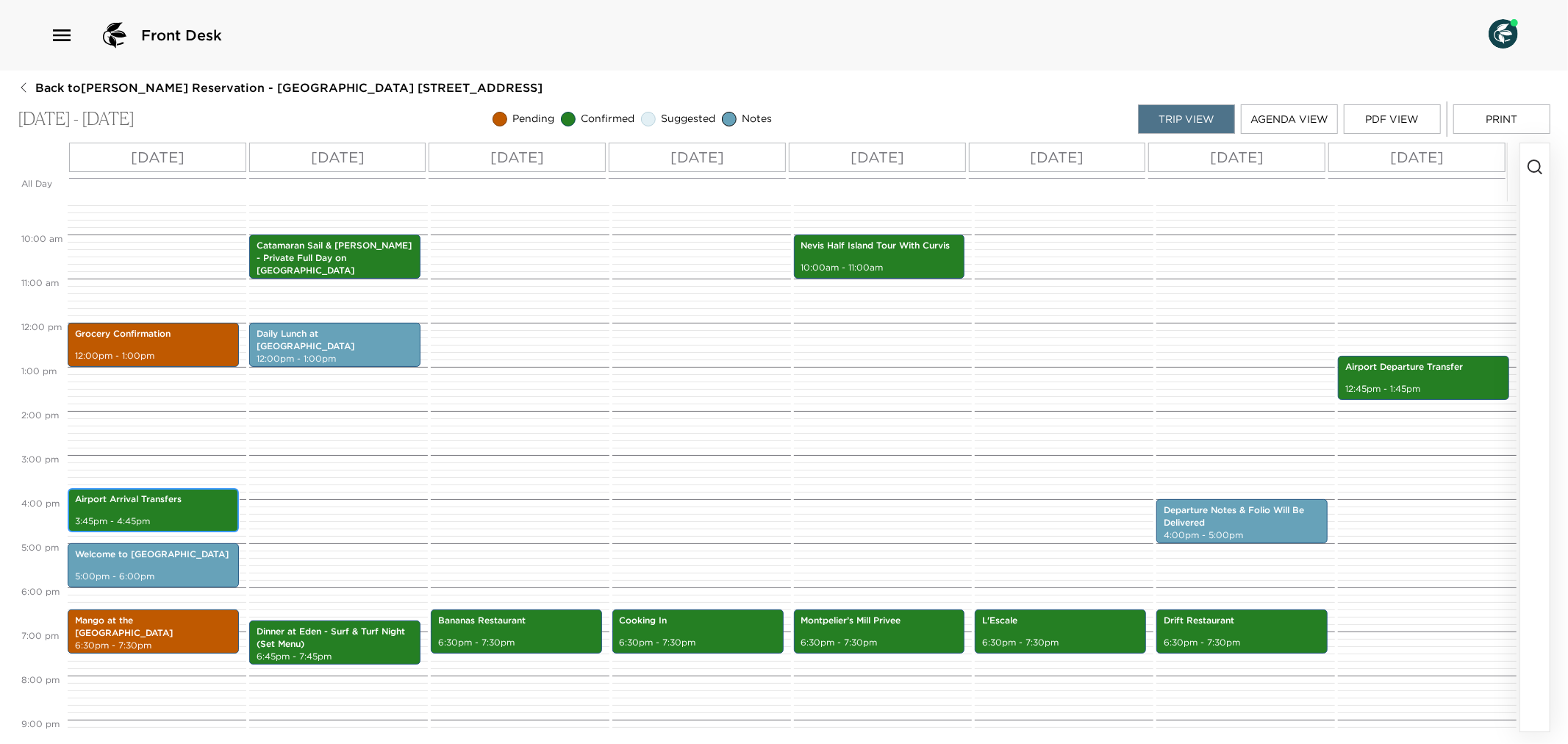
click at [143, 499] on p "Airport Arrival Transfers" at bounding box center [153, 500] width 157 height 13
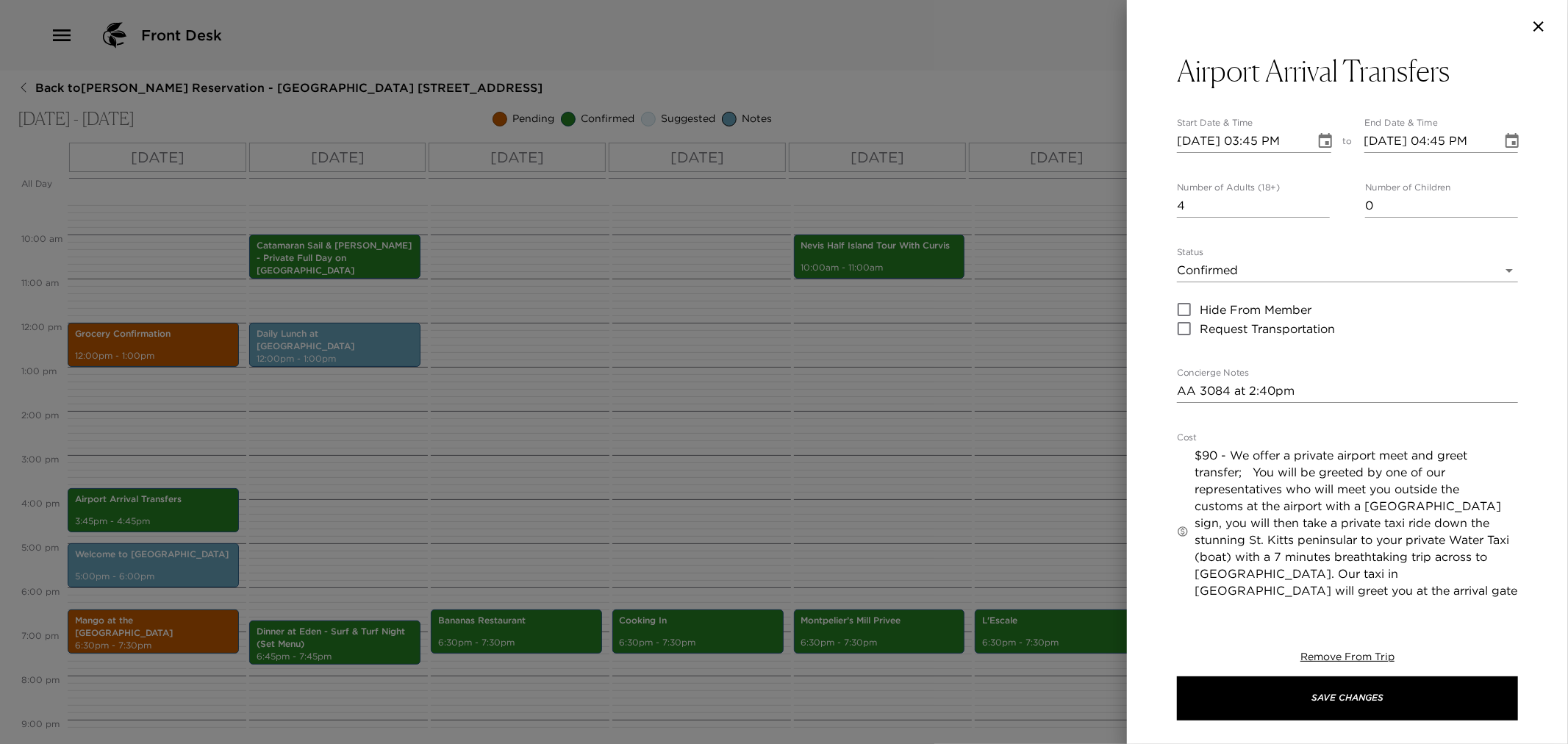
click at [528, 483] on div at bounding box center [784, 372] width 1568 height 744
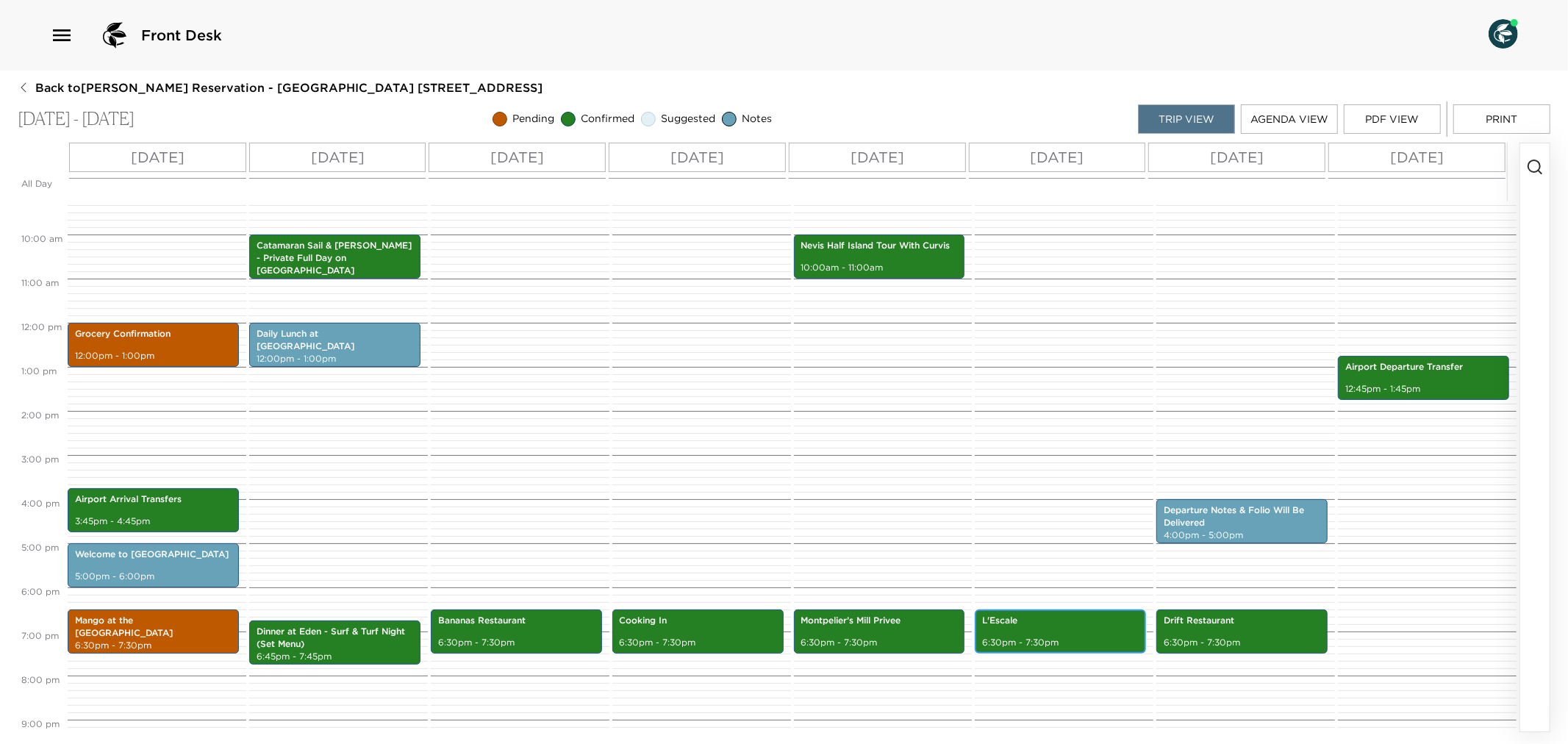
click at [1077, 651] on div "L'Escale 6:30pm - 7:30pm" at bounding box center [1060, 632] width 171 height 44
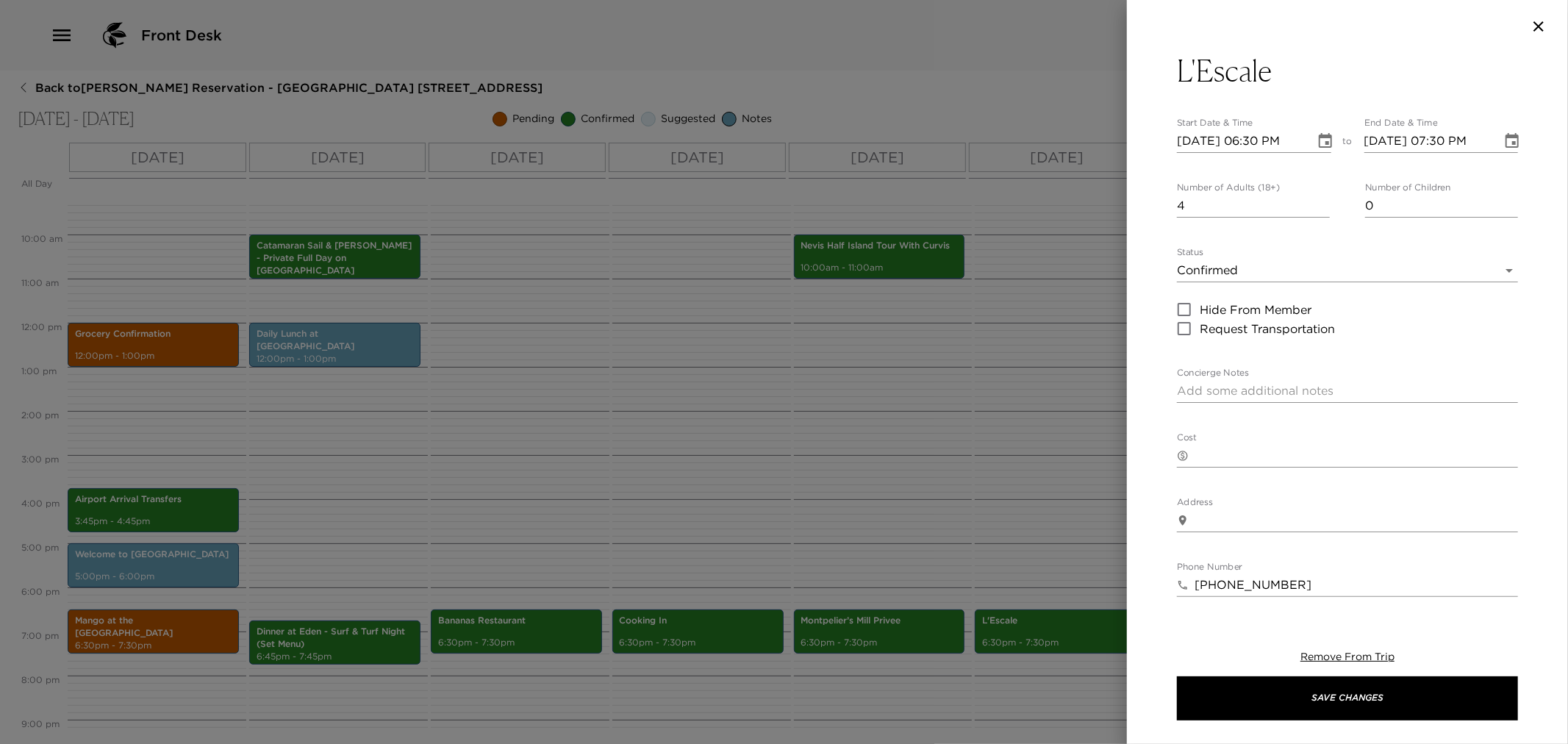
click at [923, 508] on div at bounding box center [784, 372] width 1568 height 744
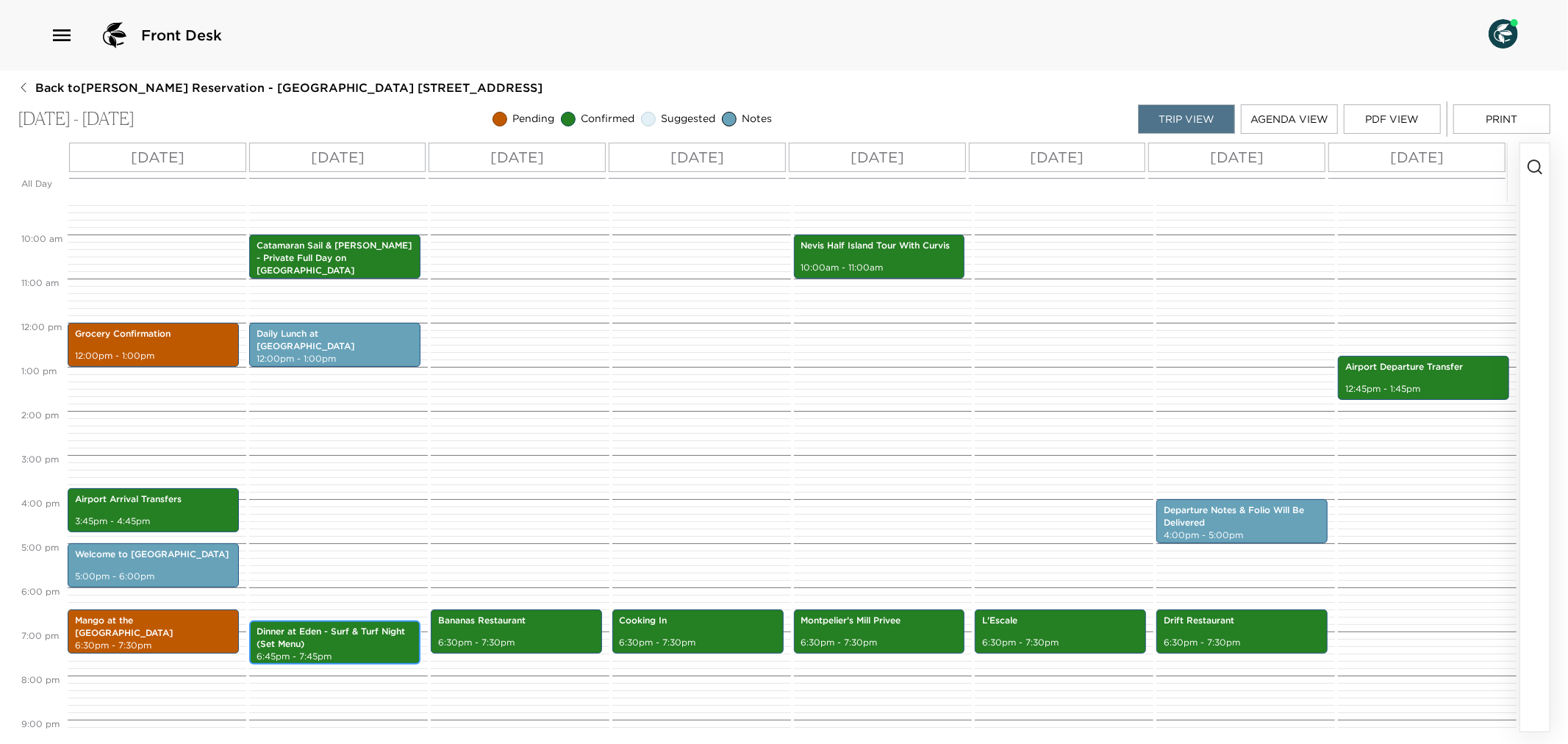
click at [358, 648] on p "Dinner at Eden - Surf & Turf Night (Set Menu)" at bounding box center [335, 638] width 157 height 25
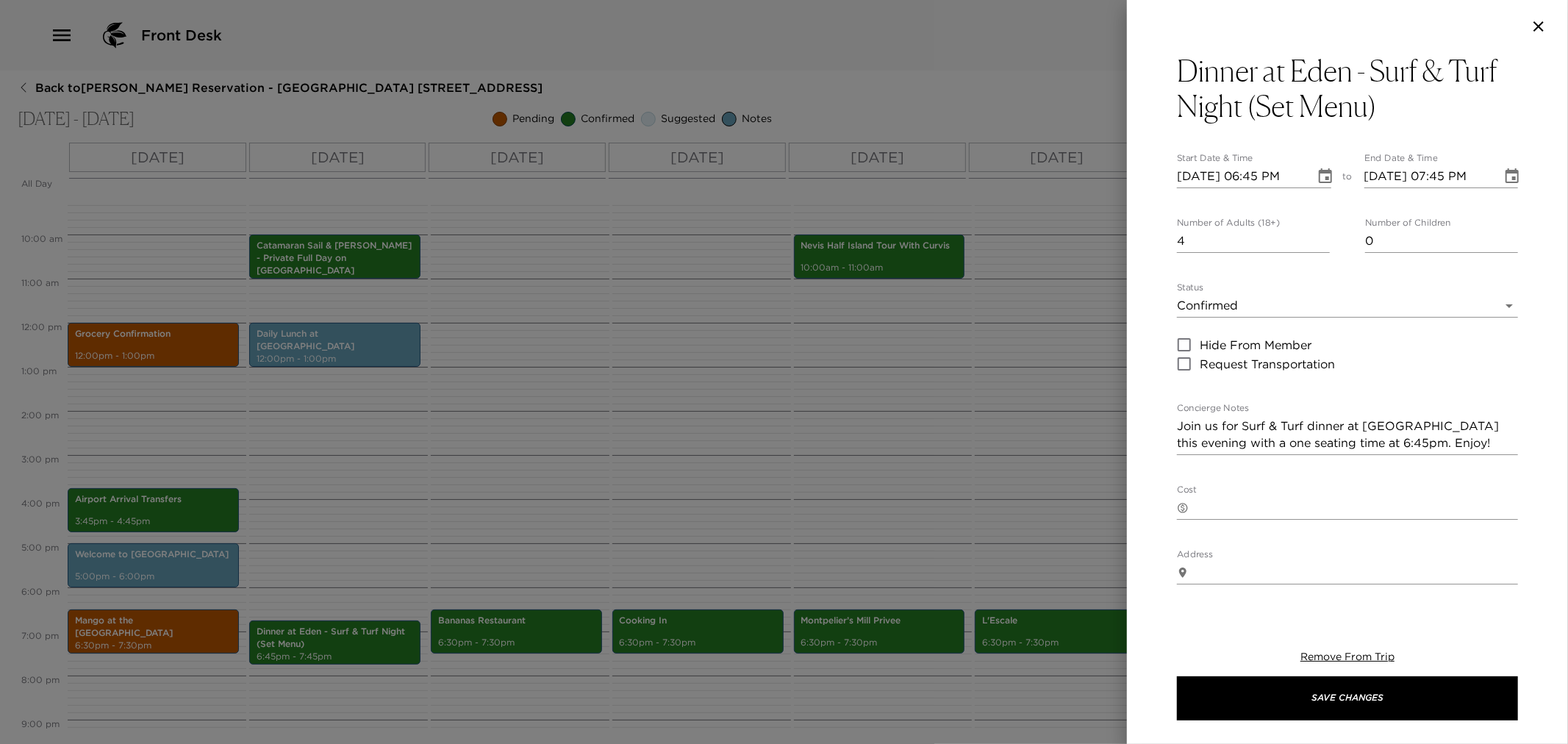
click at [541, 478] on div at bounding box center [784, 372] width 1568 height 744
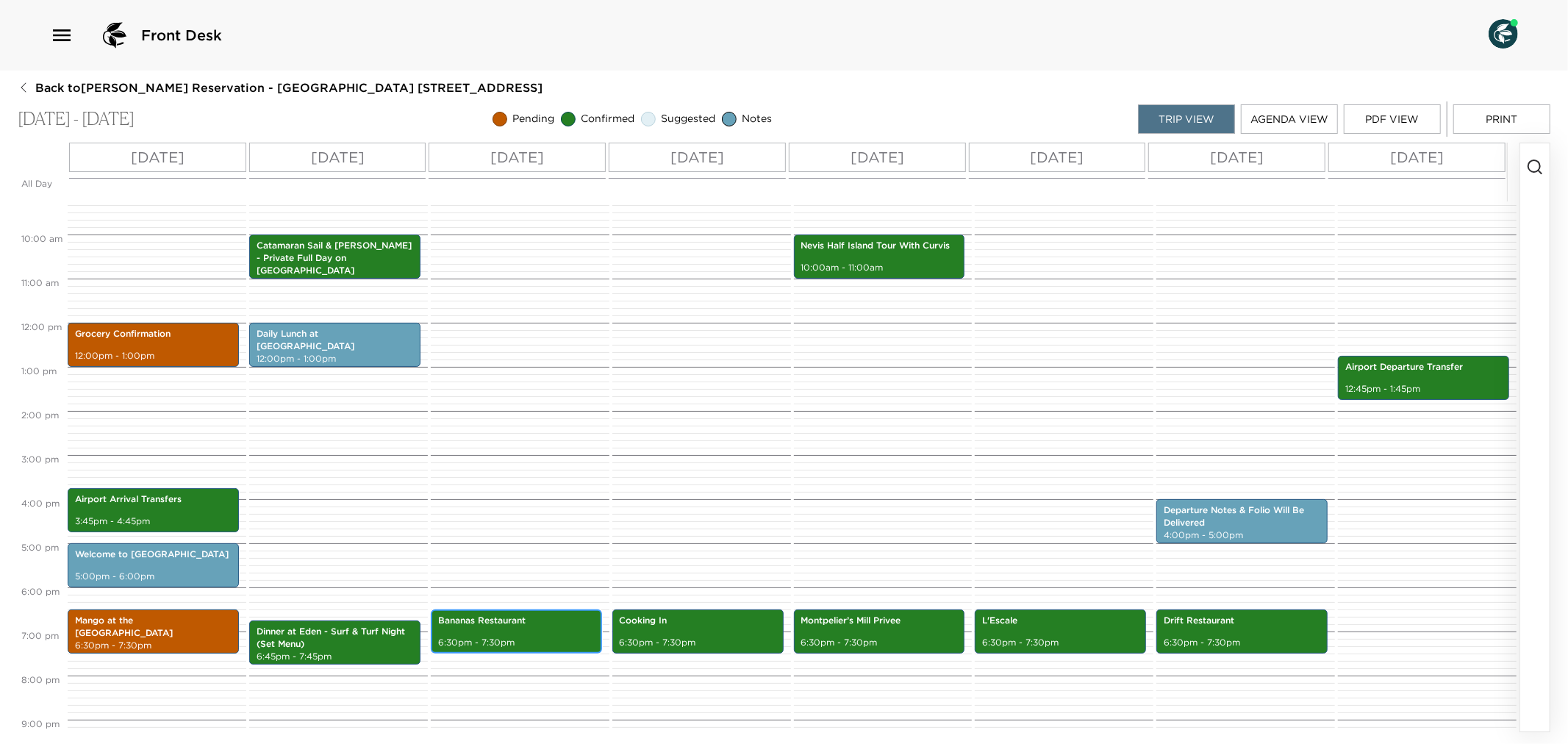
click at [528, 631] on div "Bananas Restaurant 6:30pm - 7:30pm" at bounding box center [516, 632] width 163 height 40
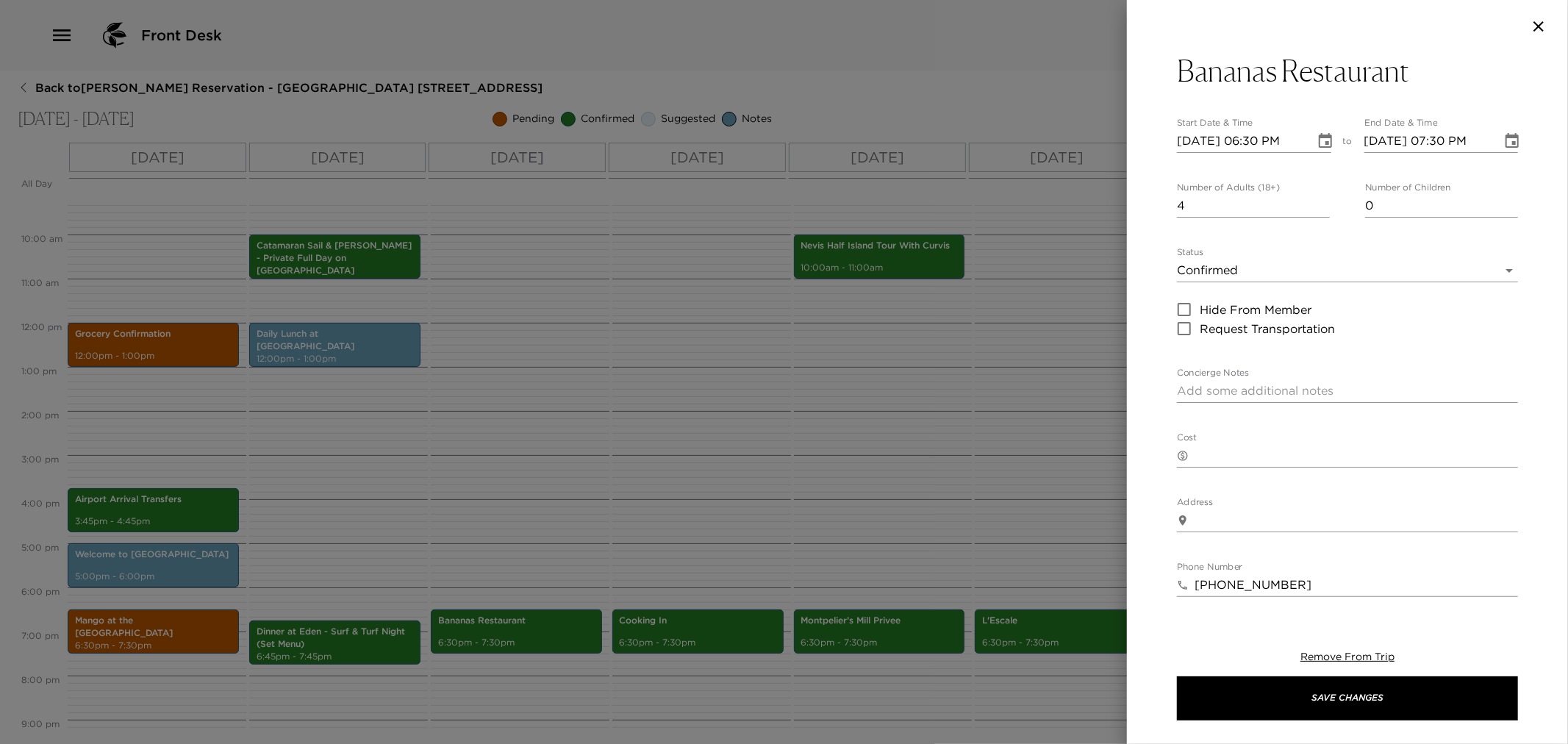
drag, startPoint x: 1233, startPoint y: 387, endPoint x: 1236, endPoint y: 400, distance: 13.3
click at [1233, 392] on textarea "Concierge Notes" at bounding box center [1348, 391] width 341 height 17
paste textarea "In preparation for your departure, we will deliver your departure details and f…"
type textarea "In preparation for your departure, we will deliver your departure details and f…"
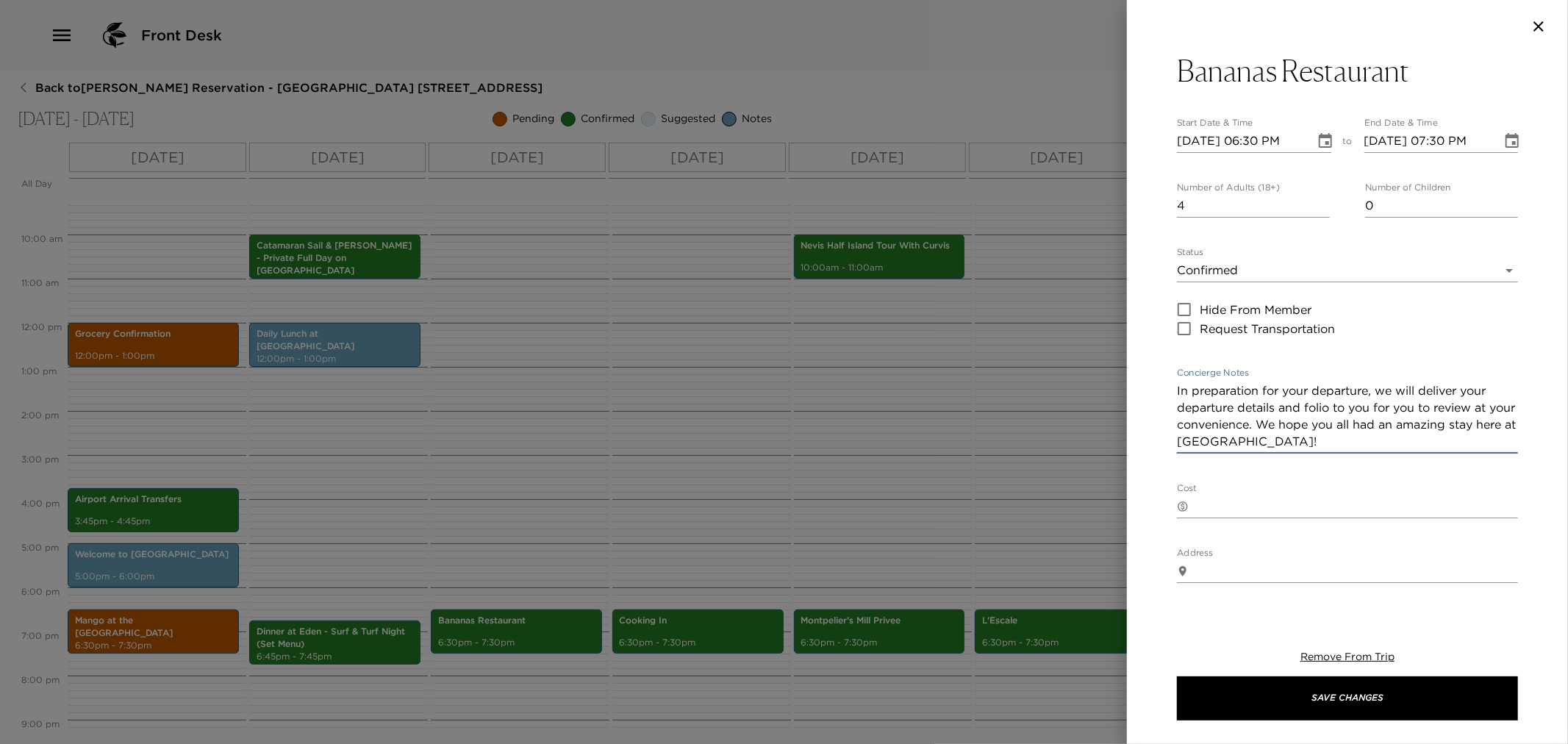
drag, startPoint x: 1178, startPoint y: 392, endPoint x: 1342, endPoint y: 450, distance: 174.0
click at [1342, 450] on div "In preparation for your departure, we will deliver your departure details and f…" at bounding box center [1348, 416] width 341 height 74
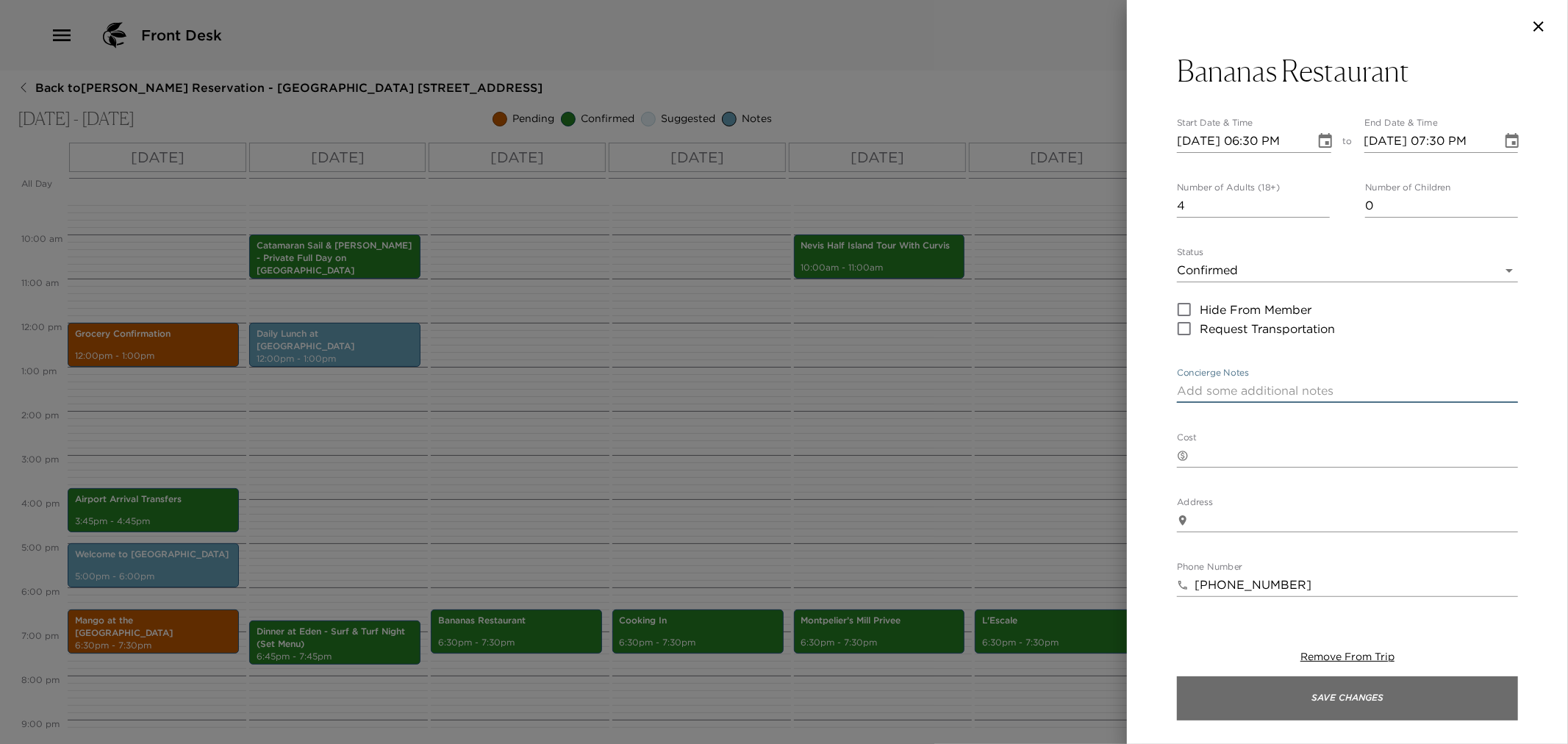
click at [1245, 699] on button "Save Changes" at bounding box center [1348, 699] width 341 height 44
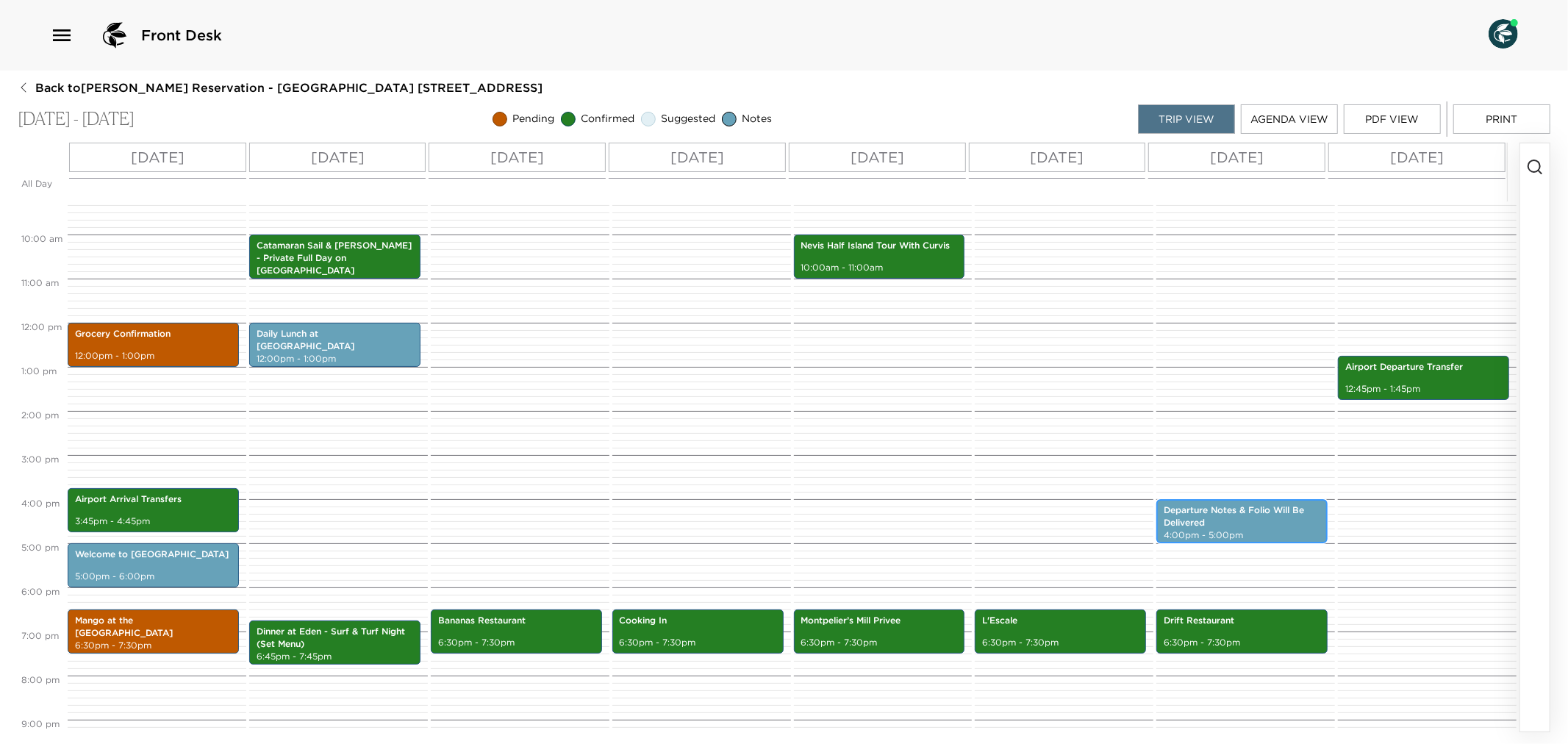
click at [1267, 520] on p "Departure Notes & Folio Will Be Delivered" at bounding box center [1242, 517] width 157 height 25
click at [1265, 520] on p "Departure Notes & Folio Will Be Delivered" at bounding box center [1242, 517] width 157 height 25
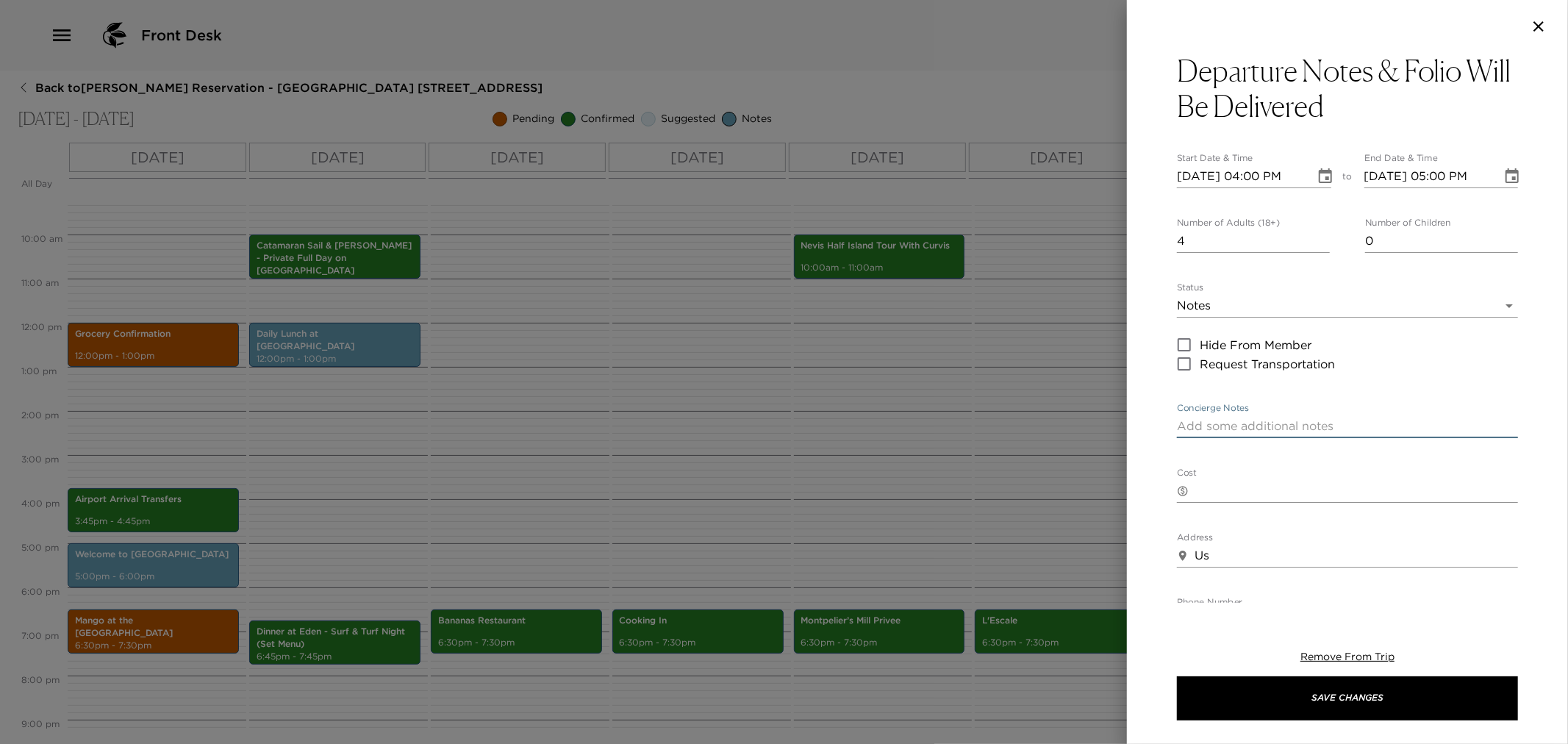
click at [1252, 423] on textarea "Concierge Notes" at bounding box center [1348, 426] width 341 height 17
paste textarea "In preparation for your departure, we will deliver your departure details and f…"
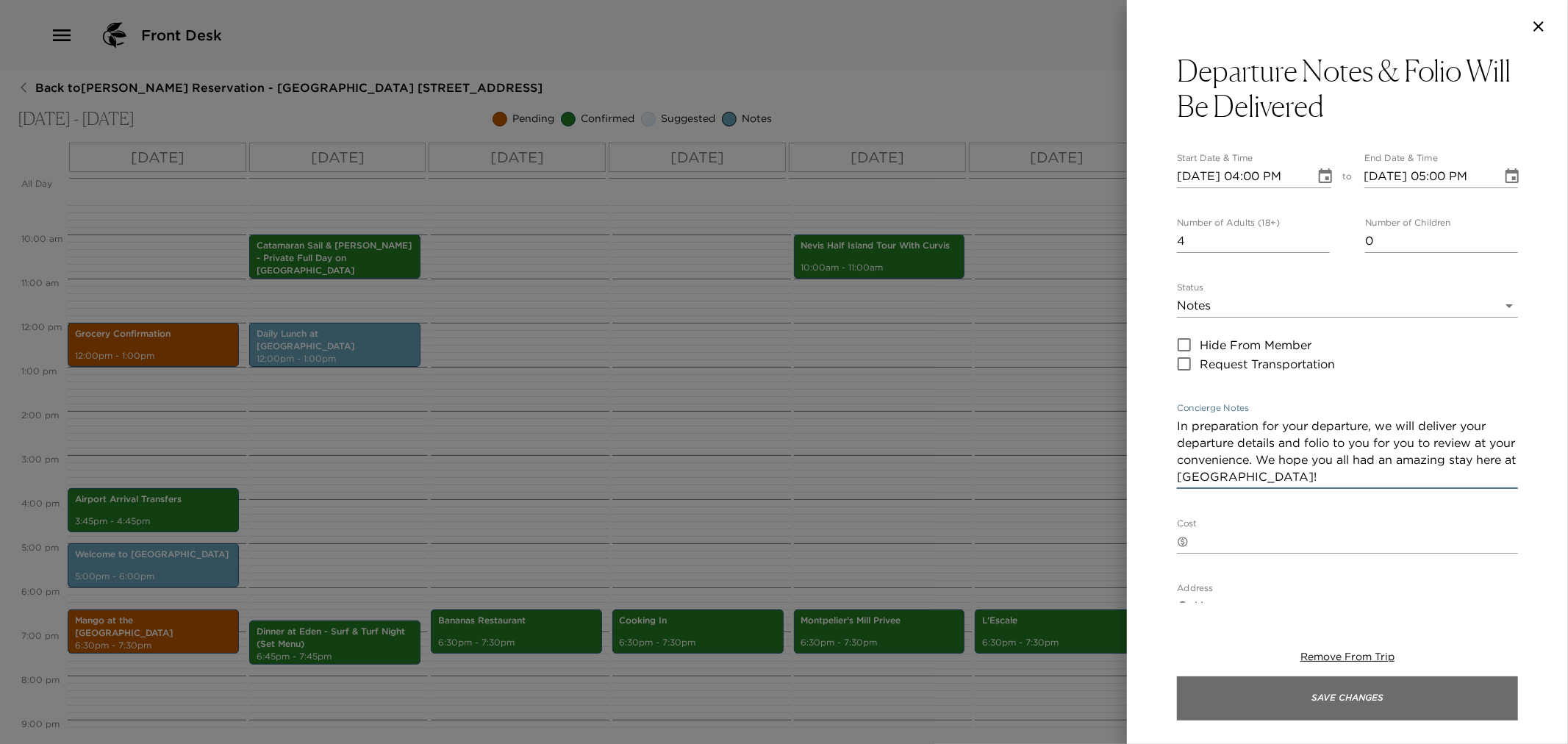
type textarea "In preparation for your departure, we will deliver your departure details and f…"
click at [1306, 708] on button "Save Changes" at bounding box center [1348, 699] width 341 height 44
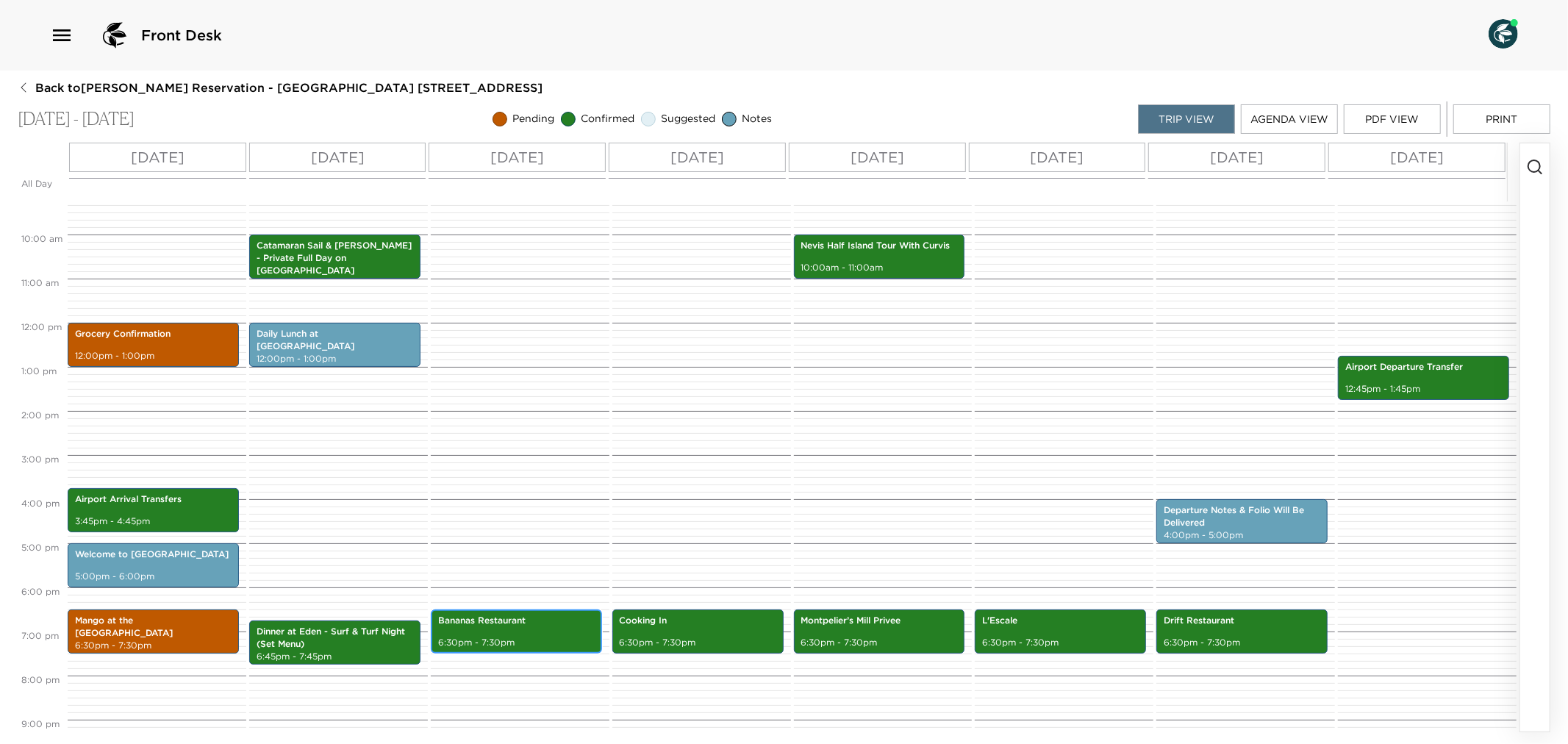
click at [486, 633] on div "Bananas Restaurant 6:30pm - 7:30pm" at bounding box center [516, 632] width 163 height 40
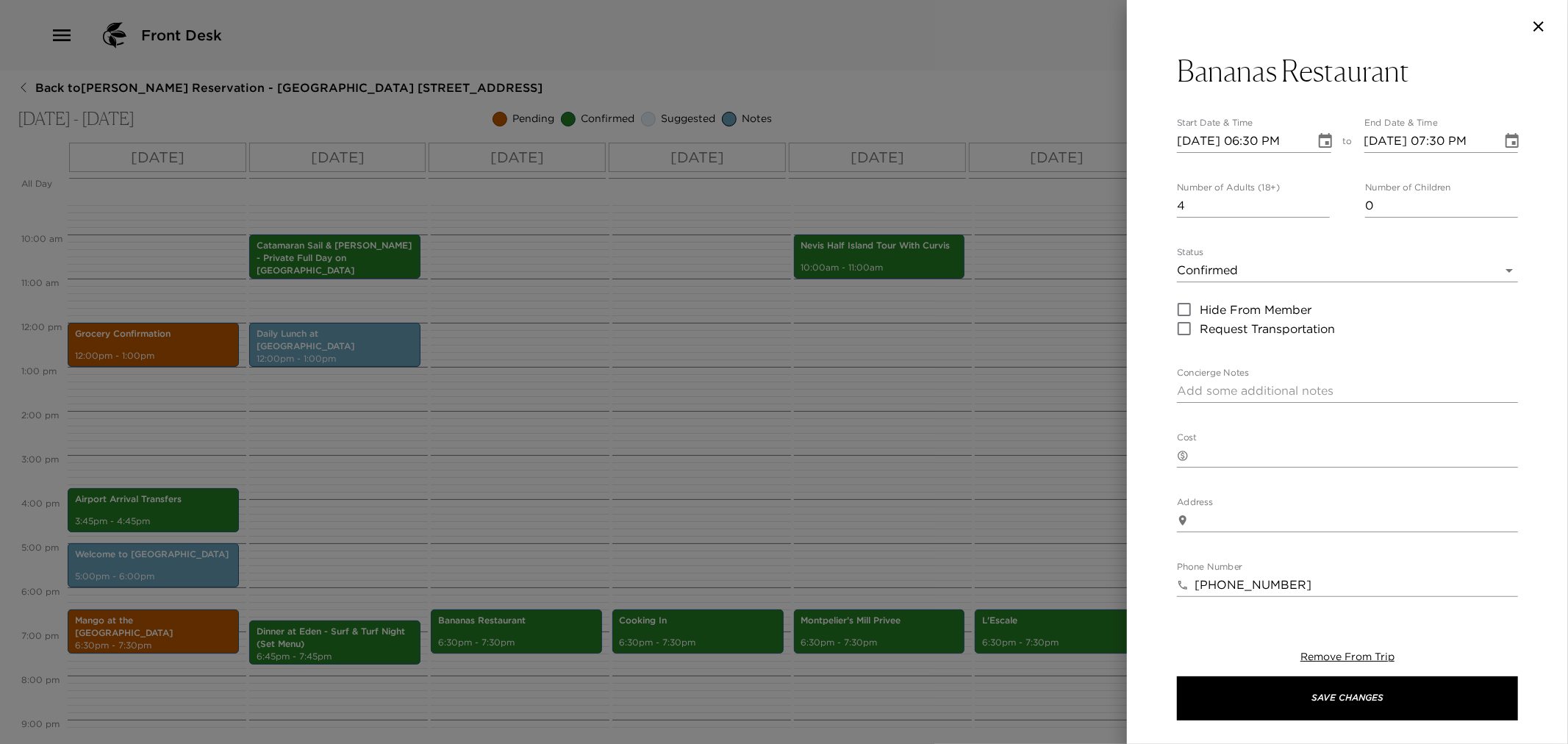
click at [1228, 394] on textarea "Concierge Notes" at bounding box center [1348, 391] width 341 height 17
paste textarea "Your dinner reservation for 4 people has been confirmed. Your taxi will pick yo…"
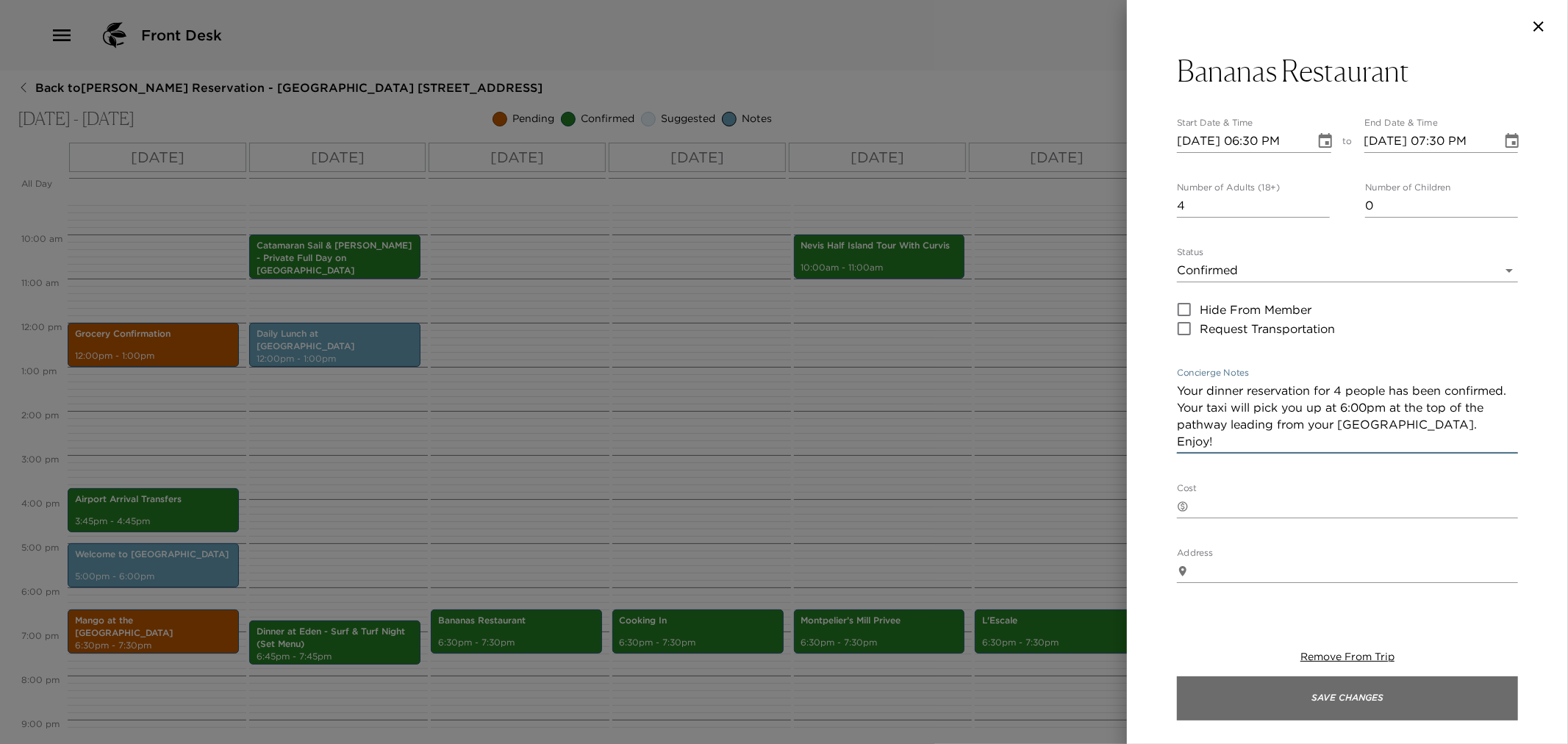
type textarea "Your dinner reservation for 4 people has been confirmed. Your taxi will pick yo…"
click at [1297, 704] on button "Save Changes" at bounding box center [1348, 699] width 341 height 44
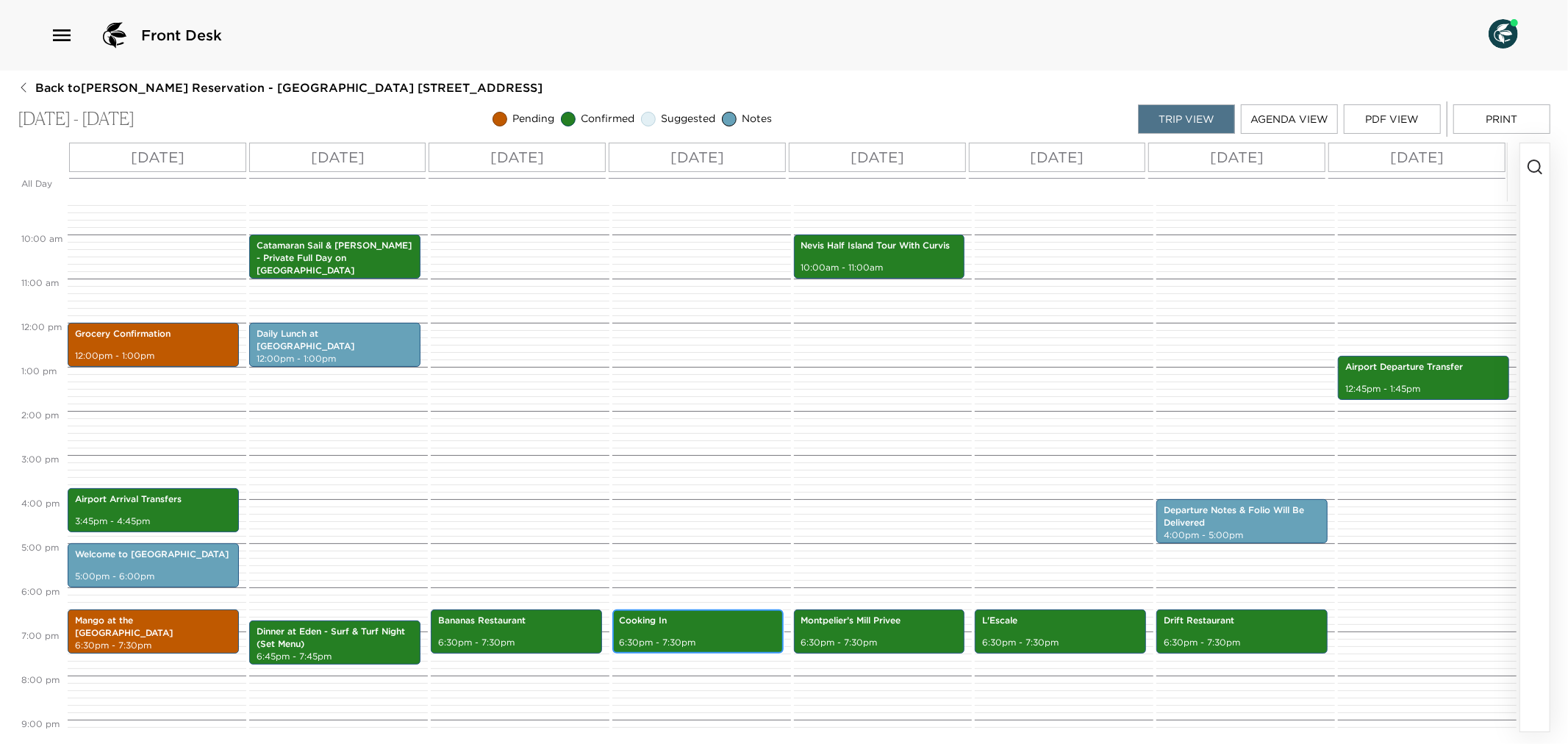
click at [688, 644] on p "6:30pm - 7:30pm" at bounding box center [698, 643] width 157 height 13
click at [884, 649] on div "Montpelier’s Mill Privee 6:30pm - 7:30pm" at bounding box center [879, 632] width 163 height 40
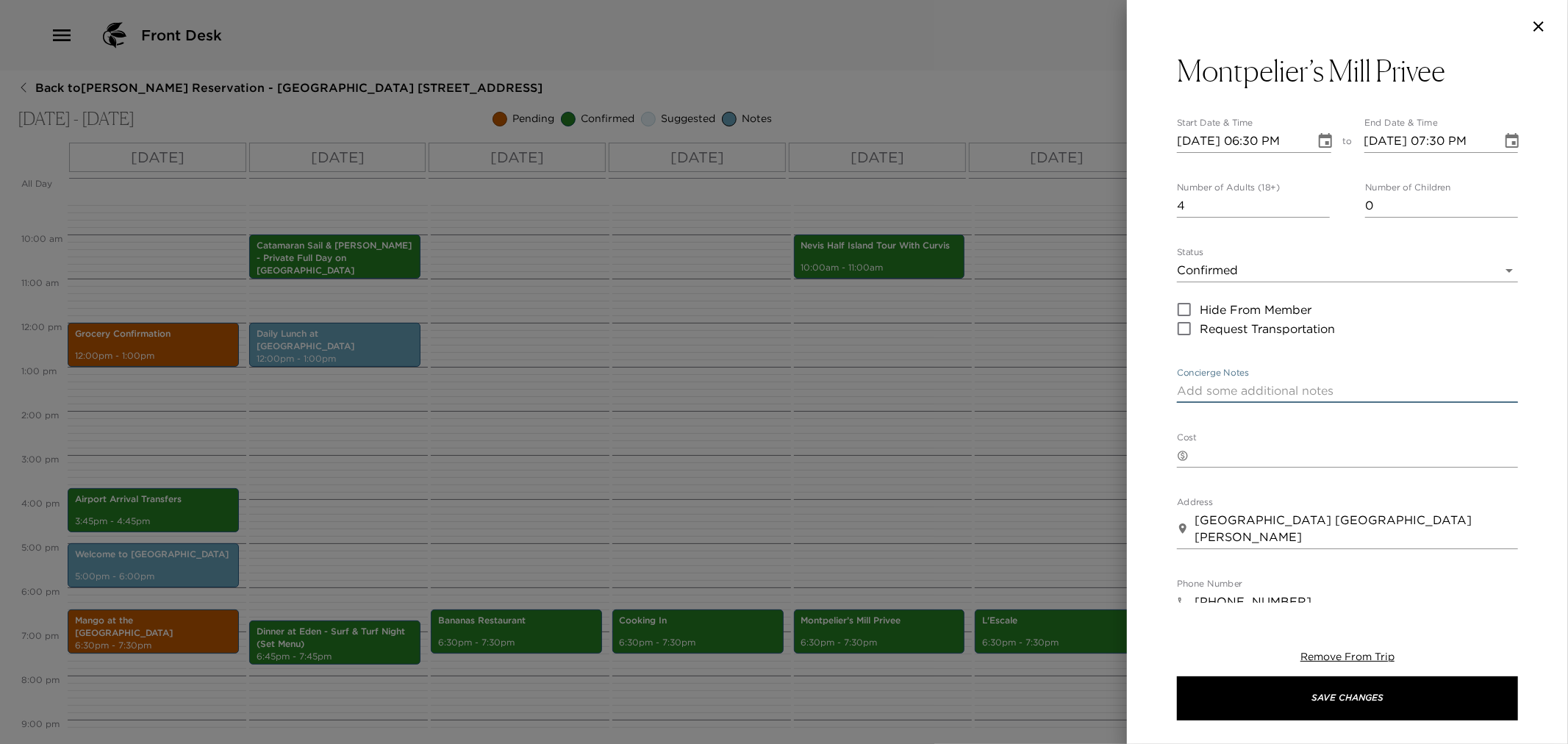
click at [1200, 392] on textarea "Concierge Notes" at bounding box center [1348, 391] width 341 height 17
paste textarea "Your dinner reservation for 4 people has been confirmed. Your taxi will pick yo…"
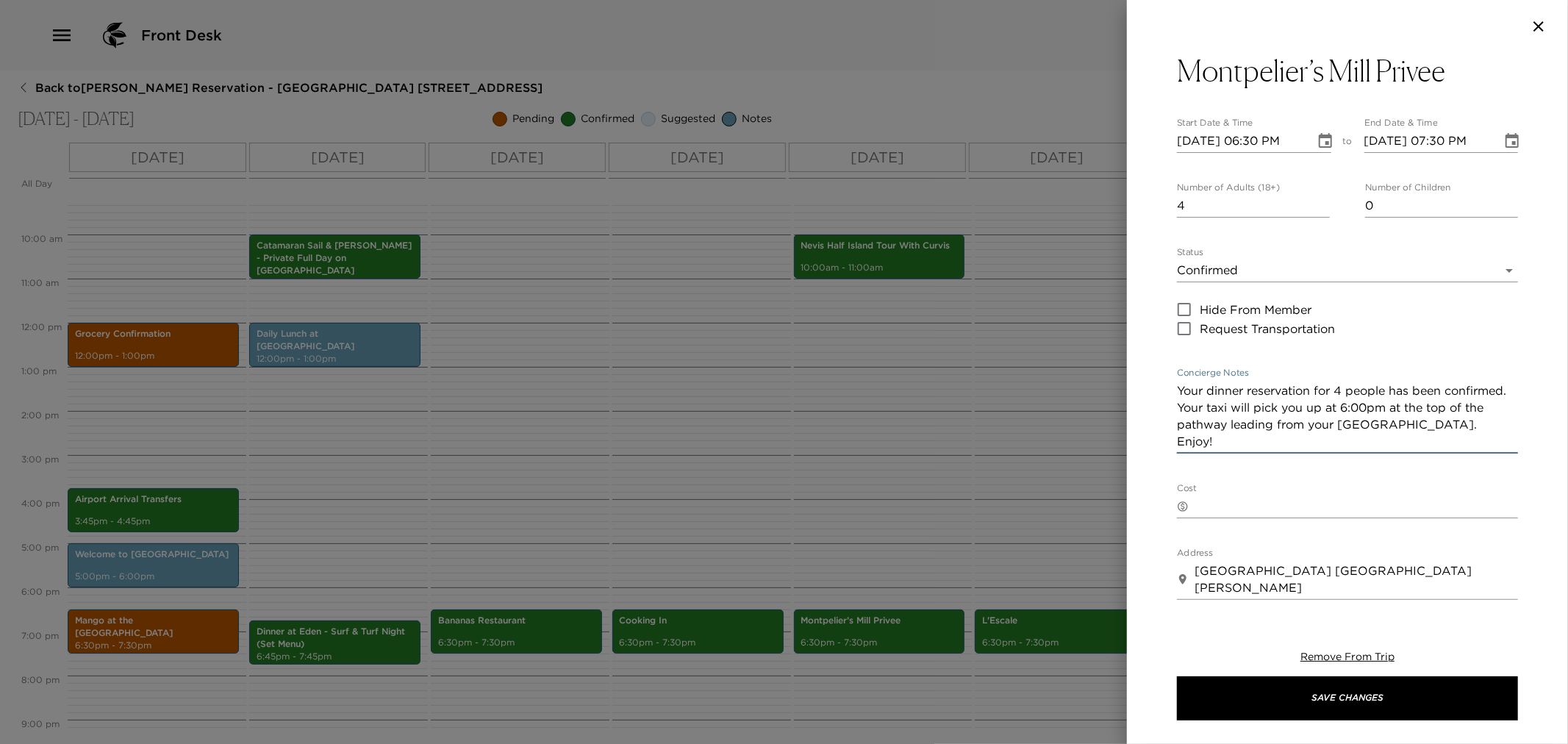
click at [1411, 408] on textarea "Your dinner reservation for 4 people has been confirmed. Your taxi will pick yo…" at bounding box center [1348, 415] width 341 height 67
click at [1416, 405] on textarea "Your dinner reservation for 4 people has been confirmed. Your taxi will pick yo…" at bounding box center [1348, 415] width 341 height 67
click at [1432, 409] on textarea "Your dinner reservation for 4 people has been confirmed. Your taxi will pick yo…" at bounding box center [1348, 415] width 341 height 67
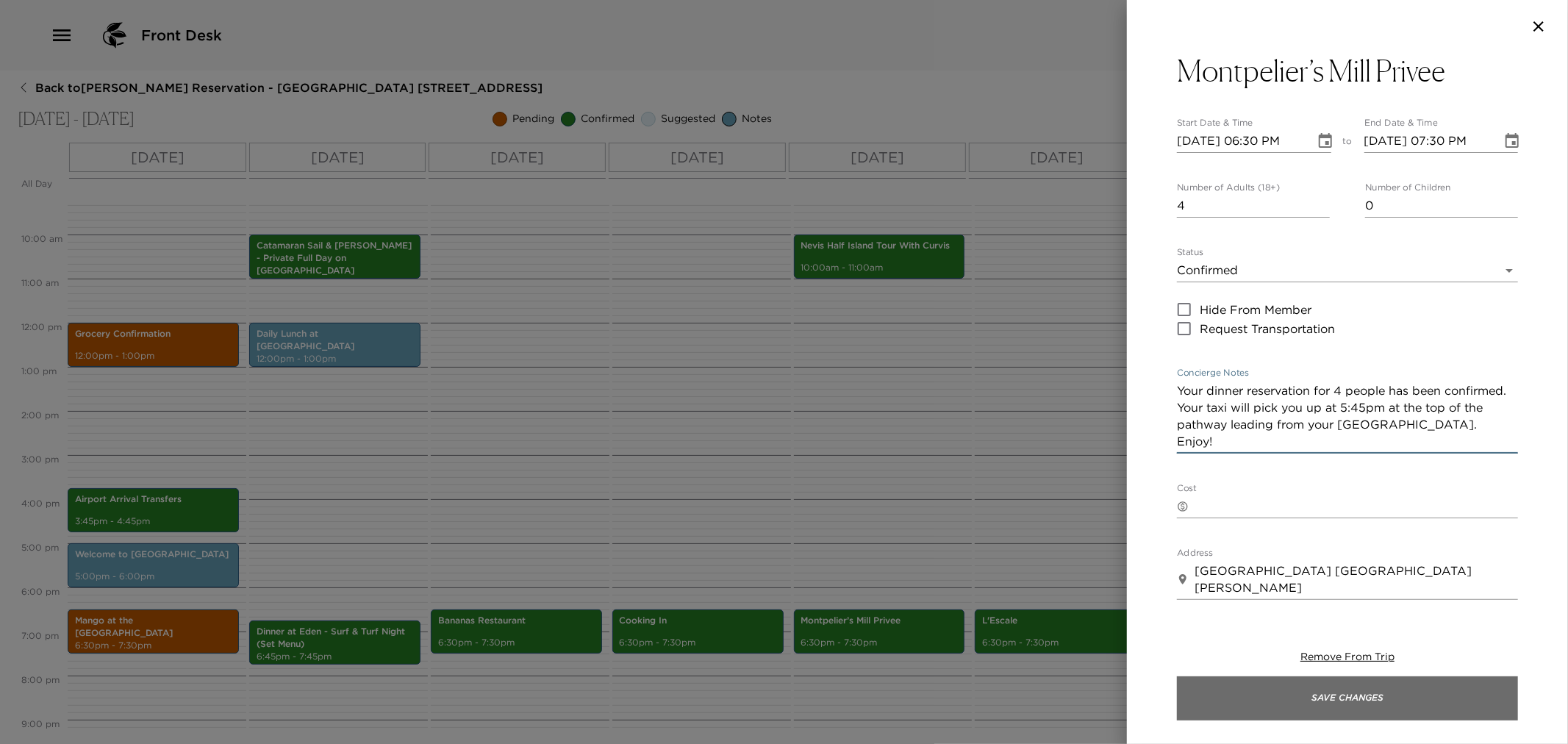
type textarea "Your dinner reservation for 4 people has been confirmed. Your taxi will pick yo…"
click at [1307, 693] on button "Save Changes" at bounding box center [1348, 699] width 341 height 44
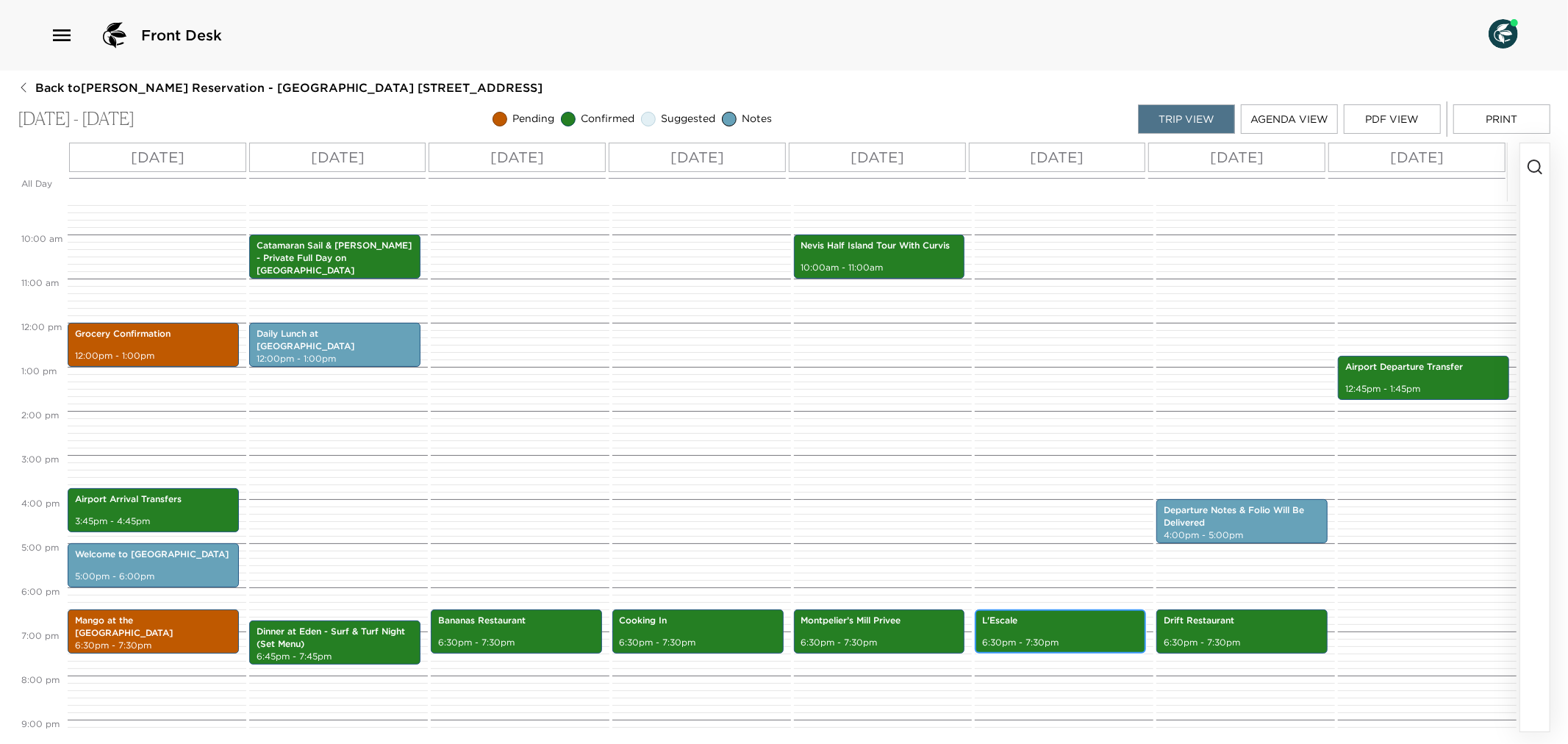
click at [1057, 623] on p "L'Escale" at bounding box center [1061, 621] width 157 height 13
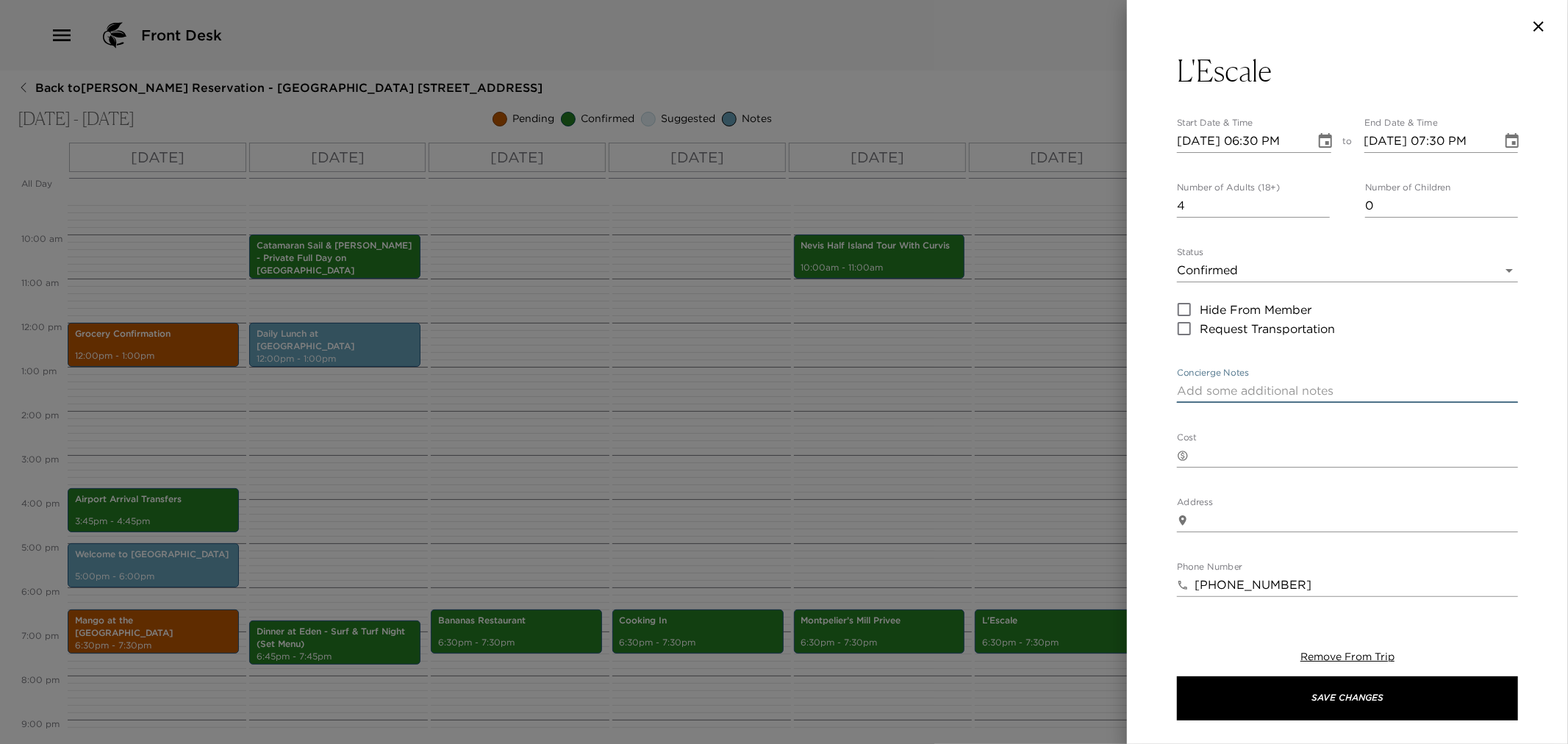
click at [1221, 392] on textarea "Concierge Notes" at bounding box center [1348, 391] width 341 height 17
paste textarea "Your dinner reservation for 4 people has been confirmed. Your taxi will pick yo…"
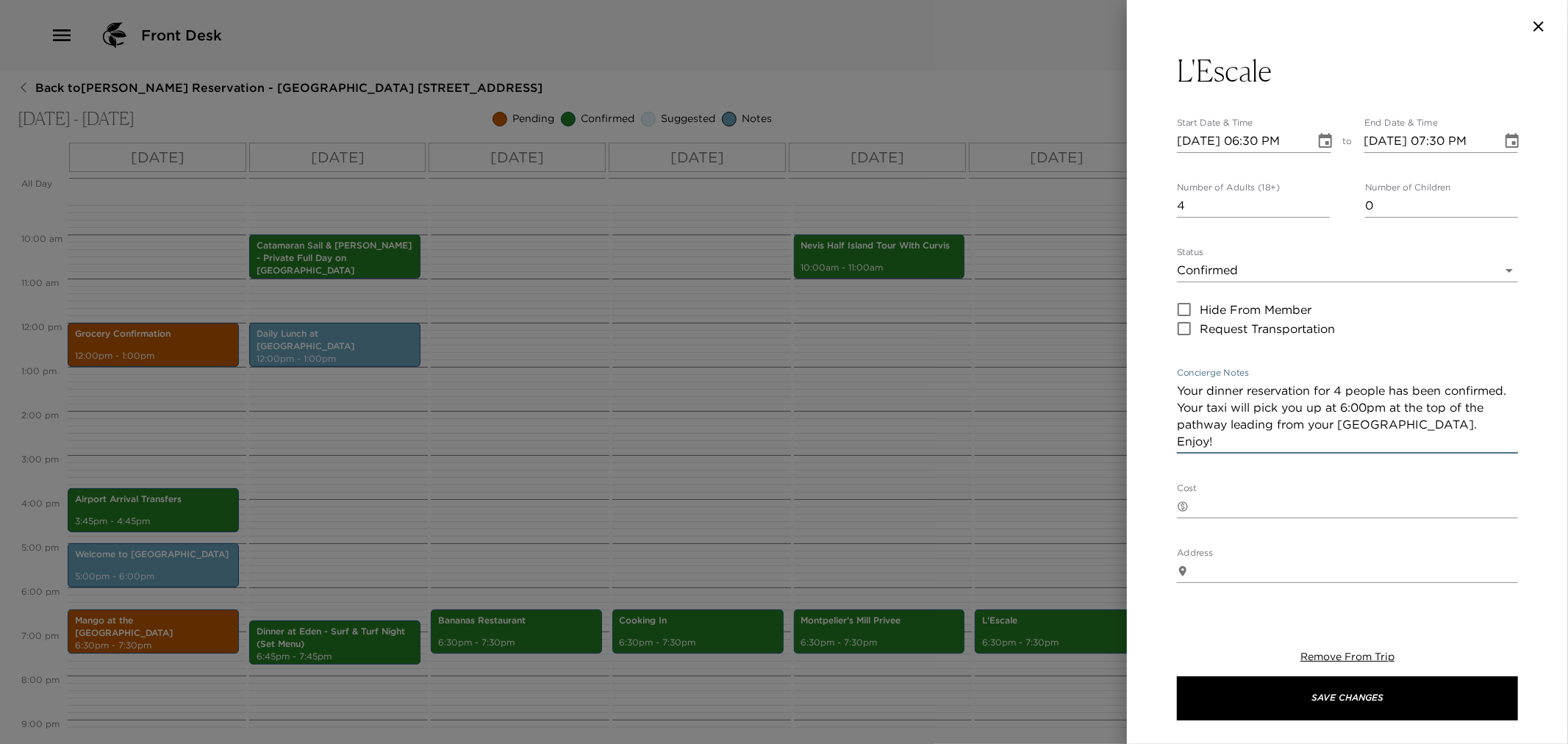
click at [1433, 412] on textarea "Your dinner reservation for 4 people has been confirmed. Your taxi will pick yo…" at bounding box center [1348, 415] width 341 height 67
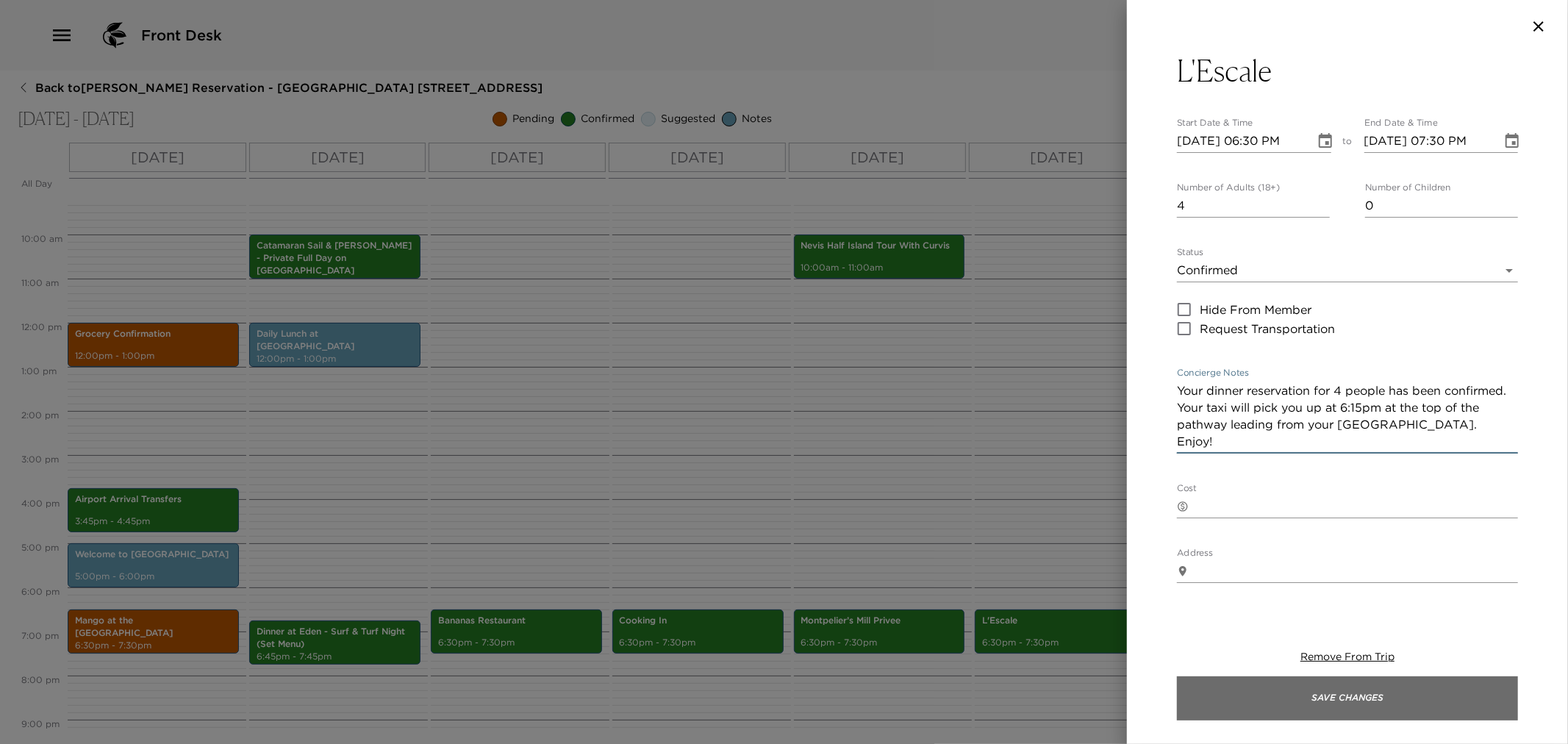
type textarea "Your dinner reservation for 4 people has been confirmed. Your taxi will pick yo…"
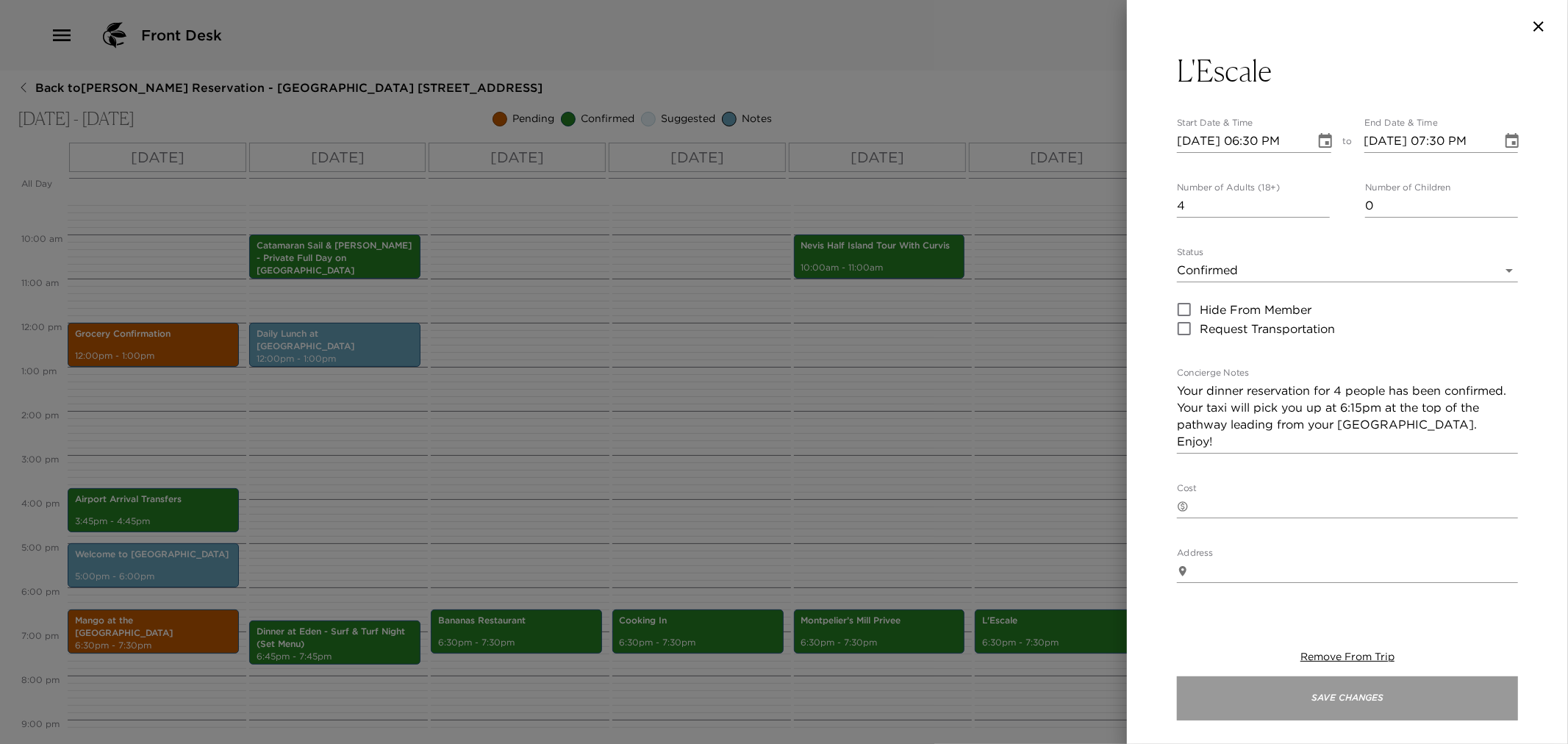
click at [1239, 703] on button "Save Changes" at bounding box center [1348, 699] width 341 height 44
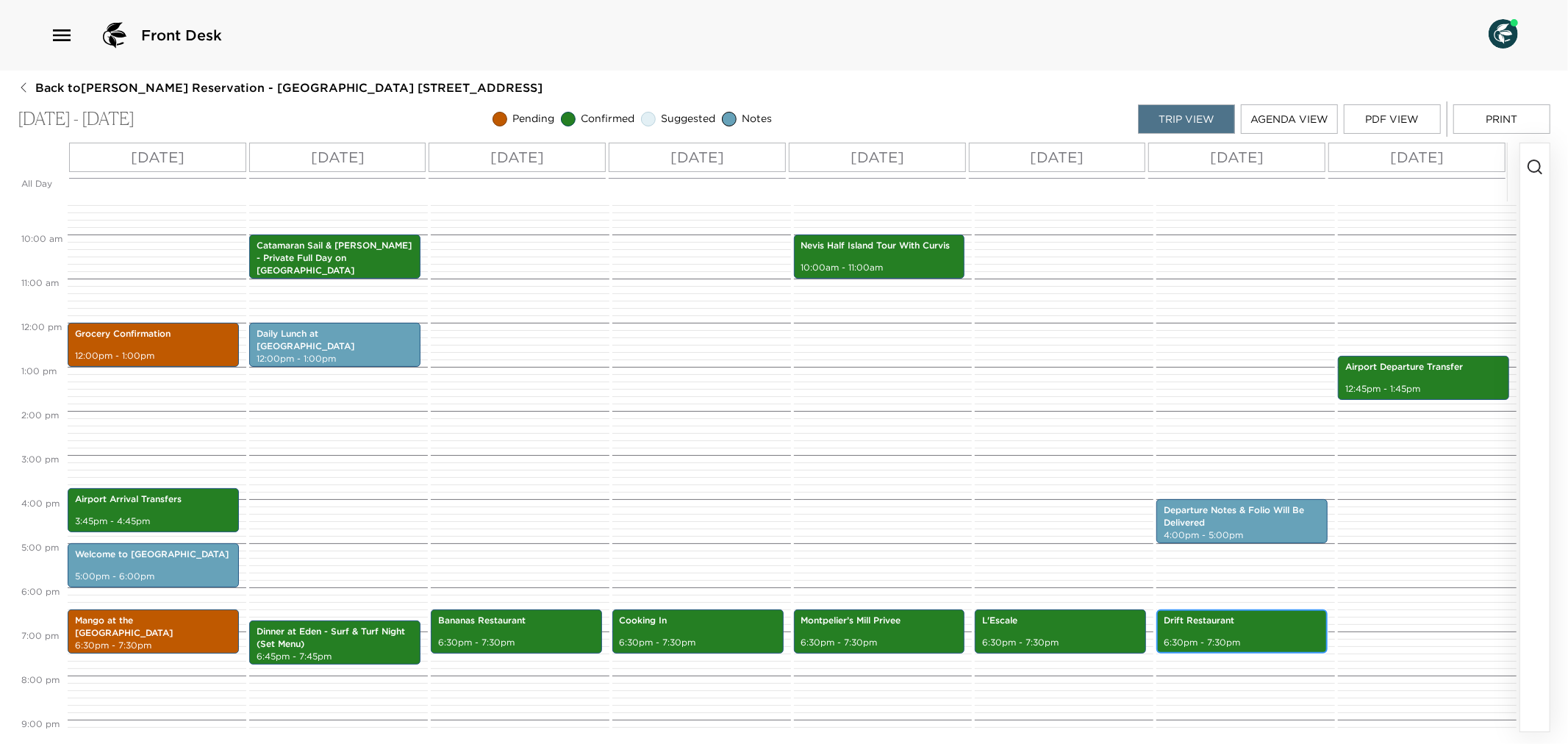
click at [1199, 634] on div "Drift Restaurant 6:30pm - 7:30pm" at bounding box center [1242, 632] width 163 height 40
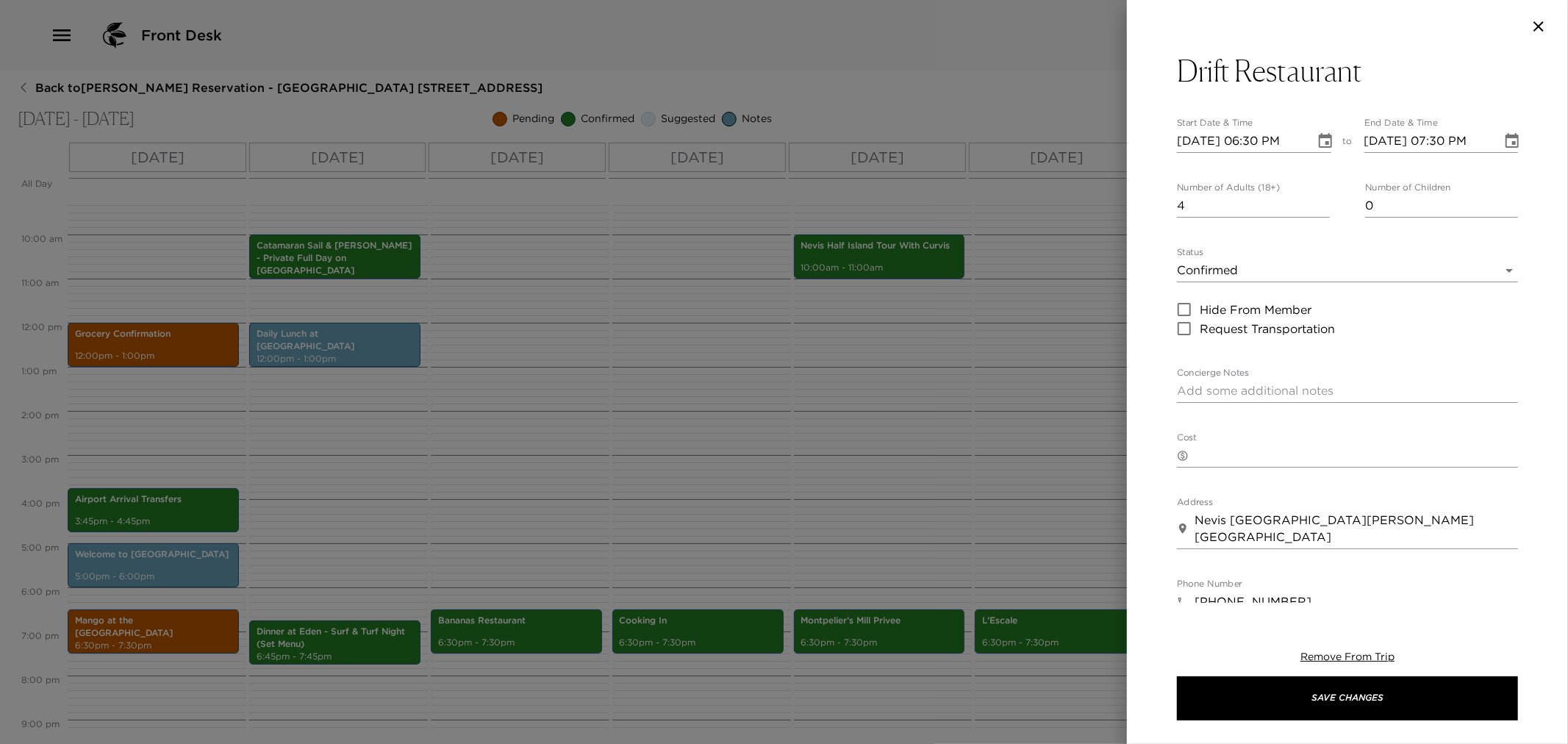
click at [1209, 390] on textarea "Concierge Notes" at bounding box center [1348, 391] width 341 height 17
paste textarea "Your dinner reservation for 4 people has been confirmed. Your taxi will pick yo…"
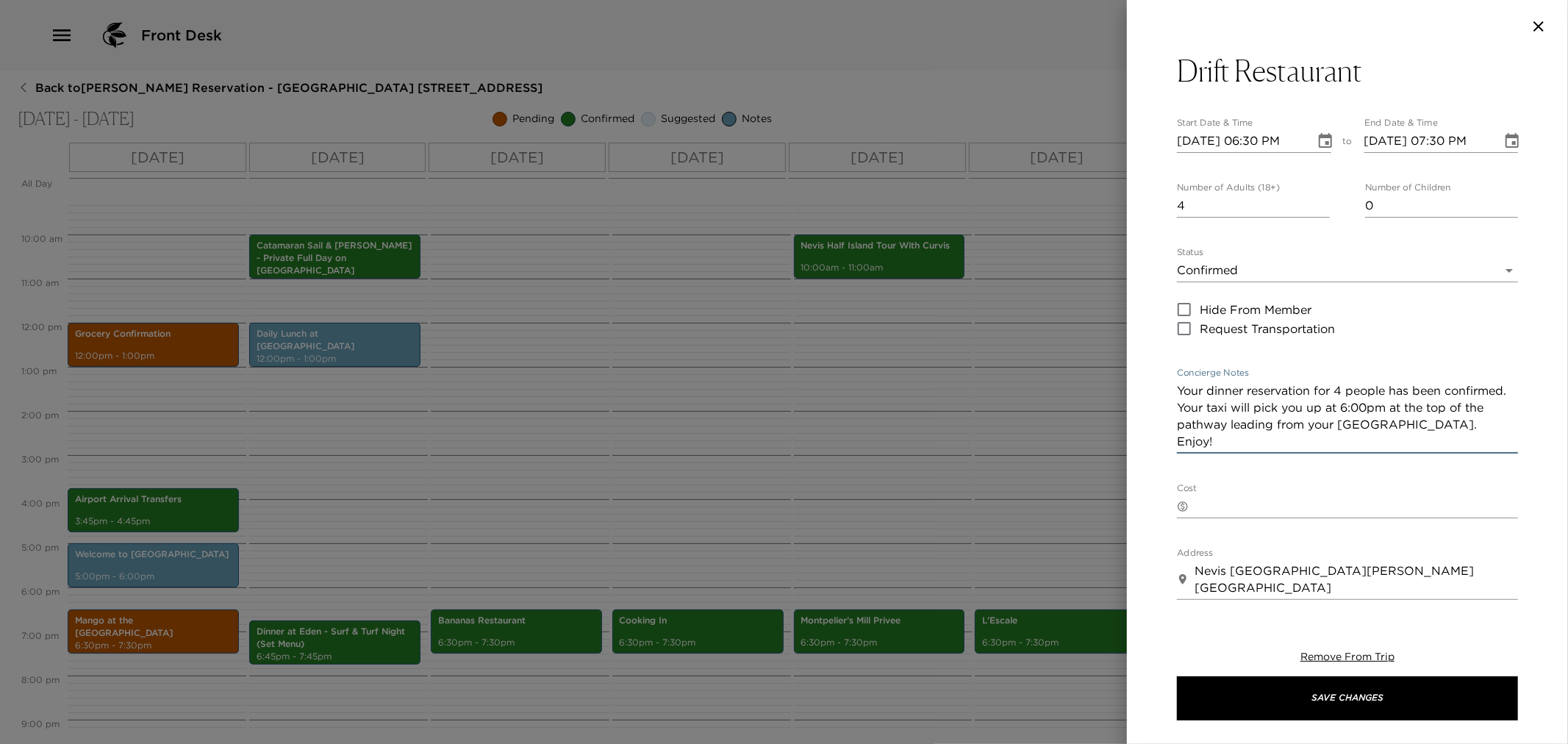
click at [1413, 408] on textarea "Your dinner reservation for 4 people has been confirmed. Your taxi will pick yo…" at bounding box center [1348, 415] width 341 height 67
click at [1434, 414] on textarea "Your dinner reservation for 4 people has been confirmed. Your taxi will pick yo…" at bounding box center [1348, 415] width 341 height 67
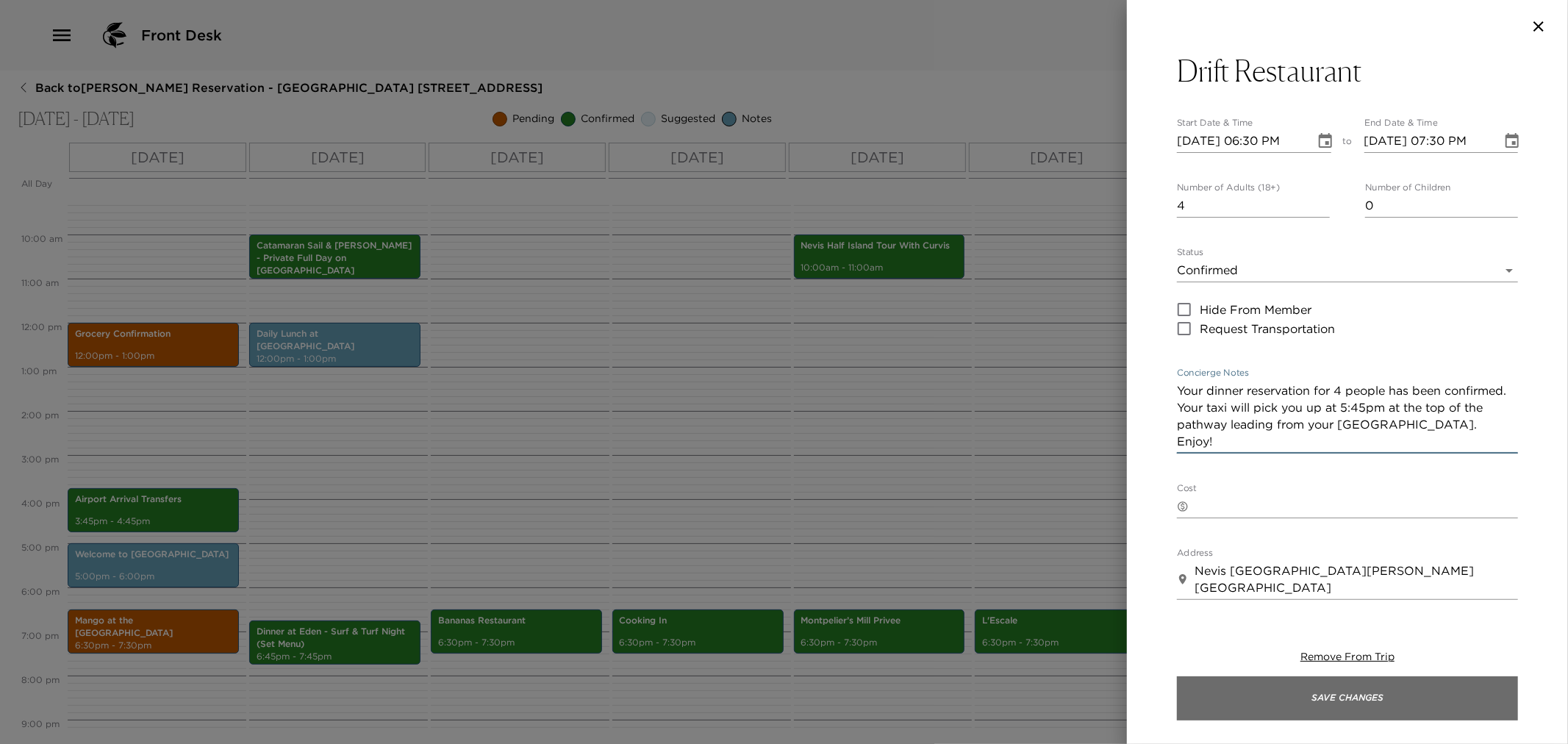
type textarea "Your dinner reservation for 4 people has been confirmed. Your taxi will pick yo…"
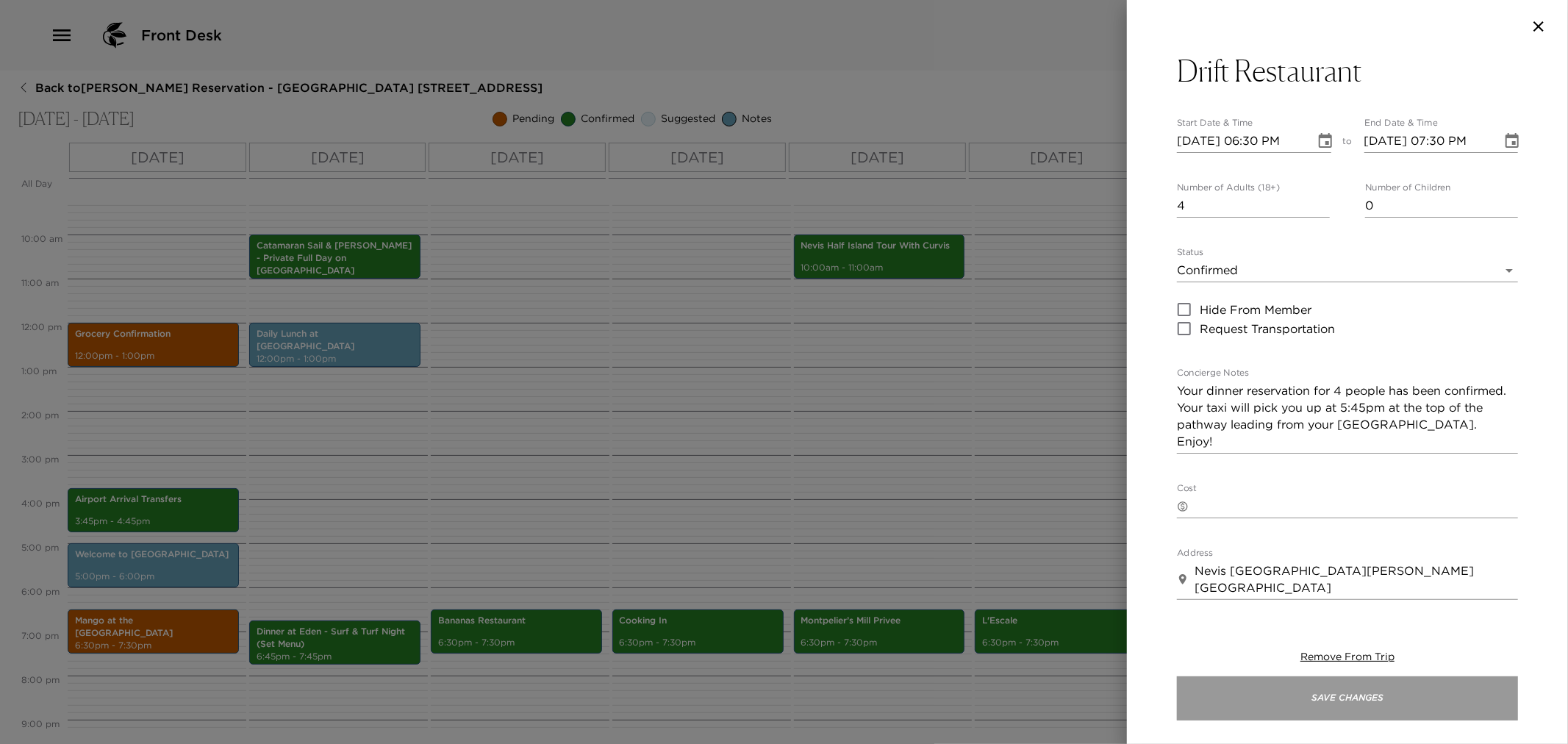
click at [1309, 693] on button "Save Changes" at bounding box center [1348, 699] width 341 height 44
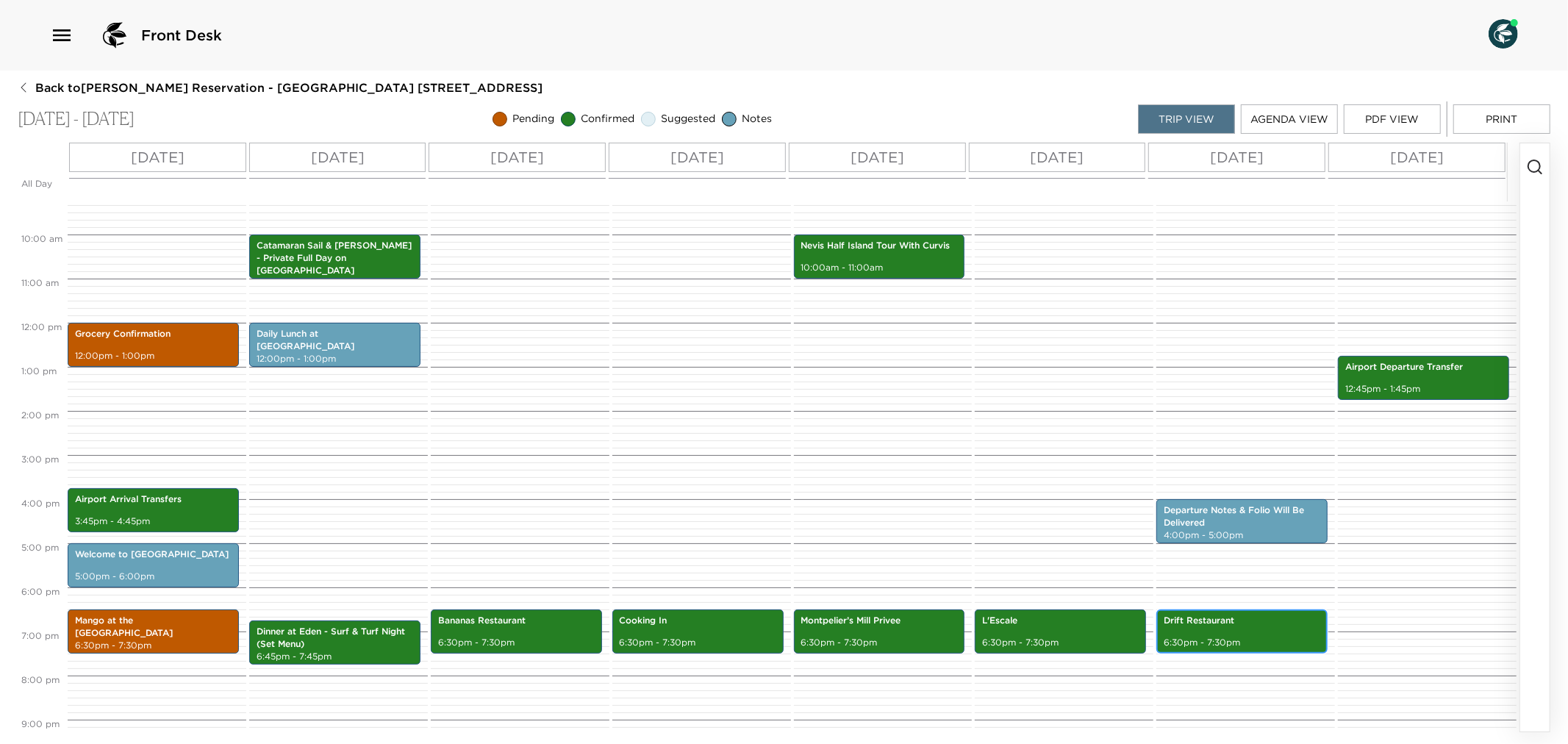
scroll to position [326, 0]
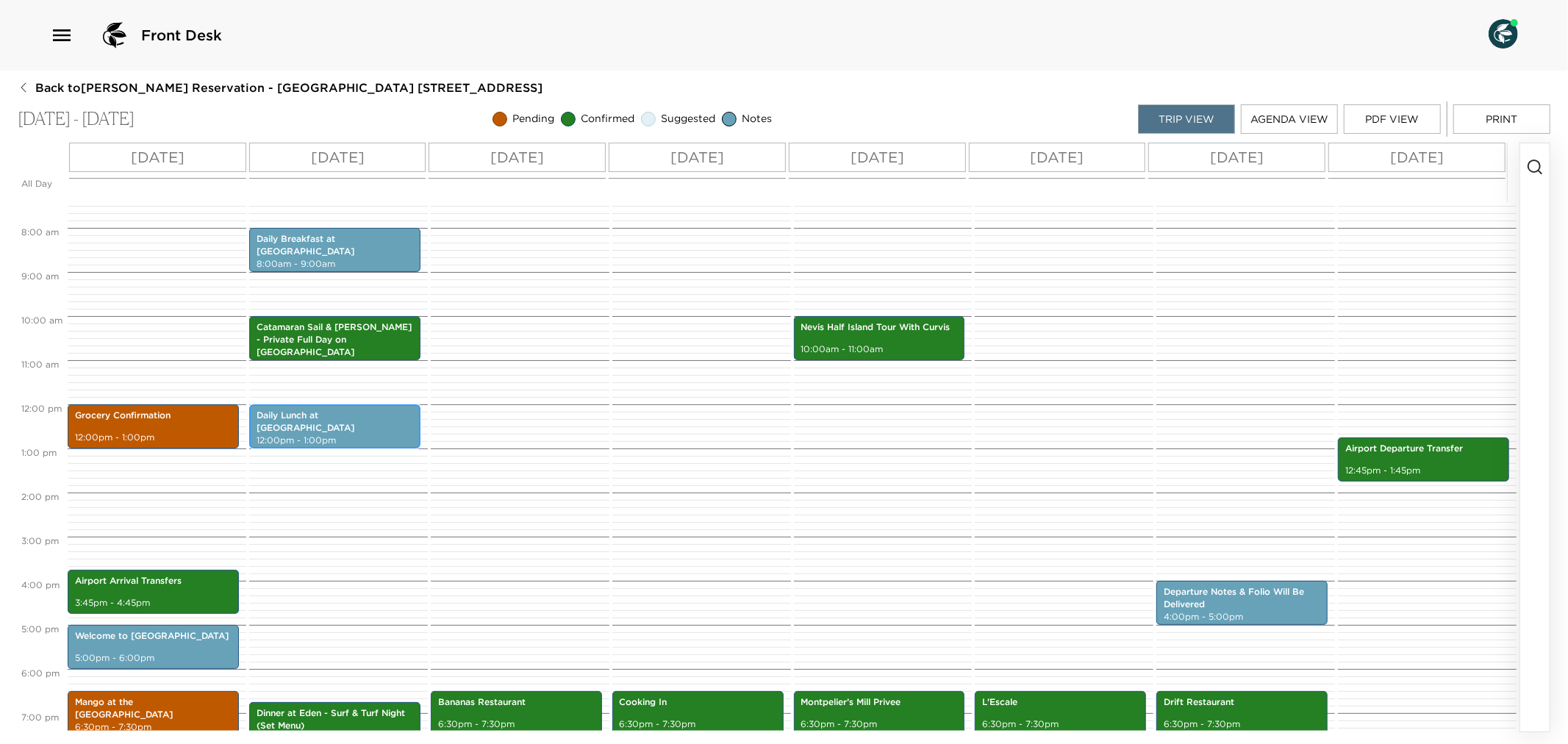
click at [305, 434] on p "12:00pm - 1:00pm" at bounding box center [335, 440] width 157 height 13
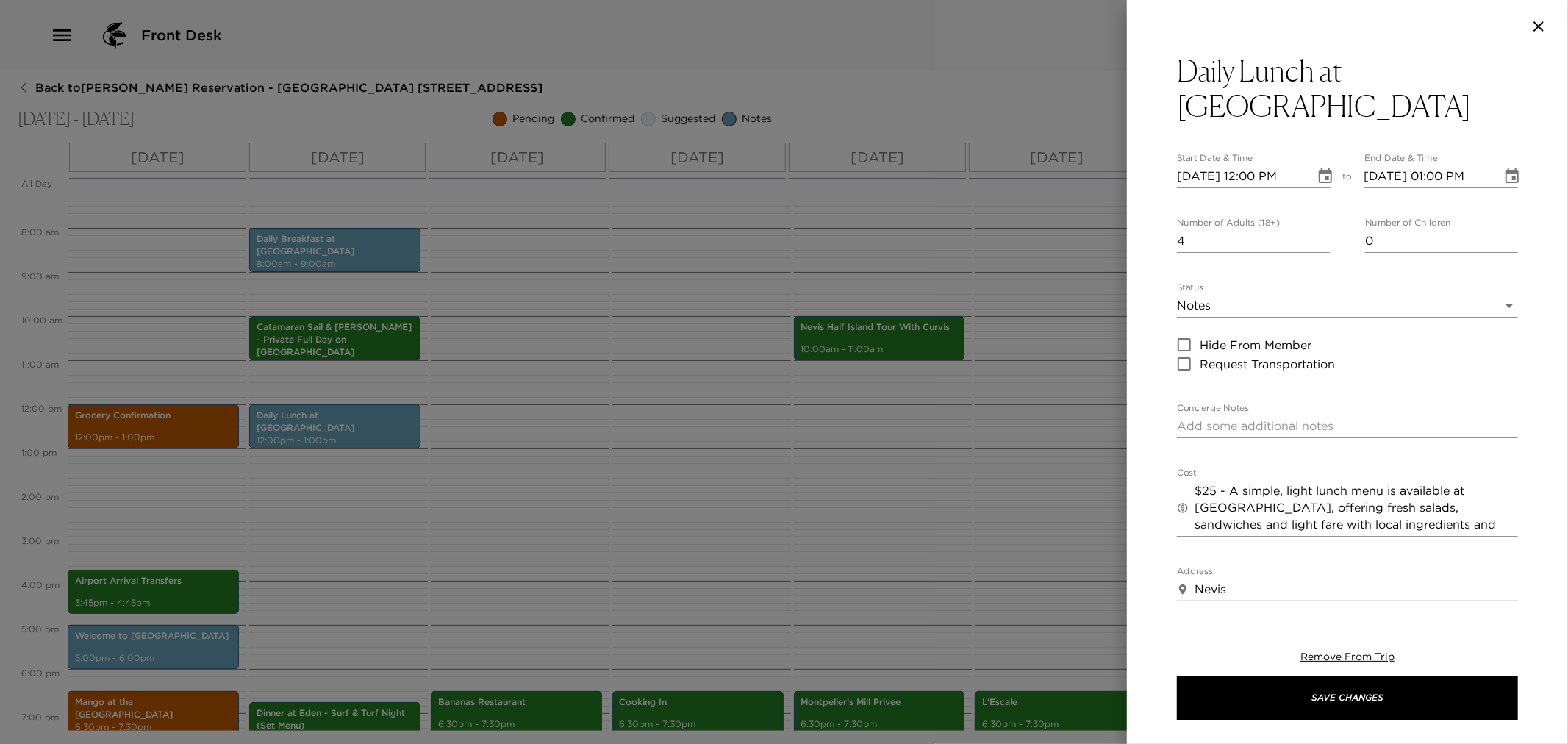
click at [620, 484] on div at bounding box center [784, 372] width 1568 height 744
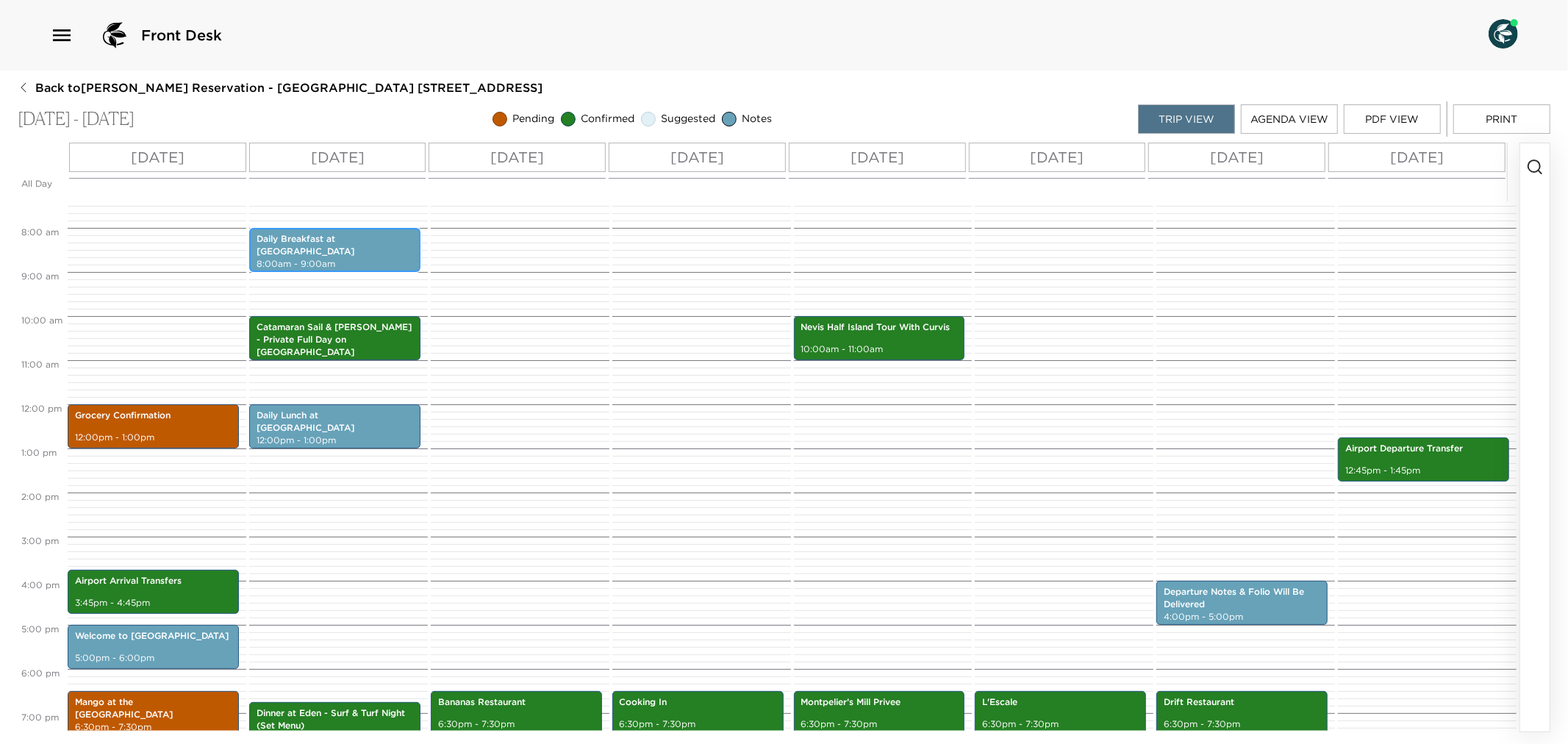
click at [335, 232] on div "Daily Breakfast at [GEOGRAPHIC_DATA] 8:00am - 9:00am" at bounding box center [335, 249] width 163 height 40
click at [335, 232] on div "Daily Breakfast at Eden 8:00am - 9:00am" at bounding box center [335, 249] width 163 height 40
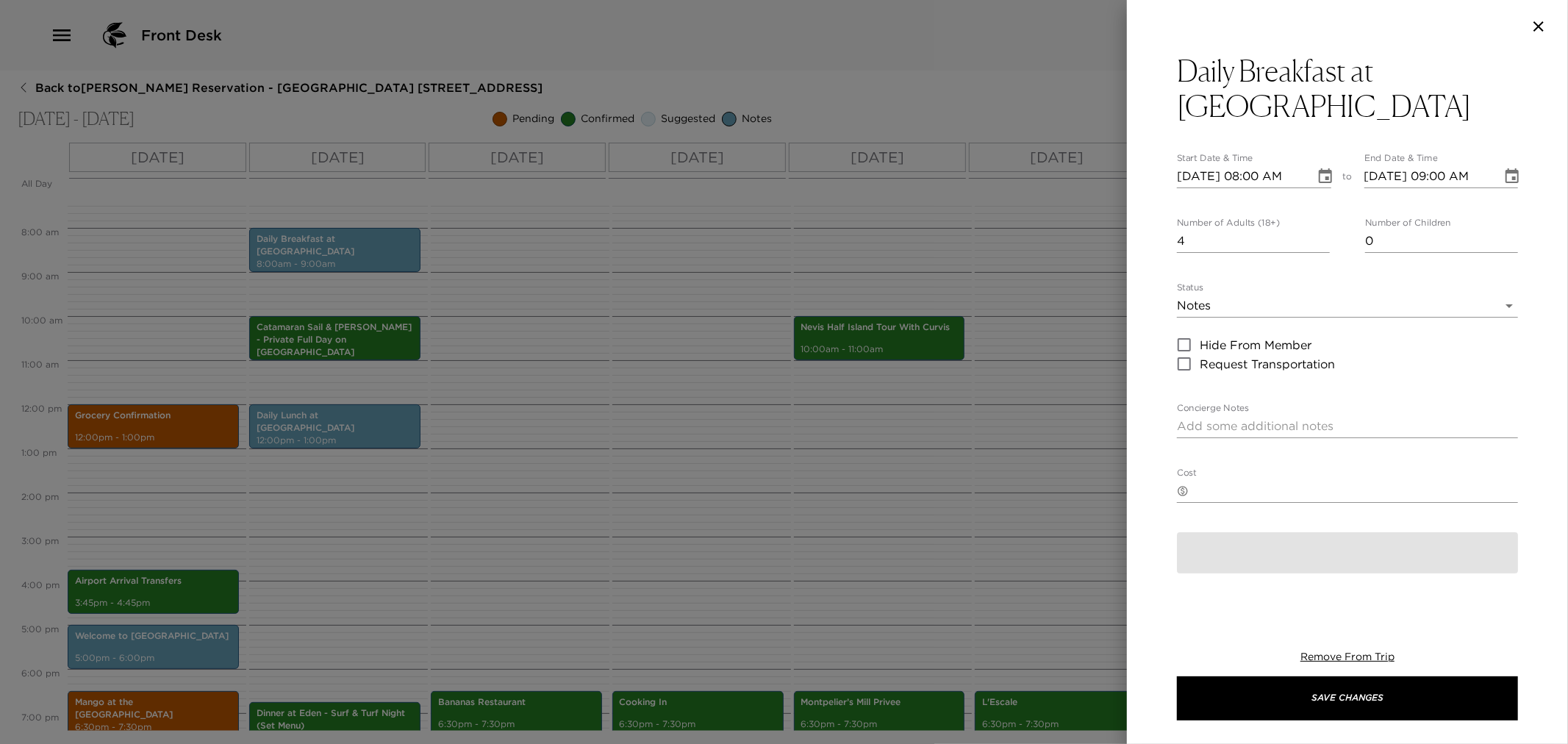
click at [1190, 415] on div "x" at bounding box center [1348, 426] width 341 height 24
paste textarea "Breakfast is served from 8:00 AM to 10:00 AM"
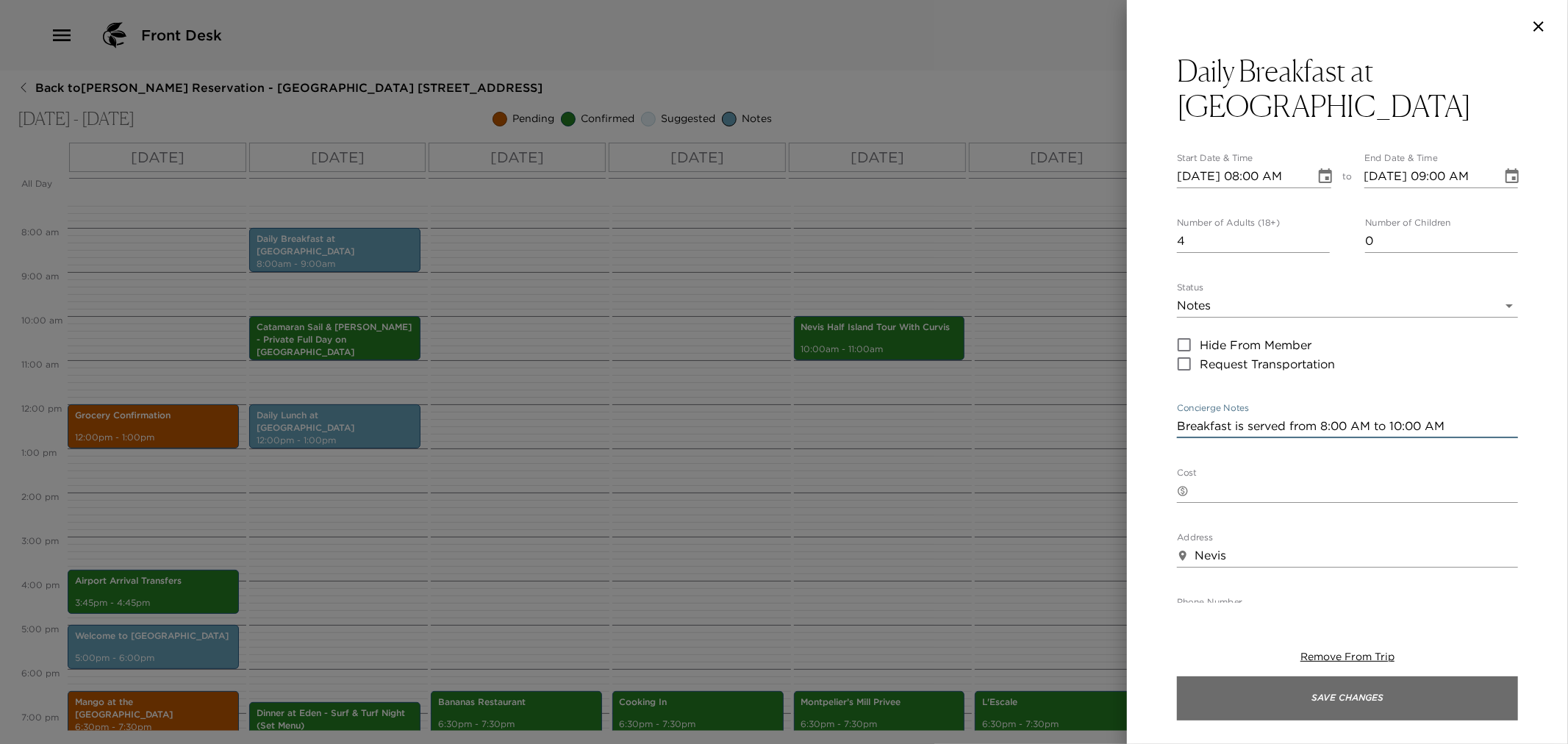
type textarea "Breakfast is served from 8:00 AM to 10:00 AM"
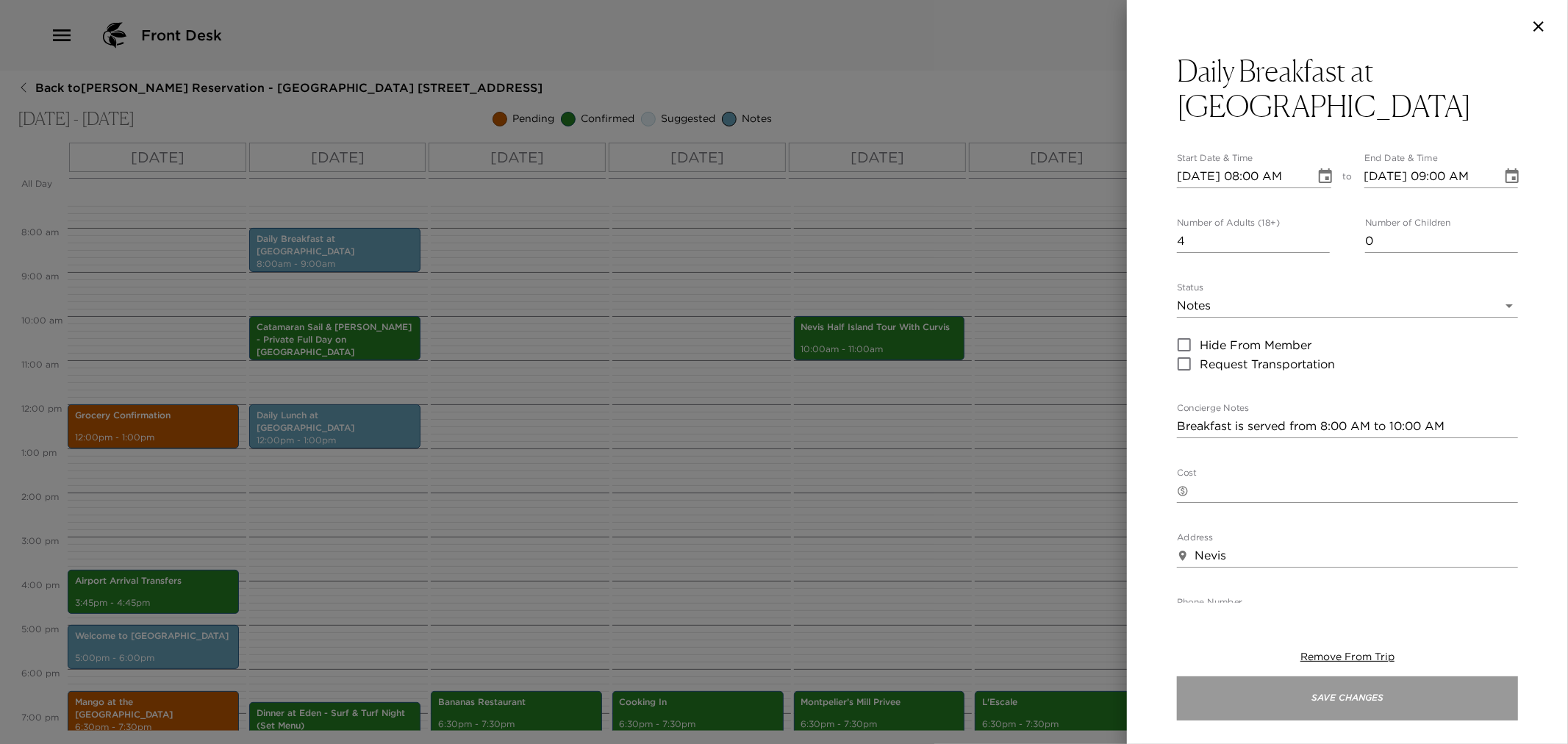
click at [1258, 707] on button "Save Changes" at bounding box center [1348, 699] width 341 height 44
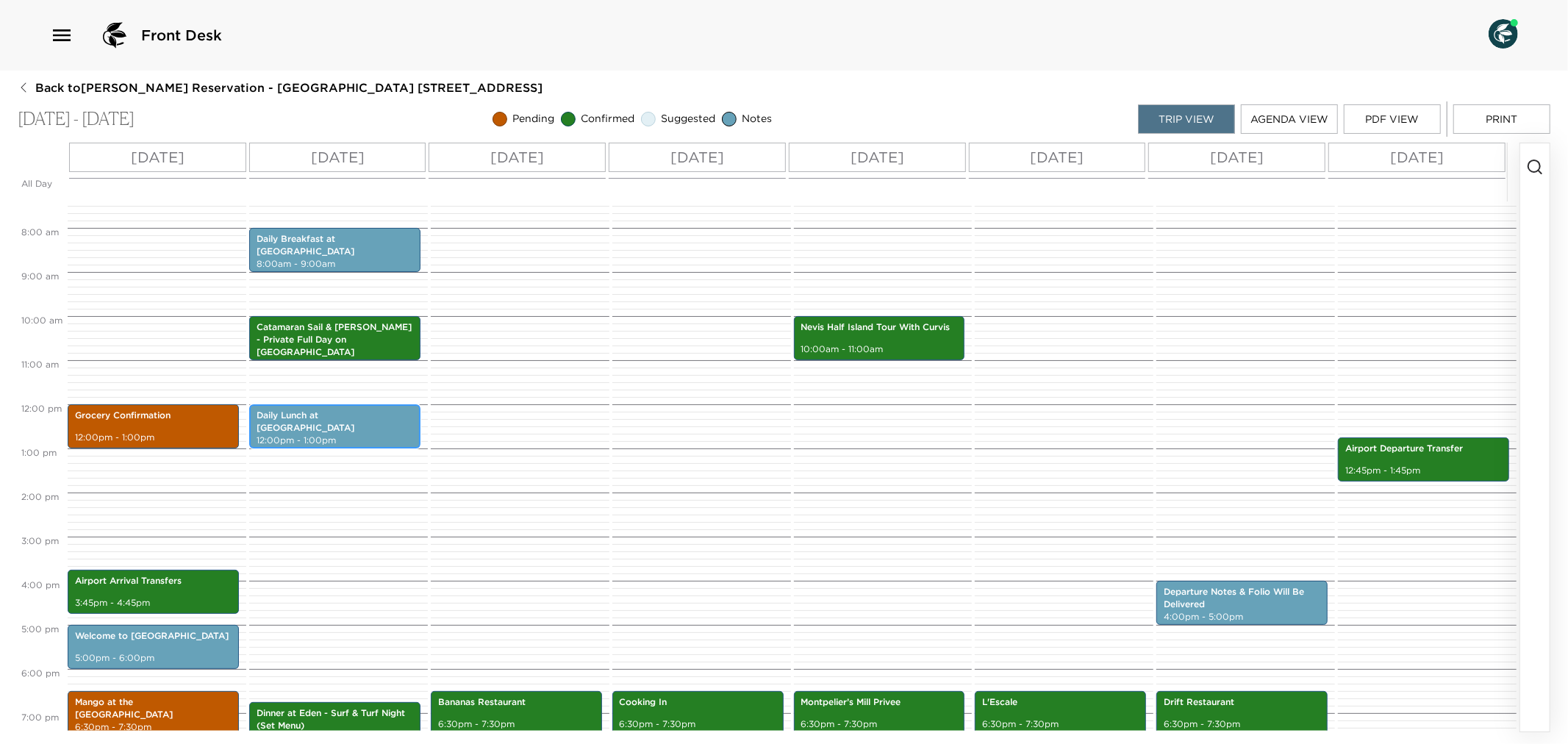
click at [377, 424] on div "Daily Lunch at Eden 12:00pm - 1:00pm" at bounding box center [335, 426] width 163 height 40
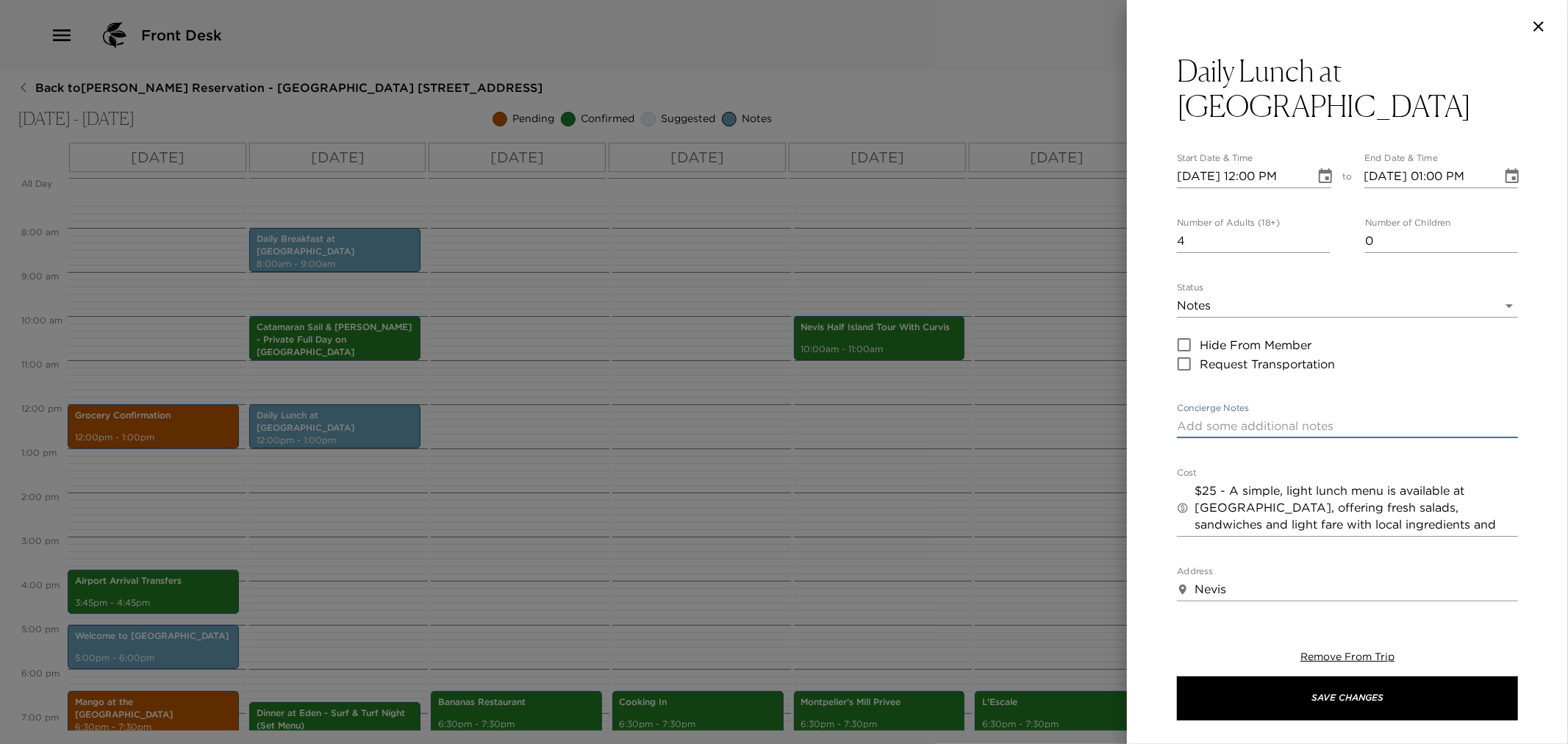
click at [1186, 418] on textarea "Concierge Notes" at bounding box center [1348, 426] width 341 height 17
paste textarea "Lunch is served from 12:00 PM to 3:00 PM"
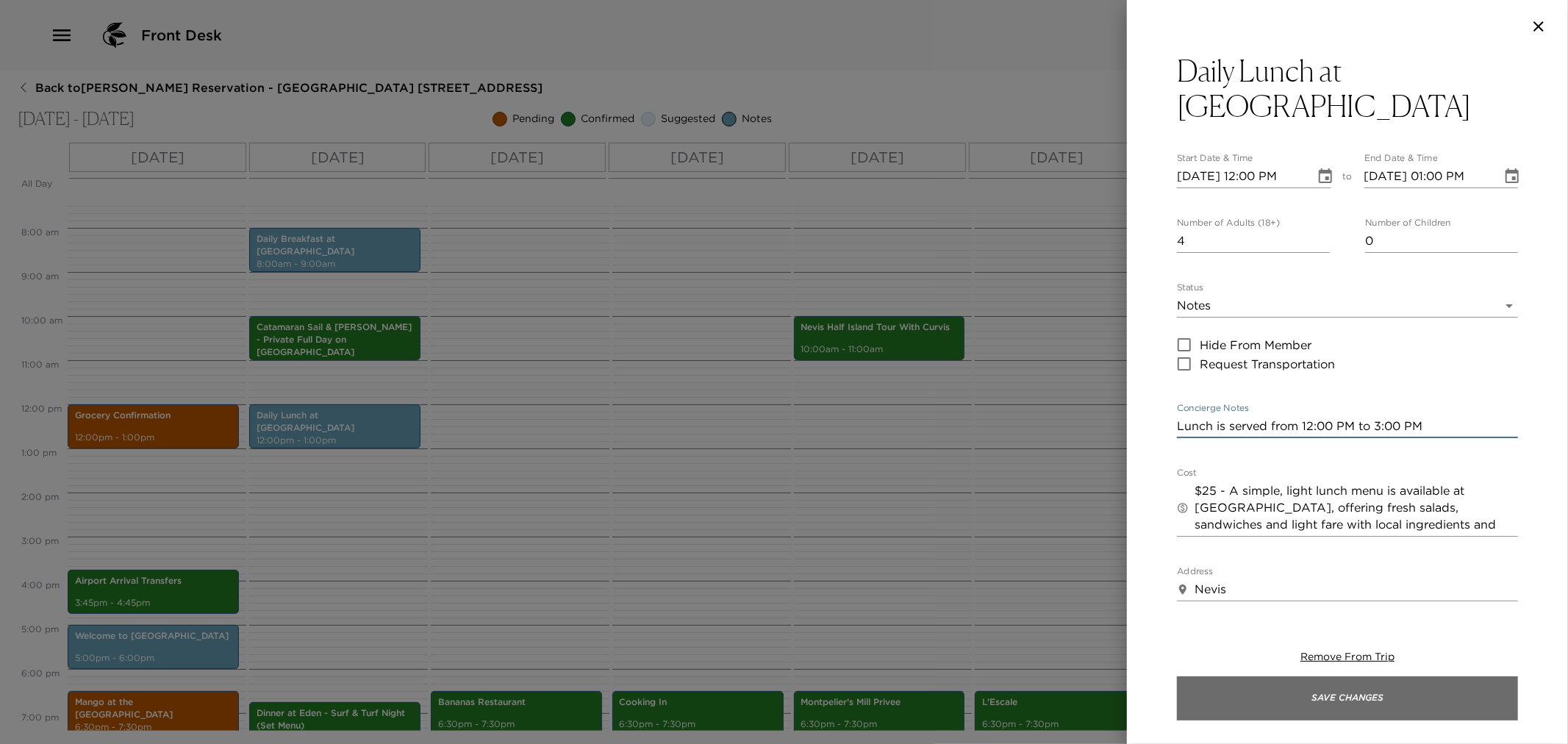
type textarea "Lunch is served from 12:00 PM to 3:00 PM"
click at [1336, 704] on button "Save Changes" at bounding box center [1348, 699] width 341 height 44
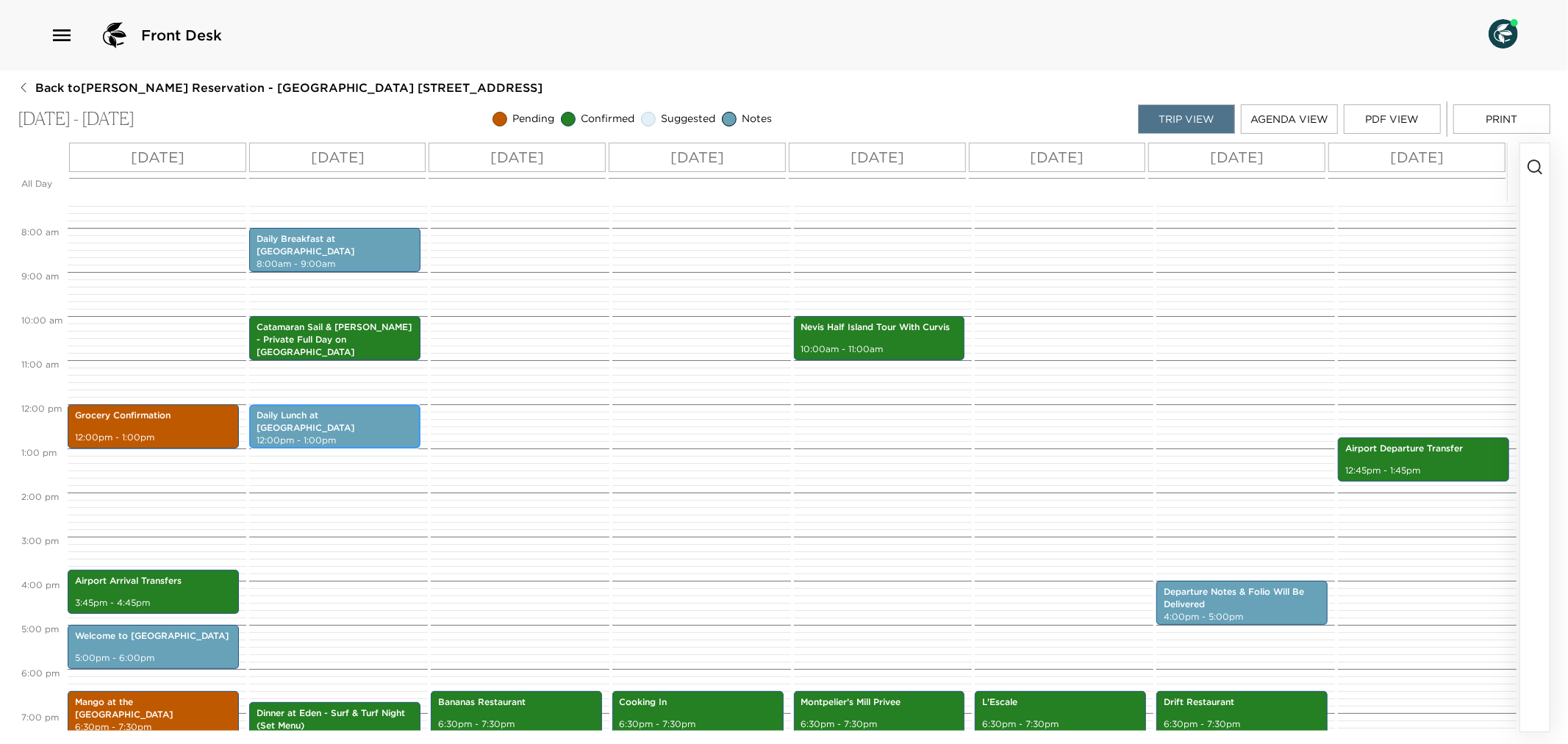
scroll to position [245, 0]
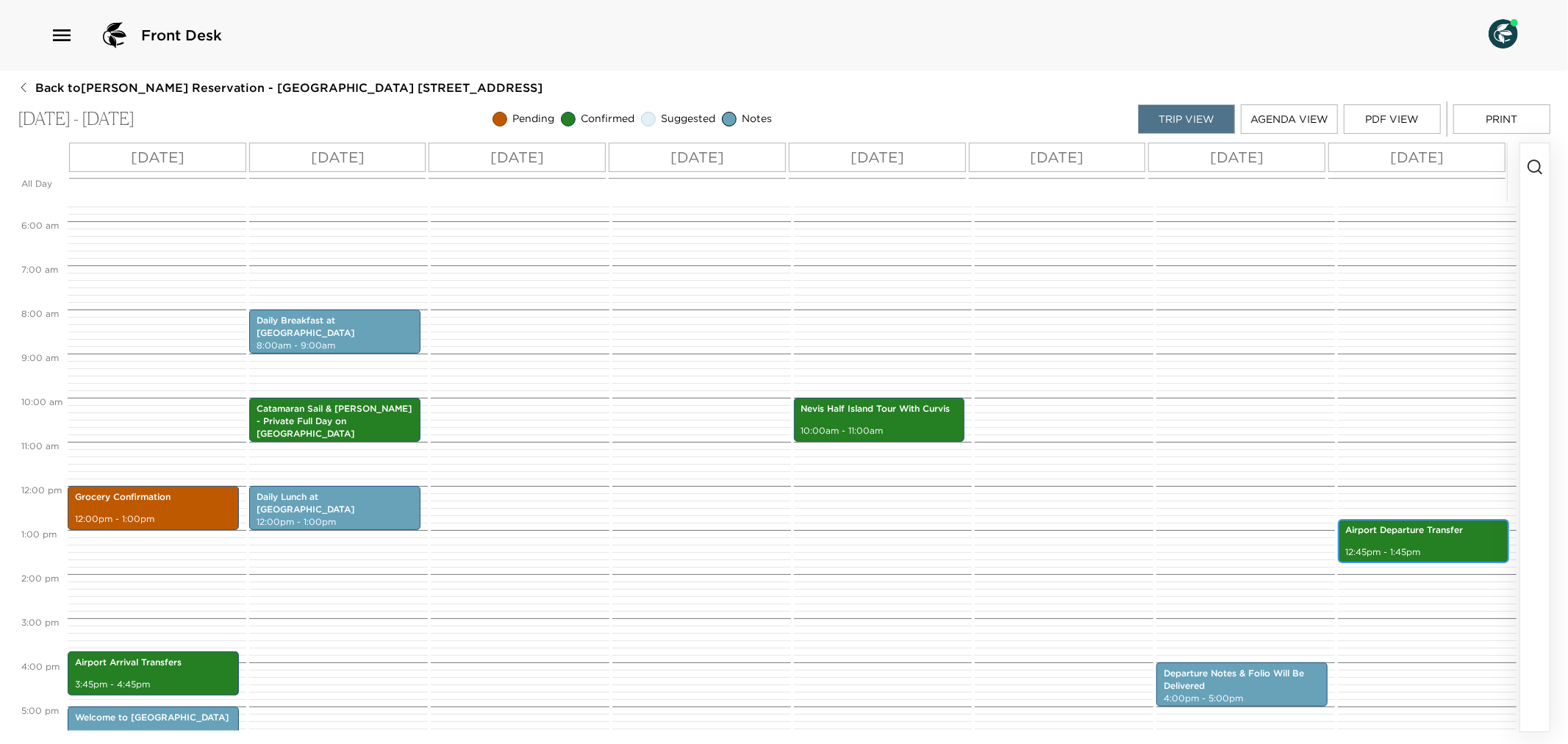
click at [1376, 544] on div "Airport Departure Transfer 12:45pm - 1:45pm" at bounding box center [1423, 541] width 163 height 40
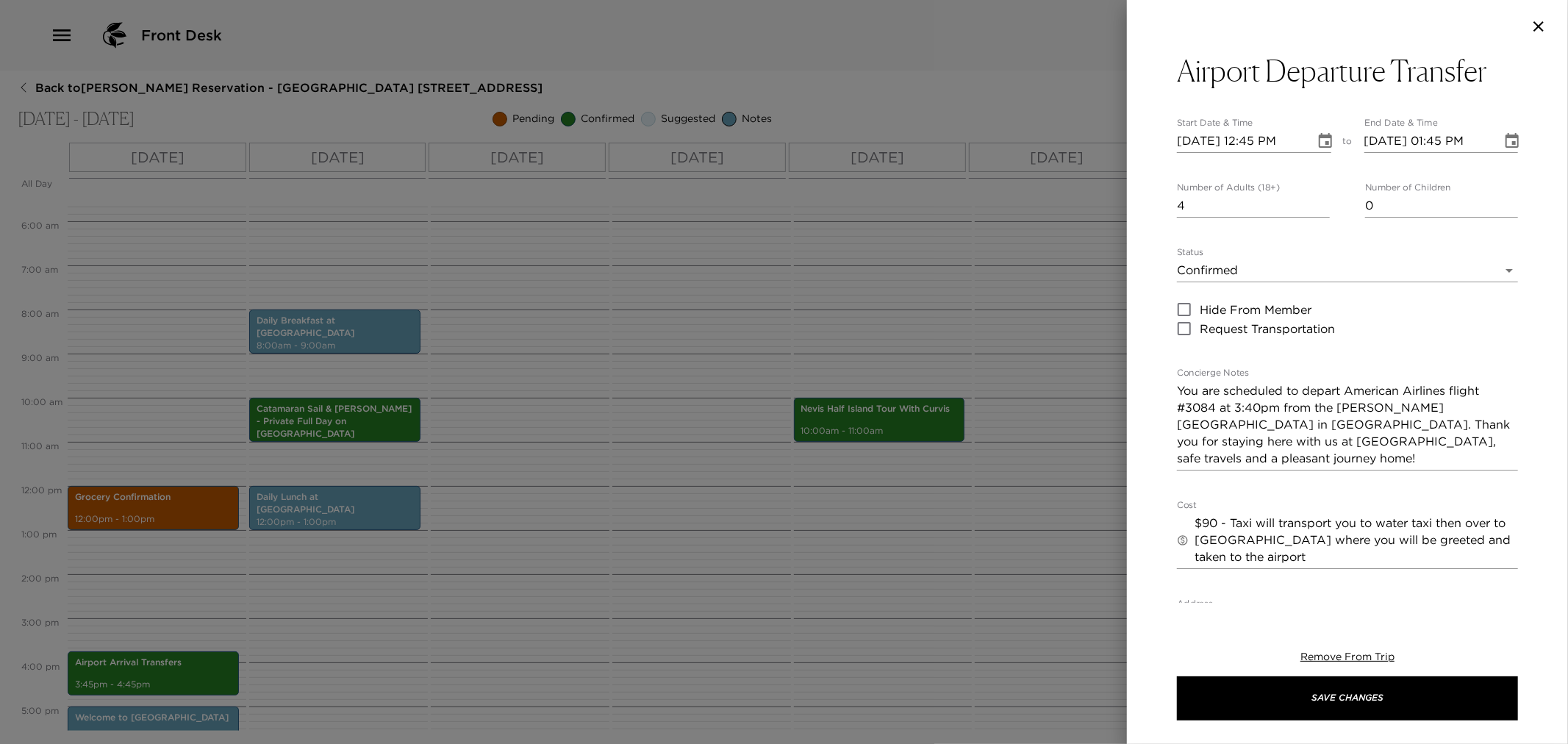
click at [1060, 581] on div at bounding box center [784, 372] width 1568 height 744
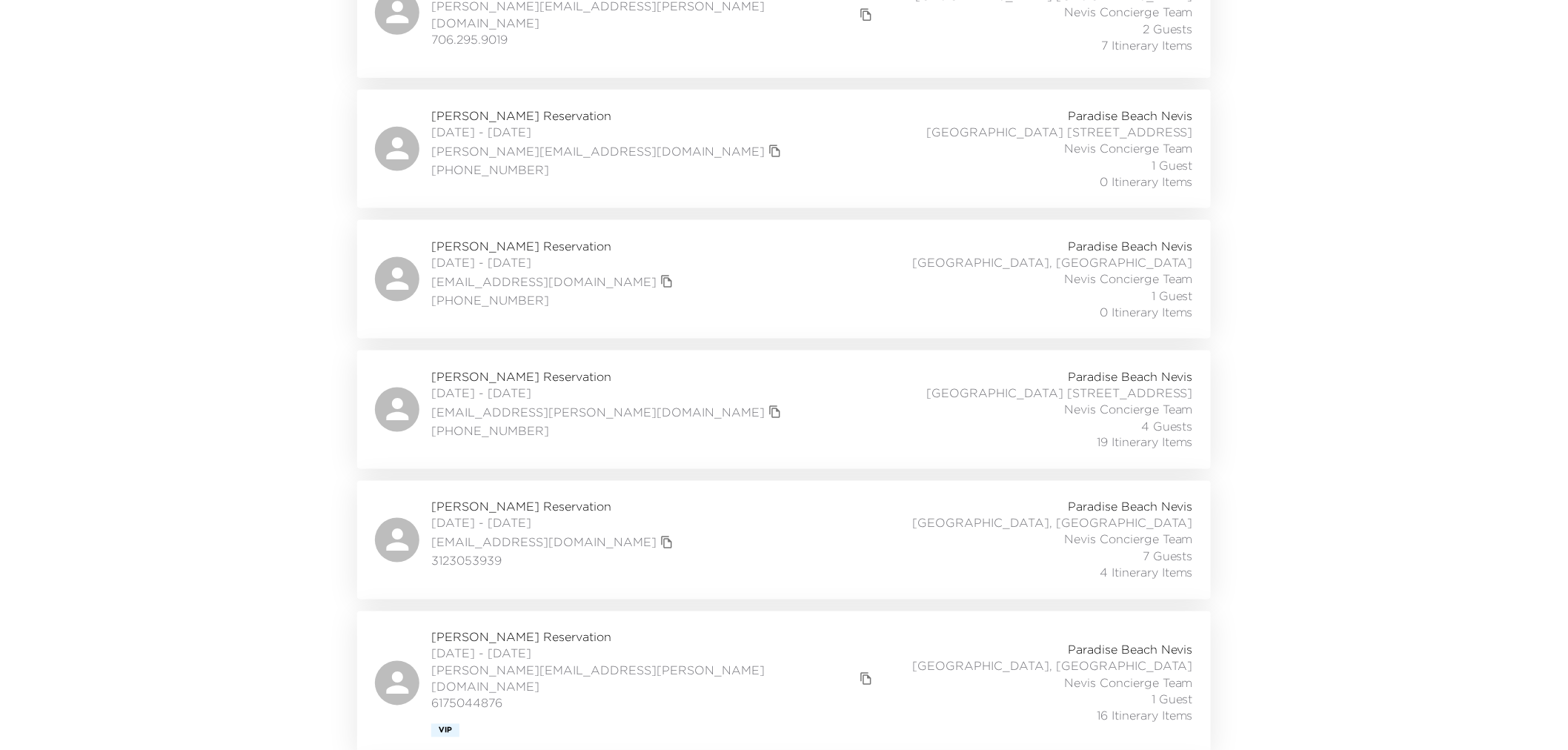
scroll to position [3130, 0]
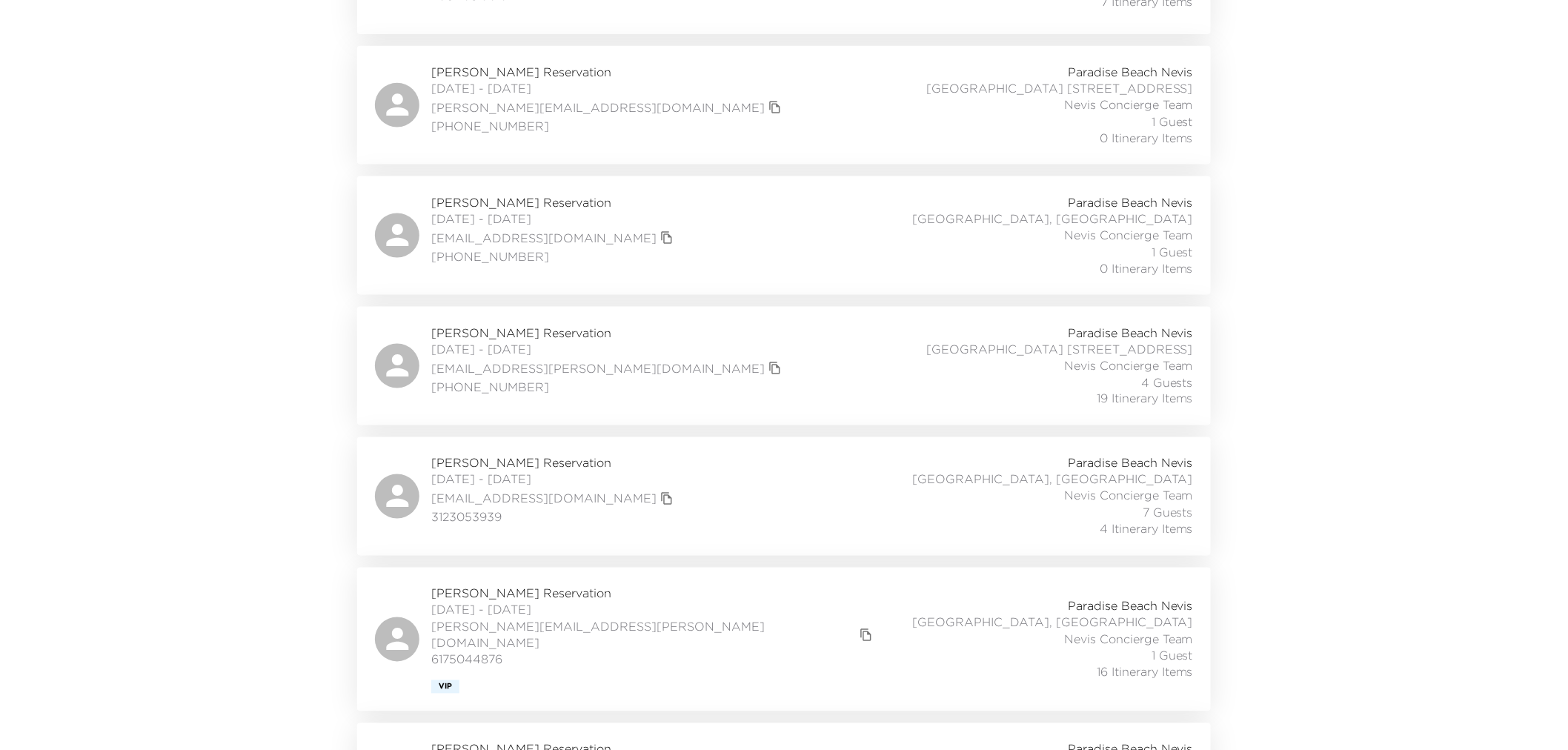
click at [787, 585] on div "[PERSON_NAME] Reservation [DATE] - [DATE] [PERSON_NAME][EMAIL_ADDRESS][PERSON_N…" at bounding box center [784, 639] width 818 height 108
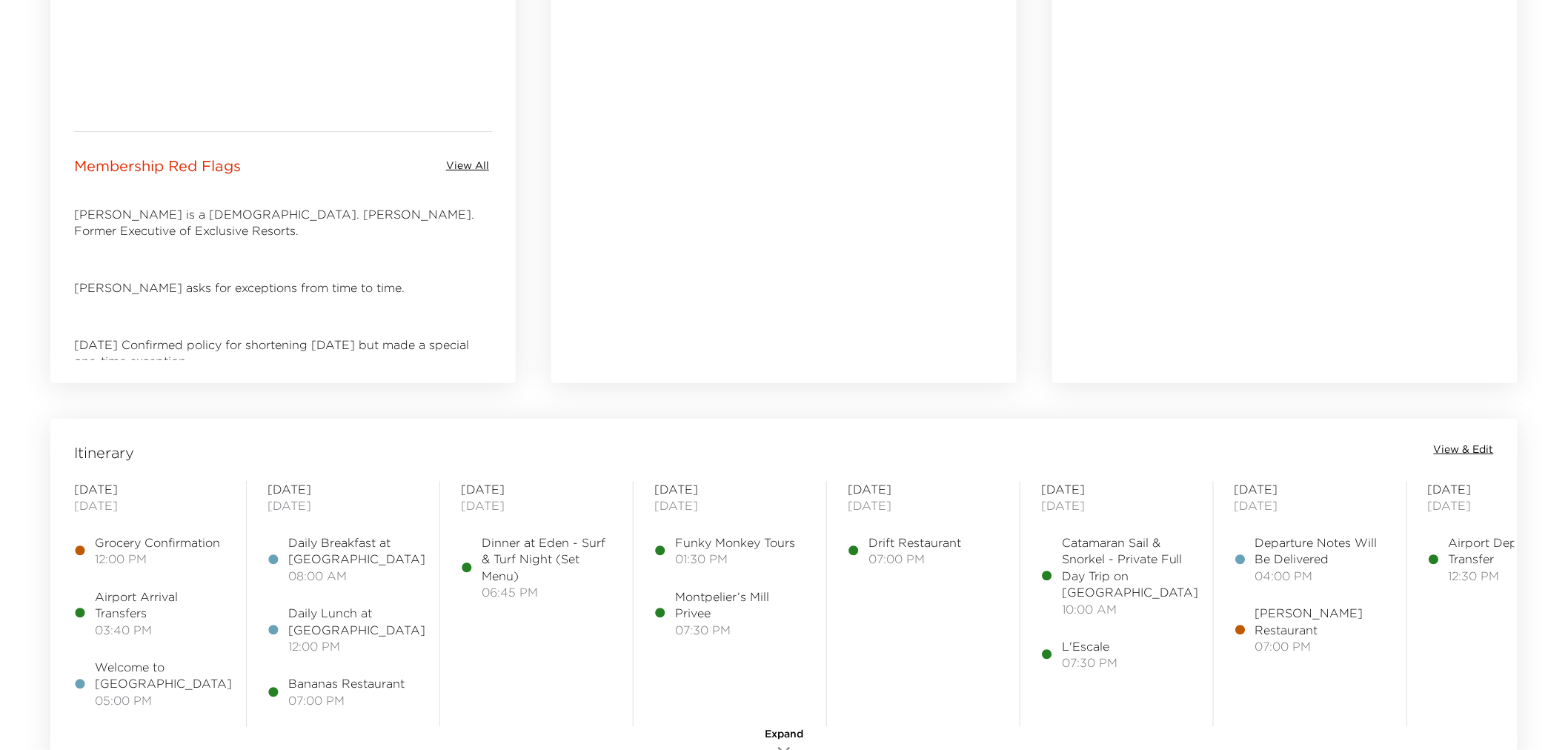
scroll to position [824, 0]
click at [1484, 438] on span "View & Edit" at bounding box center [1463, 444] width 60 height 15
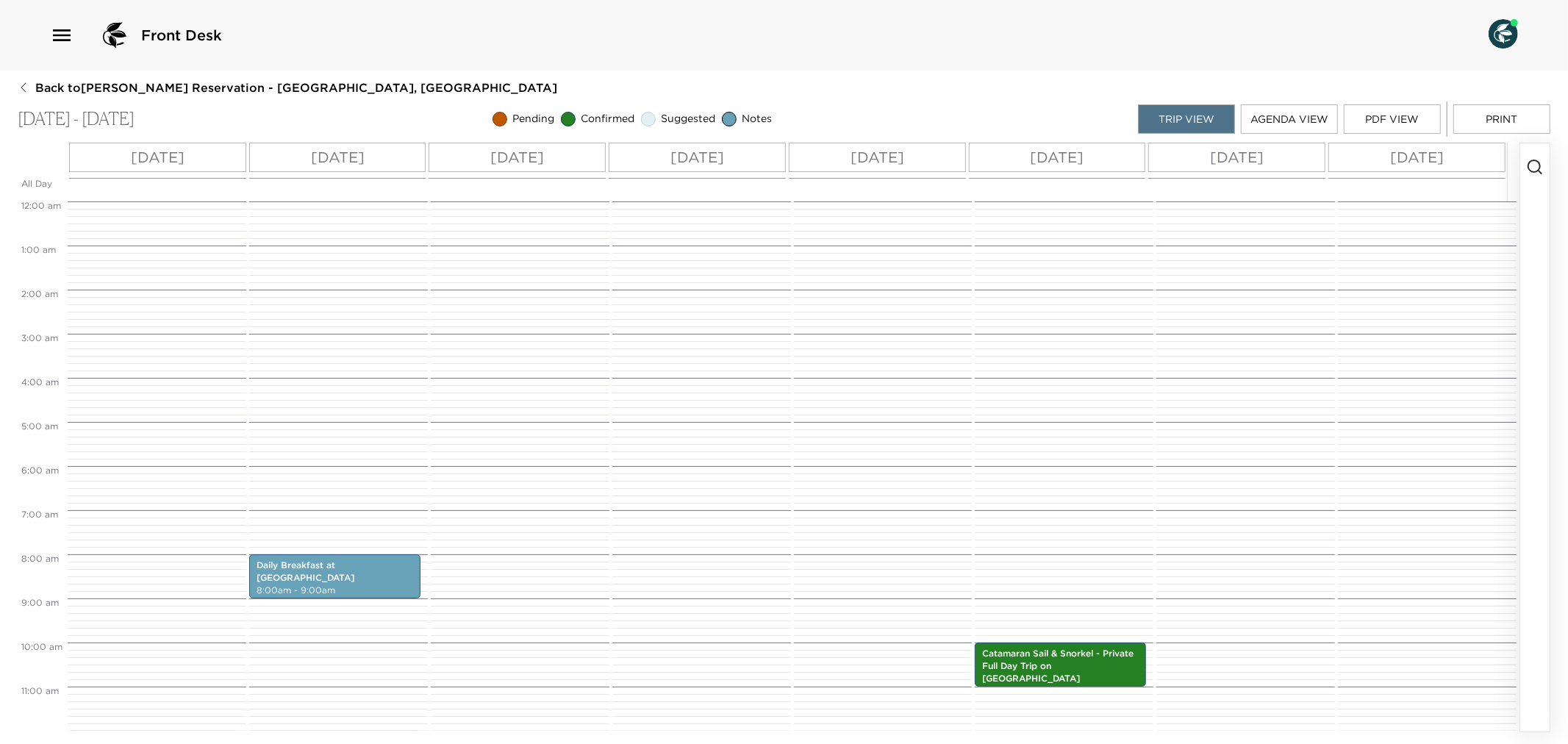
scroll to position [353, 0]
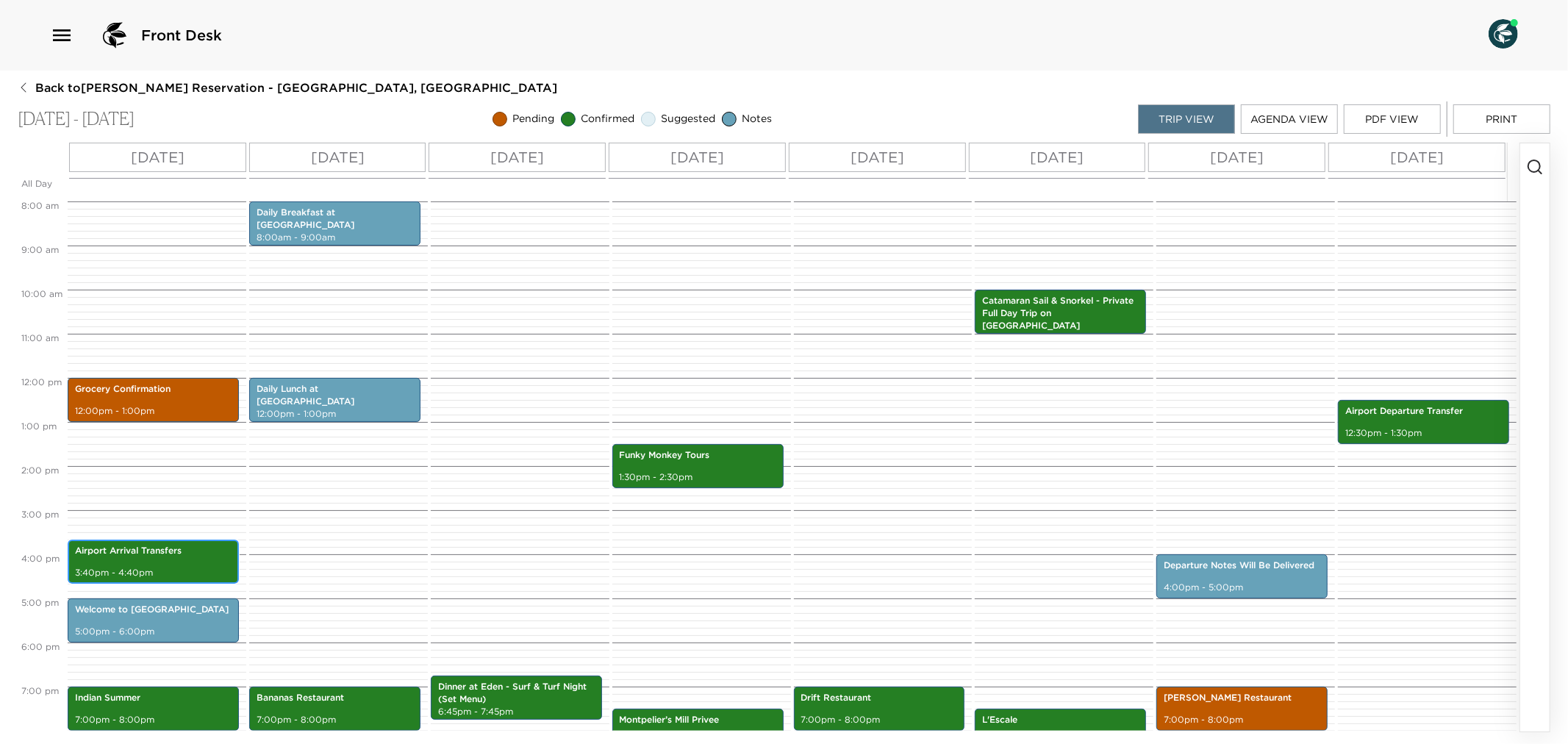
click at [154, 558] on div "Airport Arrival Transfers 3:40pm - 4:40pm" at bounding box center [153, 562] width 163 height 40
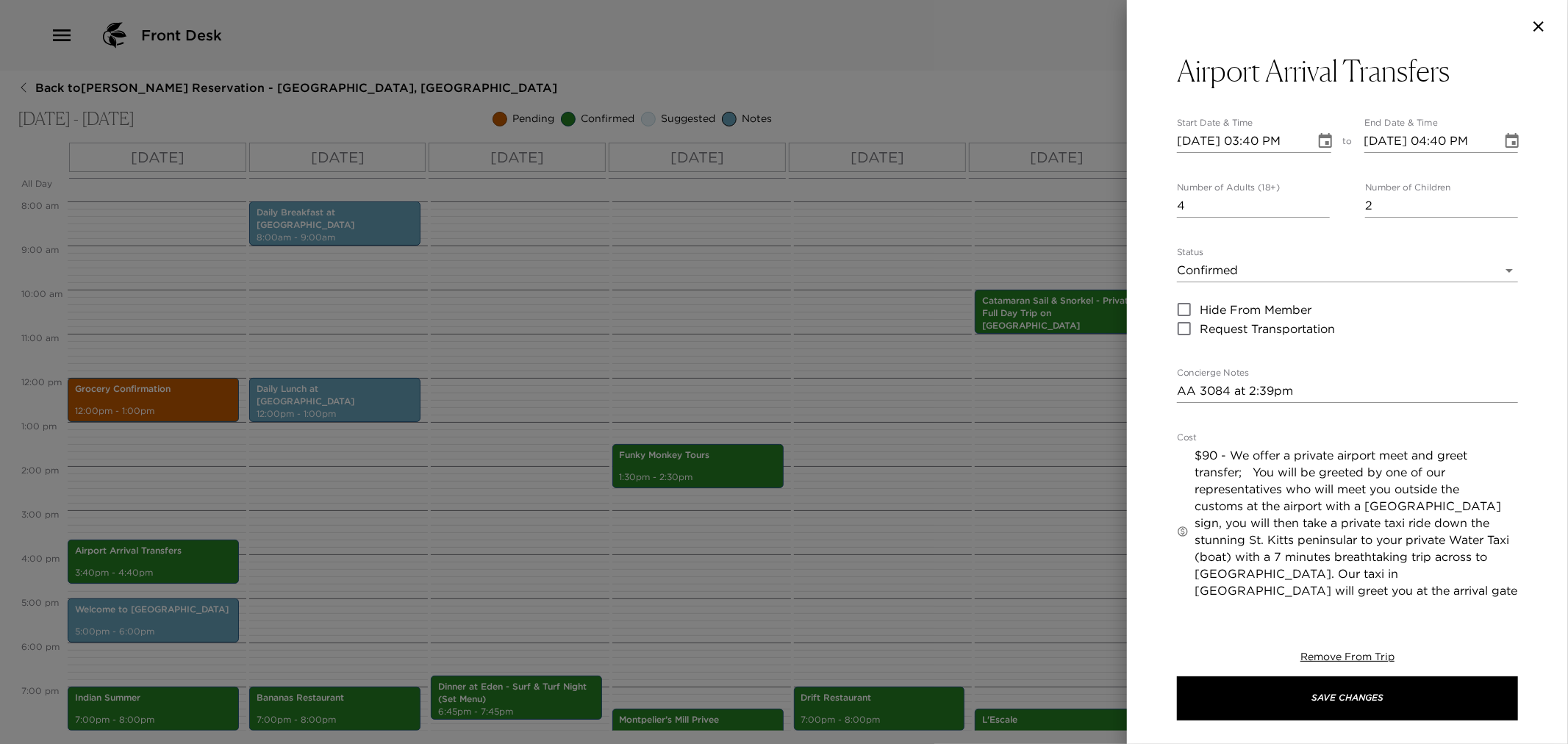
click at [1179, 391] on textarea "AA 3084 at 2:39pm" at bounding box center [1348, 391] width 341 height 17
paste textarea "You are scheduled to arrive via American Airlines flight #3084 at 2:15pm at the…"
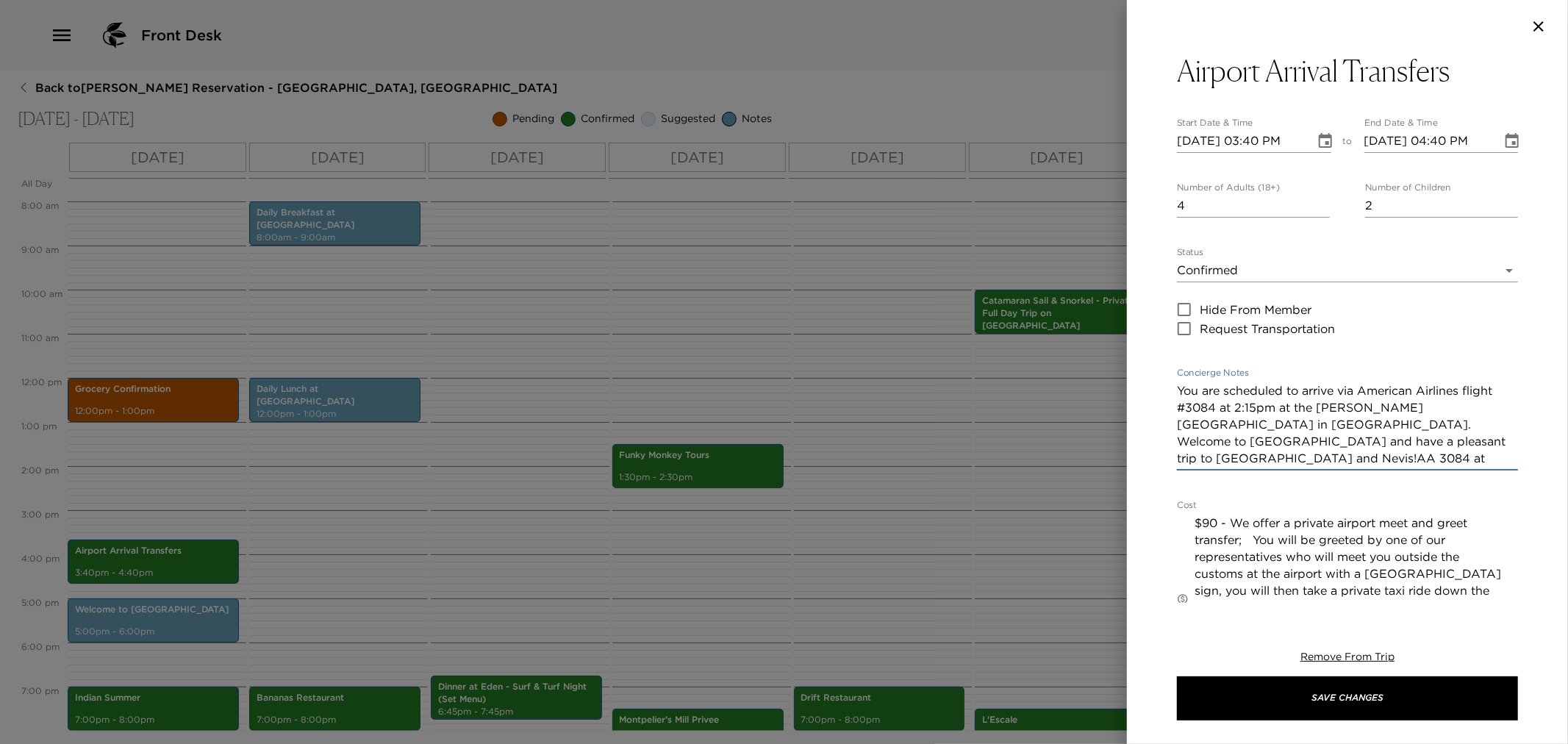
click at [1256, 407] on textarea "You are scheduled to arrive via American Airlines flight #3084 at 2:15pm at the…" at bounding box center [1348, 424] width 341 height 84
drag, startPoint x: 1239, startPoint y: 458, endPoint x: 1376, endPoint y: 457, distance: 137.0
click at [1376, 457] on textarea "You are scheduled to arrive via American Airlines flight #3084 at 2:39pm at the…" at bounding box center [1348, 424] width 341 height 84
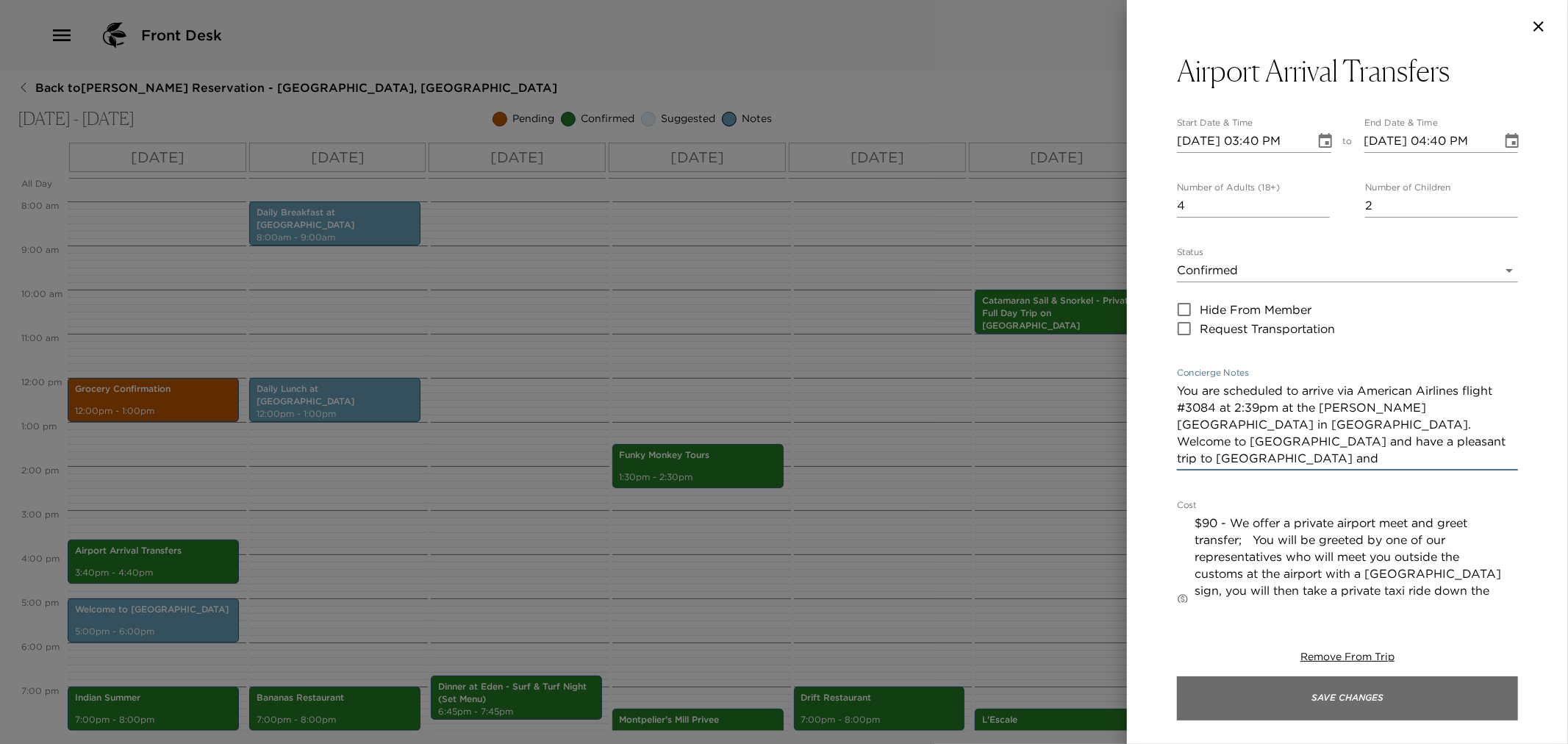
type textarea "You are scheduled to arrive via American Airlines flight #3084 at 2:39pm at the…"
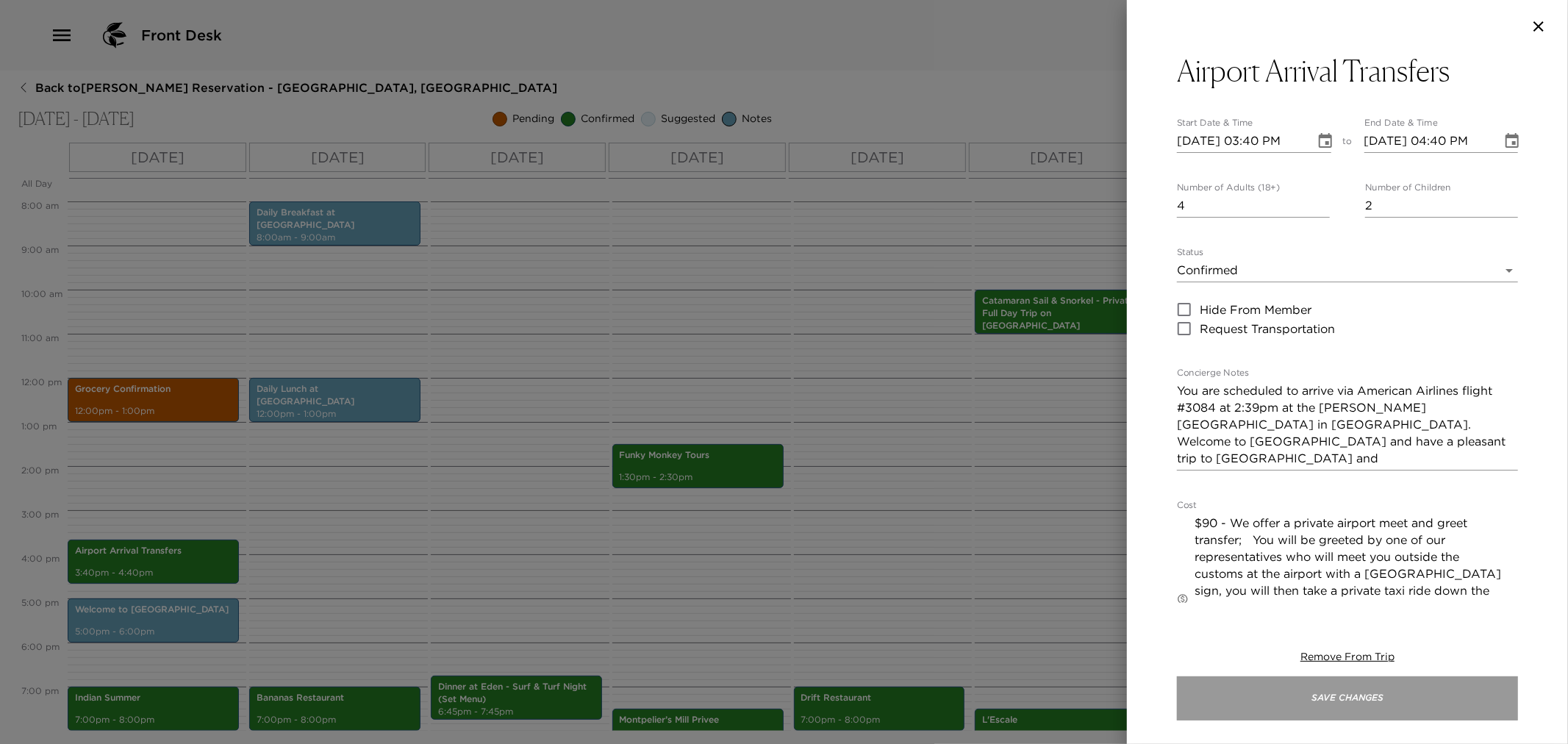
click at [1332, 694] on button "Save Changes" at bounding box center [1348, 699] width 341 height 44
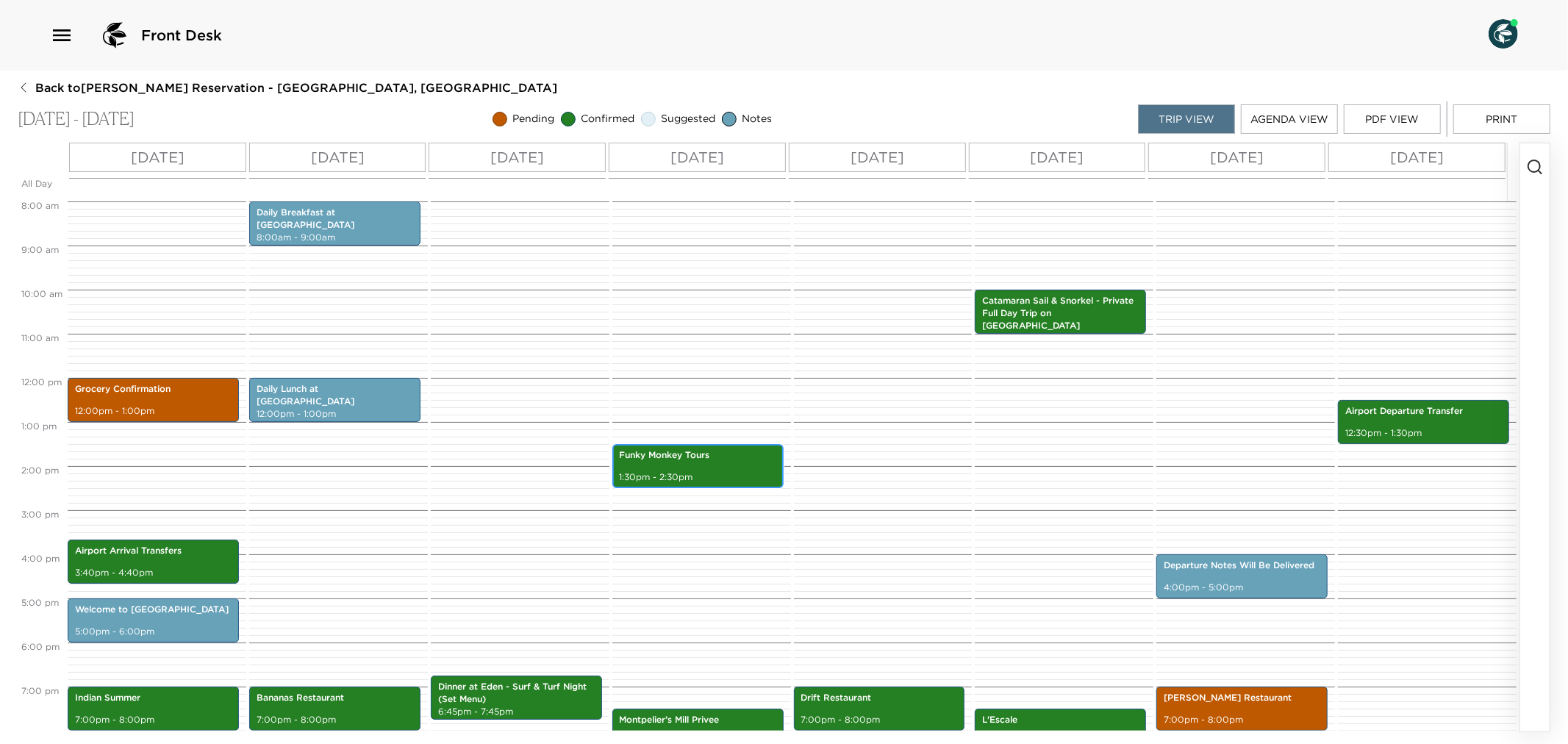
click at [709, 466] on div "Funky Monkey Tours 1:30pm - 2:30pm" at bounding box center [698, 466] width 163 height 40
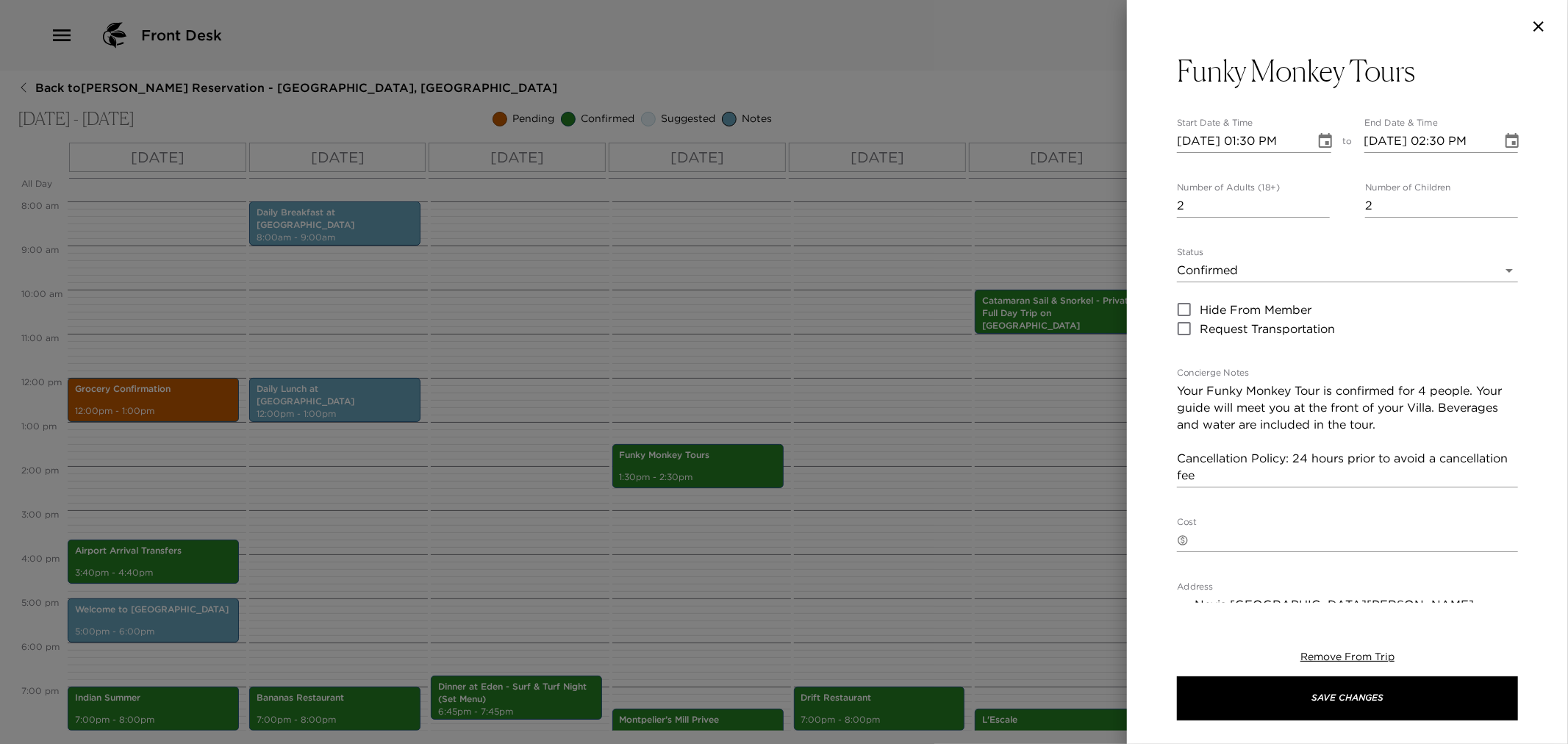
click at [959, 472] on div at bounding box center [784, 372] width 1568 height 744
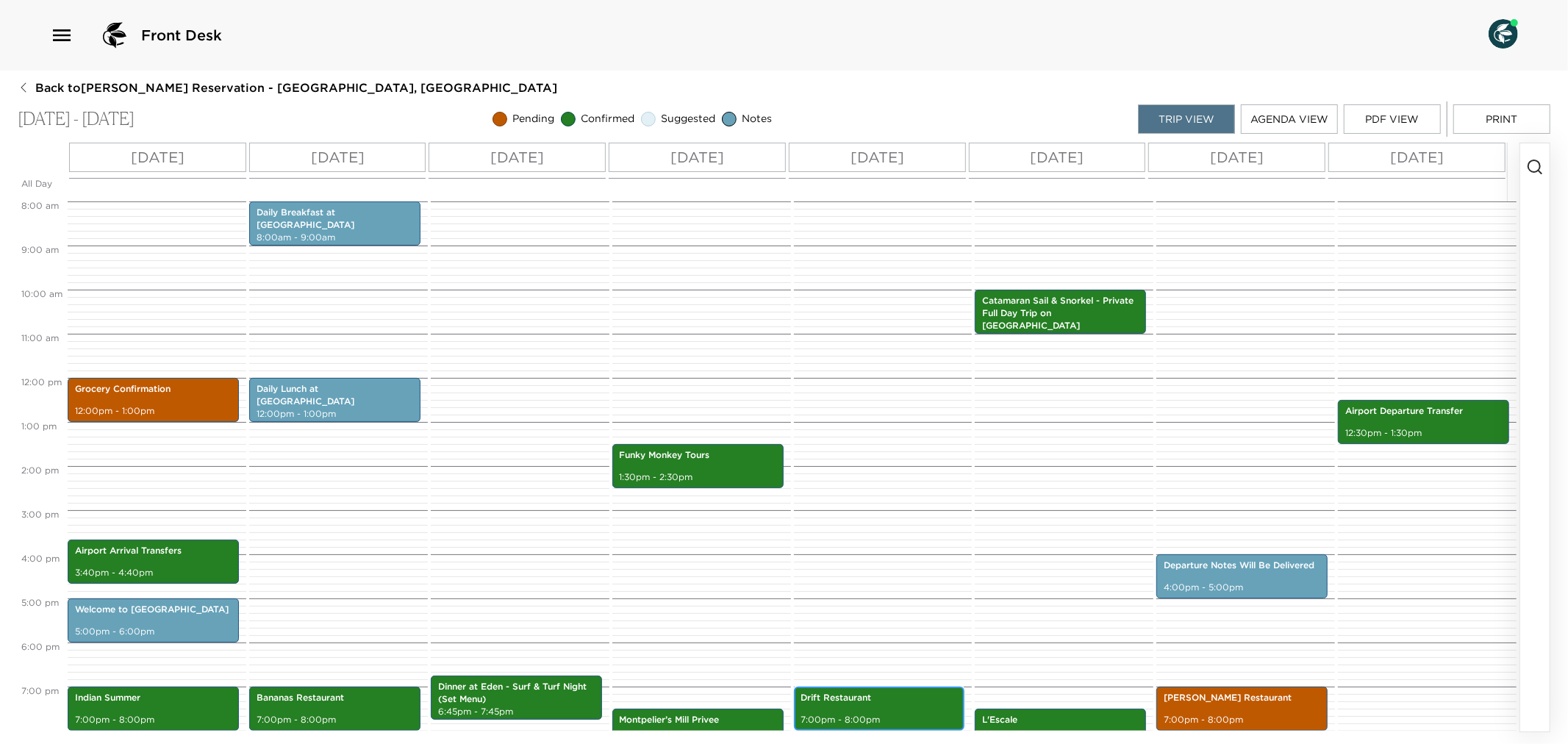
click at [897, 704] on p "Drift Restaurant" at bounding box center [879, 698] width 157 height 13
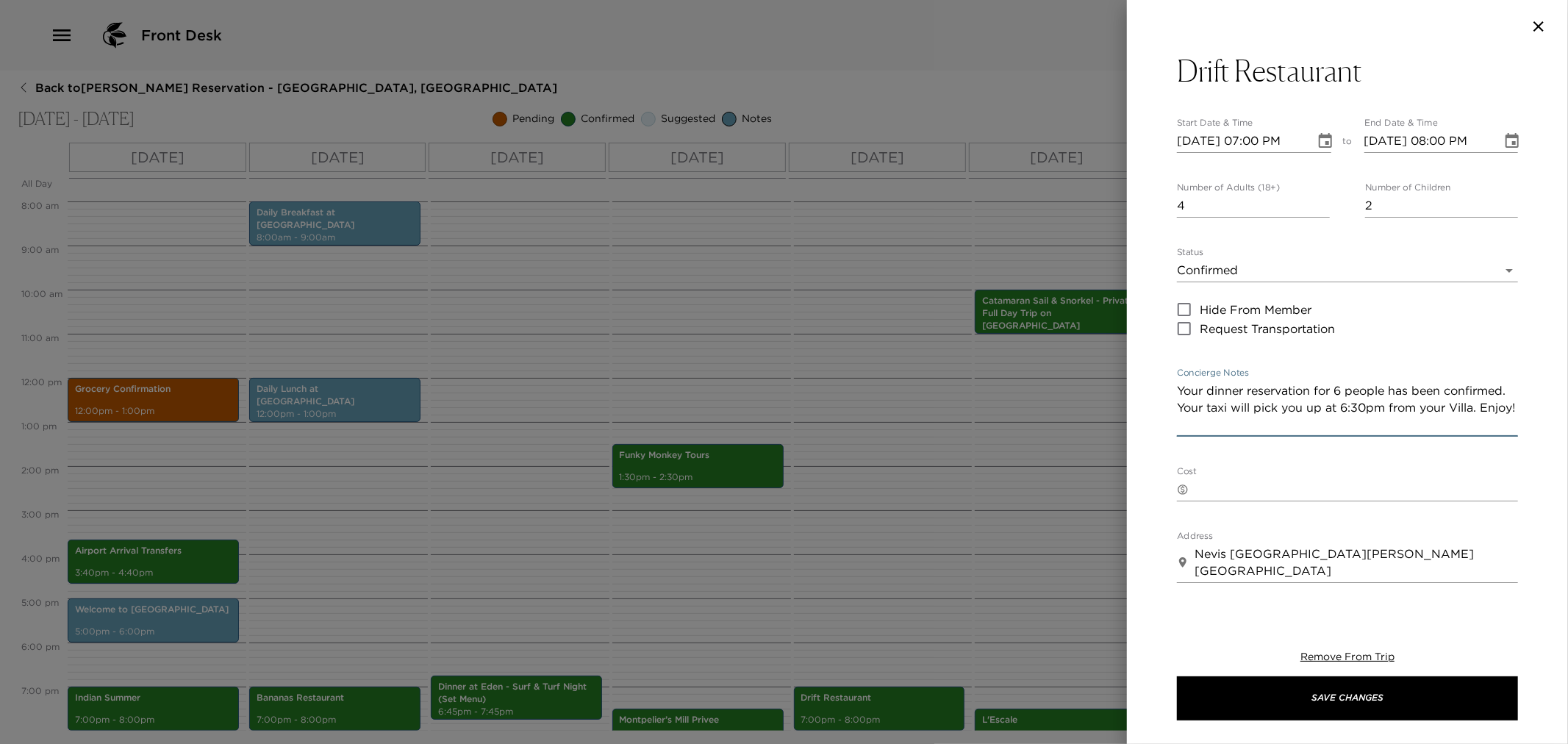
drag, startPoint x: 1178, startPoint y: 392, endPoint x: 1361, endPoint y: 434, distance: 187.8
click at [1361, 434] on div "Your dinner reservation for 6 people has been confirmed. Your taxi will pick yo…" at bounding box center [1348, 408] width 341 height 57
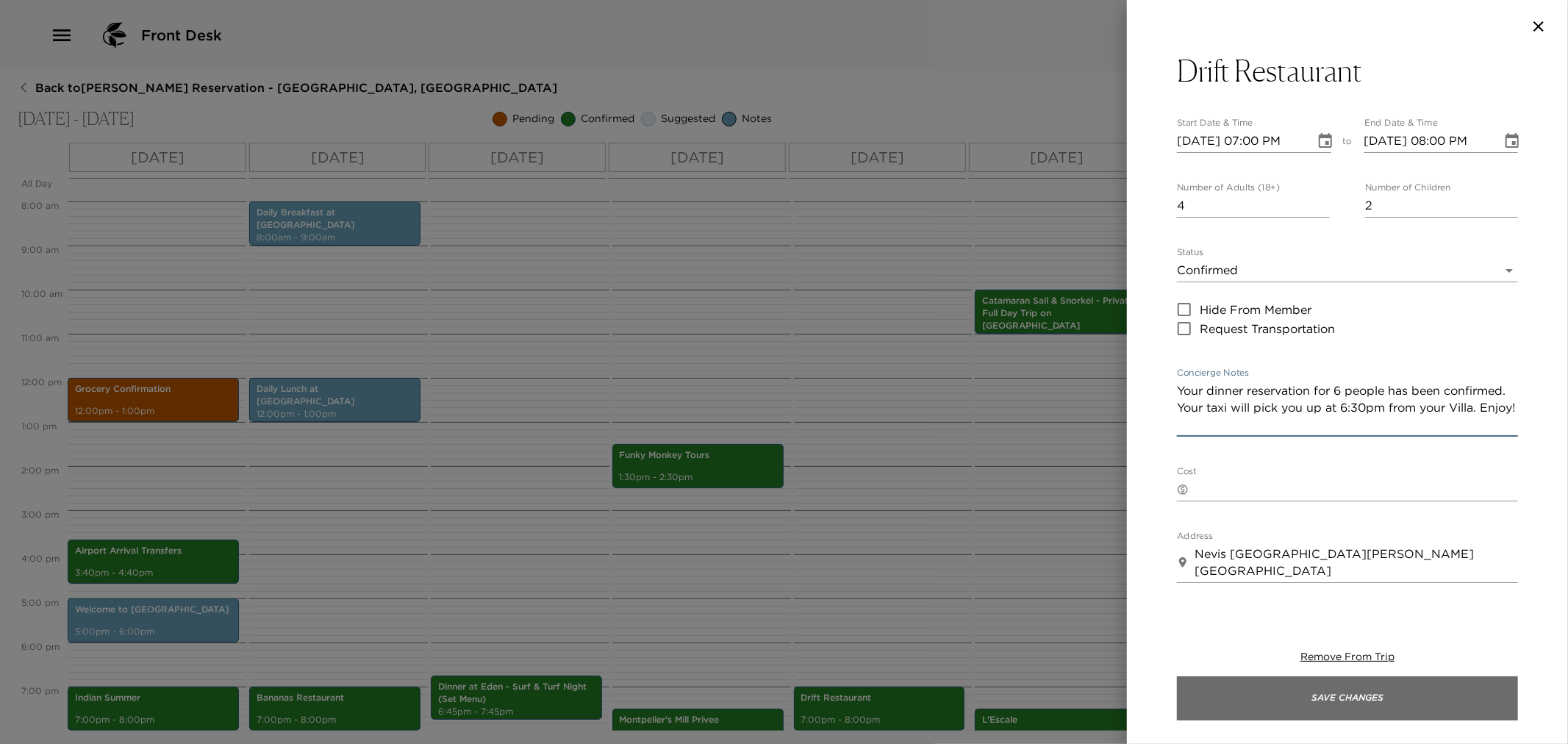
click at [1246, 701] on button "Save Changes" at bounding box center [1348, 699] width 341 height 44
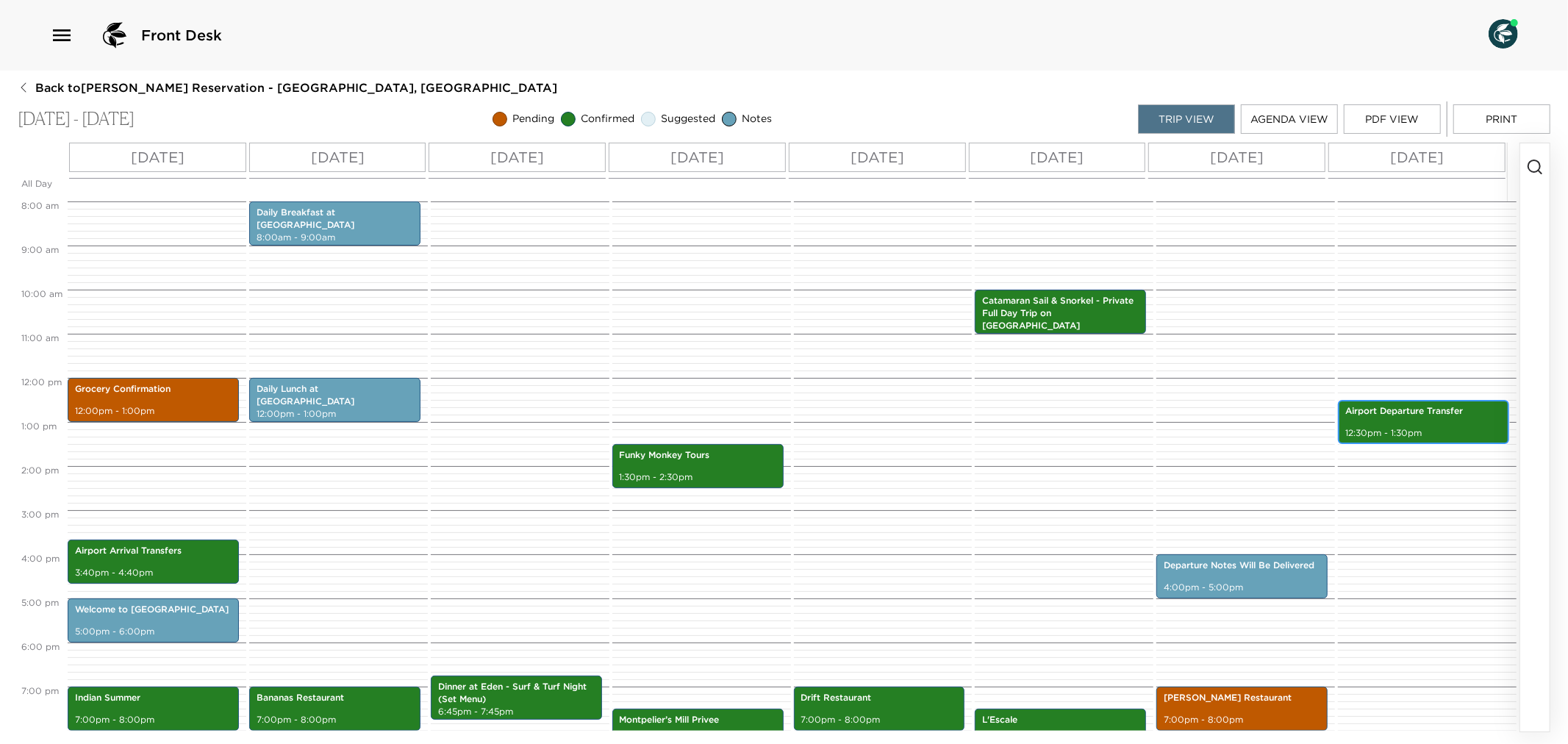
click at [1384, 420] on div "Airport Departure Transfer 12:30pm - 1:30pm" at bounding box center [1423, 421] width 163 height 40
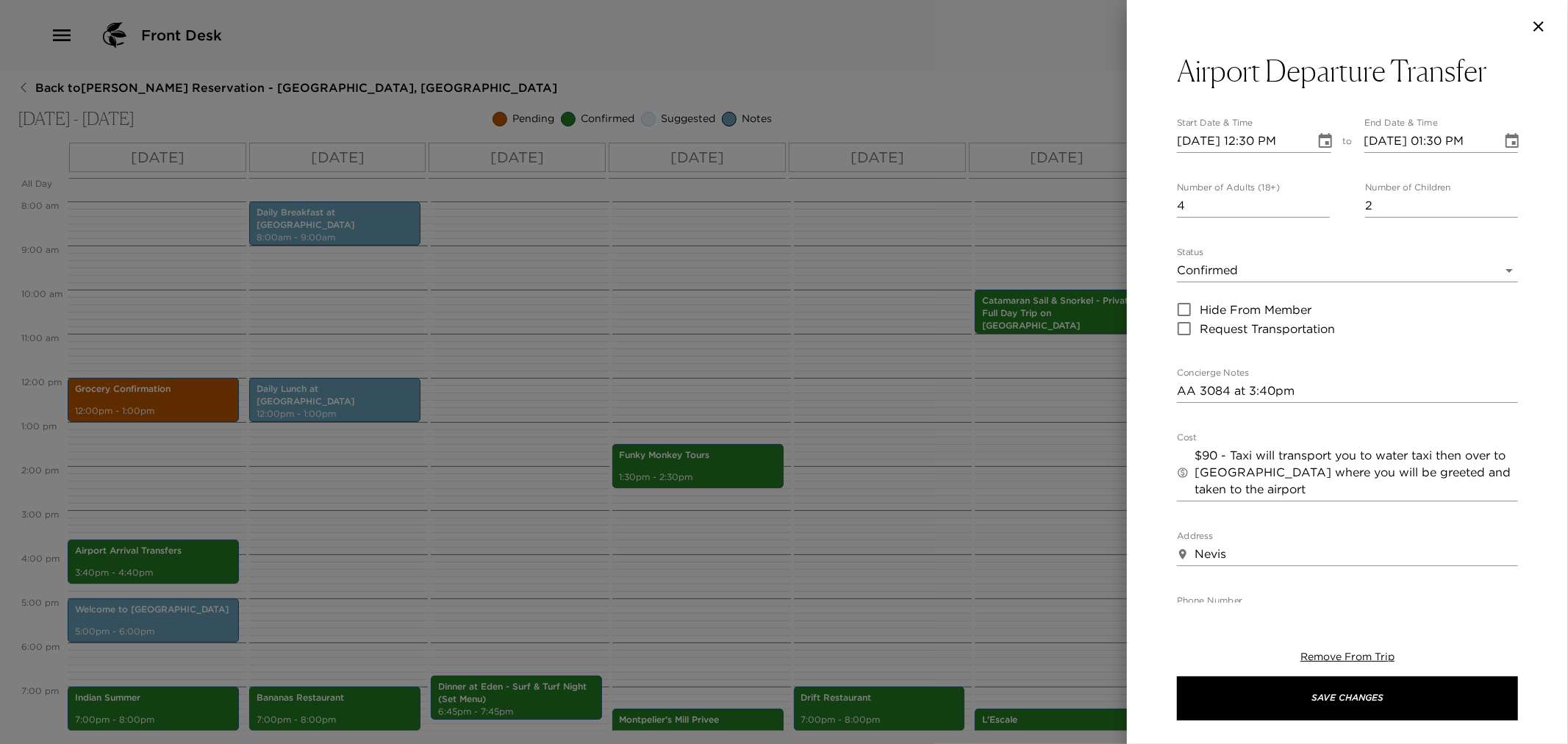
click at [1021, 482] on div at bounding box center [784, 372] width 1568 height 744
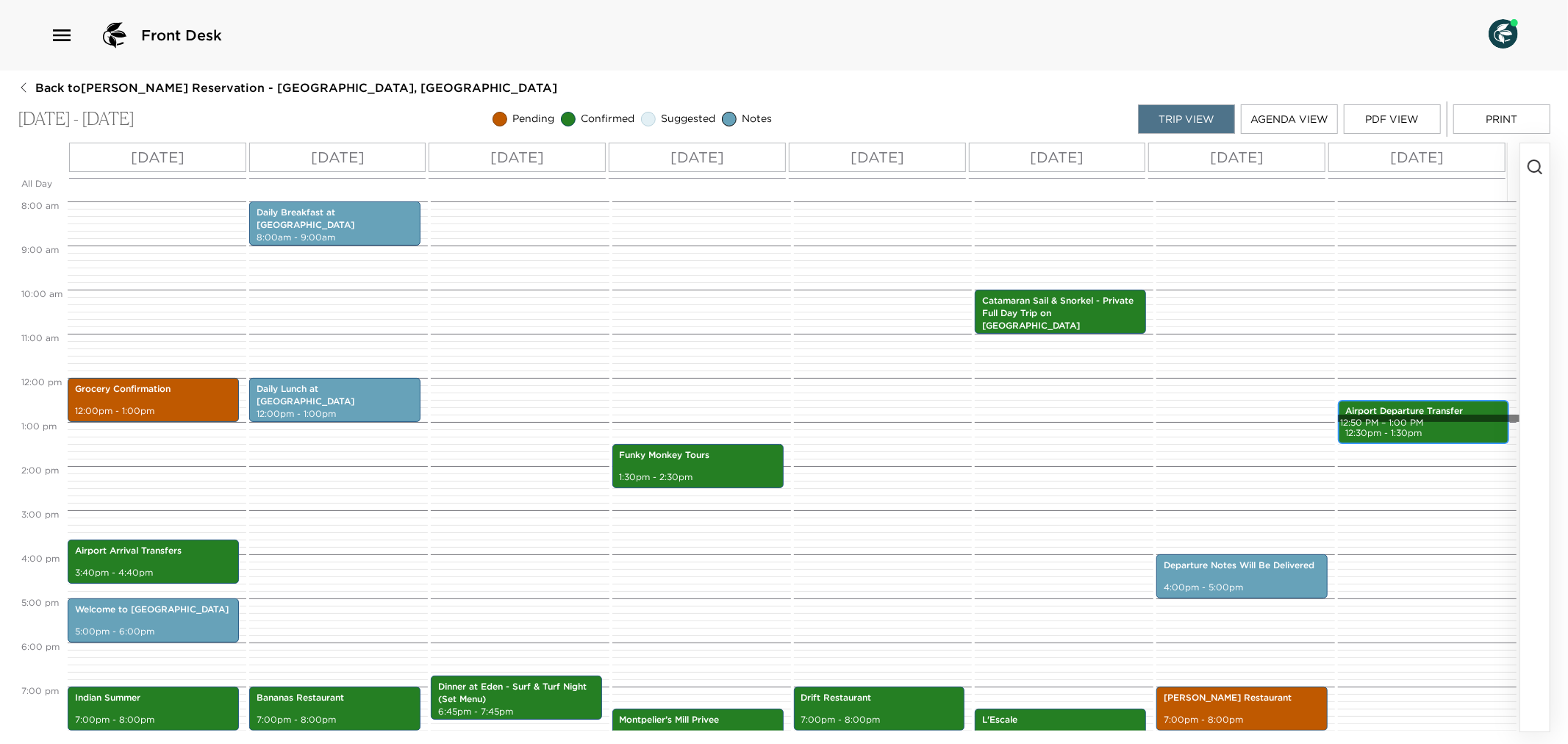
click at [1395, 421] on div "Airport Departure Transfer 12:30pm - 1:30pm" at bounding box center [1423, 421] width 163 height 40
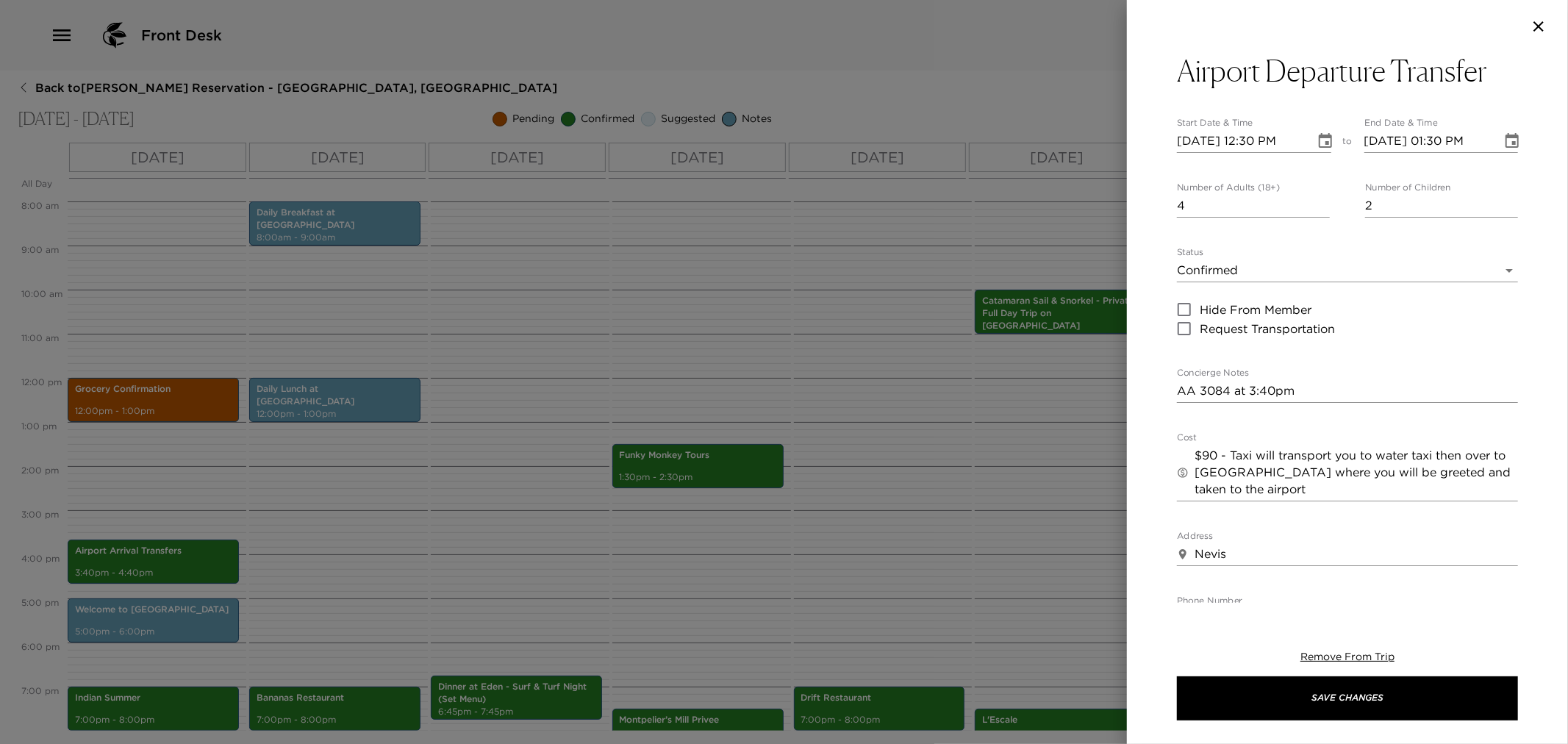
click at [1180, 392] on textarea "AA 3084 at 3:40pm" at bounding box center [1348, 391] width 341 height 17
paste textarea "You are scheduled to arrive via American Airlines flight #3084 at 2:15pm at the…"
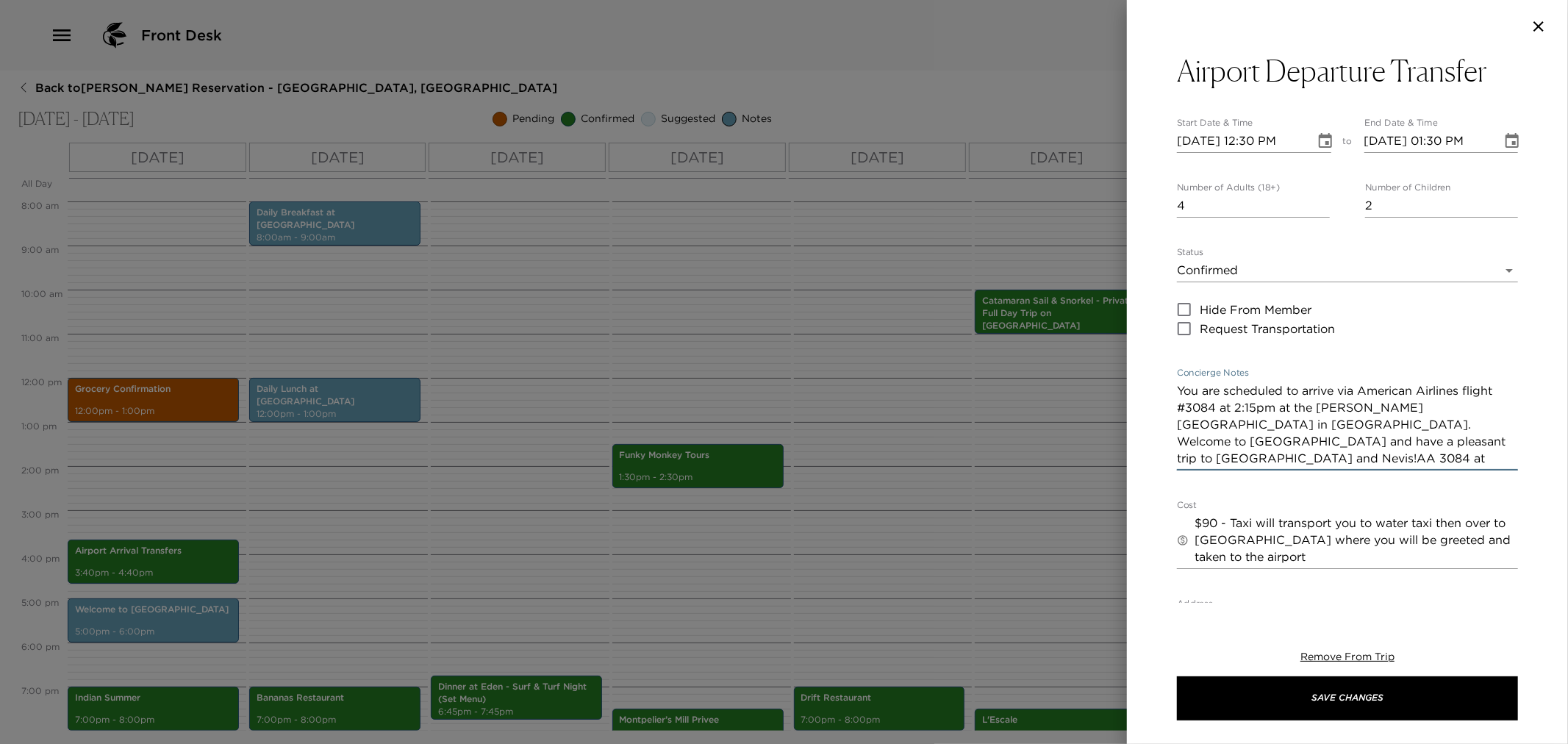
drag, startPoint x: 1178, startPoint y: 390, endPoint x: 1459, endPoint y: 442, distance: 285.8
click at [1459, 442] on textarea "You are scheduled to arrive via American Airlines flight #3084 at 2:15pm at the…" at bounding box center [1348, 424] width 341 height 84
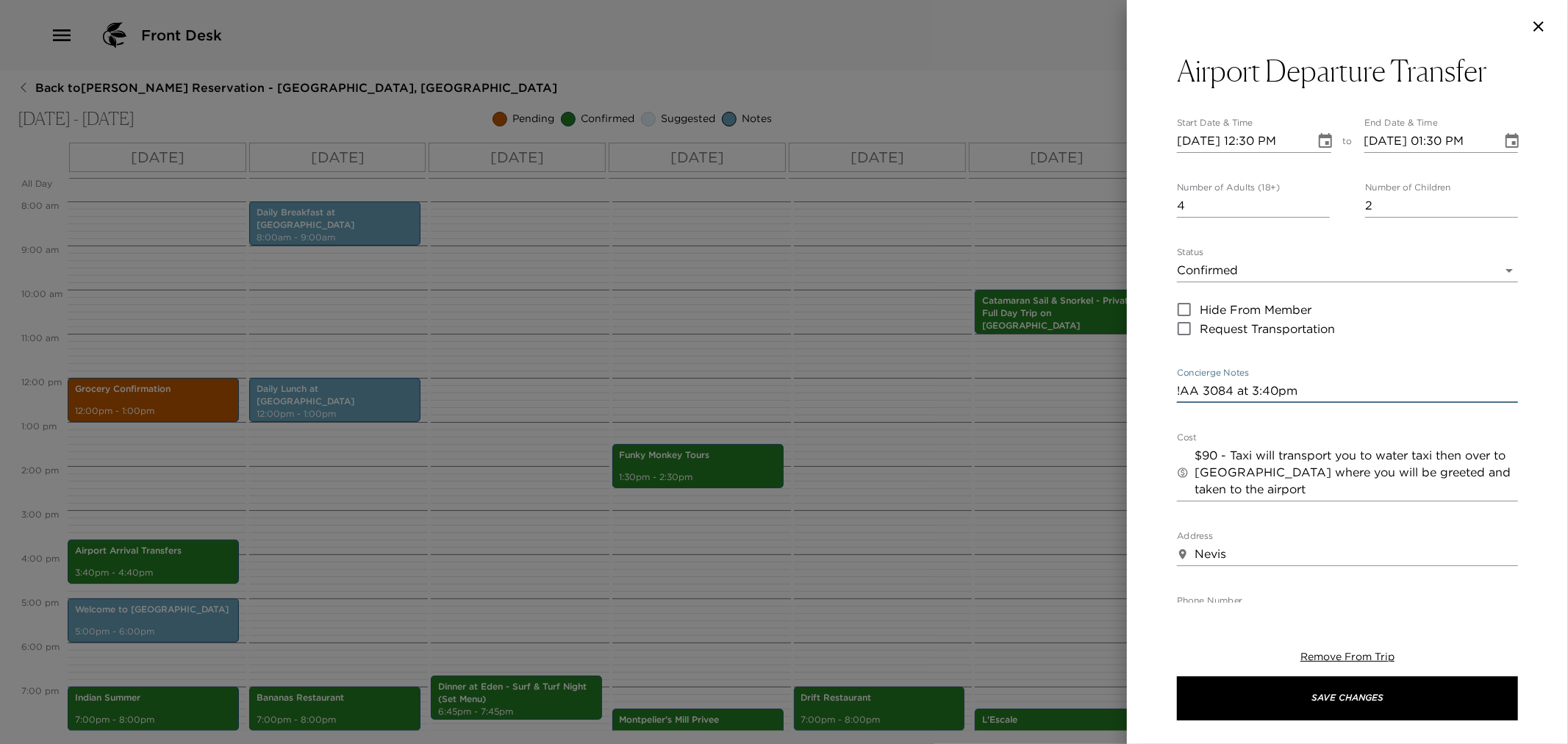
drag, startPoint x: 1179, startPoint y: 392, endPoint x: 1210, endPoint y: 445, distance: 61.4
click at [1180, 395] on textarea "!AA 3084 at 3:40pm" at bounding box center [1348, 391] width 341 height 17
type textarea "AA 3084 at 3:40pm"
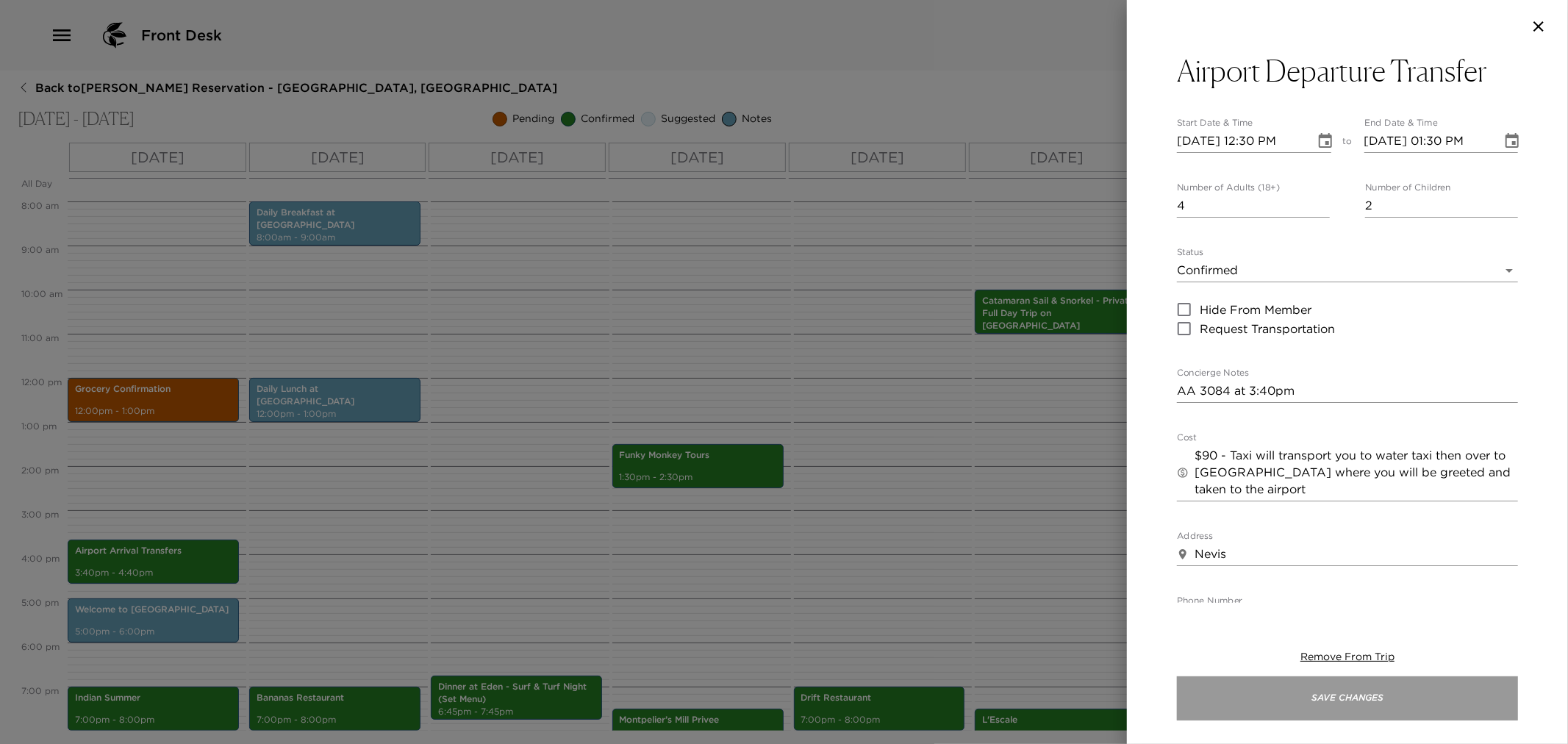
click at [1325, 701] on button "Save Changes" at bounding box center [1348, 699] width 341 height 44
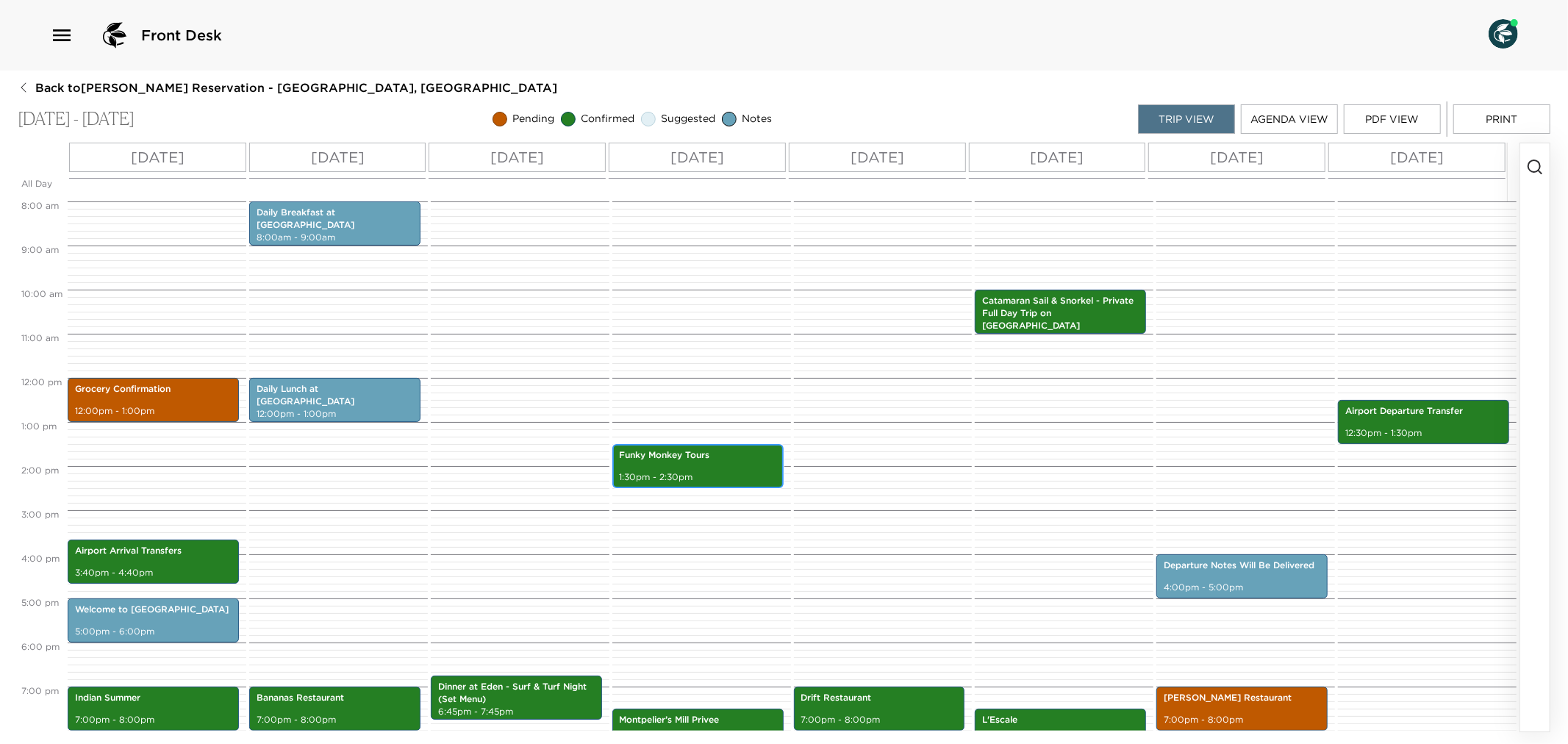
click at [689, 482] on p "1:30pm - 2:30pm" at bounding box center [698, 478] width 157 height 13
click at [690, 479] on p "1:30pm - 2:30pm" at bounding box center [698, 478] width 157 height 13
click at [693, 479] on p "1:30pm - 2:30pm" at bounding box center [698, 478] width 157 height 13
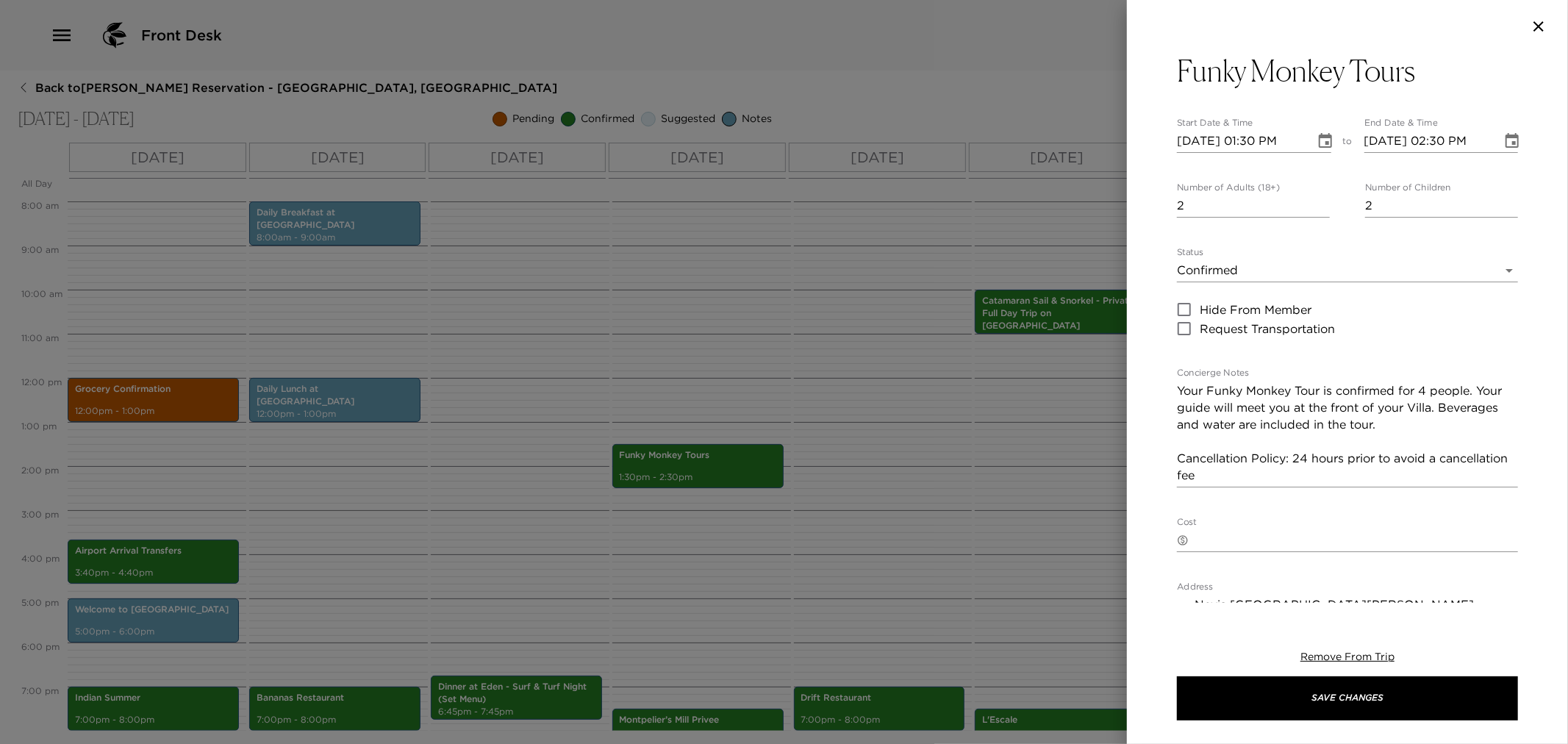
click at [939, 506] on div at bounding box center [784, 372] width 1568 height 744
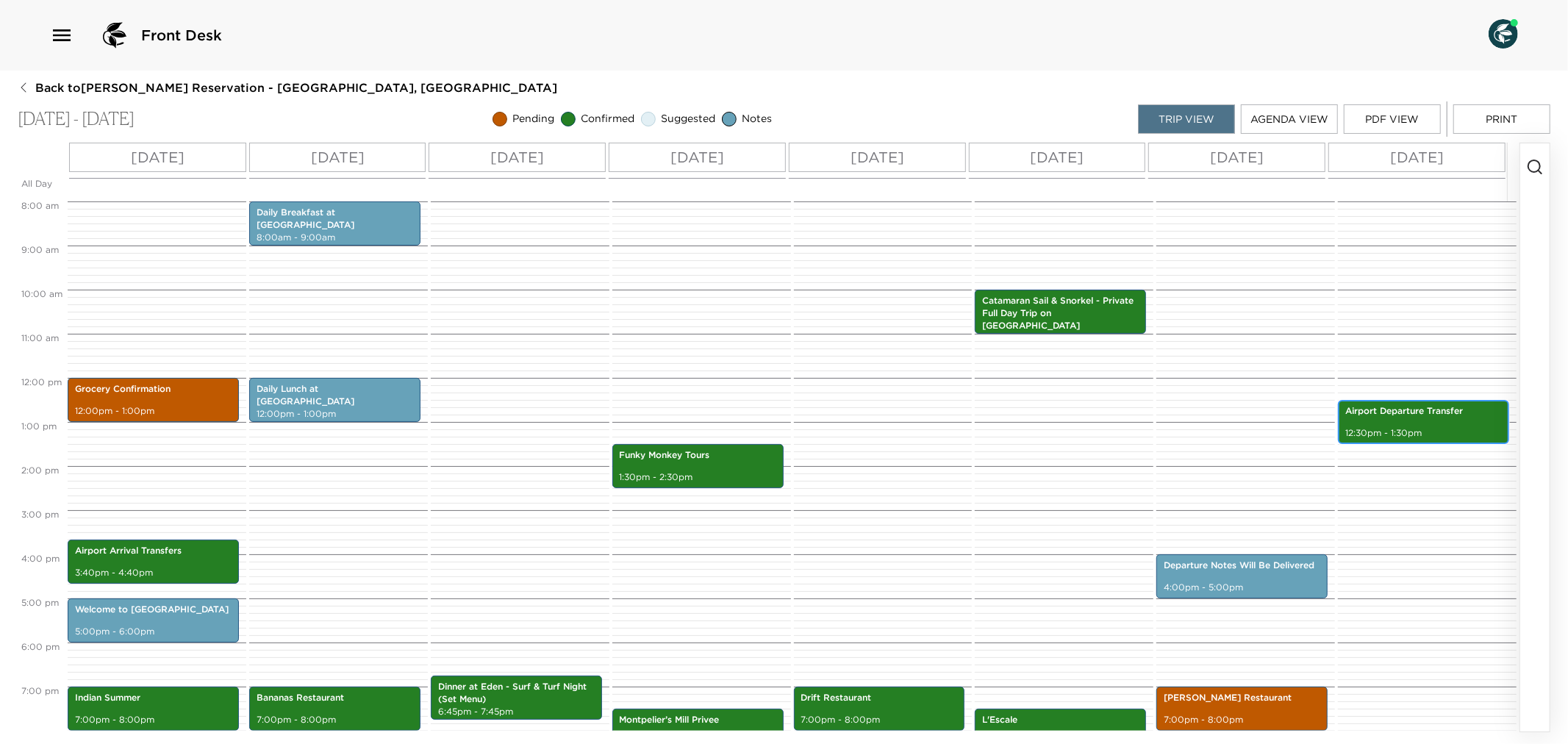
click at [1416, 431] on p "12:30pm - 1:30pm" at bounding box center [1424, 433] width 157 height 13
click at [1416, 431] on p "12:30pm - 1:30pm" at bounding box center [1424, 433] width 157 height 13
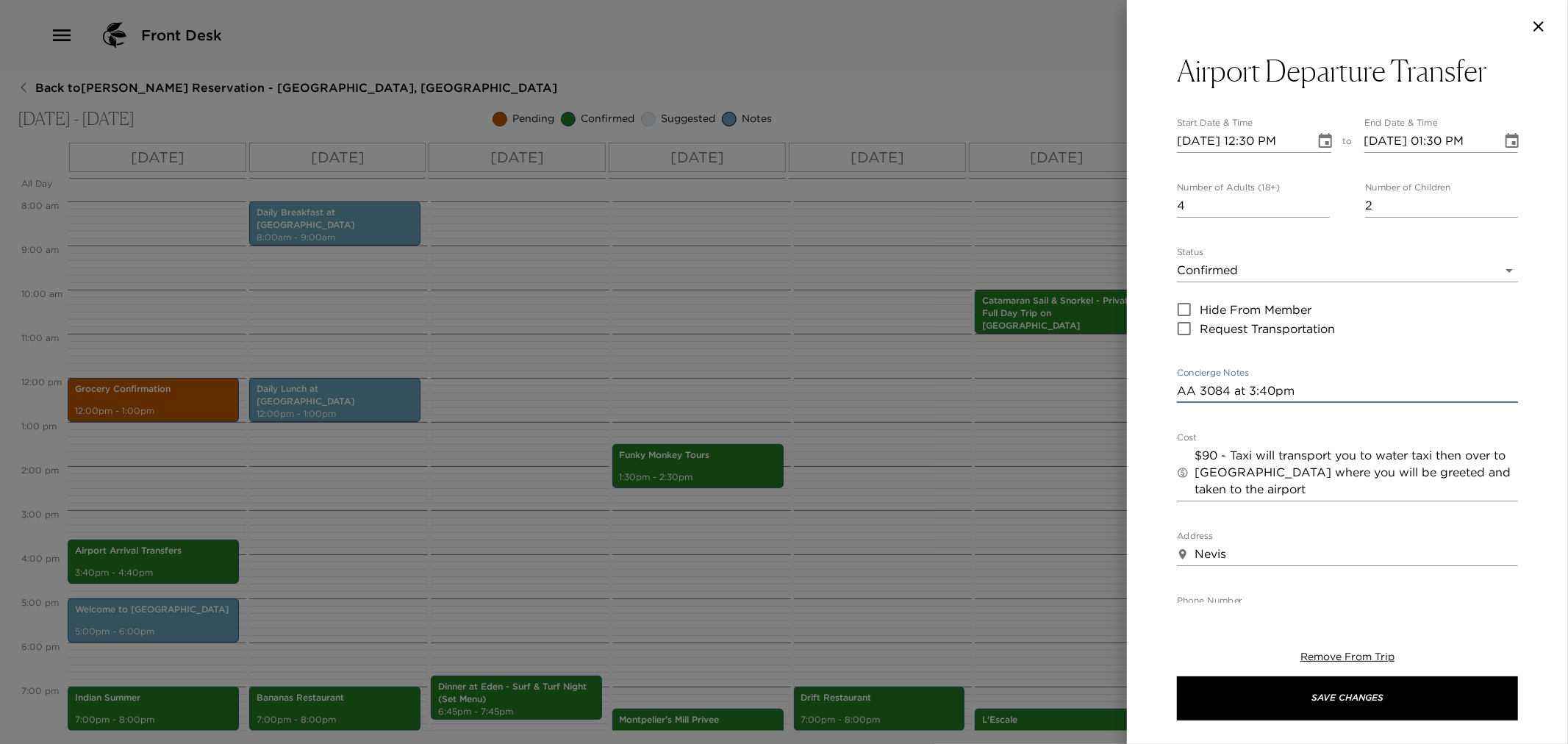
click at [1179, 390] on textarea "AA 3084 at 3:40pm" at bounding box center [1348, 391] width 341 height 17
paste textarea "You are scheduled to depart American Airlines flight #318 at 2:40pm from the Ro…"
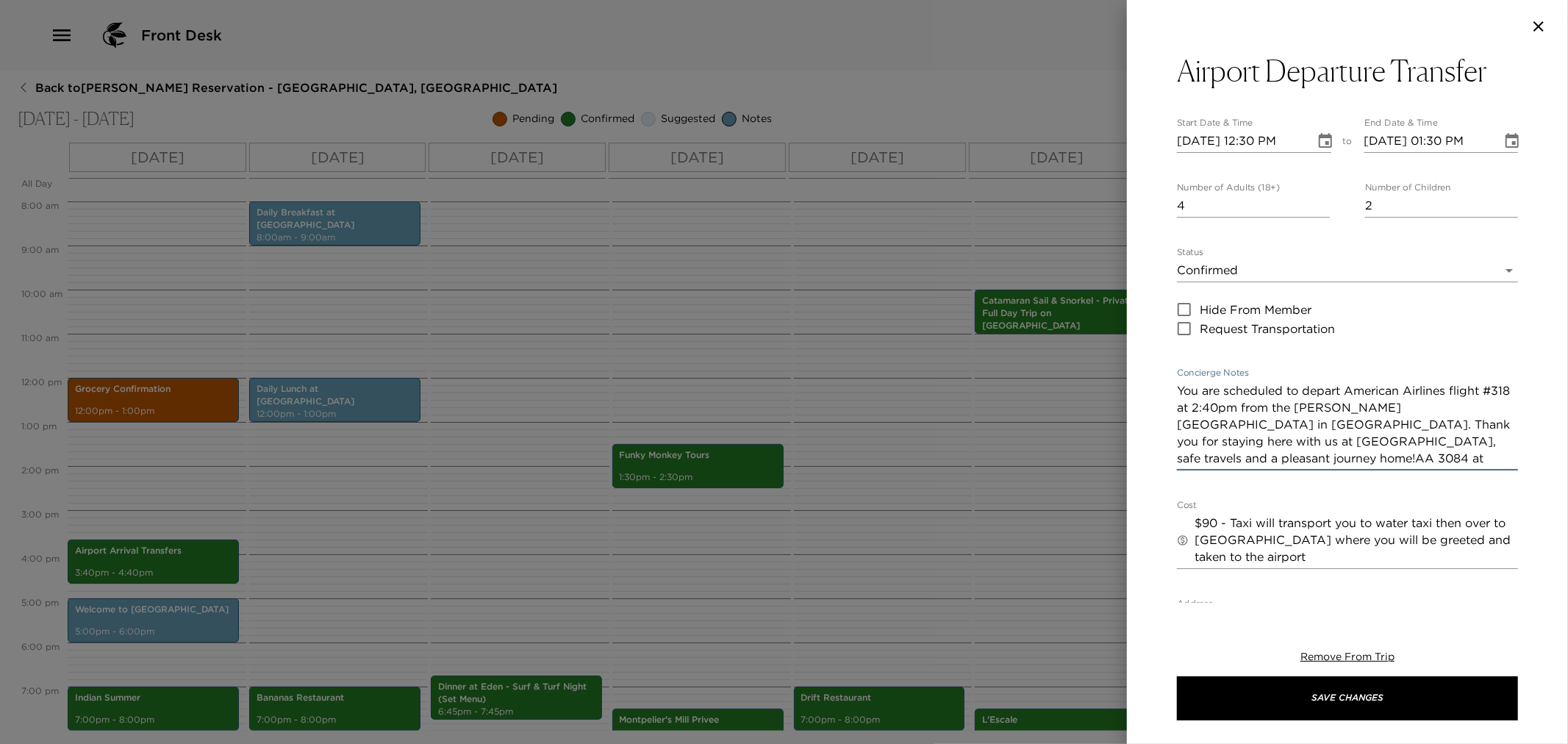
click at [1202, 409] on textarea "You are scheduled to depart American Airlines flight #318 at 2:40pm from the Ro…" at bounding box center [1348, 424] width 341 height 84
click at [1244, 409] on textarea "You are scheduled to depart American Airlines flight #3084 at 2:40pm from the R…" at bounding box center [1348, 424] width 341 height 84
click at [1243, 406] on textarea "You are scheduled to depart American Airlines flight #3084 at 2:40pm from the R…" at bounding box center [1348, 424] width 341 height 84
drag, startPoint x: 1316, startPoint y: 459, endPoint x: 1511, endPoint y: 472, distance: 195.4
click at [1511, 472] on div "Airport Departure Transfer Start Date & Time 11/30/2025 12:30 PM to End Date & …" at bounding box center [1348, 328] width 441 height 550
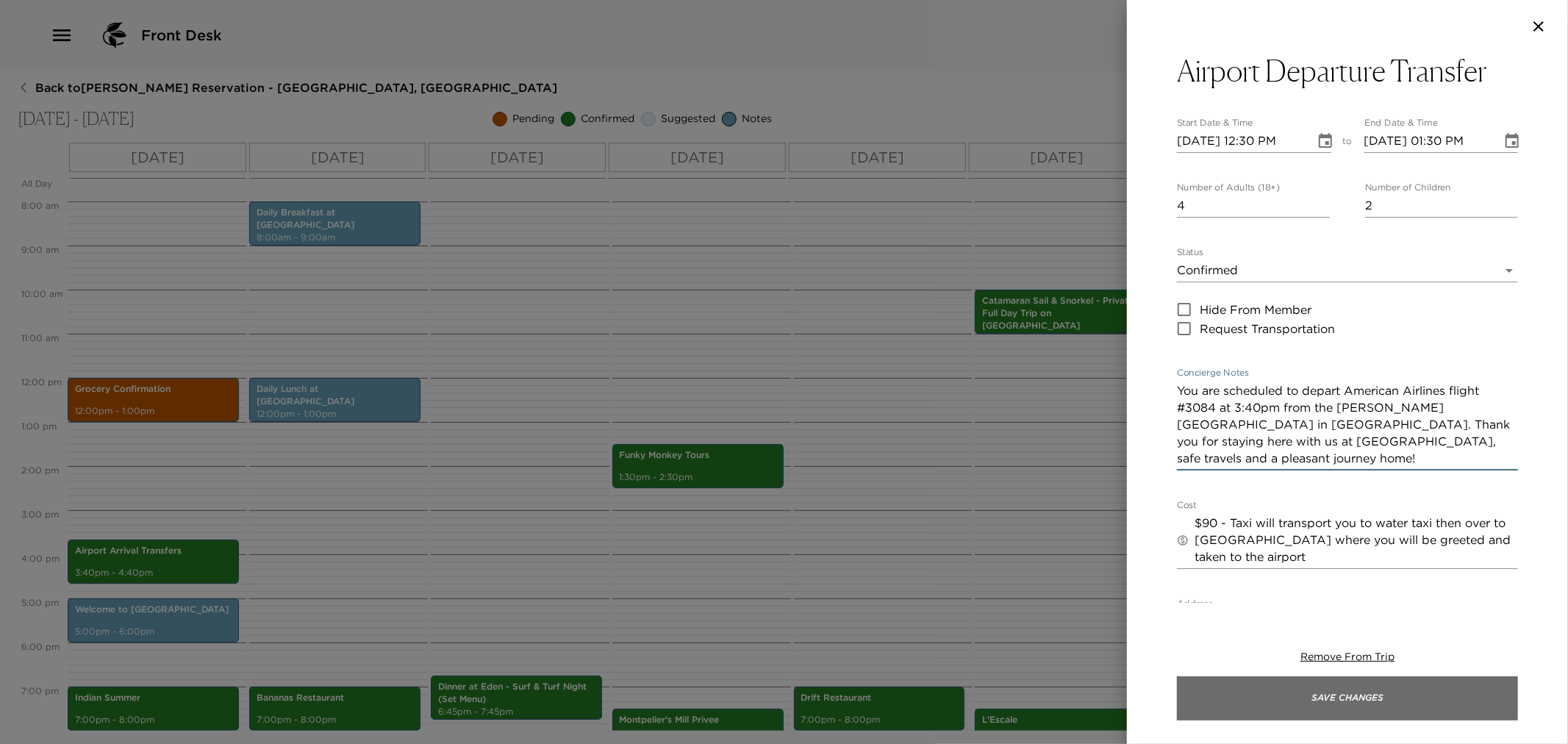
type textarea "You are scheduled to depart American Airlines flight #3084 at 3:40pm from the R…"
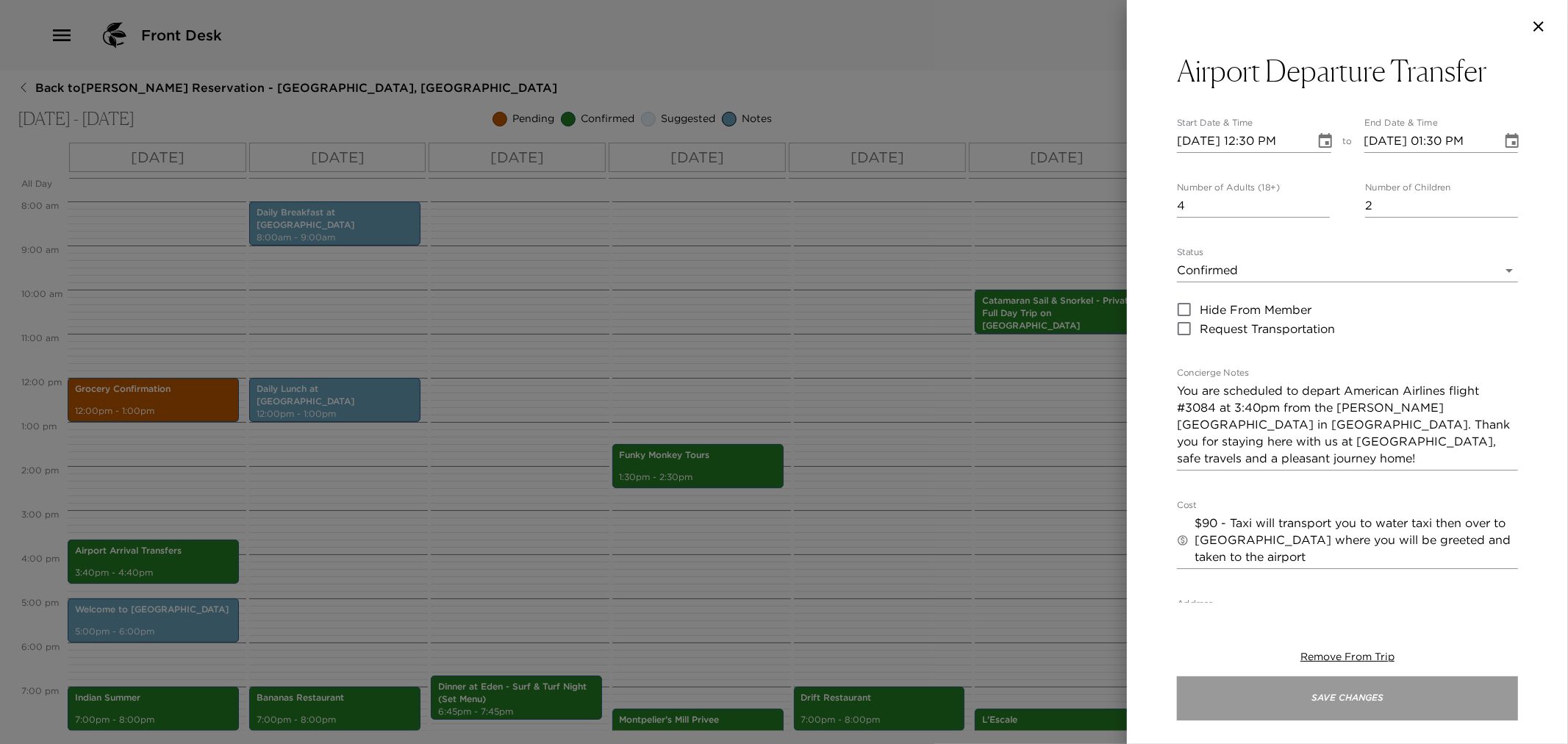
click at [1343, 701] on button "Save Changes" at bounding box center [1348, 699] width 341 height 44
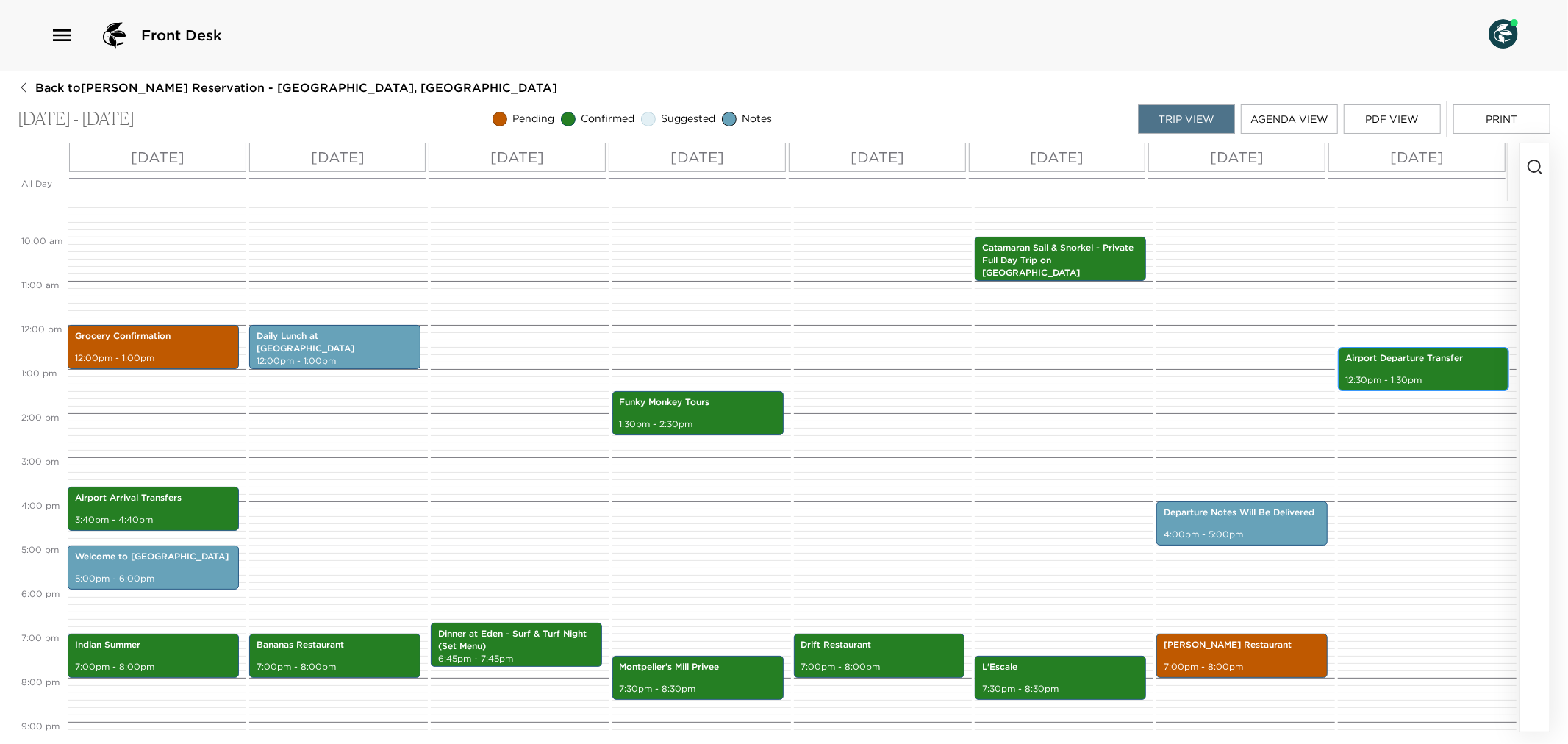
scroll to position [434, 0]
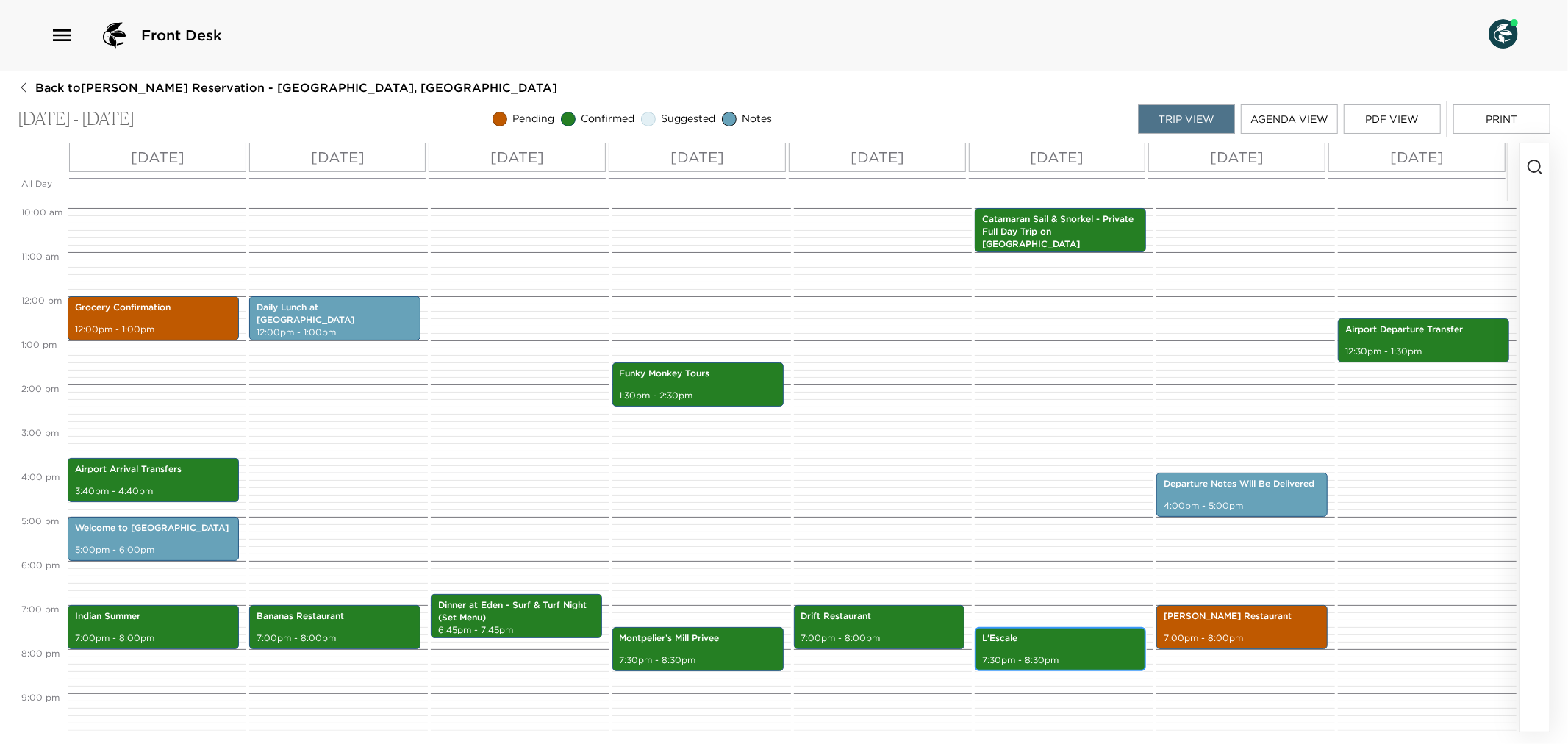
click at [1113, 650] on div "L'Escale 7:30pm - 8:30pm" at bounding box center [1060, 649] width 163 height 40
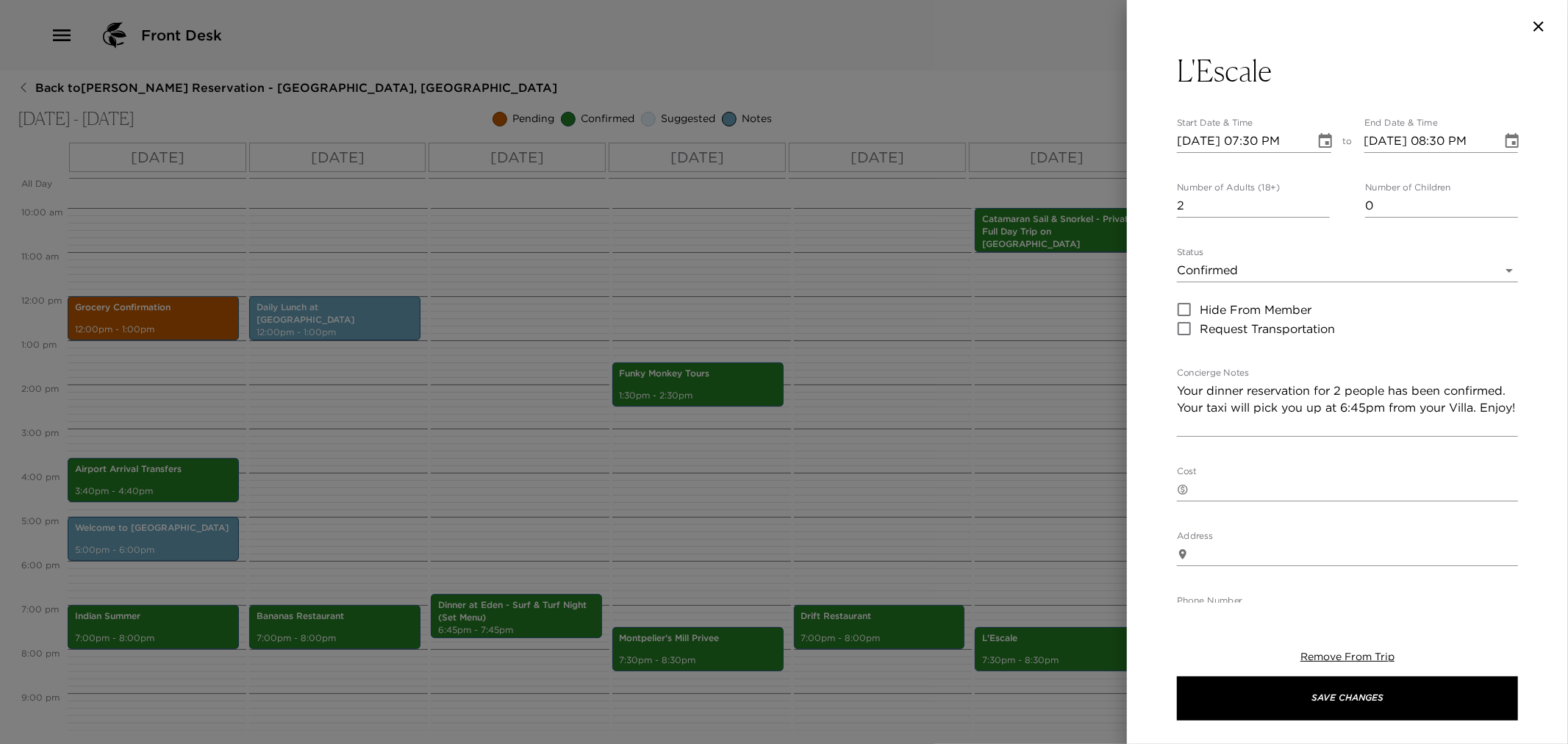
click at [1027, 523] on div at bounding box center [784, 372] width 1568 height 744
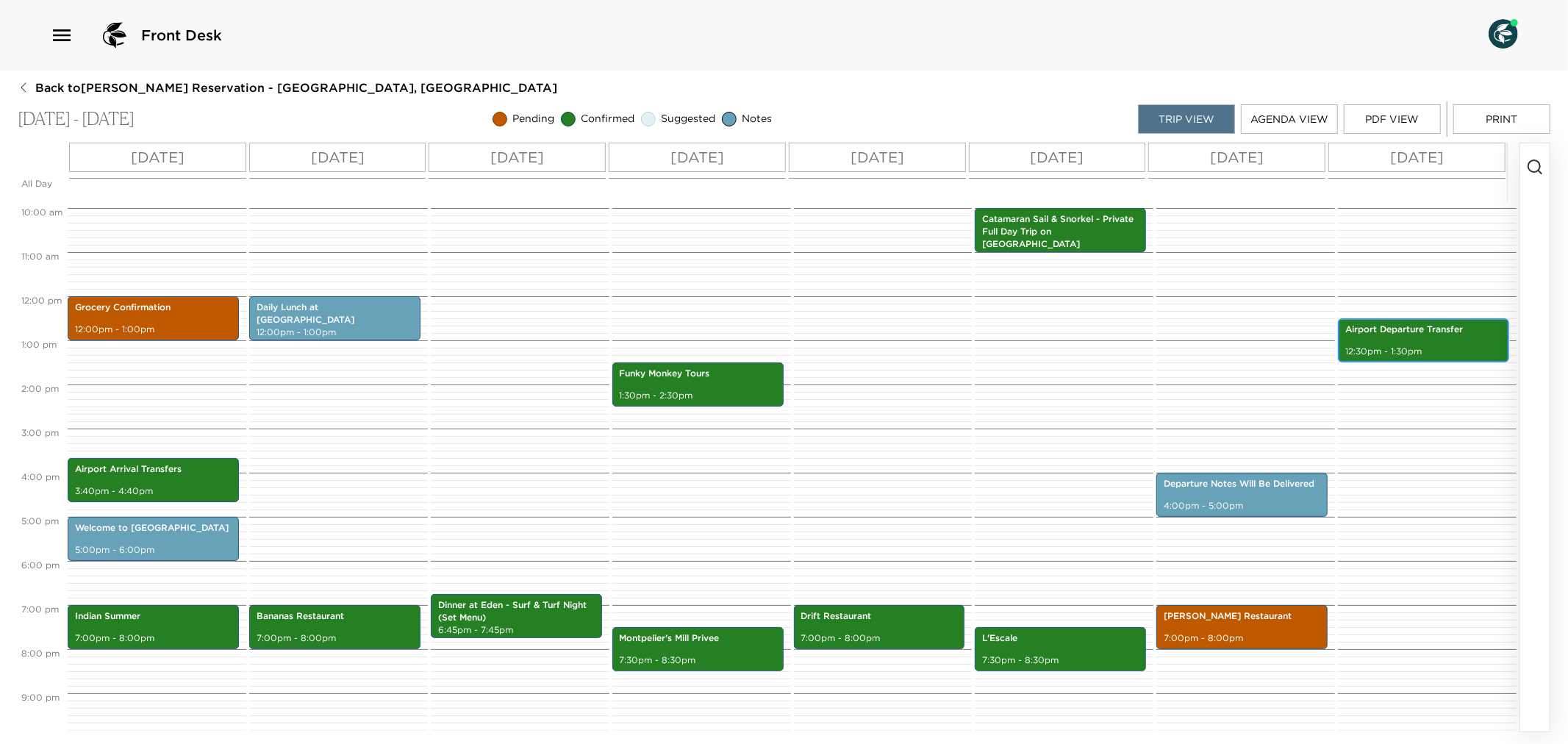
click at [1428, 346] on p "12:30pm - 1:30pm" at bounding box center [1424, 352] width 157 height 13
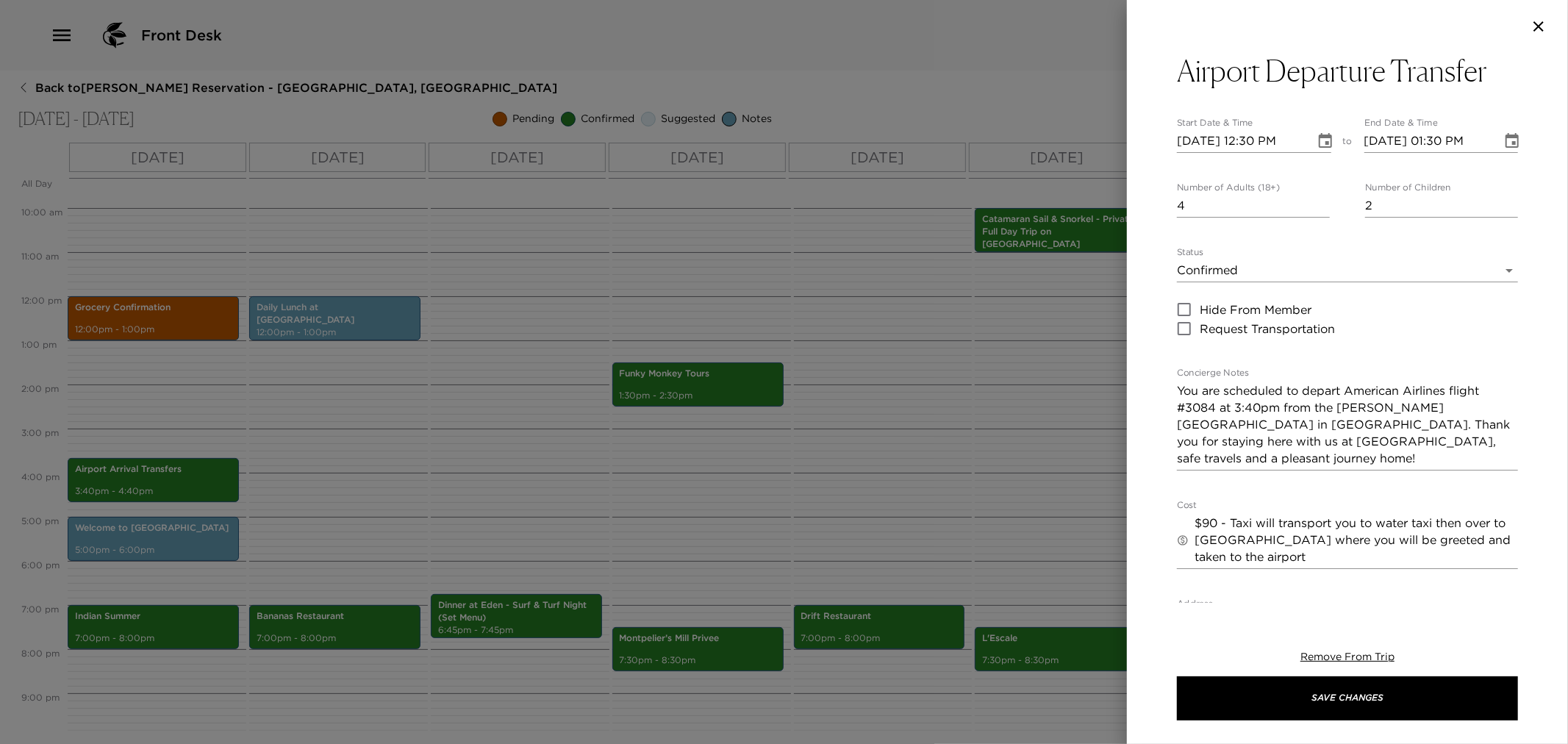
click at [962, 498] on div at bounding box center [784, 372] width 1568 height 744
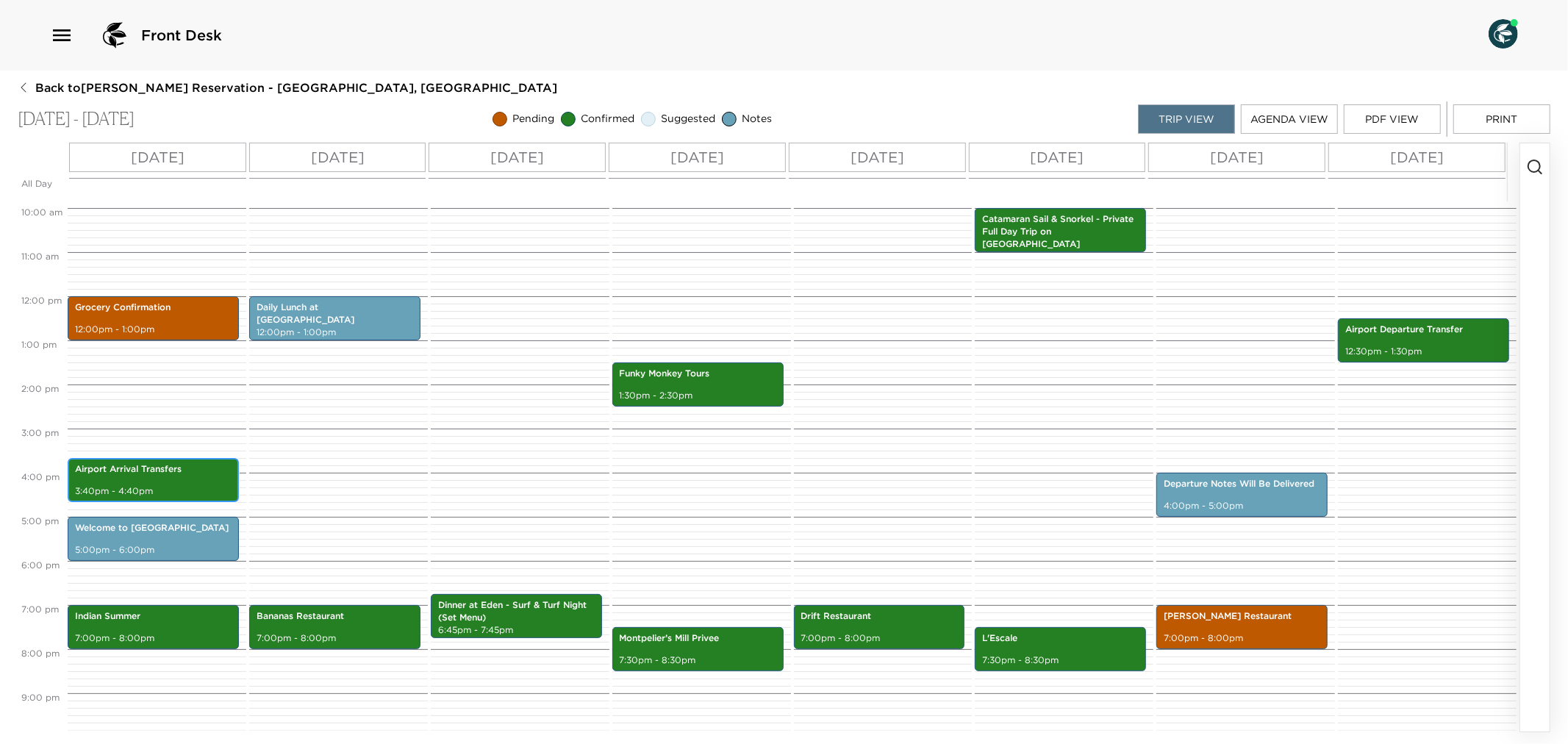
click at [160, 479] on div "Airport Arrival Transfers 3:40pm - 4:40pm" at bounding box center [153, 480] width 163 height 40
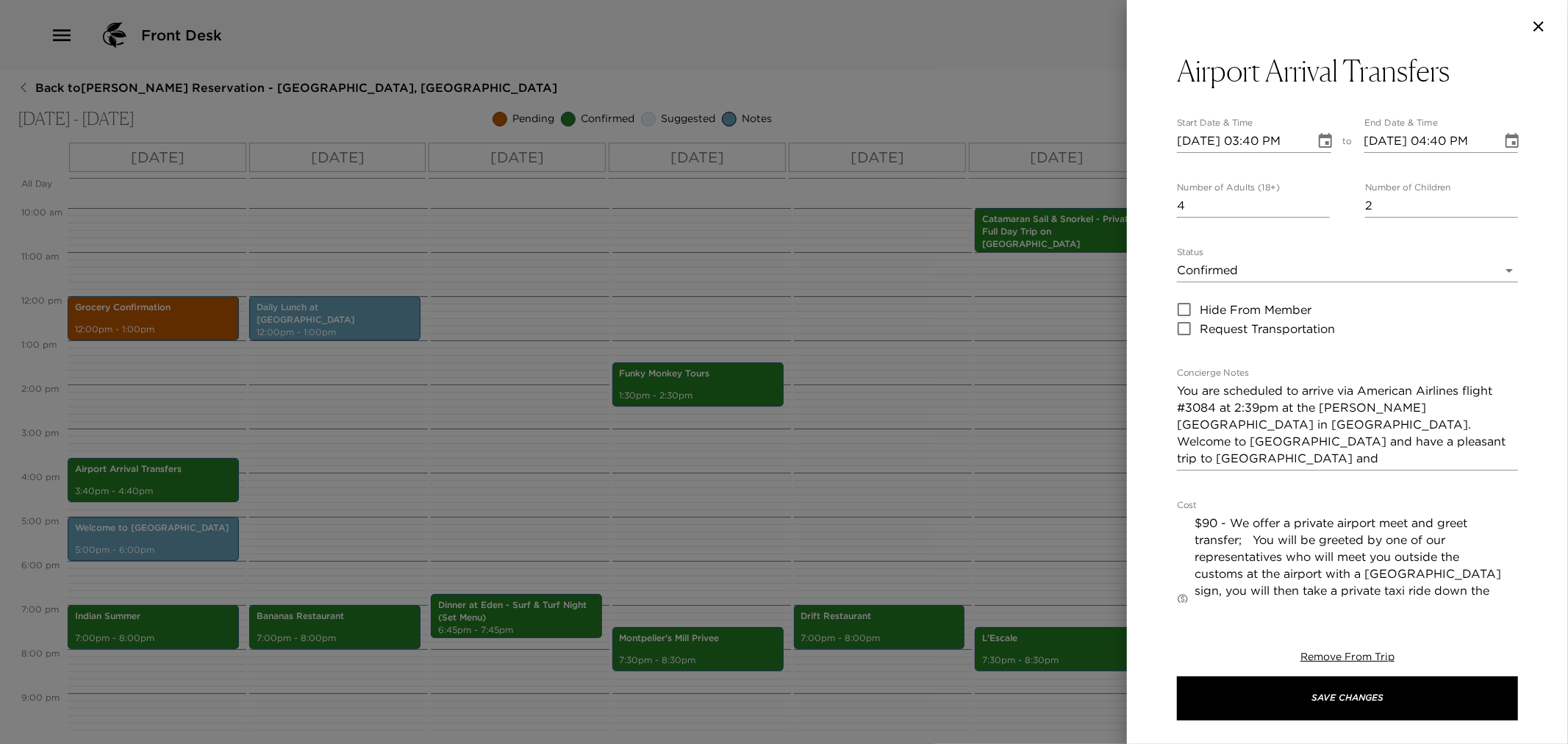
click at [467, 477] on div at bounding box center [784, 372] width 1568 height 744
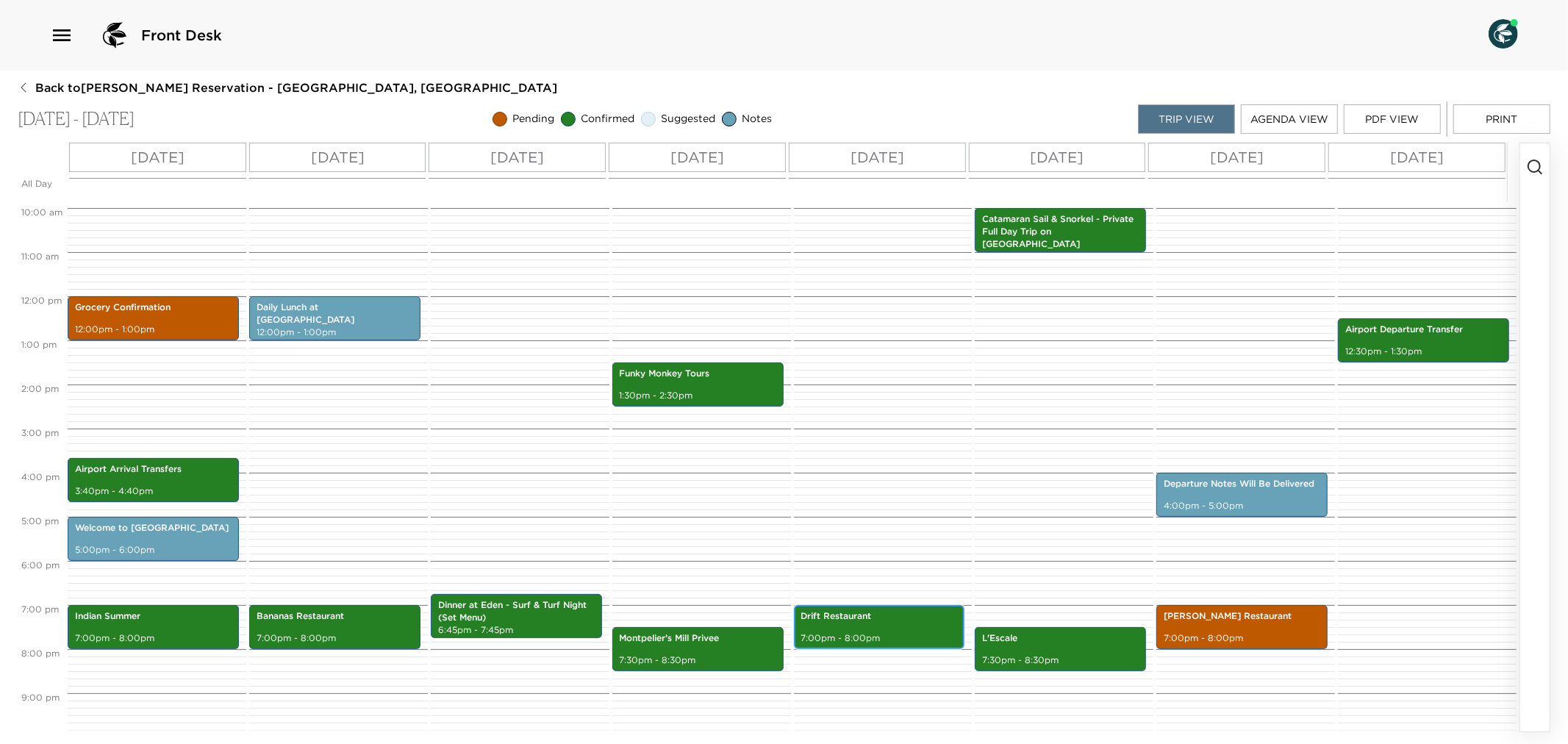
click at [850, 615] on p "Drift Restaurant" at bounding box center [879, 616] width 157 height 13
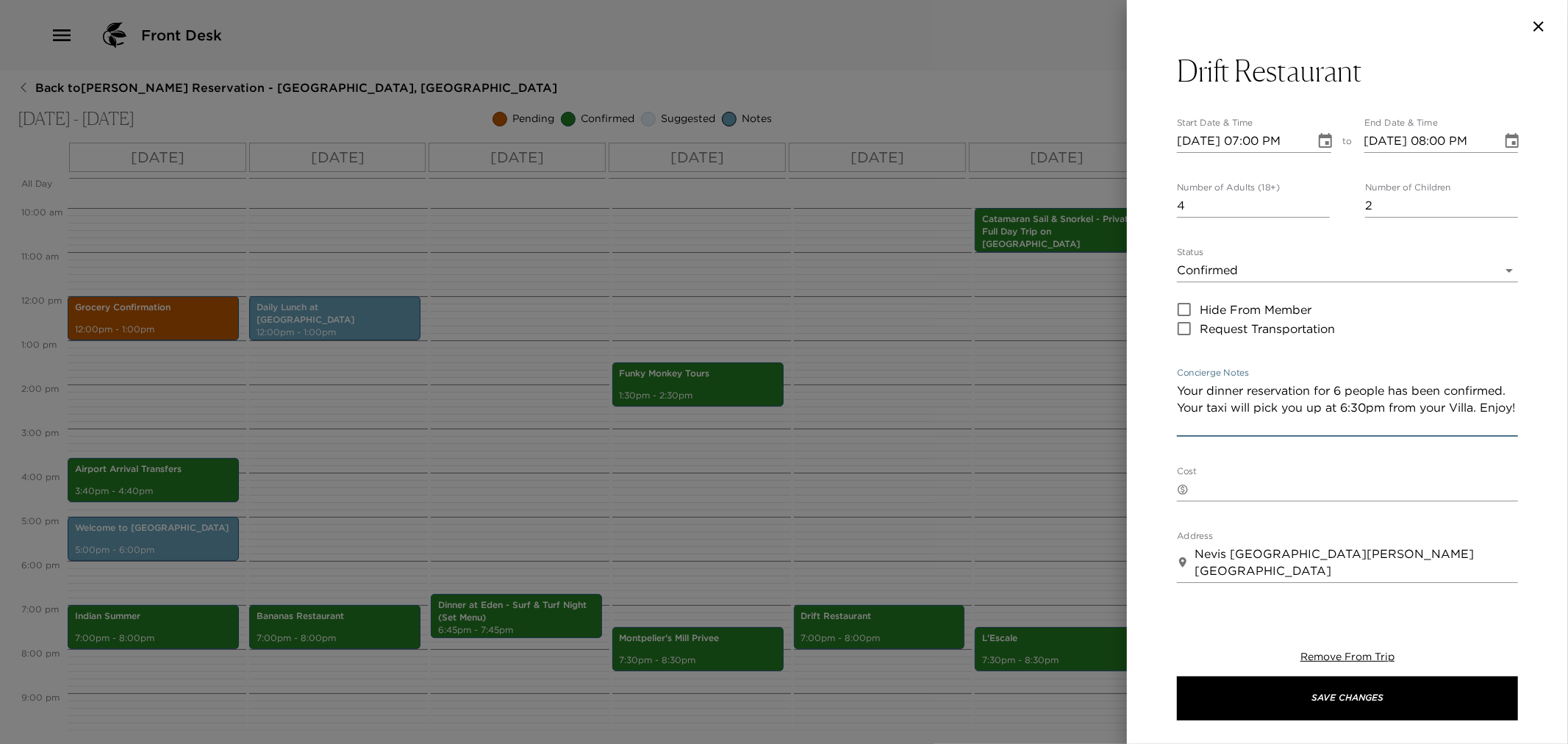
drag, startPoint x: 1178, startPoint y: 391, endPoint x: 1389, endPoint y: 436, distance: 215.7
click at [1389, 436] on div "Your dinner reservation for 6 people has been confirmed. Your taxi will pick yo…" at bounding box center [1348, 408] width 341 height 57
click at [844, 503] on div at bounding box center [784, 372] width 1568 height 744
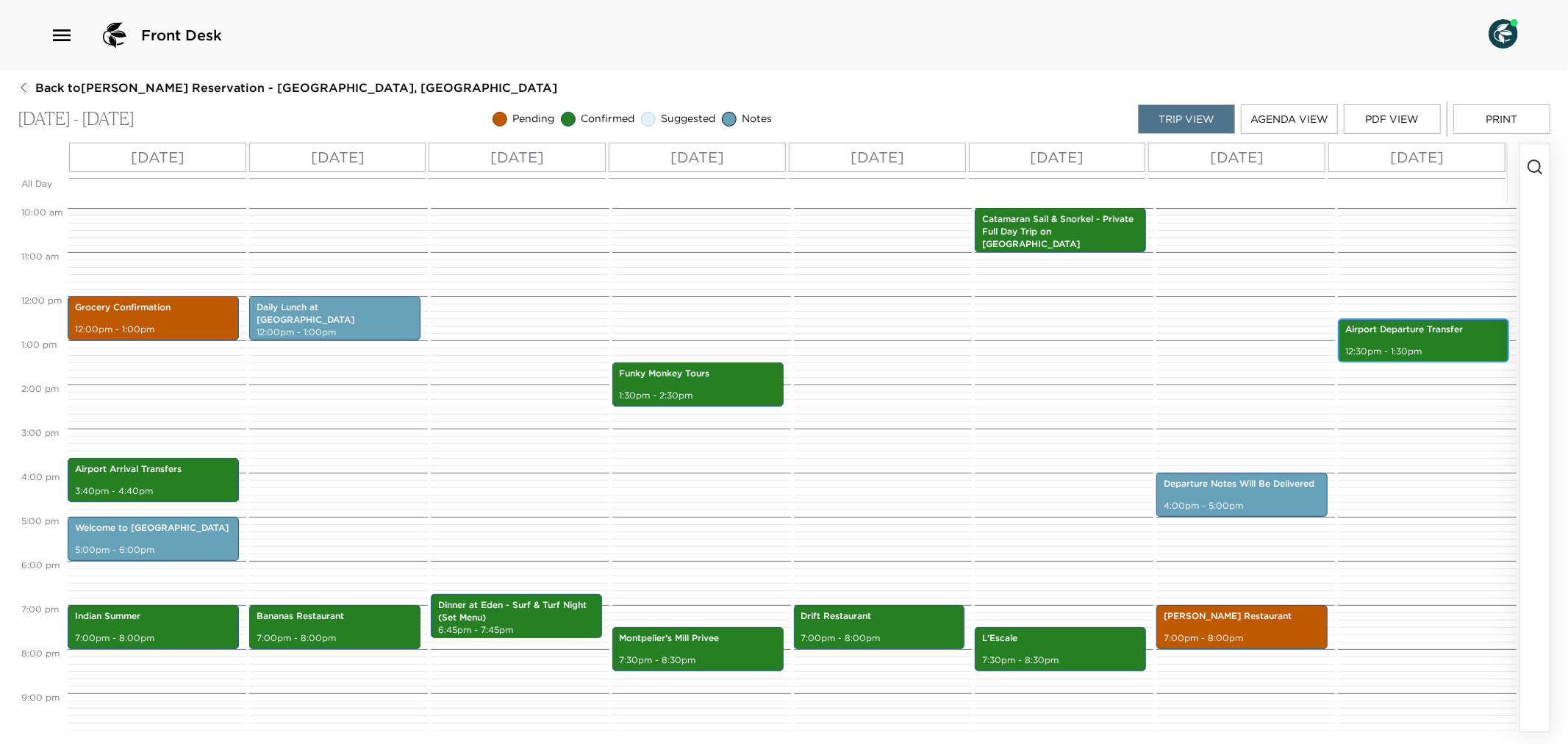
click at [1419, 329] on p "Airport Departure Transfer" at bounding box center [1424, 329] width 157 height 13
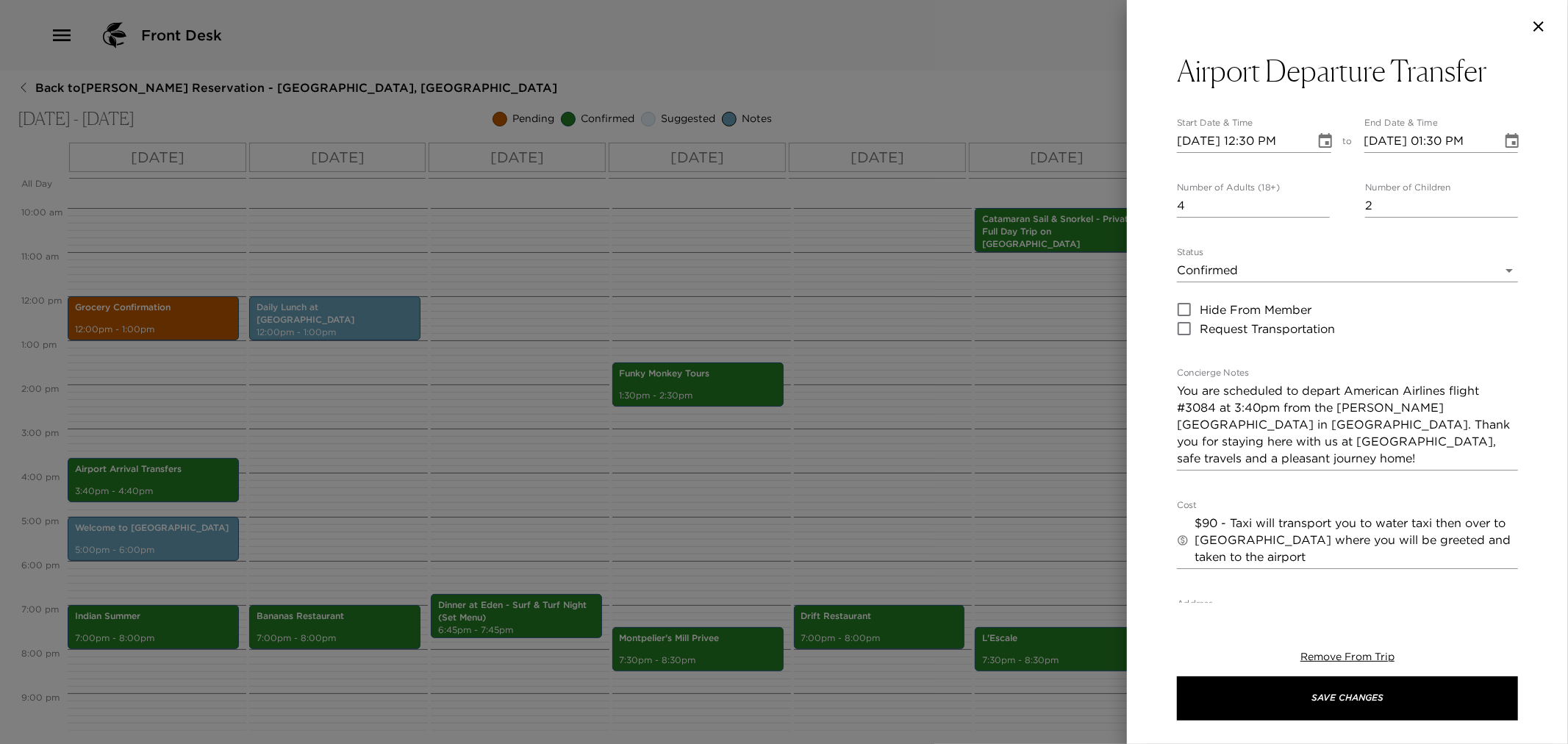
drag, startPoint x: 1045, startPoint y: 480, endPoint x: 1004, endPoint y: 321, distance: 164.2
click at [1044, 468] on div at bounding box center [784, 372] width 1568 height 744
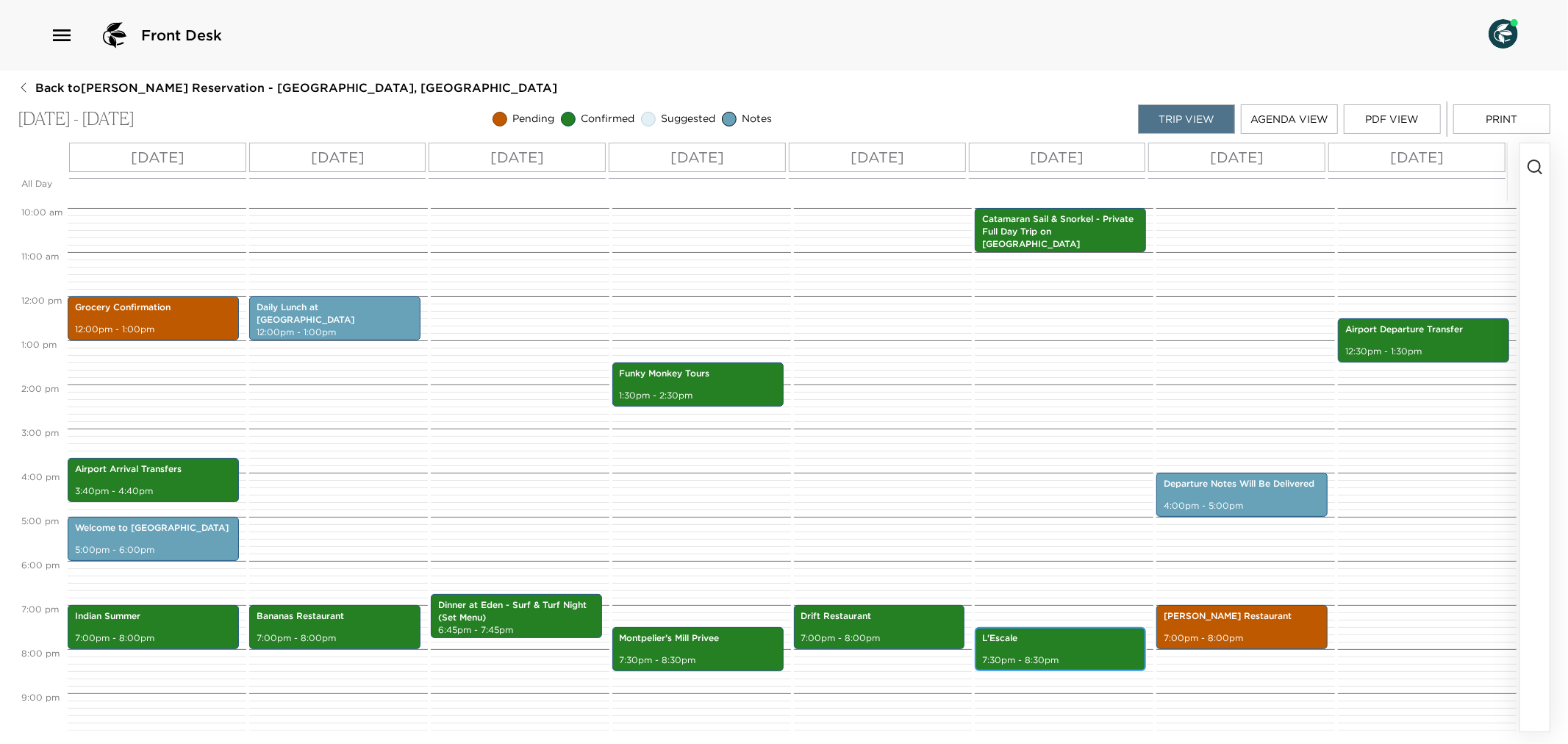
click at [1088, 644] on div "L'Escale 7:30pm - 8:30pm" at bounding box center [1060, 649] width 163 height 40
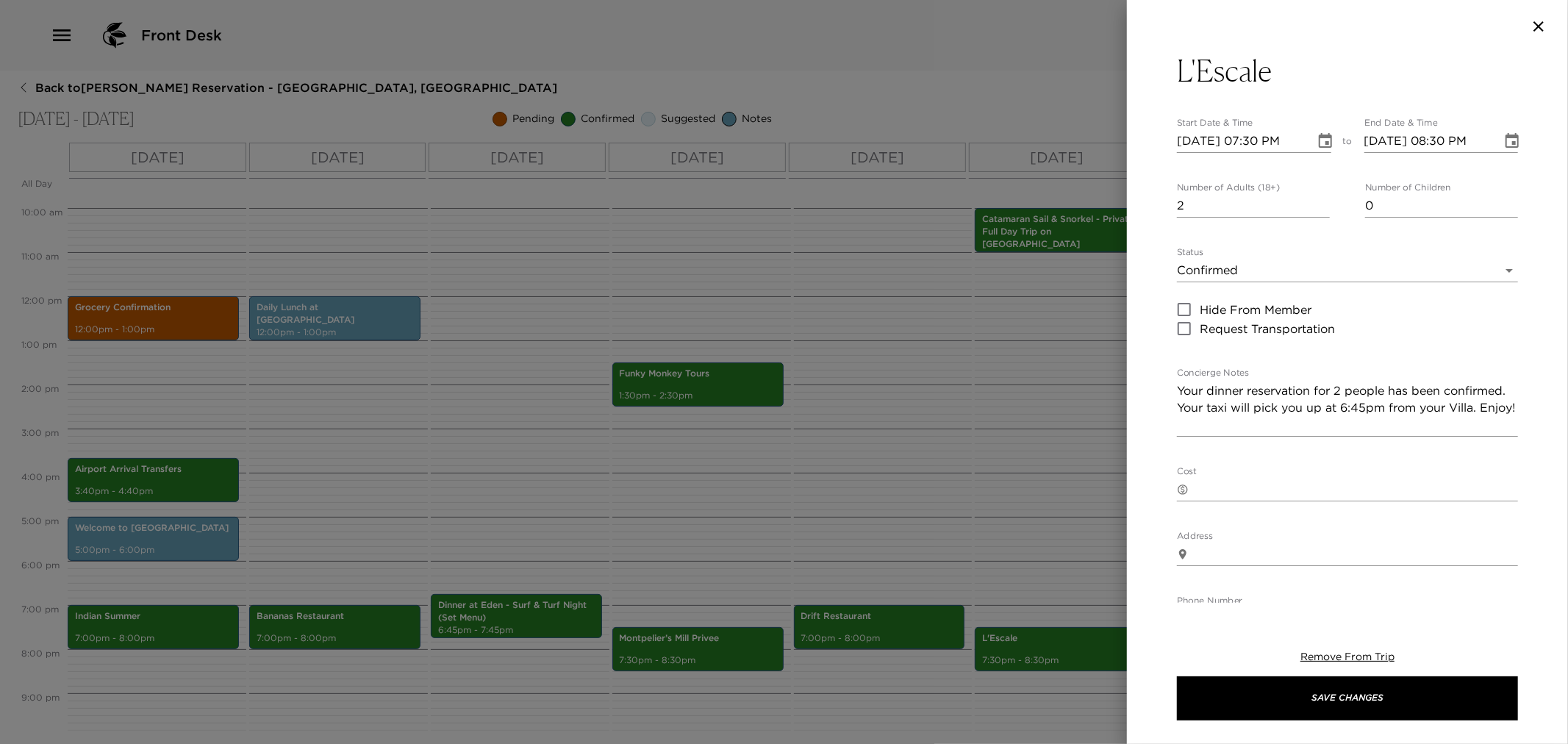
click at [963, 473] on div at bounding box center [784, 372] width 1568 height 744
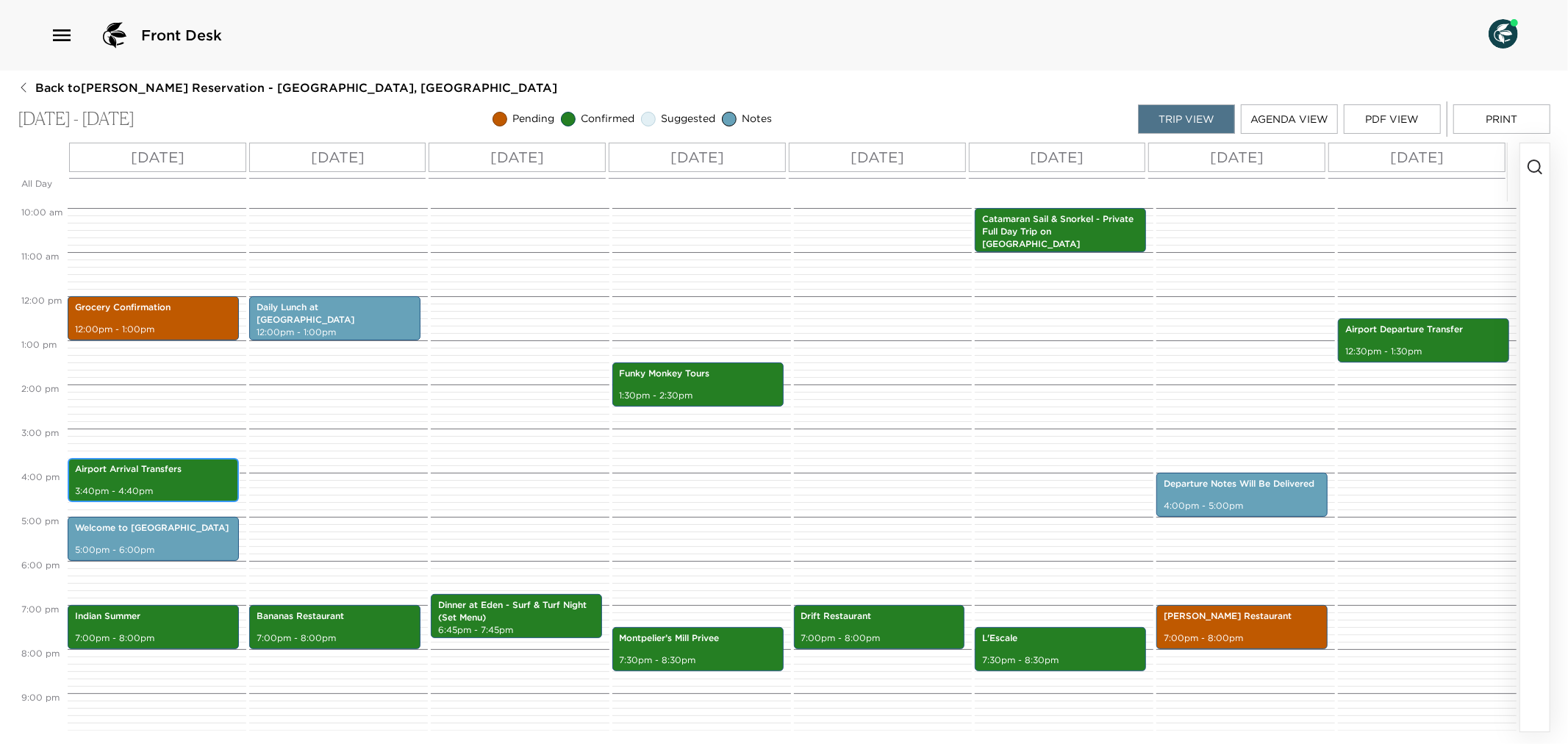
click at [123, 472] on p "Airport Arrival Transfers" at bounding box center [153, 469] width 157 height 13
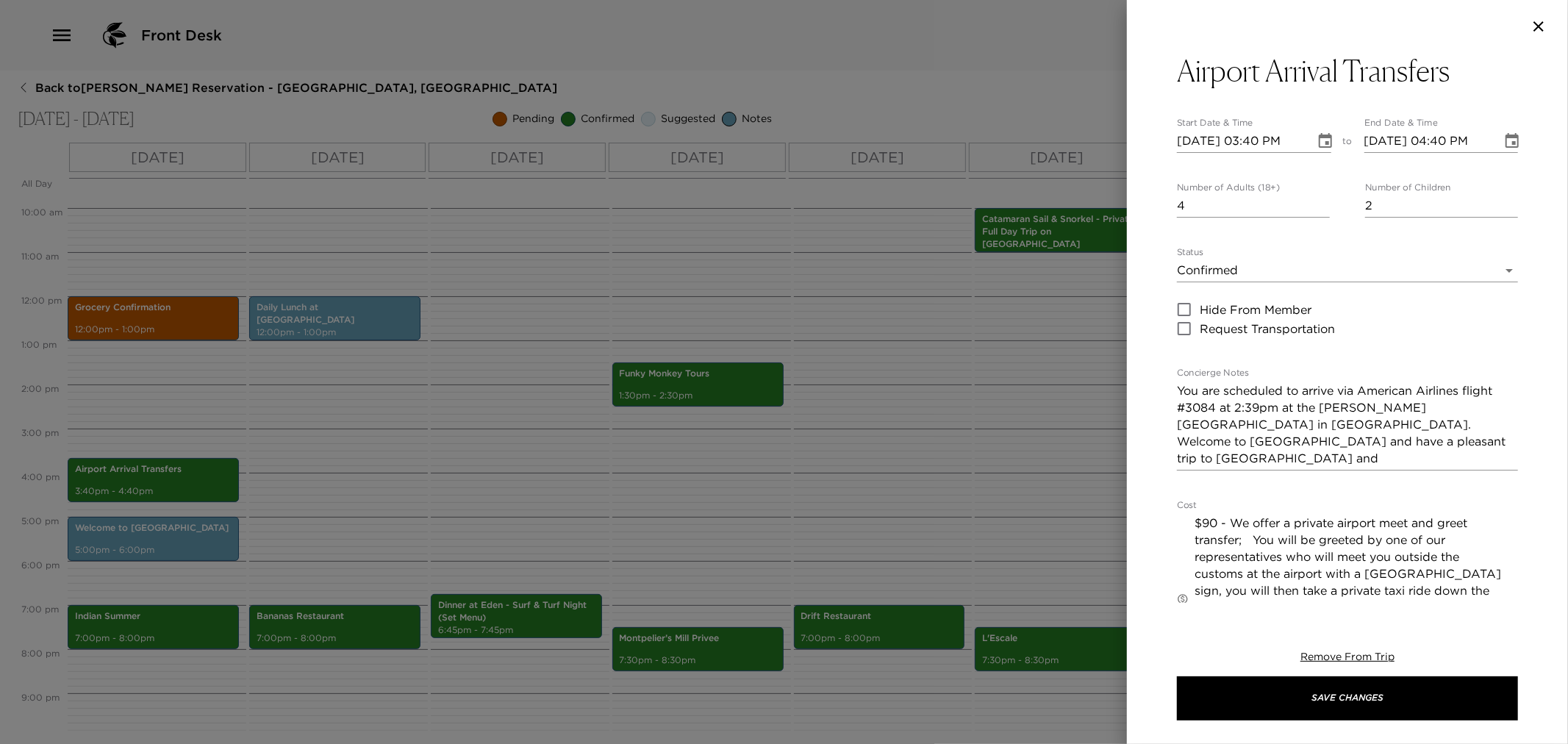
click at [612, 477] on div at bounding box center [784, 372] width 1568 height 744
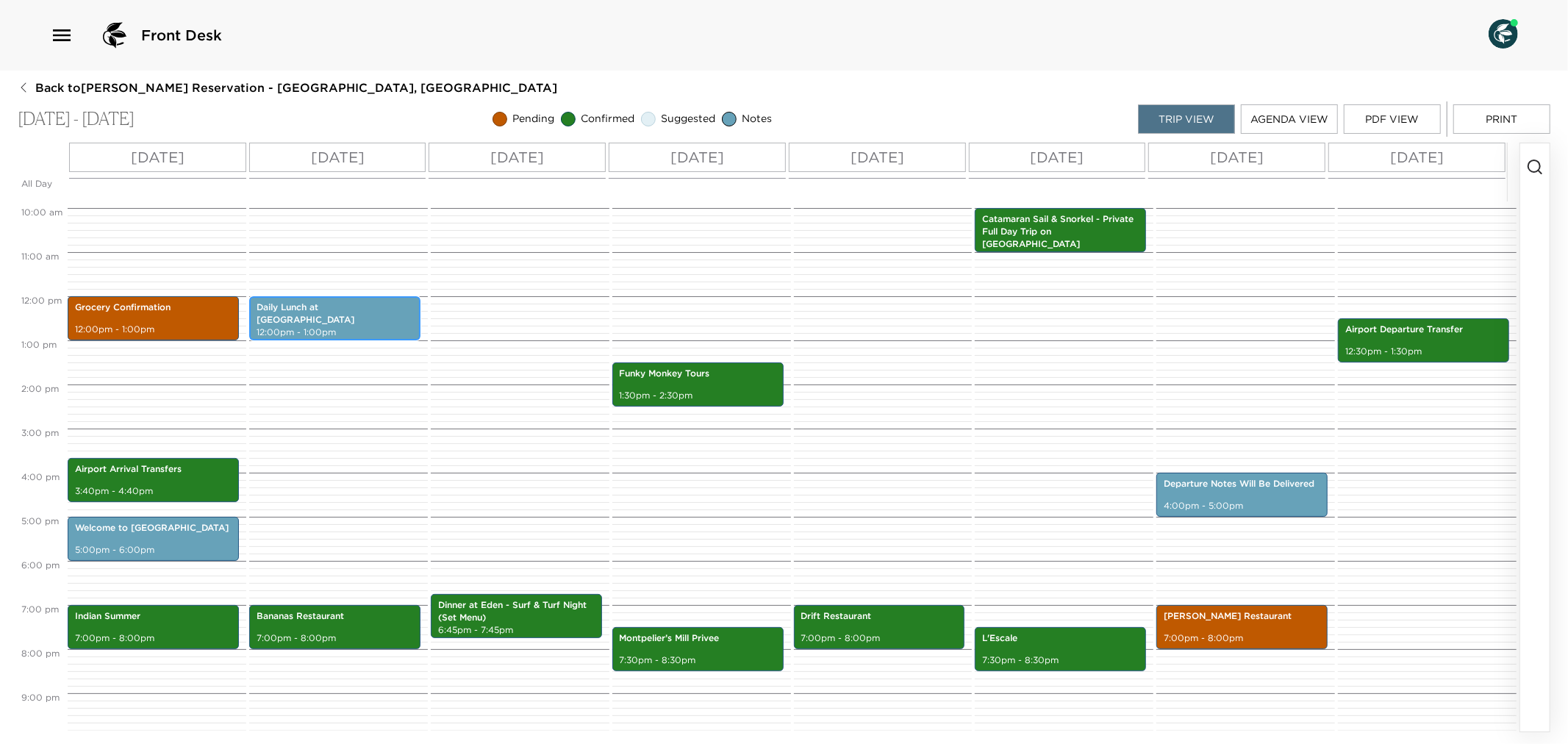
click at [401, 318] on div "Daily Lunch at Eden 12:00pm - 1:00pm" at bounding box center [335, 318] width 163 height 40
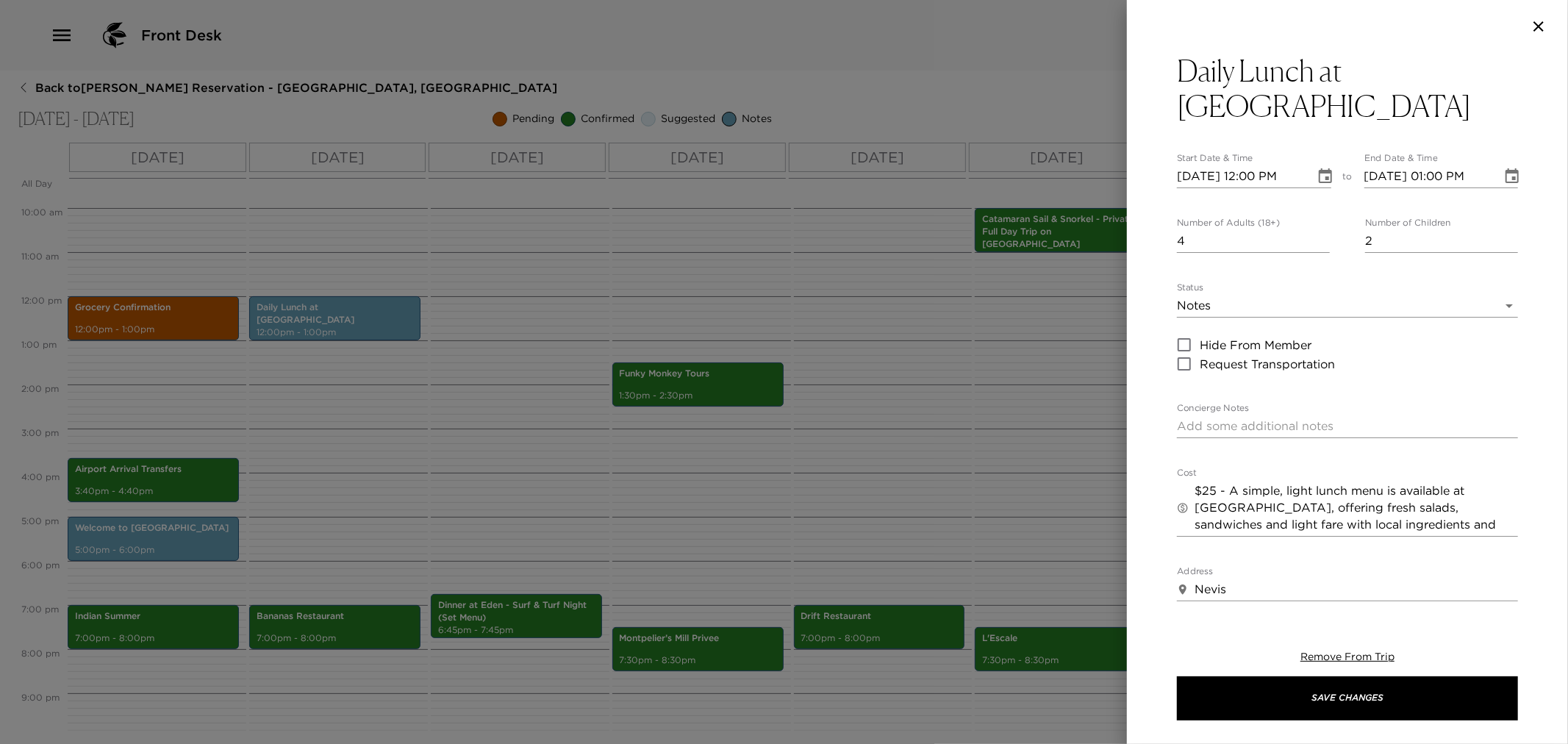
click at [1292, 418] on textarea "Concierge Notes" at bounding box center [1348, 426] width 341 height 17
paste textarea "Lunch is served from 12:00 PM to 3:00 PM"
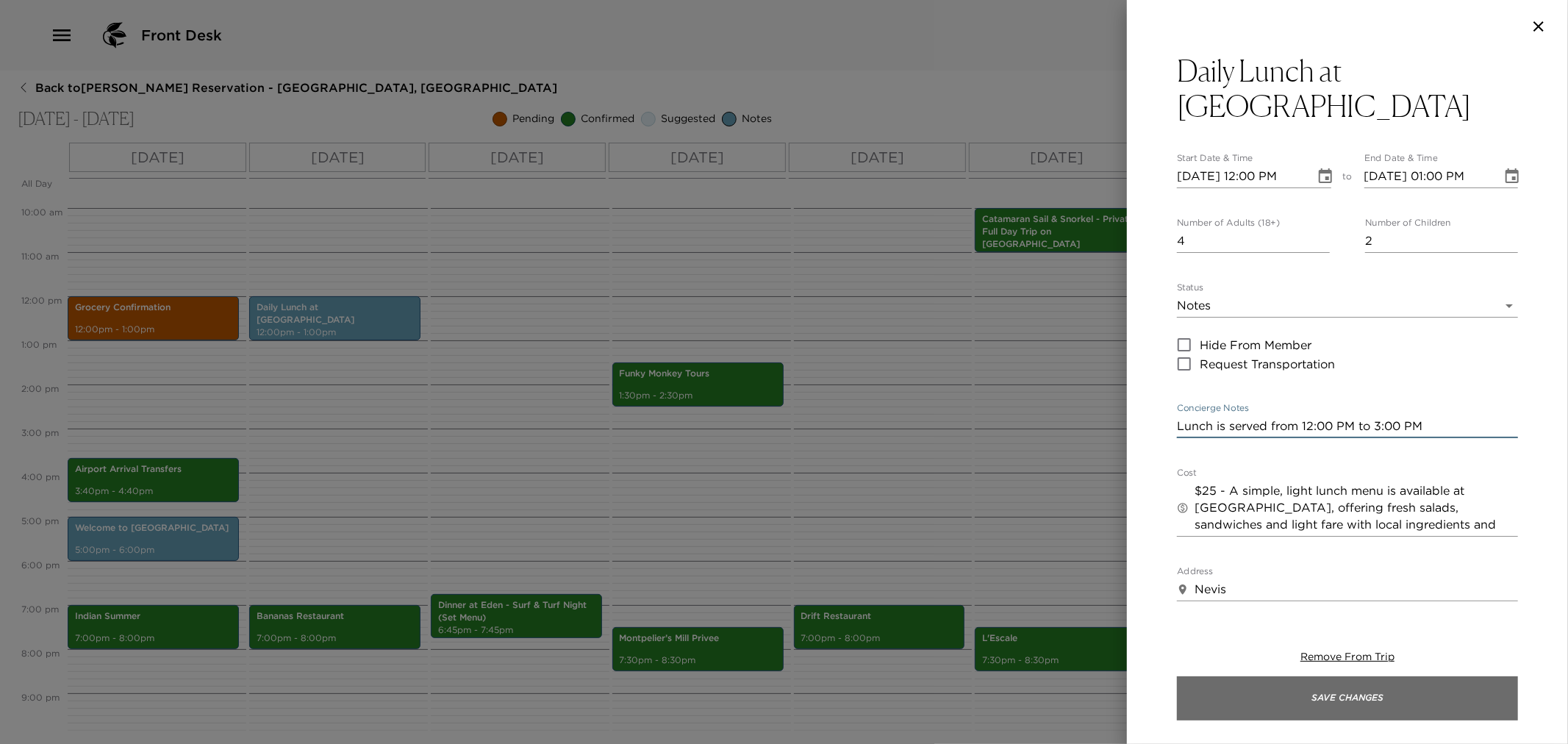
type textarea "Lunch is served from 12:00 PM to 3:00 PM"
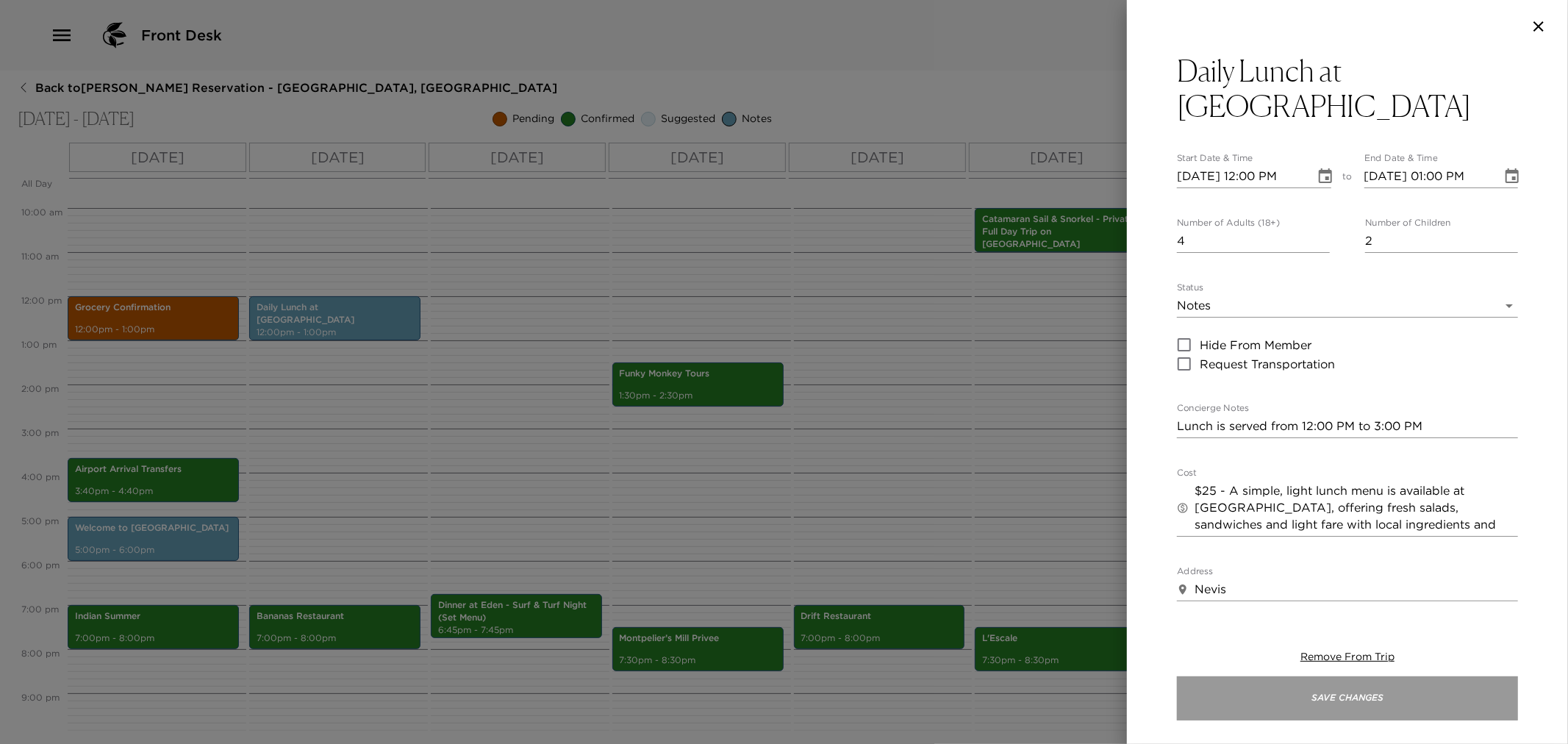
click at [1349, 699] on button "Save Changes" at bounding box center [1348, 699] width 341 height 44
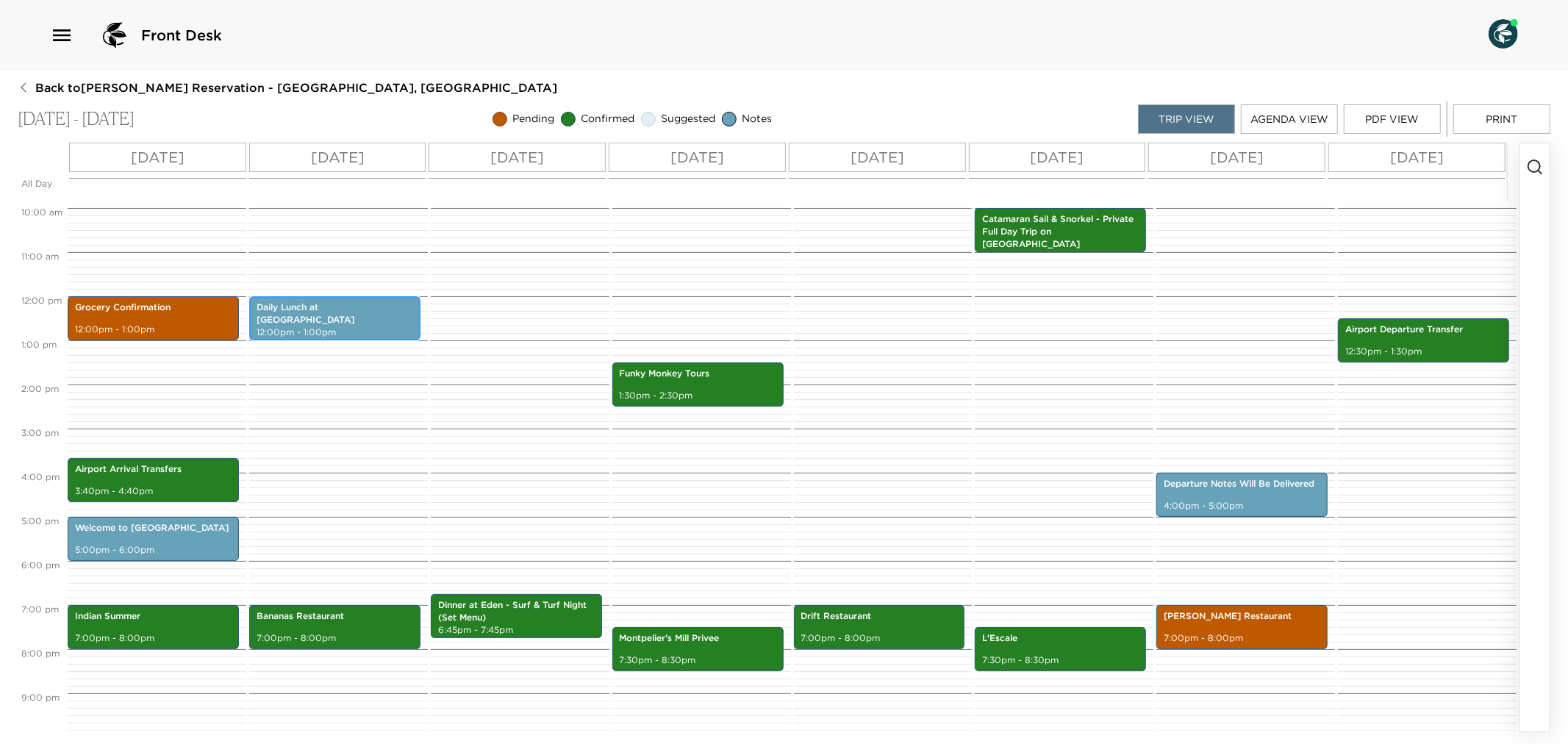
click at [369, 316] on div "Daily Lunch at Eden 12:00pm - 1:00pm" at bounding box center [335, 318] width 163 height 40
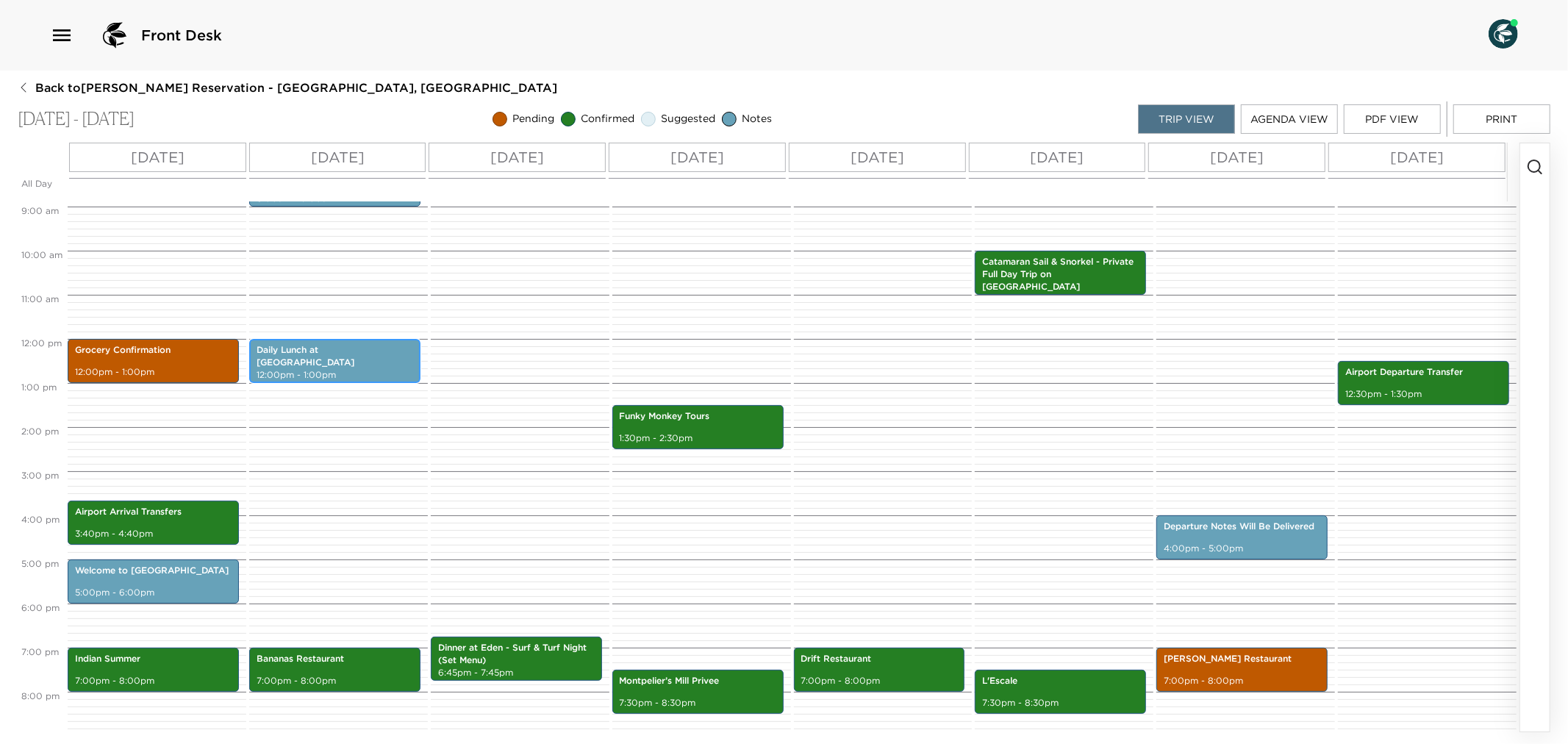
scroll to position [353, 0]
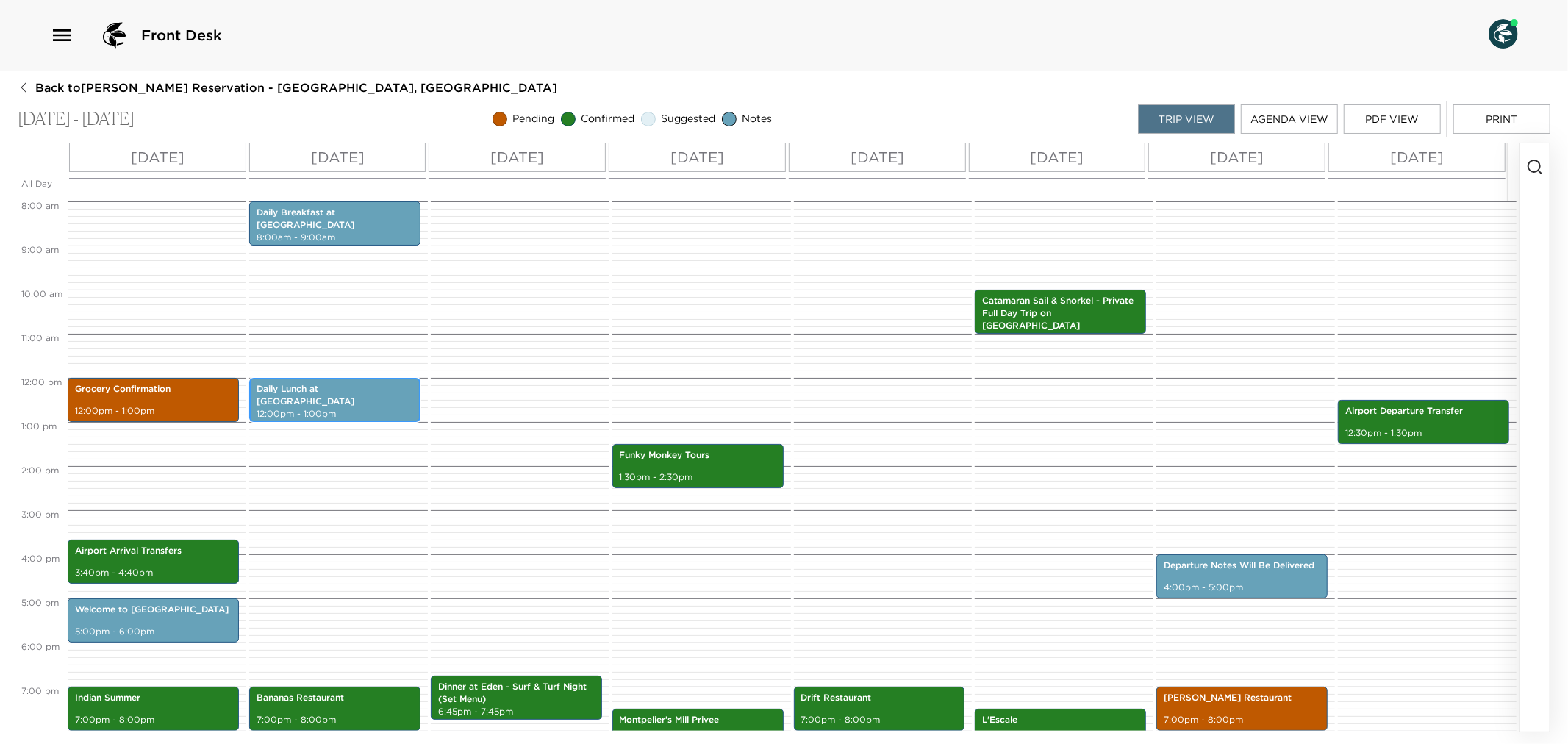
click at [414, 402] on div "Daily Lunch at Eden 12:00pm - 1:00pm" at bounding box center [335, 400] width 171 height 44
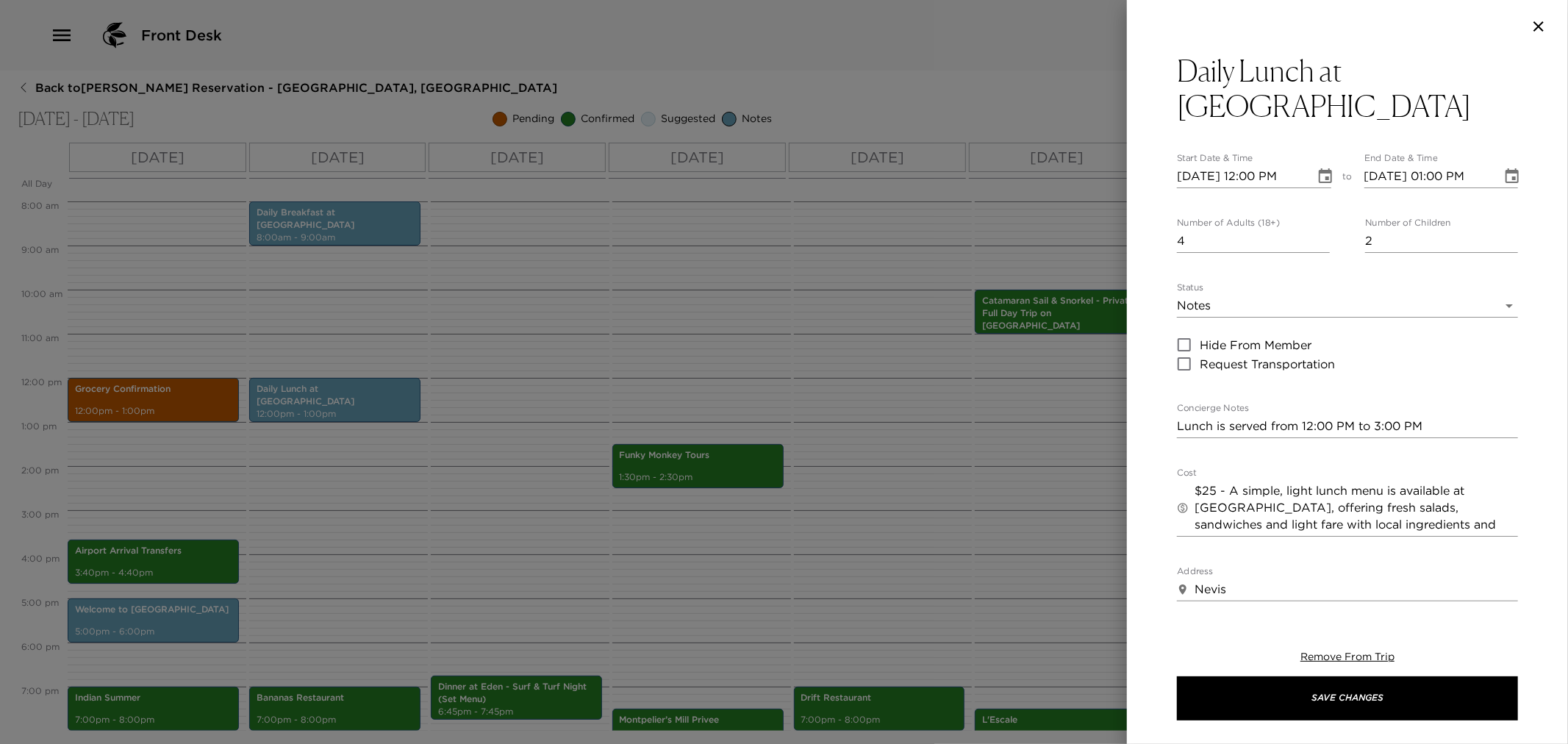
click at [461, 300] on div at bounding box center [784, 372] width 1568 height 744
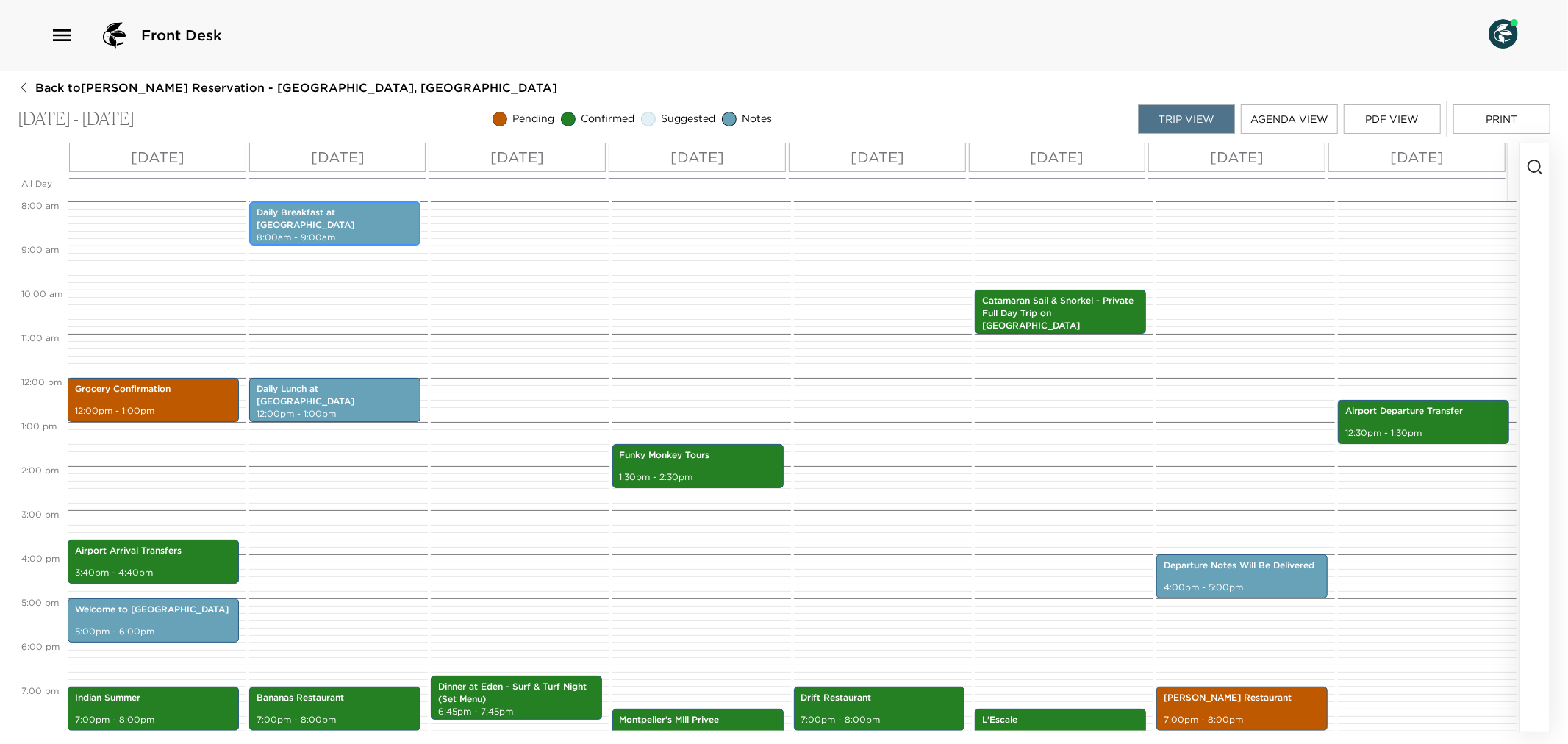
click at [334, 232] on p "8:00am - 9:00am" at bounding box center [335, 238] width 157 height 13
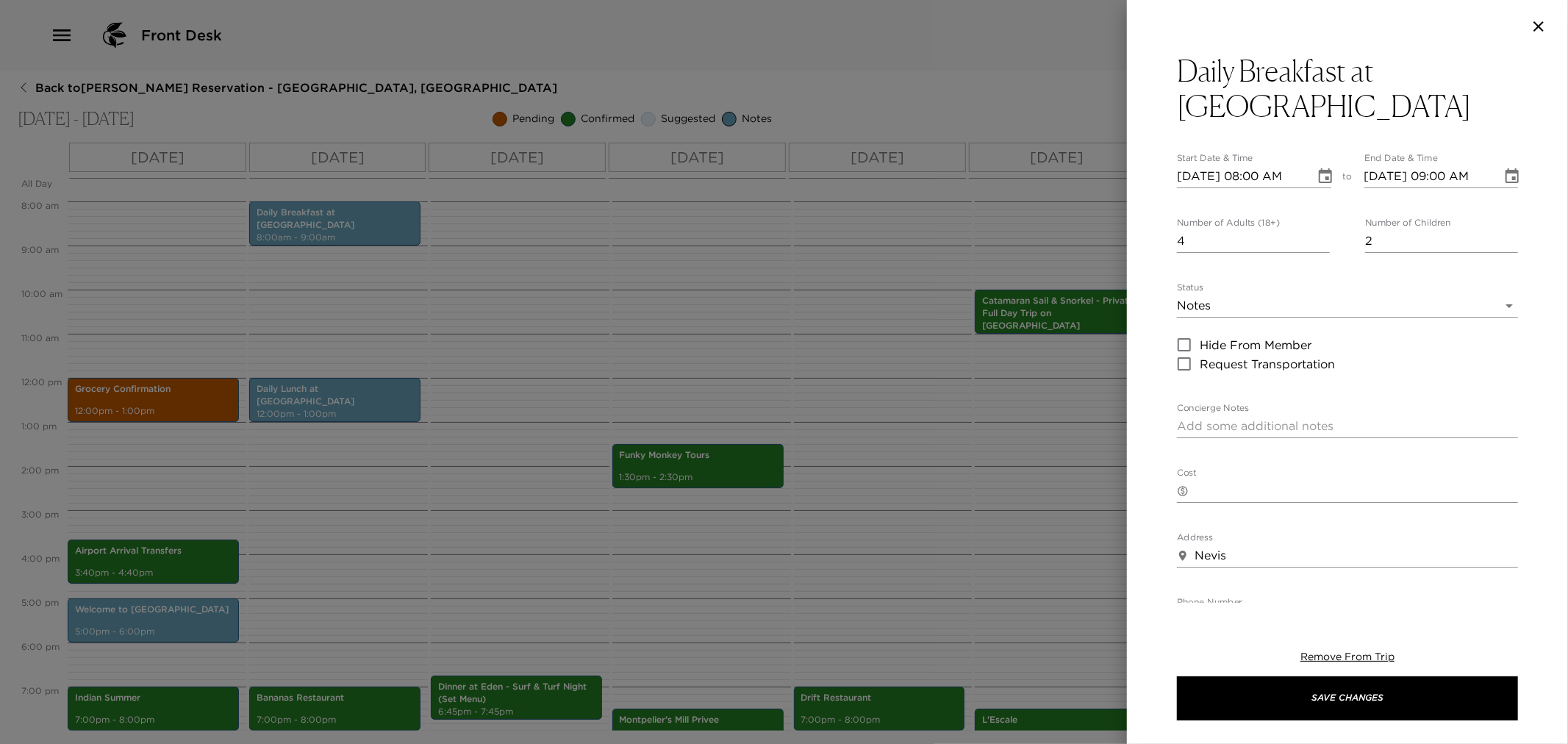
click at [1247, 418] on textarea "Concierge Notes" at bounding box center [1348, 426] width 341 height 17
paste textarea "Breakfast is served from 8:00 AM to 10:00 AM"
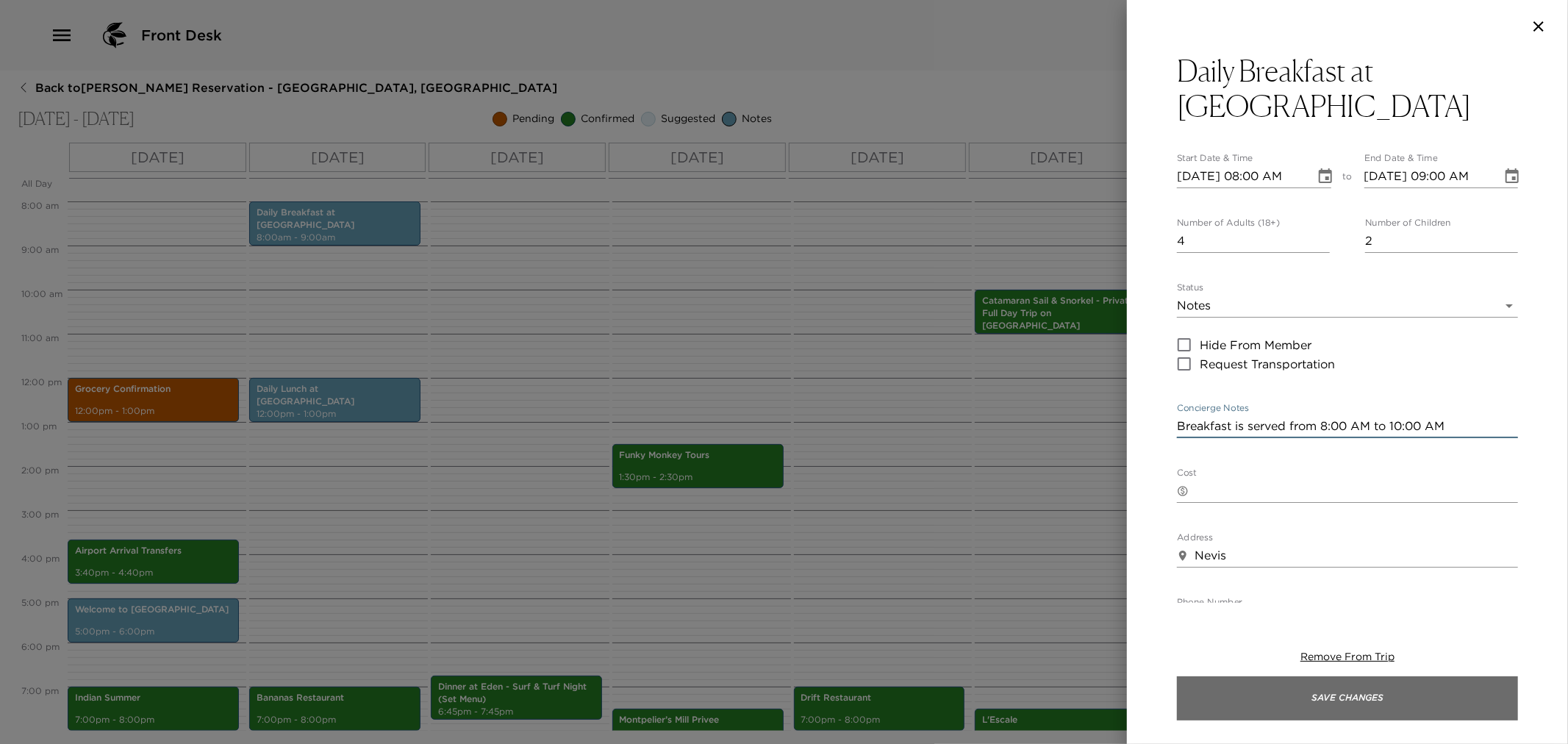
type textarea "Breakfast is served from 8:00 AM to 10:00 AM"
drag, startPoint x: 1376, startPoint y: 694, endPoint x: 1353, endPoint y: 683, distance: 25.5
click at [1368, 693] on button "Save Changes" at bounding box center [1348, 699] width 341 height 44
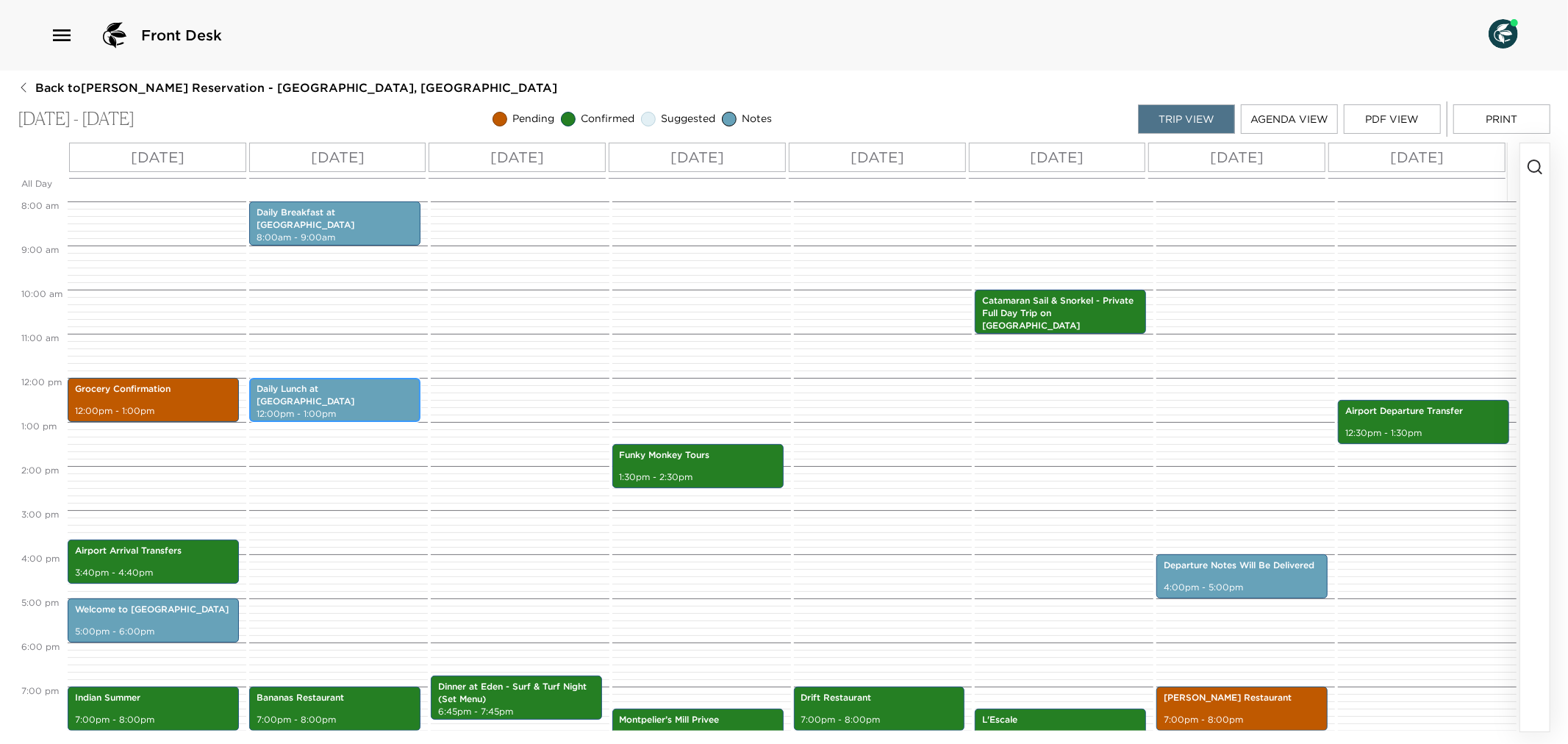
click at [304, 395] on p "Daily Lunch at [GEOGRAPHIC_DATA]" at bounding box center [335, 395] width 157 height 25
drag, startPoint x: 305, startPoint y: 395, endPoint x: 722, endPoint y: 413, distance: 417.4
click at [340, 397] on div "Daily Lunch at Eden 12:00pm - 1:00pm" at bounding box center [335, 400] width 163 height 40
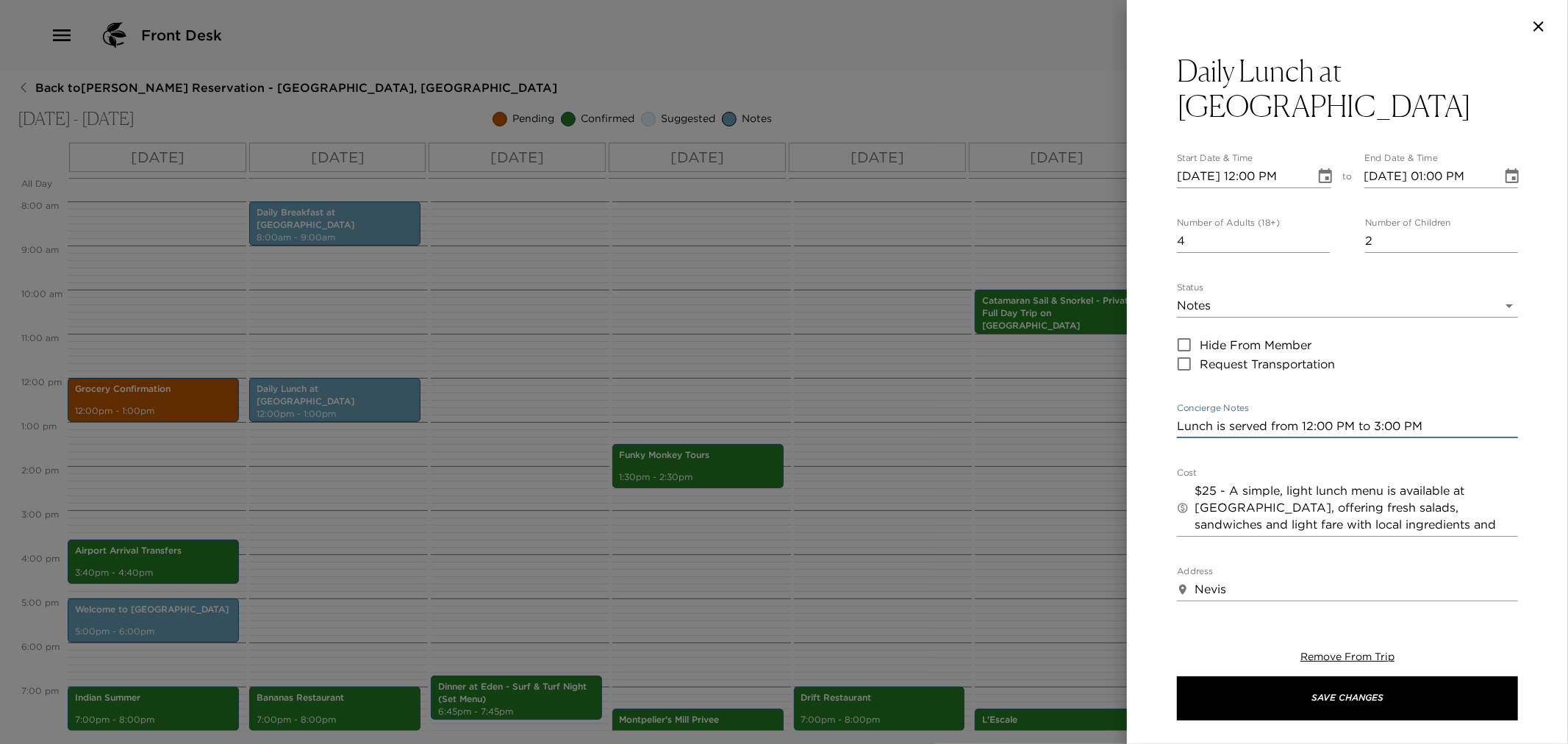
drag, startPoint x: 1178, startPoint y: 386, endPoint x: 1567, endPoint y: 405, distance: 389.5
click at [1567, 405] on div "Daily Lunch at Eden Start Date & Time 11/24/2025 12:00 PM to End Date & Time 11…" at bounding box center [1348, 328] width 441 height 550
drag, startPoint x: 811, startPoint y: 357, endPoint x: 728, endPoint y: 252, distance: 133.8
click at [811, 354] on div at bounding box center [784, 372] width 1568 height 744
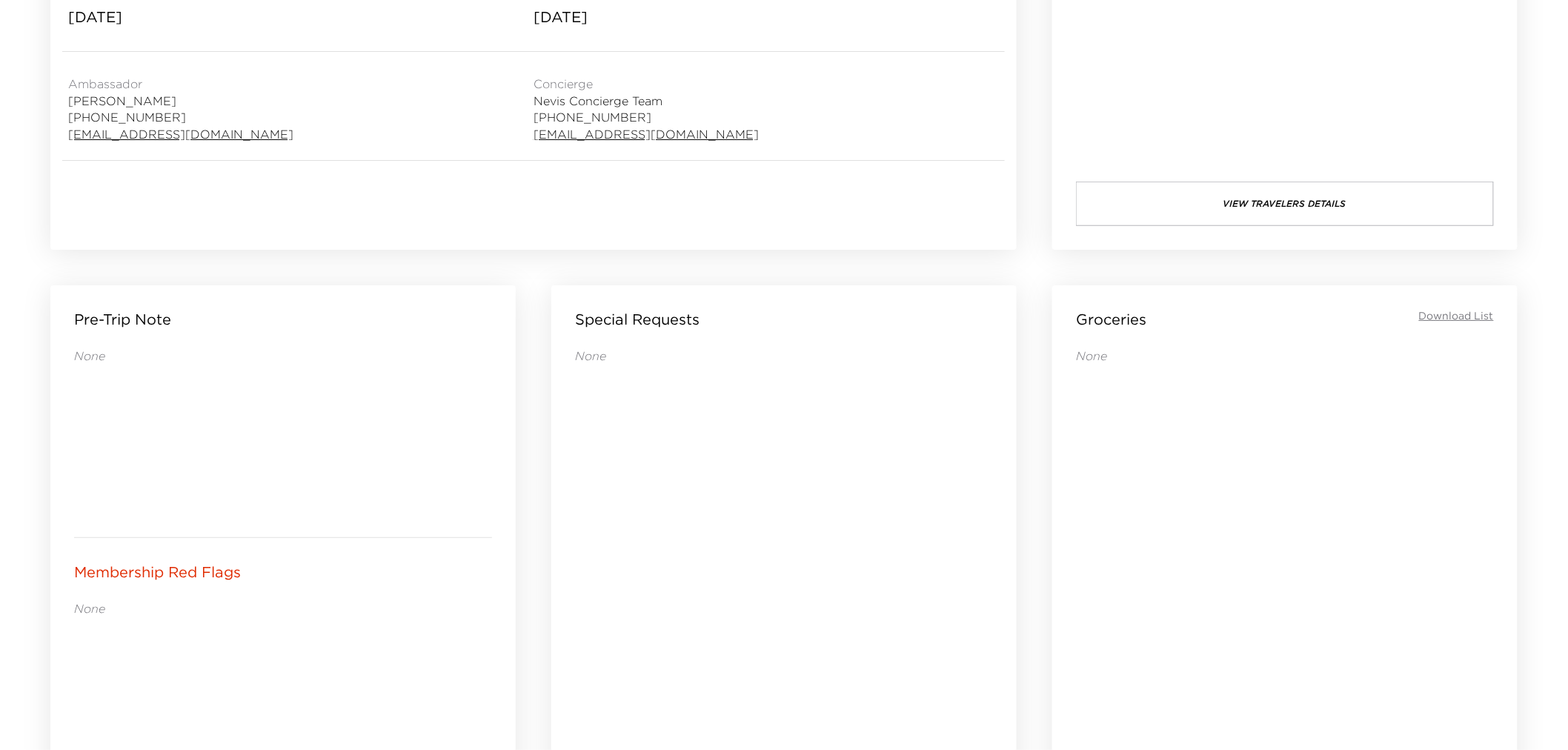
scroll to position [905, 0]
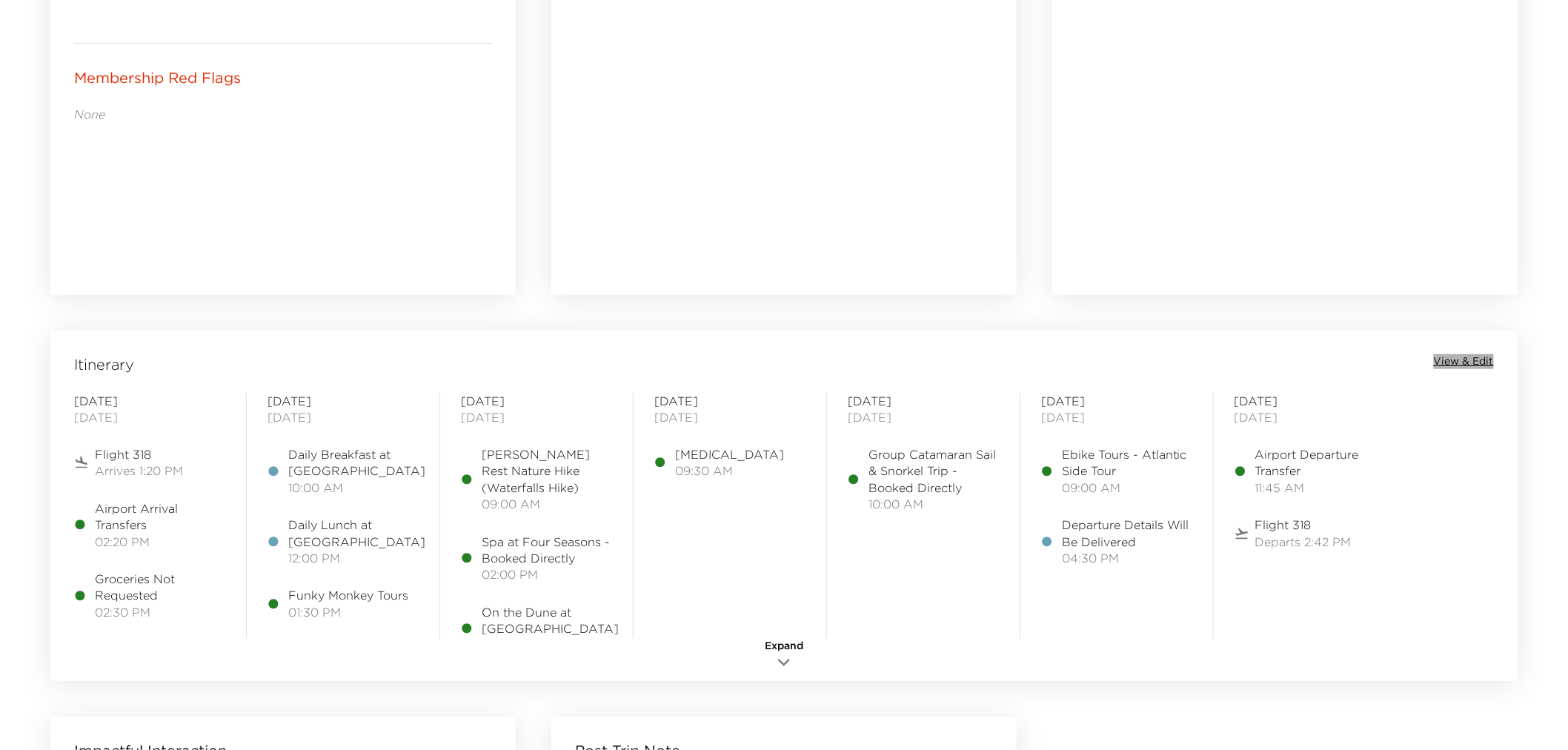
click at [1489, 362] on span "View & Edit" at bounding box center [1463, 361] width 60 height 15
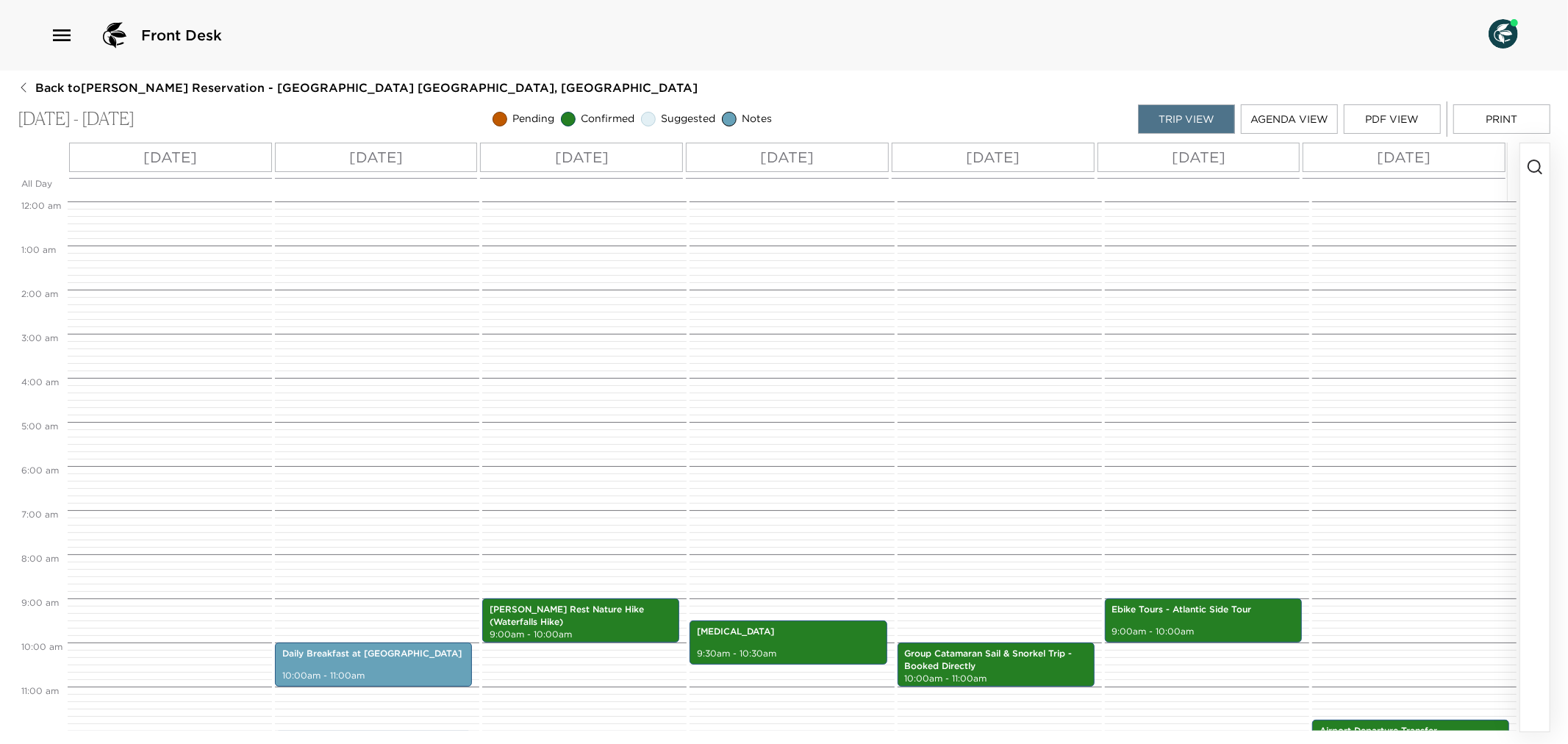
scroll to position [397, 0]
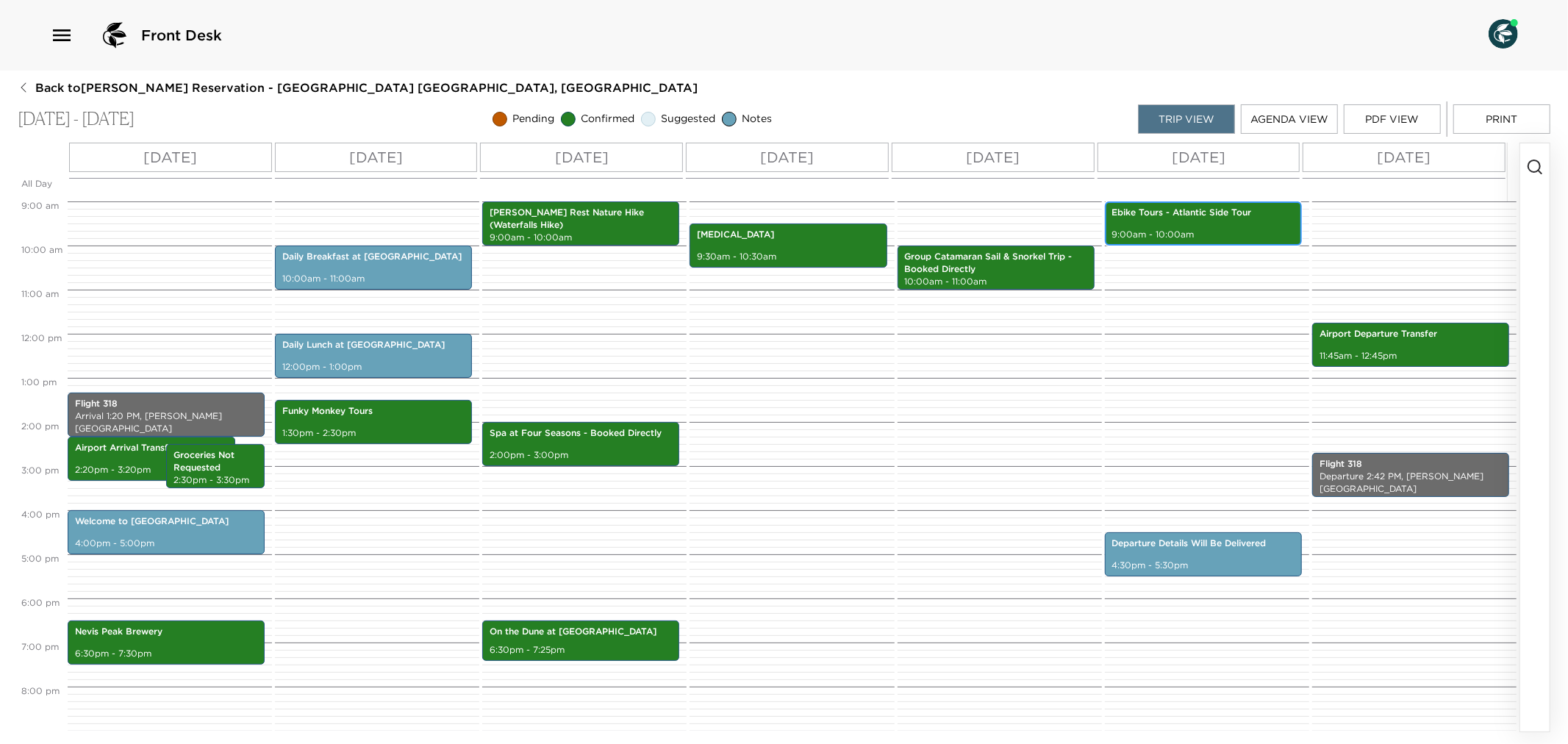
click at [1210, 231] on p "9:00am - 10:00am" at bounding box center [1204, 235] width 182 height 13
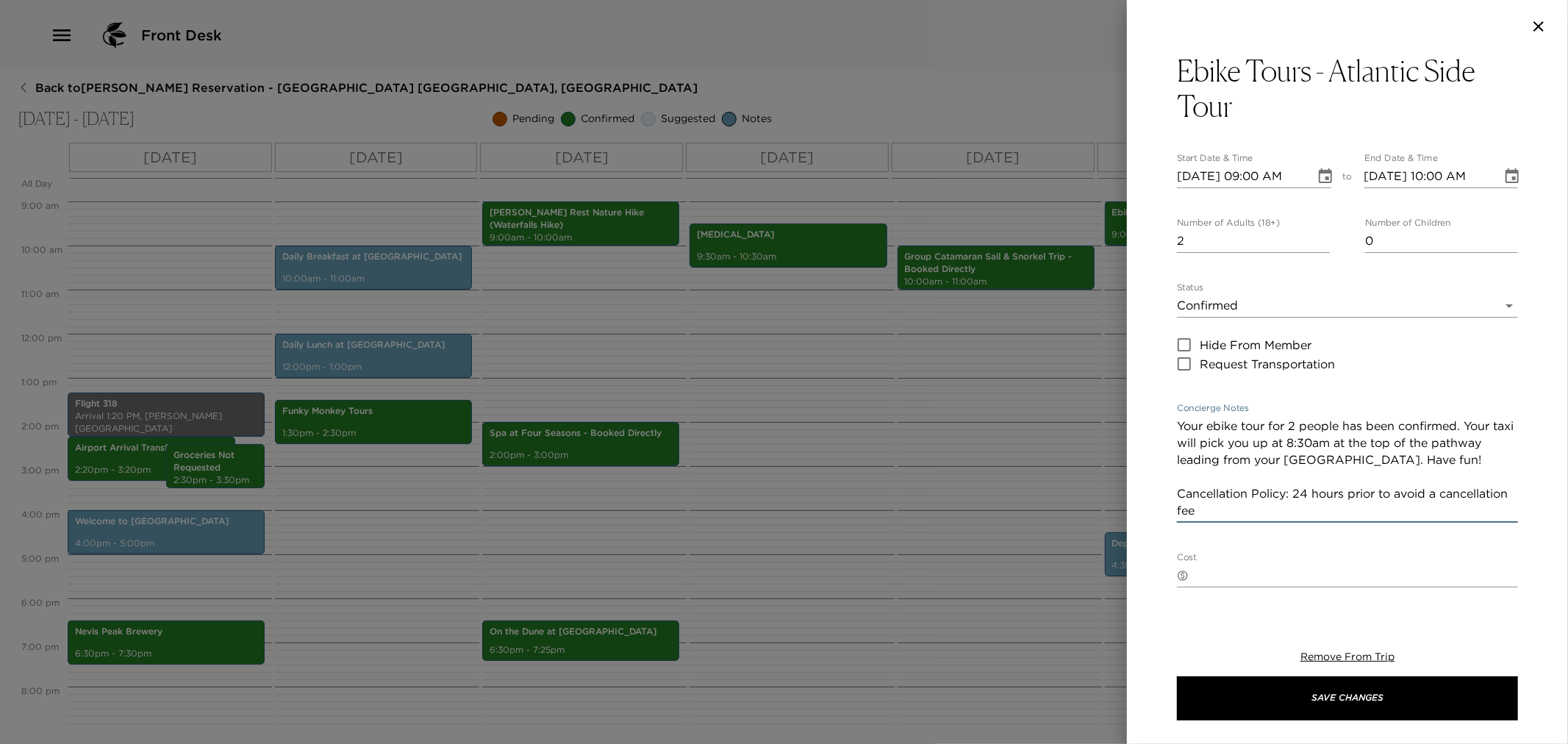
drag, startPoint x: 1179, startPoint y: 427, endPoint x: 1551, endPoint y: 531, distance: 386.3
click at [1552, 530] on div "Ebike Tours - Atlantic Side Tour Start Date & Time [DATE] 09:00 AM to End Date …" at bounding box center [1348, 328] width 441 height 550
drag, startPoint x: 844, startPoint y: 468, endPoint x: 846, endPoint y: 138, distance: 330.0
click at [844, 466] on div at bounding box center [784, 372] width 1568 height 744
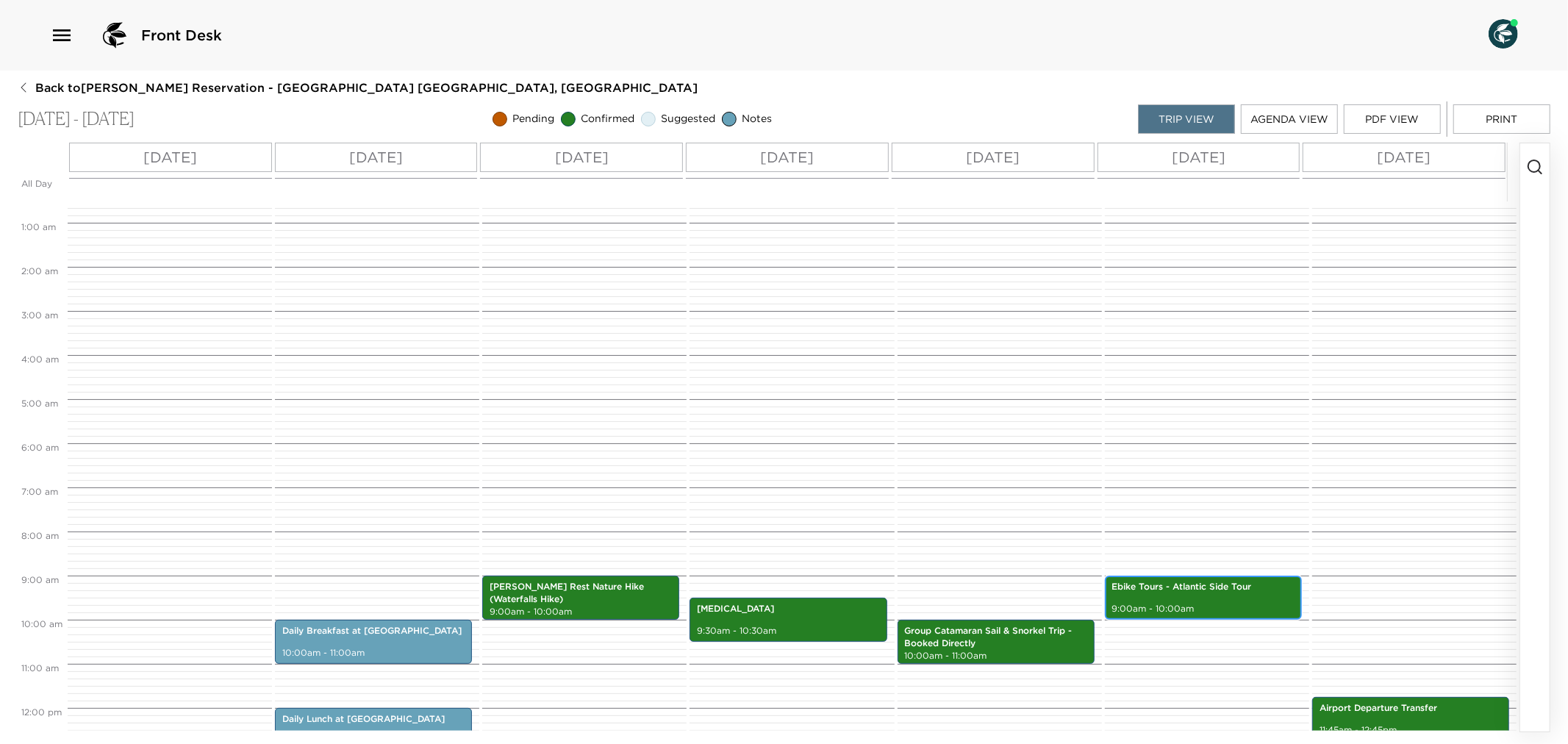
scroll to position [0, 0]
